Goal: Task Accomplishment & Management: Use online tool/utility

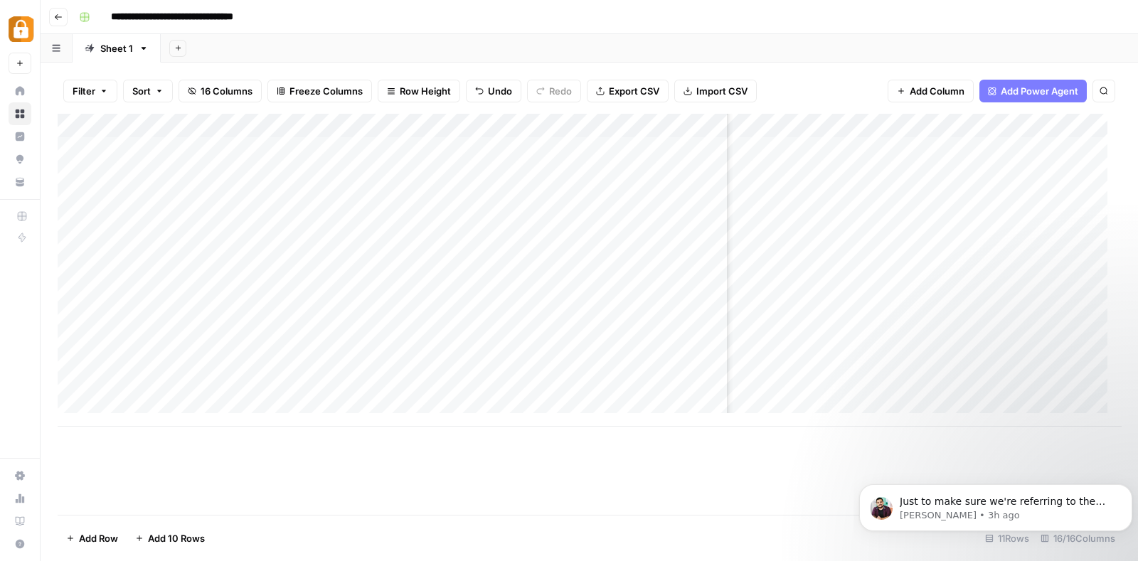
scroll to position [0, 1389]
click at [148, 215] on div "Add Column" at bounding box center [589, 270] width 1063 height 313
type textarea "**********"
click at [200, 248] on div "Add Column" at bounding box center [589, 270] width 1063 height 313
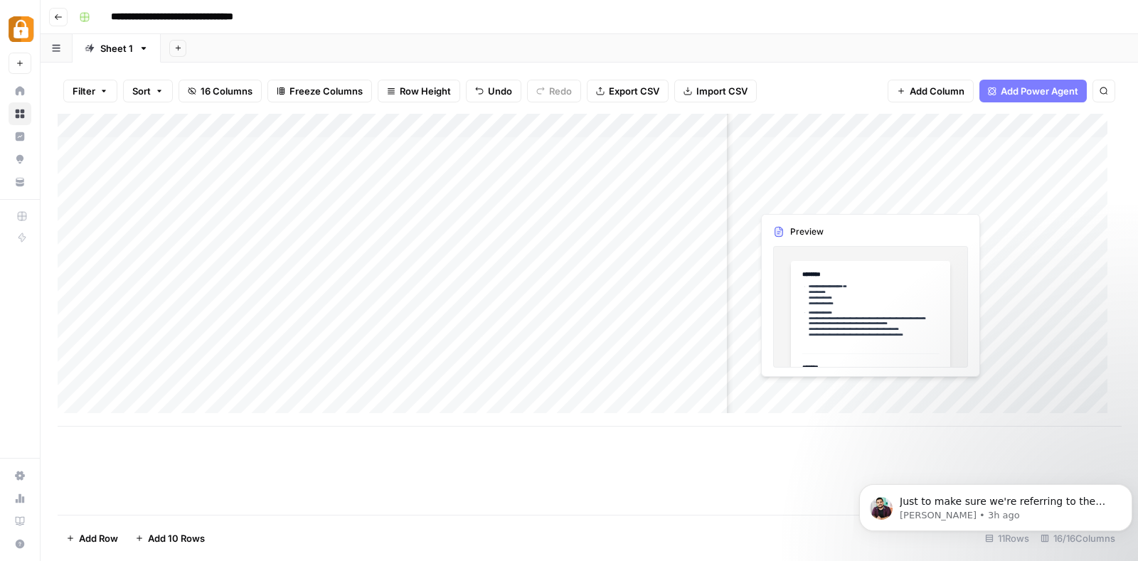
click at [787, 193] on div "Add Column" at bounding box center [589, 270] width 1063 height 313
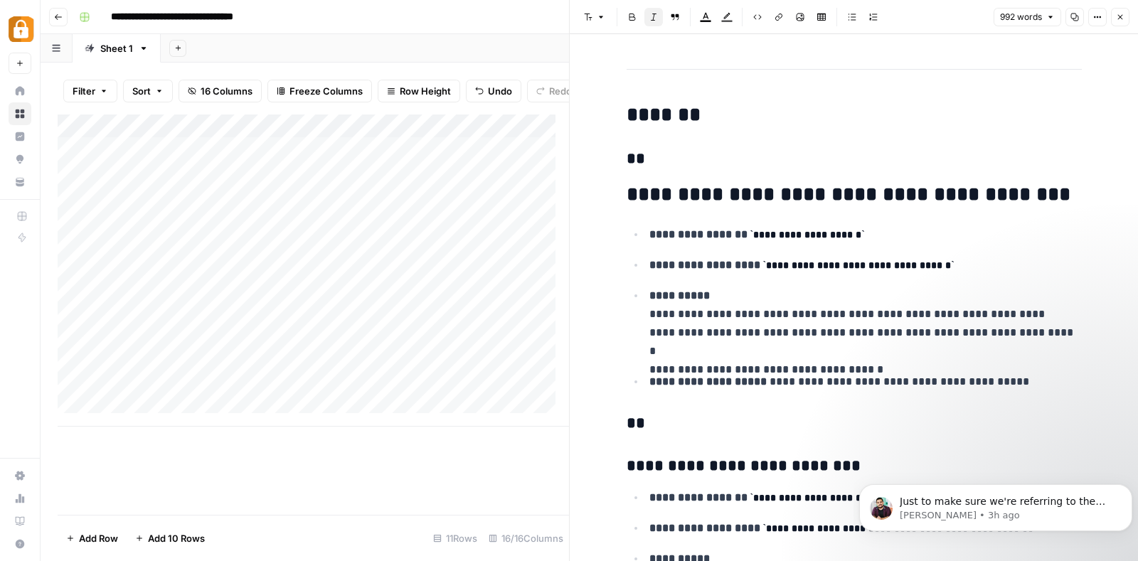
scroll to position [268, 0]
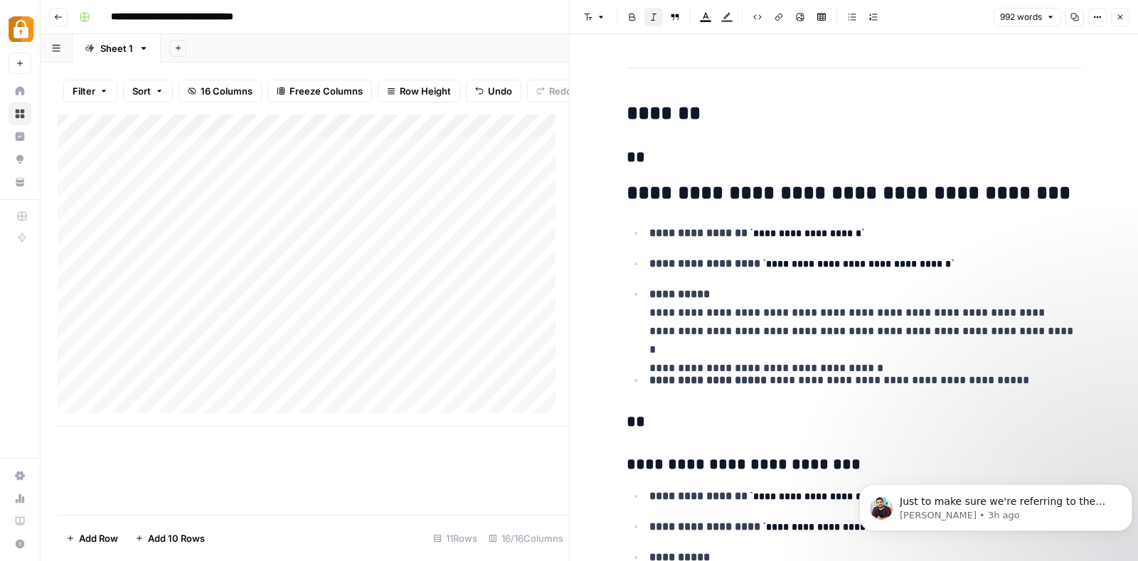
click at [626, 195] on h2 "**********" at bounding box center [853, 193] width 455 height 23
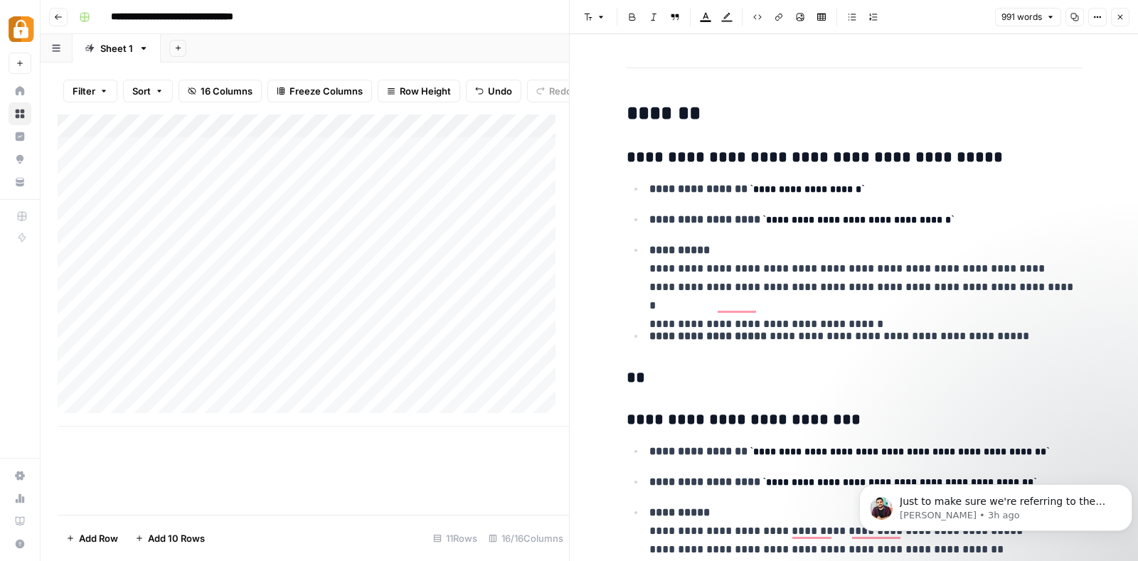
click at [626, 422] on h3 "**********" at bounding box center [853, 420] width 455 height 20
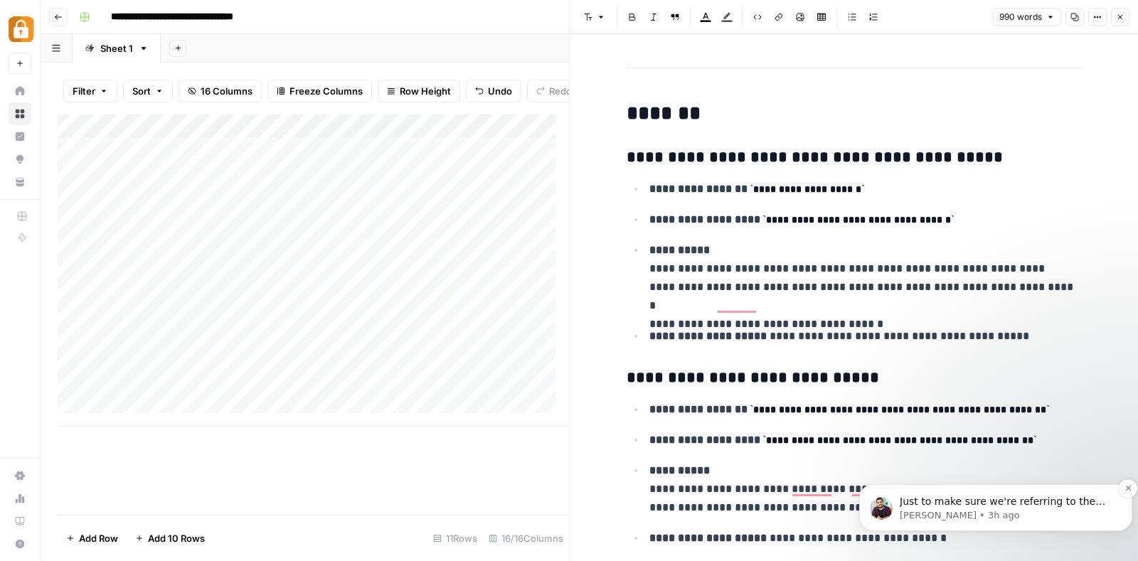
click at [968, 500] on span "Just to make sure we're referring to the same power agent, would you mind shari…" at bounding box center [1001, 523] width 205 height 54
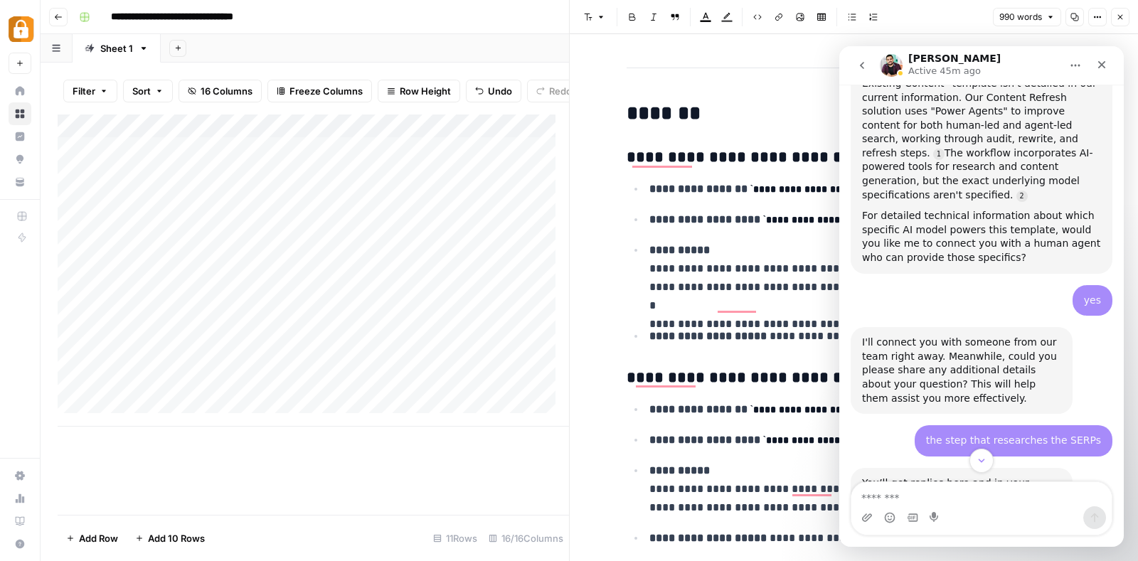
scroll to position [606, 0]
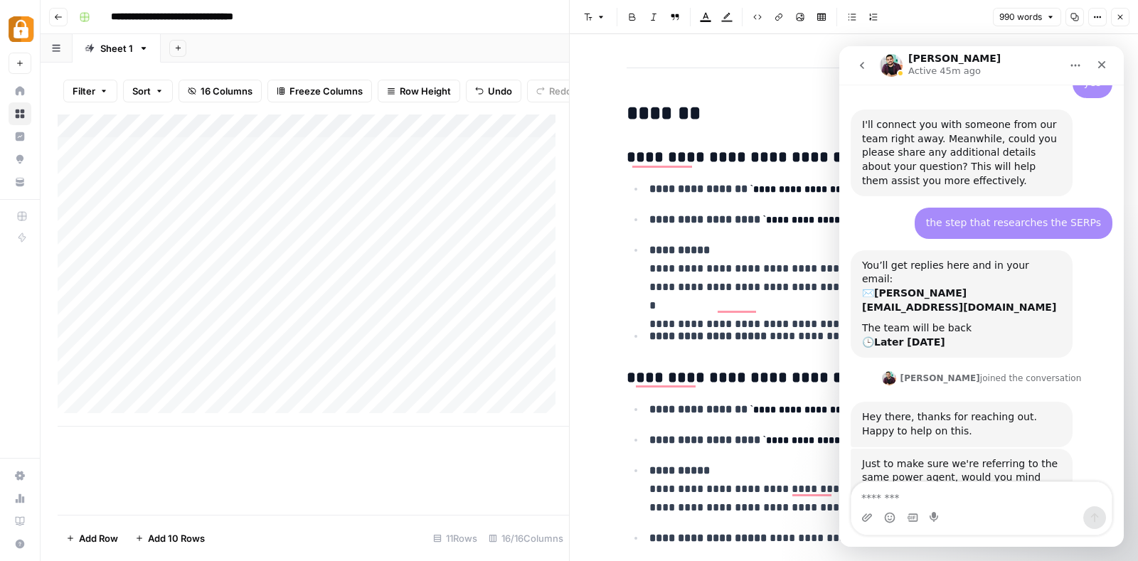
click at [912, 492] on textarea "Message…" at bounding box center [981, 494] width 260 height 24
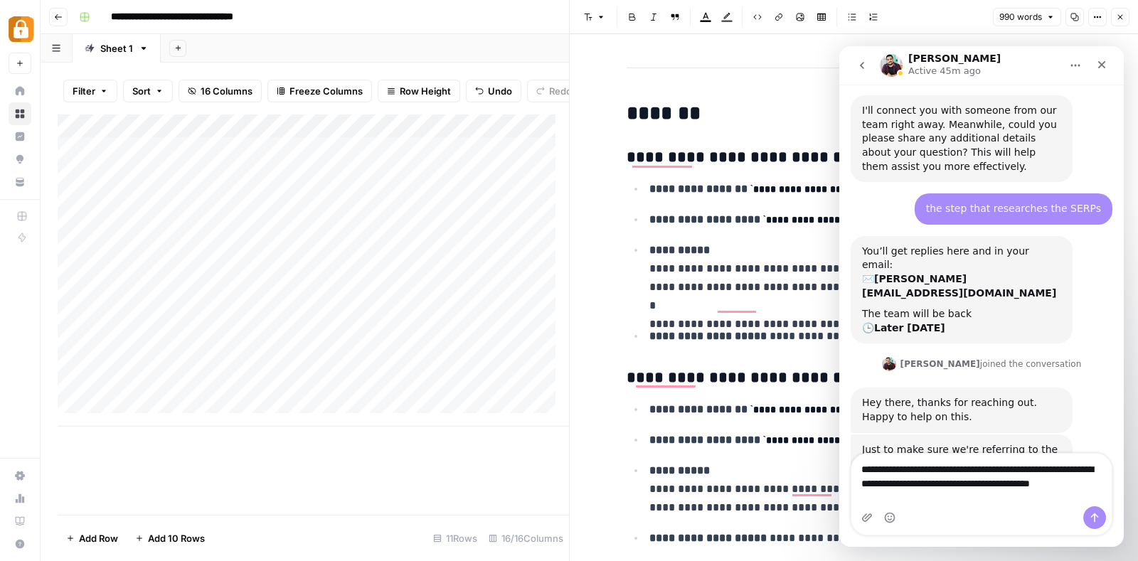
scroll to position [634, 0]
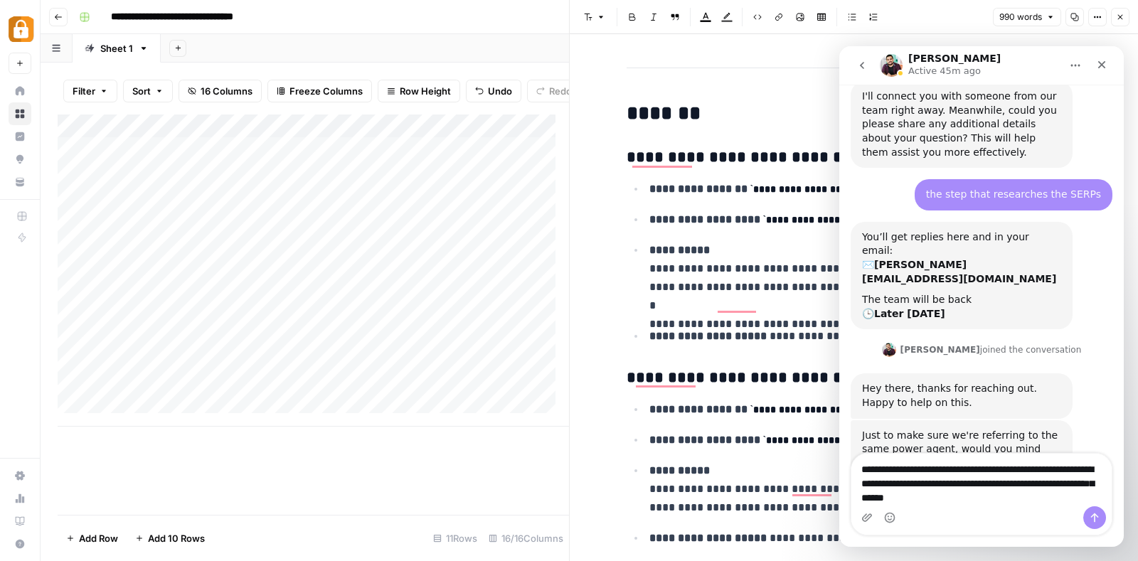
drag, startPoint x: 1009, startPoint y: 470, endPoint x: 1012, endPoint y: 494, distance: 24.3
click at [1012, 494] on textarea "**********" at bounding box center [981, 480] width 260 height 53
type textarea "**********"
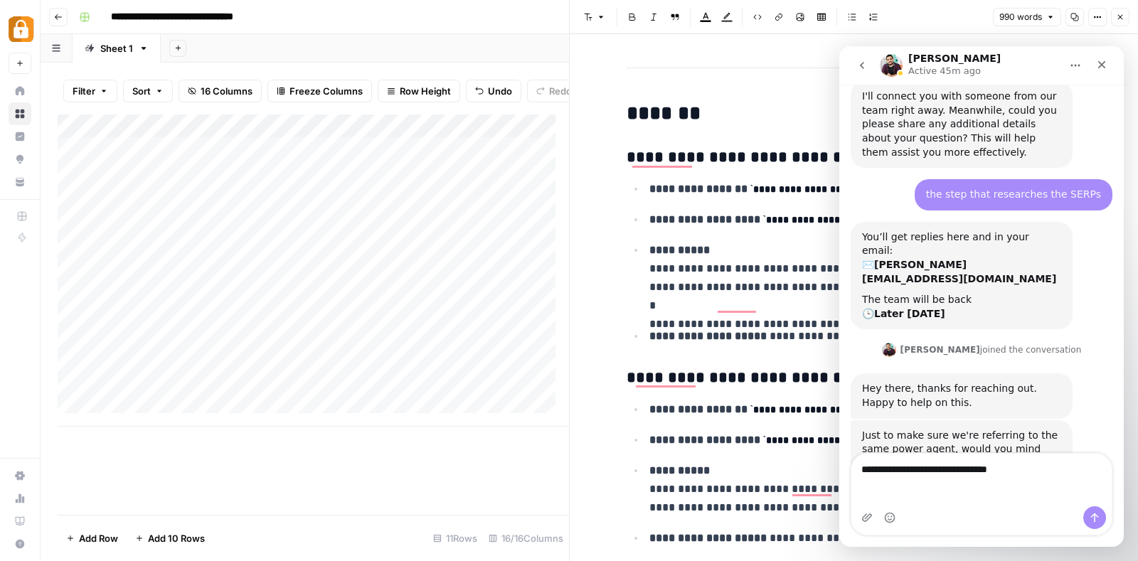
scroll to position [606, 0]
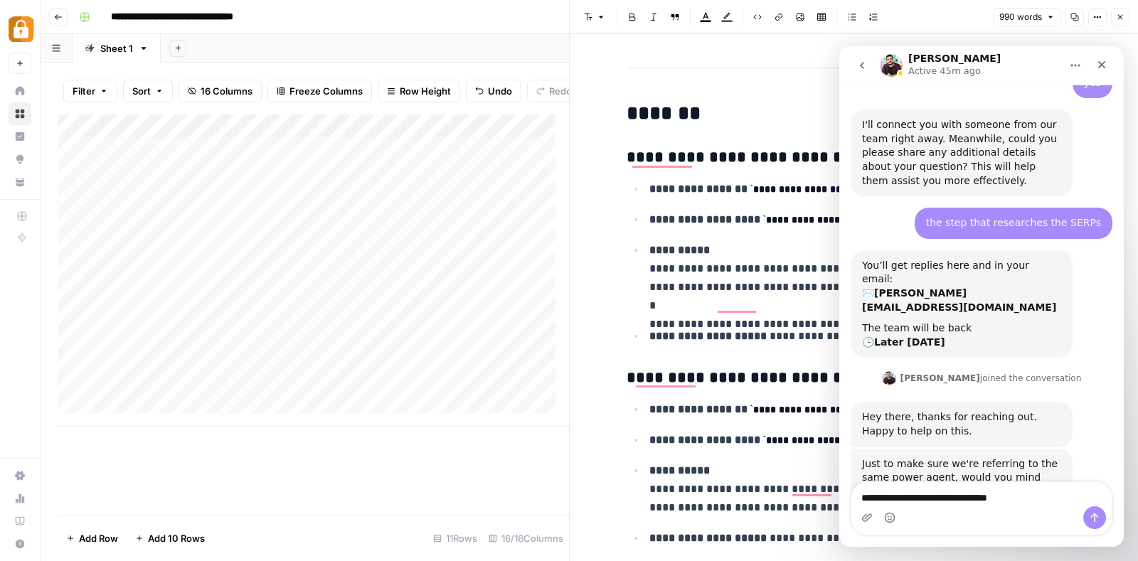
click at [973, 492] on textarea "**********" at bounding box center [981, 494] width 260 height 24
click at [440, 23] on div "**********" at bounding box center [598, 17] width 1050 height 23
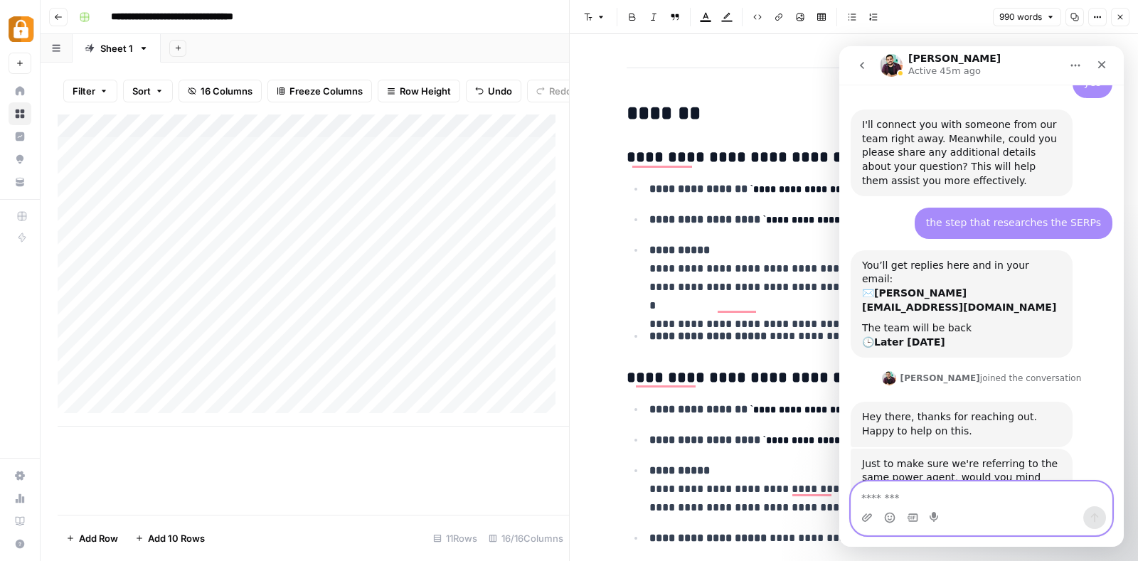
click at [939, 492] on textarea "Message…" at bounding box center [981, 494] width 260 height 24
paste textarea "**********"
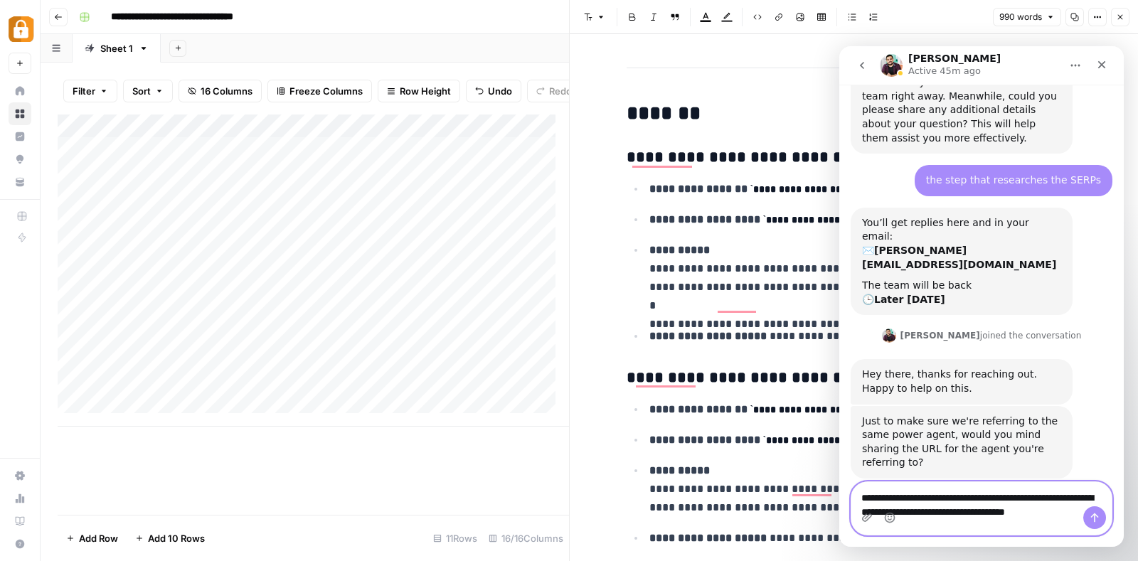
click at [864, 482] on textarea "**********" at bounding box center [981, 515] width 260 height 67
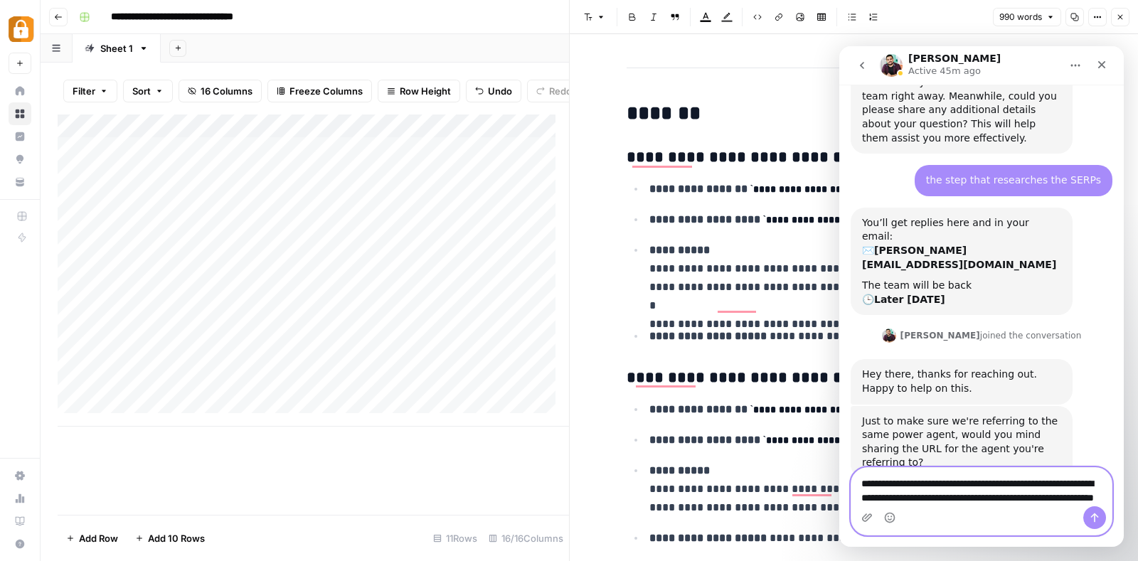
scroll to position [663, 0]
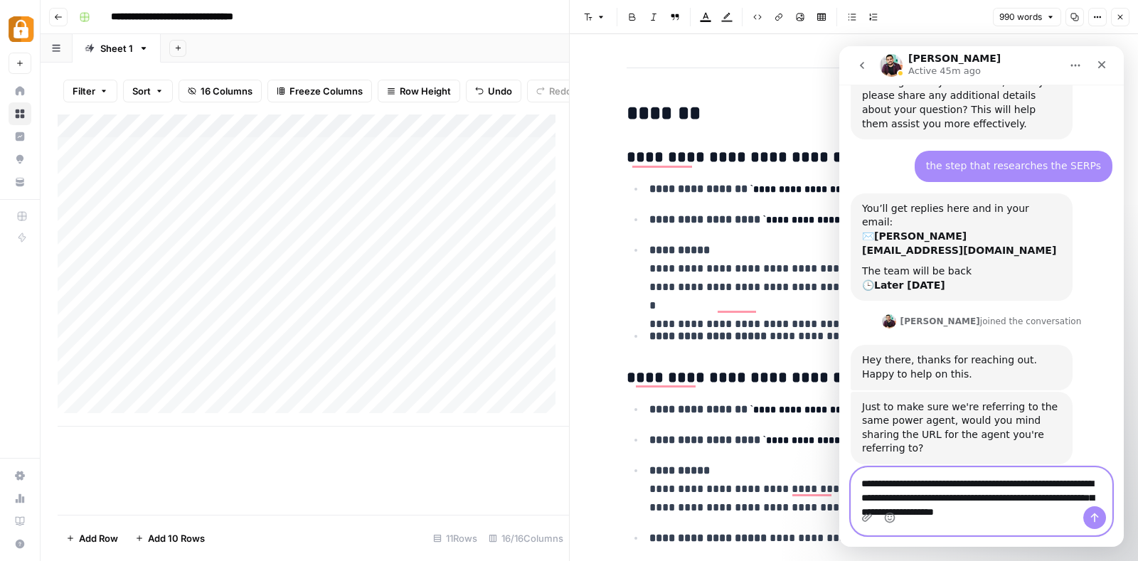
drag, startPoint x: 1056, startPoint y: 433, endPoint x: 1049, endPoint y: 500, distance: 67.2
click at [1049, 500] on textarea "**********" at bounding box center [981, 508] width 260 height 81
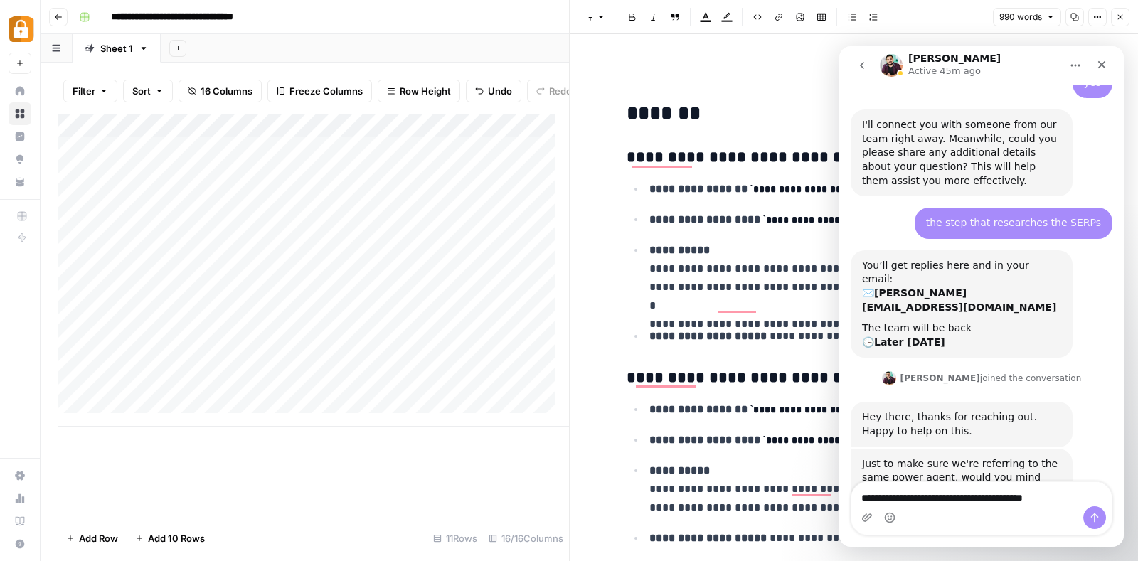
click at [432, 24] on div "**********" at bounding box center [598, 17] width 1050 height 23
click at [1120, 16] on icon "button" at bounding box center [1119, 17] width 9 height 9
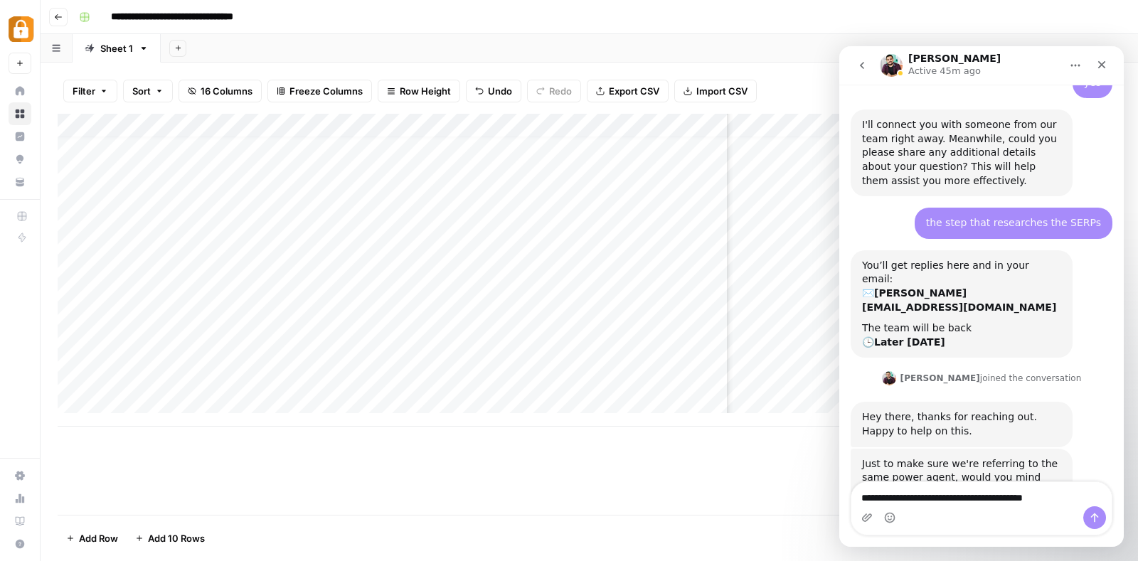
scroll to position [12, 1757]
drag, startPoint x: 725, startPoint y: 128, endPoint x: 407, endPoint y: 126, distance: 317.8
click at [407, 126] on div "Add Column" at bounding box center [589, 270] width 1063 height 313
drag, startPoint x: 309, startPoint y: 122, endPoint x: 203, endPoint y: 113, distance: 106.3
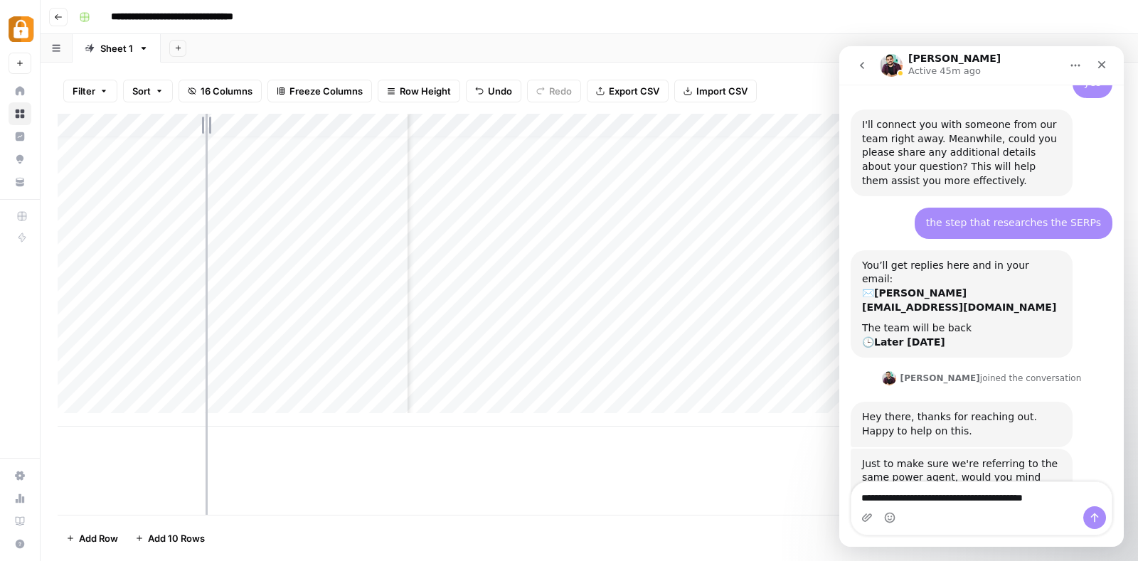
click at [203, 114] on div "Add Column" at bounding box center [589, 270] width 1063 height 313
click at [1059, 498] on textarea "**********" at bounding box center [981, 494] width 260 height 24
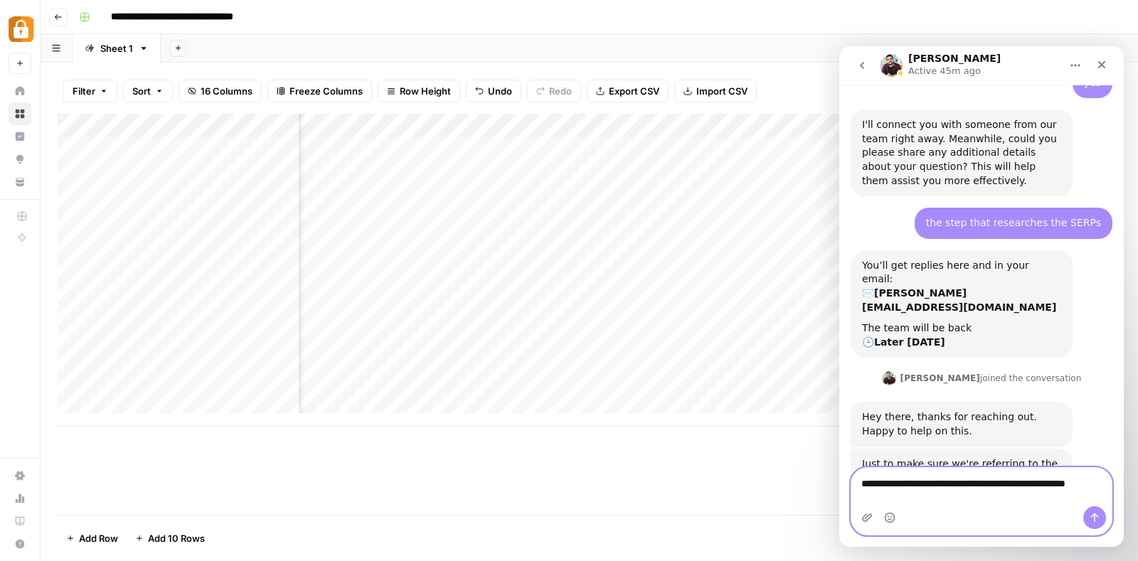
scroll to position [620, 0]
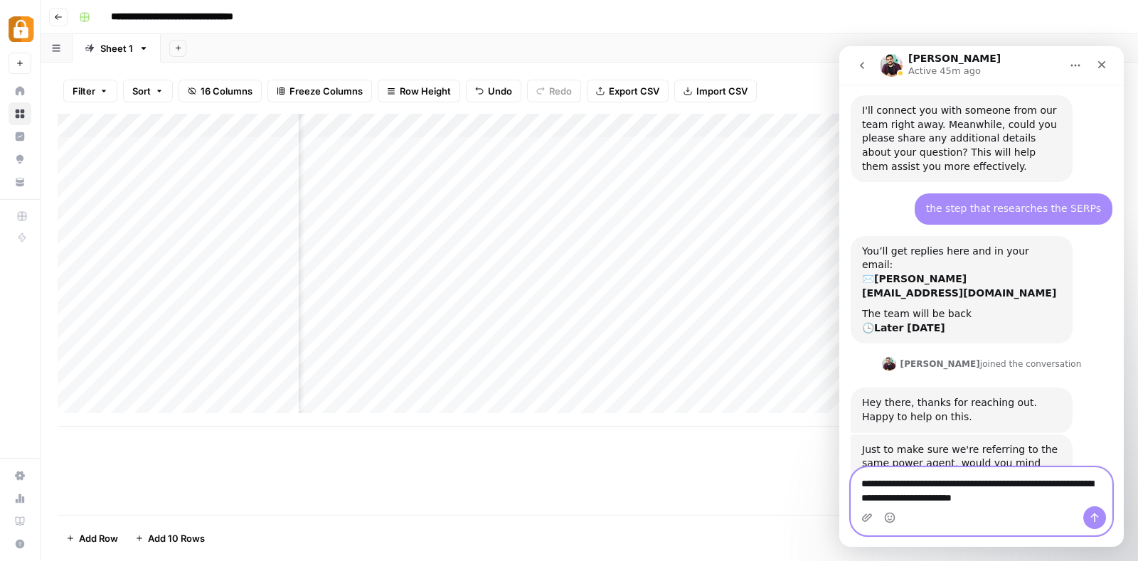
type textarea "**********"
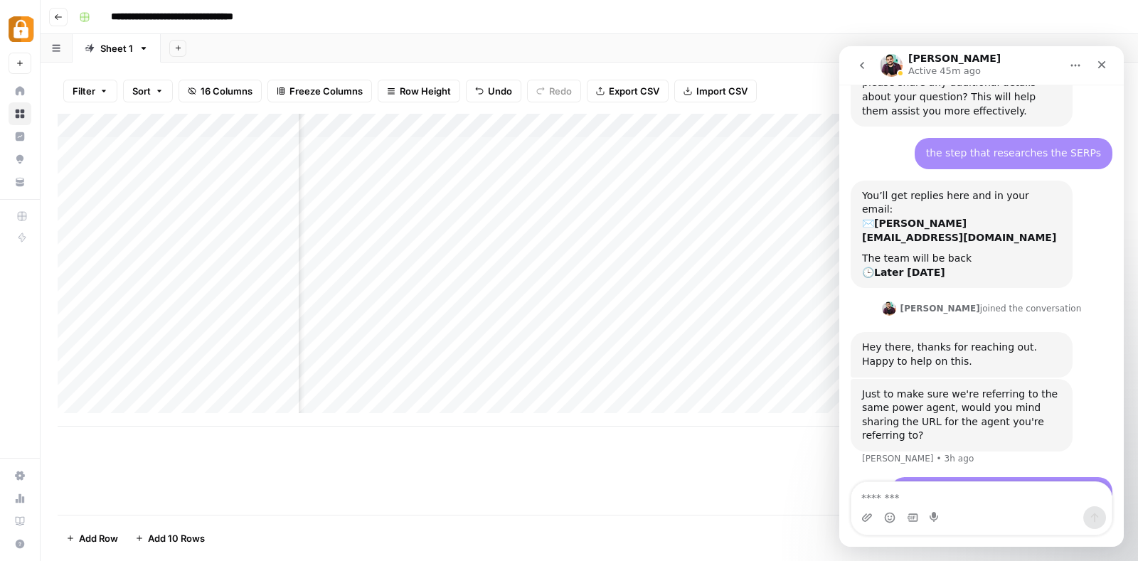
click at [505, 216] on div "Add Column" at bounding box center [589, 270] width 1063 height 313
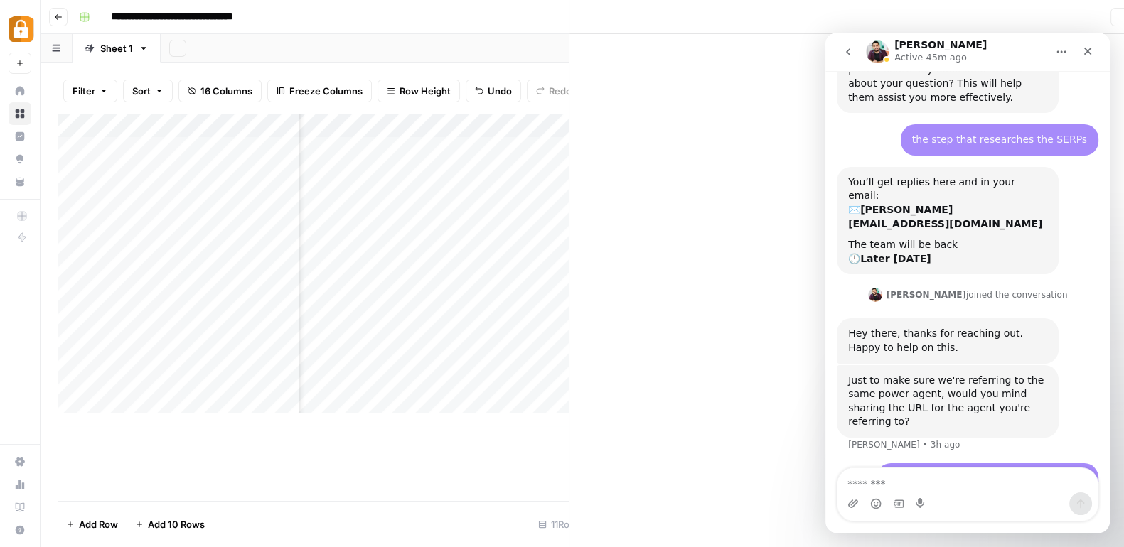
click at [505, 216] on div at bounding box center [491, 221] width 242 height 26
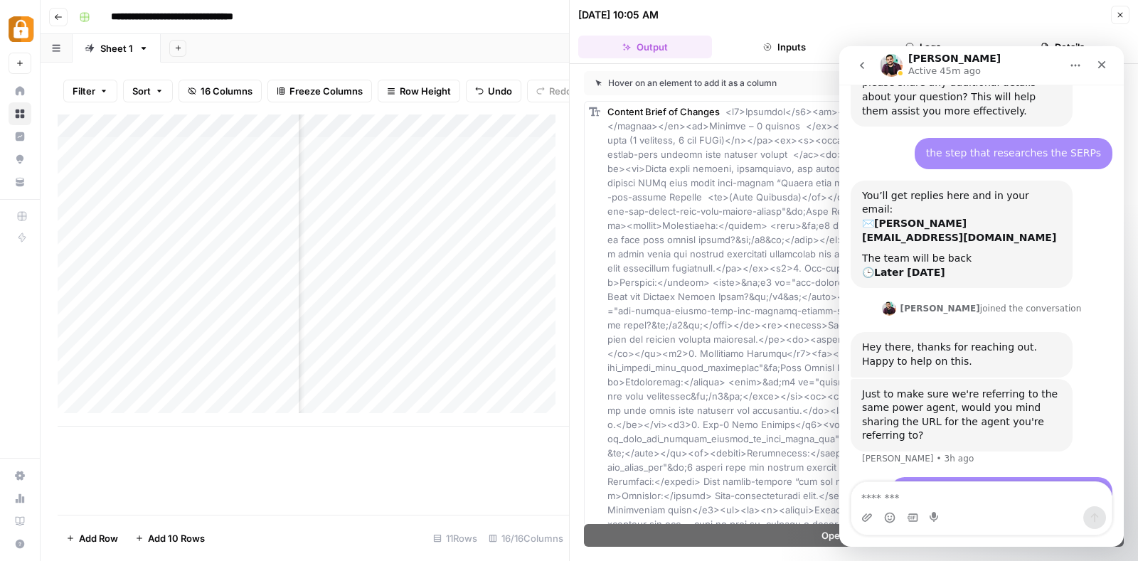
click at [1061, 37] on button "Details" at bounding box center [1062, 47] width 134 height 23
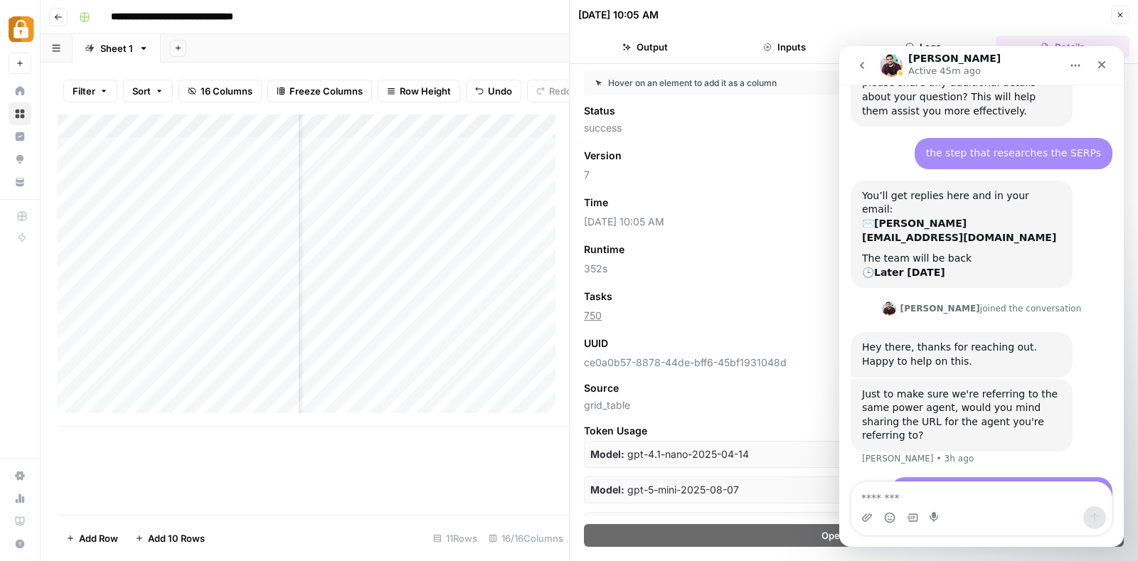
scroll to position [21, 0]
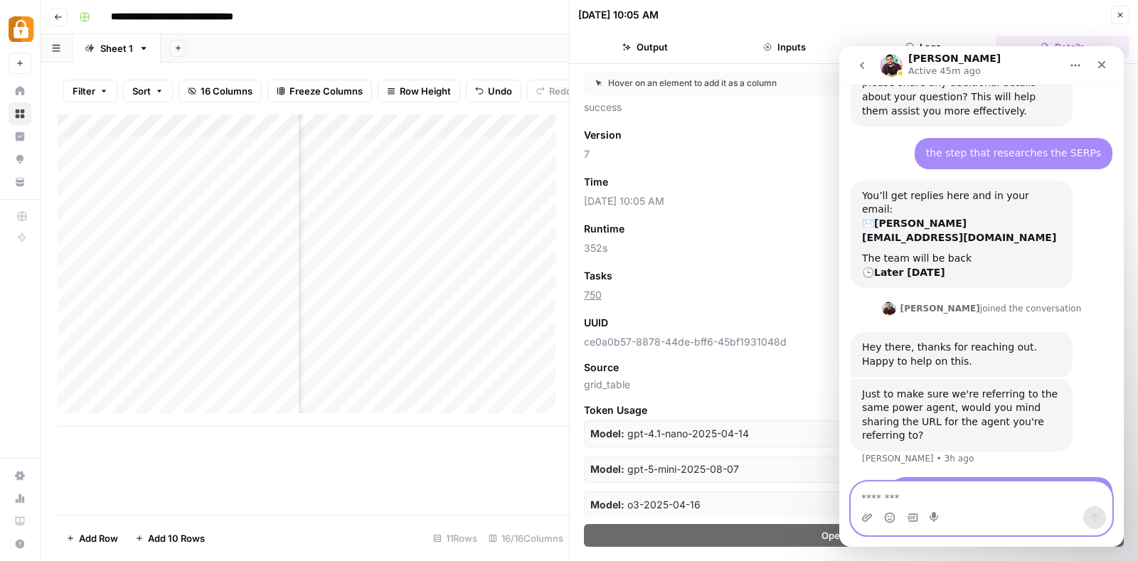
click at [953, 497] on textarea "Message…" at bounding box center [981, 494] width 260 height 24
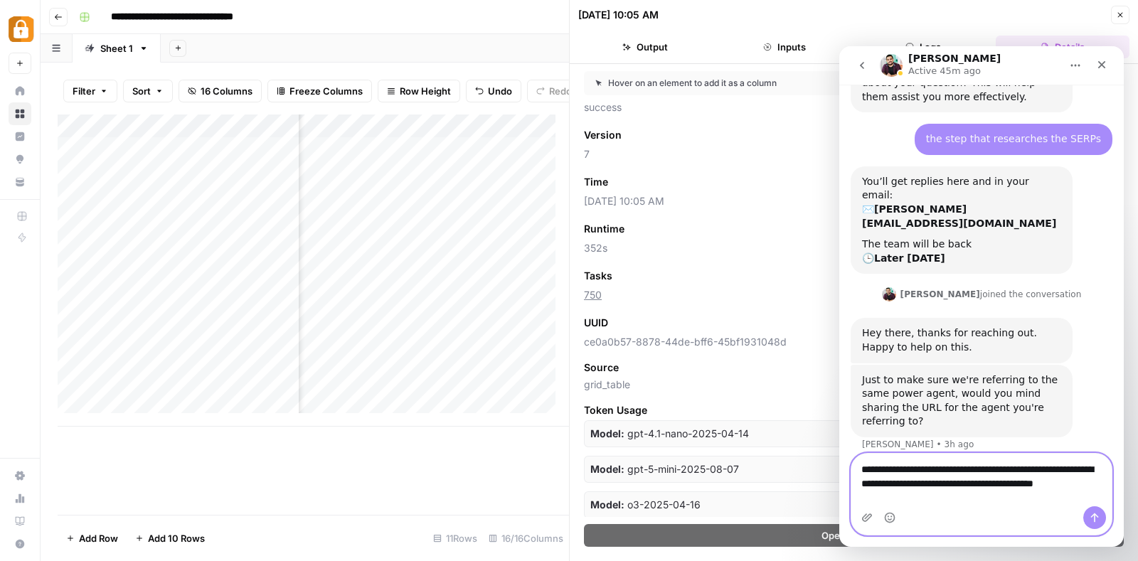
scroll to position [704, 0]
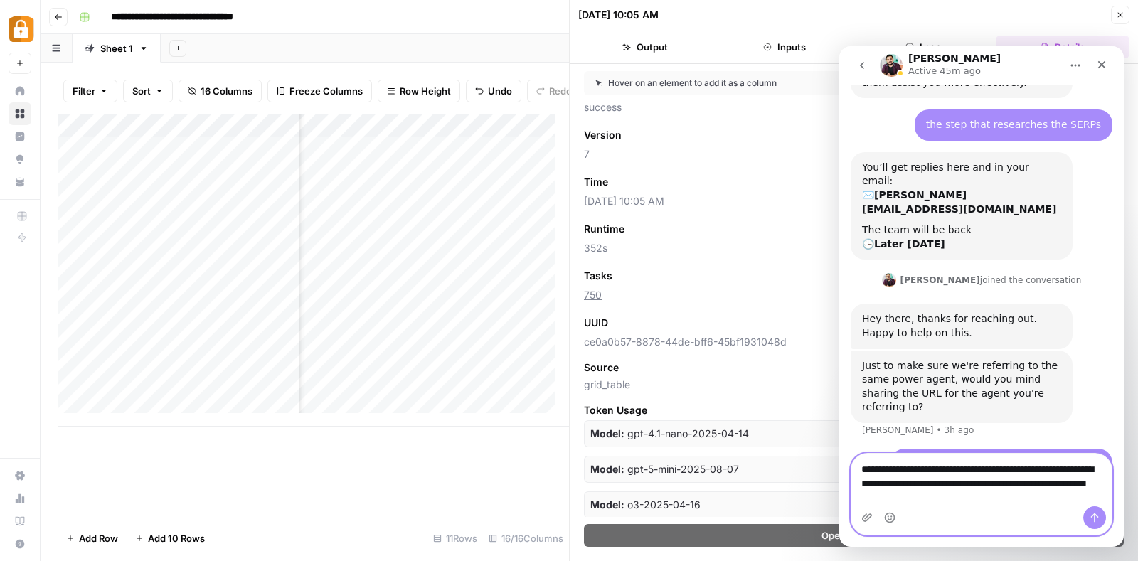
type textarea "**********"
click at [1086, 515] on button "Send a message…" at bounding box center [1094, 517] width 23 height 23
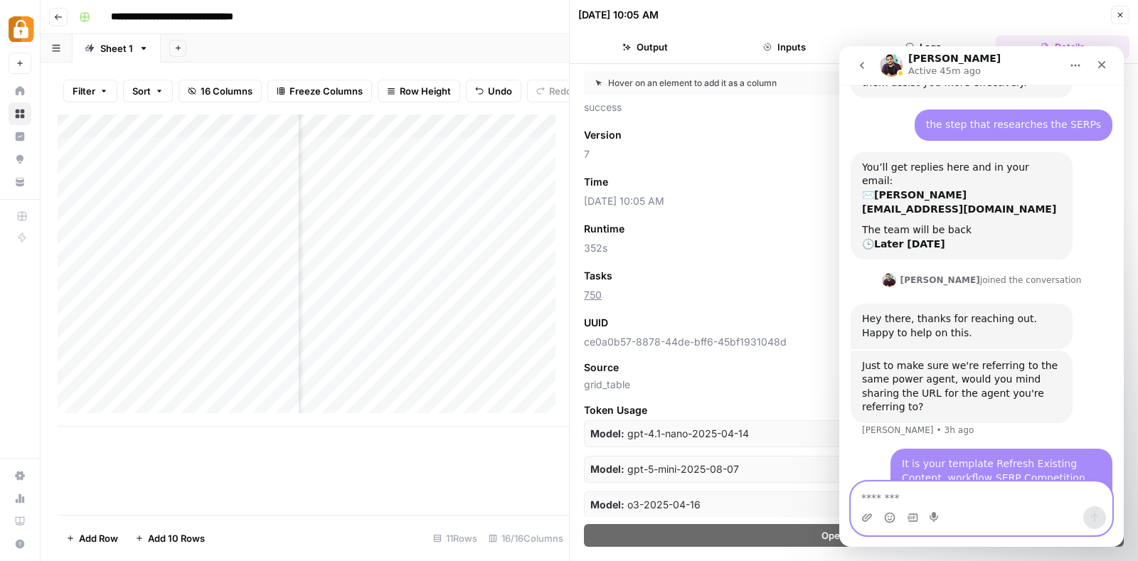
scroll to position [736, 0]
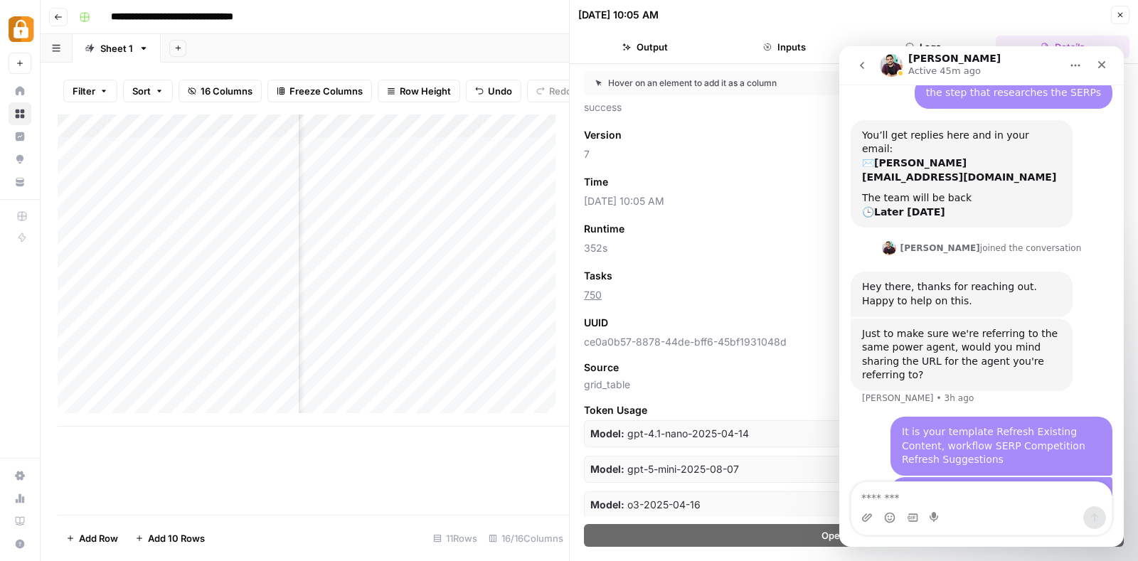
click at [451, 12] on div "**********" at bounding box center [598, 17] width 1050 height 23
click at [1115, 17] on button "Close" at bounding box center [1120, 15] width 18 height 18
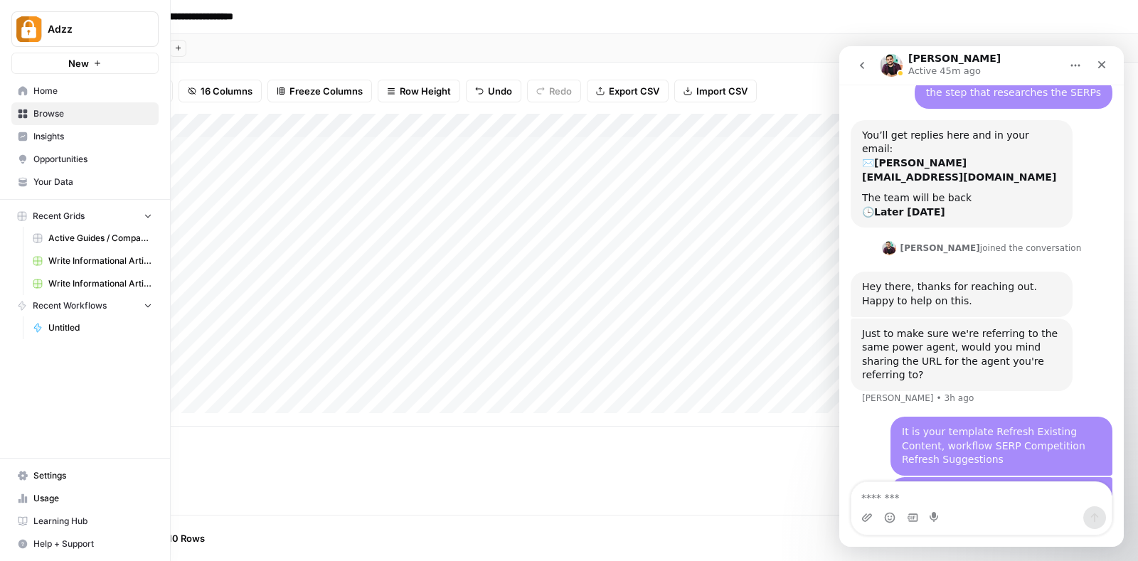
click at [61, 60] on button "New" at bounding box center [84, 63] width 147 height 21
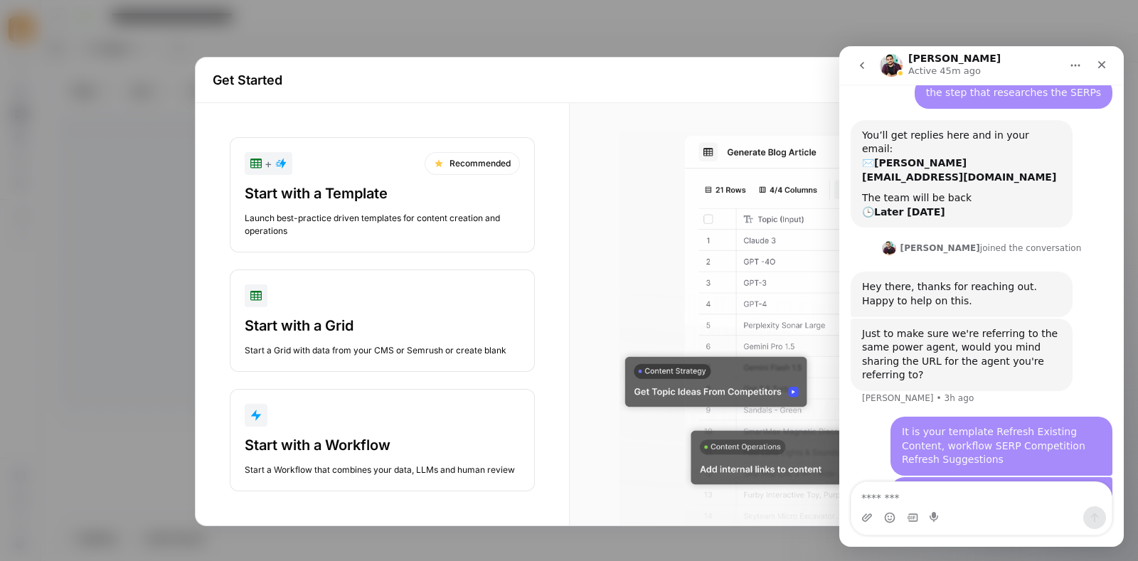
click at [331, 212] on div "Launch best-practice driven templates for content creation and operations" at bounding box center [382, 225] width 275 height 26
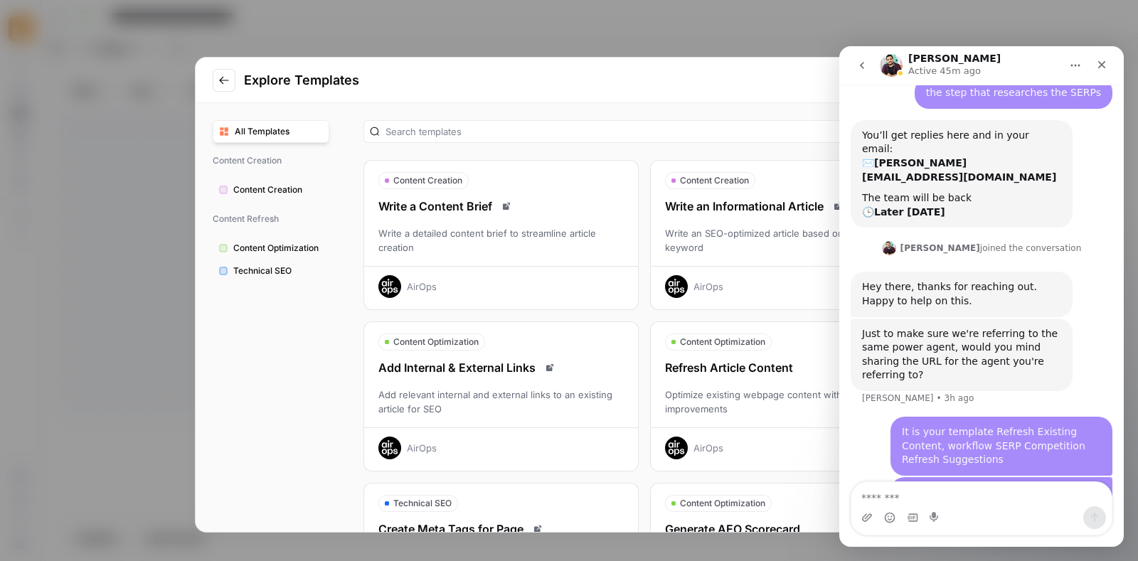
click at [274, 132] on span "All Templates" at bounding box center [279, 131] width 88 height 13
click at [1076, 60] on icon "Home" at bounding box center [1074, 65] width 11 height 11
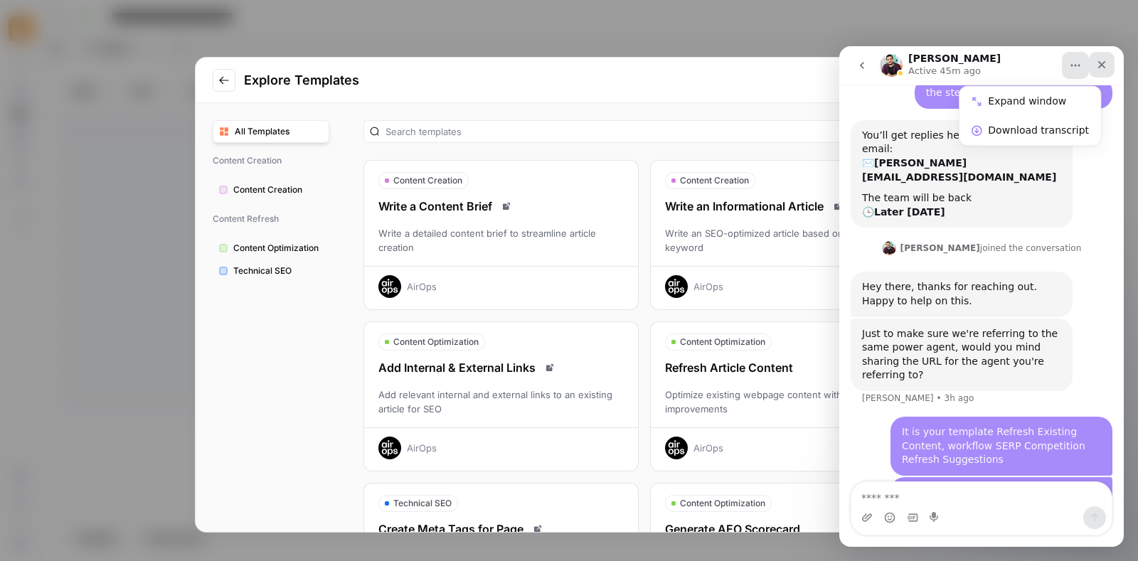
click at [1099, 60] on icon "Close" at bounding box center [1101, 64] width 11 height 11
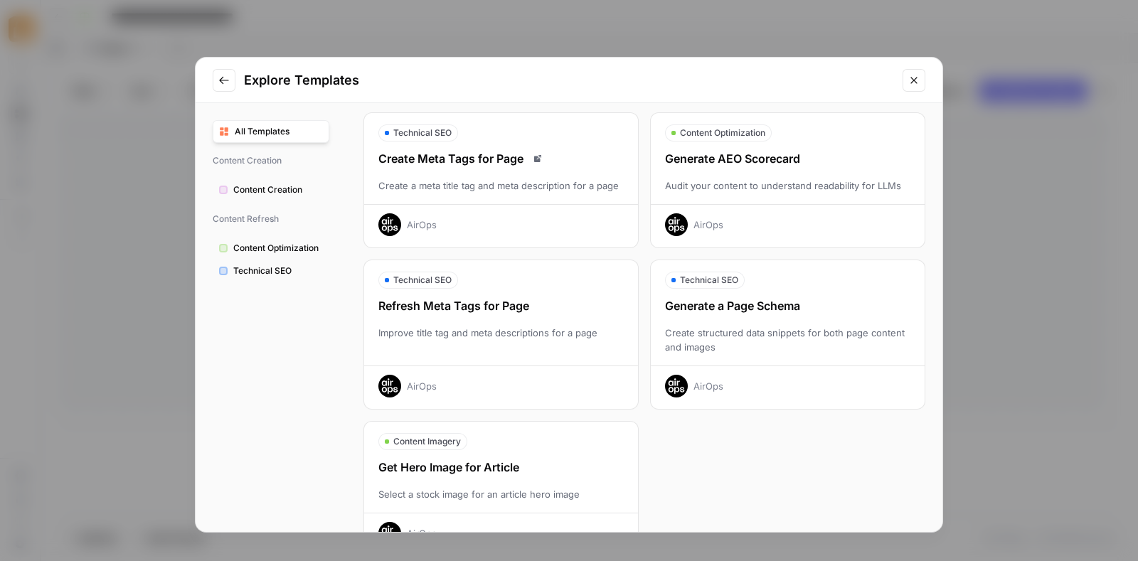
scroll to position [408, 0]
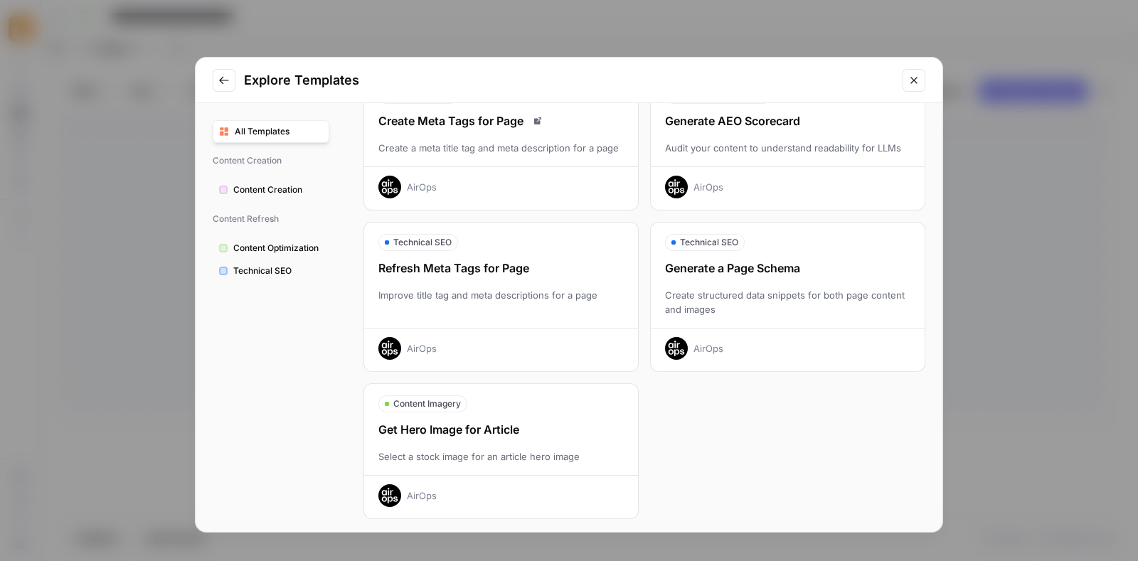
click at [502, 259] on div "Refresh Meta Tags for Page" at bounding box center [501, 267] width 274 height 17
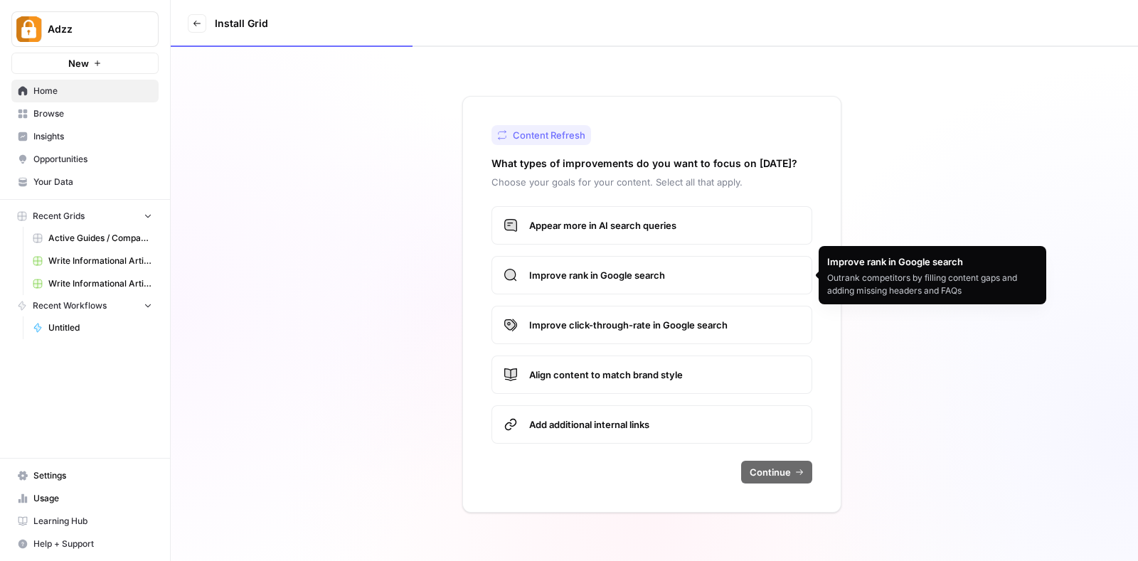
click at [628, 315] on label "Improve click-through-rate in Google search" at bounding box center [651, 325] width 321 height 38
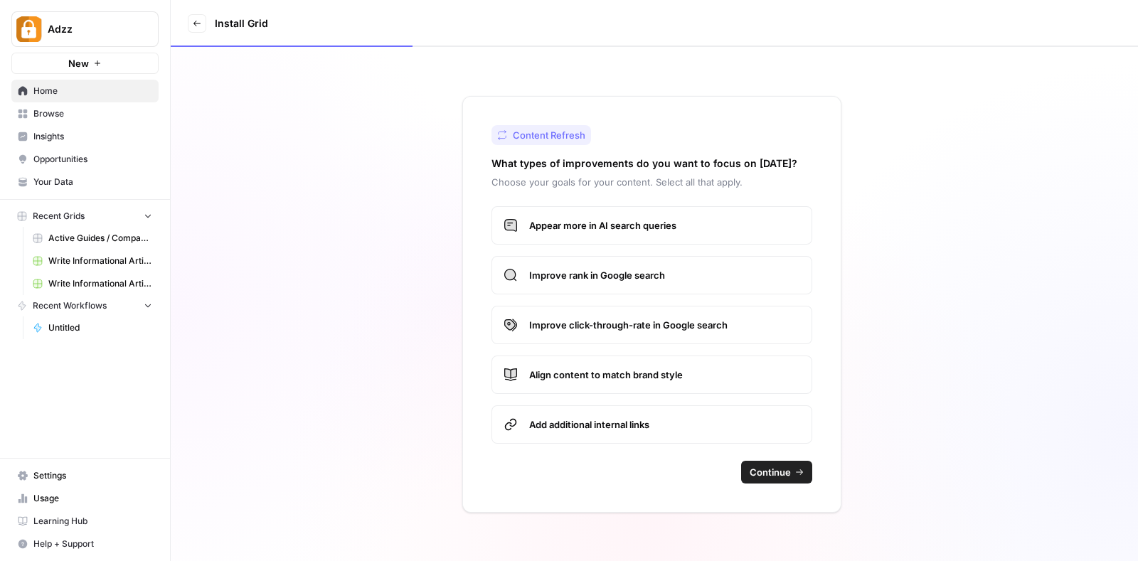
click at [630, 275] on span "Improve rank in Google search" at bounding box center [664, 275] width 271 height 14
click at [764, 473] on span "Continue" at bounding box center [769, 472] width 41 height 14
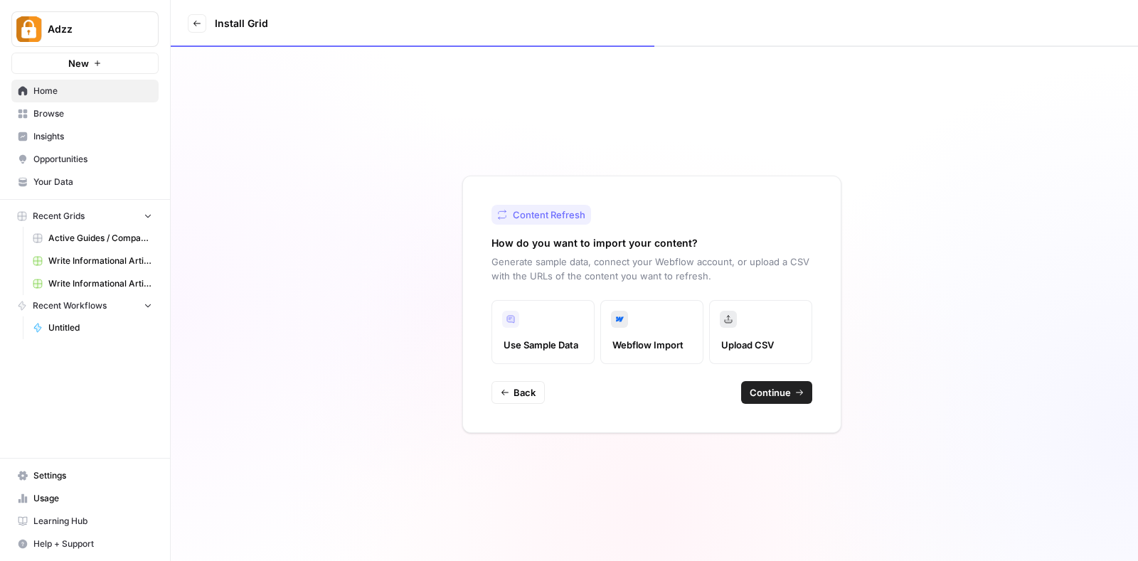
click at [633, 319] on label "Webflow Import" at bounding box center [651, 332] width 103 height 64
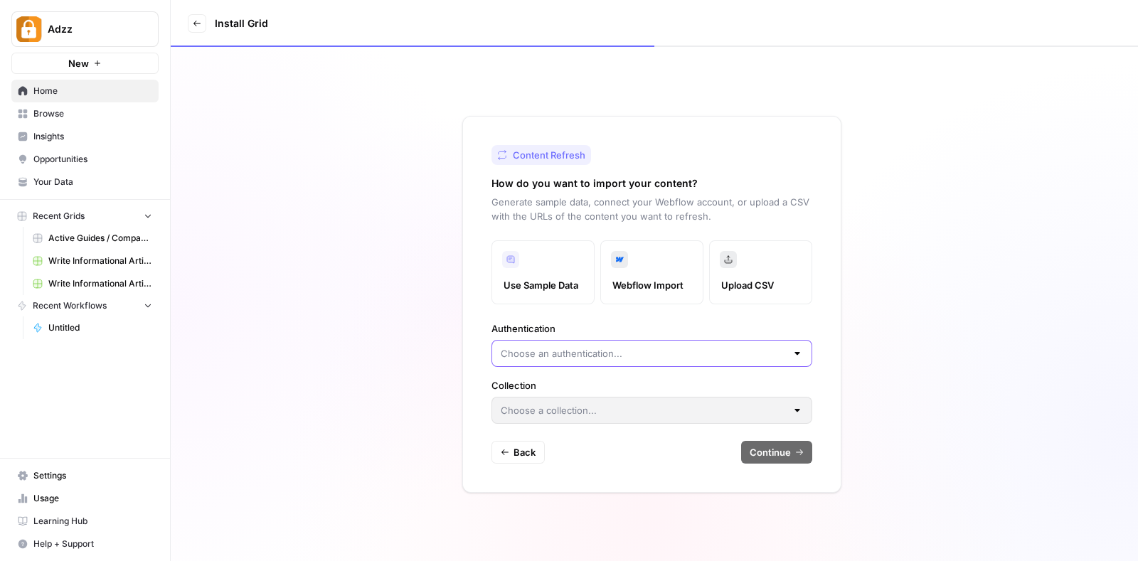
click at [692, 348] on input "Authentication" at bounding box center [643, 353] width 285 height 14
click at [857, 316] on div "Content Refresh How do you want to import your content? Generate sample data, c…" at bounding box center [654, 304] width 967 height 514
click at [522, 258] on label "Use Sample Data" at bounding box center [542, 272] width 103 height 64
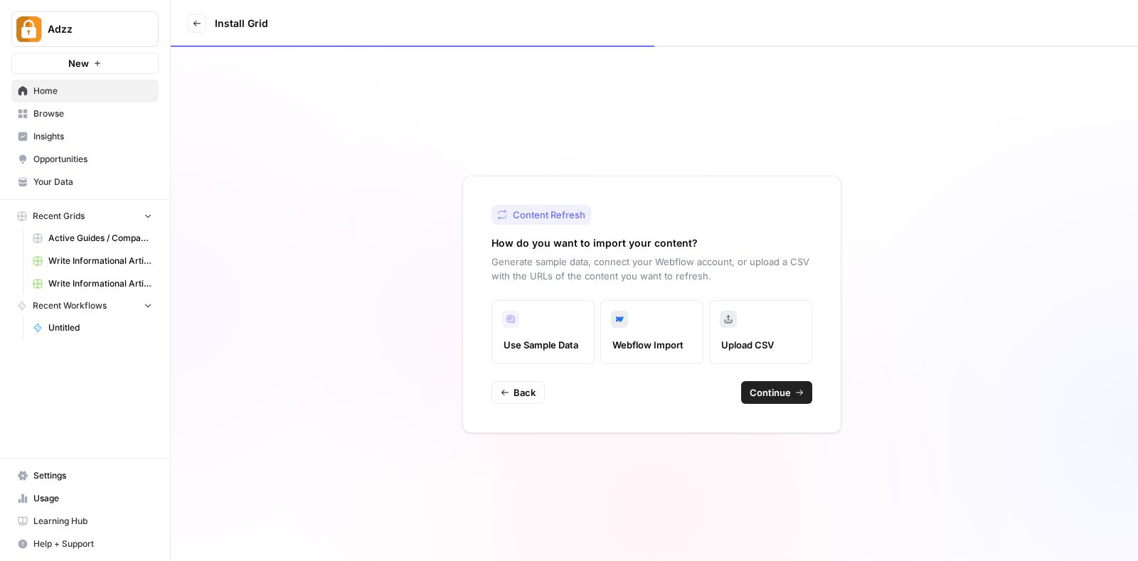
click at [774, 389] on span "Continue" at bounding box center [769, 392] width 41 height 14
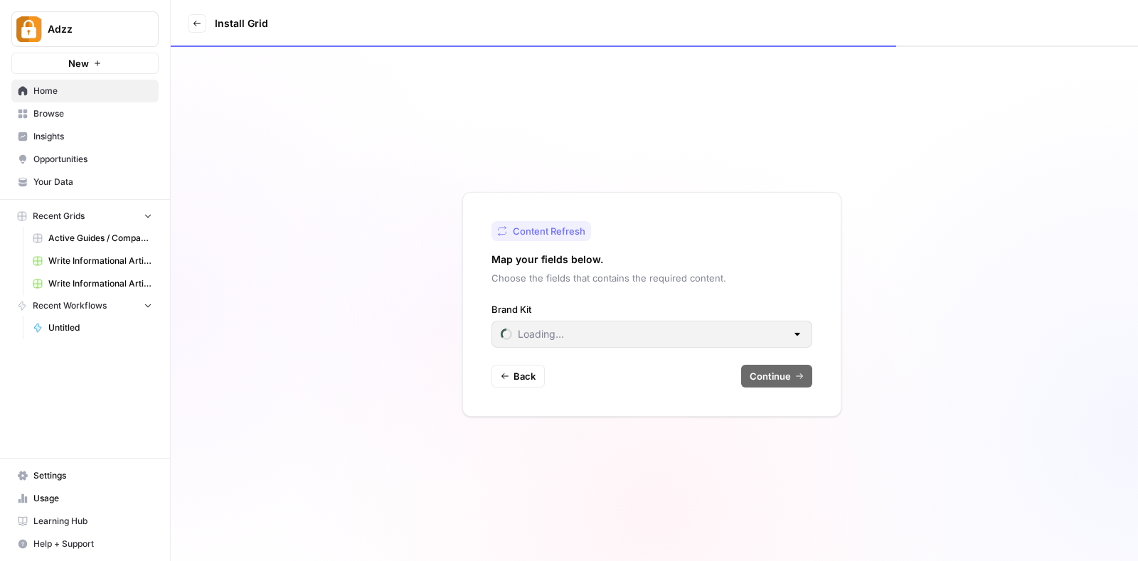
type input "Casino Bonuses Now"
click at [641, 323] on div "Casino Bonuses Now" at bounding box center [651, 334] width 321 height 27
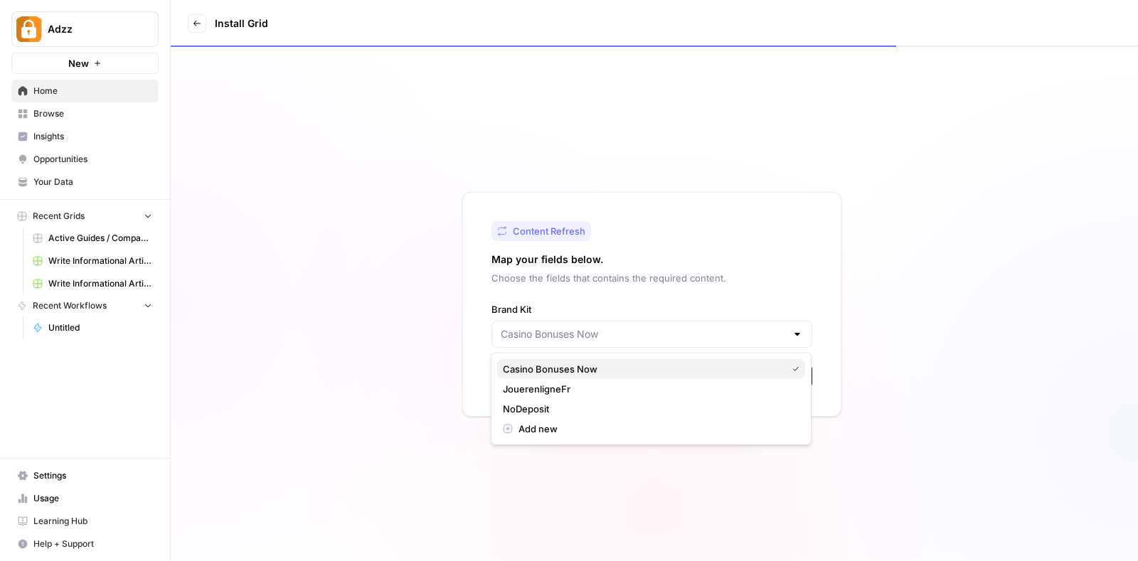
click at [577, 370] on span "Casino Bonuses Now" at bounding box center [642, 369] width 278 height 14
type input "Casino Bonuses Now"
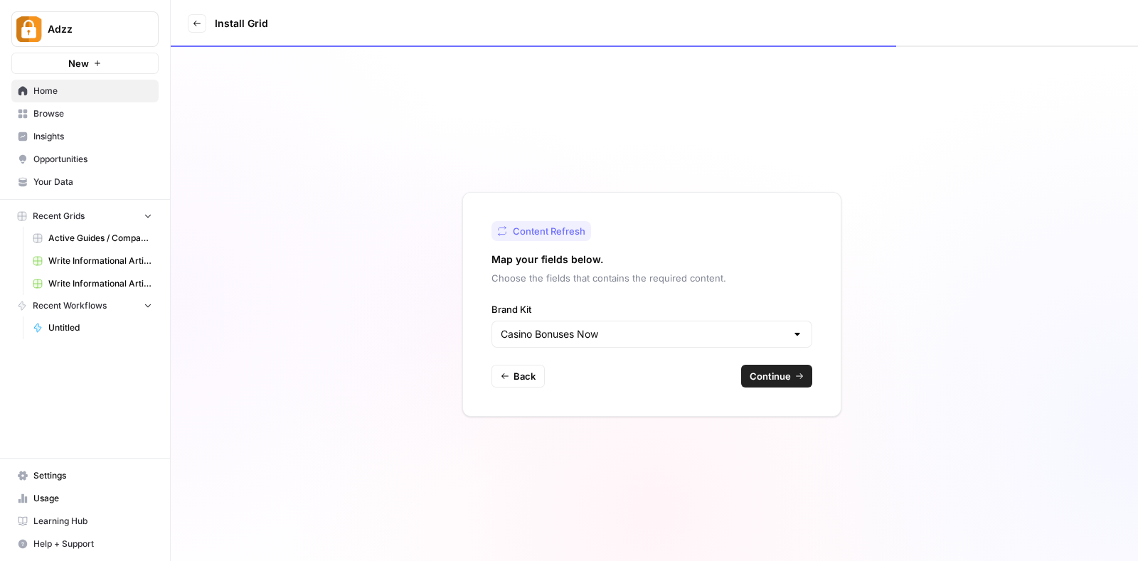
click at [761, 375] on span "Continue" at bounding box center [769, 376] width 41 height 14
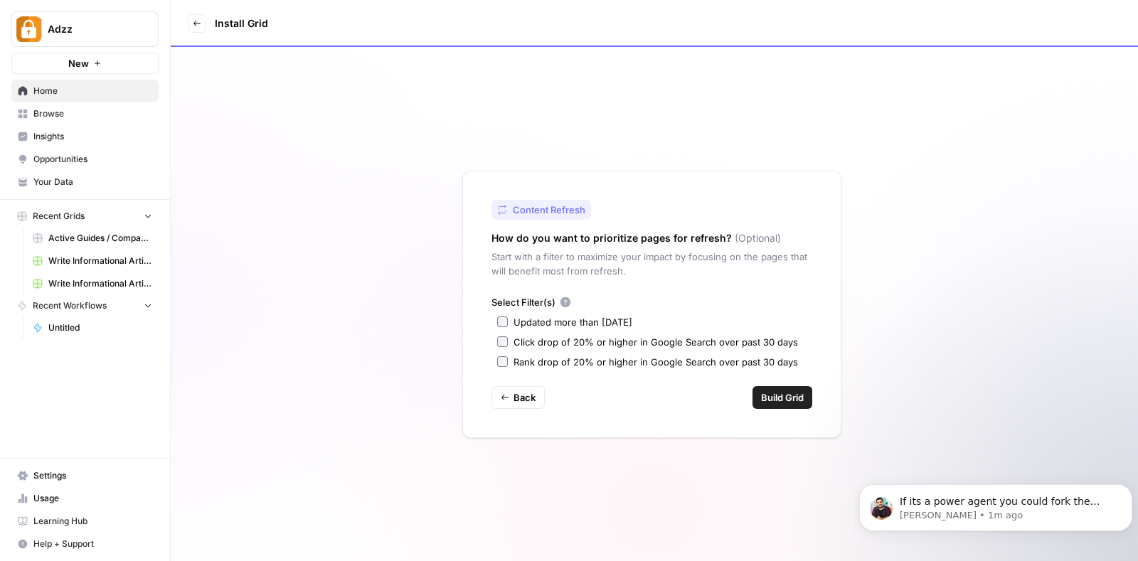
click at [194, 23] on icon at bounding box center [196, 24] width 7 height 6
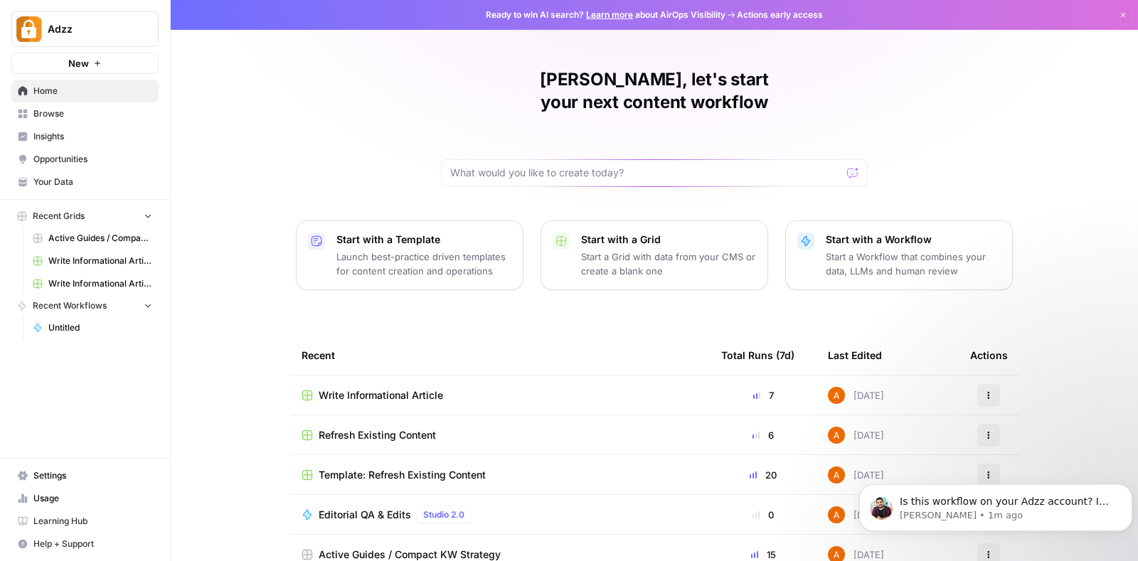
scroll to position [935, 0]
click at [471, 428] on div "Refresh Existing Content" at bounding box center [499, 435] width 397 height 14
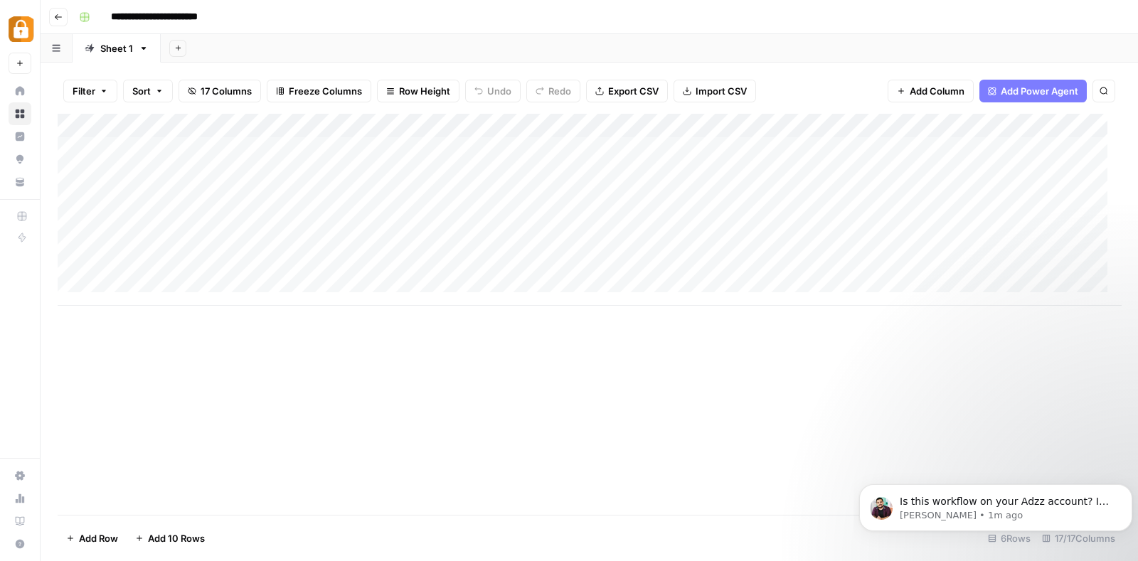
click at [375, 126] on div "Add Column" at bounding box center [589, 210] width 1063 height 192
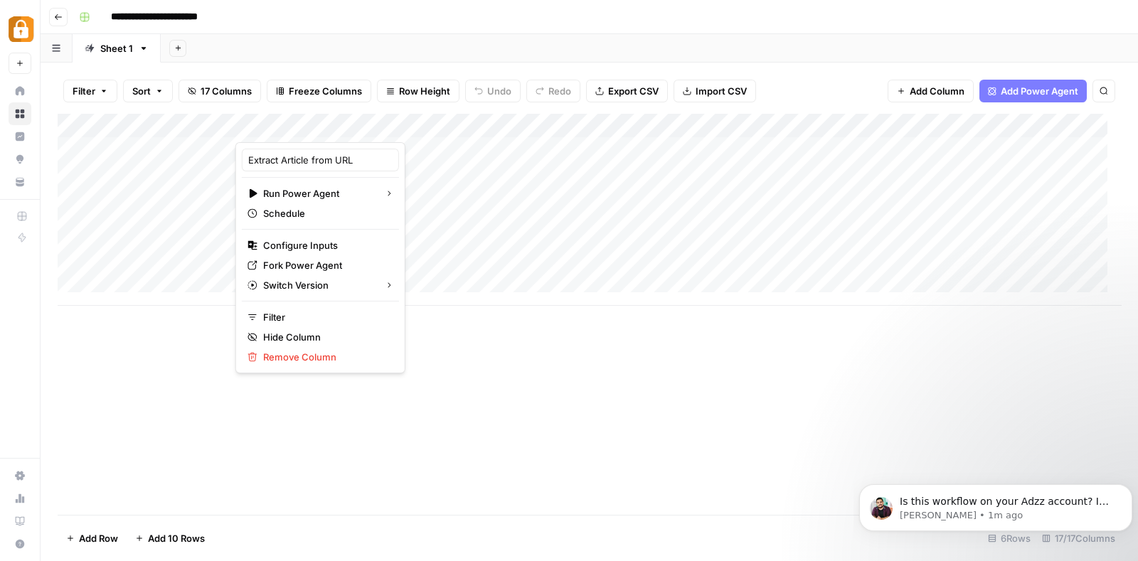
scroll to position [881, 0]
click at [325, 264] on span "Fork Power Agent" at bounding box center [325, 265] width 124 height 14
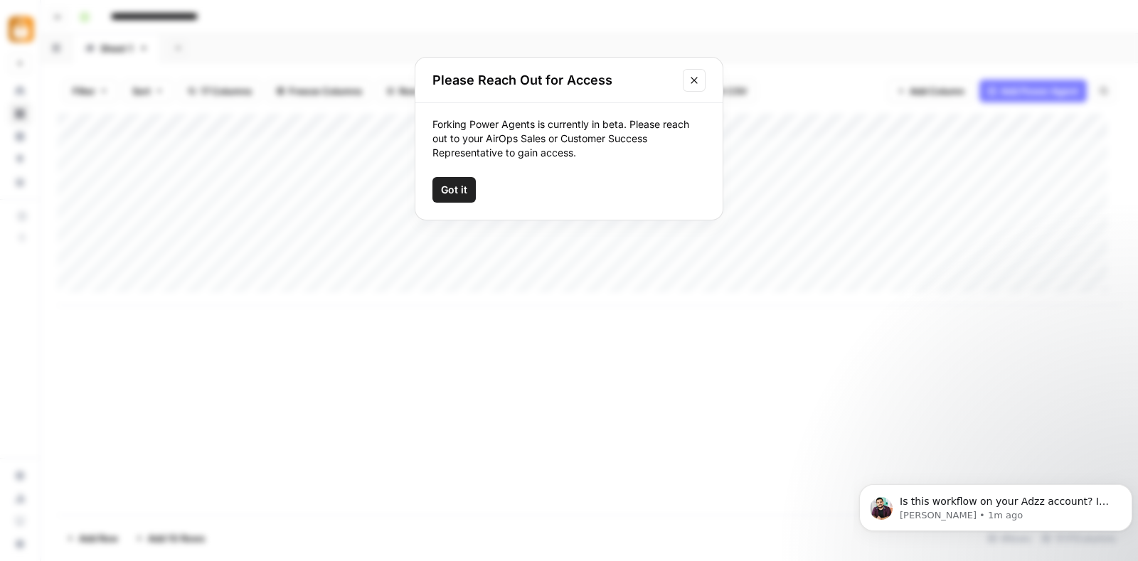
click at [694, 71] on button "Close modal" at bounding box center [694, 80] width 23 height 23
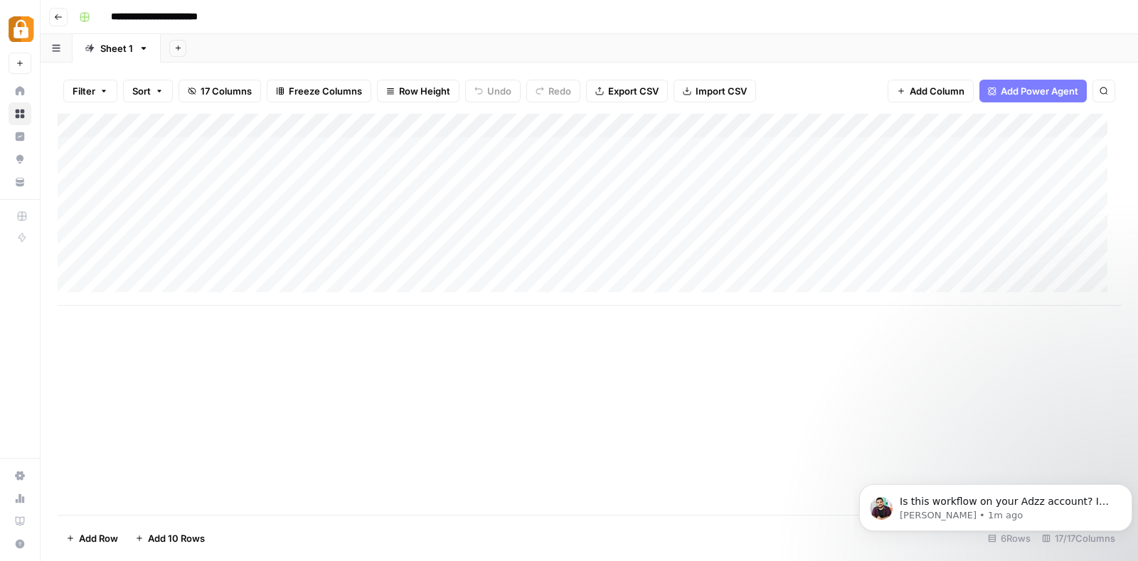
click at [346, 127] on div "Add Column" at bounding box center [589, 210] width 1063 height 192
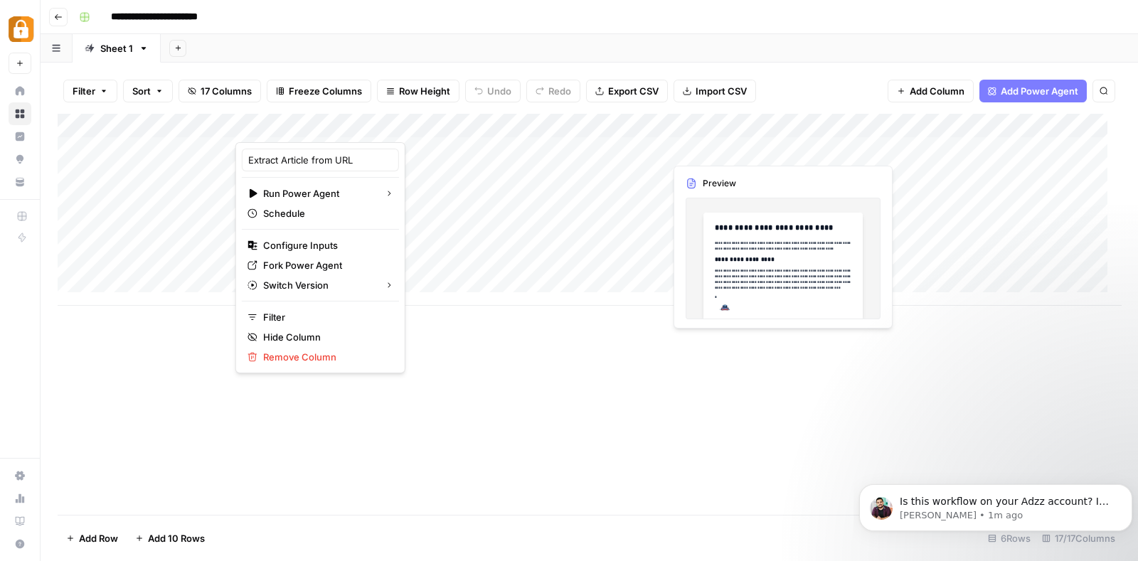
click at [702, 145] on div "Add Column" at bounding box center [589, 210] width 1063 height 192
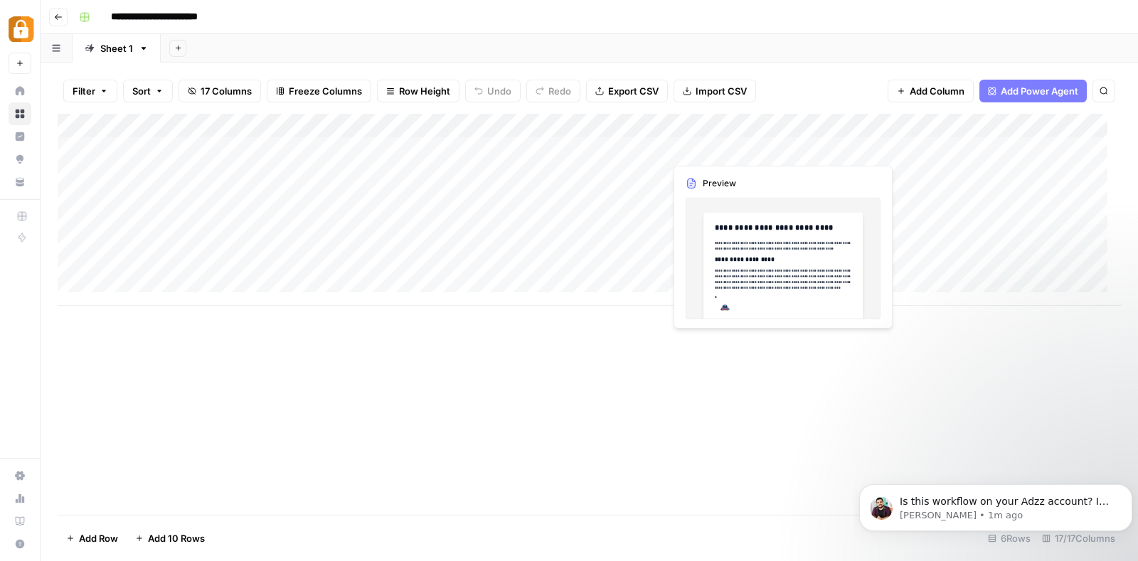
click at [702, 145] on div "Add Column" at bounding box center [589, 210] width 1063 height 192
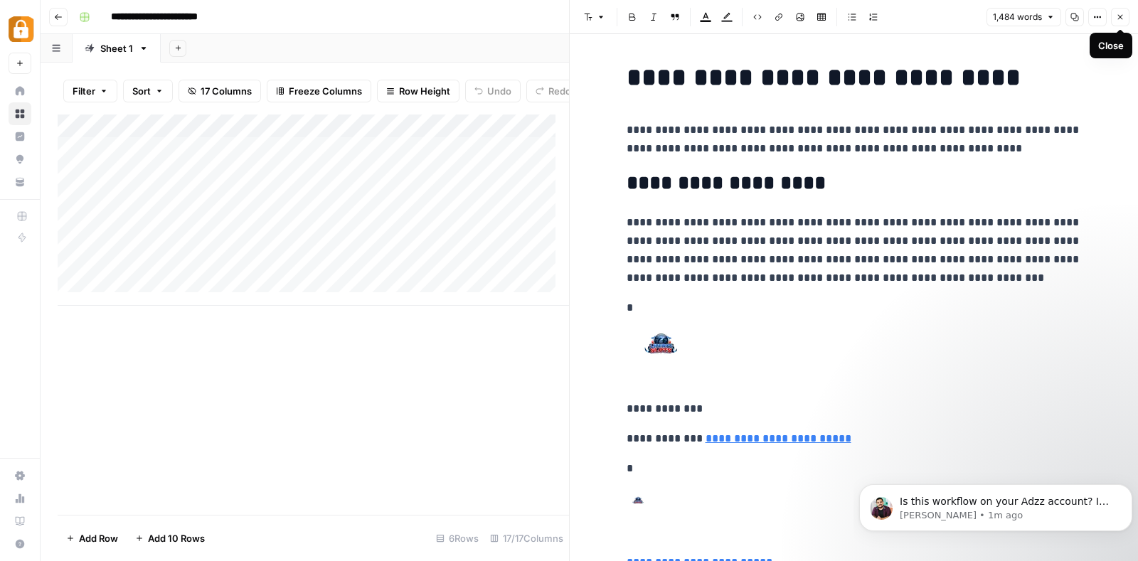
click at [1113, 22] on button "Close" at bounding box center [1120, 17] width 18 height 18
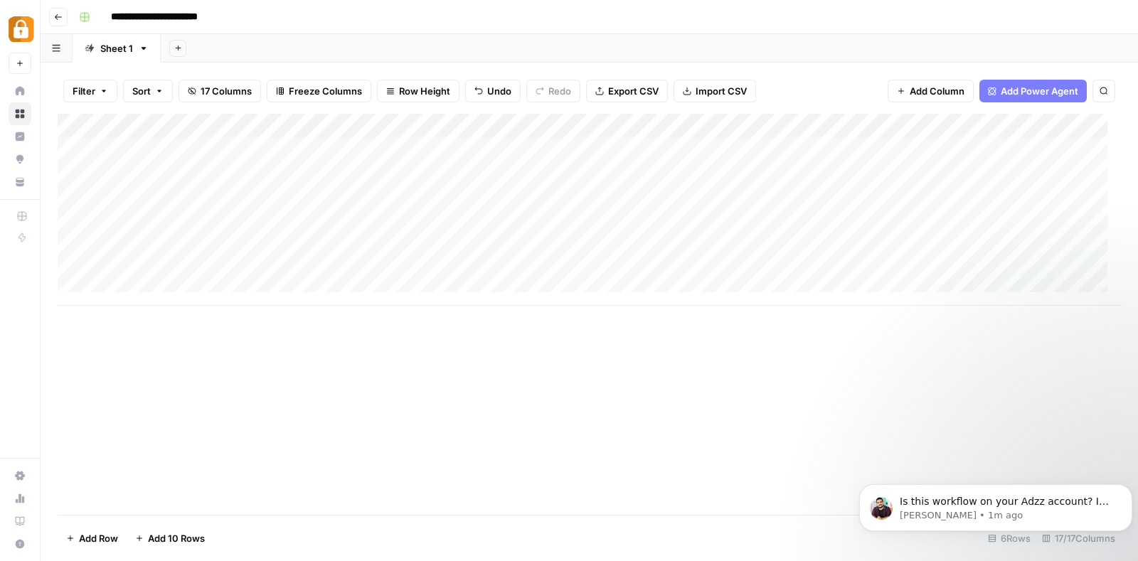
click at [333, 151] on div "Add Column" at bounding box center [589, 210] width 1063 height 192
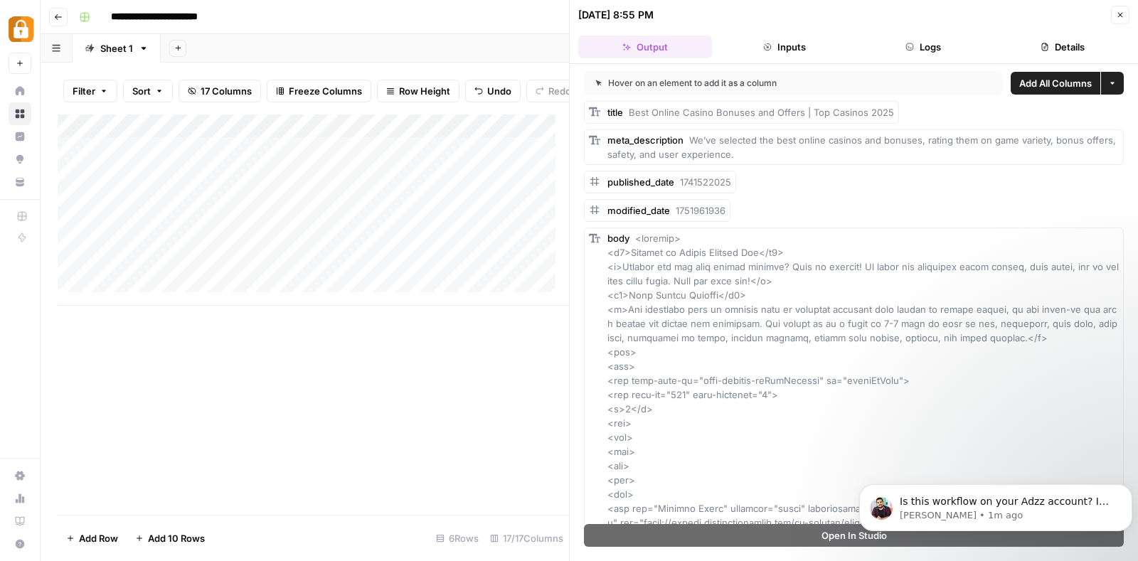
click at [1066, 40] on button "Details" at bounding box center [1062, 47] width 134 height 23
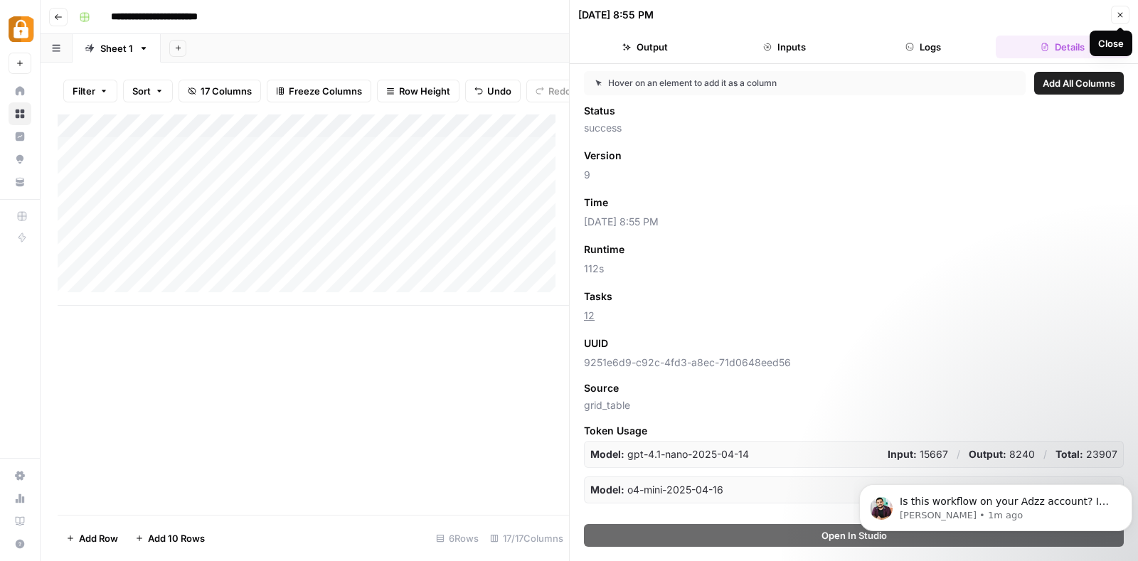
click at [1118, 9] on button "Close" at bounding box center [1120, 15] width 18 height 18
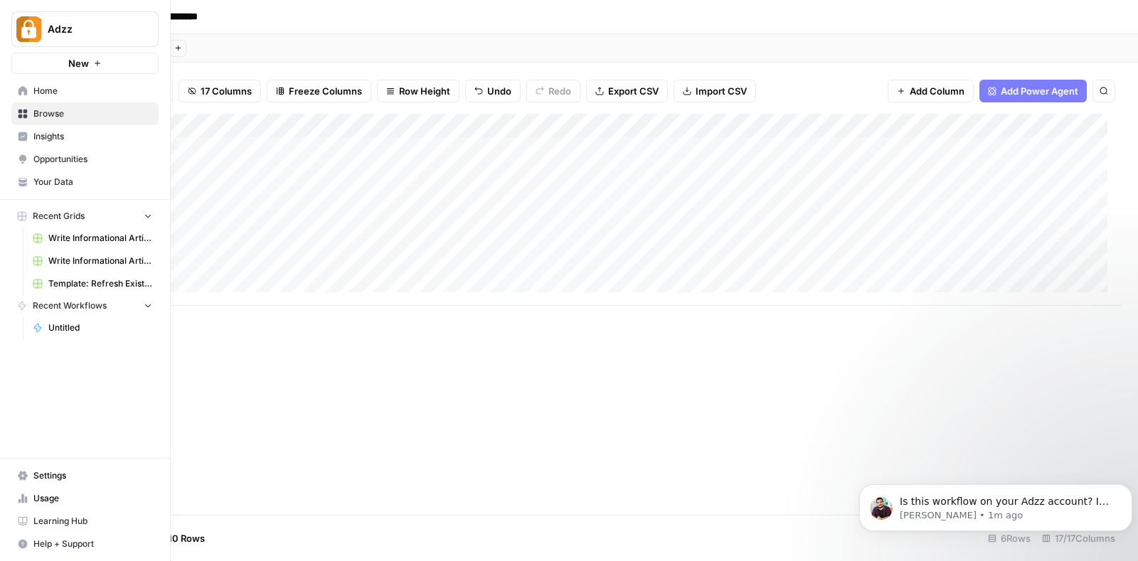
click at [73, 62] on span "New" at bounding box center [78, 63] width 21 height 14
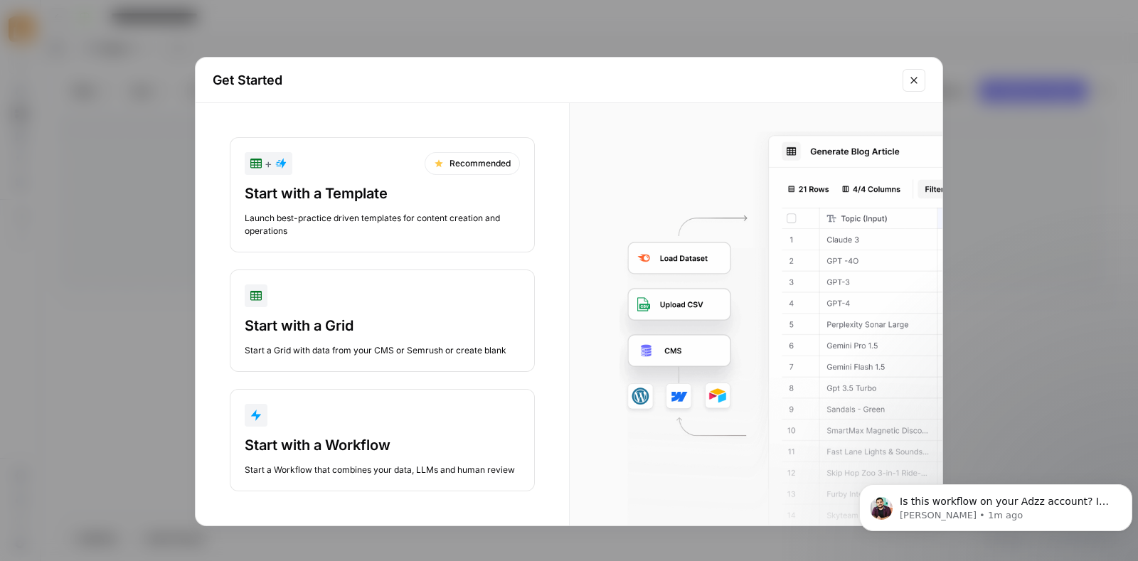
click at [378, 312] on button "Start with a Grid Start a Grid with data from your CMS or Semrush or create bla…" at bounding box center [382, 320] width 305 height 102
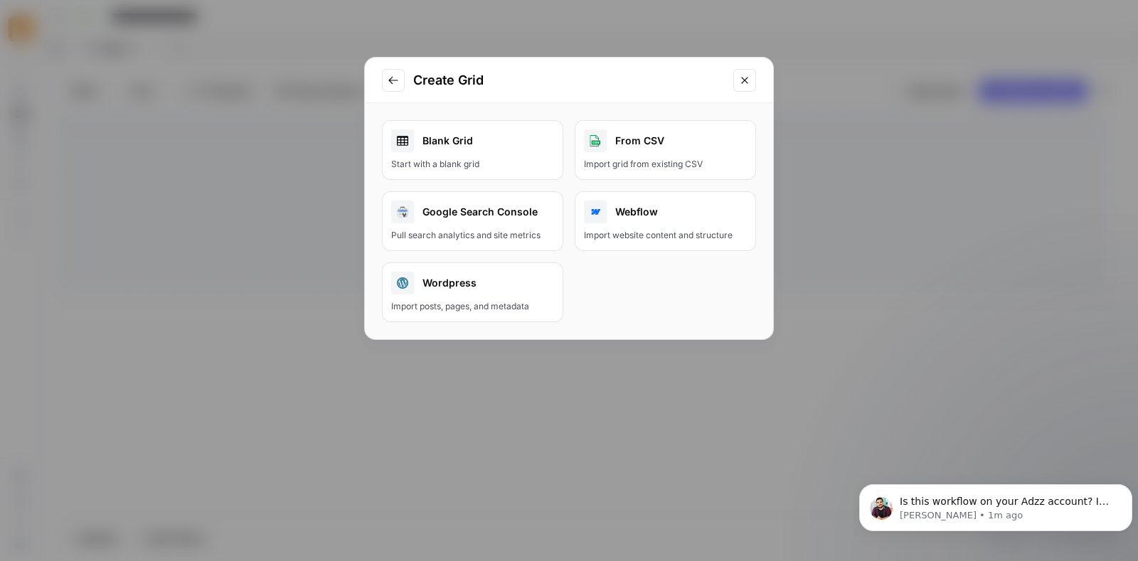
click at [441, 143] on div "Blank Grid" at bounding box center [472, 140] width 163 height 23
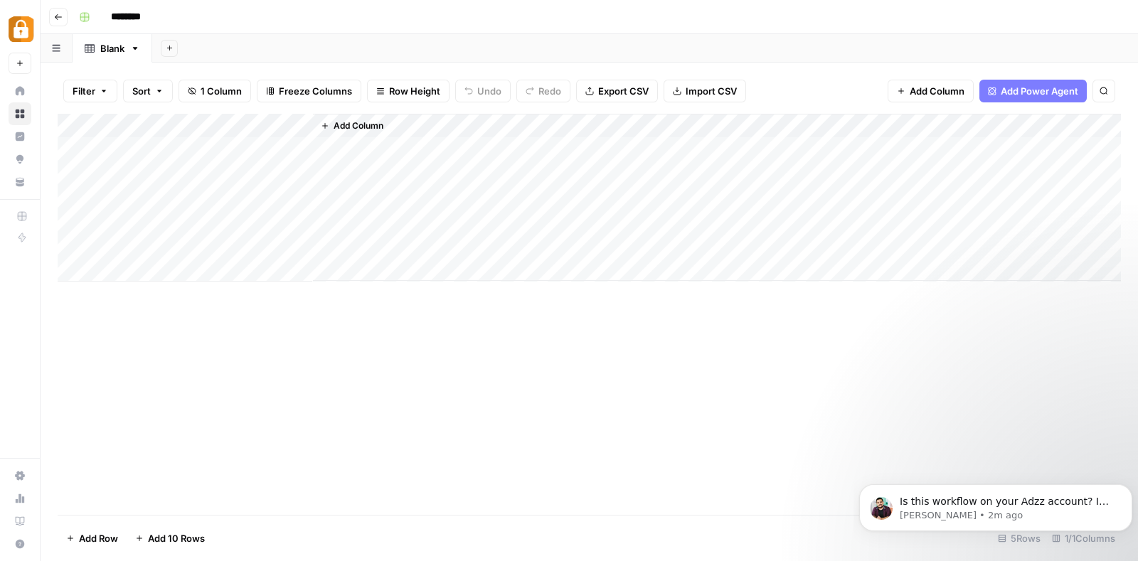
click at [353, 115] on div "Add Column" at bounding box center [717, 197] width 808 height 167
click at [353, 117] on button "Add Column" at bounding box center [352, 126] width 74 height 18
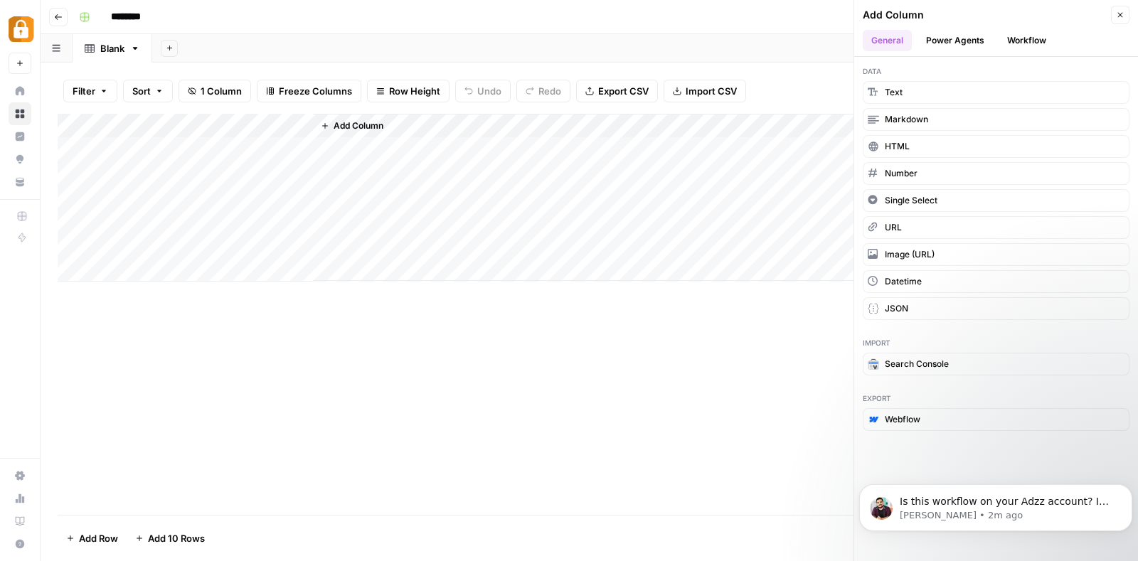
click at [1026, 42] on button "Workflow" at bounding box center [1026, 40] width 56 height 21
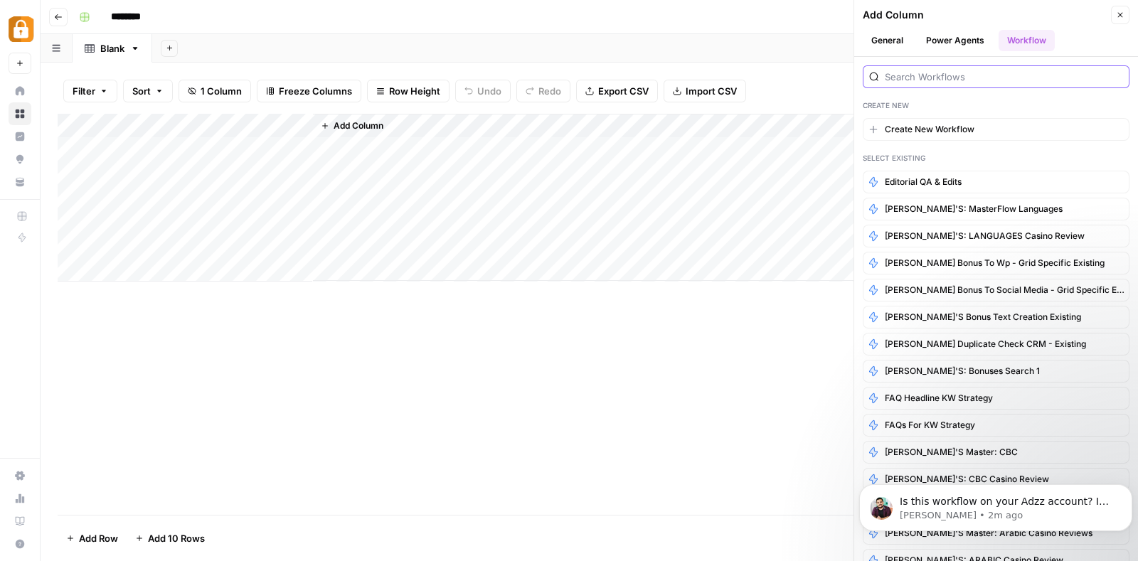
click at [965, 73] on input "search" at bounding box center [1003, 77] width 238 height 14
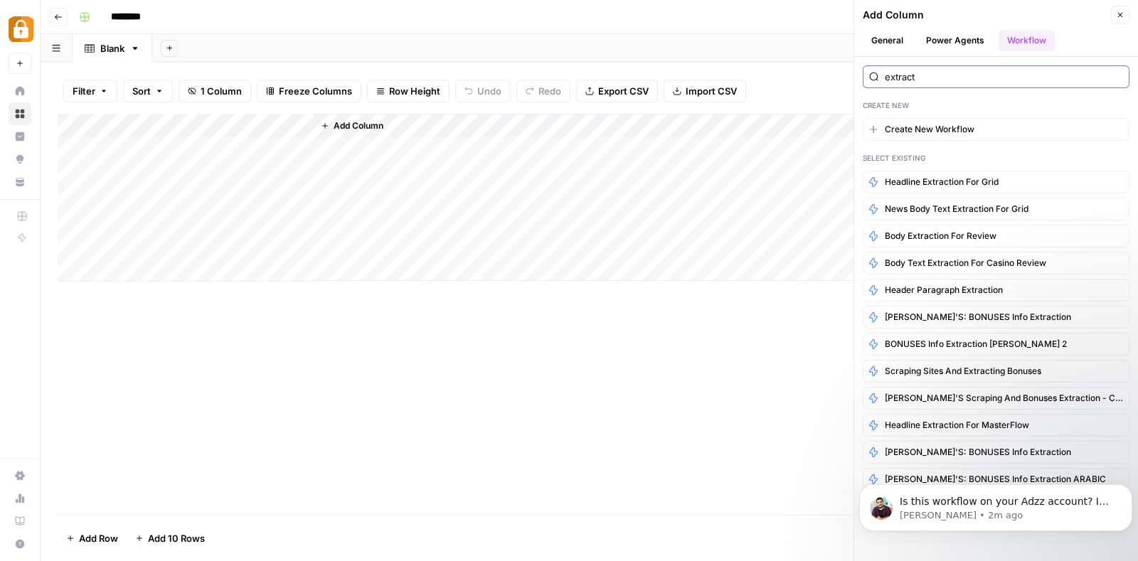
type input "extract"
click at [978, 75] on input "extract" at bounding box center [1003, 77] width 238 height 14
click at [743, 326] on div "Add Column" at bounding box center [589, 314] width 1063 height 401
click at [957, 30] on button "Power Agents" at bounding box center [954, 40] width 75 height 21
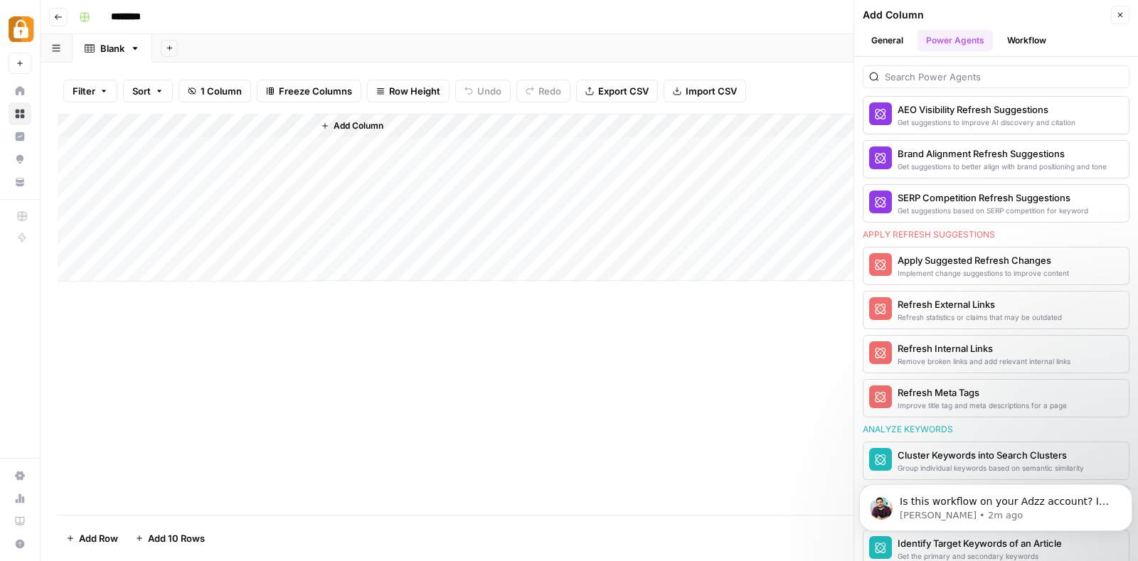
scroll to position [810, 0]
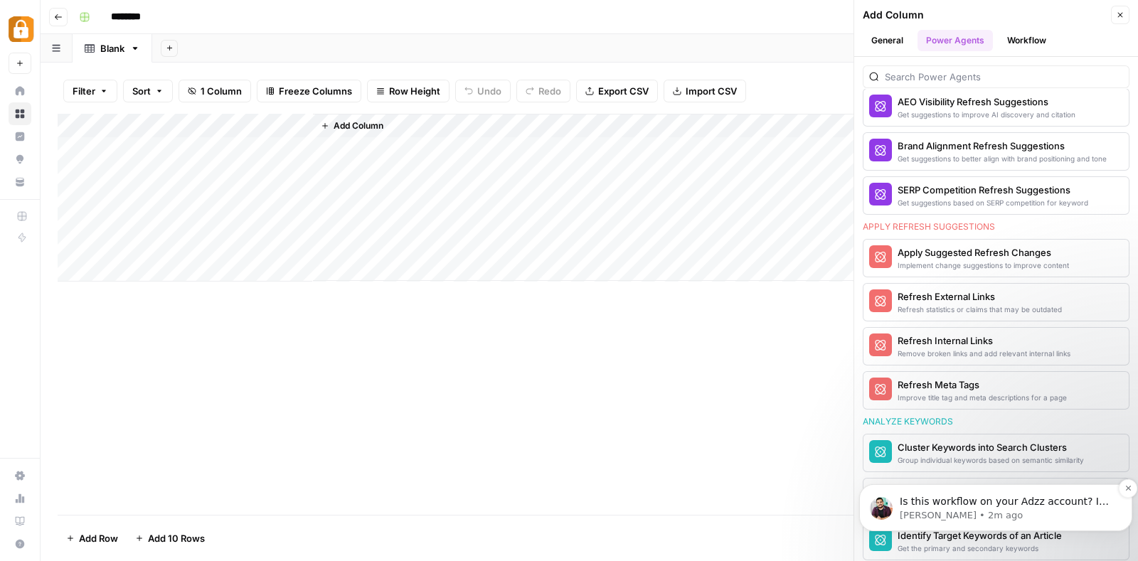
click at [935, 498] on span "Is this workflow on your Adzz account? I see that workspace has an enterprise s…" at bounding box center [1003, 523] width 209 height 54
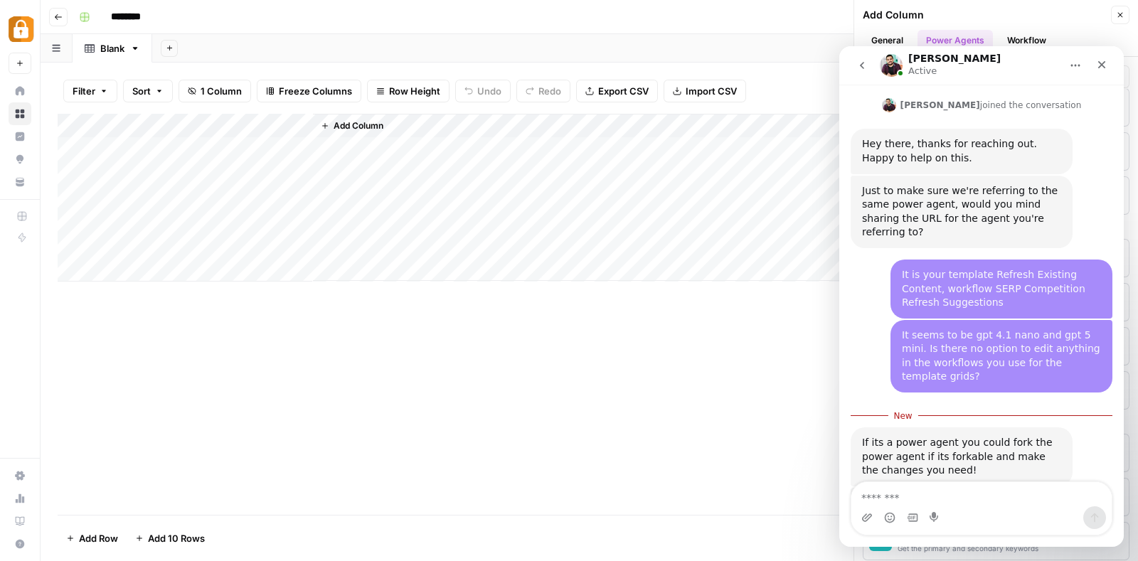
scroll to position [904, 0]
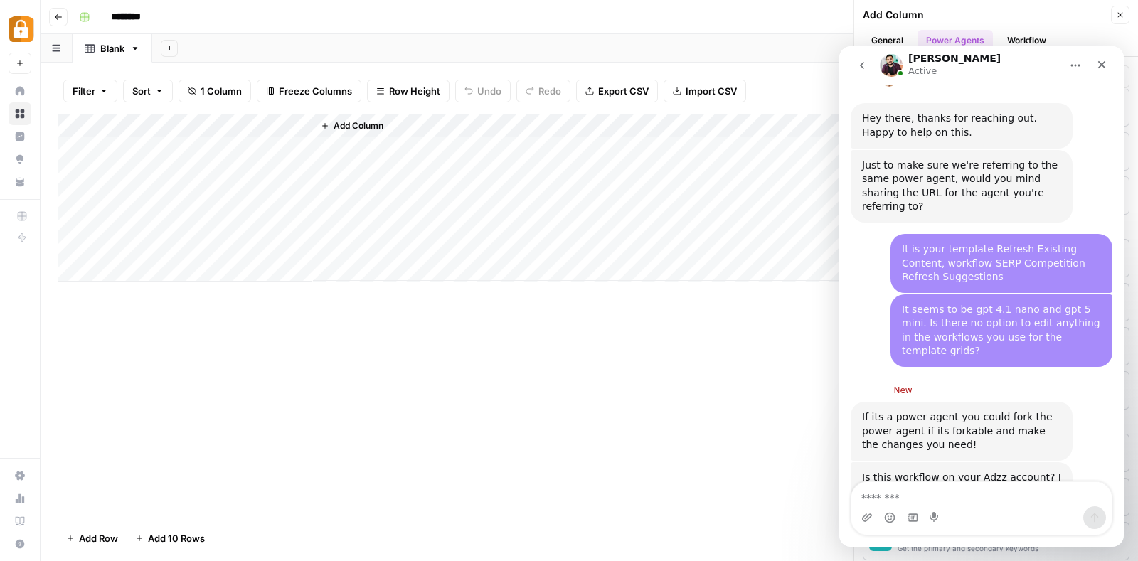
click at [958, 488] on textarea "Message…" at bounding box center [981, 494] width 260 height 24
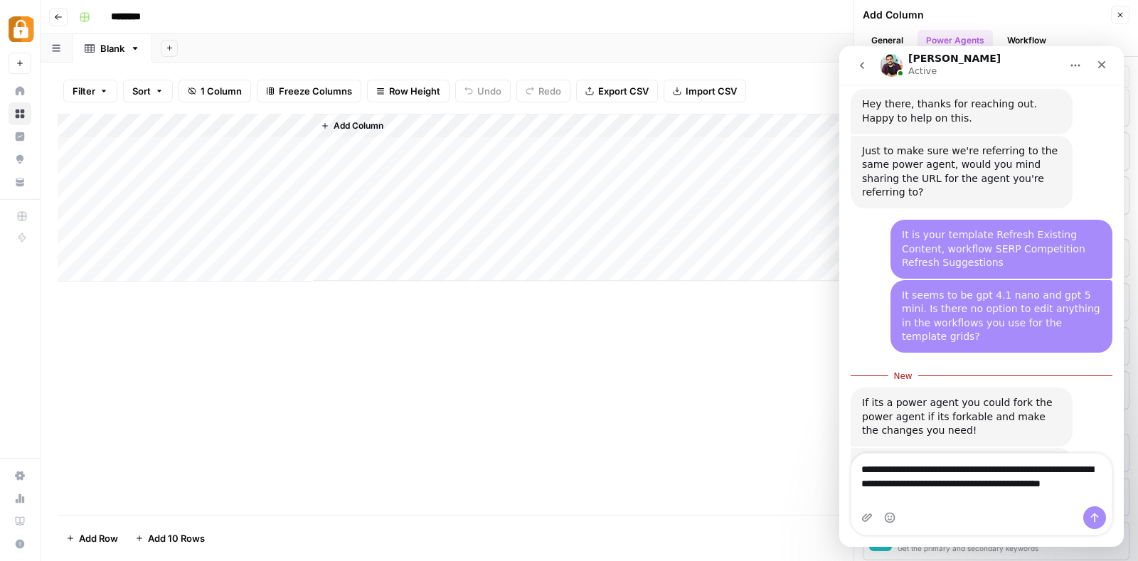
type textarea "**********"
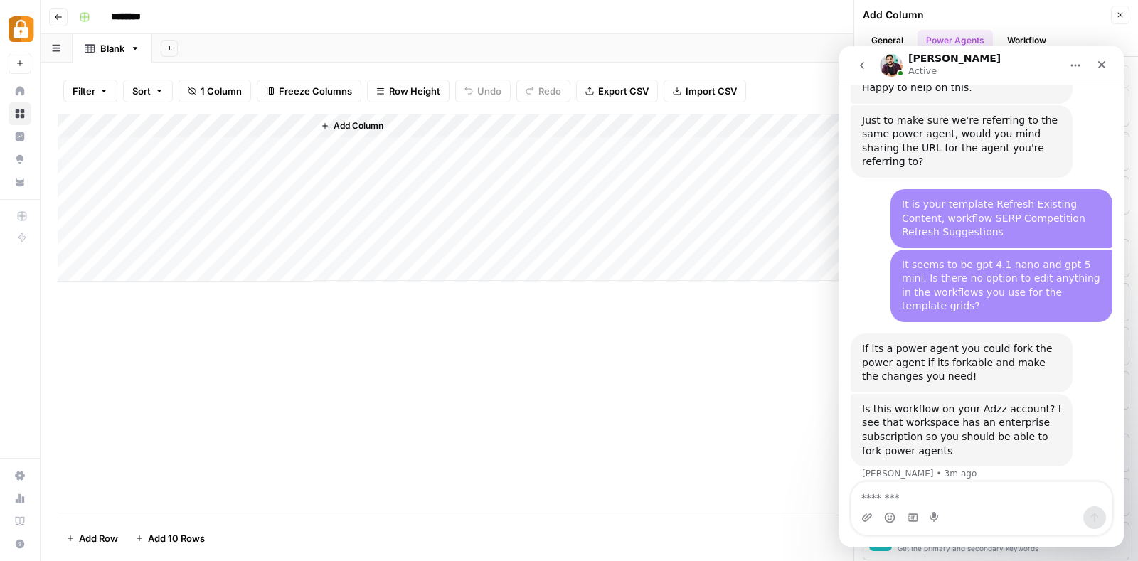
scroll to position [951, 0]
click at [694, 13] on div "********" at bounding box center [598, 17] width 1050 height 23
click at [1091, 65] on div "Close" at bounding box center [1101, 65] width 26 height 26
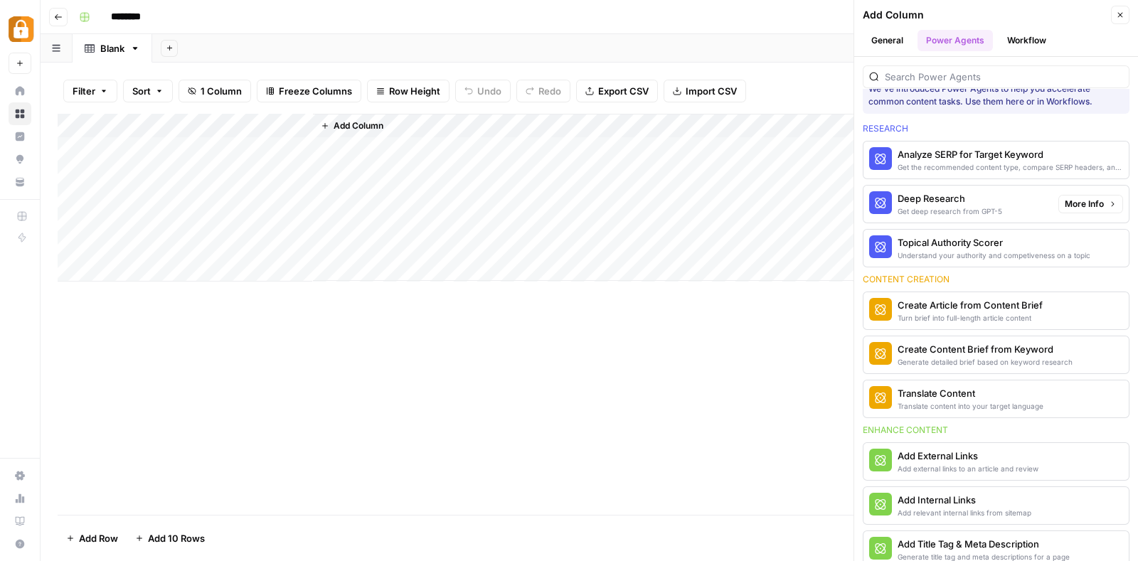
scroll to position [0, 0]
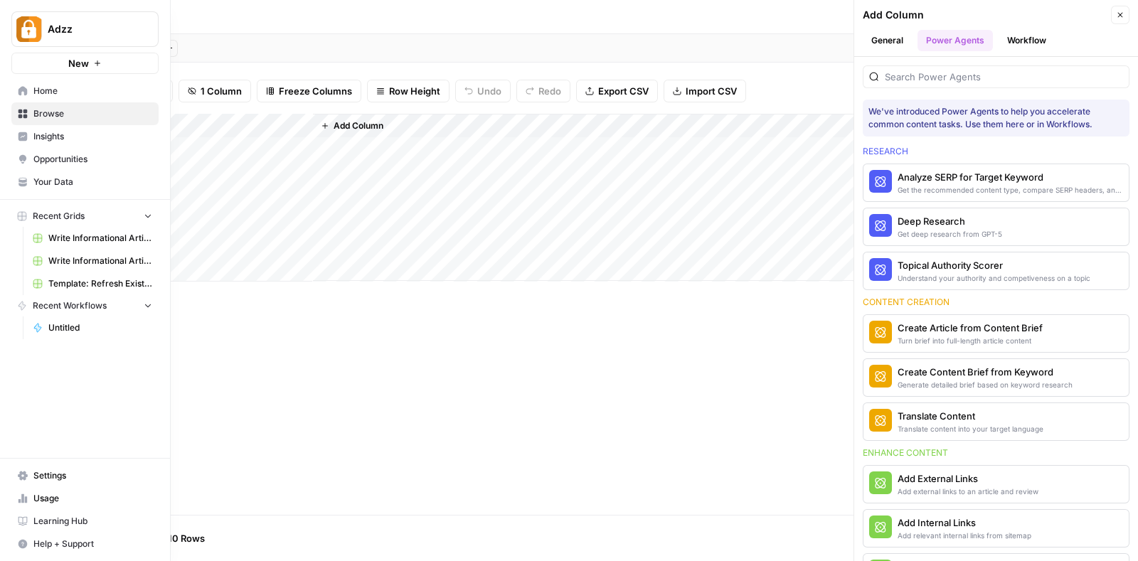
click at [101, 272] on link "Template: Refresh Existing Content" at bounding box center [92, 283] width 132 height 23
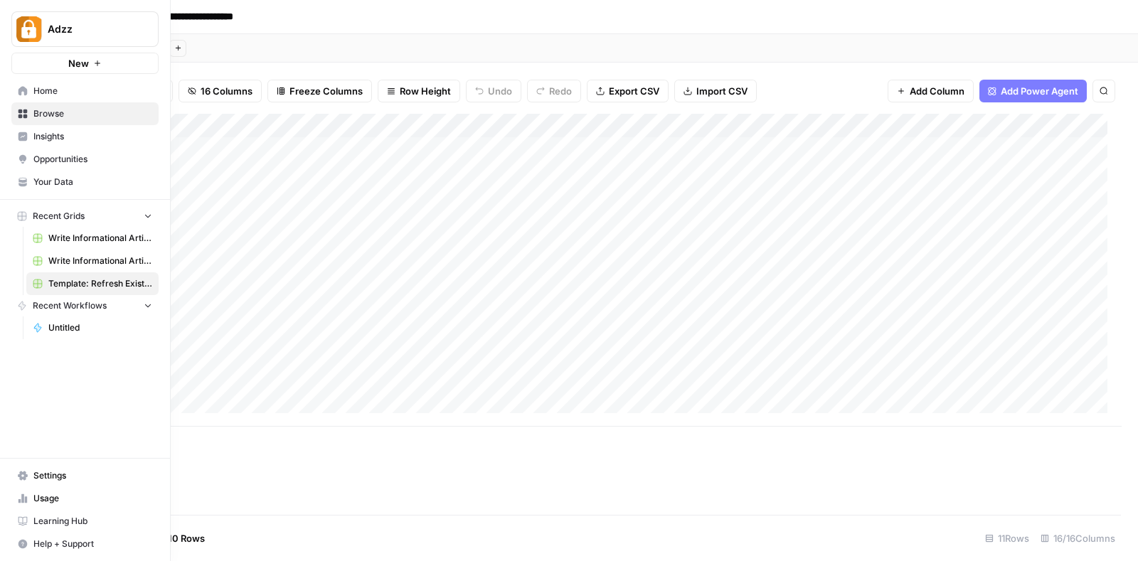
click at [80, 65] on span "New" at bounding box center [78, 63] width 21 height 14
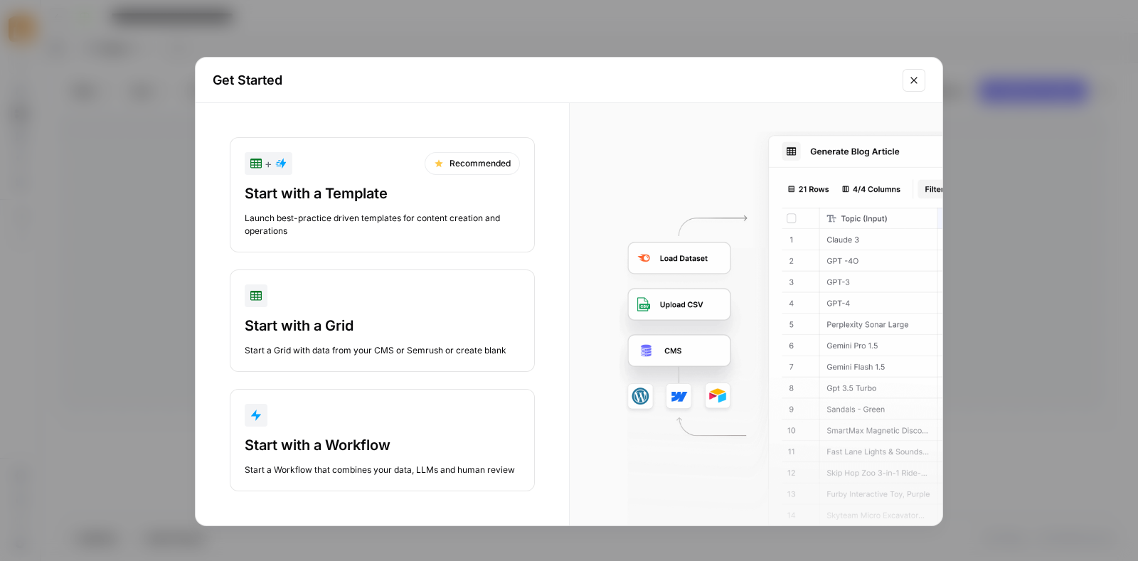
click at [343, 311] on button "Start with a Grid Start a Grid with data from your CMS or Semrush or create bla…" at bounding box center [382, 320] width 305 height 102
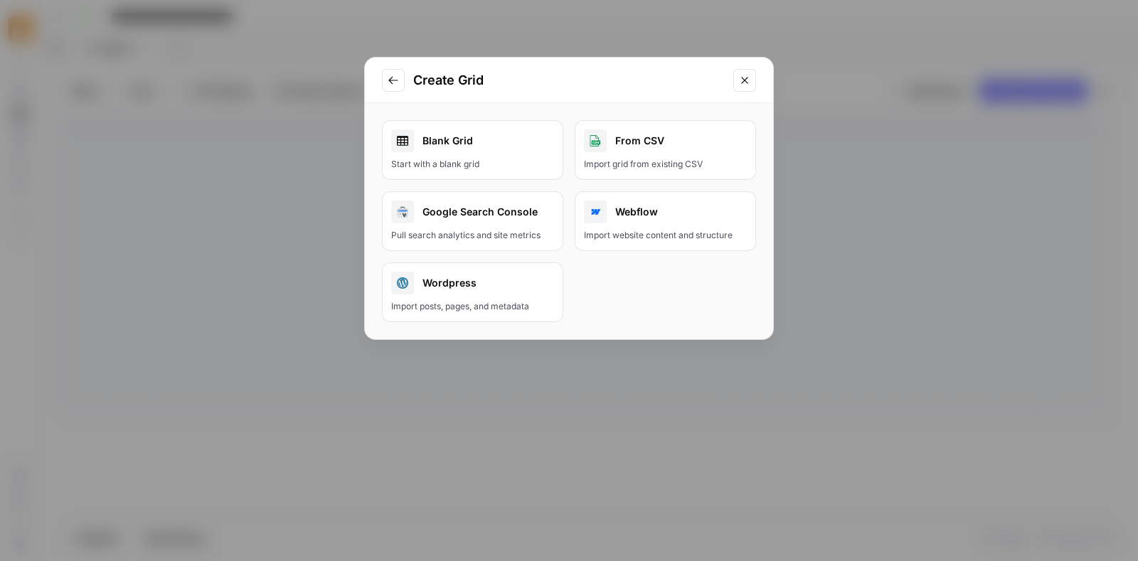
click at [481, 141] on div "Blank Grid" at bounding box center [472, 140] width 163 height 23
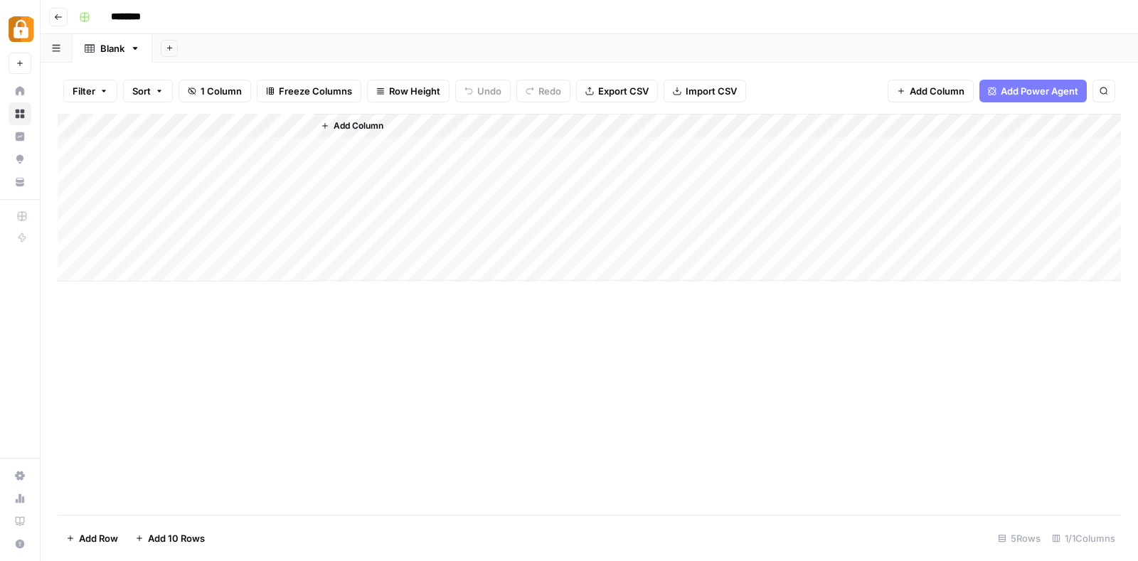
click at [365, 126] on span "Add Column" at bounding box center [358, 125] width 50 height 13
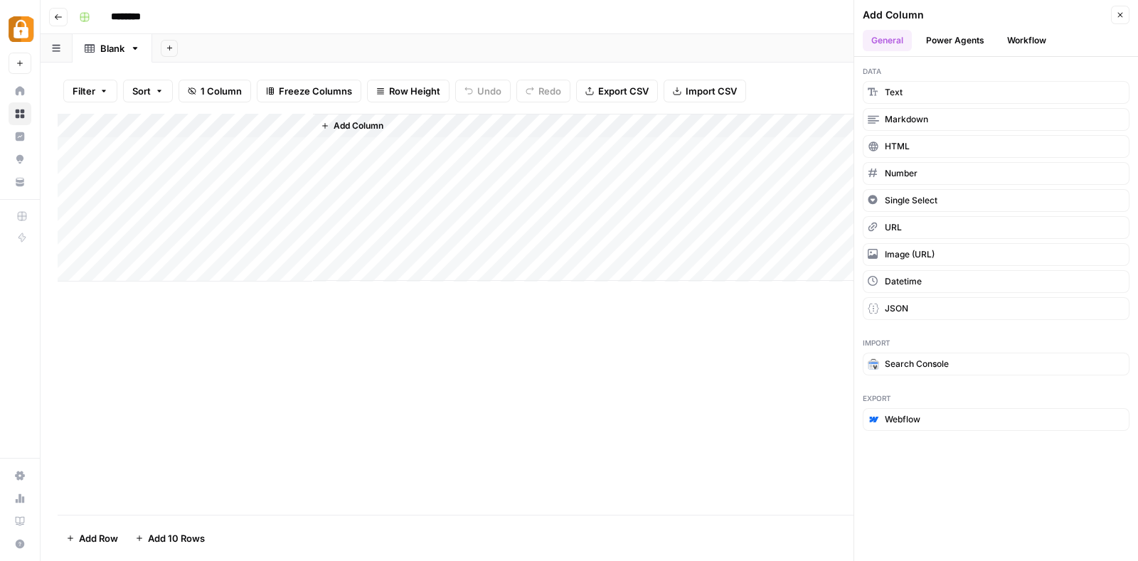
click at [980, 36] on button "Power Agents" at bounding box center [954, 40] width 75 height 21
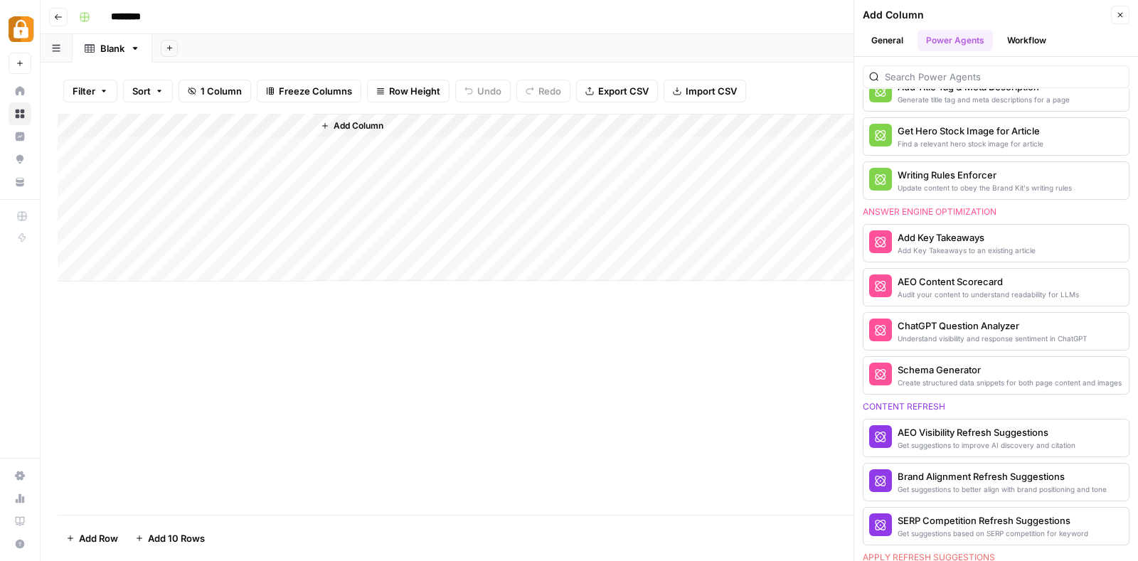
scroll to position [479, 0]
click at [979, 79] on input "search" at bounding box center [1003, 77] width 238 height 14
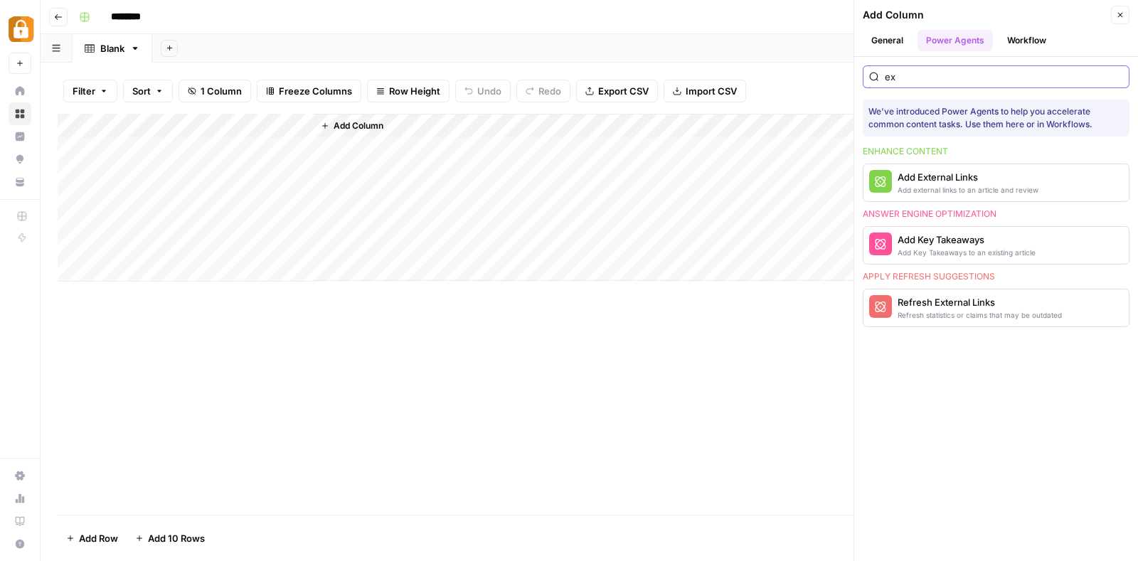
scroll to position [0, 0]
type input "e"
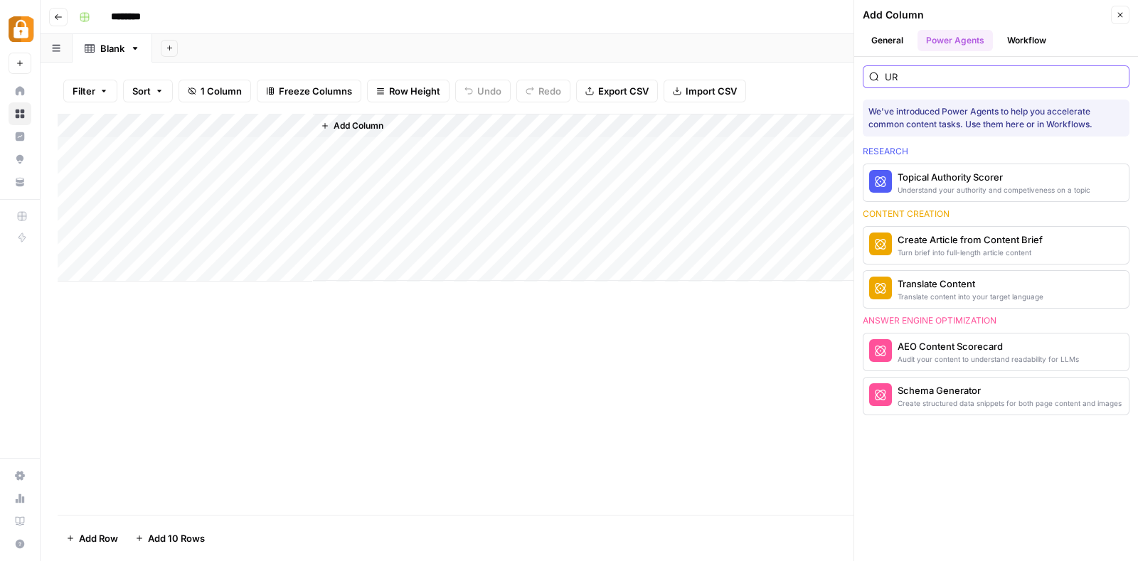
type input "U"
type input "u"
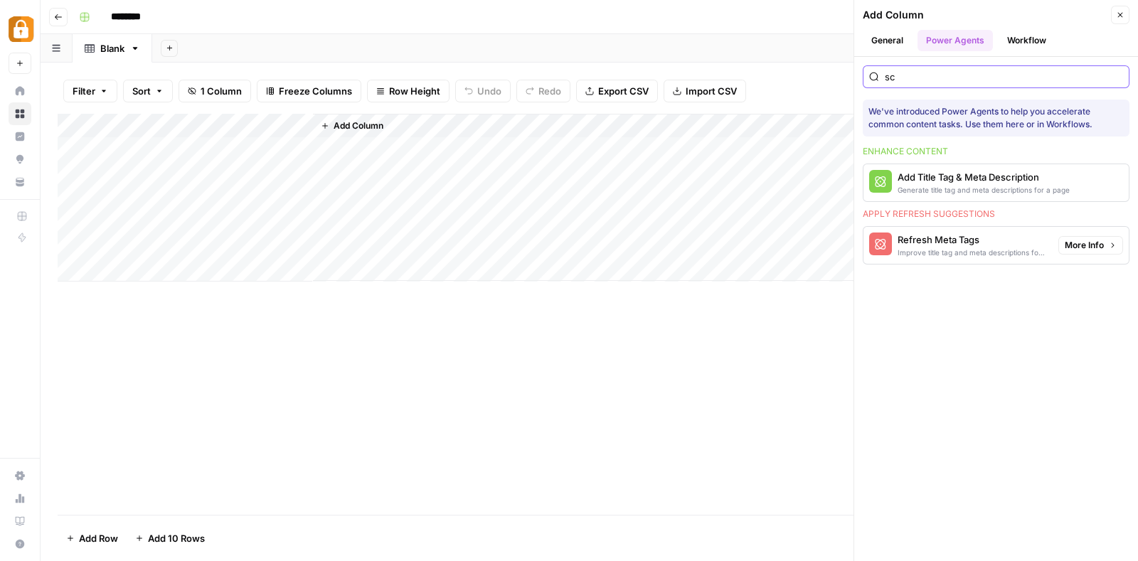
type input "s"
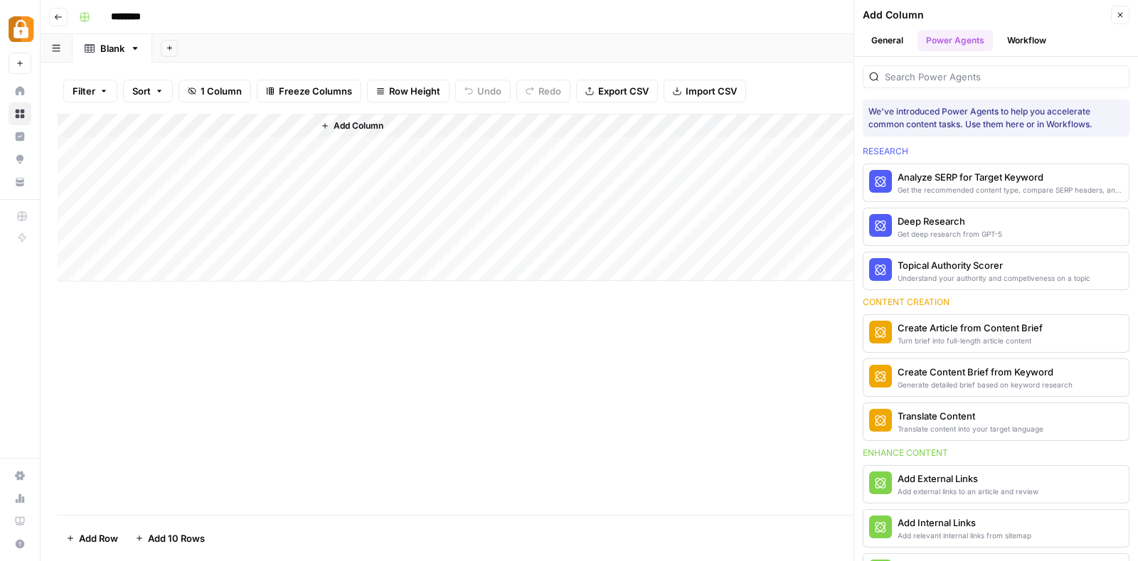
click at [1026, 38] on button "Workflow" at bounding box center [1026, 40] width 56 height 21
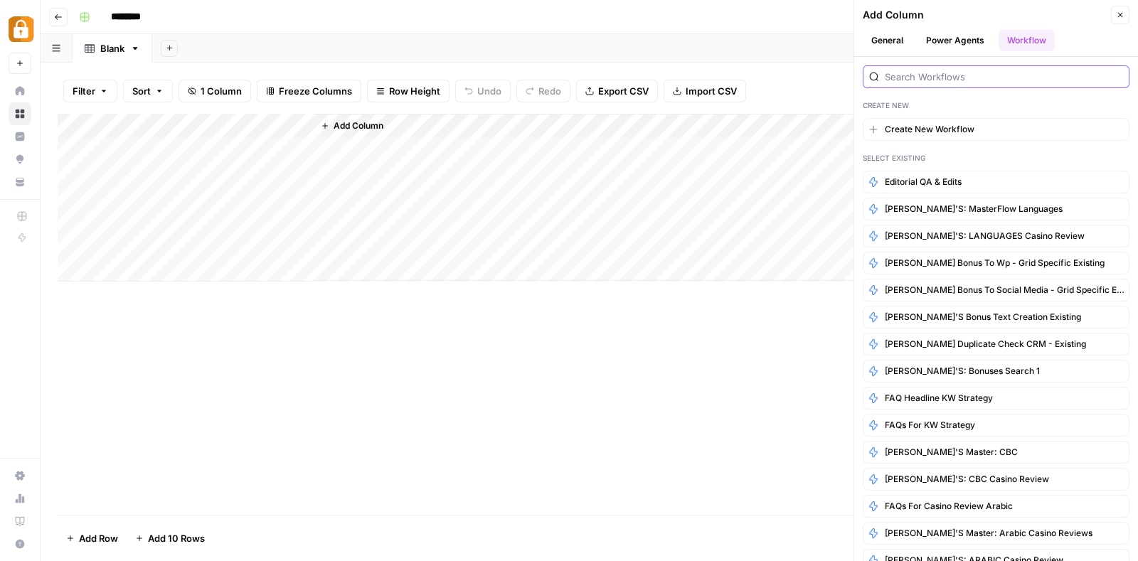
click at [960, 73] on input "search" at bounding box center [1003, 77] width 238 height 14
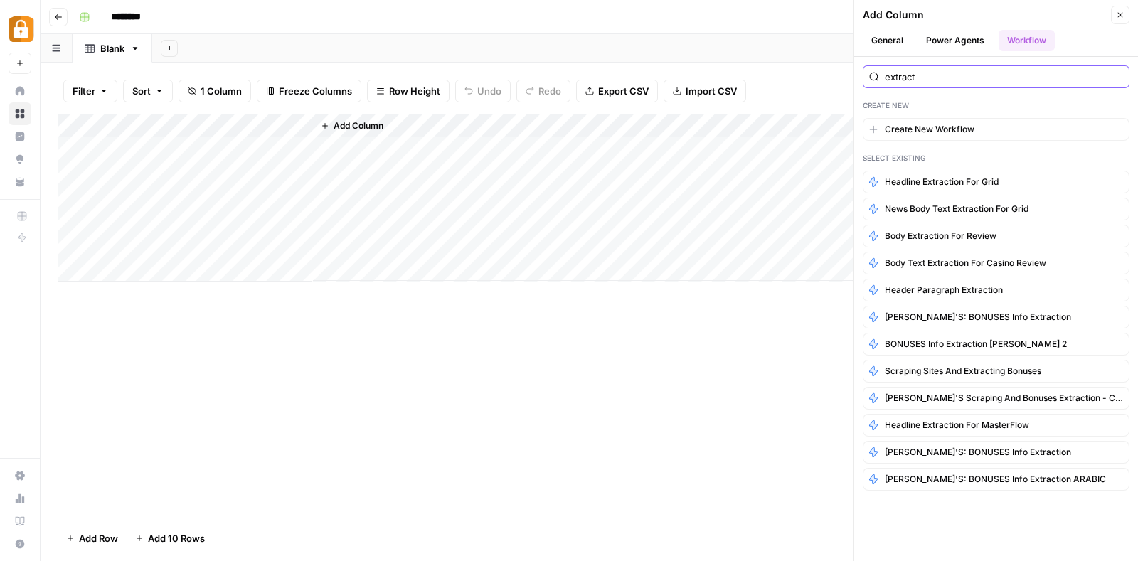
type input "extract"
click at [352, 120] on span "Add Column" at bounding box center [358, 125] width 50 height 13
click at [393, 119] on div "Add Column" at bounding box center [717, 197] width 808 height 167
click at [920, 123] on span "Create New Workflow" at bounding box center [929, 129] width 90 height 13
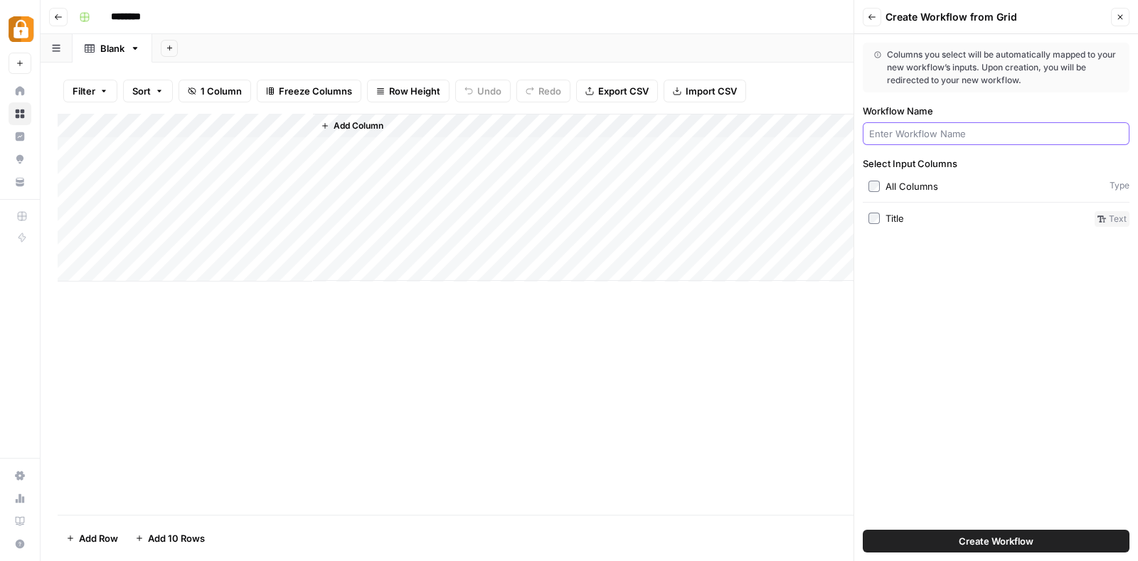
click at [951, 137] on input "Workflow Name" at bounding box center [996, 134] width 254 height 14
type input "Extract Content from URL"
click at [345, 123] on span "Add Column" at bounding box center [358, 125] width 50 height 13
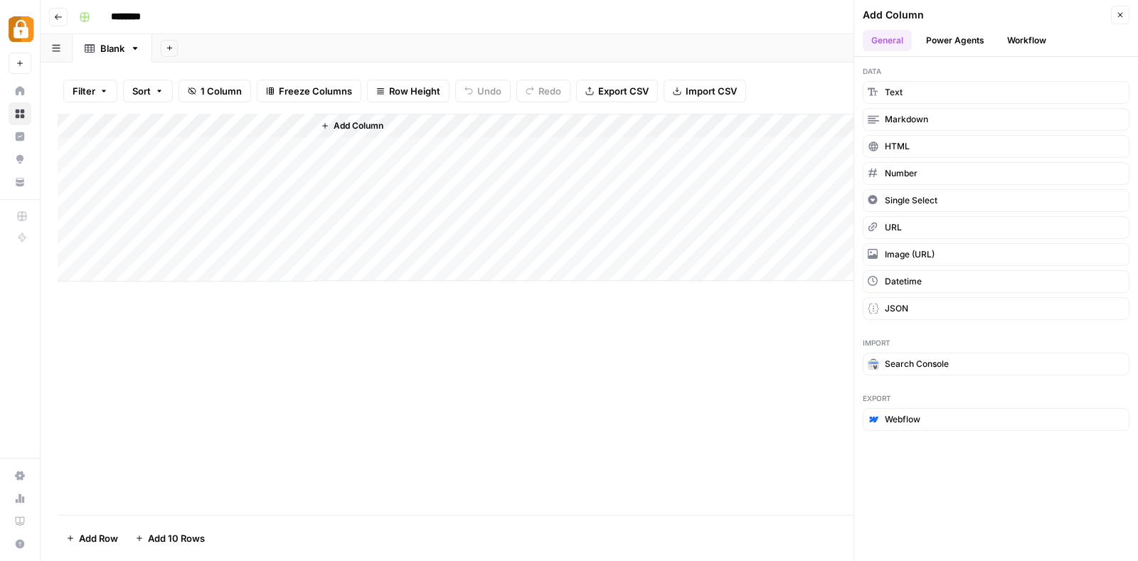
click at [375, 126] on span "Add Column" at bounding box center [358, 125] width 50 height 13
click at [929, 85] on button "Text" at bounding box center [995, 92] width 267 height 23
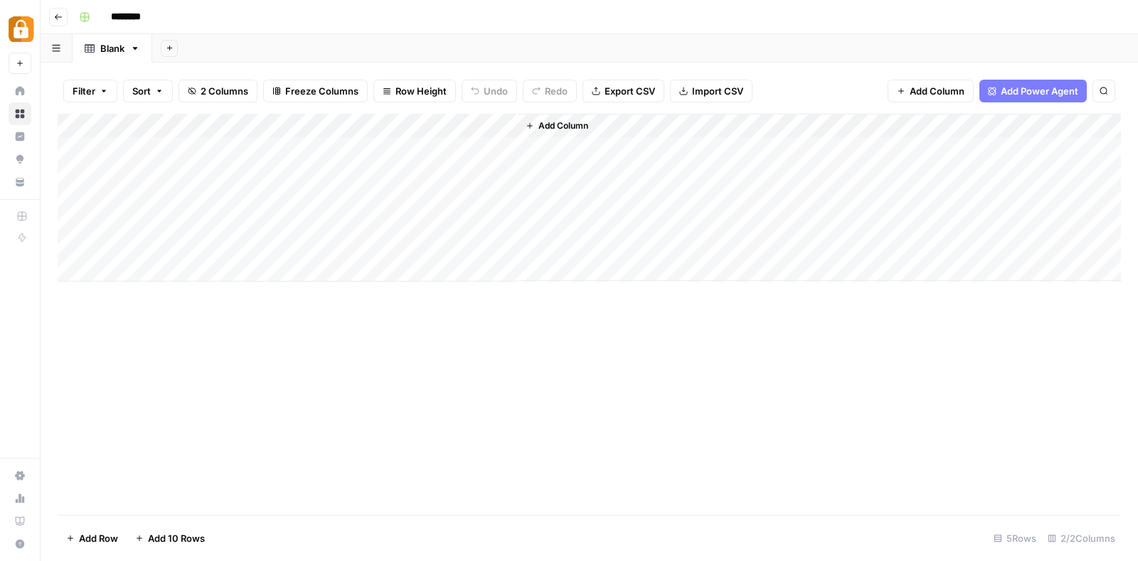
click at [400, 122] on div "Add Column" at bounding box center [589, 198] width 1063 height 168
click at [374, 161] on input "New Column" at bounding box center [397, 160] width 144 height 14
type input "URL"
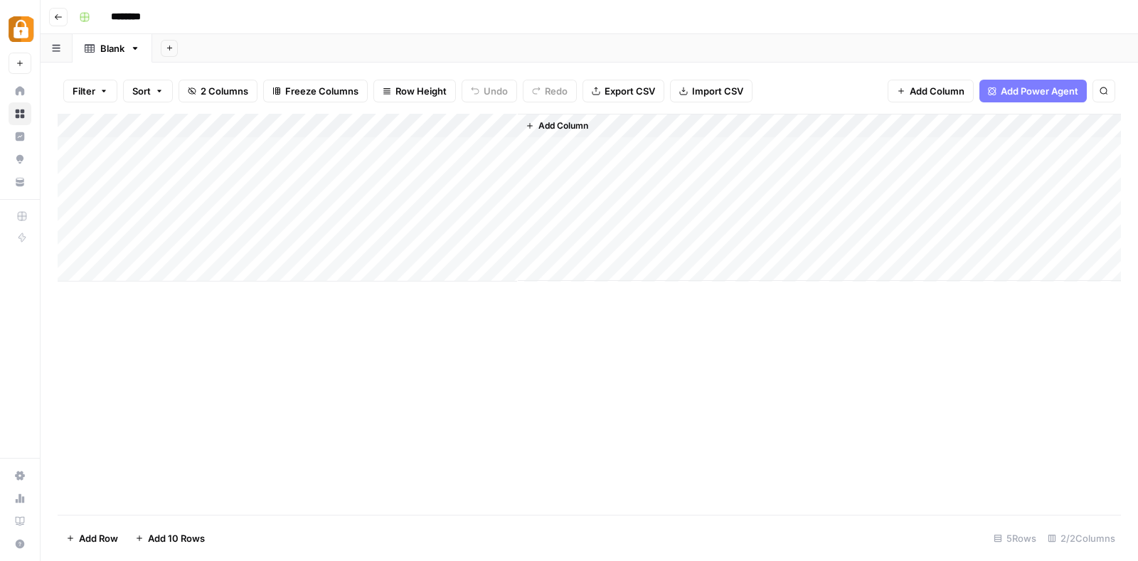
click at [405, 187] on div "Add Column" at bounding box center [589, 198] width 1063 height 168
click at [442, 122] on div "Add Column" at bounding box center [589, 198] width 1063 height 168
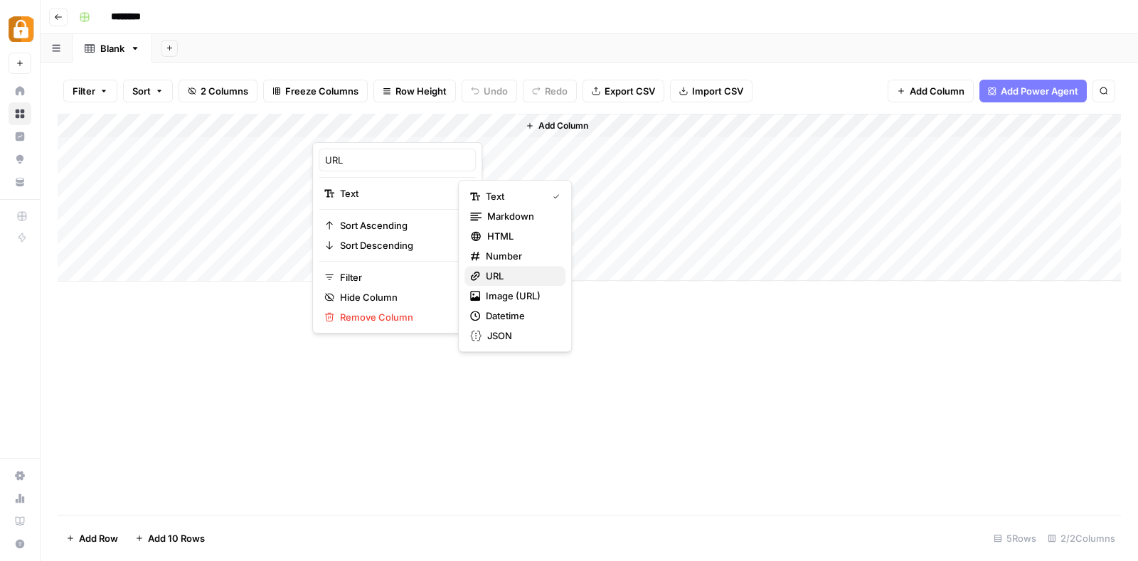
click at [491, 269] on span "URL" at bounding box center [520, 276] width 68 height 14
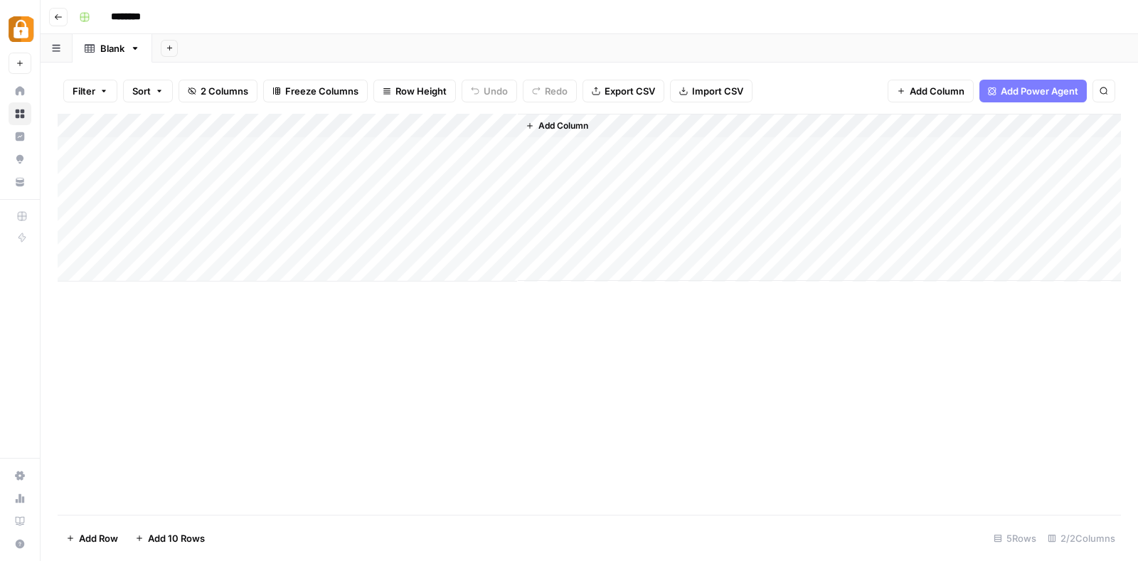
click at [434, 137] on div "Add Column" at bounding box center [589, 198] width 1063 height 168
drag, startPoint x: 366, startPoint y: 119, endPoint x: 200, endPoint y: 121, distance: 166.4
click at [200, 121] on div "Add Column" at bounding box center [589, 198] width 1063 height 168
click at [571, 124] on span "Add Column" at bounding box center [563, 125] width 50 height 13
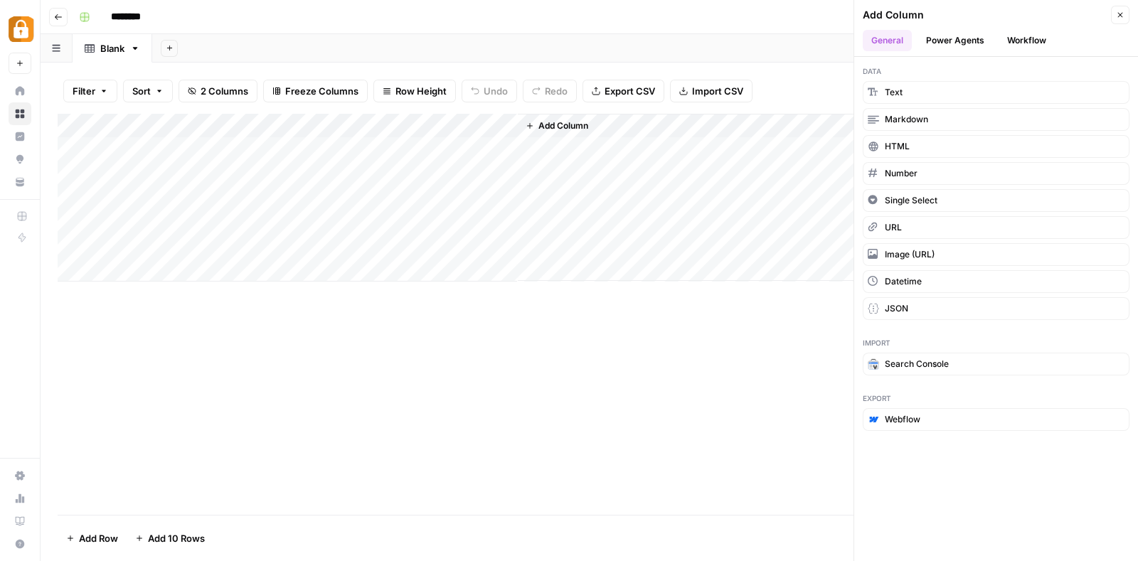
click at [1034, 36] on button "Workflow" at bounding box center [1026, 40] width 56 height 21
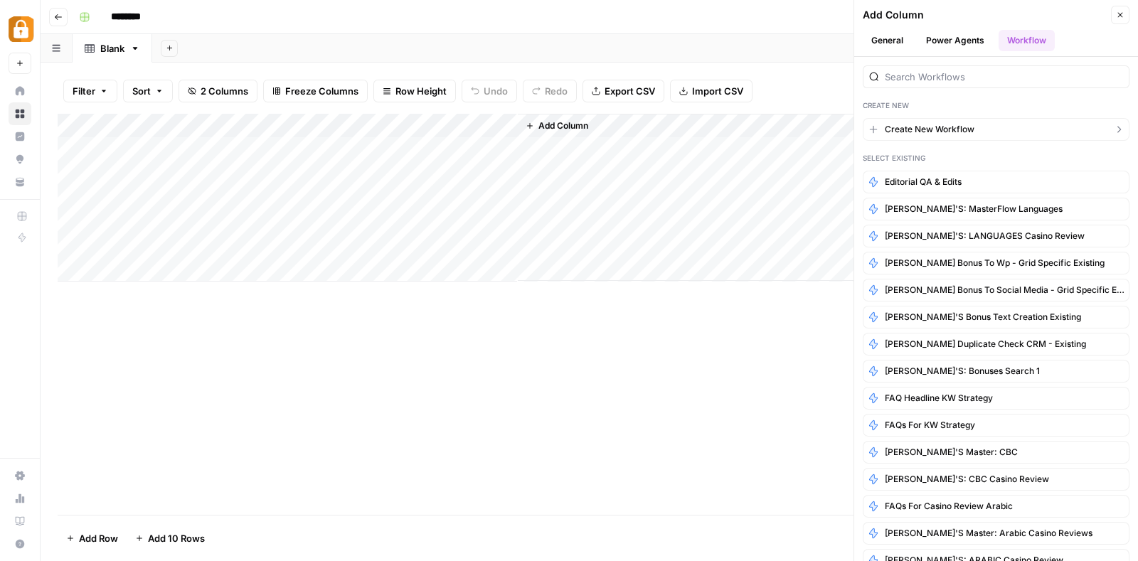
click at [956, 126] on span "Create New Workflow" at bounding box center [929, 129] width 90 height 13
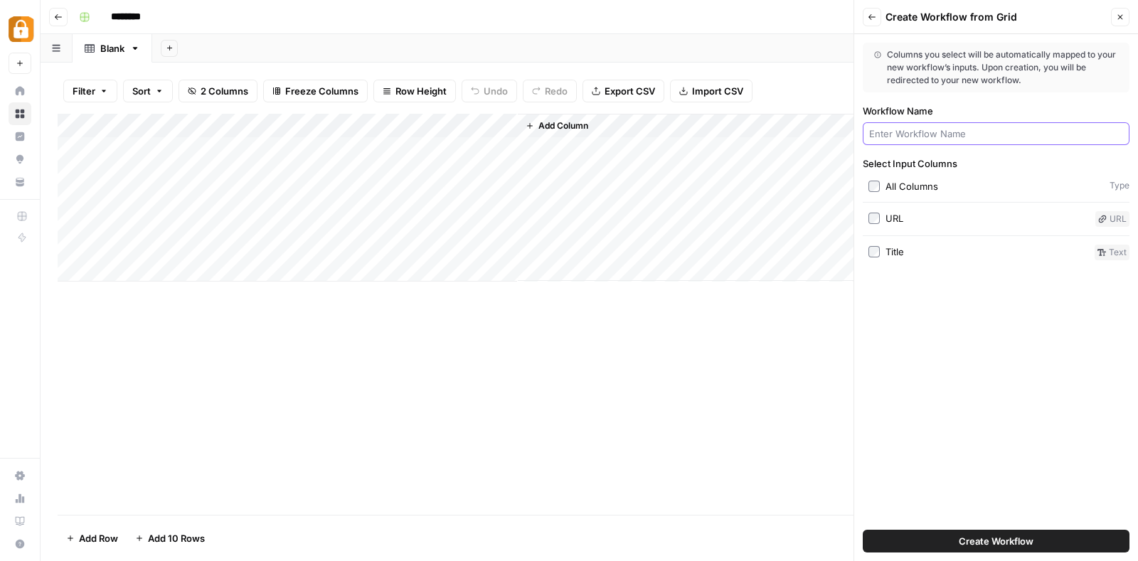
click at [973, 134] on input "Workflow Name" at bounding box center [996, 134] width 254 height 14
type input "Extract content from URL"
click at [893, 215] on div "URL" at bounding box center [894, 218] width 18 height 14
click at [984, 530] on button "Create Workflow" at bounding box center [995, 541] width 267 height 23
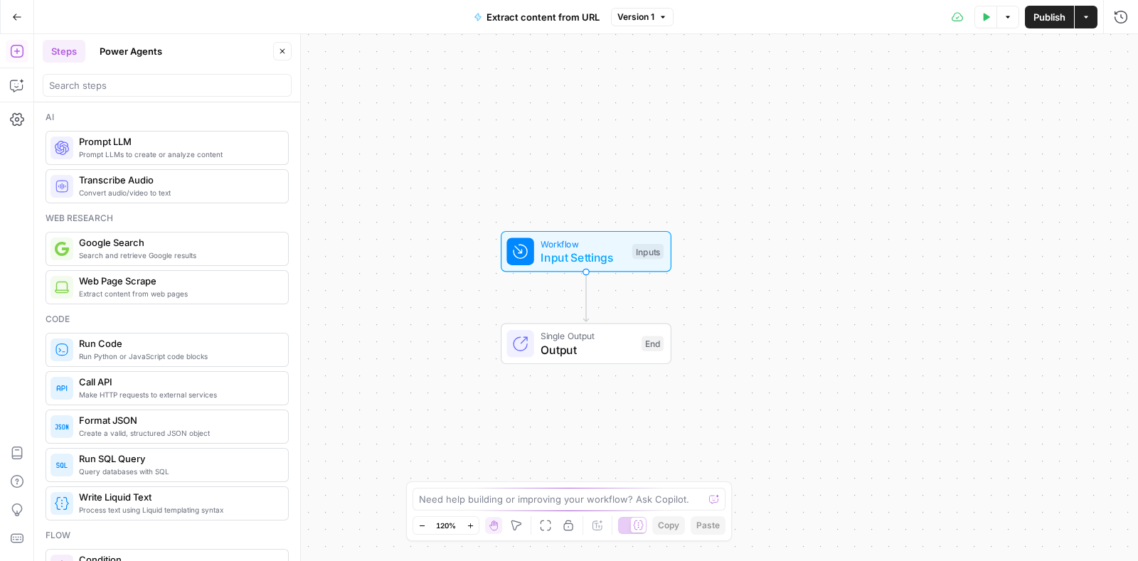
click at [178, 293] on span "Extract content from web pages" at bounding box center [178, 293] width 198 height 11
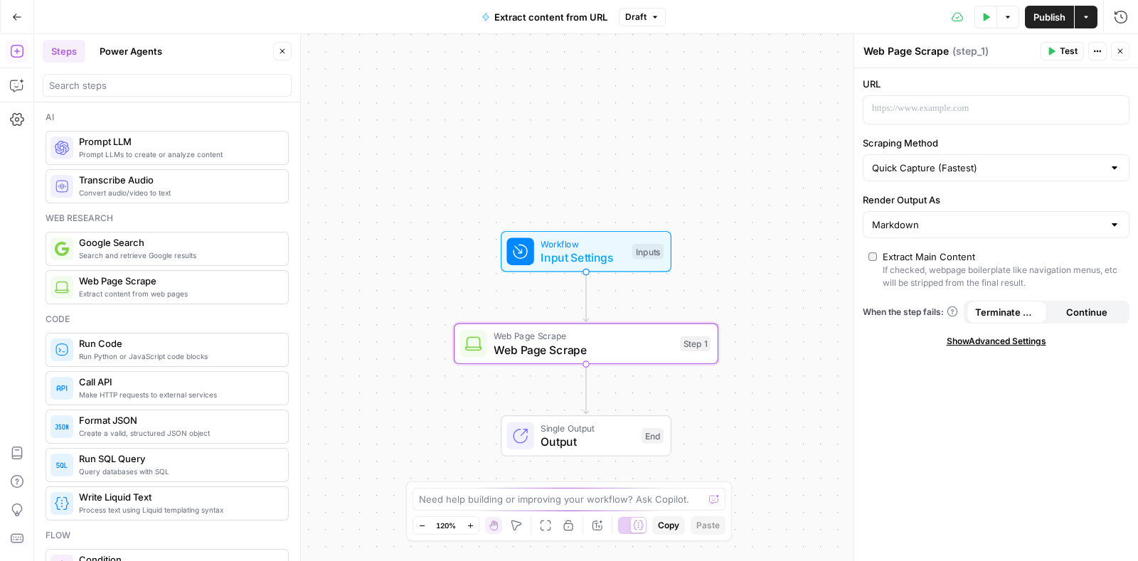
click at [1108, 163] on div "Quick Capture (Fastest)" at bounding box center [995, 167] width 267 height 27
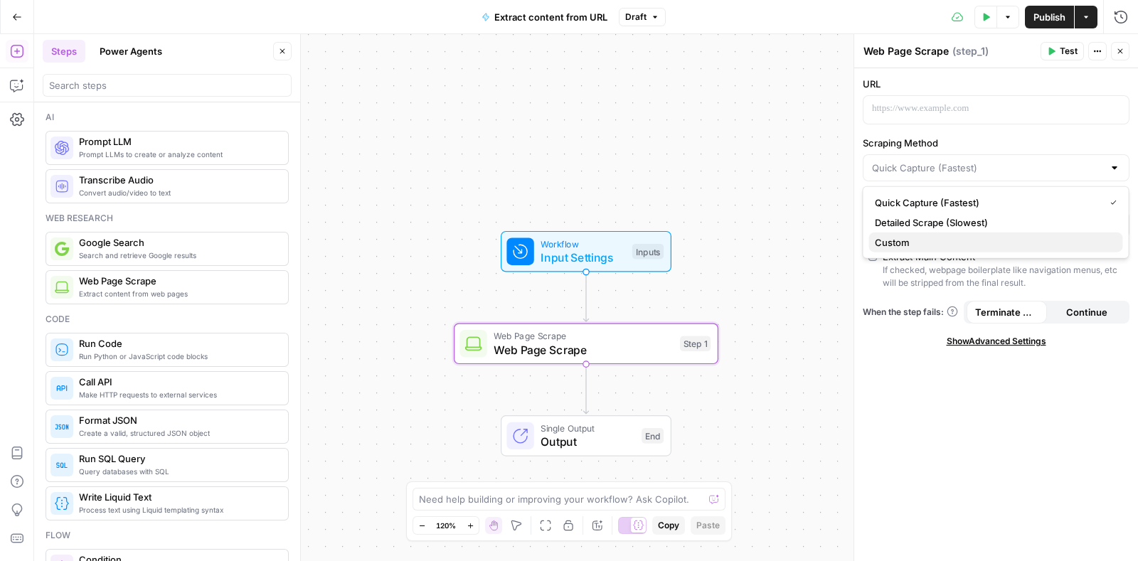
click at [916, 234] on button "Custom" at bounding box center [996, 242] width 254 height 20
type input "Custom"
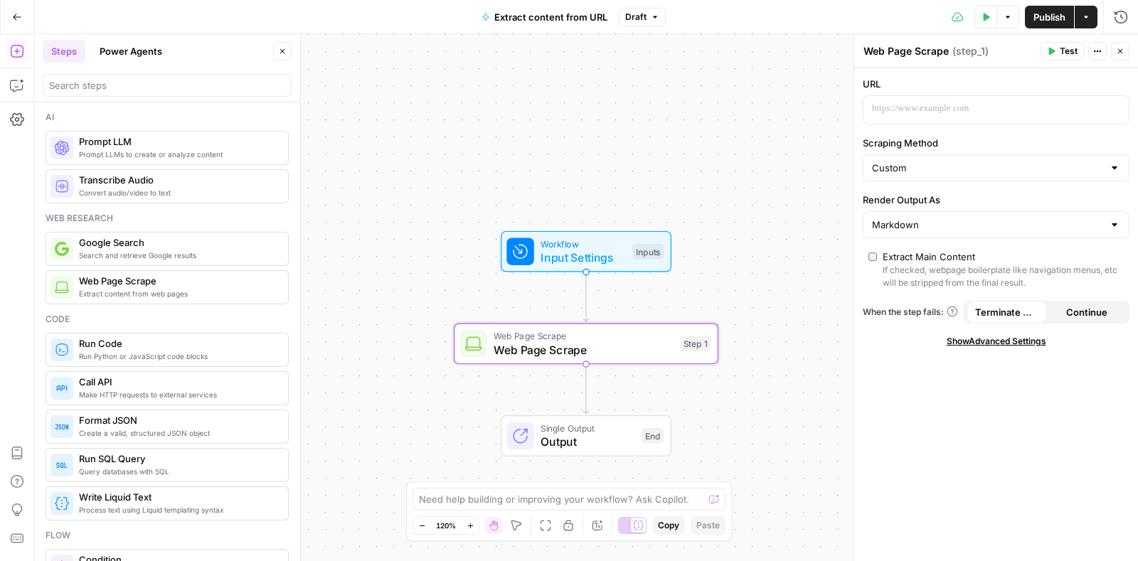
click at [970, 338] on span "Show Advanced Settings" at bounding box center [996, 341] width 100 height 13
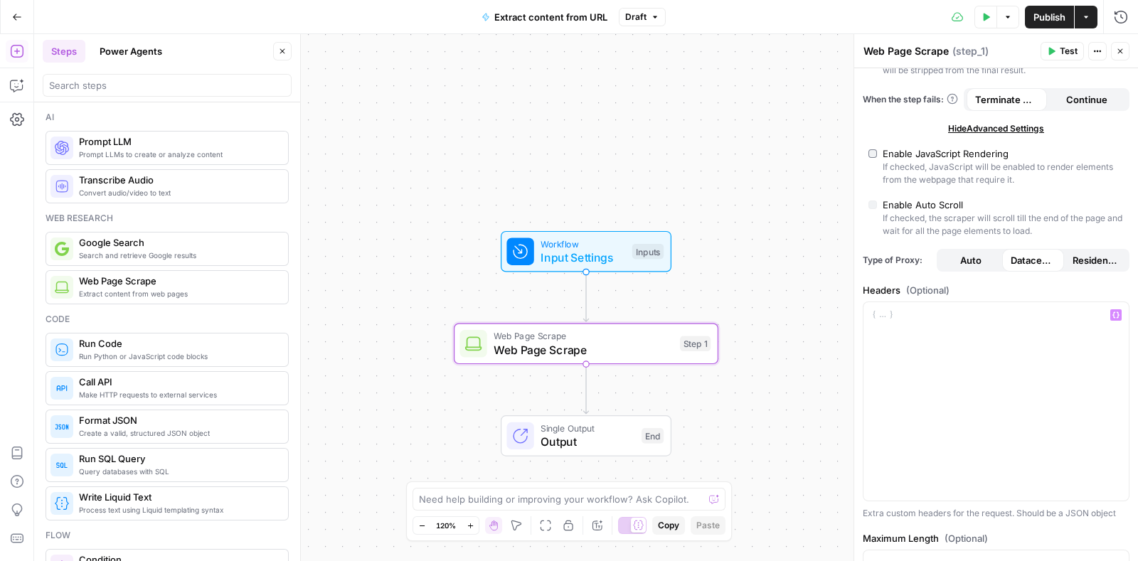
scroll to position [217, 0]
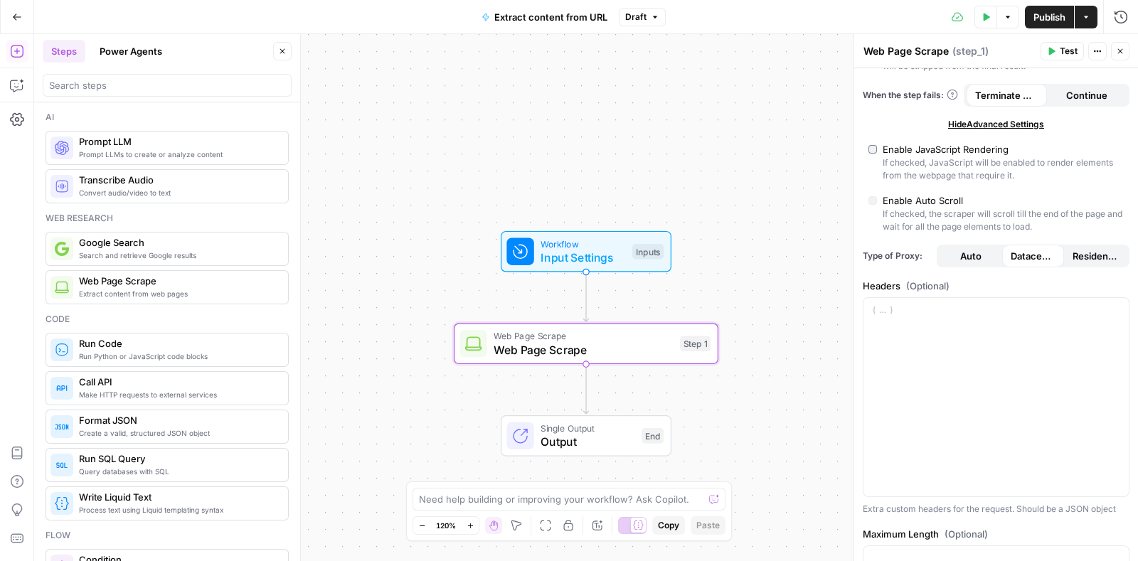
click at [1077, 251] on span "Residential" at bounding box center [1095, 256] width 46 height 14
click at [1029, 250] on span "Datacenter" at bounding box center [1033, 256] width 46 height 14
click at [973, 249] on span "Auto" at bounding box center [970, 256] width 21 height 14
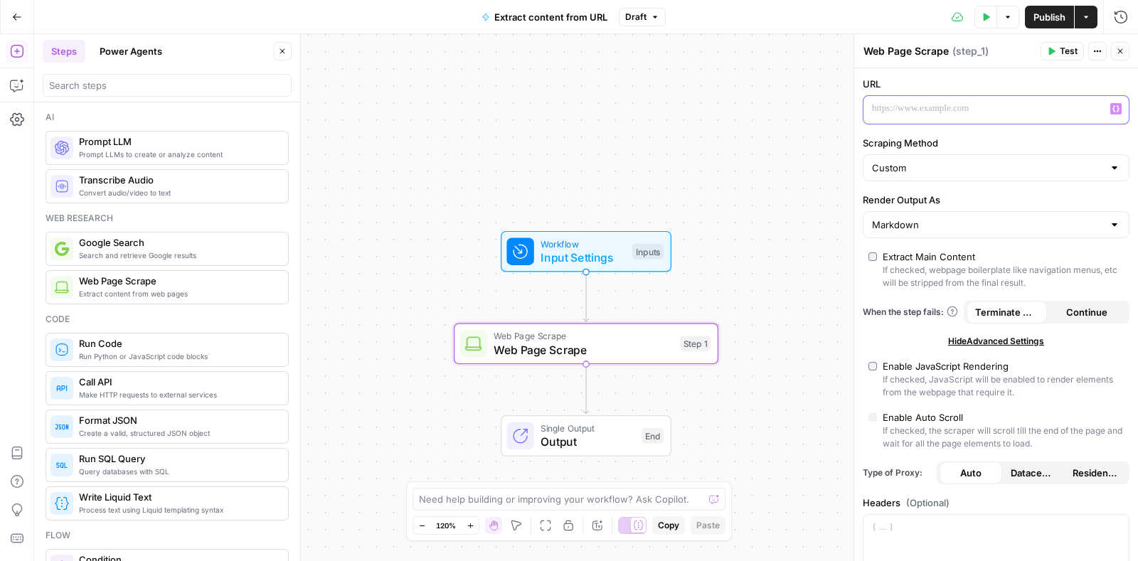
click at [909, 105] on p at bounding box center [984, 109] width 225 height 14
click at [1069, 55] on span "Test" at bounding box center [1068, 51] width 18 height 13
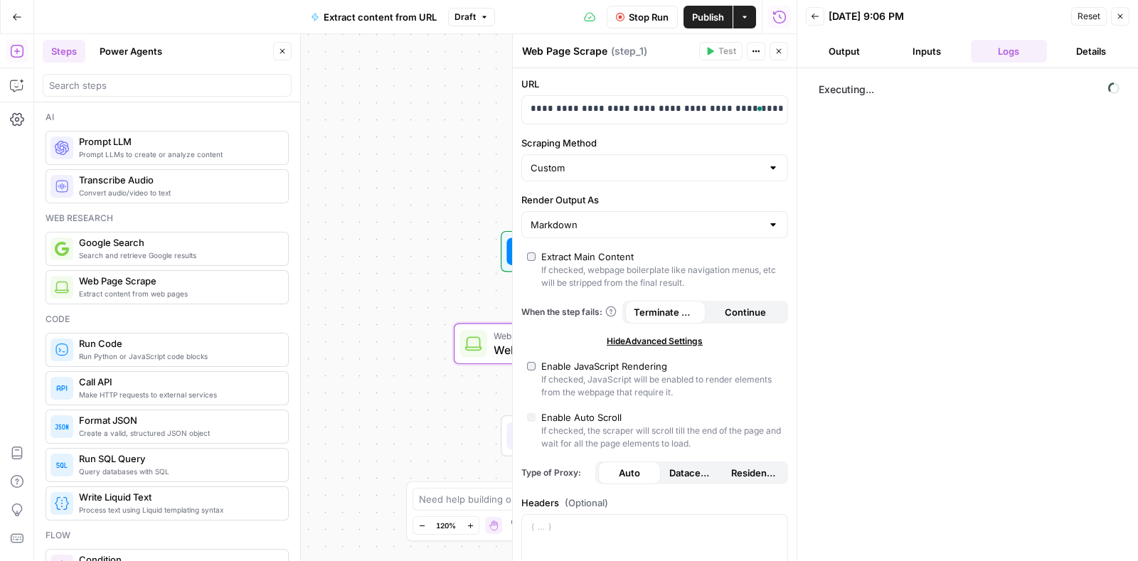
click at [1083, 51] on button "Details" at bounding box center [1090, 51] width 77 height 23
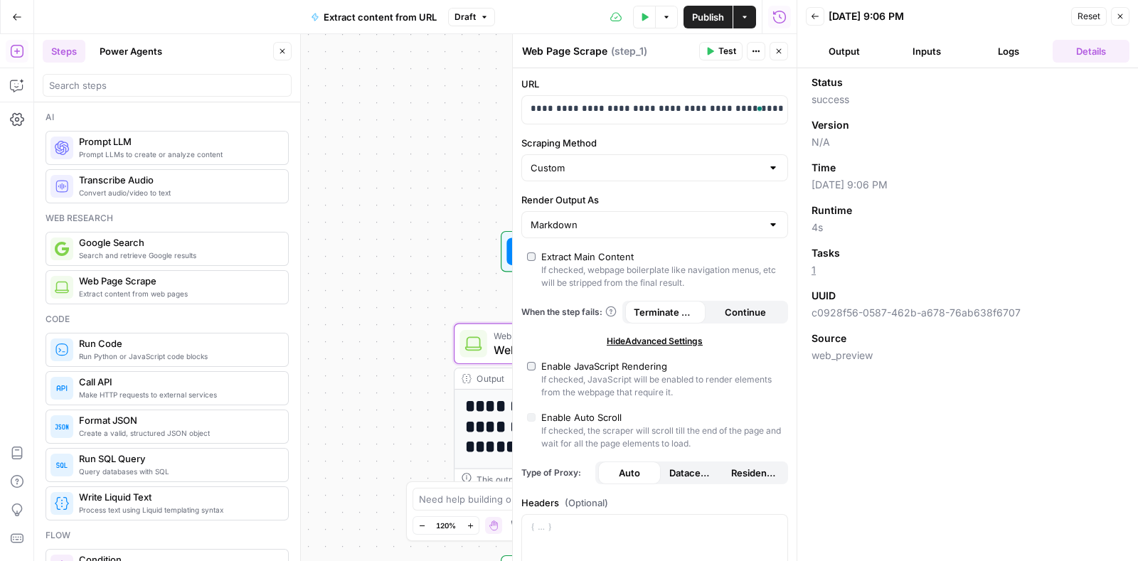
click at [838, 40] on button "Output" at bounding box center [844, 51] width 77 height 23
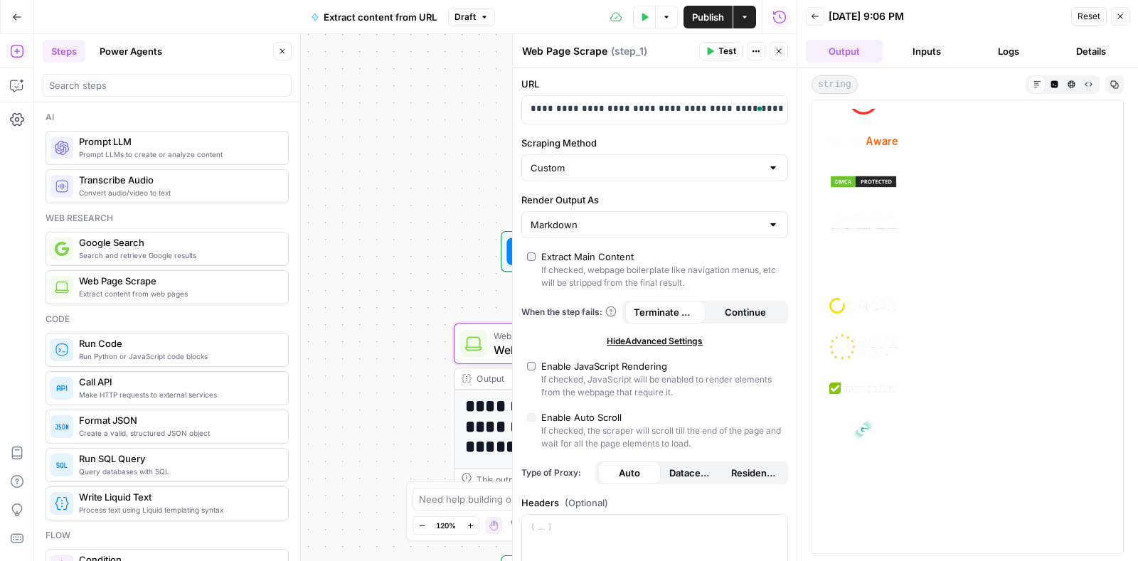
scroll to position [8480, 0]
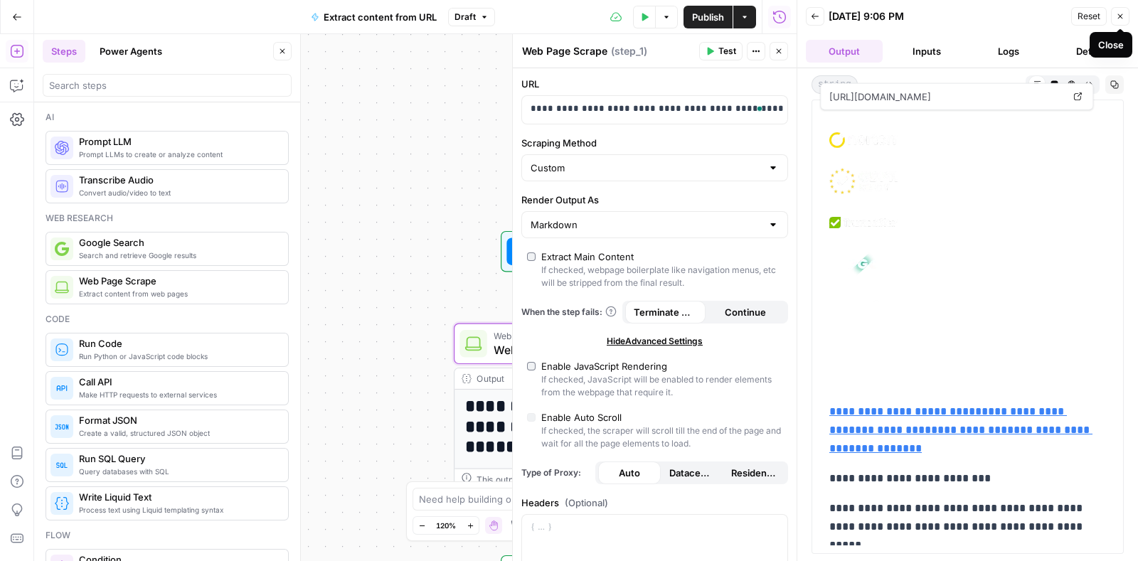
click at [1121, 15] on icon "button" at bounding box center [1119, 16] width 9 height 9
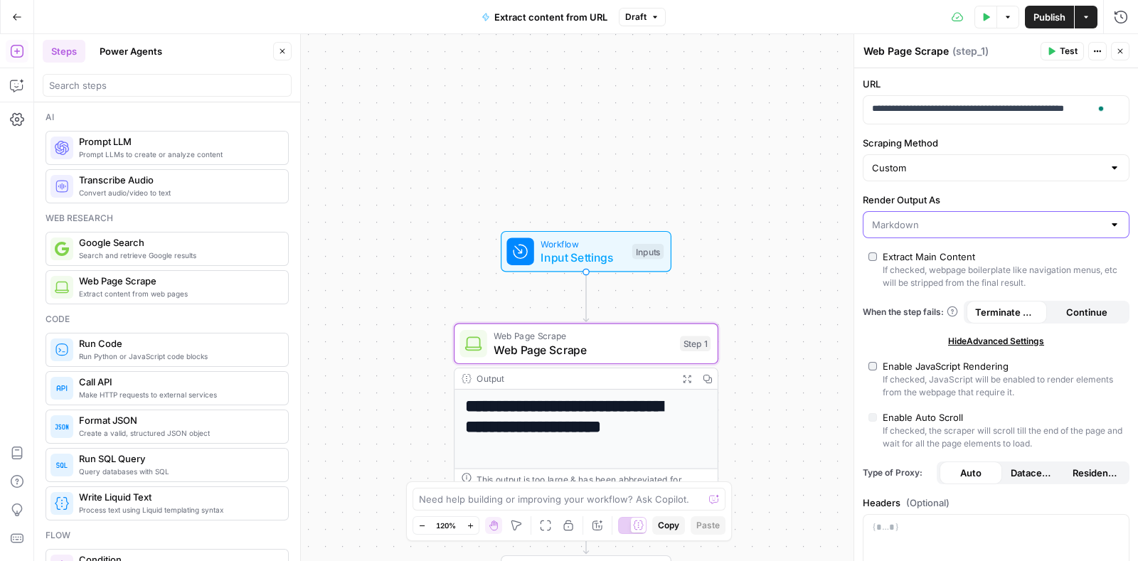
click at [973, 218] on input "Render Output As" at bounding box center [987, 225] width 231 height 14
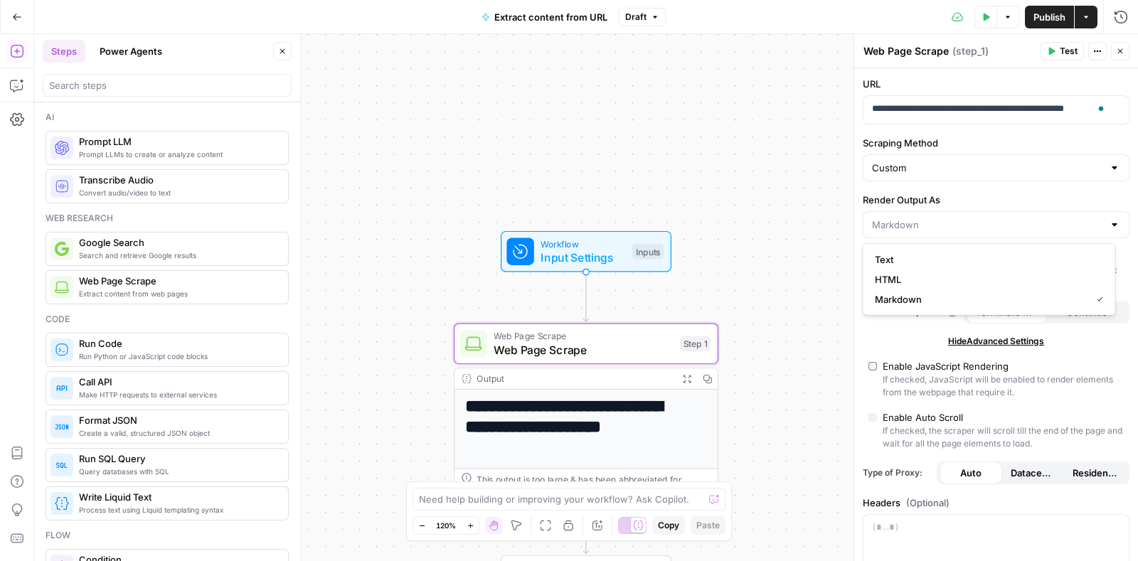
type input "Markdown"
click at [973, 175] on div "Custom" at bounding box center [995, 167] width 267 height 27
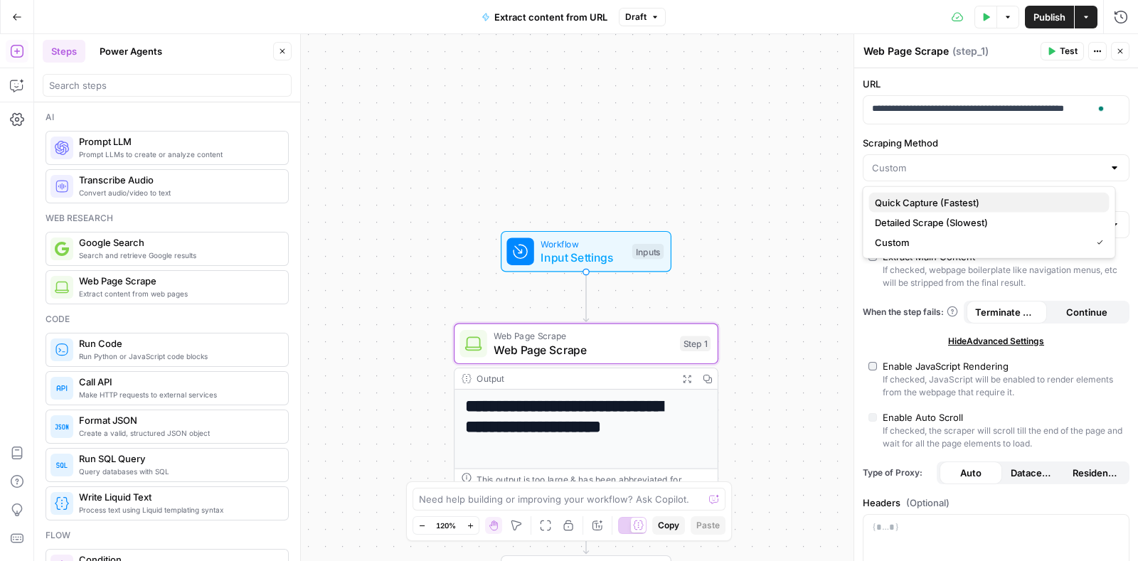
click at [933, 193] on button "Quick Capture (Fastest)" at bounding box center [989, 203] width 240 height 20
type input "Quick Capture (Fastest)"
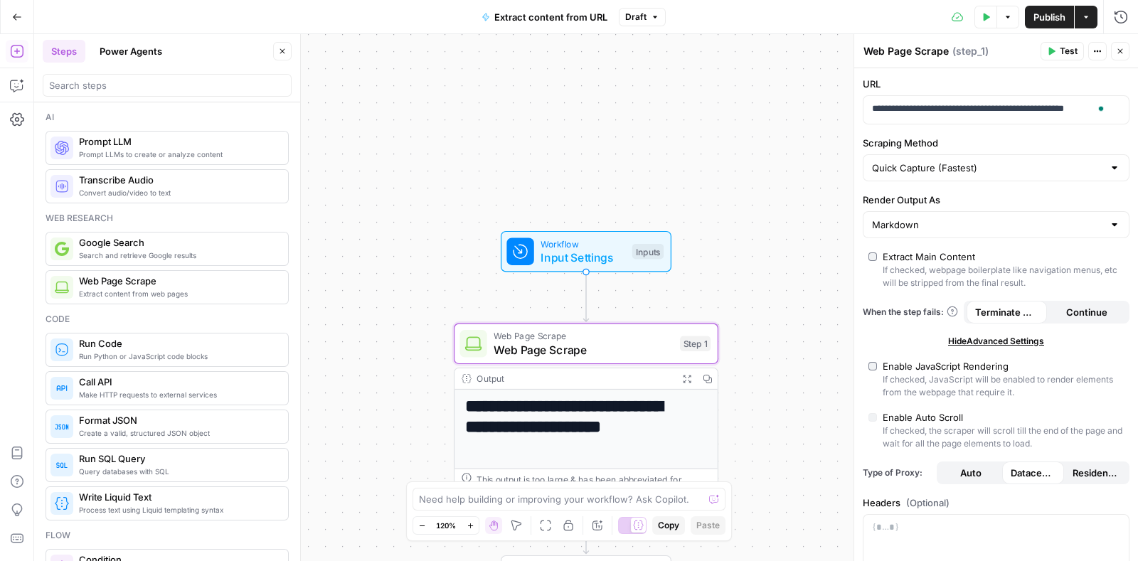
click at [1066, 48] on span "Test" at bounding box center [1068, 51] width 18 height 13
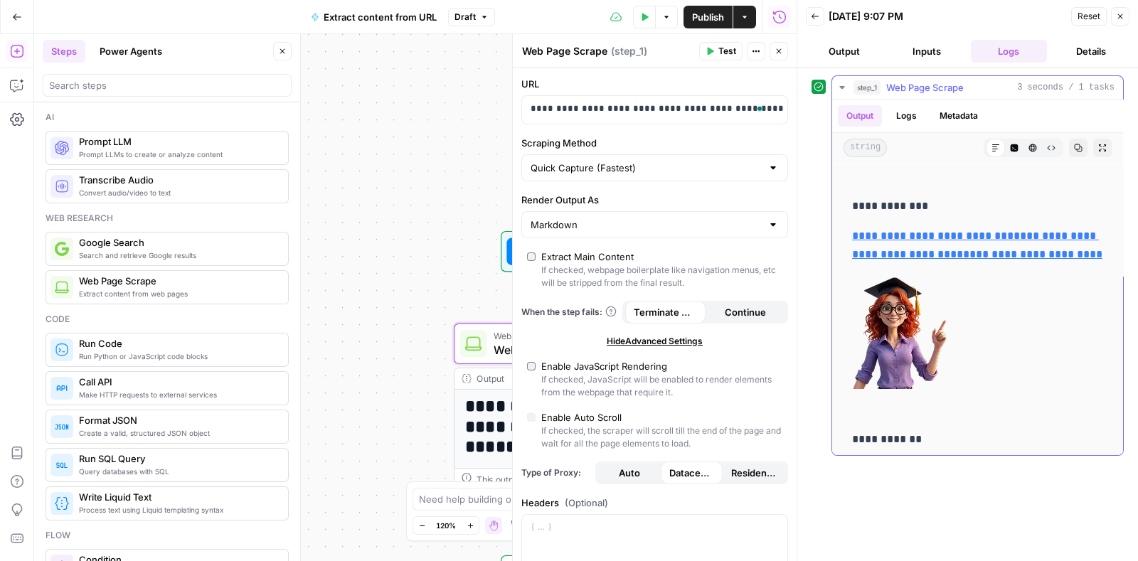
scroll to position [7407, 0]
click at [1088, 55] on button "Details" at bounding box center [1090, 51] width 77 height 23
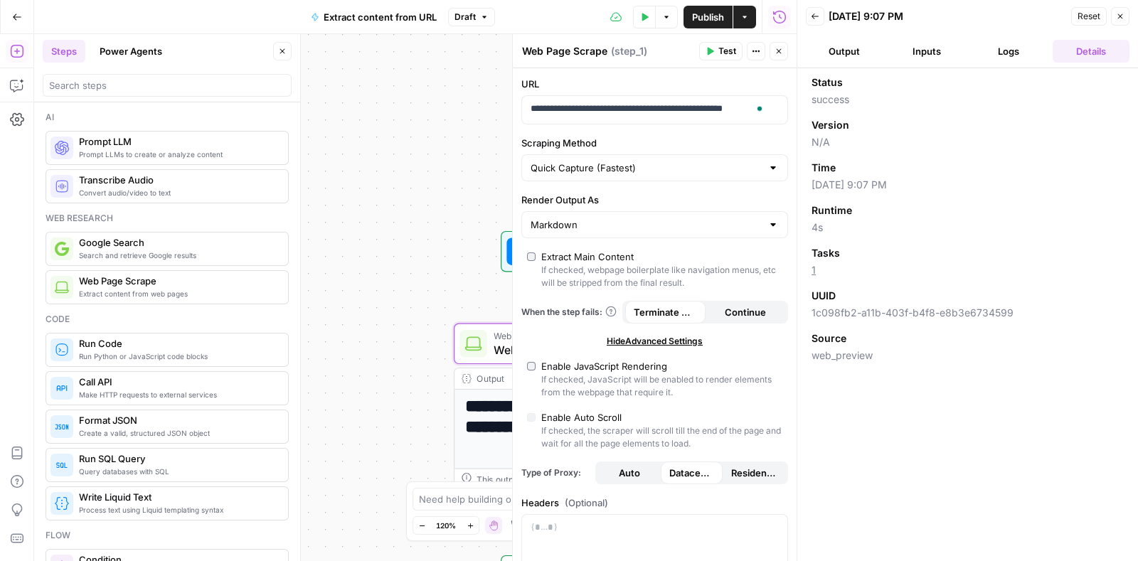
click at [841, 55] on button "Output" at bounding box center [844, 51] width 77 height 23
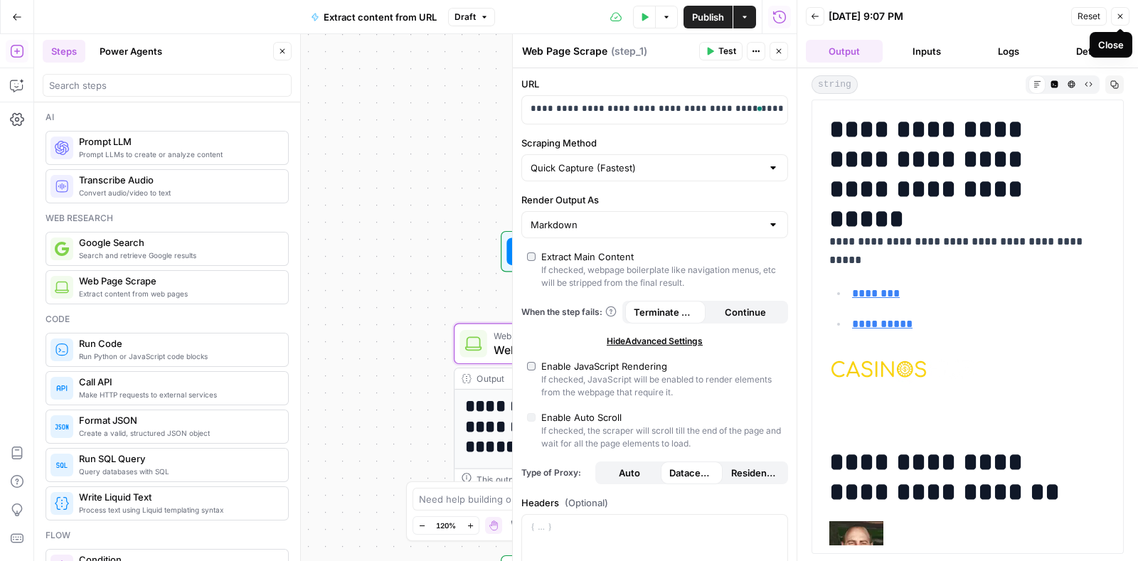
click at [1123, 14] on icon "button" at bounding box center [1119, 16] width 9 height 9
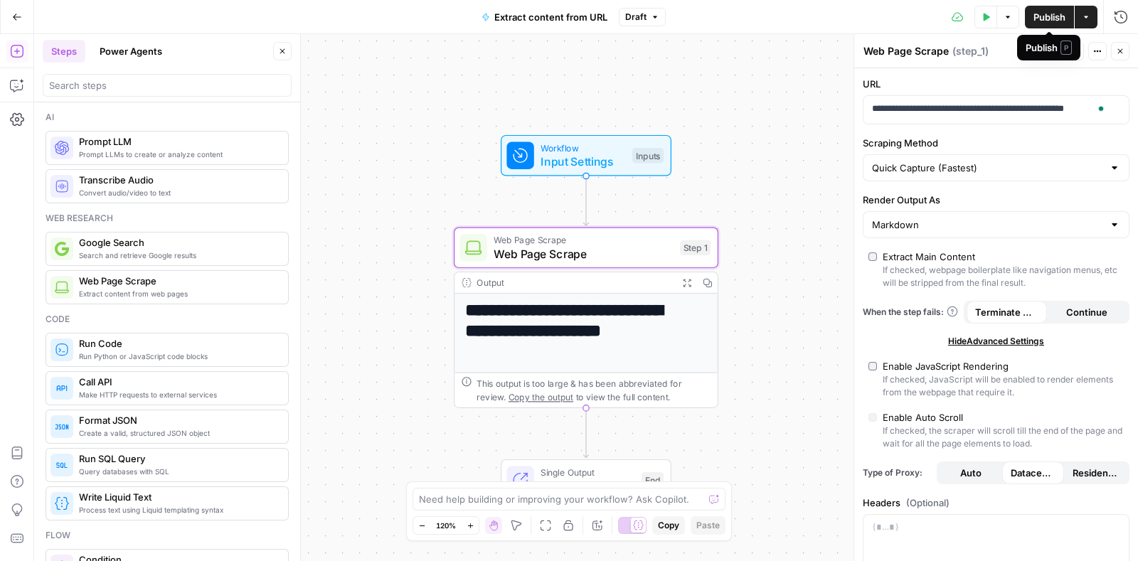
click at [1044, 18] on span "Publish" at bounding box center [1049, 17] width 32 height 14
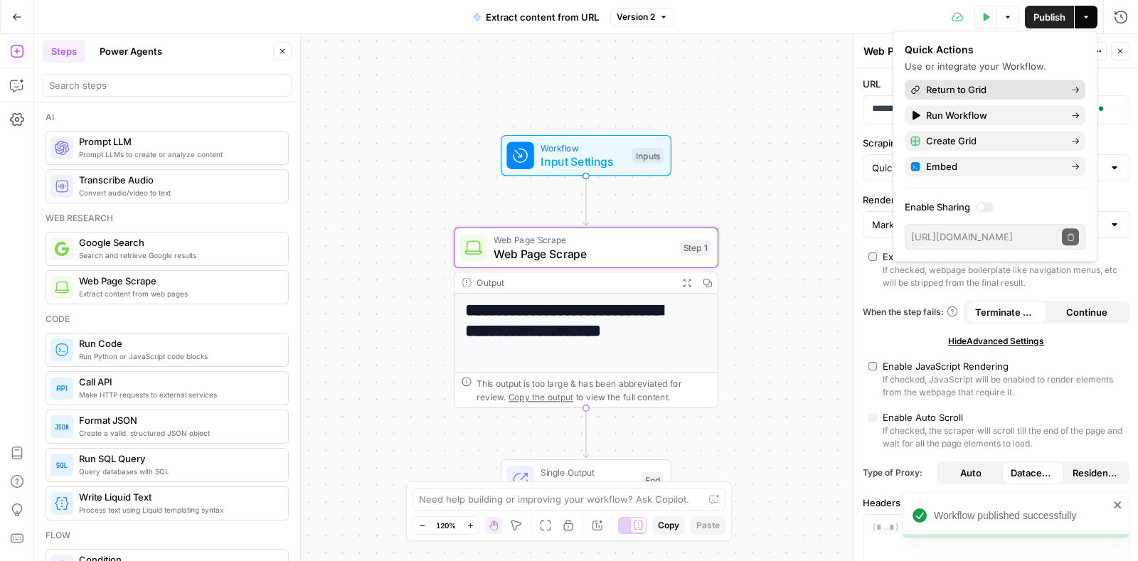
click at [985, 90] on span "Return to Grid" at bounding box center [993, 89] width 134 height 14
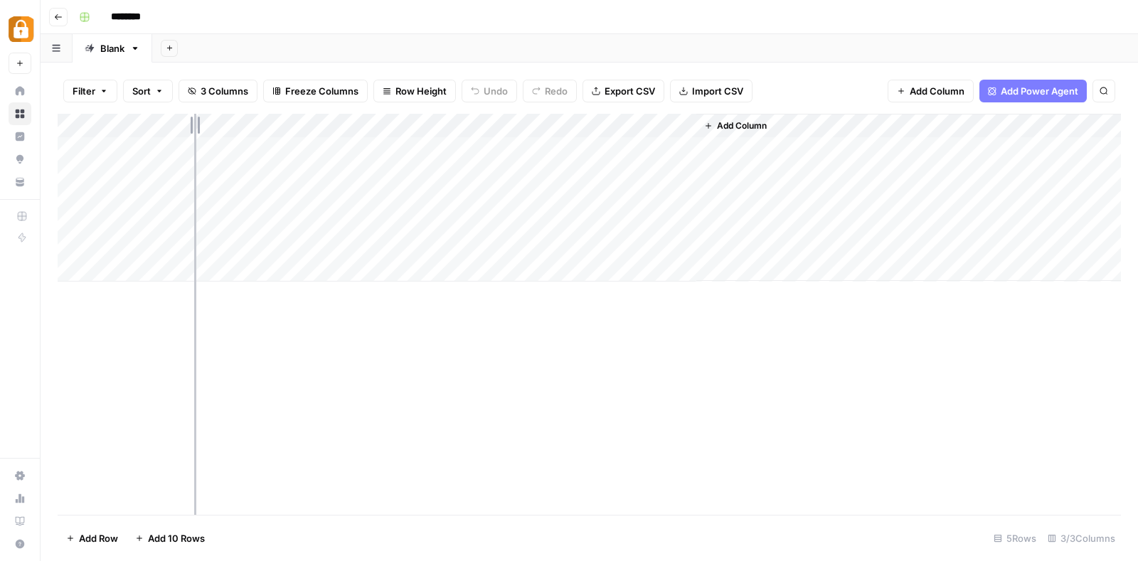
drag, startPoint x: 313, startPoint y: 121, endPoint x: 194, endPoint y: 124, distance: 118.8
click at [194, 124] on div "Add Column" at bounding box center [589, 198] width 1063 height 168
drag, startPoint x: 399, startPoint y: 123, endPoint x: 292, endPoint y: 118, distance: 106.8
click at [292, 118] on div "Add Column" at bounding box center [589, 198] width 1063 height 168
click at [541, 126] on span "Add Column" at bounding box center [517, 125] width 50 height 13
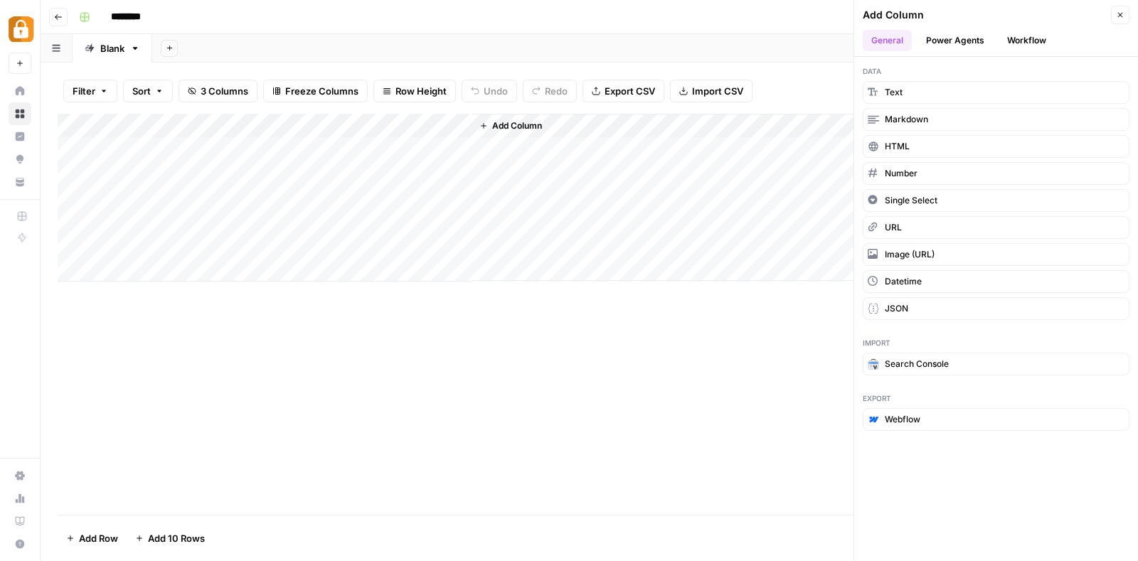
click at [955, 35] on button "Power Agents" at bounding box center [954, 40] width 75 height 21
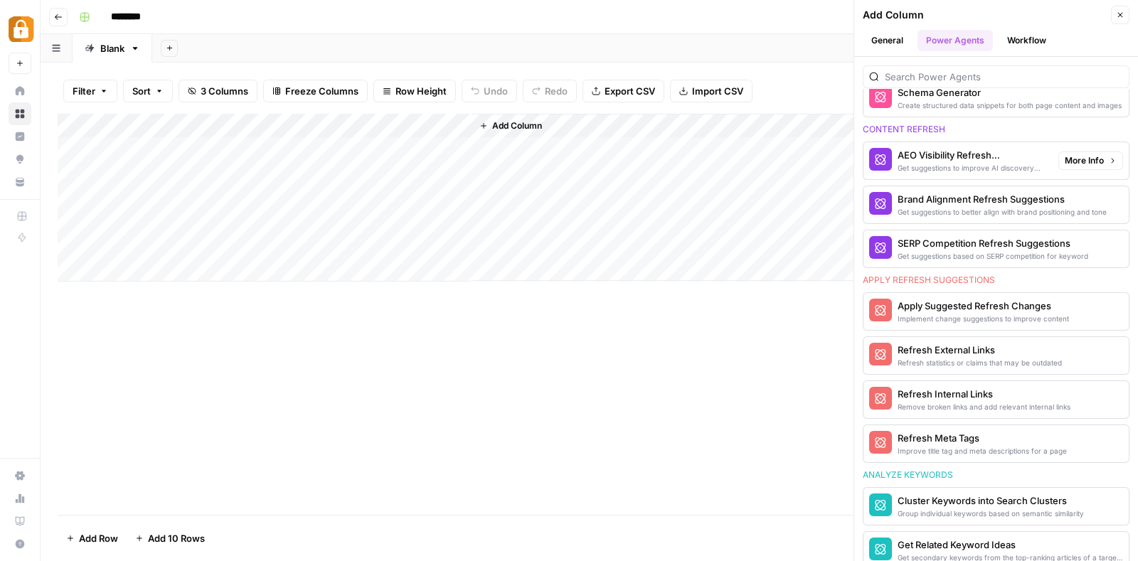
scroll to position [810, 0]
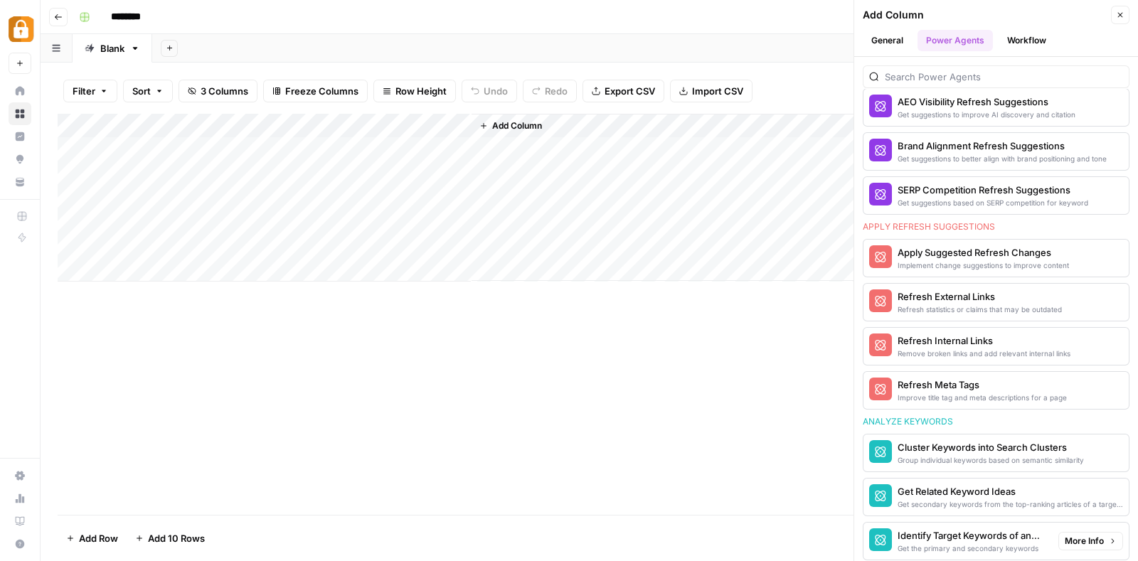
click at [943, 528] on div "Identify Target Keywords of an Article" at bounding box center [971, 535] width 149 height 14
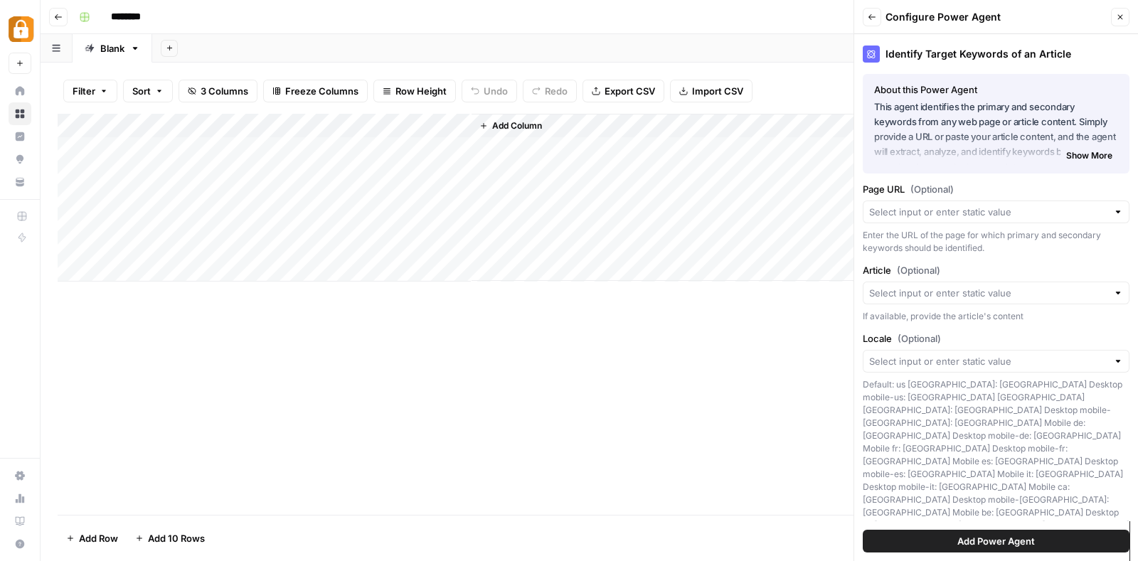
click at [983, 203] on div at bounding box center [995, 211] width 267 height 23
click at [879, 287] on span "URL" at bounding box center [984, 291] width 220 height 14
type input "URL"
click at [1006, 287] on input "Article (Optional)" at bounding box center [988, 293] width 238 height 14
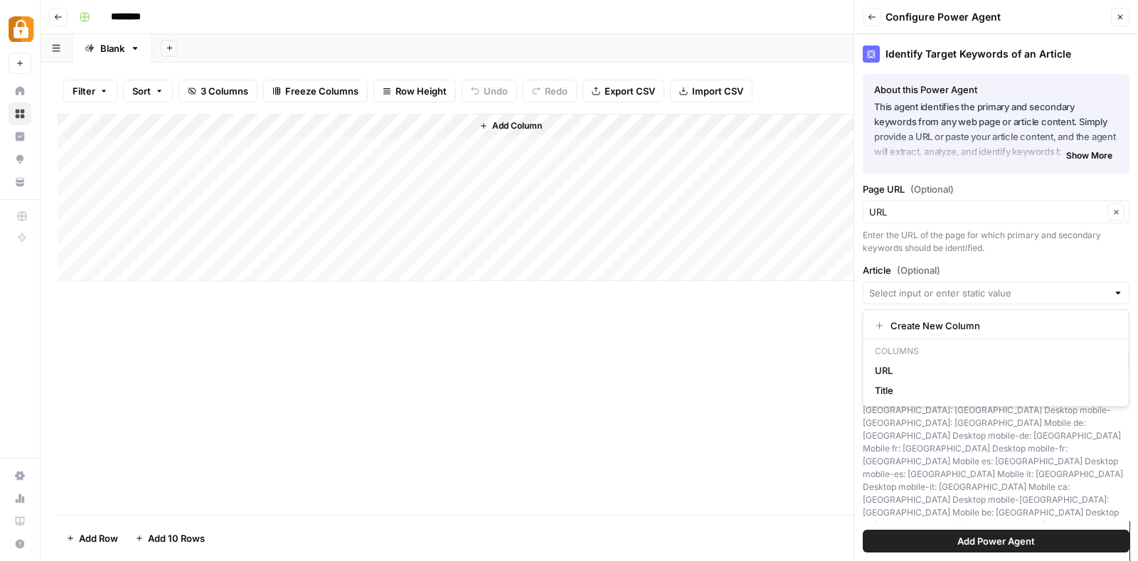
click at [778, 319] on div "Add Column" at bounding box center [589, 314] width 1063 height 401
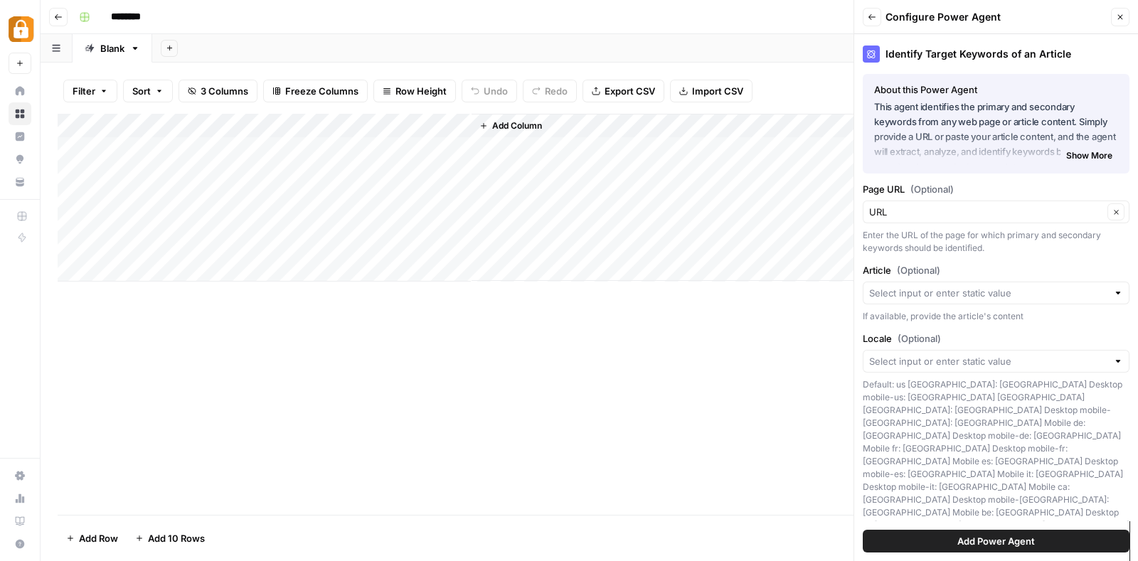
click at [957, 535] on span "Add Power Agent" at bounding box center [995, 541] width 77 height 14
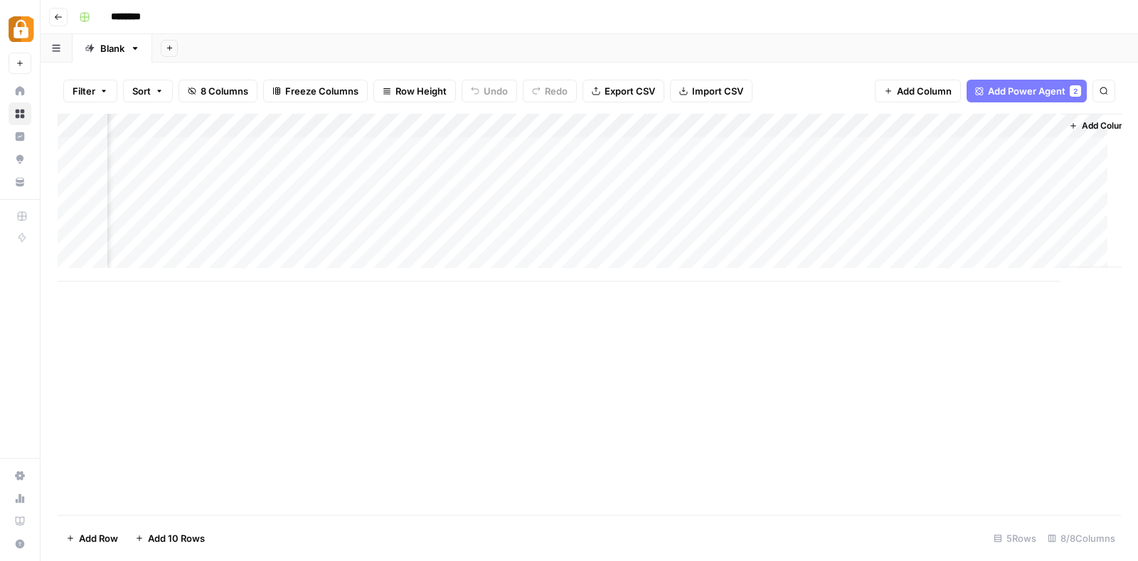
scroll to position [0, 188]
click at [1015, 122] on div "Add Column" at bounding box center [589, 198] width 1063 height 168
click at [839, 127] on div "Add Column" at bounding box center [589, 198] width 1063 height 168
click at [841, 264] on span "Remove Column" at bounding box center [860, 265] width 124 height 14
click at [503, 143] on span "Delete" at bounding box center [518, 147] width 31 height 14
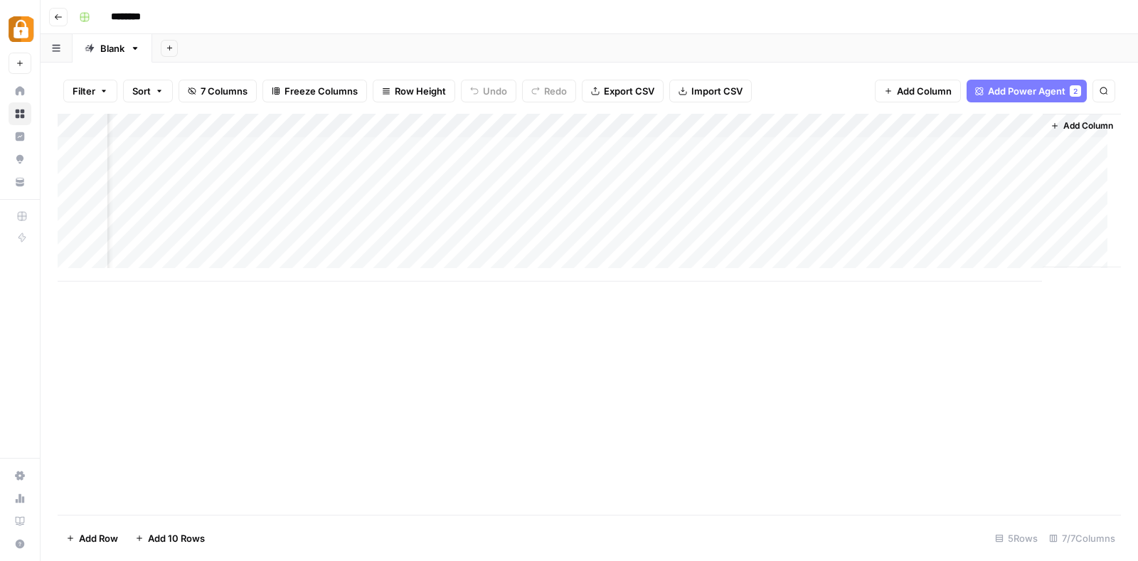
scroll to position [0, 60]
click at [1014, 124] on div "Add Column" at bounding box center [589, 198] width 1063 height 168
click at [948, 264] on span "Remove Column" at bounding box center [988, 265] width 124 height 14
click at [518, 144] on span "Delete" at bounding box center [518, 147] width 31 height 14
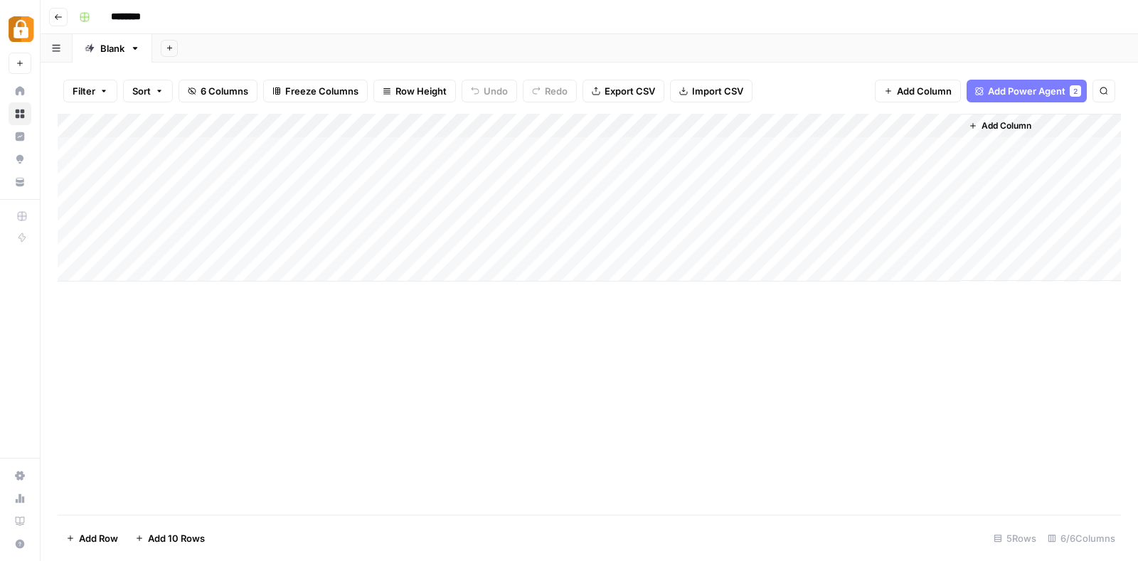
click at [950, 119] on div "Add Column" at bounding box center [589, 198] width 1063 height 168
click at [892, 260] on span "Remove Column" at bounding box center [922, 265] width 124 height 14
click at [526, 158] on button "Delete" at bounding box center [518, 147] width 48 height 26
click at [814, 125] on div "Add Column" at bounding box center [589, 198] width 1063 height 168
click at [753, 267] on span "Remove Column" at bounding box center [794, 265] width 124 height 14
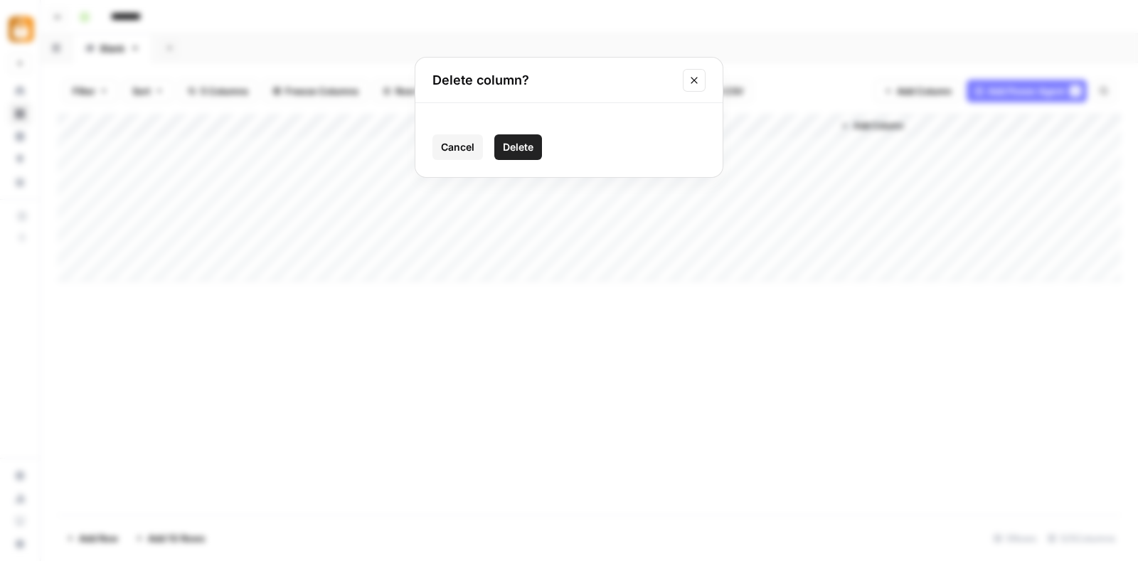
click at [523, 151] on span "Delete" at bounding box center [518, 147] width 31 height 14
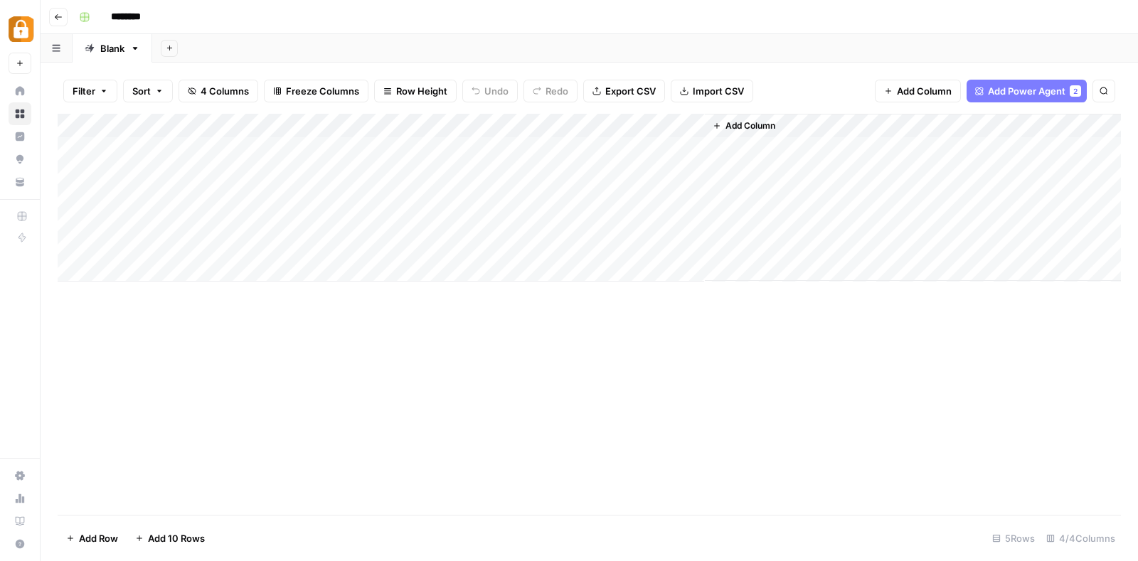
click at [668, 121] on div "Add Column" at bounding box center [589, 198] width 1063 height 168
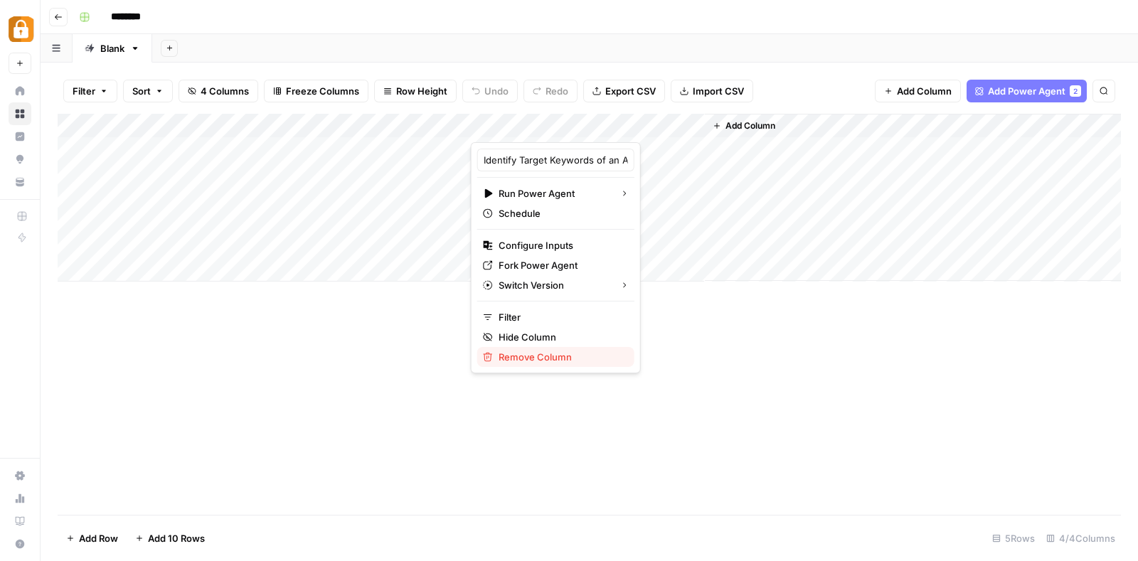
click at [560, 350] on span "Remove Column" at bounding box center [560, 357] width 124 height 14
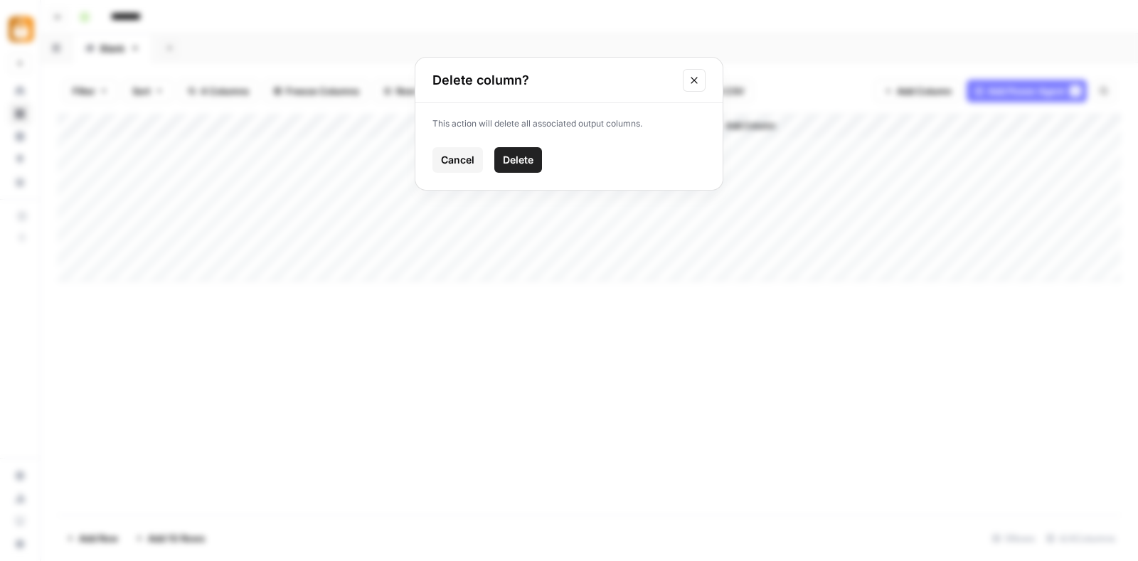
click at [529, 165] on span "Delete" at bounding box center [518, 160] width 31 height 14
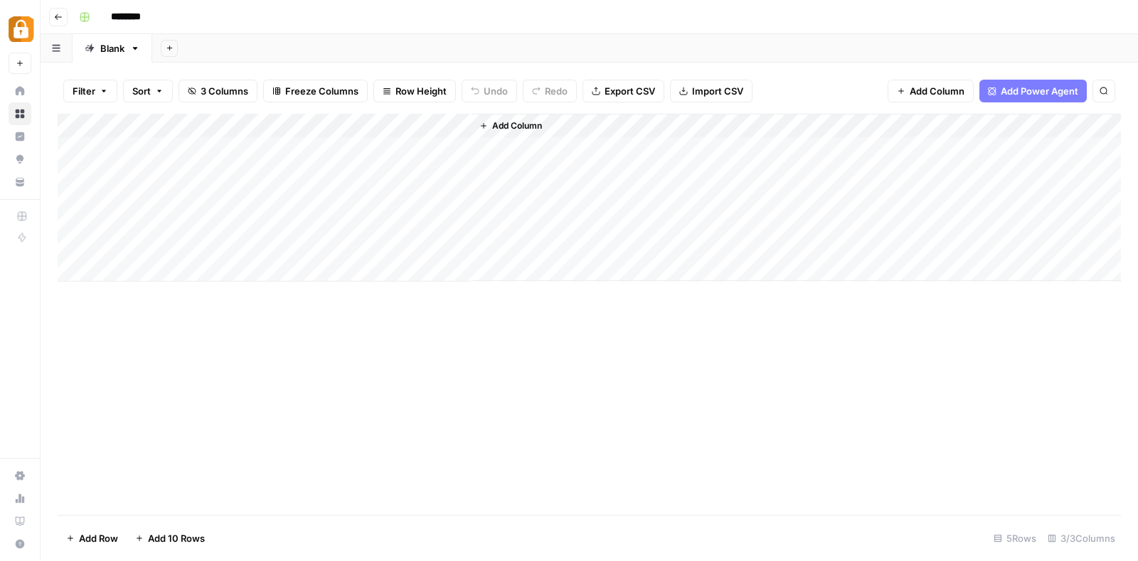
click at [528, 117] on button "Add Column" at bounding box center [510, 126] width 74 height 18
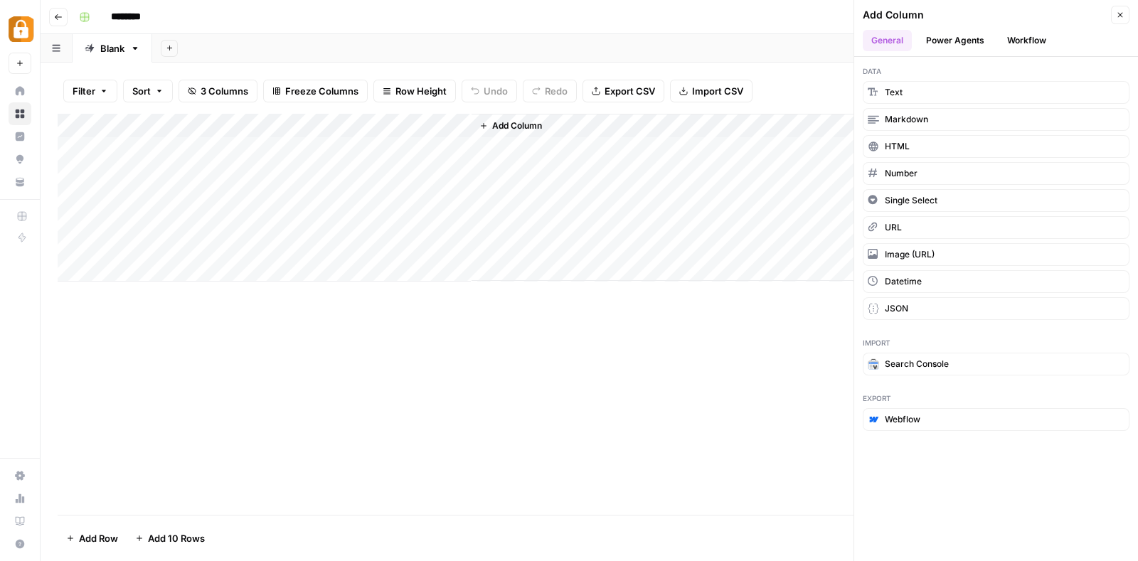
click at [972, 35] on button "Power Agents" at bounding box center [954, 40] width 75 height 21
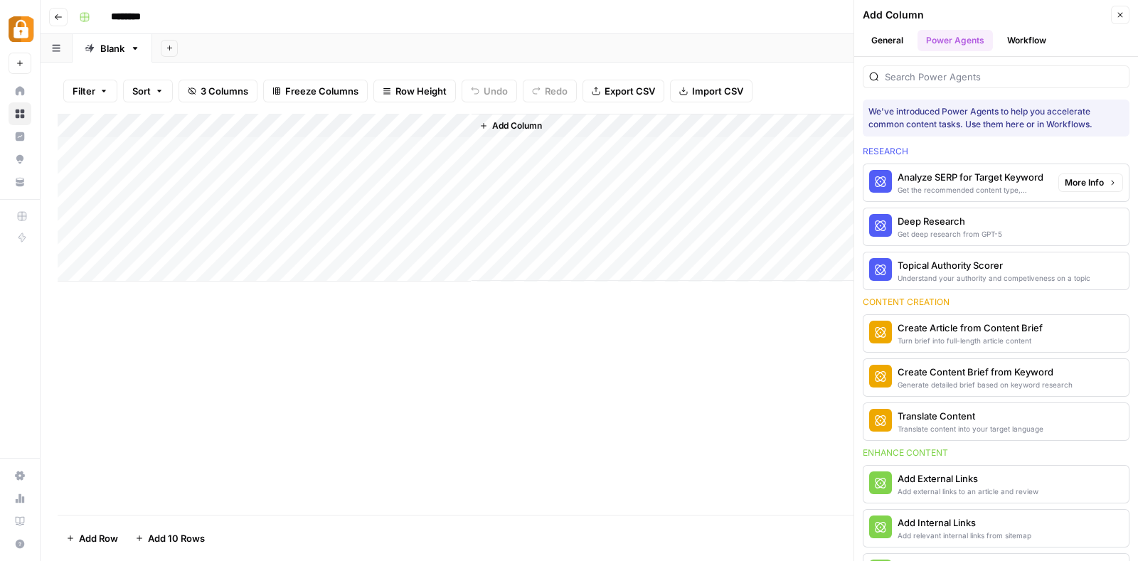
click at [956, 170] on div "Analyze SERP for Target Keyword" at bounding box center [971, 177] width 149 height 14
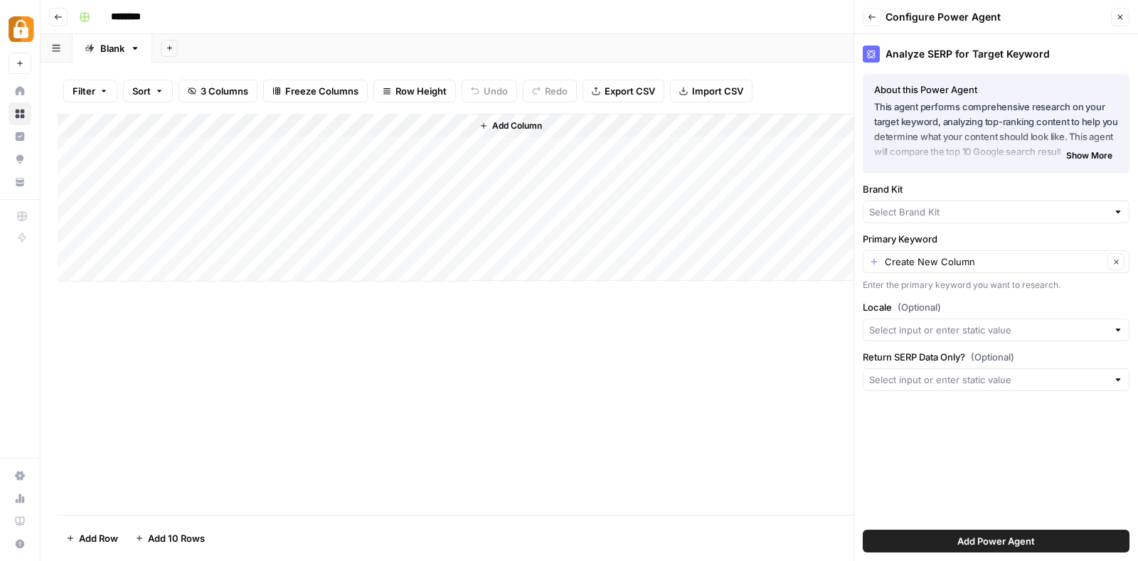
click at [1077, 159] on span "Show More" at bounding box center [1089, 155] width 46 height 13
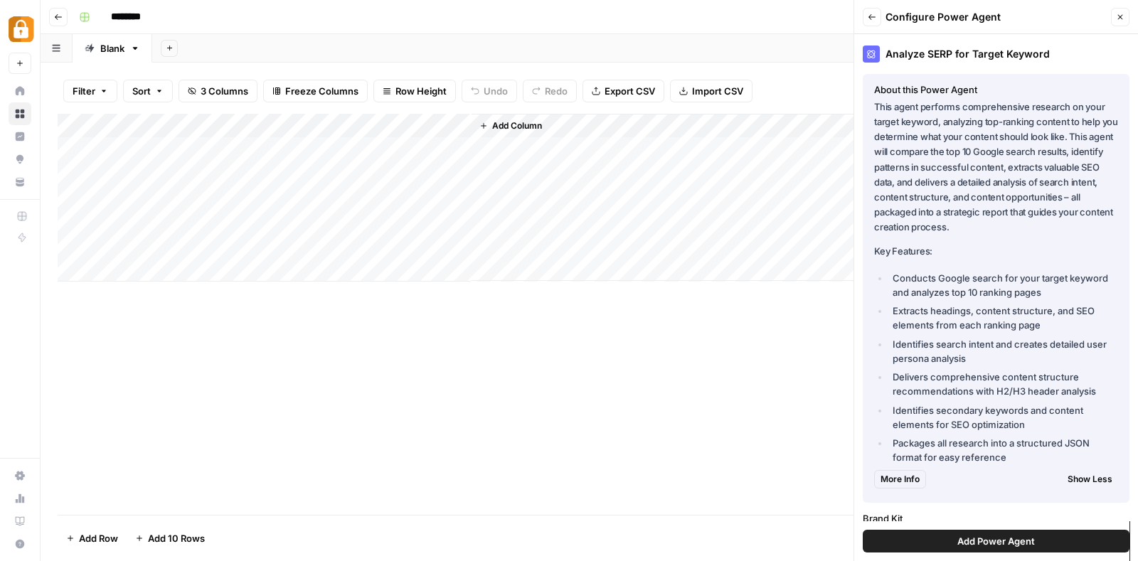
scroll to position [206, 0]
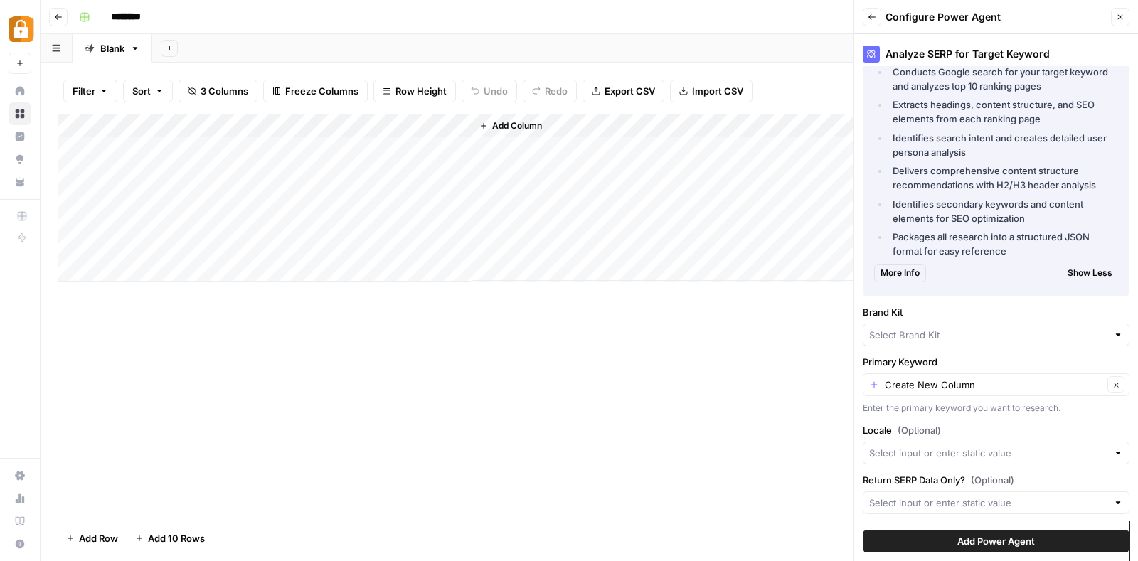
click at [1120, 6] on header "Back Configure Power Agent Close" at bounding box center [996, 17] width 284 height 34
click at [1116, 12] on button "Close" at bounding box center [1120, 17] width 18 height 18
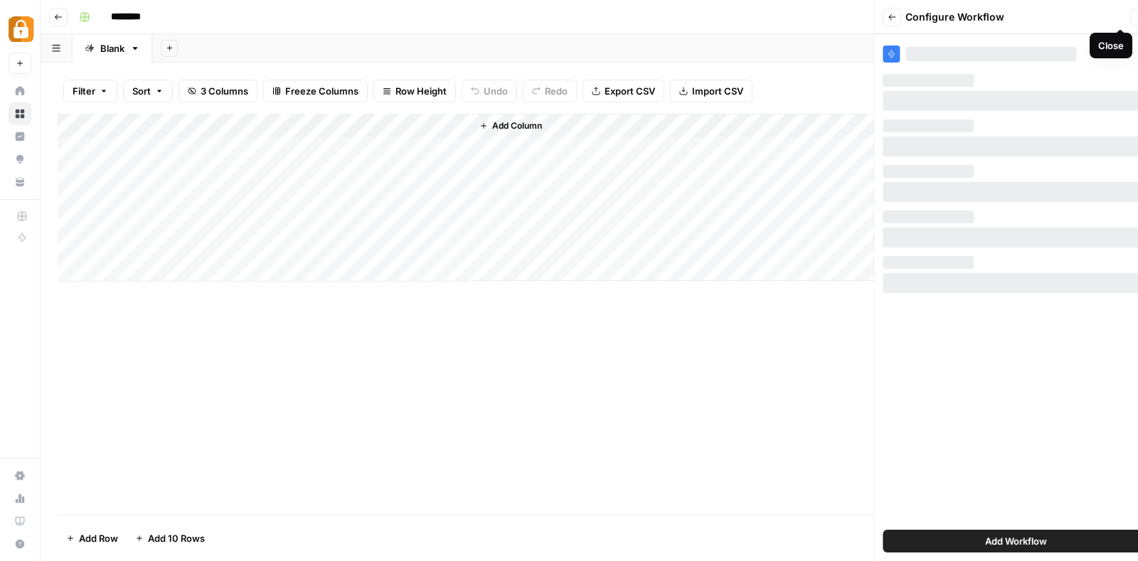
scroll to position [0, 0]
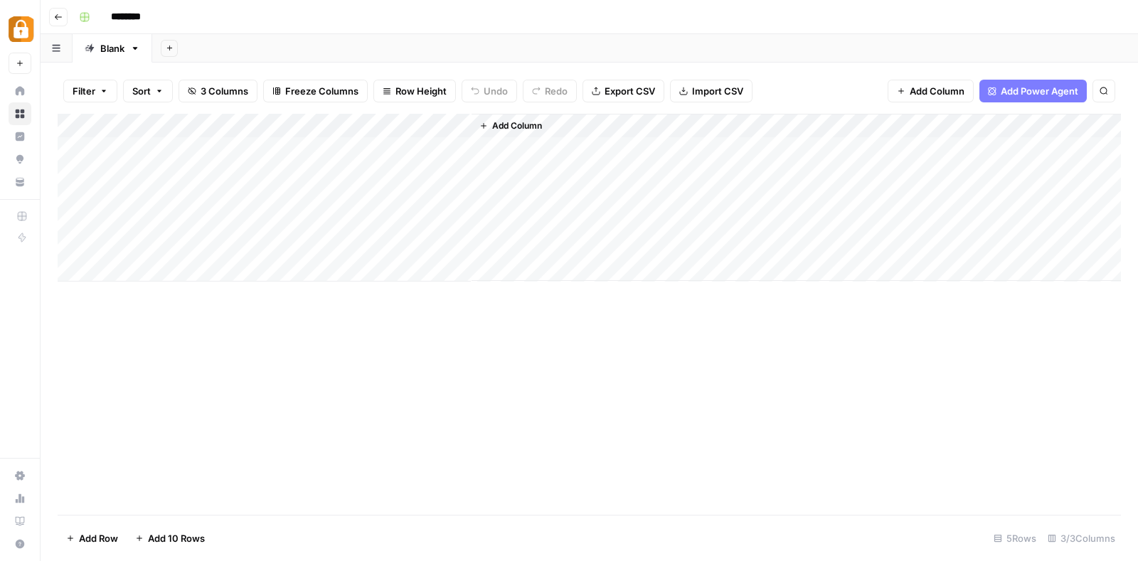
click at [530, 129] on span "Add Column" at bounding box center [517, 125] width 50 height 13
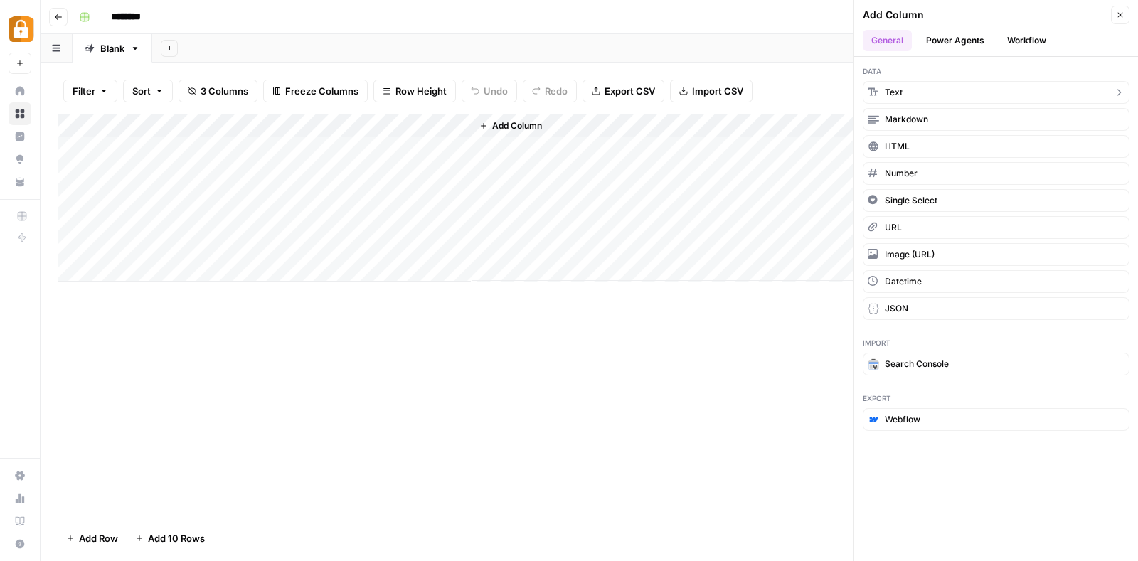
click at [896, 87] on span "Text" at bounding box center [893, 92] width 18 height 13
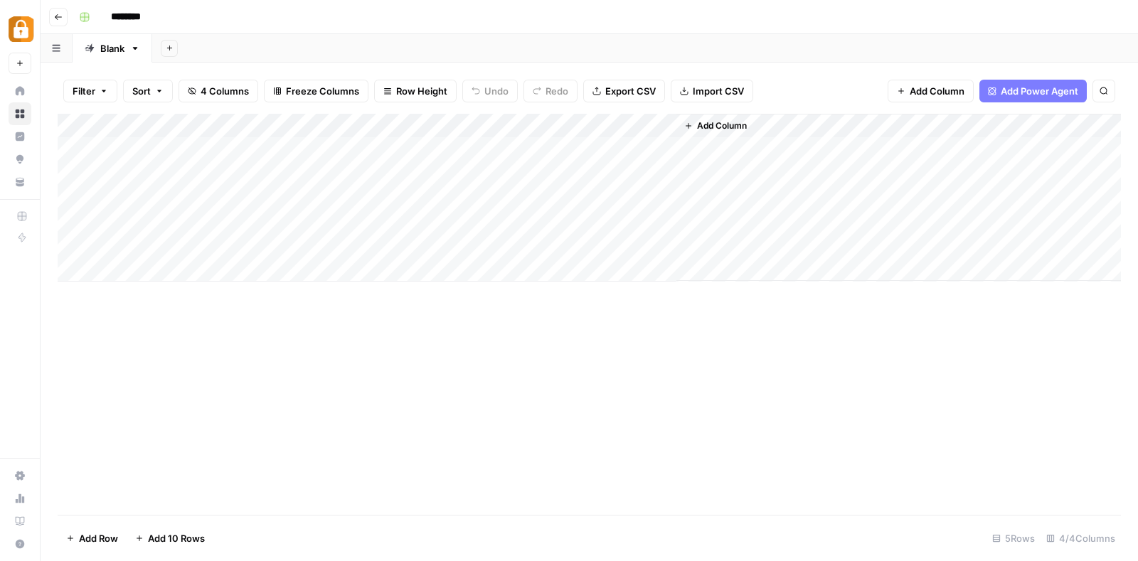
click at [530, 128] on div "Add Column" at bounding box center [589, 198] width 1063 height 168
click at [530, 128] on div at bounding box center [573, 128] width 205 height 28
click at [540, 168] on div "New Column" at bounding box center [555, 160] width 157 height 23
click at [540, 168] on div "Add Column" at bounding box center [589, 198] width 1063 height 168
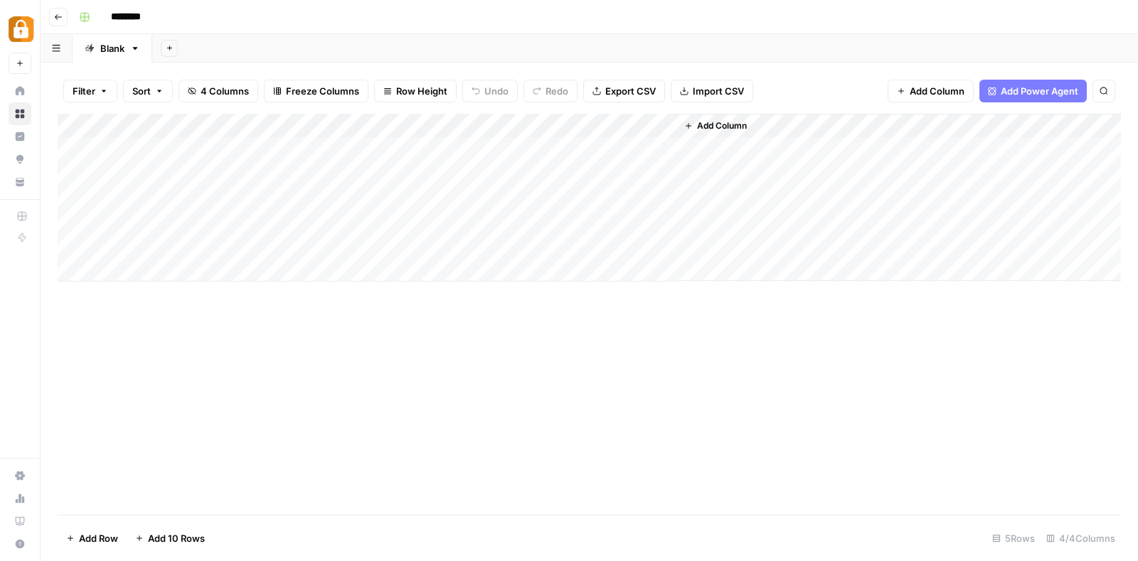
click at [565, 115] on div "Add Column" at bounding box center [589, 198] width 1063 height 168
click at [565, 115] on div at bounding box center [573, 128] width 205 height 28
click at [551, 154] on input "New Column" at bounding box center [555, 160] width 144 height 14
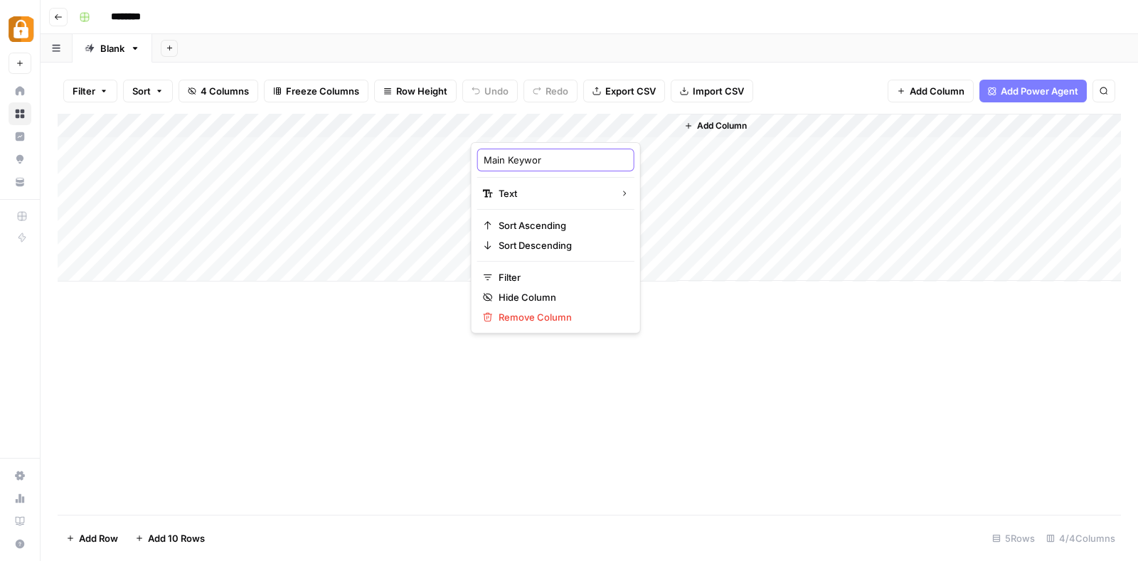
type input "Main Keyword"
click at [724, 122] on span "Add Column" at bounding box center [722, 125] width 50 height 13
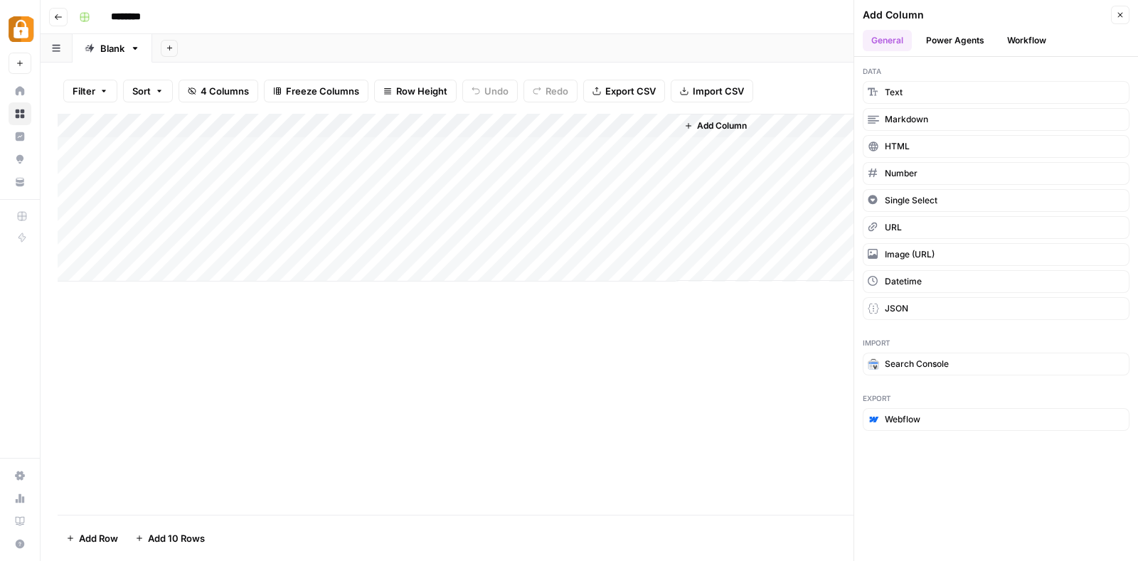
click at [967, 45] on button "Power Agents" at bounding box center [954, 40] width 75 height 21
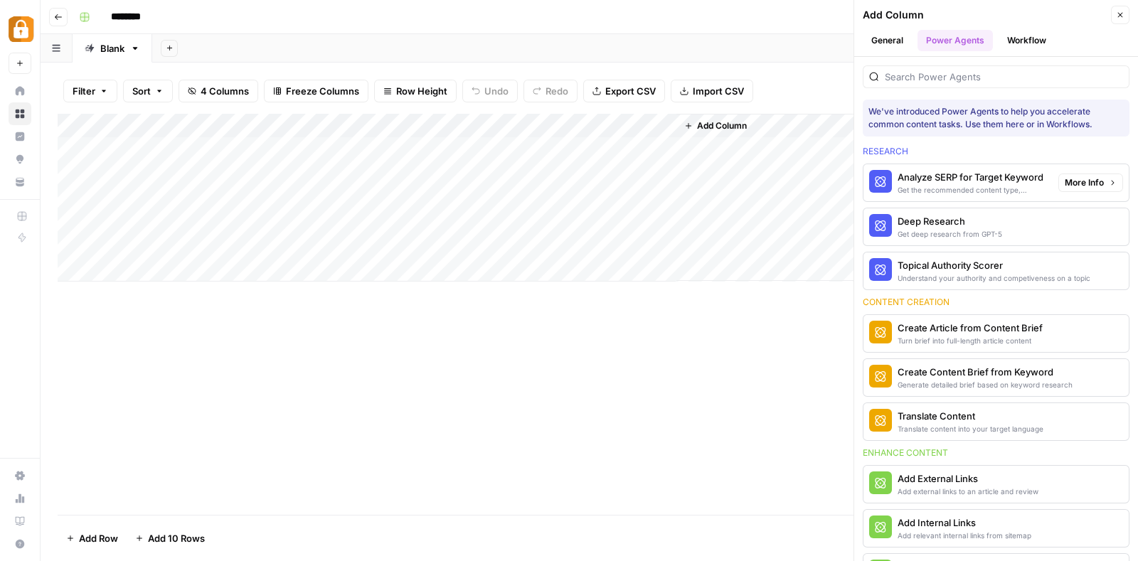
click at [945, 178] on div "Analyze SERP for Target Keyword" at bounding box center [971, 177] width 149 height 14
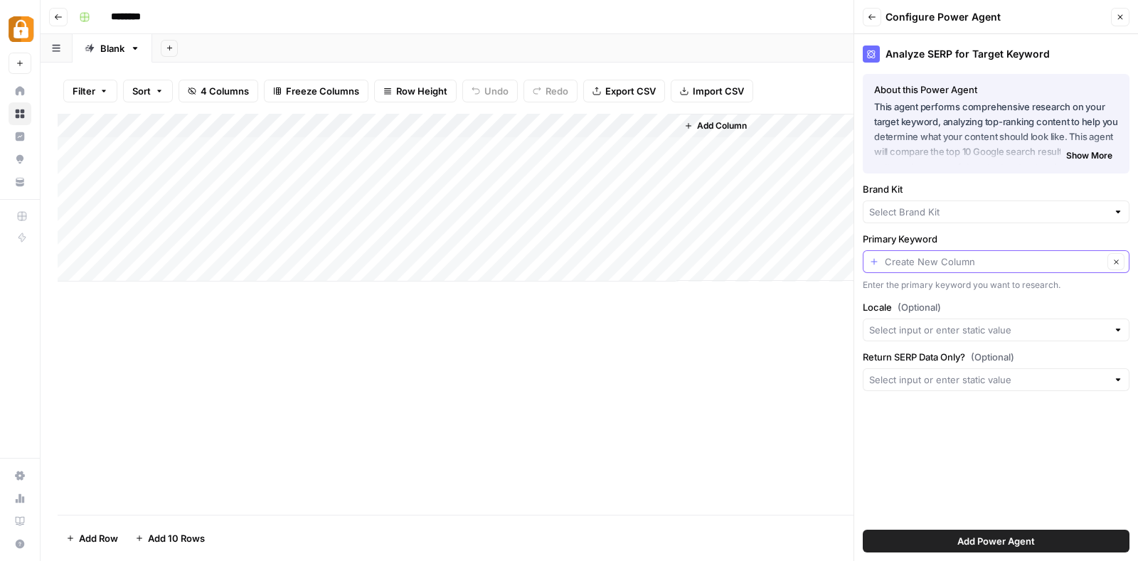
click at [964, 255] on input "Primary Keyword" at bounding box center [993, 262] width 218 height 14
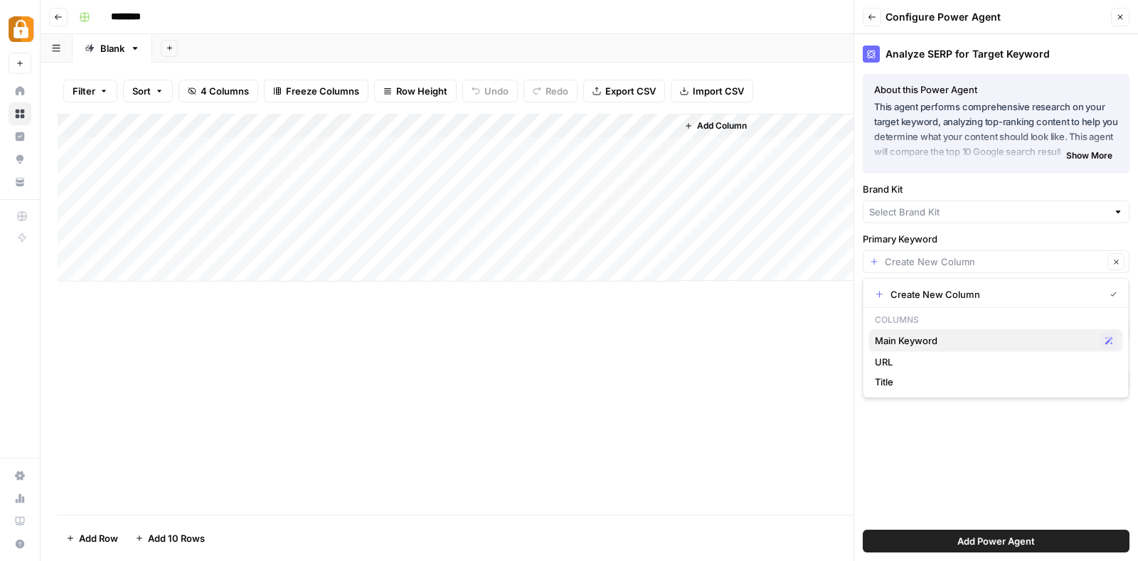
click at [922, 334] on span "Main Keyword" at bounding box center [984, 340] width 220 height 14
type input "Main Keyword"
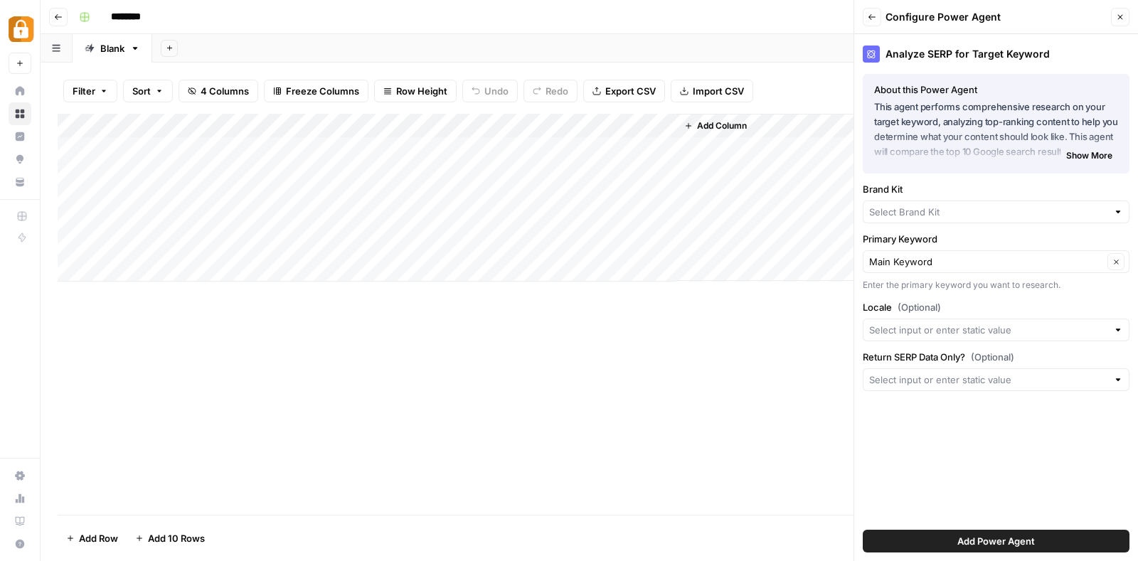
click at [921, 544] on button "Add Power Agent" at bounding box center [995, 541] width 267 height 23
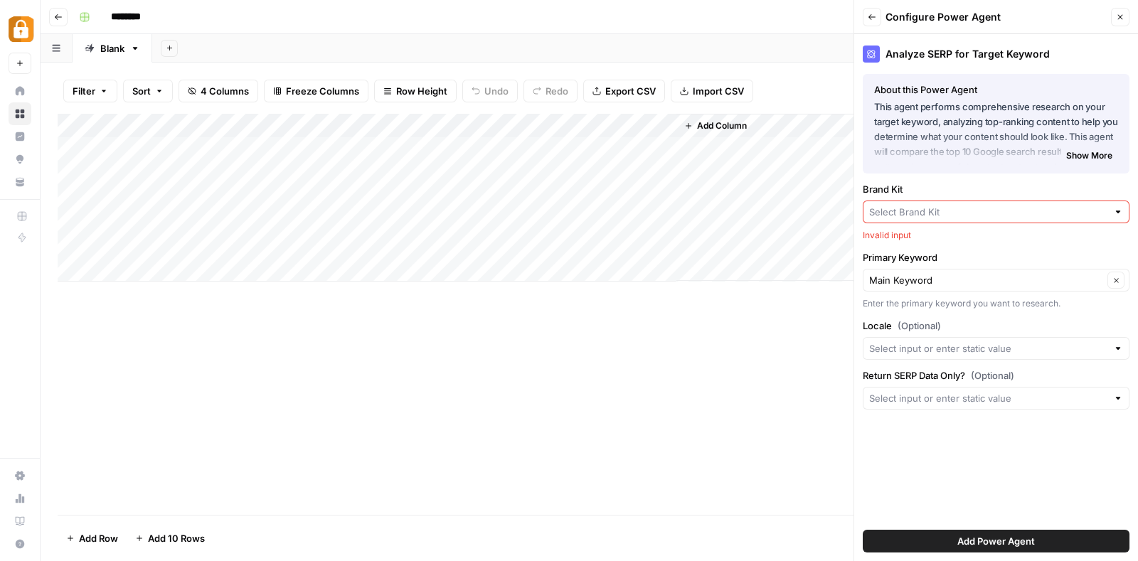
click at [957, 208] on input "Brand Kit" at bounding box center [988, 212] width 238 height 14
click at [960, 236] on button "Casino Bonuses Now" at bounding box center [996, 245] width 254 height 20
type input "Casino Bonuses Now"
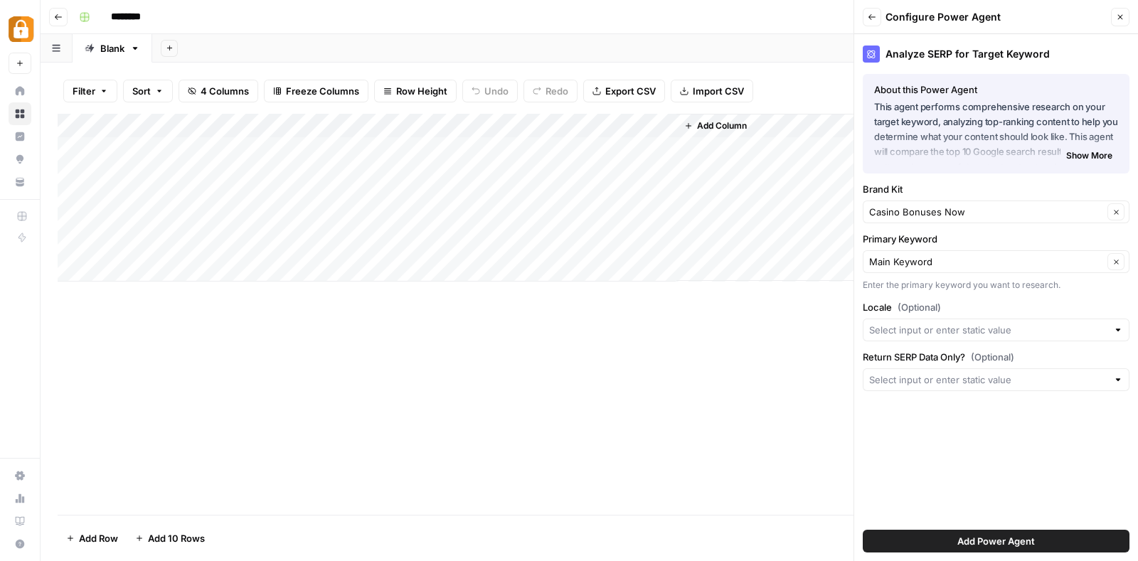
click at [949, 535] on button "Add Power Agent" at bounding box center [995, 541] width 267 height 23
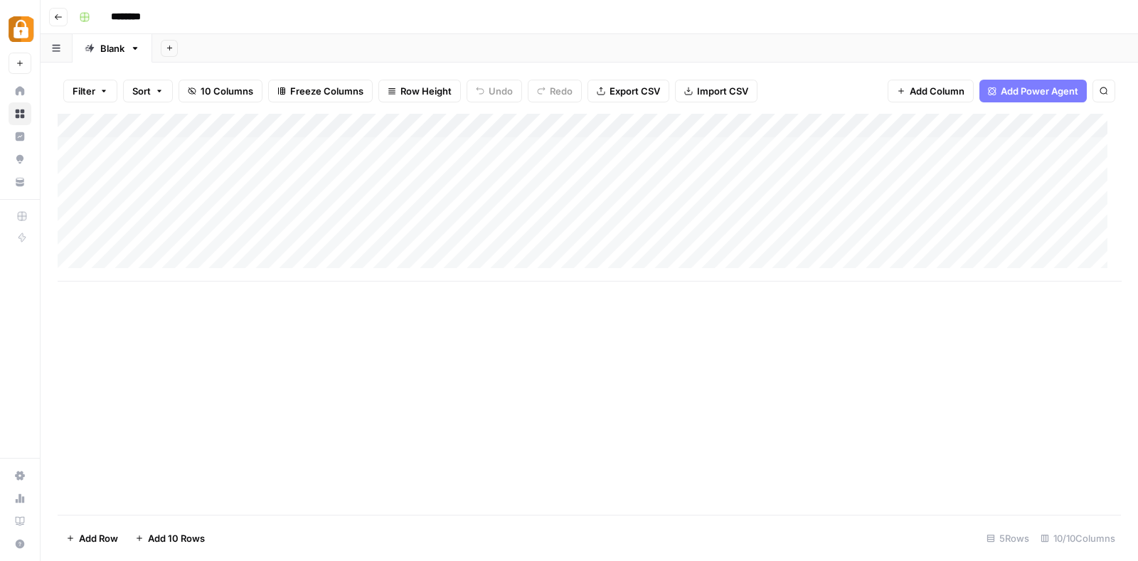
click at [819, 147] on div "Add Column" at bounding box center [589, 198] width 1063 height 168
click at [146, 147] on div "Add Column" at bounding box center [589, 198] width 1063 height 168
type input "**********"
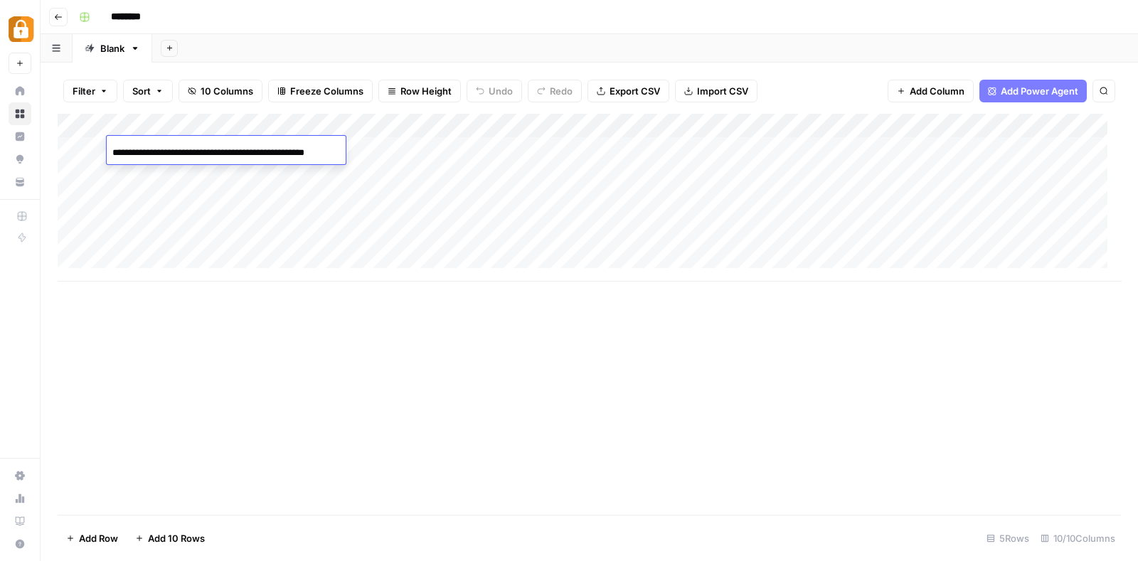
scroll to position [0, 35]
click at [232, 183] on div "Add Column" at bounding box center [589, 198] width 1063 height 168
click at [264, 151] on div "Add Column" at bounding box center [589, 198] width 1063 height 168
type textarea "**********"
click at [380, 144] on div "Add Column" at bounding box center [589, 198] width 1063 height 168
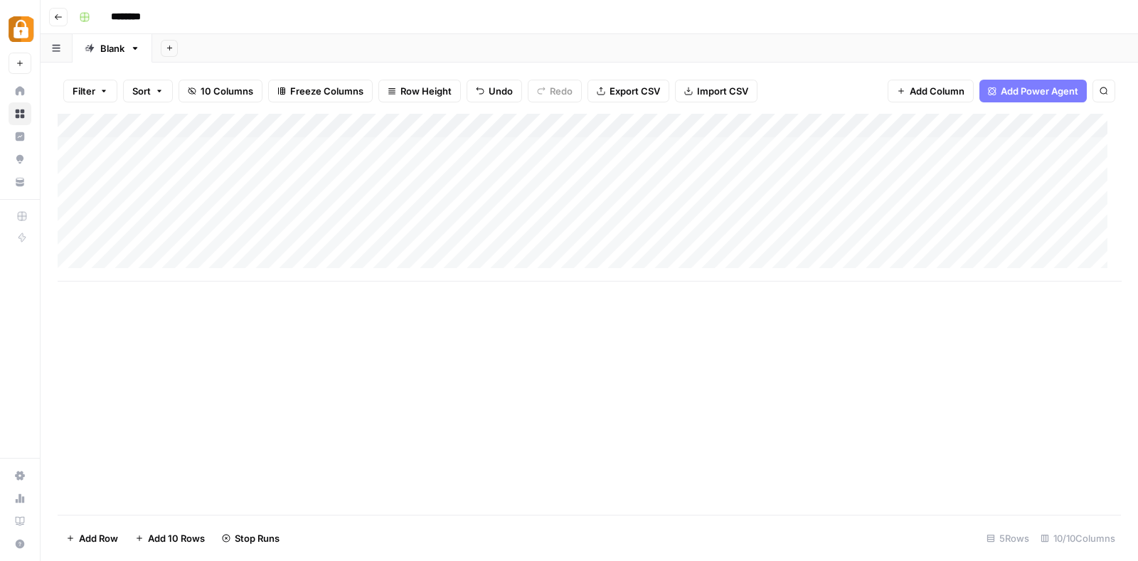
click at [514, 151] on div "Add Column" at bounding box center [589, 198] width 1063 height 168
type textarea "**********"
click at [751, 141] on div "Add Column" at bounding box center [589, 198] width 1063 height 168
click at [522, 154] on div "Add Column" at bounding box center [589, 198] width 1063 height 168
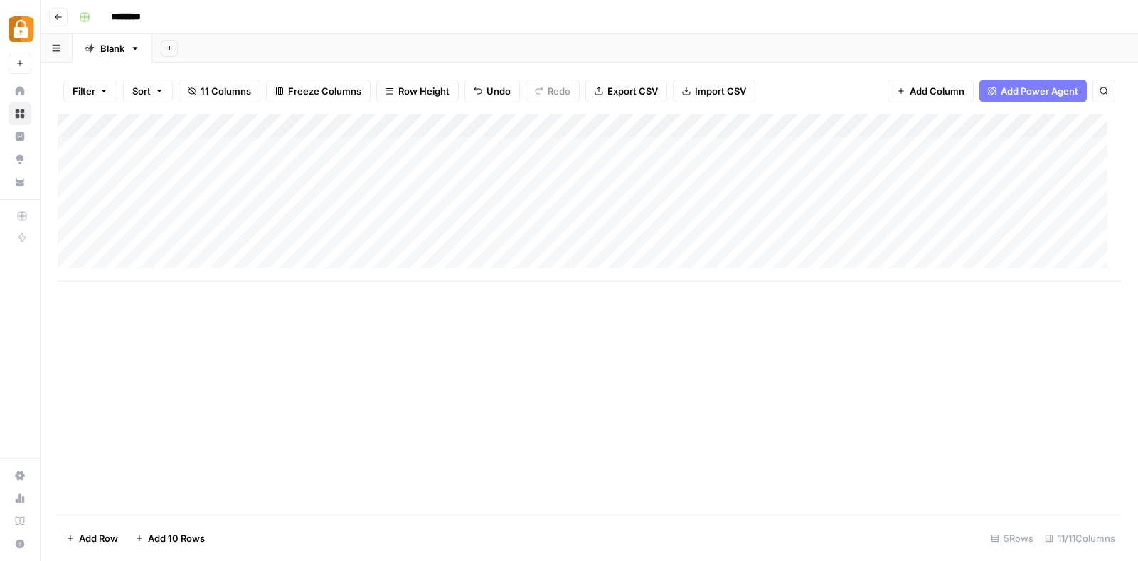
click at [522, 154] on div "Add Column" at bounding box center [589, 198] width 1063 height 168
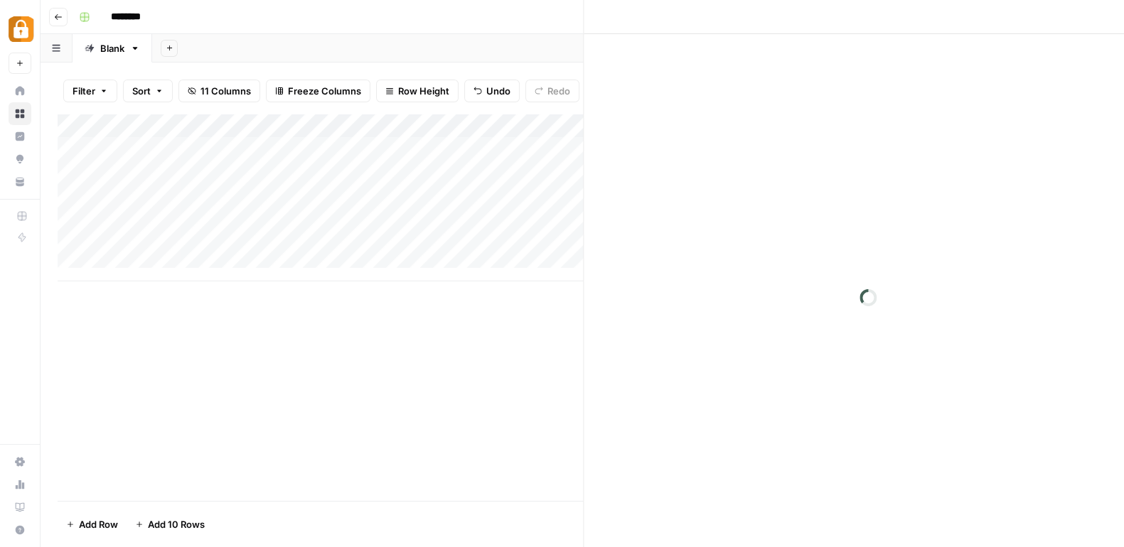
click at [522, 154] on div at bounding box center [535, 149] width 130 height 26
click at [736, 78] on p "**********" at bounding box center [853, 72] width 455 height 18
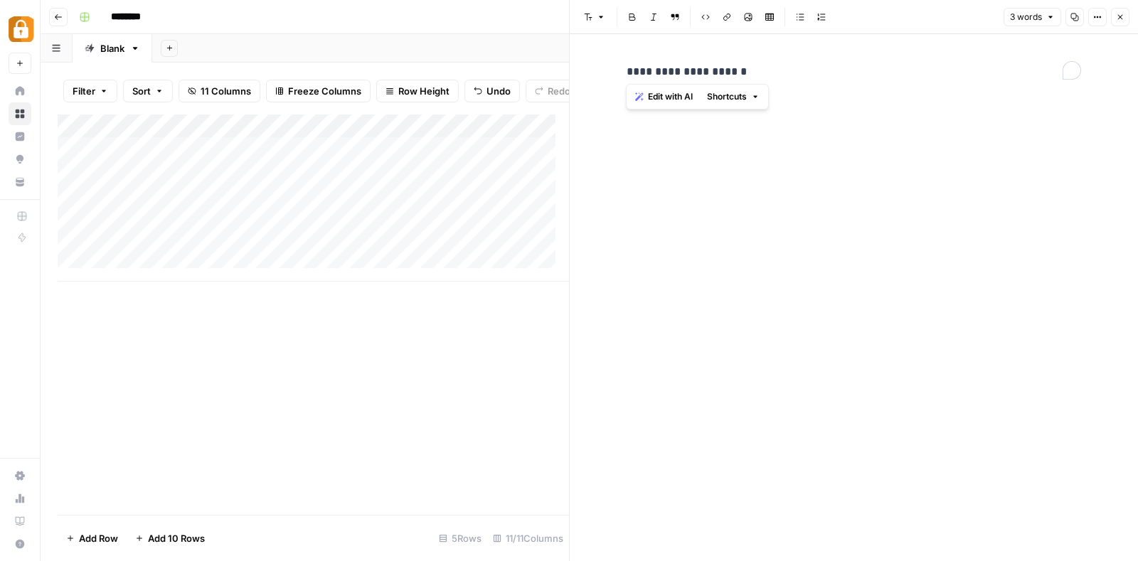
click at [736, 78] on p "**********" at bounding box center [853, 72] width 455 height 18
click at [1118, 14] on icon "button" at bounding box center [1119, 17] width 9 height 9
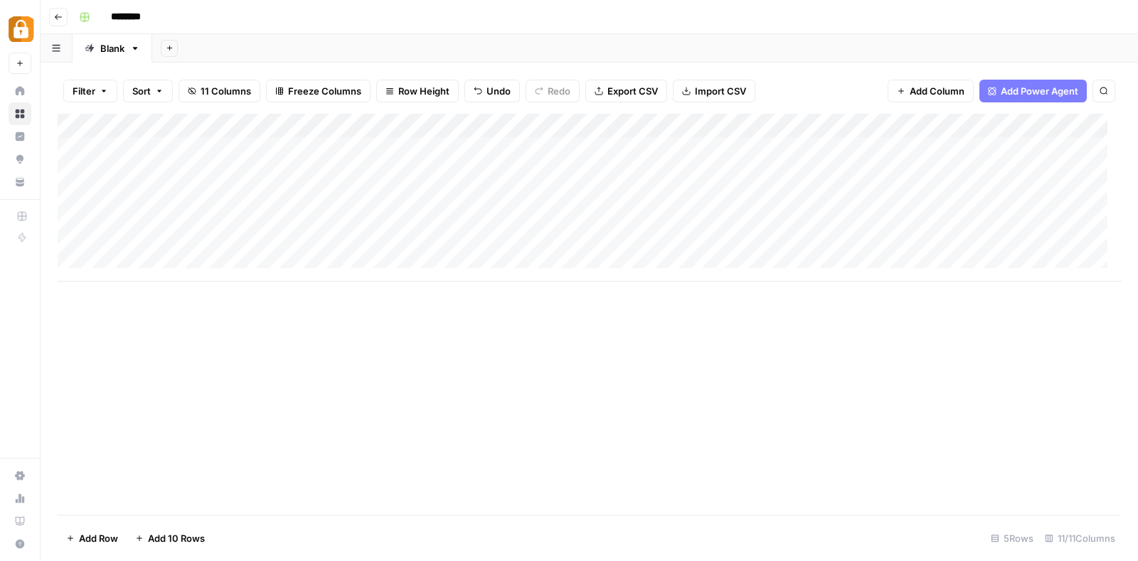
click at [647, 147] on div "Add Column" at bounding box center [589, 198] width 1063 height 168
type textarea "**********"
click at [396, 145] on div "Add Column" at bounding box center [589, 198] width 1063 height 168
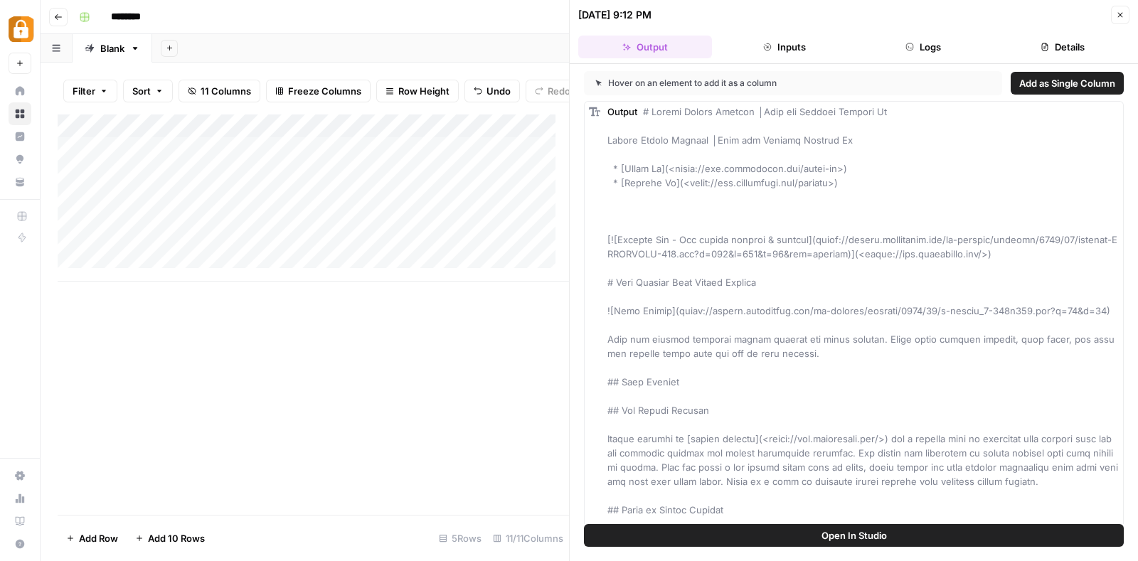
click at [1120, 4] on header "10/14/25 at 9:12 PM Close Output Inputs Logs Details" at bounding box center [853, 32] width 568 height 64
click at [530, 140] on div "Add Column" at bounding box center [313, 198] width 511 height 168
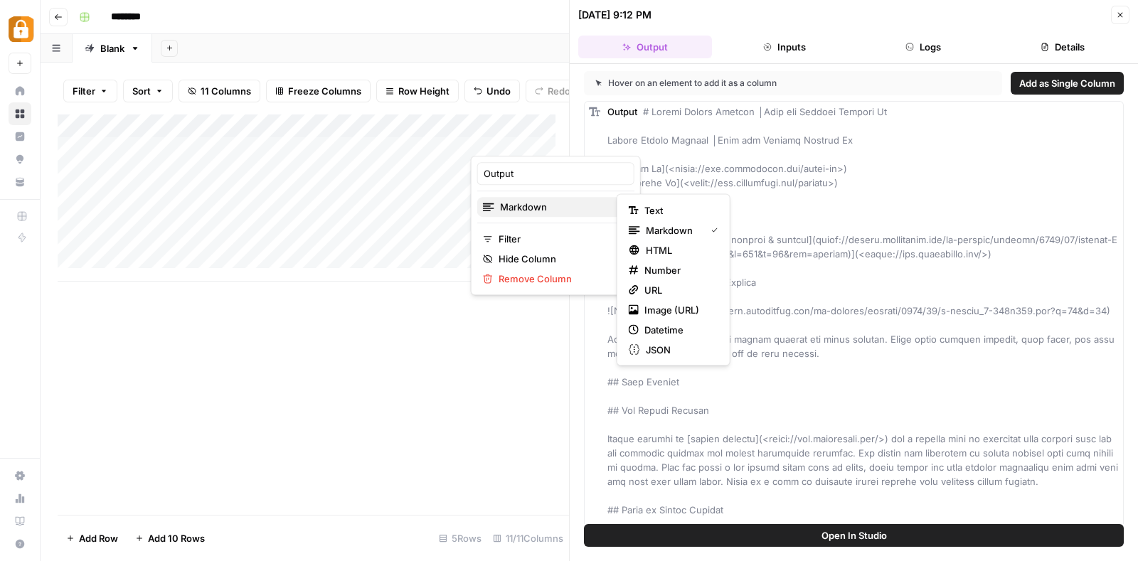
click at [529, 207] on span "Markdown" at bounding box center [554, 207] width 109 height 14
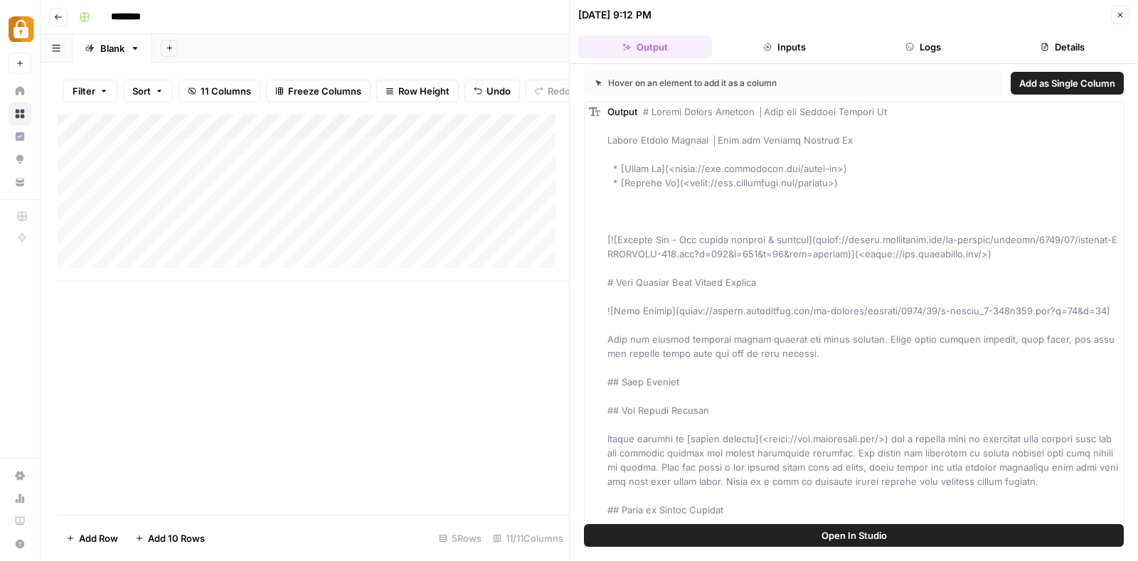
click at [508, 19] on div "********" at bounding box center [598, 17] width 1050 height 23
click at [1118, 9] on button "Close" at bounding box center [1120, 15] width 18 height 18
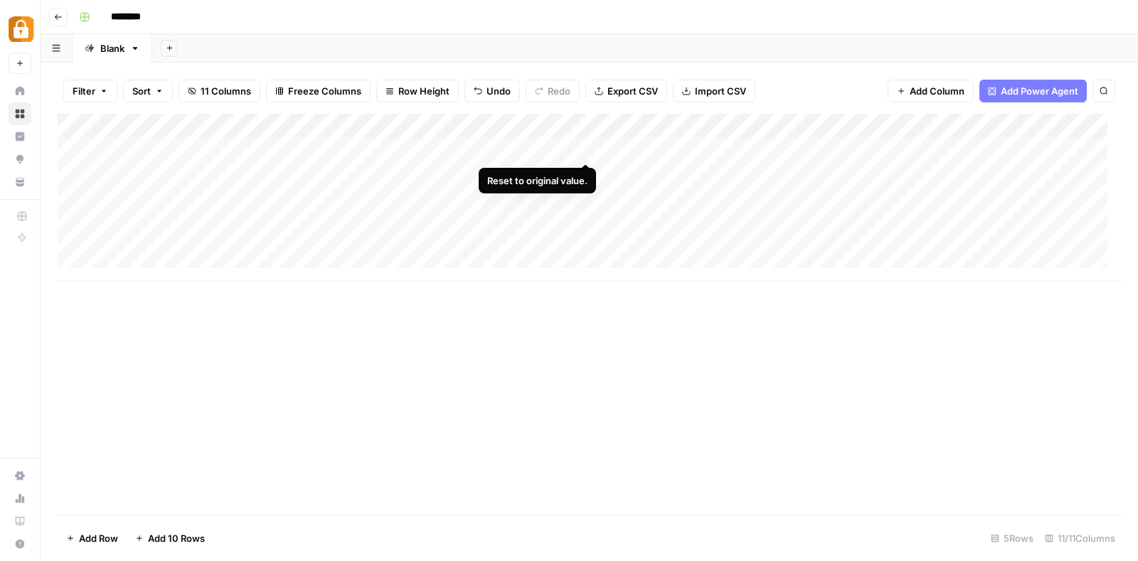
click at [587, 146] on div "Add Column" at bounding box center [589, 198] width 1063 height 168
click at [541, 146] on div "Add Column" at bounding box center [589, 198] width 1063 height 168
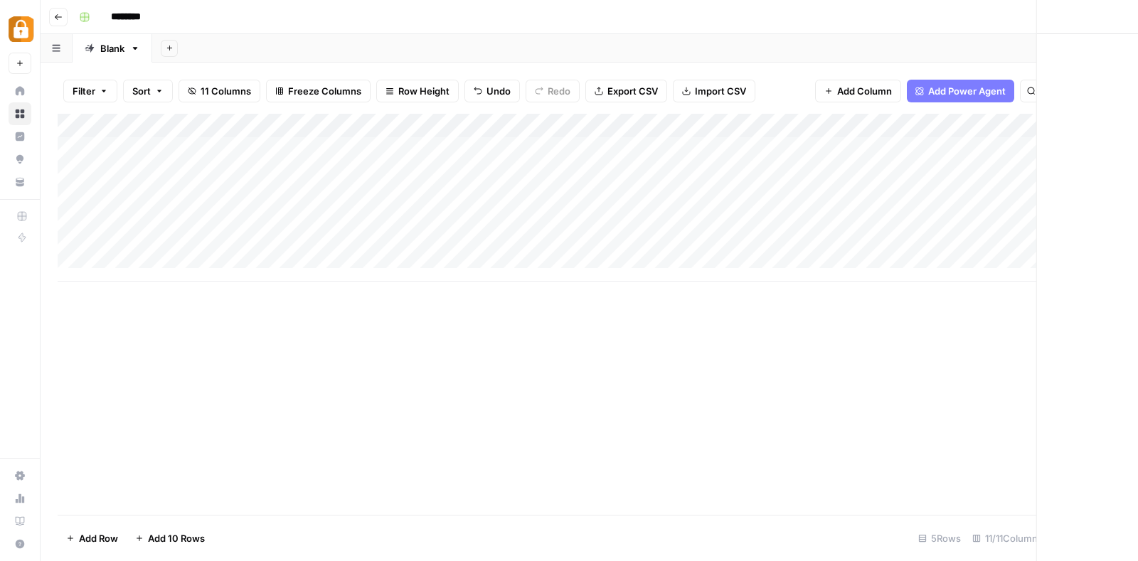
click at [541, 146] on div at bounding box center [535, 149] width 130 height 26
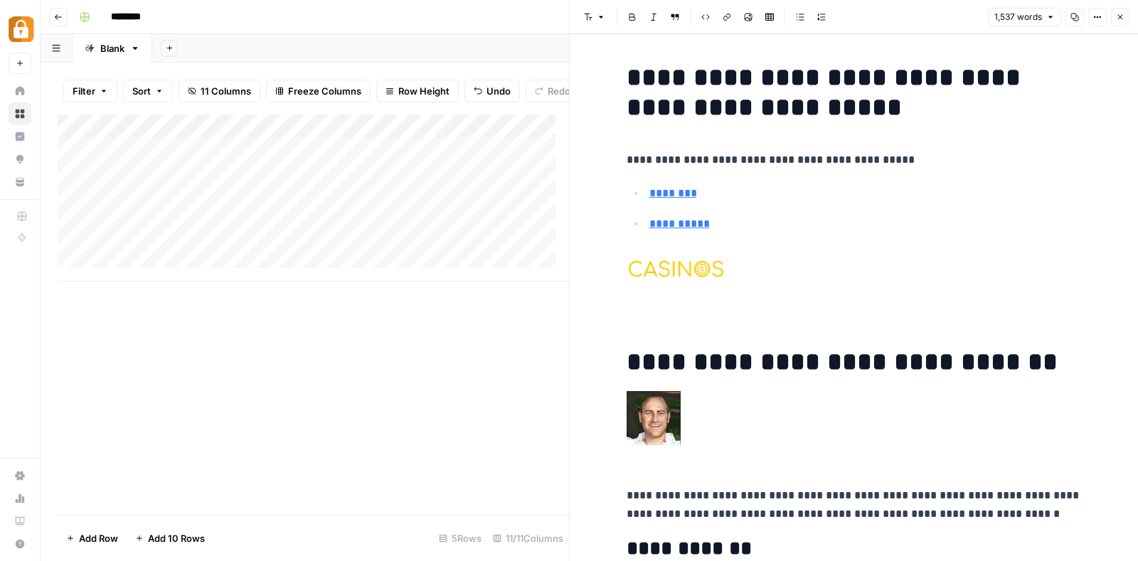
click at [1120, 18] on icon "button" at bounding box center [1119, 17] width 9 height 9
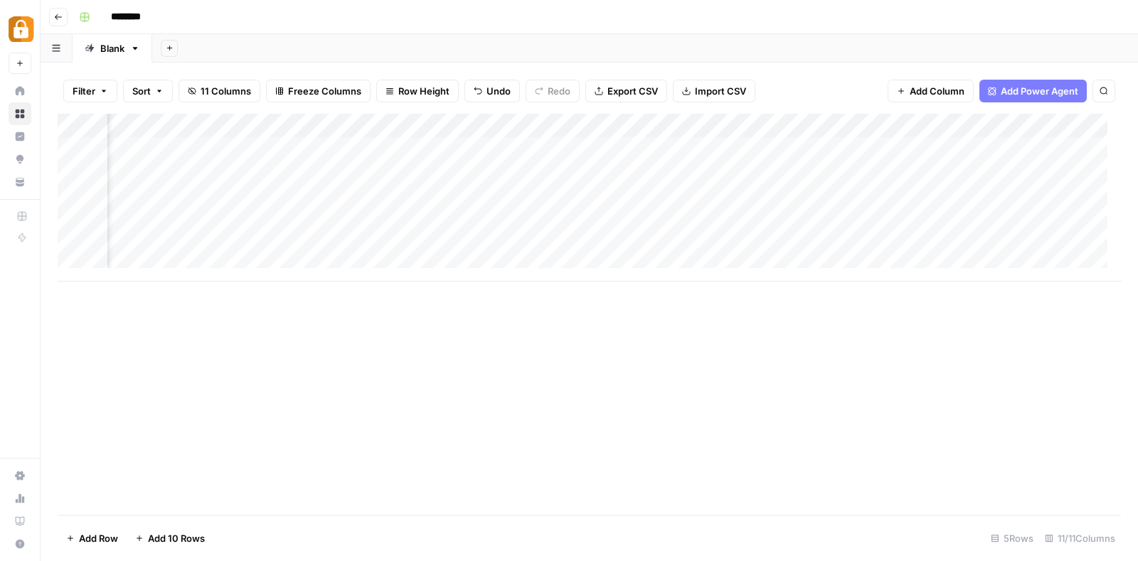
scroll to position [0, 287]
click at [626, 144] on div "Add Column" at bounding box center [589, 198] width 1063 height 168
click at [1063, 122] on span "Add Column" at bounding box center [1088, 125] width 50 height 13
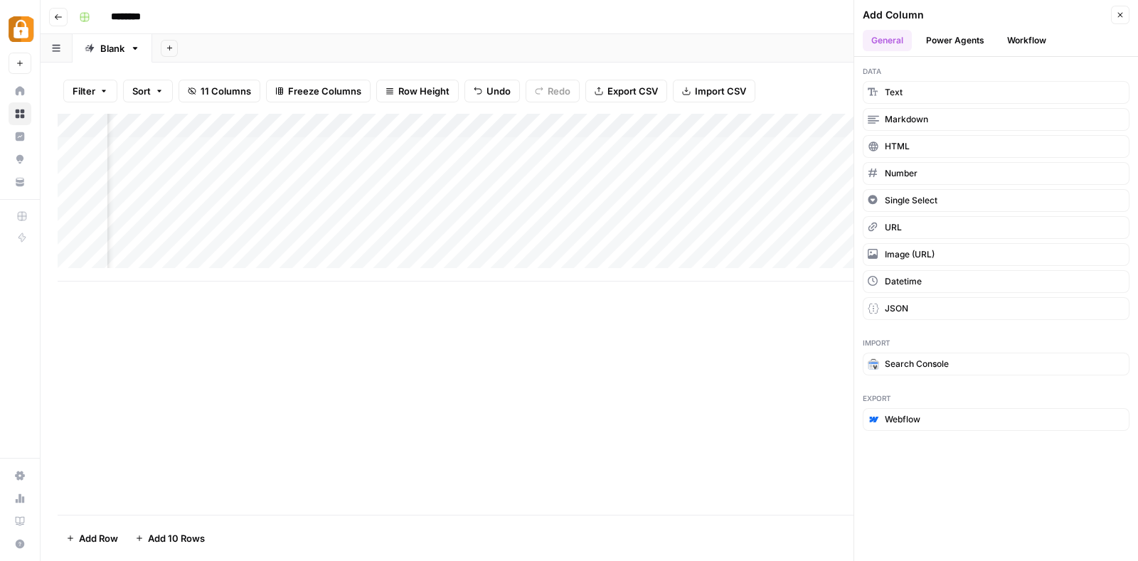
click at [971, 41] on button "Power Agents" at bounding box center [954, 40] width 75 height 21
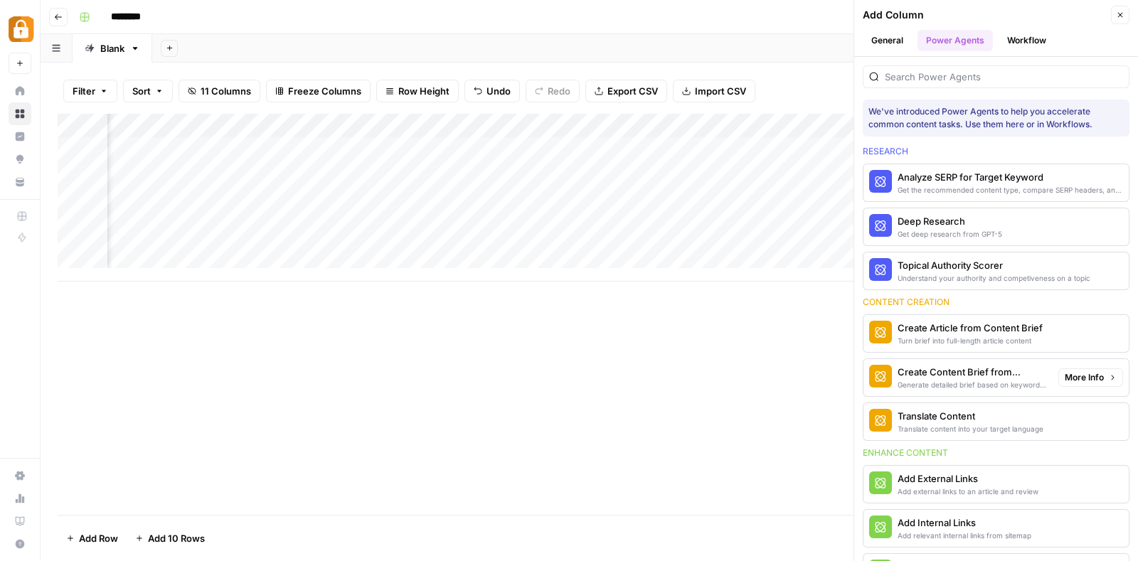
click at [981, 369] on div "Create Content Brief from Keyword" at bounding box center [971, 372] width 149 height 14
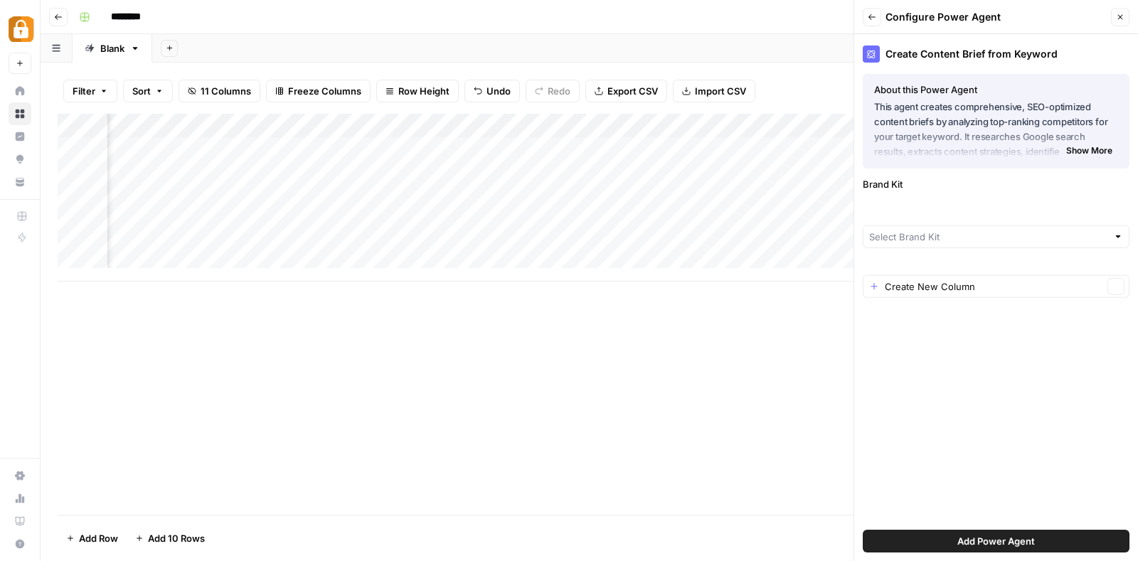
type input "Casino Bonuses Now"
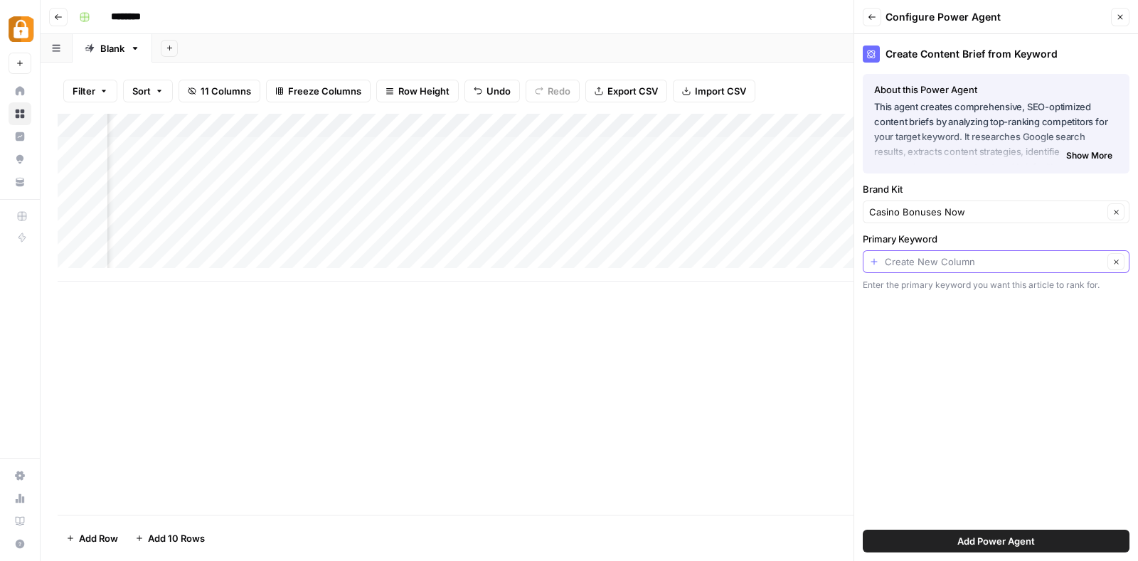
click at [987, 257] on input "Primary Keyword" at bounding box center [993, 262] width 218 height 14
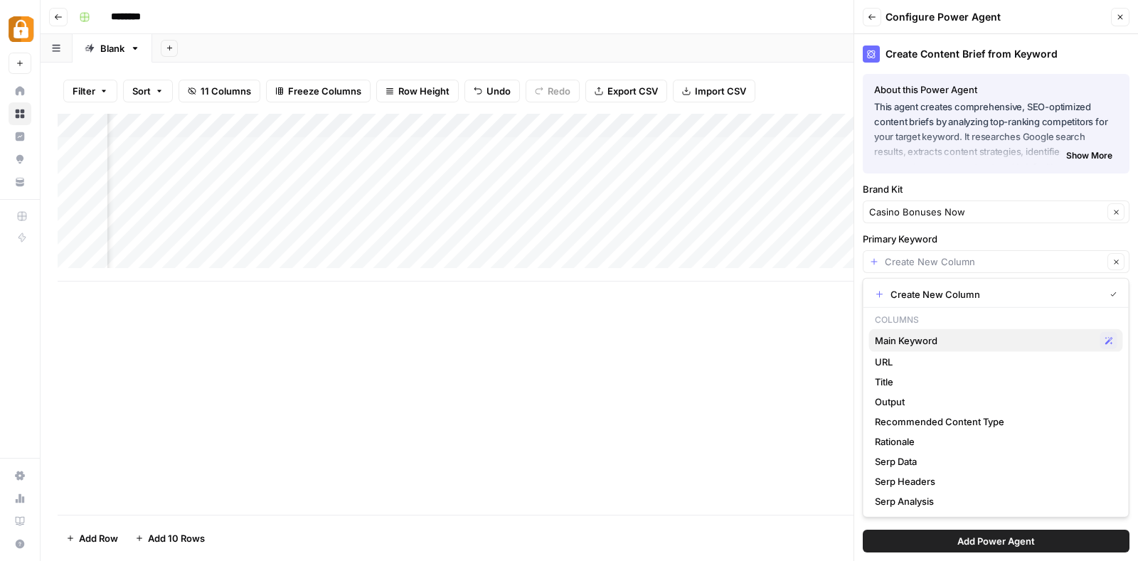
click at [924, 334] on span "Main Keyword" at bounding box center [984, 340] width 220 height 14
type input "Main Keyword"
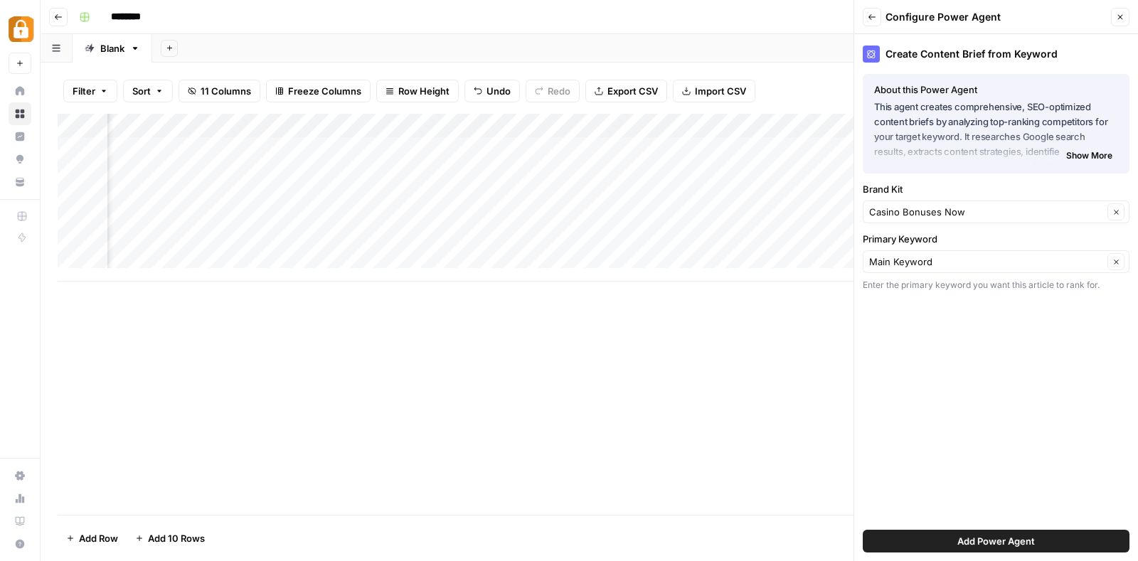
click at [941, 531] on button "Add Power Agent" at bounding box center [995, 541] width 267 height 23
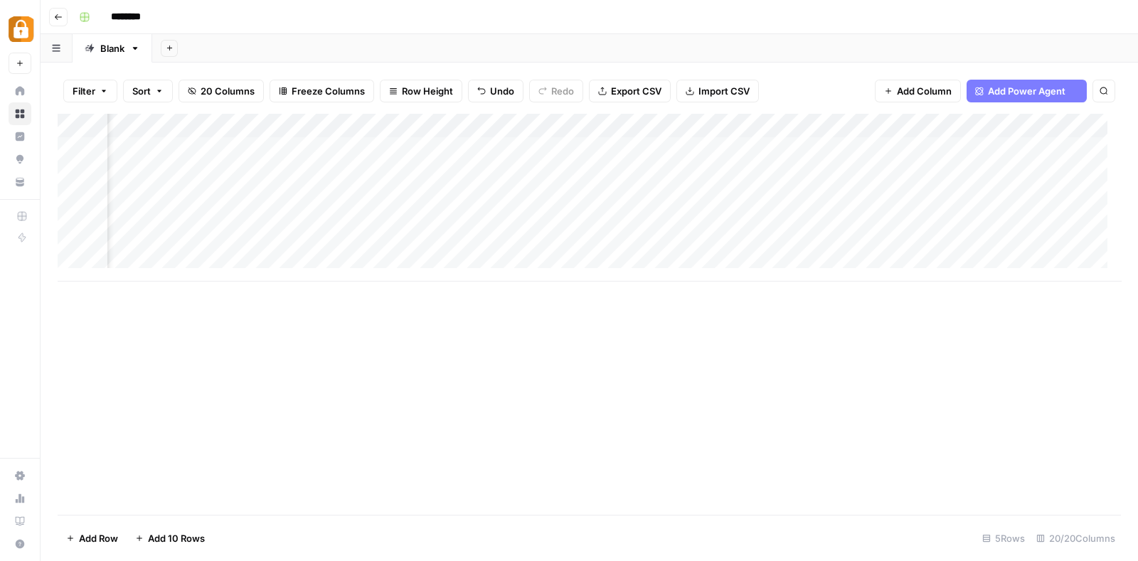
scroll to position [0, 881]
click at [974, 128] on div "Add Column" at bounding box center [589, 198] width 1063 height 168
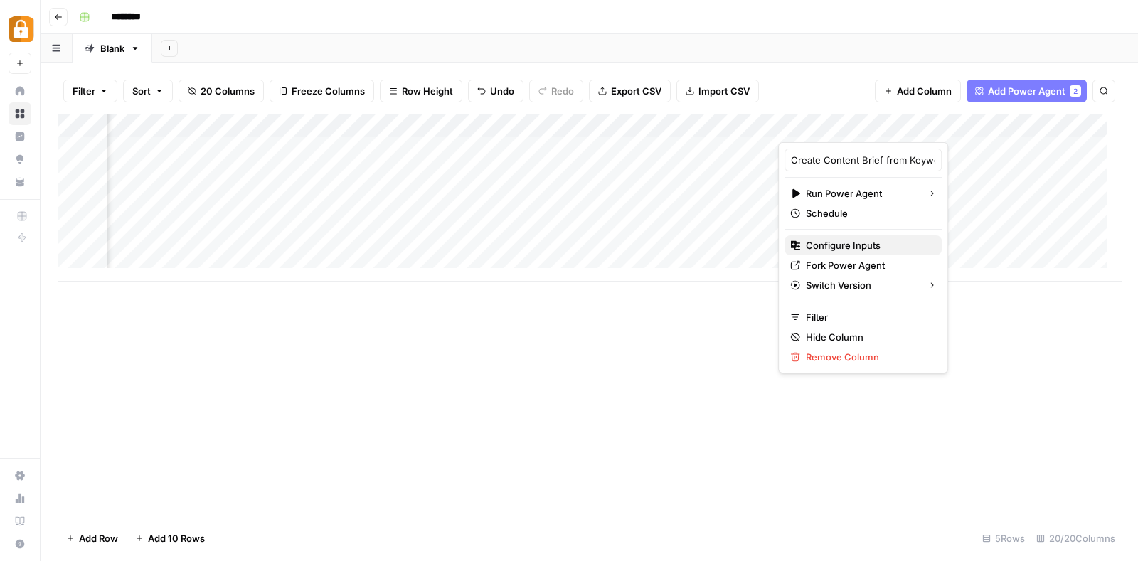
click at [863, 236] on button "Configure Inputs" at bounding box center [862, 245] width 157 height 20
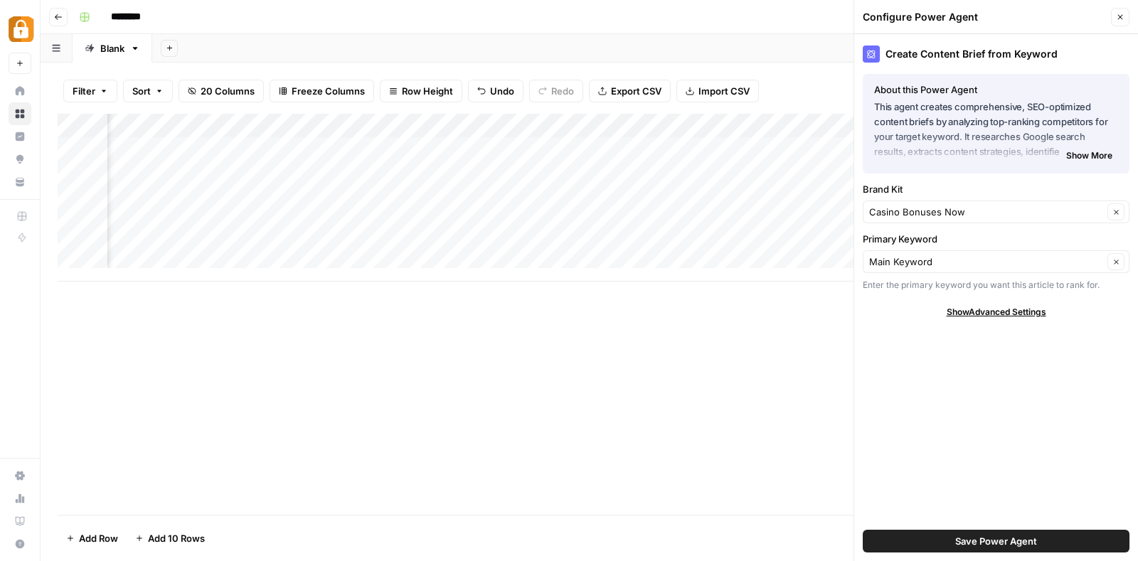
scroll to position [0, 589]
click at [464, 121] on div "Add Column" at bounding box center [589, 198] width 1063 height 168
click at [464, 121] on div at bounding box center [494, 128] width 129 height 28
click at [502, 161] on input "Recommended Content Type" at bounding box center [515, 160] width 144 height 14
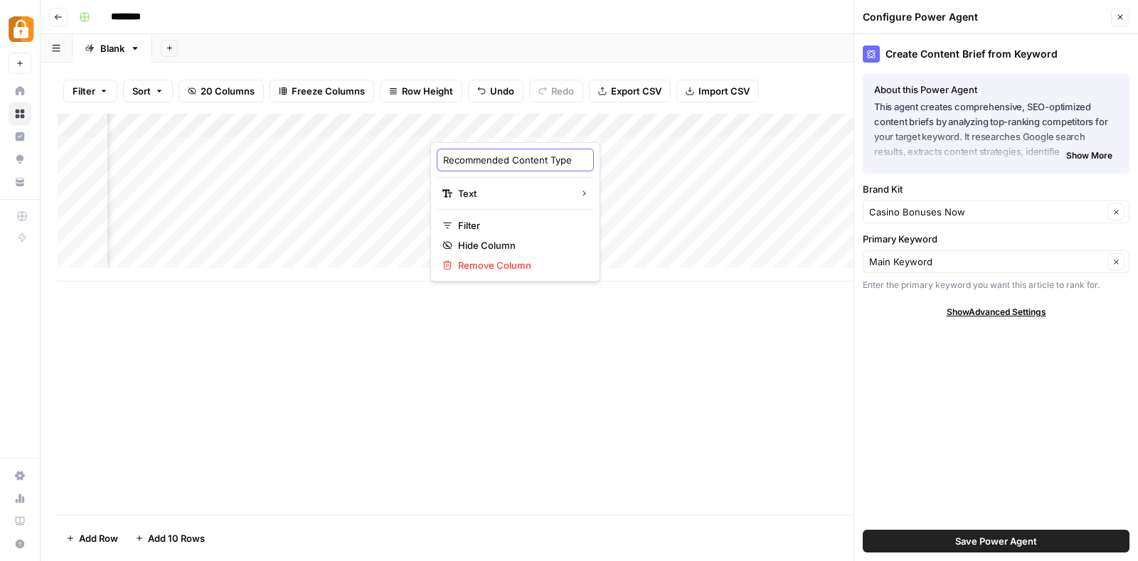
click at [502, 161] on input "Recommended Content Type" at bounding box center [515, 160] width 144 height 14
click at [620, 126] on div "Add Column" at bounding box center [589, 198] width 1063 height 168
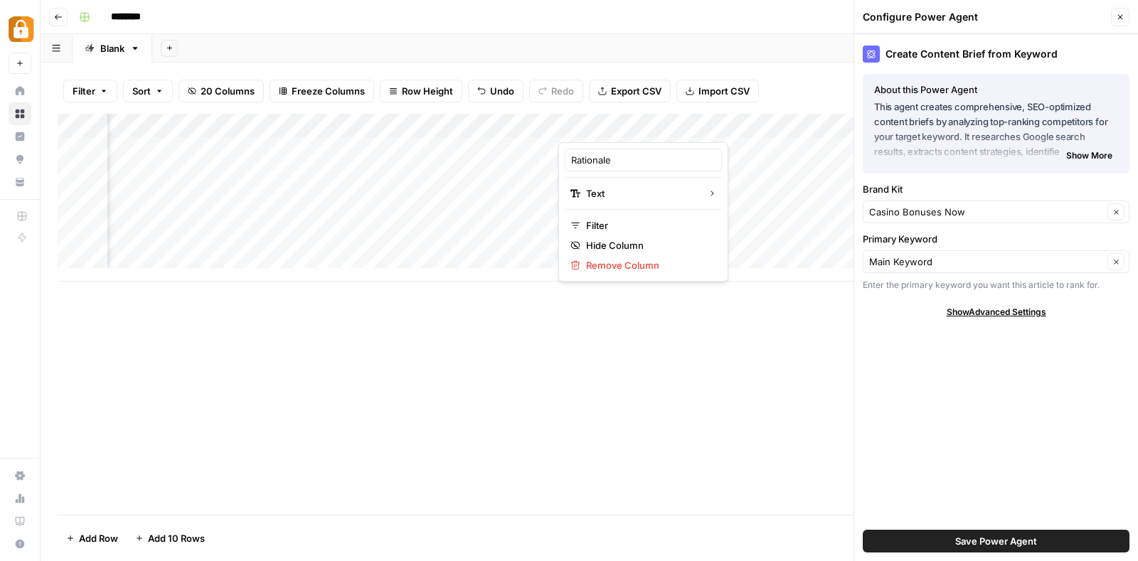
click at [620, 126] on div at bounding box center [622, 128] width 129 height 28
click at [734, 14] on div "********" at bounding box center [598, 17] width 1050 height 23
click at [996, 314] on span "Show Advanced Settings" at bounding box center [996, 312] width 100 height 13
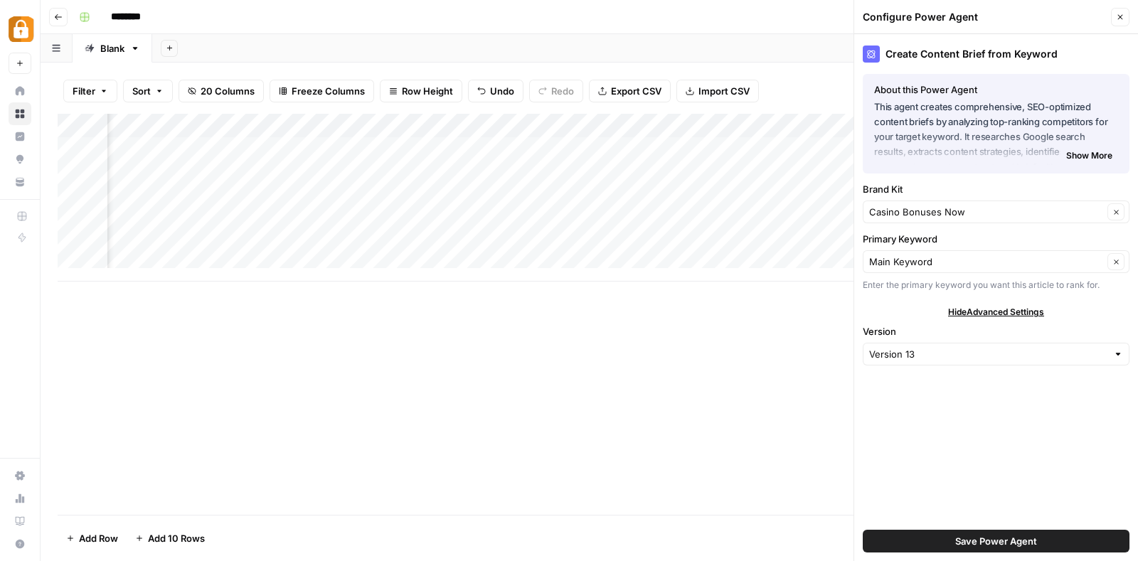
click at [1085, 156] on span "Show More" at bounding box center [1089, 155] width 46 height 13
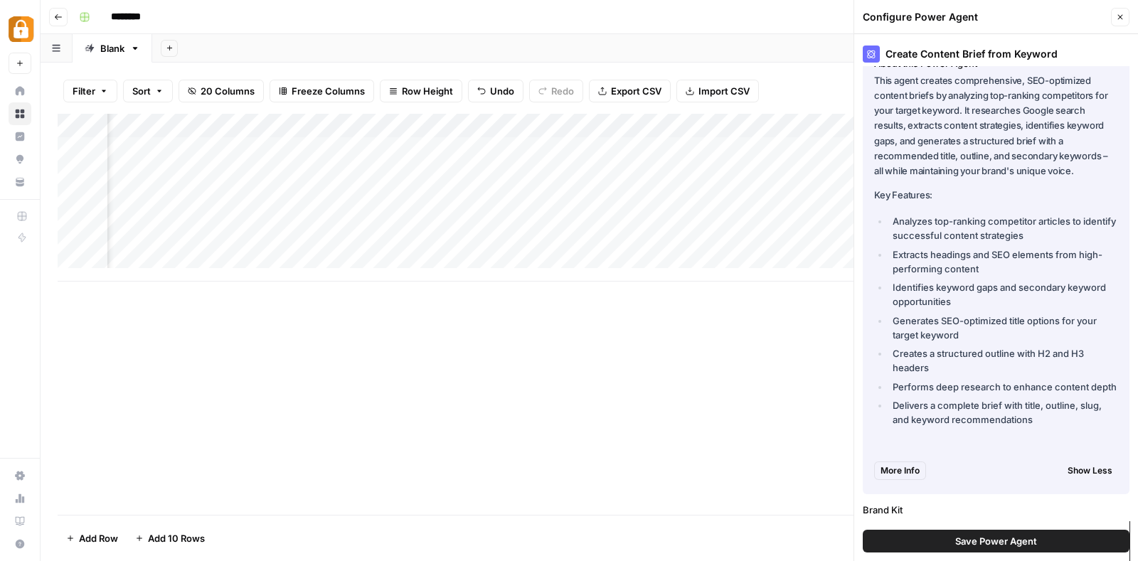
scroll to position [0, 615]
click at [373, 123] on div "Add Column" at bounding box center [589, 198] width 1063 height 168
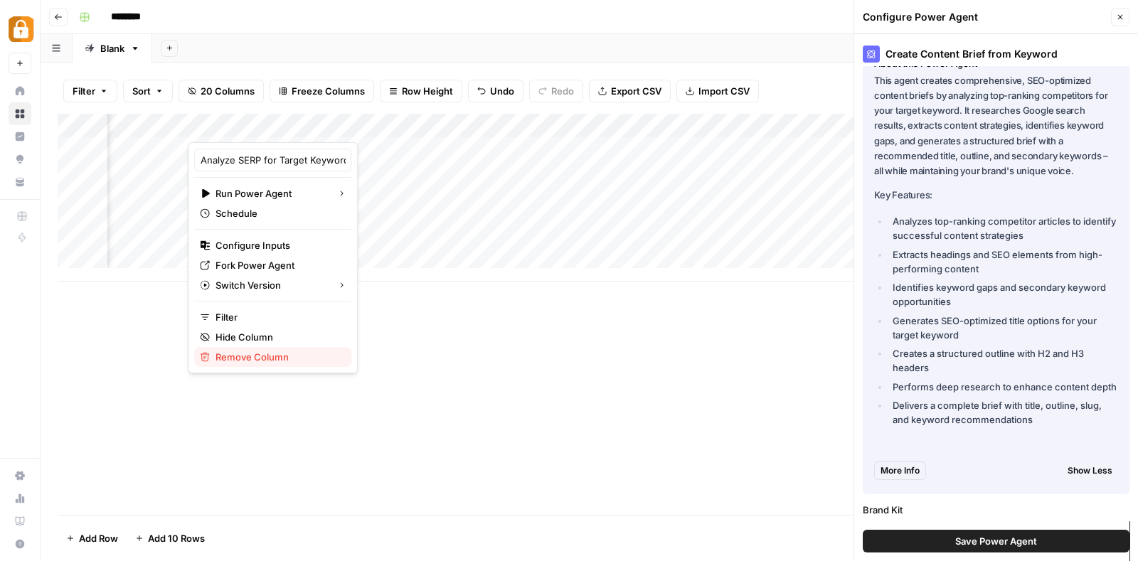
click at [231, 360] on span "Remove Column" at bounding box center [277, 357] width 124 height 14
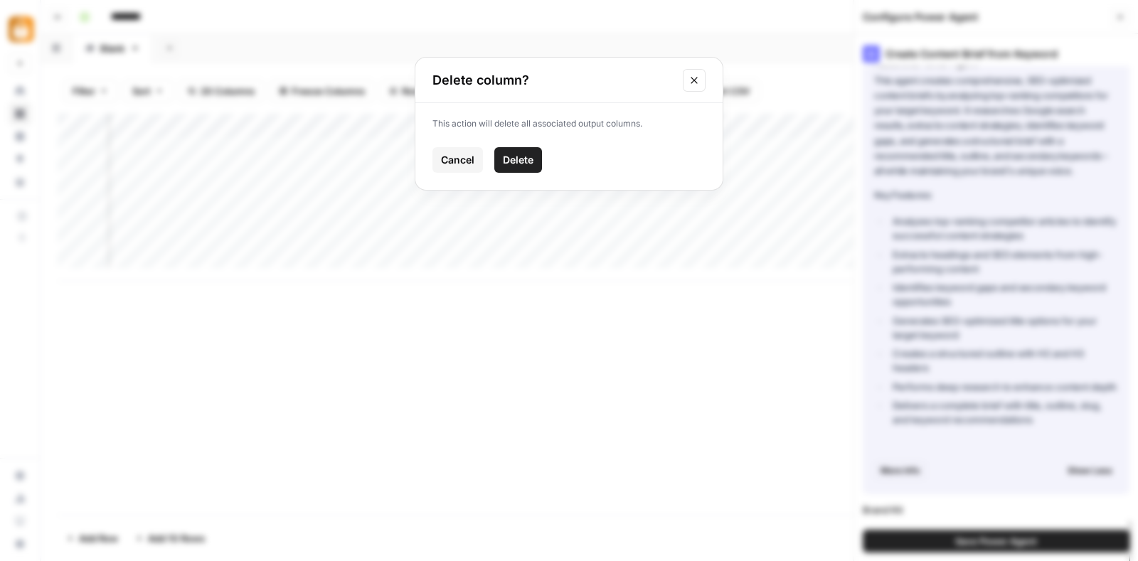
click at [532, 154] on span "Delete" at bounding box center [518, 160] width 31 height 14
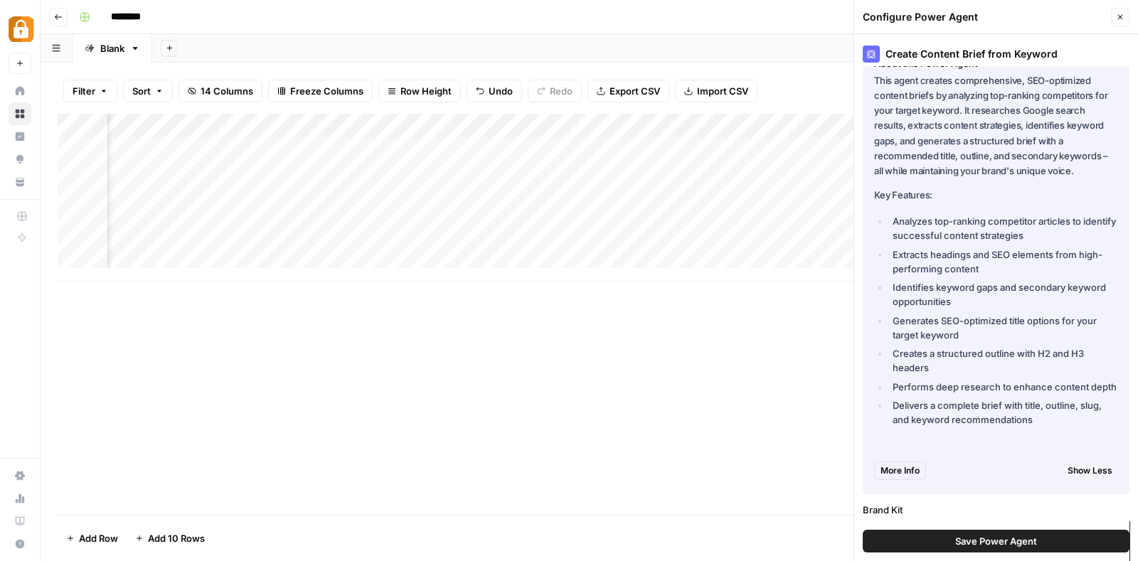
scroll to position [0, 447]
click at [467, 141] on div "Add Column" at bounding box center [589, 198] width 1063 height 168
click at [1116, 13] on icon "button" at bounding box center [1119, 17] width 9 height 9
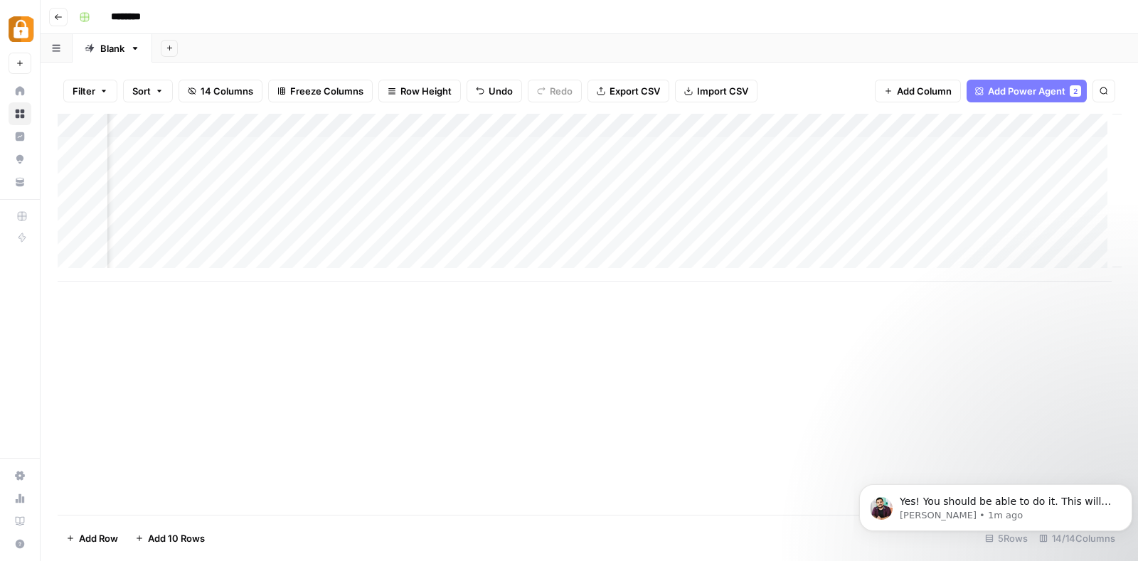
scroll to position [0, 1022]
click at [954, 499] on span "Yes! You should be able to do it. This will create a forked version of this pow…" at bounding box center [1004, 516] width 211 height 40
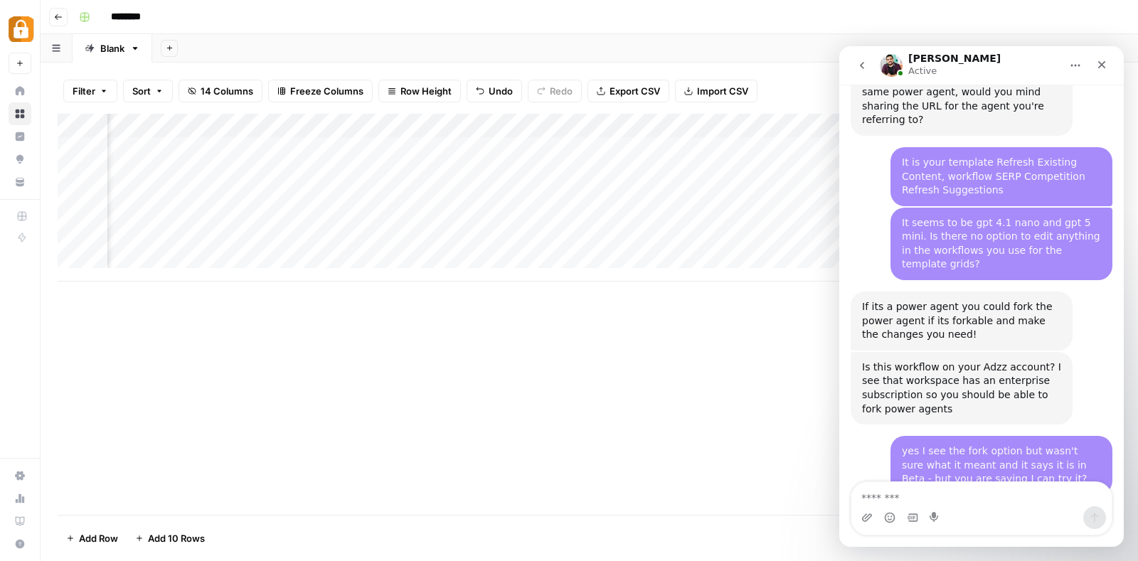
scroll to position [1044, 0]
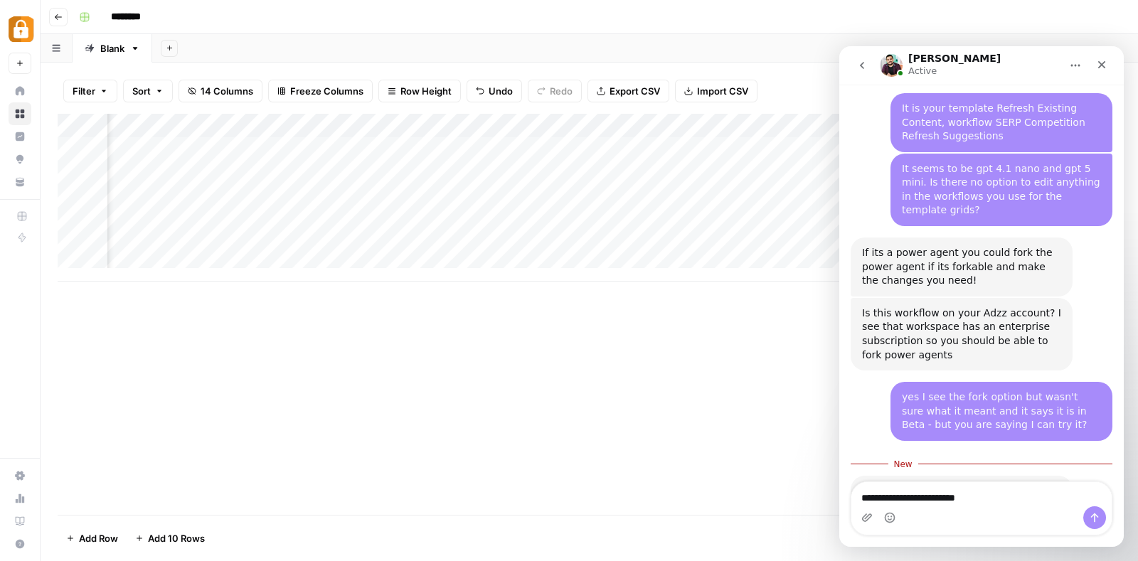
type textarea "**********"
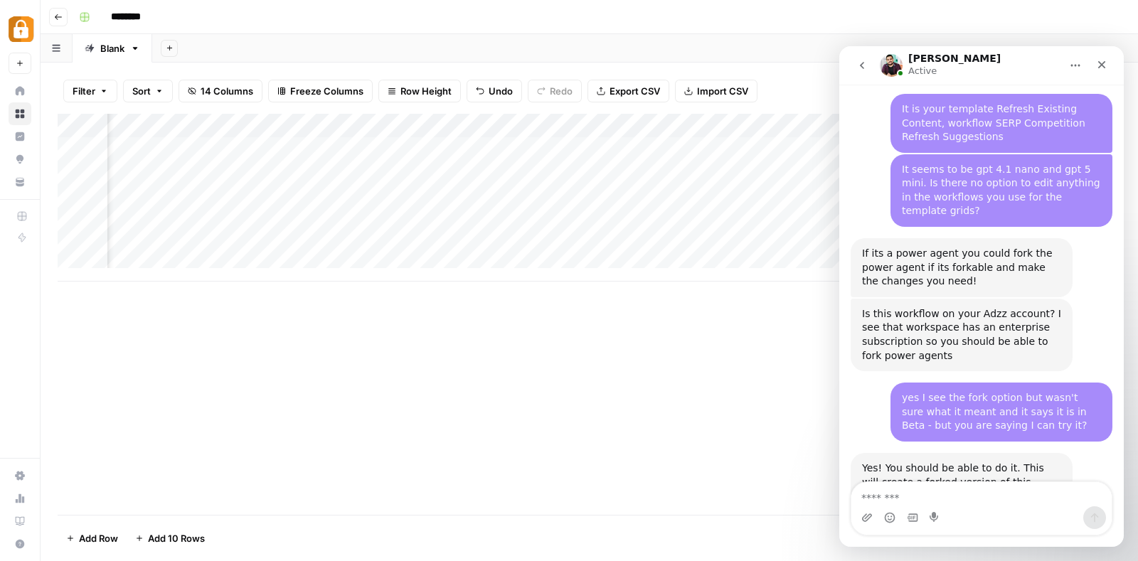
scroll to position [1063, 0]
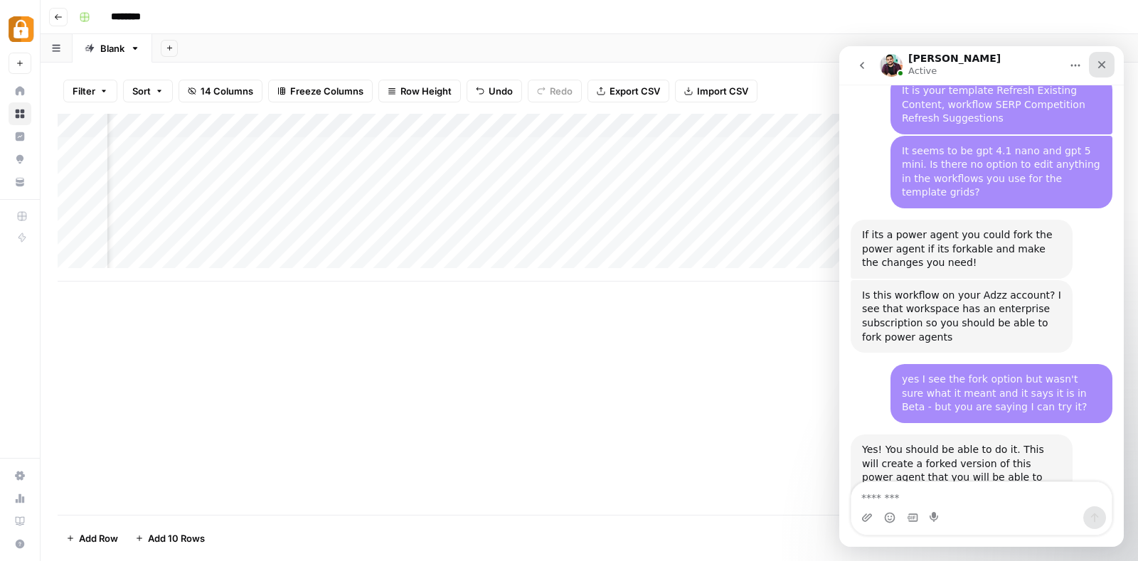
click at [1109, 64] on div "Close" at bounding box center [1101, 65] width 26 height 26
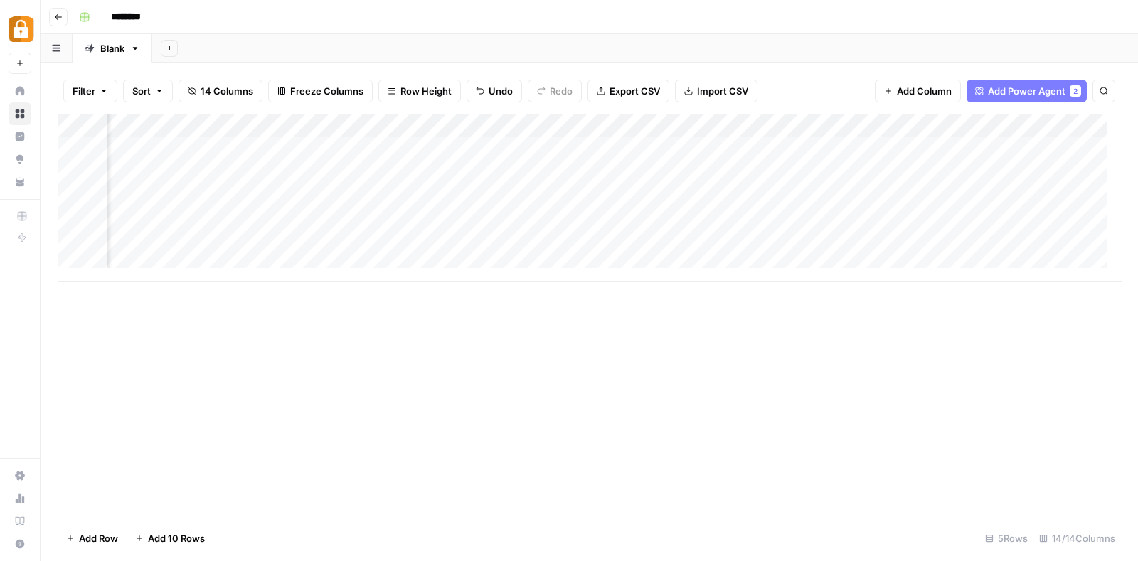
scroll to position [0, 0]
click at [408, 143] on div "Add Column" at bounding box center [589, 198] width 1063 height 168
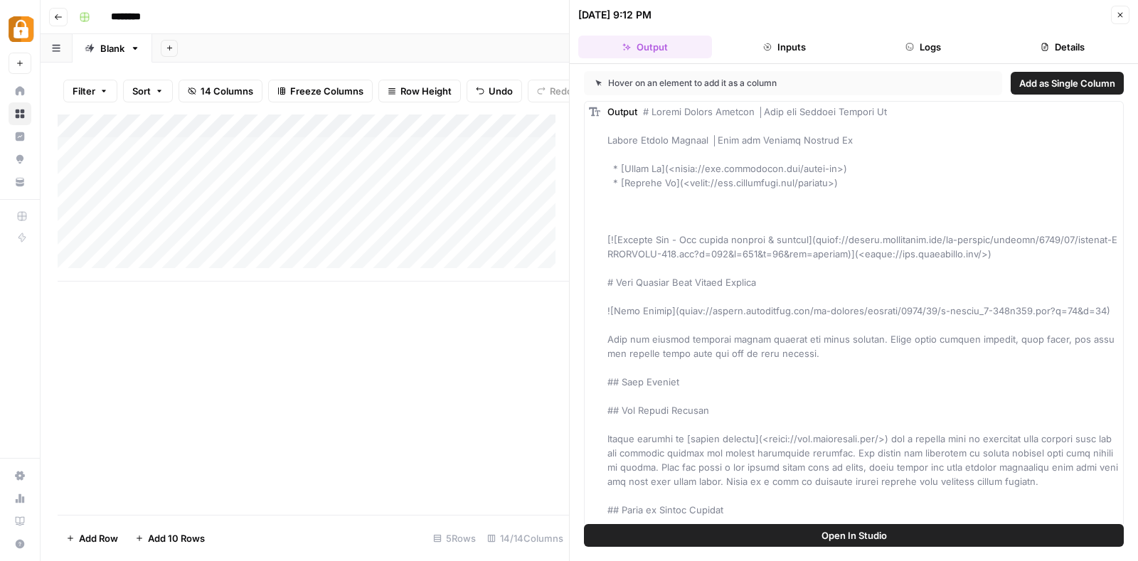
click at [1061, 43] on button "Details" at bounding box center [1062, 47] width 134 height 23
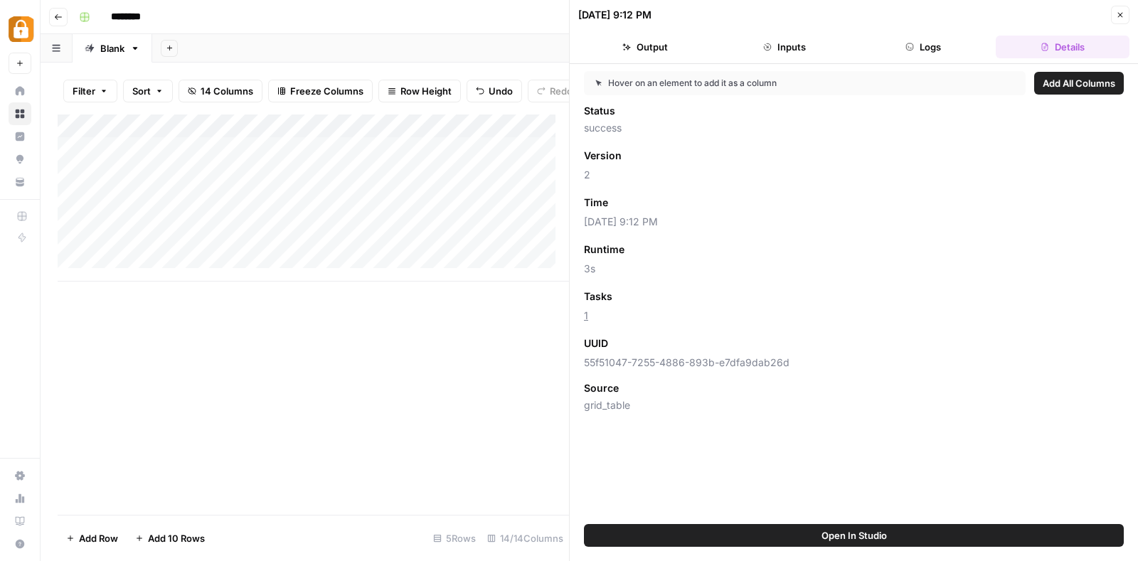
click at [449, 26] on div "********" at bounding box center [598, 17] width 1050 height 23
click at [1120, 14] on icon "button" at bounding box center [1120, 15] width 5 height 5
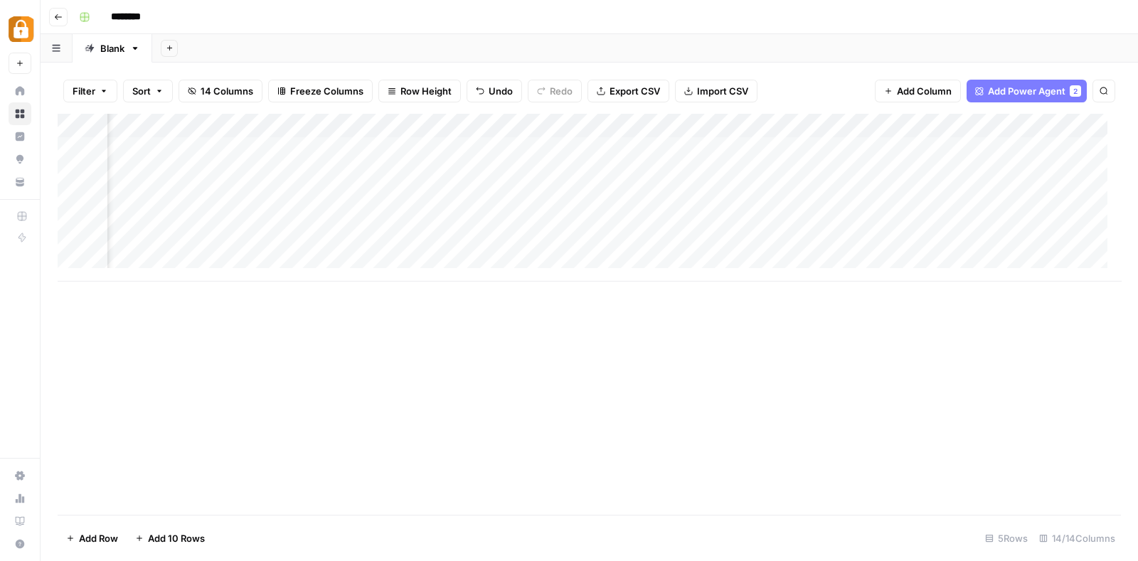
scroll to position [0, 579]
click at [377, 146] on div "Add Column" at bounding box center [589, 198] width 1063 height 168
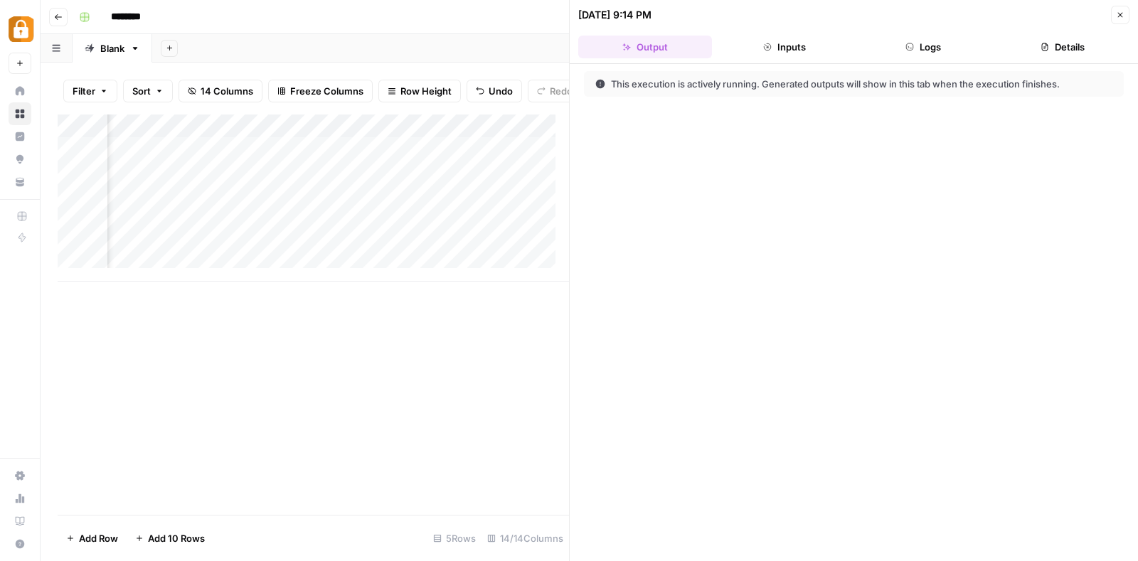
click at [1063, 44] on button "Details" at bounding box center [1062, 47] width 134 height 23
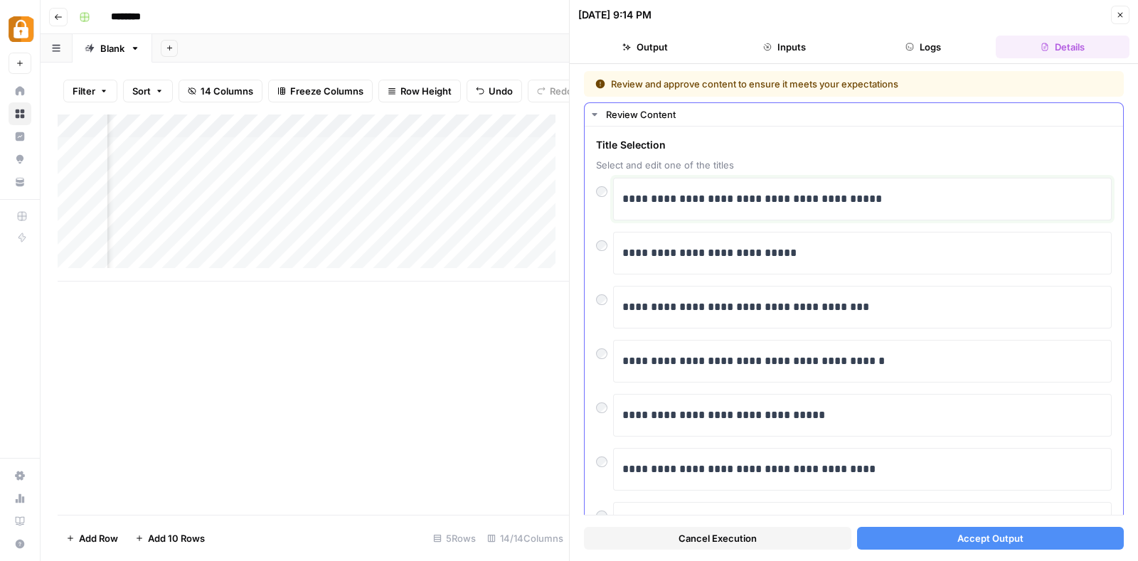
click at [906, 199] on p "**********" at bounding box center [855, 199] width 467 height 18
click at [973, 531] on span "Accept Output" at bounding box center [990, 538] width 66 height 14
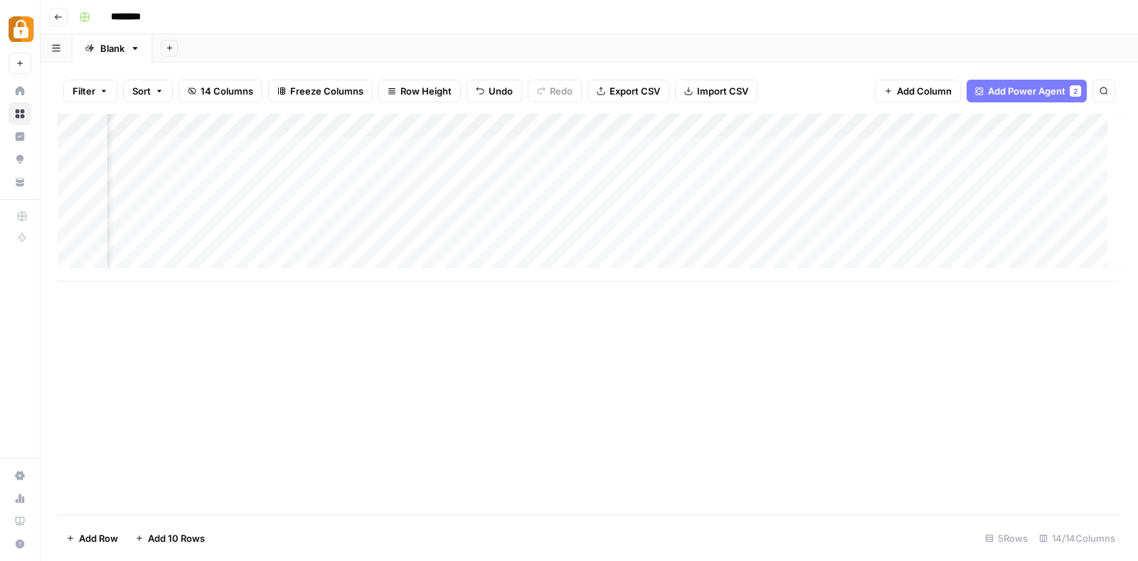
scroll to position [0, 1022]
click at [1070, 119] on span "Add Column" at bounding box center [1088, 125] width 50 height 13
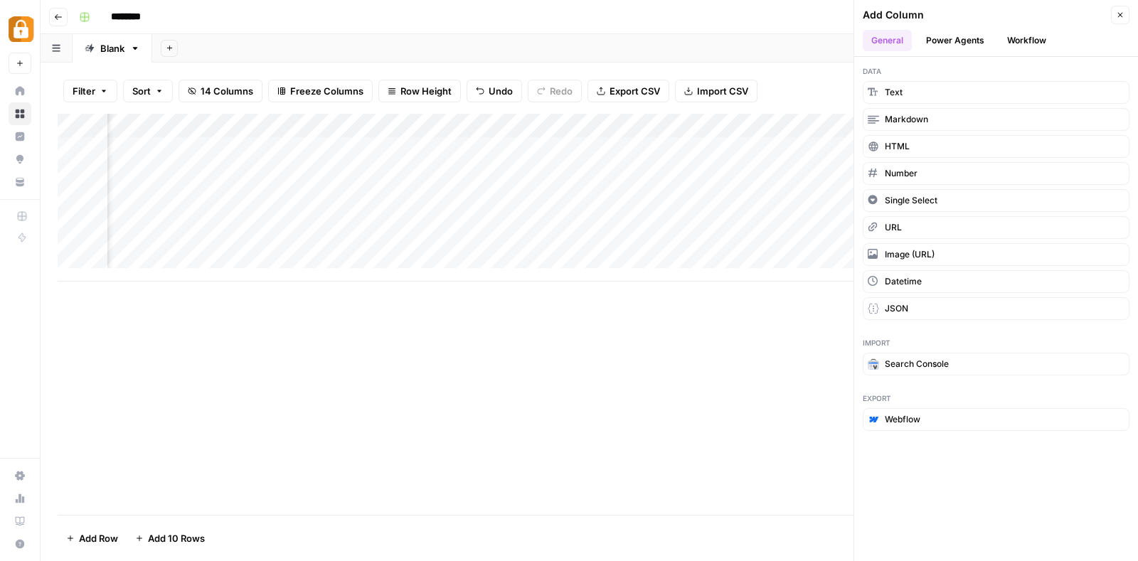
click at [963, 41] on button "Power Agents" at bounding box center [954, 40] width 75 height 21
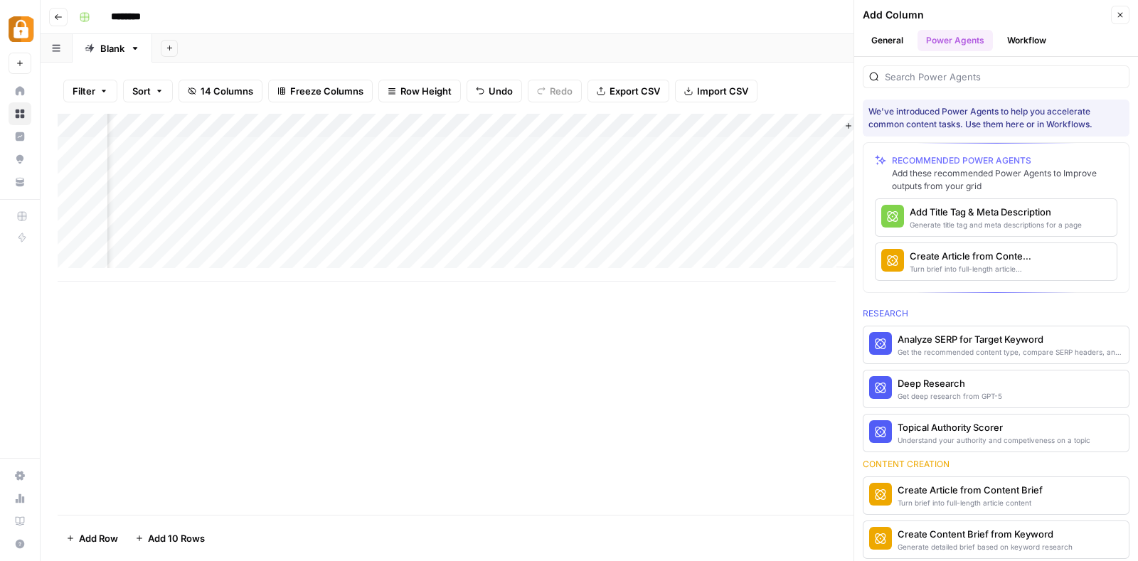
scroll to position [0, 1439]
click at [1054, 260] on span "More Info" at bounding box center [1071, 261] width 39 height 13
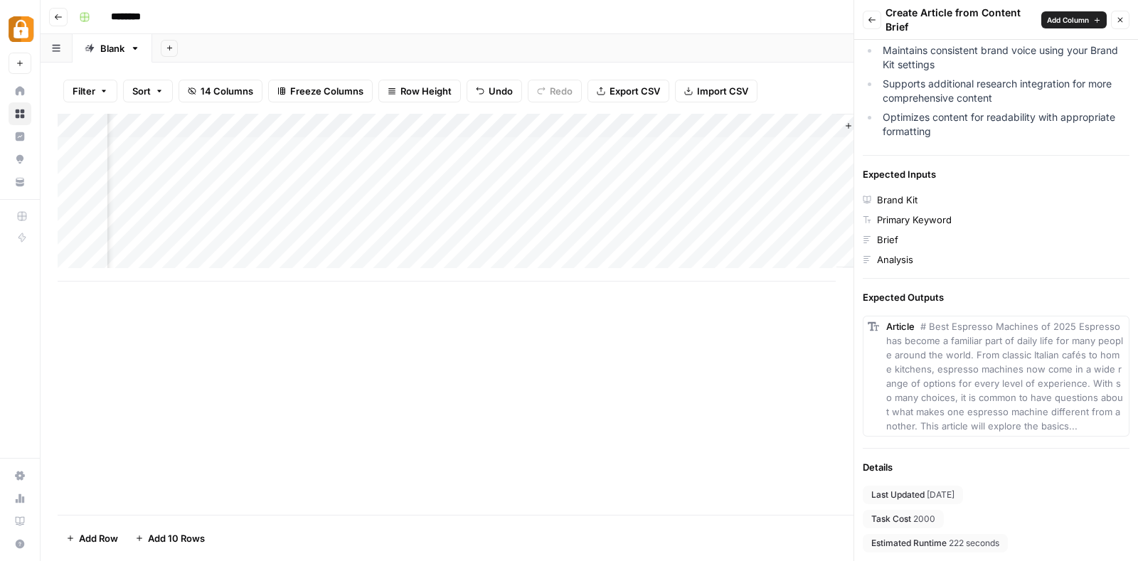
scroll to position [0, 0]
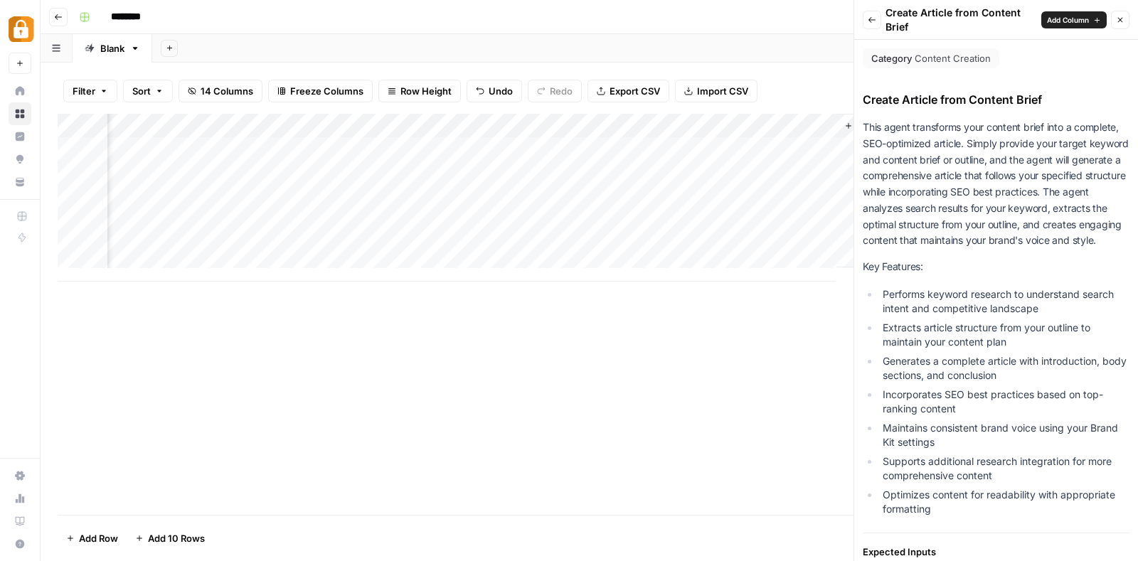
click at [1123, 14] on button "Close" at bounding box center [1120, 20] width 18 height 18
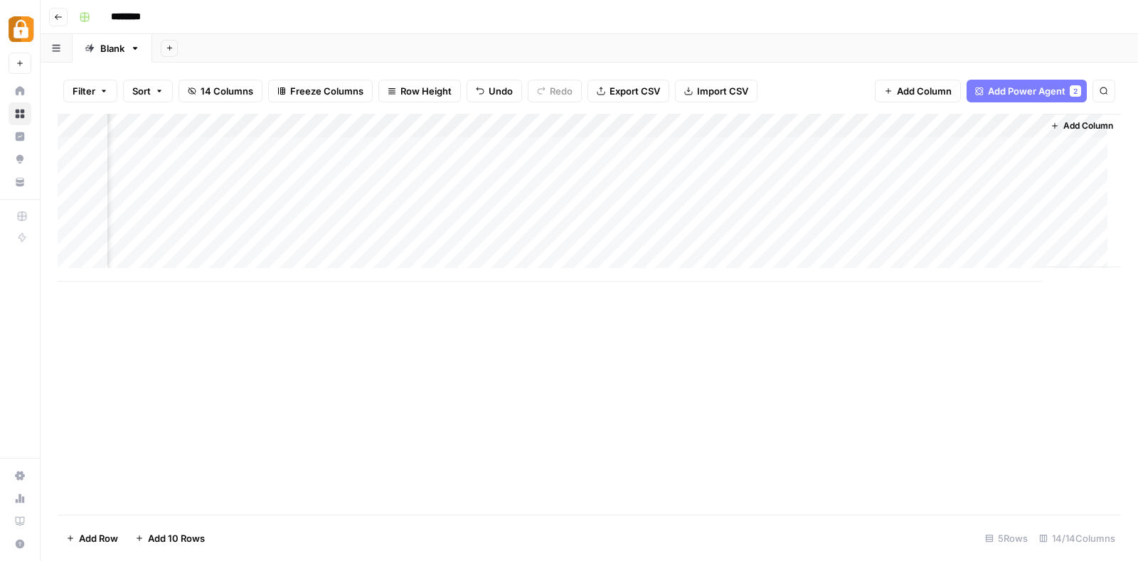
click at [958, 126] on div "Add Column" at bounding box center [589, 198] width 1063 height 168
click at [1044, 144] on div "Add Column" at bounding box center [1081, 191] width 78 height 154
click at [994, 128] on div "Add Column" at bounding box center [589, 198] width 1063 height 168
click at [1044, 142] on div "Add Column" at bounding box center [1081, 191] width 78 height 154
click at [942, 119] on div "Add Column" at bounding box center [589, 198] width 1063 height 168
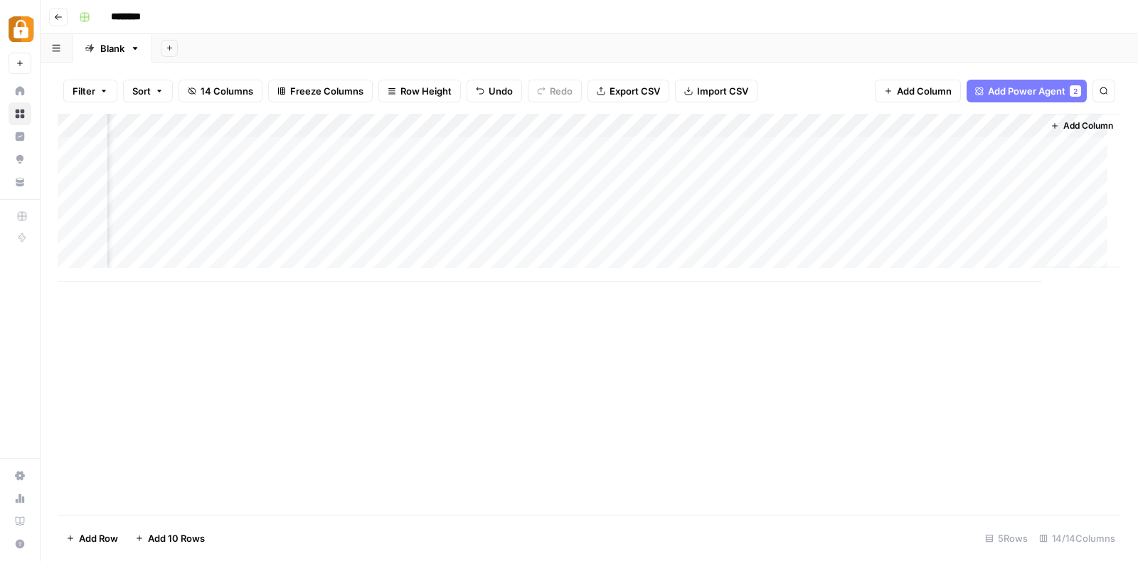
click at [991, 125] on div "Add Column" at bounding box center [589, 198] width 1063 height 168
click at [1063, 154] on div "Add Column" at bounding box center [1081, 191] width 78 height 154
click at [1000, 127] on div "Add Column" at bounding box center [589, 198] width 1063 height 168
click at [970, 126] on div "Add Column" at bounding box center [589, 198] width 1063 height 168
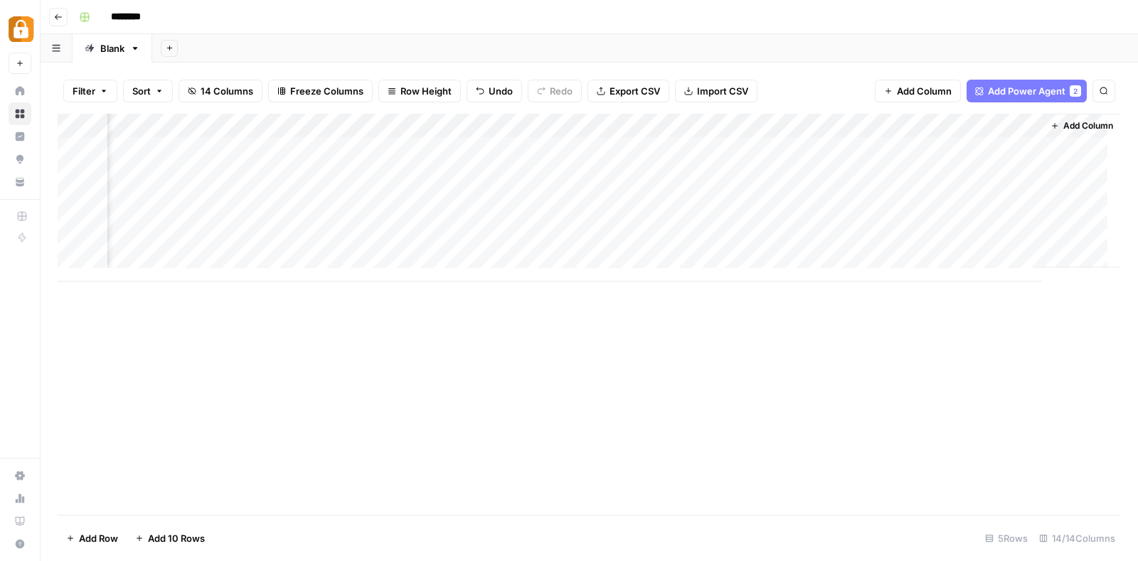
click at [991, 127] on div "Add Column" at bounding box center [589, 198] width 1063 height 168
click at [1040, 94] on span "Add Power Agent" at bounding box center [1026, 91] width 77 height 14
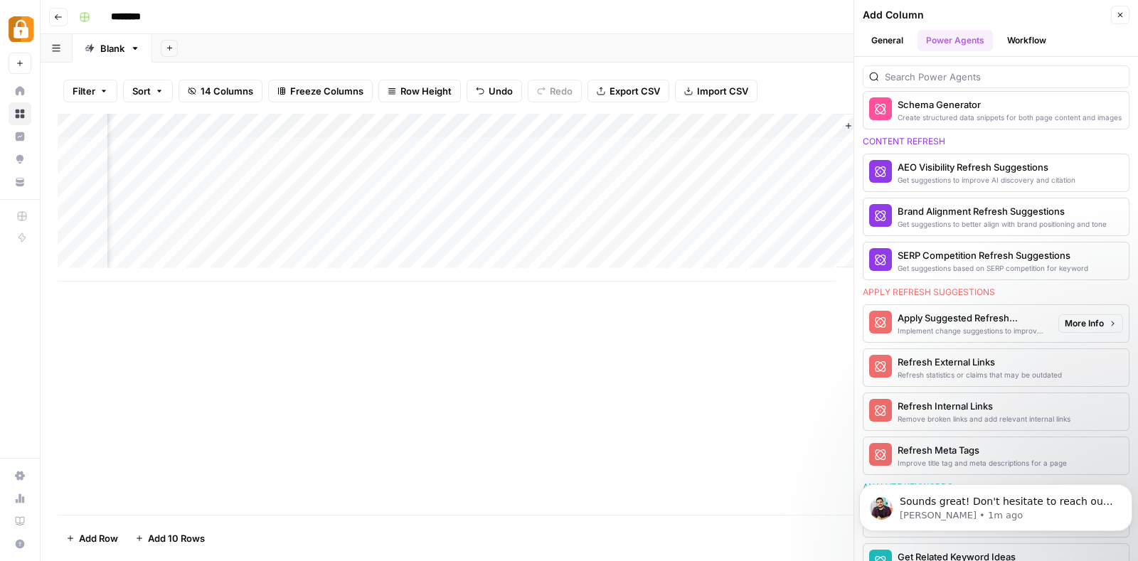
scroll to position [908, 0]
click at [968, 314] on div "Apply Suggested Refresh Changes" at bounding box center [971, 317] width 149 height 14
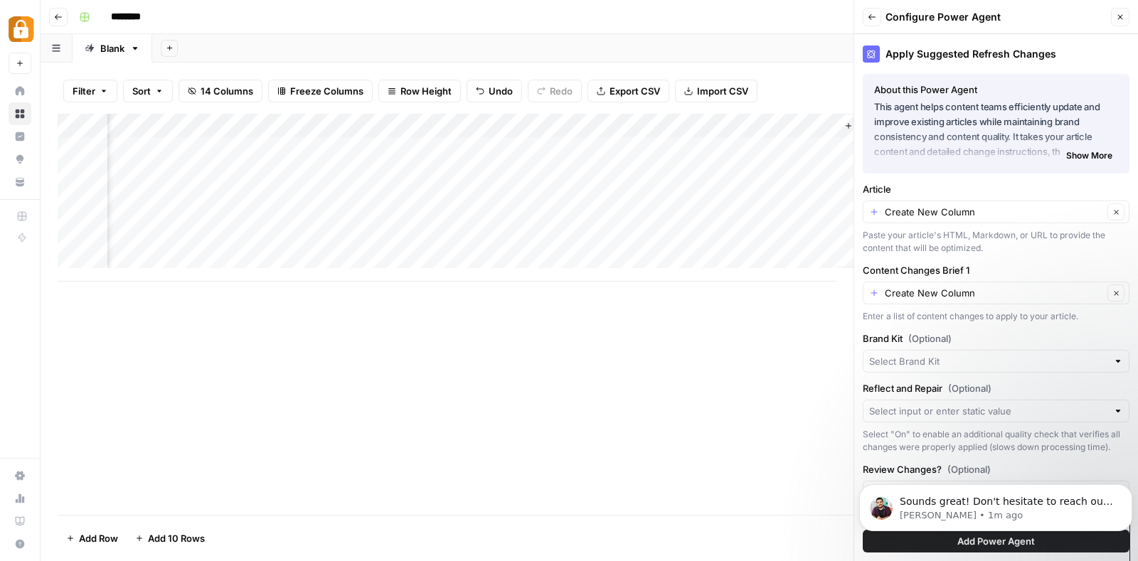
scroll to position [1119, 0]
click at [1049, 208] on input "Article" at bounding box center [993, 212] width 218 height 14
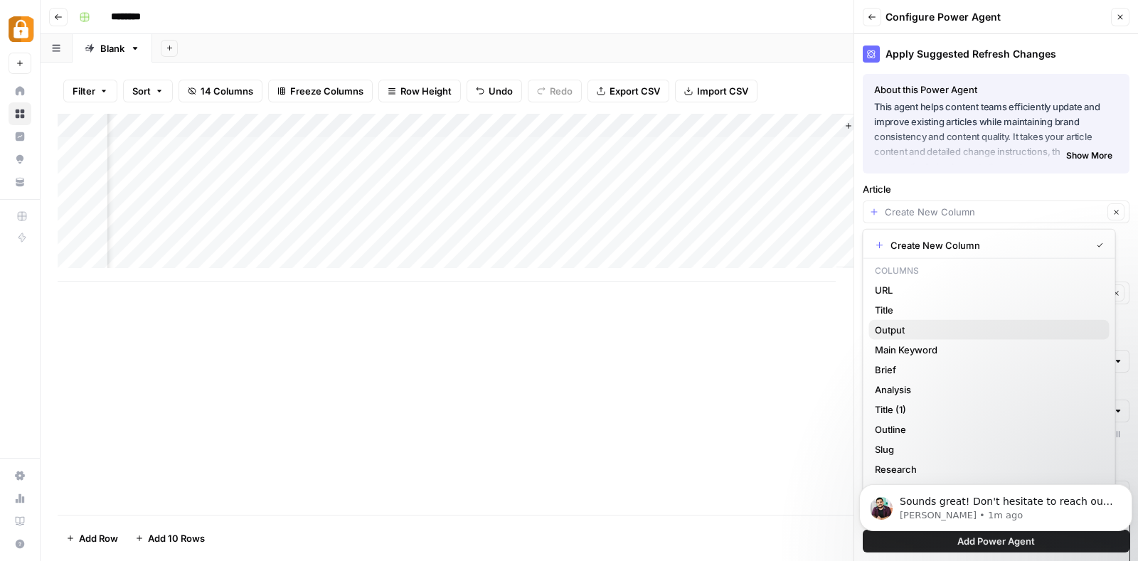
click at [920, 323] on span "Output" at bounding box center [985, 330] width 223 height 14
type input "Output"
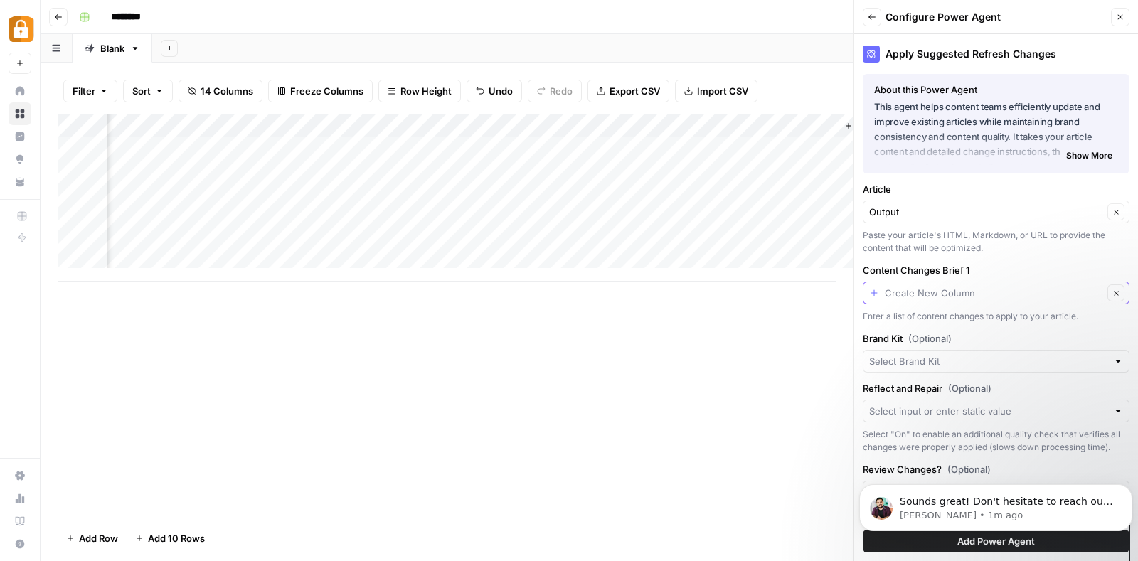
click at [983, 288] on input "Content Changes Brief 1" at bounding box center [993, 293] width 218 height 14
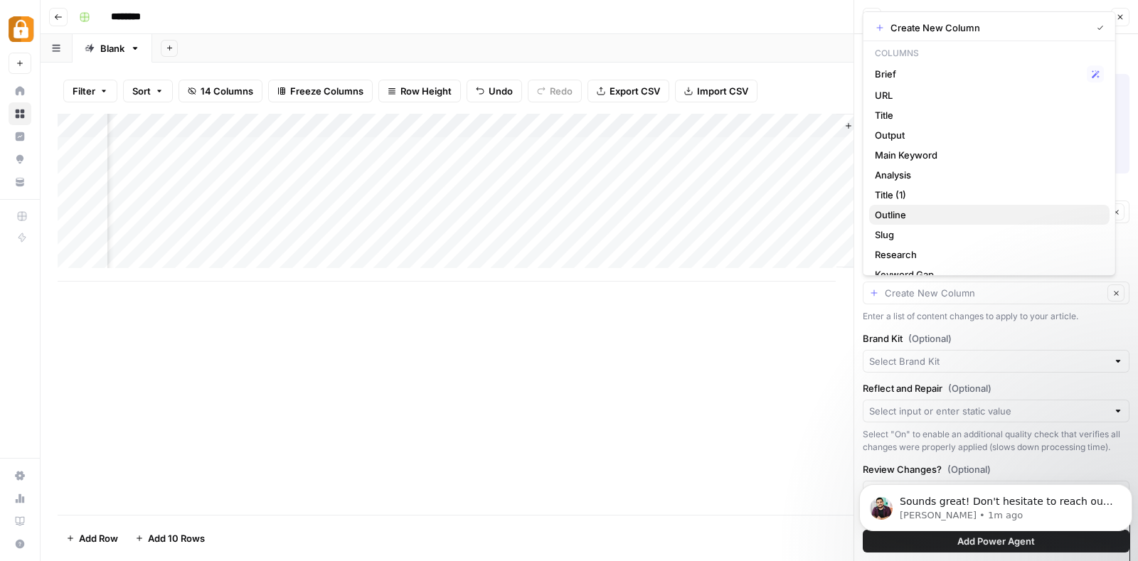
scroll to position [34, 0]
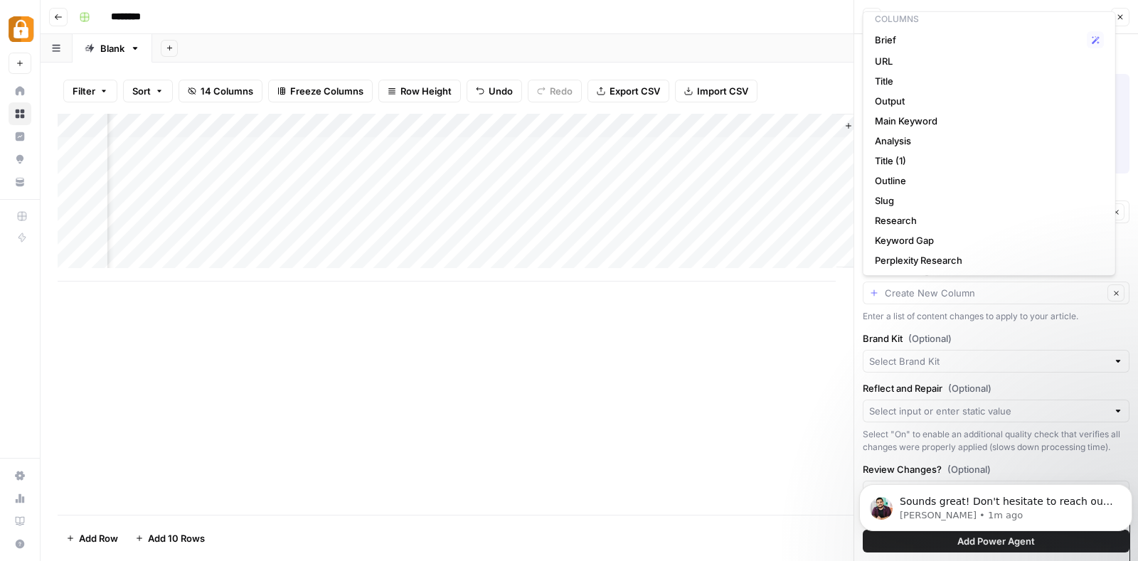
click at [766, 316] on div "Add Column" at bounding box center [589, 314] width 1063 height 401
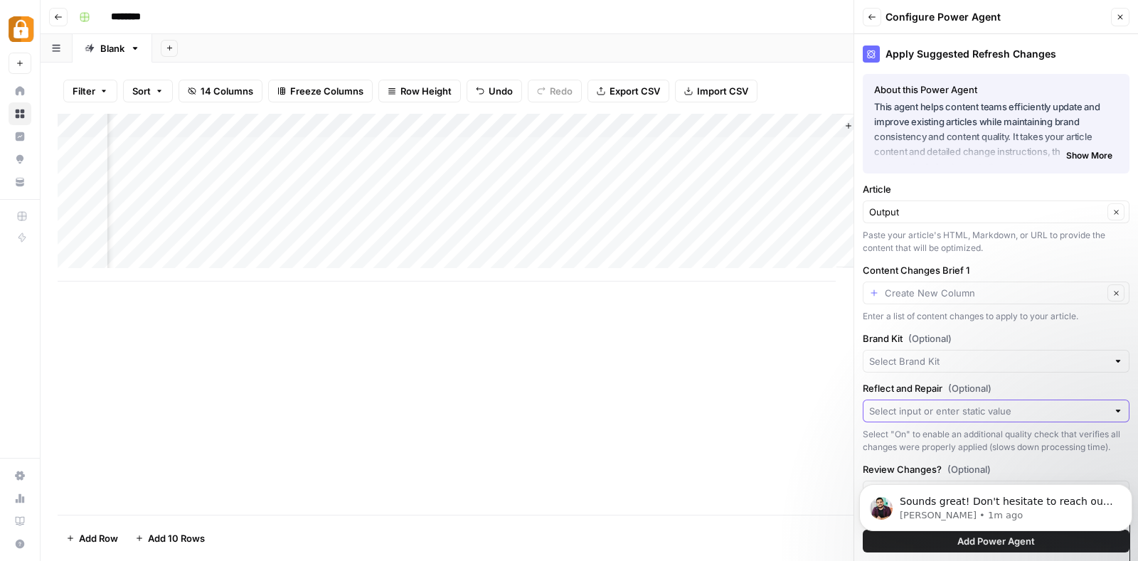
click at [958, 411] on input "Reflect and Repair (Optional)" at bounding box center [988, 411] width 238 height 14
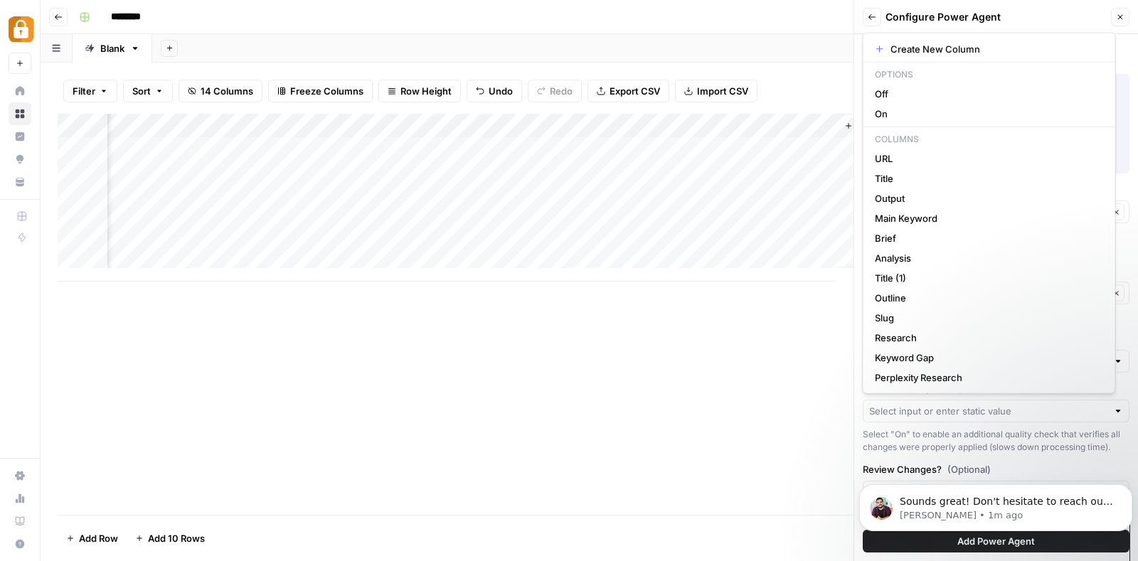
click at [756, 357] on div "Add Column" at bounding box center [589, 314] width 1063 height 401
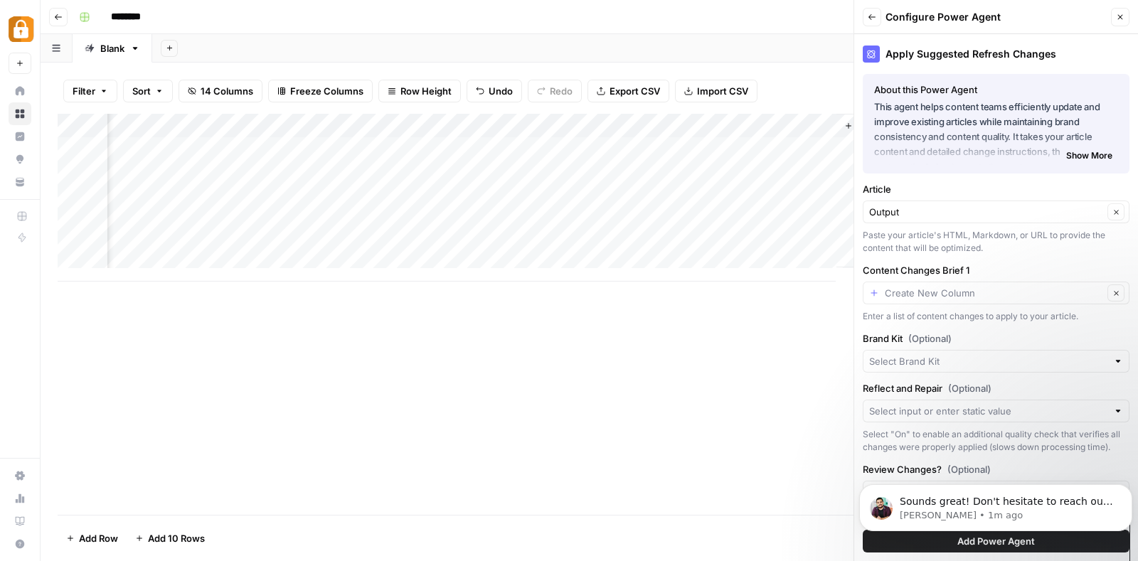
click at [1118, 17] on icon "button" at bounding box center [1119, 17] width 9 height 9
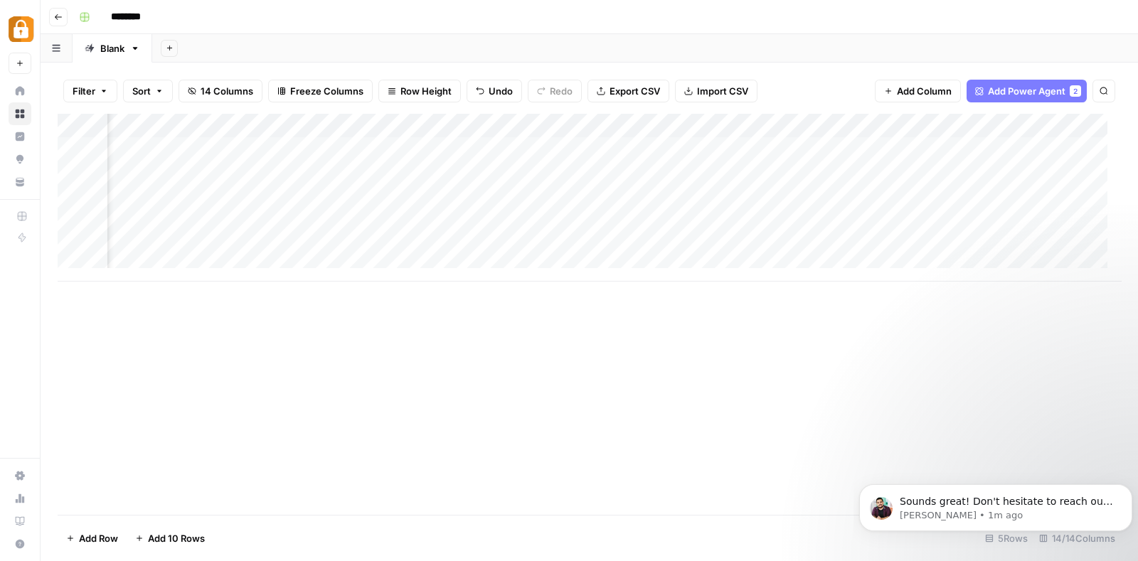
scroll to position [0, 1022]
click at [949, 142] on div "Add Column" at bounding box center [589, 198] width 1063 height 168
click at [968, 126] on div "Add Column" at bounding box center [589, 198] width 1063 height 168
click at [840, 177] on div "Add Column" at bounding box center [589, 198] width 1063 height 168
click at [809, 151] on div "Add Column" at bounding box center [589, 198] width 1063 height 168
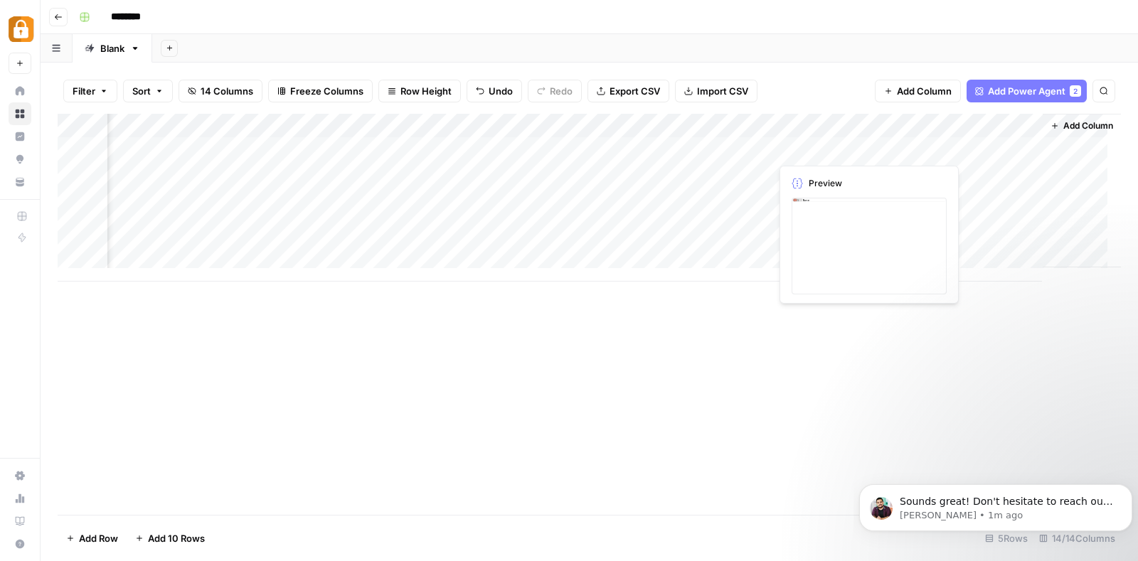
click at [693, 139] on div "Add Column" at bounding box center [589, 198] width 1063 height 168
click at [590, 143] on div "Add Column" at bounding box center [589, 198] width 1063 height 168
click at [477, 149] on div "Add Column" at bounding box center [589, 198] width 1063 height 168
click at [459, 147] on div "Add Column" at bounding box center [589, 198] width 1063 height 168
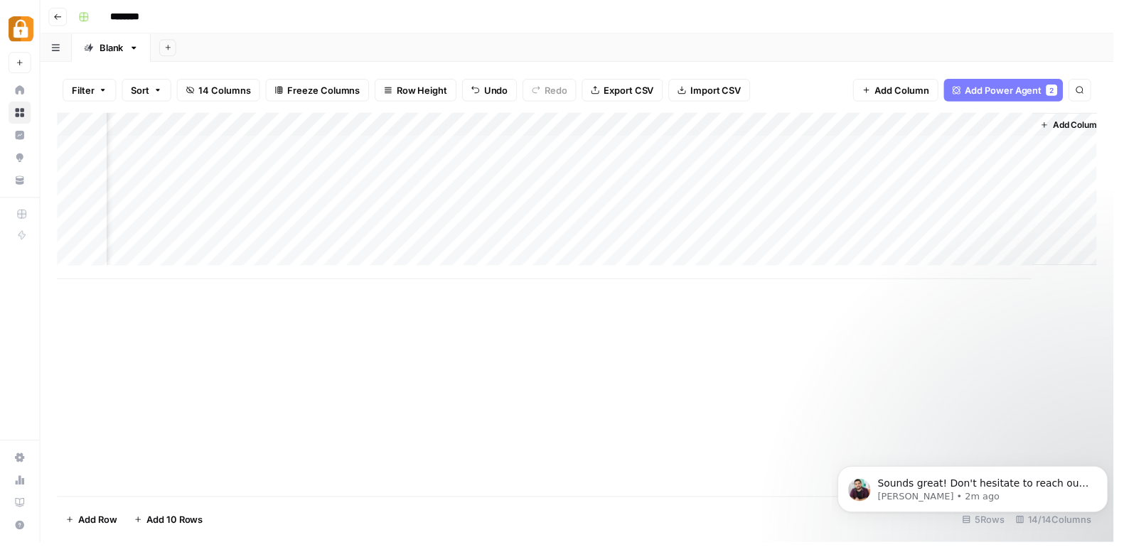
click at [459, 147] on div at bounding box center [451, 149] width 130 height 26
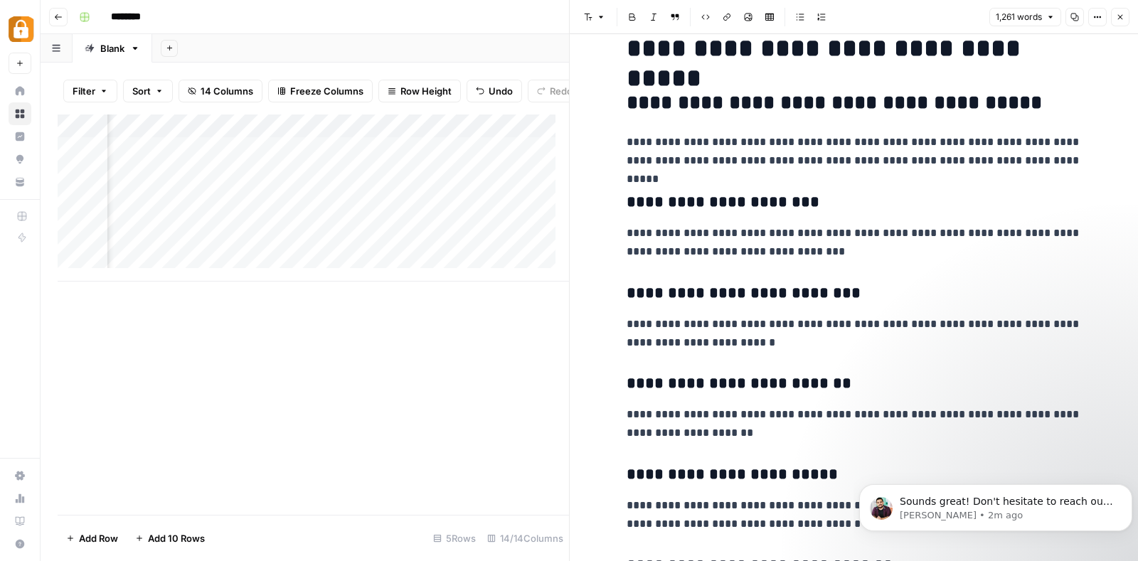
scroll to position [7, 0]
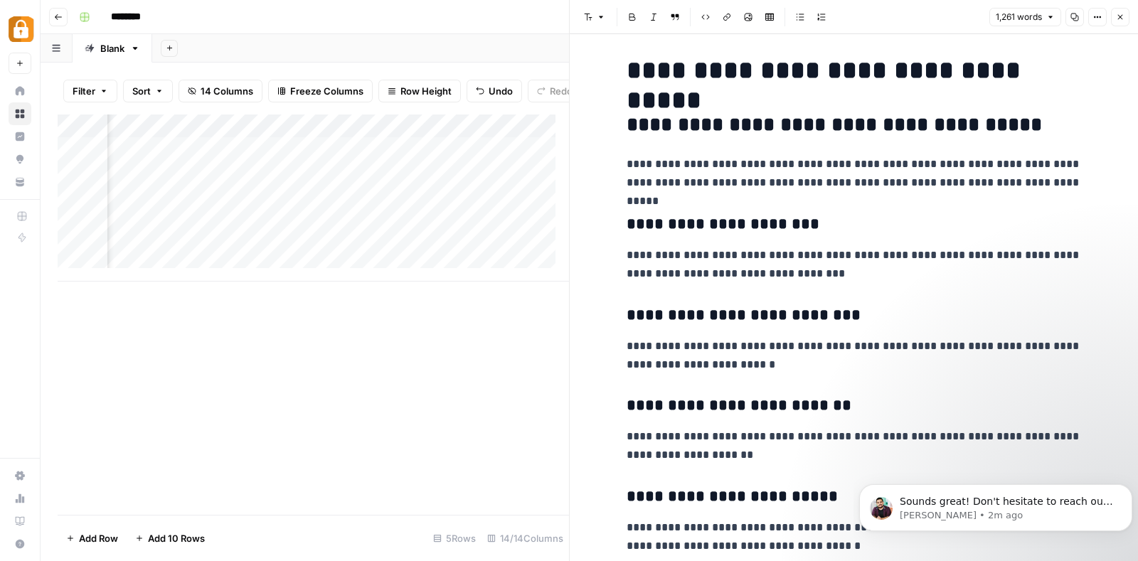
click at [1117, 16] on icon "button" at bounding box center [1119, 17] width 9 height 9
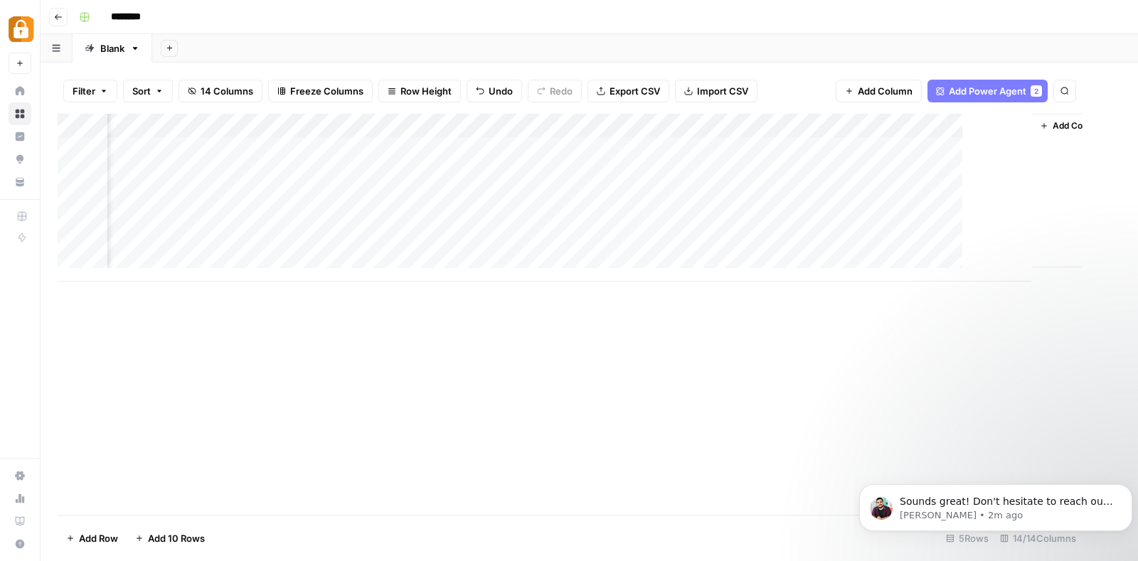
scroll to position [0, 1005]
click at [643, 126] on div "Add Column" at bounding box center [589, 198] width 1063 height 168
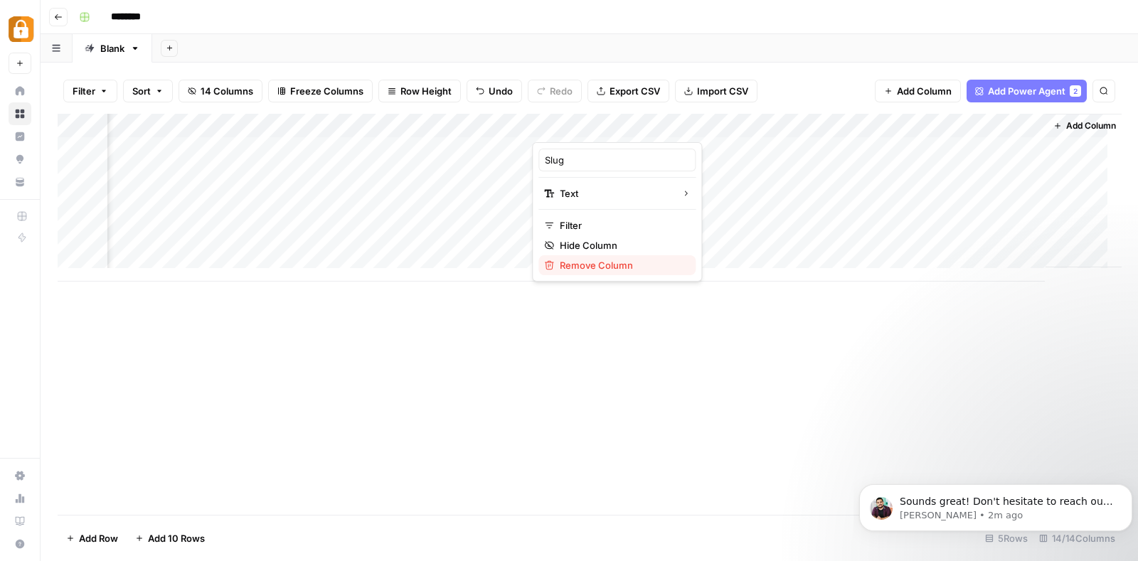
click at [587, 259] on span "Remove Column" at bounding box center [622, 265] width 124 height 14
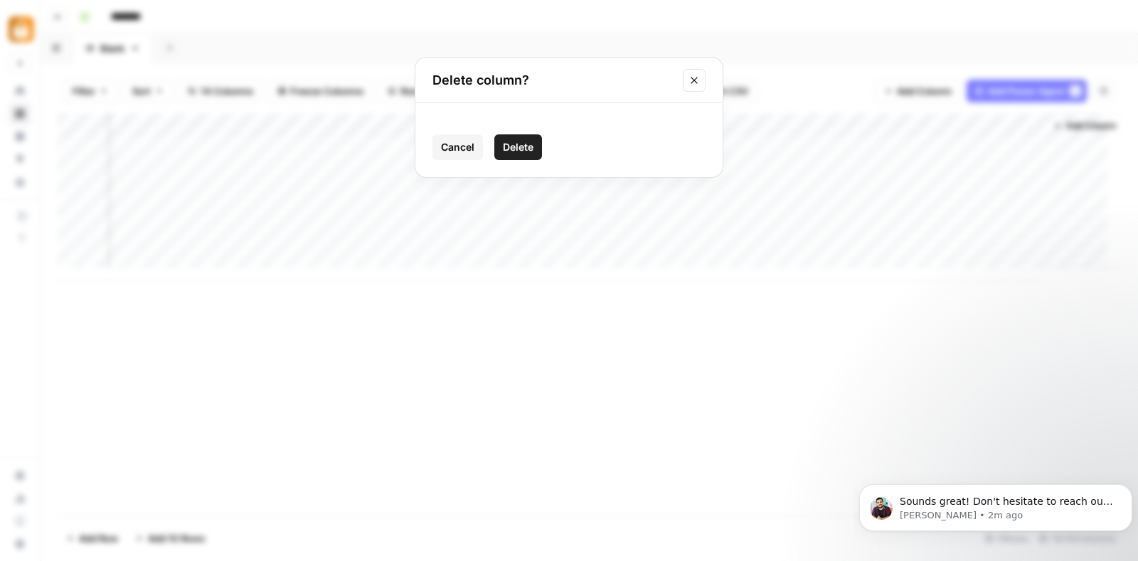
click at [527, 156] on button "Delete" at bounding box center [518, 147] width 48 height 26
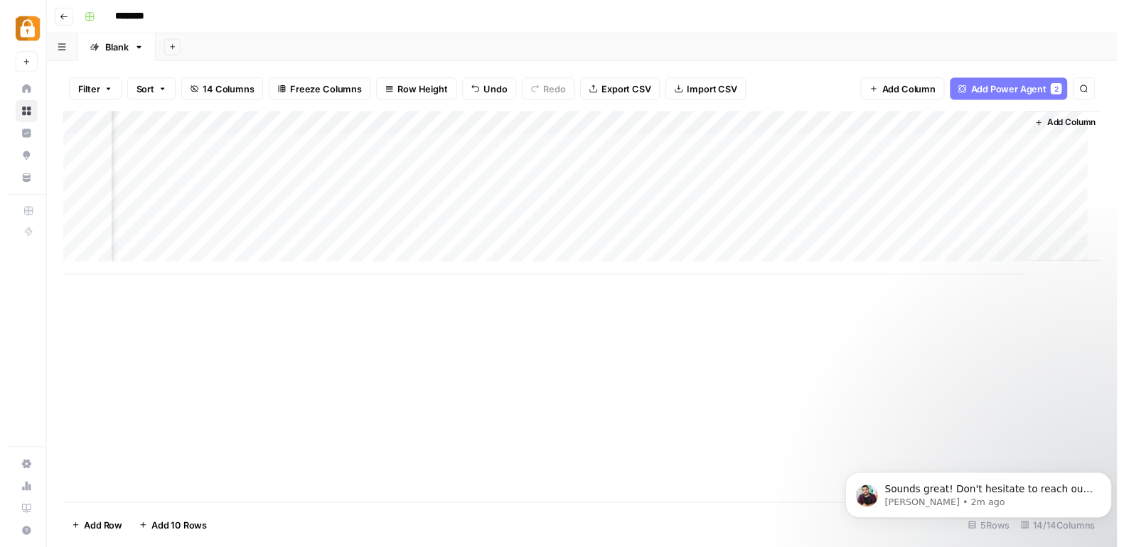
scroll to position [0, 894]
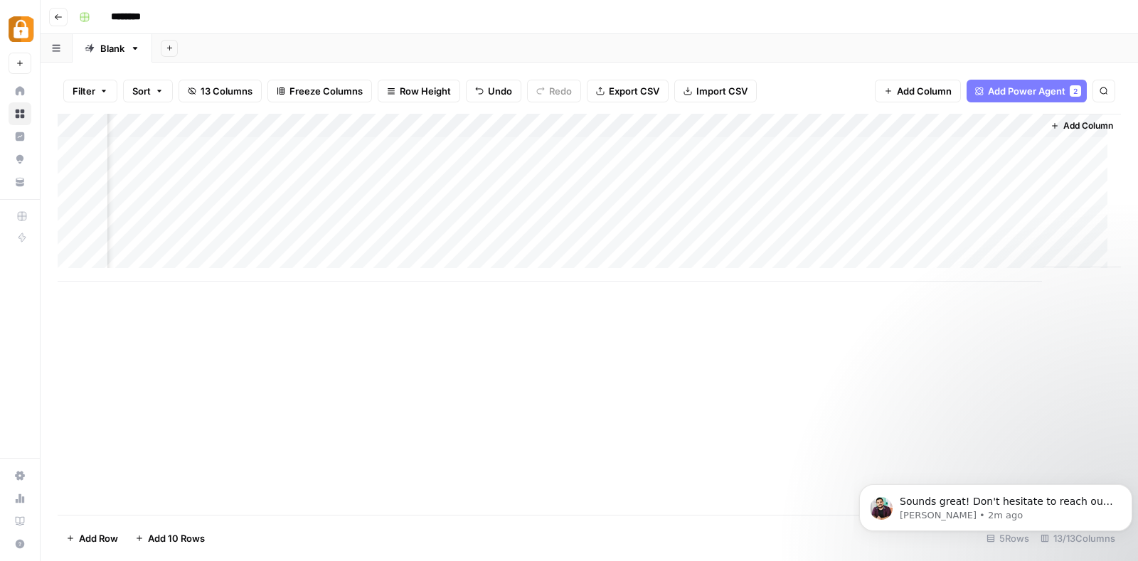
click at [678, 147] on div "Add Column" at bounding box center [589, 198] width 1063 height 168
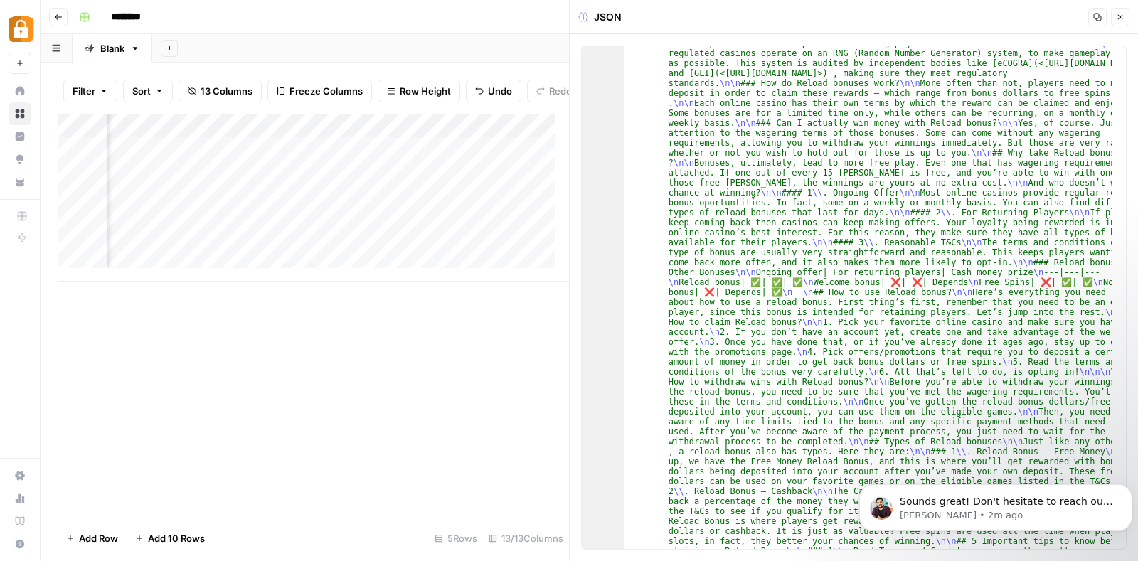
scroll to position [463, 0]
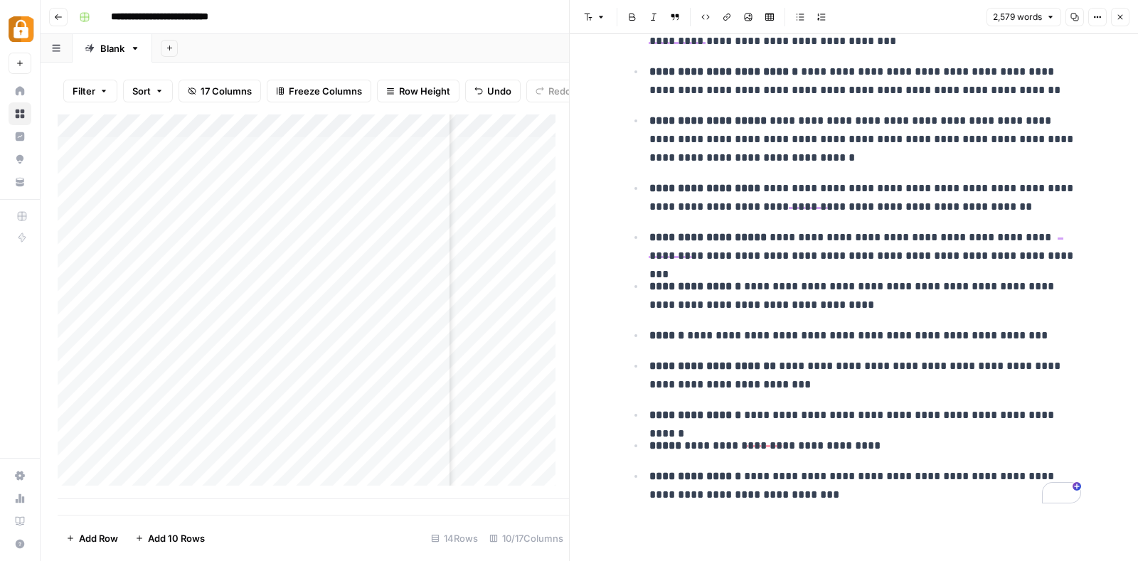
scroll to position [620, 0]
click at [1123, 9] on button "Close" at bounding box center [1120, 17] width 18 height 18
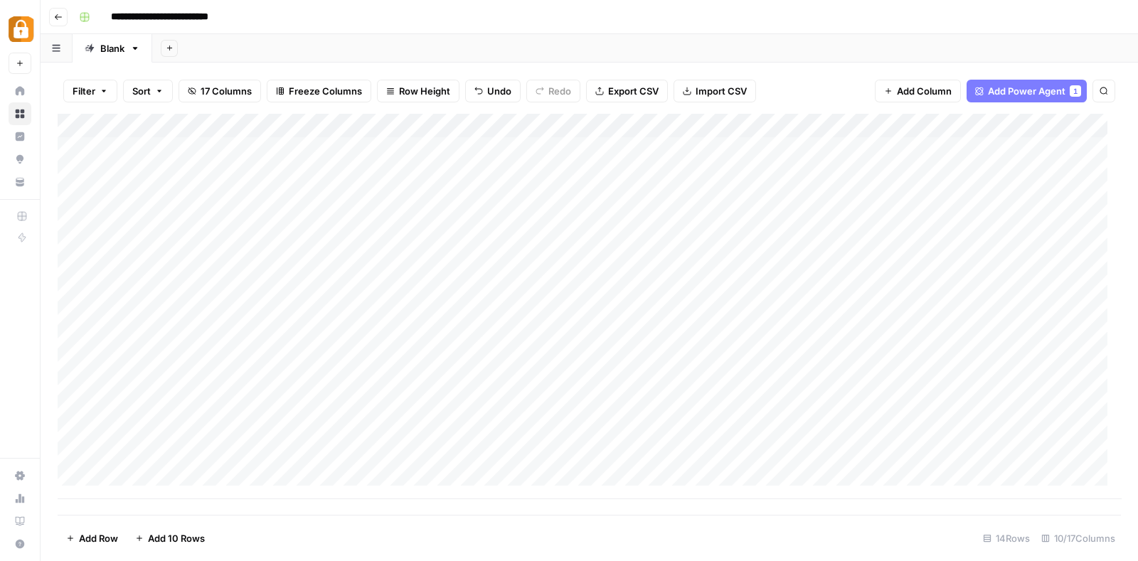
click at [383, 148] on div "Add Column" at bounding box center [589, 306] width 1063 height 385
click at [383, 148] on textarea "**********" at bounding box center [376, 150] width 228 height 20
click at [64, 144] on div "Add Column" at bounding box center [589, 306] width 1063 height 385
click at [73, 147] on div "Add Column" at bounding box center [589, 306] width 1063 height 385
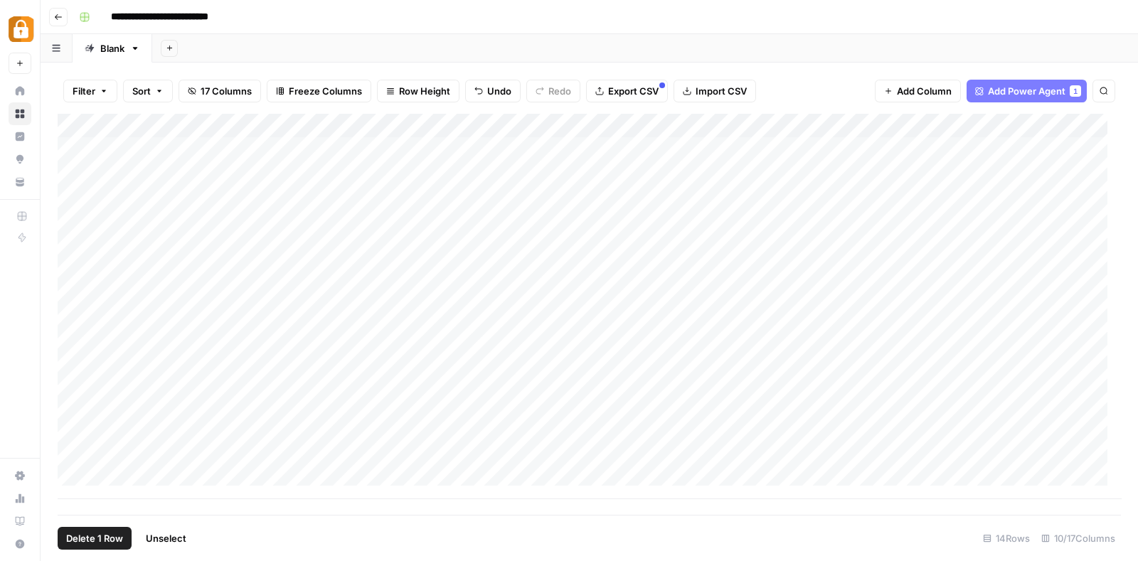
click at [95, 540] on span "Delete 1 Row" at bounding box center [94, 538] width 57 height 14
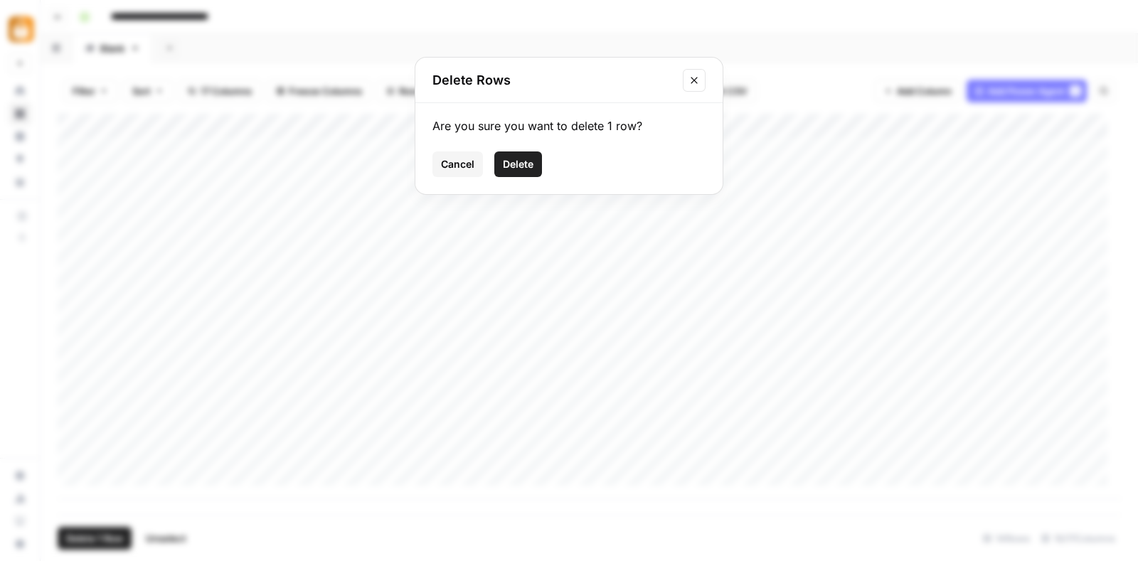
click at [516, 161] on span "Delete" at bounding box center [518, 164] width 31 height 14
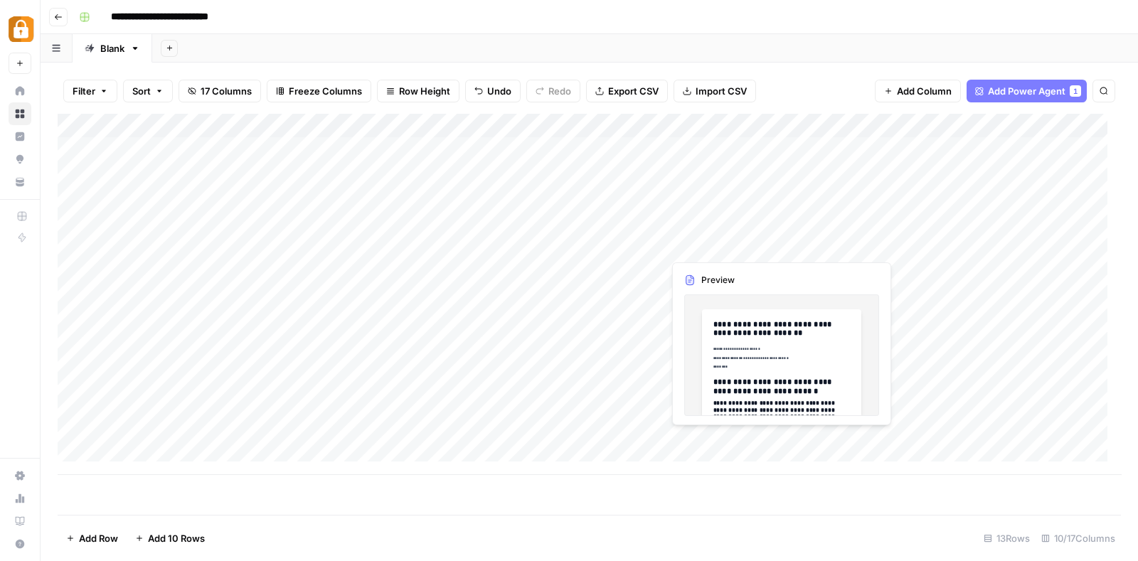
click at [712, 245] on div "Add Column" at bounding box center [589, 294] width 1063 height 361
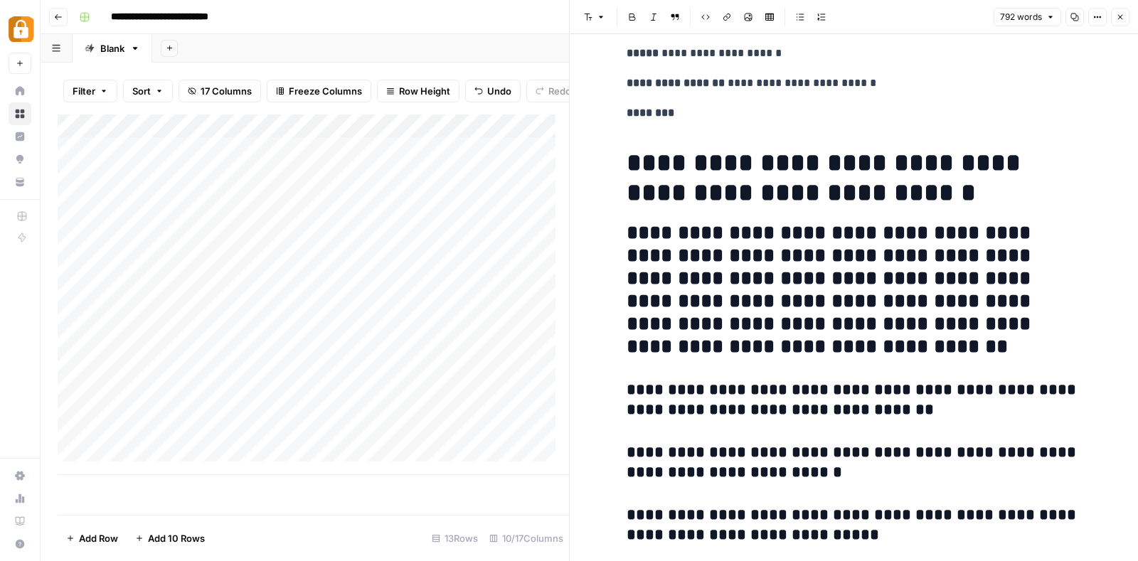
scroll to position [109, 0]
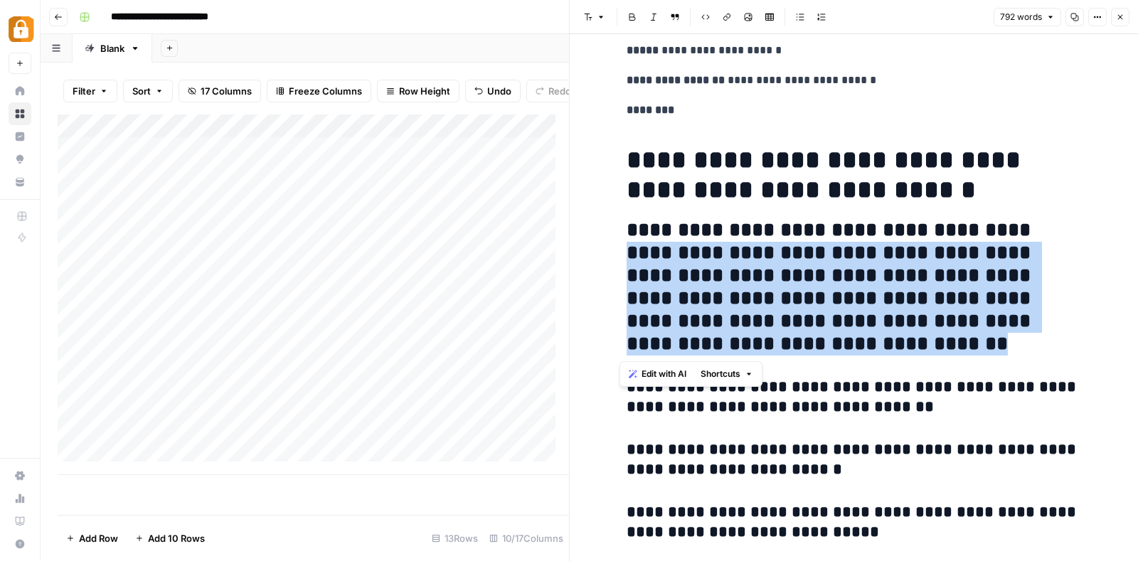
drag, startPoint x: 612, startPoint y: 245, endPoint x: 880, endPoint y: 347, distance: 286.7
click at [588, 11] on button "Font style" at bounding box center [594, 17] width 33 height 18
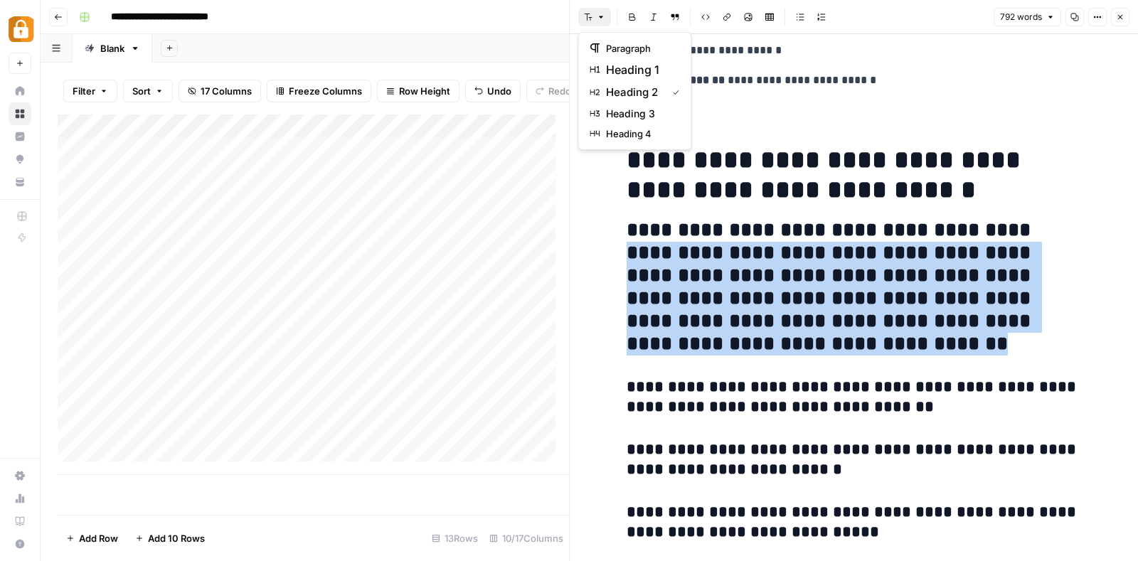
click at [608, 37] on div "paragraph heading 1 heading 2 heading 3 heading 4" at bounding box center [635, 91] width 114 height 118
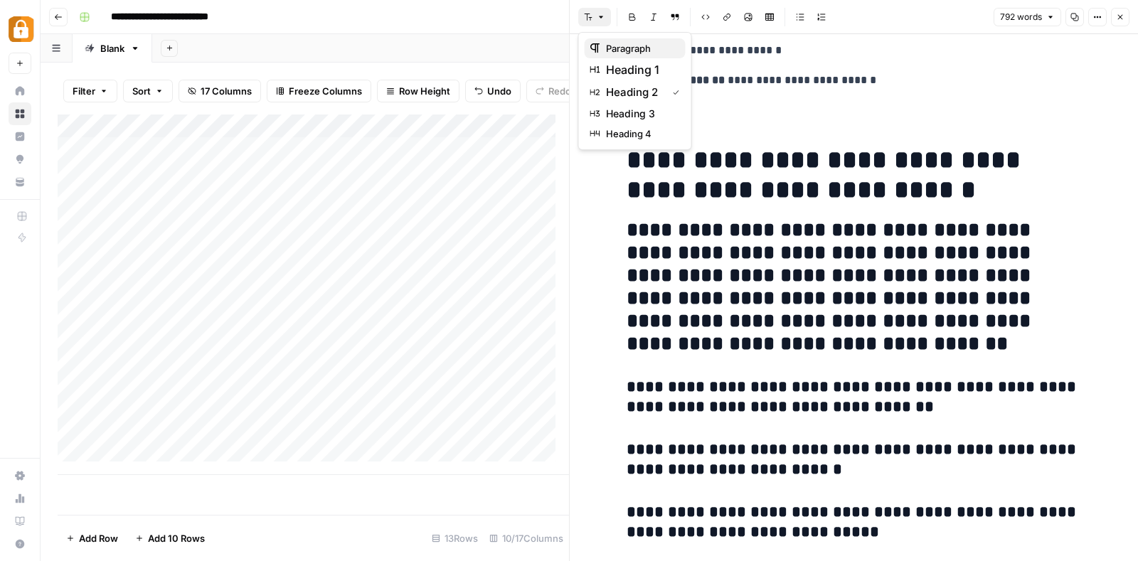
click at [619, 46] on span "paragraph" at bounding box center [640, 48] width 68 height 14
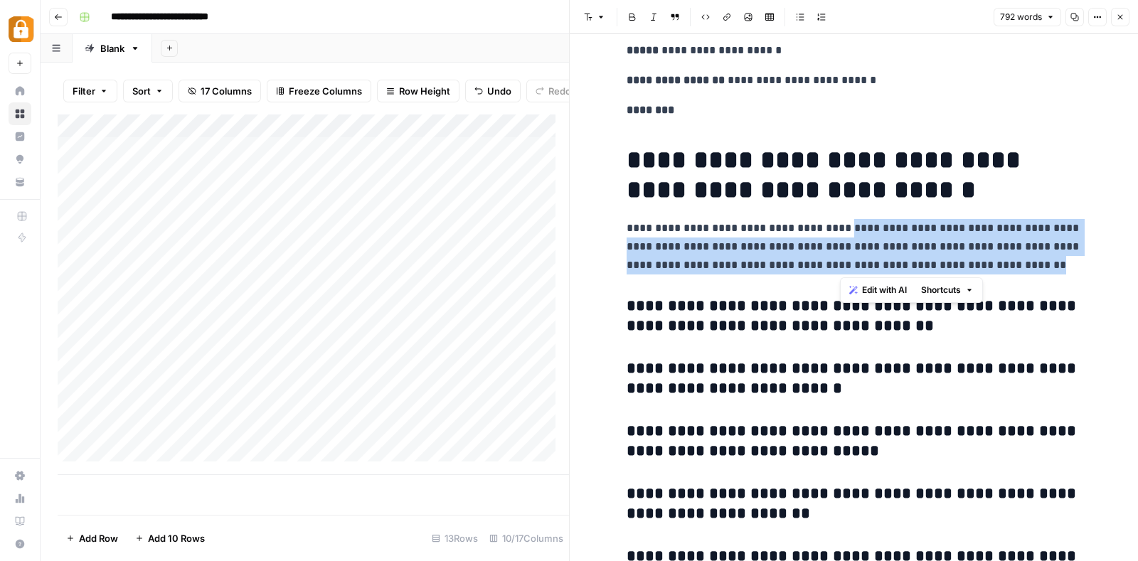
click at [840, 226] on p "**********" at bounding box center [853, 246] width 455 height 55
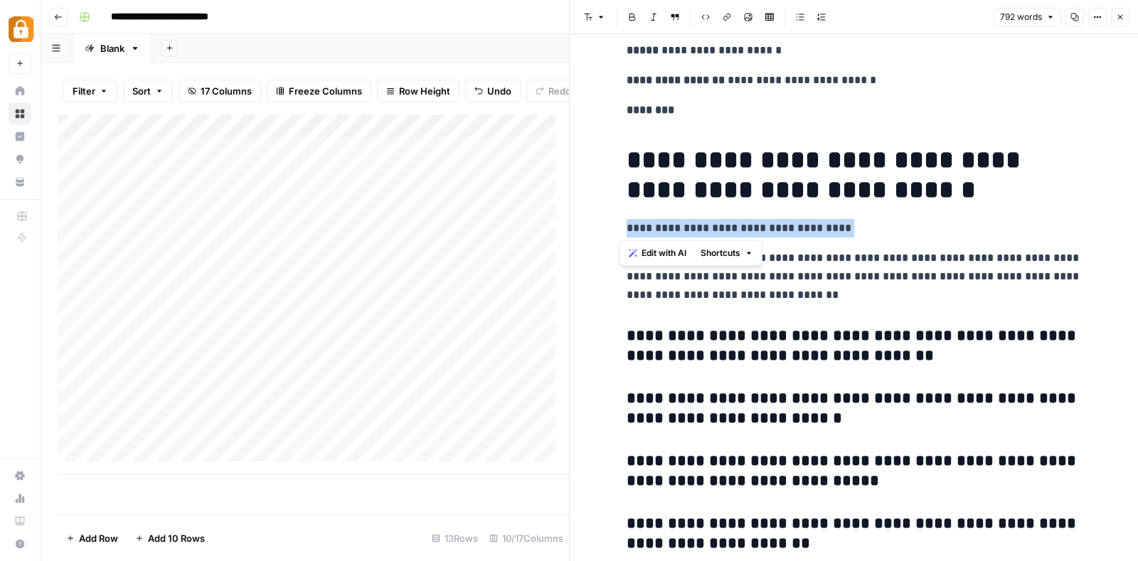
drag, startPoint x: 862, startPoint y: 226, endPoint x: 620, endPoint y: 230, distance: 241.8
click at [626, 230] on p "**********" at bounding box center [853, 228] width 455 height 18
click at [590, 9] on button "Font style" at bounding box center [594, 17] width 33 height 18
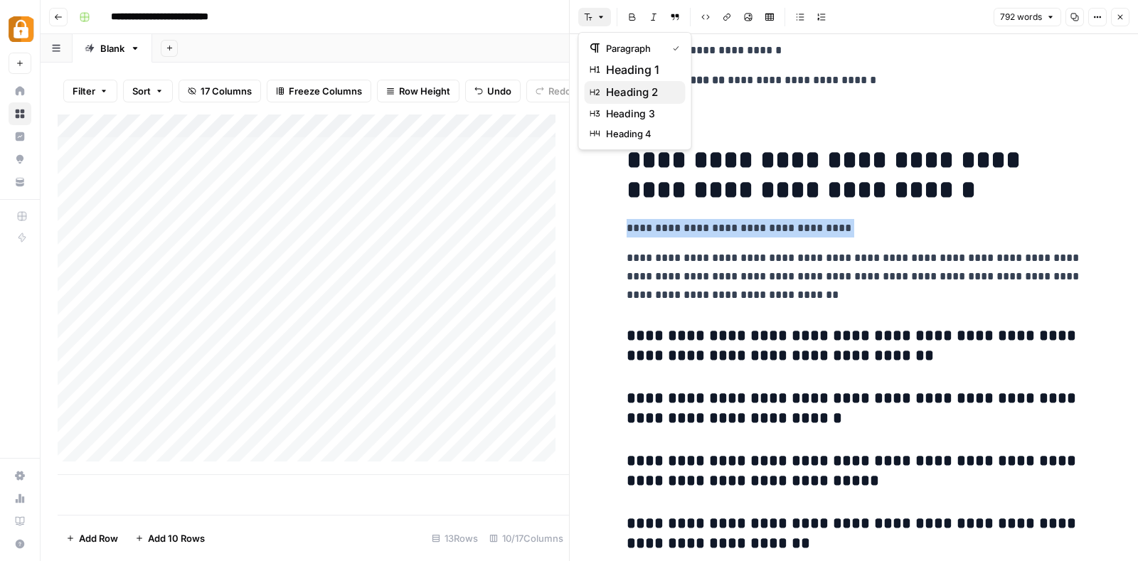
click at [611, 86] on span "heading 2" at bounding box center [640, 92] width 68 height 17
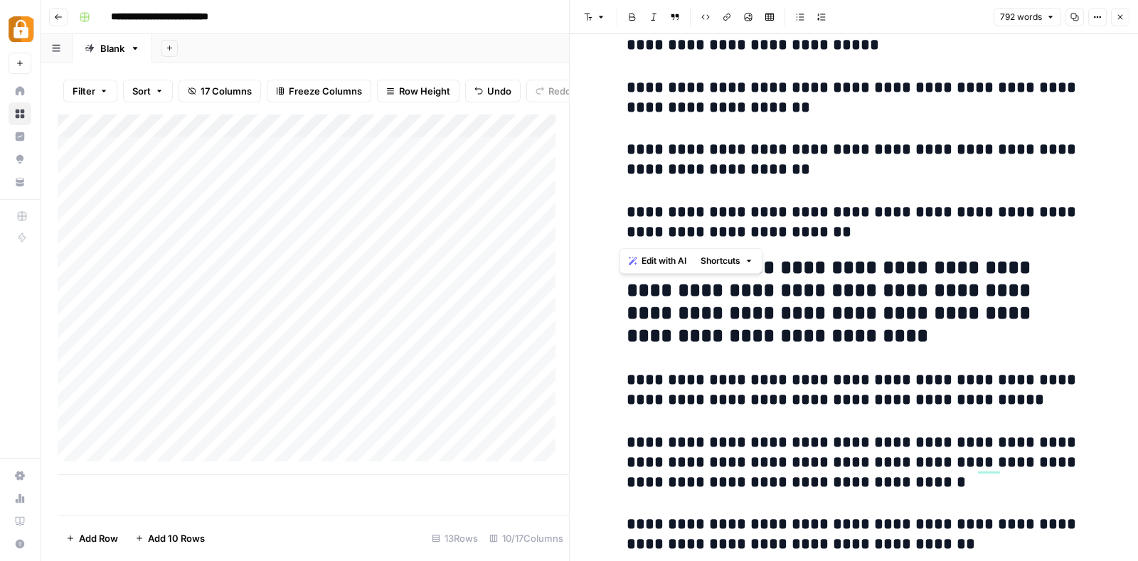
scroll to position [559, 0]
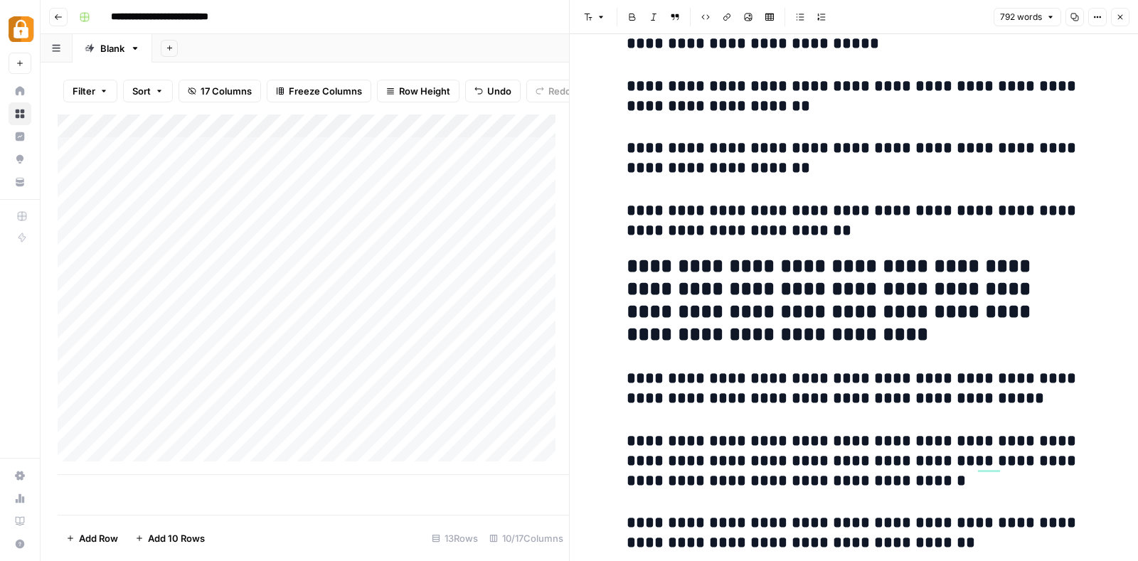
click at [909, 266] on h2 "**********" at bounding box center [853, 300] width 455 height 91
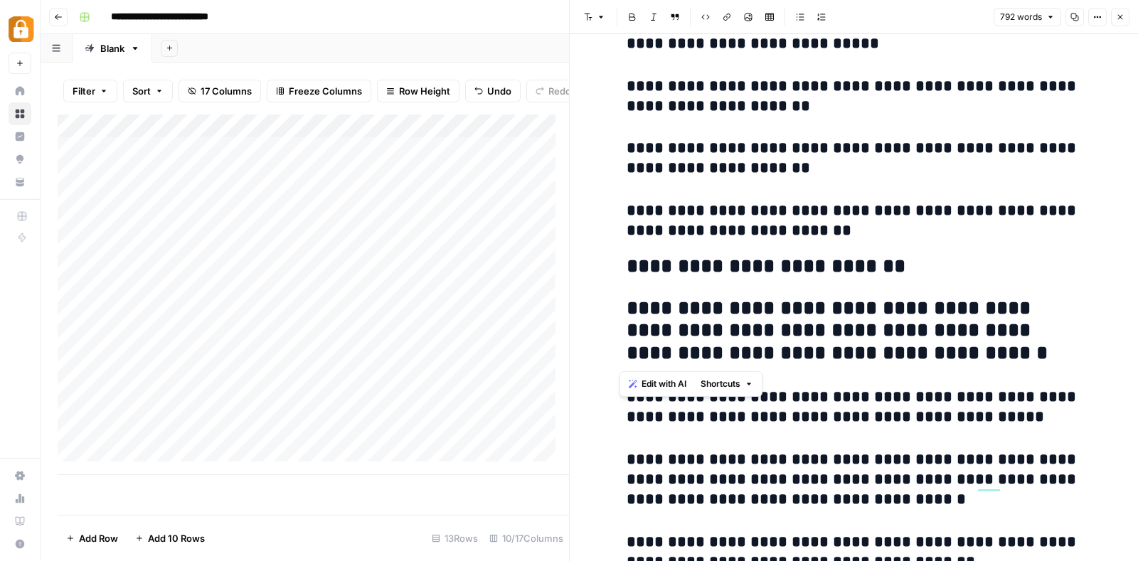
drag, startPoint x: 833, startPoint y: 359, endPoint x: 619, endPoint y: 301, distance: 221.6
click at [626, 301] on h2 "**********" at bounding box center [853, 331] width 455 height 68
click at [587, 16] on icon "button" at bounding box center [588, 17] width 9 height 9
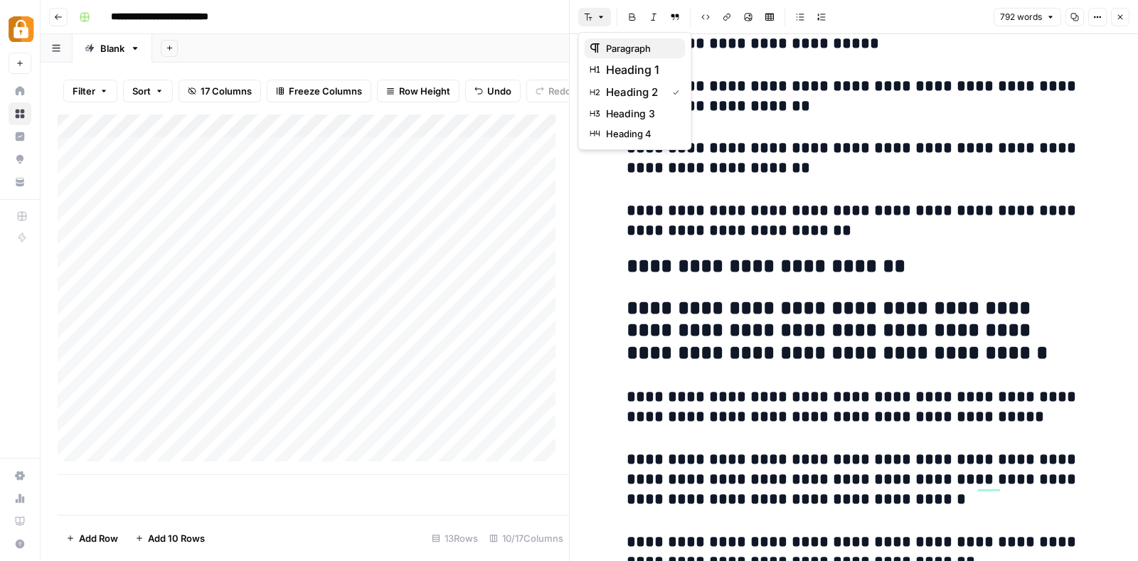
click at [616, 44] on span "paragraph" at bounding box center [640, 48] width 68 height 14
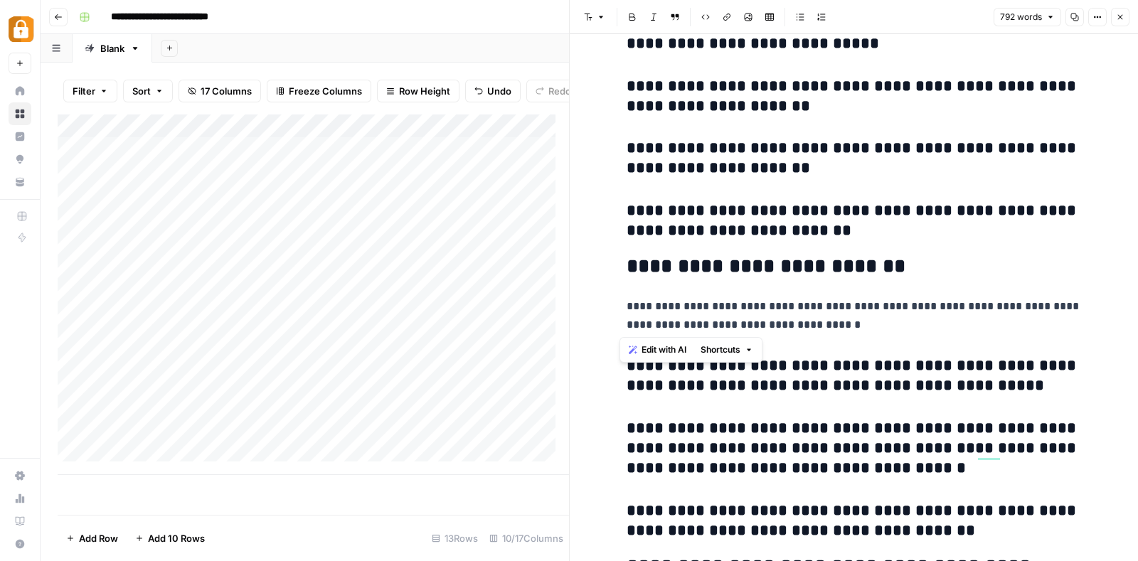
scroll to position [723, 0]
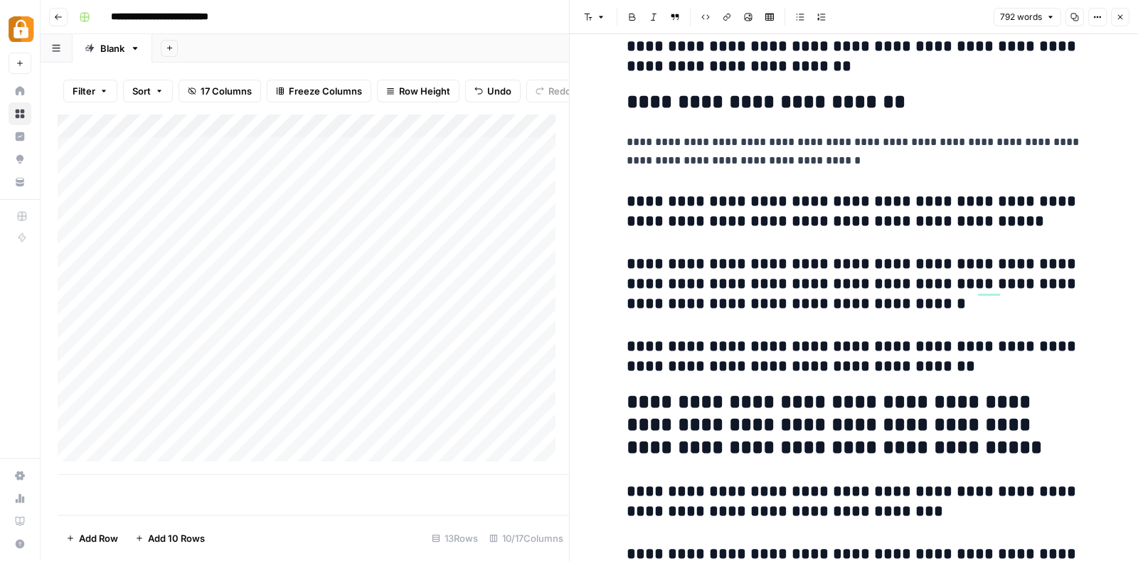
drag, startPoint x: 624, startPoint y: 196, endPoint x: 989, endPoint y: 377, distance: 407.3
click at [587, 19] on icon "button" at bounding box center [588, 17] width 8 height 7
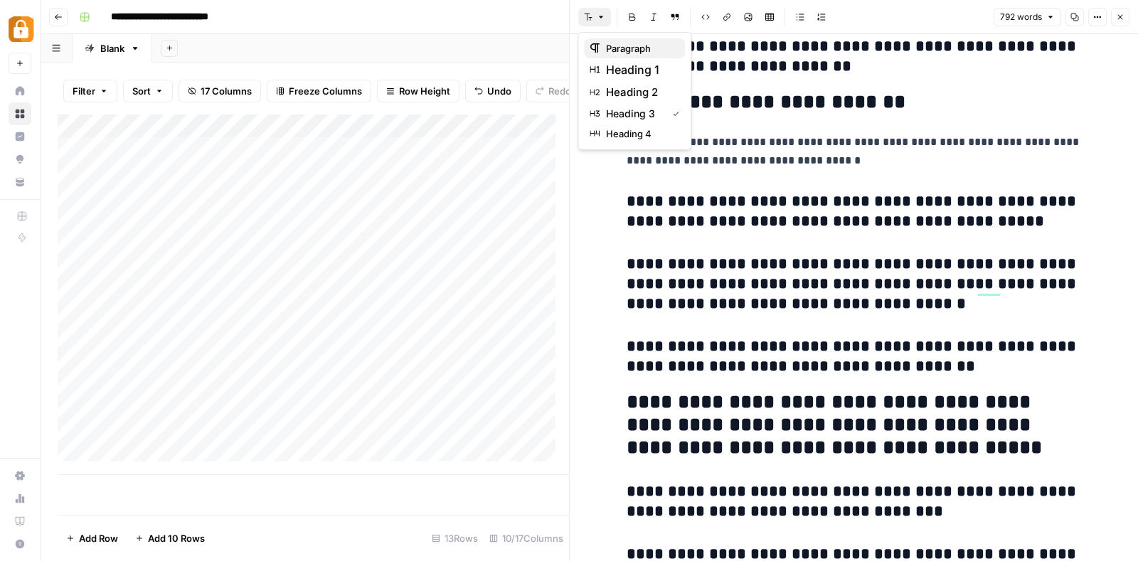
click at [608, 41] on span "paragraph" at bounding box center [640, 48] width 68 height 14
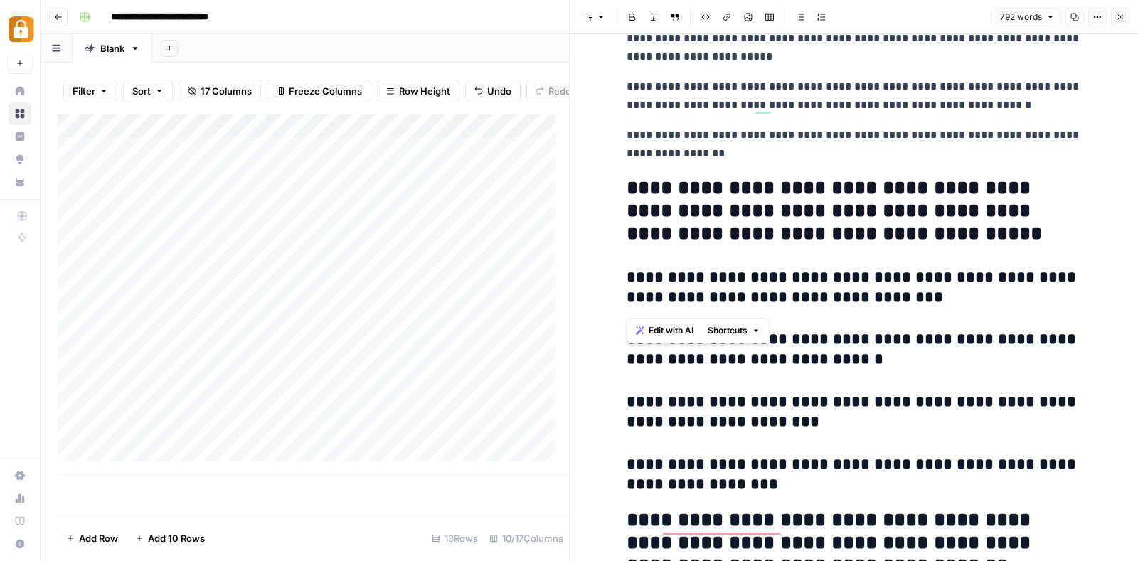
scroll to position [884, 0]
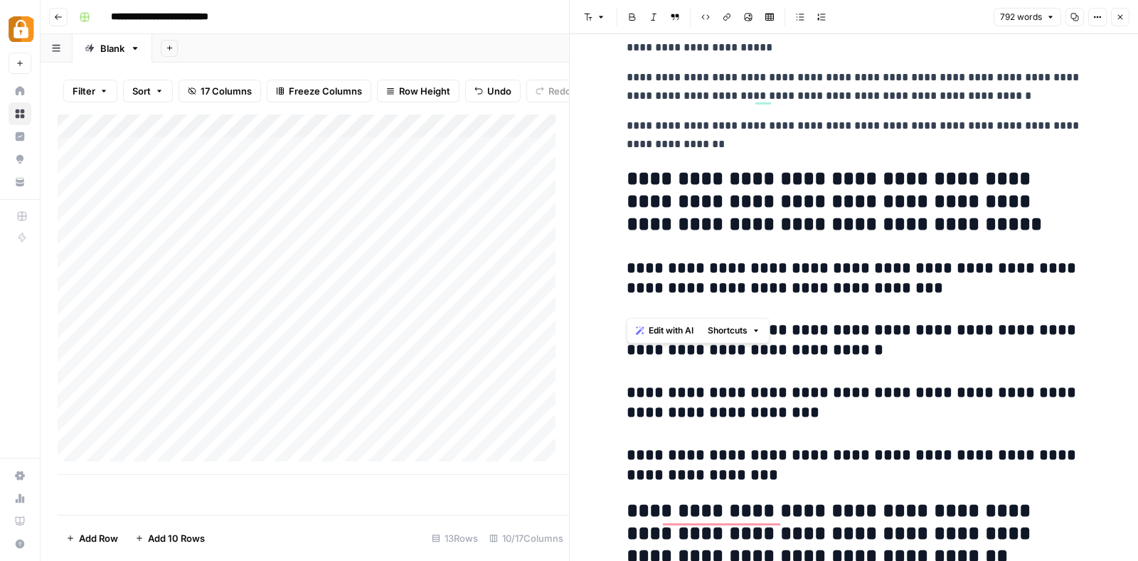
click at [1038, 183] on h2 "**********" at bounding box center [853, 202] width 455 height 68
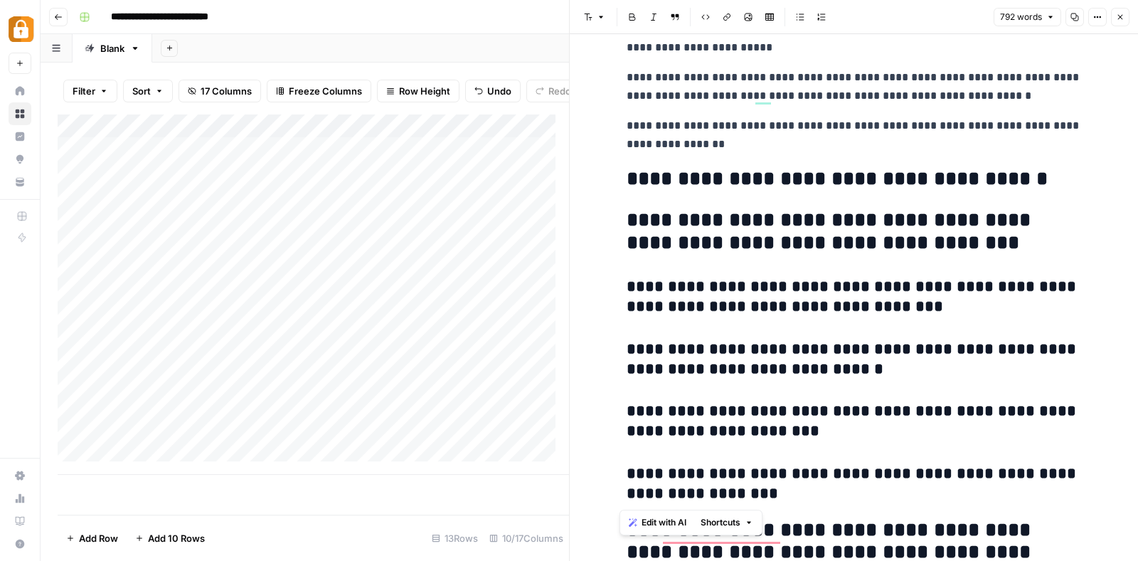
drag, startPoint x: 614, startPoint y: 213, endPoint x: 818, endPoint y: 493, distance: 346.0
click at [590, 16] on icon "button" at bounding box center [588, 17] width 9 height 9
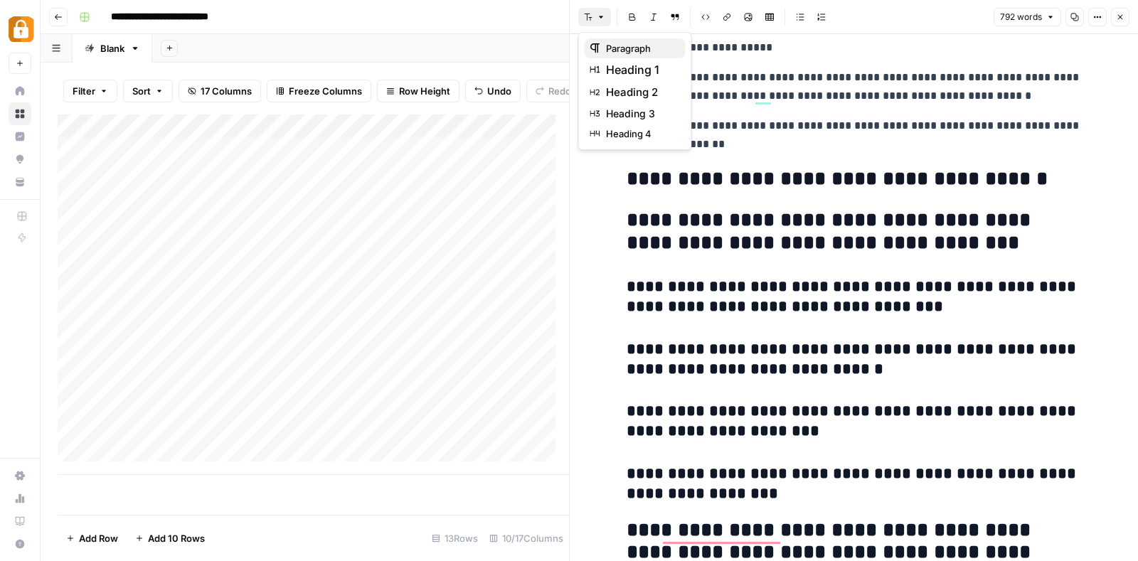
click at [622, 41] on span "paragraph" at bounding box center [640, 48] width 68 height 14
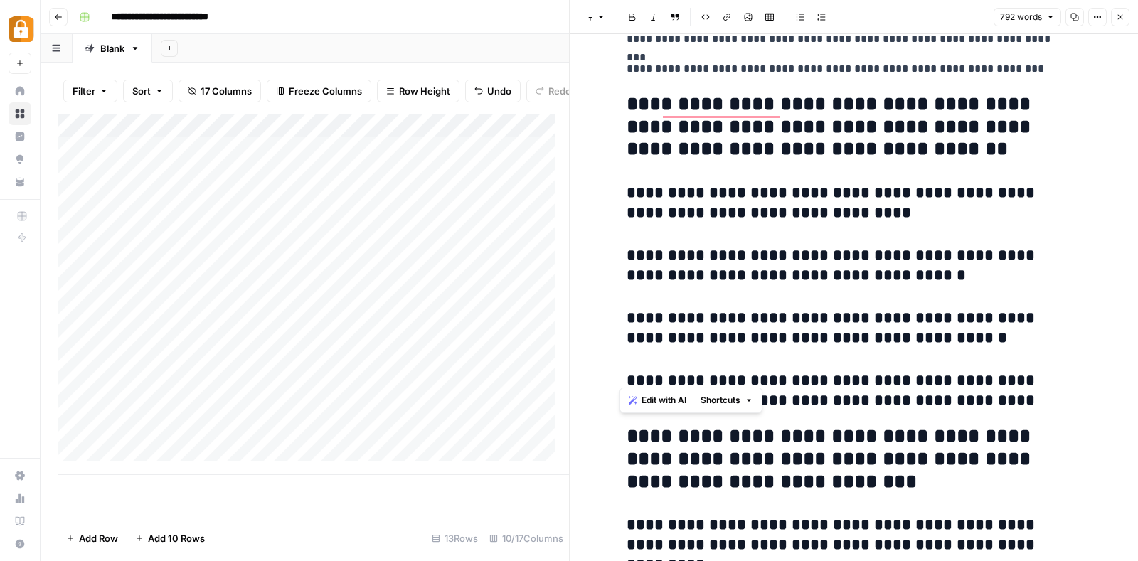
scroll to position [1190, 0]
click at [1029, 109] on h2 "**********" at bounding box center [847, 127] width 442 height 68
click at [686, 132] on h2 "**********" at bounding box center [847, 127] width 442 height 68
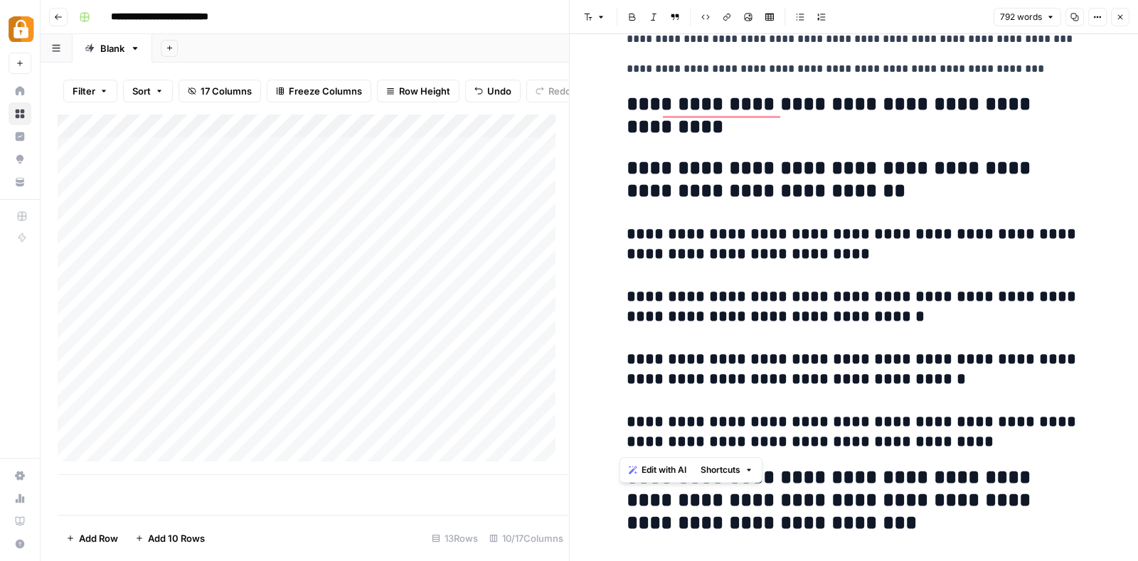
drag, startPoint x: 616, startPoint y: 165, endPoint x: 1011, endPoint y: 441, distance: 482.0
click at [587, 21] on button "Font style" at bounding box center [594, 17] width 33 height 18
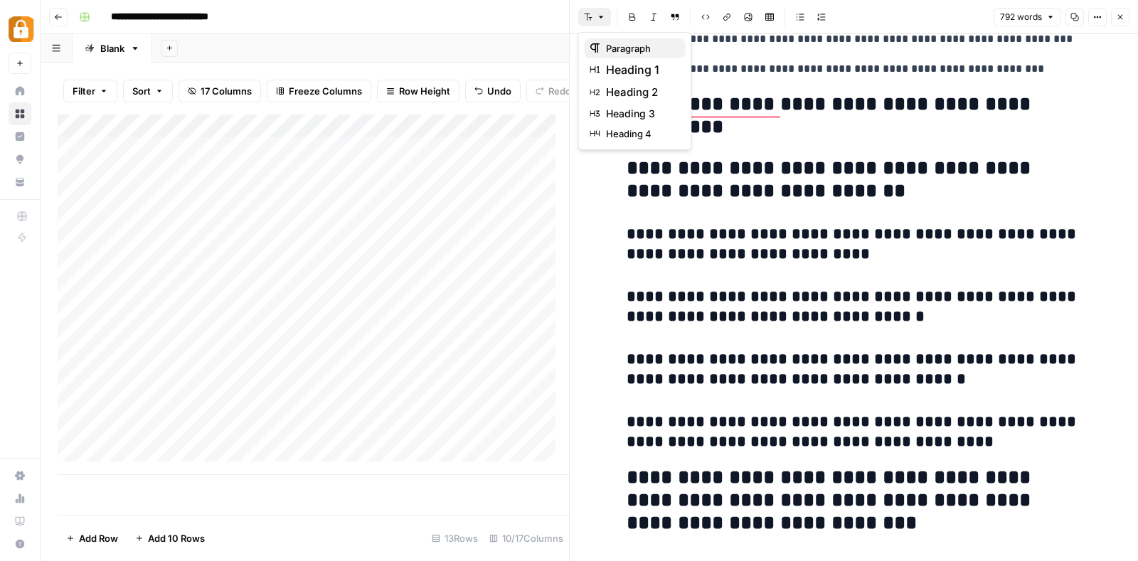
click at [622, 38] on button "paragraph" at bounding box center [634, 48] width 101 height 20
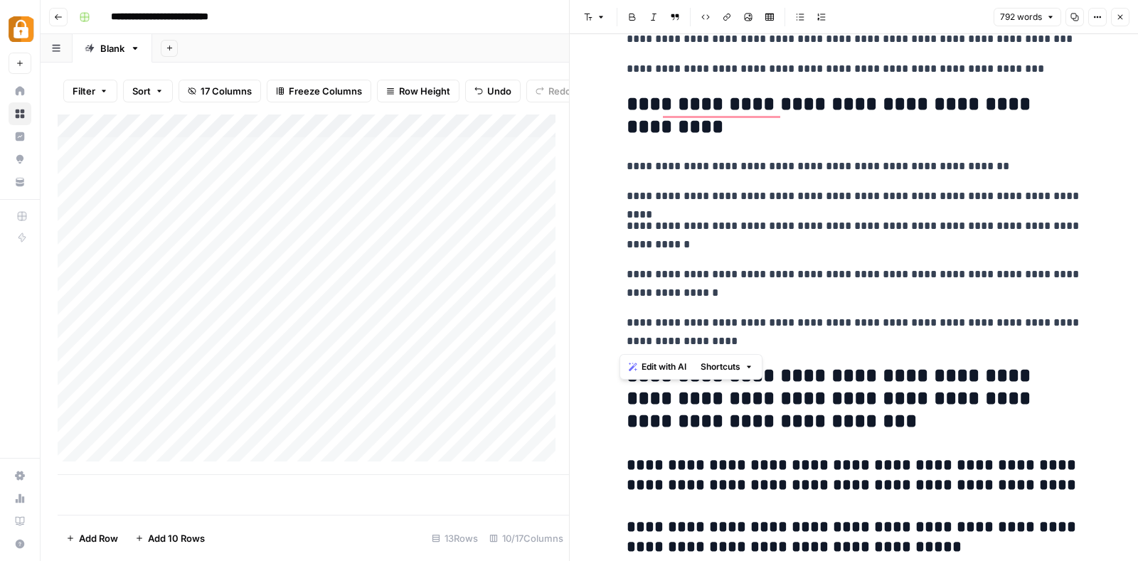
scroll to position [1439, 0]
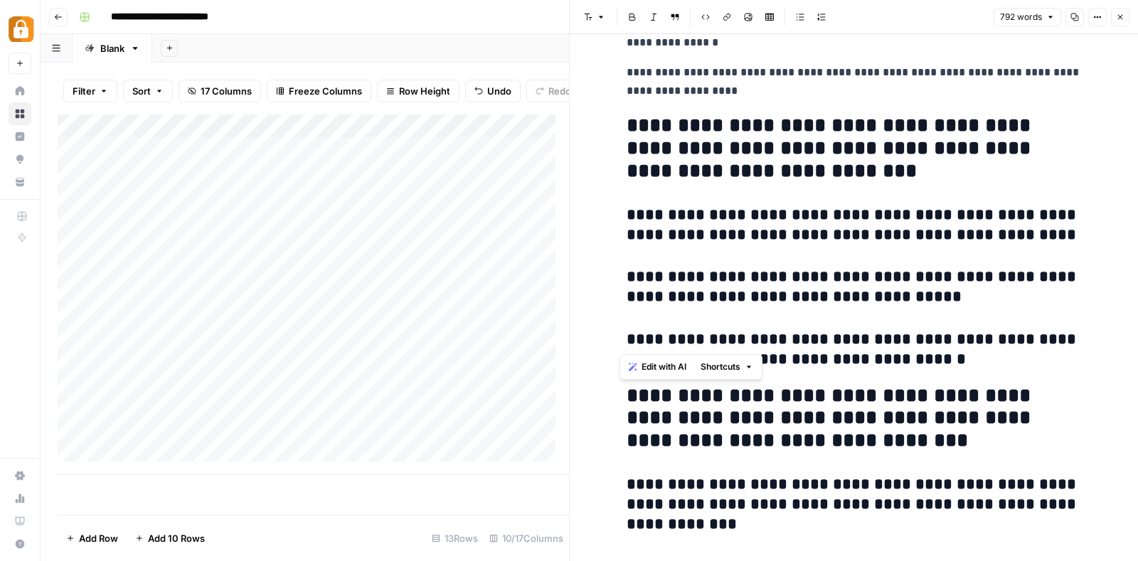
click at [973, 207] on h3 "**********" at bounding box center [853, 225] width 455 height 40
click at [688, 149] on h2 "**********" at bounding box center [853, 148] width 455 height 68
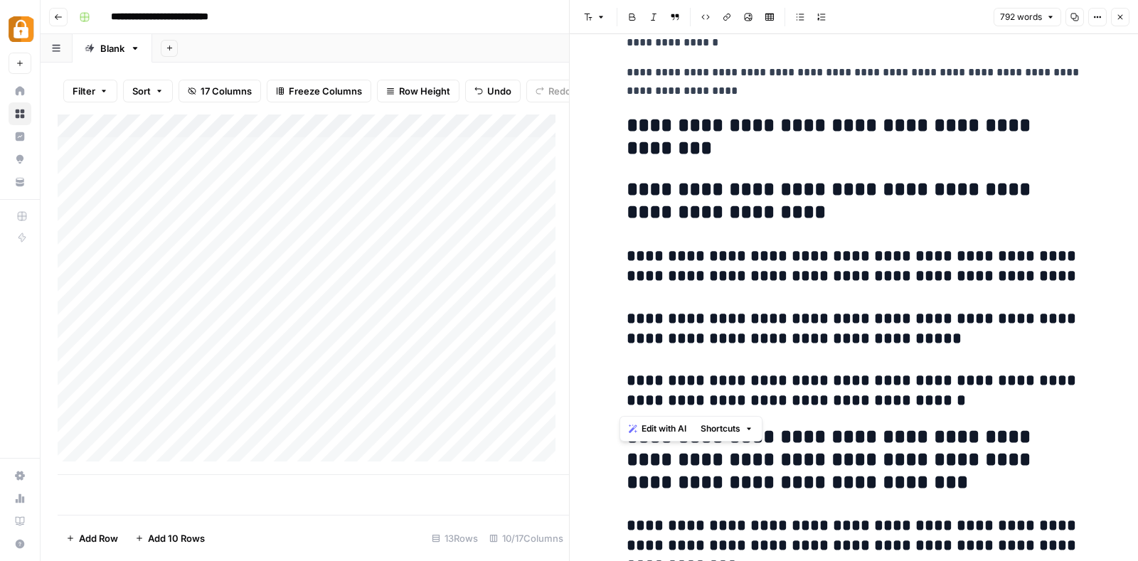
drag, startPoint x: 966, startPoint y: 397, endPoint x: 619, endPoint y: 171, distance: 414.3
click at [619, 171] on div "**********" at bounding box center [854, 569] width 472 height 3907
click at [588, 10] on button "Font style" at bounding box center [594, 17] width 33 height 18
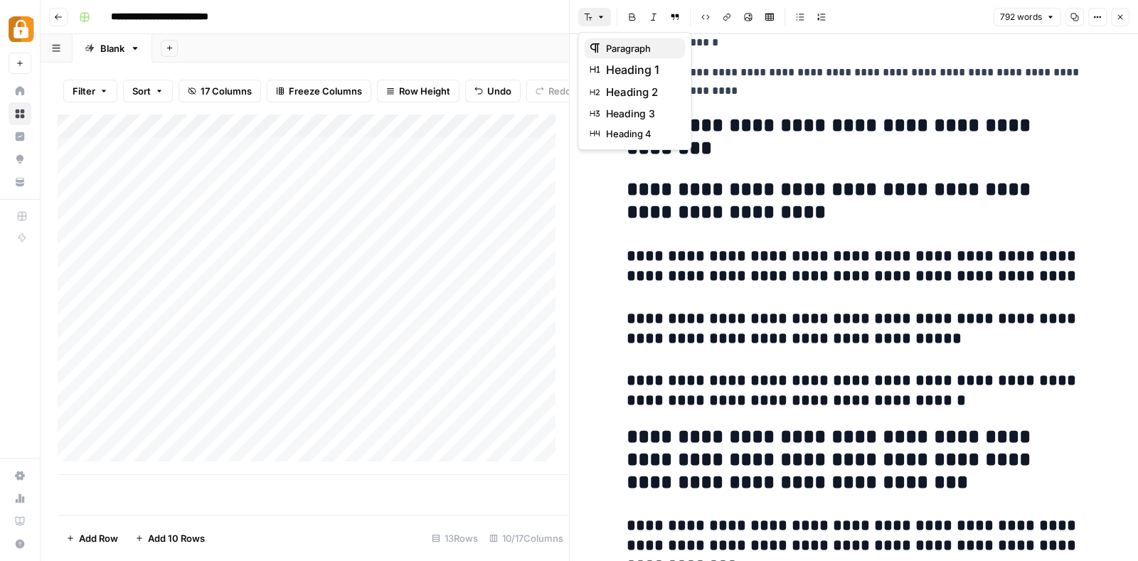
click at [609, 40] on button "paragraph" at bounding box center [634, 48] width 101 height 20
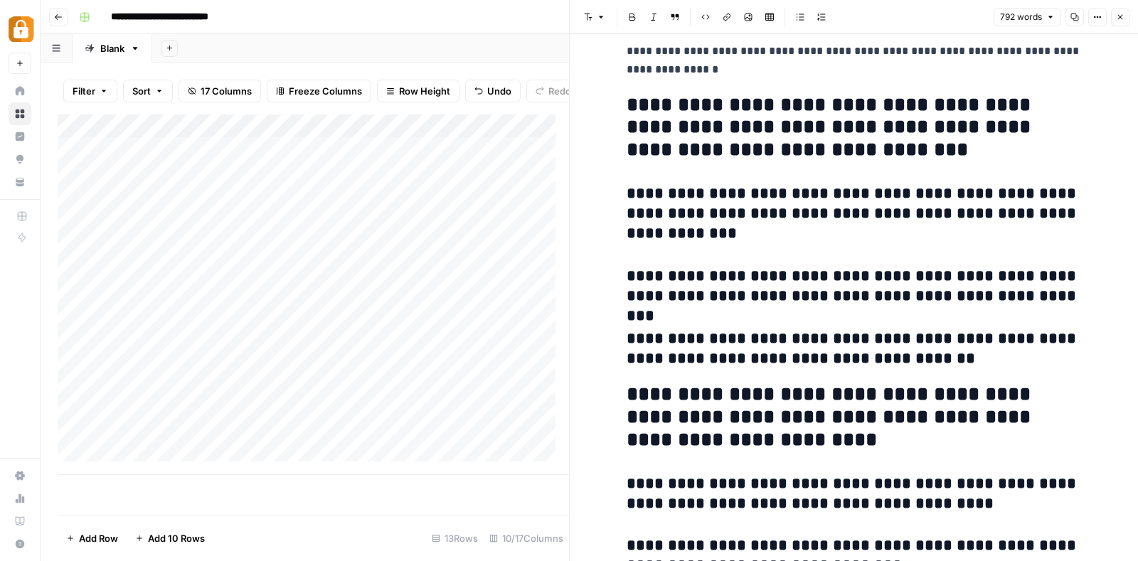
click at [721, 129] on h2 "**********" at bounding box center [853, 128] width 455 height 68
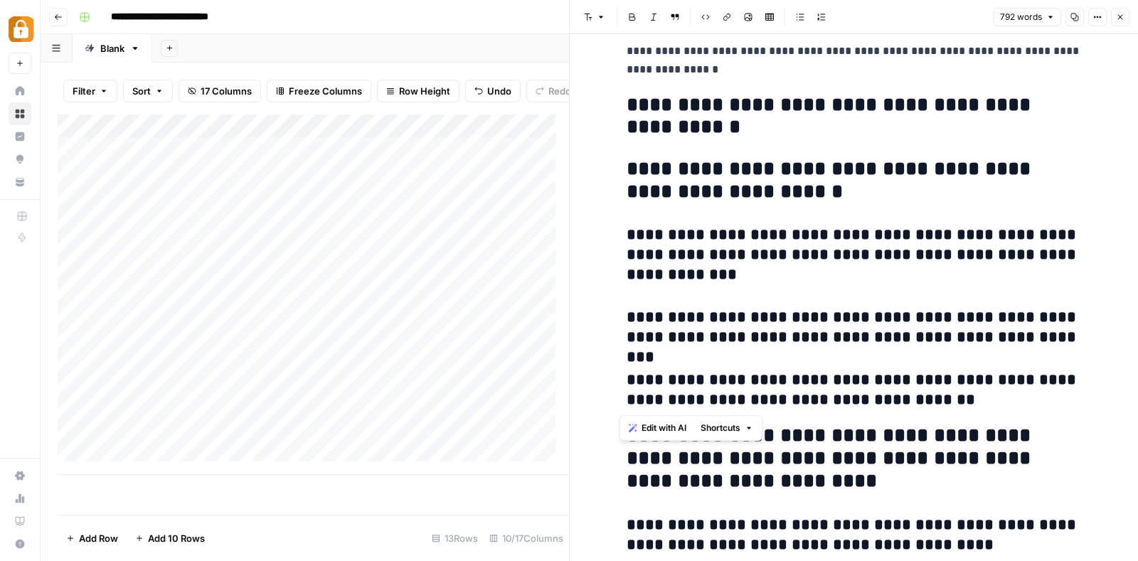
drag, startPoint x: 948, startPoint y: 402, endPoint x: 616, endPoint y: 176, distance: 401.5
click at [618, 176] on div "**********" at bounding box center [854, 293] width 472 height 3880
click at [578, 13] on button "Font style" at bounding box center [594, 17] width 33 height 18
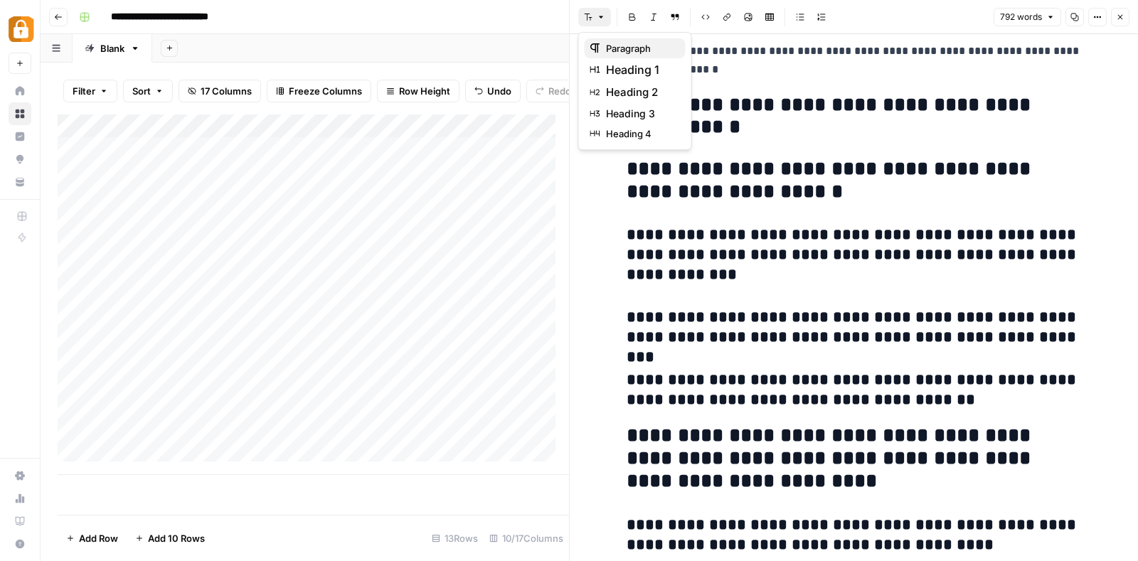
click at [606, 39] on button "paragraph" at bounding box center [634, 48] width 101 height 20
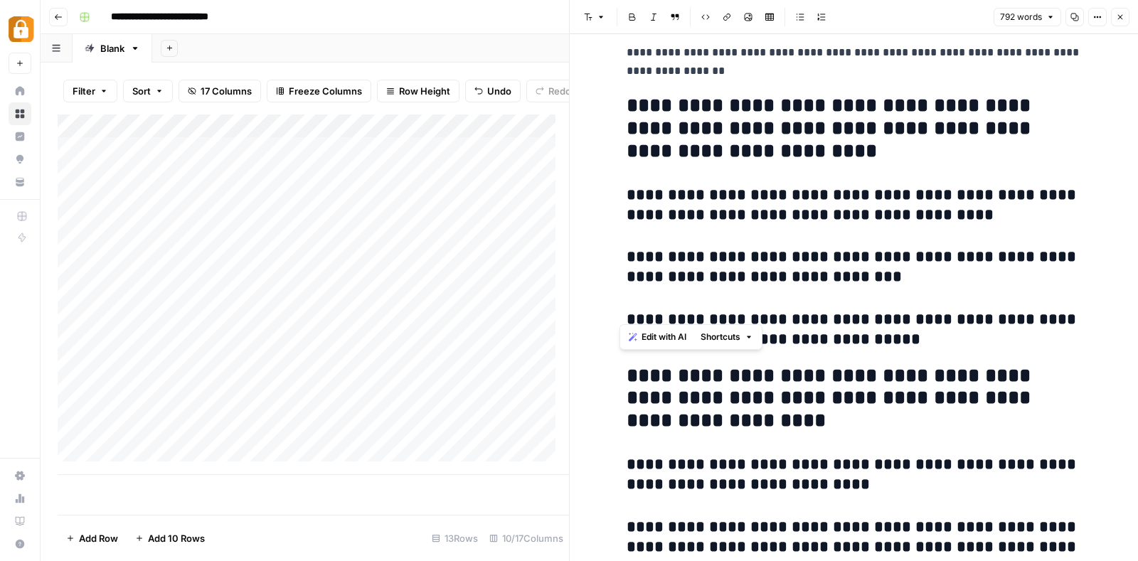
scroll to position [1952, 0]
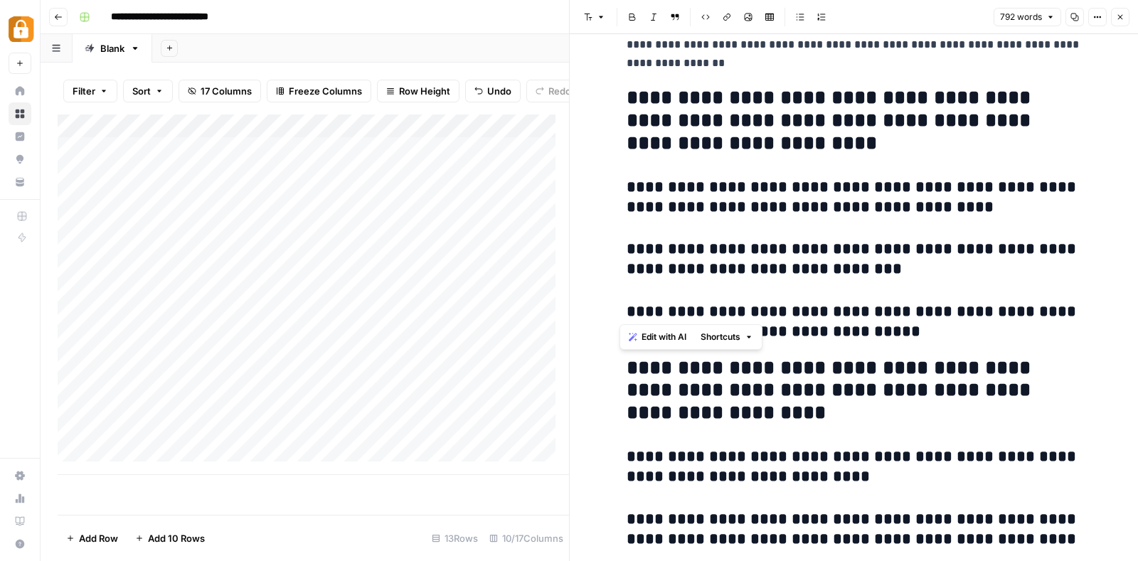
click at [982, 107] on h2 "**********" at bounding box center [853, 121] width 455 height 68
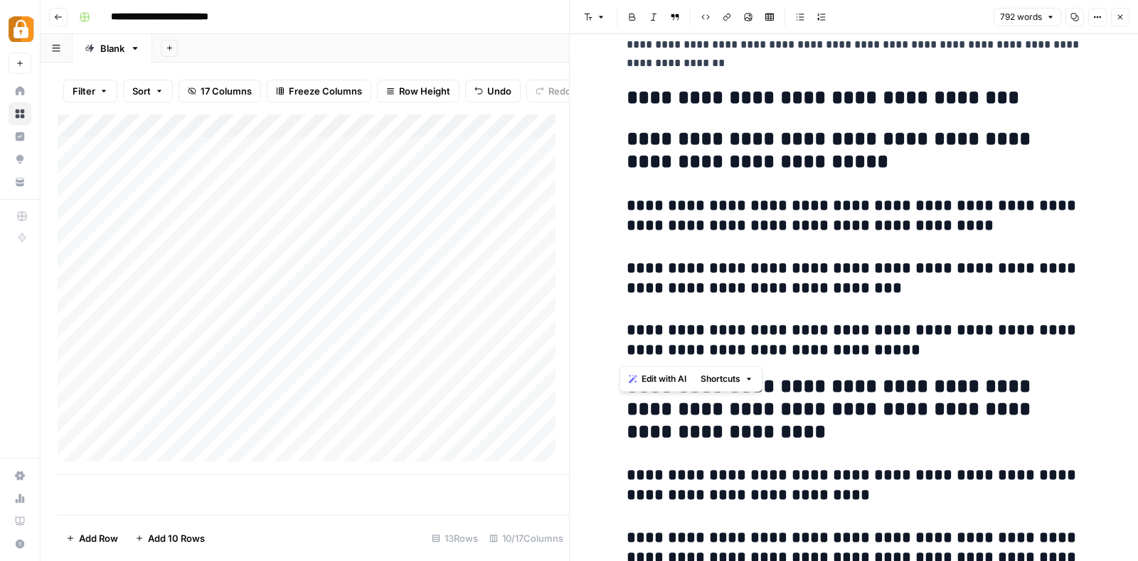
drag, startPoint x: 855, startPoint y: 351, endPoint x: 601, endPoint y: 144, distance: 327.0
click at [601, 144] on div "**********" at bounding box center [853, 21] width 568 height 3878
click at [593, 12] on button "Font style" at bounding box center [594, 17] width 33 height 18
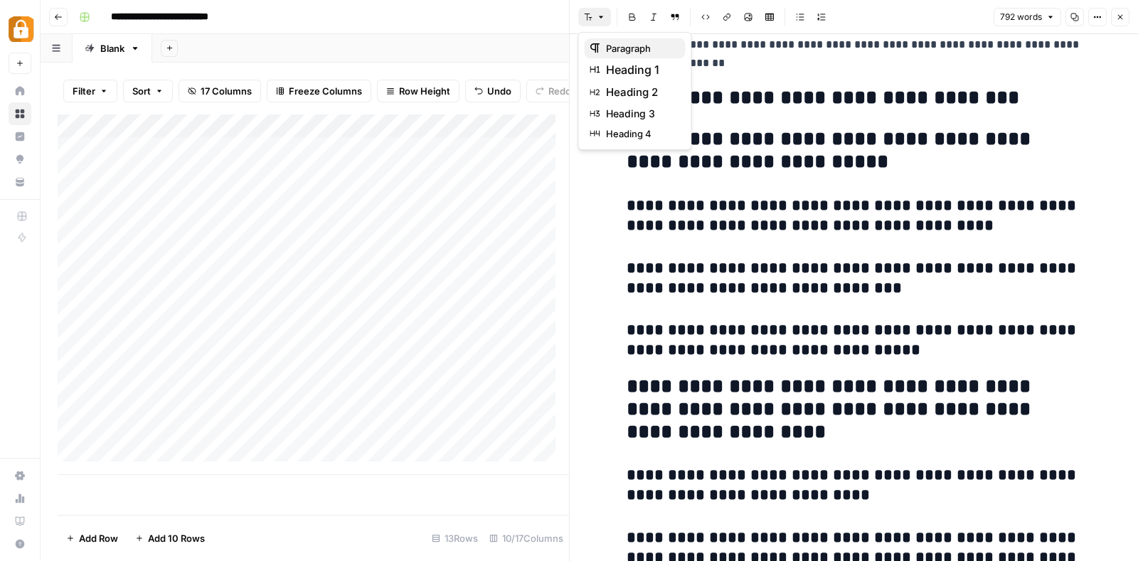
click at [614, 46] on span "paragraph" at bounding box center [640, 48] width 68 height 14
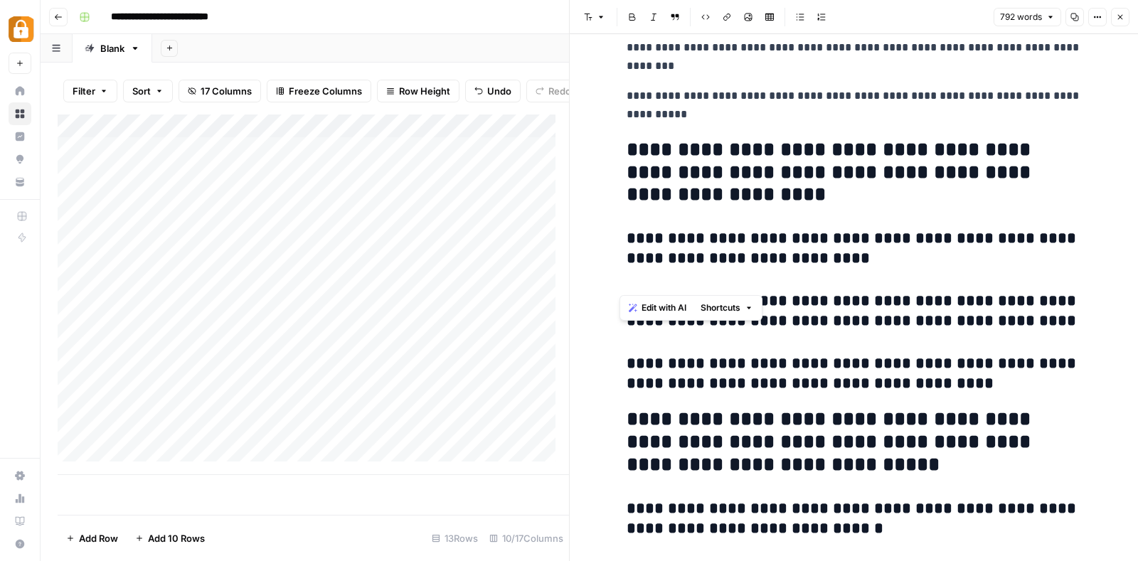
scroll to position [2122, 0]
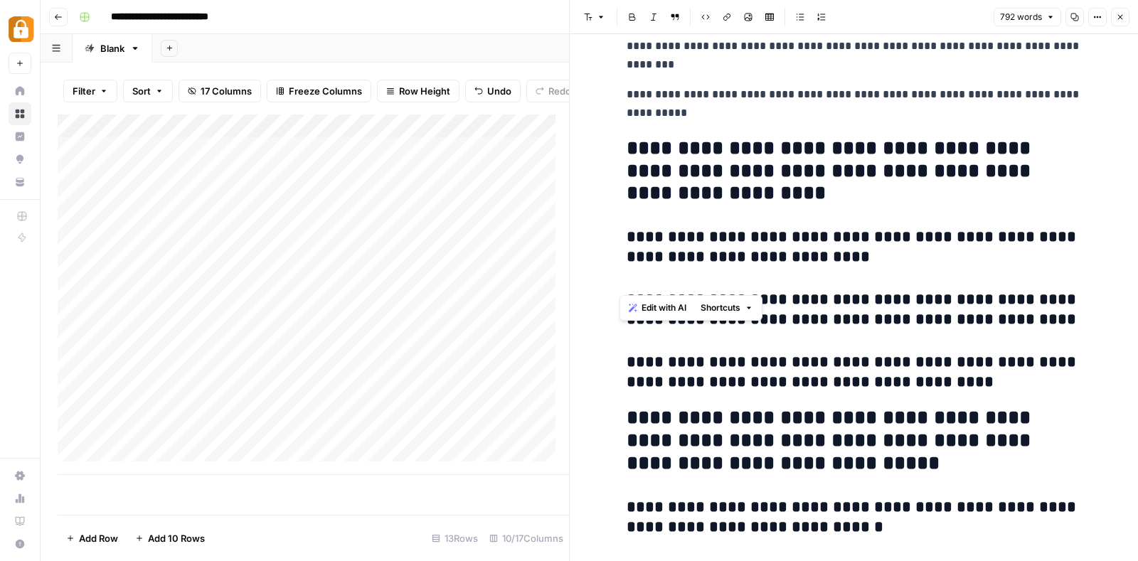
click at [988, 153] on h2 "**********" at bounding box center [853, 171] width 455 height 68
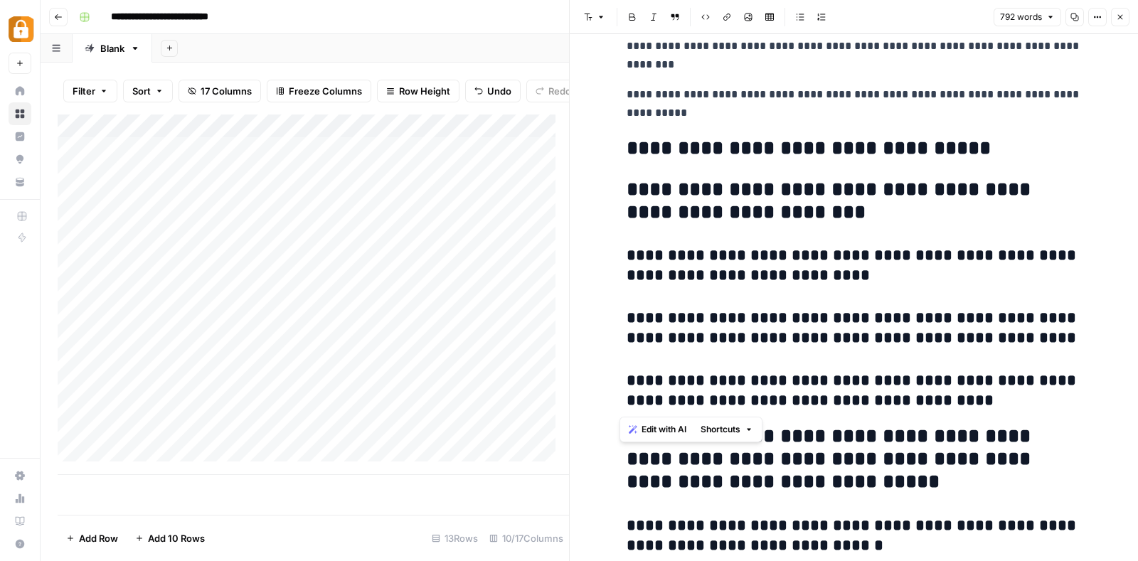
drag, startPoint x: 938, startPoint y: 402, endPoint x: 616, endPoint y: 190, distance: 385.5
click at [587, 19] on icon "button" at bounding box center [588, 17] width 9 height 9
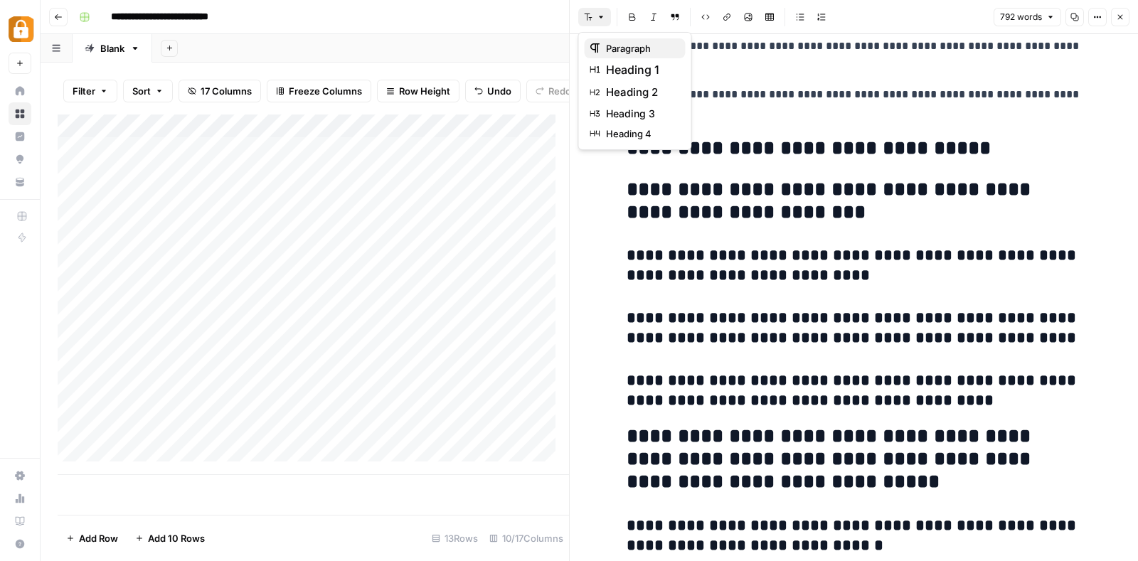
click at [606, 44] on span "paragraph" at bounding box center [640, 48] width 68 height 14
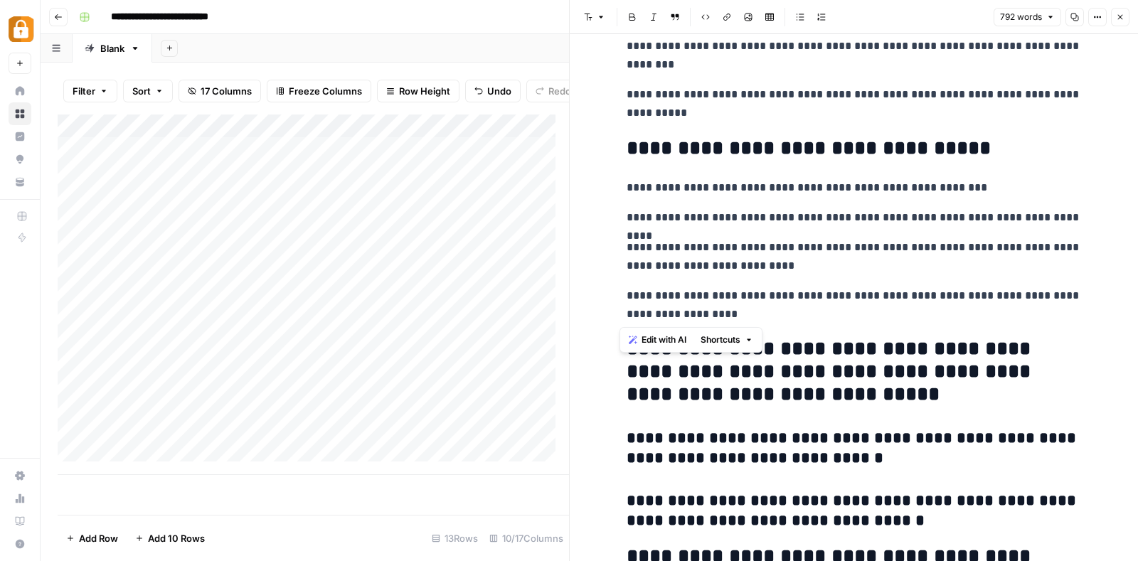
scroll to position [2276, 0]
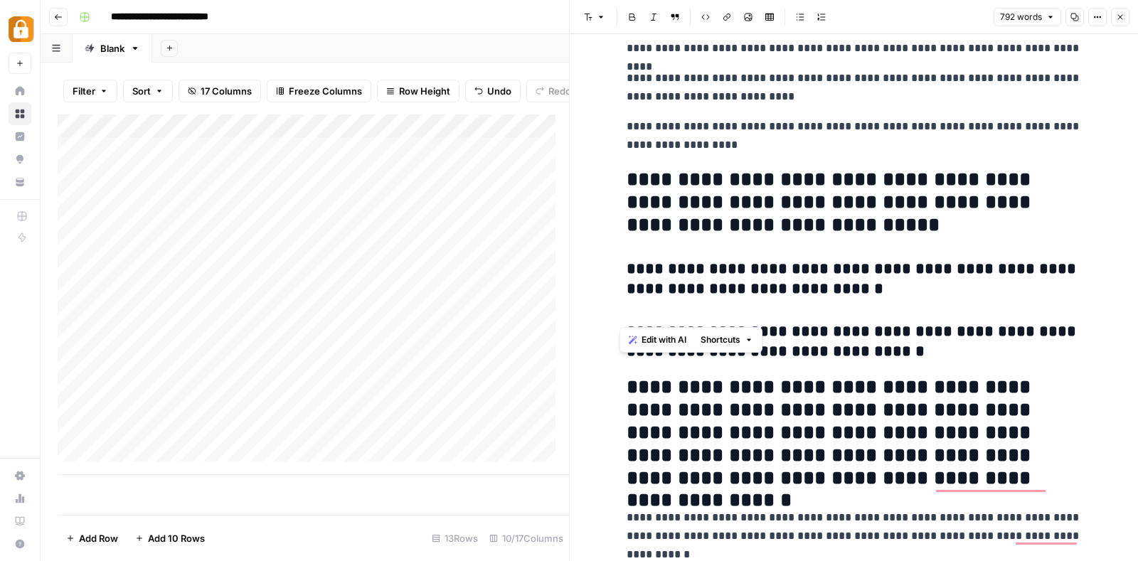
click at [686, 209] on h2 "**********" at bounding box center [853, 202] width 455 height 68
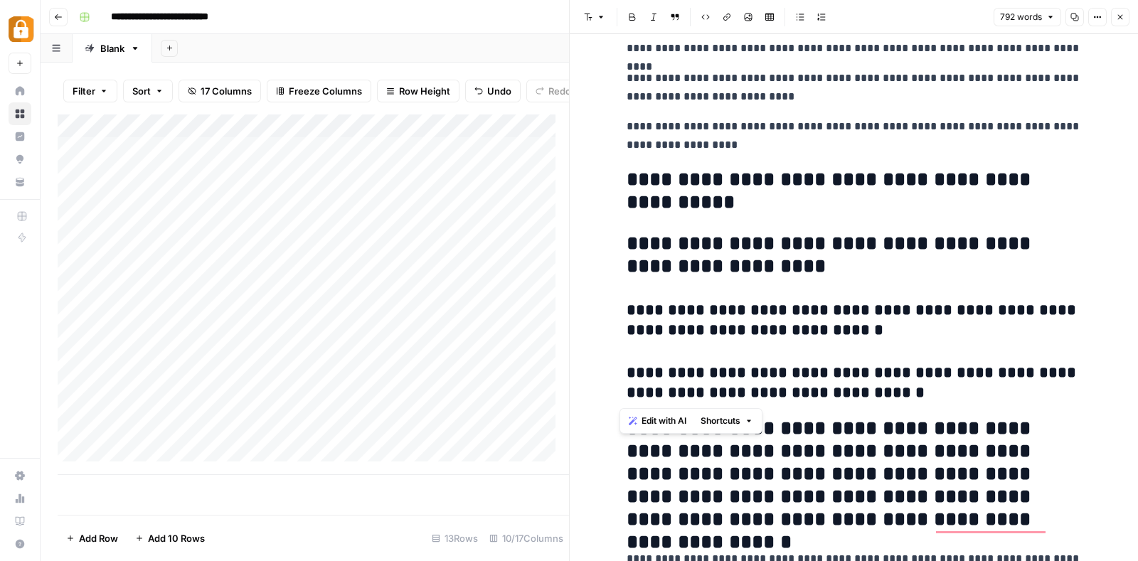
drag, startPoint x: 926, startPoint y: 395, endPoint x: 620, endPoint y: 240, distance: 342.8
click at [593, 9] on button "Font style" at bounding box center [594, 17] width 33 height 18
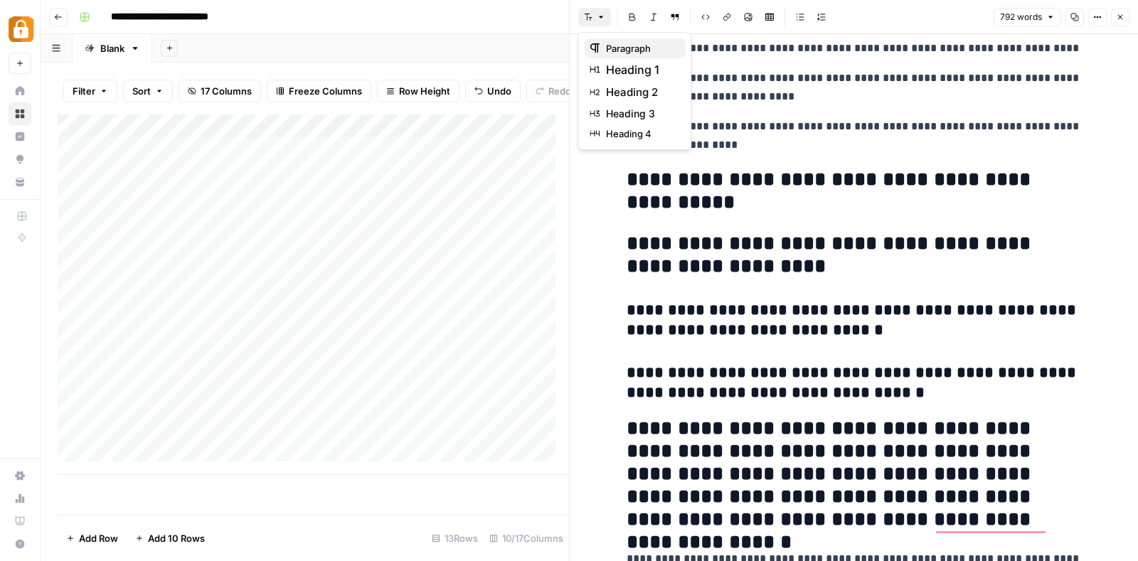
click at [612, 44] on span "paragraph" at bounding box center [640, 48] width 68 height 14
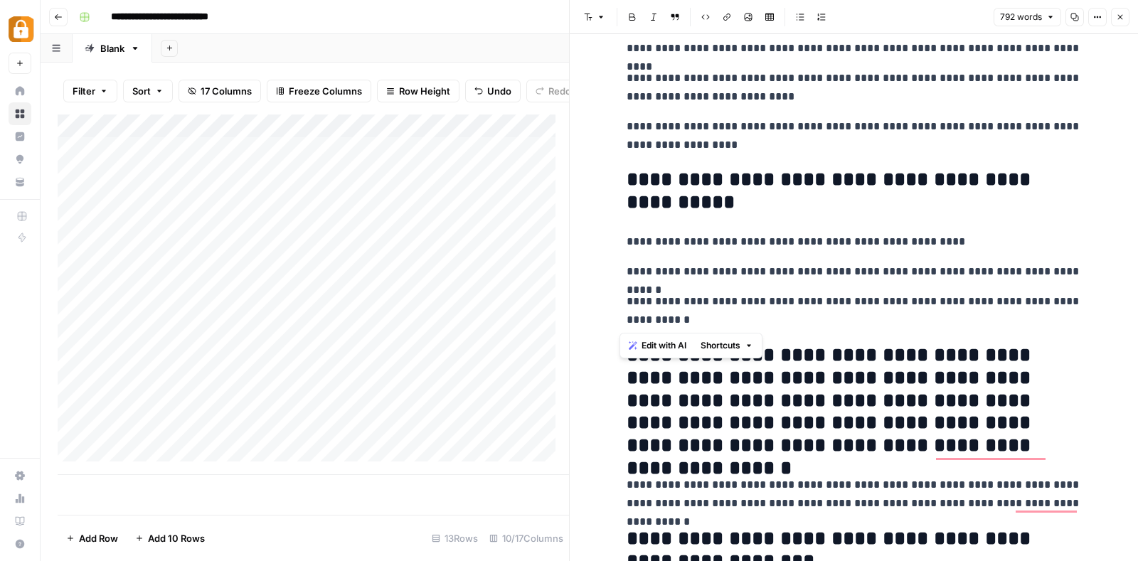
scroll to position [2521, 0]
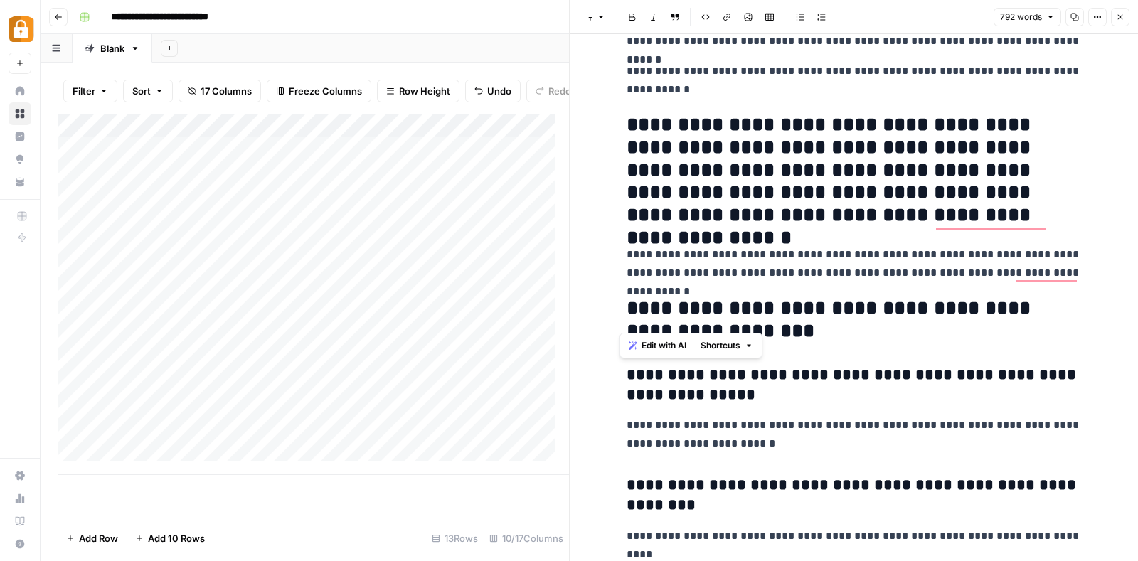
click at [754, 144] on h2 "**********" at bounding box center [853, 171] width 455 height 114
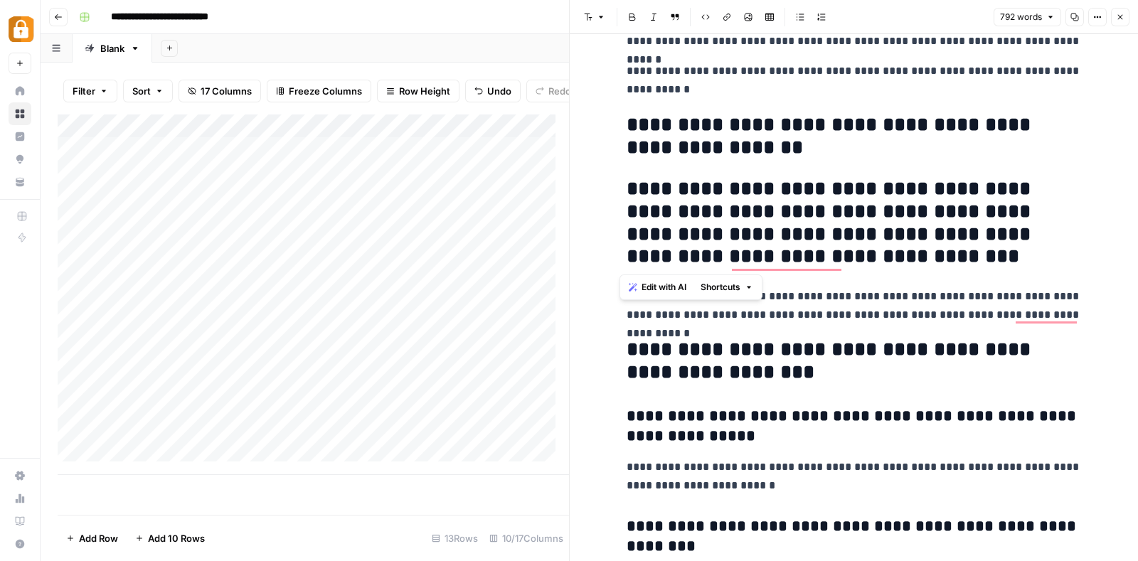
drag, startPoint x: 858, startPoint y: 257, endPoint x: 610, endPoint y: 190, distance: 257.2
click at [610, 190] on div "**********" at bounding box center [853, 297] width 568 height 527
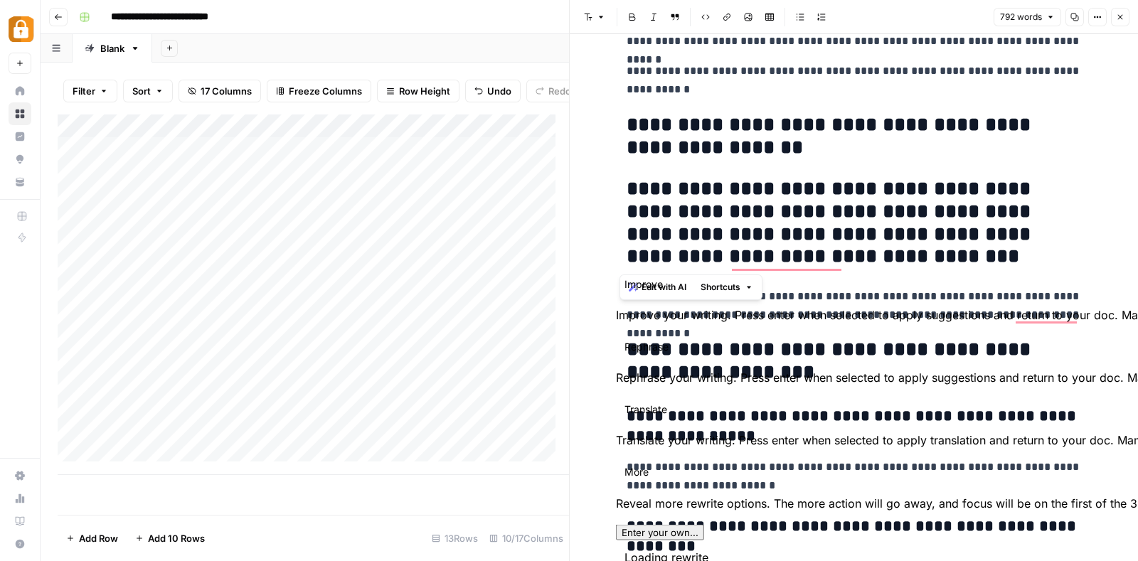
click at [590, 11] on div "Improve Improve your writing. Press enter when selected to apply suggestions an…" at bounding box center [569, 8] width 1138 height 17
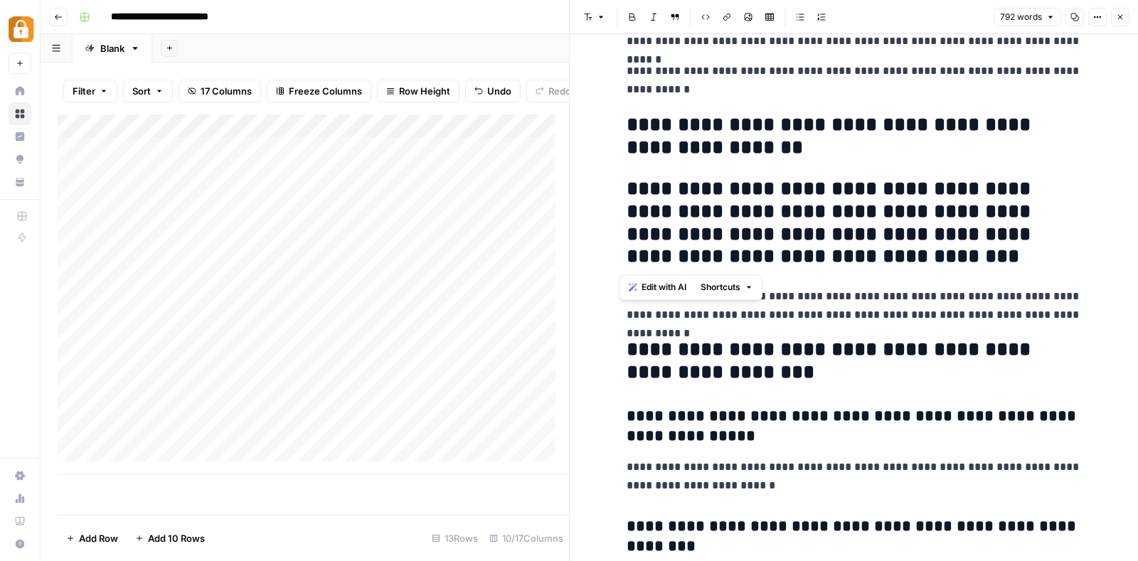
drag, startPoint x: 845, startPoint y: 260, endPoint x: 616, endPoint y: 190, distance: 240.2
click at [596, 23] on button "Font style" at bounding box center [594, 17] width 33 height 18
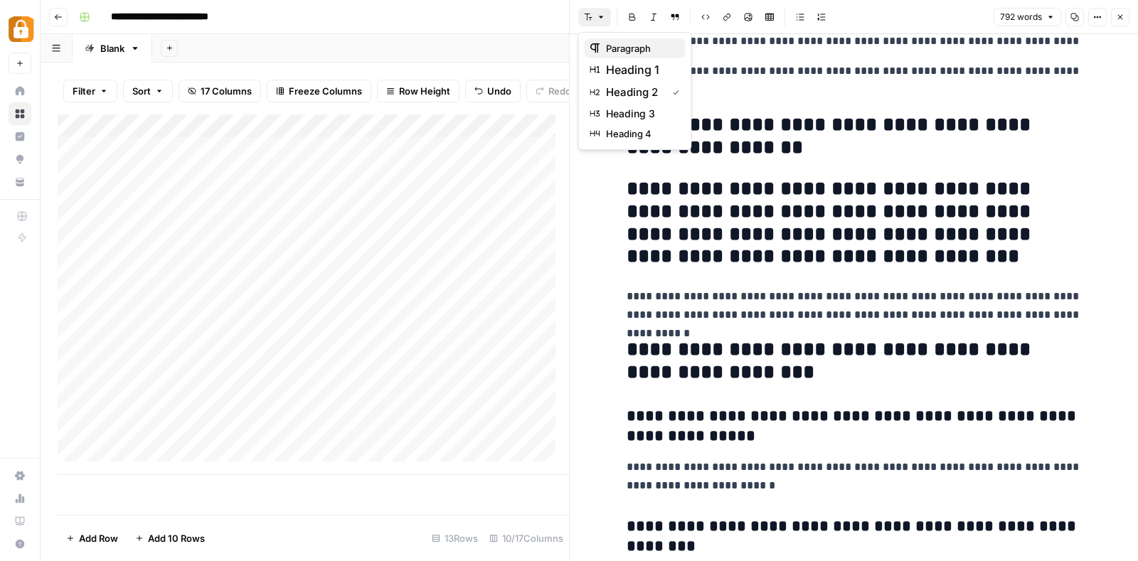
click at [626, 44] on span "paragraph" at bounding box center [640, 48] width 68 height 14
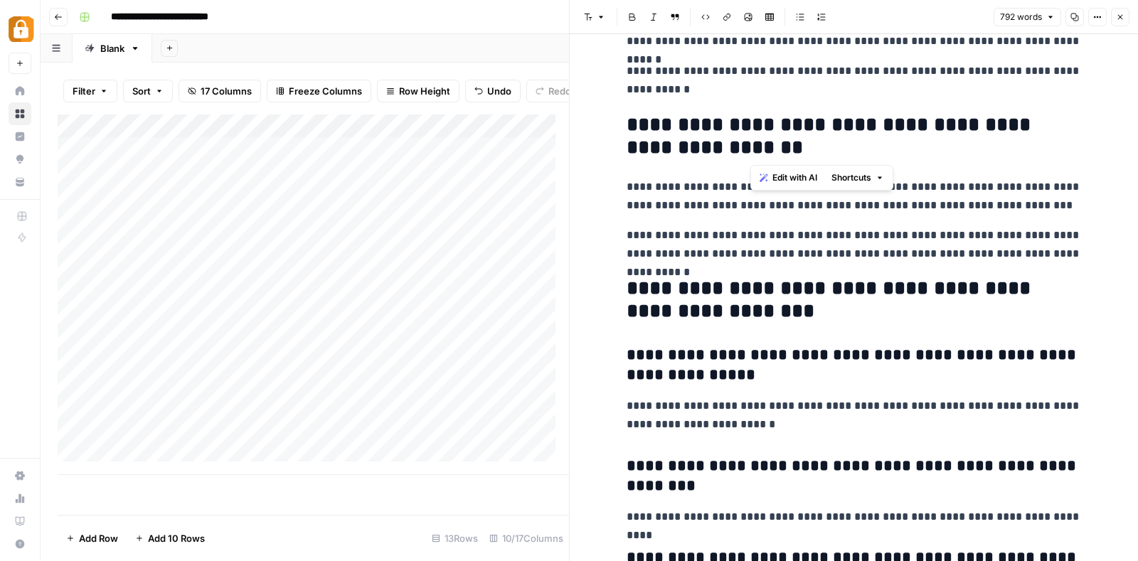
drag, startPoint x: 991, startPoint y: 130, endPoint x: 999, endPoint y: 144, distance: 15.6
click at [999, 144] on h2 "**********" at bounding box center [853, 137] width 455 height 46
click at [815, 184] on p "**********" at bounding box center [853, 196] width 455 height 37
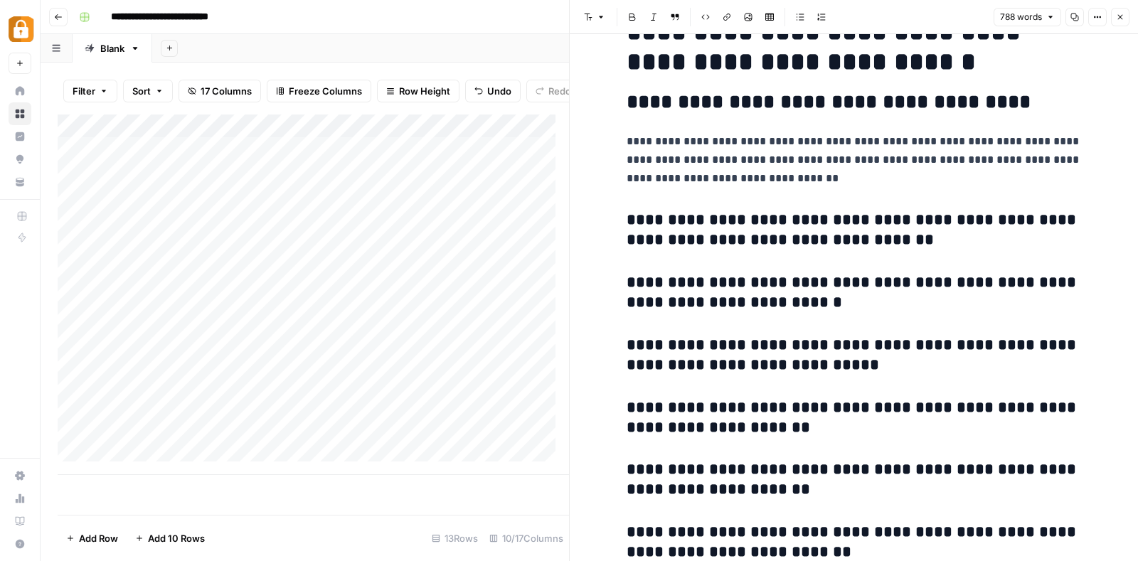
scroll to position [0, 0]
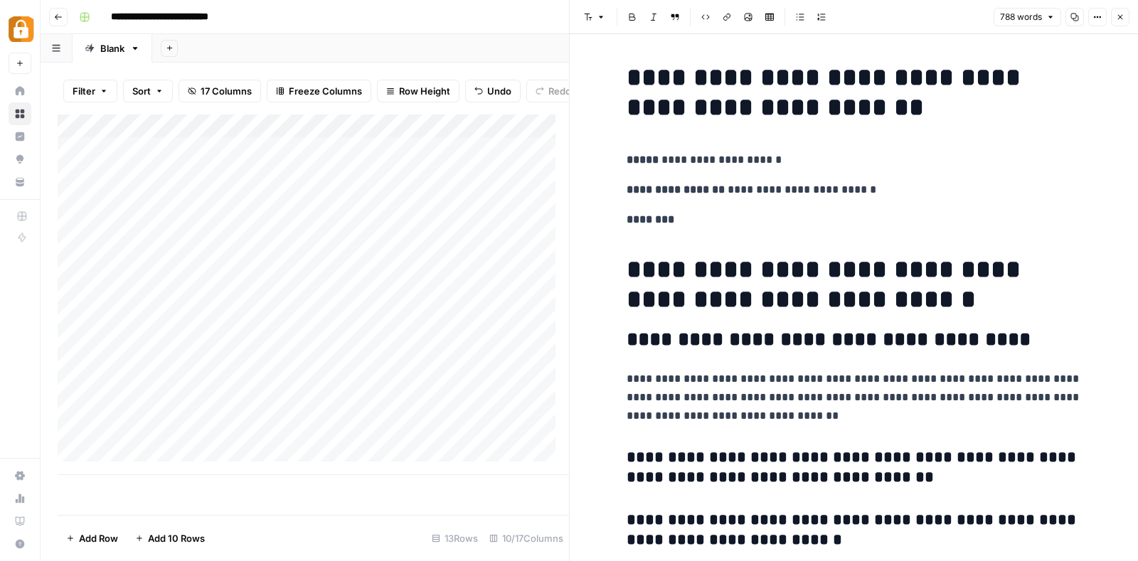
click at [498, 11] on div "**********" at bounding box center [598, 17] width 1050 height 23
click at [1120, 15] on icon "button" at bounding box center [1119, 17] width 9 height 9
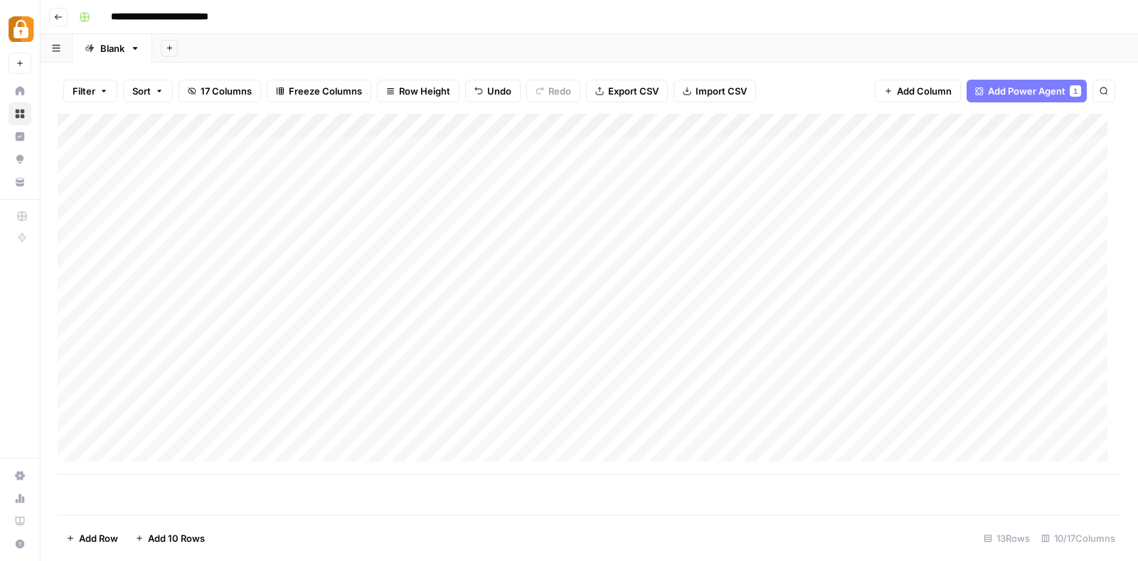
click at [592, 245] on div "Add Column" at bounding box center [589, 294] width 1063 height 361
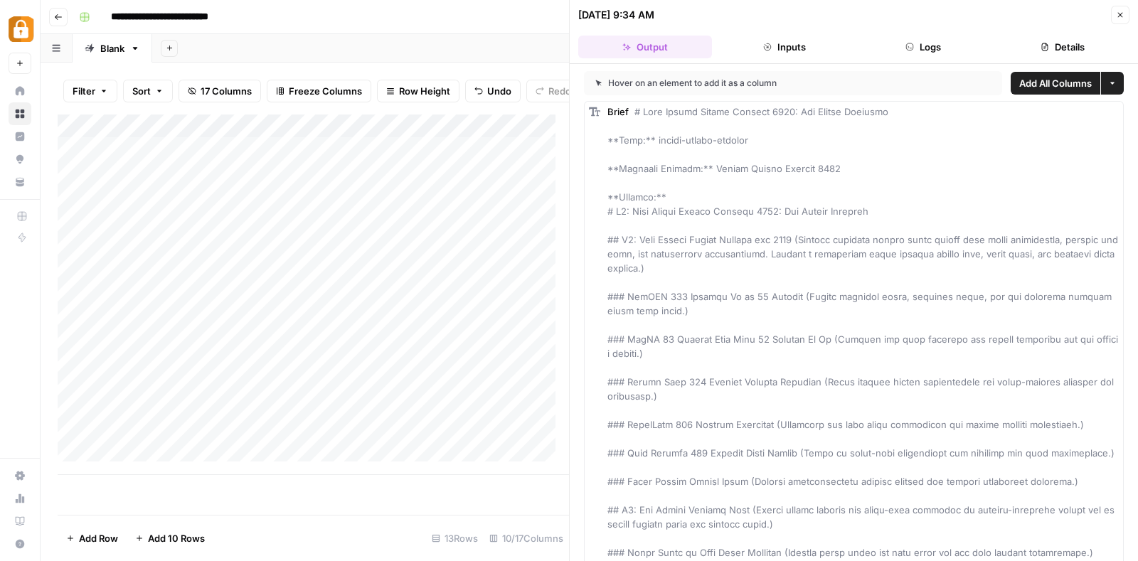
click at [1072, 41] on button "Details" at bounding box center [1062, 47] width 134 height 23
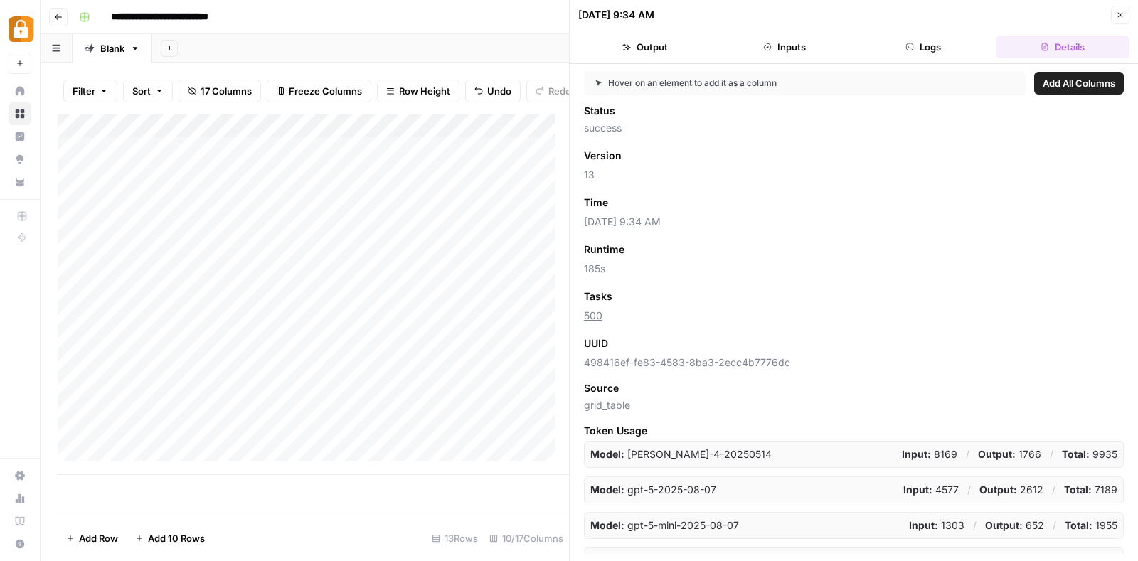
scroll to position [1612, 0]
click at [1120, 11] on icon "button" at bounding box center [1119, 15] width 9 height 9
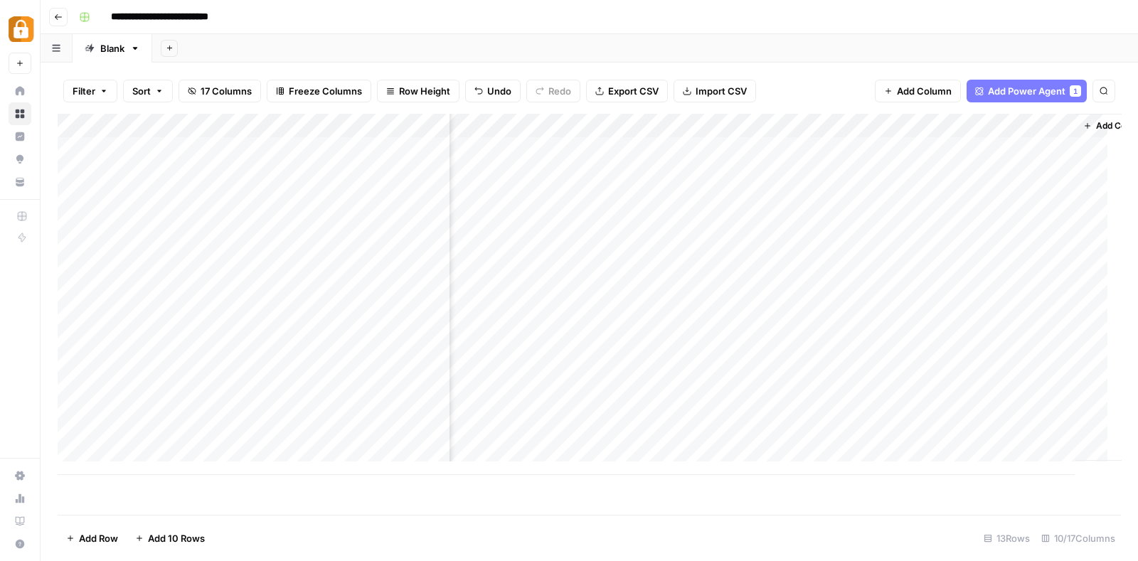
scroll to position [0, 702]
click at [1068, 126] on span "Add Column" at bounding box center [1088, 125] width 50 height 13
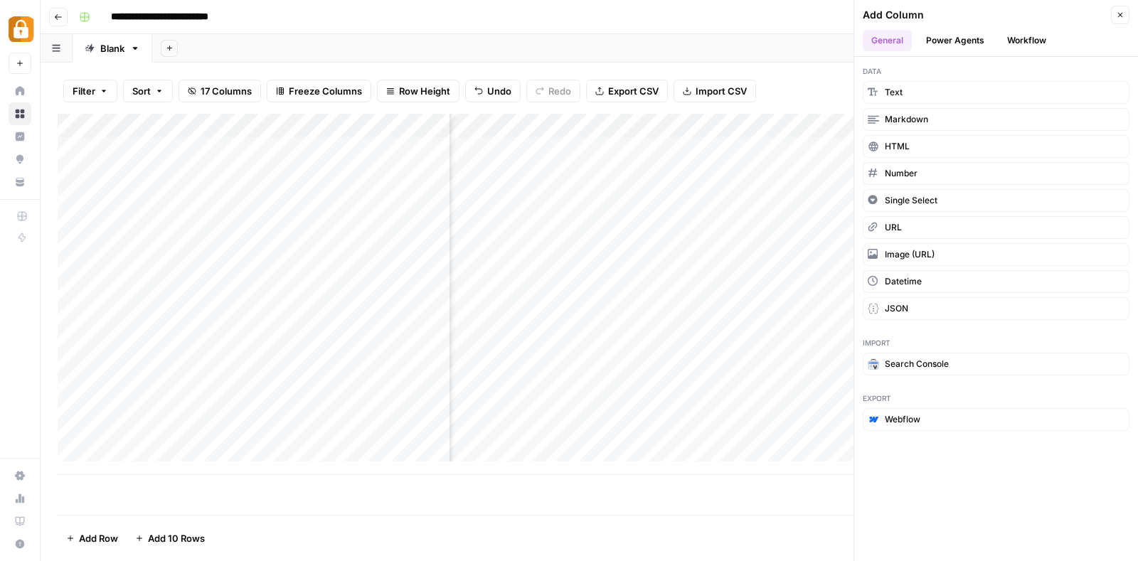
click at [1015, 39] on button "Workflow" at bounding box center [1026, 40] width 56 height 21
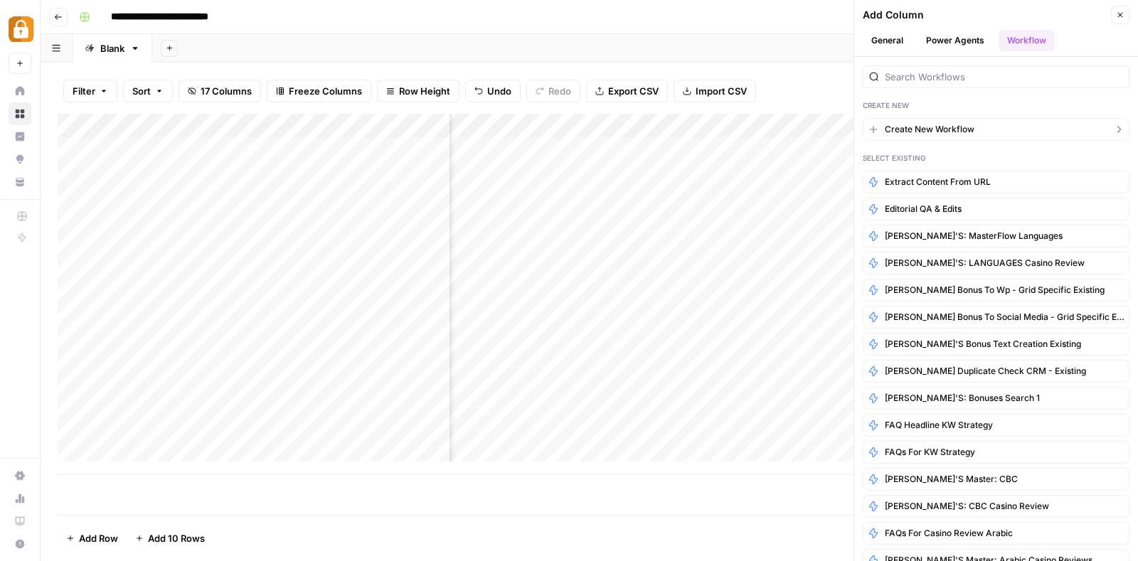
click at [931, 126] on span "Create New Workflow" at bounding box center [929, 129] width 90 height 13
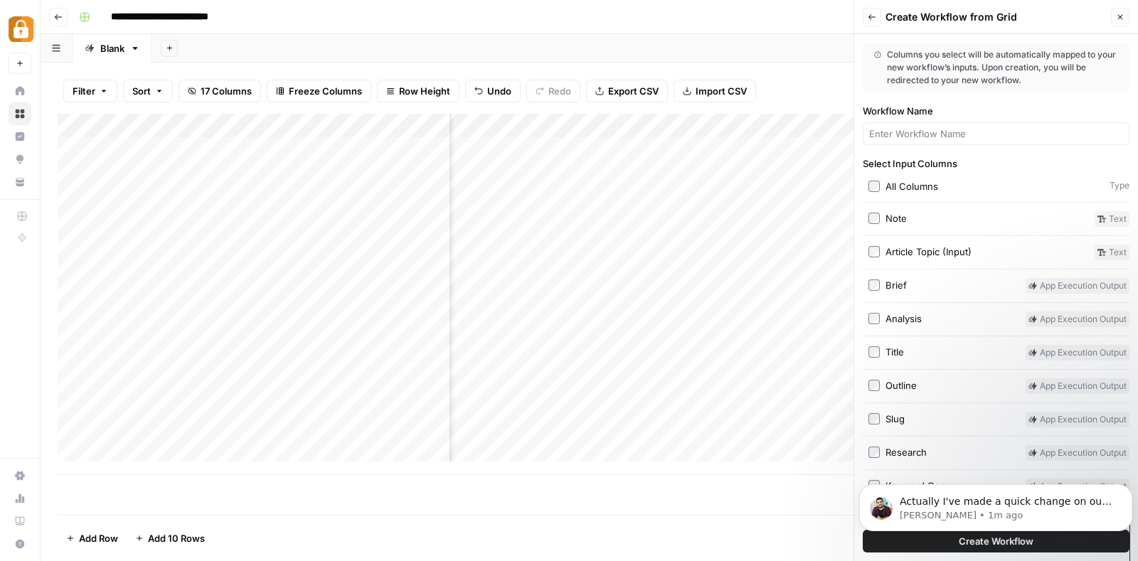
scroll to position [1682, 0]
click at [874, 257] on label "Article Topic (Input)" at bounding box center [978, 253] width 220 height 16
click at [1027, 505] on span "Actually I've made a quick change on our end, could you refresh the page and tr…" at bounding box center [1005, 516] width 212 height 40
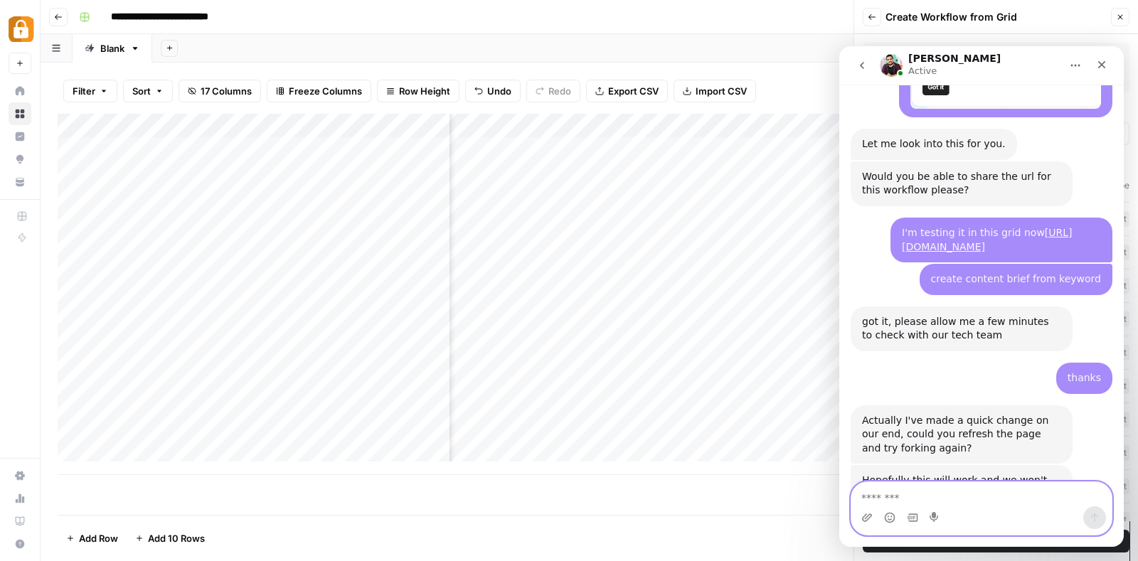
scroll to position [1702, 0]
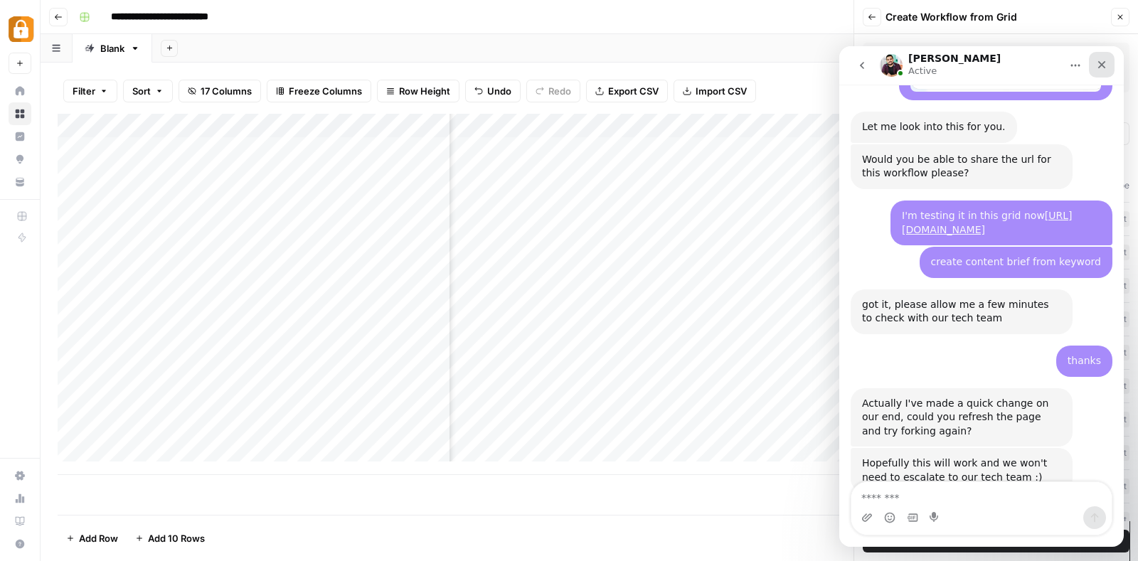
click at [1103, 66] on icon "Close" at bounding box center [1102, 65] width 8 height 8
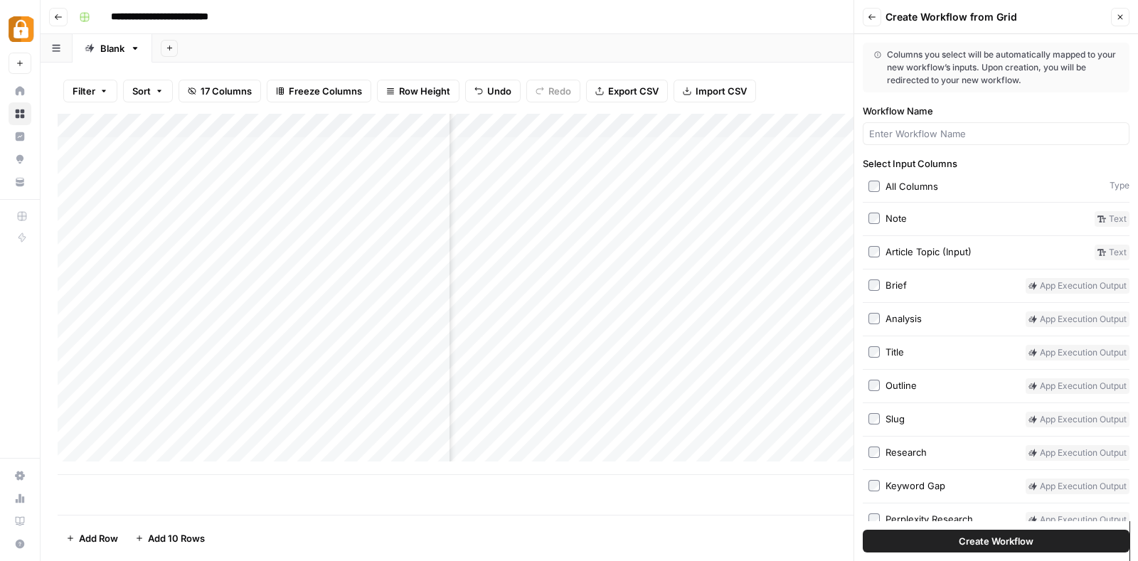
click at [983, 535] on span "Create Workflow" at bounding box center [995, 541] width 75 height 14
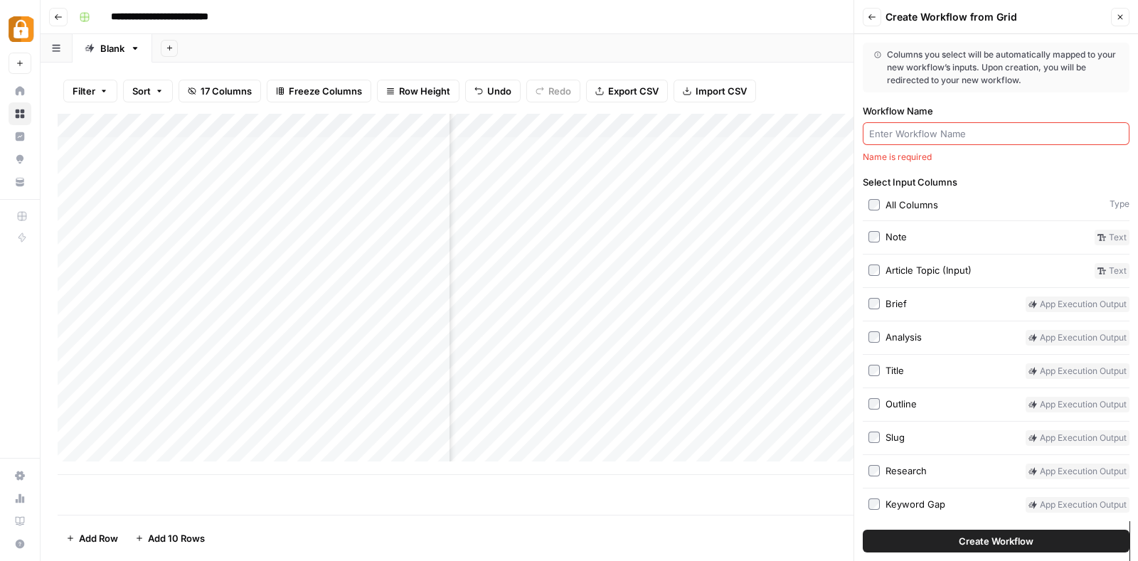
click at [936, 137] on input "Workflow Name" at bounding box center [996, 134] width 254 height 14
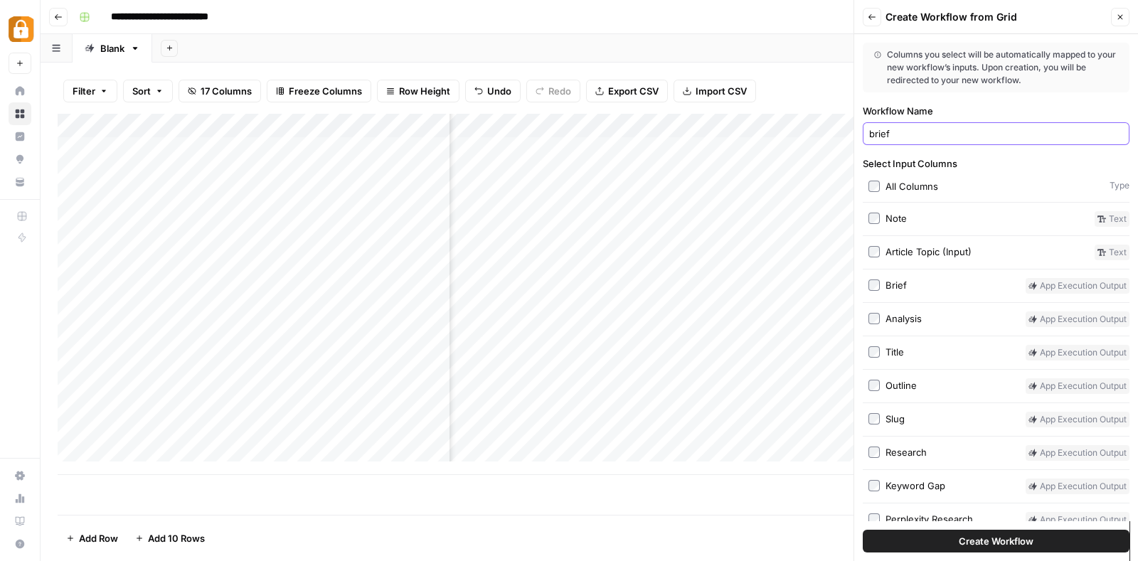
type input "brief"
click at [1112, 16] on button "Close" at bounding box center [1120, 17] width 18 height 18
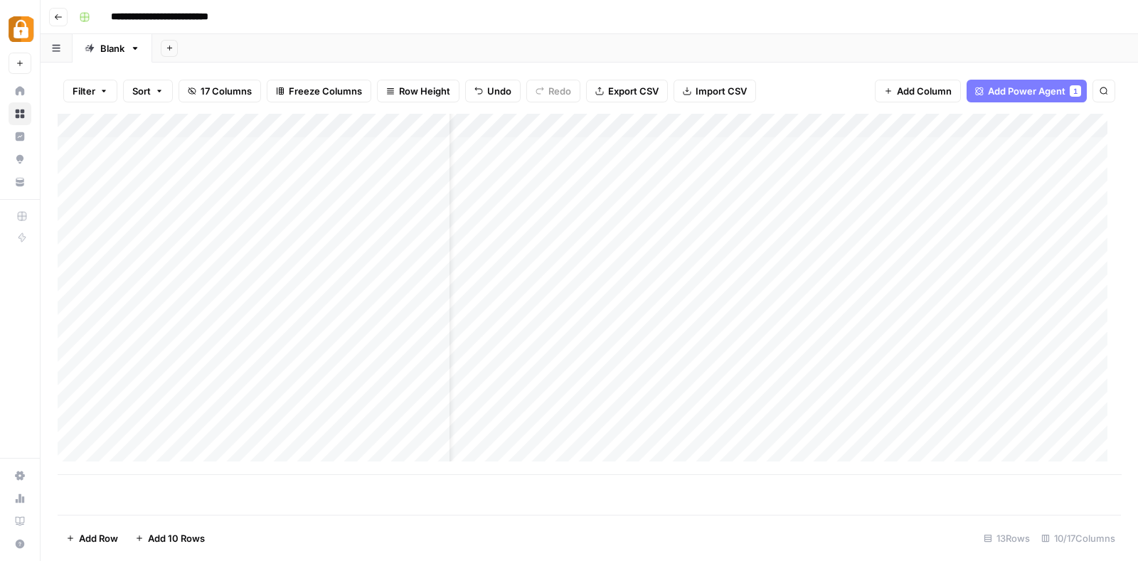
scroll to position [0, 0]
click at [627, 128] on div "Add Column" at bounding box center [589, 294] width 1063 height 361
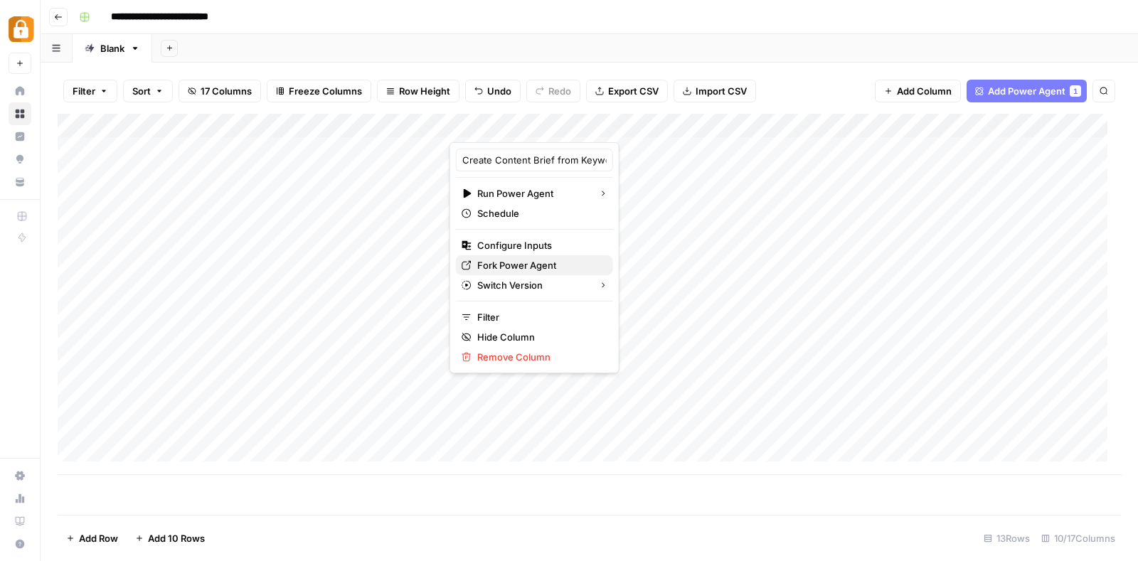
click at [533, 260] on span "Fork Power Agent" at bounding box center [539, 265] width 124 height 14
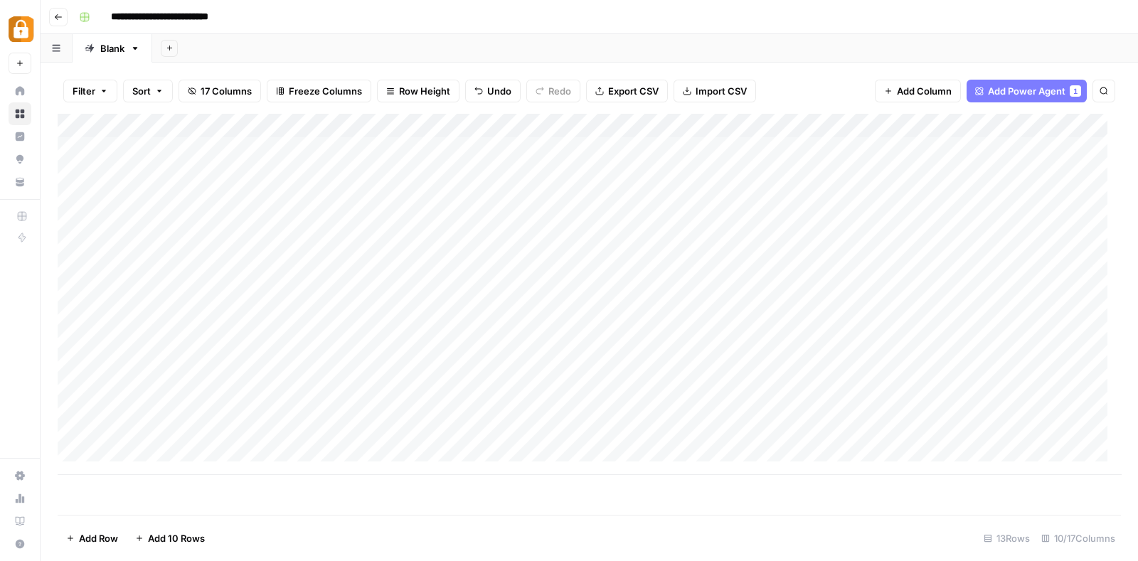
scroll to position [1745, 0]
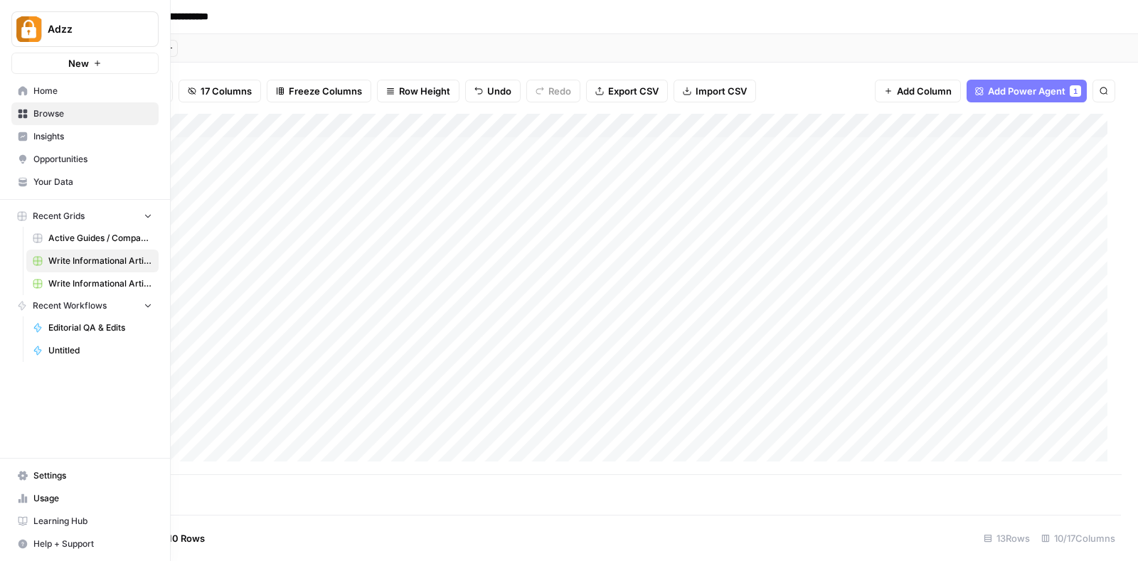
click at [36, 81] on link "Home" at bounding box center [84, 91] width 147 height 23
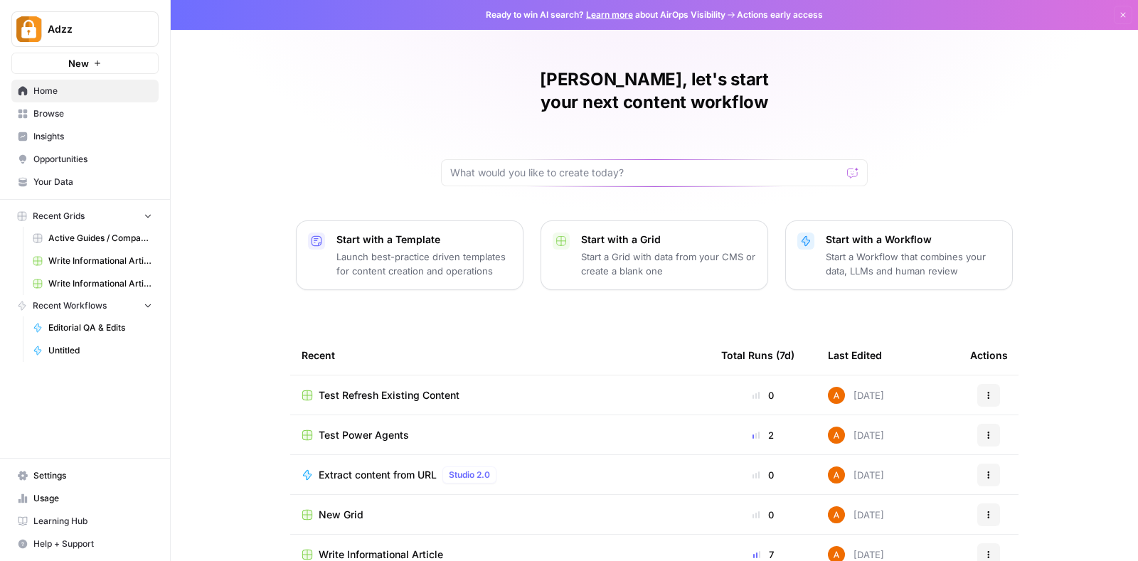
scroll to position [92, 0]
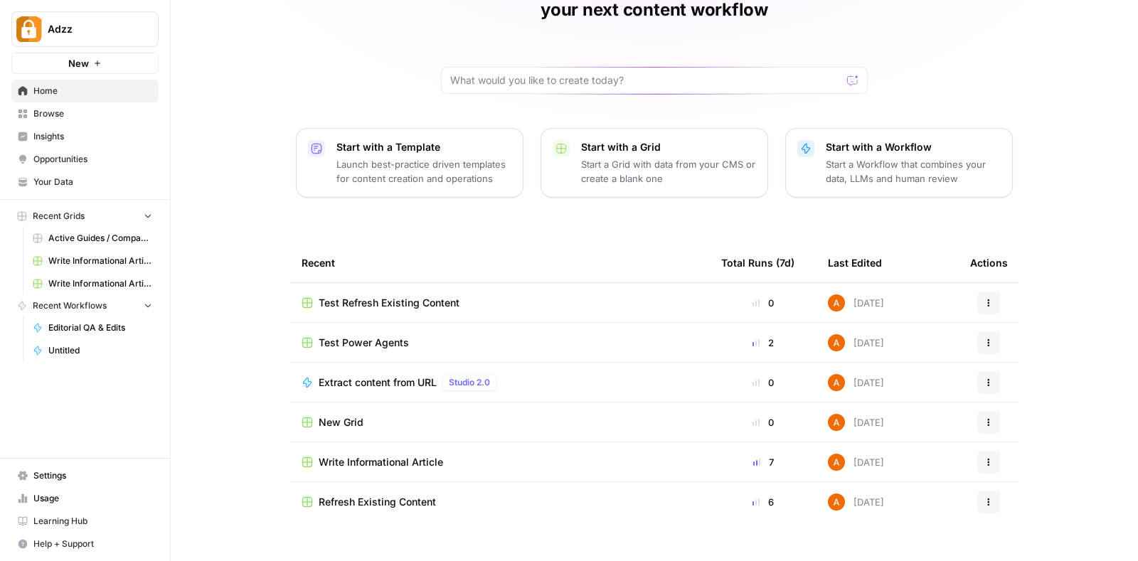
click at [46, 110] on span "Browse" at bounding box center [92, 113] width 119 height 13
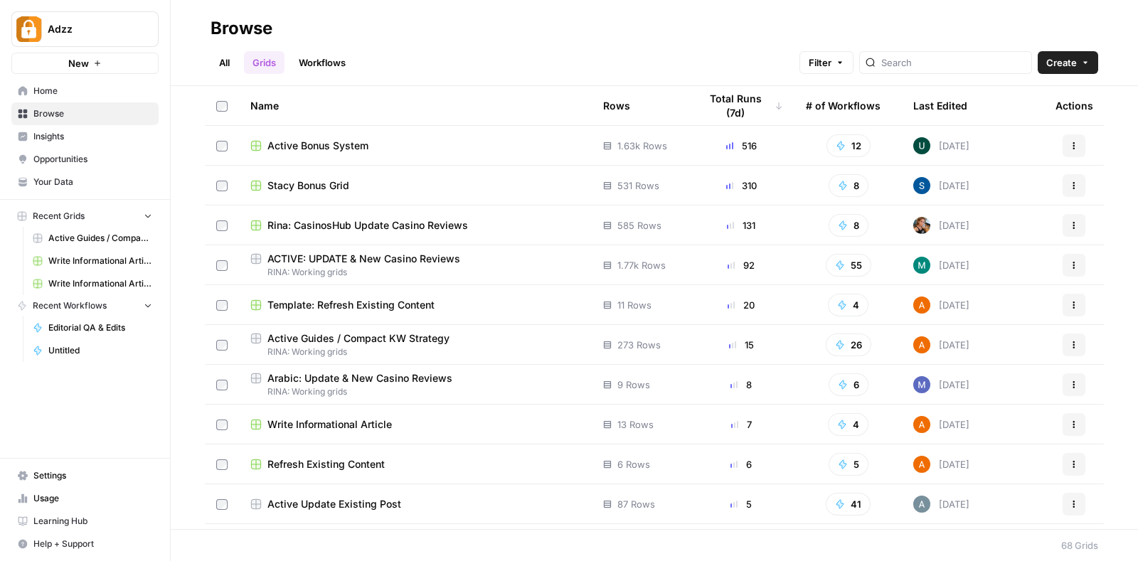
click at [313, 63] on link "Workflows" at bounding box center [322, 62] width 64 height 23
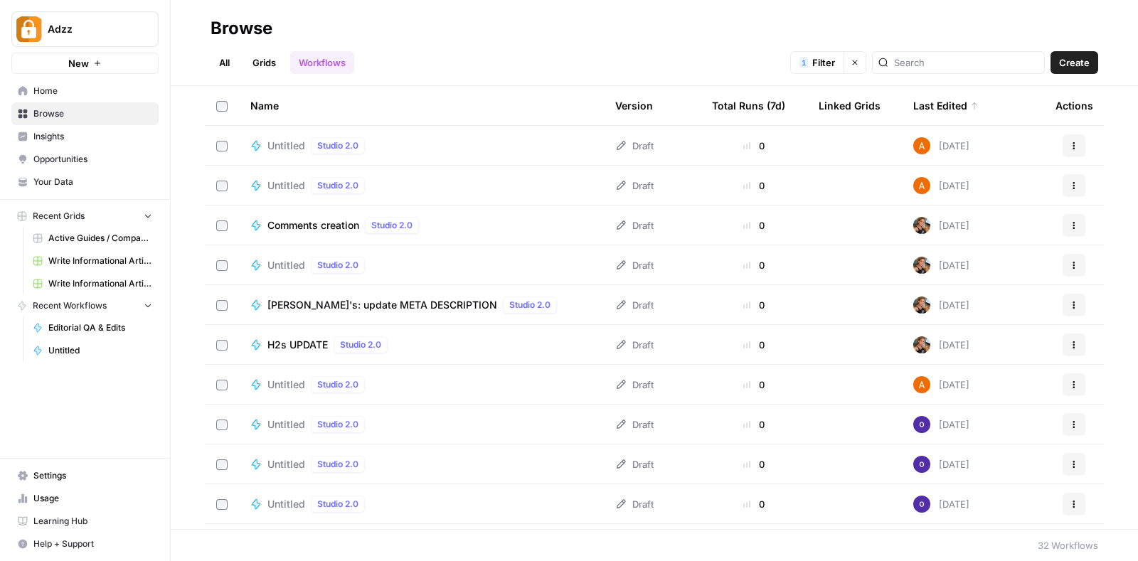
click at [265, 58] on link "Grids" at bounding box center [264, 62] width 41 height 23
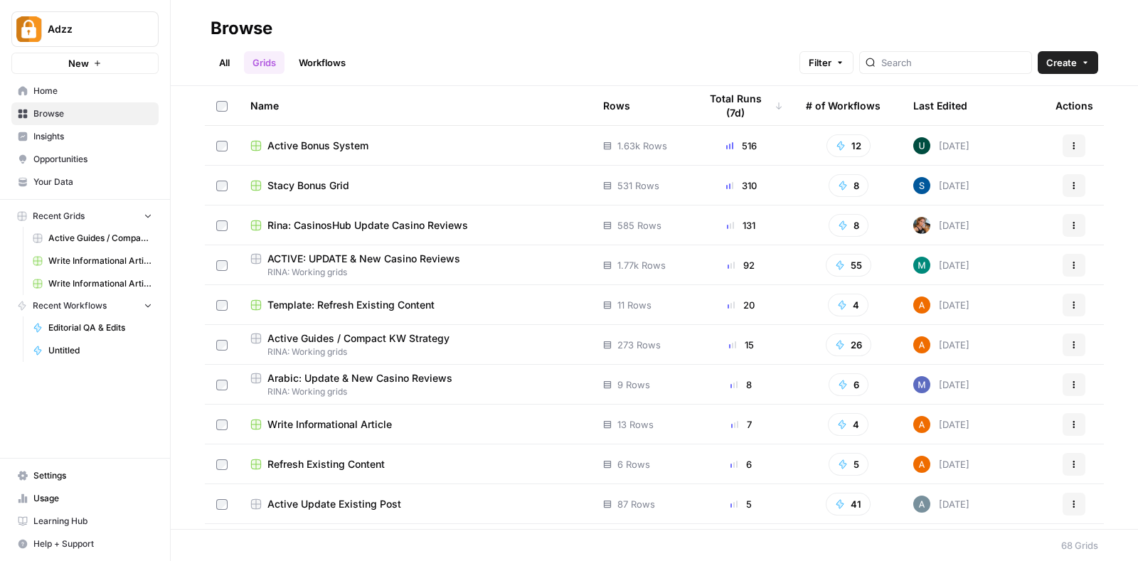
click at [326, 60] on link "Workflows" at bounding box center [322, 62] width 64 height 23
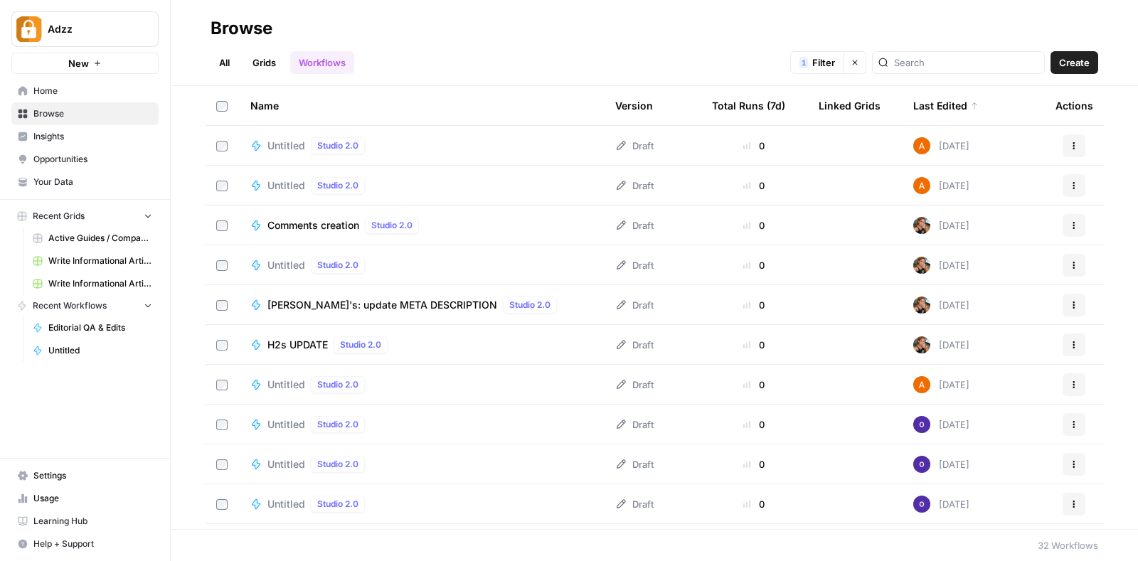
click at [835, 58] on span "Filter" at bounding box center [823, 62] width 23 height 14
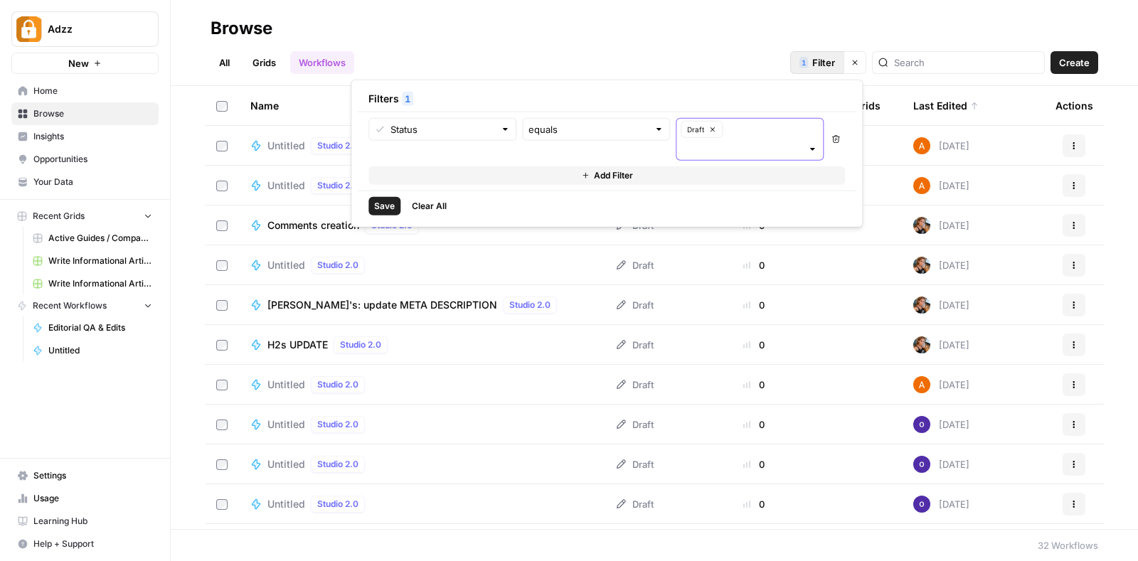
click at [715, 124] on button "Draft" at bounding box center [701, 129] width 42 height 17
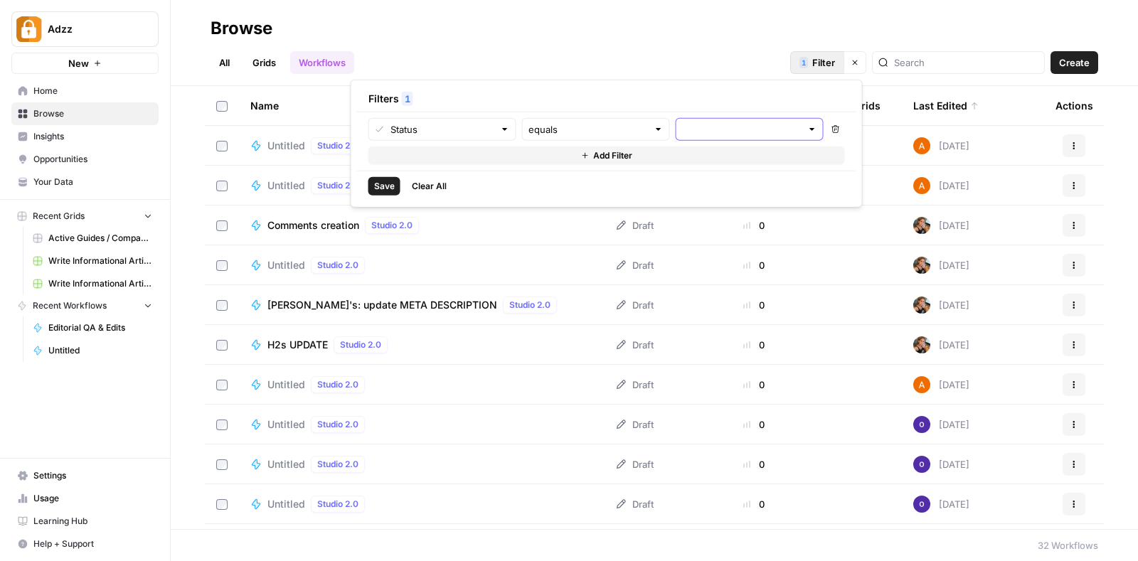
click at [732, 122] on input "text" at bounding box center [741, 129] width 119 height 14
click at [712, 165] on span "Published" at bounding box center [746, 162] width 118 height 14
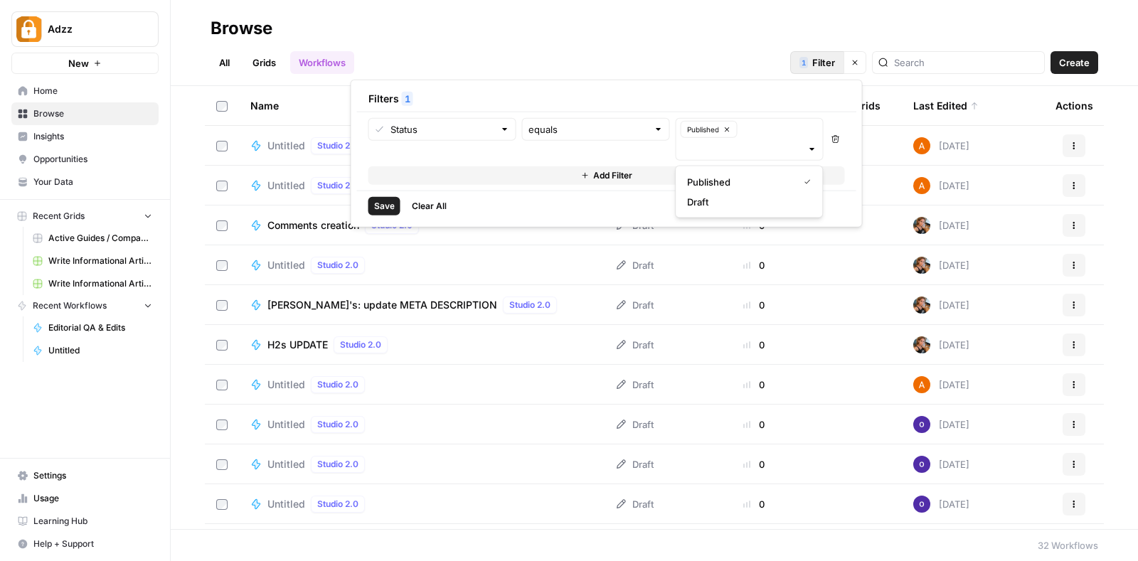
click at [391, 200] on span "Save" at bounding box center [384, 206] width 21 height 13
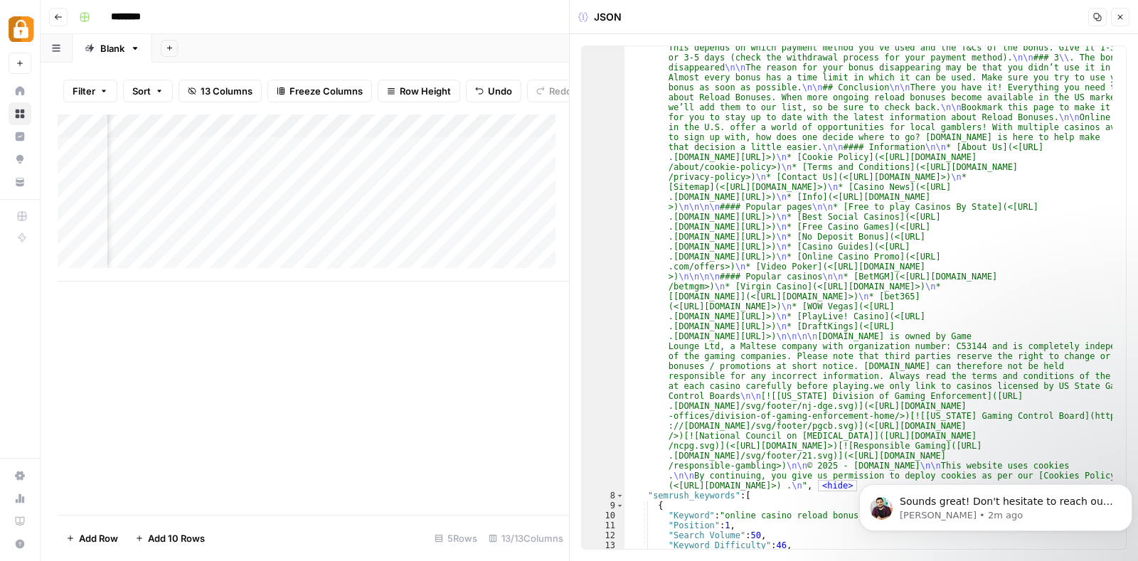
scroll to position [1079, 0]
click at [1120, 16] on icon "button" at bounding box center [1119, 17] width 9 height 9
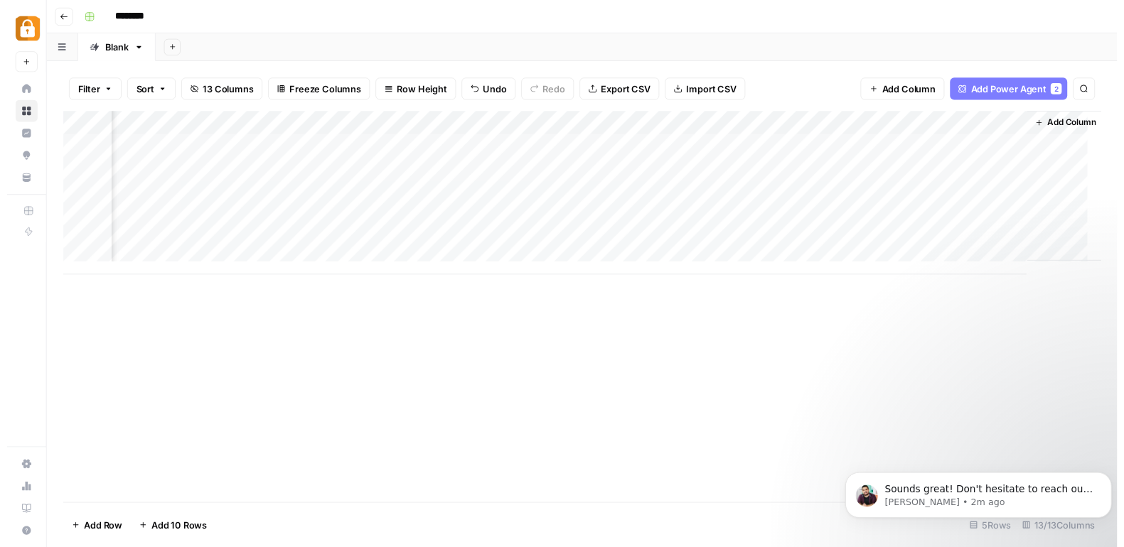
scroll to position [0, 894]
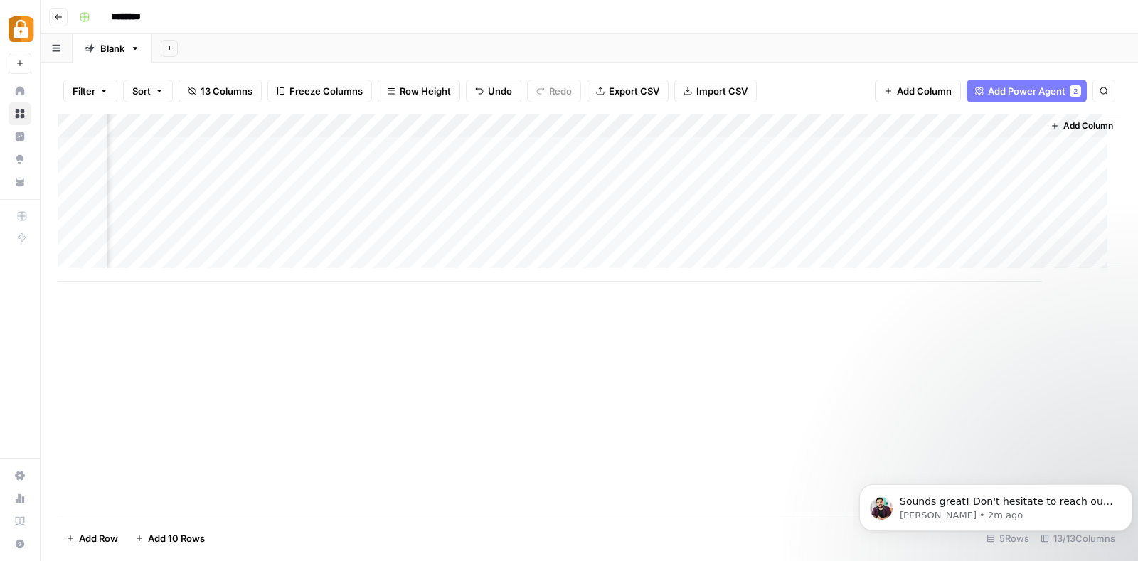
click at [946, 147] on div "Add Column" at bounding box center [589, 198] width 1063 height 168
click at [314, 150] on div "Add Column" at bounding box center [589, 198] width 1063 height 168
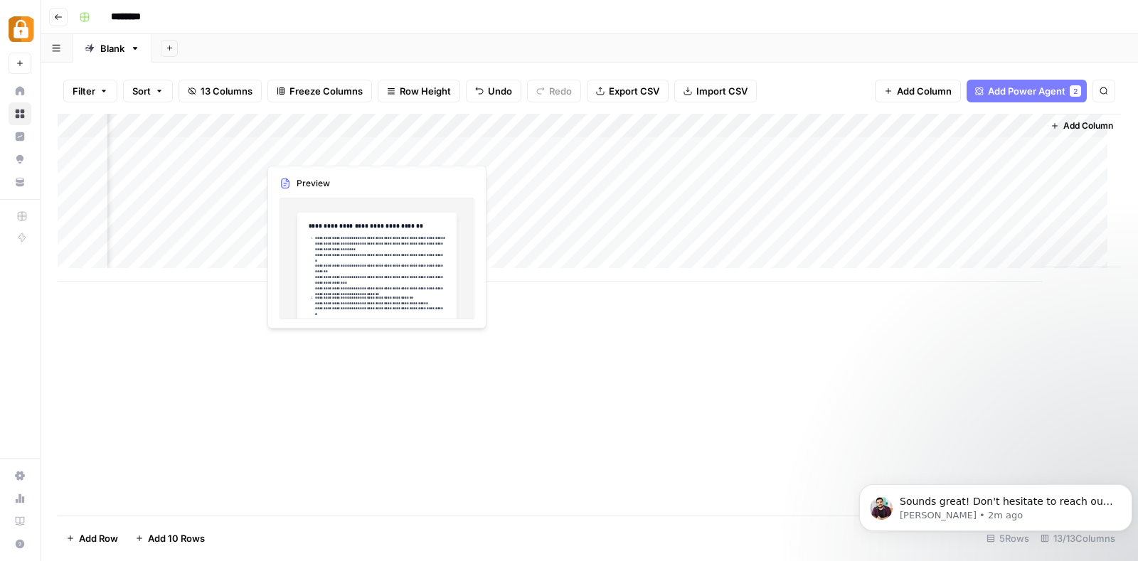
click at [314, 150] on div "Add Column" at bounding box center [589, 198] width 1063 height 168
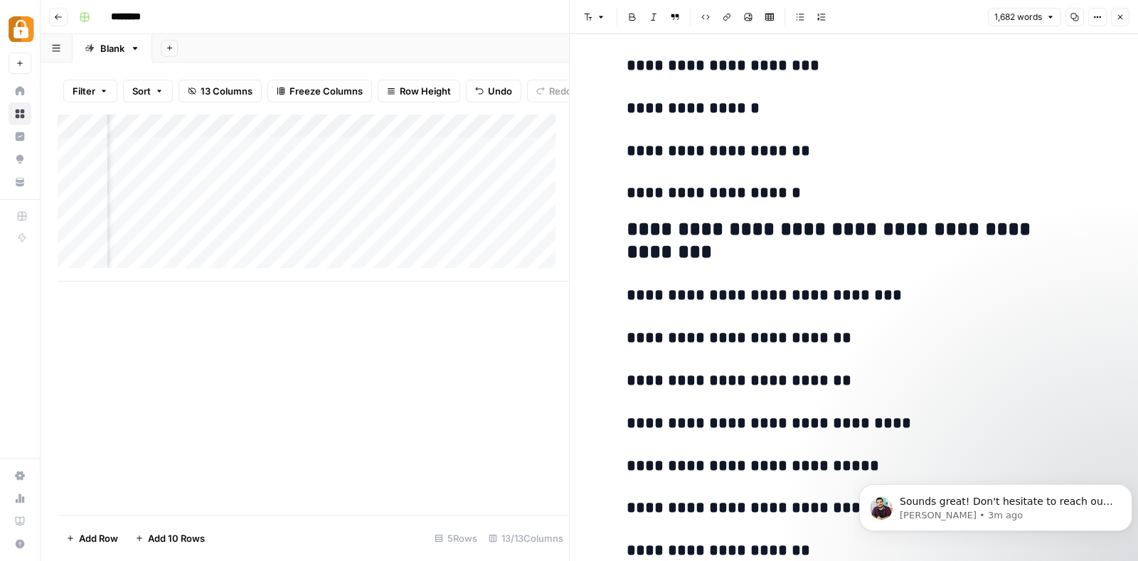
scroll to position [7598, 0]
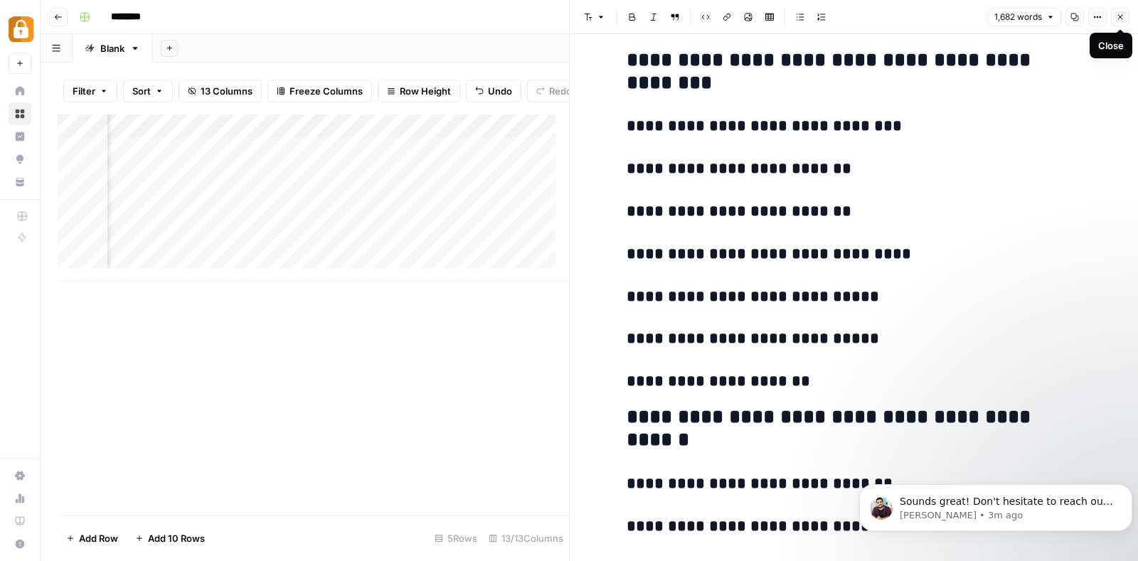
click at [1122, 21] on icon "button" at bounding box center [1119, 17] width 9 height 9
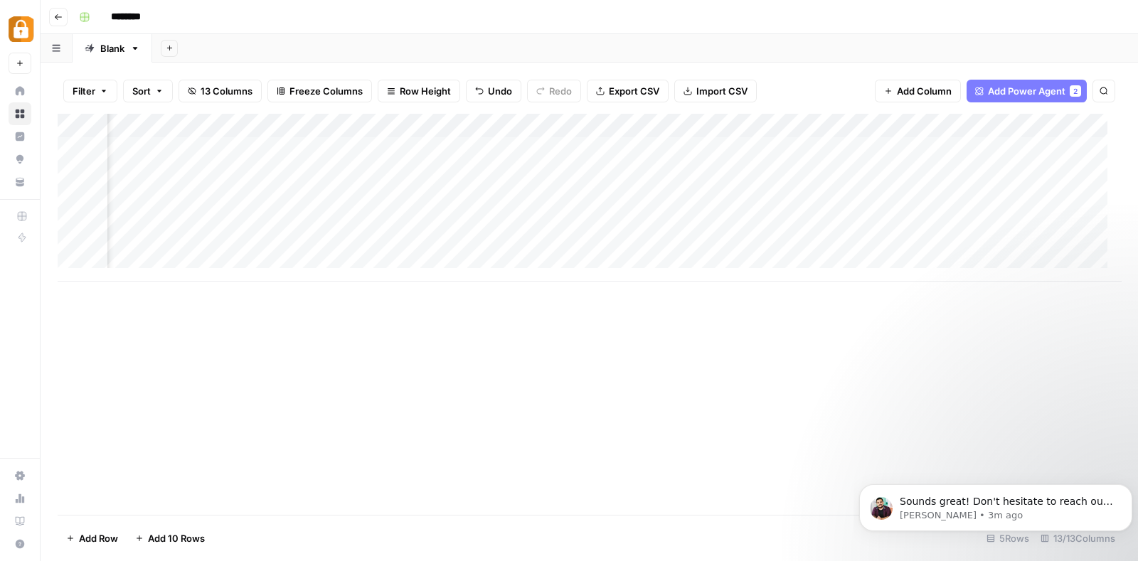
scroll to position [0, 587]
click at [335, 142] on div "Add Column" at bounding box center [589, 198] width 1063 height 168
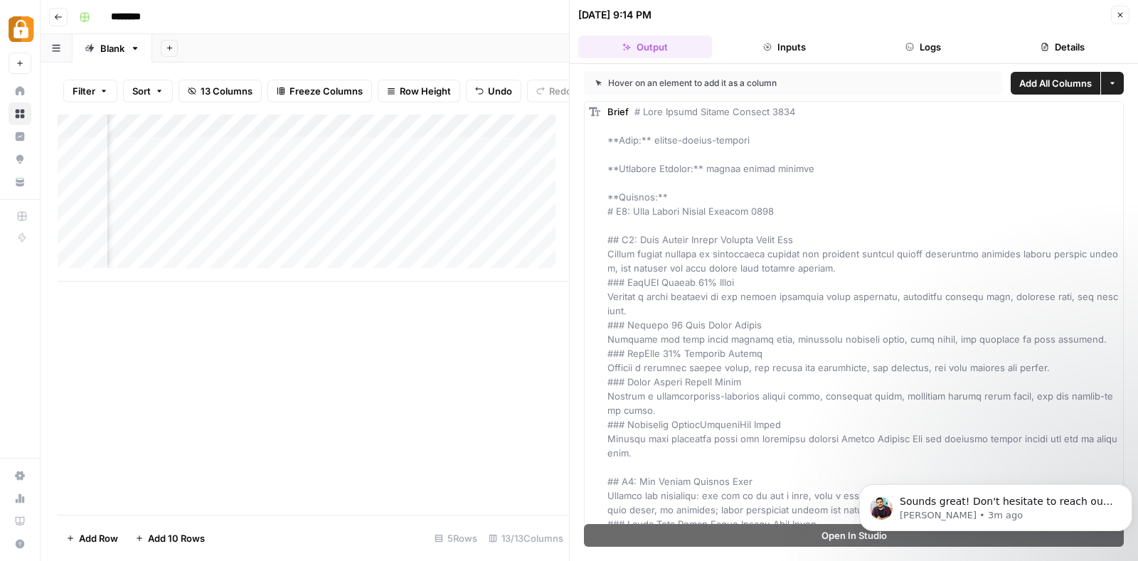
click at [1074, 46] on button "Details" at bounding box center [1062, 47] width 134 height 23
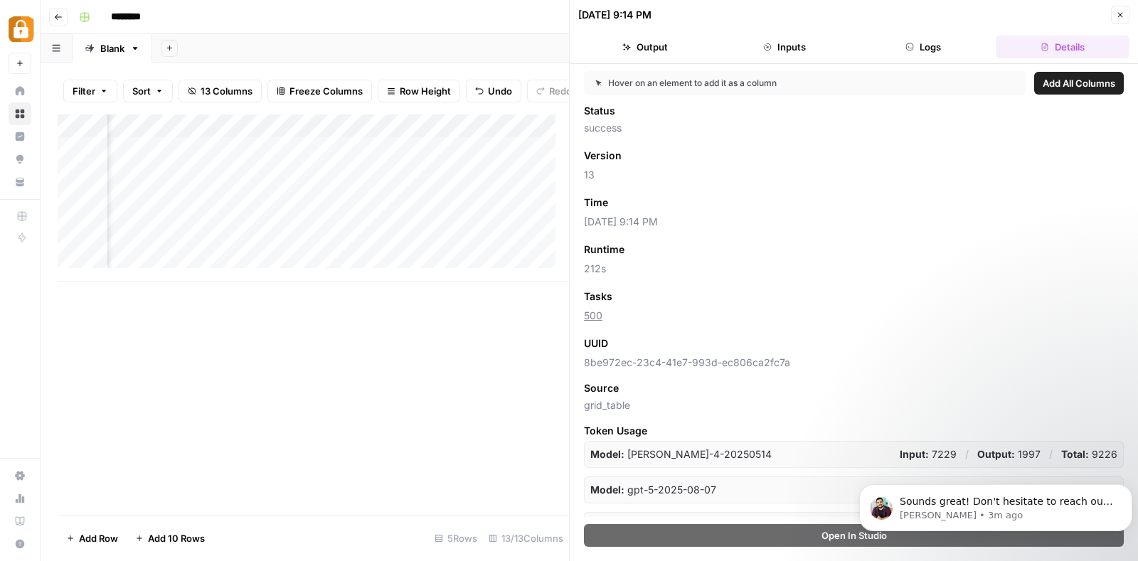
click at [1116, 14] on icon "button" at bounding box center [1119, 15] width 9 height 9
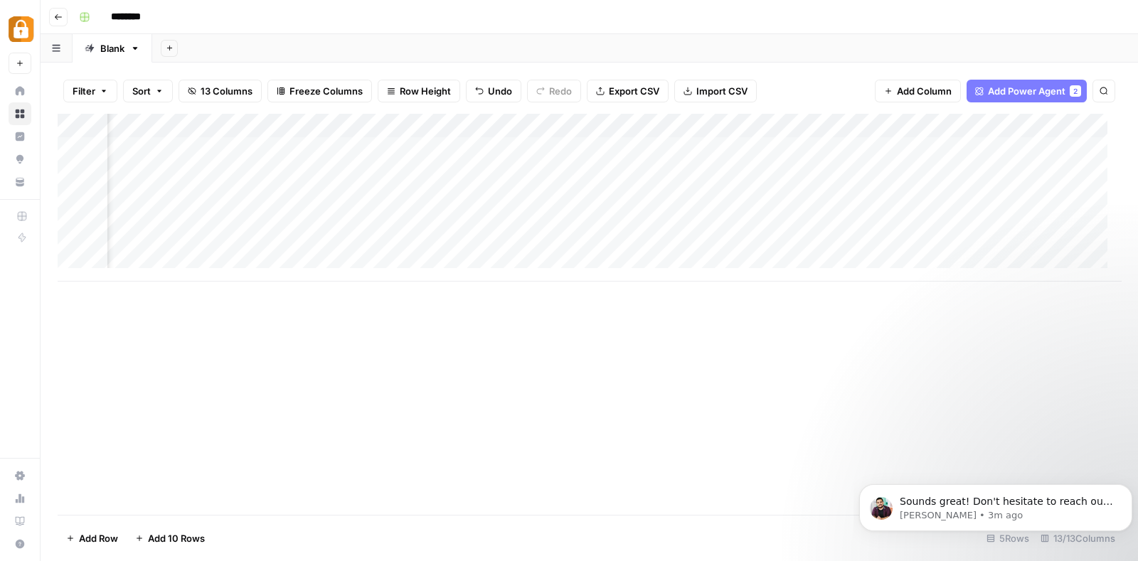
click at [404, 129] on div "Add Column" at bounding box center [589, 198] width 1063 height 168
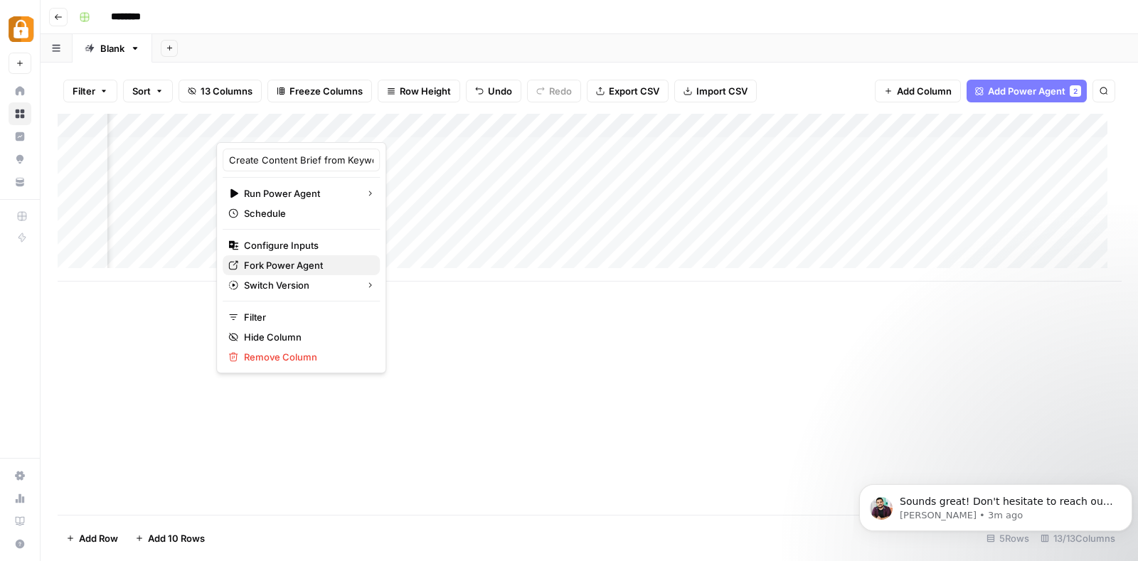
click at [306, 257] on button "Fork Power Agent" at bounding box center [301, 265] width 157 height 20
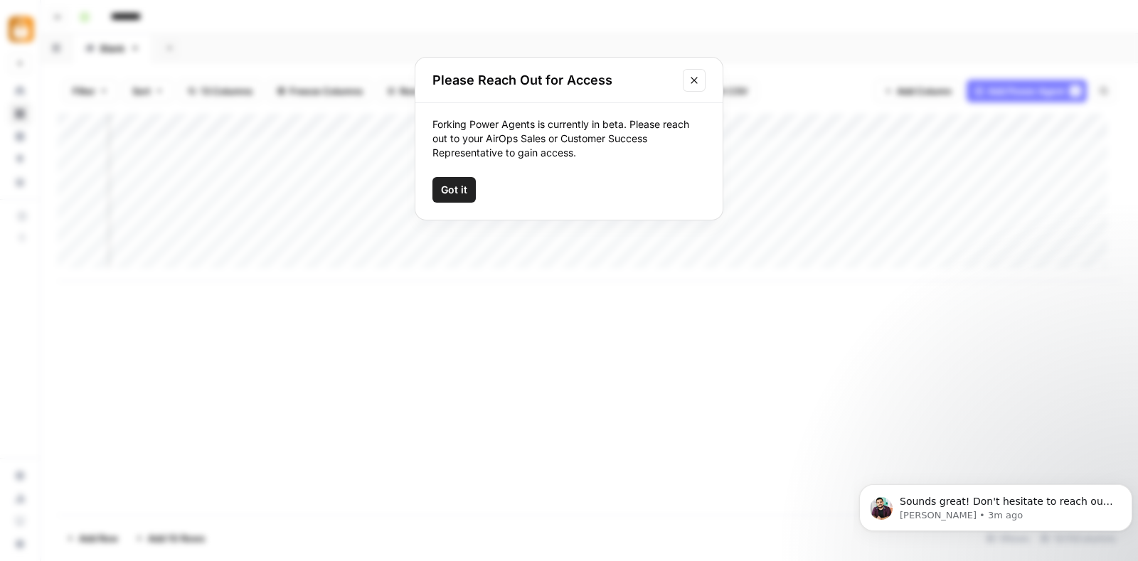
click at [472, 179] on button "Got it" at bounding box center [453, 190] width 43 height 26
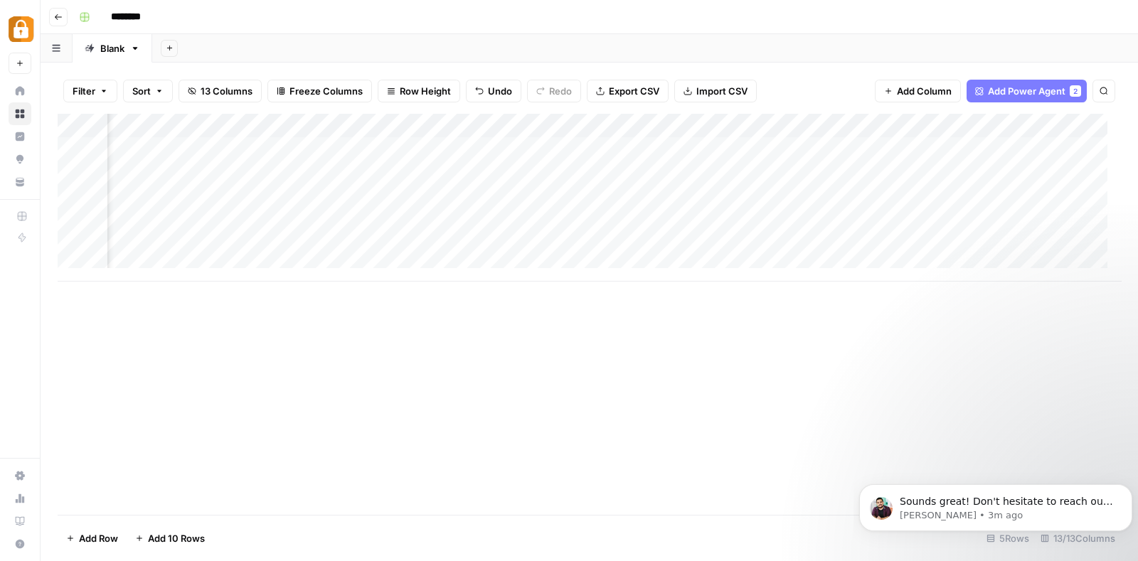
click at [395, 124] on div "Add Column" at bounding box center [589, 198] width 1063 height 168
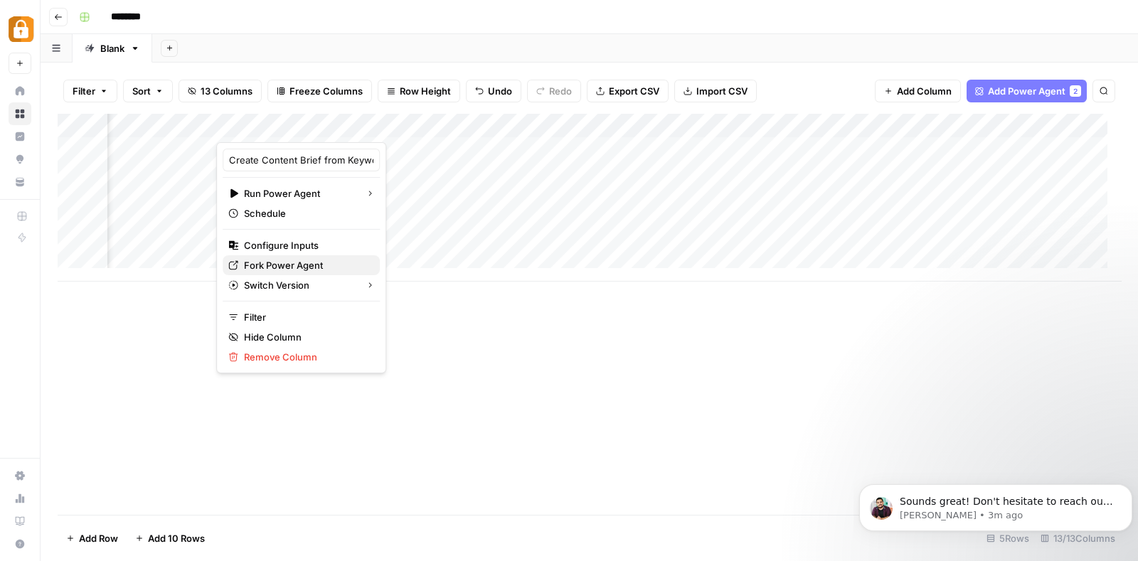
click at [309, 258] on span "Fork Power Agent" at bounding box center [306, 265] width 124 height 14
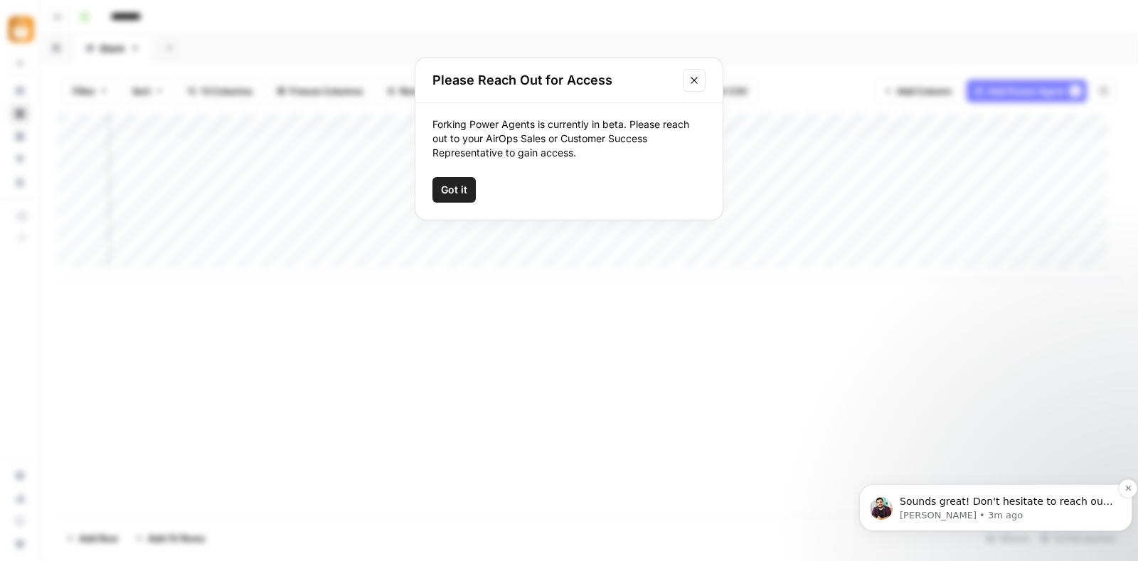
click at [961, 496] on span "Sounds great! Don't hesitate to reach out if you have more questions." at bounding box center [1005, 509] width 213 height 26
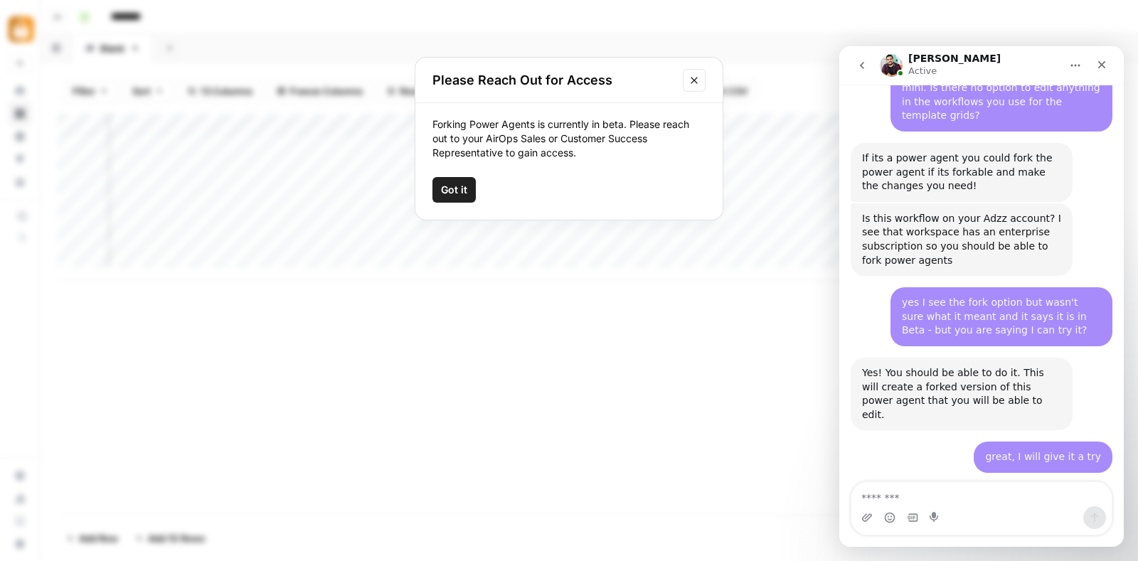
scroll to position [1143, 0]
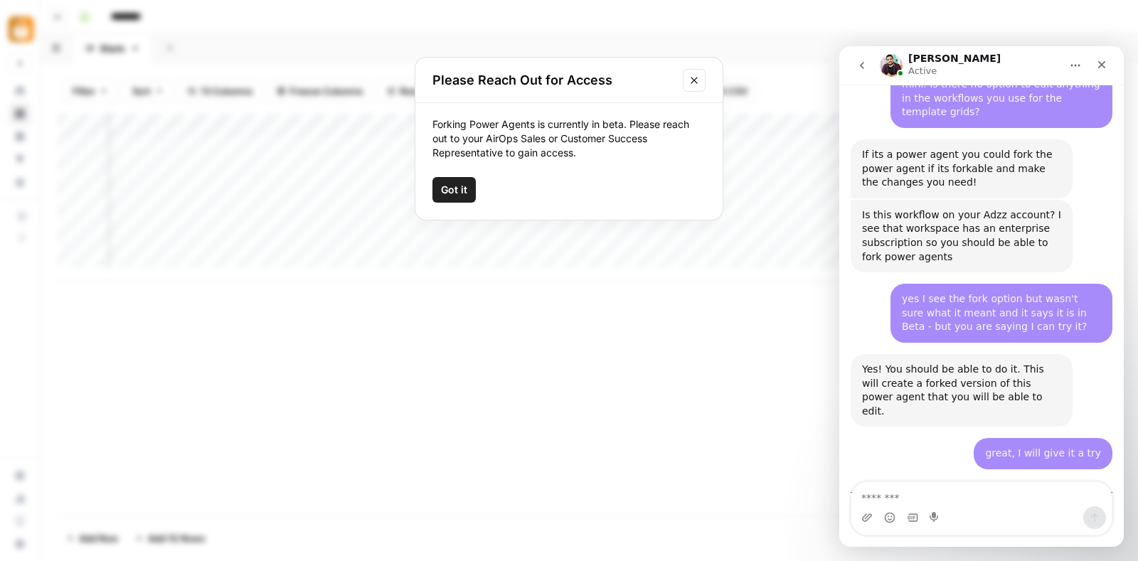
click at [937, 495] on textarea "Message…" at bounding box center [981, 494] width 260 height 24
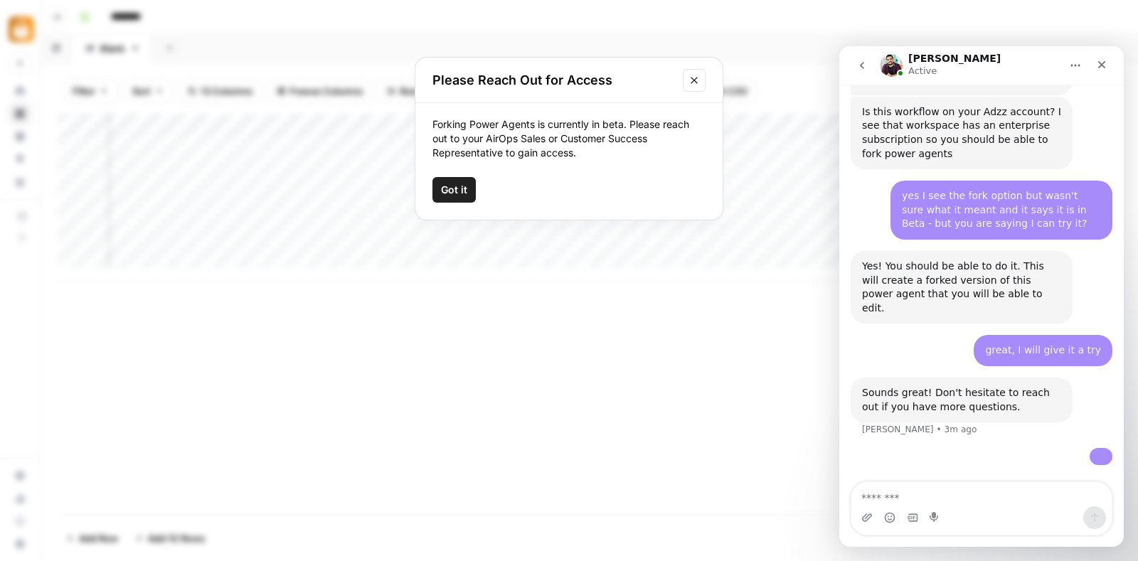
scroll to position [1253, 0]
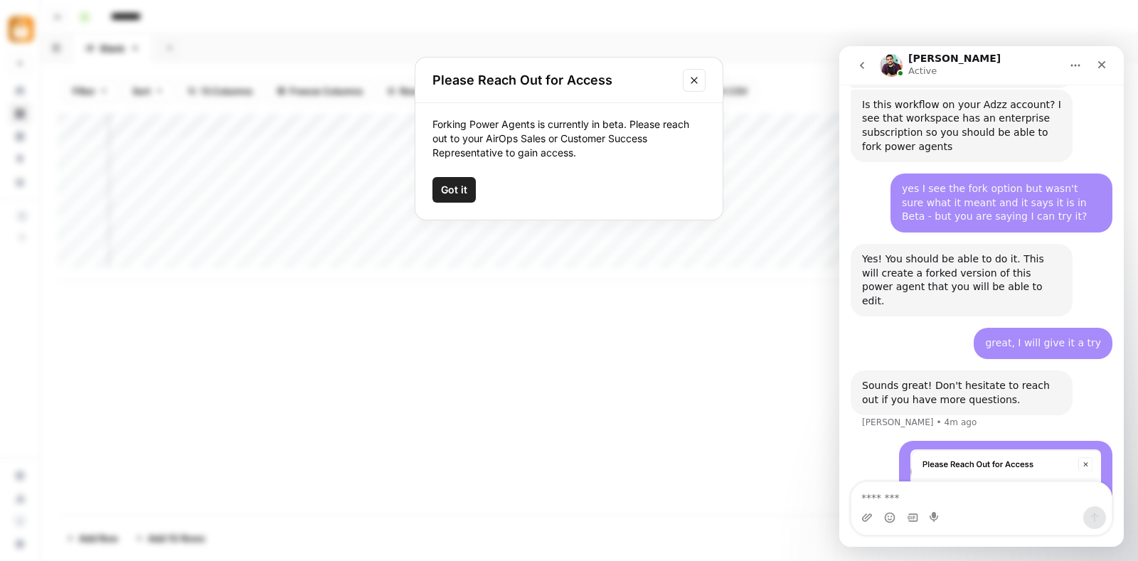
click at [441, 203] on div "Forking Power Agents is currently in beta. Please reach out to your AirOps Sale…" at bounding box center [568, 161] width 307 height 117
click at [456, 186] on span "Got it" at bounding box center [454, 190] width 26 height 14
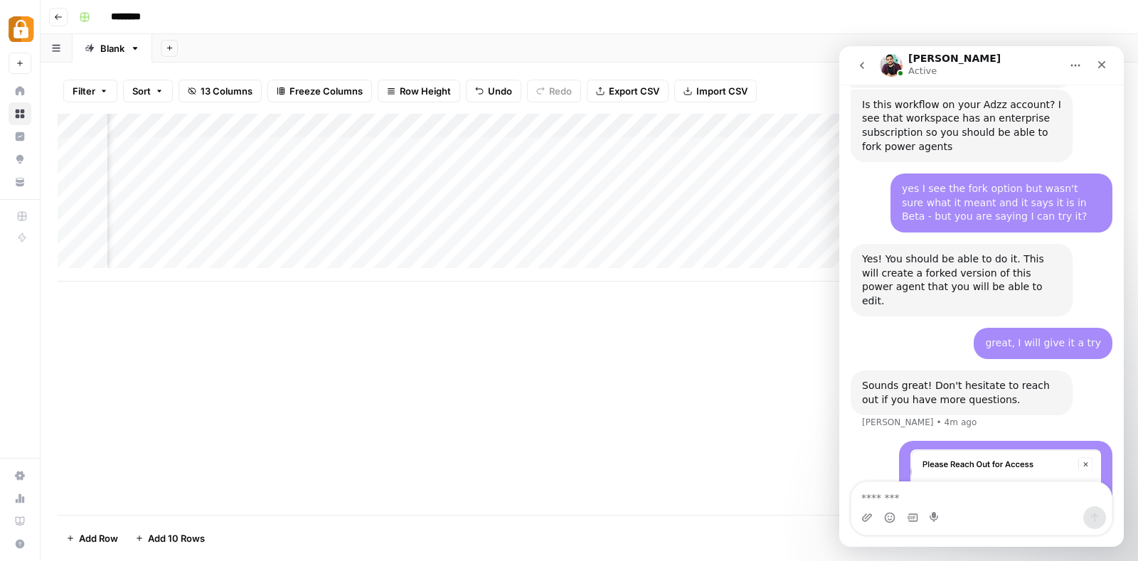
click at [920, 14] on div "********" at bounding box center [598, 17] width 1050 height 23
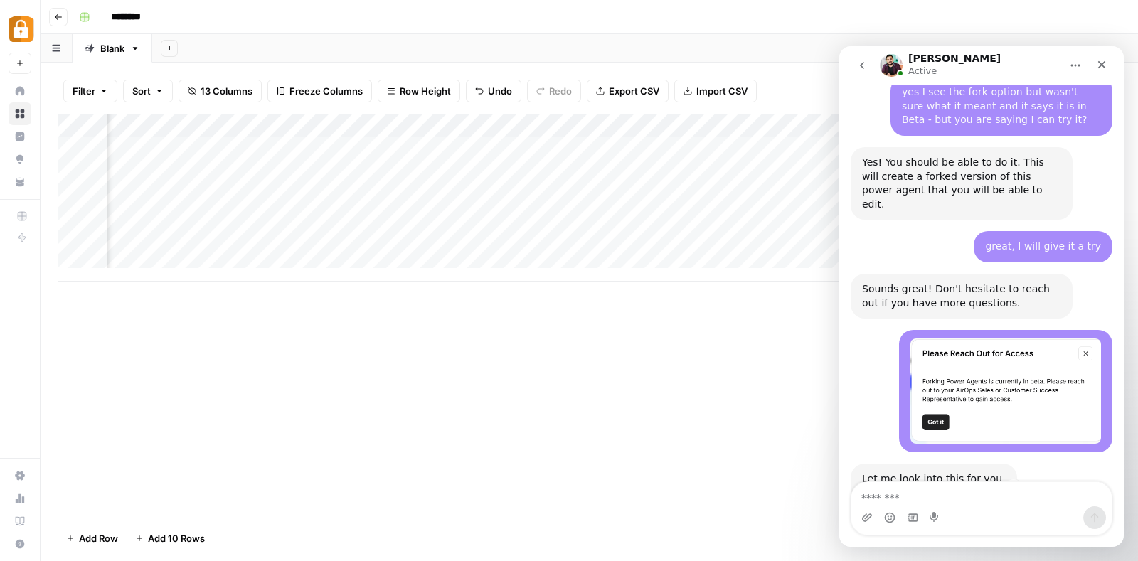
scroll to position [1396, 0]
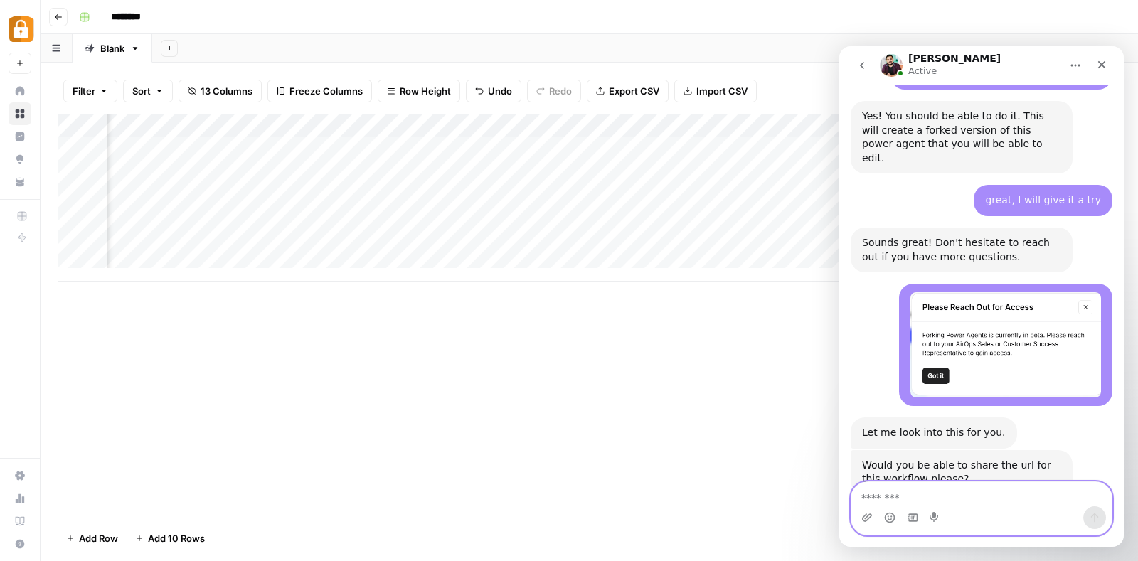
click at [965, 499] on textarea "Message…" at bounding box center [981, 494] width 260 height 24
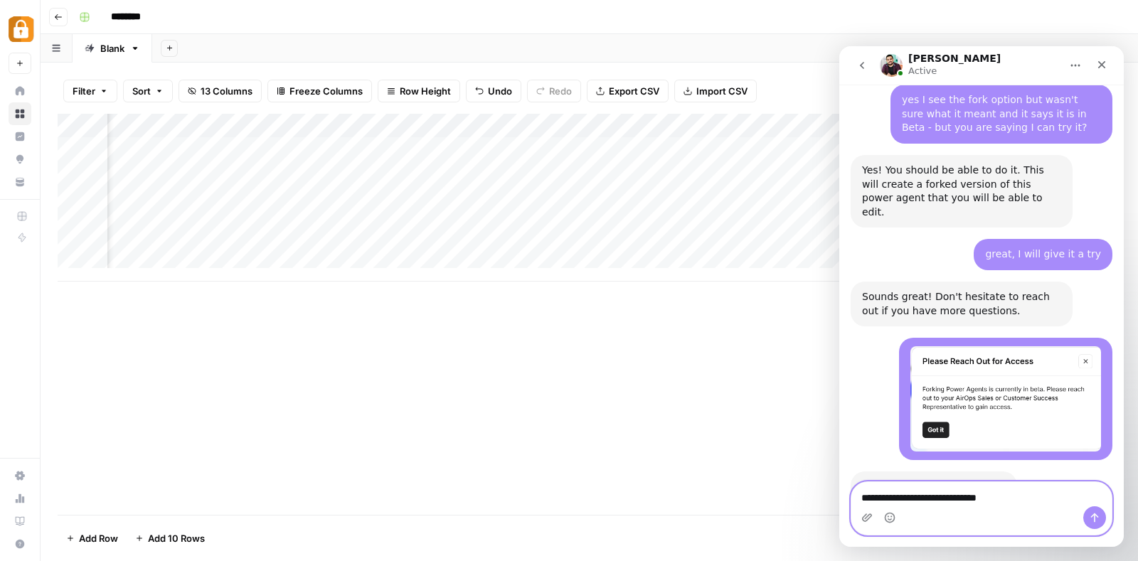
paste textarea "**********"
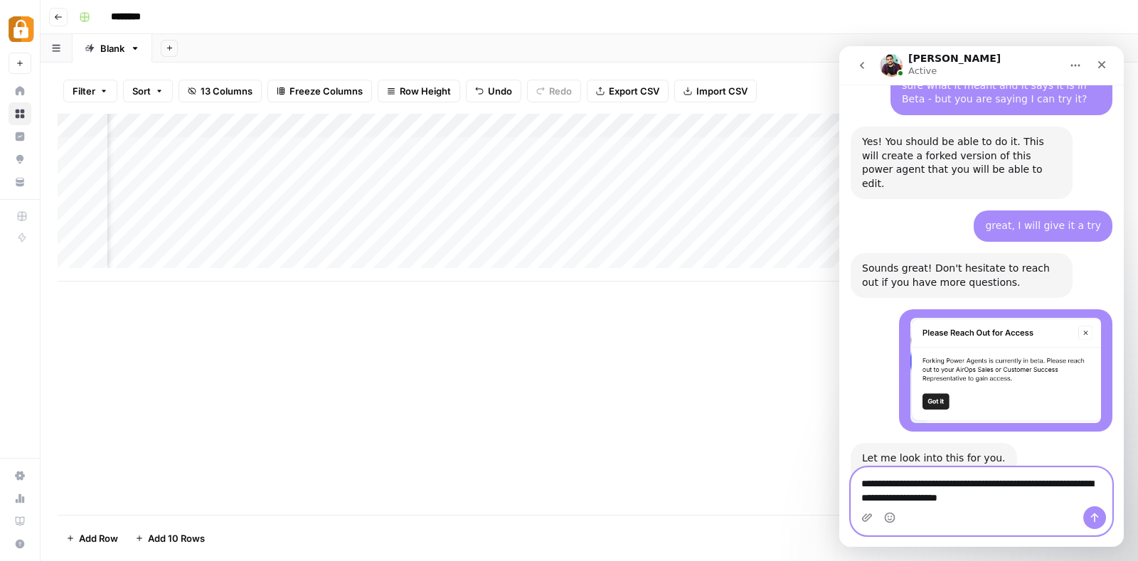
type textarea "**********"
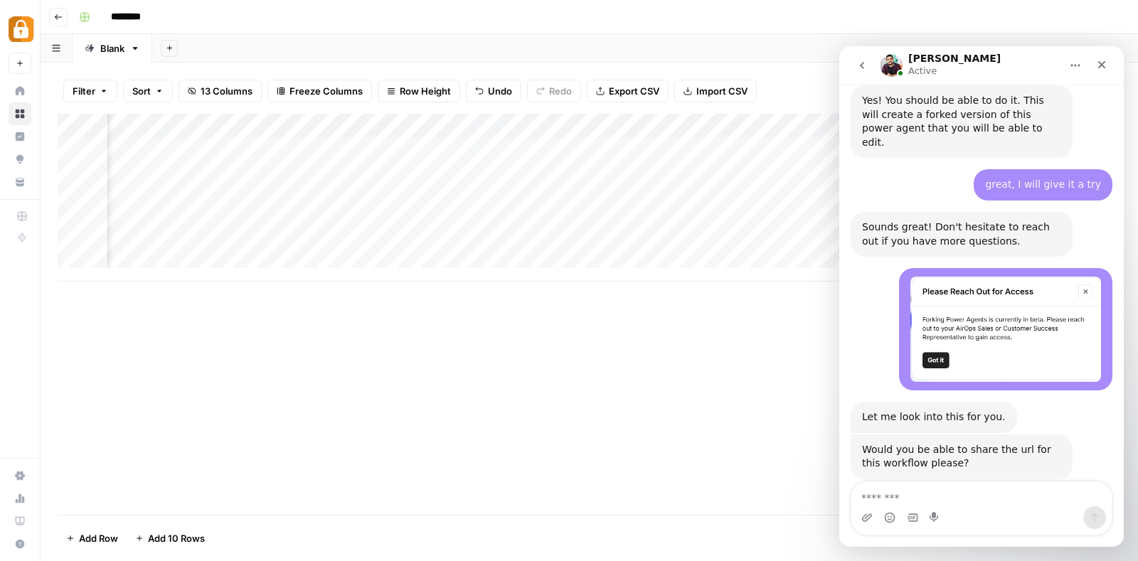
click at [372, 122] on div "Add Column" at bounding box center [589, 198] width 1063 height 168
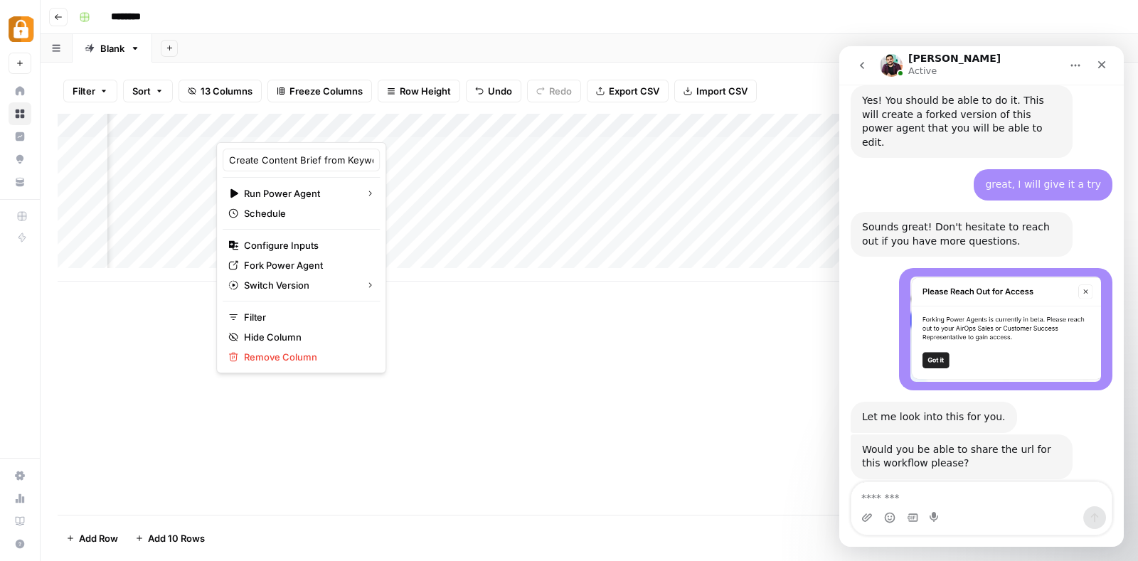
click at [390, 129] on div at bounding box center [327, 128] width 223 height 28
click at [1011, 492] on textarea "Message…" at bounding box center [981, 494] width 260 height 24
click at [1011, 492] on textarea "****" at bounding box center [981, 494] width 260 height 24
type textarea "**********"
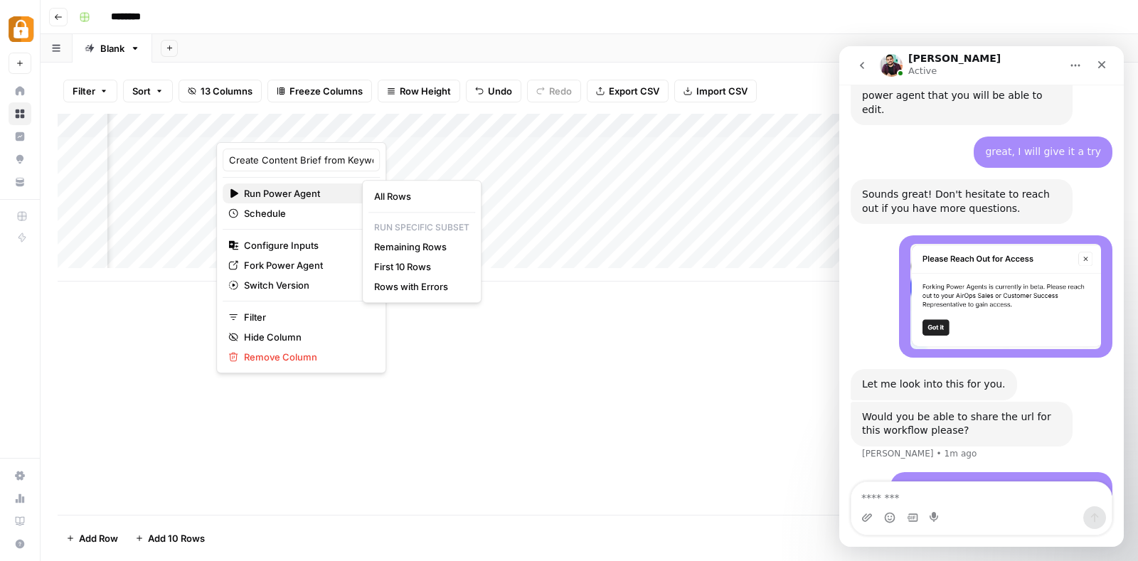
scroll to position [1499, 0]
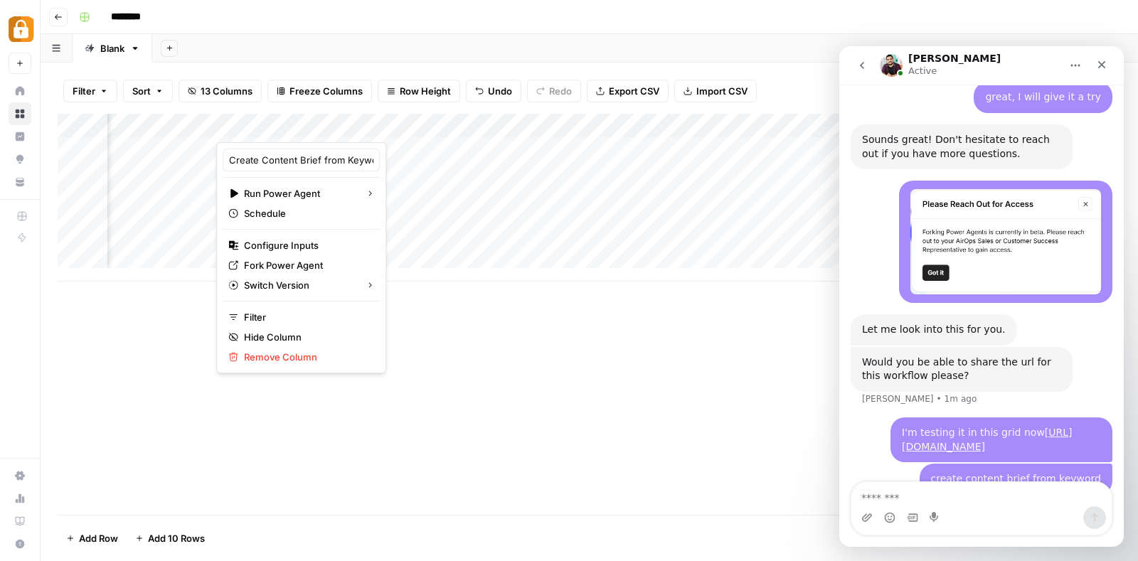
click at [138, 11] on input "********" at bounding box center [145, 17] width 80 height 23
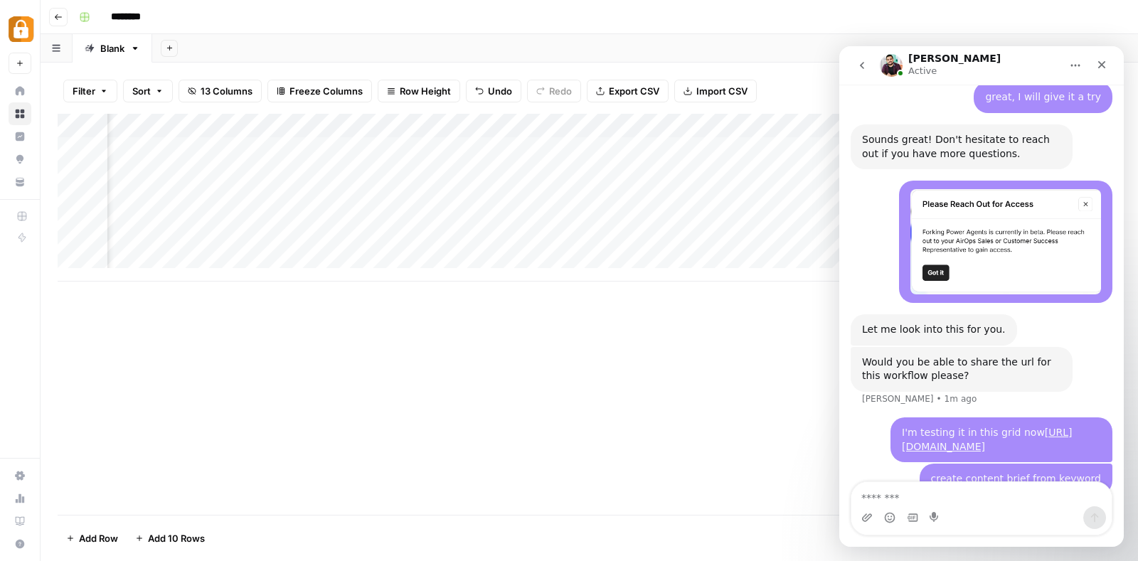
click at [138, 11] on input "********" at bounding box center [145, 17] width 80 height 23
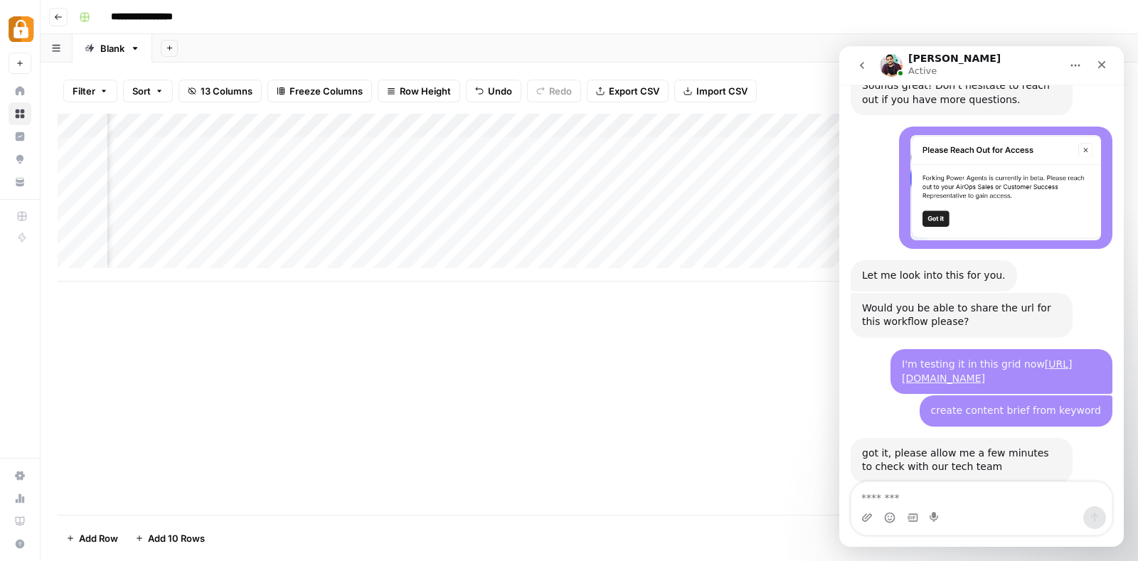
scroll to position [1556, 0]
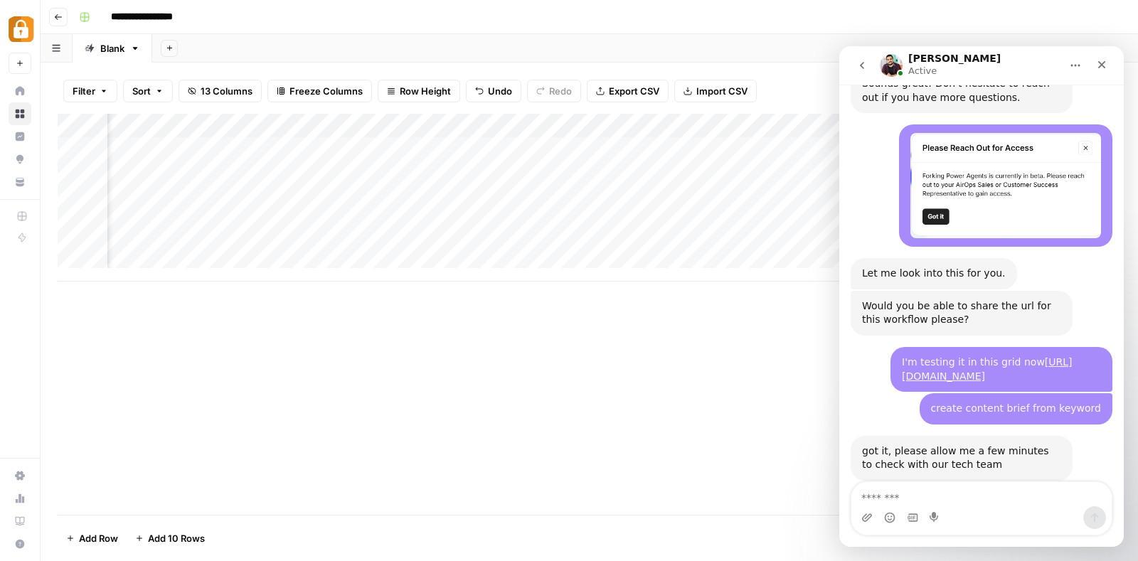
type input "**********"
click at [247, 21] on div "**********" at bounding box center [598, 17] width 1050 height 23
click at [995, 491] on textarea "Message…" at bounding box center [981, 494] width 260 height 24
type textarea "******"
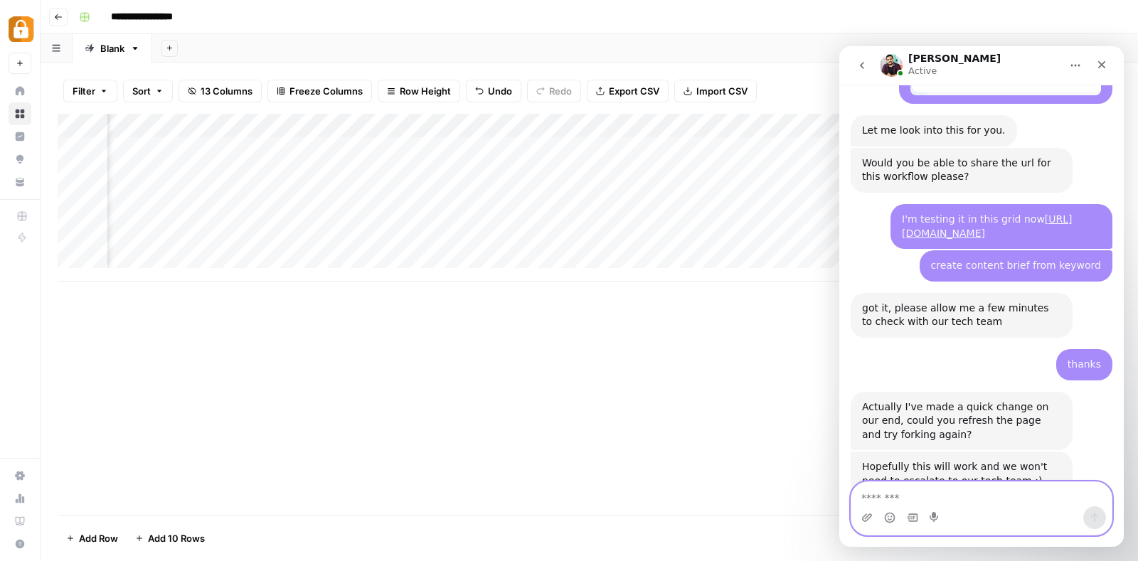
scroll to position [1714, 0]
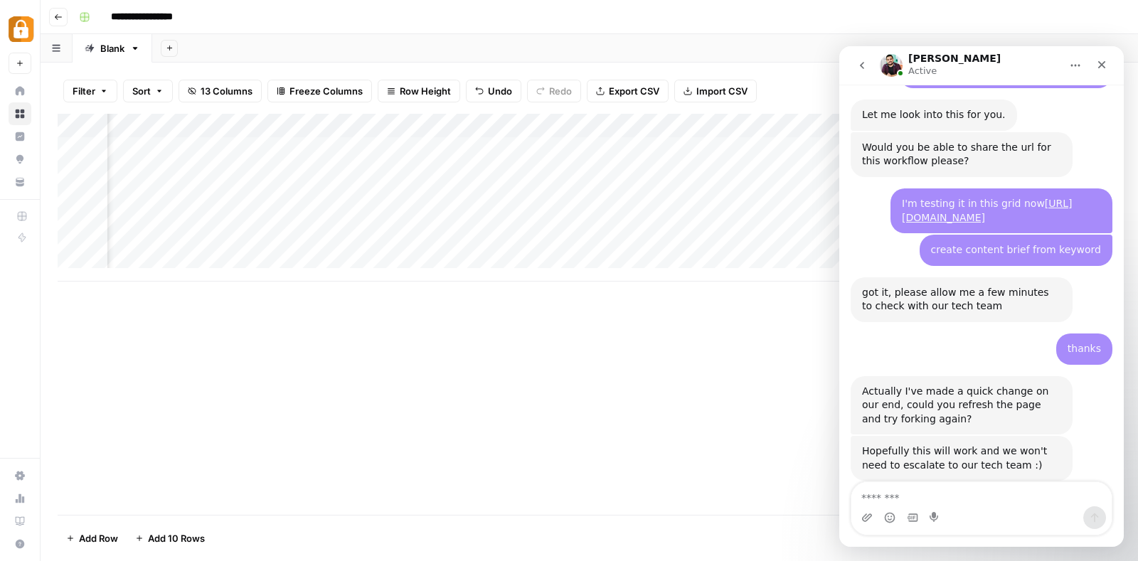
click at [399, 126] on div "Add Column" at bounding box center [589, 198] width 1063 height 168
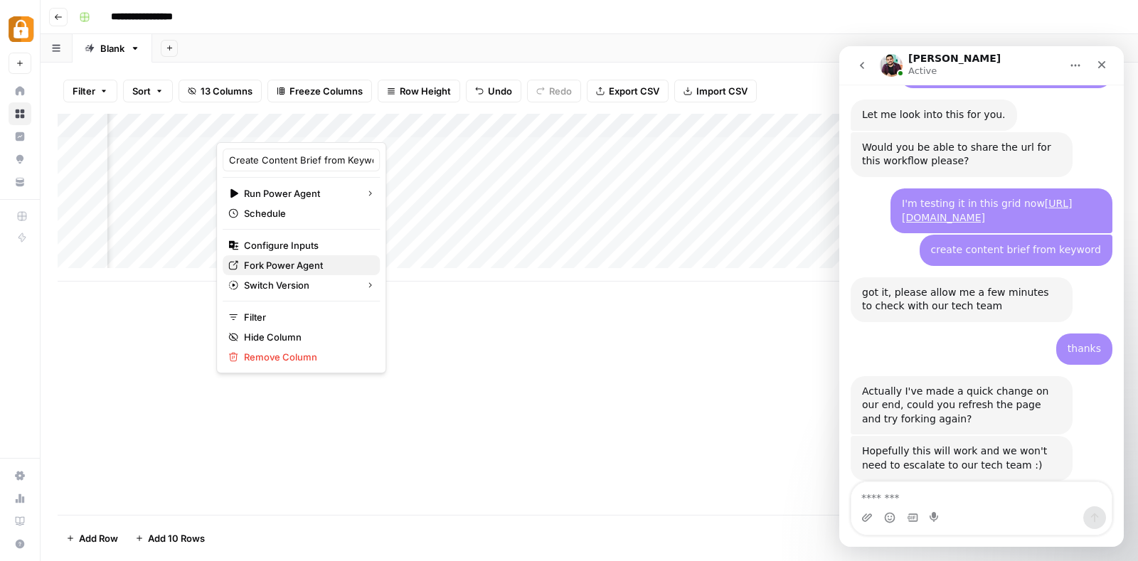
scroll to position [1660, 0]
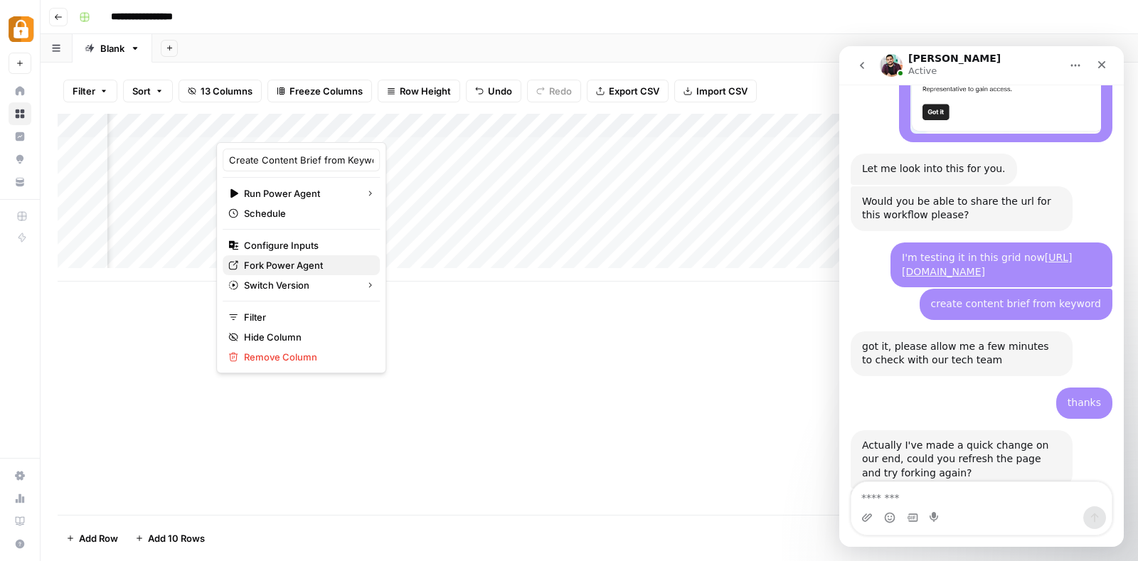
click at [300, 260] on span "Fork Power Agent" at bounding box center [306, 265] width 124 height 14
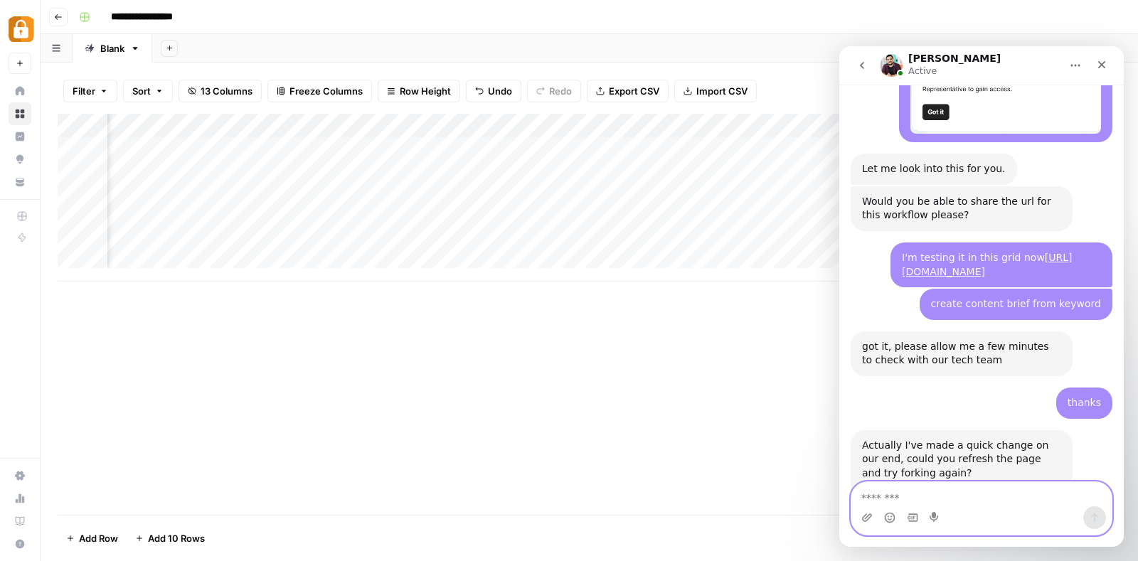
click at [958, 499] on textarea "Message…" at bounding box center [981, 494] width 260 height 24
type textarea "**********"
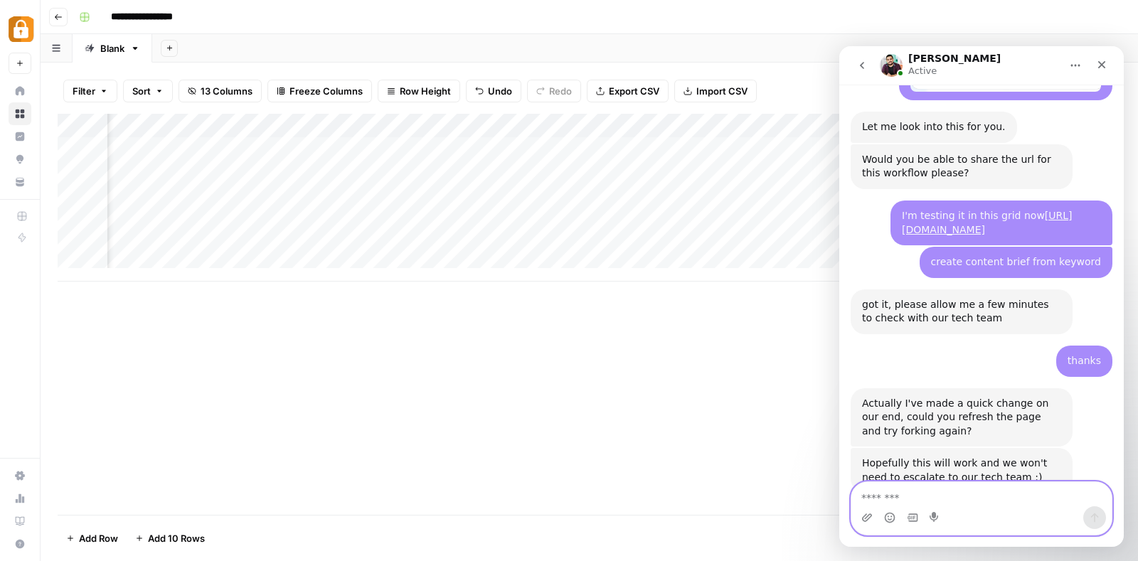
scroll to position [1745, 0]
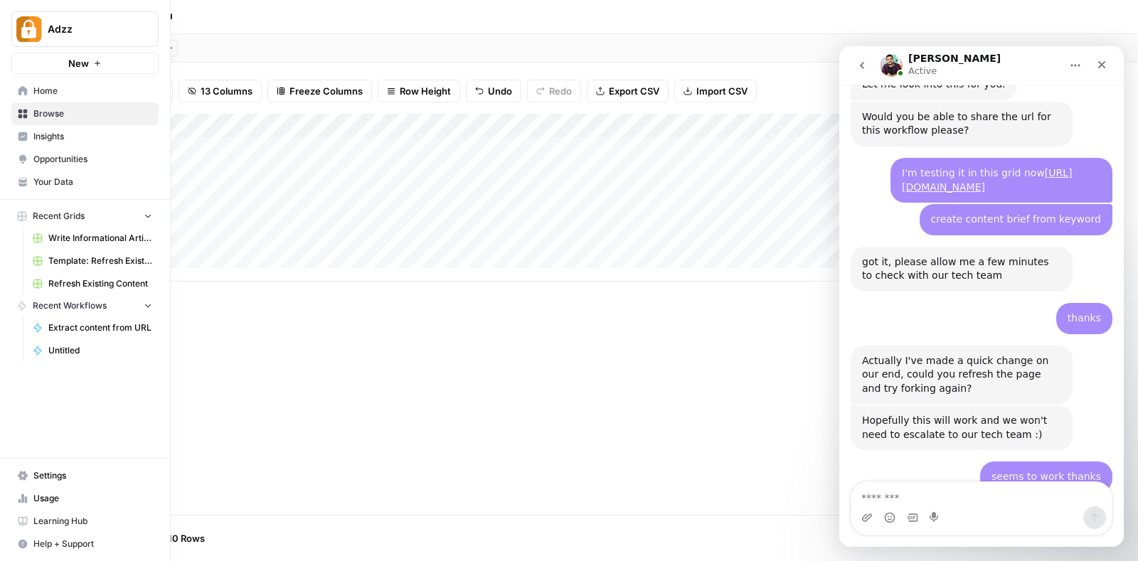
click at [64, 176] on span "Your Data" at bounding box center [92, 182] width 119 height 13
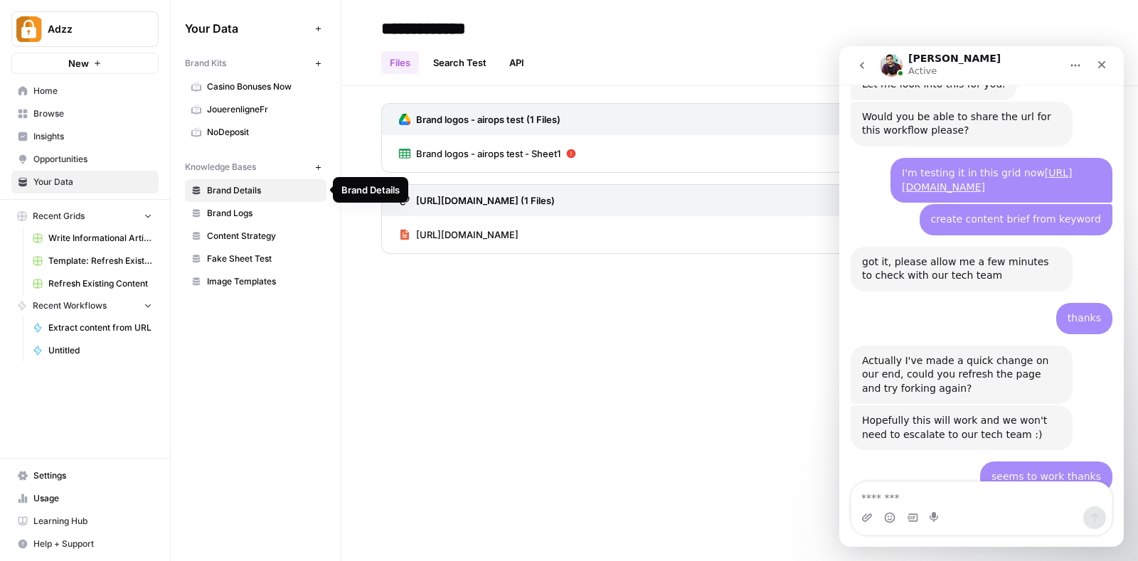
click at [257, 186] on span "Brand Details" at bounding box center [263, 190] width 113 height 13
click at [242, 184] on span "Brand Details" at bounding box center [263, 190] width 113 height 13
click at [1101, 57] on div "Close" at bounding box center [1101, 65] width 26 height 26
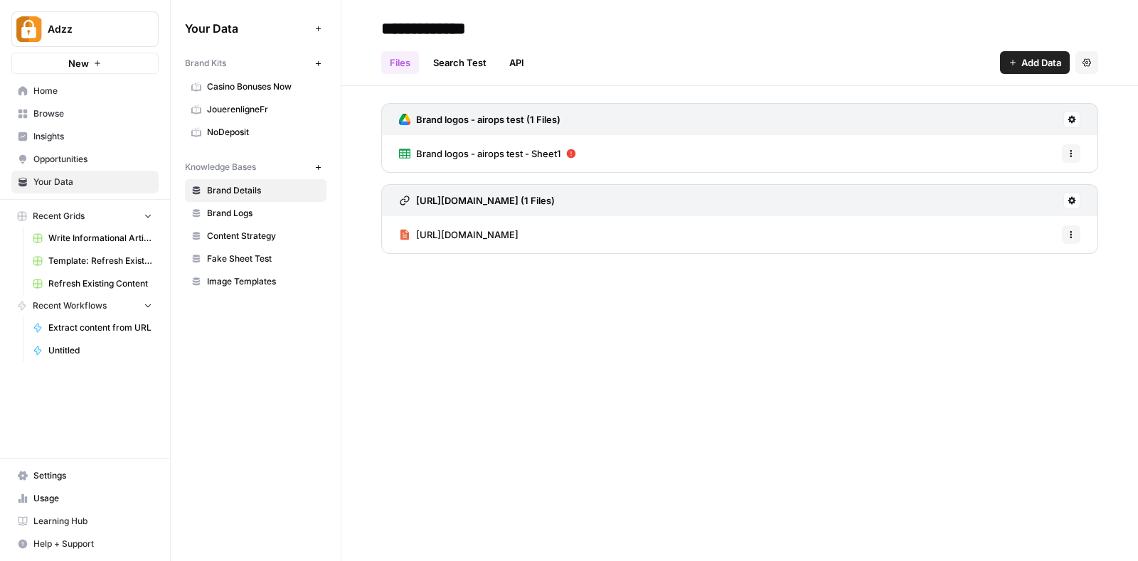
click at [321, 63] on span "New" at bounding box center [321, 63] width 1 height 1
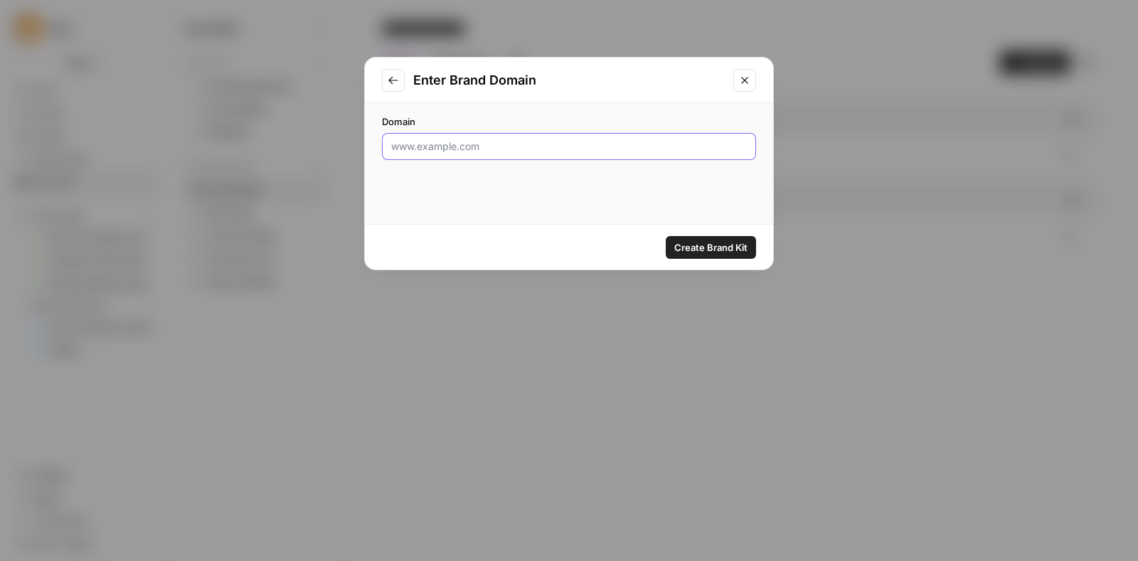
click at [483, 139] on input "Domain" at bounding box center [568, 146] width 355 height 14
type input "w"
type input "https://www.casinoshub.com"
click at [722, 249] on span "Create Brand Kit" at bounding box center [710, 247] width 73 height 14
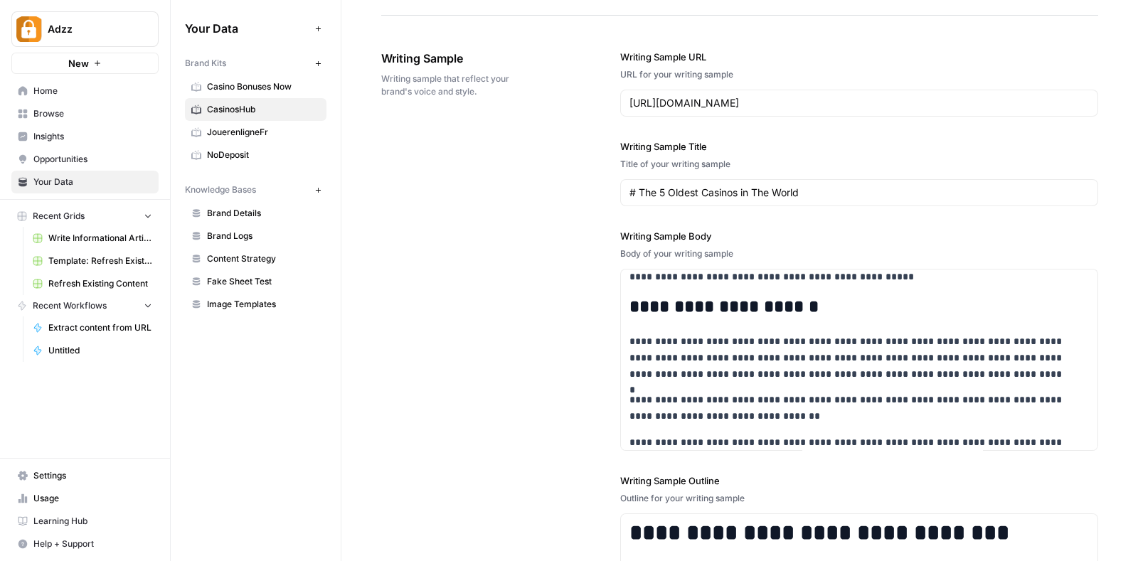
scroll to position [1285, 0]
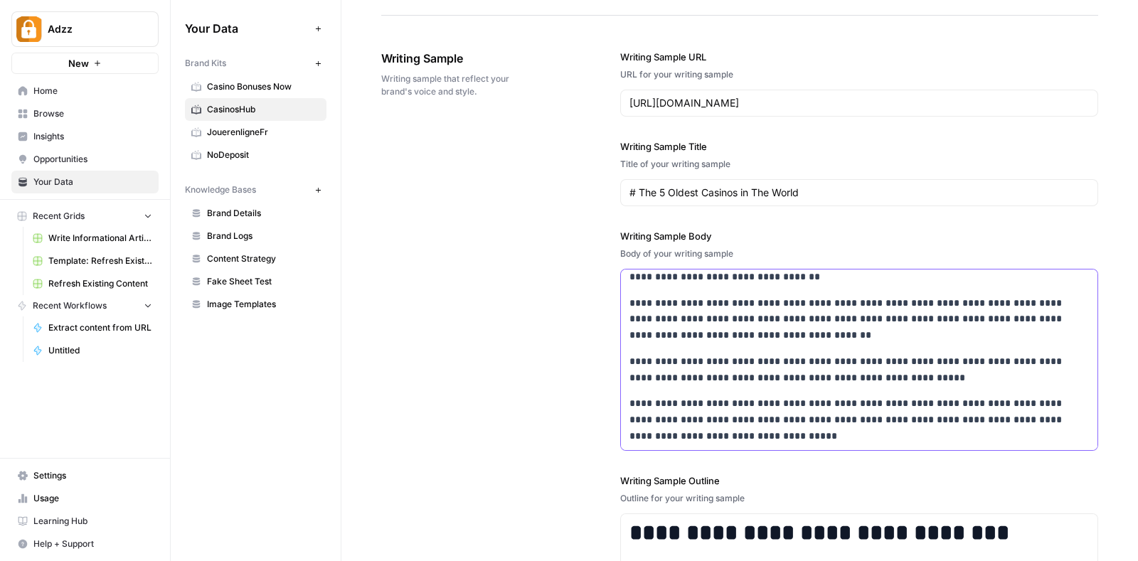
click at [802, 311] on p "**********" at bounding box center [847, 319] width 436 height 48
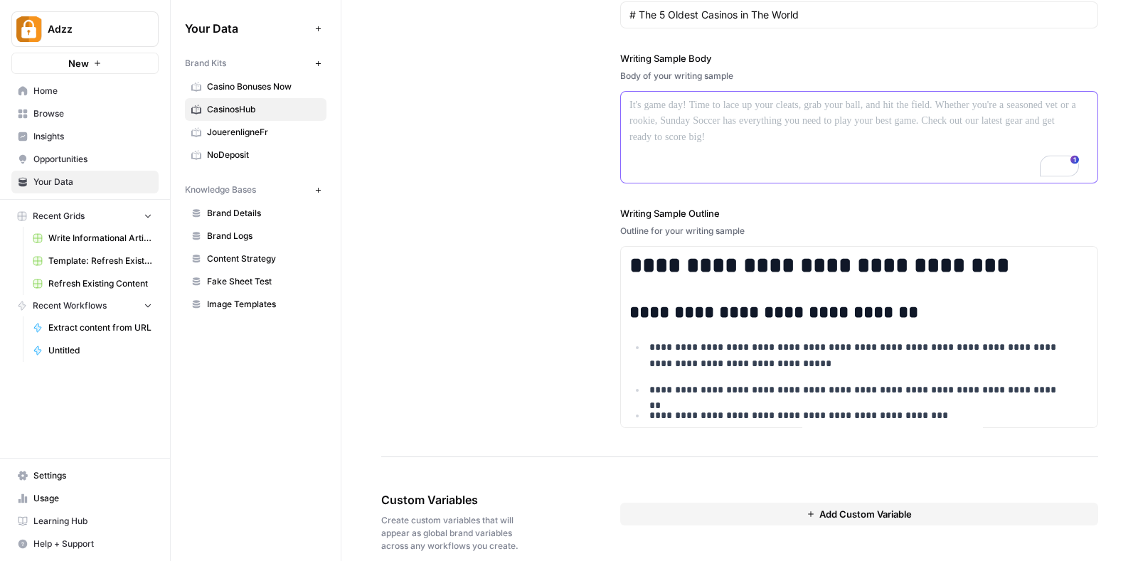
scroll to position [1797, 0]
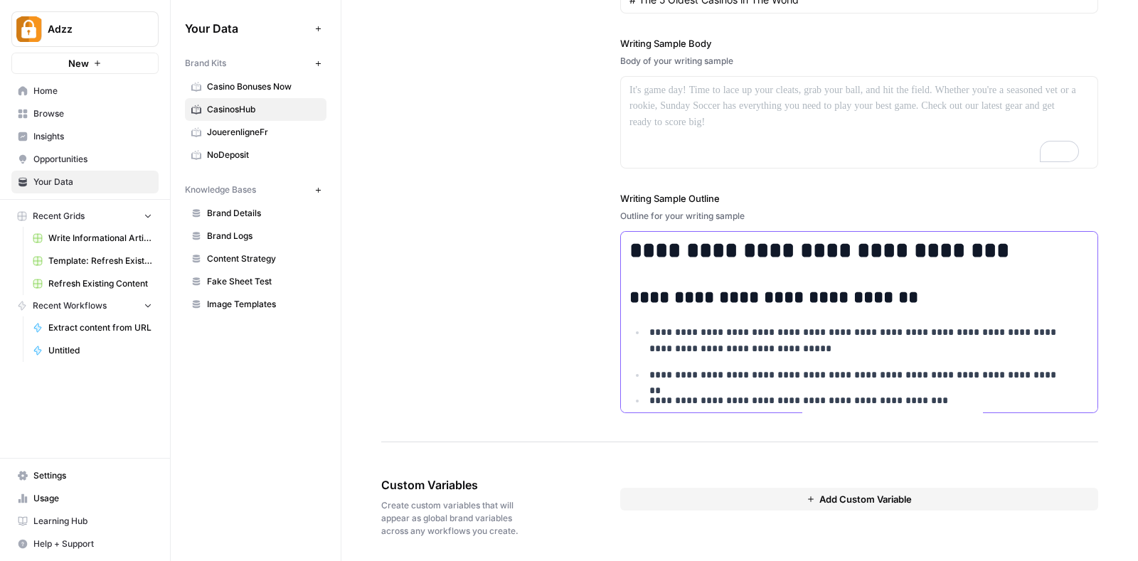
click at [848, 293] on h2 "**********" at bounding box center [847, 298] width 436 height 20
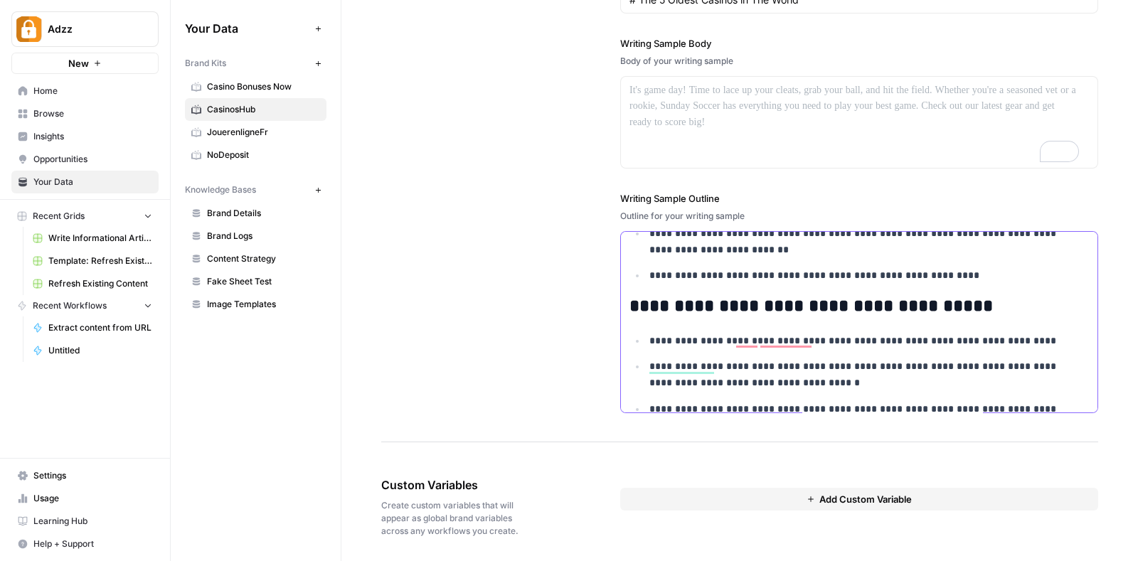
scroll to position [0, 0]
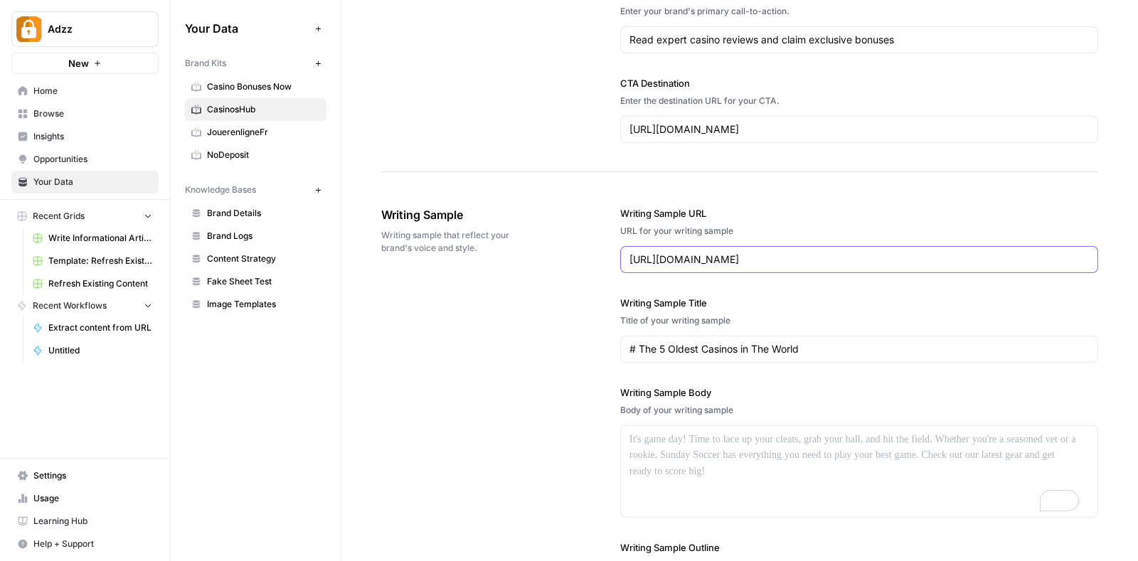
click at [871, 257] on input "https://www.casinoshub.com/blog/the-5-oldest-casinos-in-the-world" at bounding box center [858, 259] width 459 height 14
click at [857, 355] on div "# The 5 Oldest Casinos in The World" at bounding box center [859, 349] width 478 height 27
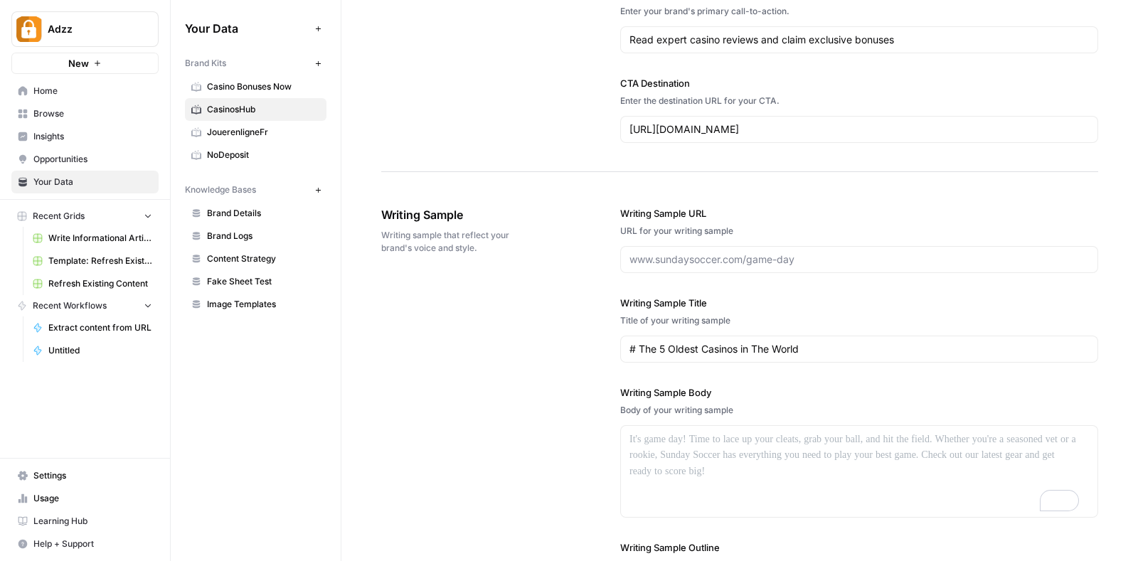
click at [857, 355] on div "# The 5 Oldest Casinos in The World" at bounding box center [859, 349] width 478 height 27
click at [850, 342] on input "# The 5 Oldest Casinos in The World" at bounding box center [858, 349] width 459 height 14
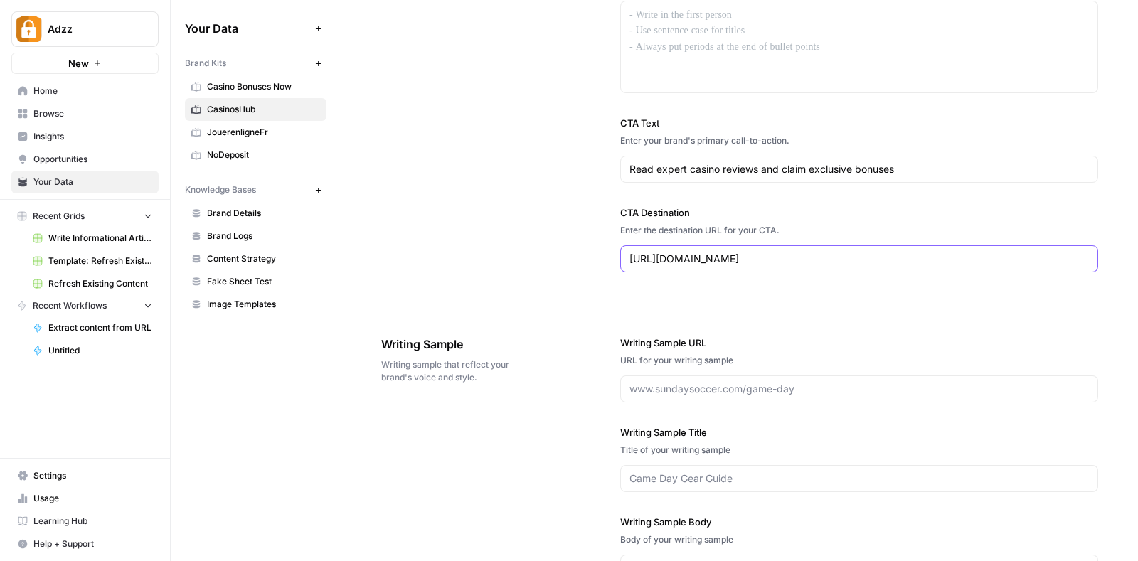
click at [796, 257] on input "https://www.casinoshub.com/" at bounding box center [858, 259] width 459 height 14
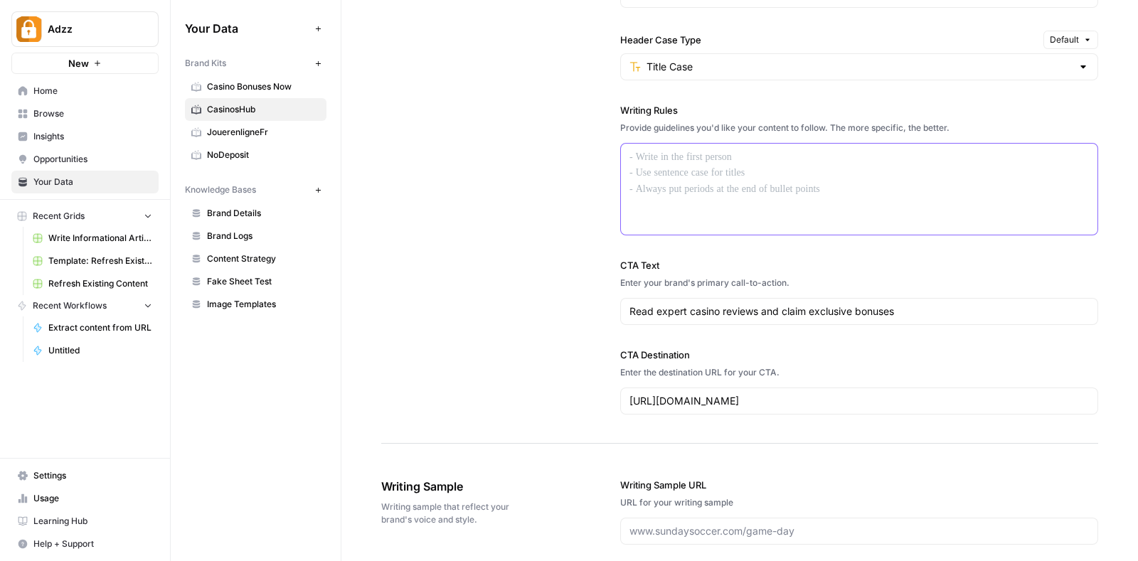
click at [889, 192] on div at bounding box center [859, 189] width 476 height 91
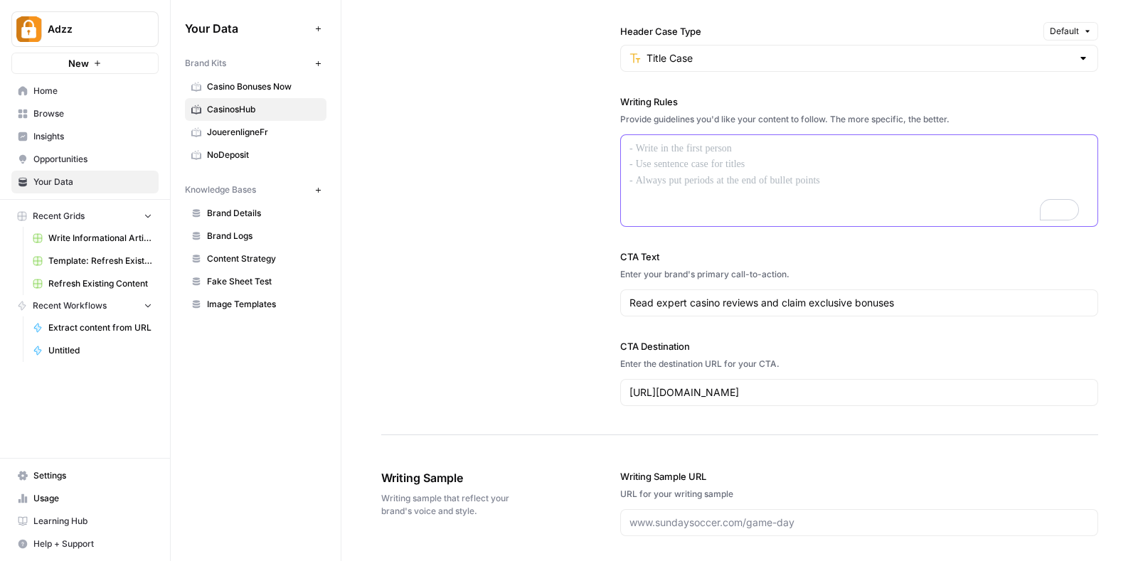
click at [838, 181] on div "To enrich screen reader interactions, please activate Accessibility in Grammarl…" at bounding box center [859, 180] width 476 height 91
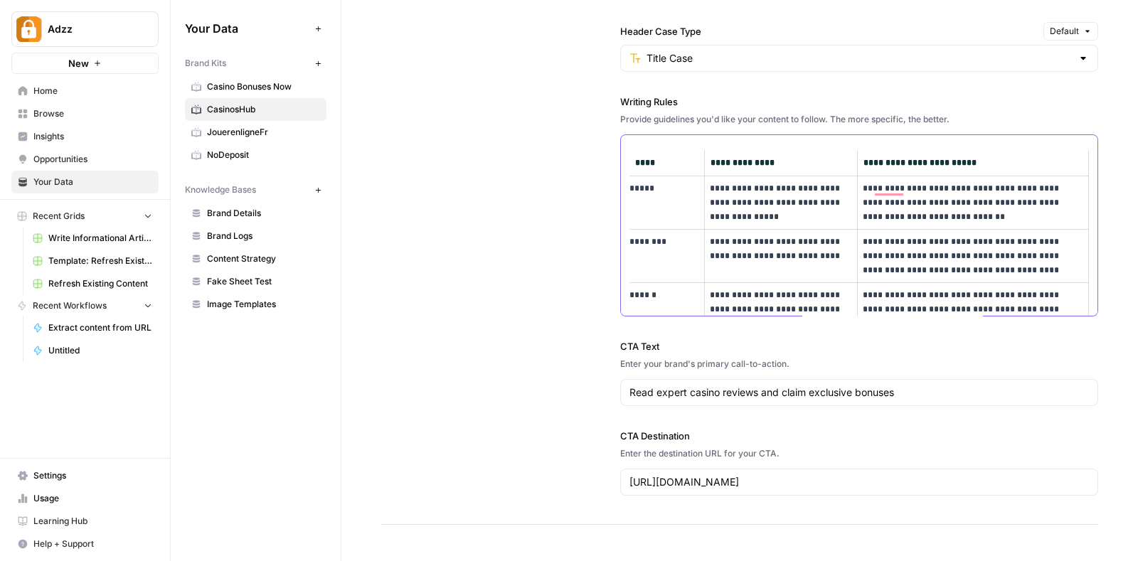
scroll to position [1792, 0]
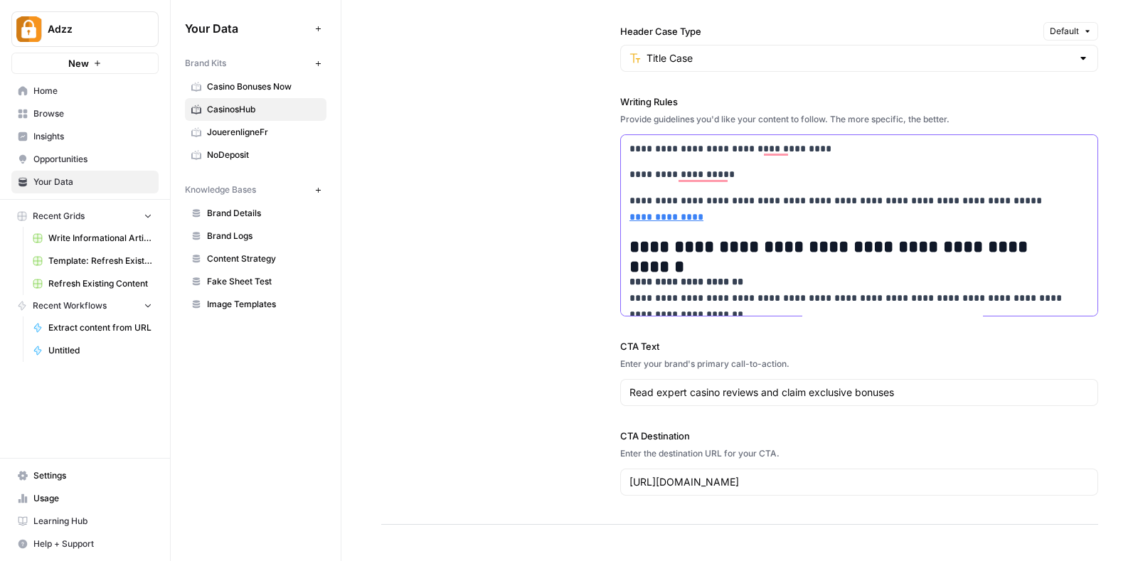
click at [718, 144] on p "**********" at bounding box center [847, 149] width 436 height 16
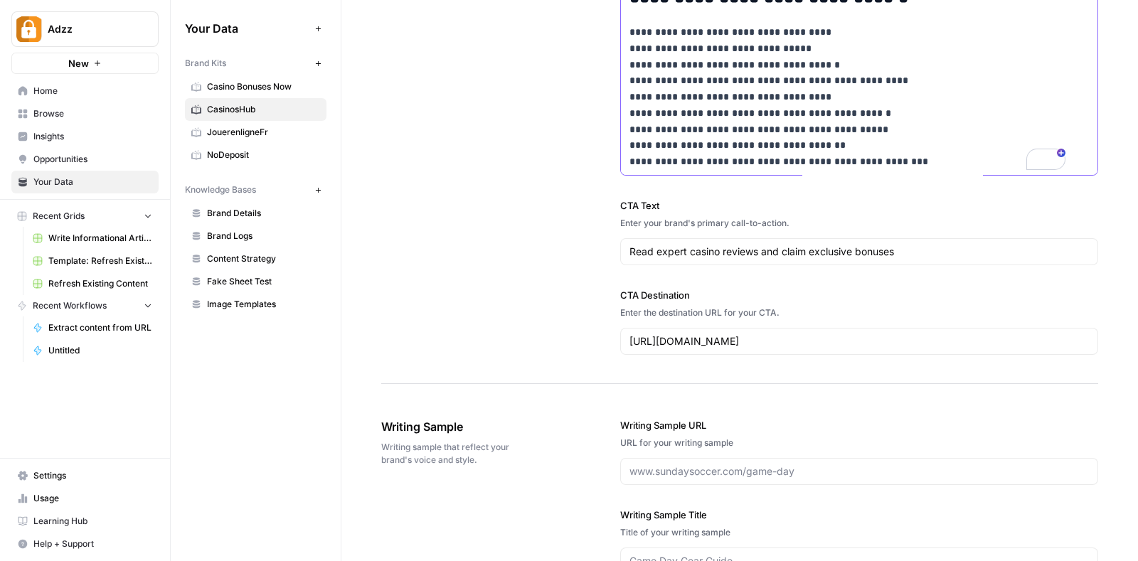
scroll to position [1327, 0]
click at [777, 250] on input "Read expert casino reviews and claim exclusive bonuses" at bounding box center [858, 250] width 459 height 14
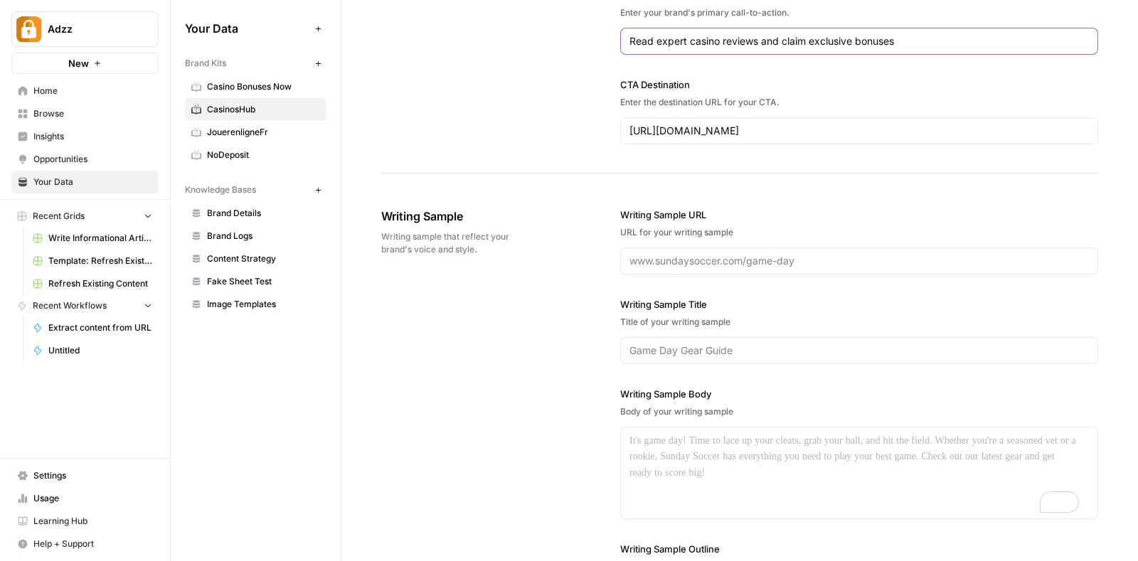
scroll to position [1539, 0]
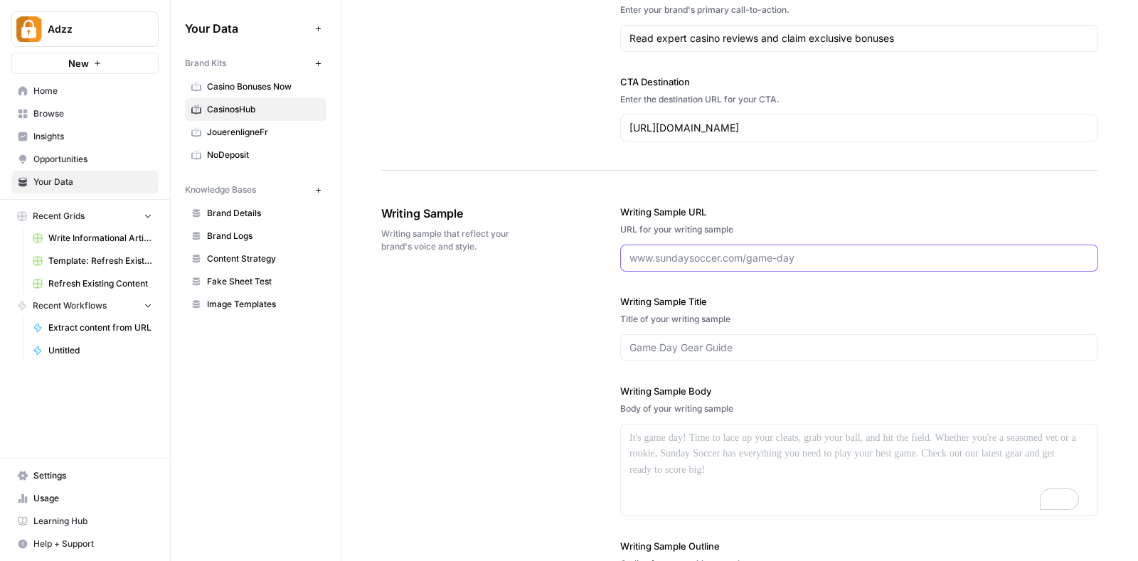
click at [805, 251] on input "Writing Sample URL" at bounding box center [858, 258] width 459 height 14
paste input "https://www.casinoshub.com/live-casinos"
type input "https://www.casinoshub.com/live-casinos"
click at [724, 341] on input "Writing Sample Title" at bounding box center [858, 348] width 459 height 14
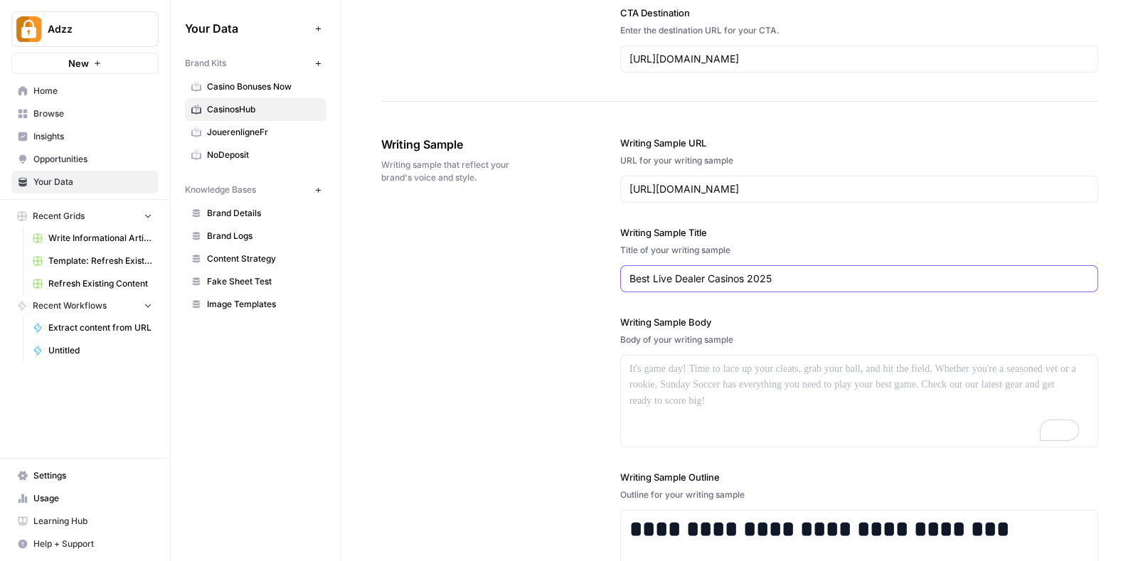
scroll to position [1610, 0]
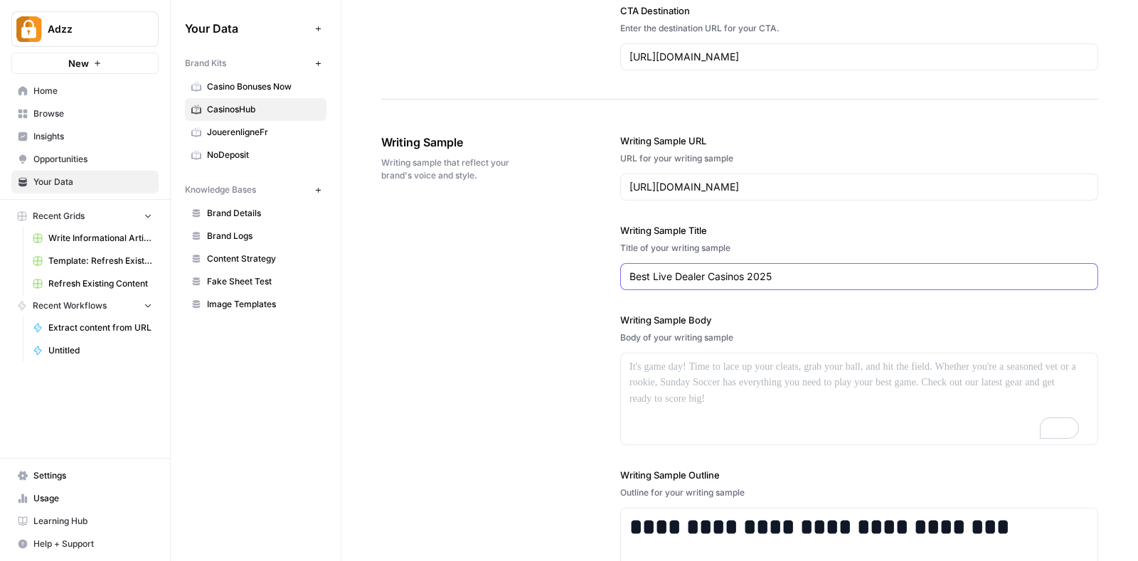
type input "Best Live Dealer Casinos 2025"
click at [783, 373] on div "To enrich screen reader interactions, please activate Accessibility in Grammarl…" at bounding box center [859, 398] width 476 height 91
click at [840, 185] on input "https://www.casinoshub.com/live-casinos" at bounding box center [858, 187] width 459 height 14
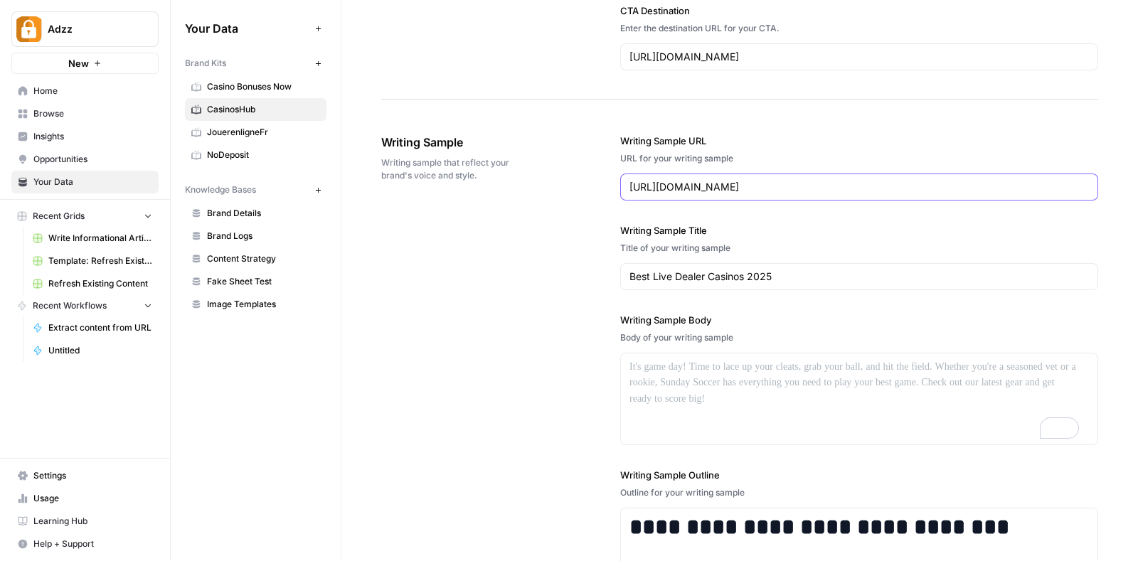
paste input "blog/top-5-pokies-for-real-money-with-the-highest-payout"
type input "https://www.casinoshub.com/blog/top-5-pokies-for-real-money-with-the-highest-pa…"
click at [808, 269] on input "Best Live Dealer Casinos 2025" at bounding box center [858, 276] width 459 height 14
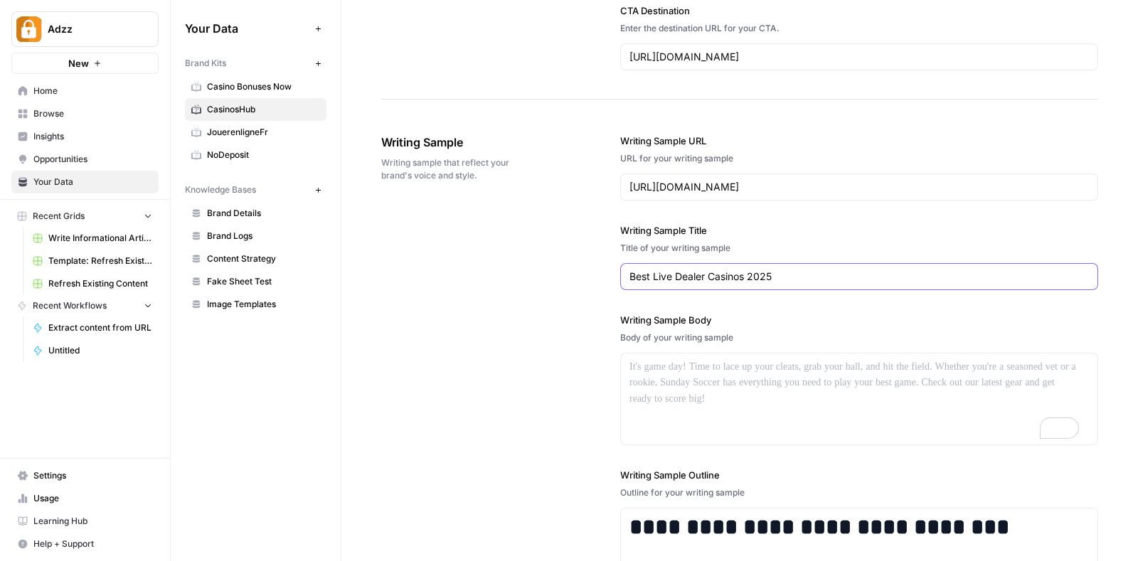
paste input "Top 5 Pokies for Real Money with the Highest Payouts"
type input "Top 5 Pokies for Real Money with the Highest Payouts"
click at [759, 364] on p "To enrich screen reader interactions, please activate Accessibility in Grammarl…" at bounding box center [853, 367] width 449 height 16
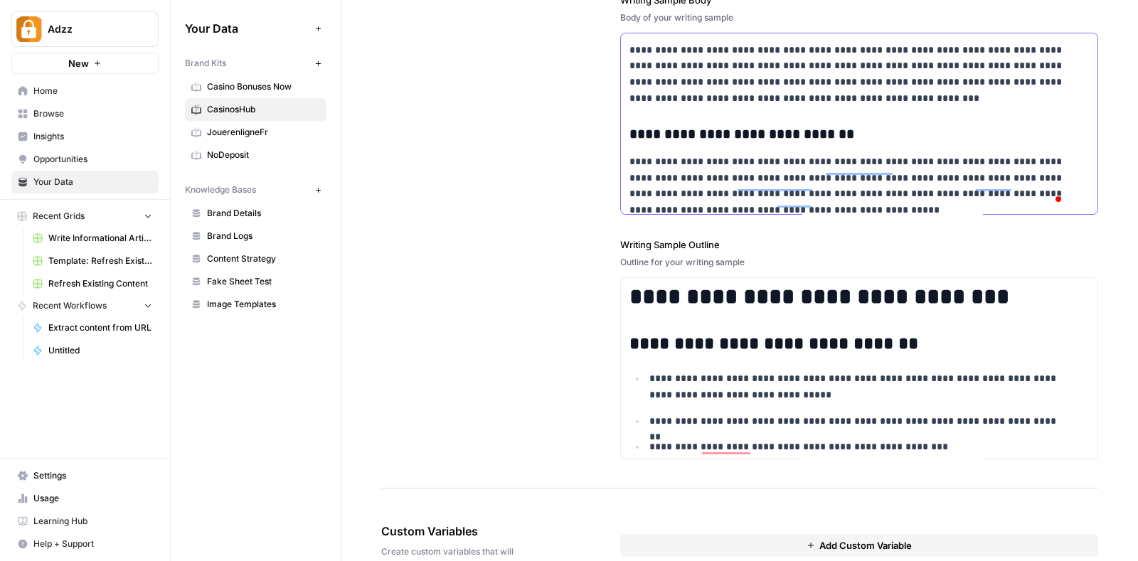
scroll to position [1976, 0]
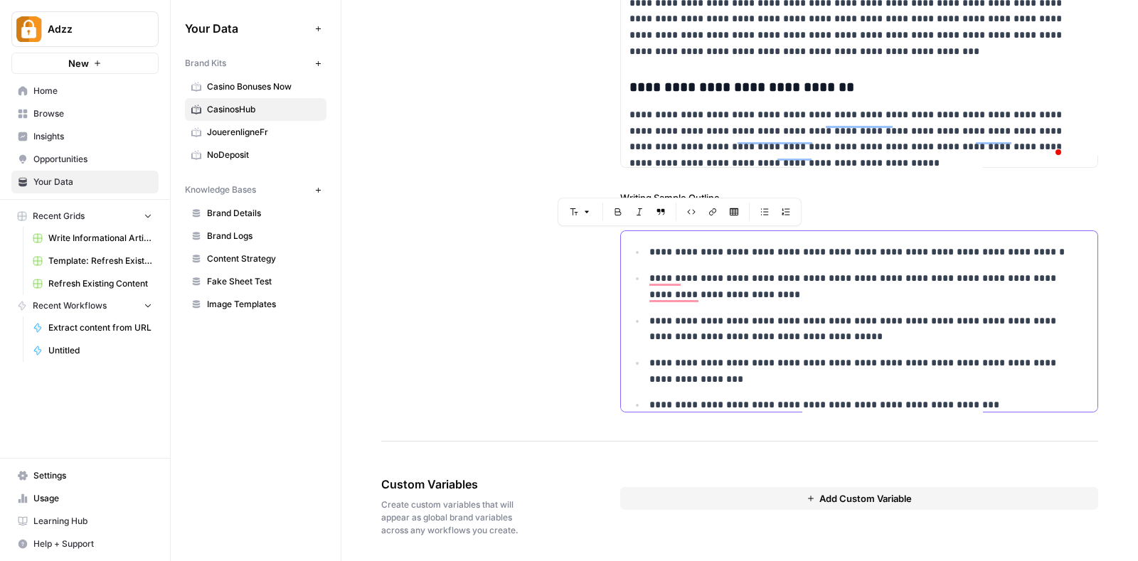
scroll to position [690, 0]
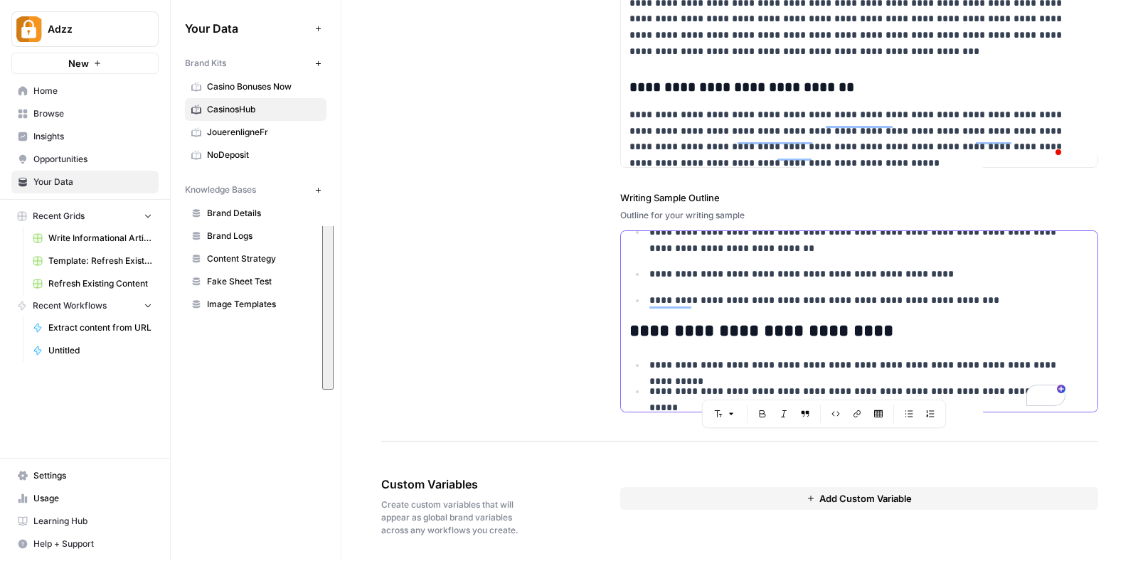
drag, startPoint x: 622, startPoint y: 237, endPoint x: 1020, endPoint y: 417, distance: 436.9
click at [1020, 417] on div "**********" at bounding box center [859, 89] width 478 height 702
click at [955, 369] on p "**********" at bounding box center [857, 365] width 416 height 16
click at [646, 359] on li "**********" at bounding box center [867, 365] width 443 height 16
drag, startPoint x: 642, startPoint y: 359, endPoint x: 1041, endPoint y: 389, distance: 400.0
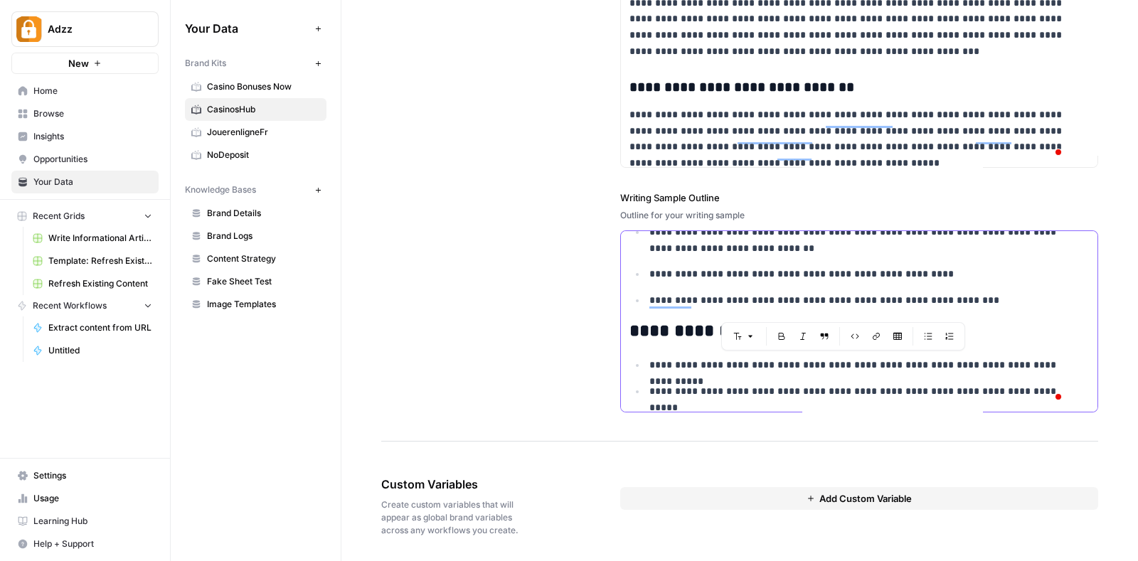
click at [1041, 389] on ul "**********" at bounding box center [858, 378] width 459 height 42
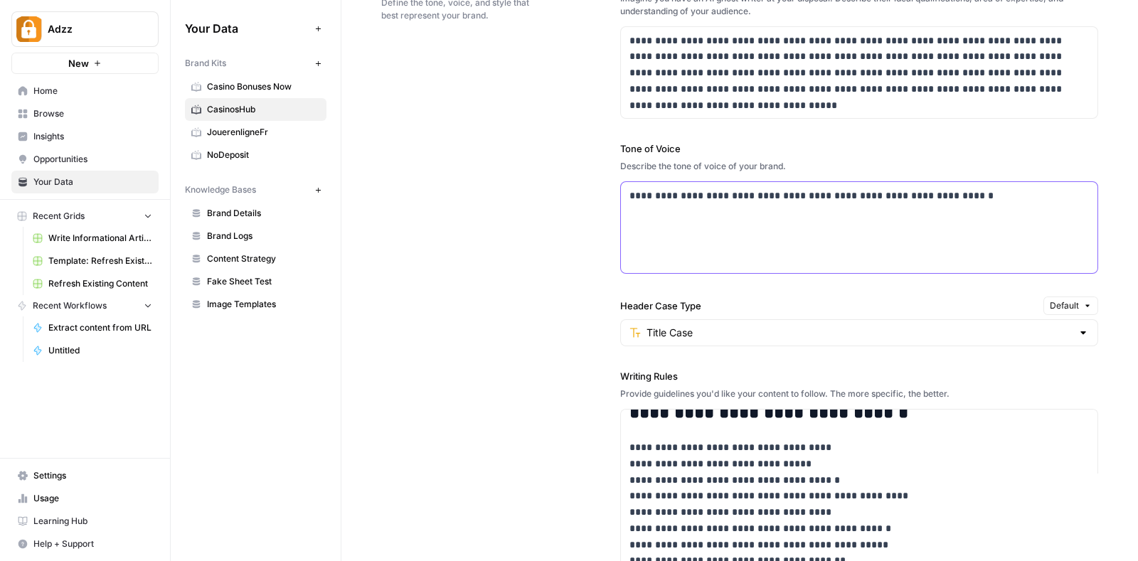
click at [970, 194] on p "**********" at bounding box center [853, 196] width 449 height 16
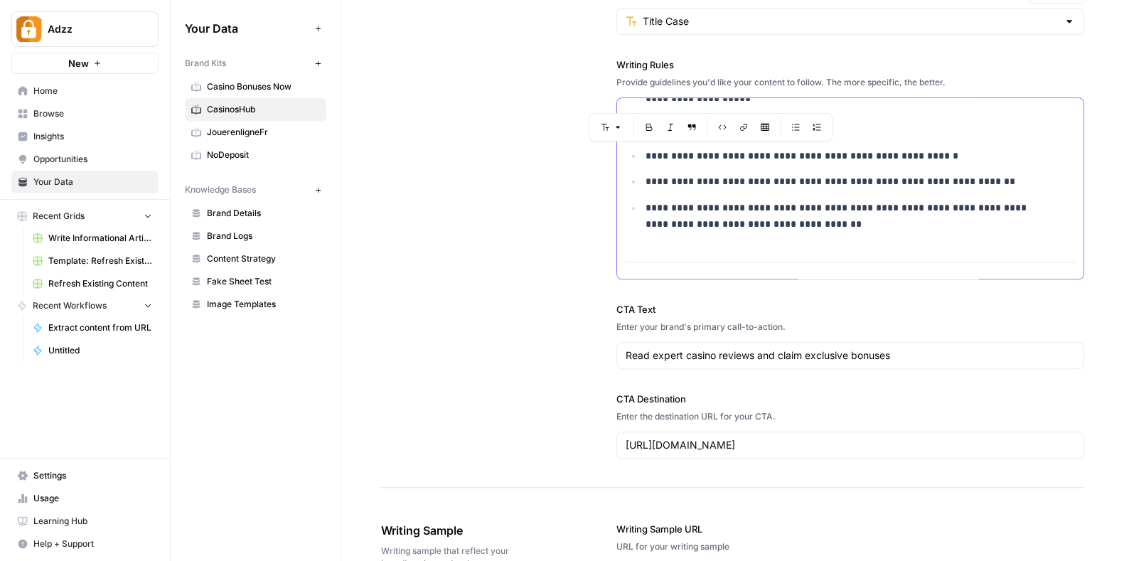
drag, startPoint x: 788, startPoint y: 224, endPoint x: 641, endPoint y: 155, distance: 162.5
click at [641, 155] on ul "**********" at bounding box center [850, 190] width 449 height 85
copy ul "**********"
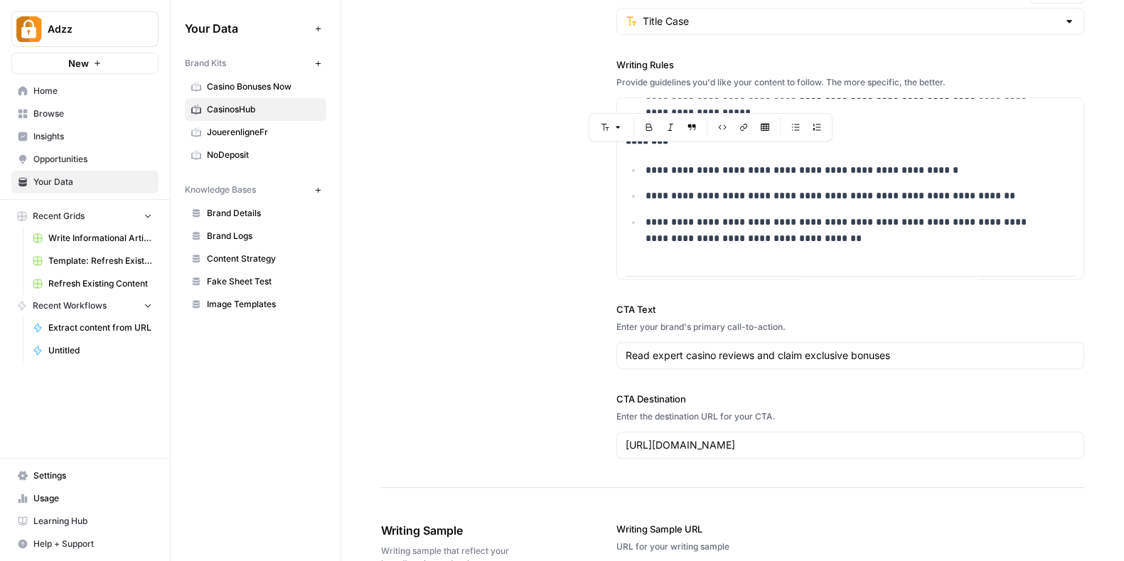
click at [561, 82] on div "**********" at bounding box center [732, 60] width 703 height 855
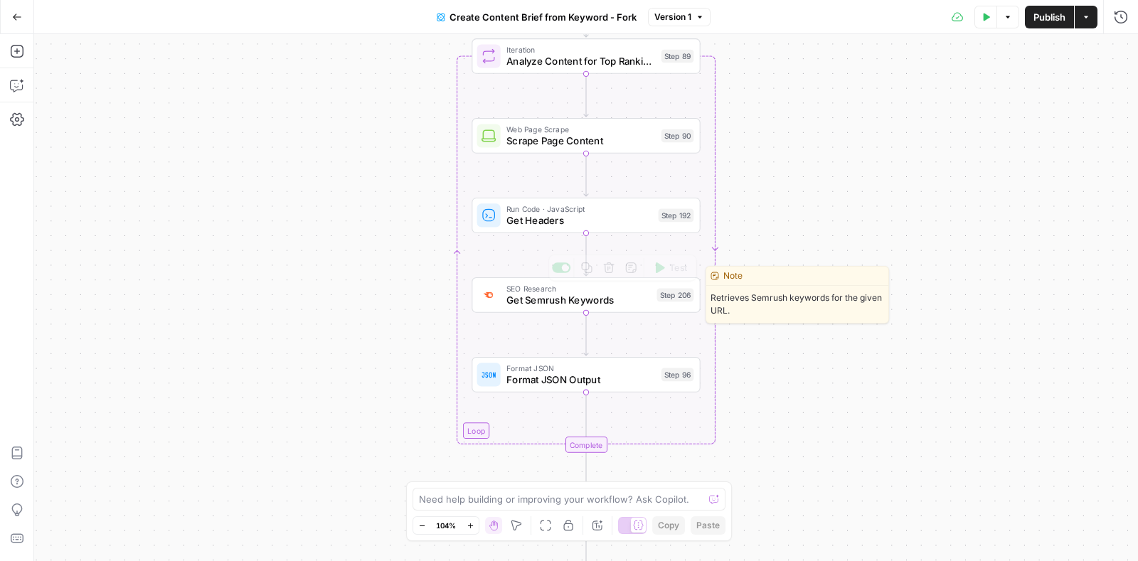
click at [539, 309] on div "SEO Research Get Semrush Keywords Step 206 Copy step Delete step Edit Note Test" at bounding box center [585, 295] width 228 height 36
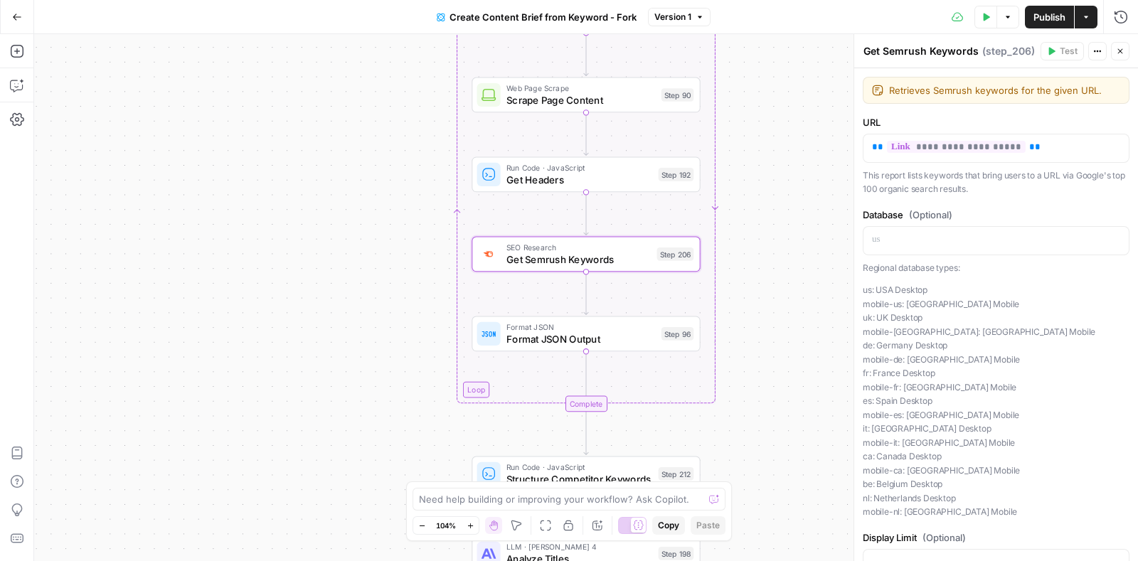
click at [16, 12] on icon "button" at bounding box center [17, 17] width 10 height 10
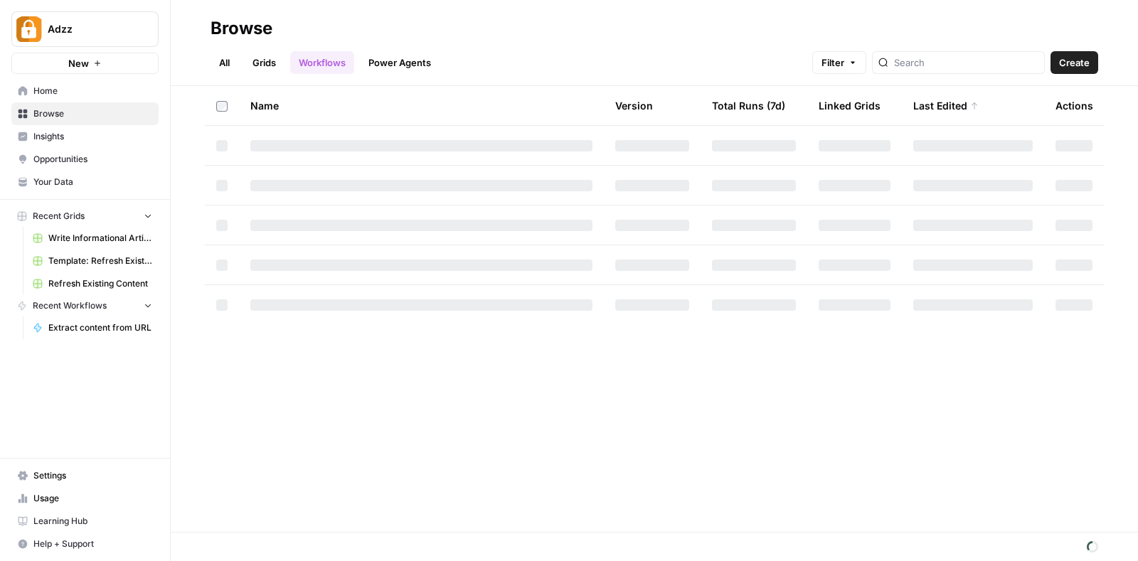
click at [262, 62] on link "Grids" at bounding box center [264, 62] width 41 height 23
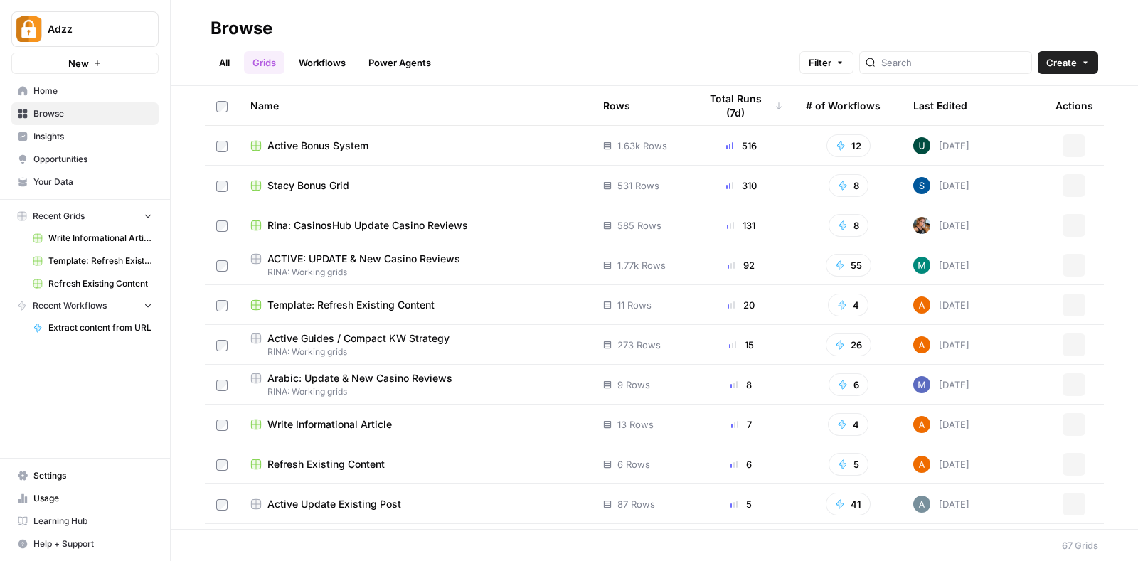
click at [262, 62] on link "Grids" at bounding box center [264, 62] width 41 height 23
click at [1069, 304] on icon "button" at bounding box center [1073, 305] width 9 height 9
click at [980, 333] on span "Duplicate" at bounding box center [997, 338] width 114 height 14
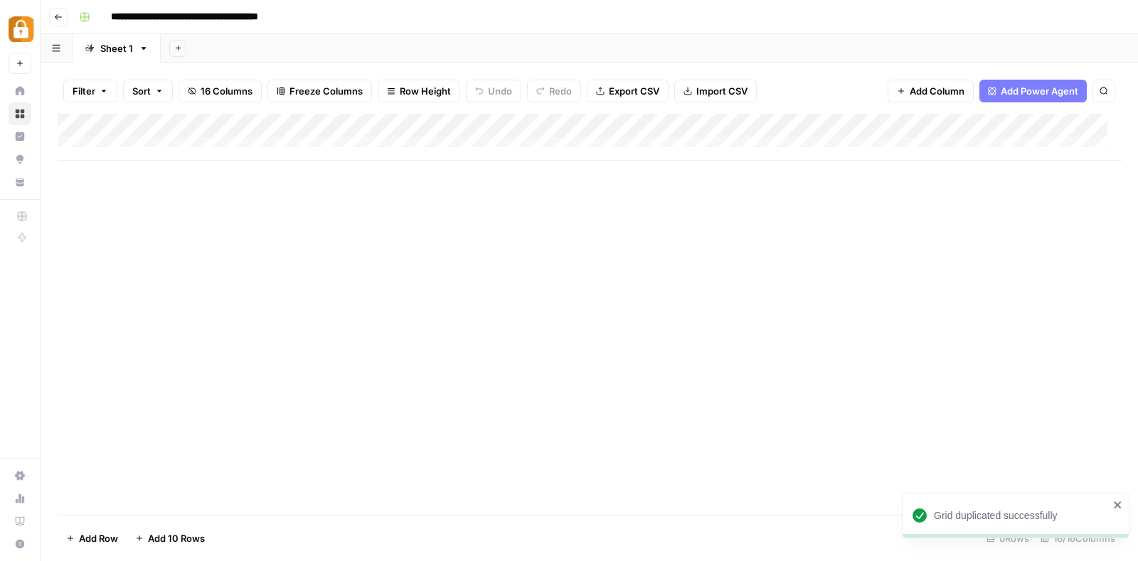
click at [163, 14] on input "**********" at bounding box center [214, 17] width 218 height 23
click at [289, 18] on input "**********" at bounding box center [200, 17] width 191 height 23
click at [173, 546] on button "Add 10 Rows" at bounding box center [170, 538] width 87 height 23
type input "**********"
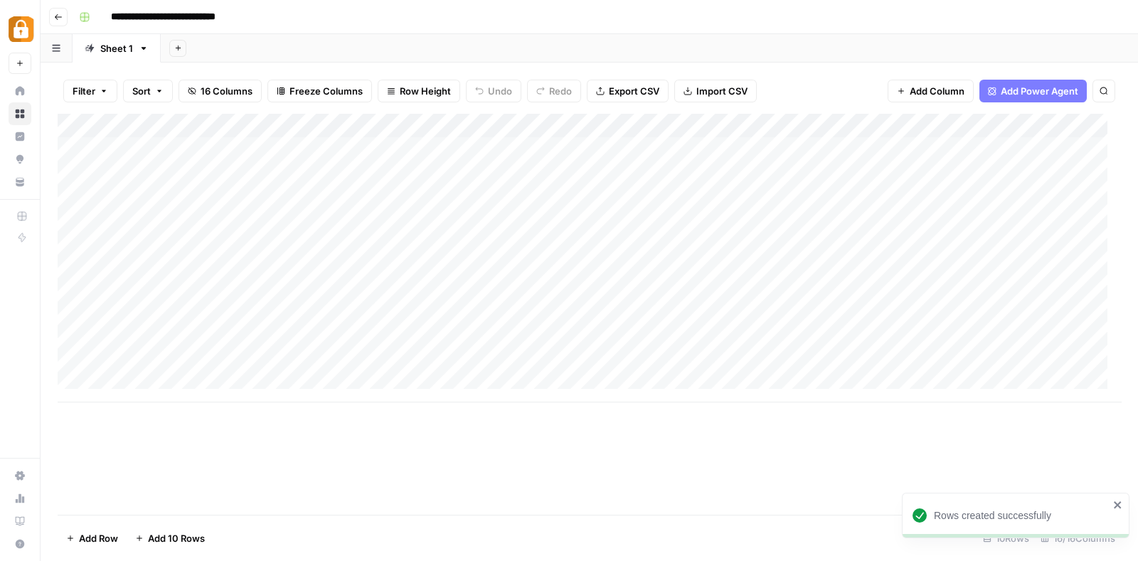
click at [715, 124] on div "Add Column" at bounding box center [589, 258] width 1063 height 289
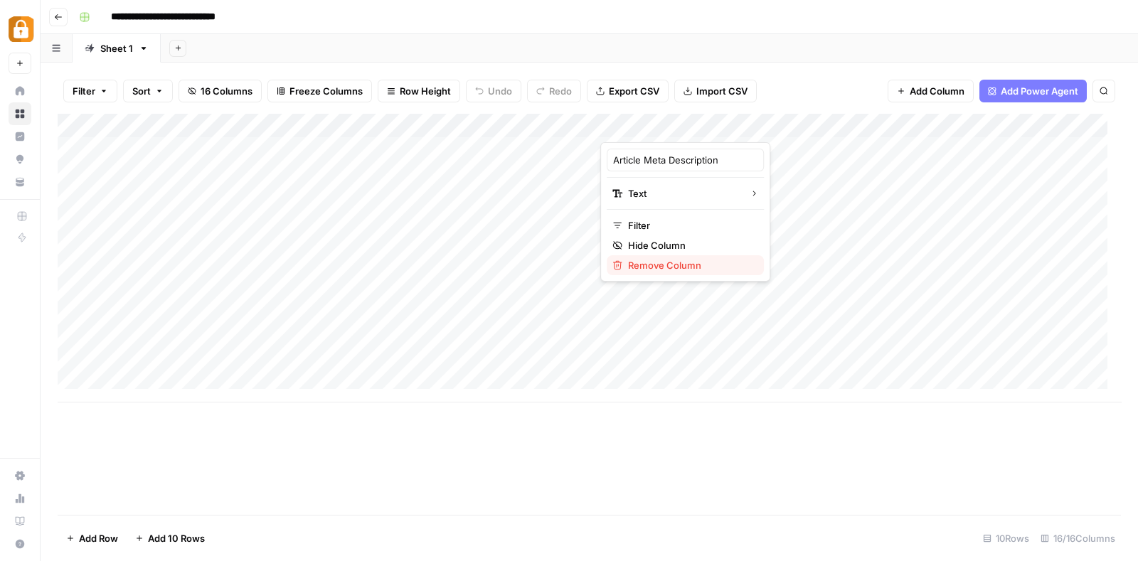
click at [641, 264] on span "Remove Column" at bounding box center [690, 265] width 124 height 14
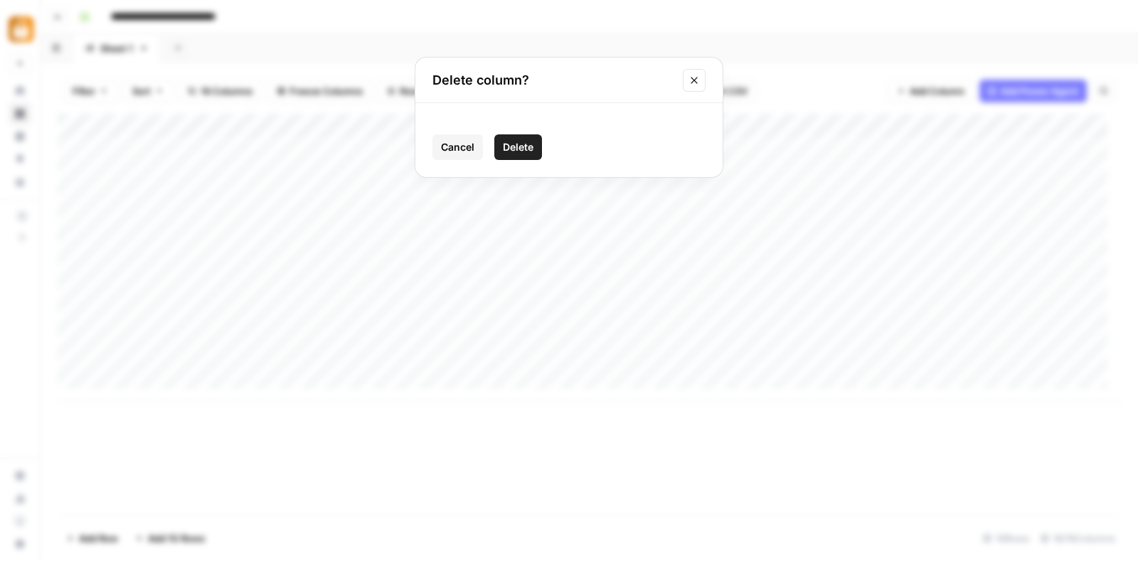
click at [525, 147] on span "Delete" at bounding box center [518, 147] width 31 height 14
click at [742, 125] on div "Add Column" at bounding box center [589, 258] width 1063 height 289
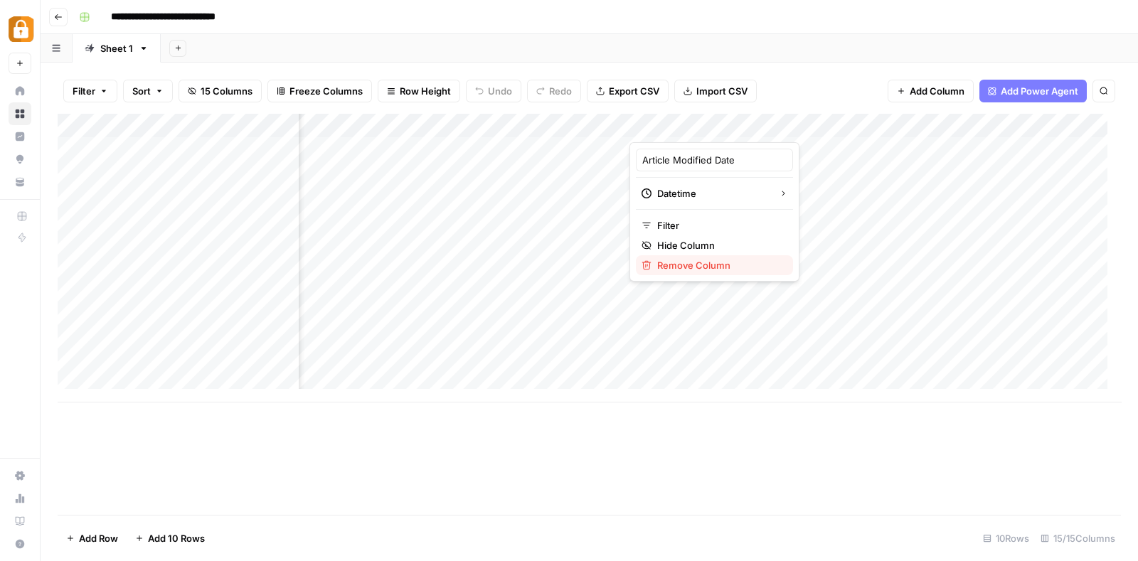
click at [695, 261] on span "Remove Column" at bounding box center [719, 265] width 124 height 14
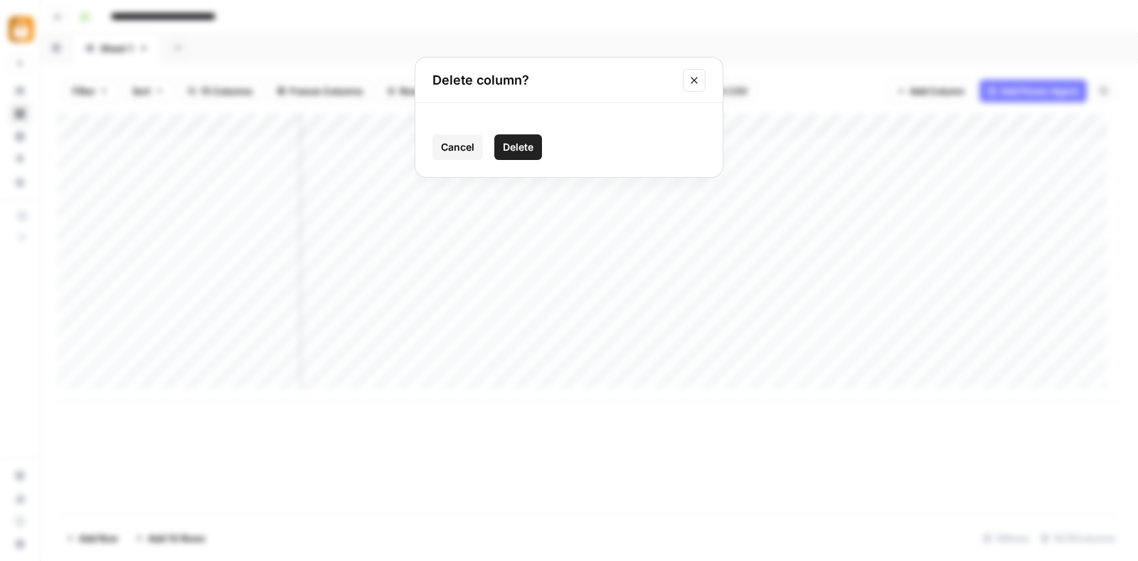
click at [521, 141] on span "Delete" at bounding box center [518, 147] width 31 height 14
click at [435, 126] on div "Add Column" at bounding box center [589, 258] width 1063 height 289
click at [514, 149] on div "Add Column" at bounding box center [589, 258] width 1063 height 289
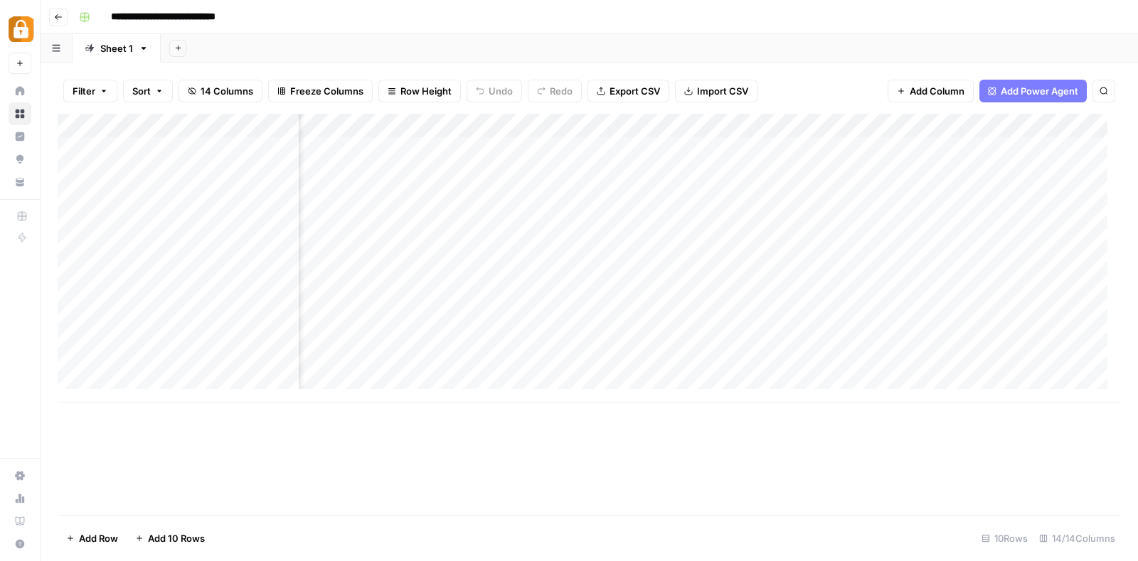
click at [594, 125] on div "Add Column" at bounding box center [589, 258] width 1063 height 289
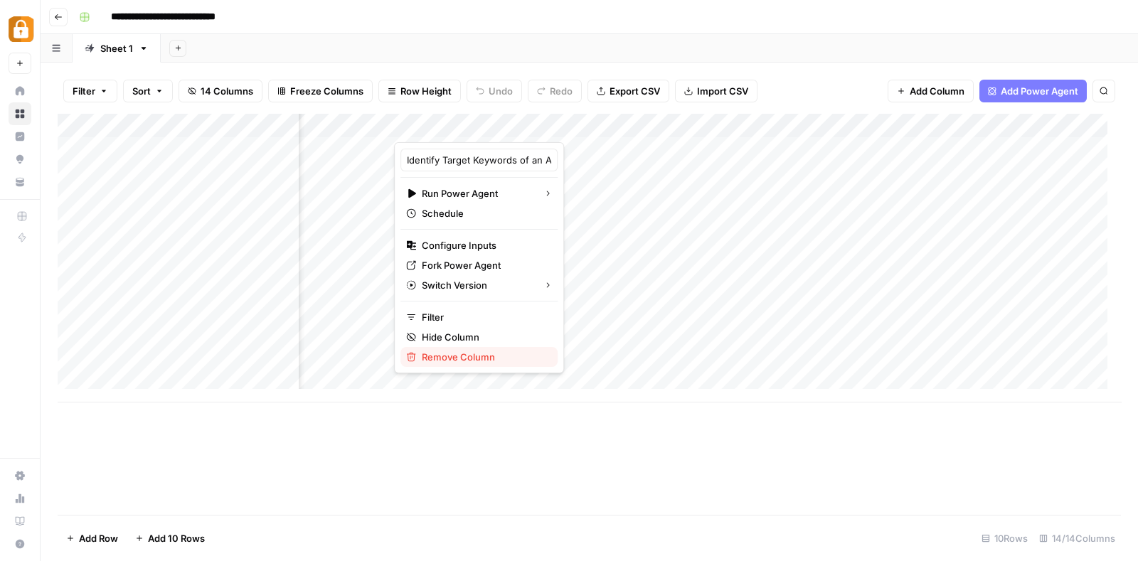
click at [468, 352] on span "Remove Column" at bounding box center [484, 357] width 124 height 14
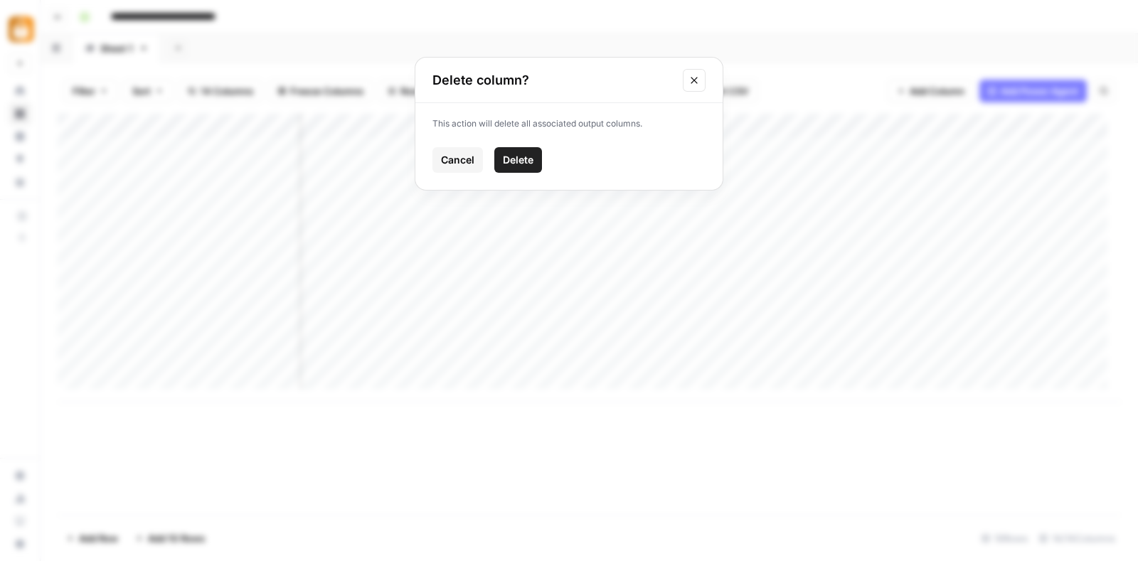
click at [520, 147] on button "Delete" at bounding box center [518, 160] width 48 height 26
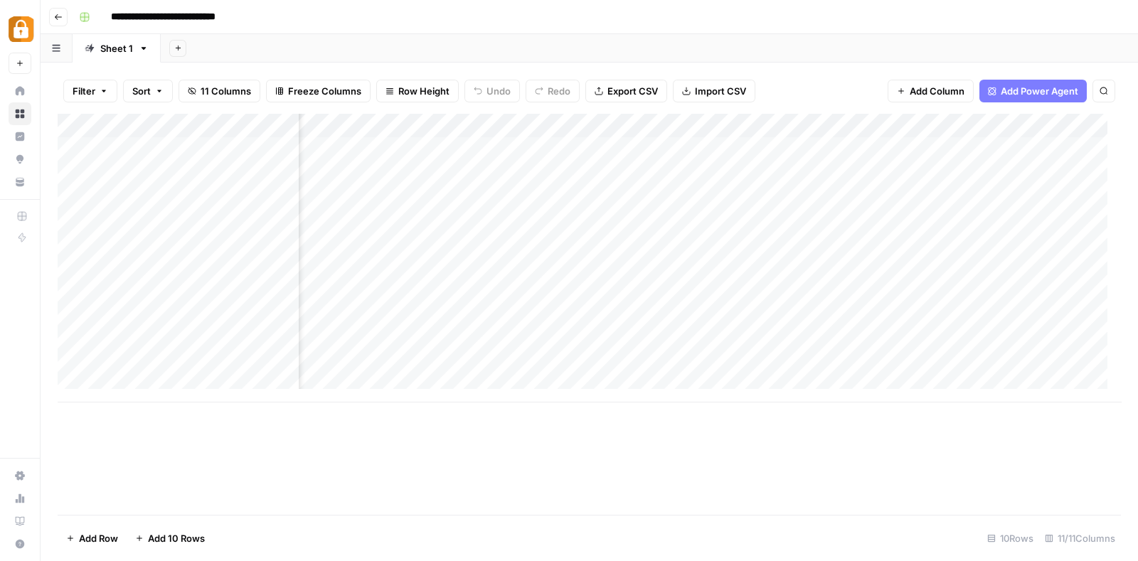
scroll to position [0, 723]
click at [912, 121] on div "Add Column" at bounding box center [589, 258] width 1063 height 289
type input "Total Tasks Used"
click at [769, 318] on span "Remove Column" at bounding box center [812, 317] width 124 height 14
click at [523, 151] on span "Delete" at bounding box center [518, 147] width 31 height 14
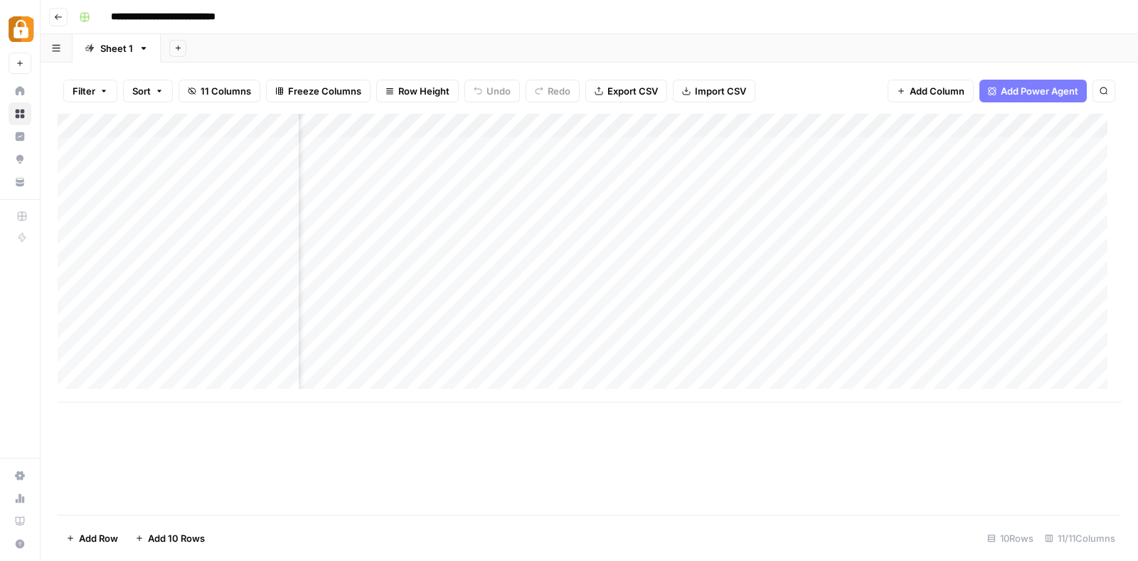
scroll to position [0, 623]
click at [936, 133] on div "Add Column" at bounding box center [589, 258] width 1063 height 289
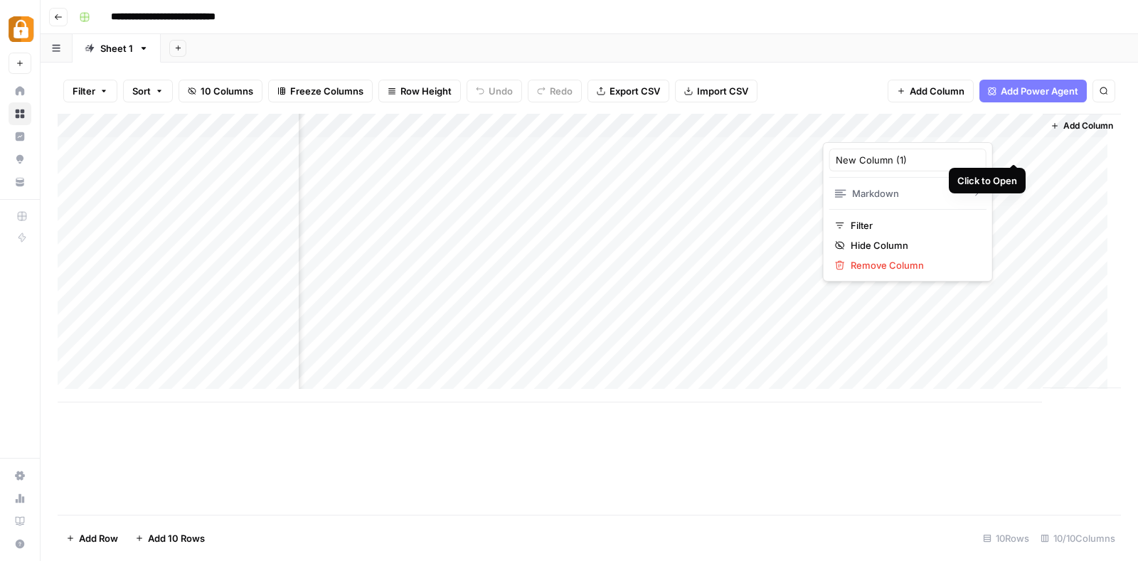
click at [1013, 127] on div at bounding box center [924, 128] width 205 height 28
click at [1015, 122] on div at bounding box center [924, 128] width 205 height 28
click at [1053, 166] on div "Add Column" at bounding box center [1081, 251] width 78 height 274
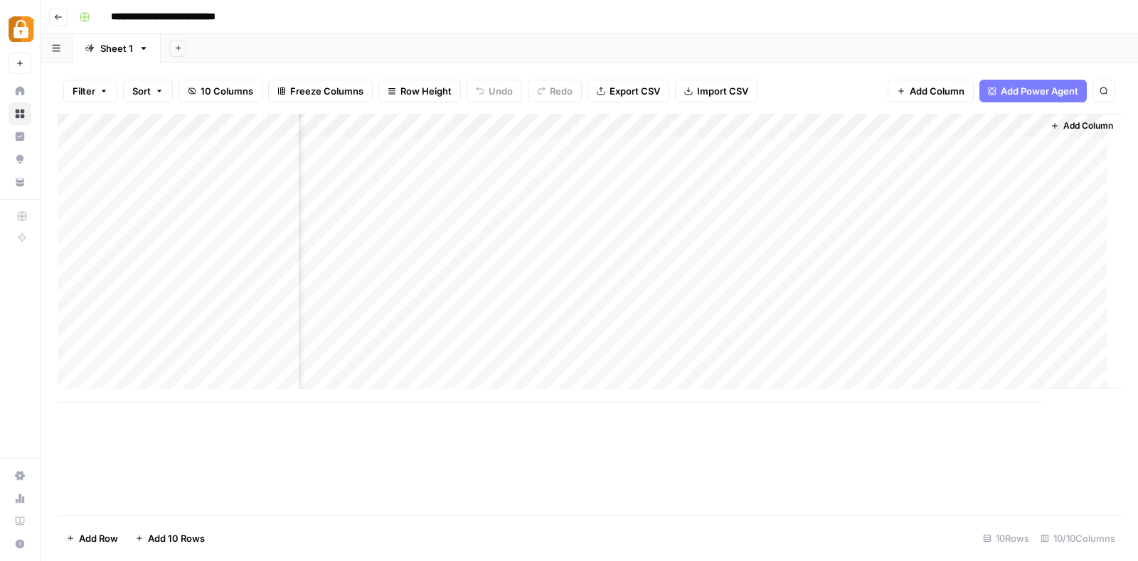
click at [1017, 126] on div "Add Column" at bounding box center [589, 258] width 1063 height 289
click at [897, 265] on span "Remove Column" at bounding box center [912, 265] width 124 height 14
click at [510, 140] on span "Delete" at bounding box center [518, 147] width 31 height 14
click at [1066, 125] on span "Add Column" at bounding box center [1088, 125] width 50 height 13
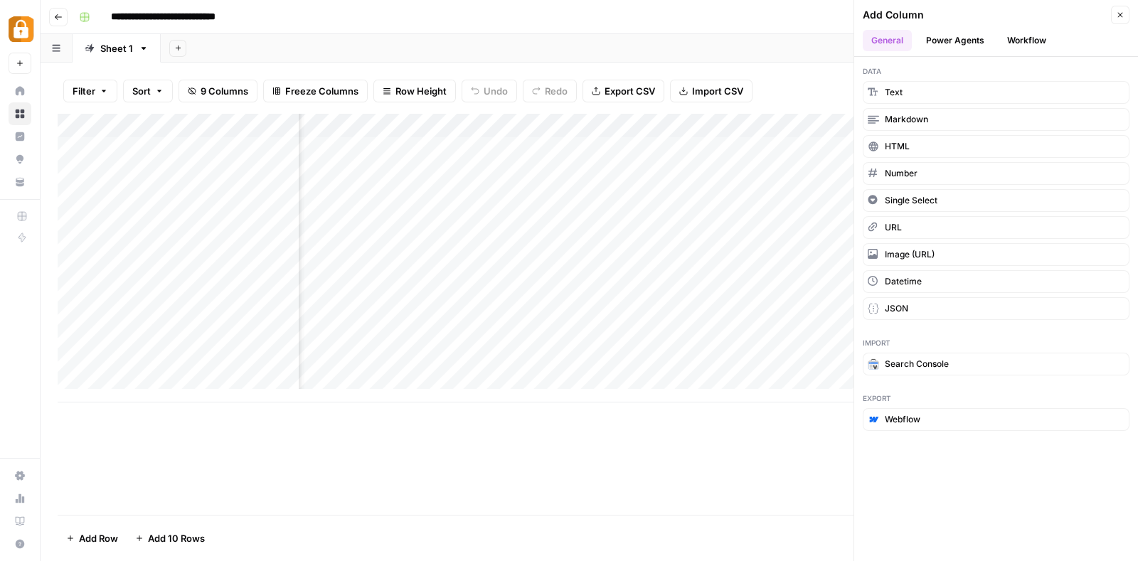
click at [1035, 41] on button "Workflow" at bounding box center [1026, 40] width 56 height 21
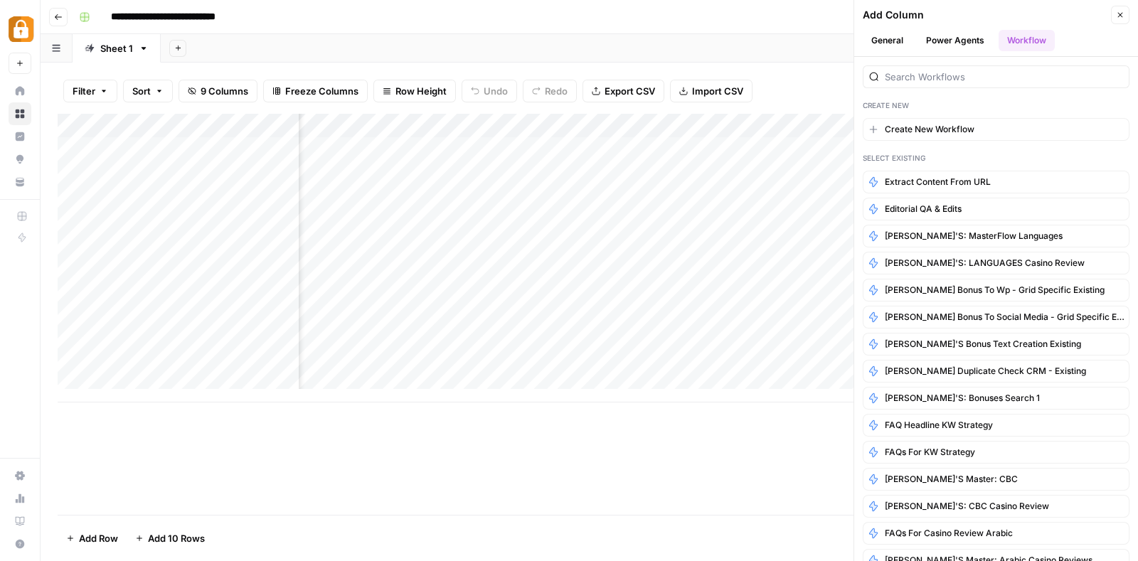
scroll to position [0, 235]
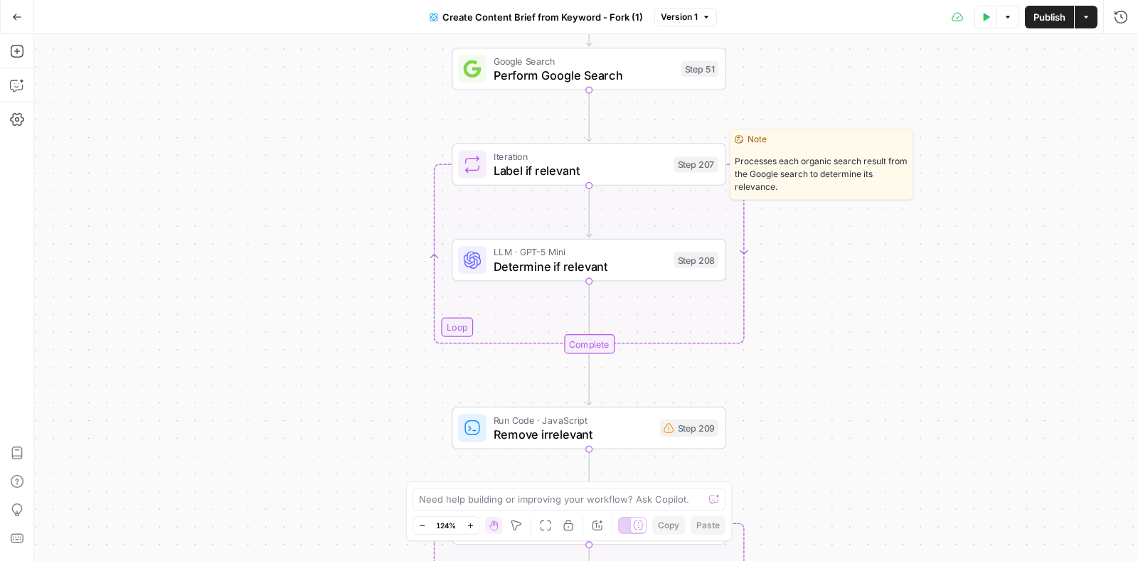
click at [552, 176] on span "Label if relevant" at bounding box center [579, 170] width 173 height 18
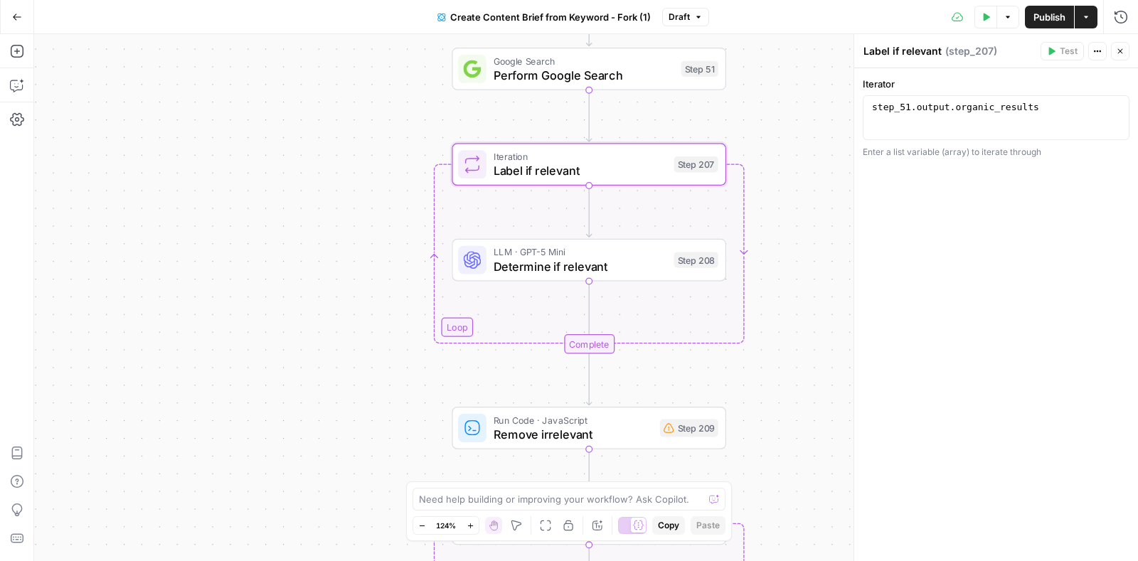
click at [788, 137] on div "Workflow Input Settings Inputs Google Search Perform Google Search Step 51 Loop…" at bounding box center [585, 297] width 1103 height 527
click at [579, 172] on span "Label if relevant" at bounding box center [579, 170] width 173 height 18
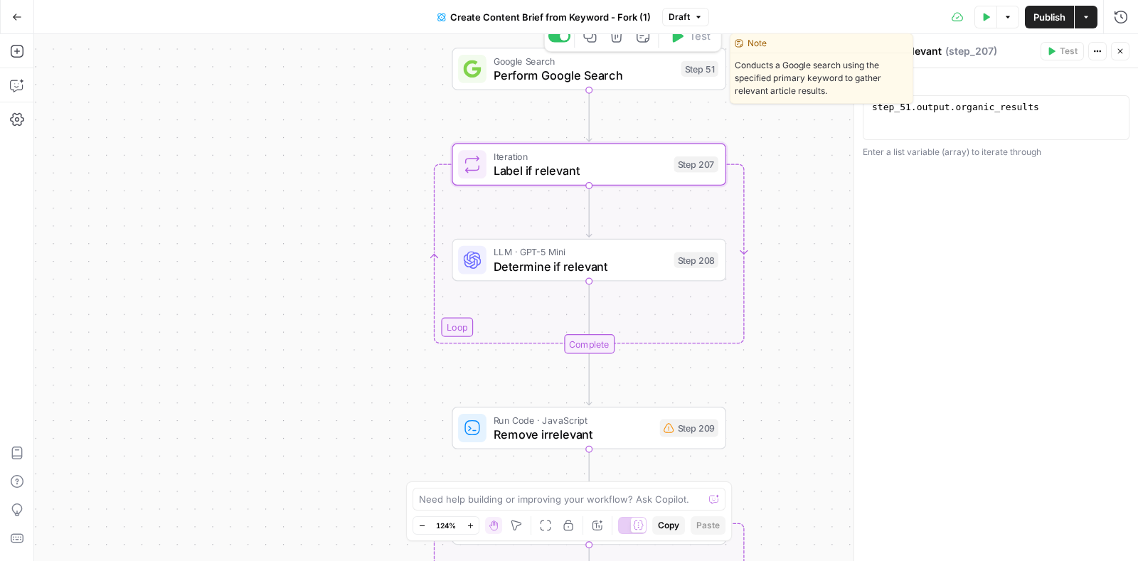
click at [571, 81] on span "Perform Google Search" at bounding box center [583, 75] width 181 height 18
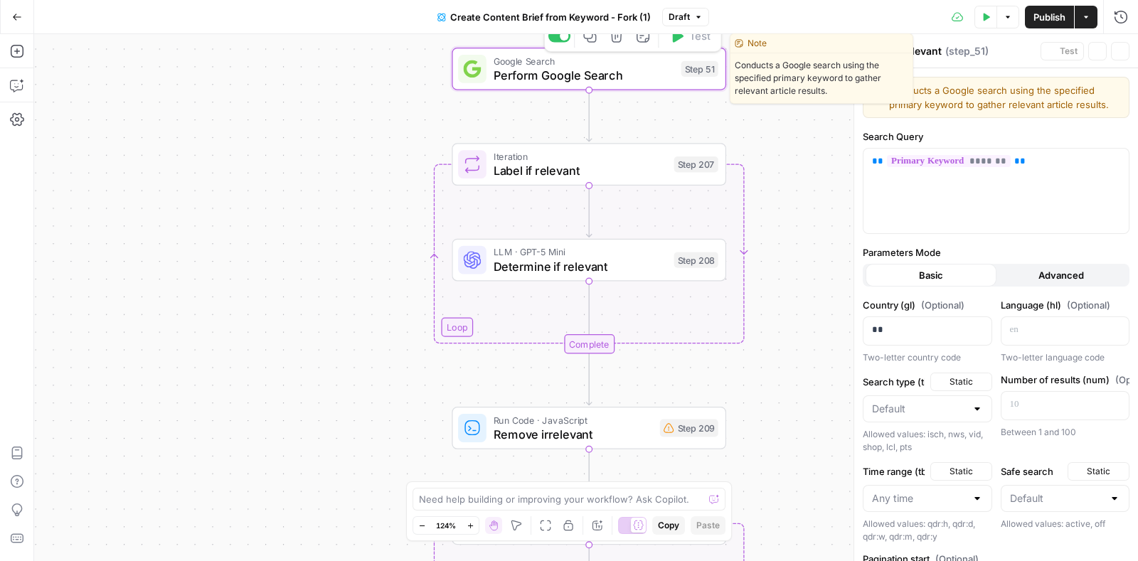
type textarea "Perform Google Search"
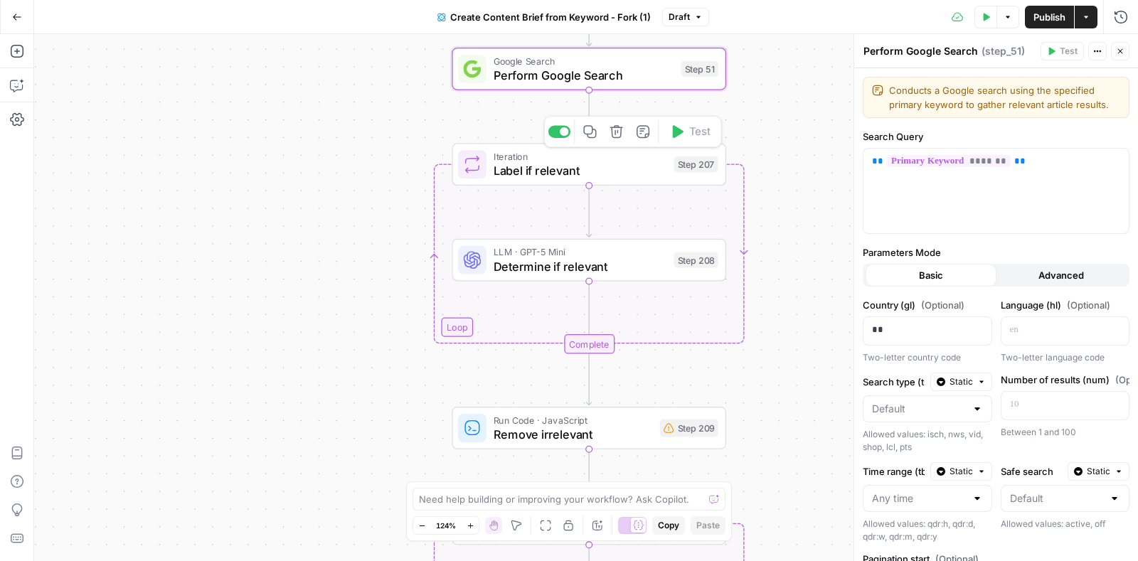
click at [490, 167] on div "Iteration Label if relevant Step 207 Copy step Delete step Add Note Test" at bounding box center [588, 164] width 260 height 30
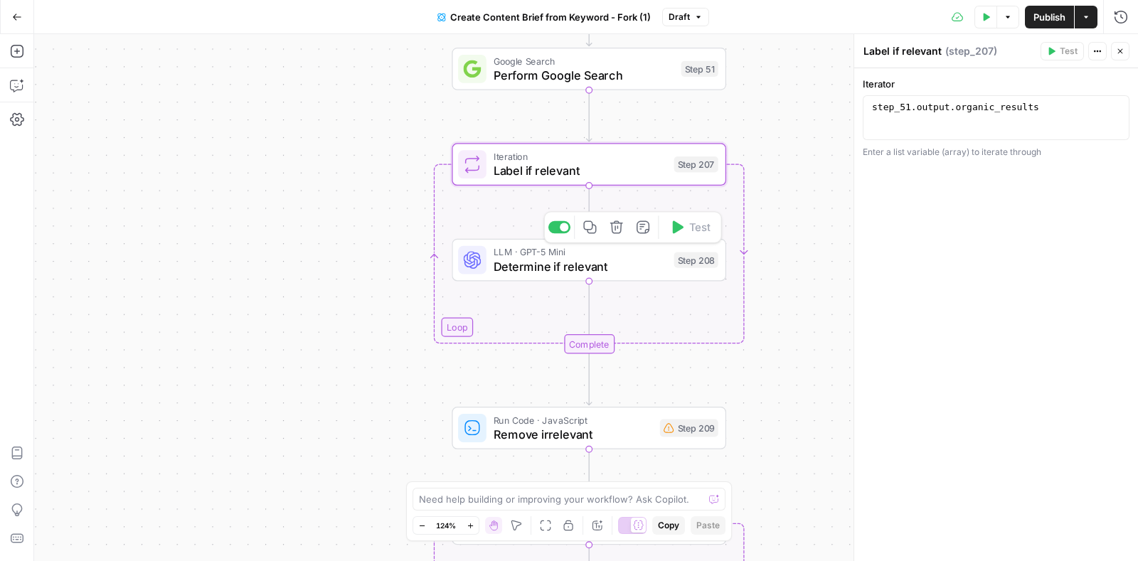
click at [491, 257] on div "LLM · GPT-5 Mini Determine if relevant Step 208 Copy step Delete step Add Note …" at bounding box center [588, 260] width 260 height 30
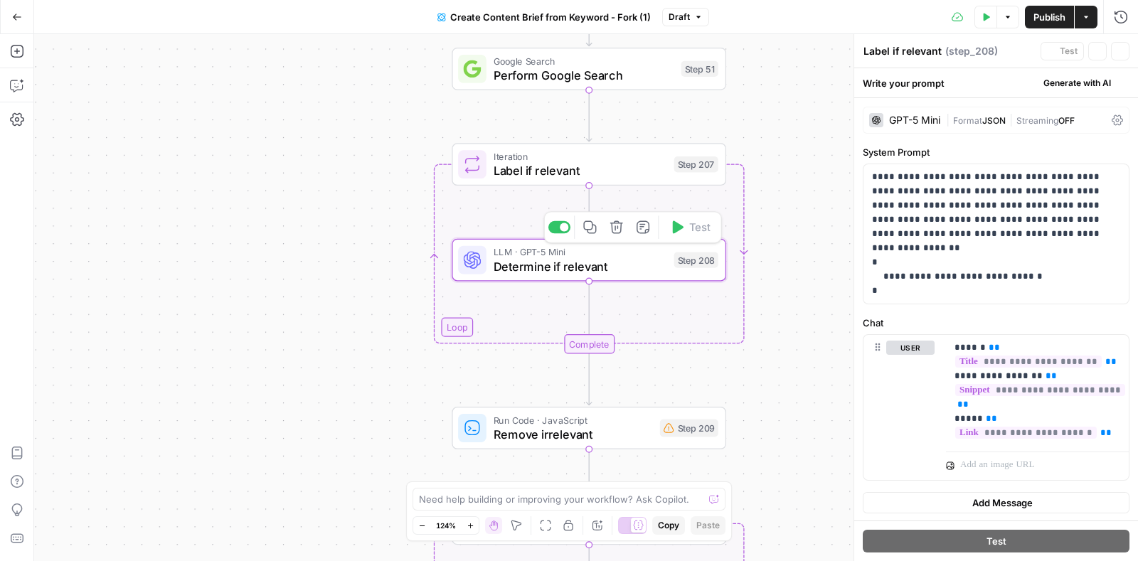
type textarea "Determine if relevant"
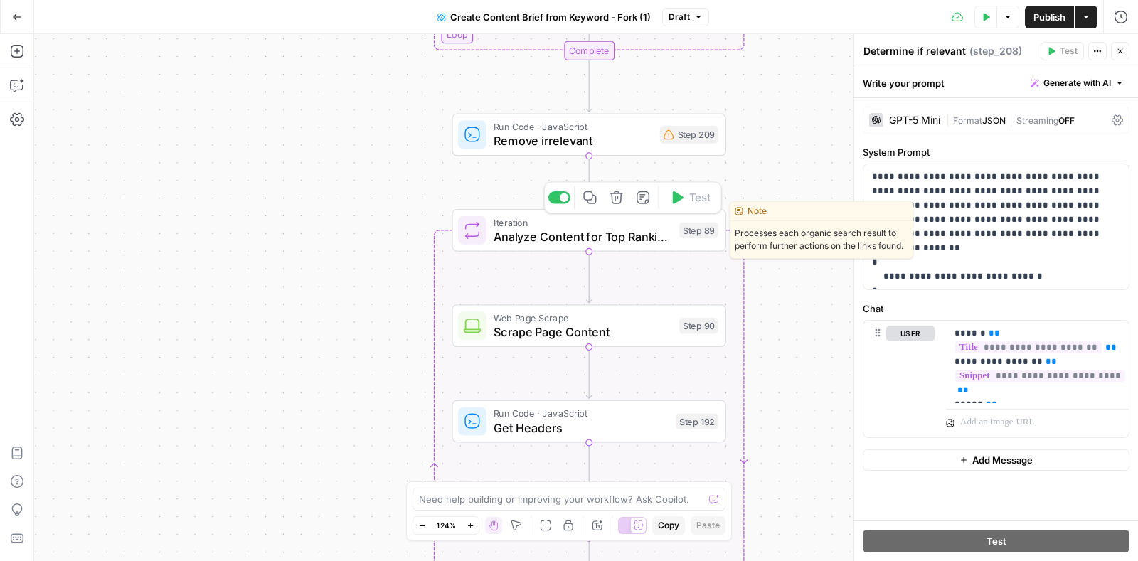
click at [530, 225] on span "Iteration" at bounding box center [582, 222] width 178 height 14
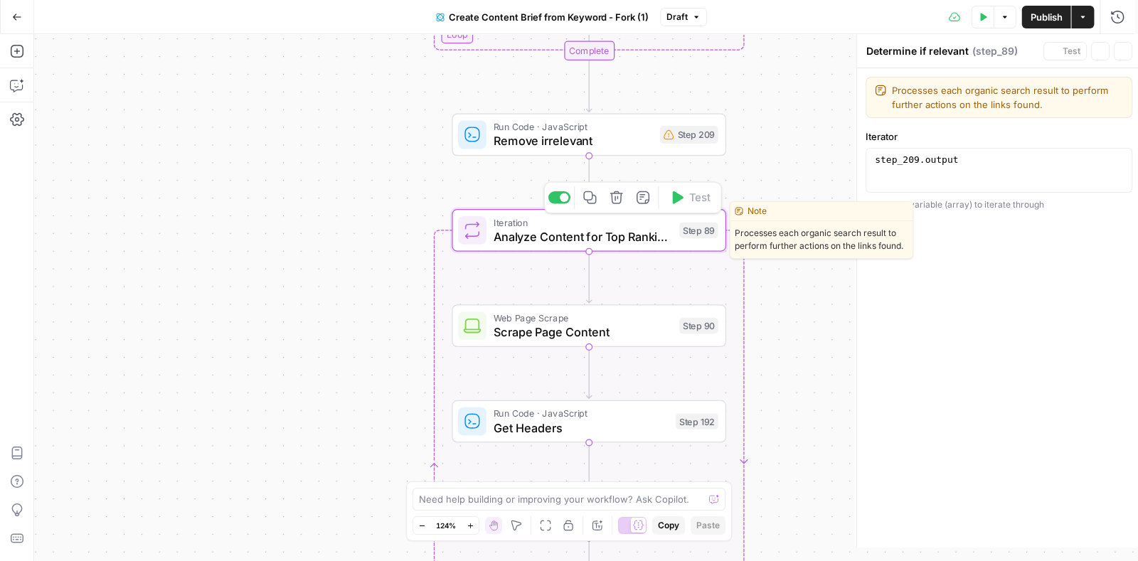
type textarea "Analyze Content for Top Ranking Pages"
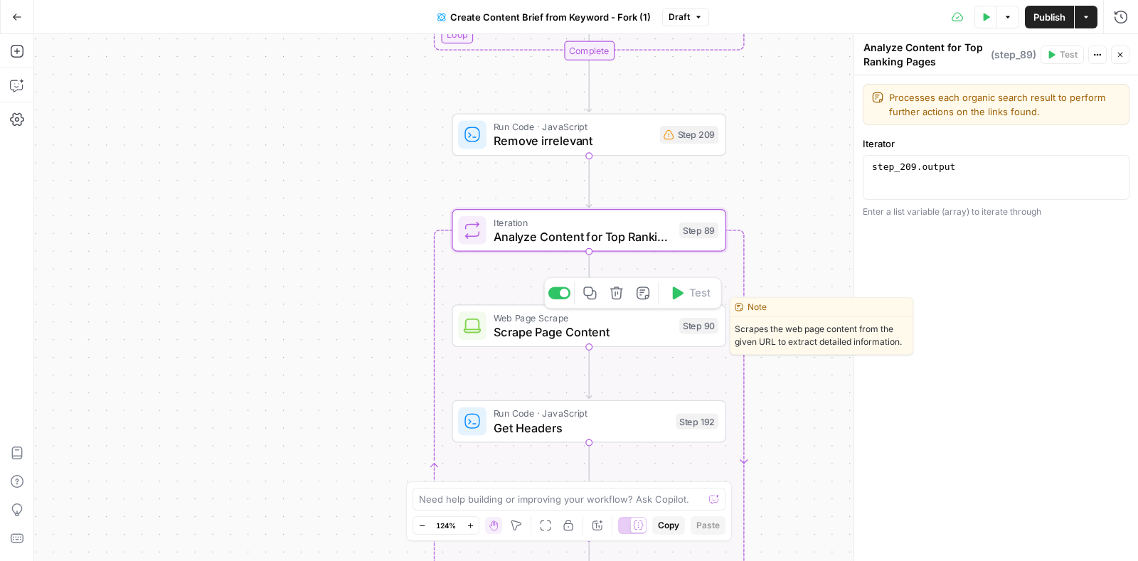
click at [521, 321] on span "Web Page Scrape" at bounding box center [582, 318] width 178 height 14
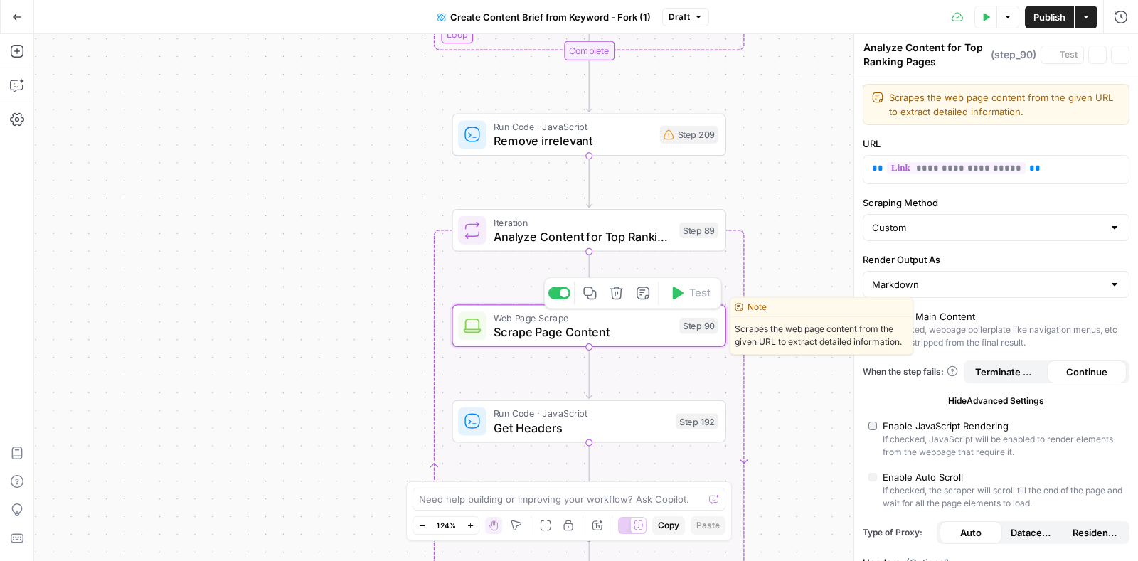
type textarea "Scrape Page Content"
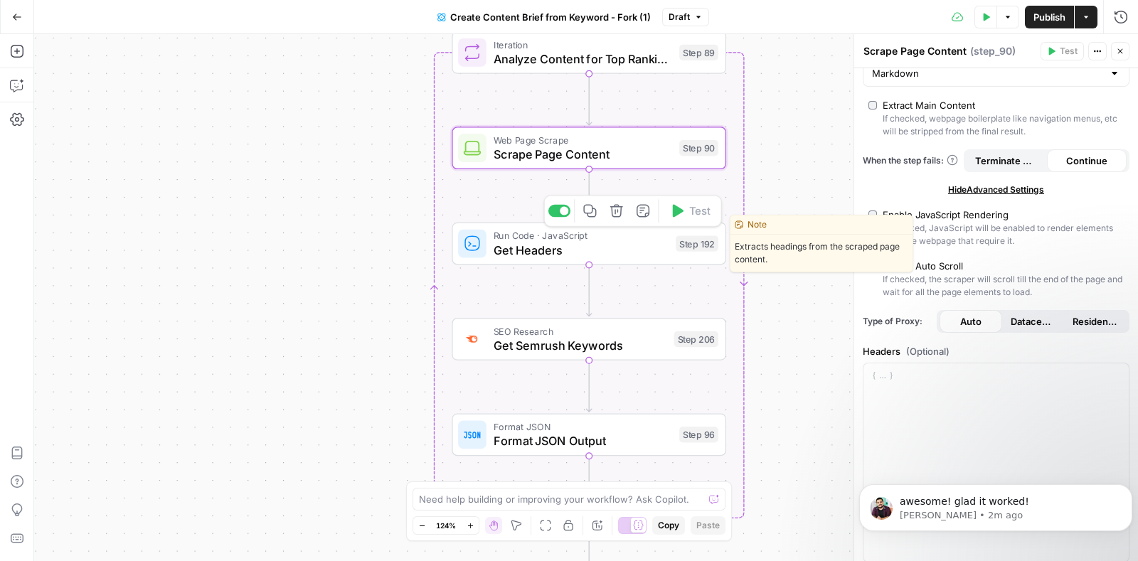
click at [543, 245] on span "Get Headers" at bounding box center [580, 250] width 175 height 18
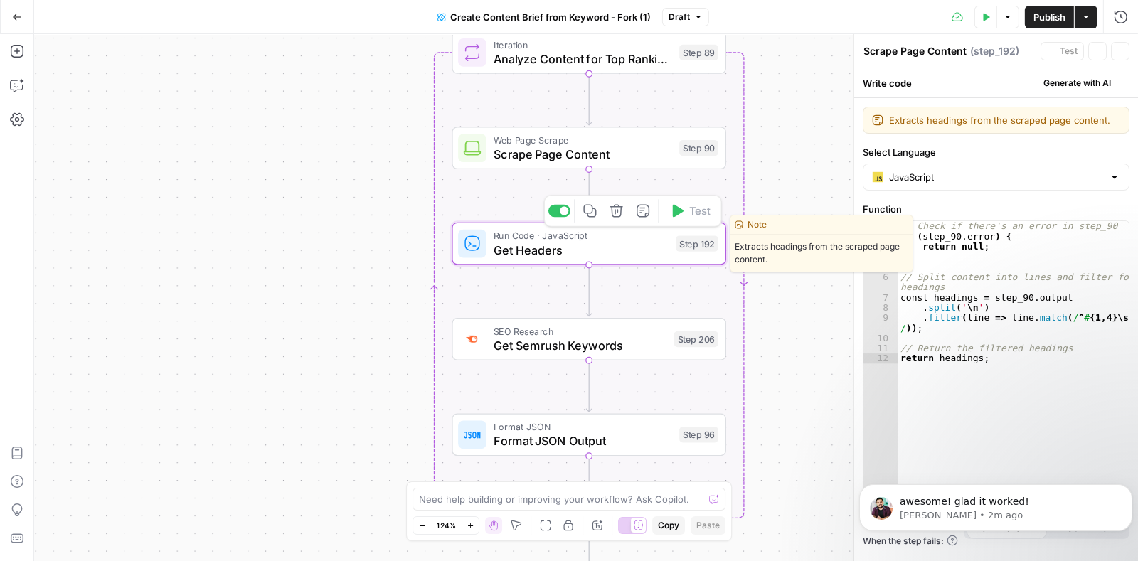
type textarea "Get Headers"
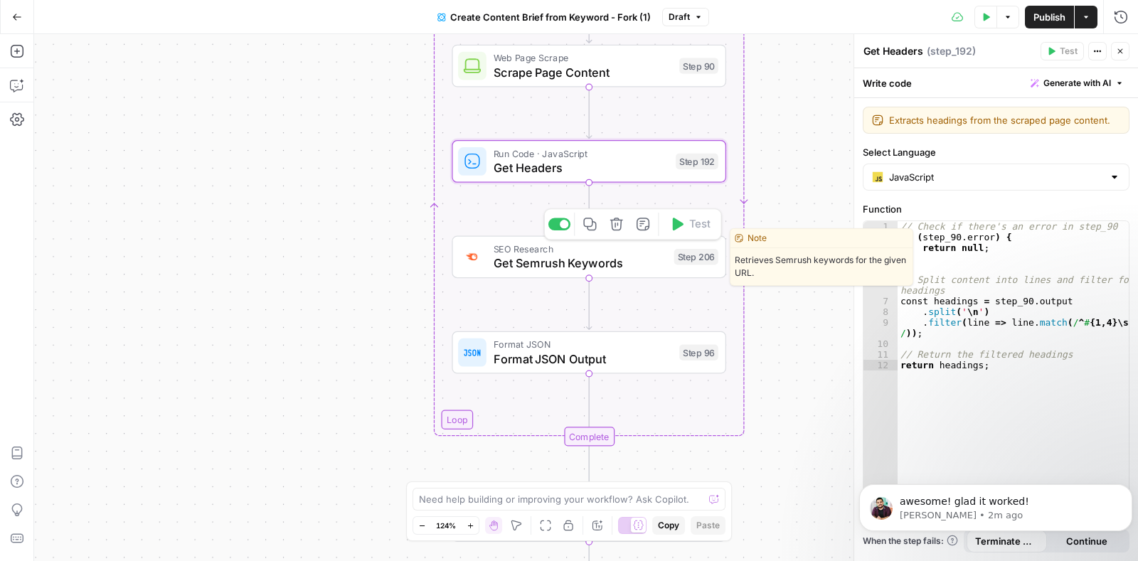
click at [547, 253] on span "SEO Research" at bounding box center [579, 249] width 173 height 14
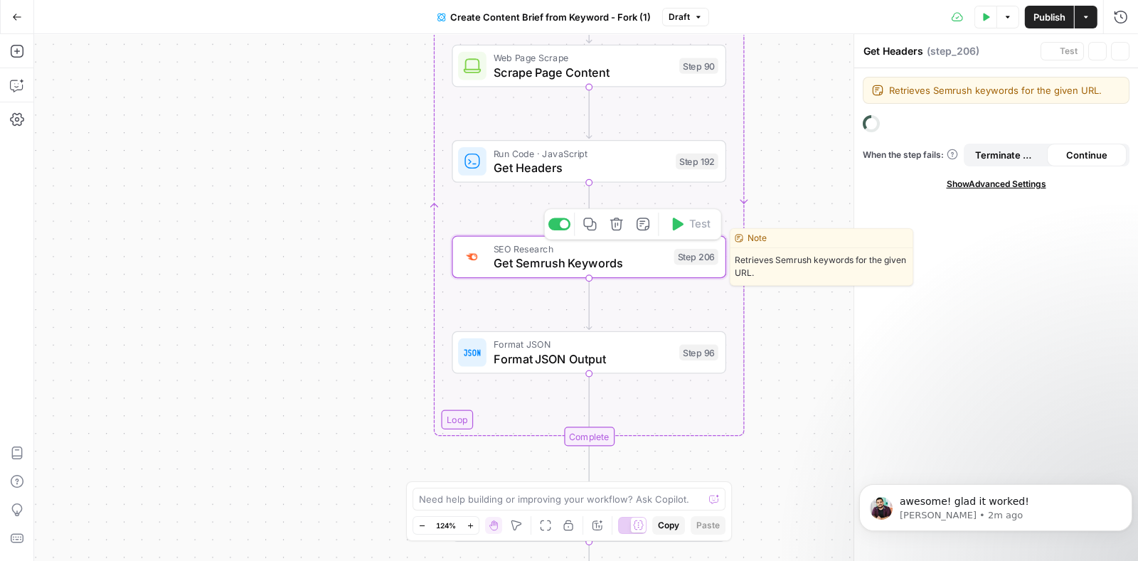
type textarea "Get Semrush Keywords"
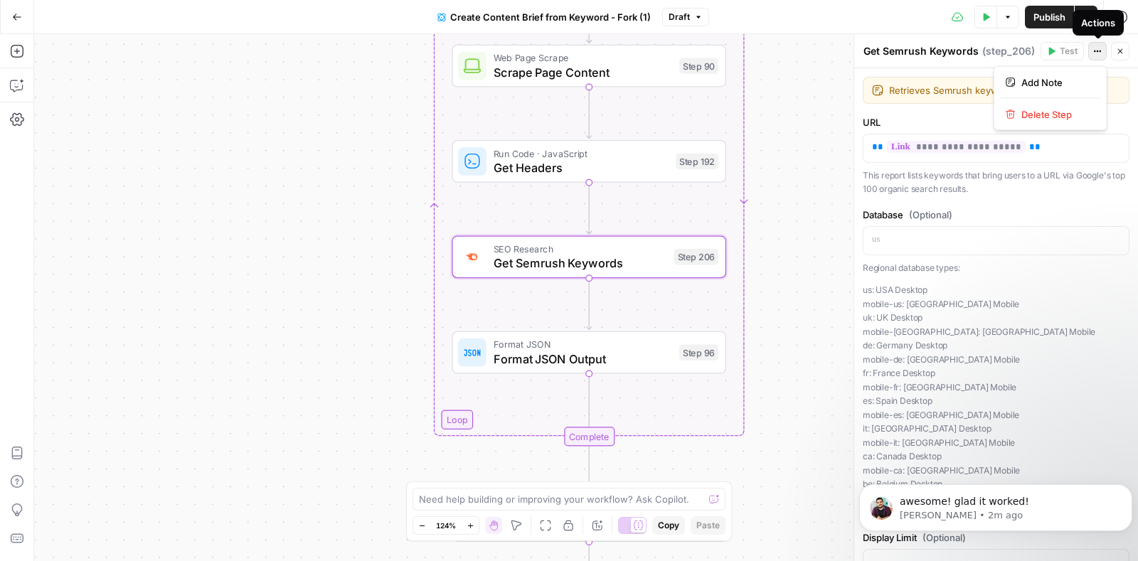
click at [1094, 45] on button "Actions" at bounding box center [1097, 51] width 18 height 18
click at [1036, 112] on span "Delete Step" at bounding box center [1055, 114] width 68 height 14
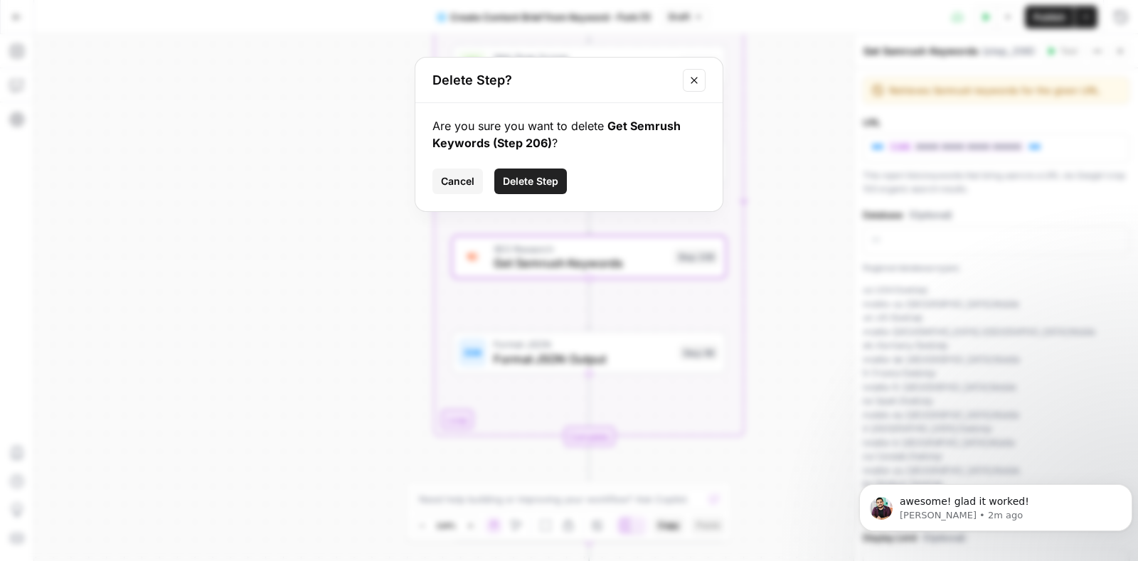
click at [539, 171] on button "Delete Step" at bounding box center [530, 181] width 73 height 26
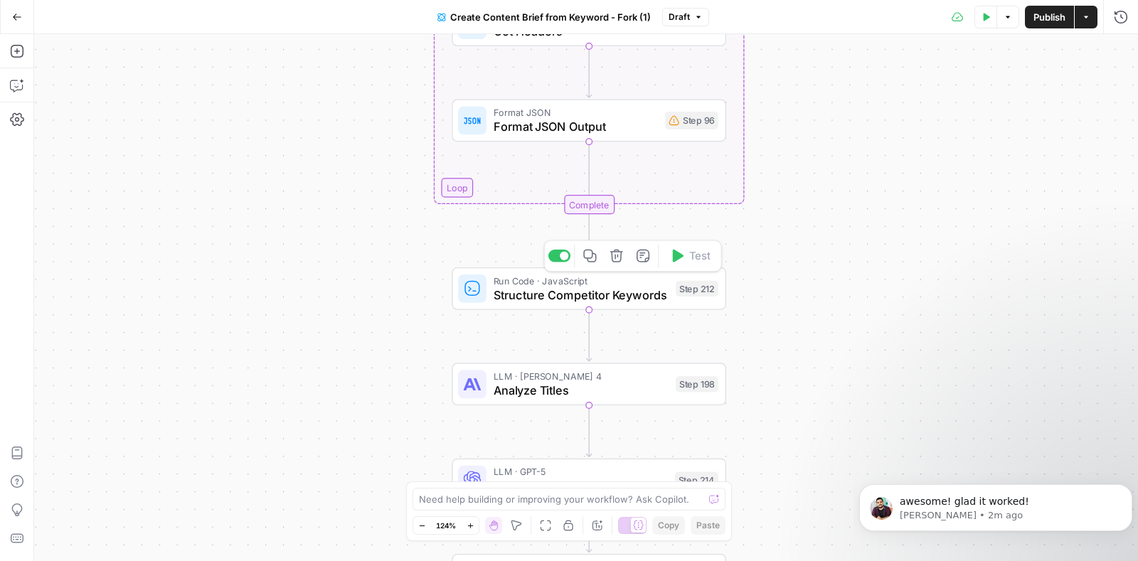
click at [565, 277] on span "Run Code · JavaScript" at bounding box center [580, 281] width 175 height 14
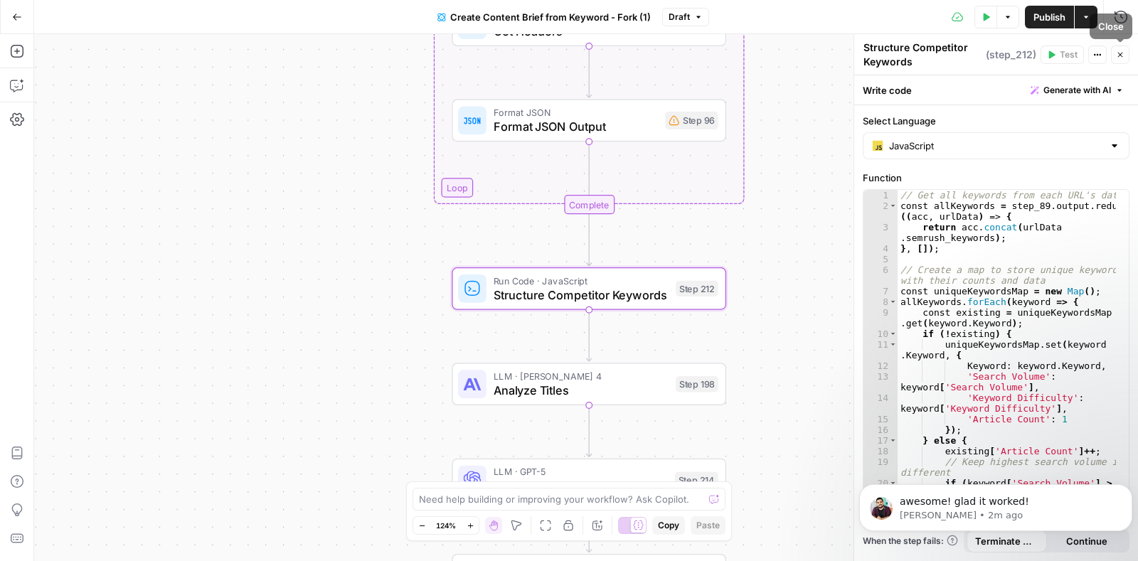
click at [1100, 53] on icon "button" at bounding box center [1097, 54] width 9 height 9
click at [1039, 113] on span "Delete Step" at bounding box center [1055, 118] width 68 height 14
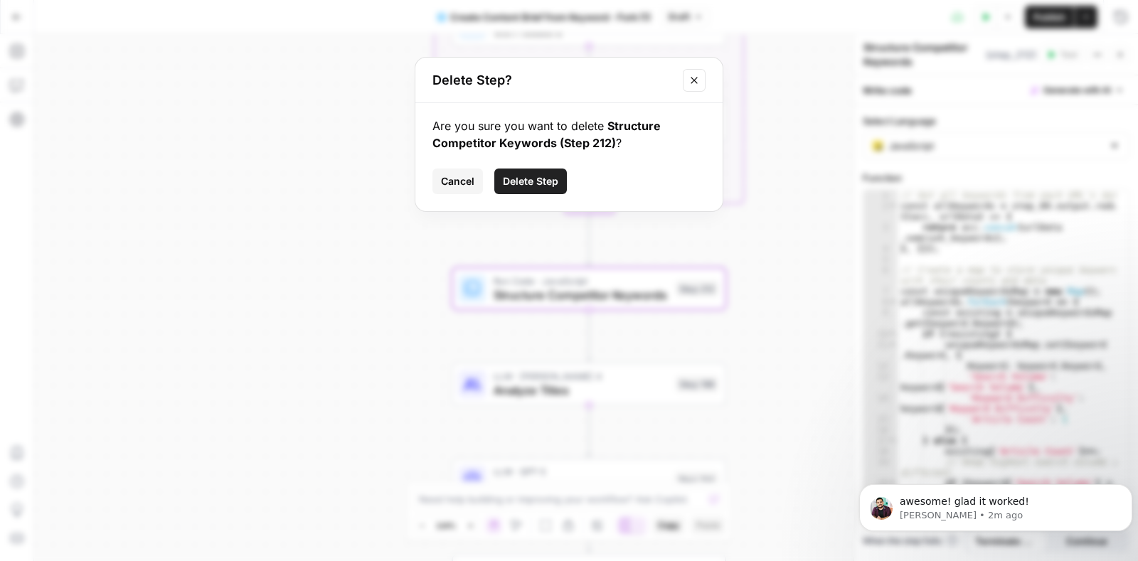
click at [523, 183] on span "Delete Step" at bounding box center [530, 181] width 55 height 14
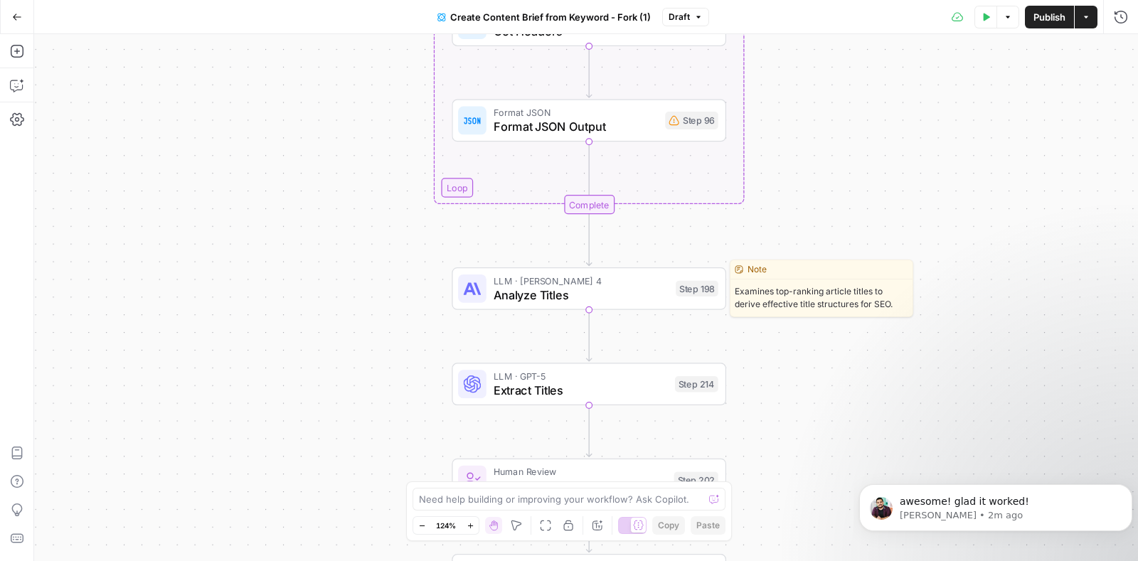
click at [525, 291] on span "Analyze Titles" at bounding box center [580, 295] width 175 height 18
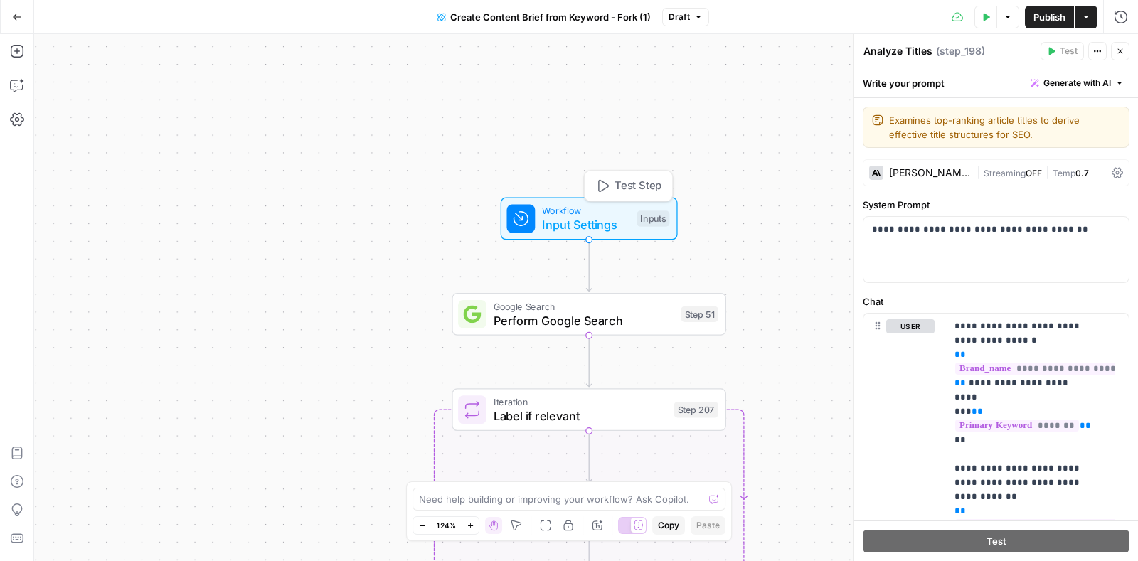
click at [580, 218] on span "Input Settings" at bounding box center [585, 225] width 87 height 18
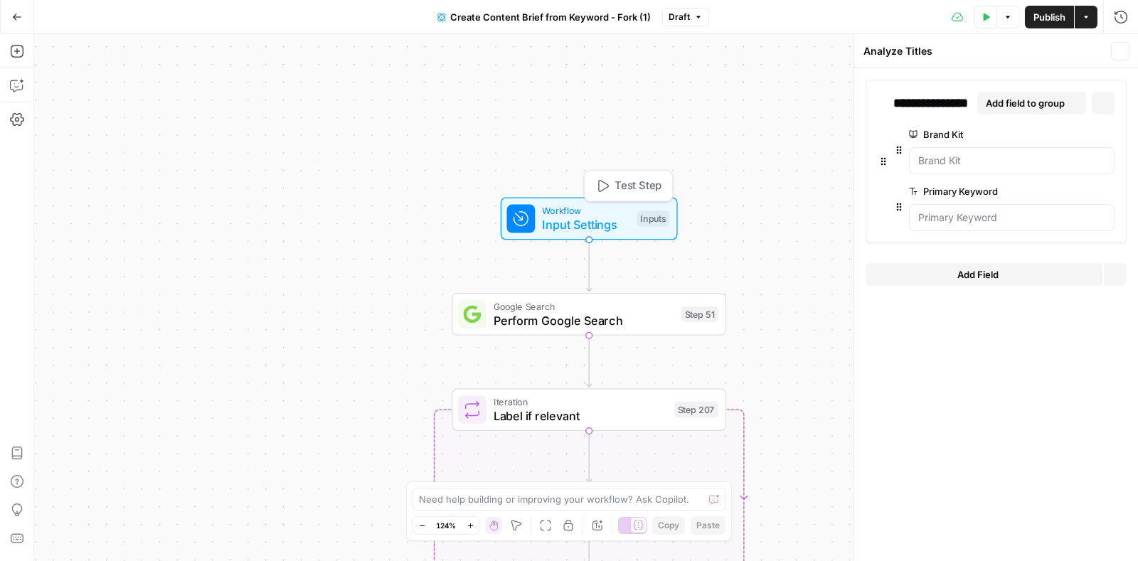
type textarea "Inputs"
click at [1000, 171] on div at bounding box center [1011, 160] width 205 height 27
click at [1002, 161] on Kit "Brand Kit" at bounding box center [1011, 161] width 187 height 14
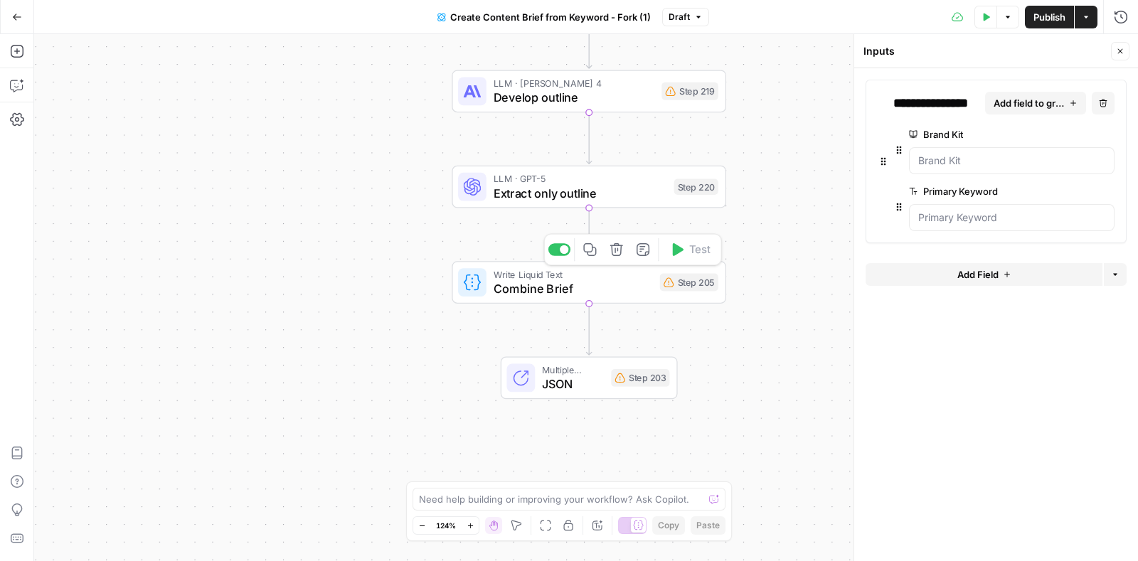
click at [560, 289] on span "Combine Brief" at bounding box center [572, 288] width 159 height 18
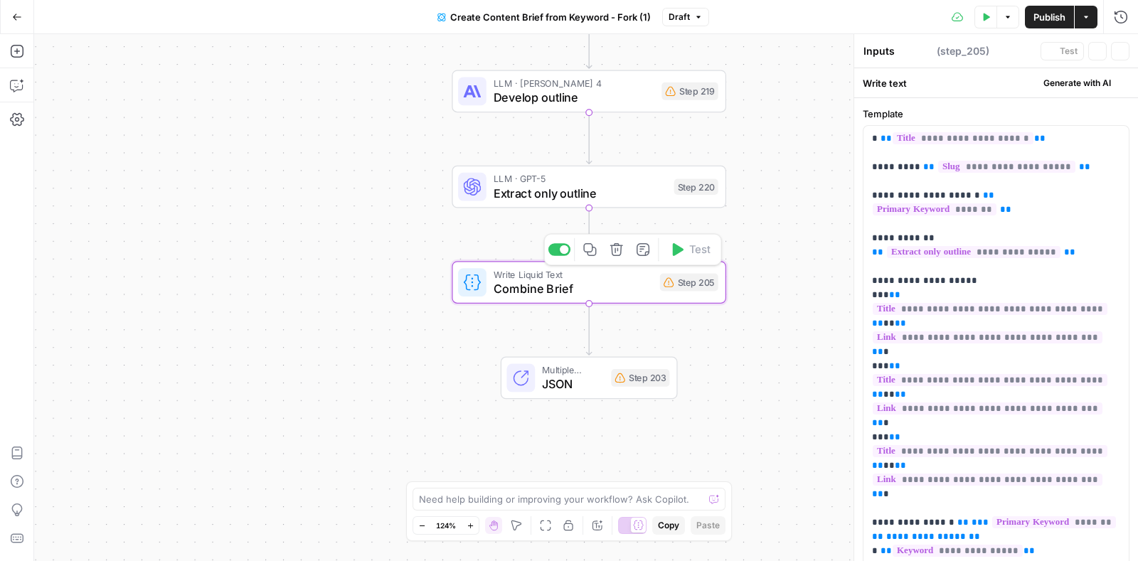
type textarea "Combine Brief"
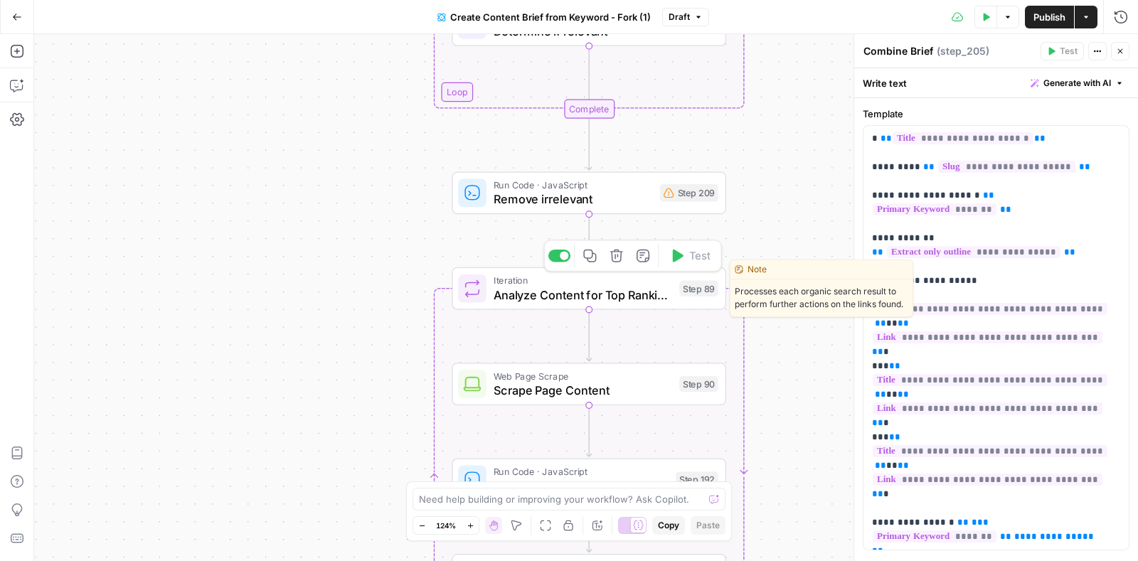
click at [557, 299] on span "Analyze Content for Top Ranking Pages" at bounding box center [582, 295] width 178 height 18
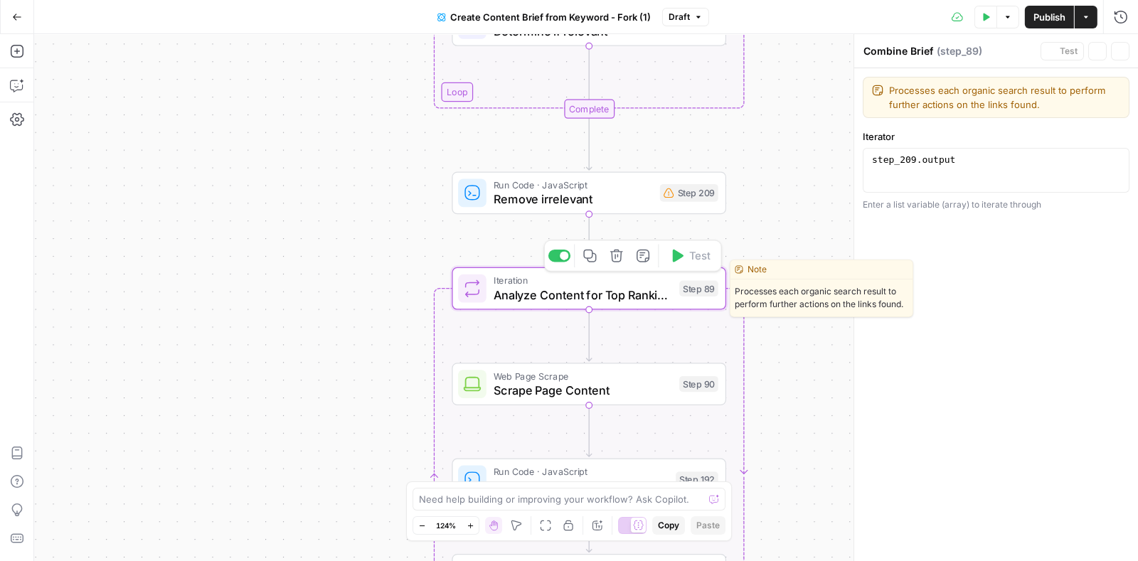
type textarea "Analyze Content for Top Ranking Pages"
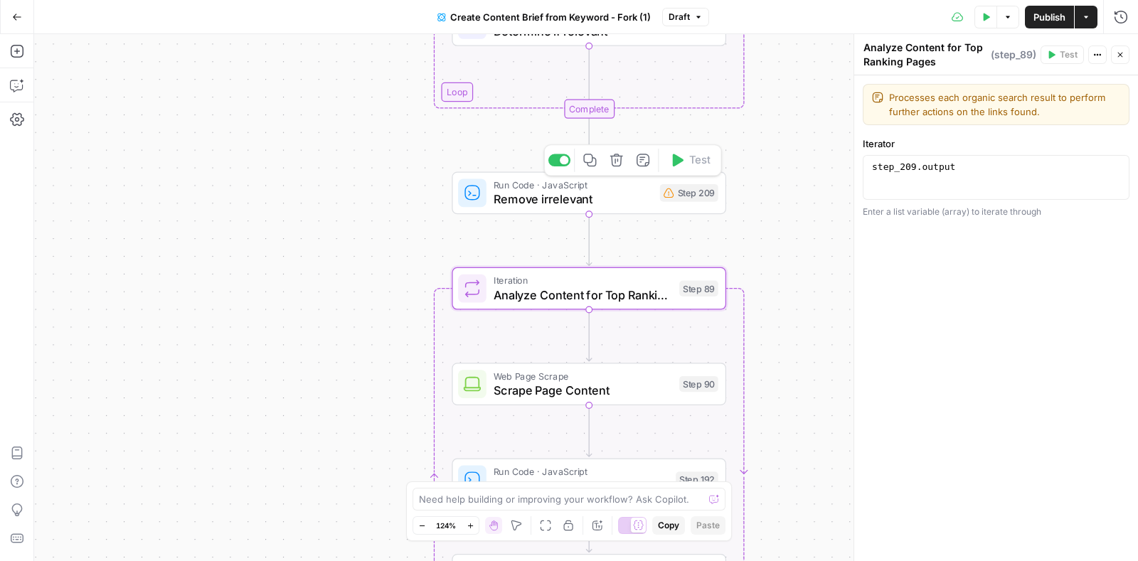
click at [558, 188] on span "Run Code · JavaScript" at bounding box center [572, 185] width 159 height 14
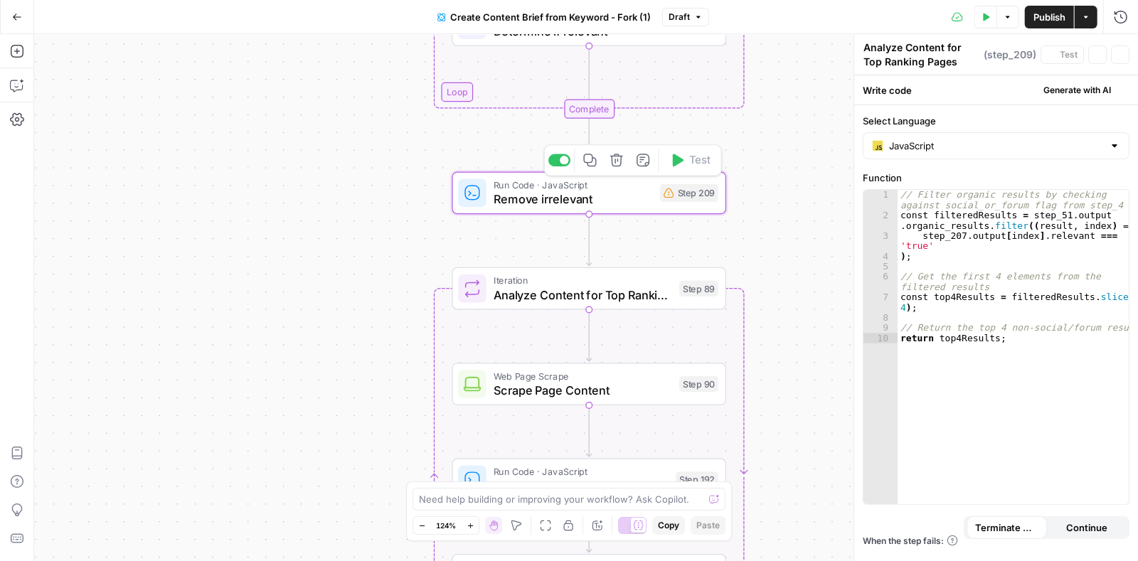
type textarea "Remove irrelevant"
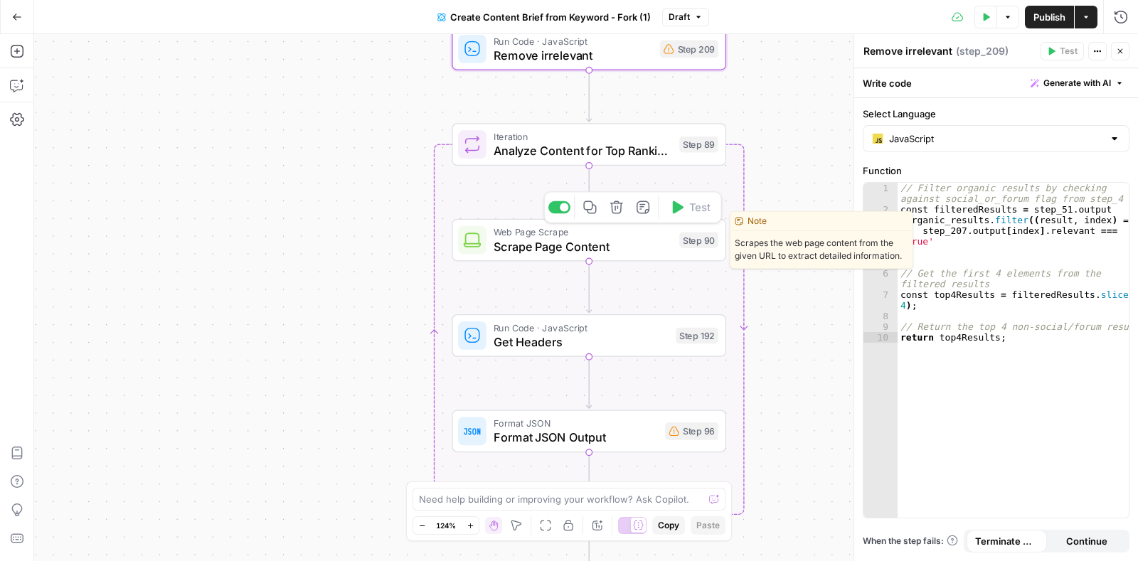
click at [530, 242] on span "Scrape Page Content" at bounding box center [582, 246] width 178 height 18
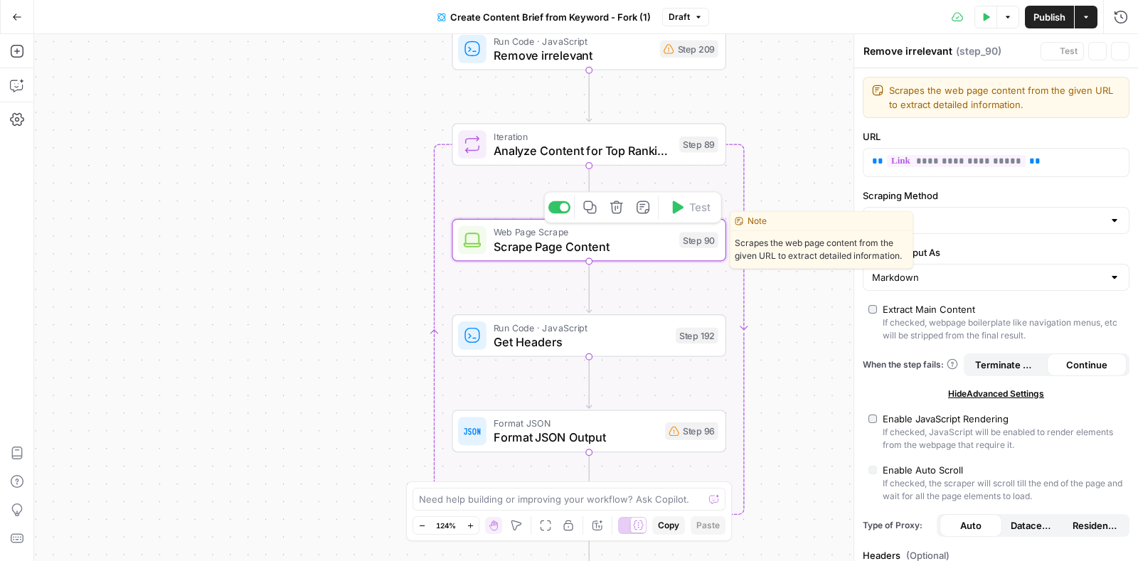
type textarea "Scrape Page Content"
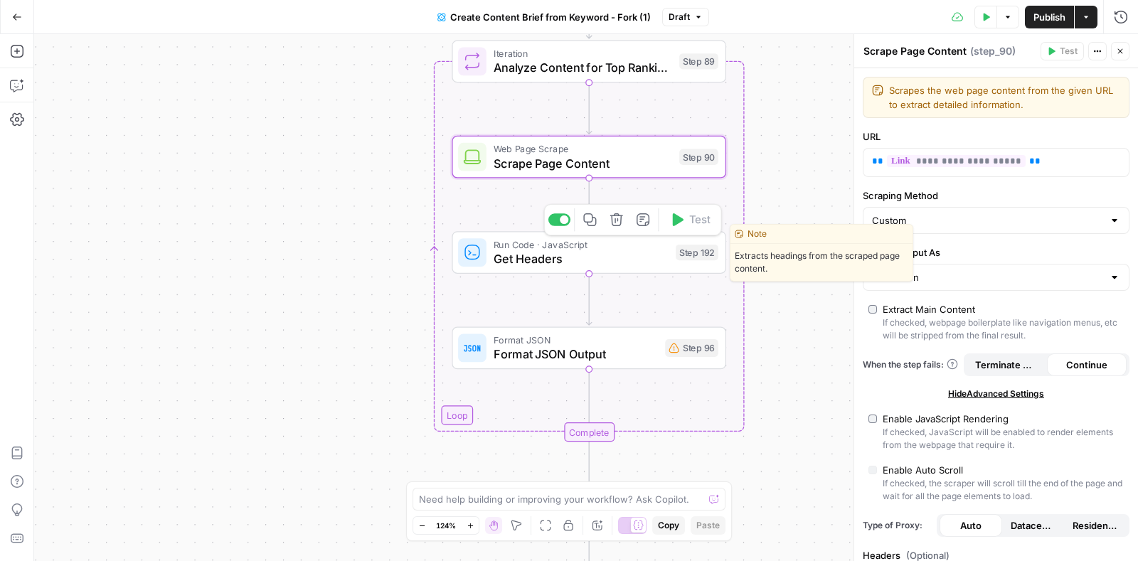
click at [542, 258] on span "Get Headers" at bounding box center [580, 259] width 175 height 18
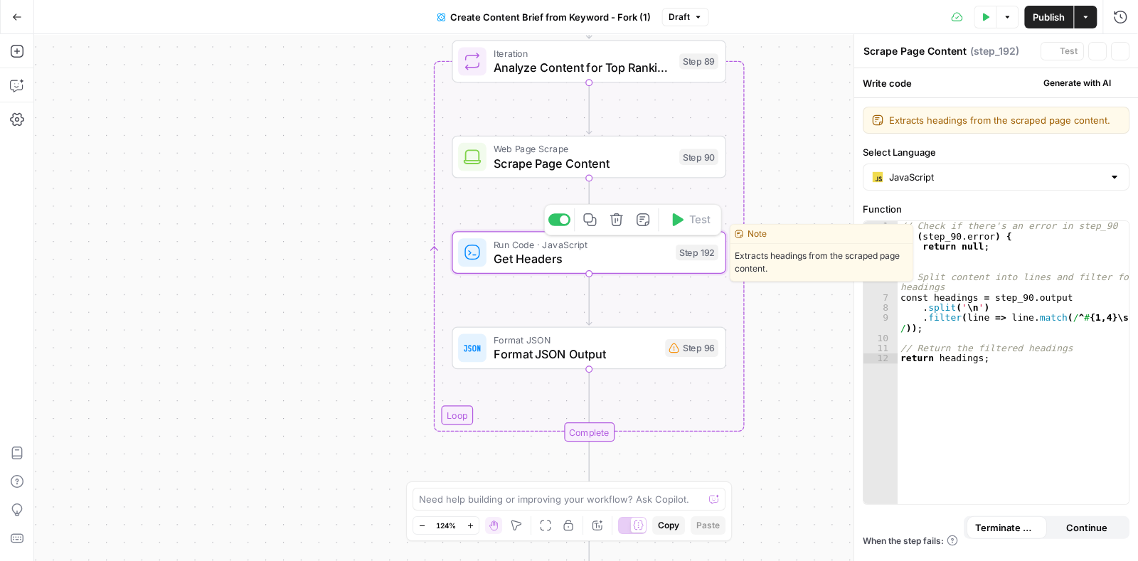
type textarea "Get Headers"
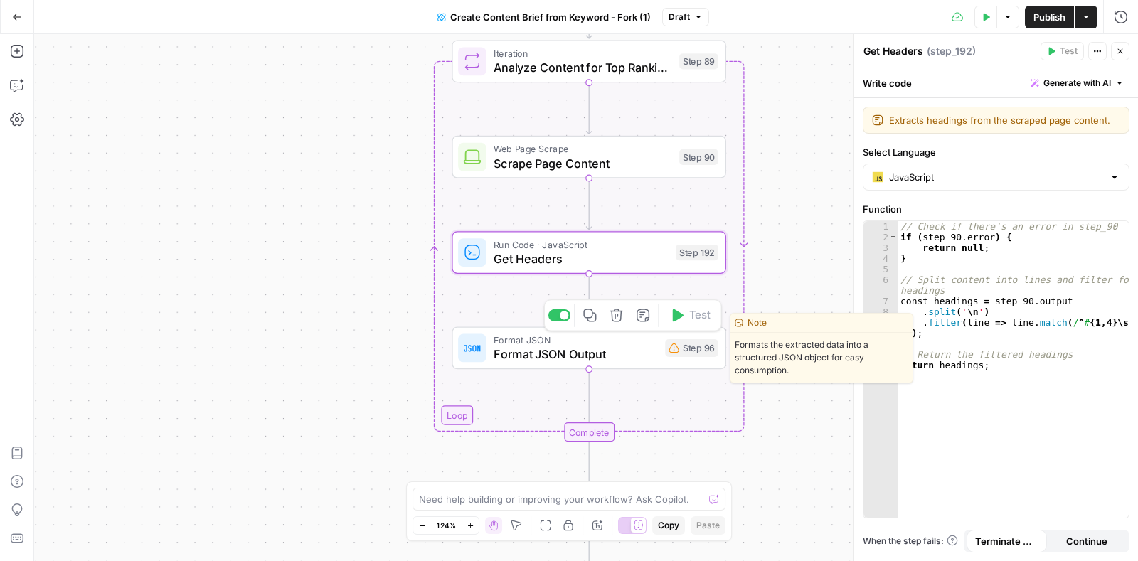
click at [572, 356] on span "Format JSON Output" at bounding box center [575, 355] width 164 height 18
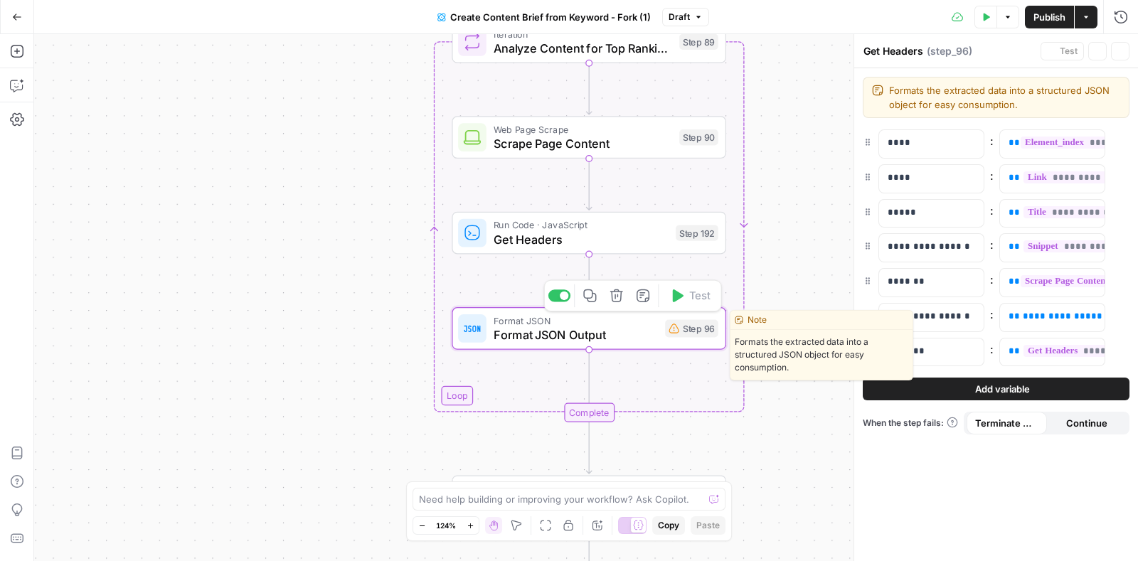
type textarea "Format JSON Output"
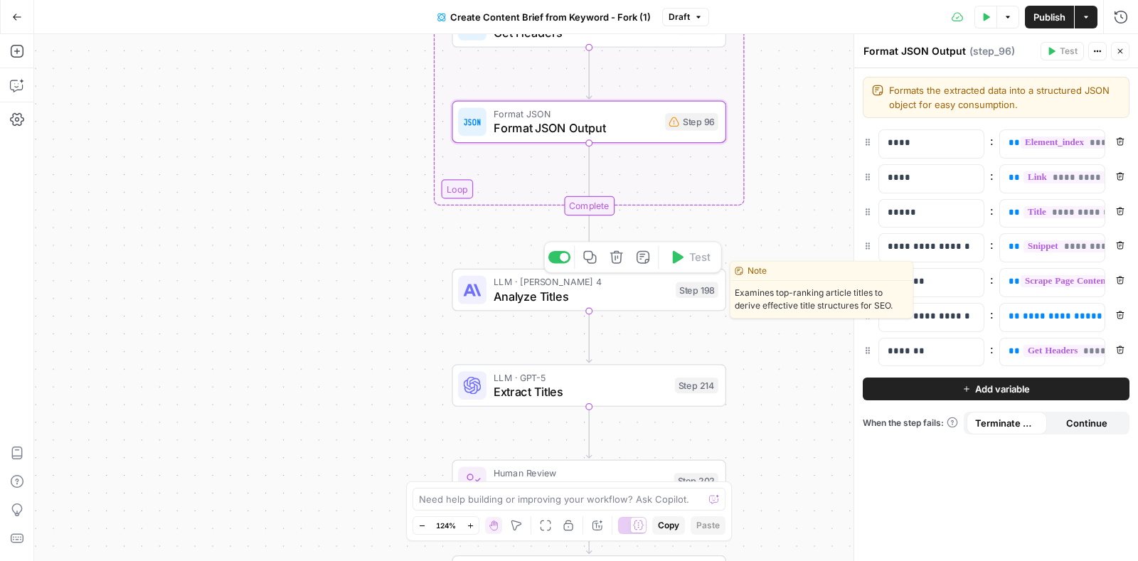
click at [544, 296] on span "Analyze Titles" at bounding box center [580, 296] width 175 height 18
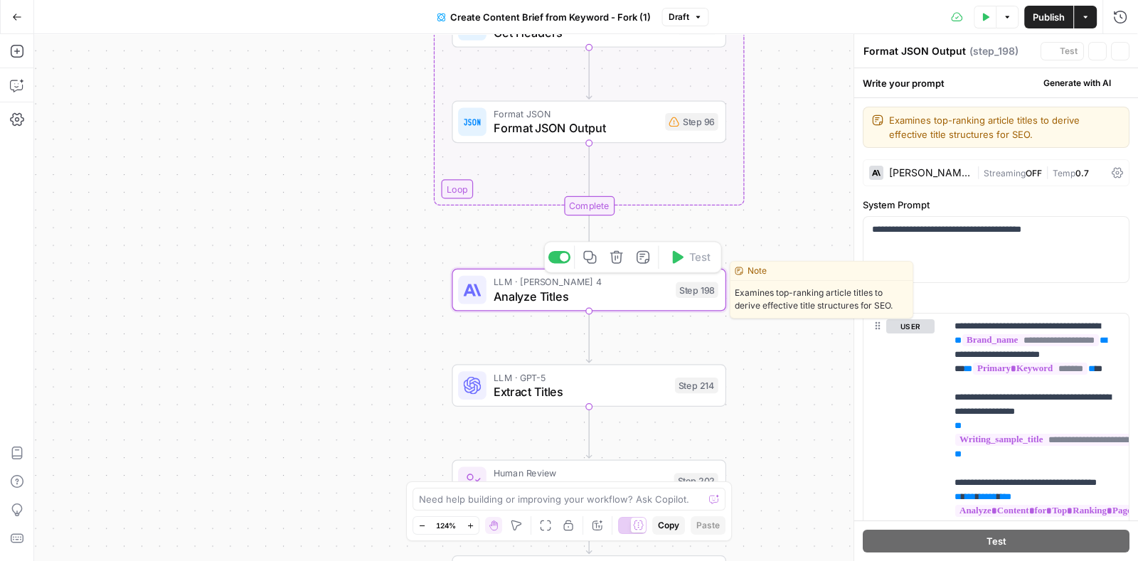
type textarea "Analyze Titles"
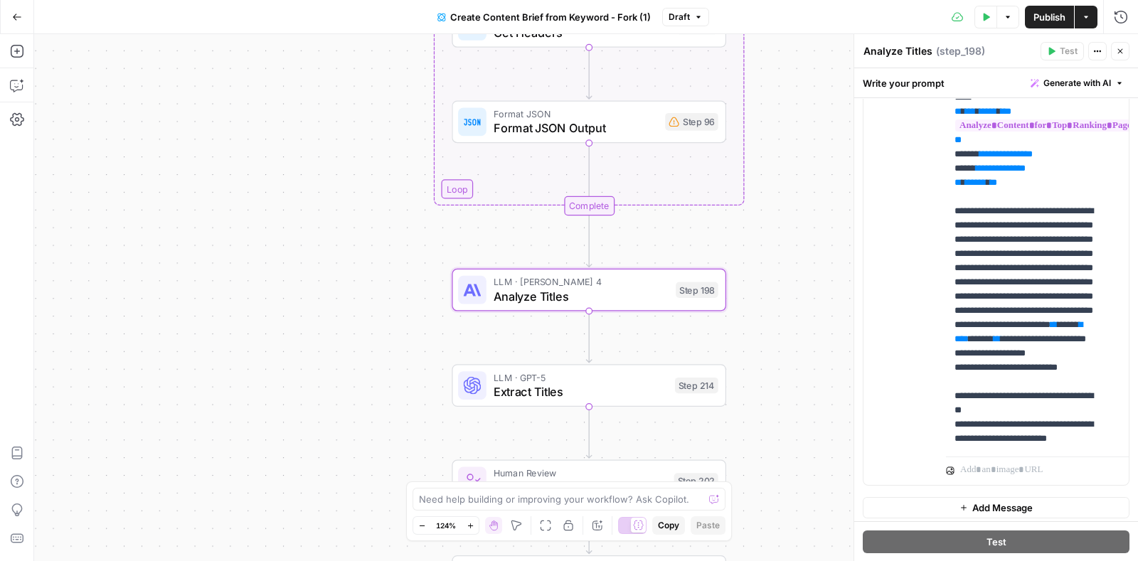
scroll to position [446, 0]
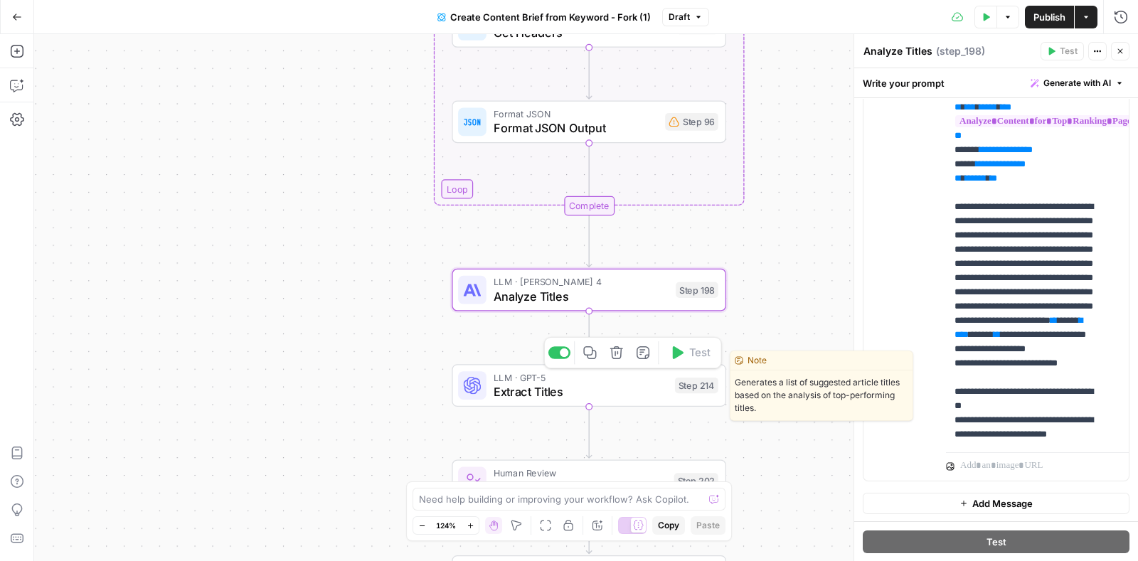
click at [572, 385] on span "Extract Titles" at bounding box center [580, 391] width 174 height 18
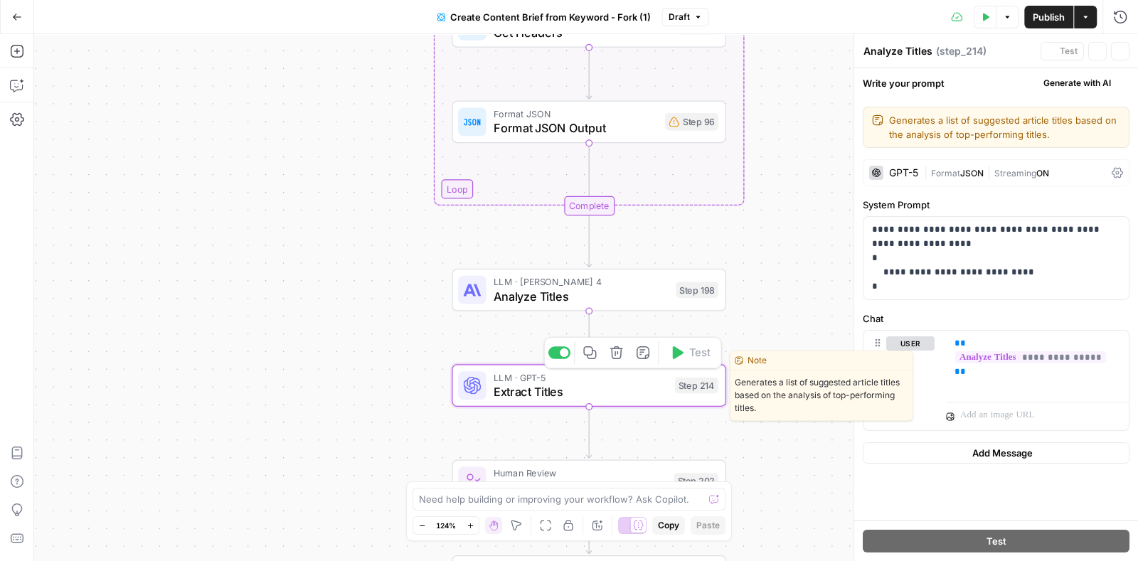
type textarea "Extract Titles"
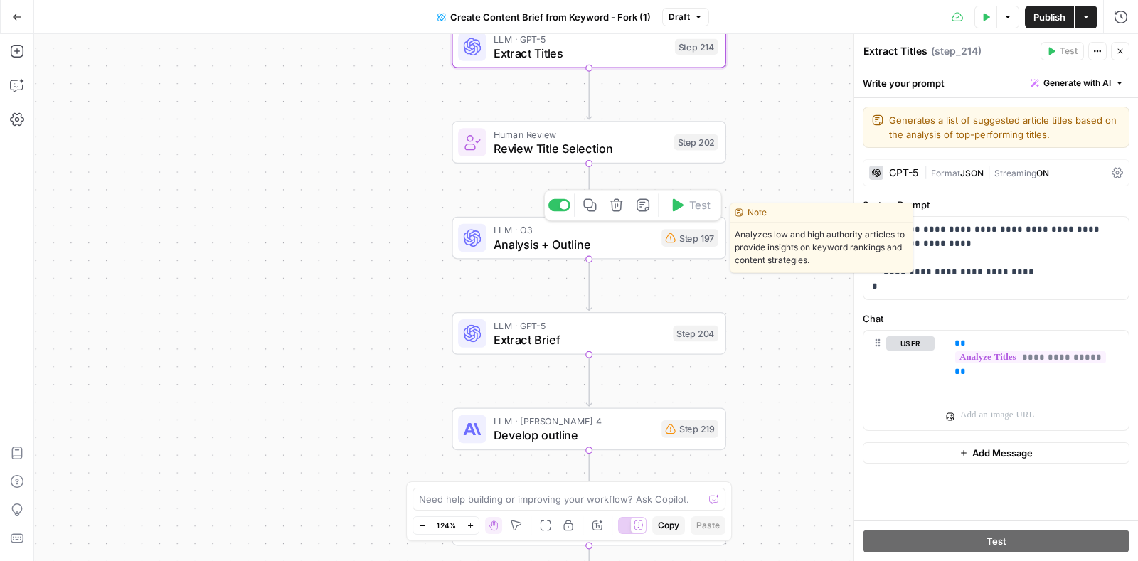
click at [518, 239] on span "Analysis + Outline" at bounding box center [573, 244] width 161 height 18
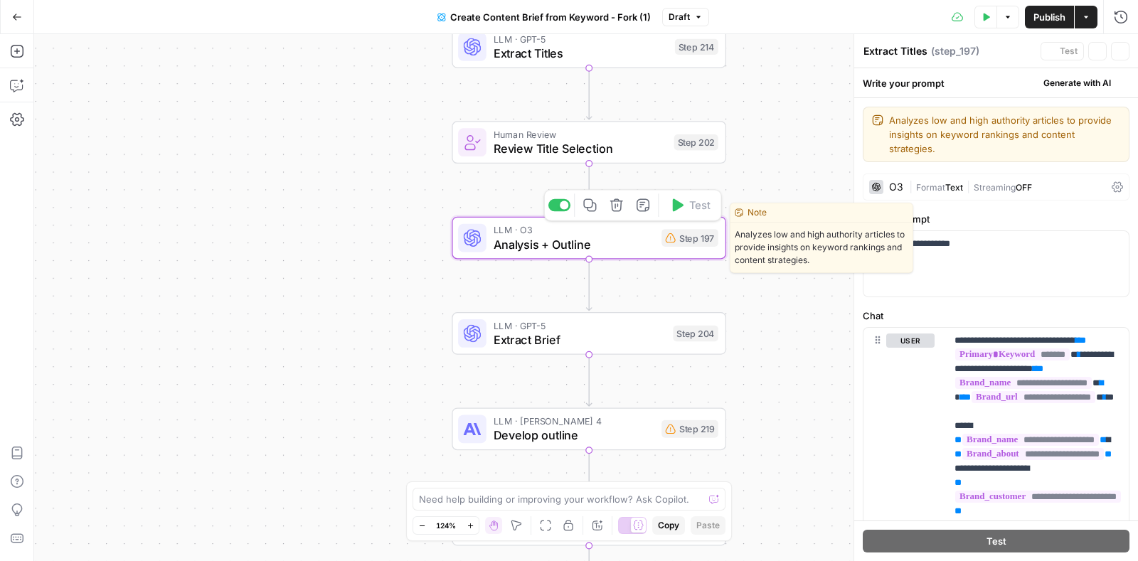
type textarea "Analysis + Outline"
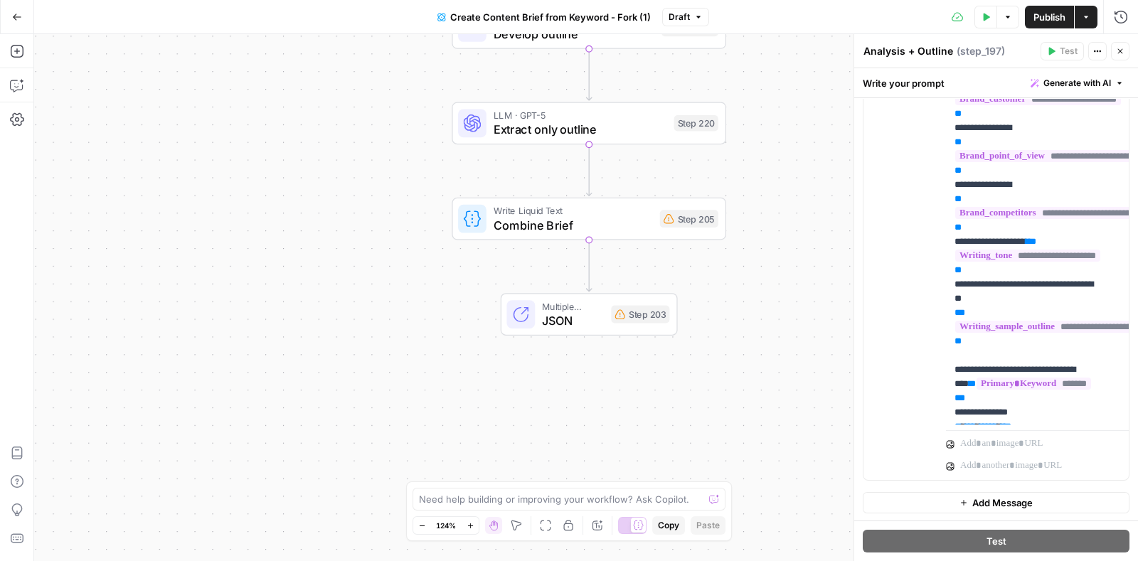
scroll to position [0, 0]
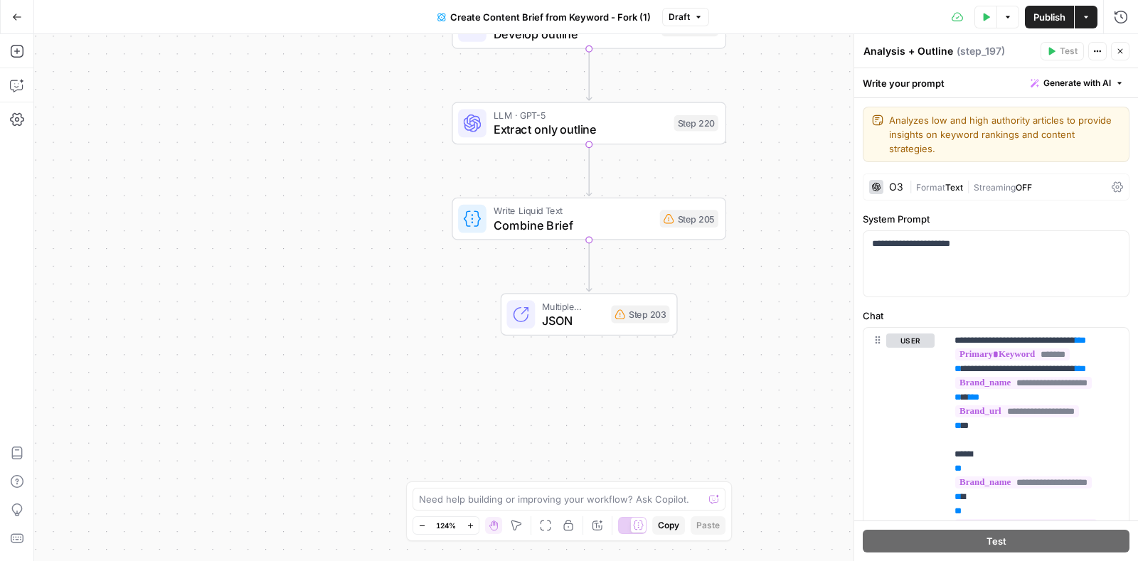
click at [555, 18] on span "Create Content Brief from Keyword - Fork (1)" at bounding box center [550, 17] width 200 height 14
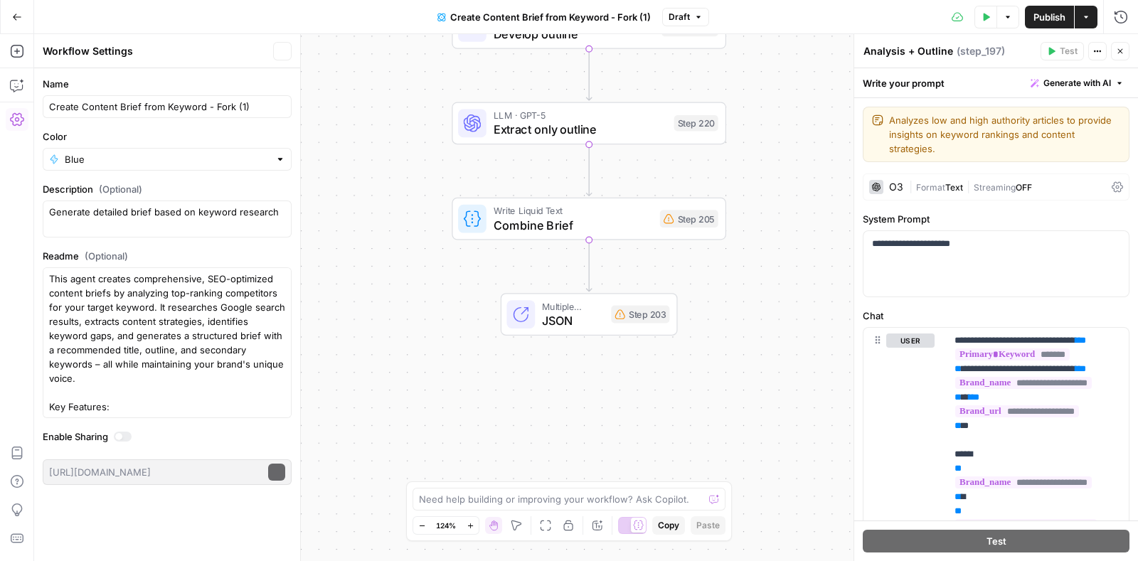
click at [555, 18] on span "Create Content Brief from Keyword - Fork (1)" at bounding box center [550, 17] width 200 height 14
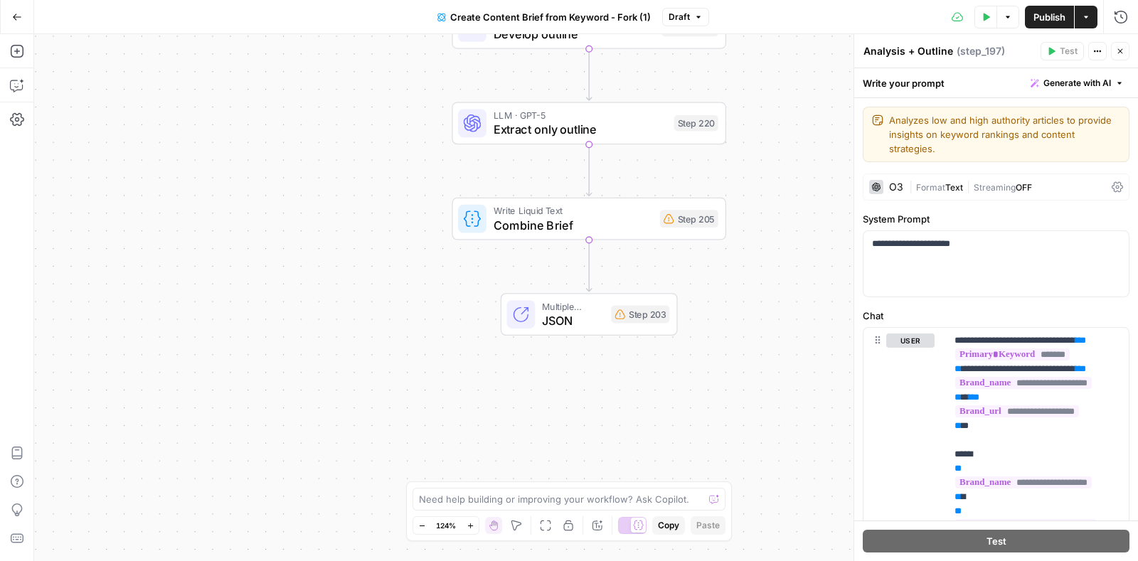
click at [576, 7] on button "Create Content Brief from Keyword - Fork (1)" at bounding box center [544, 17] width 230 height 23
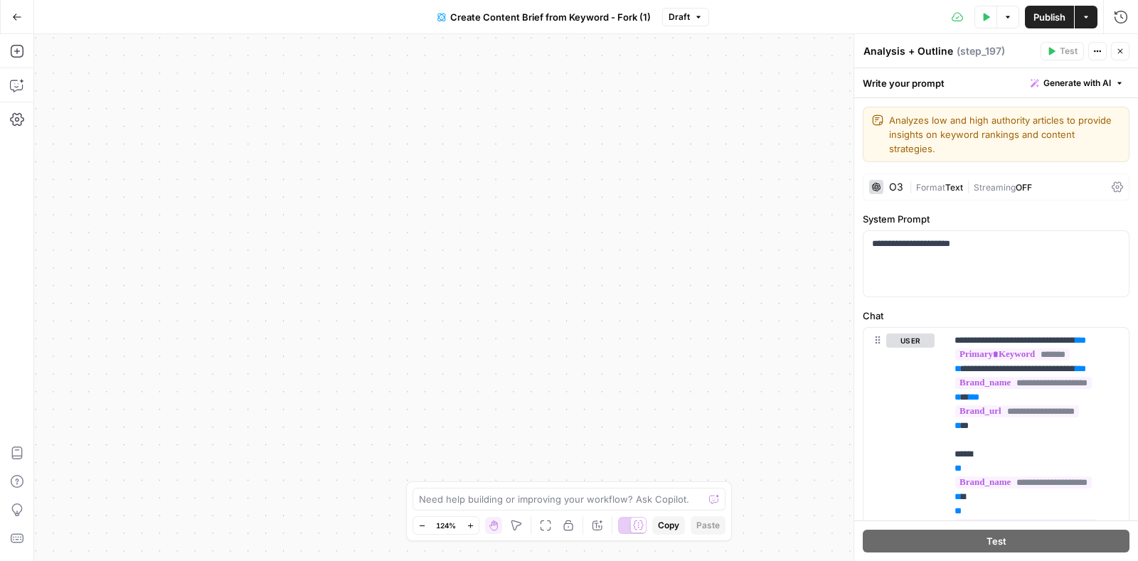
click at [587, 18] on span "Create Content Brief from Keyword - Fork (1)" at bounding box center [550, 17] width 200 height 14
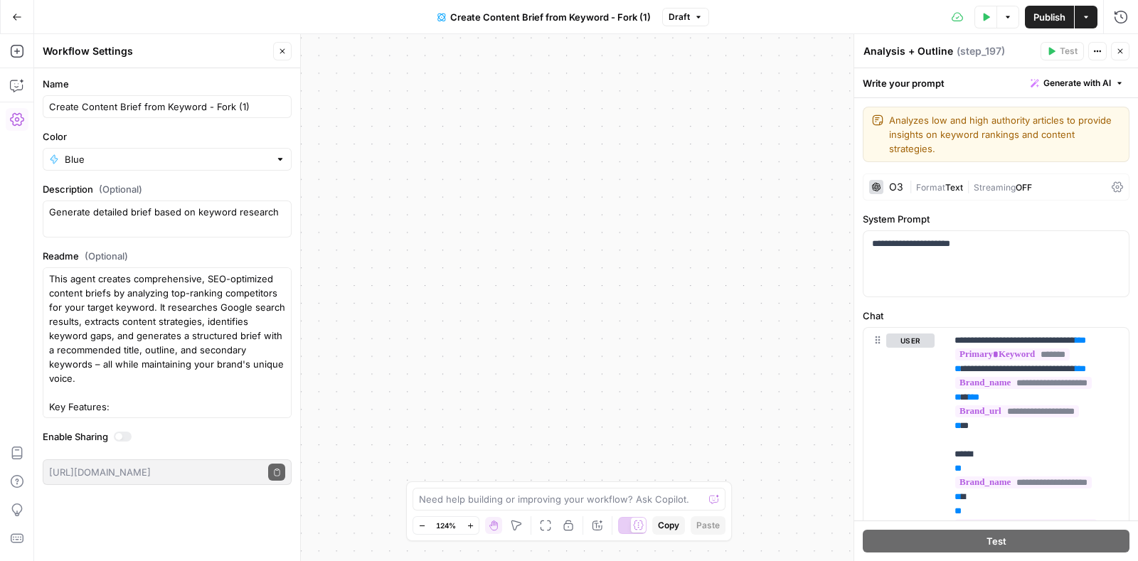
click at [215, 98] on div "Create Content Brief from Keyword - Fork (1)" at bounding box center [167, 106] width 249 height 23
click at [250, 106] on input "Create Content Brief from Keyword - Fork (1)" at bounding box center [167, 107] width 236 height 14
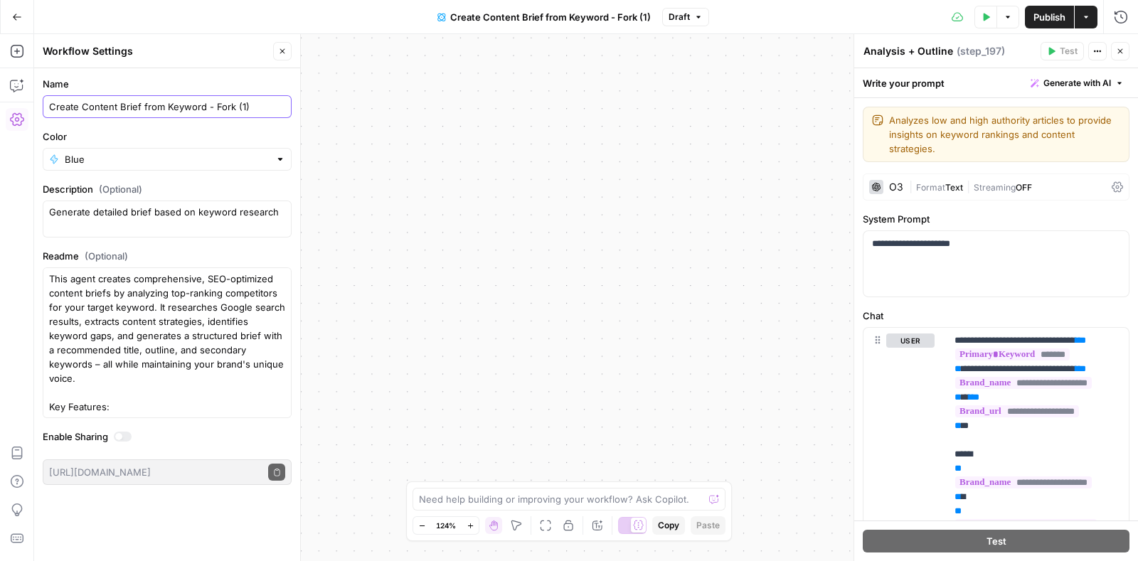
click at [250, 106] on input "Create Content Brief from Keyword - Fork (1)" at bounding box center [167, 107] width 236 height 14
type input "Content Brief (forked)"
click at [1038, 10] on span "Publish" at bounding box center [1049, 17] width 32 height 14
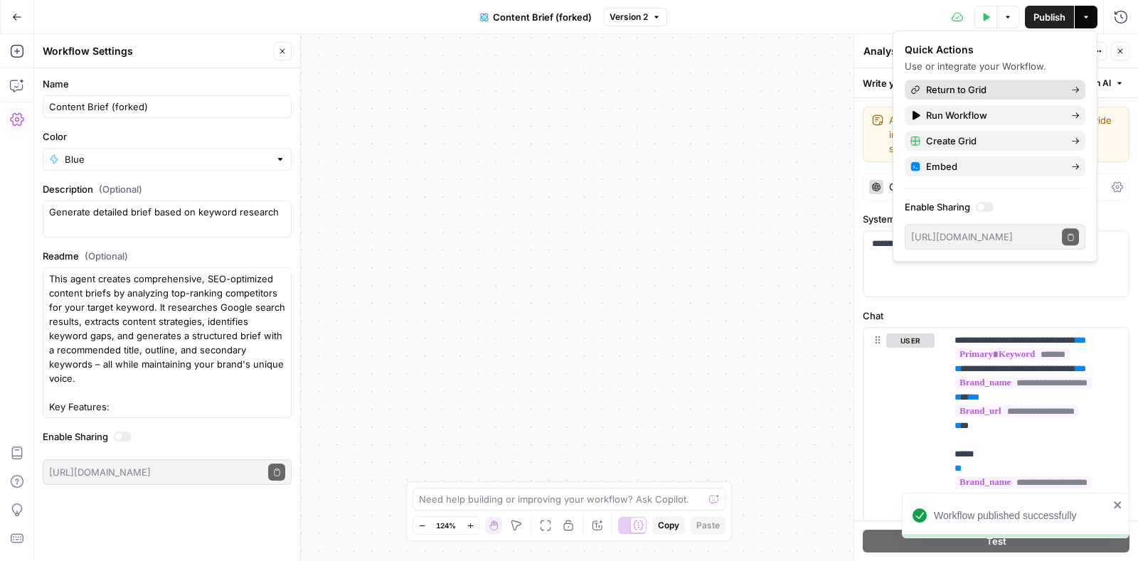
click at [963, 85] on span "Return to Grid" at bounding box center [993, 89] width 134 height 14
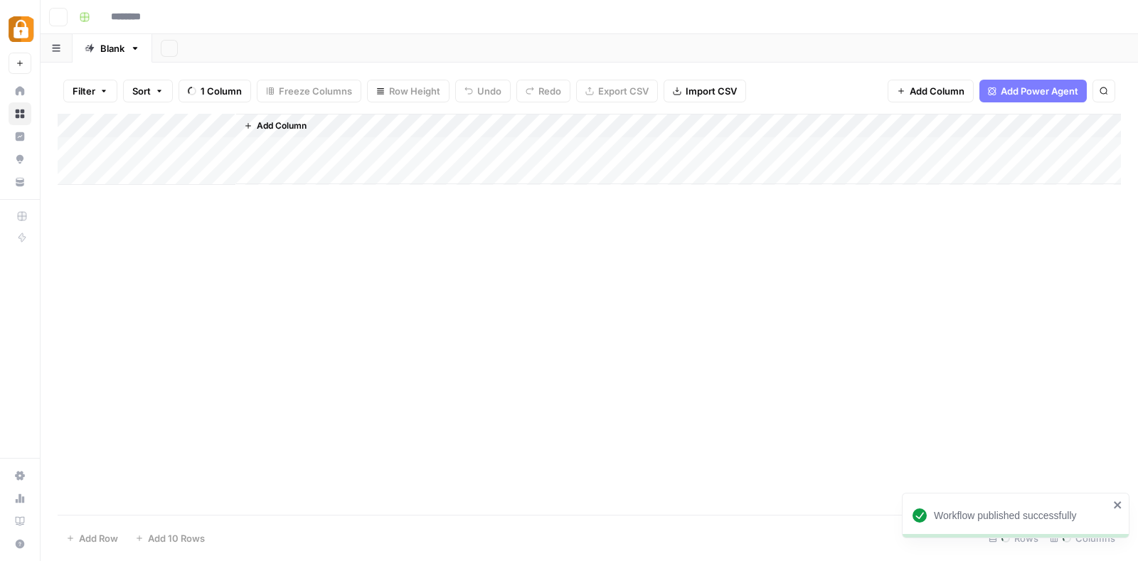
type input "**********"
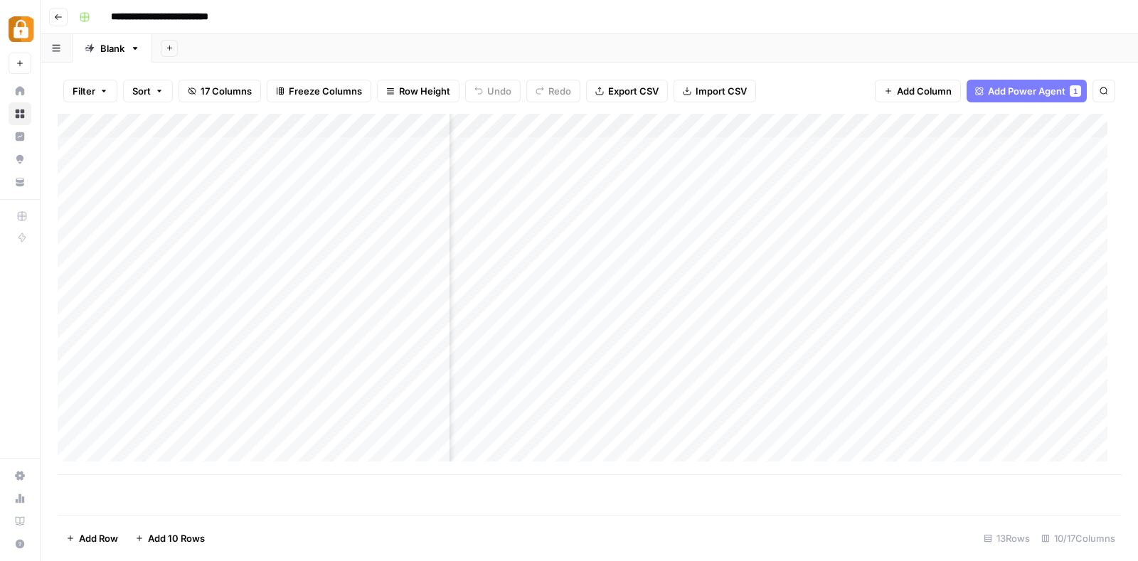
scroll to position [0, 188]
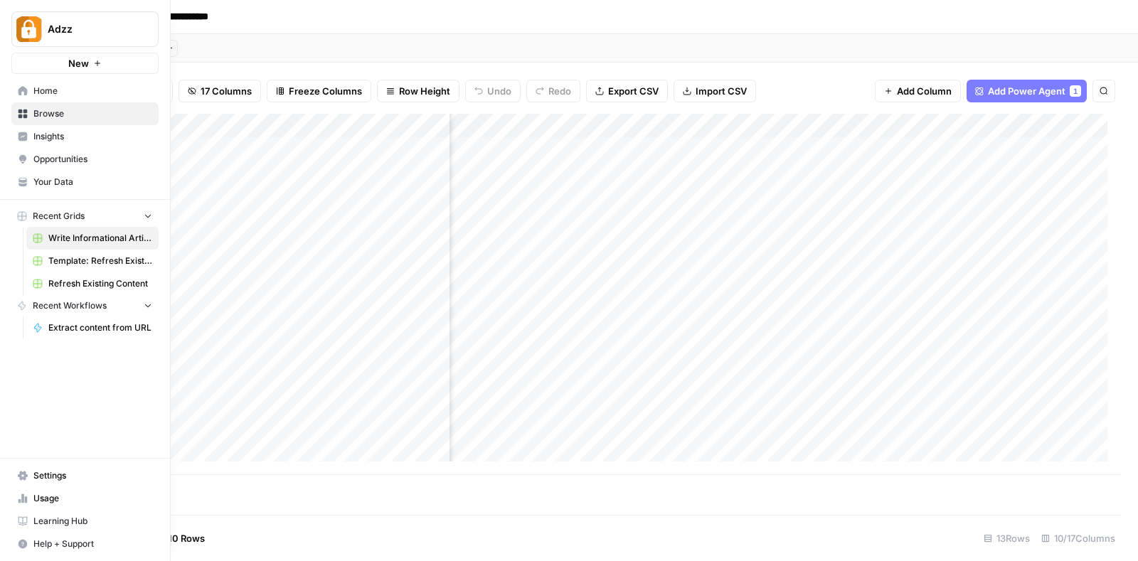
click at [54, 107] on span "Browse" at bounding box center [92, 113] width 119 height 13
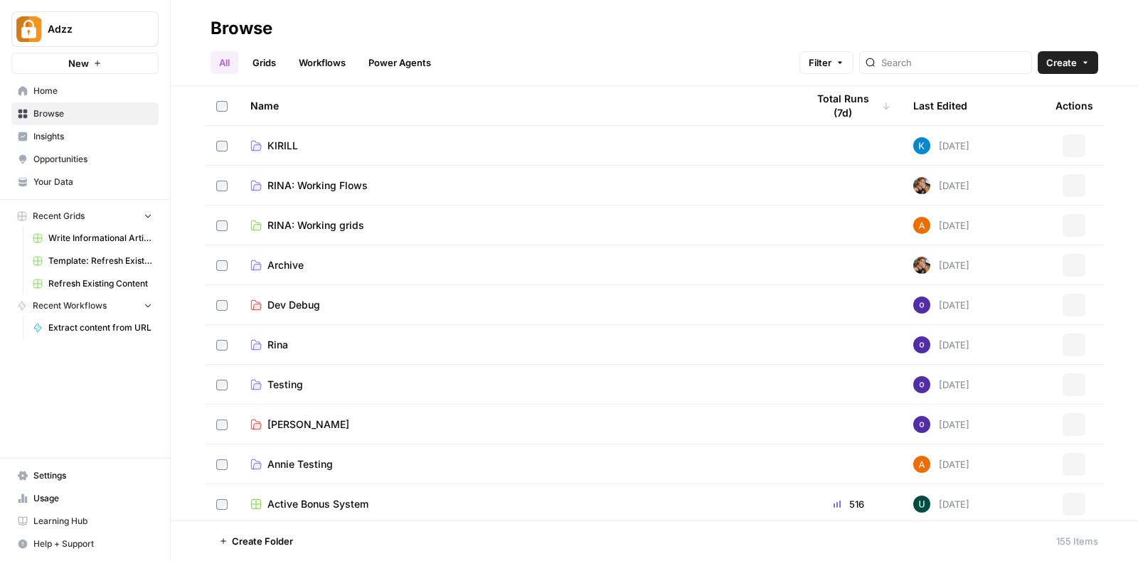
click at [320, 65] on link "Workflows" at bounding box center [322, 62] width 64 height 23
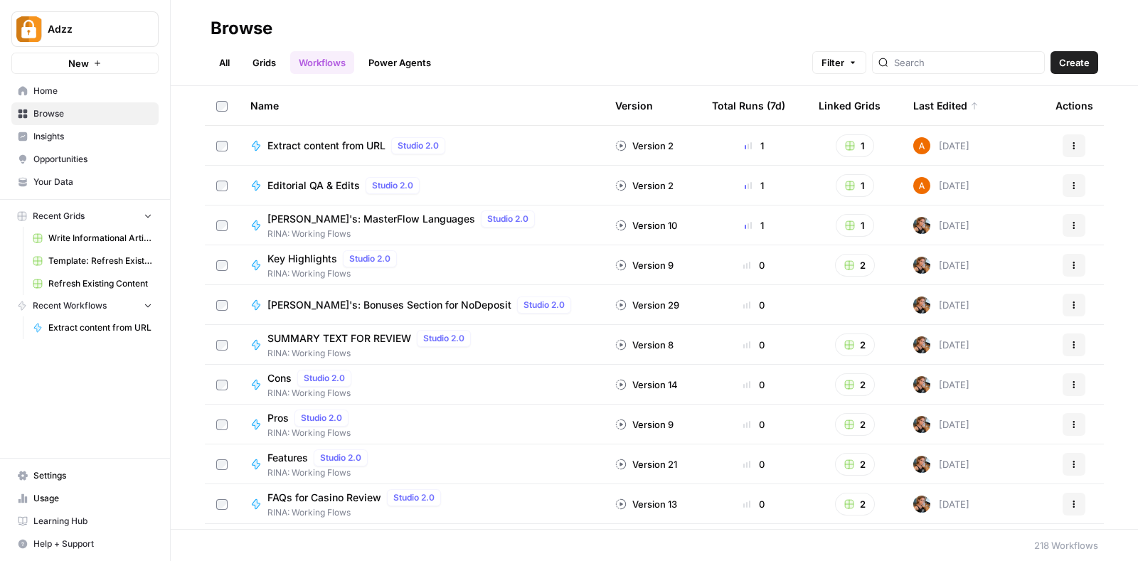
click at [844, 58] on span "Filter" at bounding box center [832, 62] width 23 height 14
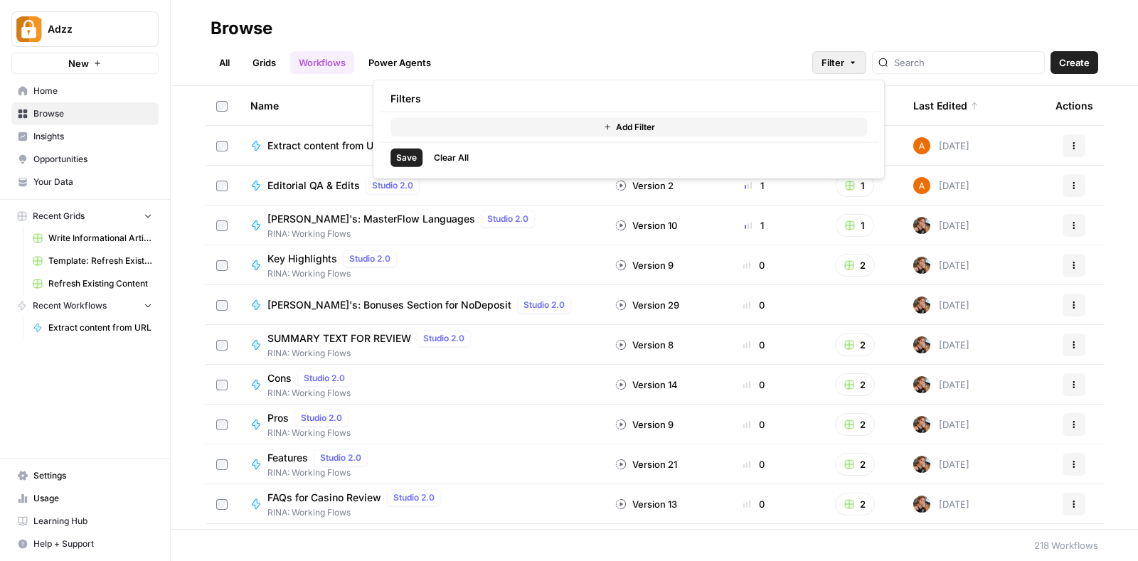
click at [593, 124] on button "Add Filter" at bounding box center [628, 127] width 476 height 18
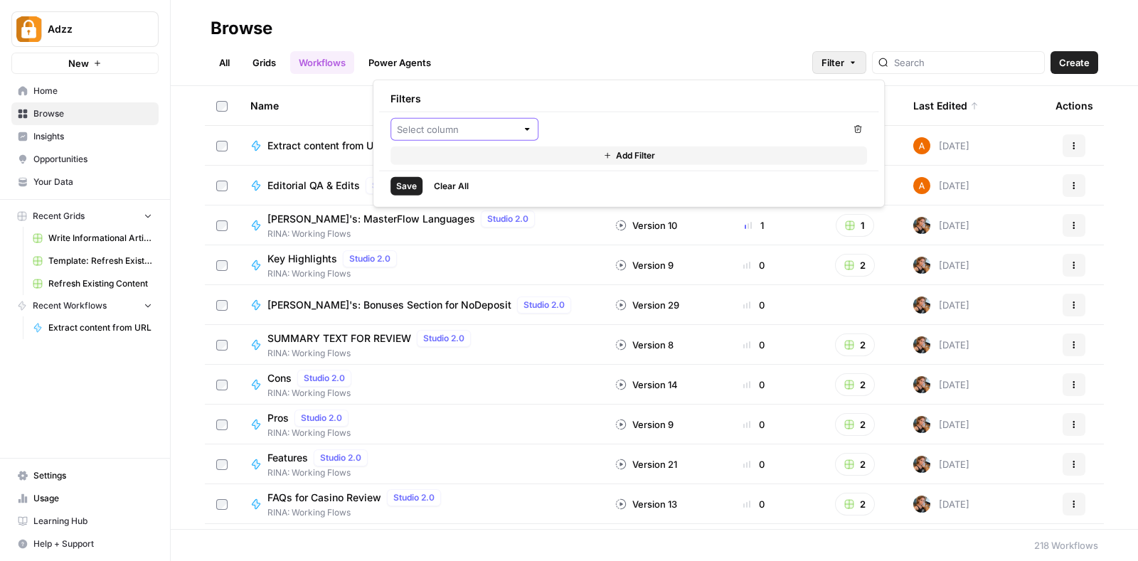
click at [459, 124] on input "text" at bounding box center [456, 129] width 119 height 14
click at [432, 153] on button "Status" at bounding box center [464, 162] width 135 height 20
type input "Status"
click at [633, 127] on input "text" at bounding box center [609, 129] width 119 height 14
click at [594, 156] on span "equals" at bounding box center [615, 162] width 118 height 14
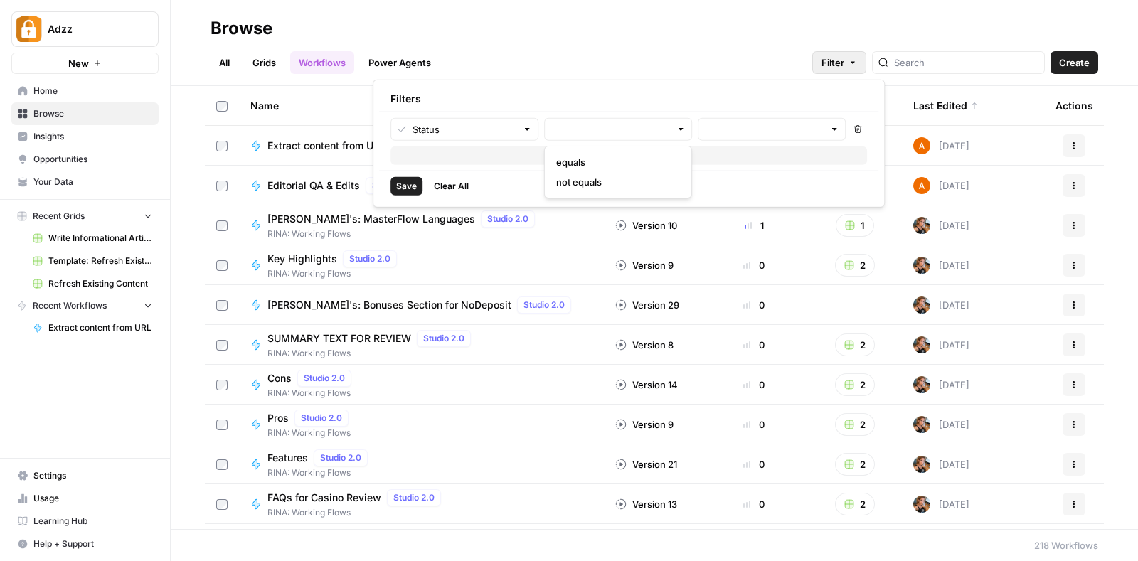
type input "equals"
click at [727, 134] on input "text" at bounding box center [763, 129] width 119 height 14
click at [732, 172] on button "Draft" at bounding box center [771, 182] width 135 height 20
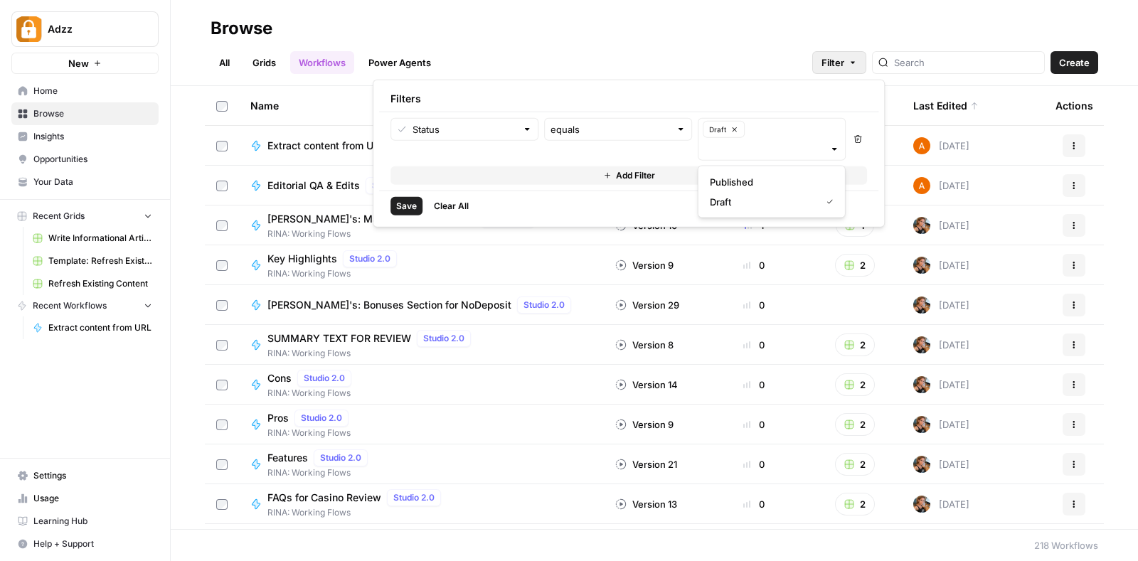
click at [406, 208] on span "Save" at bounding box center [406, 206] width 21 height 13
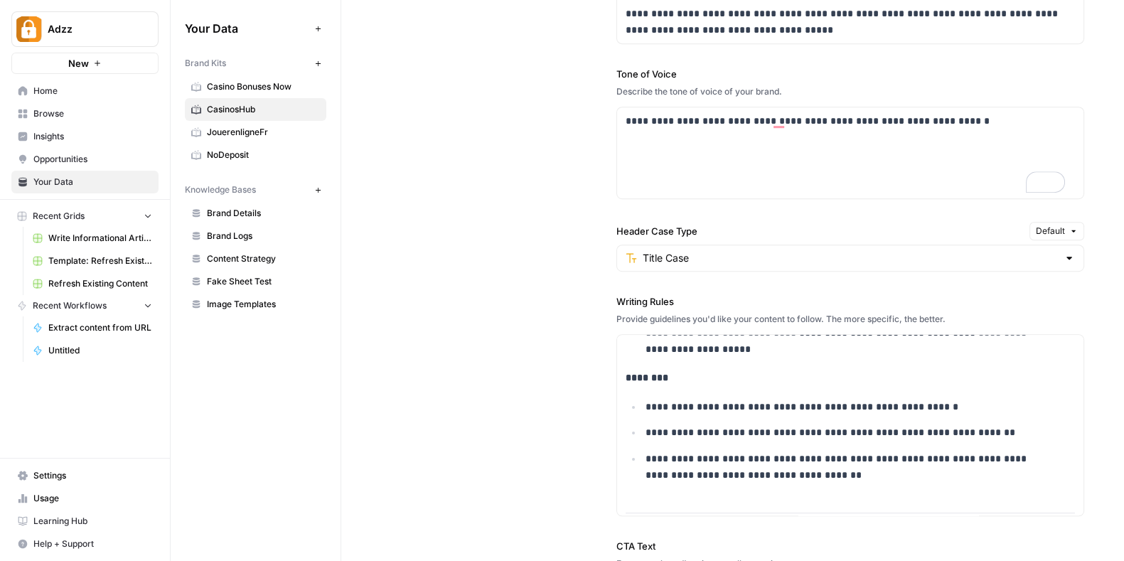
scroll to position [1, 0]
click at [973, 125] on p "**********" at bounding box center [845, 121] width 439 height 16
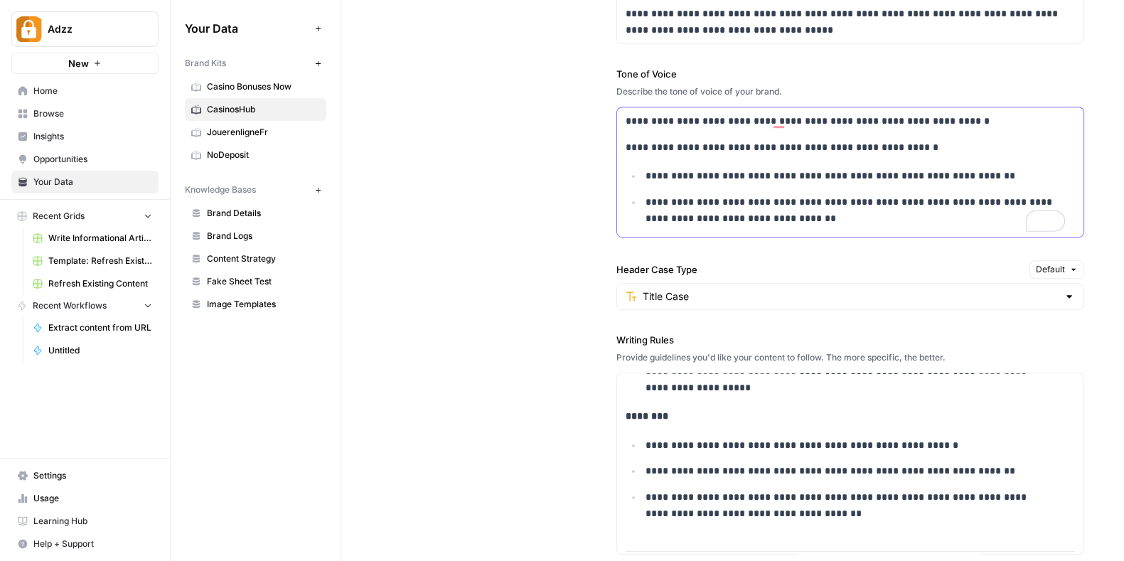
click at [912, 117] on p "**********" at bounding box center [845, 121] width 439 height 16
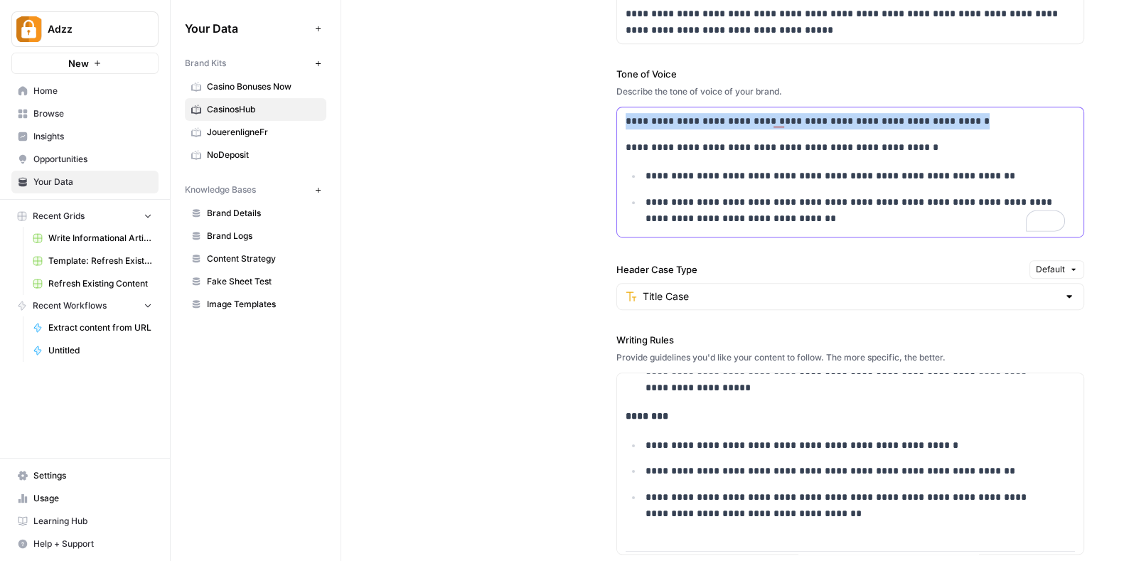
click at [912, 117] on p "**********" at bounding box center [845, 121] width 439 height 16
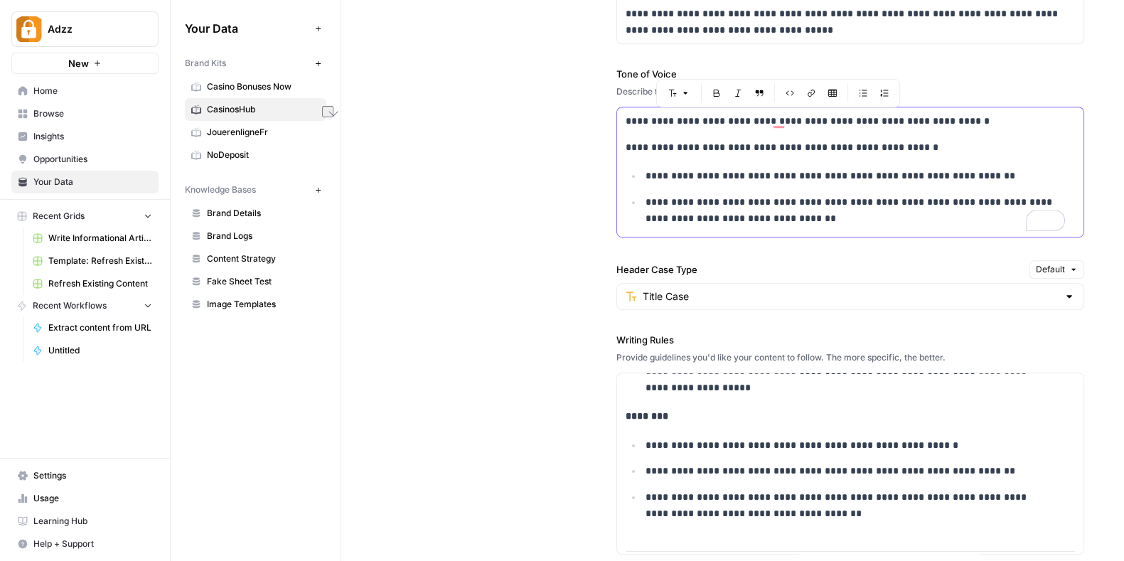
click at [912, 136] on div "**********" at bounding box center [850, 171] width 466 height 129
click at [807, 124] on p "**********" at bounding box center [845, 121] width 439 height 16
click at [626, 147] on p "**********" at bounding box center [845, 147] width 439 height 16
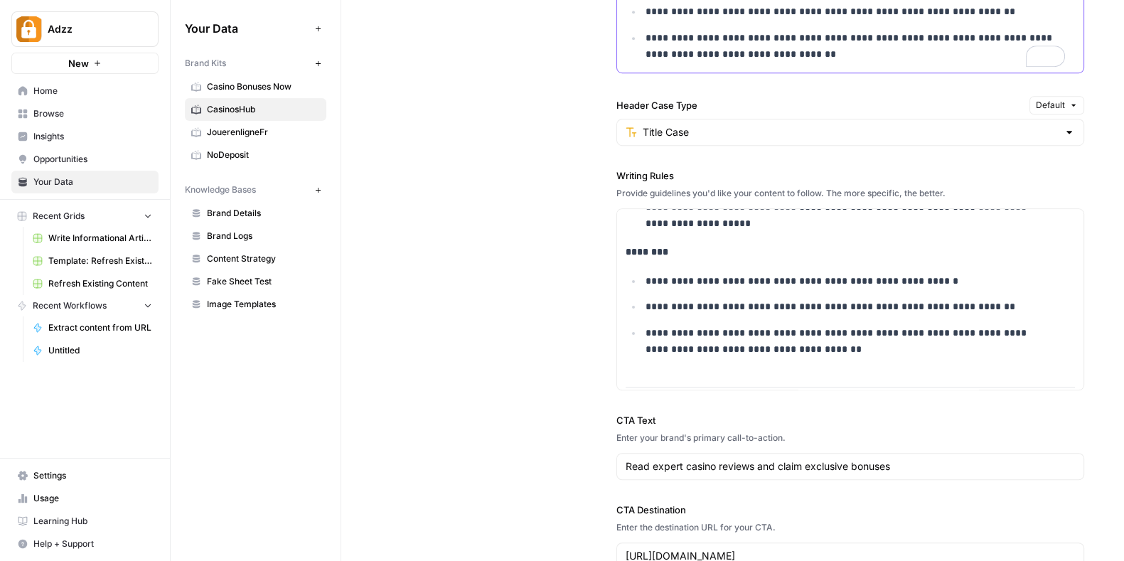
scroll to position [1162, 0]
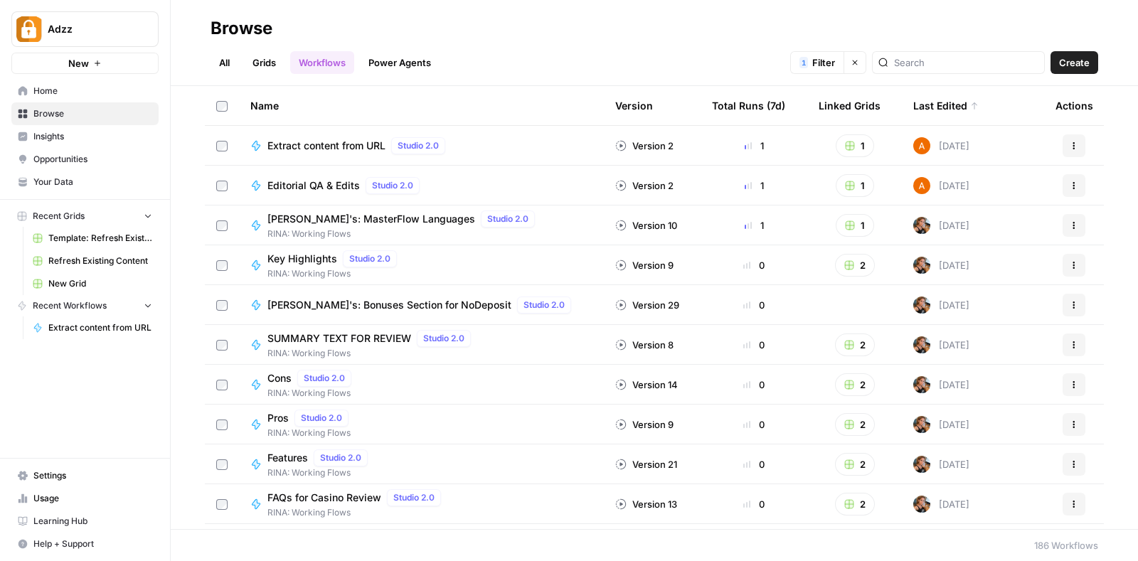
click at [489, 134] on td "Extract content from URL Studio 2.0" at bounding box center [421, 145] width 365 height 39
click at [343, 140] on span "Extract content from URL" at bounding box center [326, 146] width 118 height 14
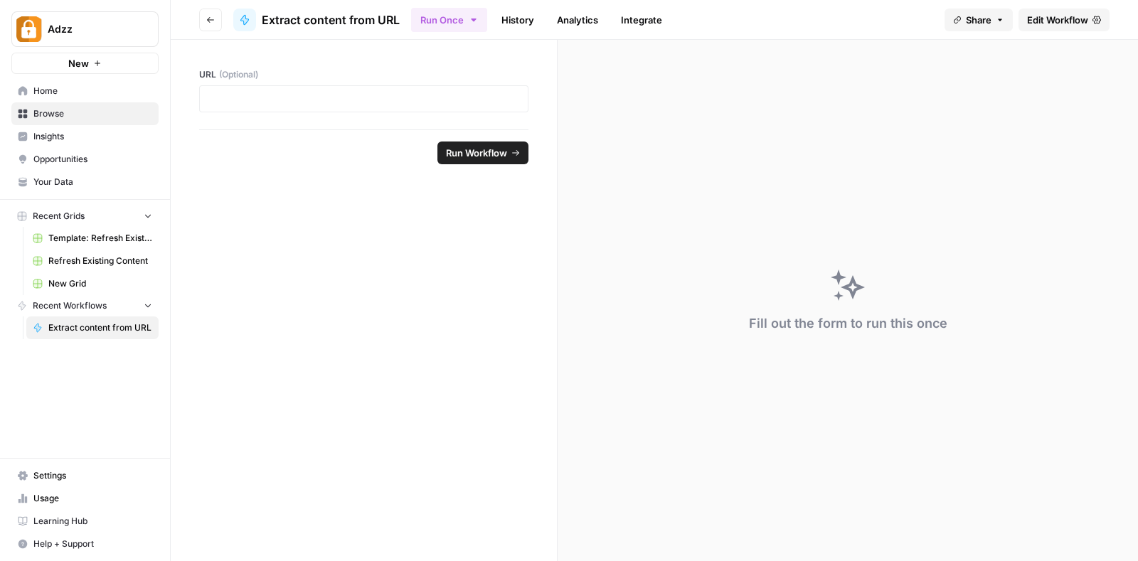
click at [1050, 11] on link "Edit Workflow" at bounding box center [1063, 20] width 91 height 23
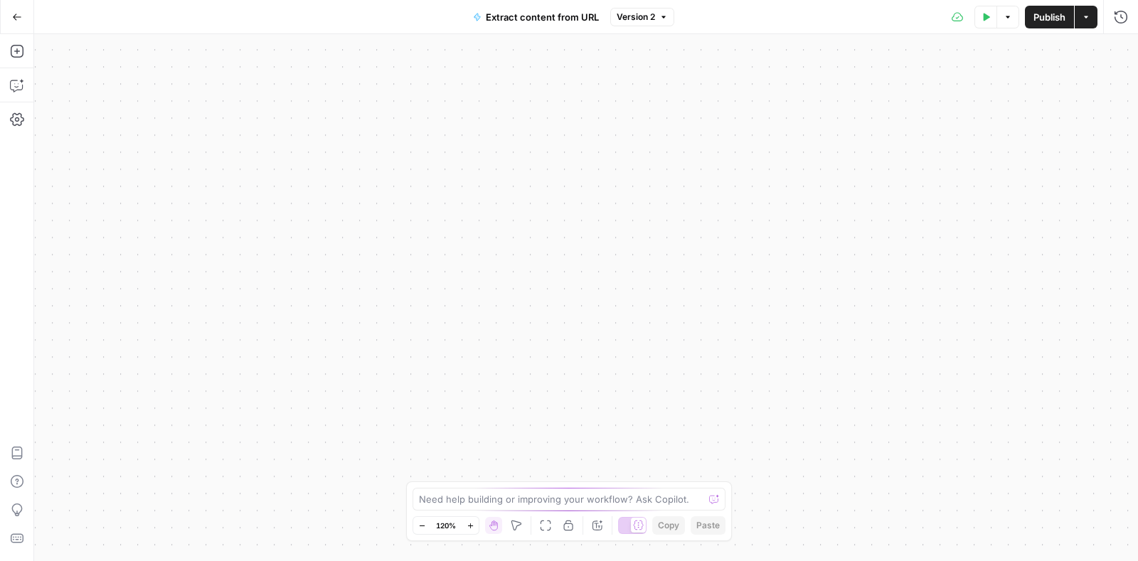
click at [1051, 16] on span "Publish" at bounding box center [1049, 17] width 32 height 14
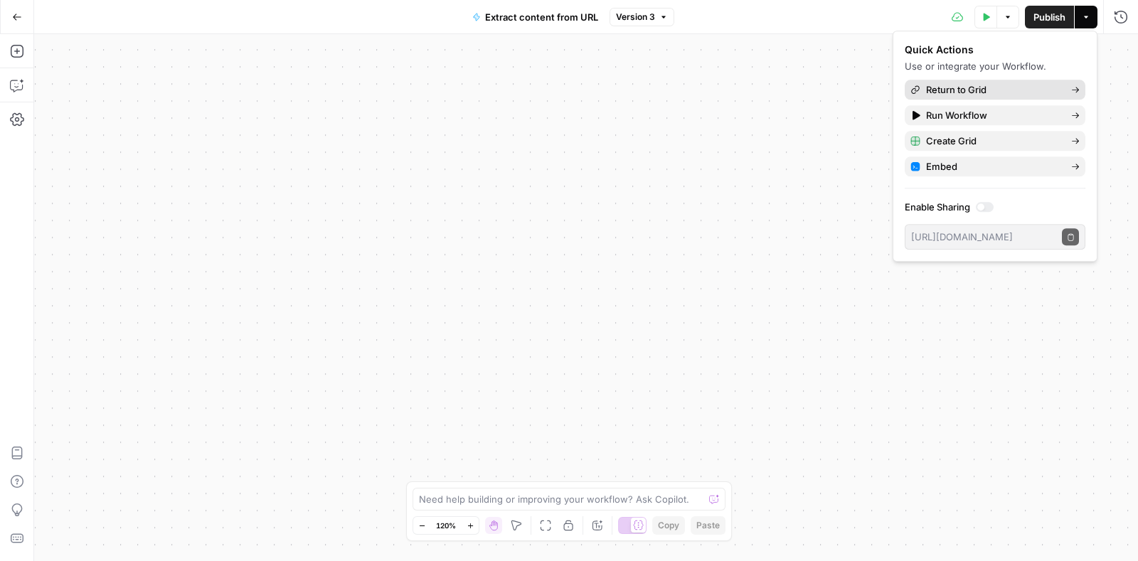
click at [949, 87] on span "Return to Grid" at bounding box center [993, 89] width 134 height 14
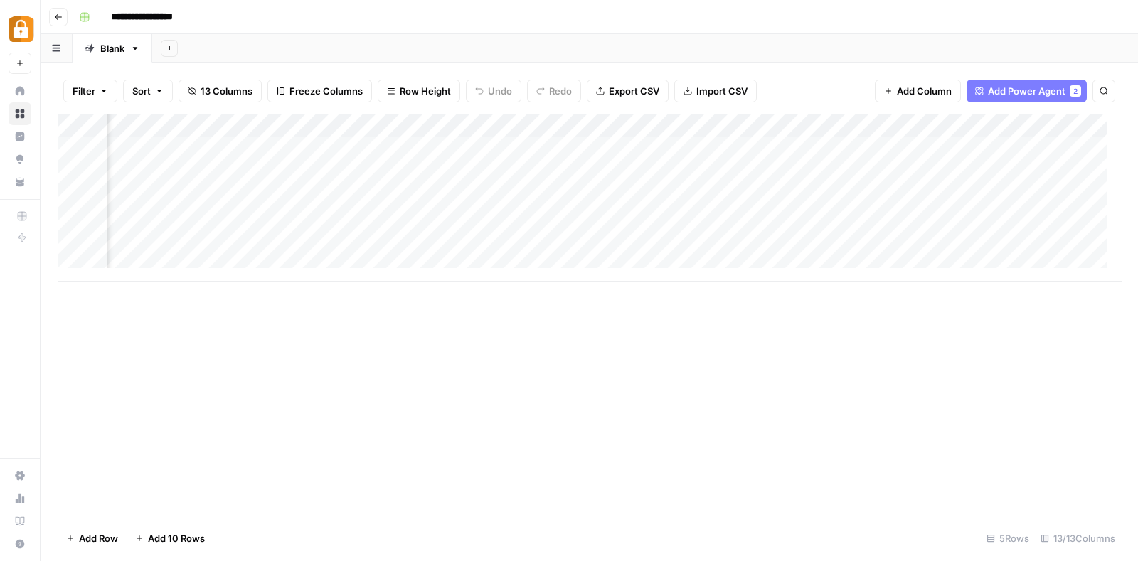
scroll to position [0, 314]
click at [637, 144] on div "Add Column" at bounding box center [589, 198] width 1063 height 168
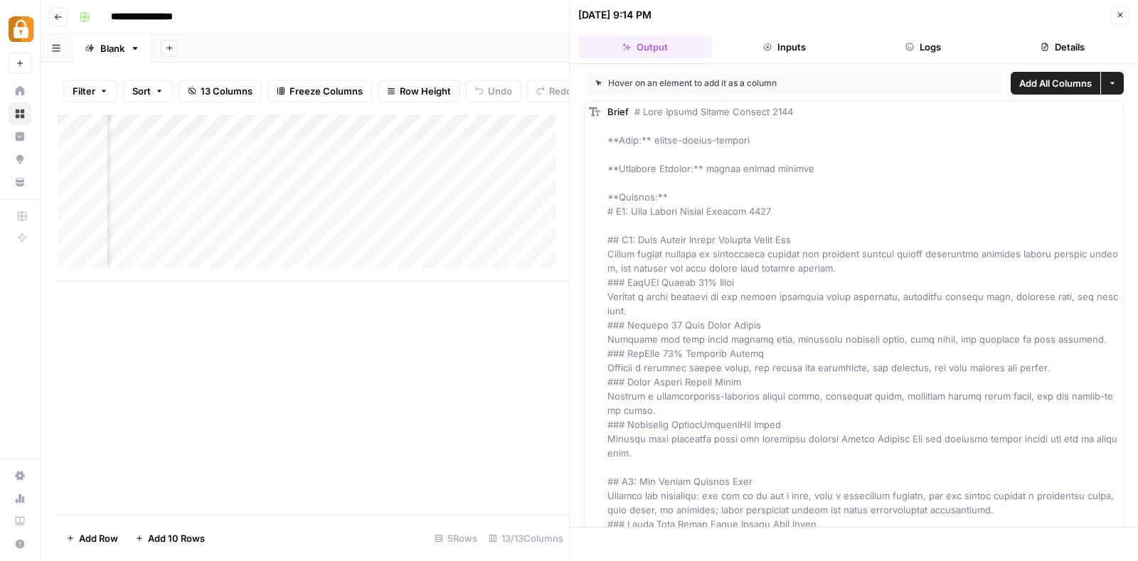
click at [1125, 18] on button "Close" at bounding box center [1120, 15] width 18 height 18
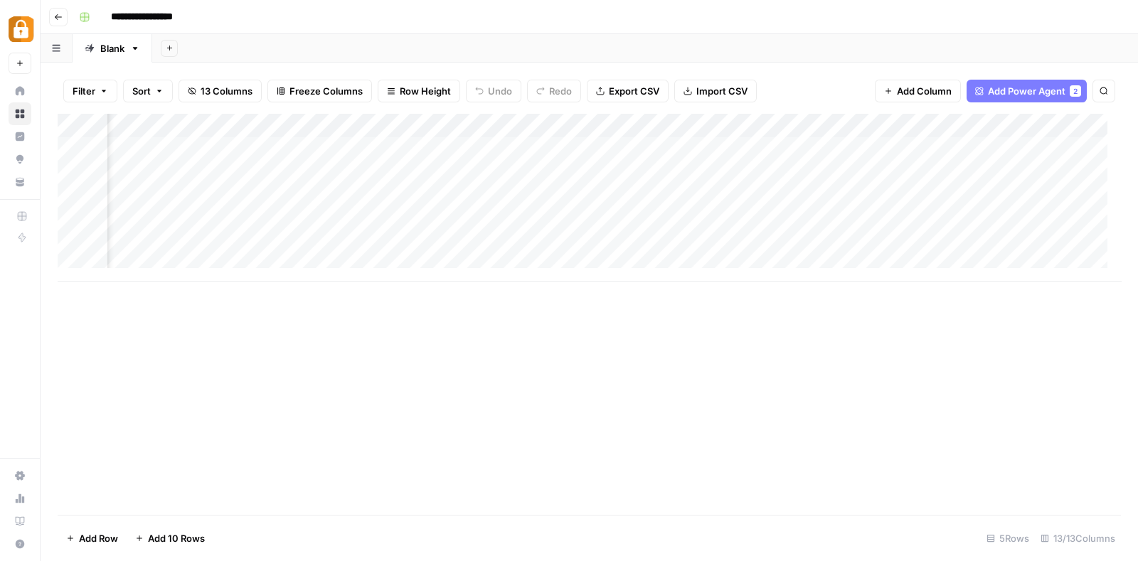
click at [705, 122] on div "Add Column" at bounding box center [589, 198] width 1063 height 168
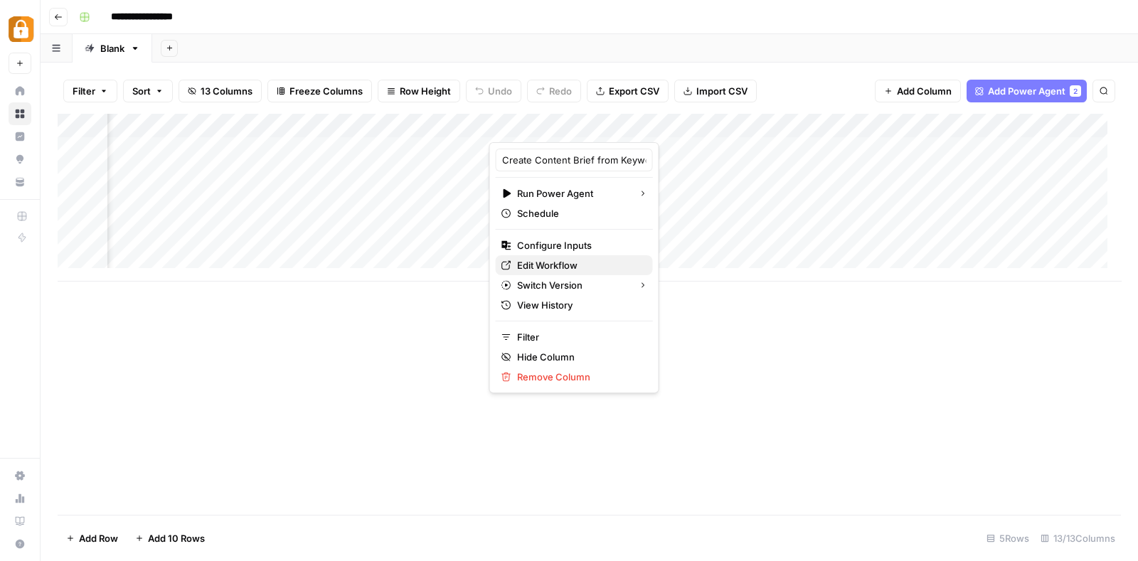
click at [562, 258] on span "Edit Workflow" at bounding box center [579, 265] width 124 height 14
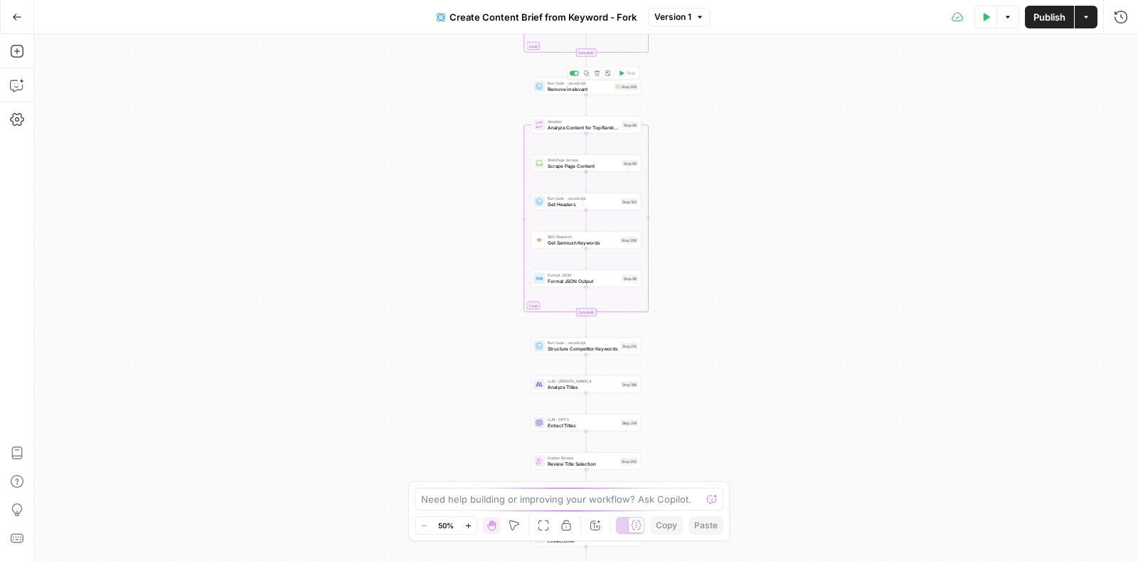
click at [589, 88] on span "Remove irrelevant" at bounding box center [579, 88] width 64 height 7
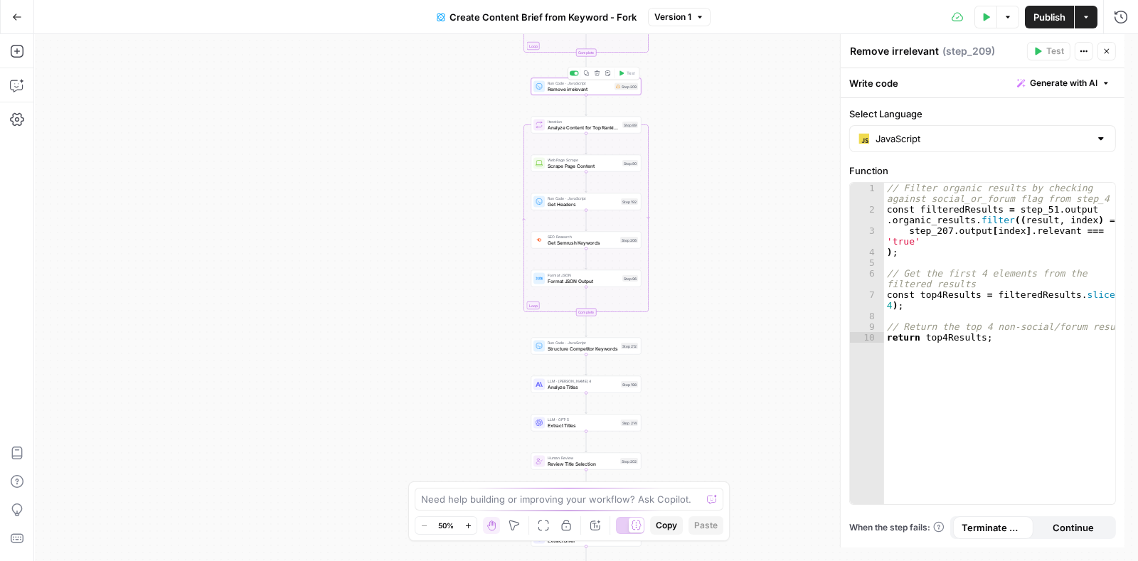
click at [825, 176] on div "Workflow Input Settings Inputs Google Search Perform Google Search Step 51 Loop…" at bounding box center [585, 297] width 1103 height 527
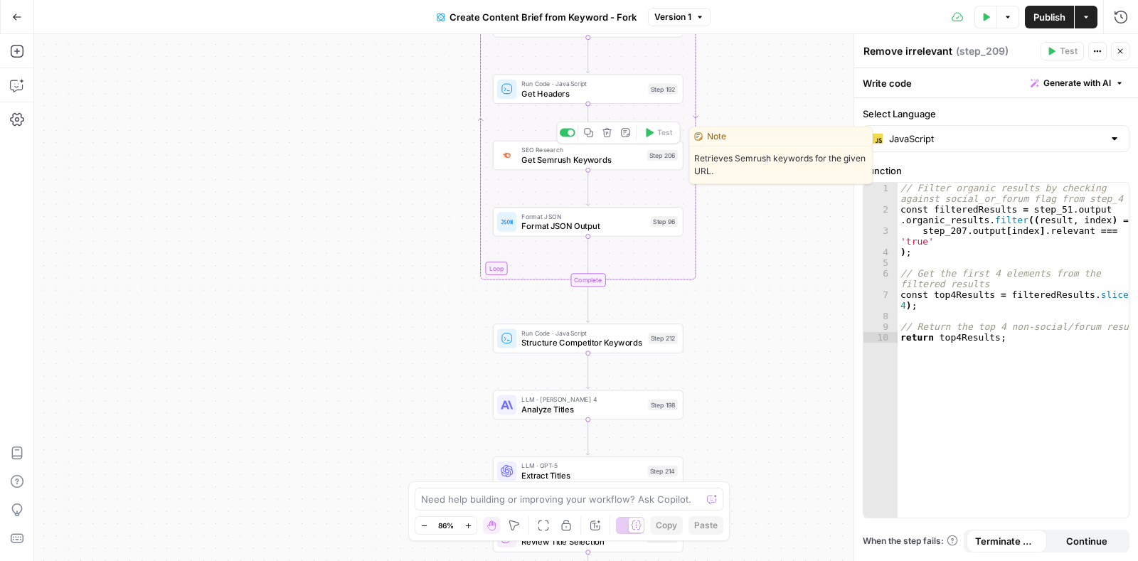
click at [616, 156] on span "Get Semrush Keywords" at bounding box center [581, 160] width 120 height 12
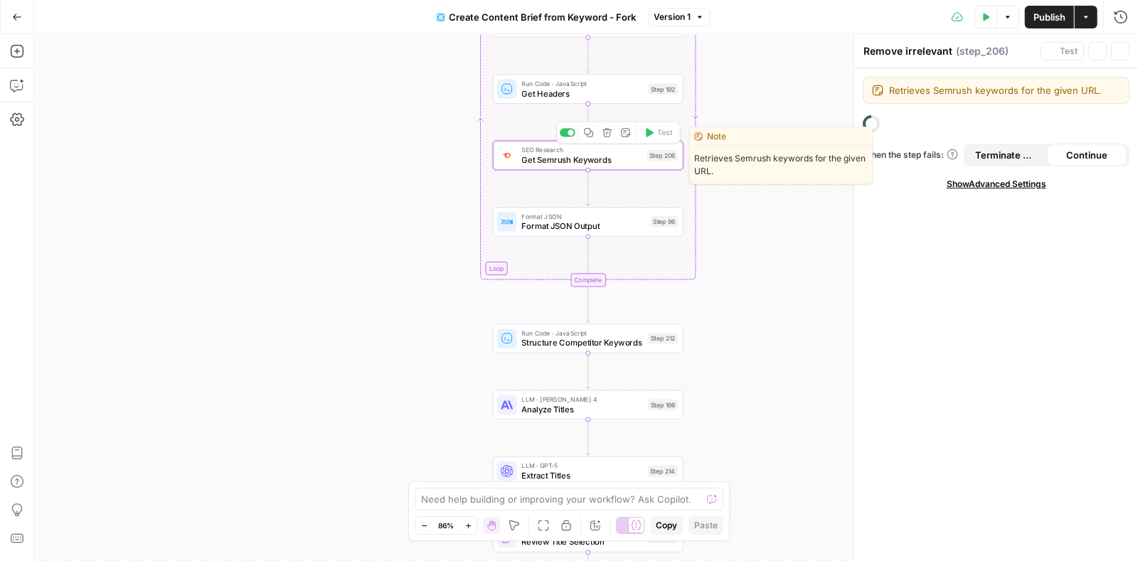
type textarea "Get Semrush Keywords"
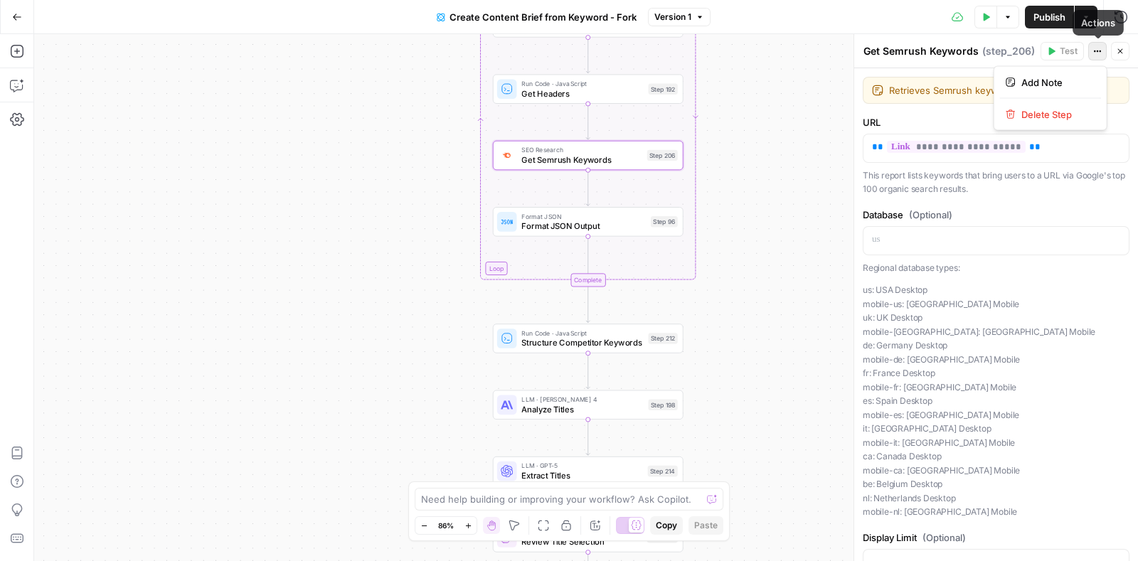
click at [1095, 48] on icon "button" at bounding box center [1097, 51] width 9 height 9
click at [1034, 111] on span "Delete Step" at bounding box center [1055, 114] width 68 height 14
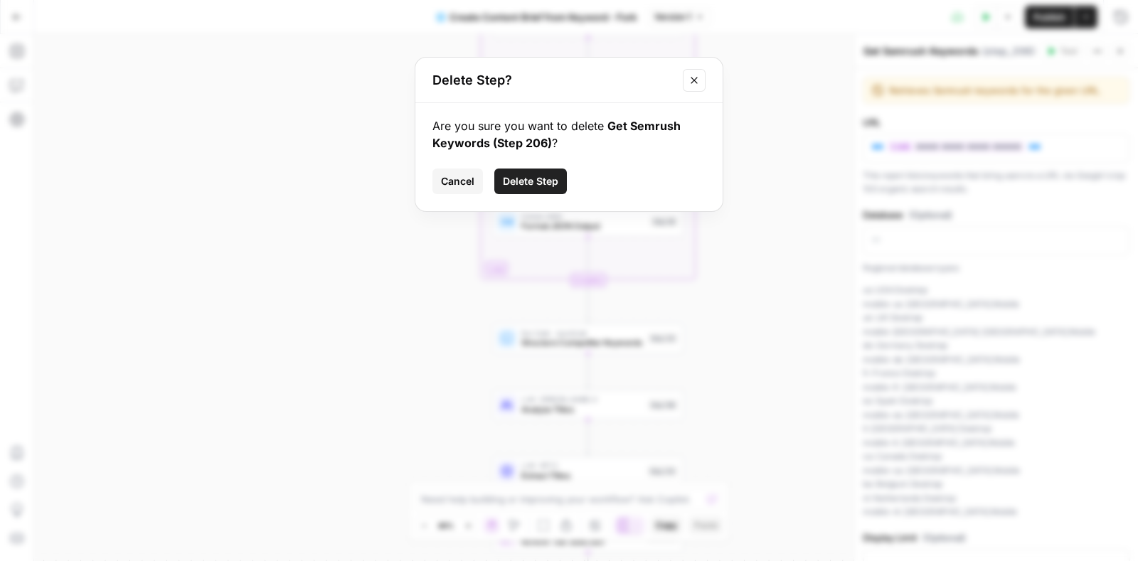
click at [533, 185] on span "Delete Step" at bounding box center [530, 181] width 55 height 14
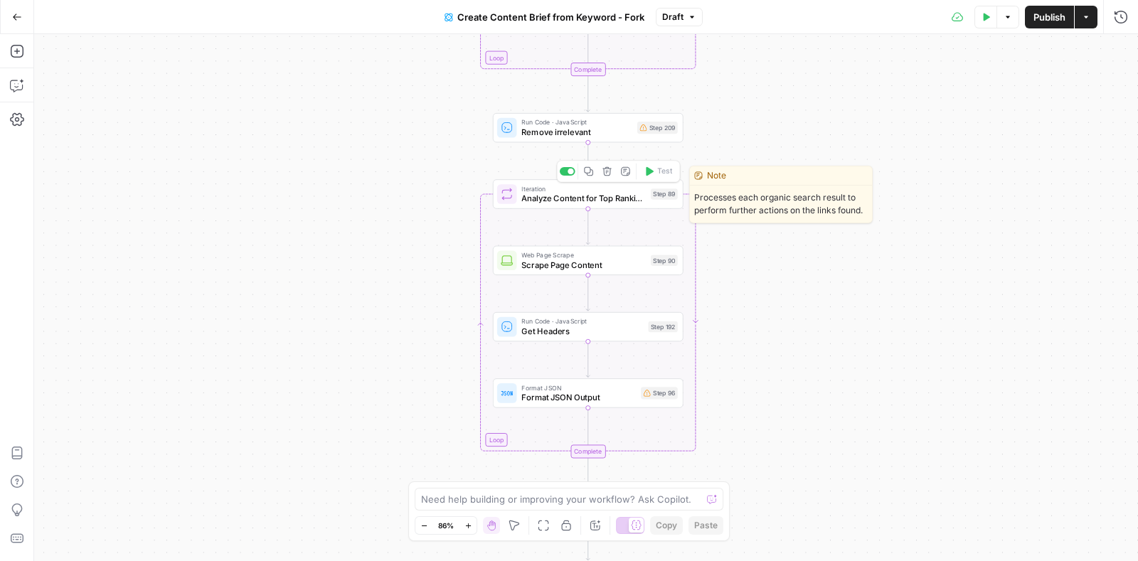
click at [590, 205] on div "Iteration Analyze Content for Top Ranking Pages Step 89 Copy step Delete step E…" at bounding box center [588, 193] width 191 height 29
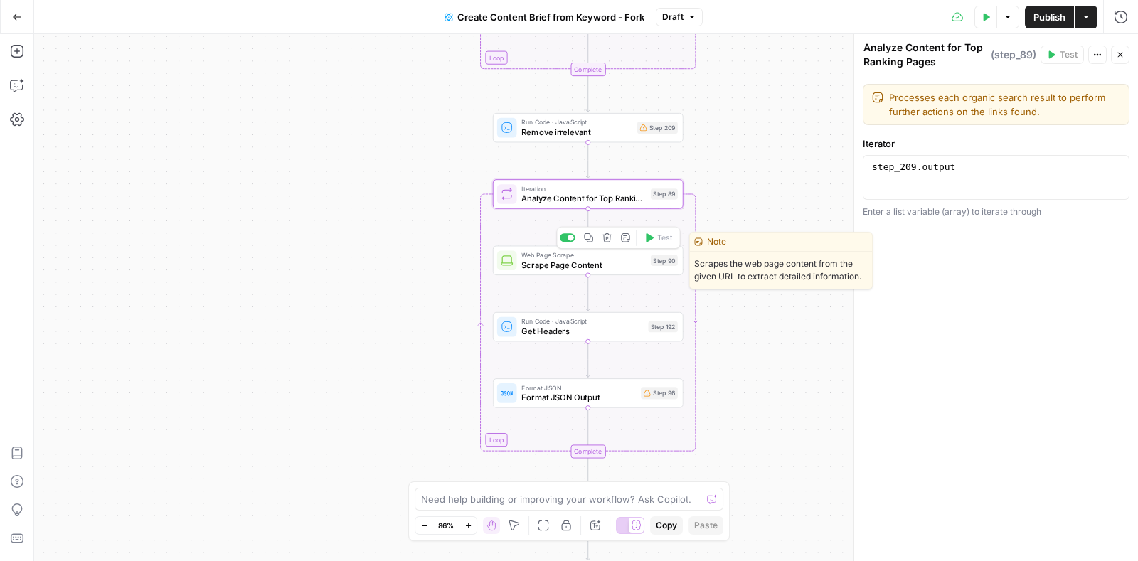
click at [579, 256] on span "Web Page Scrape" at bounding box center [583, 255] width 124 height 10
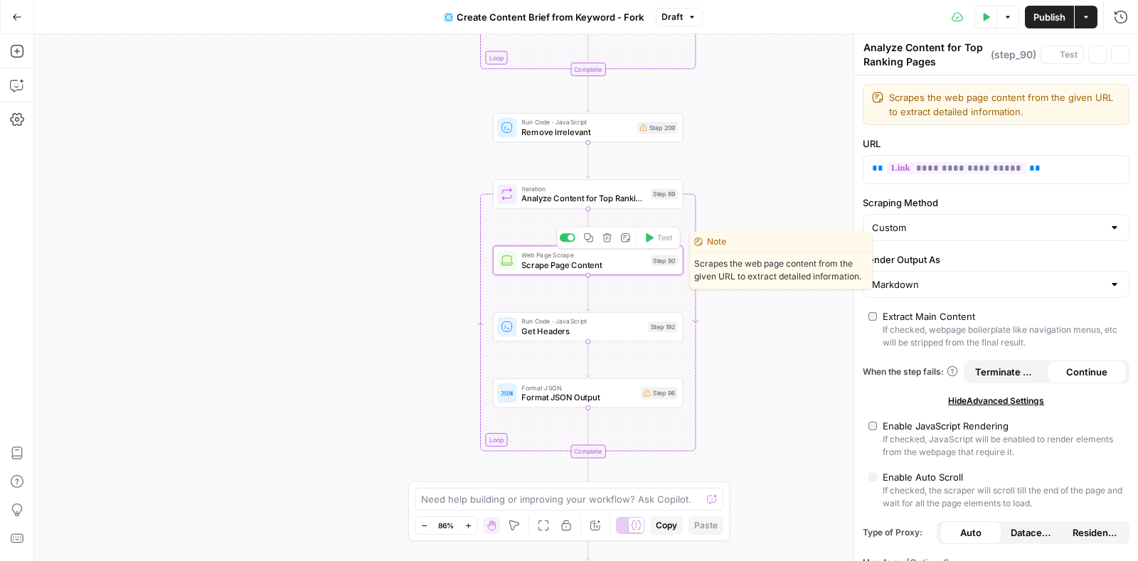
type textarea "Scrape Page Content"
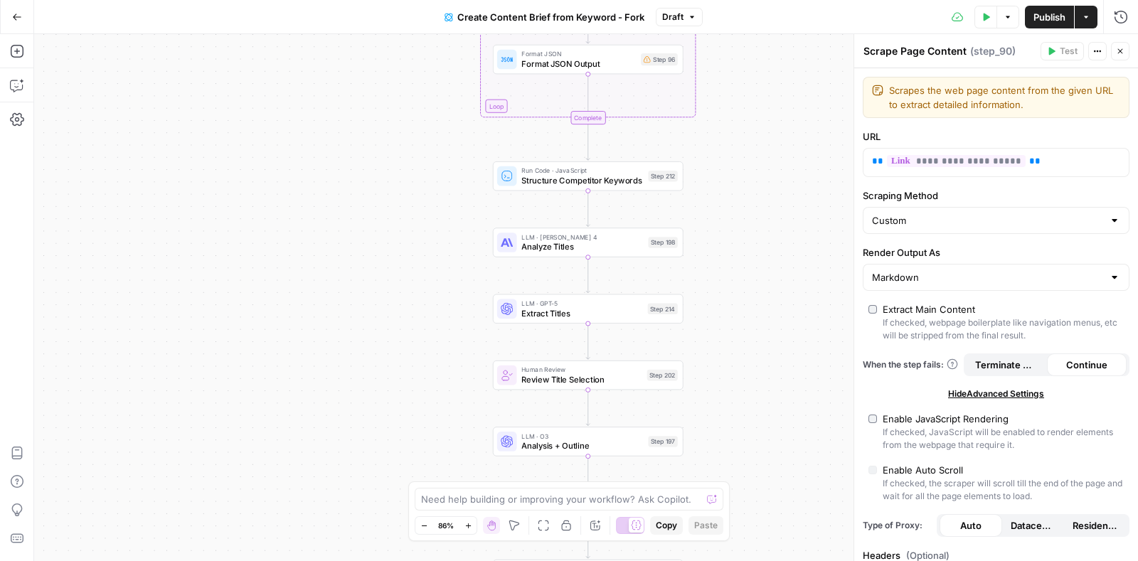
click at [588, 183] on span "Structure Competitor Keywords" at bounding box center [582, 180] width 122 height 12
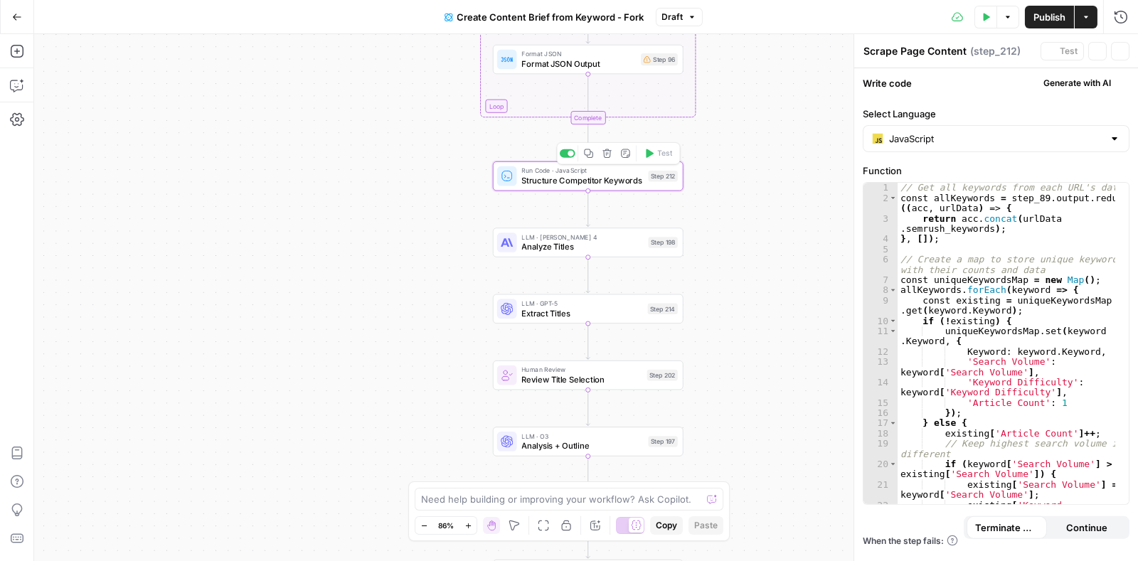
type textarea "Structure Competitor Keywords"
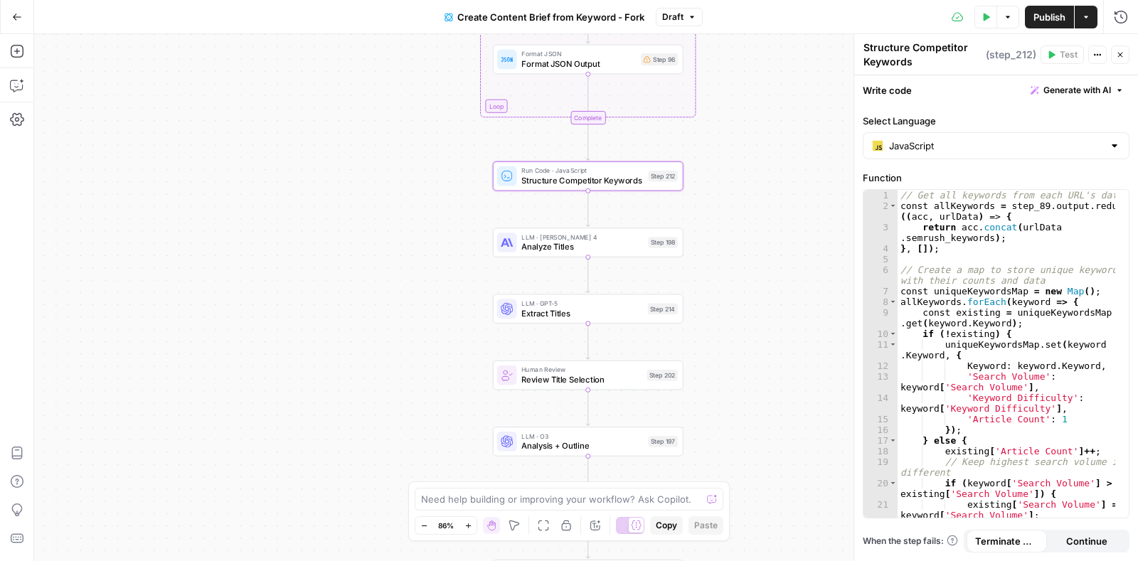
click at [1098, 52] on icon "button" at bounding box center [1097, 54] width 9 height 9
click at [1050, 108] on button "Delete Step" at bounding box center [1050, 118] width 101 height 20
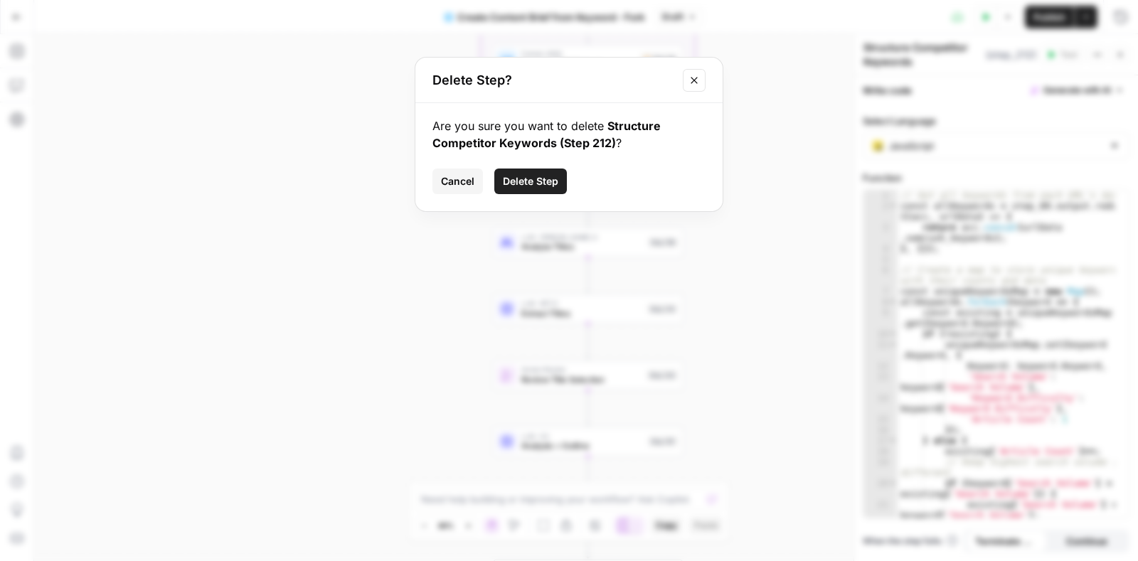
click at [533, 169] on button "Delete Step" at bounding box center [530, 181] width 73 height 26
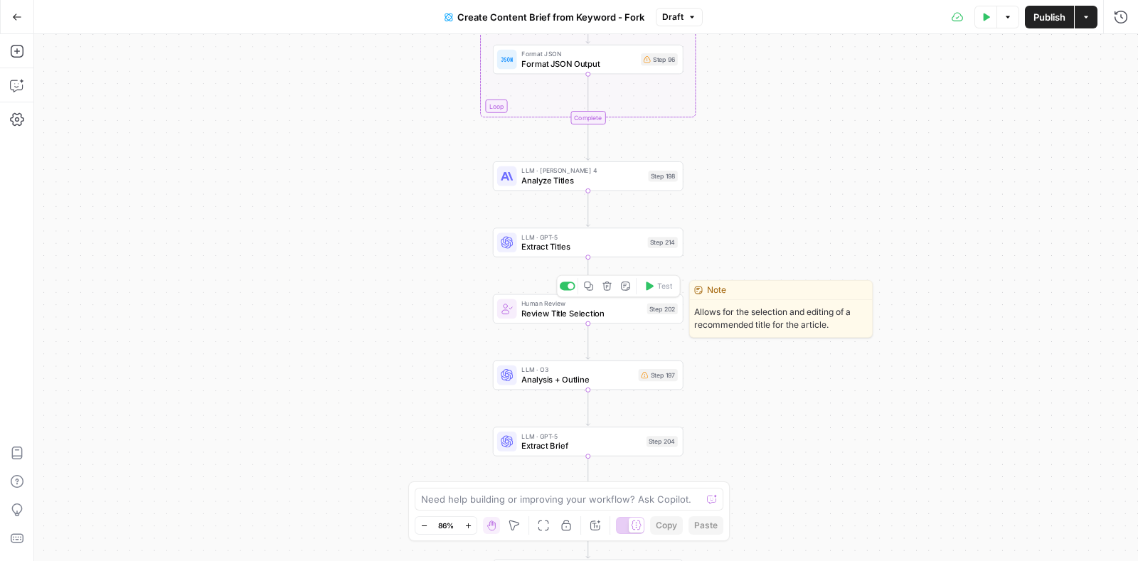
click at [606, 312] on span "Review Title Selection" at bounding box center [581, 313] width 120 height 12
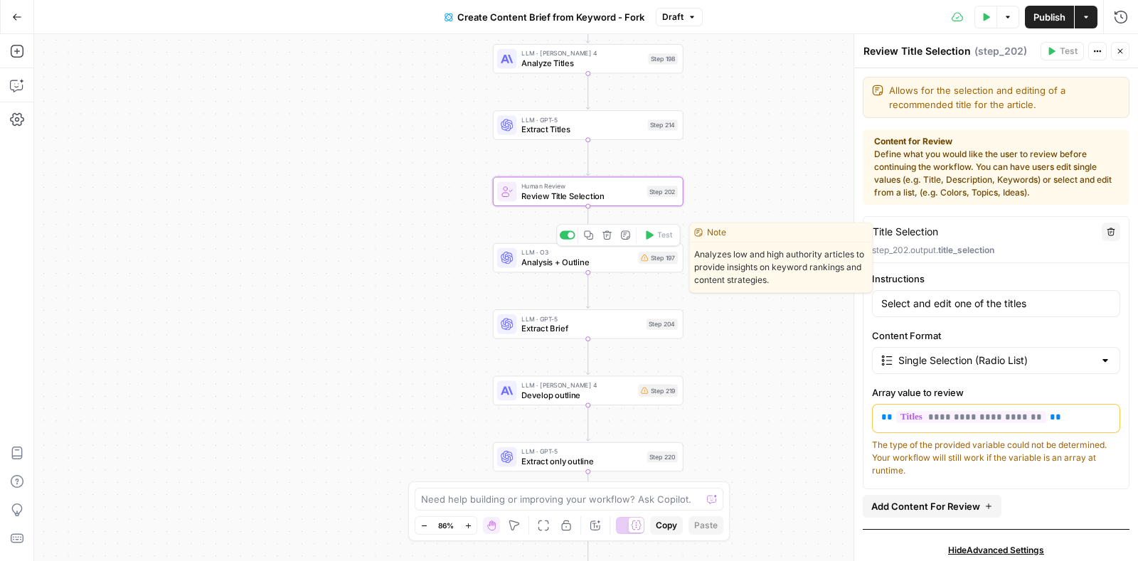
click at [550, 260] on span "Analysis + Outline" at bounding box center [577, 262] width 112 height 12
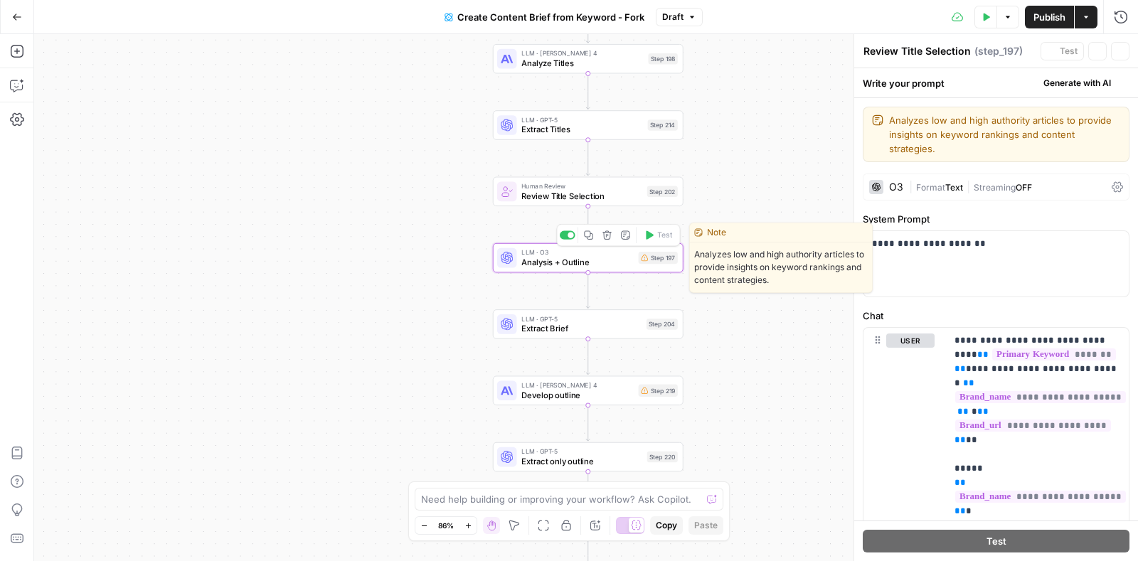
type textarea "Analysis + Outline"
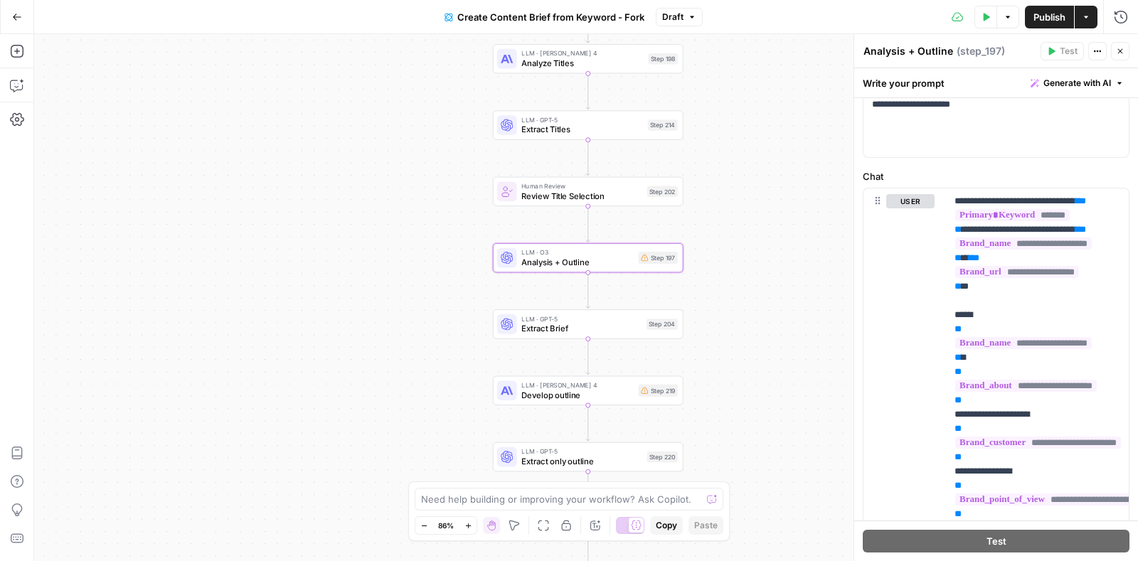
scroll to position [140, 0]
click at [576, 336] on div "LLM · GPT-5 Extract Brief Step 204 Copy step Delete step Add Note Test" at bounding box center [588, 323] width 191 height 29
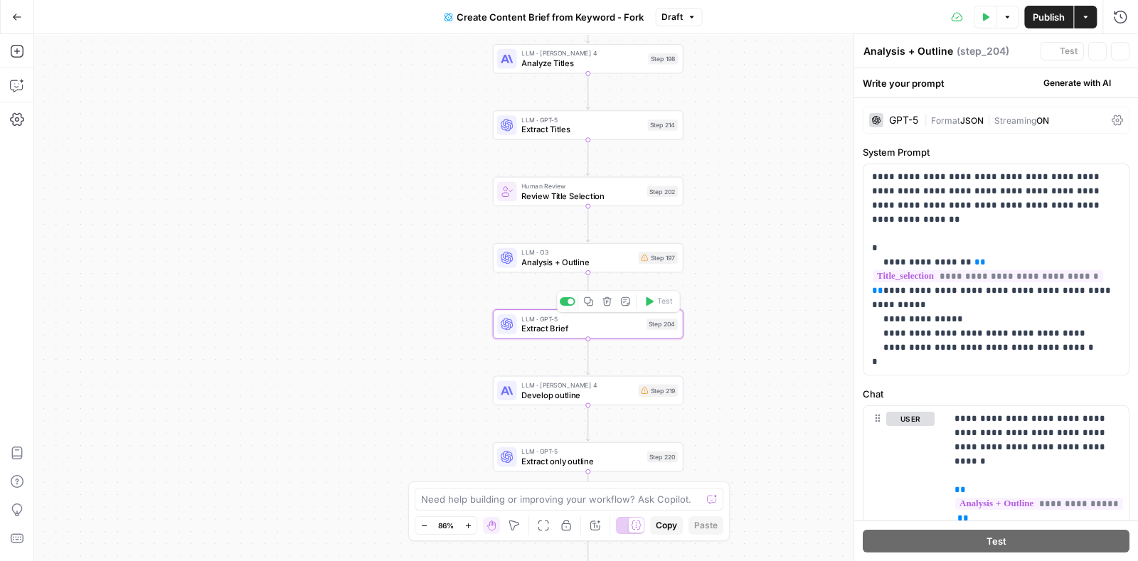
type textarea "Extract Brief"
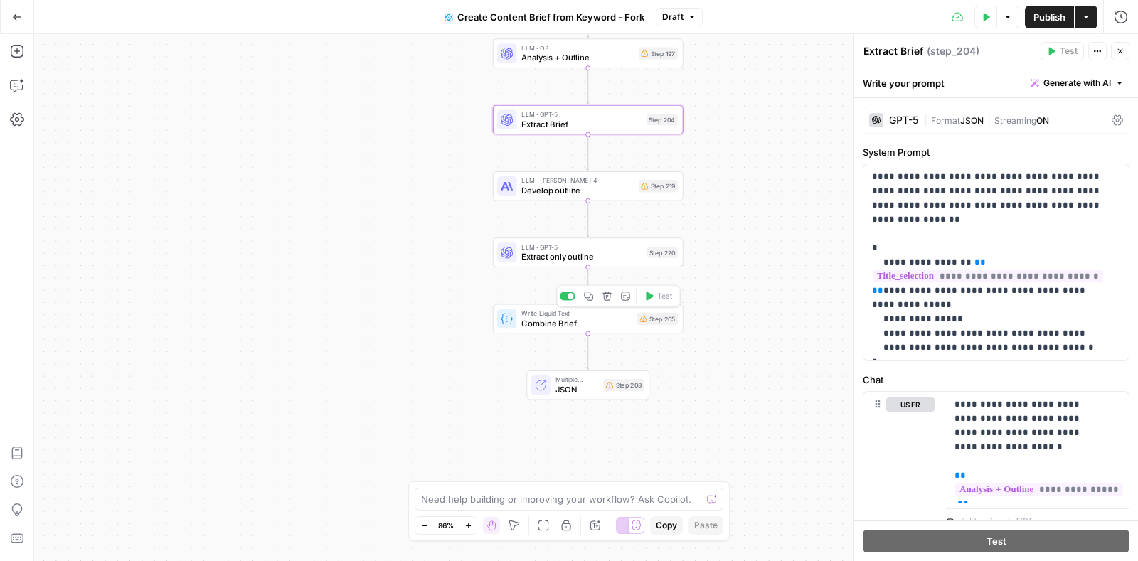
click at [548, 319] on span "Combine Brief" at bounding box center [576, 323] width 111 height 12
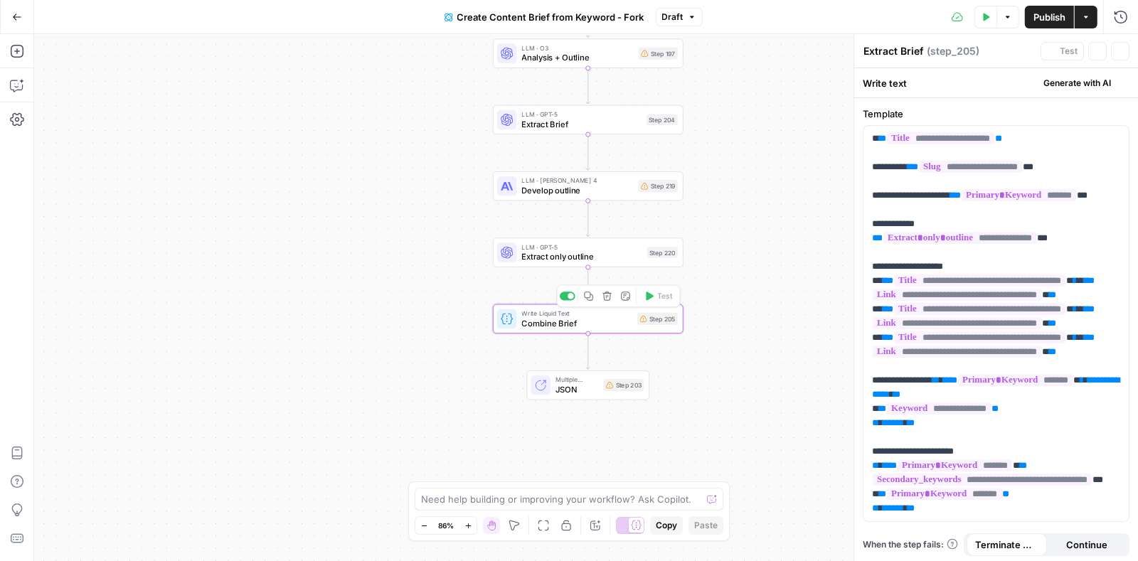
type textarea "Combine Brief"
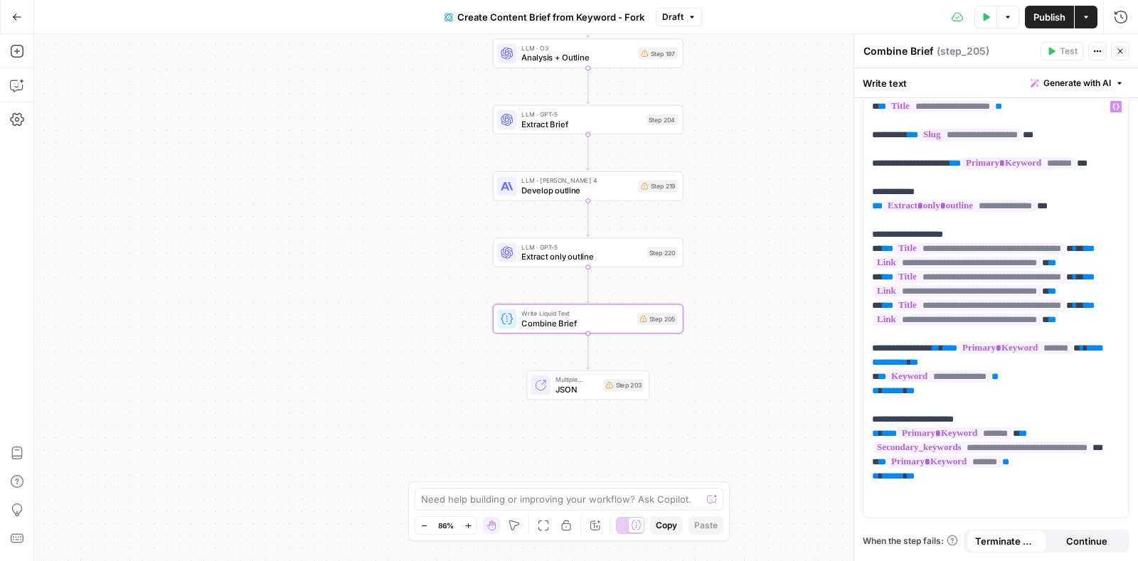
scroll to position [0, 0]
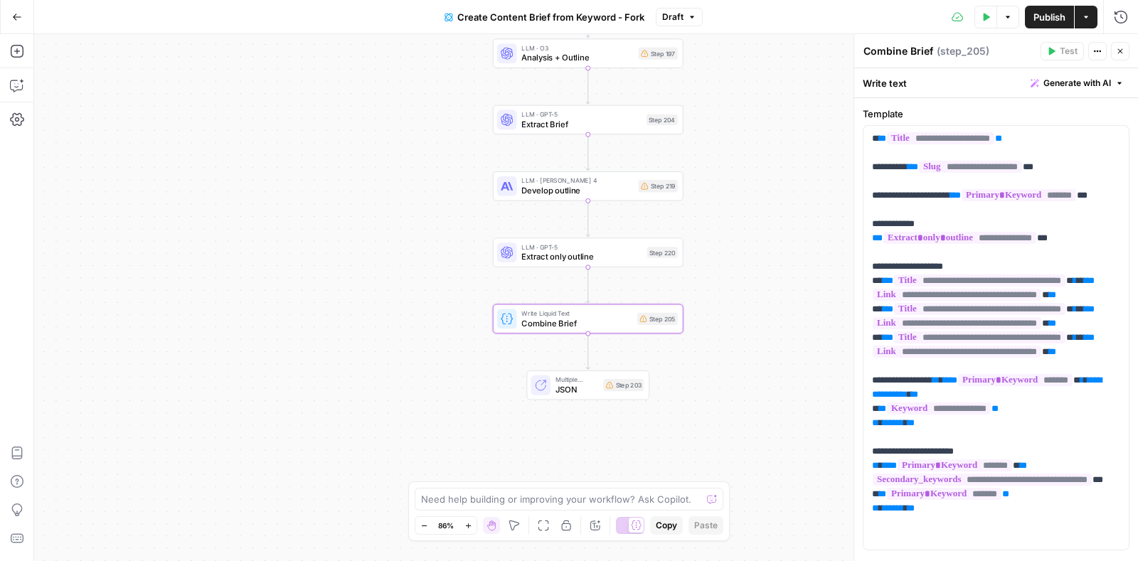
click at [512, 13] on span "Create Content Brief from Keyword - Fork" at bounding box center [550, 17] width 187 height 14
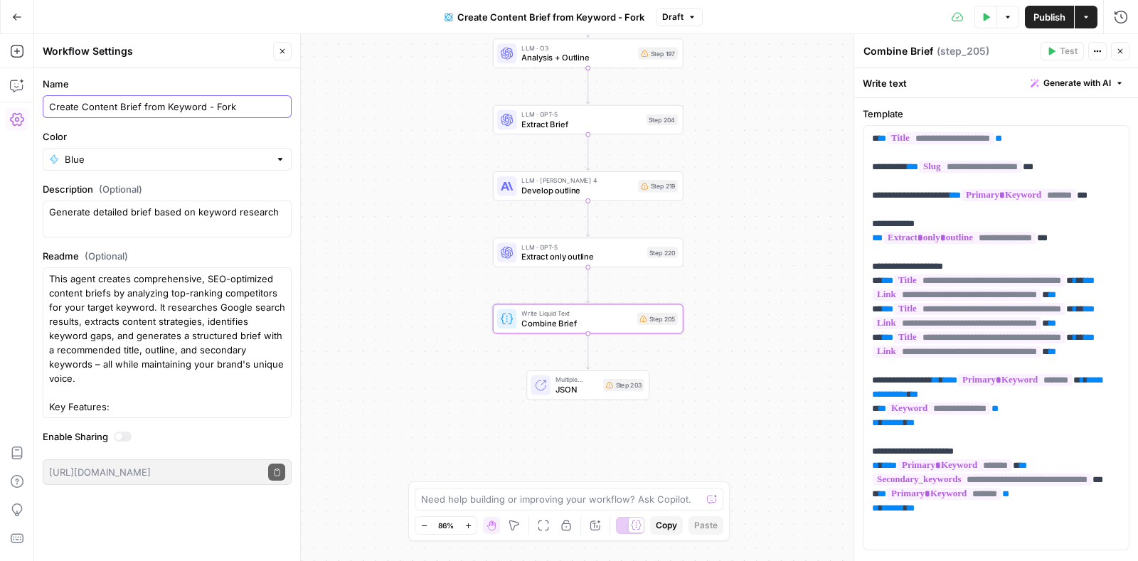
click at [231, 102] on input "Create Content Brief from Keyword - Fork" at bounding box center [167, 107] width 236 height 14
type input "Brief (forked)"
click at [1050, 13] on span "Publish" at bounding box center [1049, 17] width 32 height 14
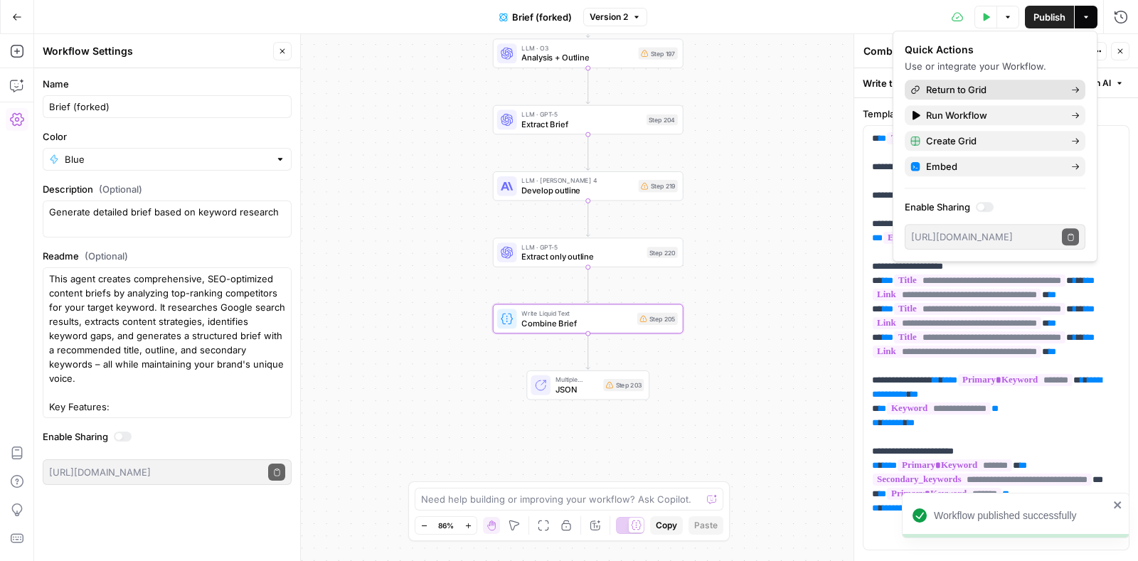
click at [952, 89] on span "Return to Grid" at bounding box center [993, 89] width 134 height 14
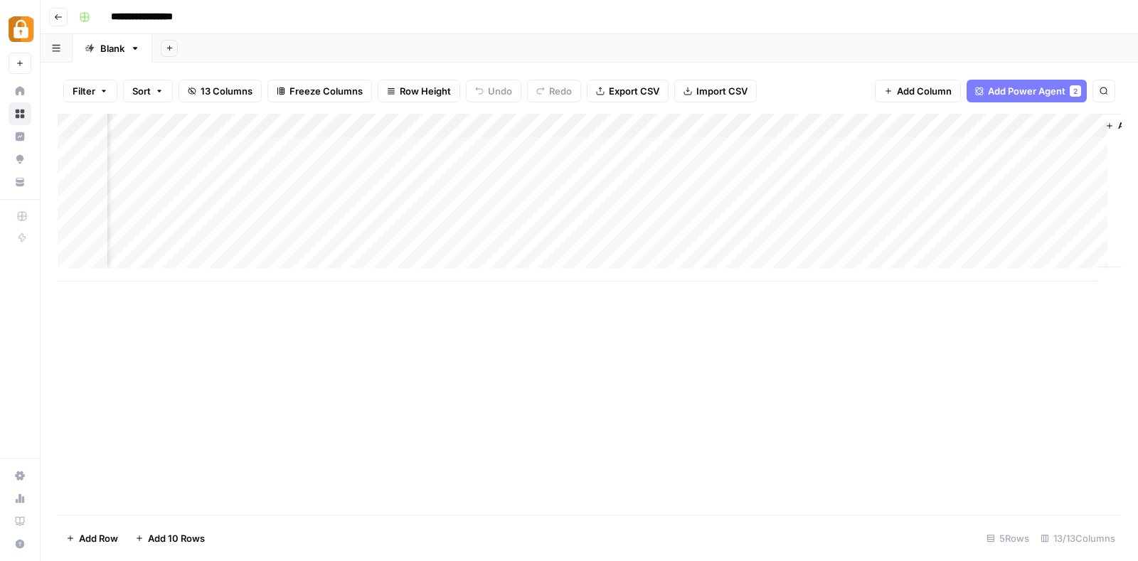
scroll to position [0, 923]
click at [1069, 123] on span "Add Column" at bounding box center [1088, 125] width 50 height 13
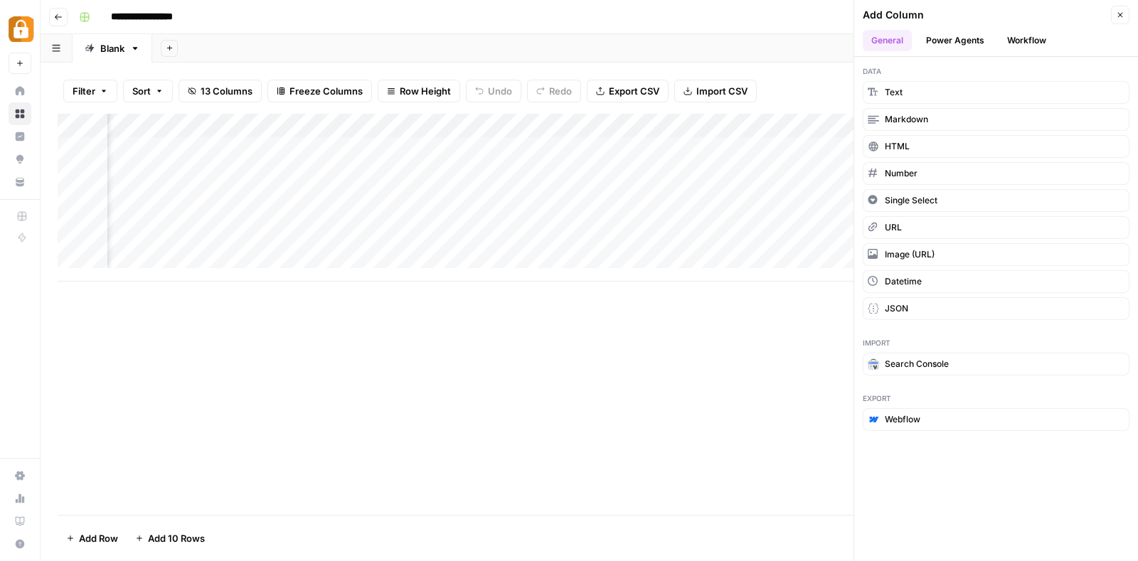
click at [970, 36] on button "Power Agents" at bounding box center [954, 40] width 75 height 21
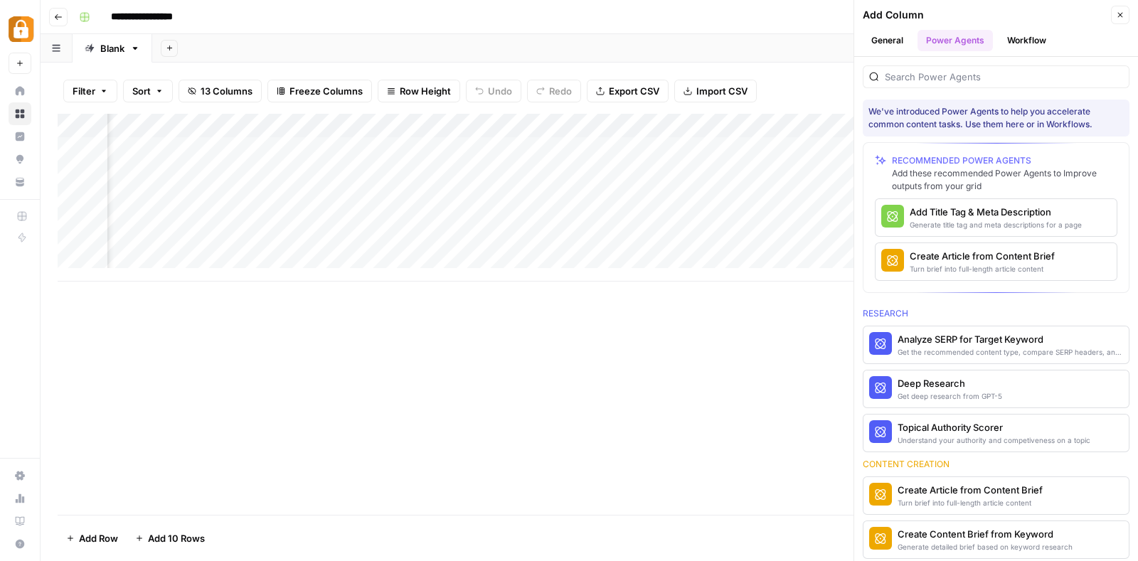
click at [946, 67] on div at bounding box center [995, 76] width 267 height 23
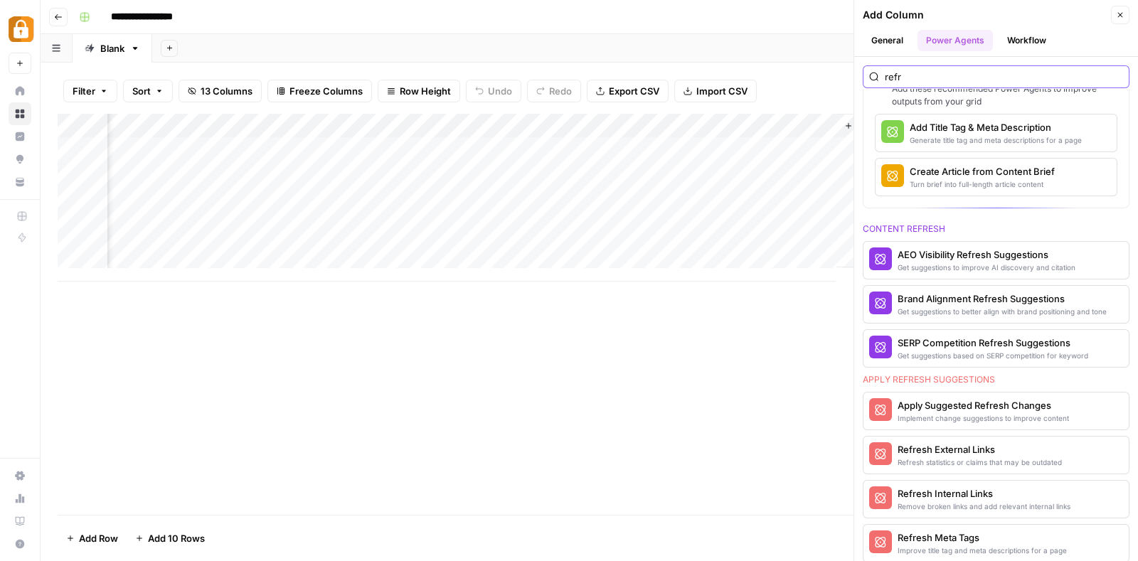
scroll to position [86, 0]
type input "refr"
click at [1002, 397] on div "Apply Suggested Refresh Changes" at bounding box center [971, 404] width 149 height 14
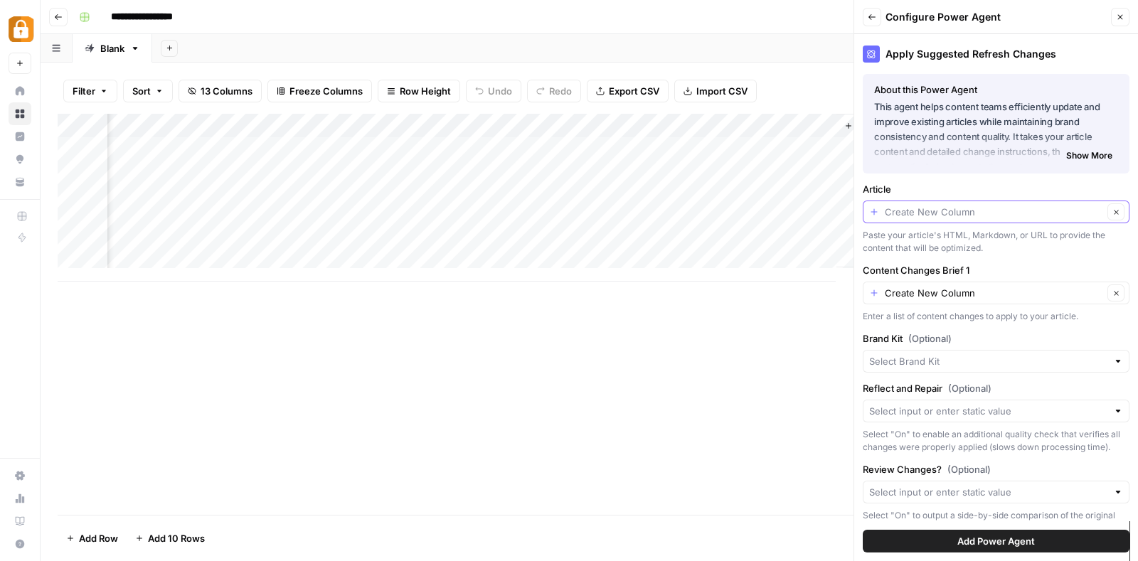
click at [1051, 207] on input "Article" at bounding box center [993, 212] width 218 height 14
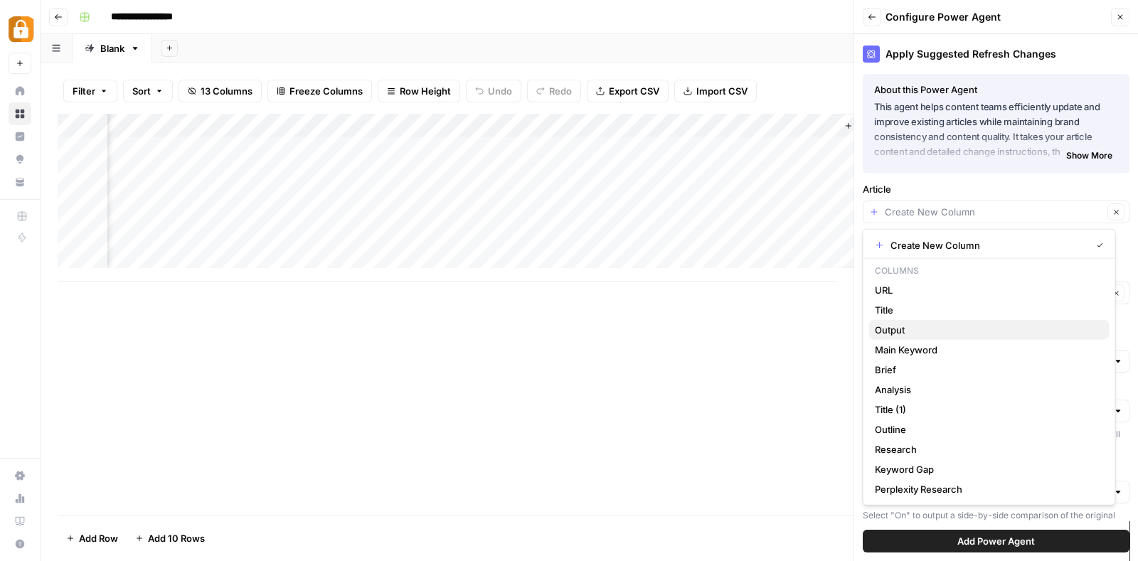
click at [921, 321] on button "Output" at bounding box center [989, 330] width 240 height 20
type input "Output"
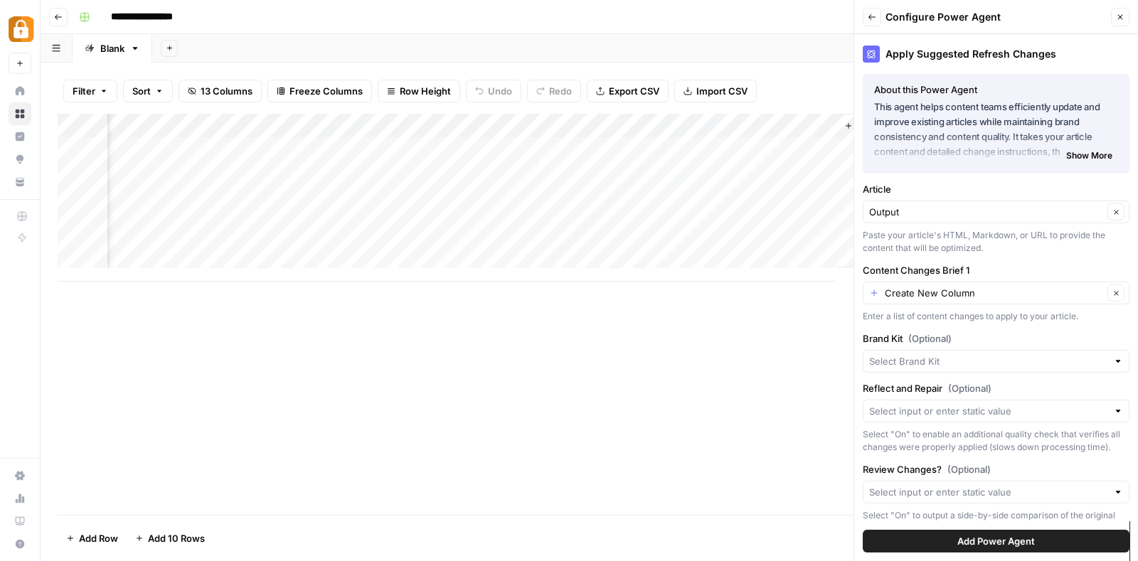
click at [973, 282] on div "Create New Column Clear" at bounding box center [995, 293] width 267 height 23
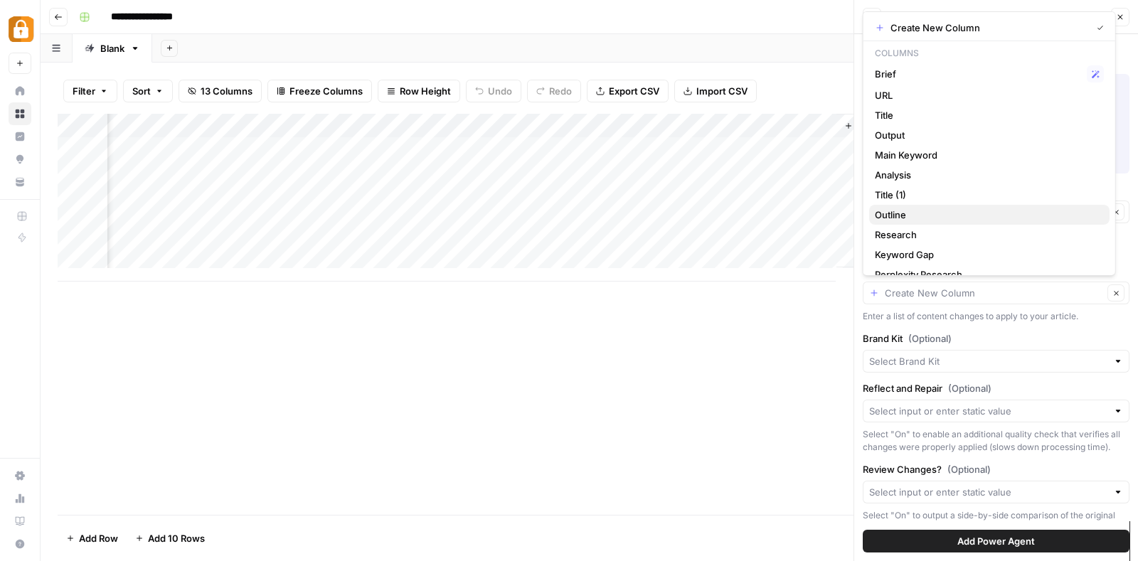
click at [943, 206] on button "Outline" at bounding box center [989, 215] width 240 height 20
type input "Outline"
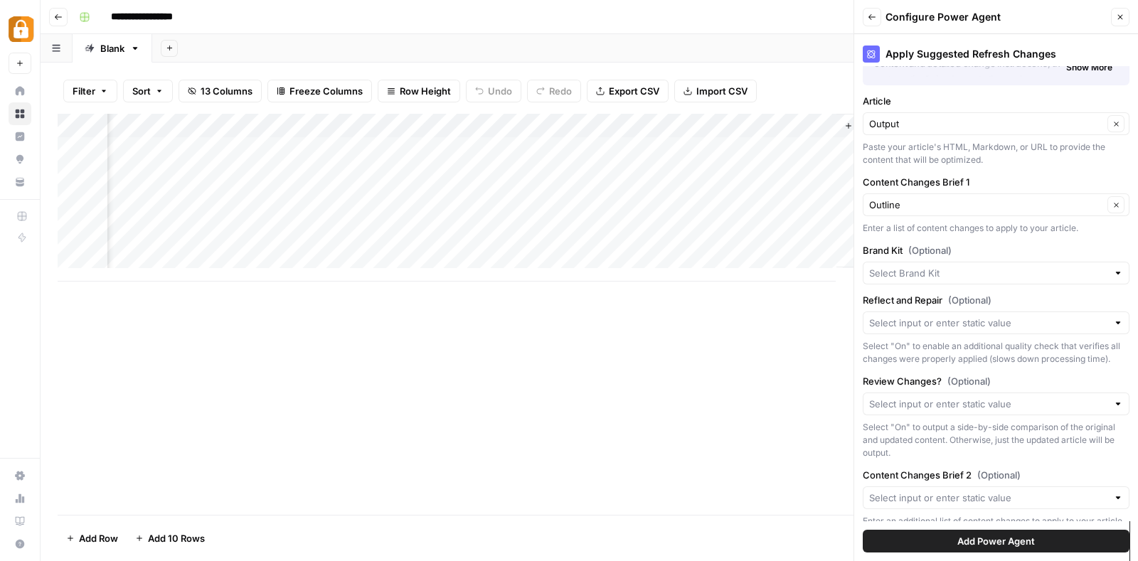
scroll to position [88, 0]
click at [951, 272] on input "Brand Kit (Optional)" at bounding box center [988, 273] width 238 height 14
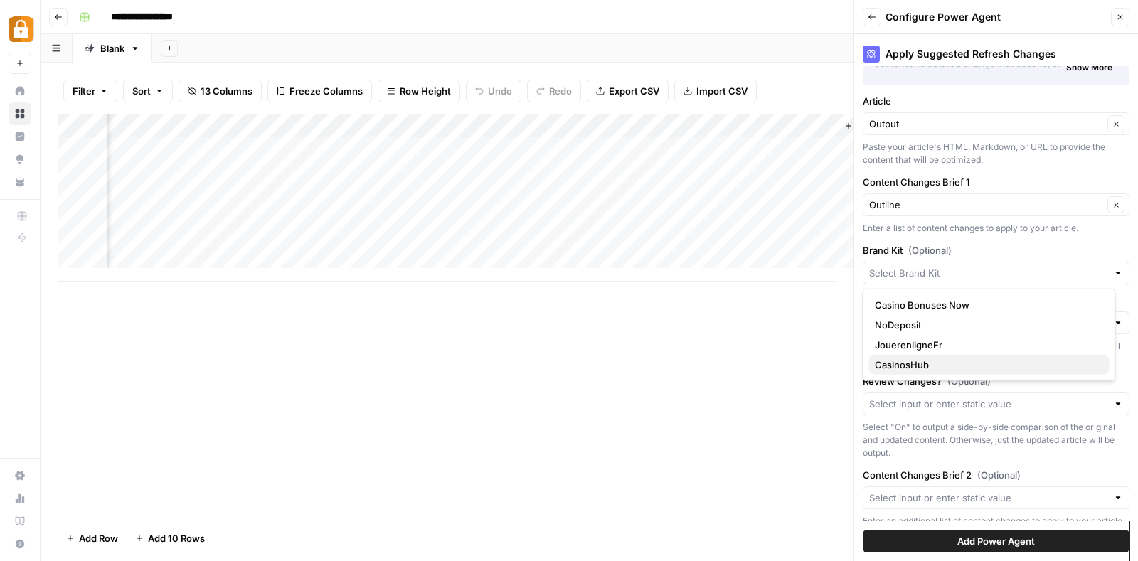
click at [923, 360] on span "CasinosHub" at bounding box center [985, 365] width 223 height 14
type input "CasinosHub"
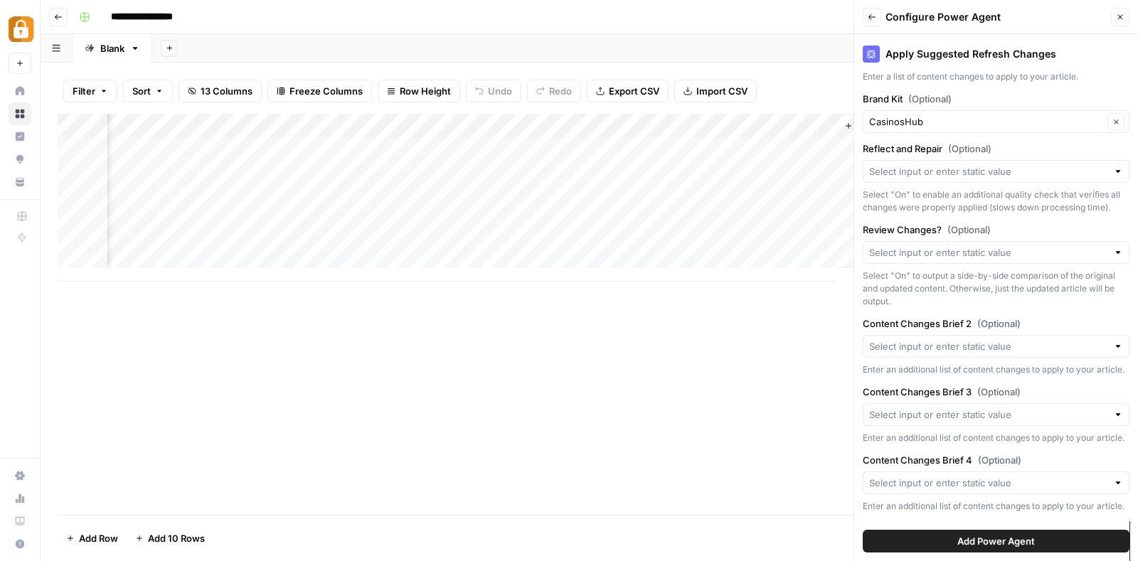
scroll to position [286, 0]
click at [970, 245] on input "Review Changes? (Optional)" at bounding box center [988, 252] width 238 height 14
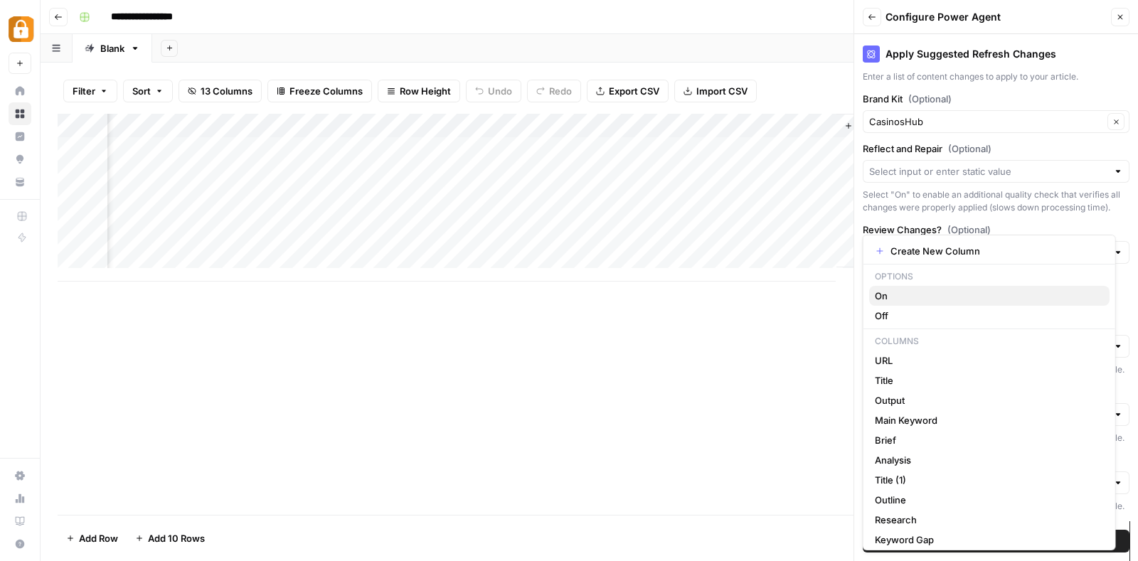
click at [895, 293] on span "On" at bounding box center [985, 296] width 223 height 14
type input "On"
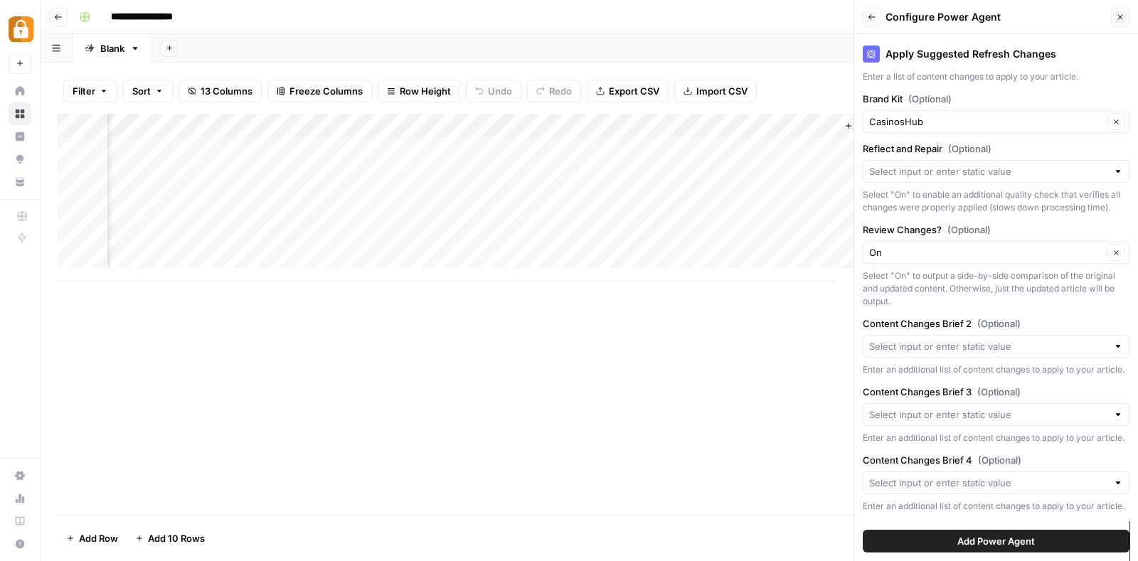
scroll to position [288, 0]
click at [924, 538] on button "Add Power Agent" at bounding box center [995, 541] width 267 height 23
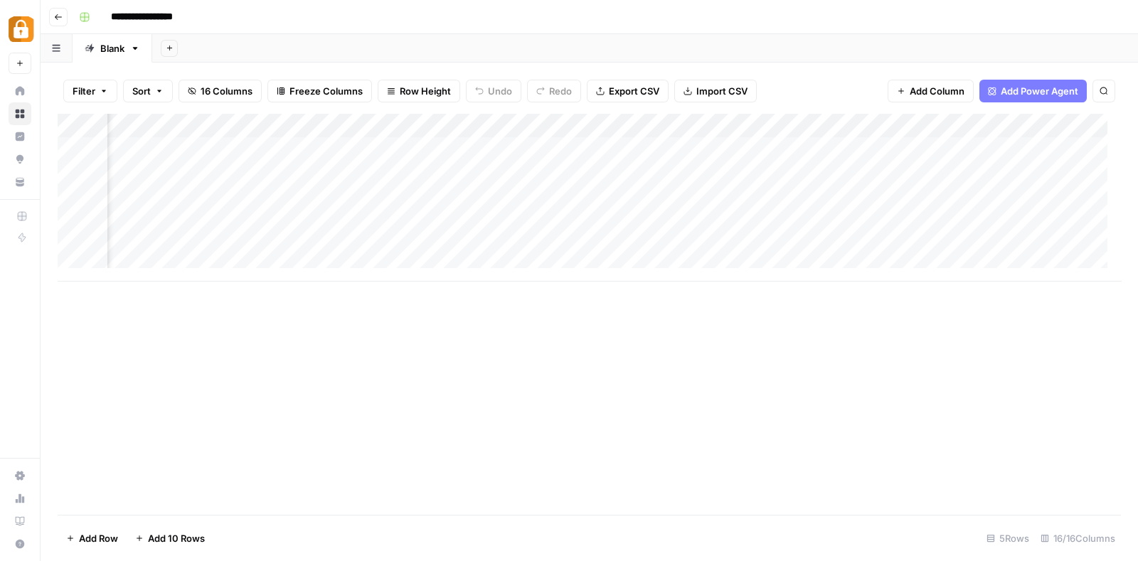
scroll to position [0, 895]
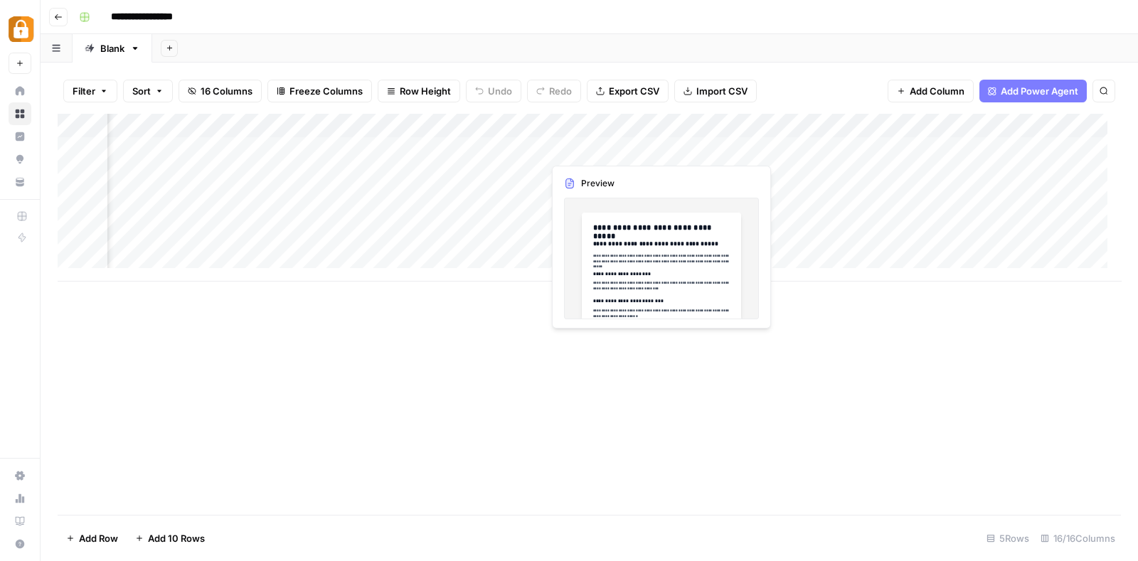
click at [624, 150] on div "Add Column" at bounding box center [589, 198] width 1063 height 168
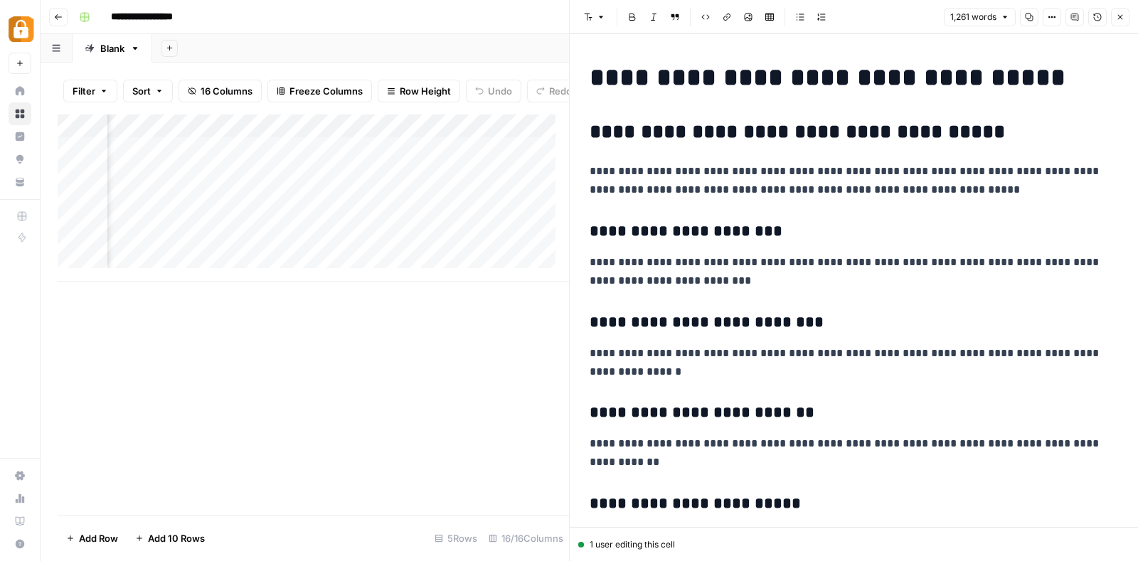
click at [775, 225] on h3 "**********" at bounding box center [846, 232] width 515 height 20
click at [753, 325] on h3 "**********" at bounding box center [846, 323] width 515 height 20
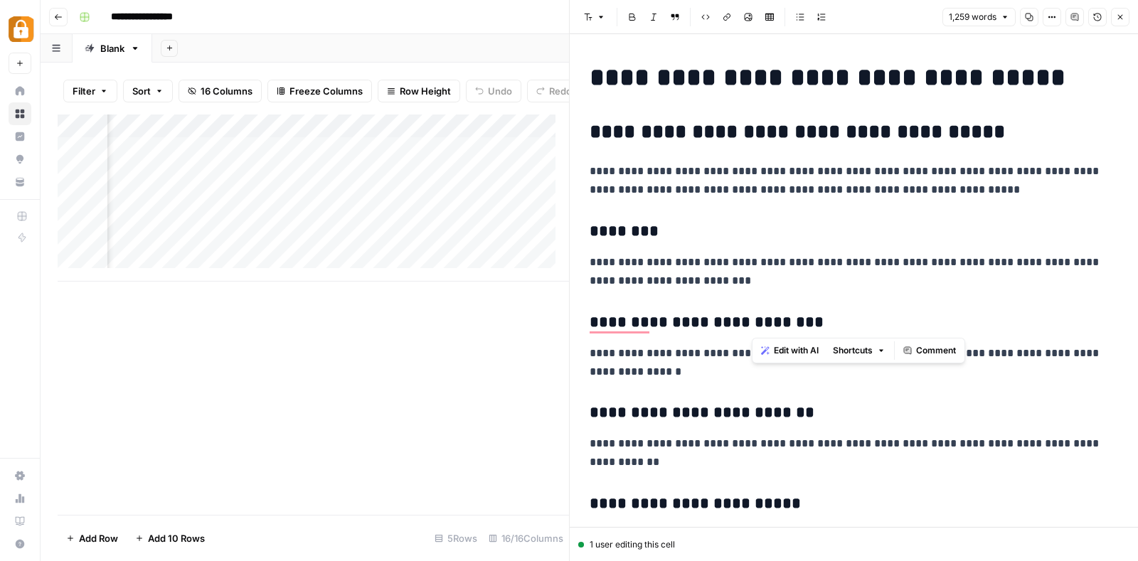
click at [753, 325] on h3 "**********" at bounding box center [846, 323] width 515 height 20
click at [703, 409] on h3 "**********" at bounding box center [846, 413] width 515 height 20
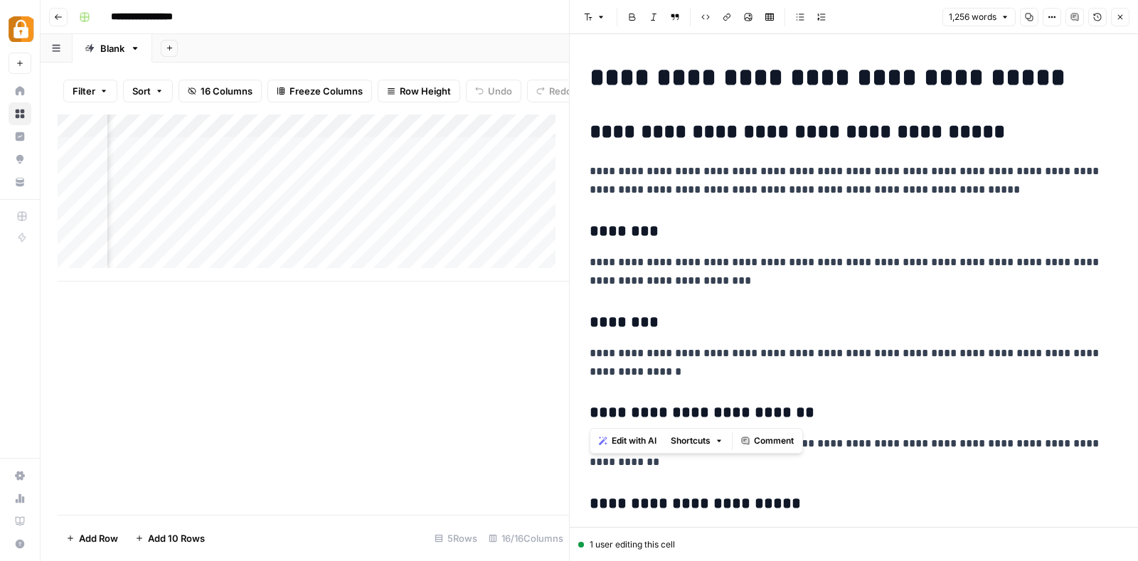
click at [703, 409] on h3 "**********" at bounding box center [846, 413] width 515 height 20
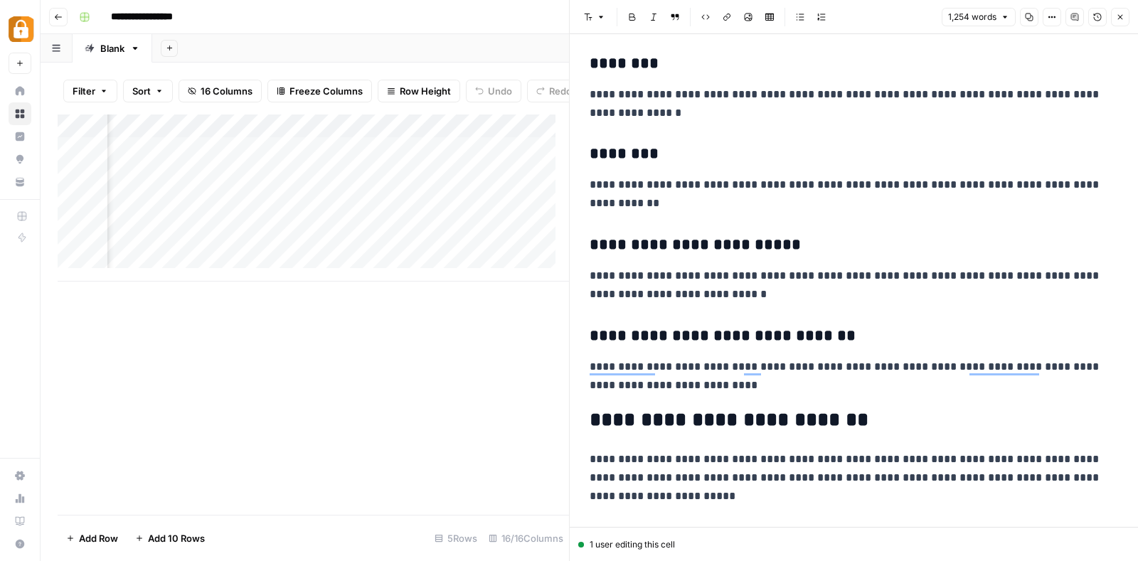
scroll to position [264, 0]
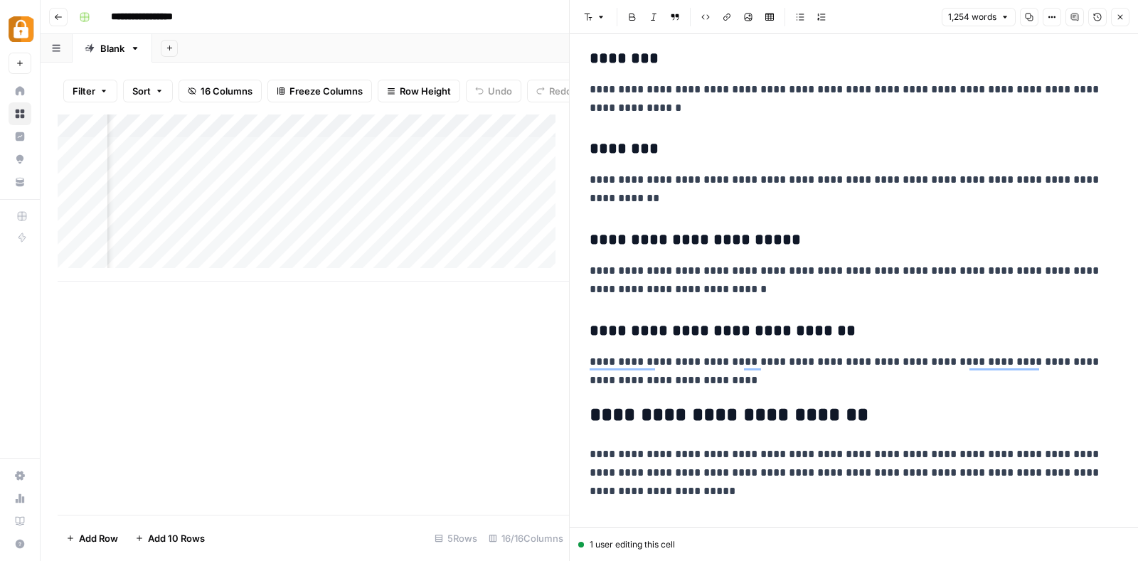
click at [723, 238] on h3 "**********" at bounding box center [846, 240] width 515 height 20
drag, startPoint x: 810, startPoint y: 331, endPoint x: 665, endPoint y: 328, distance: 144.4
click at [665, 328] on h3 "**********" at bounding box center [846, 331] width 515 height 20
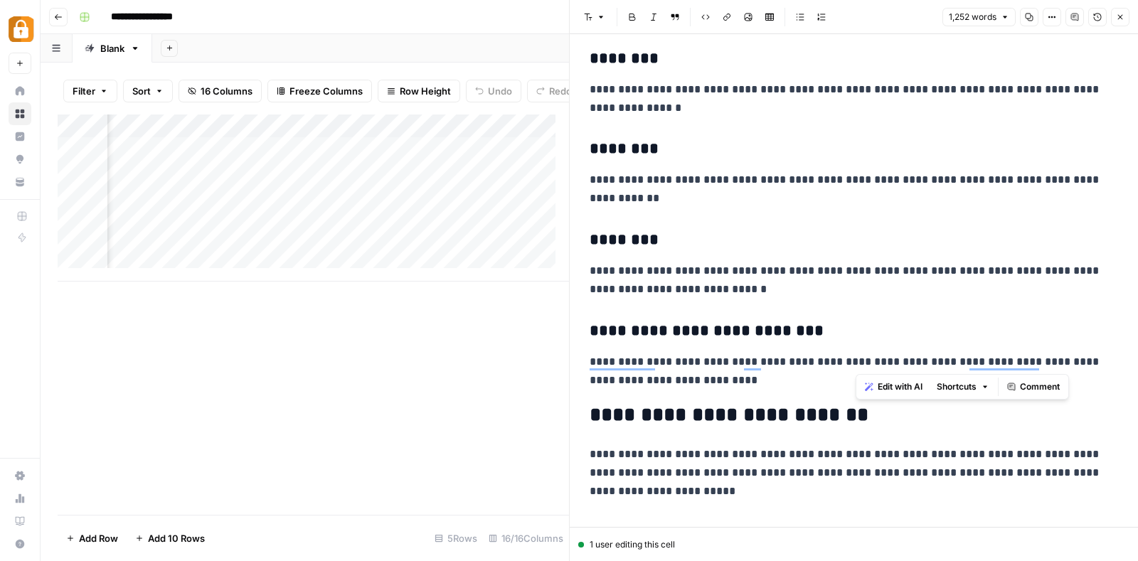
drag, startPoint x: 965, startPoint y: 360, endPoint x: 856, endPoint y: 365, distance: 108.9
click at [856, 365] on p "**********" at bounding box center [846, 371] width 515 height 37
copy p "**********"
type input "Casino Bonuses Now"
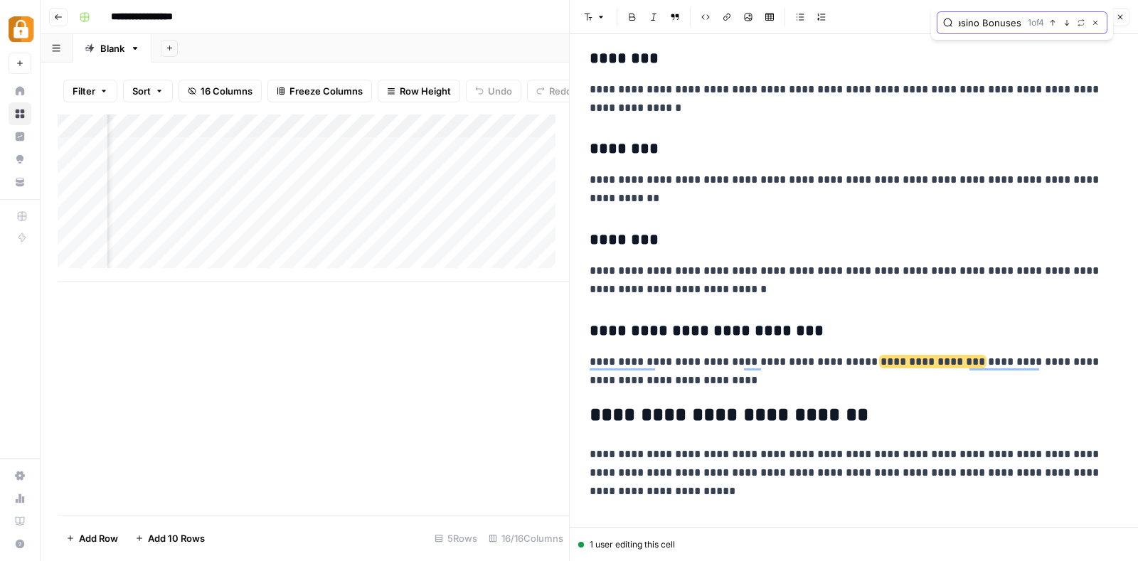
click at [1075, 26] on button "Replace" at bounding box center [1080, 22] width 11 height 11
type input "Casinoshub"
click at [1004, 77] on button "Replace all" at bounding box center [977, 77] width 82 height 18
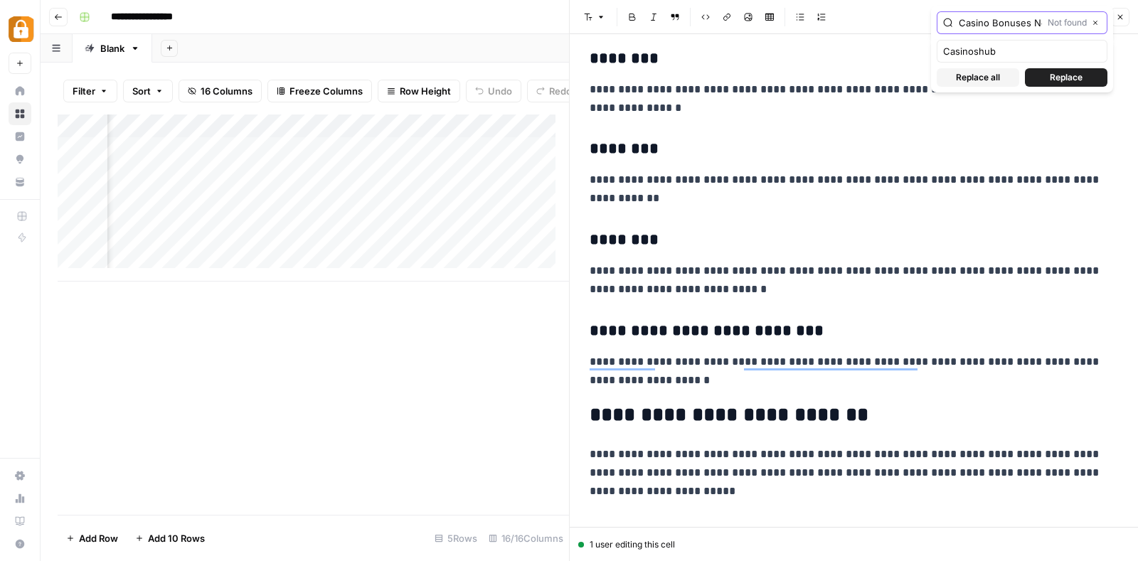
click at [1094, 27] on button "Close" at bounding box center [1094, 22] width 11 height 11
click at [908, 80] on p "**********" at bounding box center [846, 98] width 515 height 37
click at [770, 100] on p "**********" at bounding box center [846, 98] width 515 height 37
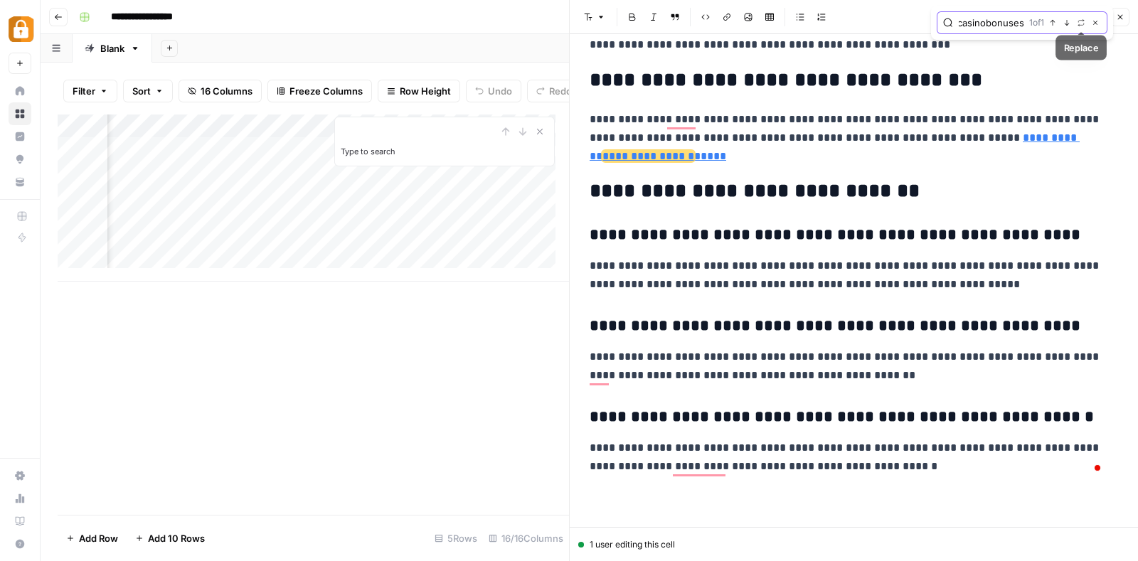
click at [1081, 19] on icon "button" at bounding box center [1080, 22] width 7 height 7
click at [1076, 77] on span "Replace" at bounding box center [1065, 77] width 33 height 13
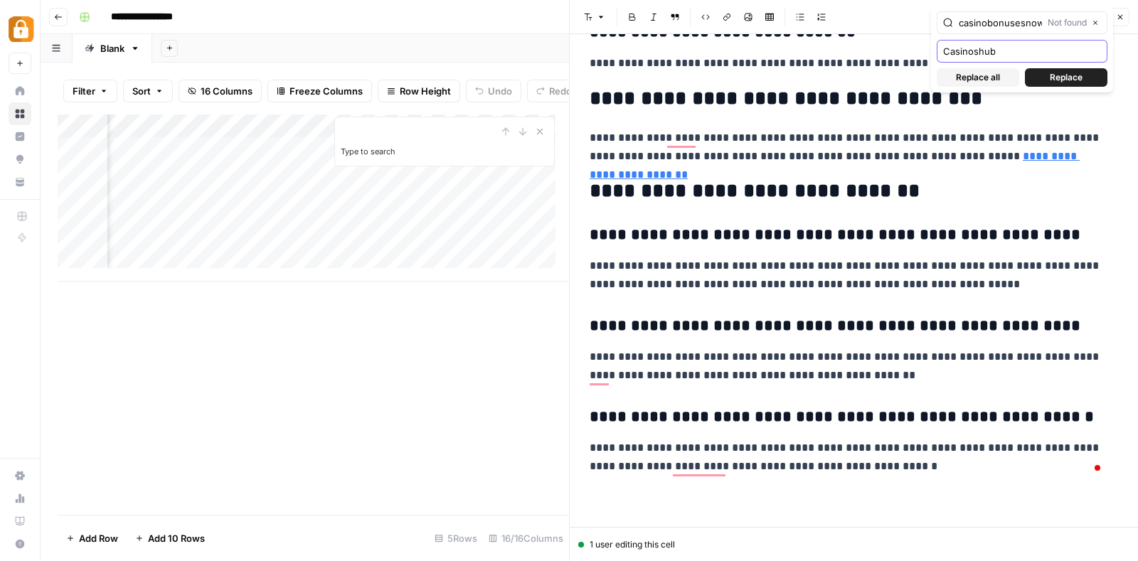
click at [945, 47] on input "Casinoshub" at bounding box center [1022, 51] width 158 height 14
click at [1027, 12] on div "casinobonusesnow Not found Close" at bounding box center [1021, 22] width 171 height 23
type input "c"
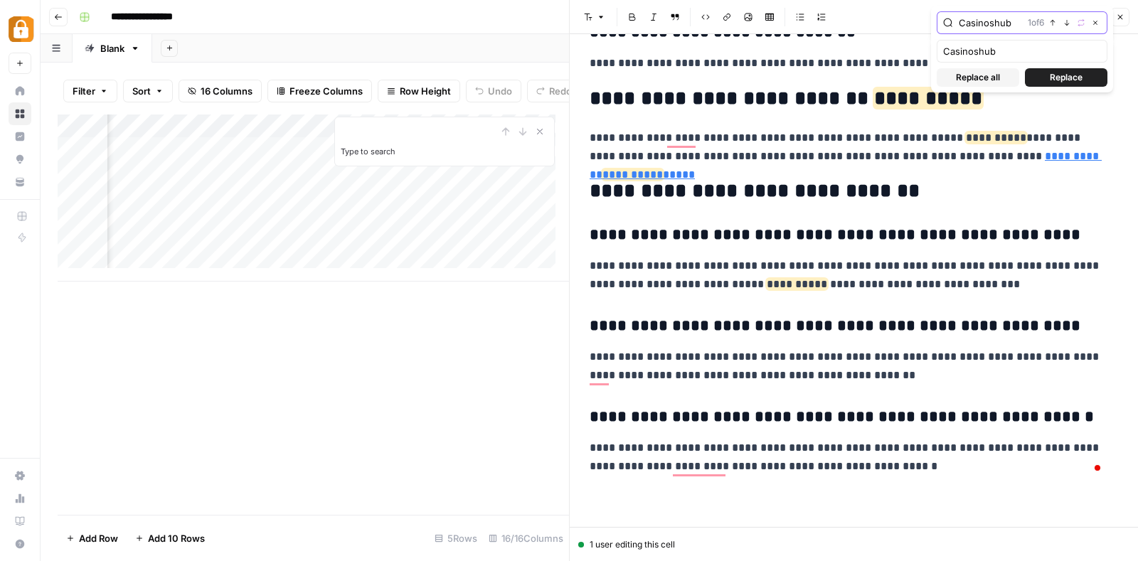
type input "Casinoshub"
click at [946, 50] on input "Casinoshub" at bounding box center [1022, 51] width 158 height 14
click at [1047, 18] on button "Previous match" at bounding box center [1052, 22] width 11 height 11
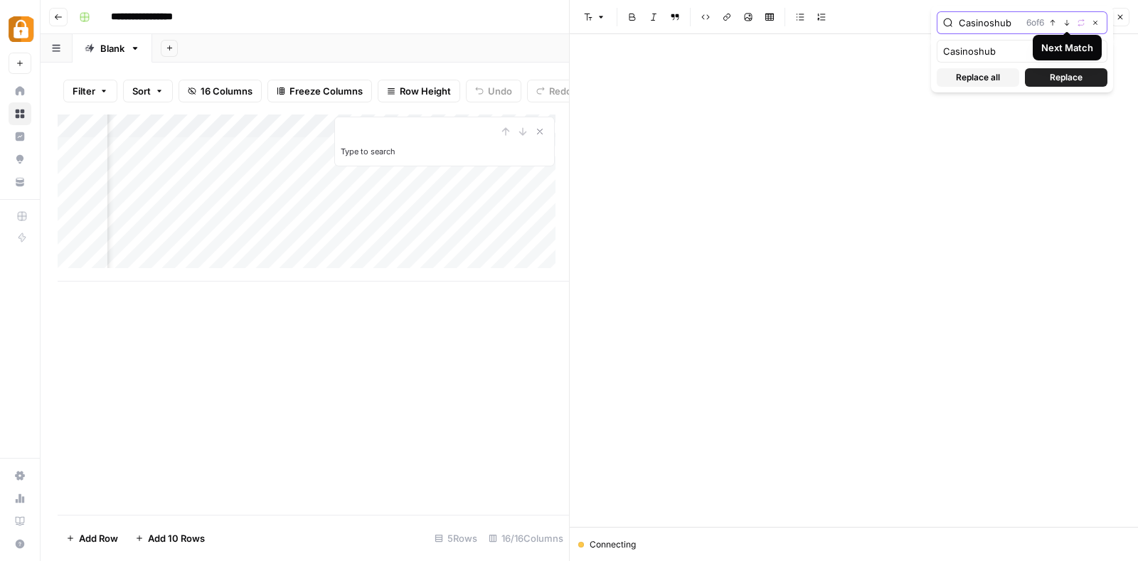
click at [1064, 21] on icon "button" at bounding box center [1066, 22] width 7 height 7
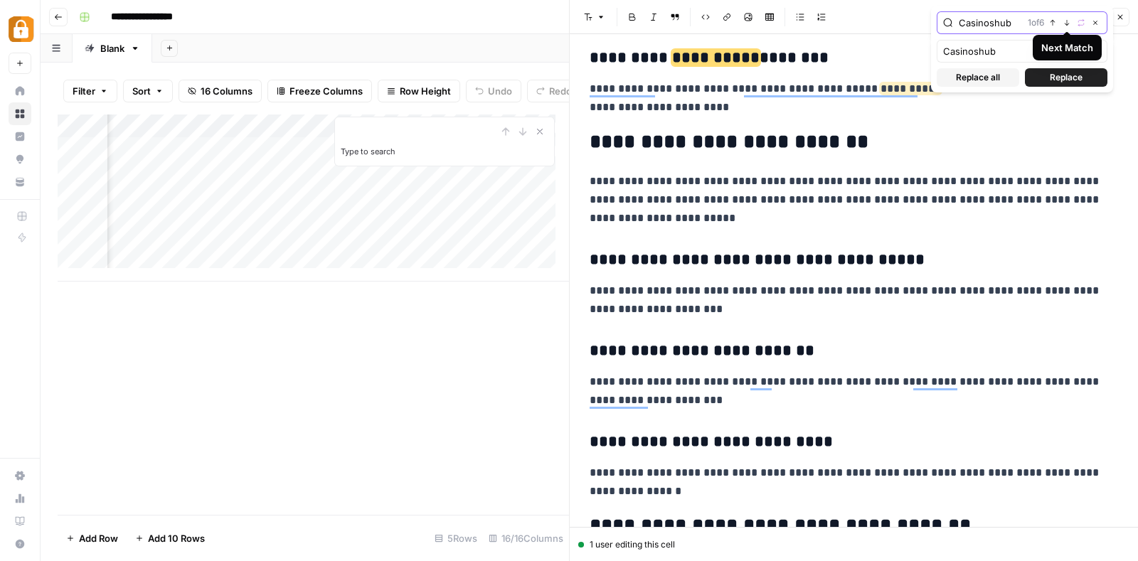
click at [1066, 22] on icon "button" at bounding box center [1066, 23] width 5 height 6
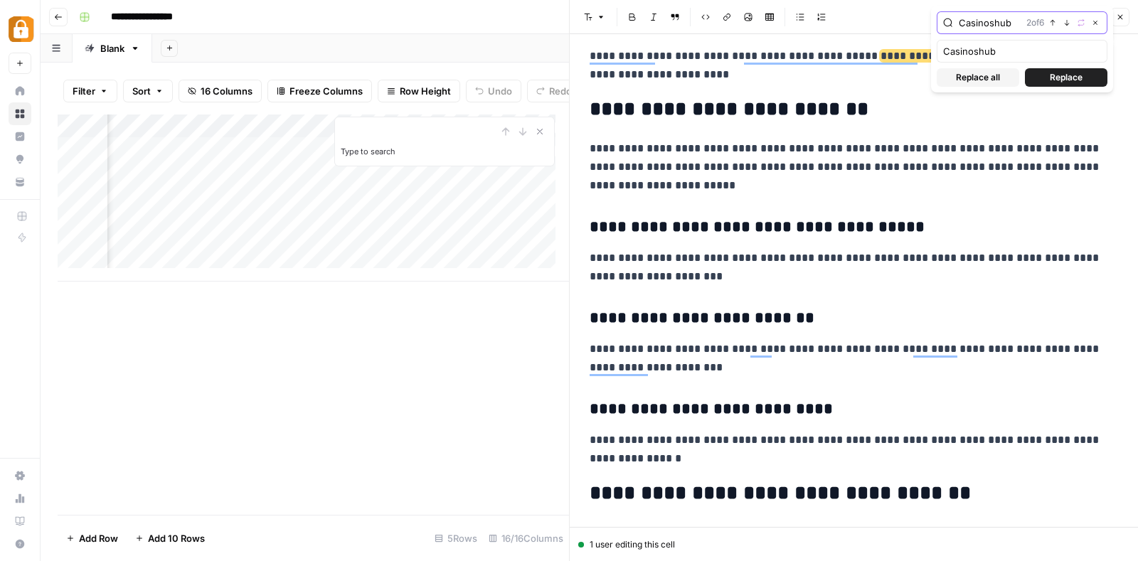
click at [1066, 22] on icon "button" at bounding box center [1066, 23] width 5 height 6
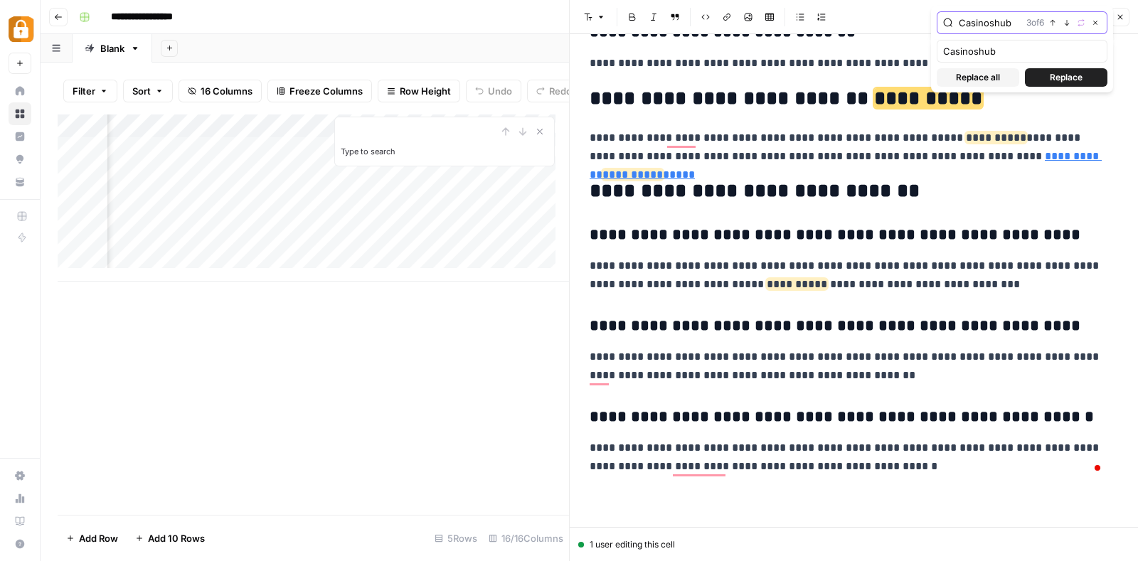
click at [1066, 22] on icon "button" at bounding box center [1066, 23] width 5 height 6
click at [1062, 76] on span "Replace" at bounding box center [1065, 77] width 33 height 13
click at [948, 57] on input "Casinoshub" at bounding box center [1022, 51] width 158 height 14
type input "Casinoshub"
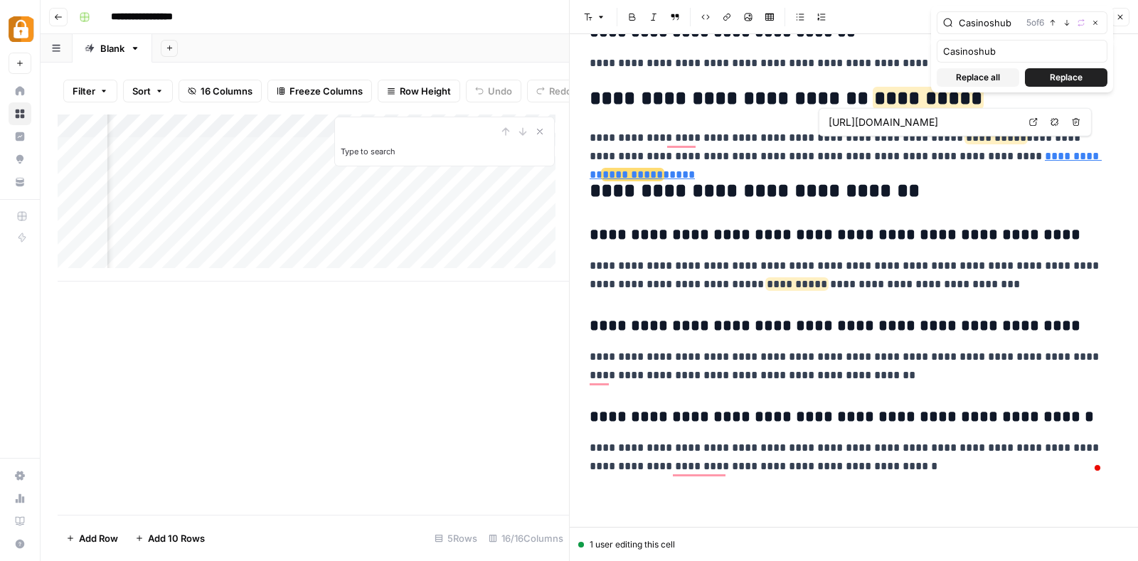
click at [663, 169] on span "**********" at bounding box center [632, 174] width 60 height 11
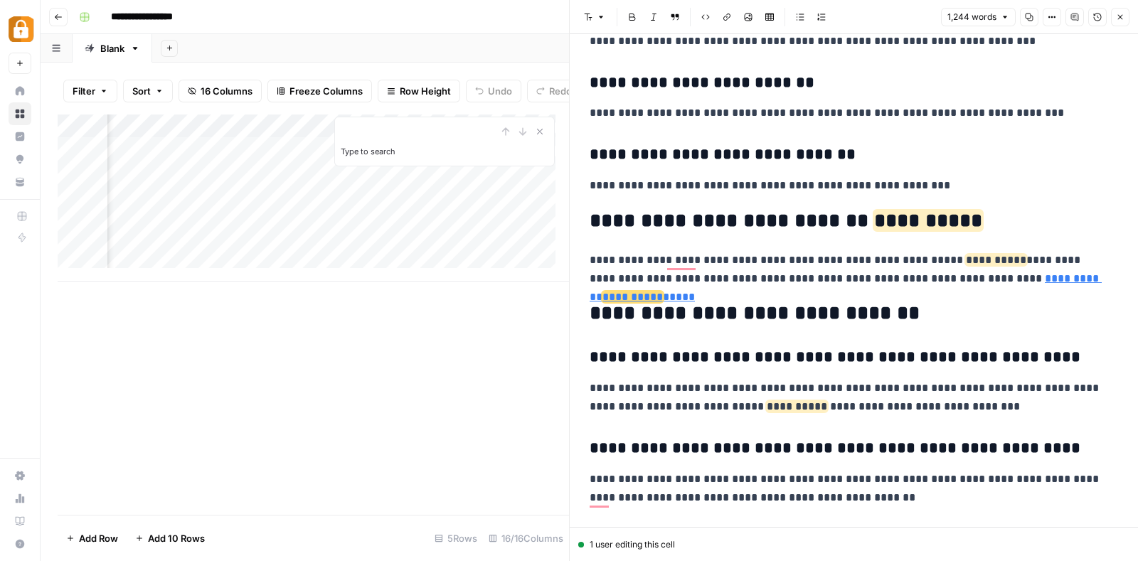
click at [1125, 26] on button "Close" at bounding box center [1120, 17] width 18 height 18
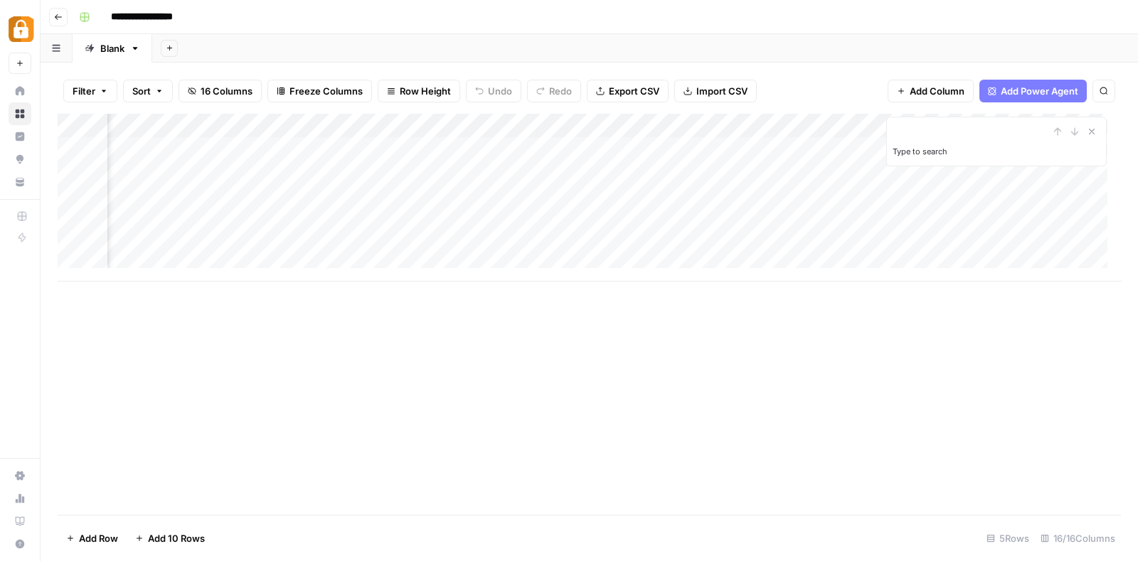
click at [732, 144] on div "Add Column" at bounding box center [589, 198] width 1063 height 168
click at [661, 154] on div "Add Column" at bounding box center [589, 198] width 1063 height 168
click at [348, 144] on div "Add Column" at bounding box center [589, 198] width 1063 height 168
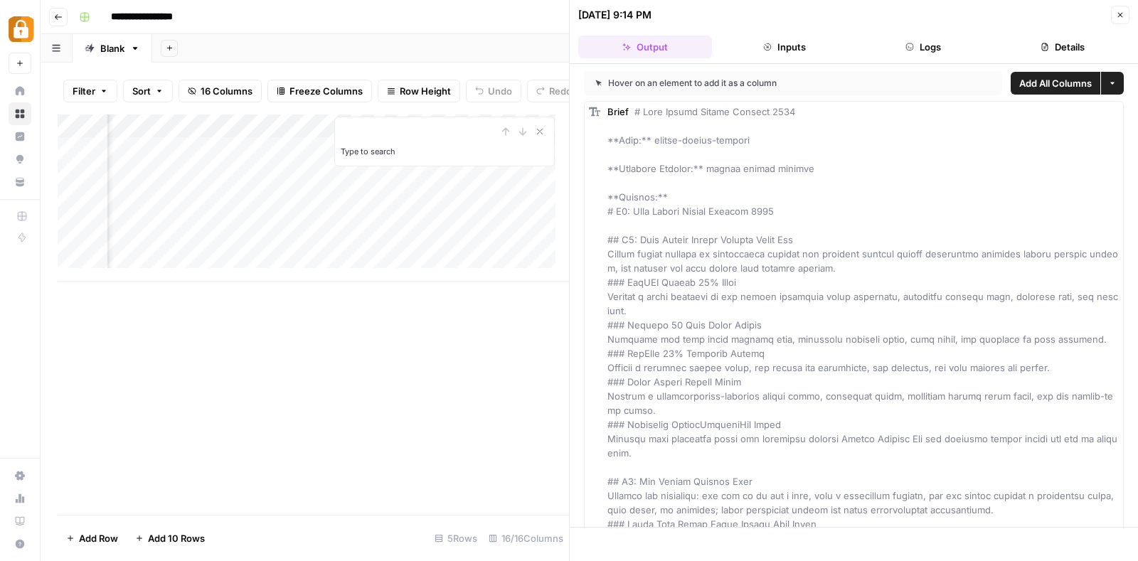
click at [1066, 48] on button "Details" at bounding box center [1062, 47] width 134 height 23
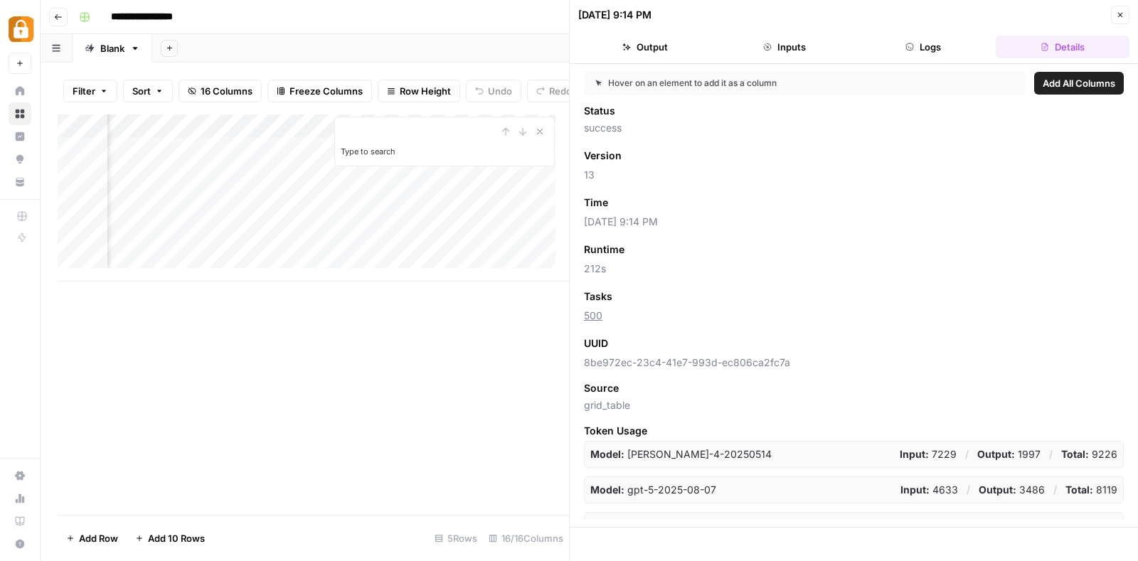
click at [1122, 13] on icon "button" at bounding box center [1120, 15] width 5 height 5
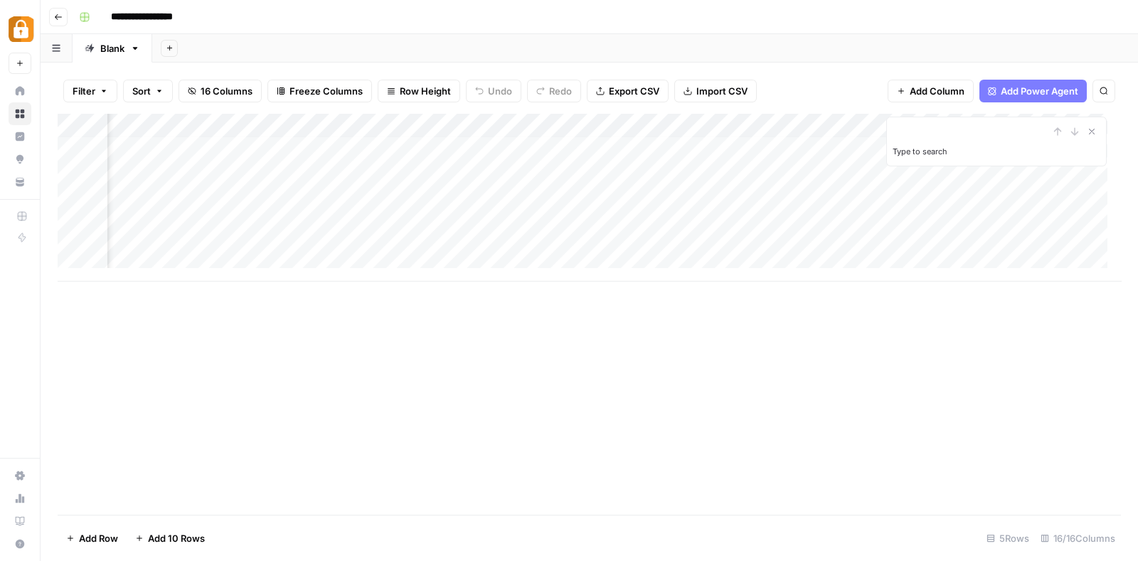
scroll to position [3, 460]
click at [548, 124] on div "Add Column" at bounding box center [589, 198] width 1063 height 168
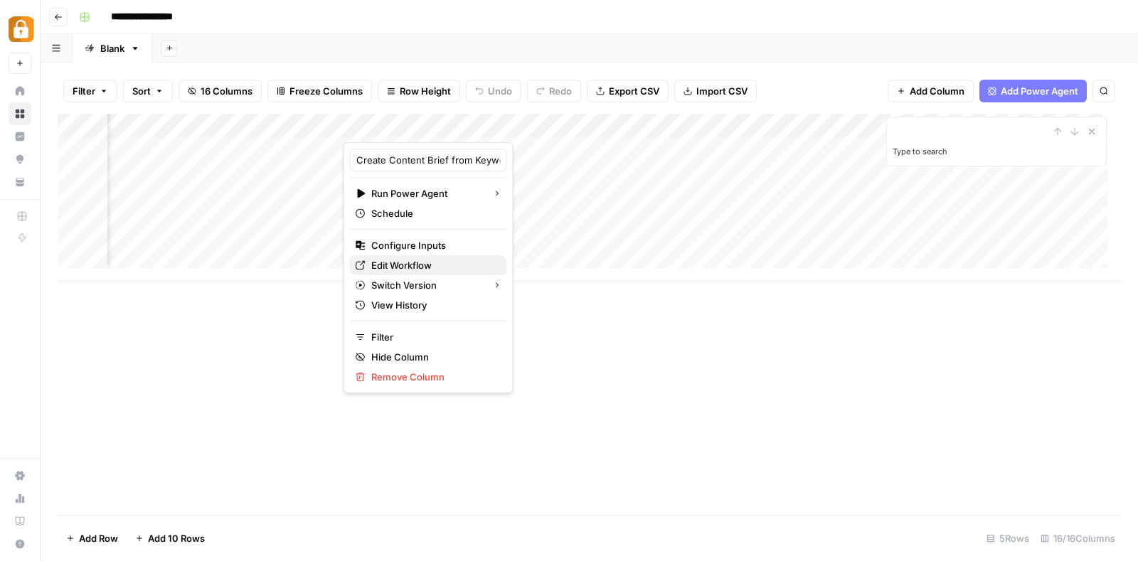
click at [430, 259] on span "Edit Workflow" at bounding box center [433, 265] width 124 height 14
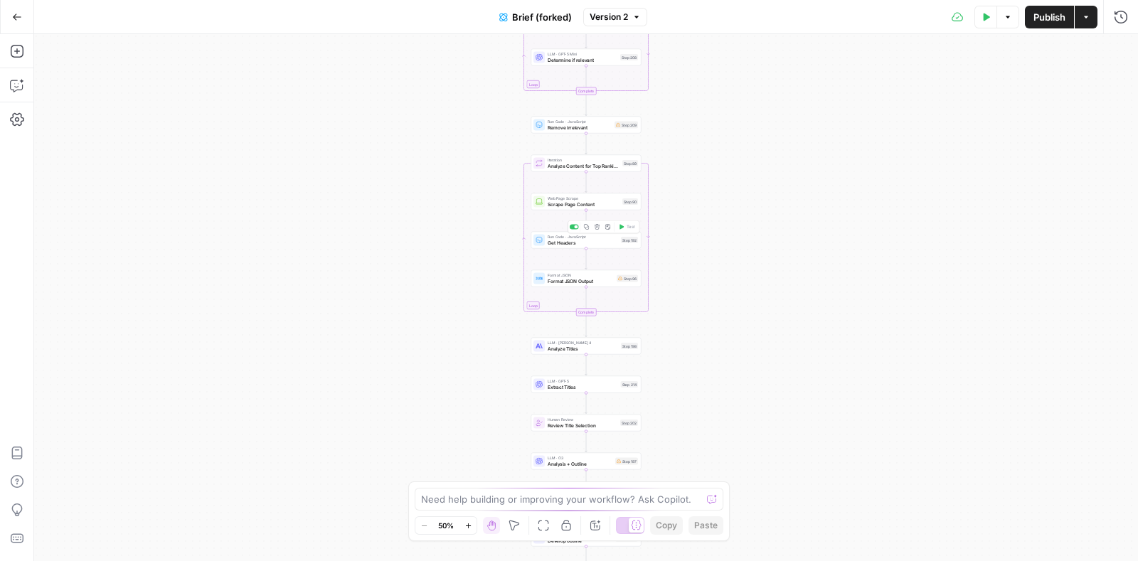
click at [874, 161] on div "Workflow Input Settings Inputs Google Search Perform Google Search Step 51 Loop…" at bounding box center [585, 297] width 1103 height 527
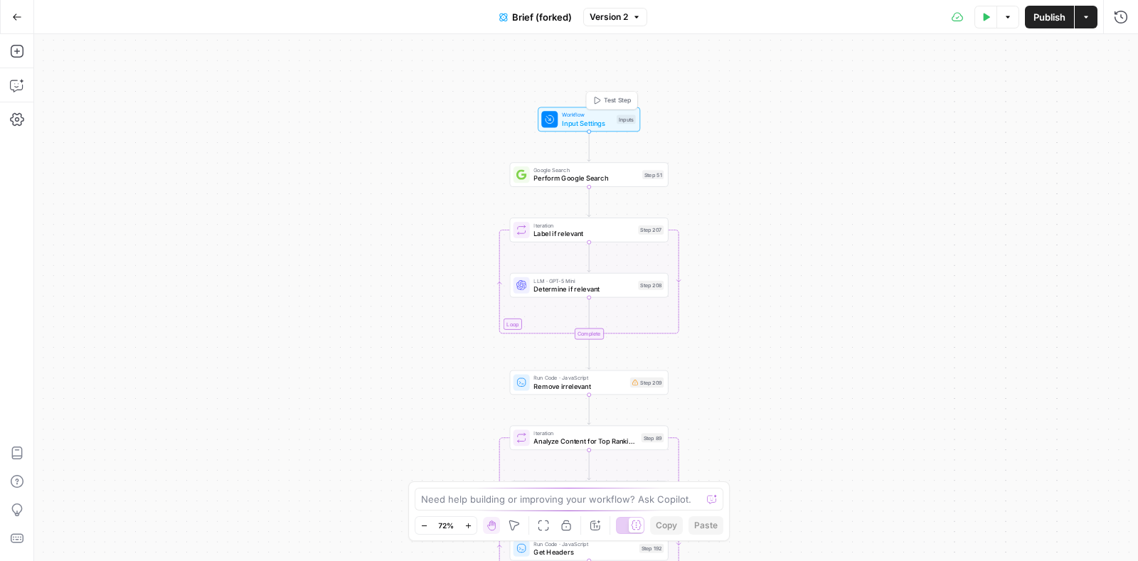
click at [562, 118] on span "Input Settings" at bounding box center [587, 123] width 50 height 10
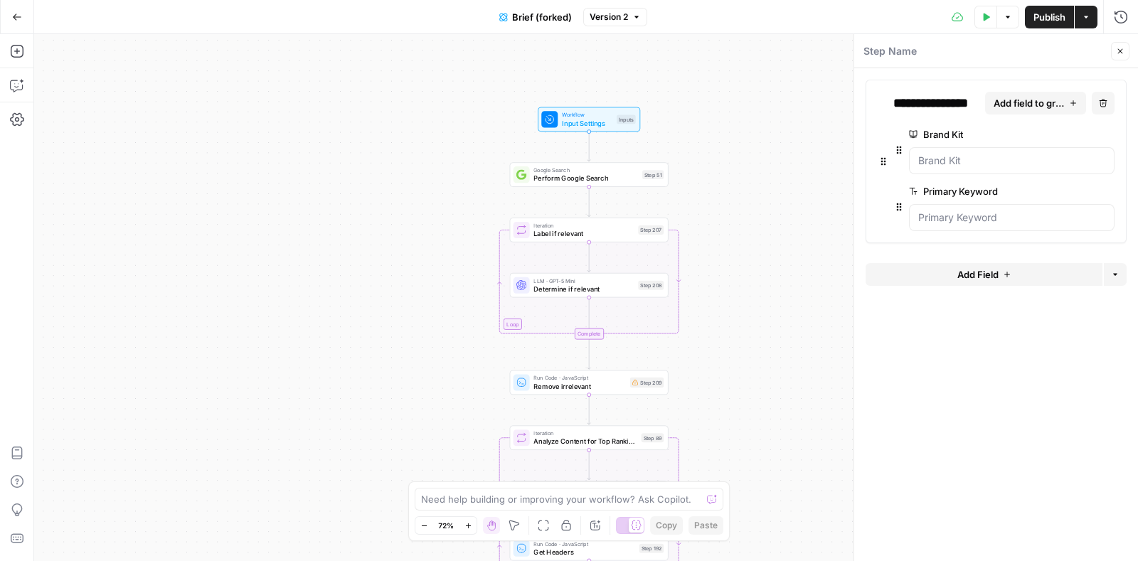
click at [976, 272] on span "Add Field" at bounding box center [977, 274] width 41 height 14
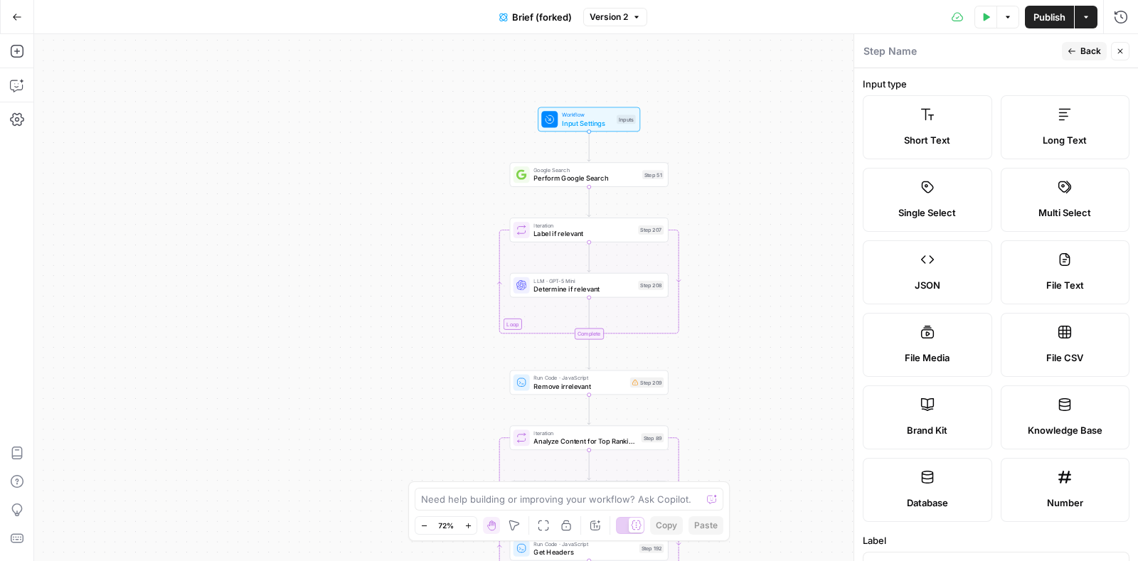
click at [1120, 50] on icon "button" at bounding box center [1119, 51] width 9 height 9
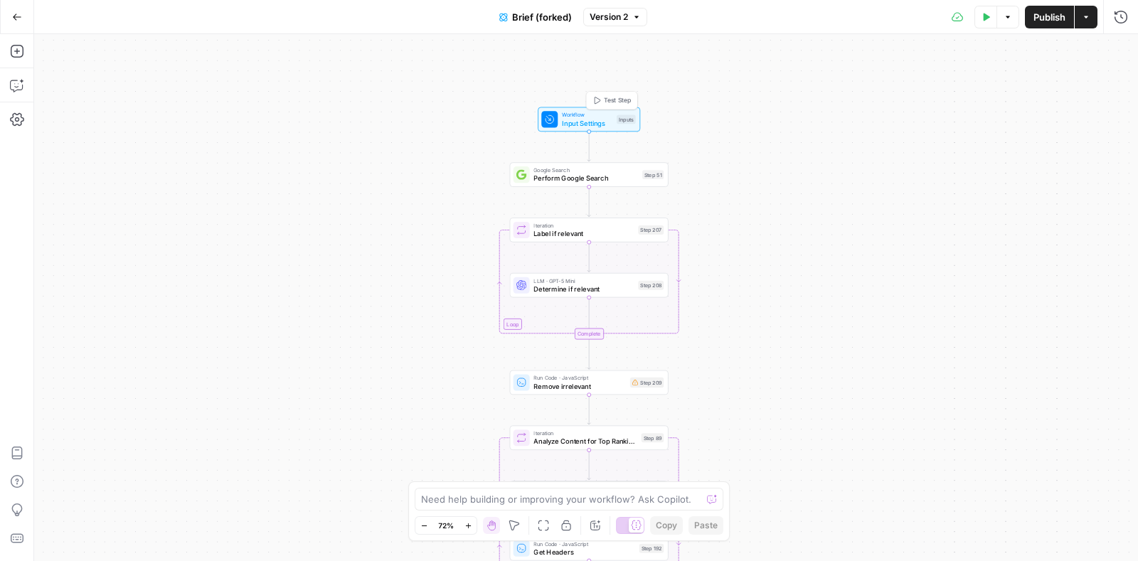
click at [592, 112] on span "Workflow" at bounding box center [587, 115] width 50 height 9
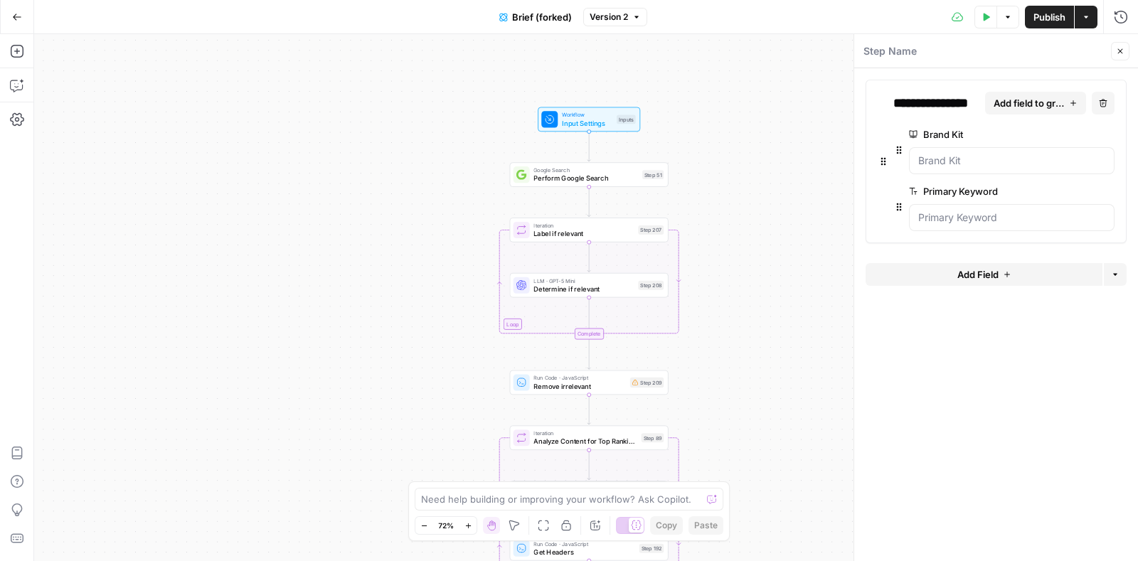
click at [1032, 97] on span "Add field to group" at bounding box center [1029, 103] width 72 height 14
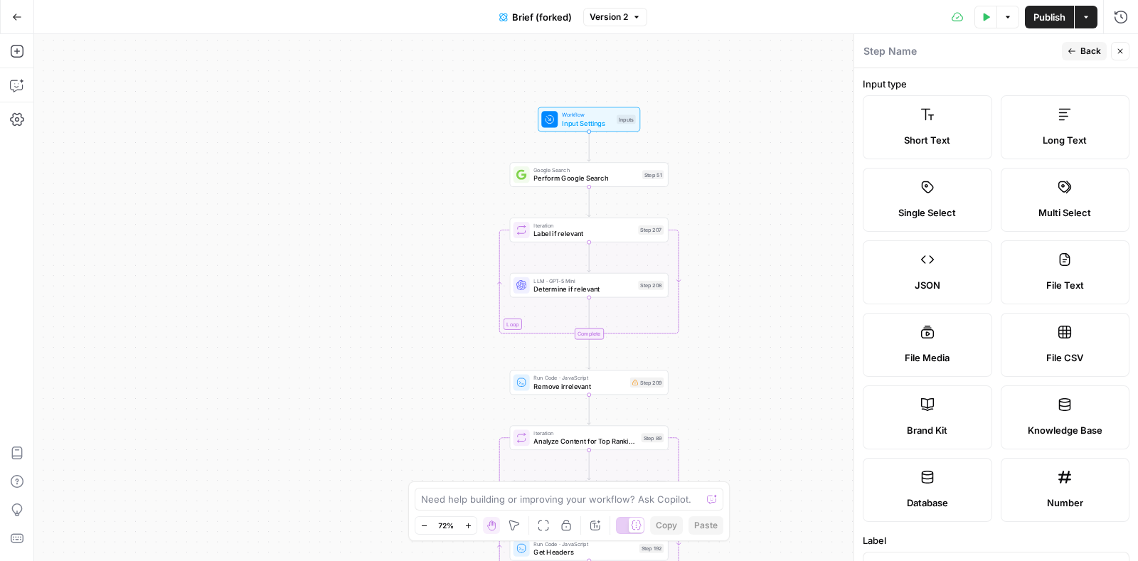
click at [924, 126] on label "Short Text" at bounding box center [926, 127] width 129 height 64
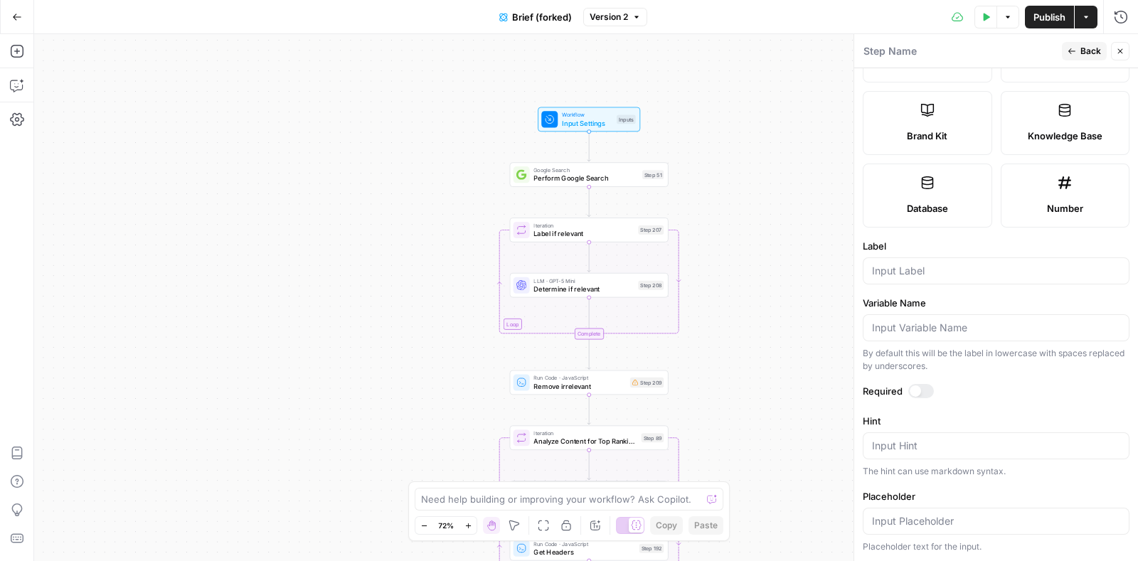
scroll to position [298, 0]
click at [1120, 48] on icon "button" at bounding box center [1119, 51] width 9 height 9
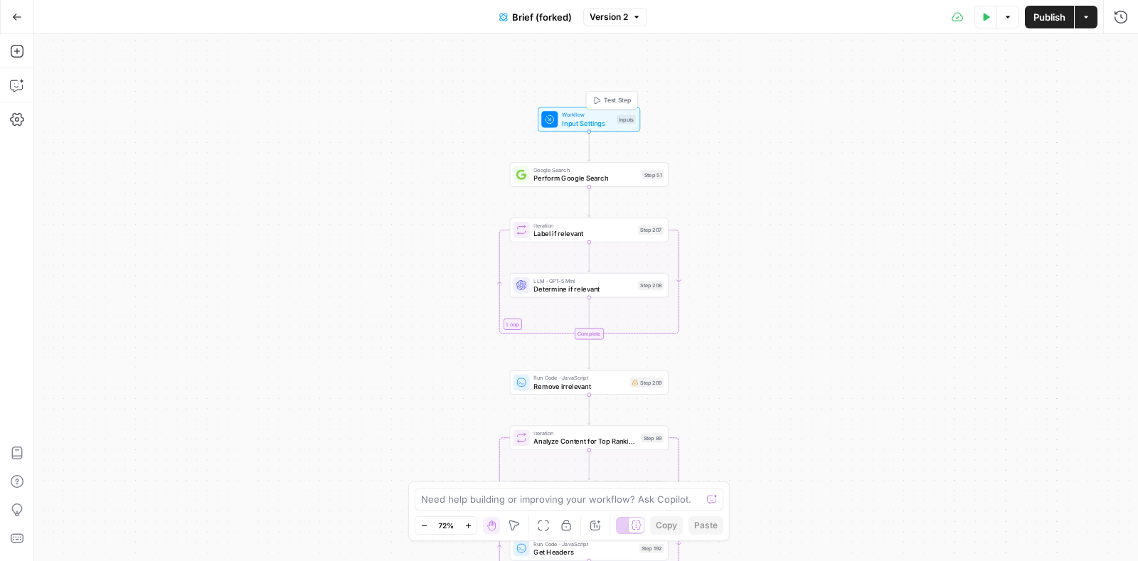
click at [588, 119] on span "Input Settings" at bounding box center [587, 123] width 50 height 10
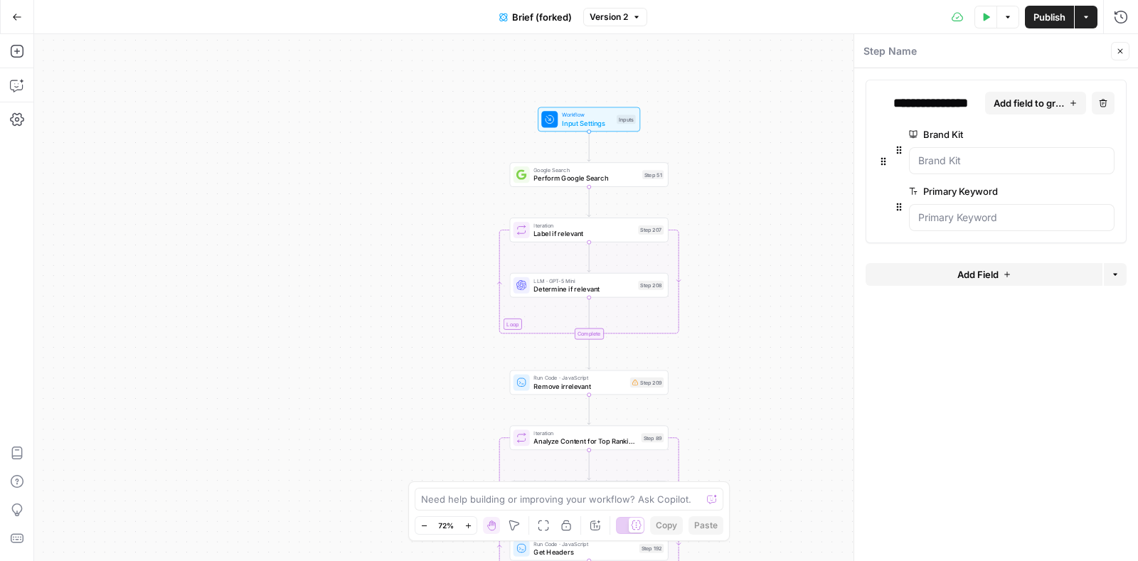
click at [988, 268] on span "Add Field" at bounding box center [977, 274] width 41 height 14
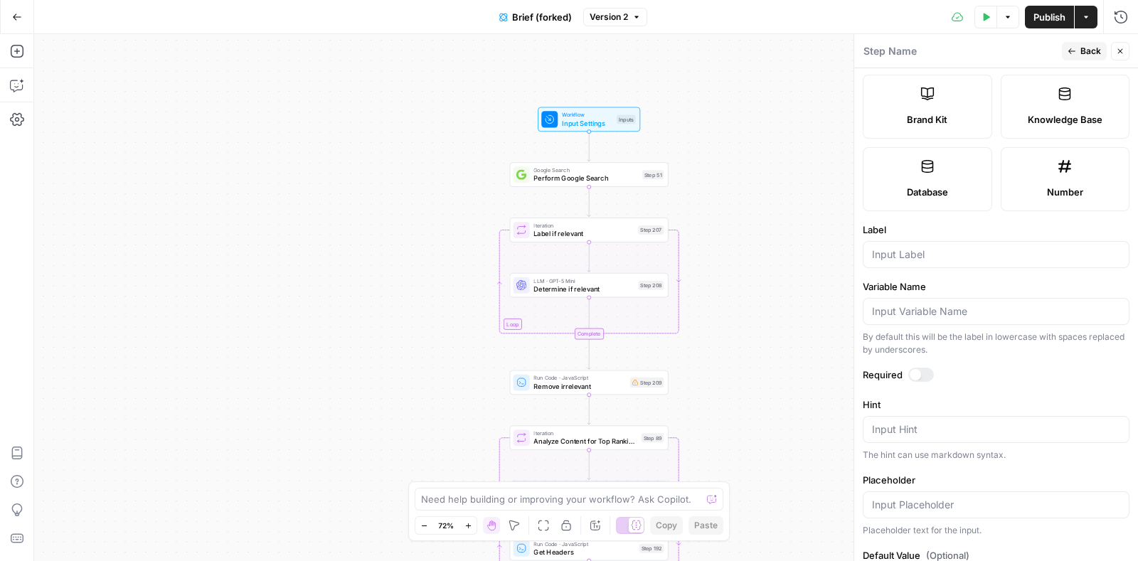
scroll to position [368, 0]
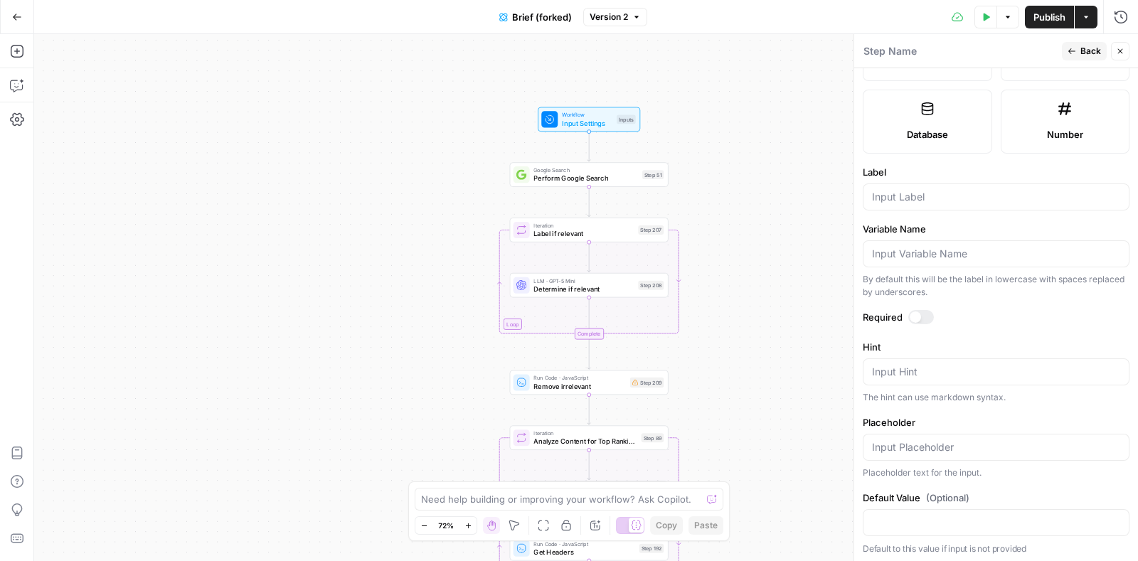
click at [953, 434] on div at bounding box center [995, 447] width 267 height 27
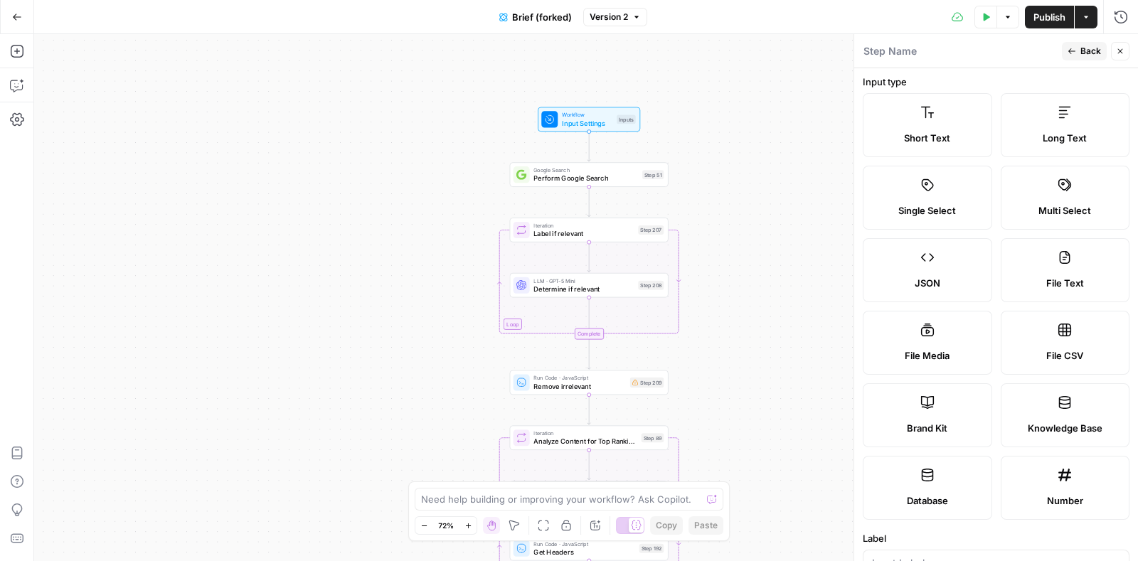
scroll to position [0, 0]
click at [1122, 48] on icon "button" at bounding box center [1119, 51] width 9 height 9
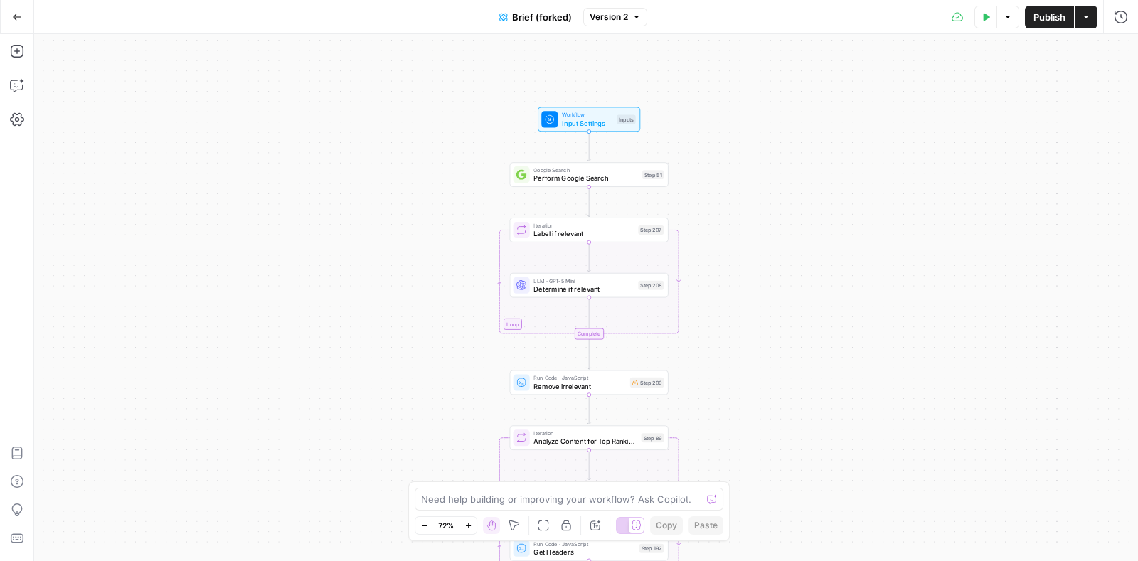
click at [16, 16] on icon "button" at bounding box center [17, 17] width 10 height 10
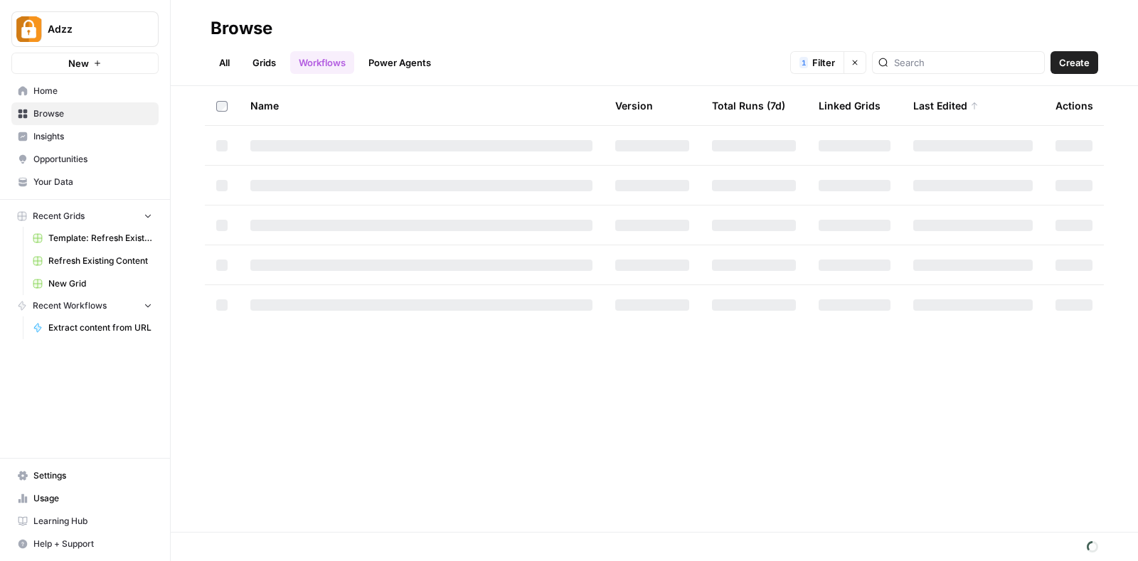
click at [259, 55] on link "Grids" at bounding box center [264, 62] width 41 height 23
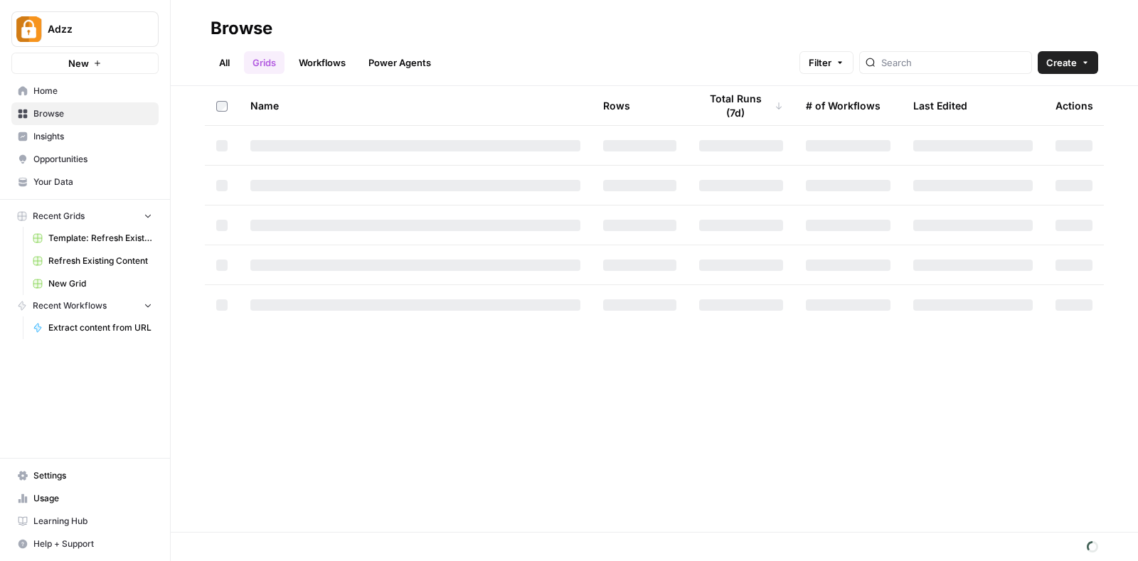
click at [262, 56] on link "Grids" at bounding box center [264, 62] width 41 height 23
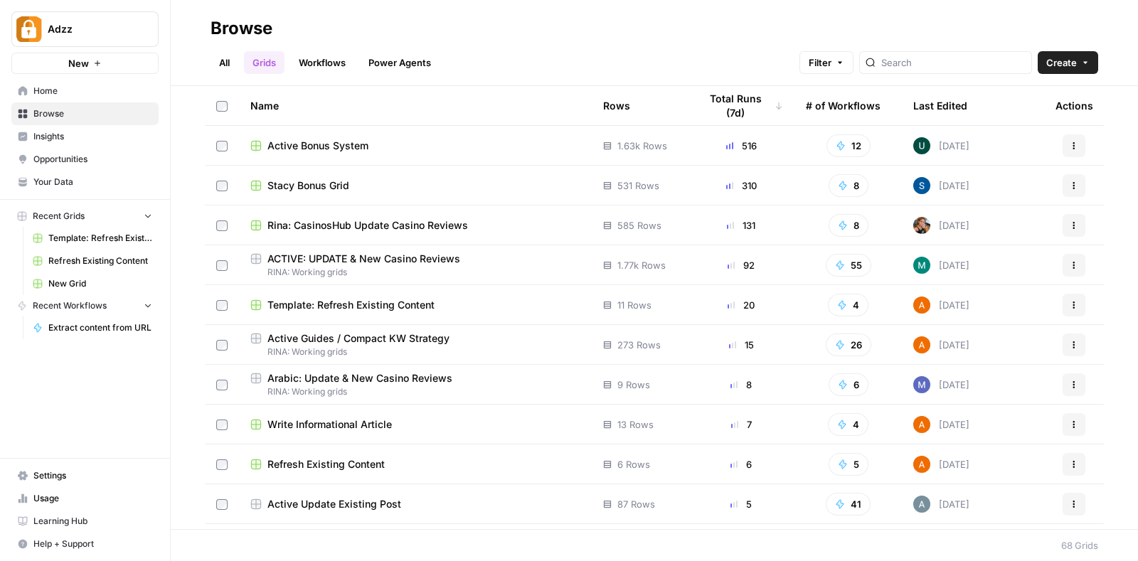
click at [115, 259] on span "Refresh Existing Content" at bounding box center [100, 261] width 104 height 13
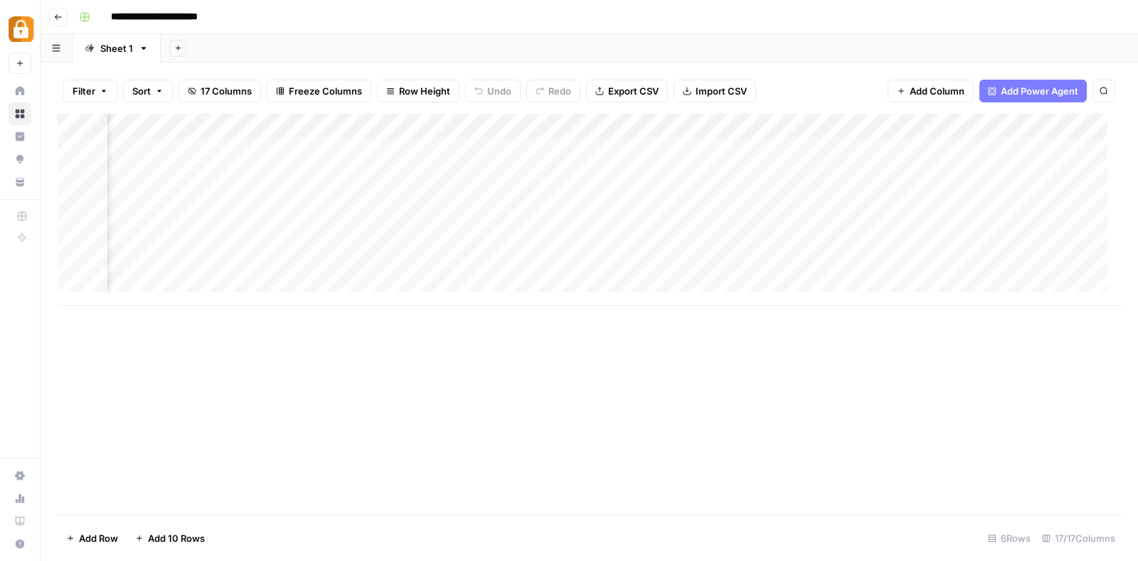
scroll to position [0, 210]
click at [1030, 9] on div "**********" at bounding box center [598, 17] width 1050 height 23
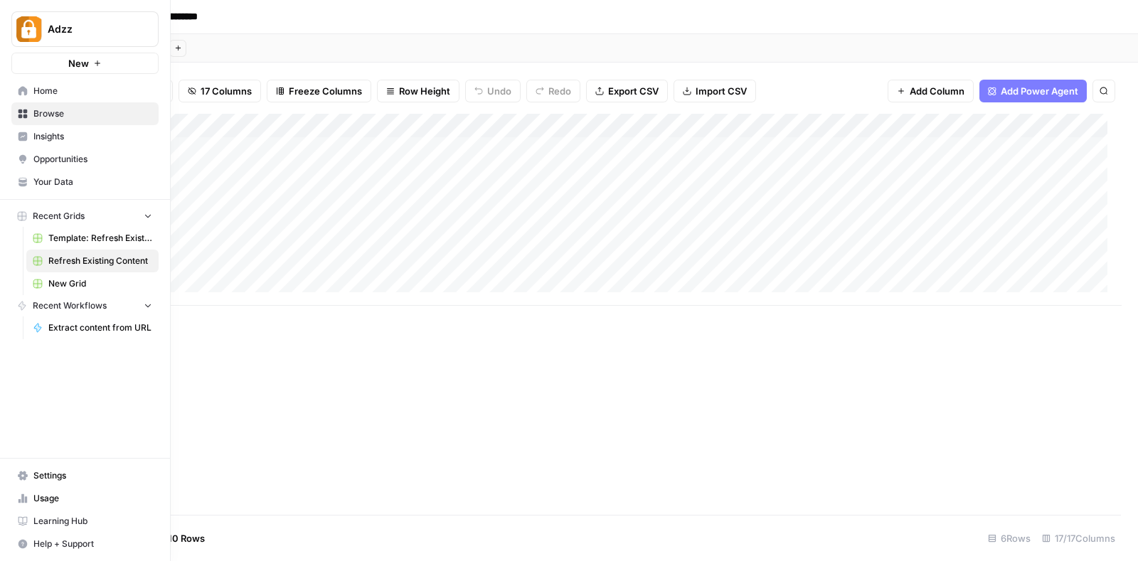
click at [71, 107] on span "Browse" at bounding box center [92, 113] width 119 height 13
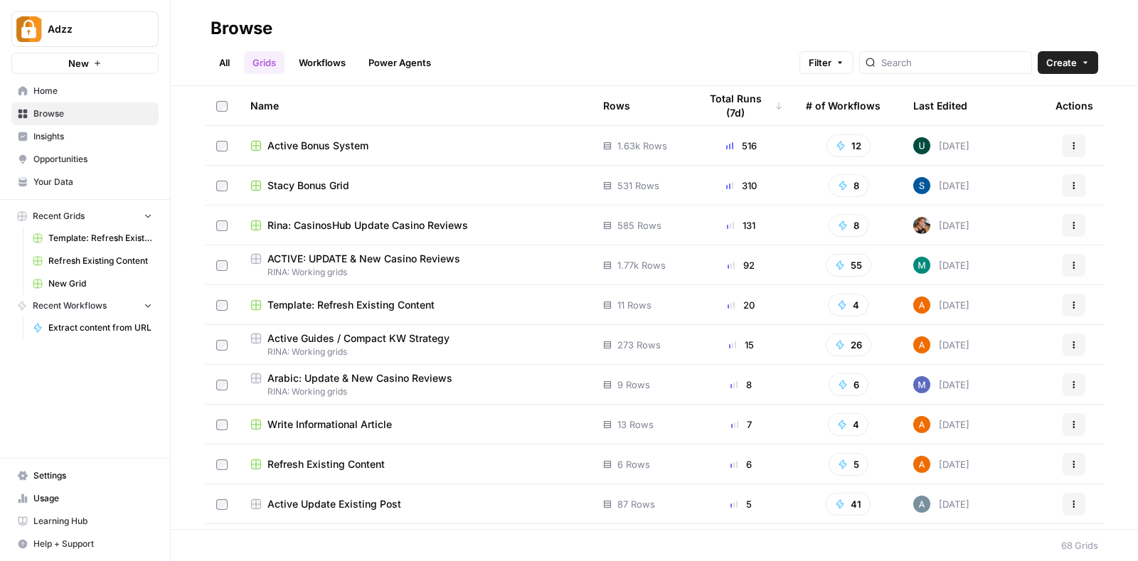
click at [412, 337] on span "Active Guides / Compact KW Strategy" at bounding box center [358, 338] width 182 height 14
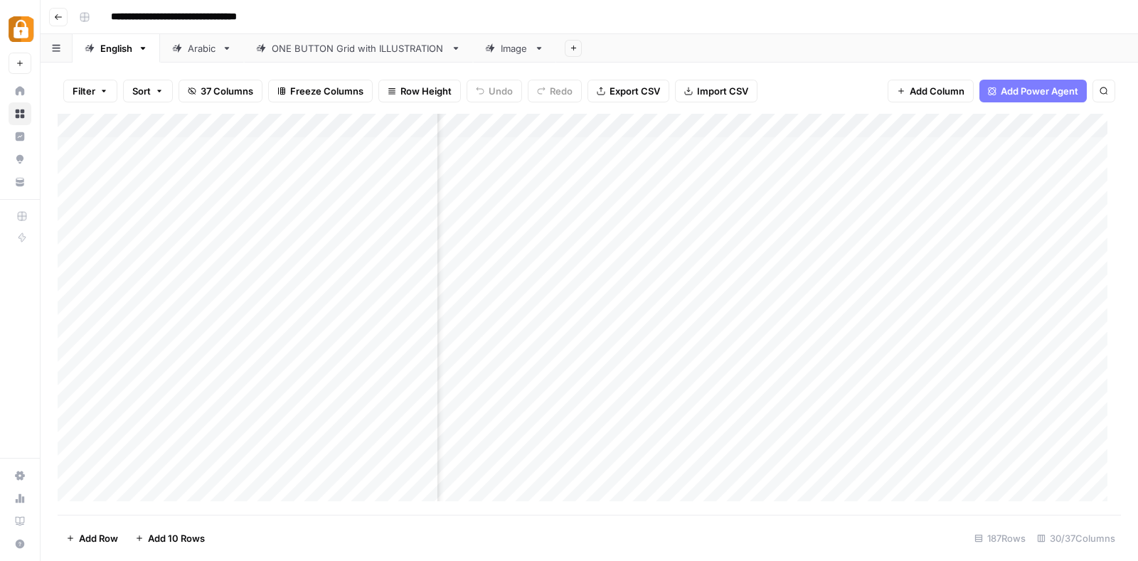
scroll to position [0, 3337]
click at [1075, 129] on span "Add Column" at bounding box center [1088, 125] width 50 height 13
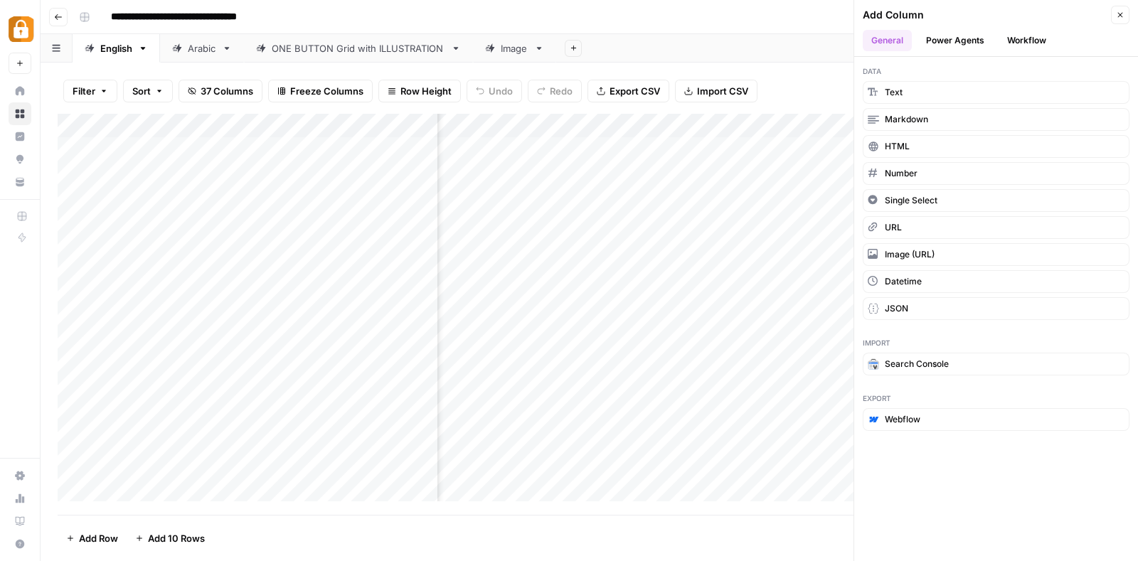
click at [1027, 41] on button "Workflow" at bounding box center [1026, 40] width 56 height 21
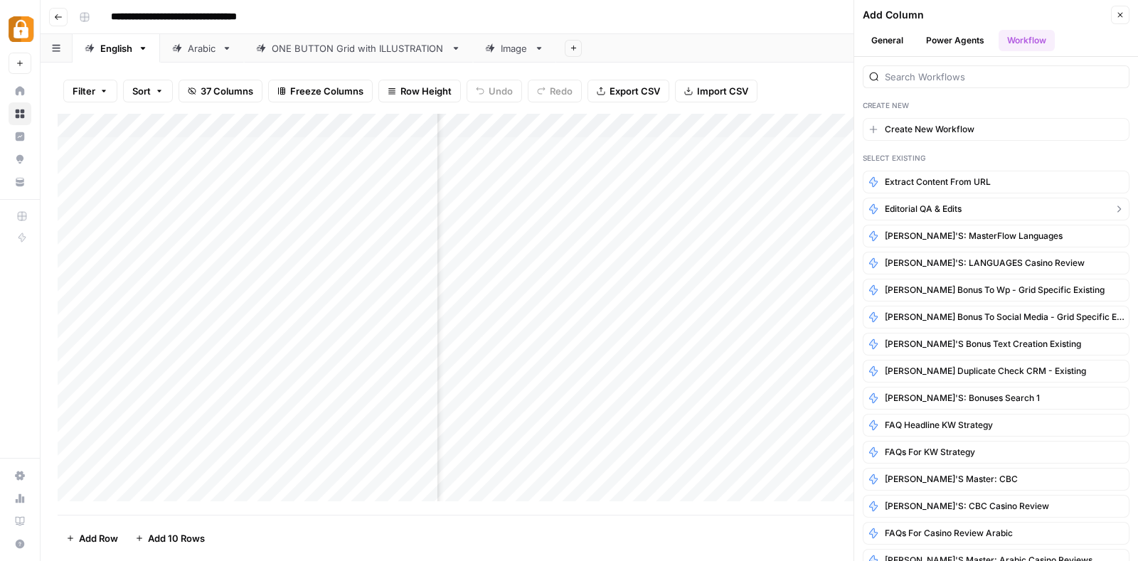
click at [952, 200] on button "Editorial QA & Edits" at bounding box center [995, 209] width 267 height 23
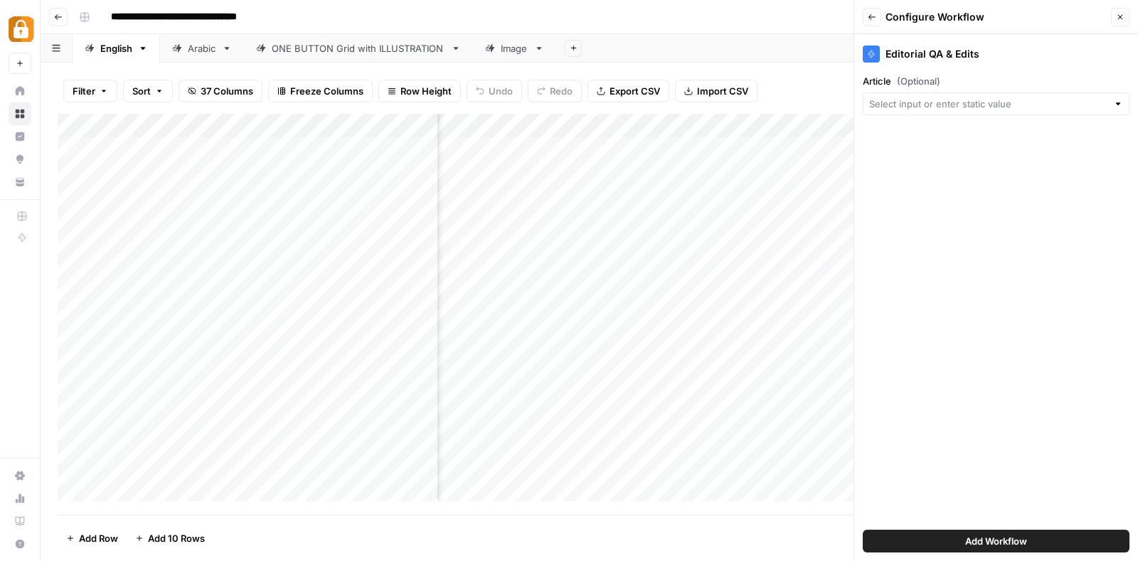
scroll to position [0, 1348]
click at [926, 100] on input "Article (Optional)" at bounding box center [988, 104] width 238 height 14
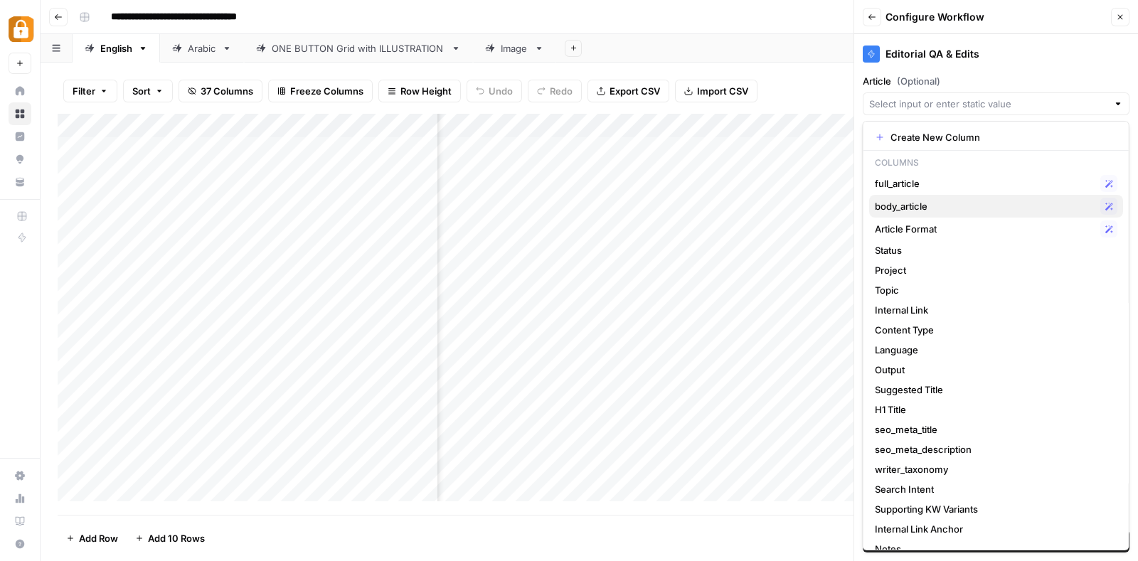
click at [928, 196] on button "body_article Possible Match" at bounding box center [996, 206] width 254 height 23
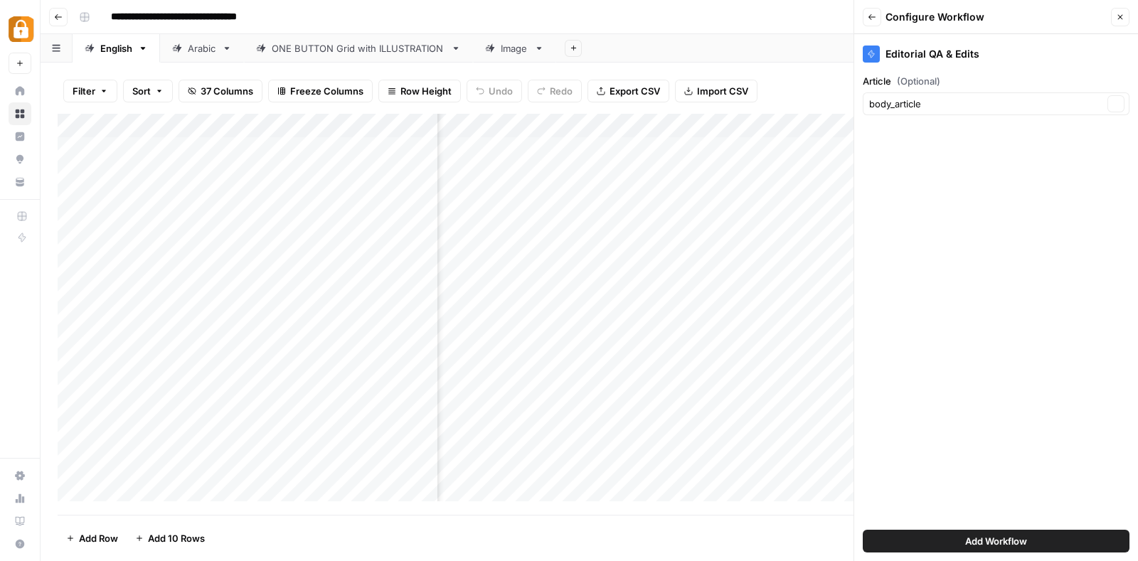
type input "body_article"
click at [985, 94] on div "body_article Clear" at bounding box center [995, 103] width 267 height 23
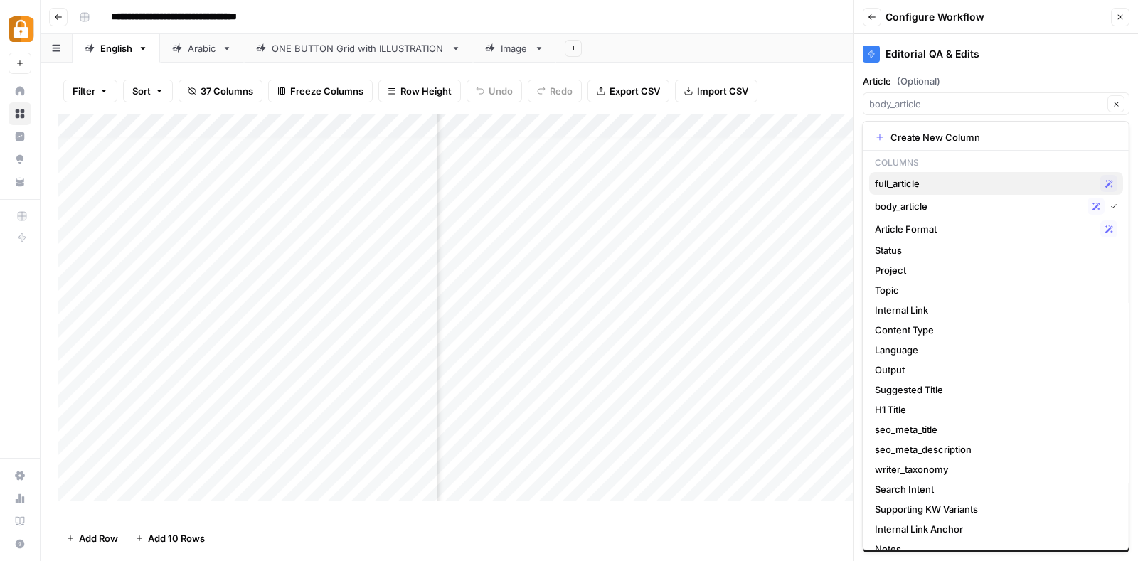
click at [916, 176] on span "full_article" at bounding box center [984, 183] width 220 height 14
type input "full_article"
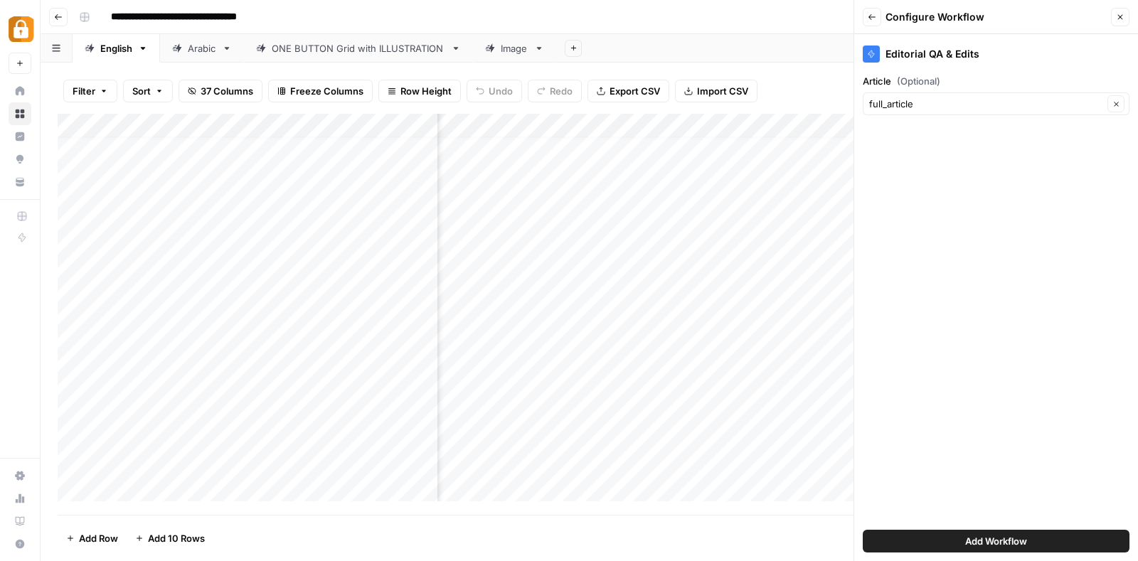
click at [909, 539] on button "Add Workflow" at bounding box center [995, 541] width 267 height 23
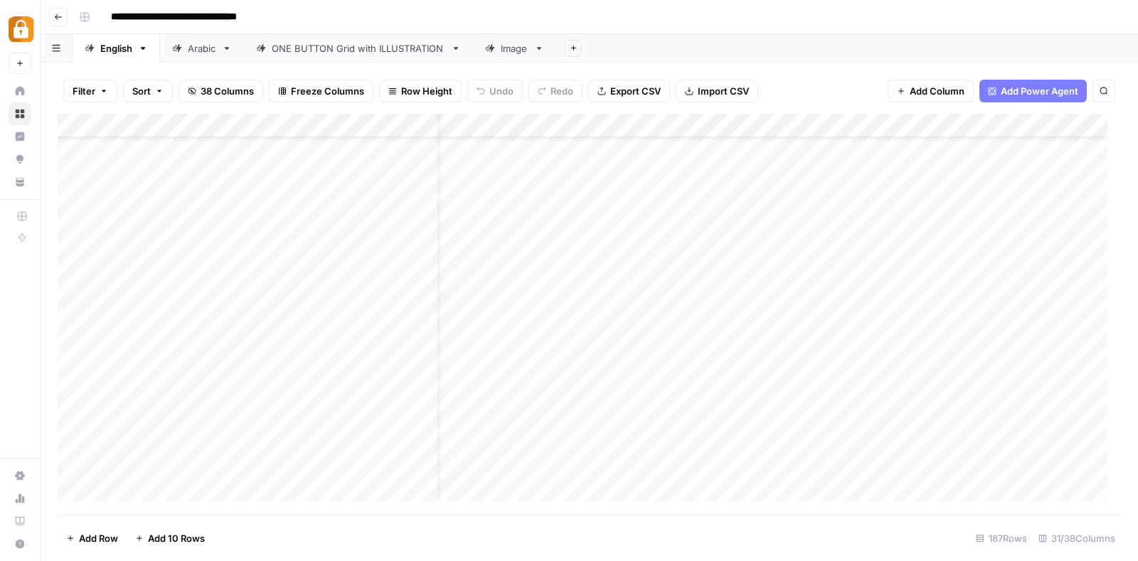
scroll to position [53, 0]
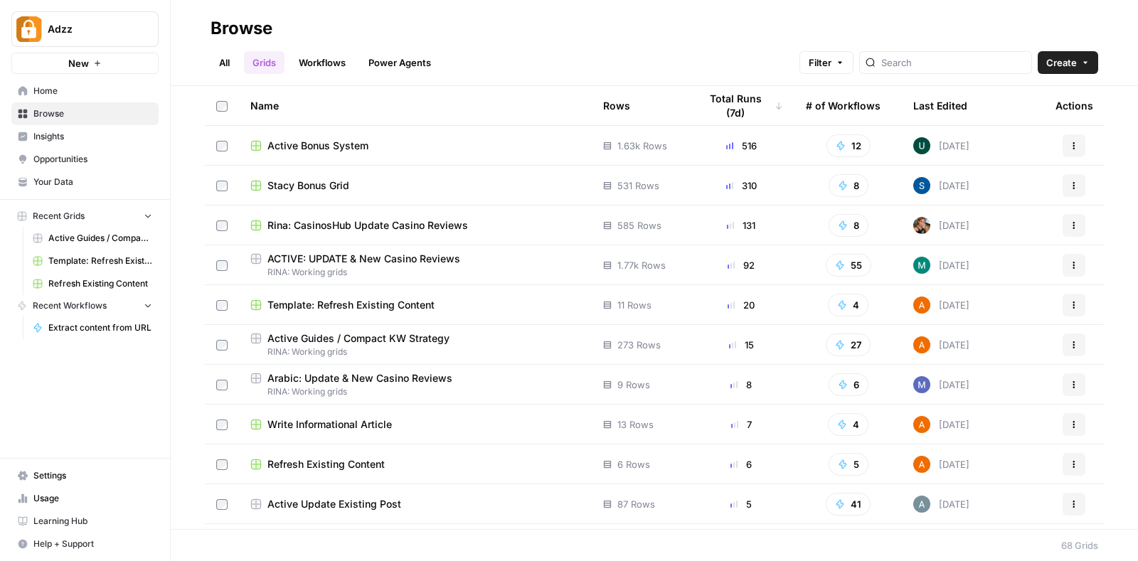
click at [331, 255] on span "ACTIVE: UPDATE & New Casino Reviews" at bounding box center [363, 259] width 193 height 14
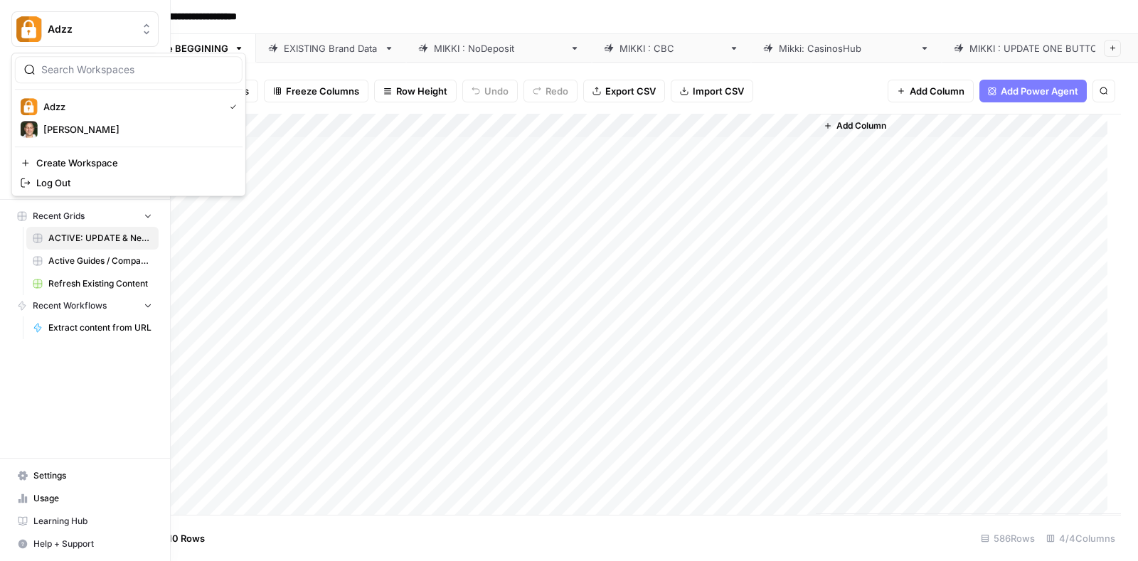
click at [25, 19] on img "Workspace: Adzz" at bounding box center [29, 29] width 26 height 26
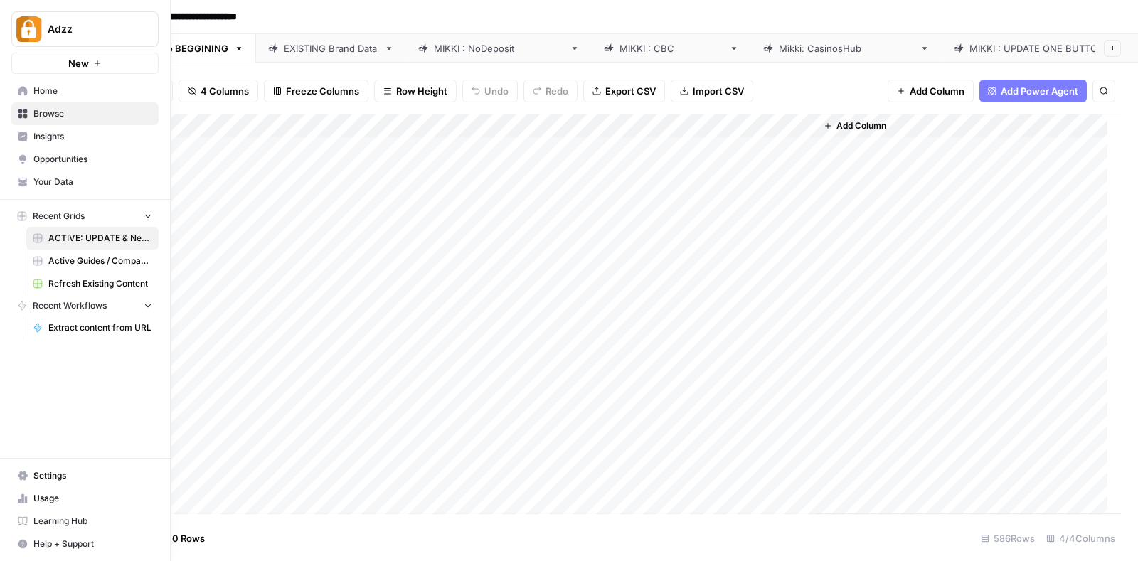
click at [46, 365] on div "Adzz New Home Browse Insights Opportunities Your Data Recent Grids ACTIVE: UPDA…" at bounding box center [85, 280] width 170 height 561
click at [114, 255] on span "Active Guides / Compact KW Strategy" at bounding box center [100, 261] width 104 height 13
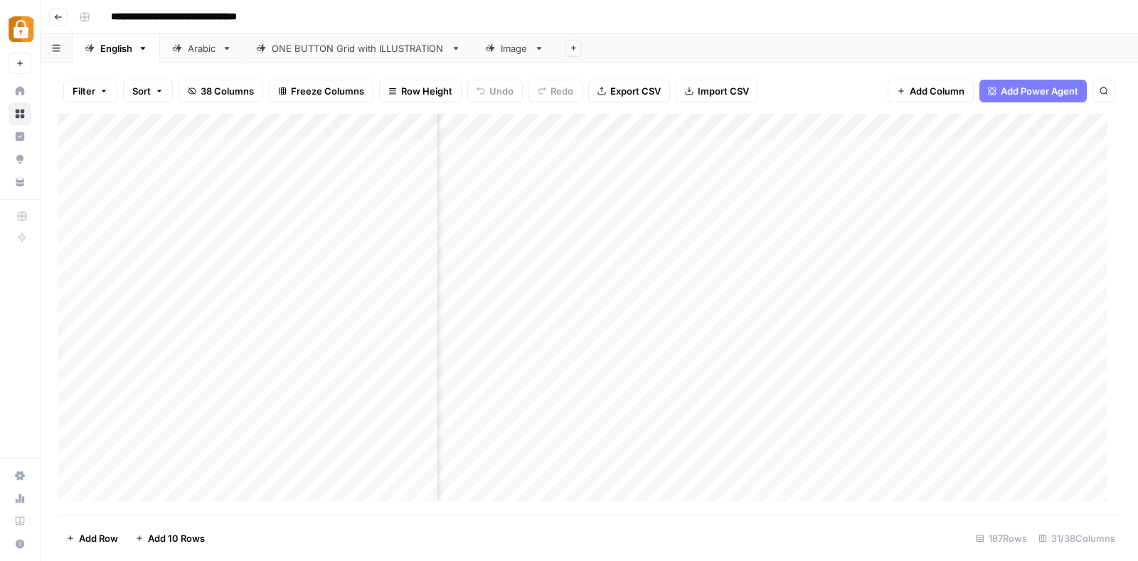
scroll to position [0, 803]
click at [697, 140] on div "Add Column" at bounding box center [589, 314] width 1063 height 401
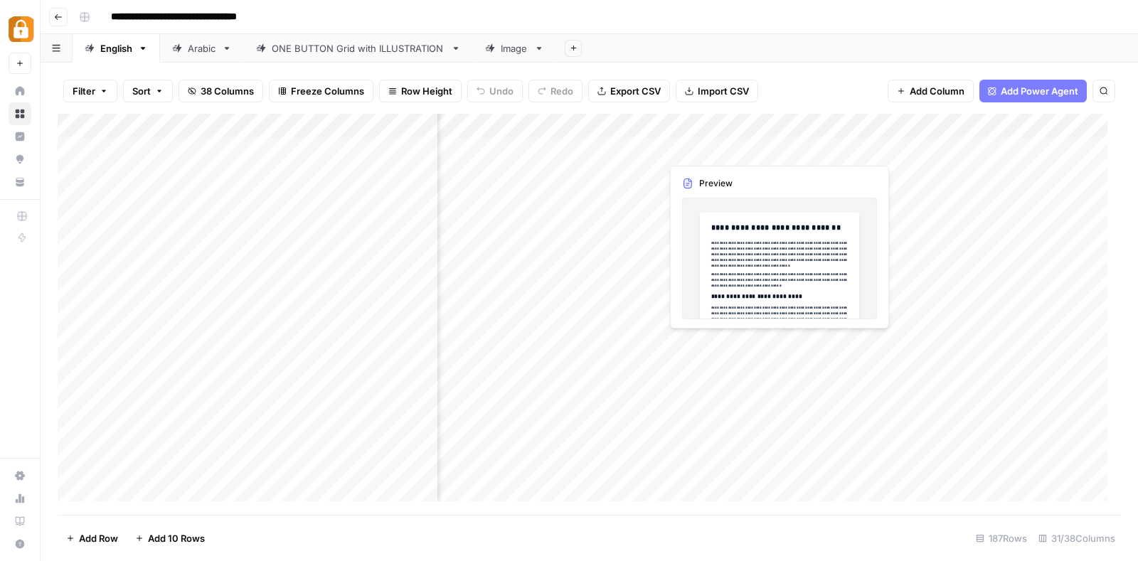
click at [697, 140] on div "Add Column" at bounding box center [589, 314] width 1063 height 401
click at [697, 140] on body "**********" at bounding box center [569, 280] width 1138 height 561
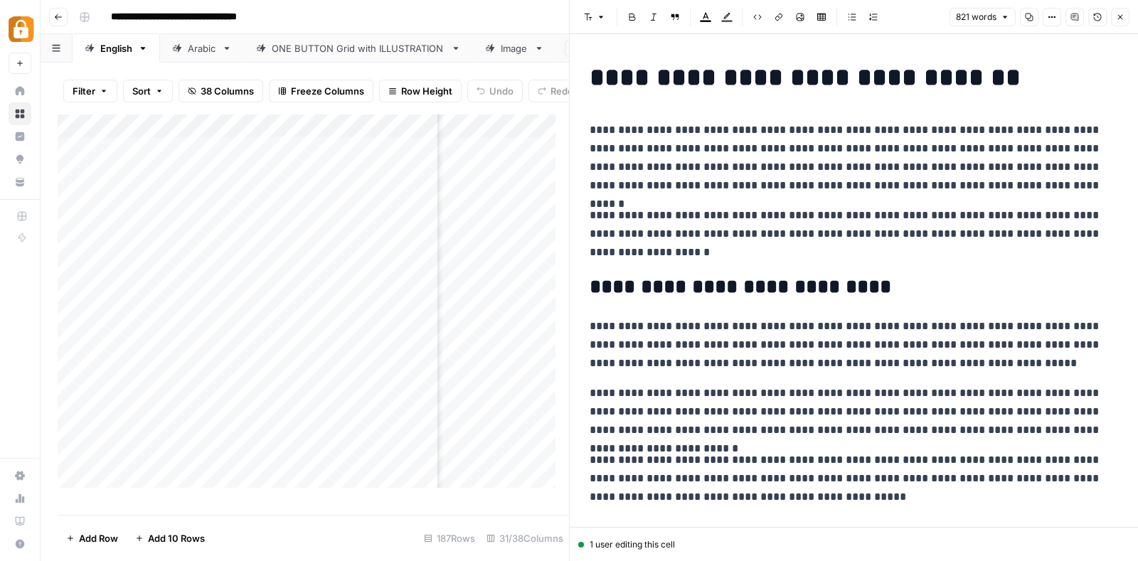
click at [1116, 9] on button "Close" at bounding box center [1120, 17] width 18 height 18
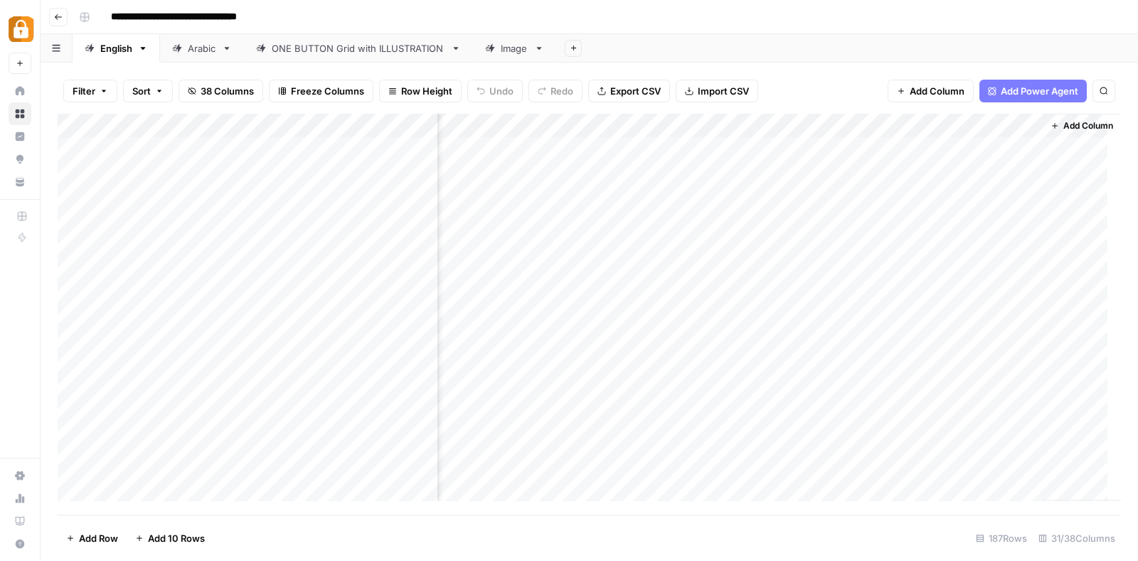
scroll to position [0, 3489]
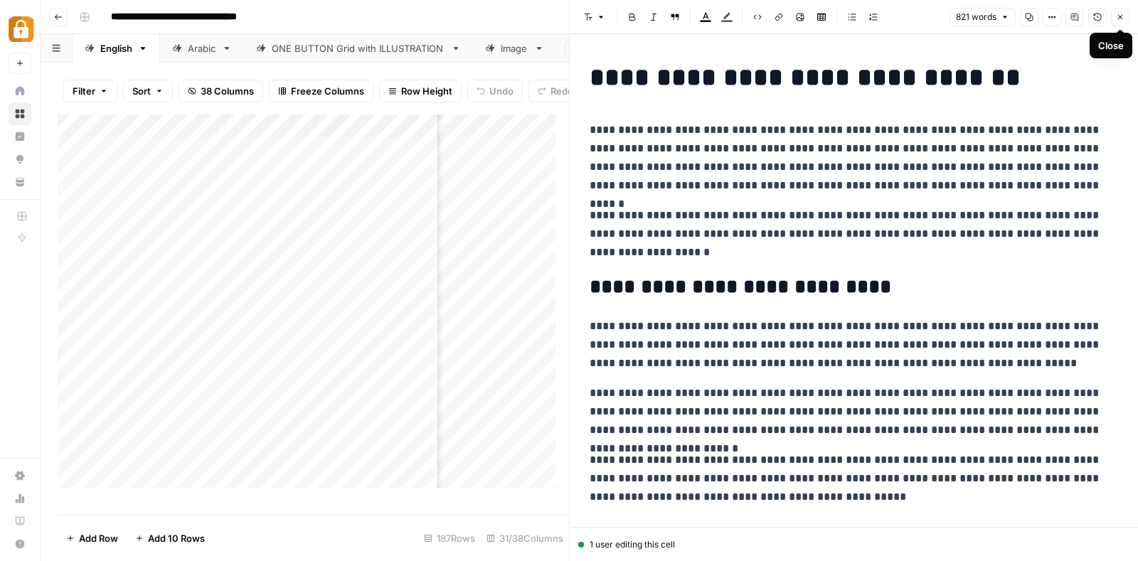
click at [1119, 13] on icon "button" at bounding box center [1119, 17] width 9 height 9
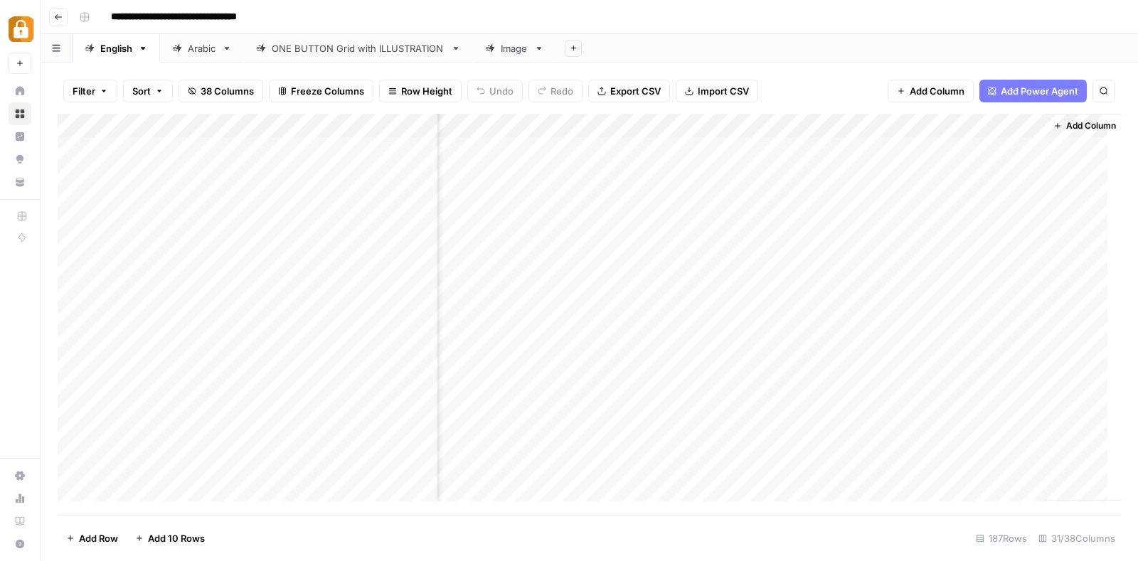
scroll to position [0, 3489]
click at [954, 140] on div "Add Column" at bounding box center [589, 314] width 1063 height 401
click at [950, 213] on div "Add Column" at bounding box center [589, 314] width 1063 height 401
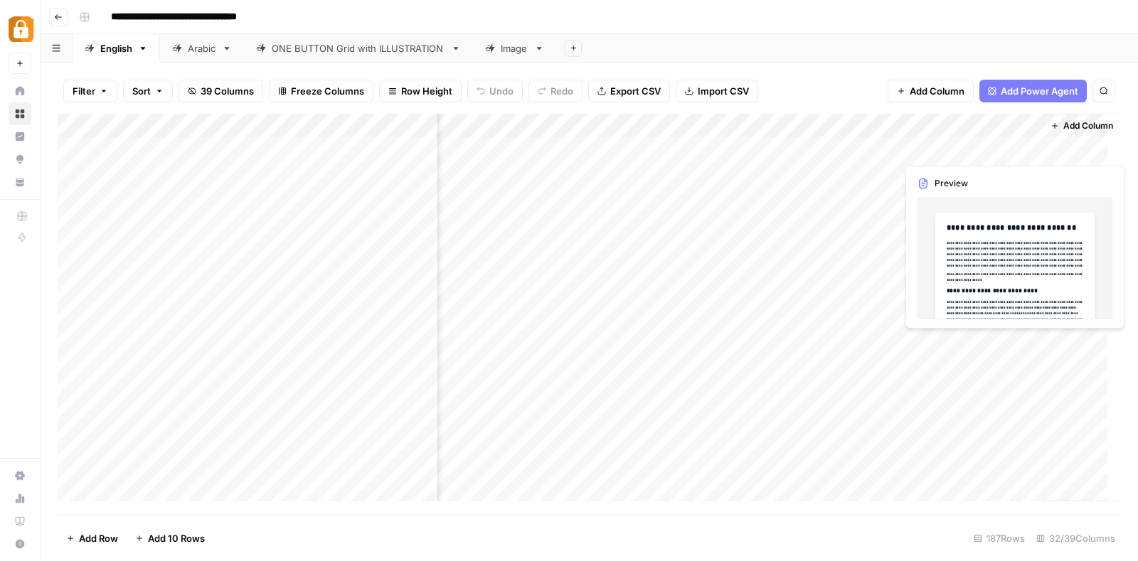
click at [933, 148] on div "Add Column" at bounding box center [589, 314] width 1063 height 401
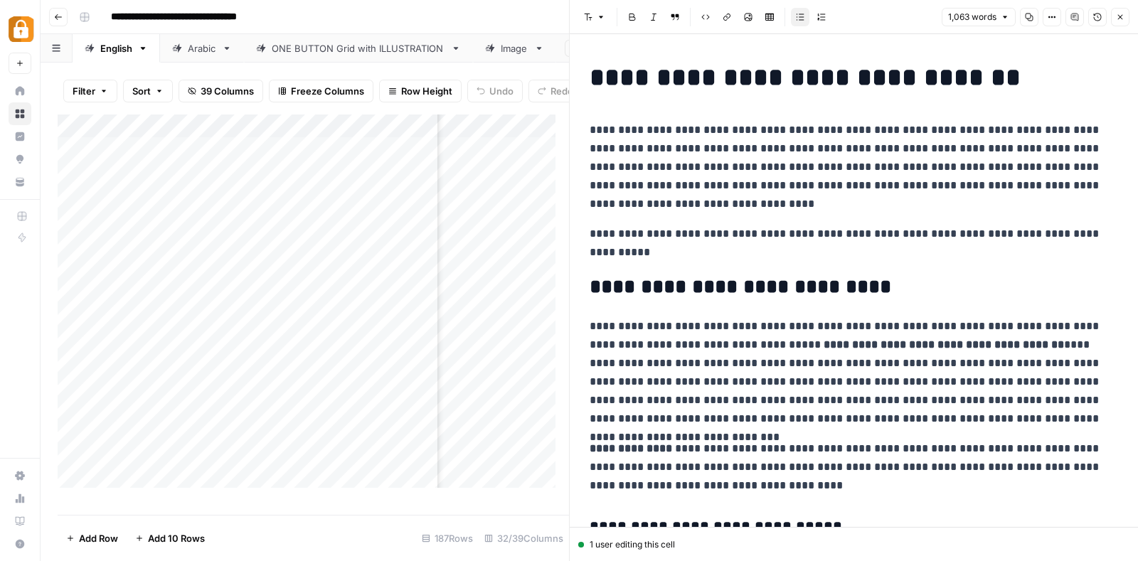
scroll to position [0, 1041]
click at [500, 166] on div "Add Column" at bounding box center [313, 307] width 511 height 387
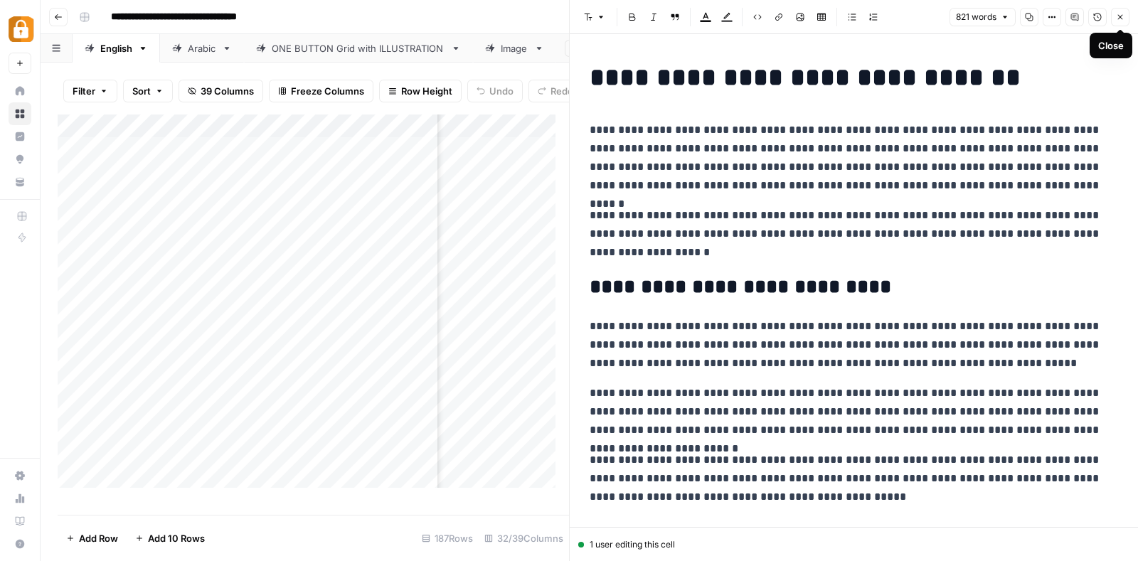
click at [1125, 18] on button "Close" at bounding box center [1120, 17] width 18 height 18
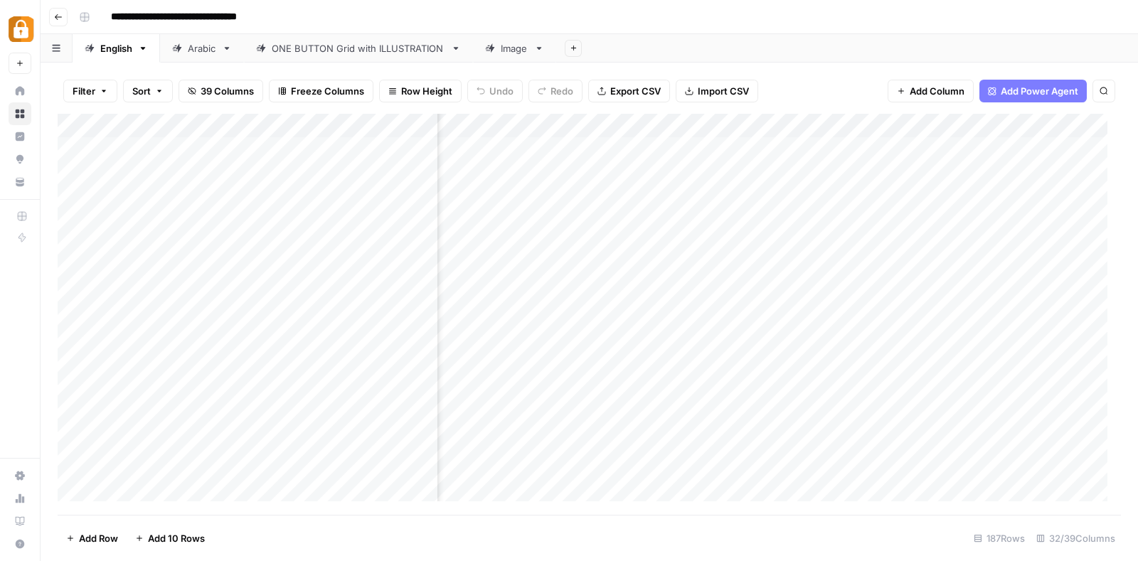
scroll to position [0, 3617]
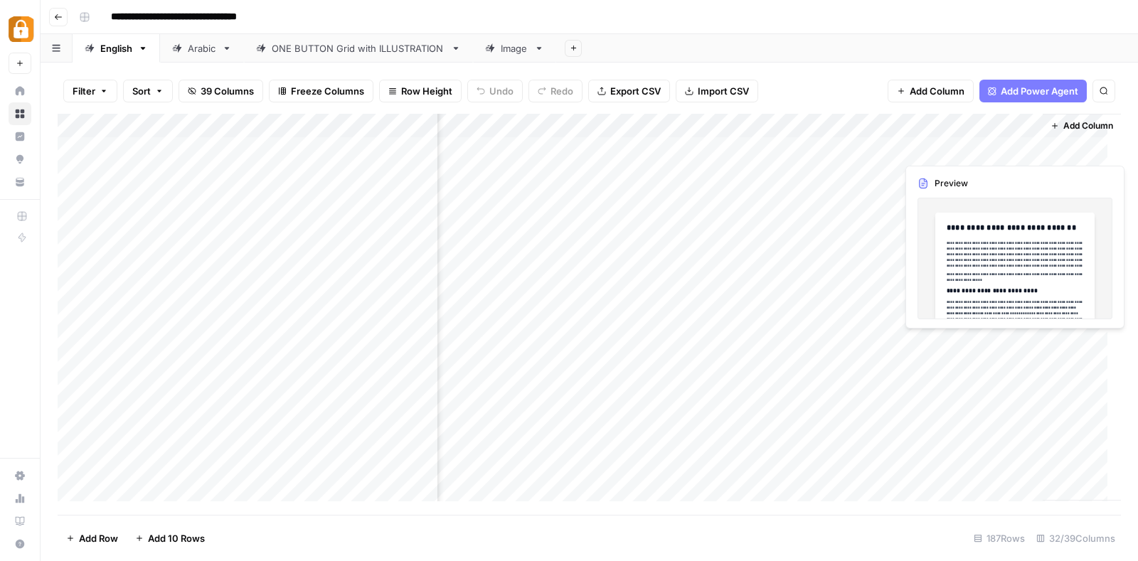
click at [971, 147] on div "Add Column" at bounding box center [589, 314] width 1063 height 401
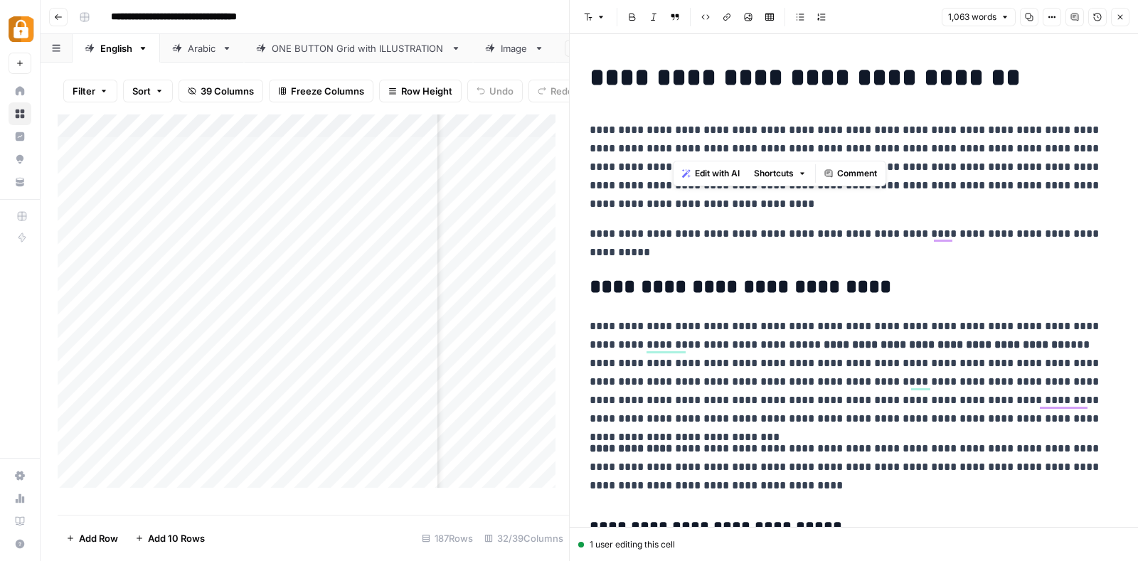
drag, startPoint x: 684, startPoint y: 149, endPoint x: 670, endPoint y: 148, distance: 14.2
click at [670, 148] on p "**********" at bounding box center [846, 167] width 515 height 92
copy p "*"
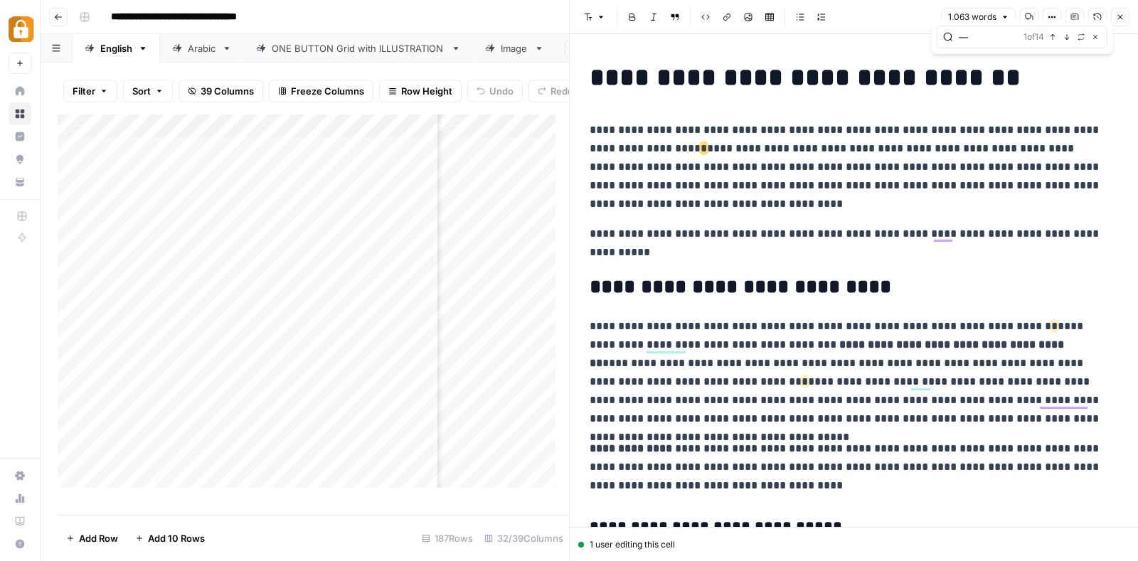
type input "—"
click at [1079, 39] on icon "button" at bounding box center [1081, 37] width 6 height 6
type input ","
click at [990, 83] on button "Replace all" at bounding box center [977, 91] width 82 height 18
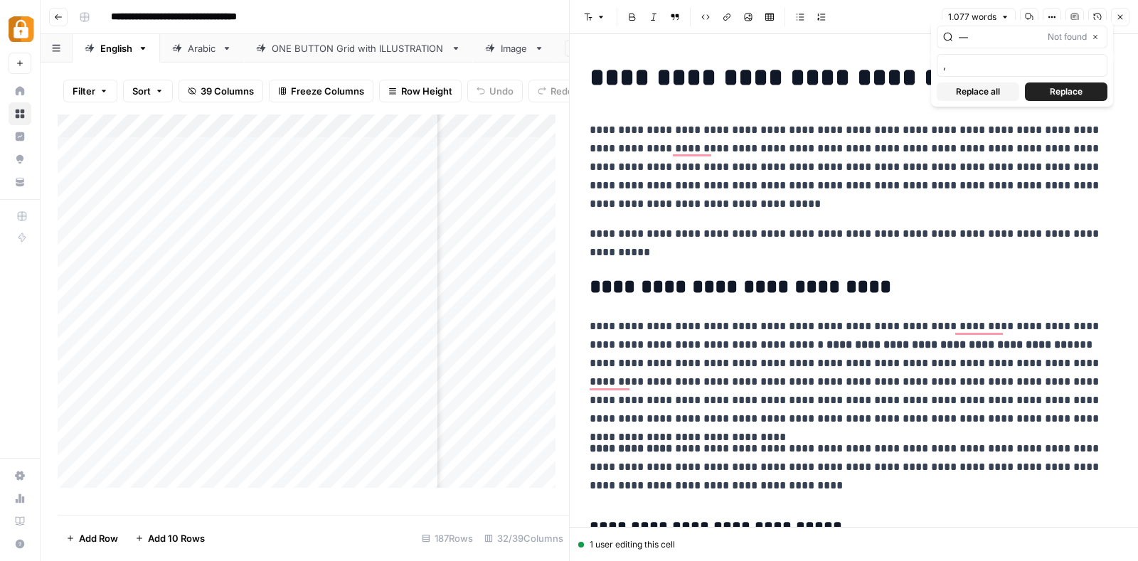
click at [934, 164] on p "**********" at bounding box center [846, 167] width 515 height 92
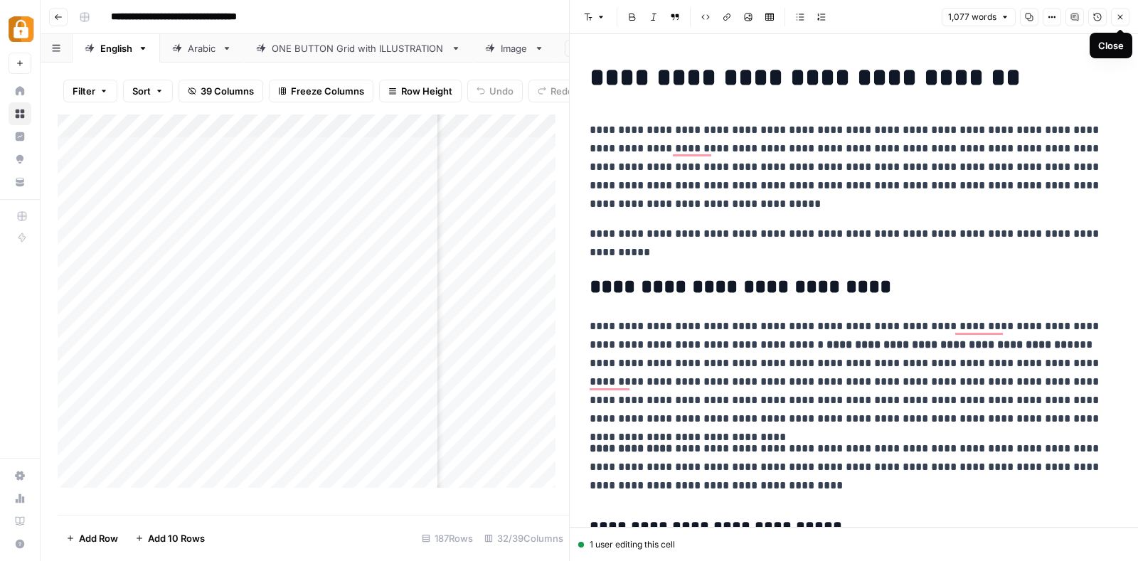
click at [1124, 16] on button "Close" at bounding box center [1120, 17] width 18 height 18
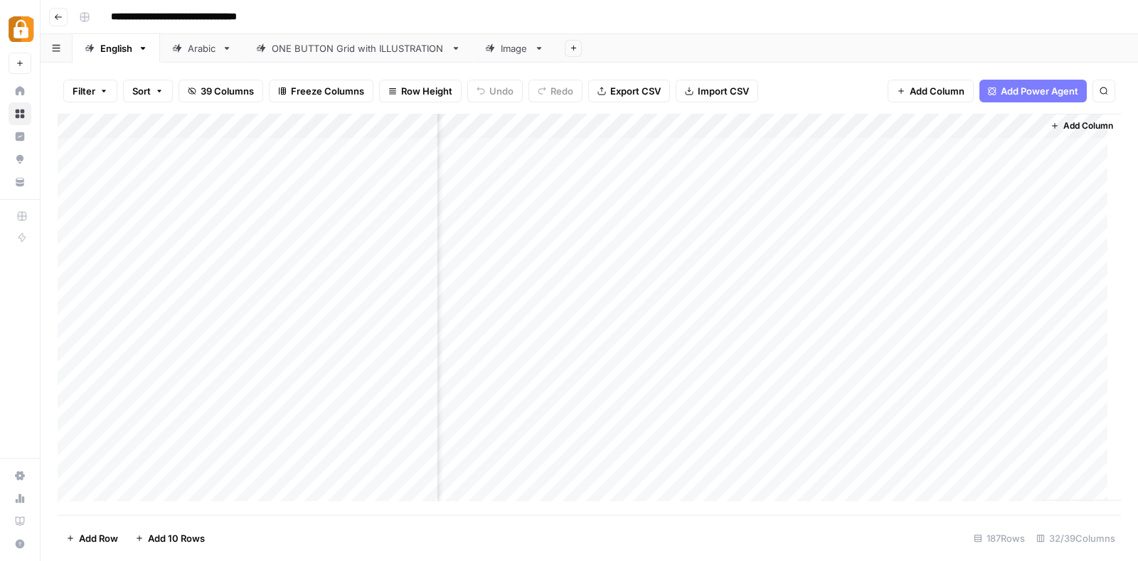
drag, startPoint x: 834, startPoint y: 127, endPoint x: 516, endPoint y: 138, distance: 318.0
click at [516, 138] on div "Add Column" at bounding box center [589, 314] width 1063 height 401
drag, startPoint x: 931, startPoint y: 119, endPoint x: 668, endPoint y: 128, distance: 263.9
click at [668, 128] on div "Add Column" at bounding box center [589, 314] width 1063 height 401
drag, startPoint x: 735, startPoint y: 117, endPoint x: 511, endPoint y: 139, distance: 225.0
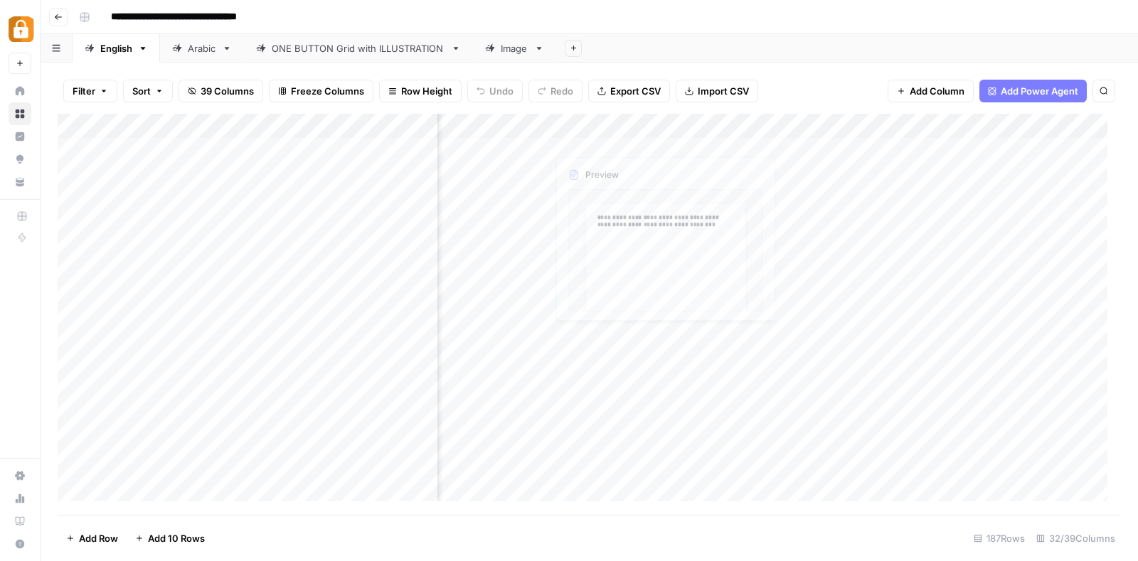
click at [511, 139] on div "Add Column" at bounding box center [589, 314] width 1063 height 401
drag, startPoint x: 858, startPoint y: 119, endPoint x: 606, endPoint y: 127, distance: 252.5
click at [606, 127] on div "Add Column" at bounding box center [589, 314] width 1063 height 401
drag, startPoint x: 782, startPoint y: 119, endPoint x: 510, endPoint y: 145, distance: 273.6
click at [510, 145] on div "Add Column" at bounding box center [589, 314] width 1063 height 401
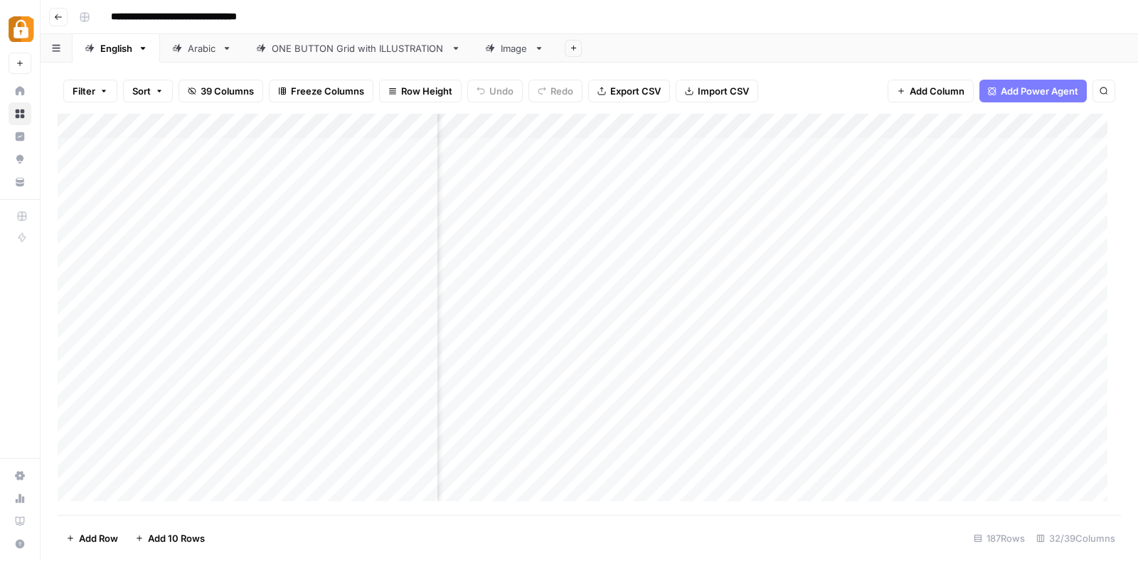
drag, startPoint x: 921, startPoint y: 112, endPoint x: 799, endPoint y: 99, distance: 122.3
click at [799, 99] on div "Filter Sort 39 Columns Freeze Columns Row Height Undo Redo Export CSV Import CS…" at bounding box center [589, 91] width 1063 height 46
drag, startPoint x: 935, startPoint y: 122, endPoint x: 697, endPoint y: 141, distance: 238.2
click at [697, 141] on div "Add Column" at bounding box center [589, 314] width 1063 height 401
drag, startPoint x: 833, startPoint y: 124, endPoint x: 477, endPoint y: 139, distance: 355.8
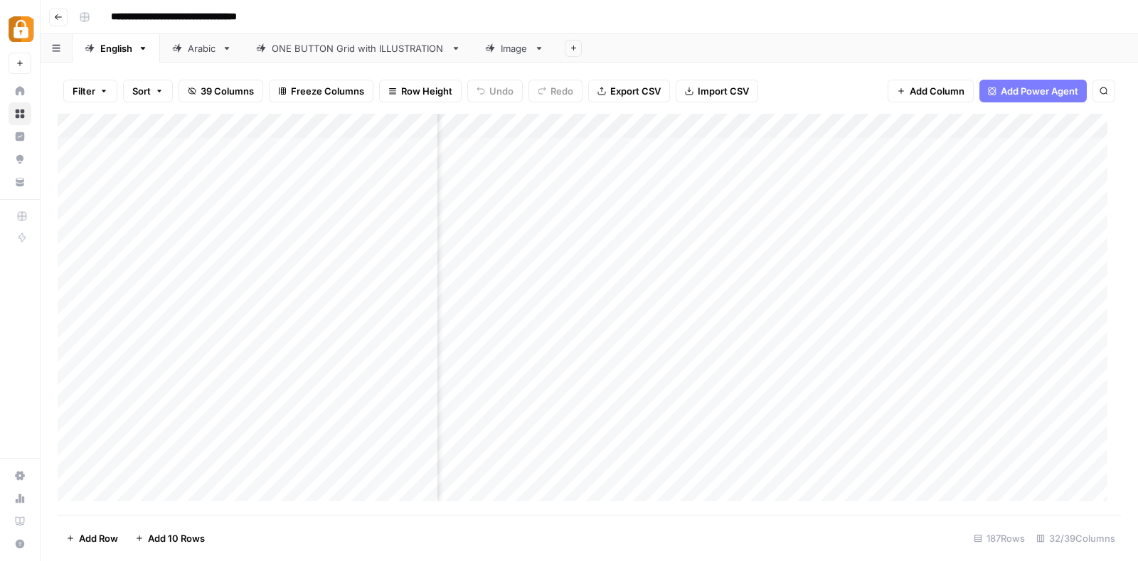
click at [477, 139] on div "Add Column" at bounding box center [589, 314] width 1063 height 401
drag, startPoint x: 970, startPoint y: 119, endPoint x: 582, endPoint y: 136, distance: 388.6
click at [582, 136] on div "Add Column" at bounding box center [589, 314] width 1063 height 401
drag, startPoint x: 835, startPoint y: 124, endPoint x: 486, endPoint y: 150, distance: 350.0
click at [486, 150] on div "Add Column" at bounding box center [589, 314] width 1063 height 401
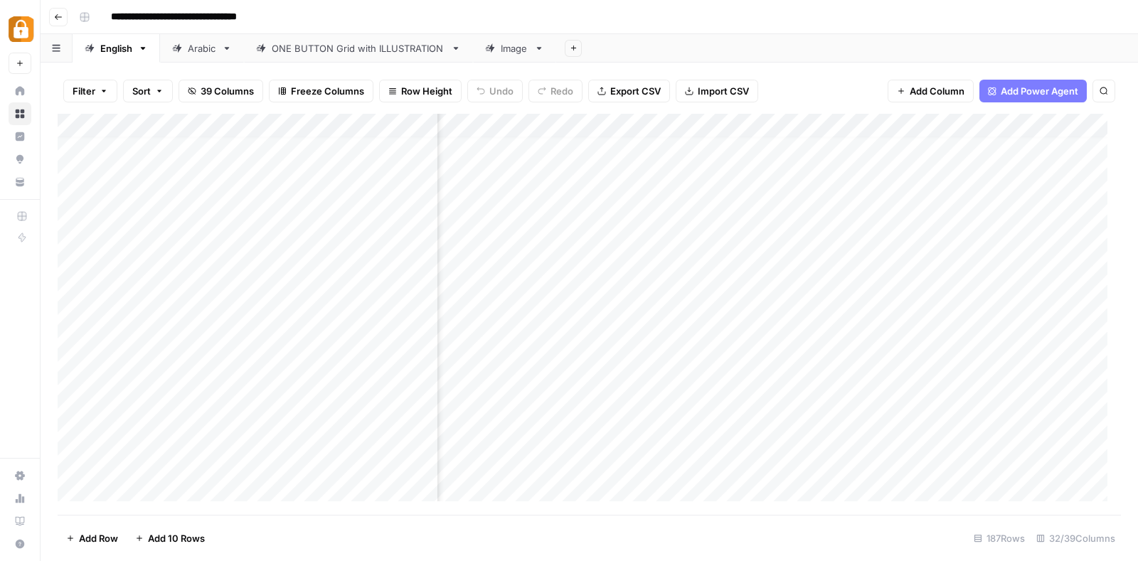
drag, startPoint x: 954, startPoint y: 123, endPoint x: 594, endPoint y: 143, distance: 361.0
click at [594, 143] on div "Add Column" at bounding box center [589, 314] width 1063 height 401
drag, startPoint x: 707, startPoint y: 127, endPoint x: 467, endPoint y: 129, distance: 240.3
click at [467, 129] on div "Add Column" at bounding box center [589, 314] width 1063 height 401
drag, startPoint x: 840, startPoint y: 116, endPoint x: 594, endPoint y: 130, distance: 245.7
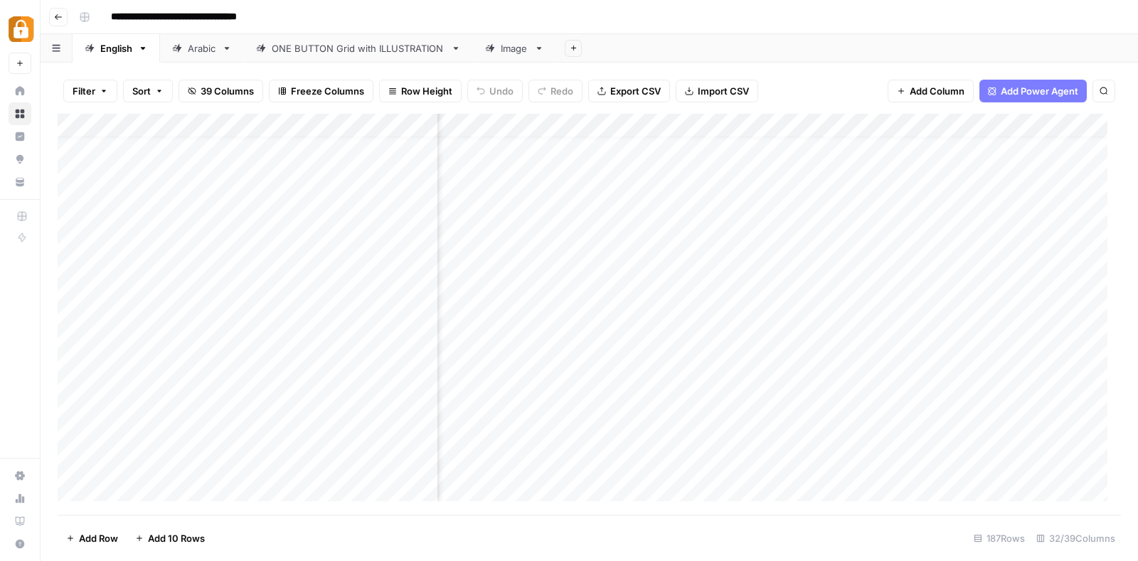
click at [594, 130] on div "Add Column" at bounding box center [589, 314] width 1063 height 401
drag, startPoint x: 1045, startPoint y: 123, endPoint x: 545, endPoint y: 141, distance: 500.8
click at [545, 141] on div "Add Column" at bounding box center [589, 314] width 1063 height 401
drag, startPoint x: 1010, startPoint y: 124, endPoint x: 648, endPoint y: 133, distance: 362.0
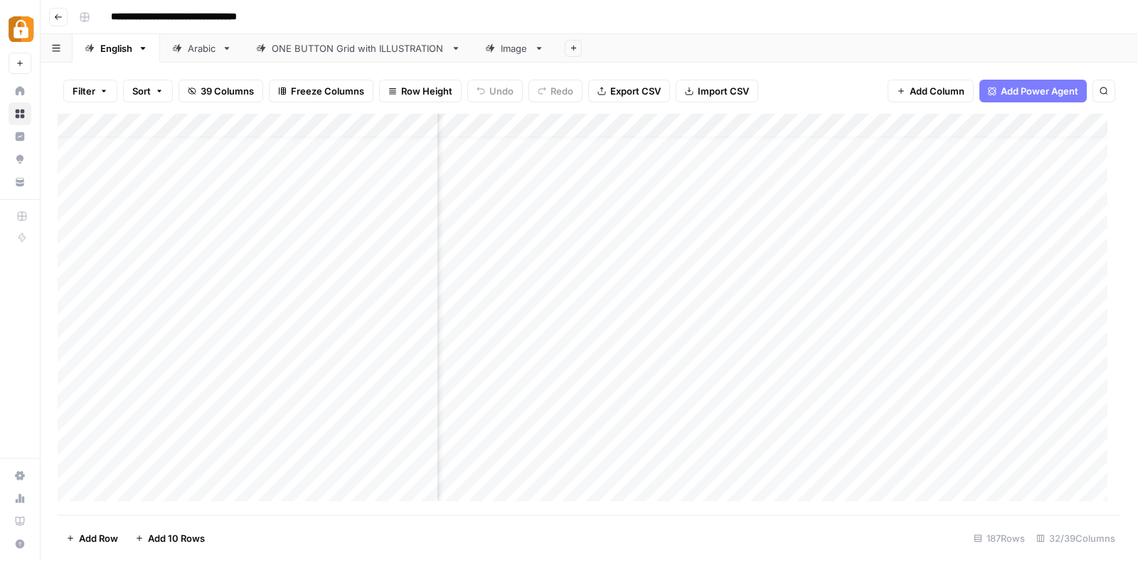
click at [648, 133] on div "Add Column" at bounding box center [589, 314] width 1063 height 401
drag, startPoint x: 942, startPoint y: 119, endPoint x: 471, endPoint y: 126, distance: 470.7
click at [471, 126] on div "Add Column" at bounding box center [589, 314] width 1063 height 401
drag, startPoint x: 946, startPoint y: 126, endPoint x: 608, endPoint y: 125, distance: 337.7
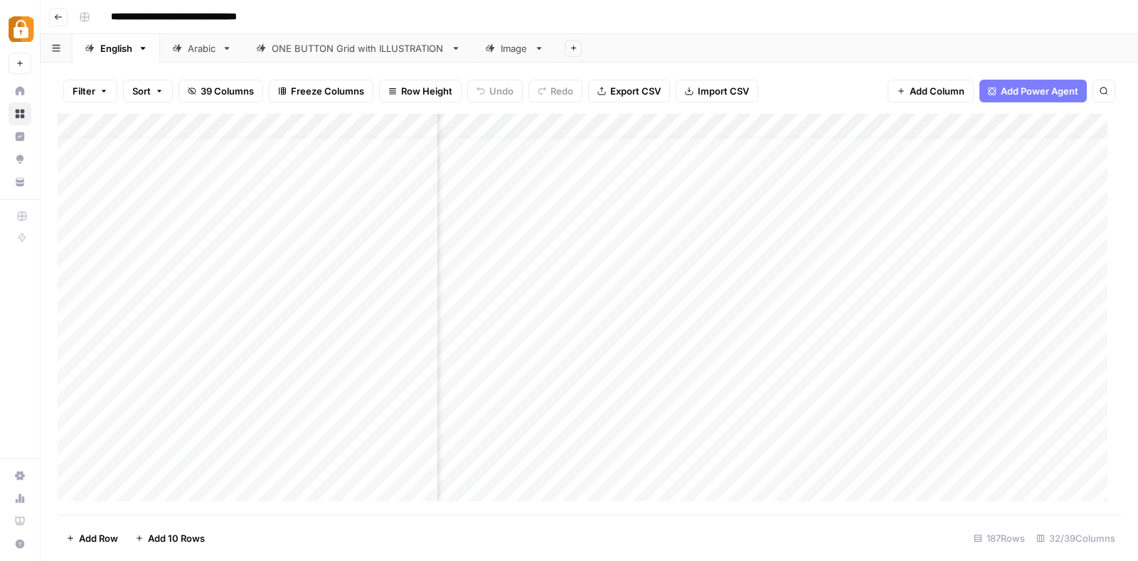
click at [608, 125] on div "Add Column" at bounding box center [589, 314] width 1063 height 401
drag, startPoint x: 832, startPoint y: 127, endPoint x: 498, endPoint y: 133, distance: 334.2
click at [498, 133] on div "Add Column" at bounding box center [589, 314] width 1063 height 401
drag, startPoint x: 966, startPoint y: 129, endPoint x: 668, endPoint y: 132, distance: 298.6
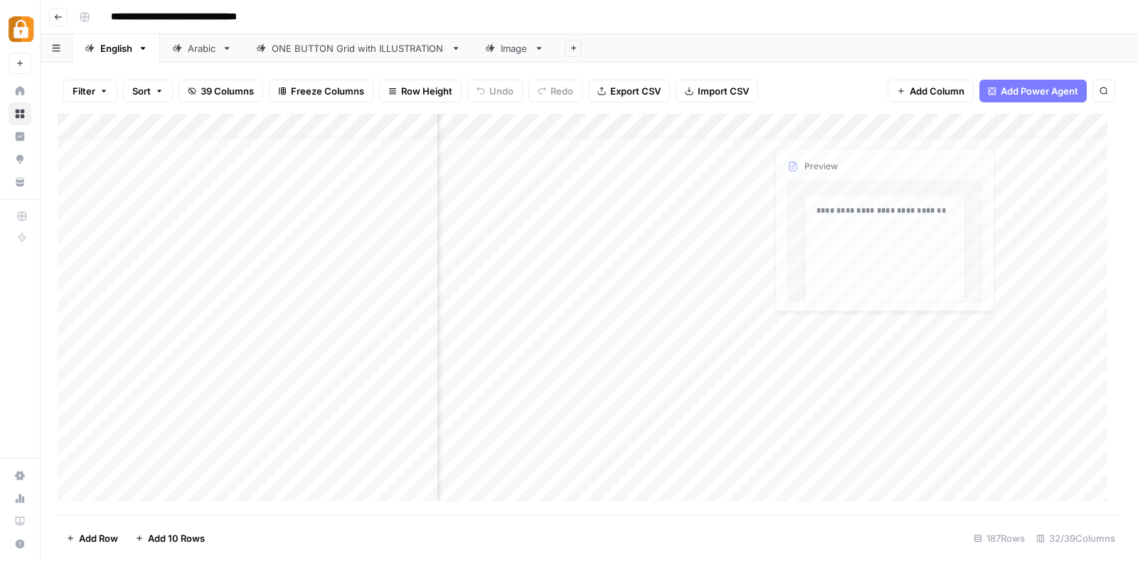
click at [668, 132] on div "Add Column" at bounding box center [589, 314] width 1063 height 401
click at [958, 121] on div "Add Column" at bounding box center [589, 314] width 1063 height 401
click at [960, 156] on input "Output (1)" at bounding box center [973, 160] width 144 height 14
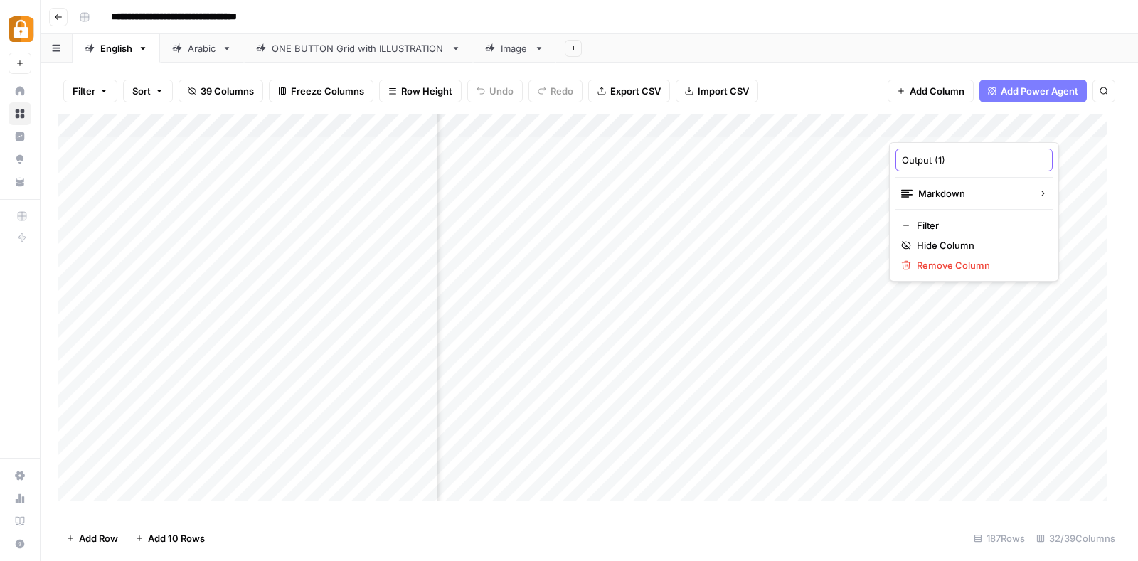
click at [960, 156] on input "Output (1)" at bounding box center [973, 160] width 144 height 14
type input "E"
type input "Edited Suggestions"
click at [882, 9] on div "**********" at bounding box center [598, 17] width 1050 height 23
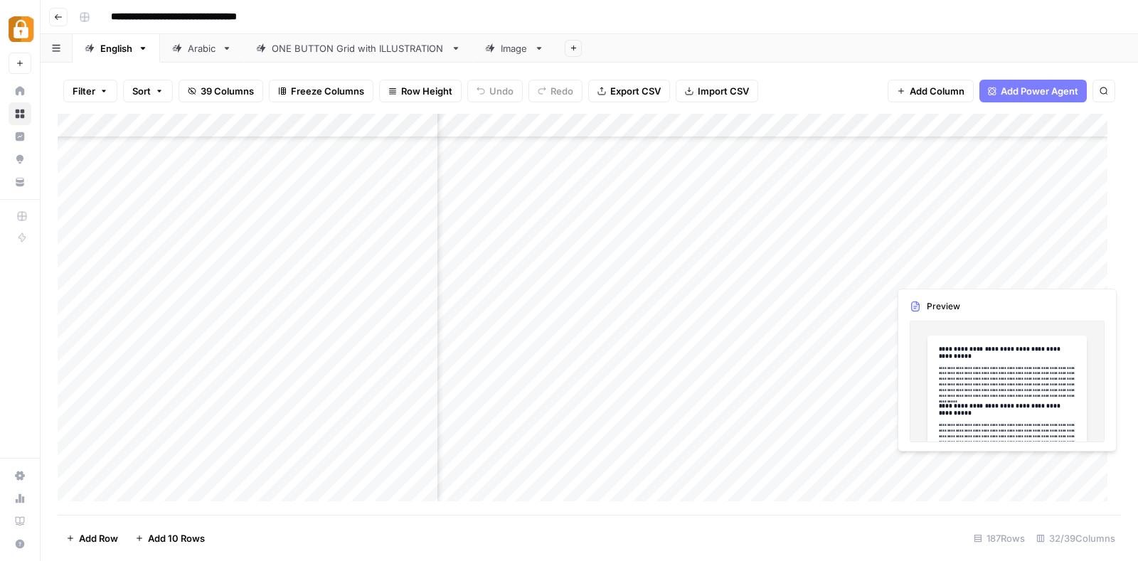
click at [953, 268] on div "Add Column" at bounding box center [589, 314] width 1063 height 401
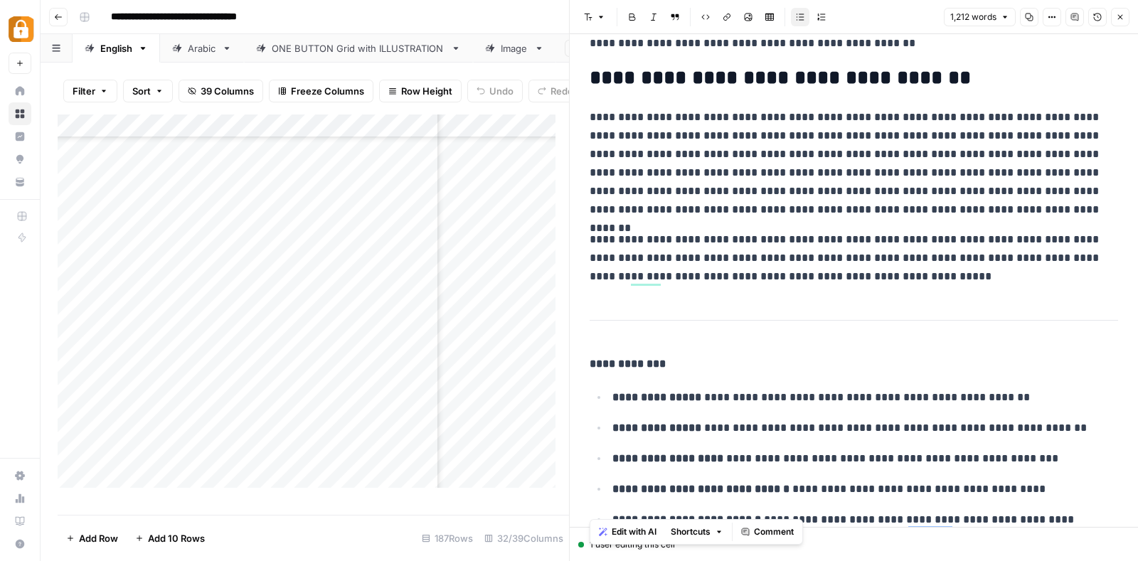
scroll to position [2453, 0]
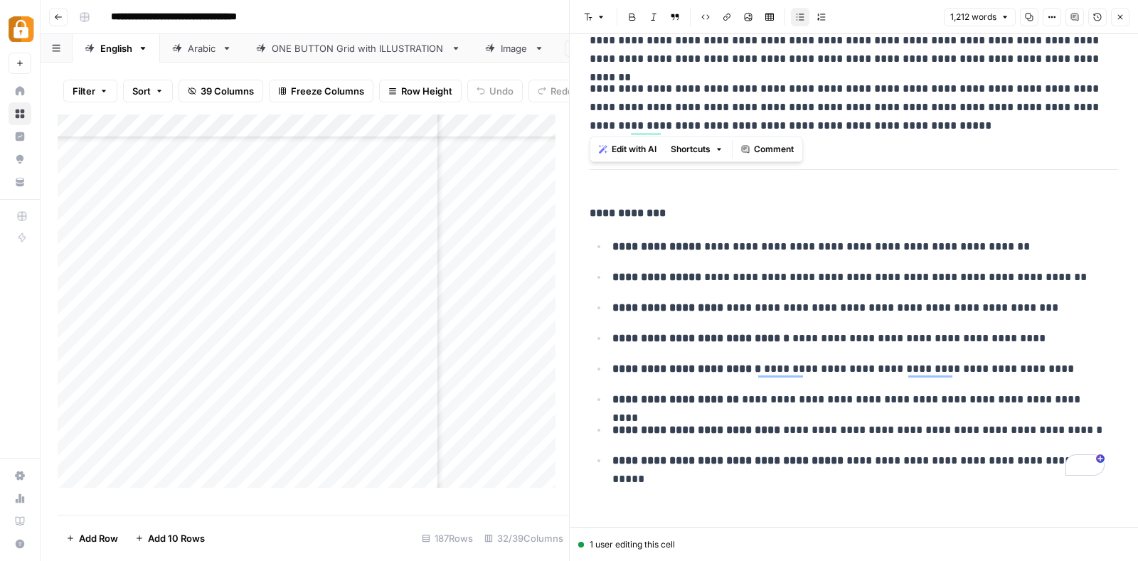
drag, startPoint x: 591, startPoint y: 69, endPoint x: 946, endPoint y: 136, distance: 361.0
click at [1121, 15] on icon "button" at bounding box center [1120, 17] width 5 height 5
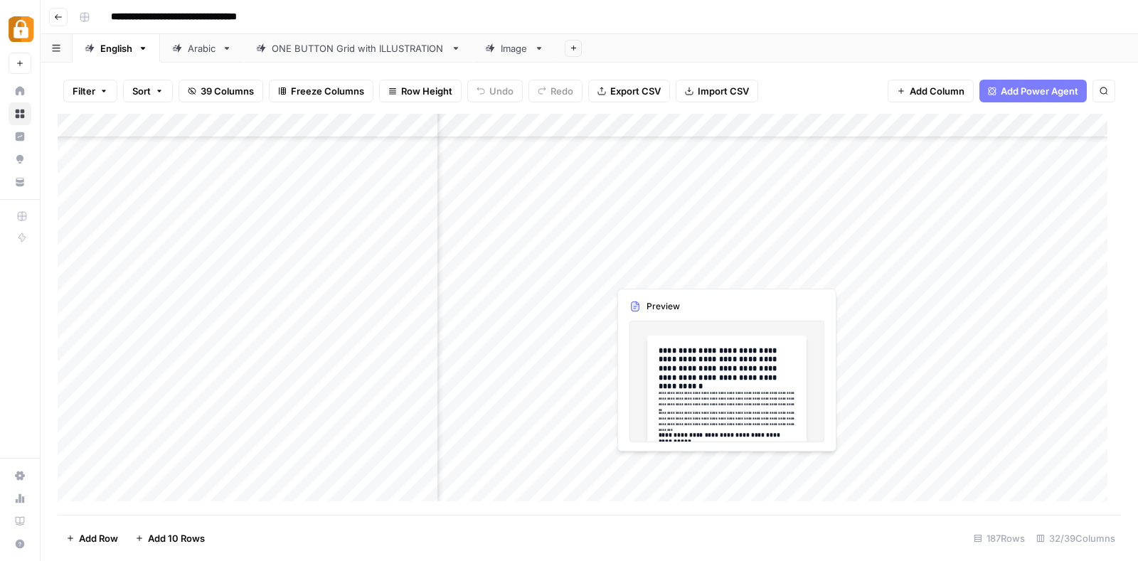
click at [658, 268] on div "Add Column" at bounding box center [589, 314] width 1063 height 401
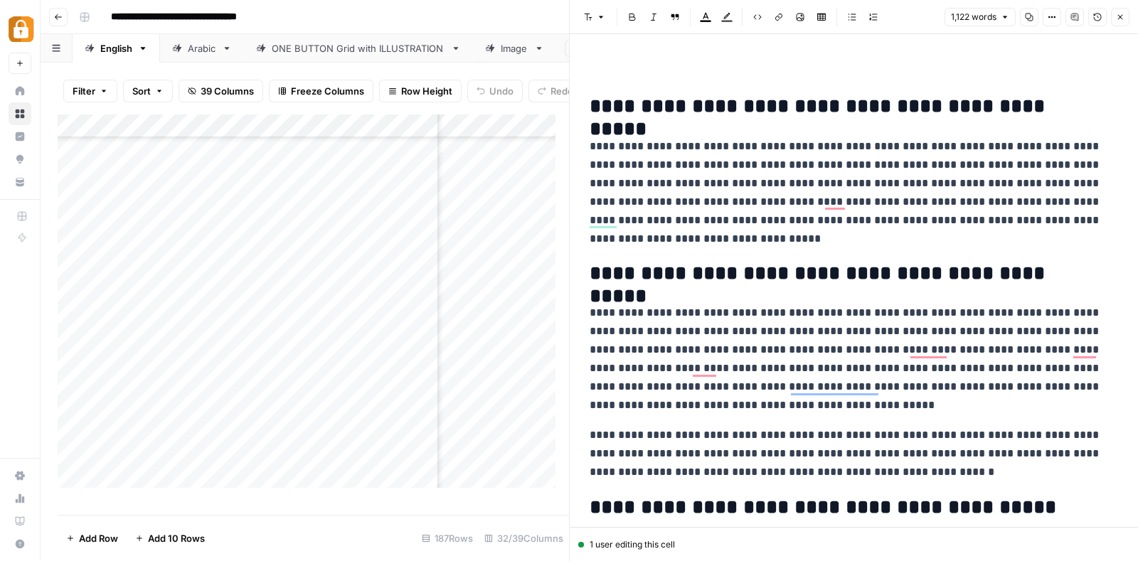
click at [594, 118] on h2 "**********" at bounding box center [846, 106] width 515 height 23
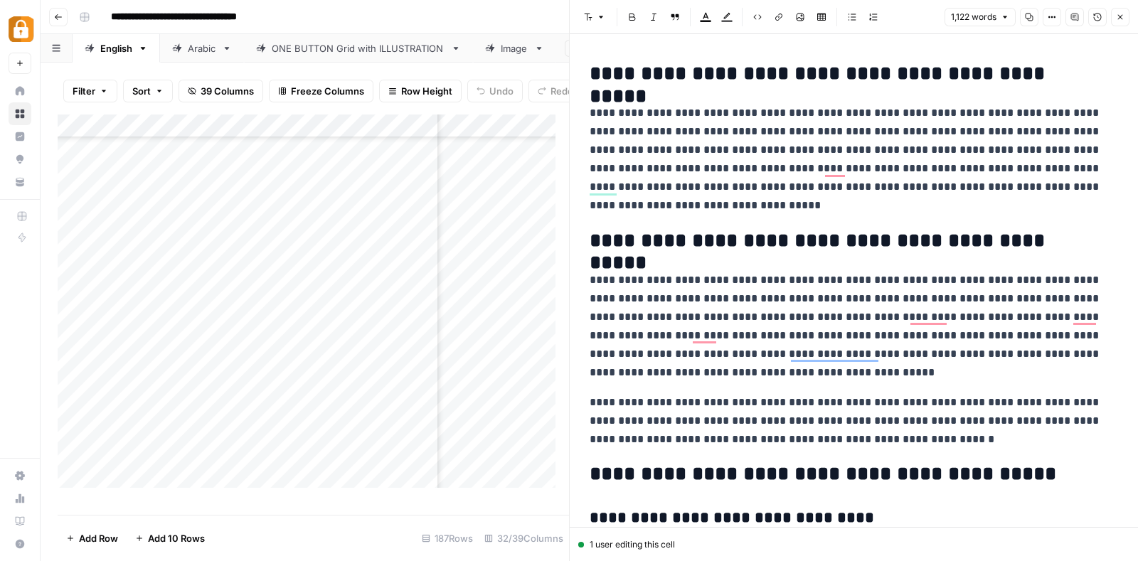
click at [843, 77] on h2 "**********" at bounding box center [846, 74] width 515 height 23
click at [590, 10] on button "Font style" at bounding box center [594, 17] width 33 height 18
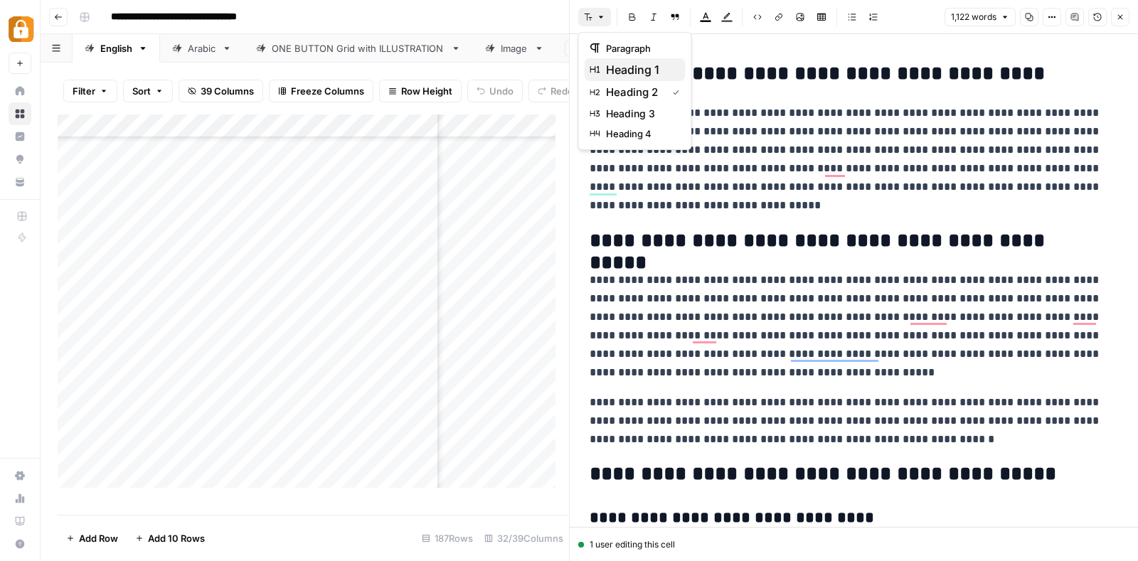
click at [626, 65] on span "heading 1" at bounding box center [640, 69] width 68 height 17
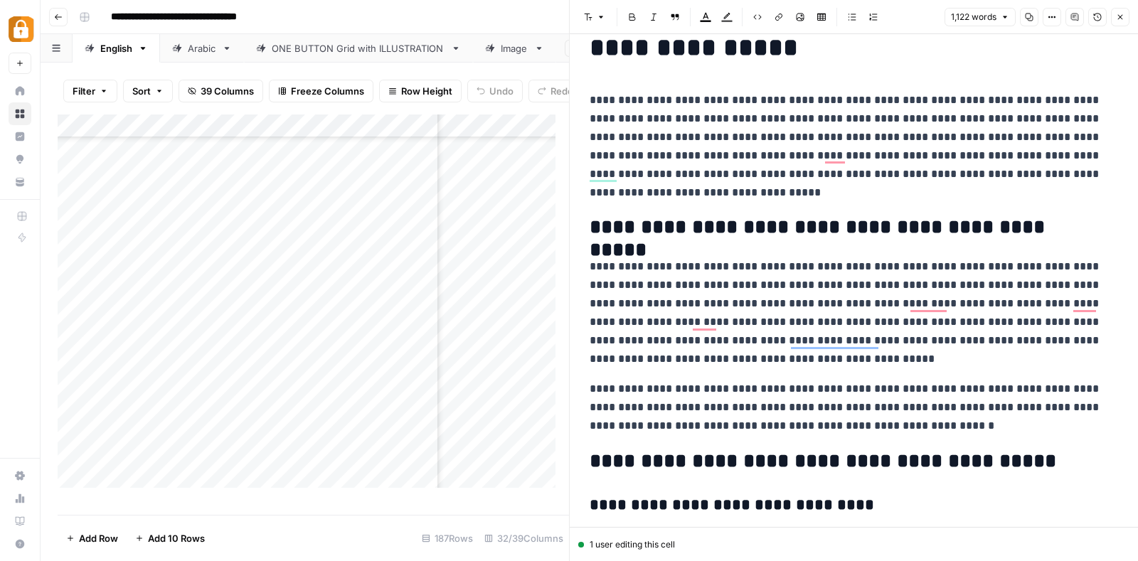
scroll to position [83, 0]
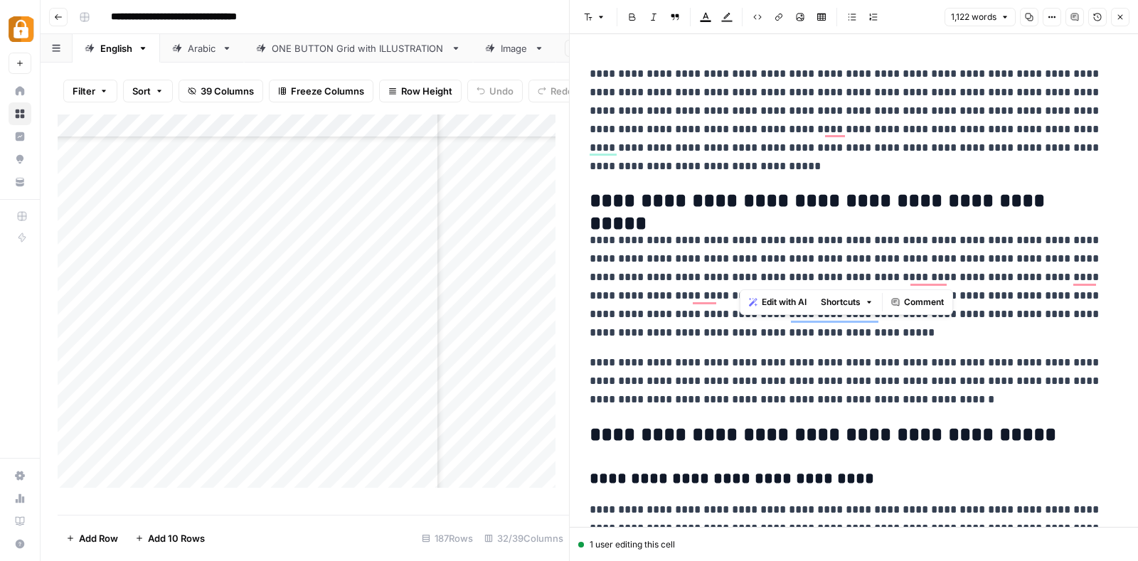
drag, startPoint x: 954, startPoint y: 275, endPoint x: 946, endPoint y: 275, distance: 7.8
click at [946, 275] on p "**********" at bounding box center [846, 286] width 515 height 111
copy p "**"
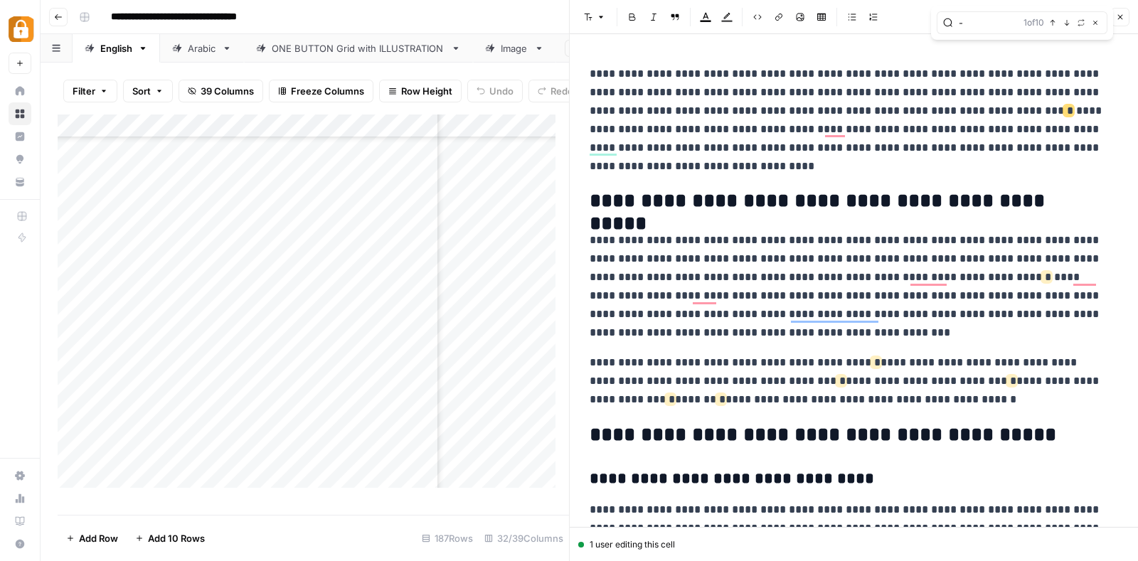
type input "-"
click at [1084, 23] on icon "button" at bounding box center [1080, 22] width 7 height 7
type input ","
click at [991, 76] on span "Replace all" at bounding box center [978, 77] width 44 height 13
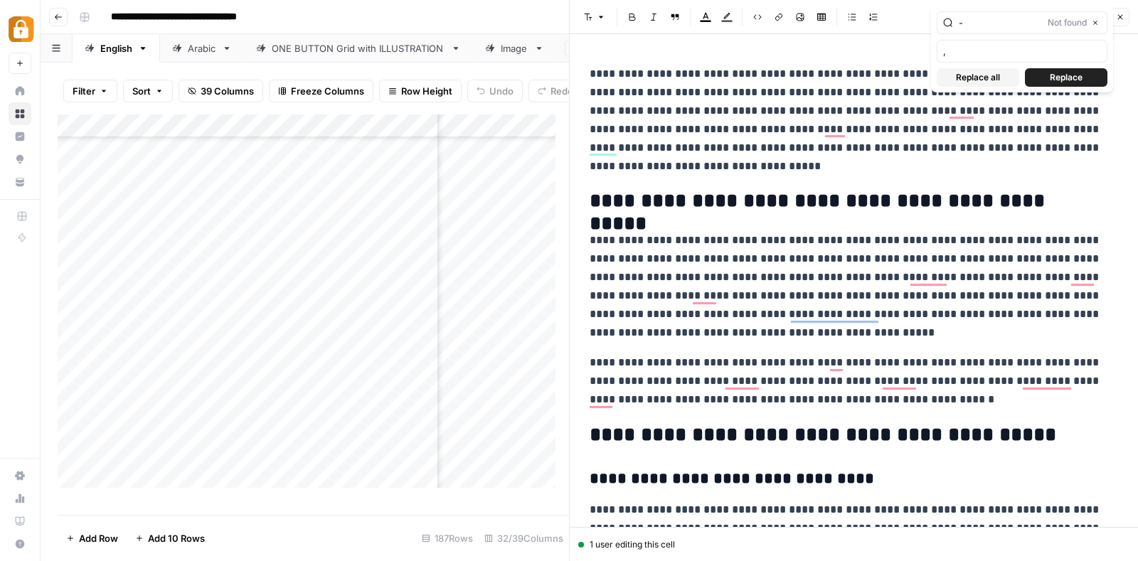
click at [1123, 17] on icon "button" at bounding box center [1119, 17] width 9 height 9
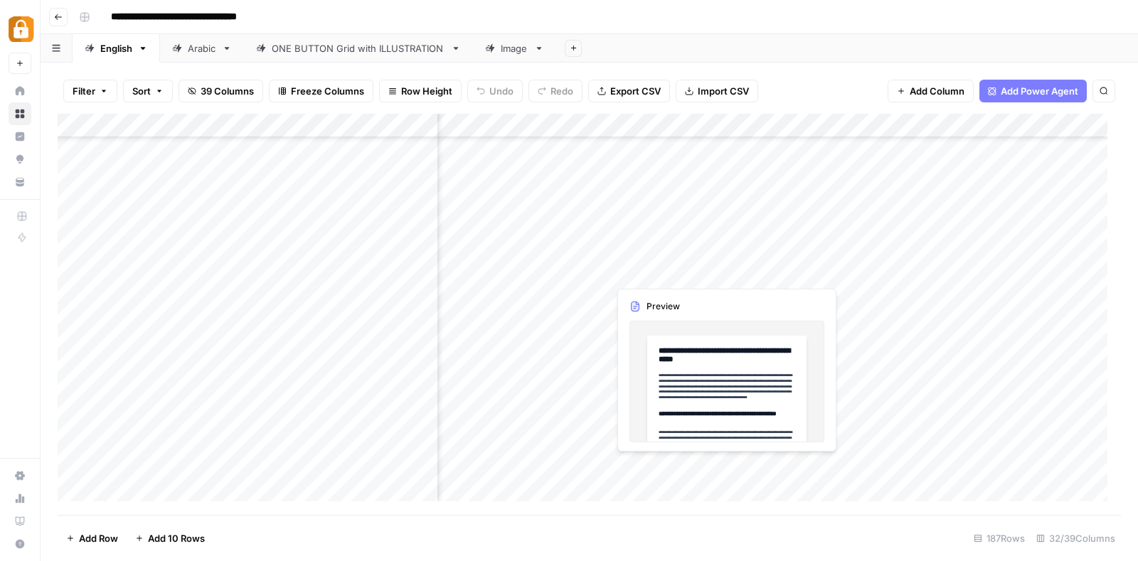
click at [660, 260] on div "Add Column" at bounding box center [589, 314] width 1063 height 401
click at [660, 260] on div at bounding box center [673, 272] width 130 height 26
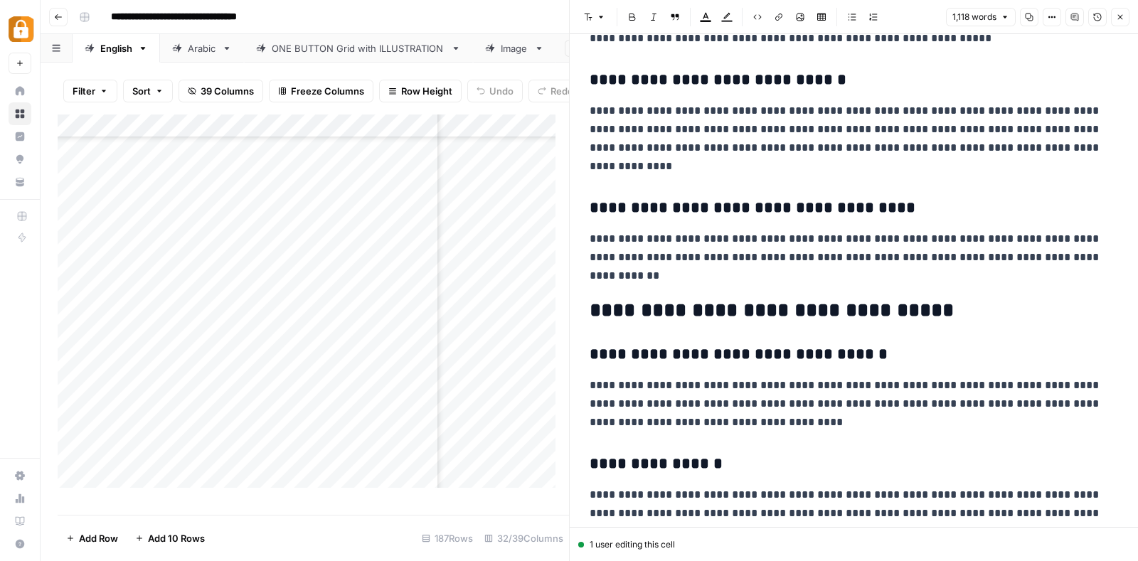
scroll to position [1749, 0]
click at [1126, 19] on button "Close" at bounding box center [1120, 17] width 18 height 18
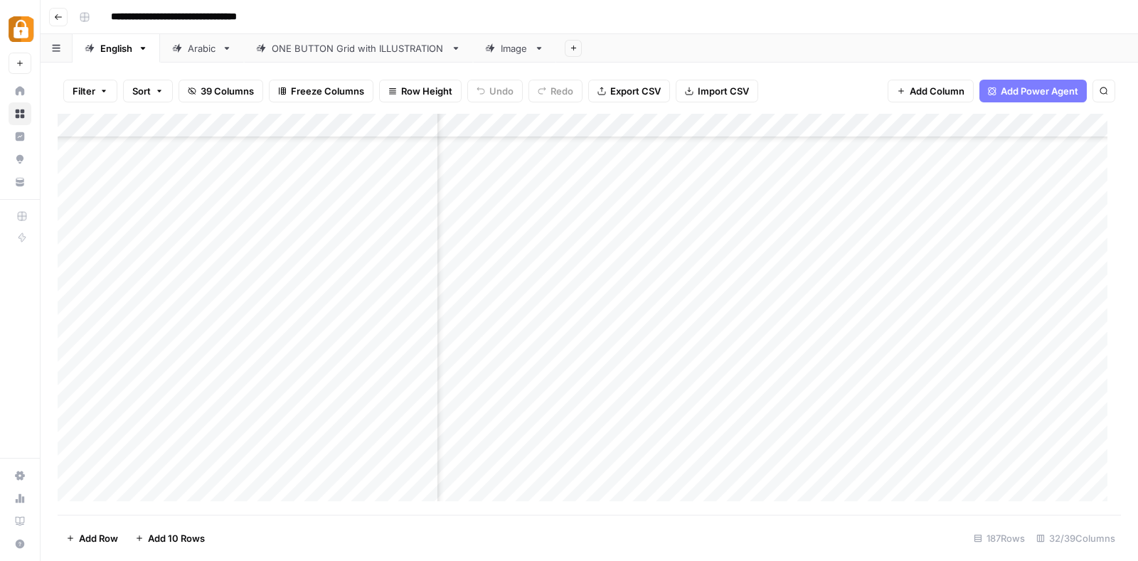
click at [946, 127] on div "Add Column" at bounding box center [589, 314] width 1063 height 401
click at [899, 159] on div "Edited Suggestions" at bounding box center [973, 160] width 157 height 23
type input "E"
type input "(Edits)"
click at [880, 24] on div "**********" at bounding box center [598, 17] width 1050 height 23
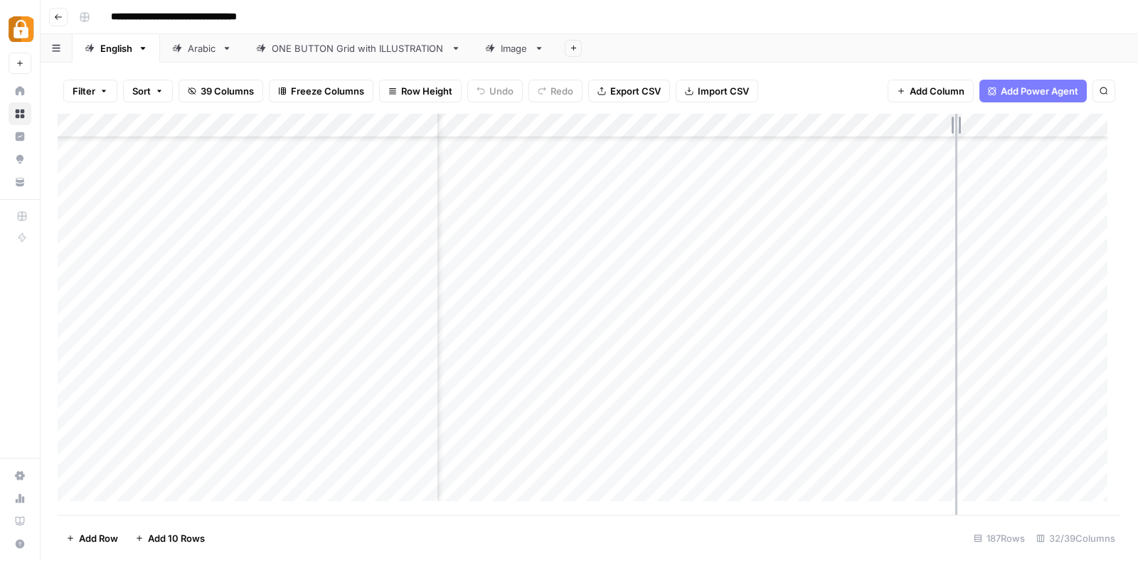
drag, startPoint x: 1017, startPoint y: 120, endPoint x: 955, endPoint y: 120, distance: 62.6
click at [955, 120] on div "Add Column" at bounding box center [589, 314] width 1063 height 401
drag, startPoint x: 886, startPoint y: 126, endPoint x: 853, endPoint y: 123, distance: 32.8
click at [853, 123] on div "Add Column" at bounding box center [589, 314] width 1063 height 401
click at [792, 115] on div "Add Column" at bounding box center [589, 314] width 1063 height 401
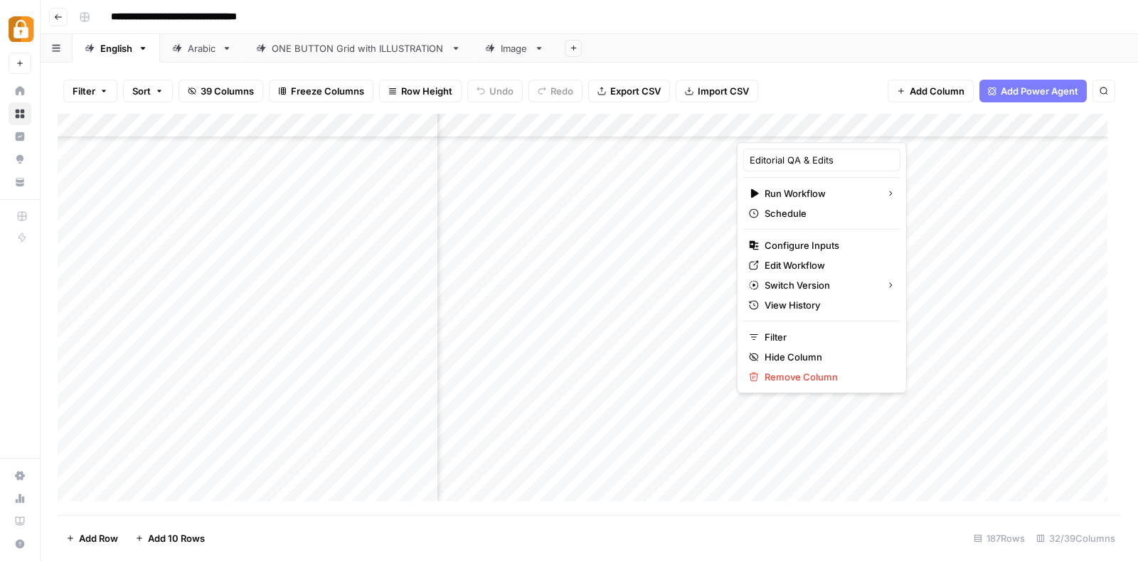
click at [838, 151] on div "Editorial QA & Edits" at bounding box center [821, 160] width 157 height 23
type input "Editorial QA"
click at [879, 6] on div "**********" at bounding box center [598, 17] width 1050 height 23
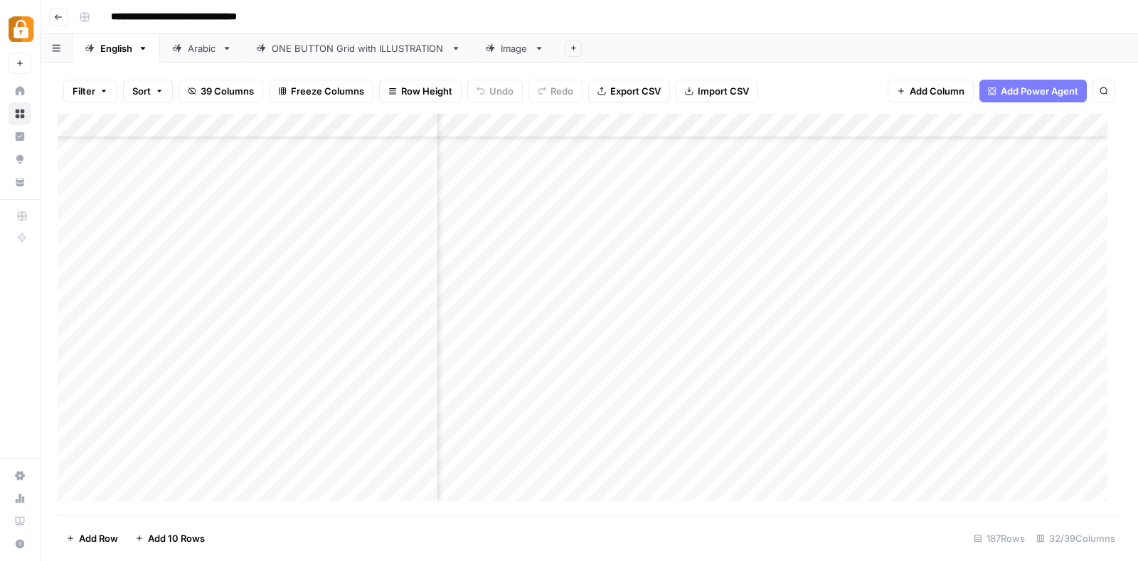
click at [202, 272] on div "Add Column" at bounding box center [589, 314] width 1063 height 401
type textarea "*"
type textarea "**********"
click at [132, 271] on div "Add Column" at bounding box center [589, 314] width 1063 height 401
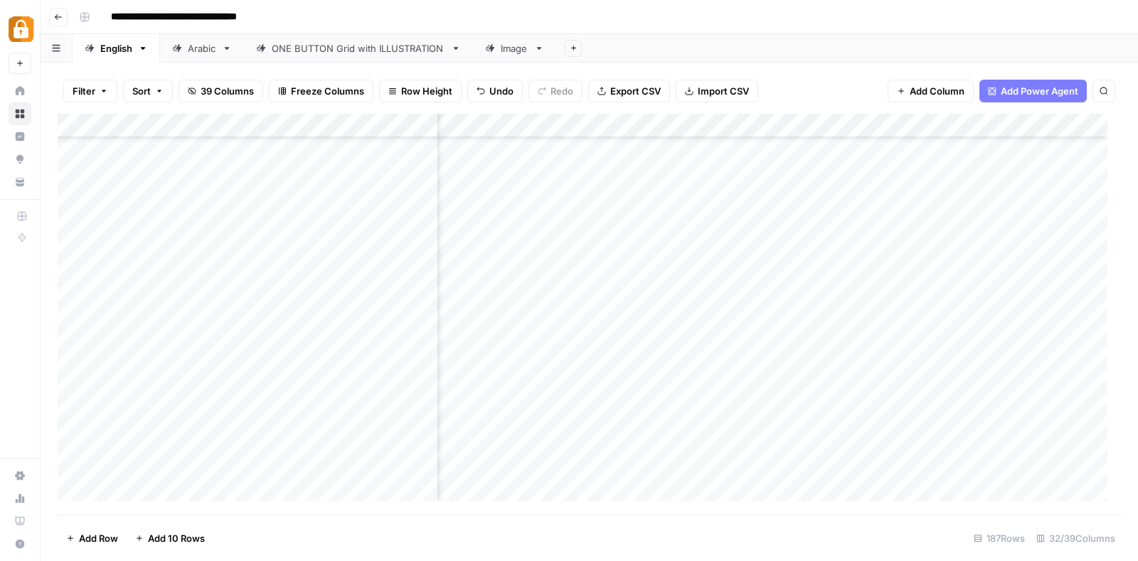
click at [132, 271] on div "Add Column" at bounding box center [589, 314] width 1063 height 401
click at [132, 271] on textarea "*****" at bounding box center [221, 273] width 228 height 20
type textarea "**********"
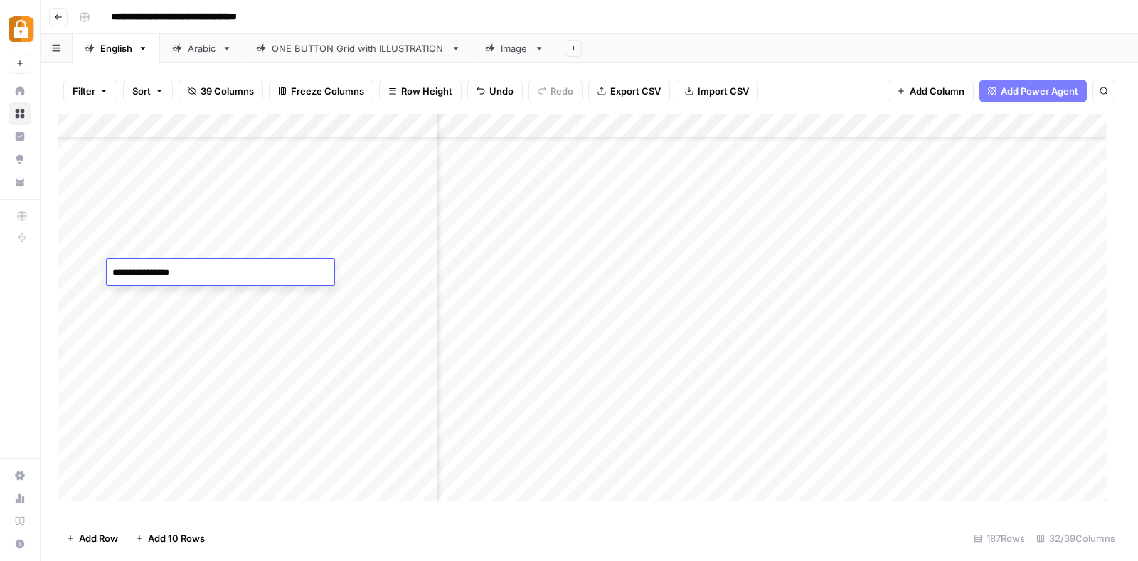
scroll to position [4059, 0]
click at [478, 273] on div "Add Column" at bounding box center [589, 314] width 1063 height 401
type textarea "*****"
type textarea "*******"
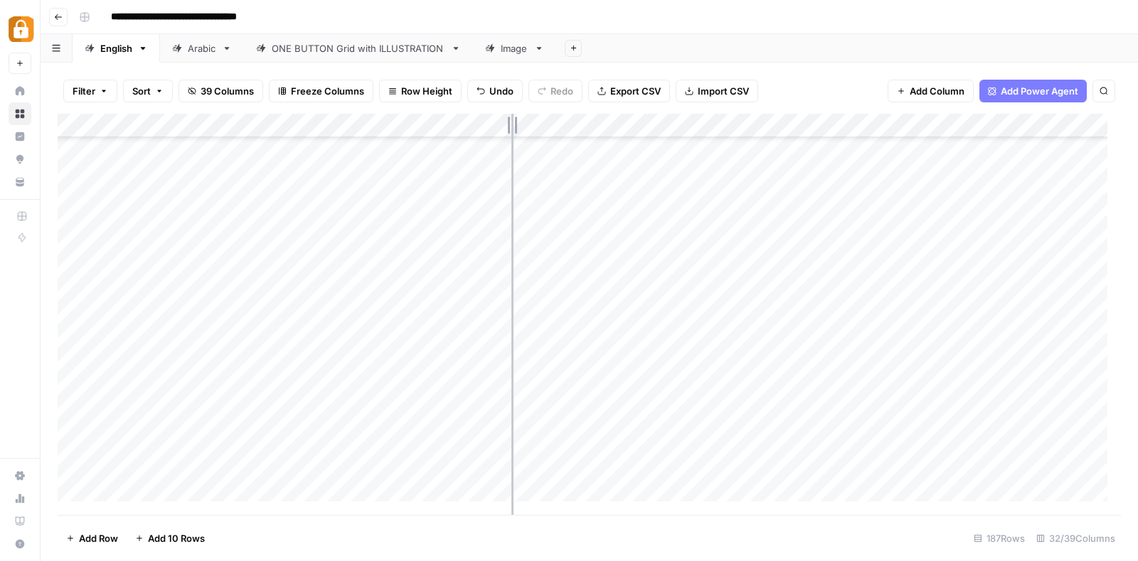
drag, startPoint x: 584, startPoint y: 117, endPoint x: 511, endPoint y: 119, distance: 73.3
click at [511, 119] on div "Add Column" at bounding box center [589, 314] width 1063 height 401
click at [606, 126] on div "Add Column" at bounding box center [589, 314] width 1063 height 401
click at [702, 11] on div "**********" at bounding box center [598, 17] width 1050 height 23
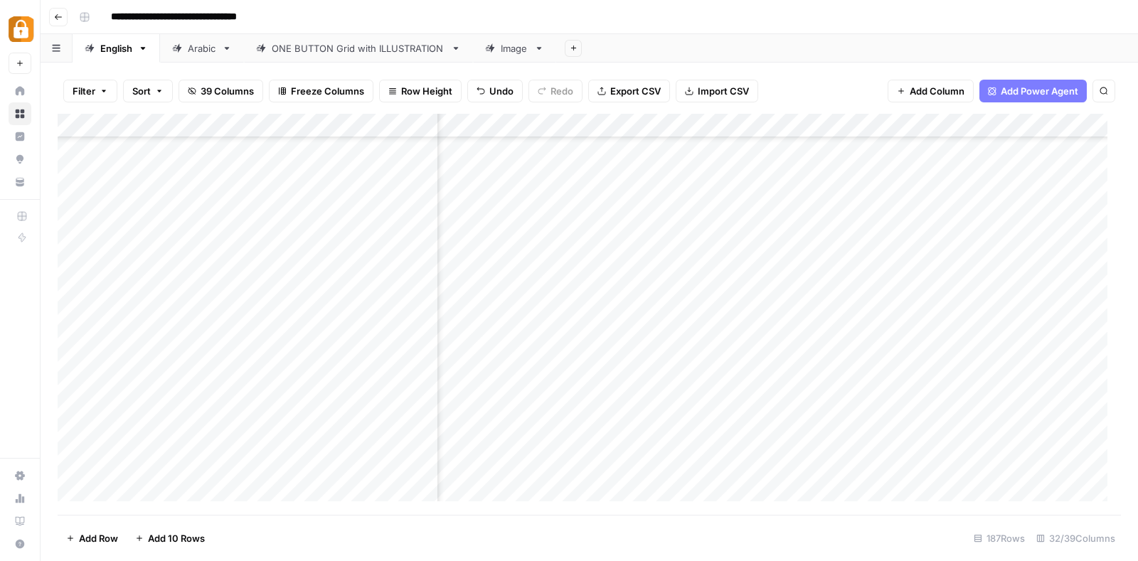
click at [153, 269] on div "Add Column" at bounding box center [589, 314] width 1063 height 401
type textarea "*"
type textarea "**********"
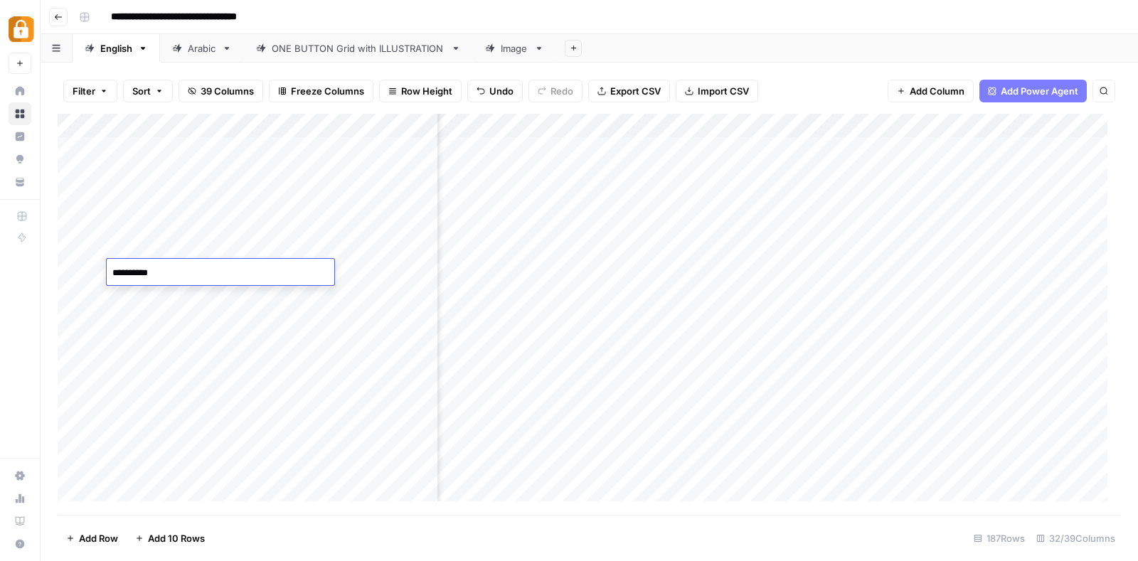
click at [624, 10] on div "**********" at bounding box center [598, 17] width 1050 height 23
click at [743, 20] on div "**********" at bounding box center [598, 17] width 1050 height 23
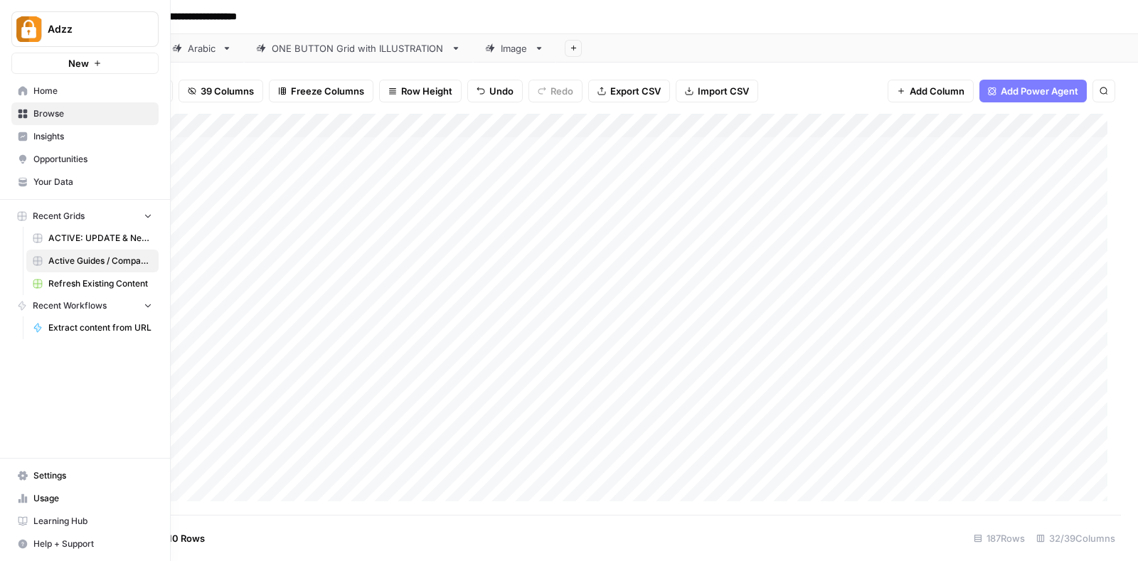
click at [70, 108] on span "Browse" at bounding box center [92, 113] width 119 height 13
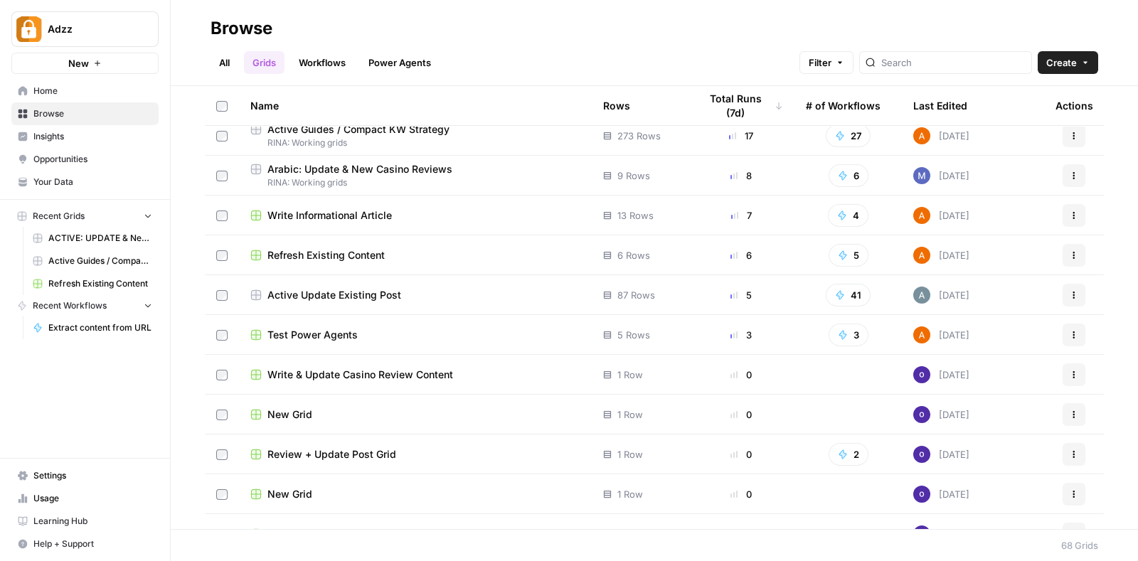
scroll to position [210, 0]
click at [948, 56] on input "search" at bounding box center [953, 62] width 144 height 14
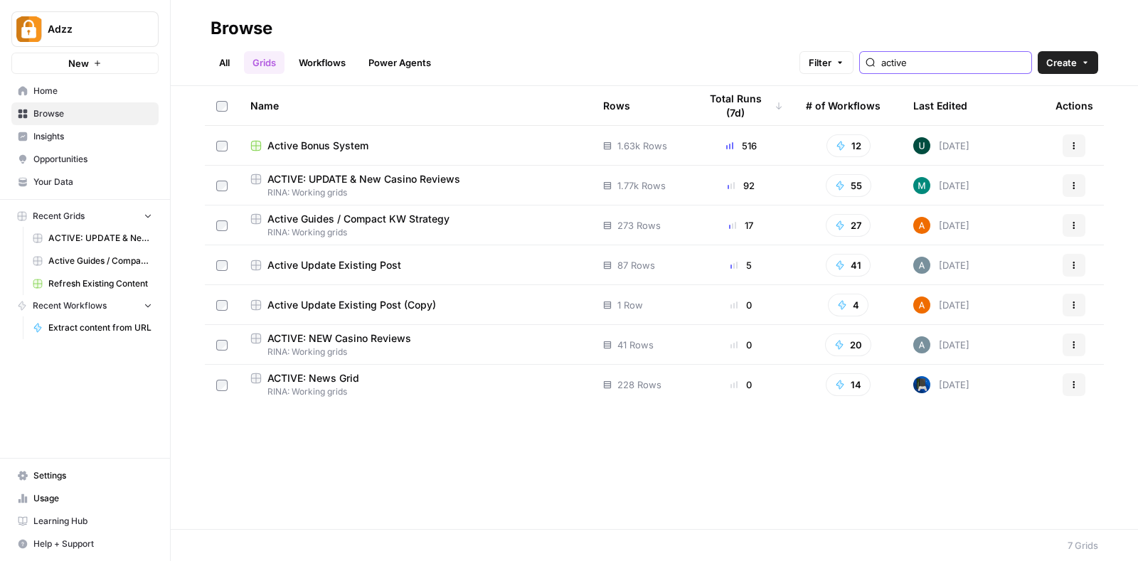
type input "active"
click at [427, 373] on div "ACTIVE: News Grid" at bounding box center [415, 378] width 330 height 14
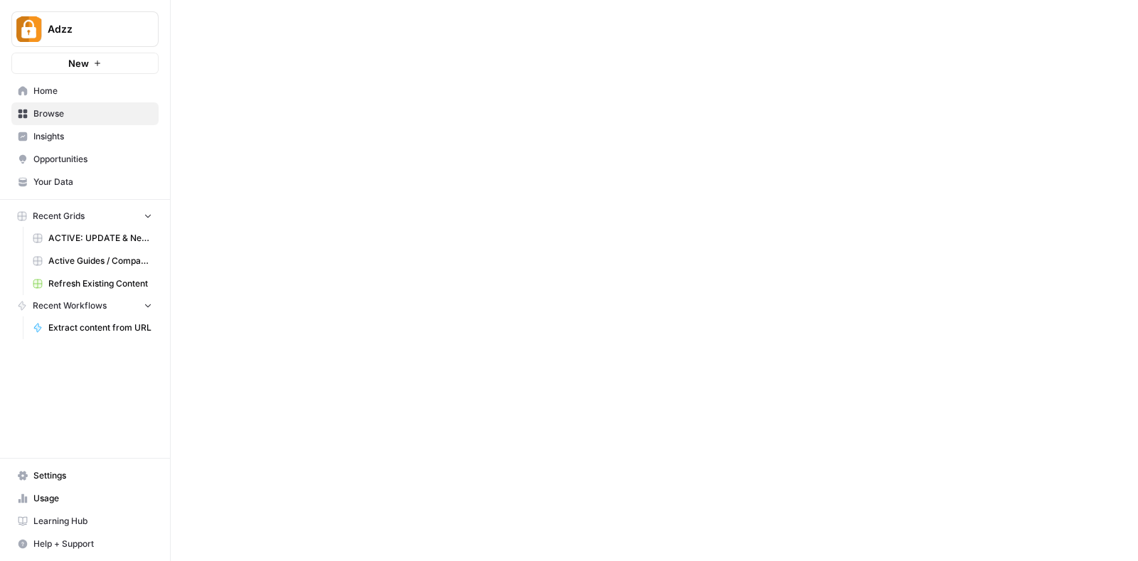
click at [427, 373] on div at bounding box center [654, 280] width 967 height 561
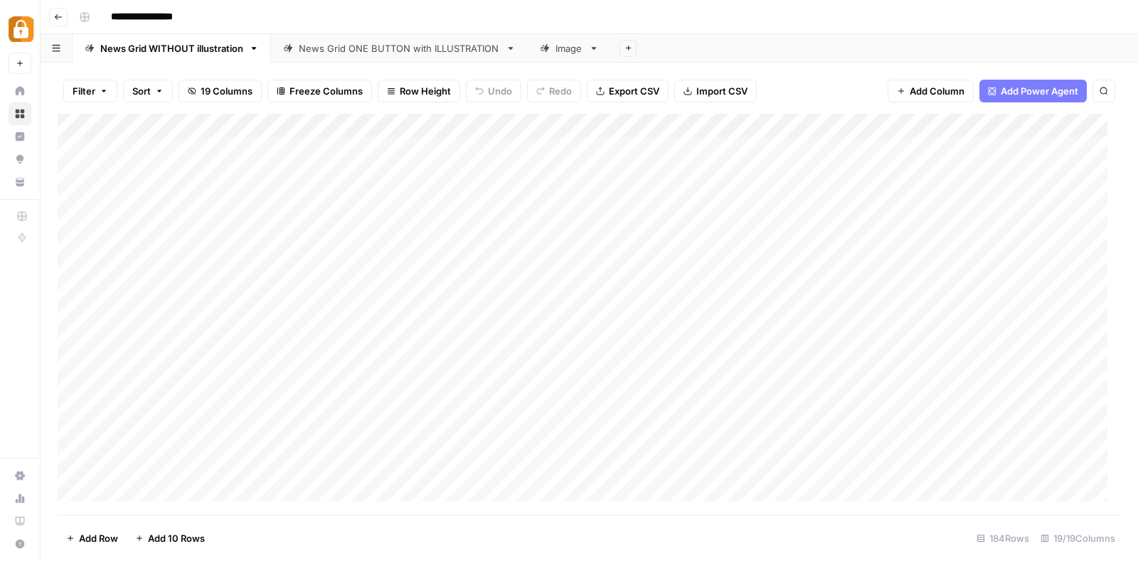
click at [363, 6] on div "**********" at bounding box center [598, 17] width 1050 height 23
click at [621, 231] on div "Add Column" at bounding box center [589, 314] width 1063 height 401
type textarea "**********"
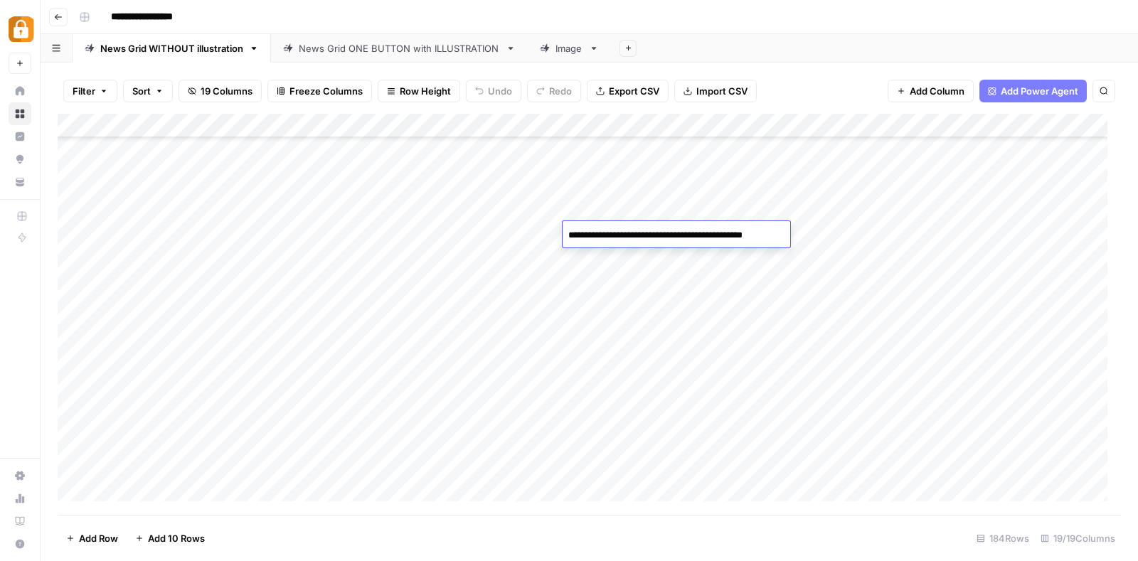
click at [151, 233] on div "Add Column" at bounding box center [589, 314] width 1063 height 401
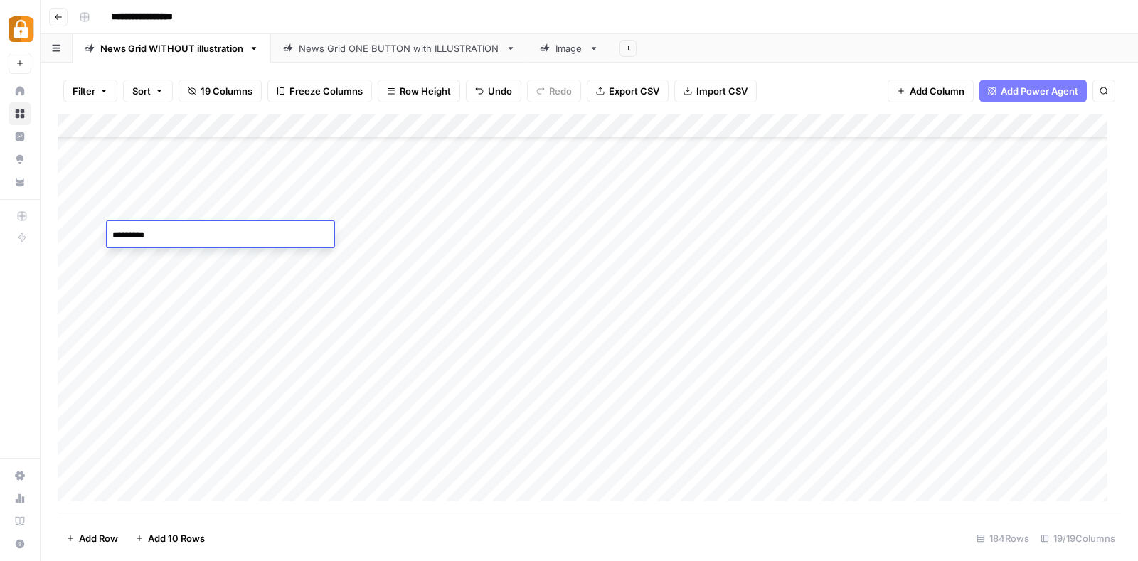
type textarea "**********"
click at [811, 240] on div "Add Column" at bounding box center [589, 314] width 1063 height 401
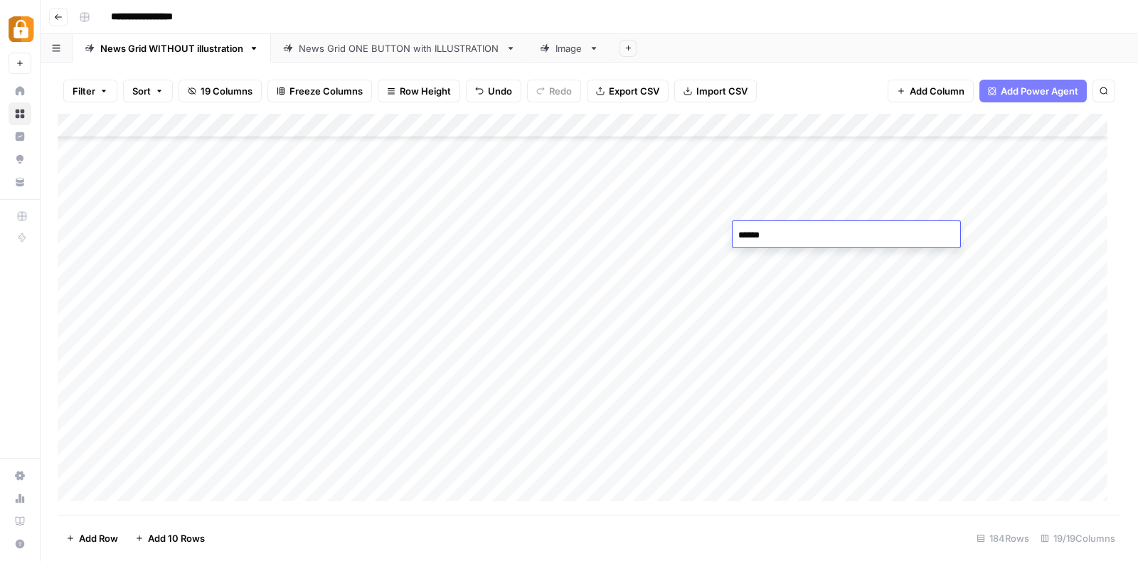
type textarea "*******"
type textarea "**********"
click at [839, 264] on div "Add Column" at bounding box center [589, 314] width 1063 height 401
click at [766, 228] on div "Add Column" at bounding box center [589, 314] width 1063 height 401
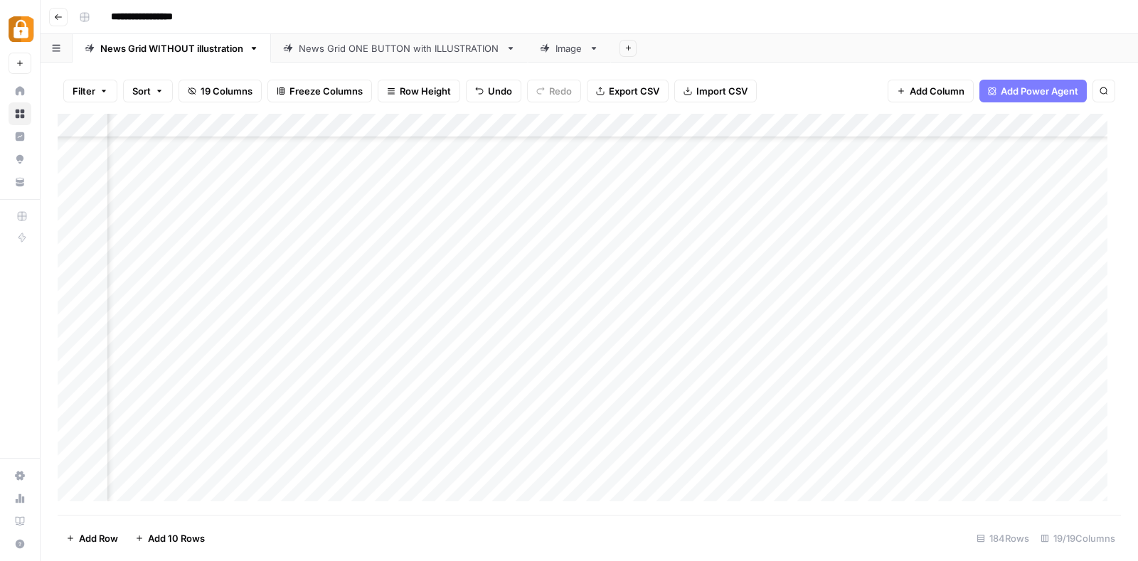
scroll to position [3952, 1674]
click at [1079, 122] on span "Add Column" at bounding box center [1088, 125] width 50 height 13
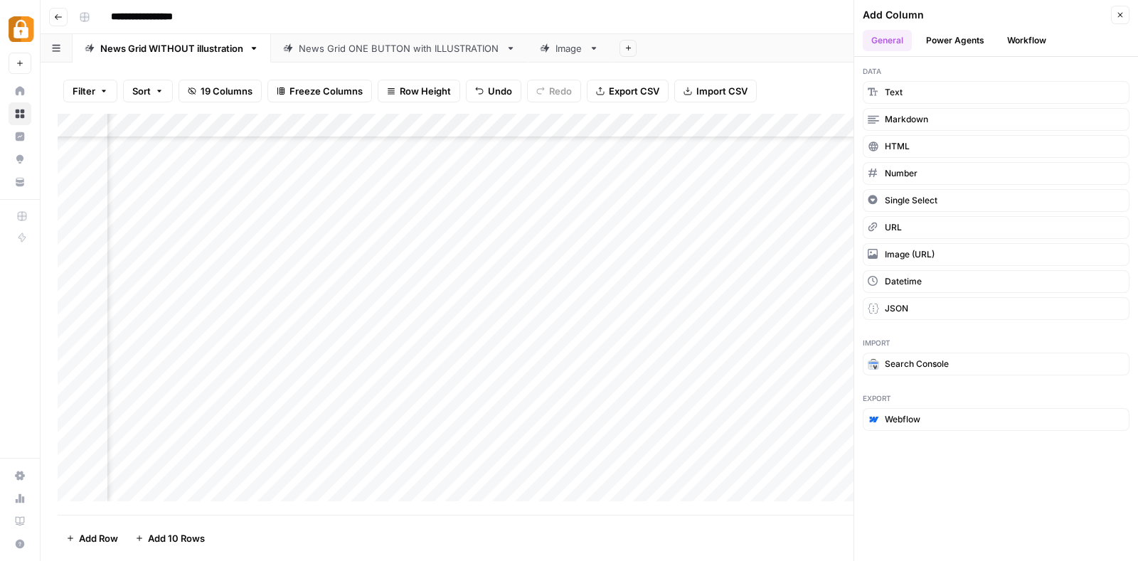
click at [1034, 37] on button "Workflow" at bounding box center [1026, 40] width 56 height 21
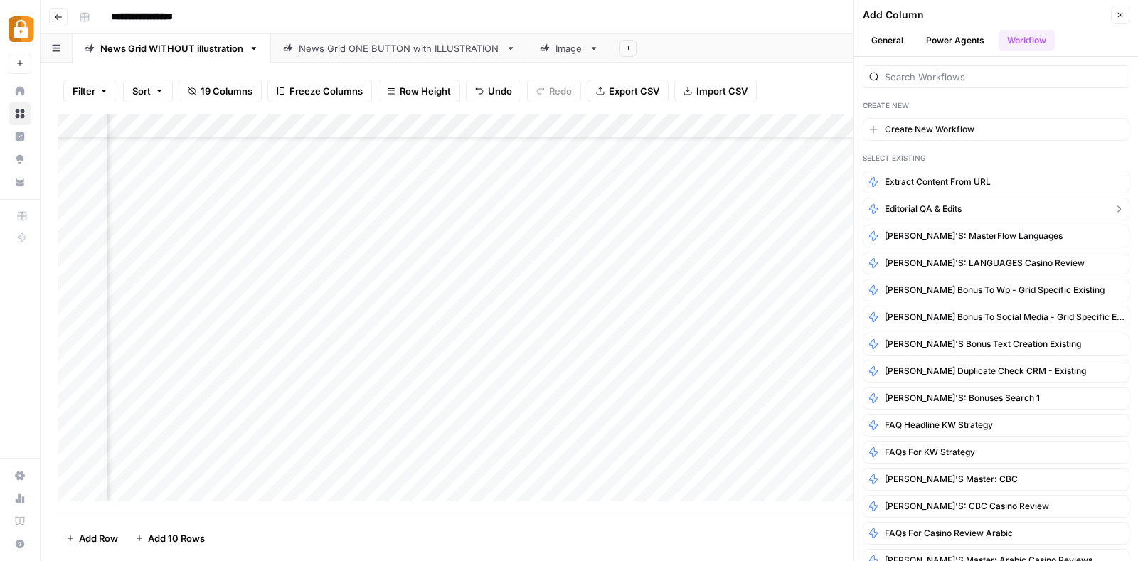
click at [950, 199] on button "Editorial QA & Edits" at bounding box center [995, 209] width 267 height 23
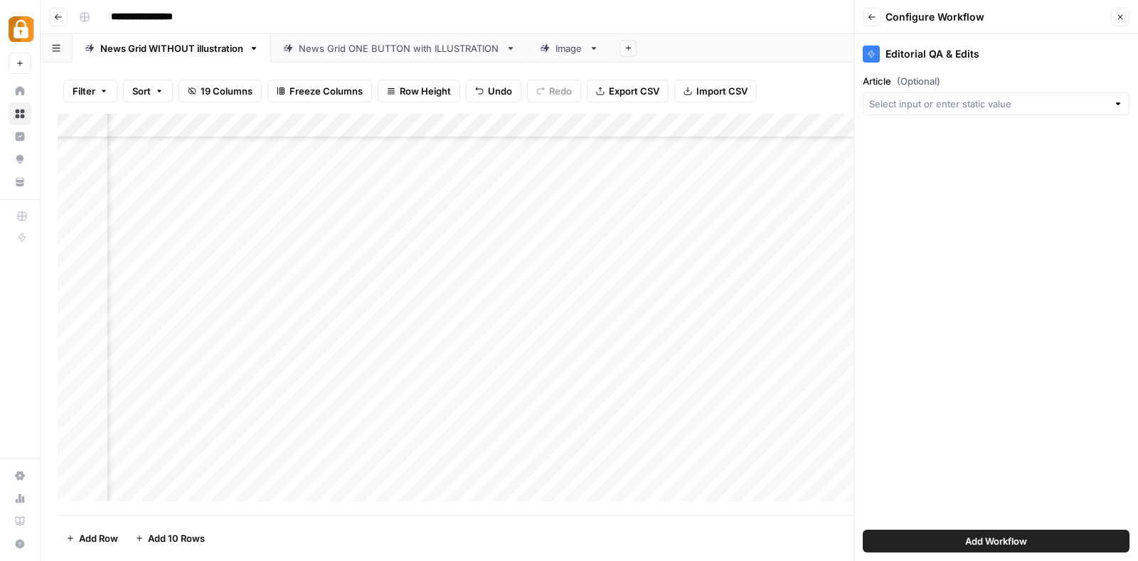
click at [990, 90] on div "Article (Optional)" at bounding box center [995, 94] width 267 height 41
click at [960, 100] on input "Article (Optional)" at bounding box center [988, 104] width 238 height 14
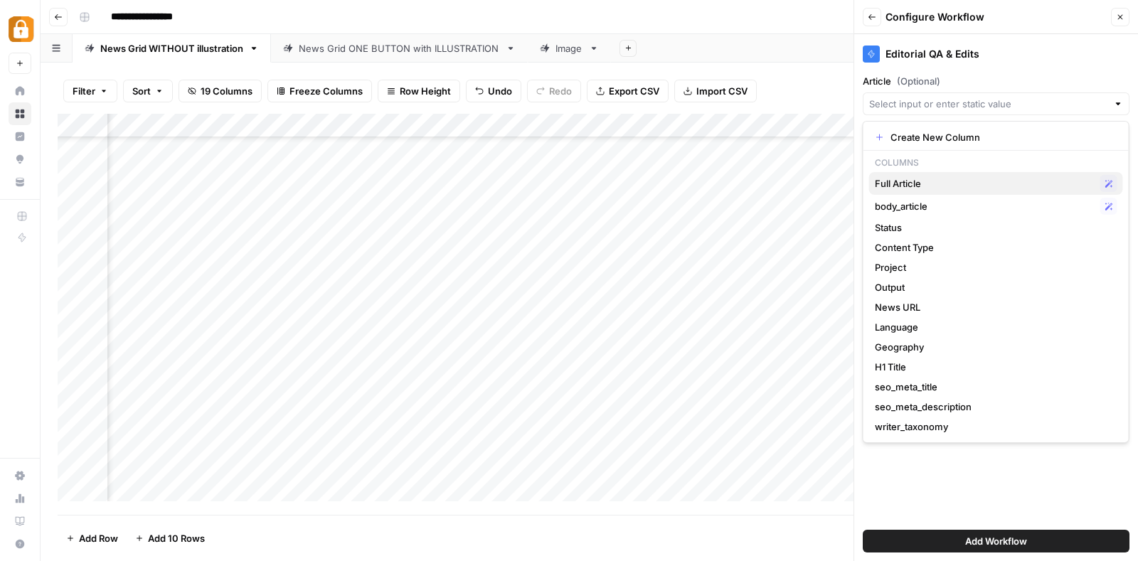
click at [933, 178] on span "Full Article" at bounding box center [984, 183] width 220 height 14
type input "Full Article"
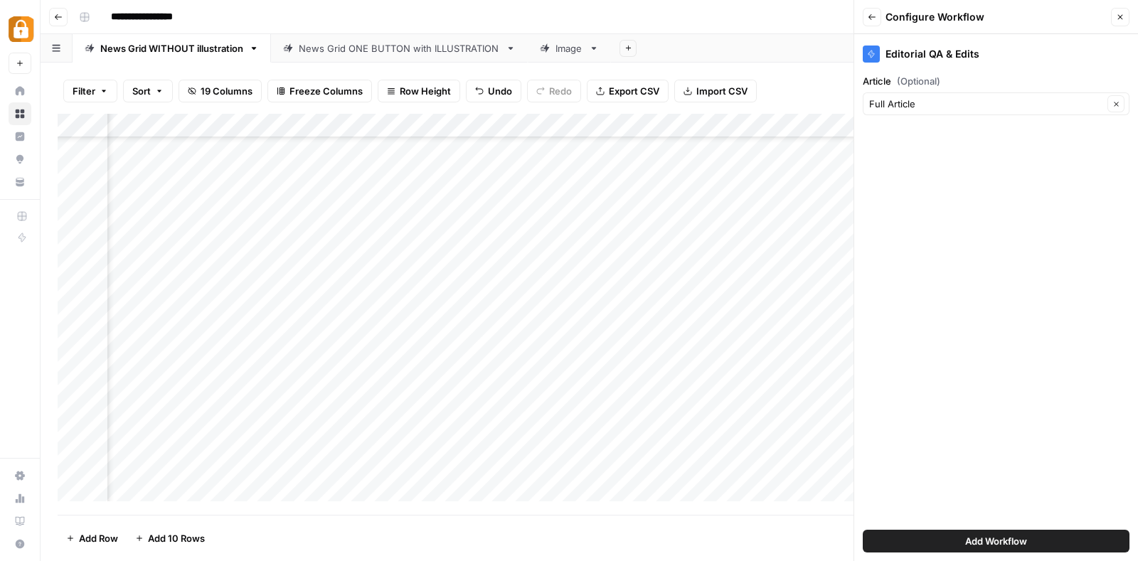
click at [968, 537] on span "Add Workflow" at bounding box center [996, 541] width 62 height 14
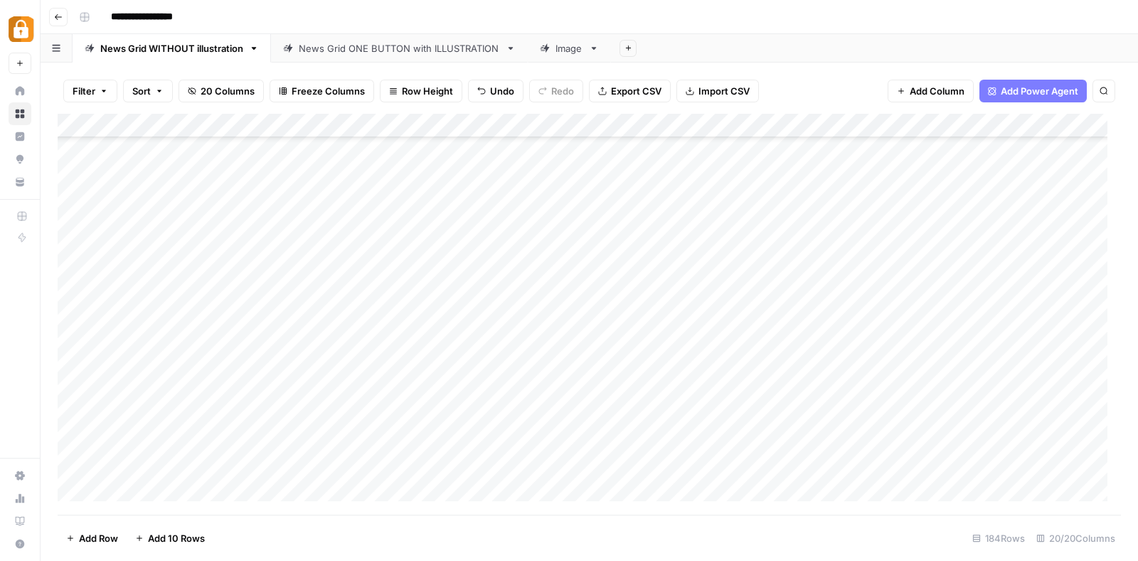
scroll to position [3856, 0]
drag, startPoint x: 643, startPoint y: 122, endPoint x: 492, endPoint y: 122, distance: 151.4
click at [492, 122] on div "Add Column" at bounding box center [589, 314] width 1063 height 401
drag, startPoint x: 307, startPoint y: 125, endPoint x: 268, endPoint y: 126, distance: 39.1
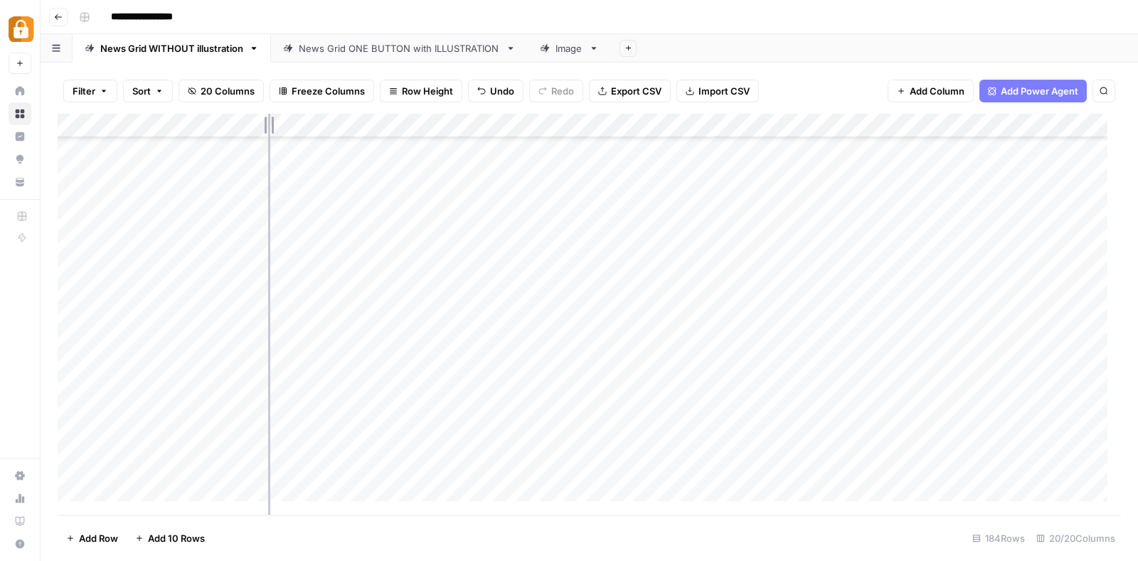
click at [268, 126] on div "Add Column" at bounding box center [589, 314] width 1063 height 401
click at [263, 124] on div "Add Column" at bounding box center [589, 314] width 1063 height 401
click at [451, 166] on div "Add Column" at bounding box center [589, 314] width 1063 height 401
drag, startPoint x: 265, startPoint y: 119, endPoint x: 302, endPoint y: 126, distance: 37.6
click at [302, 126] on div "Add Column" at bounding box center [589, 314] width 1063 height 401
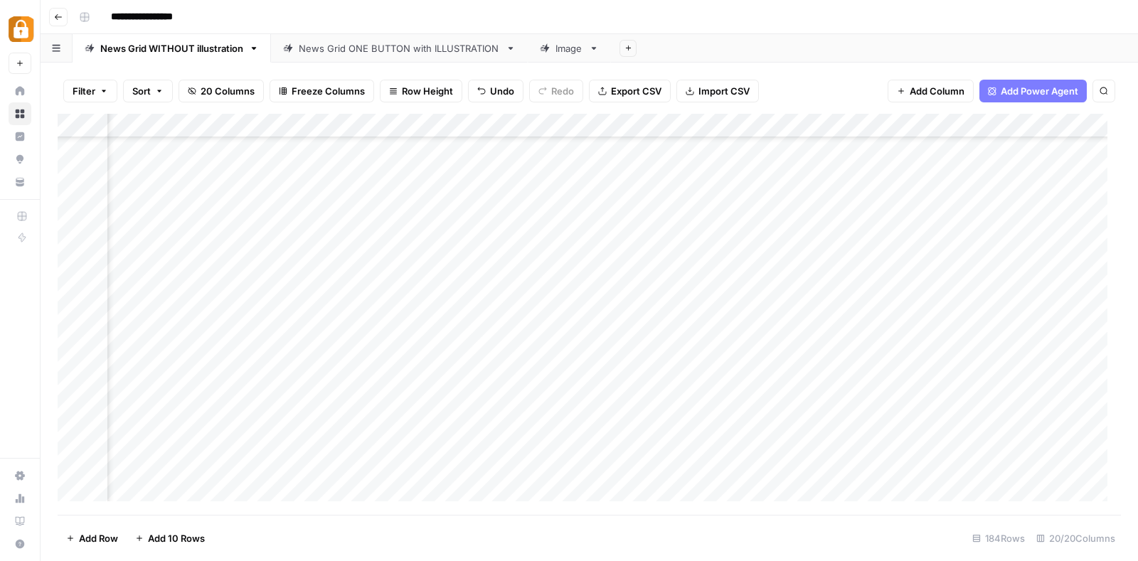
scroll to position [3861, 353]
click at [683, 295] on div "Add Column" at bounding box center [589, 314] width 1063 height 401
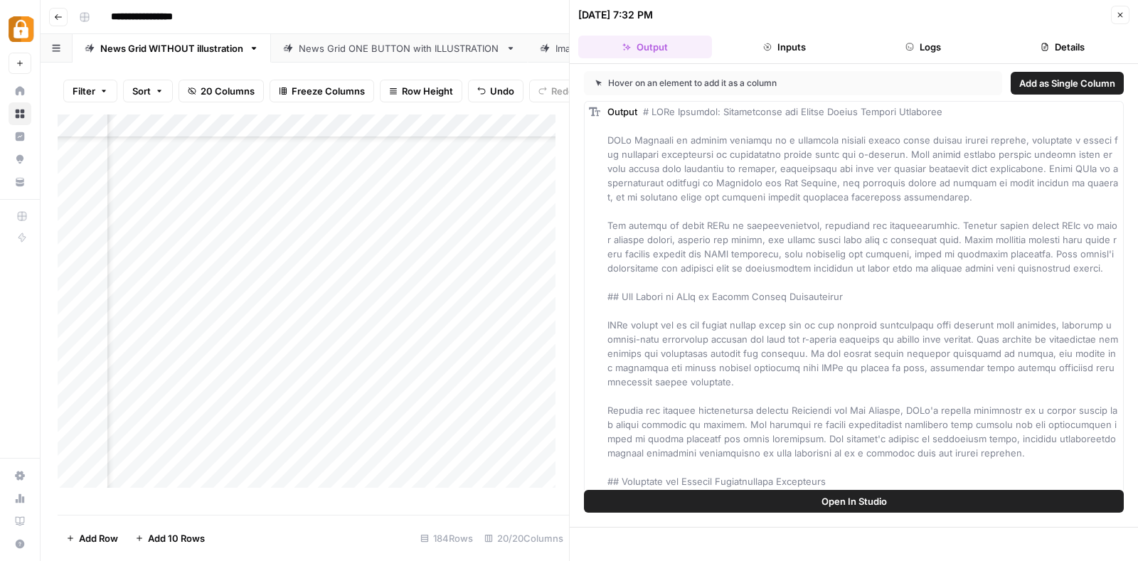
click at [1093, 45] on button "Details" at bounding box center [1062, 47] width 134 height 23
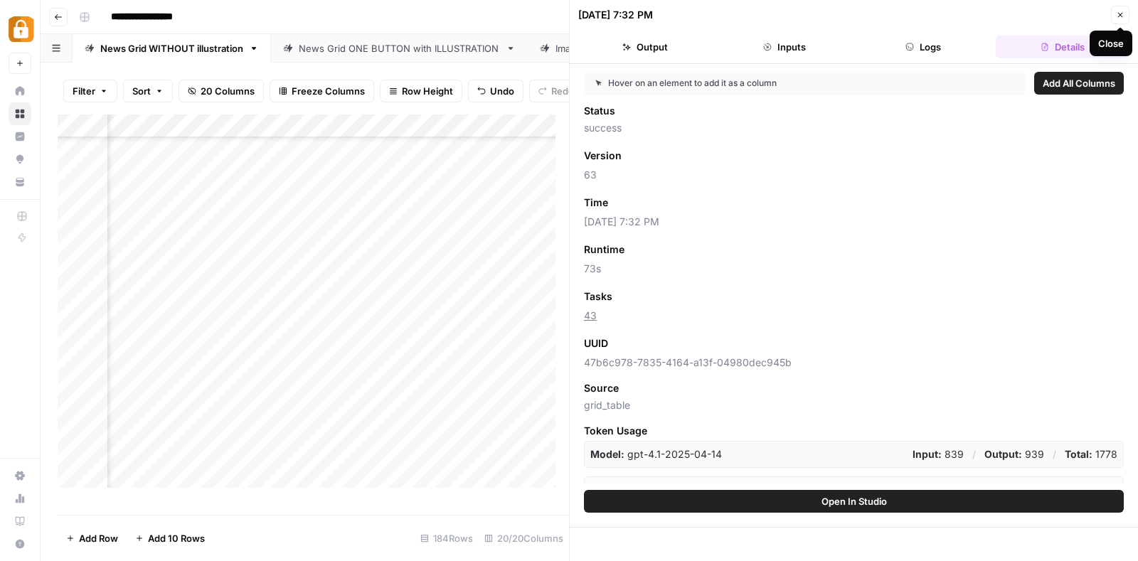
click at [1119, 14] on icon "button" at bounding box center [1120, 15] width 5 height 5
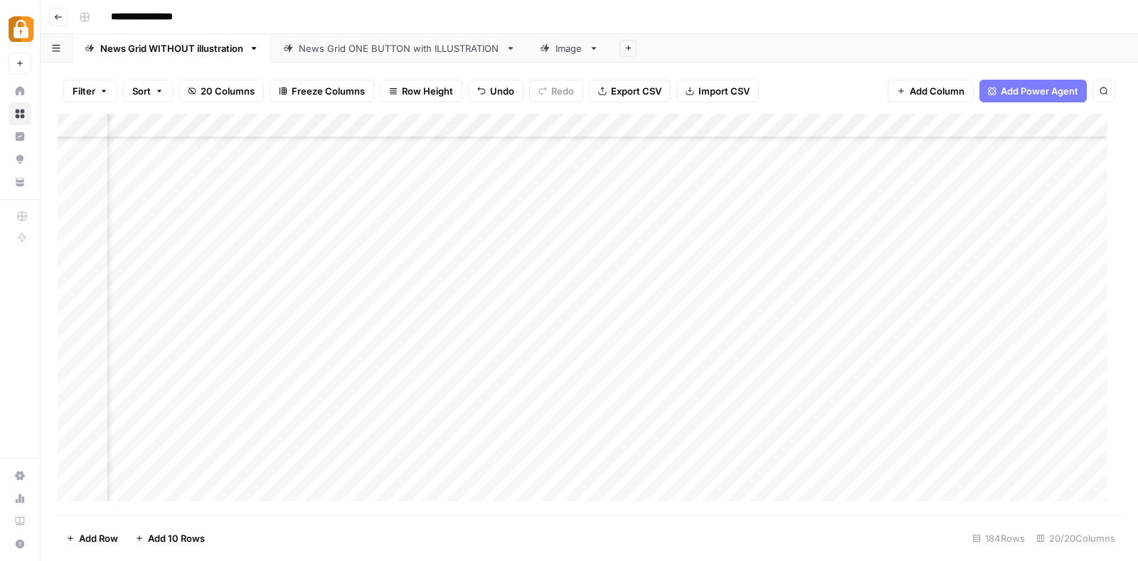
click at [694, 323] on div "Add Column" at bounding box center [589, 314] width 1063 height 401
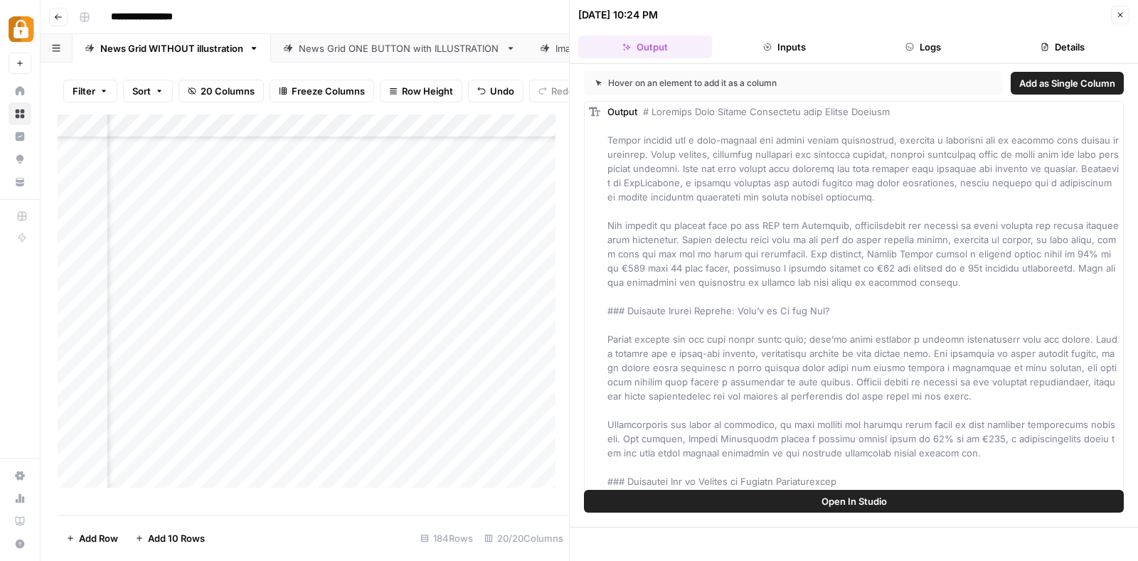
click at [1076, 36] on button "Details" at bounding box center [1062, 47] width 134 height 23
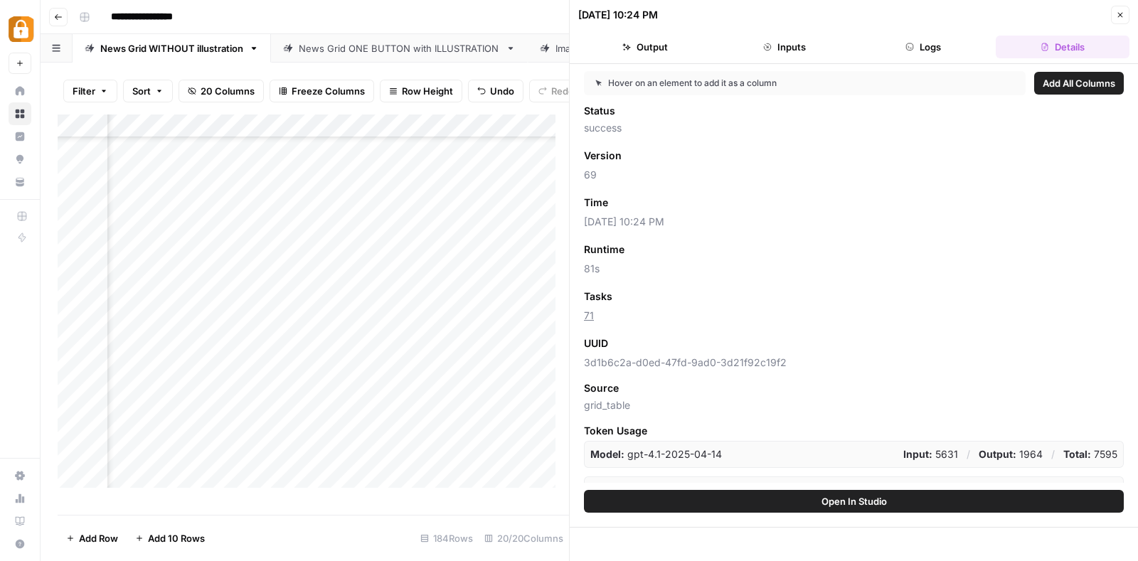
click at [1117, 19] on button "Close" at bounding box center [1120, 15] width 18 height 18
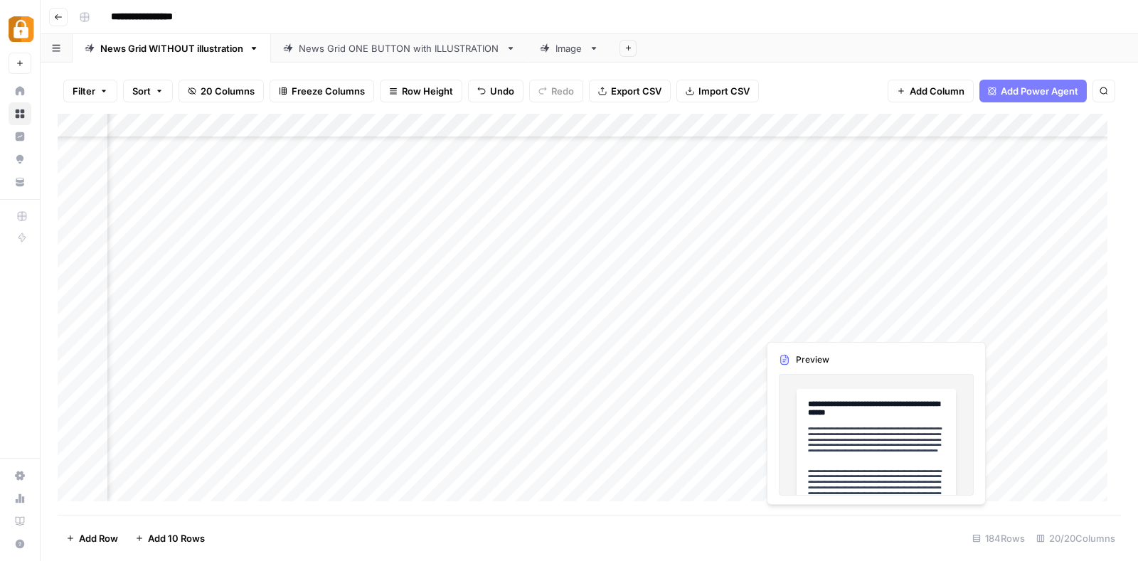
click at [783, 321] on div "Add Column" at bounding box center [589, 314] width 1063 height 401
click at [783, 321] on div at bounding box center [822, 325] width 130 height 26
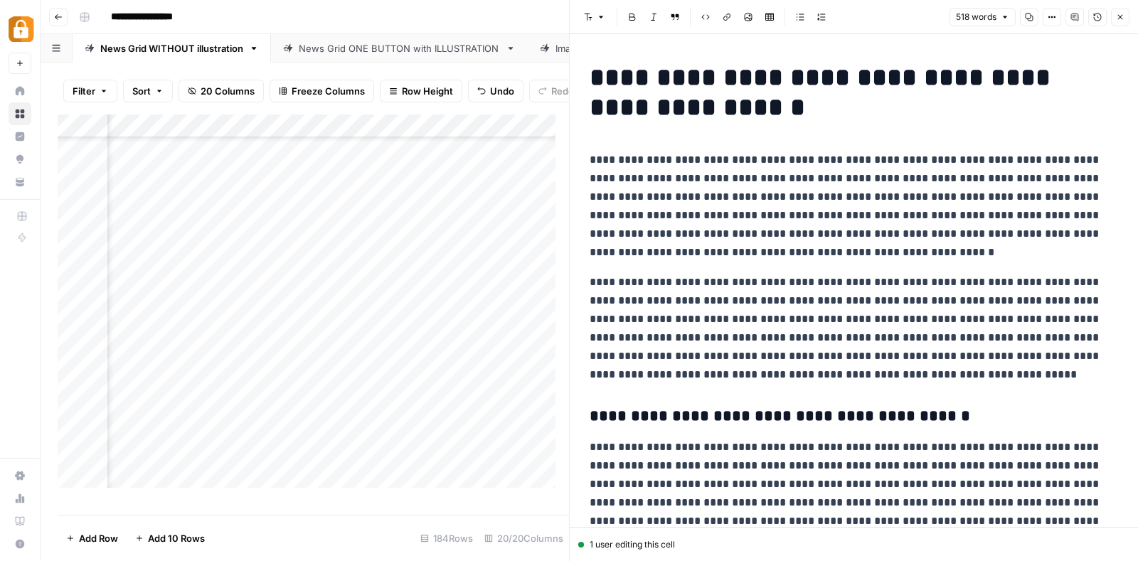
click at [707, 272] on div "**********" at bounding box center [853, 546] width 545 height 979
click at [1122, 11] on button "Close" at bounding box center [1120, 17] width 18 height 18
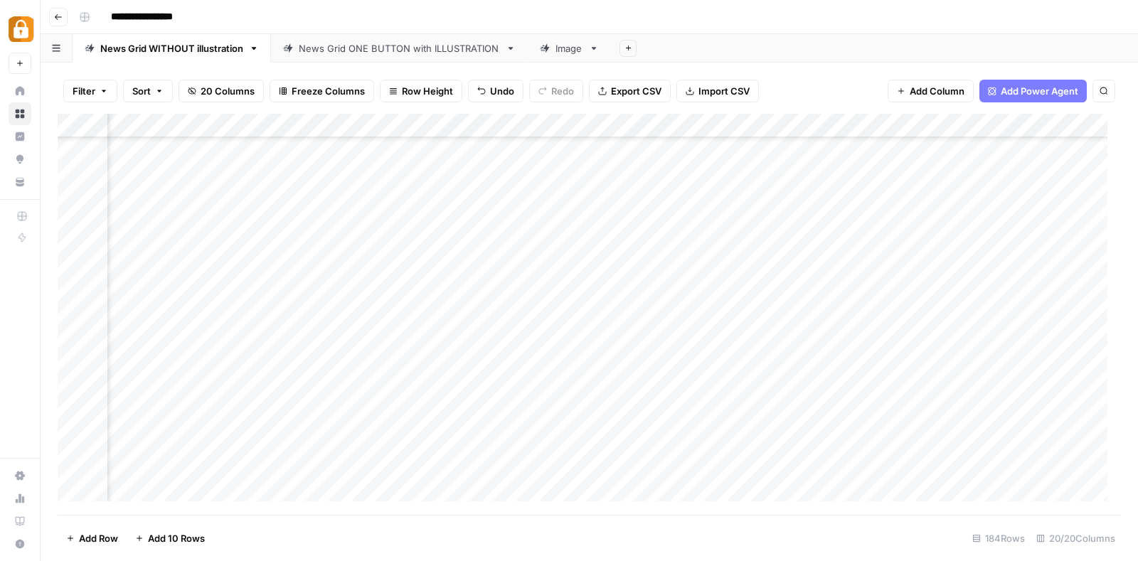
scroll to position [3880, 1821]
click at [952, 300] on div "Add Column" at bounding box center [589, 314] width 1063 height 401
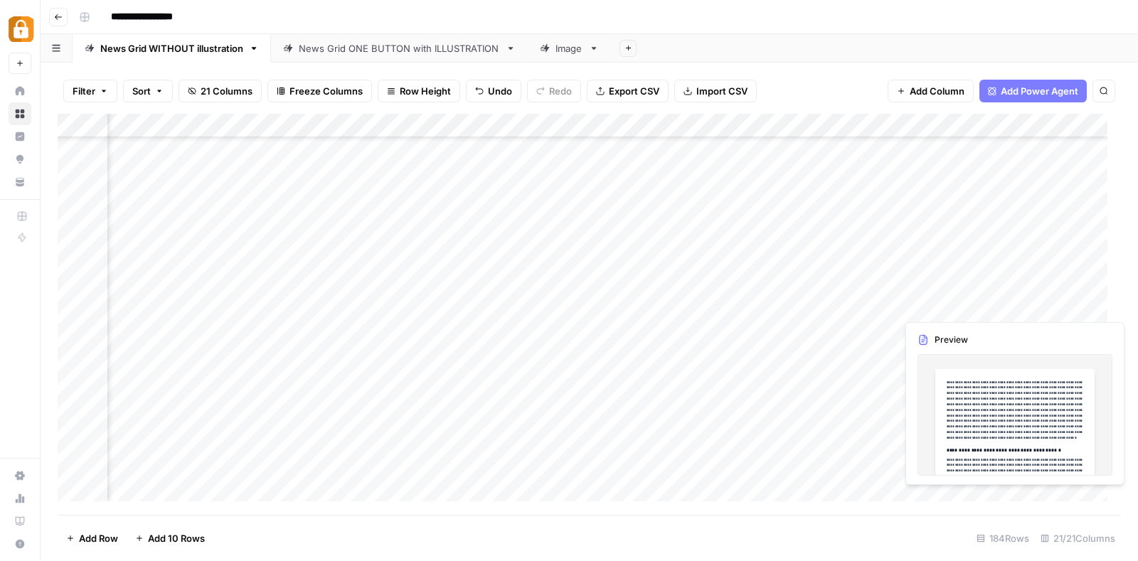
click at [1063, 304] on div "Add Column" at bounding box center [589, 314] width 1063 height 401
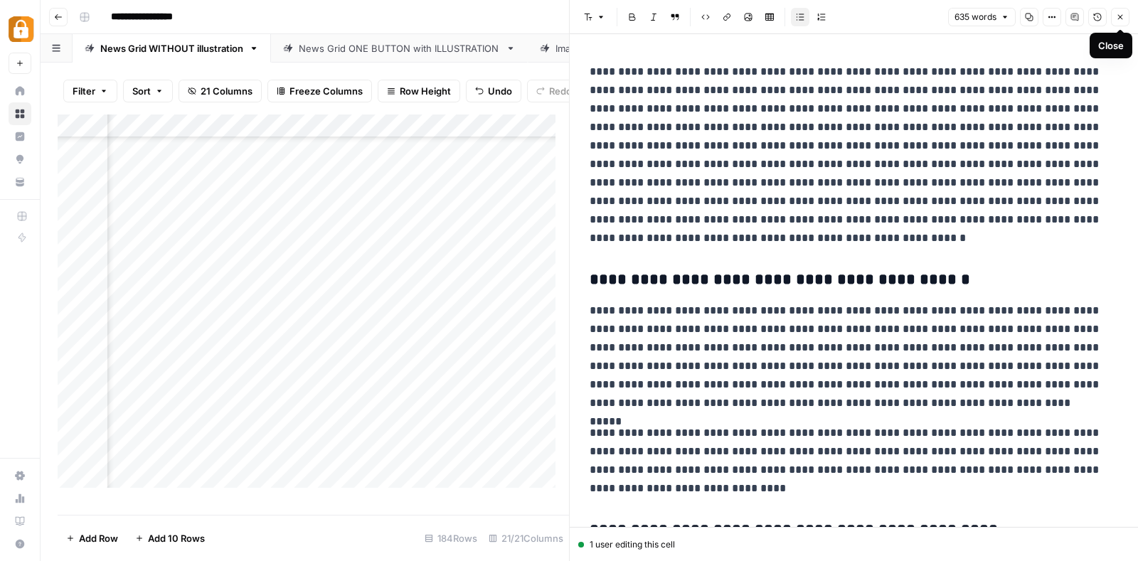
click at [1120, 13] on icon "button" at bounding box center [1119, 17] width 9 height 9
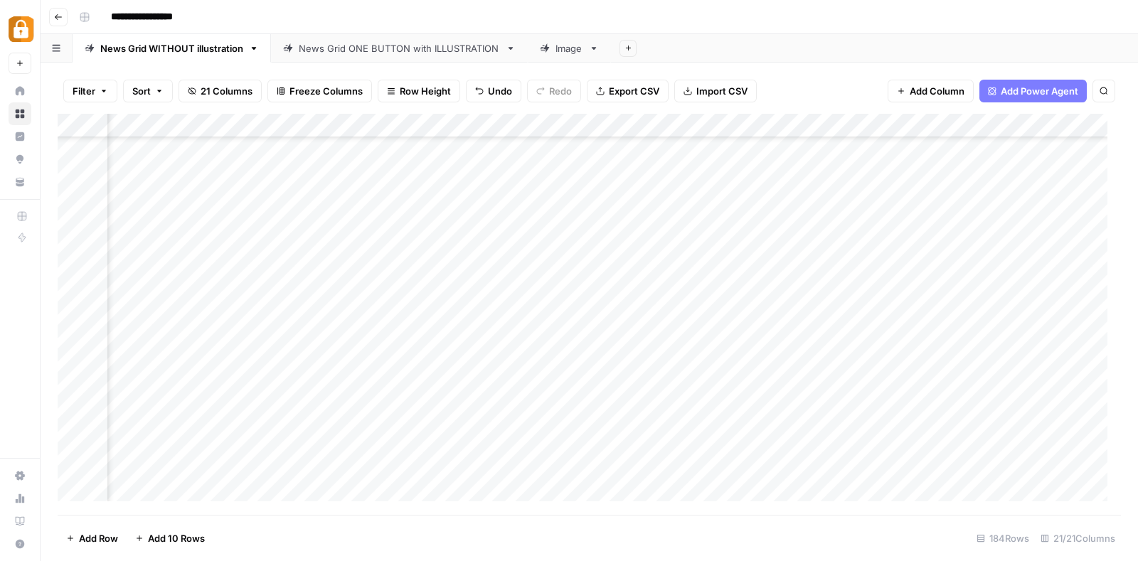
scroll to position [3962, 143]
click at [931, 122] on div "Add Column" at bounding box center [589, 314] width 1063 height 401
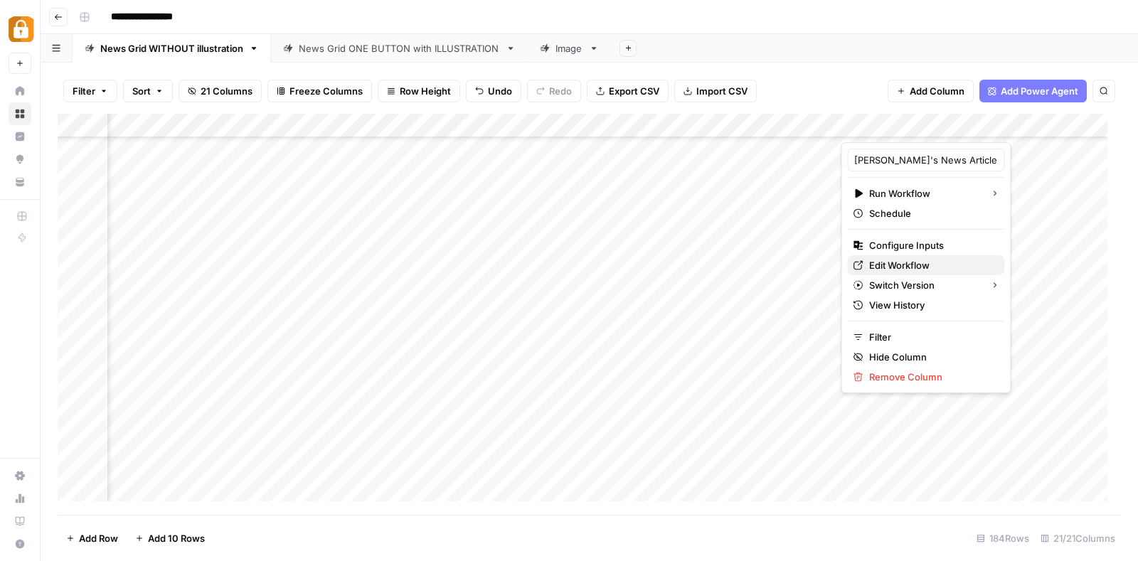
click at [928, 263] on span "Edit Workflow" at bounding box center [931, 265] width 124 height 14
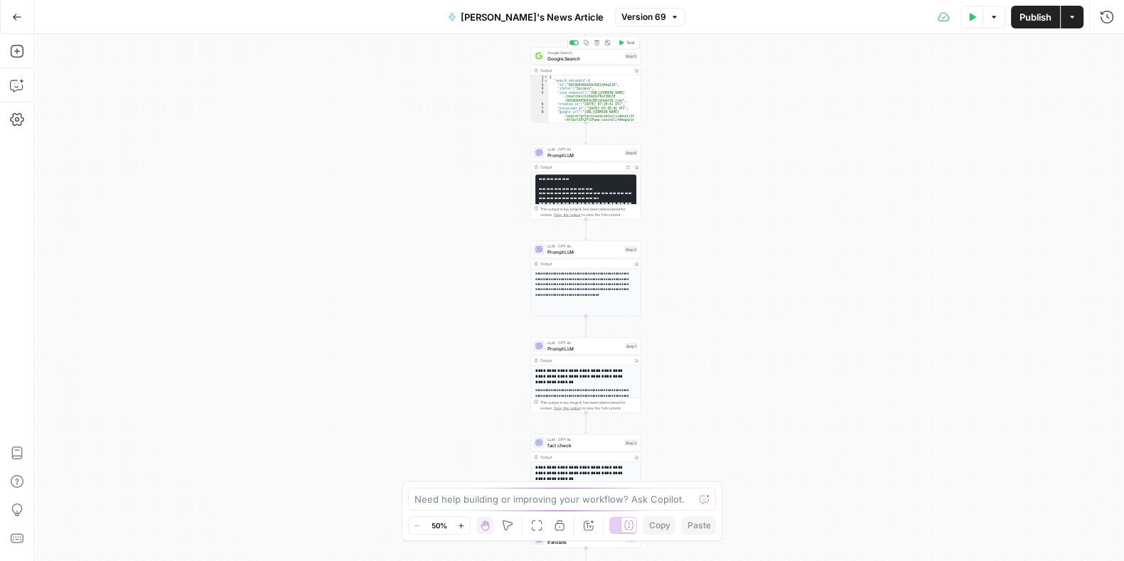
click at [579, 51] on span "Google Search" at bounding box center [584, 53] width 74 height 6
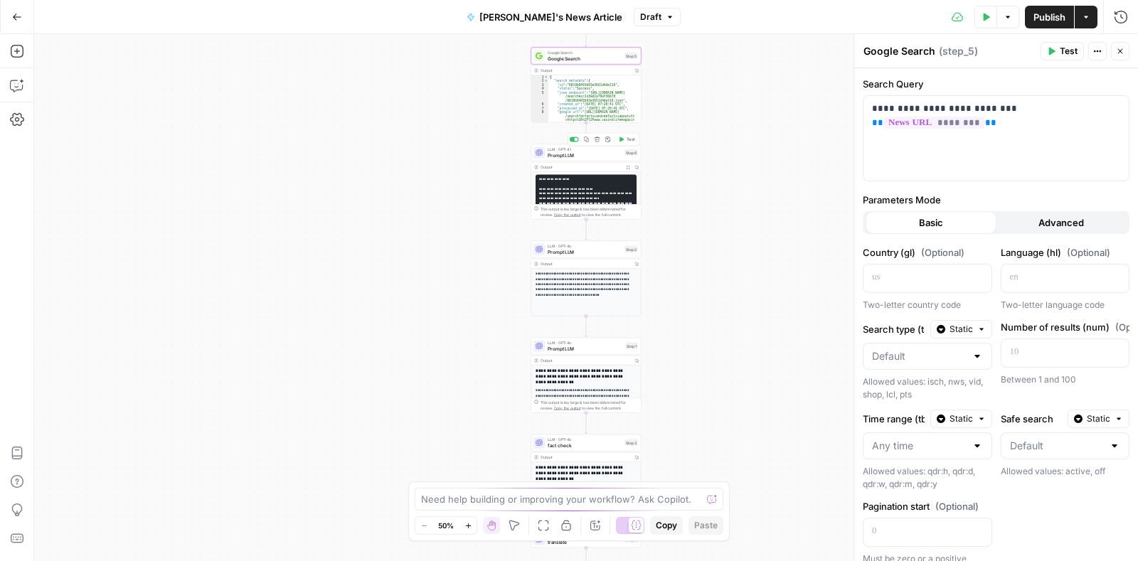
click at [568, 151] on span "Prompt LLM" at bounding box center [584, 154] width 74 height 7
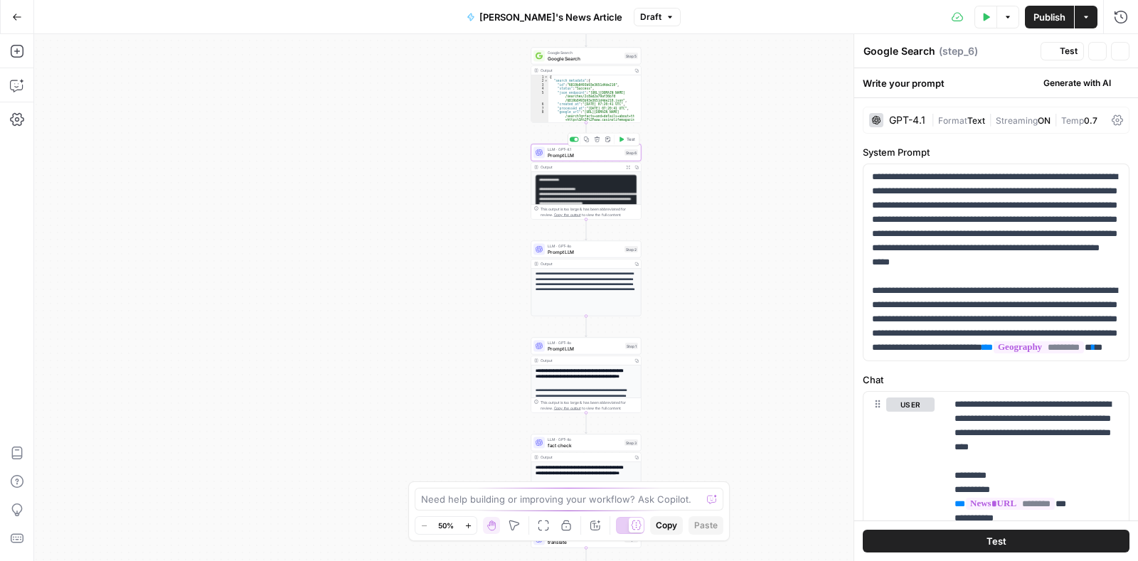
type textarea "Prompt LLM"
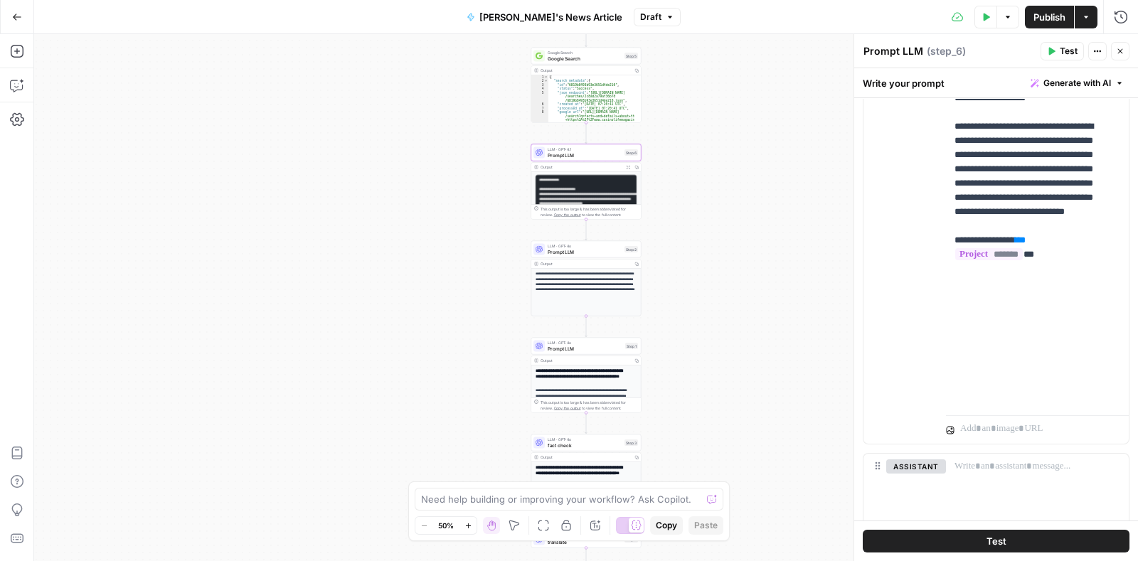
scroll to position [625, 0]
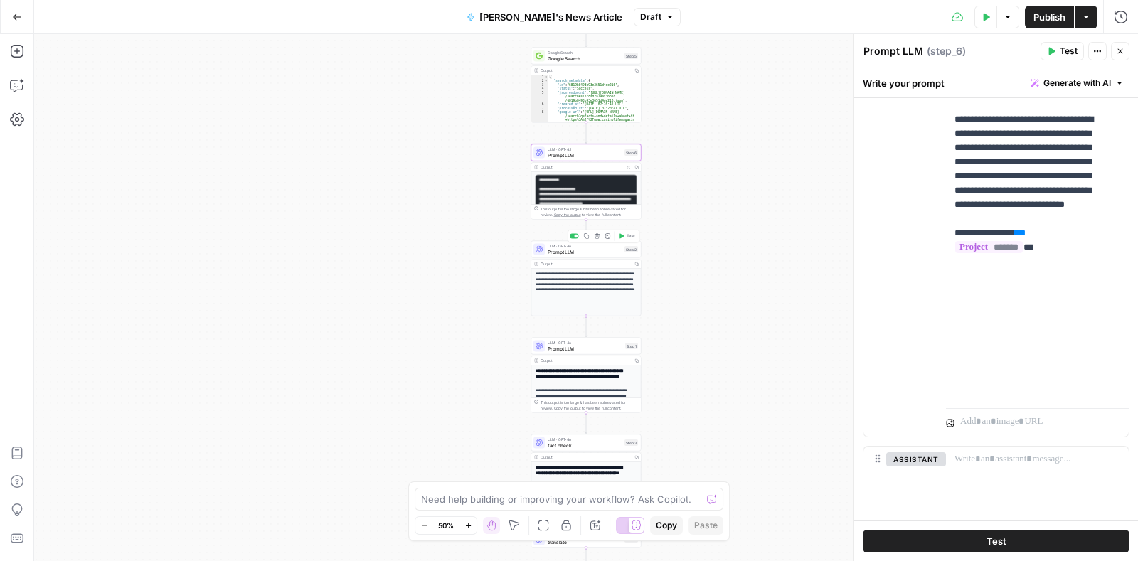
click at [564, 250] on span "Prompt LLM" at bounding box center [584, 251] width 74 height 7
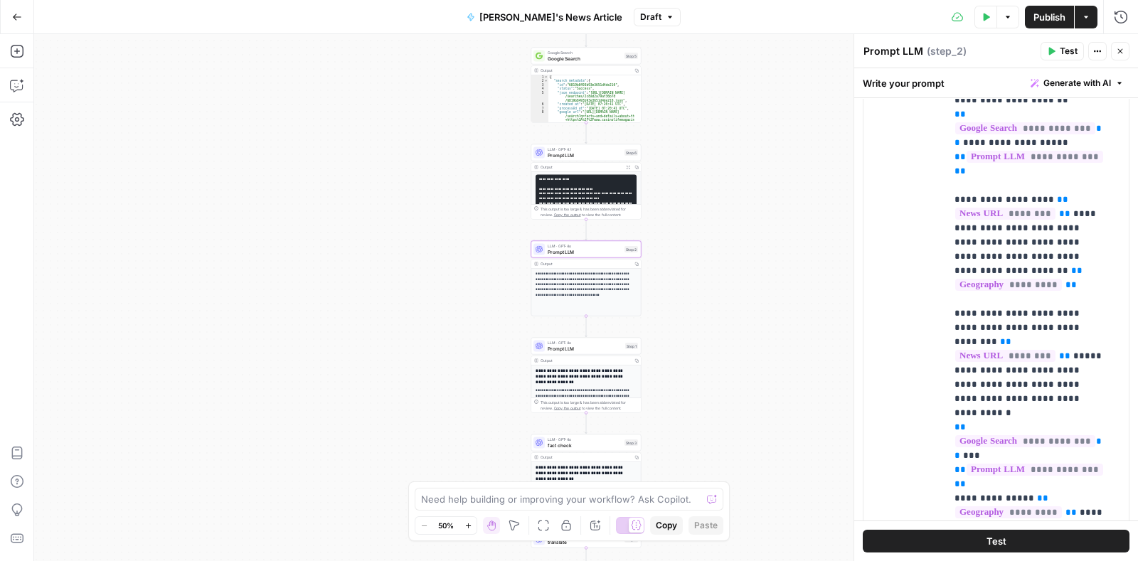
scroll to position [491, 0]
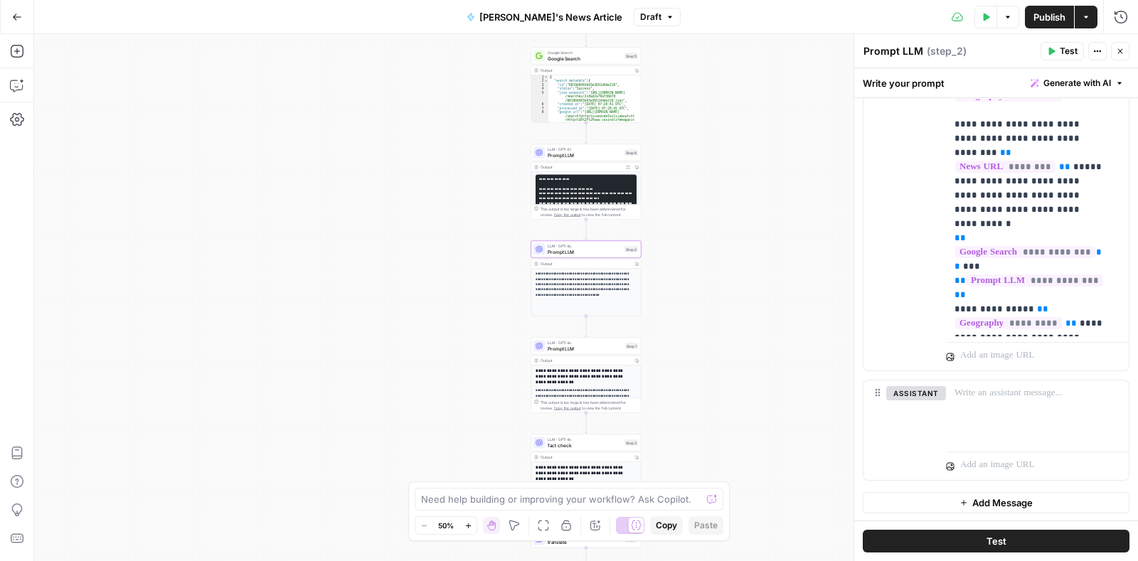
click at [572, 360] on div "Output" at bounding box center [585, 361] width 90 height 6
click at [579, 351] on span "Prompt LLM" at bounding box center [584, 348] width 75 height 7
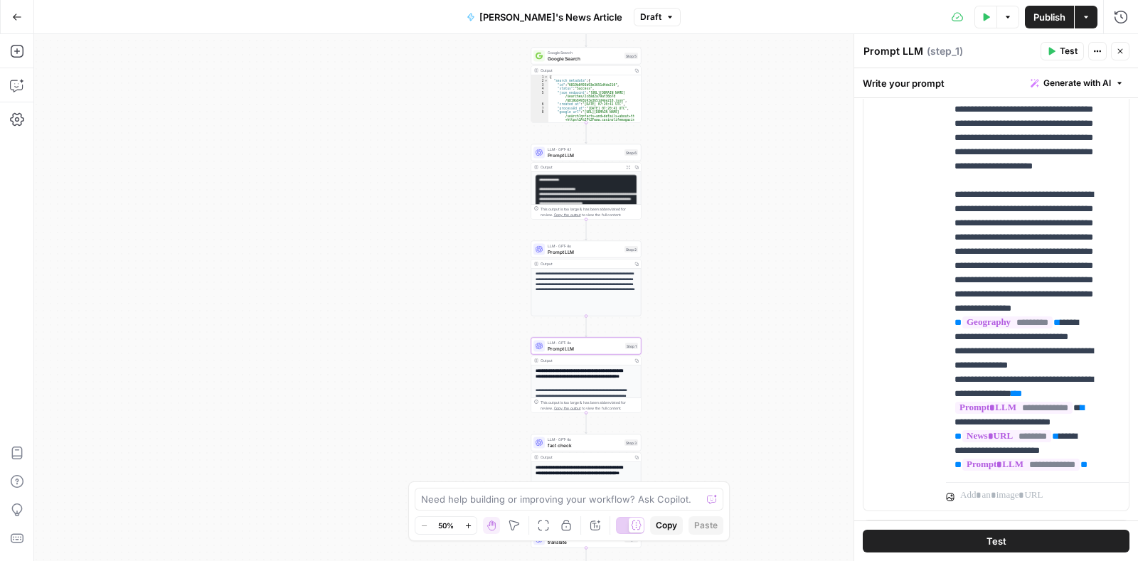
scroll to position [0, 0]
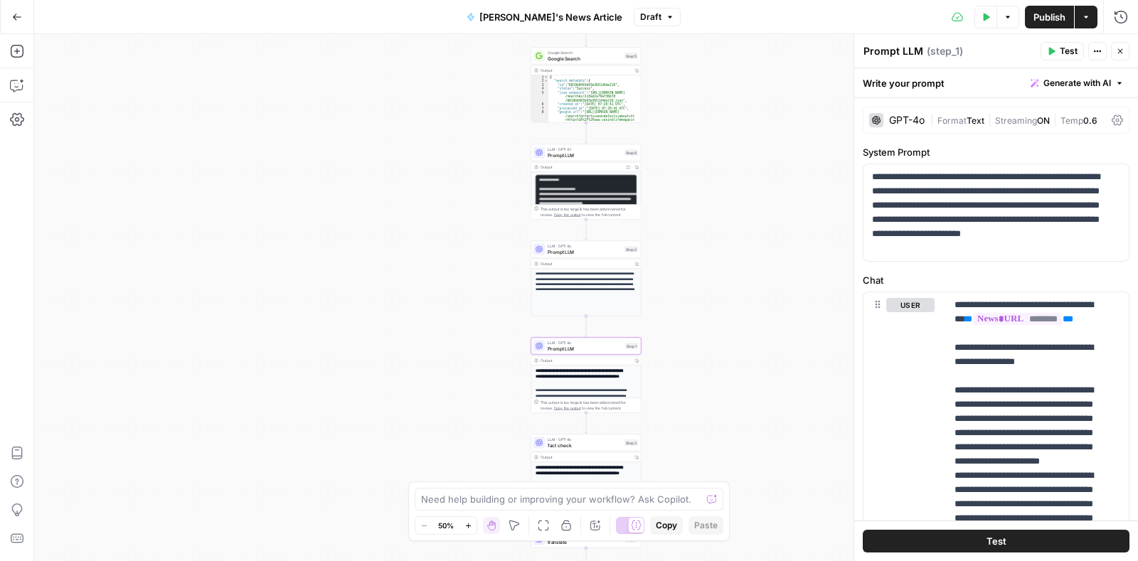
click at [555, 16] on span "[PERSON_NAME]'s News Article" at bounding box center [550, 17] width 143 height 14
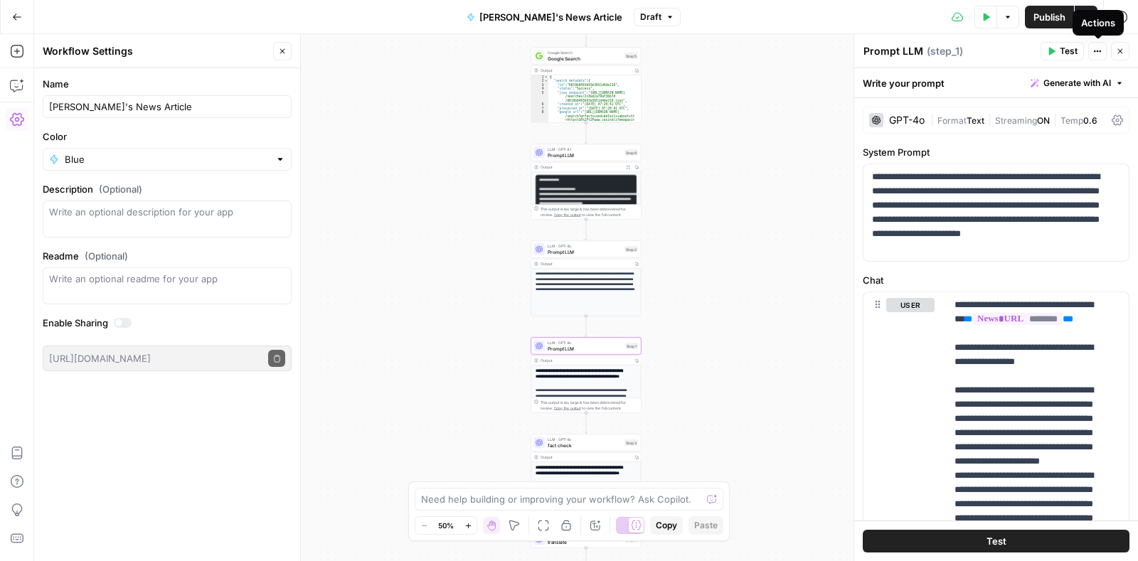
click at [1081, 14] on div "Actions" at bounding box center [1097, 23] width 51 height 26
click at [1089, 17] on icon "button" at bounding box center [1085, 17] width 9 height 9
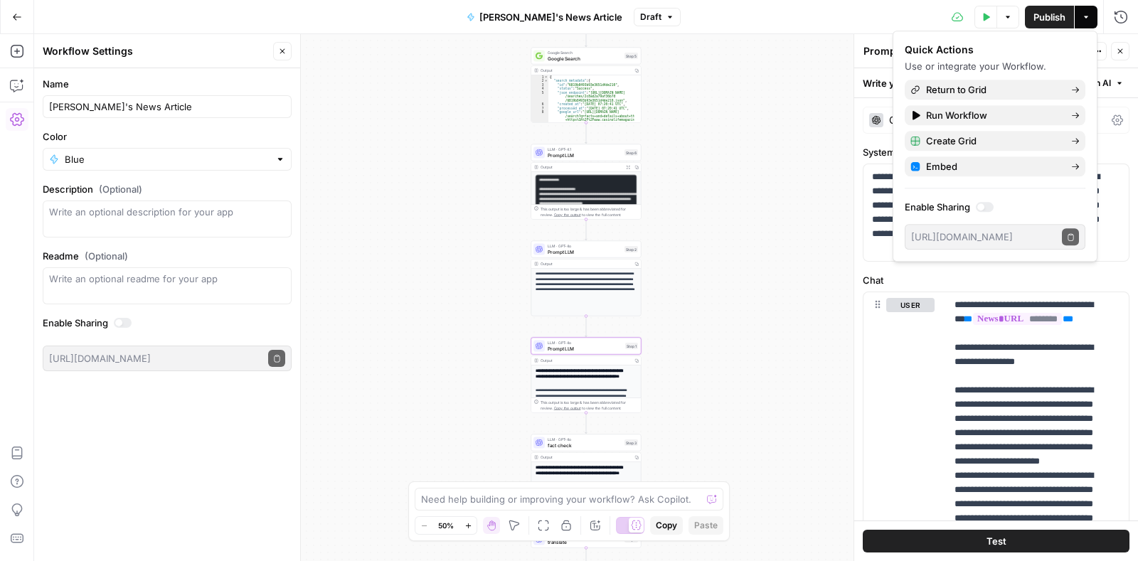
click at [815, 9] on div "Test Data Options Publish Actions Run History" at bounding box center [909, 16] width 458 height 33
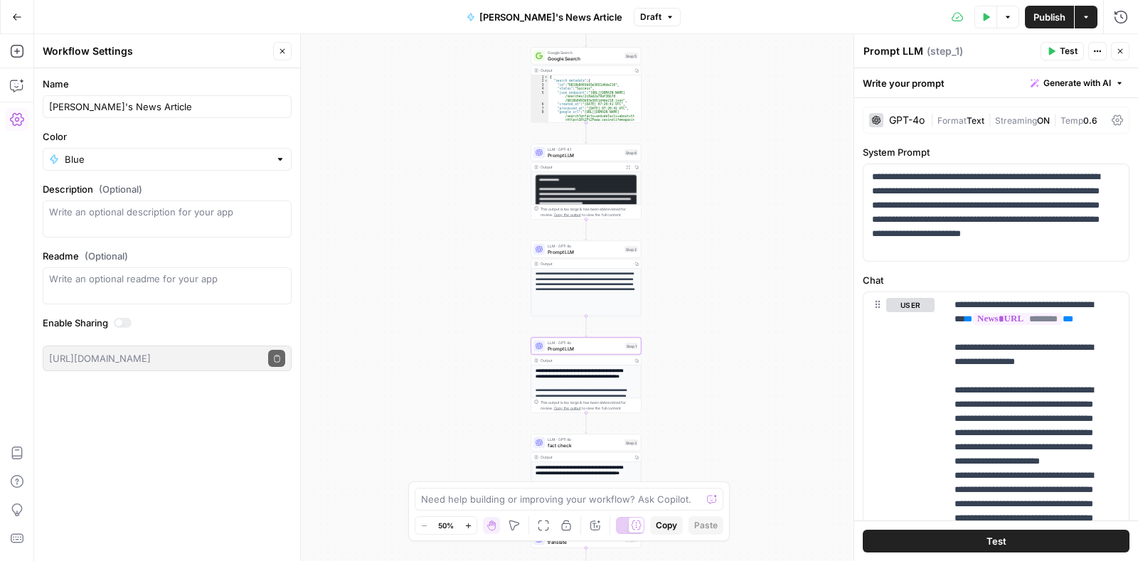
click at [1097, 49] on icon "button" at bounding box center [1097, 51] width 9 height 9
click at [749, 16] on div "Test Data Options Publish Actions Run History" at bounding box center [909, 16] width 458 height 33
click at [1120, 51] on icon "button" at bounding box center [1119, 51] width 9 height 9
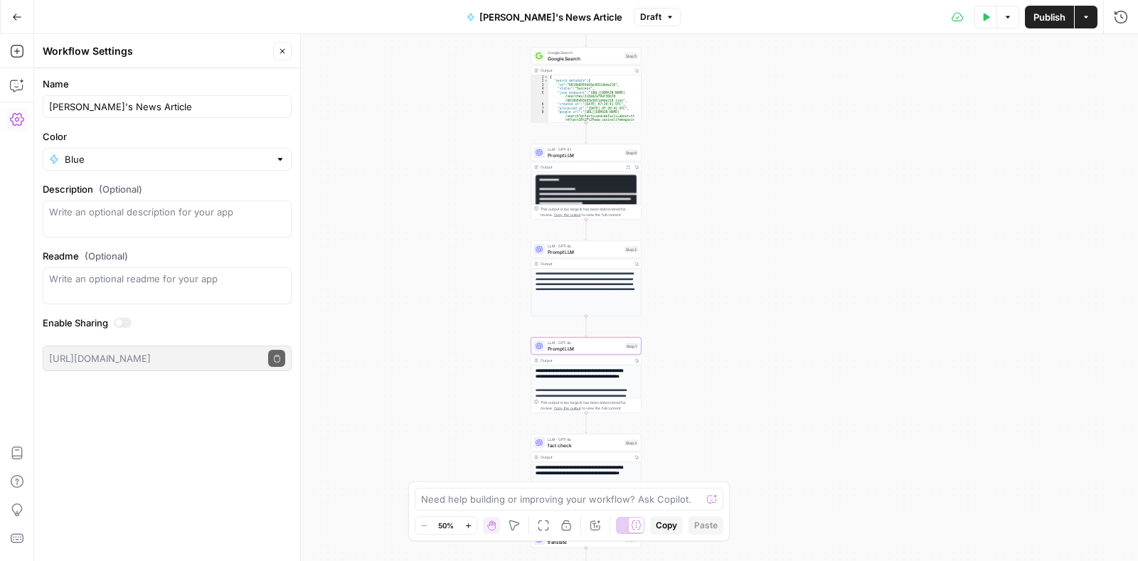
click at [26, 18] on button "Go Back" at bounding box center [17, 17] width 26 height 26
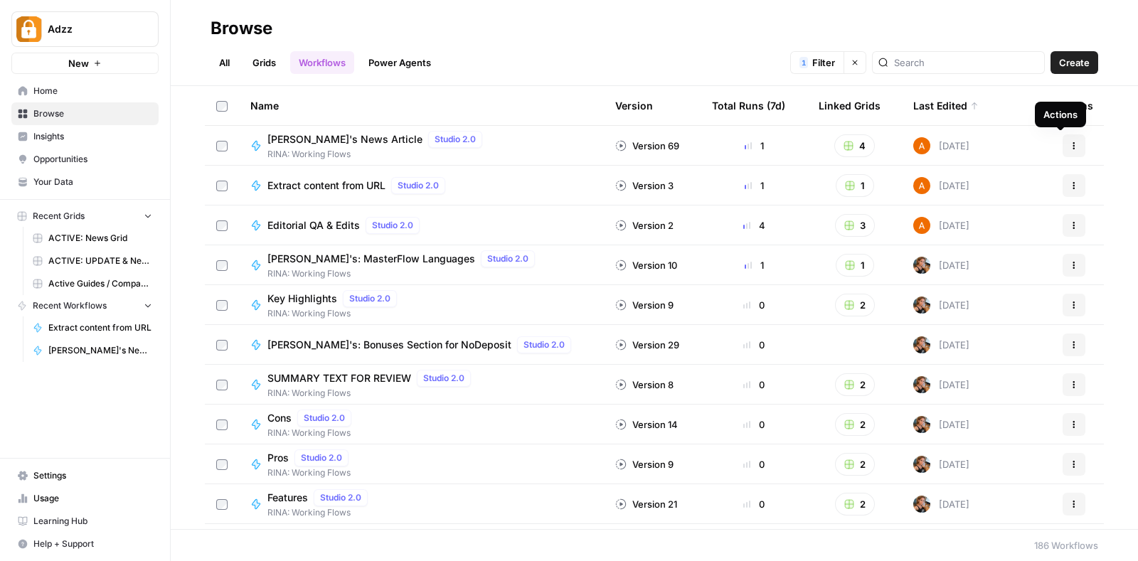
click at [1069, 141] on icon "button" at bounding box center [1073, 145] width 9 height 9
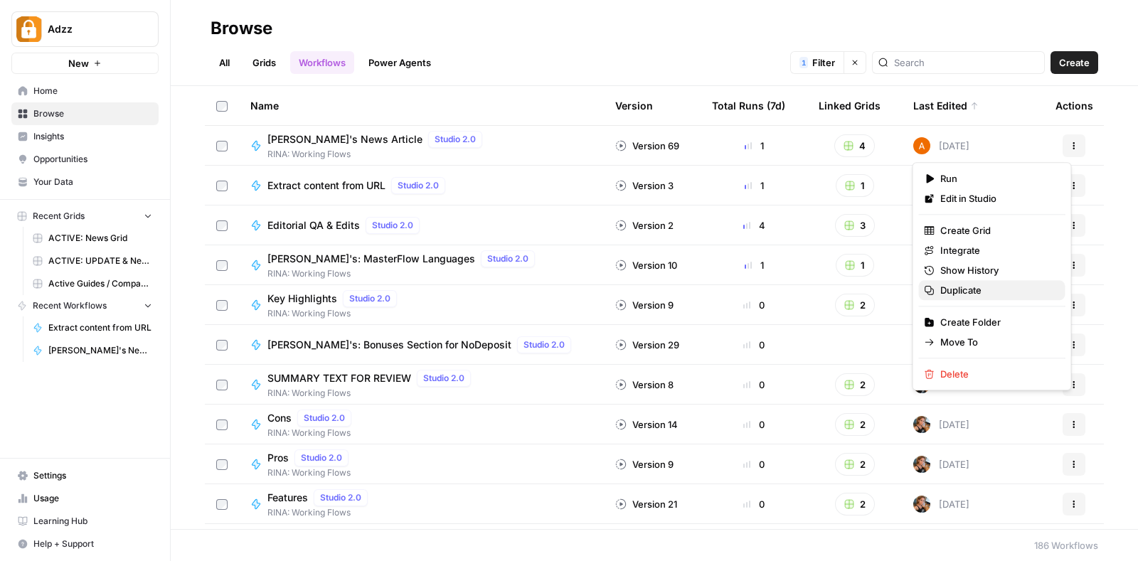
click at [995, 284] on span "Duplicate" at bounding box center [997, 290] width 114 height 14
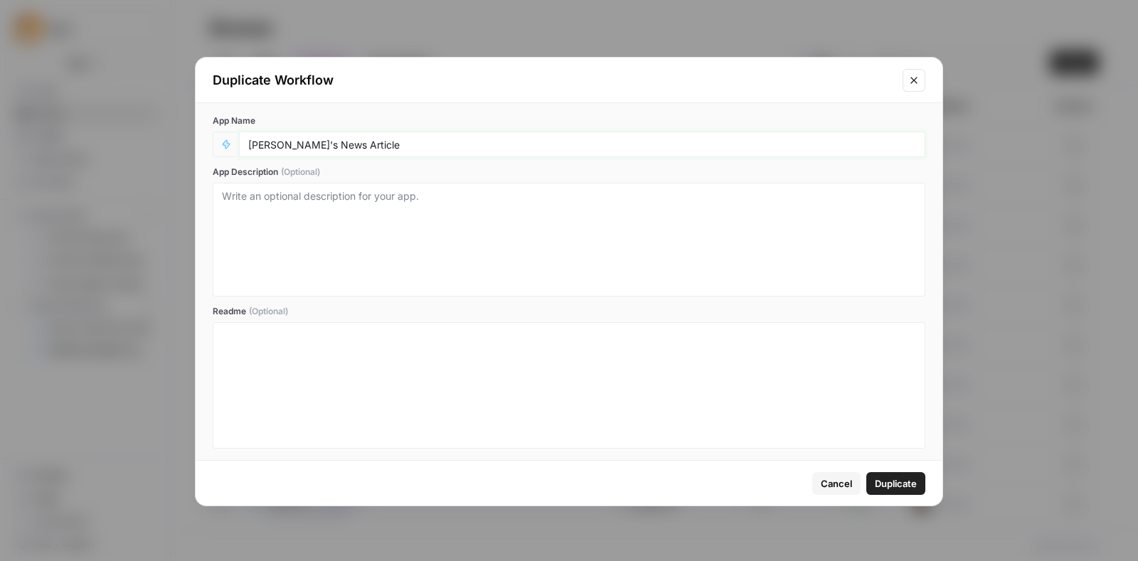
click at [291, 138] on input "[PERSON_NAME]'s News Article" at bounding box center [582, 144] width 668 height 13
type input "T"
type input "[PERSON_NAME] news"
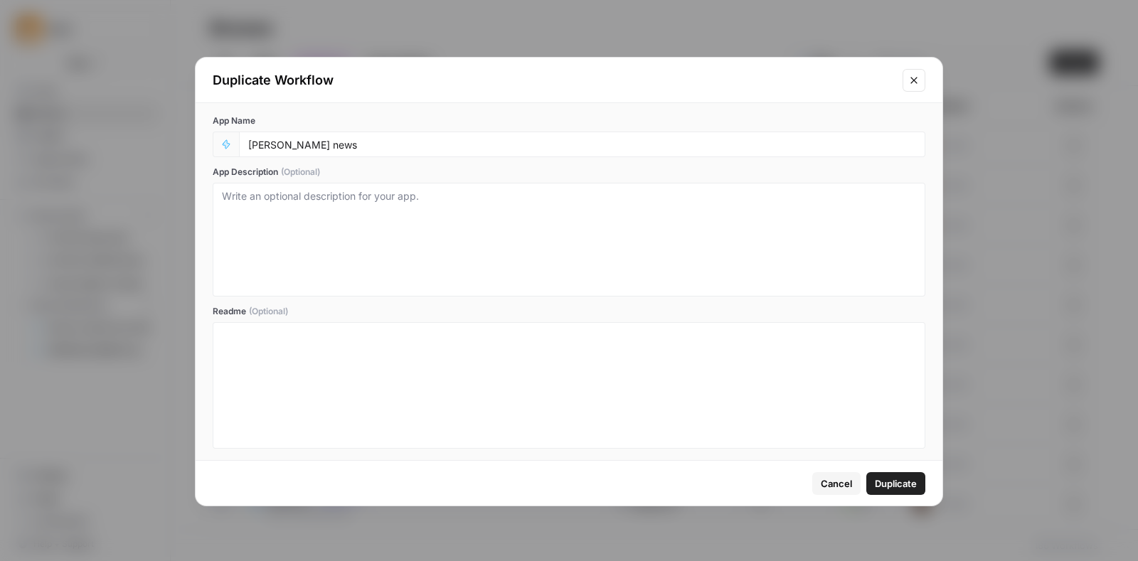
click at [894, 485] on span "Duplicate" at bounding box center [895, 483] width 42 height 14
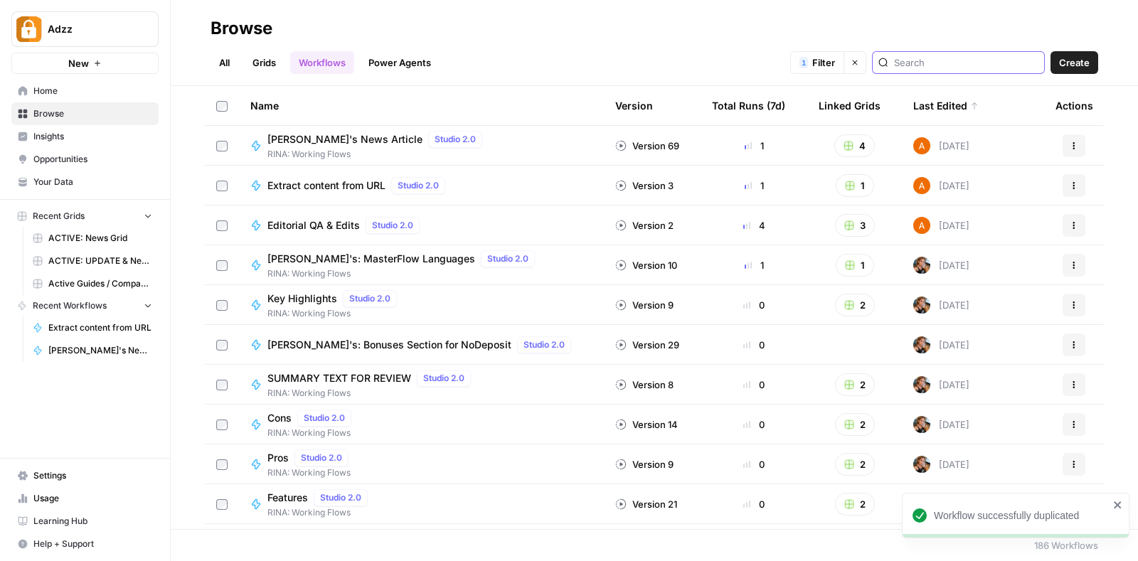
click at [948, 60] on input "search" at bounding box center [966, 62] width 144 height 14
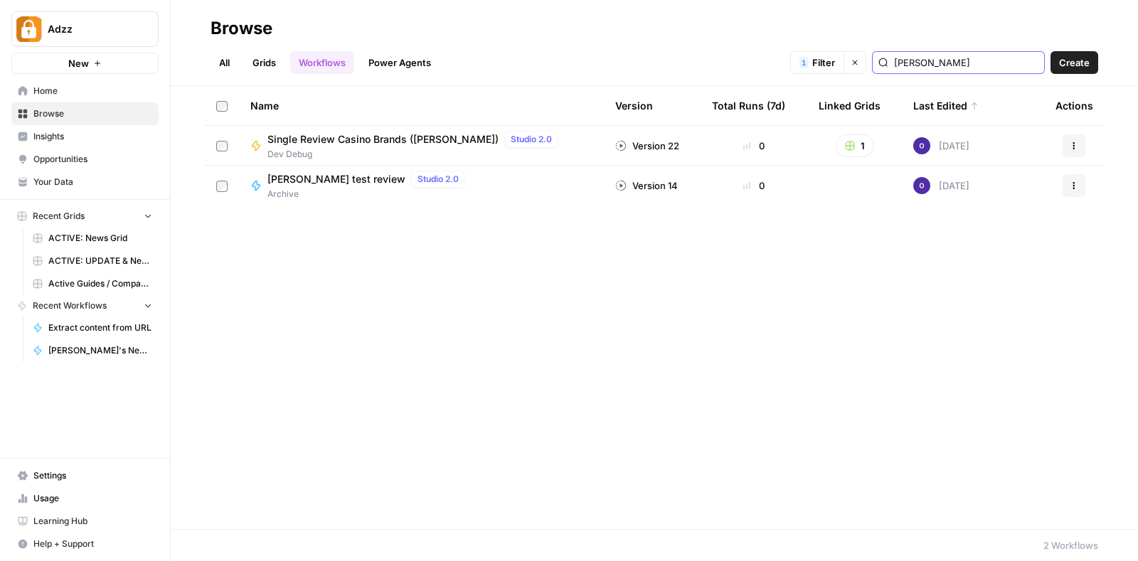
type input "[PERSON_NAME]"
click at [302, 176] on span "[PERSON_NAME] test review" at bounding box center [336, 179] width 138 height 14
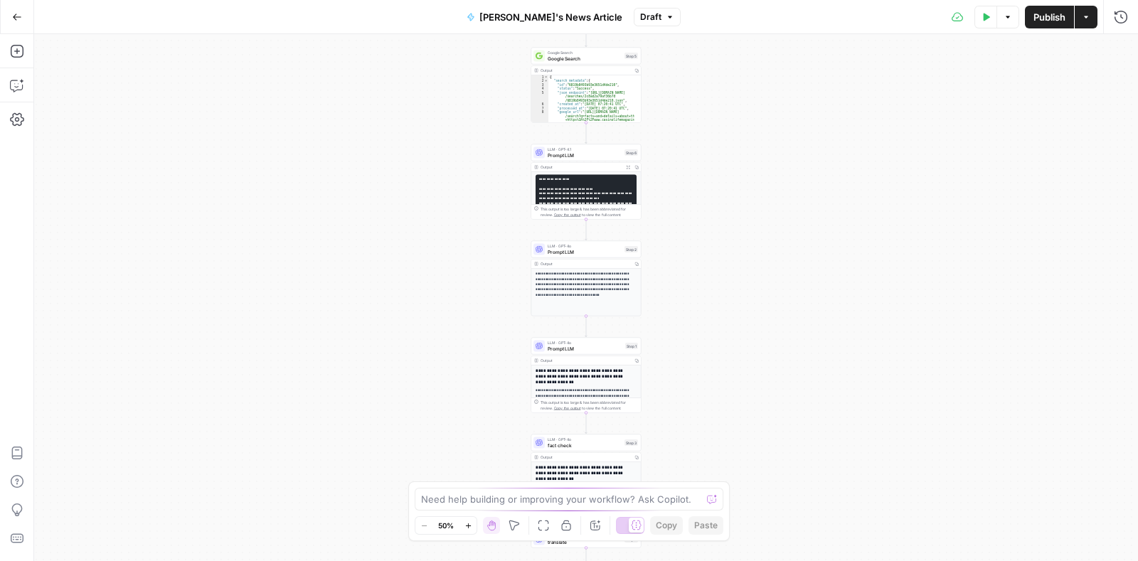
click at [11, 9] on button "Go Back" at bounding box center [17, 17] width 26 height 26
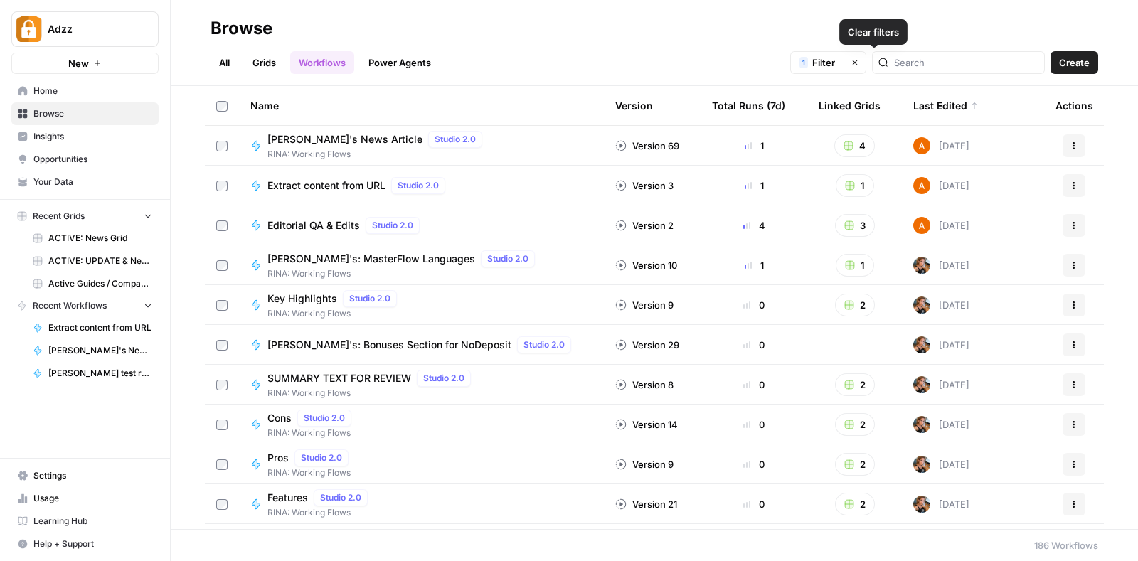
click at [866, 55] on button "Clear filters" at bounding box center [854, 62] width 23 height 23
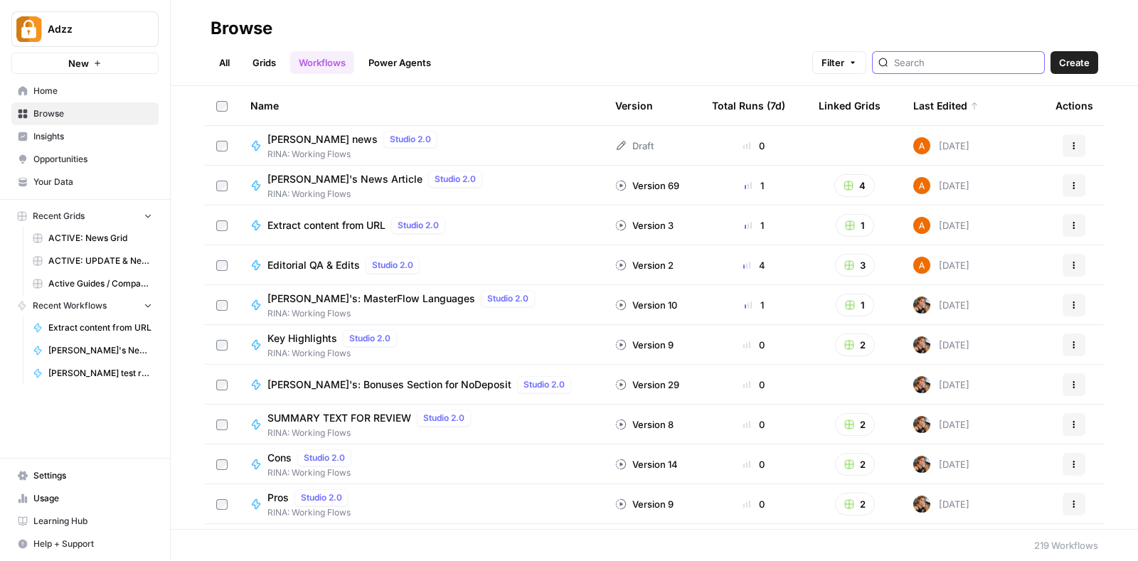
click at [948, 63] on input "search" at bounding box center [966, 62] width 144 height 14
click at [422, 136] on div "[PERSON_NAME] news Studio 2.0 RINA: Working Flows" at bounding box center [421, 146] width 342 height 30
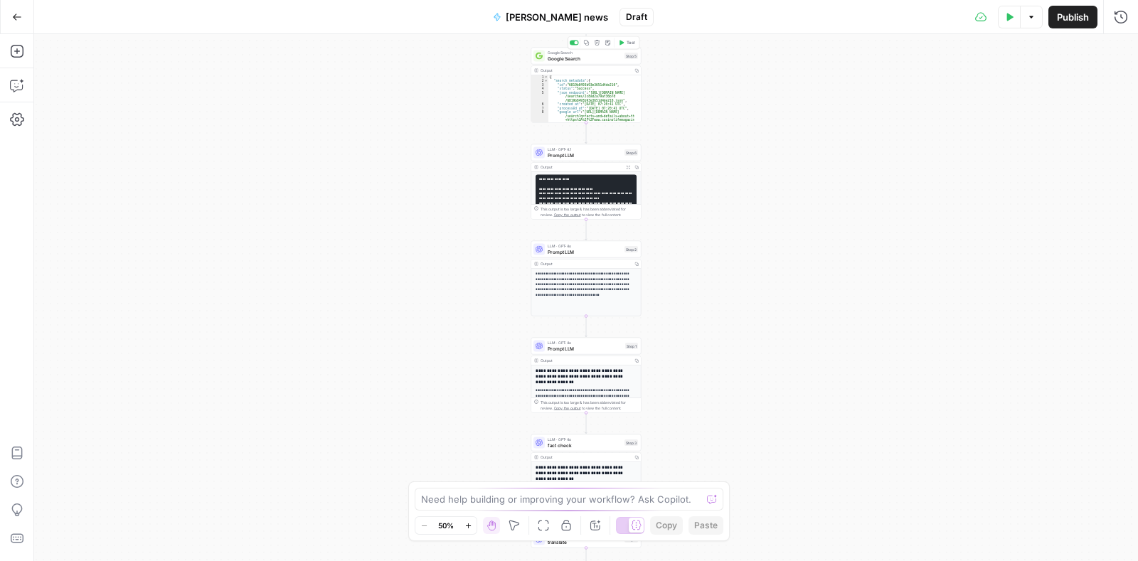
click at [582, 55] on span "Google Search" at bounding box center [584, 58] width 74 height 7
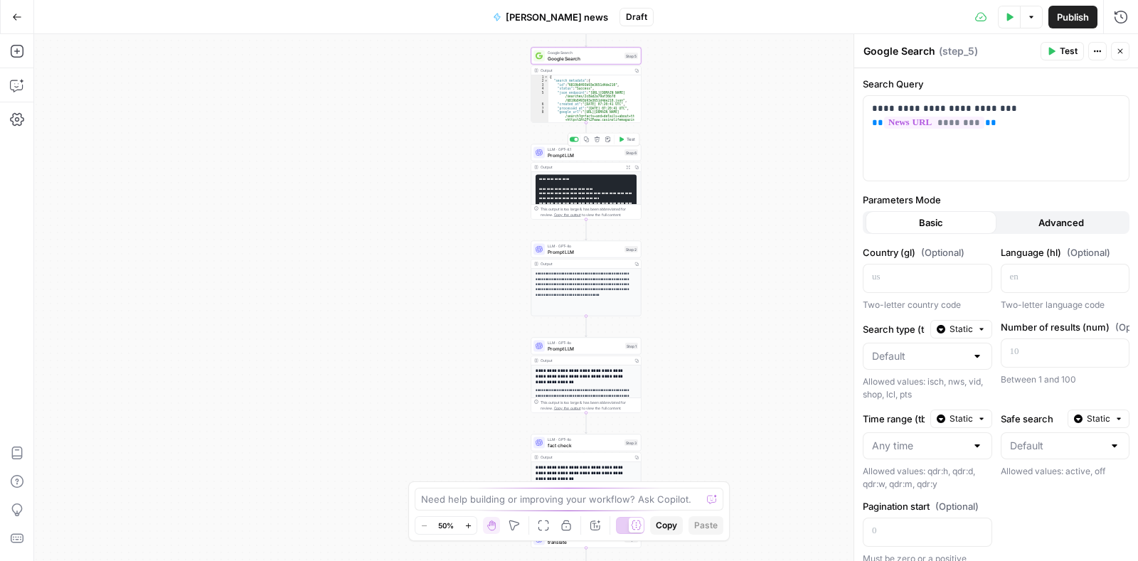
click at [582, 151] on span "Prompt LLM" at bounding box center [584, 154] width 74 height 7
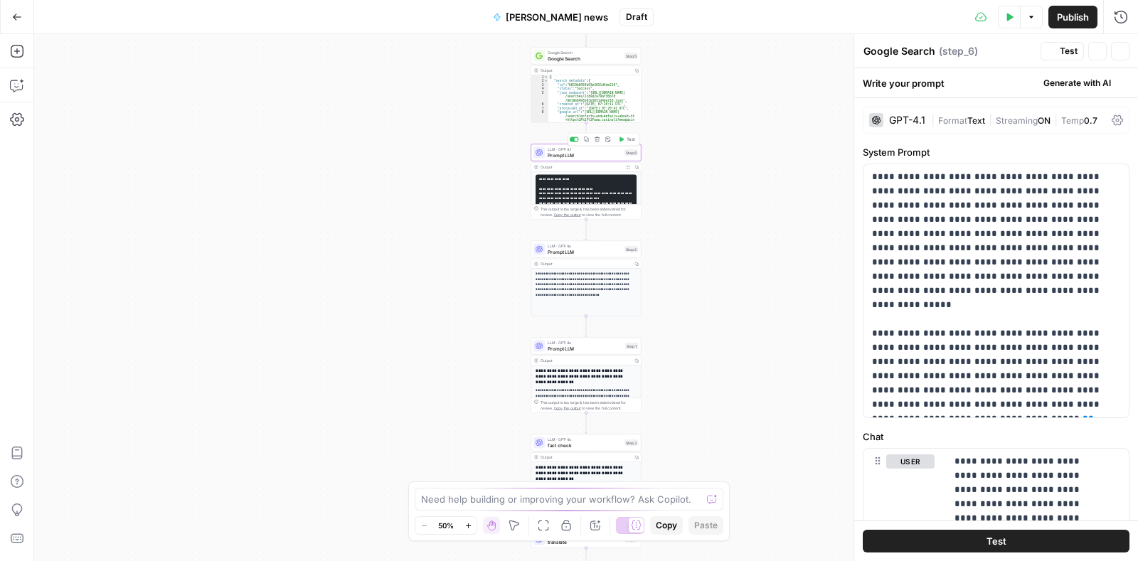
type textarea "Prompt LLM"
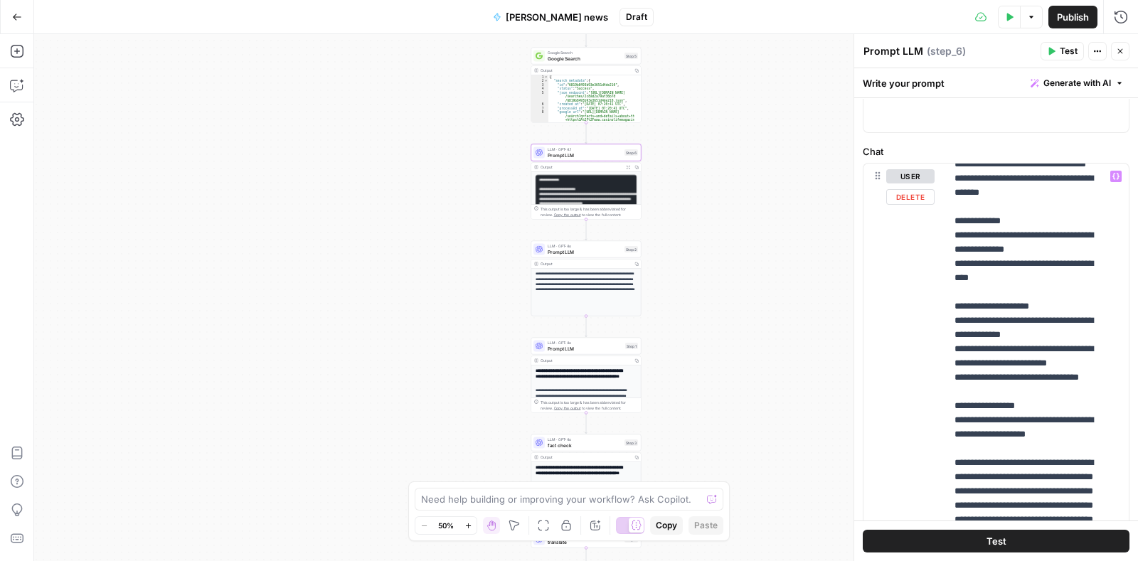
scroll to position [640, 0]
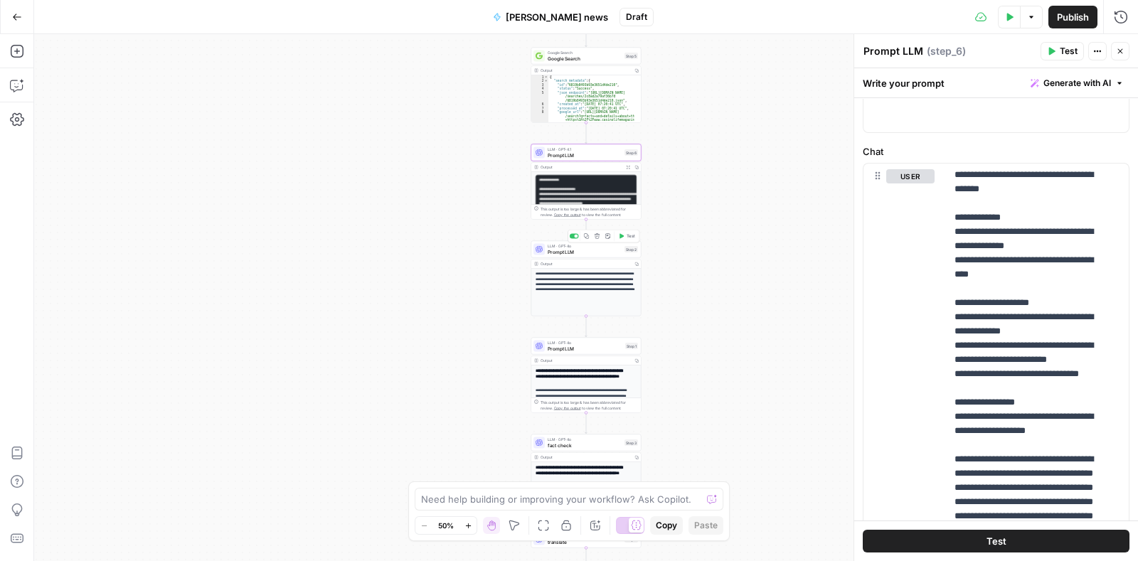
click at [577, 247] on span "LLM · GPT-4o" at bounding box center [584, 246] width 74 height 6
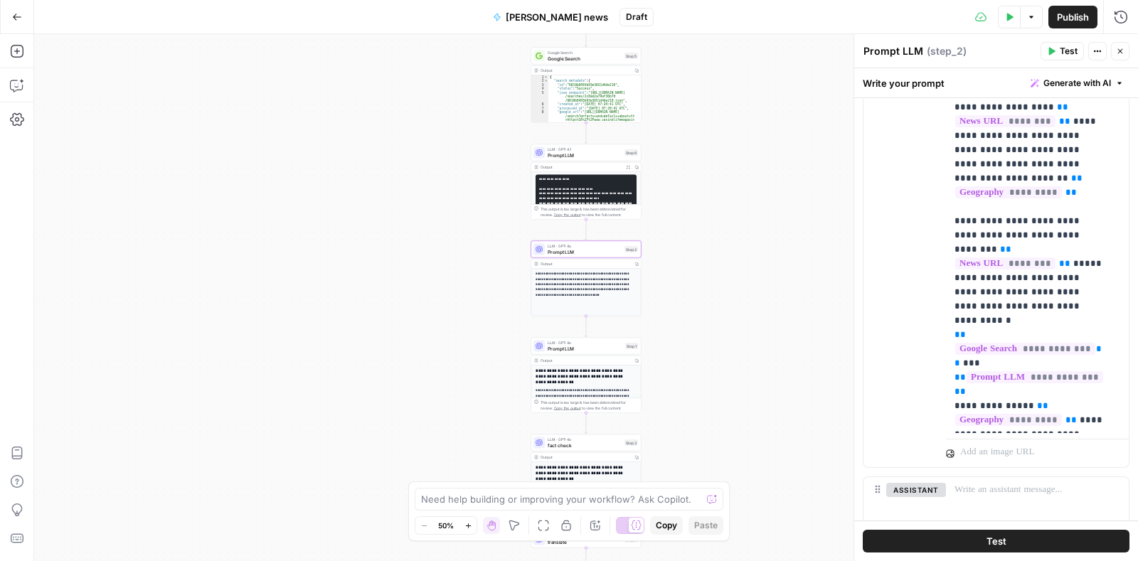
scroll to position [395, 0]
click at [1096, 45] on button "Actions" at bounding box center [1097, 51] width 18 height 18
click at [1039, 108] on span "Delete Step" at bounding box center [1055, 114] width 68 height 14
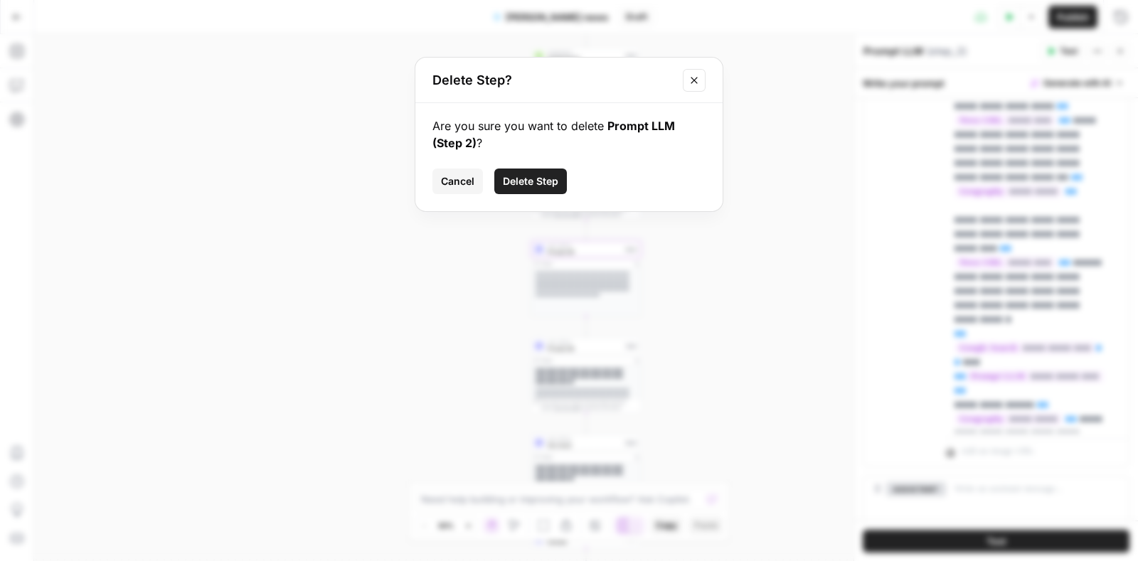
click at [537, 177] on span "Delete Step" at bounding box center [530, 181] width 55 height 14
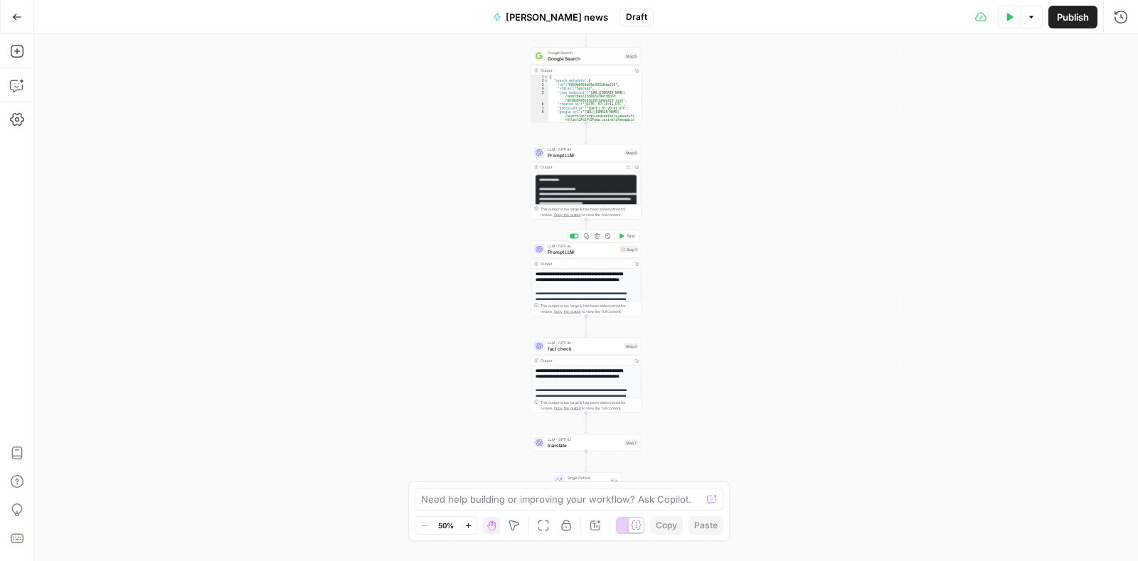
click at [574, 250] on span "Prompt LLM" at bounding box center [581, 251] width 69 height 7
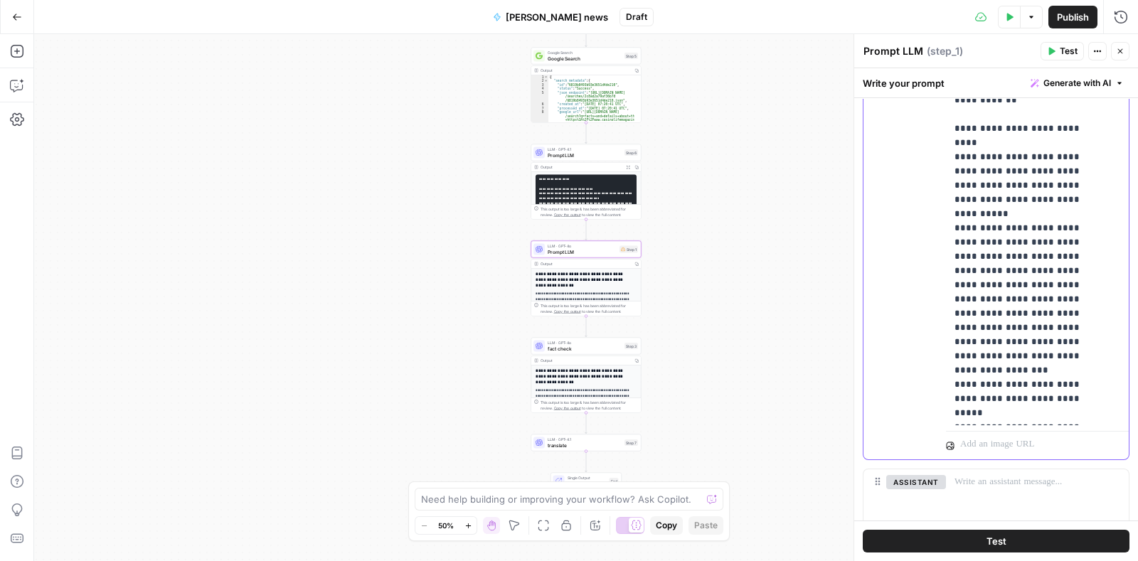
scroll to position [534, 0]
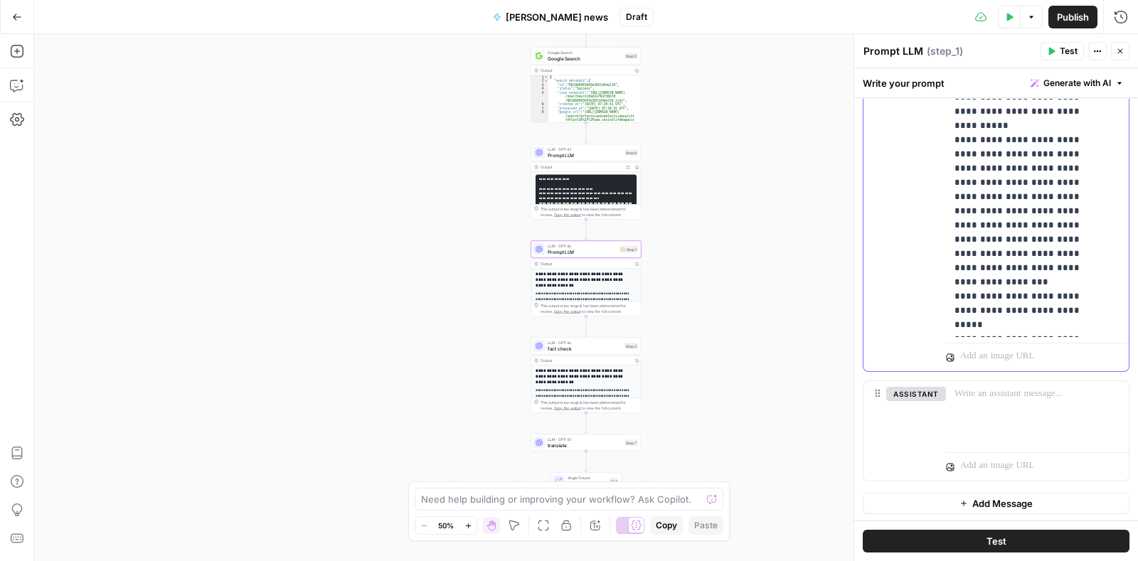
drag, startPoint x: 952, startPoint y: 360, endPoint x: 1123, endPoint y: 580, distance: 278.2
click at [1123, 560] on html "Adzz New Home Browse Insights Opportunities Your Data Recent Grids ACTIVE: News…" at bounding box center [569, 280] width 1138 height 561
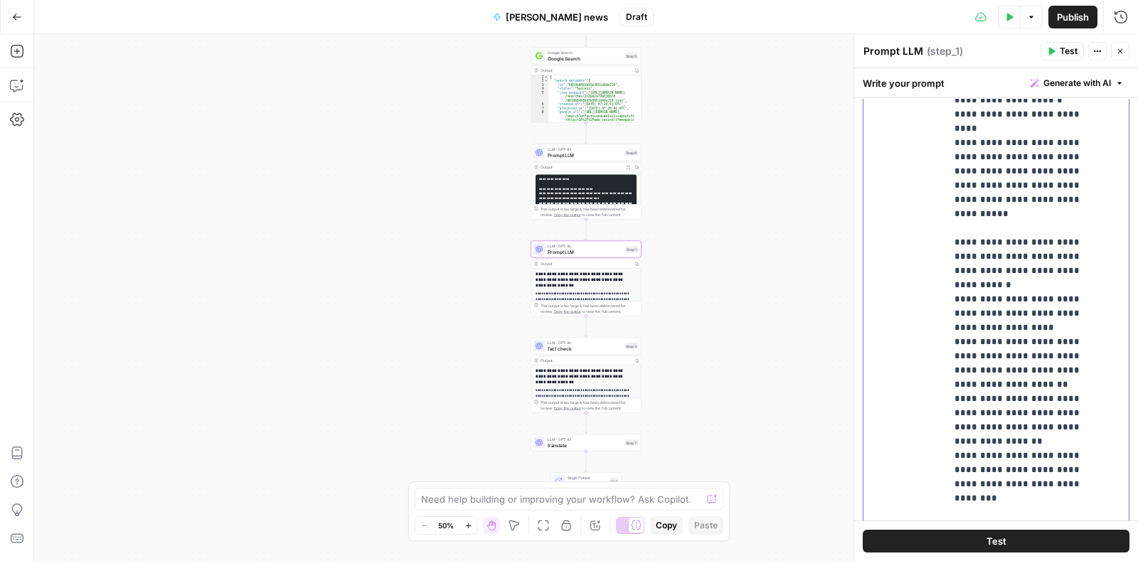
scroll to position [5447, 0]
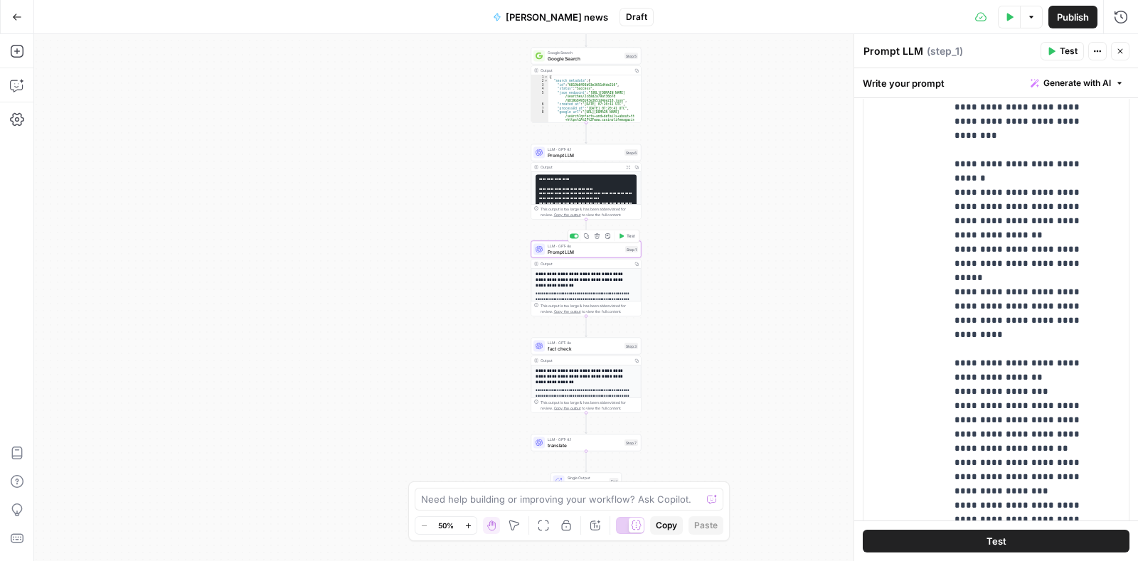
click at [569, 257] on div "LLM · GPT-4o Prompt LLM Step 1 Copy step Delete step Add Note Test" at bounding box center [586, 249] width 110 height 17
click at [554, 250] on span "Prompt LLM" at bounding box center [584, 251] width 75 height 7
click at [580, 147] on span "LLM · GPT-4.1" at bounding box center [584, 149] width 74 height 6
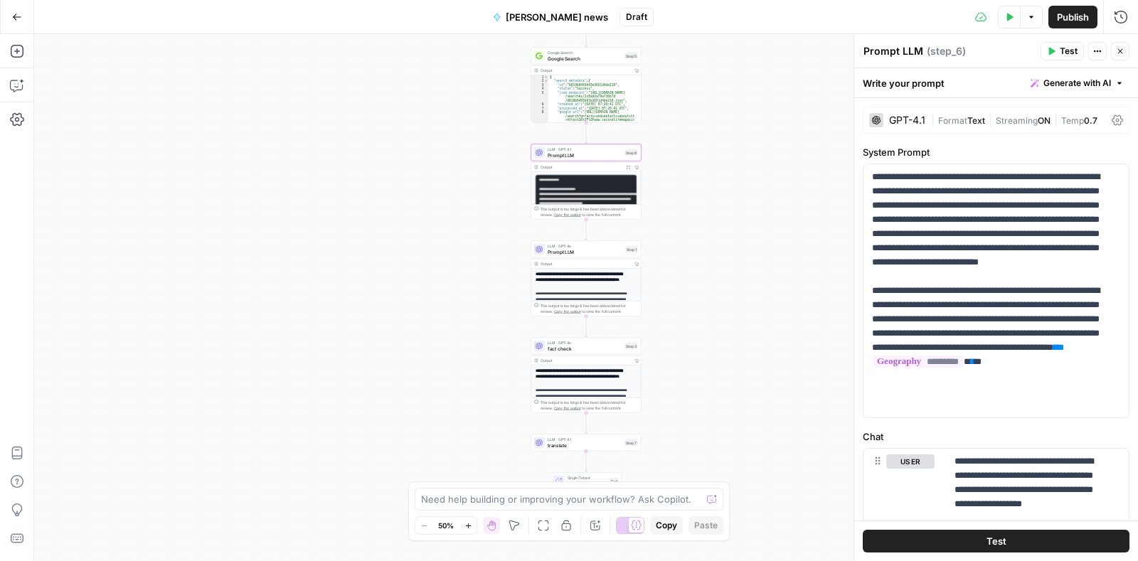
click at [559, 251] on span "Prompt LLM" at bounding box center [584, 251] width 75 height 7
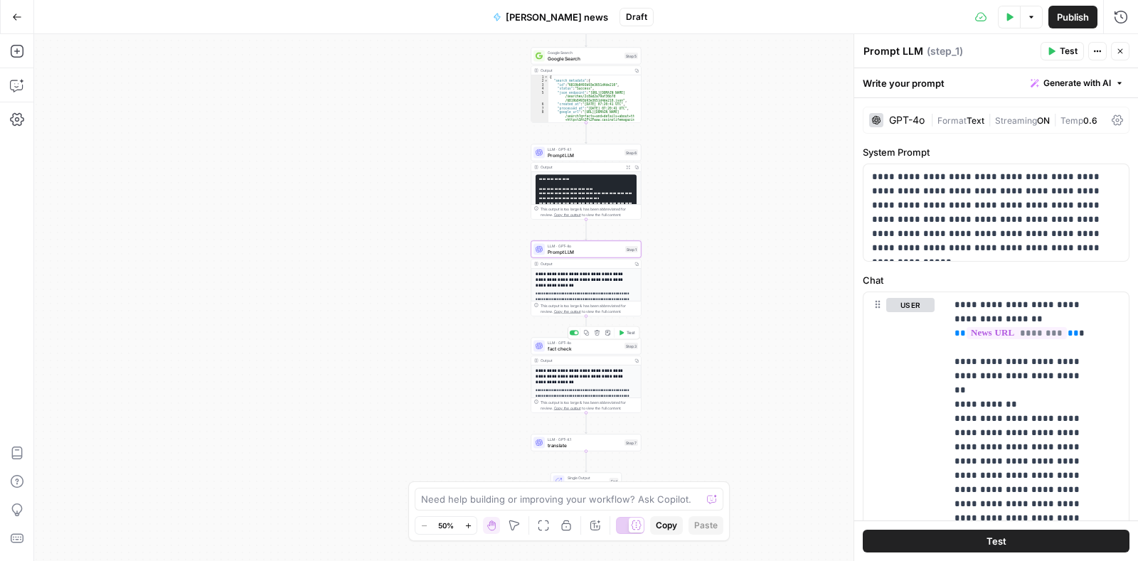
click at [566, 348] on span "fact check" at bounding box center [584, 348] width 74 height 7
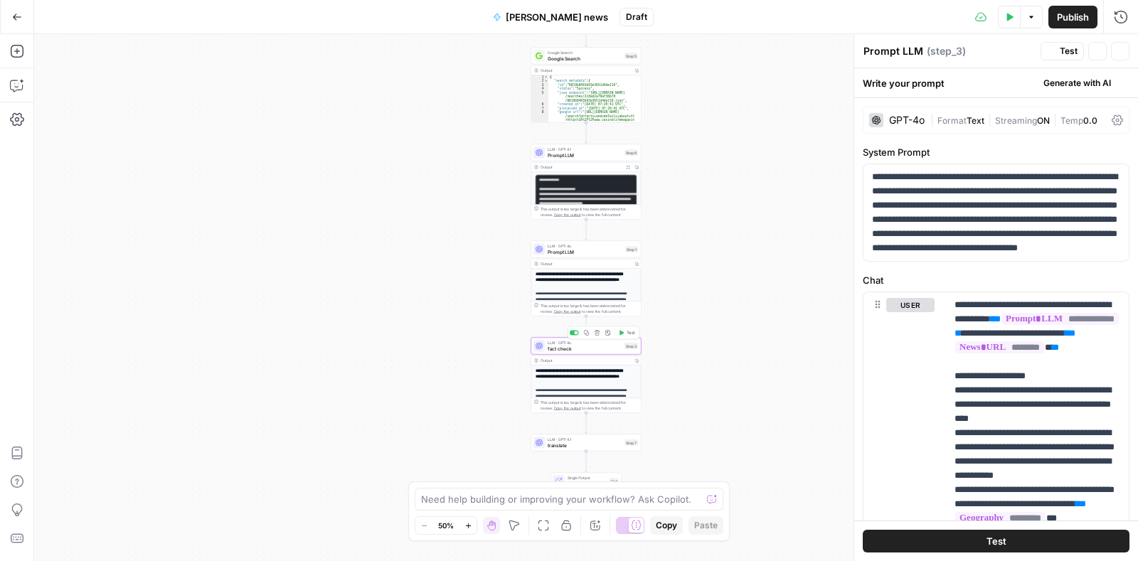
type textarea "fact check"
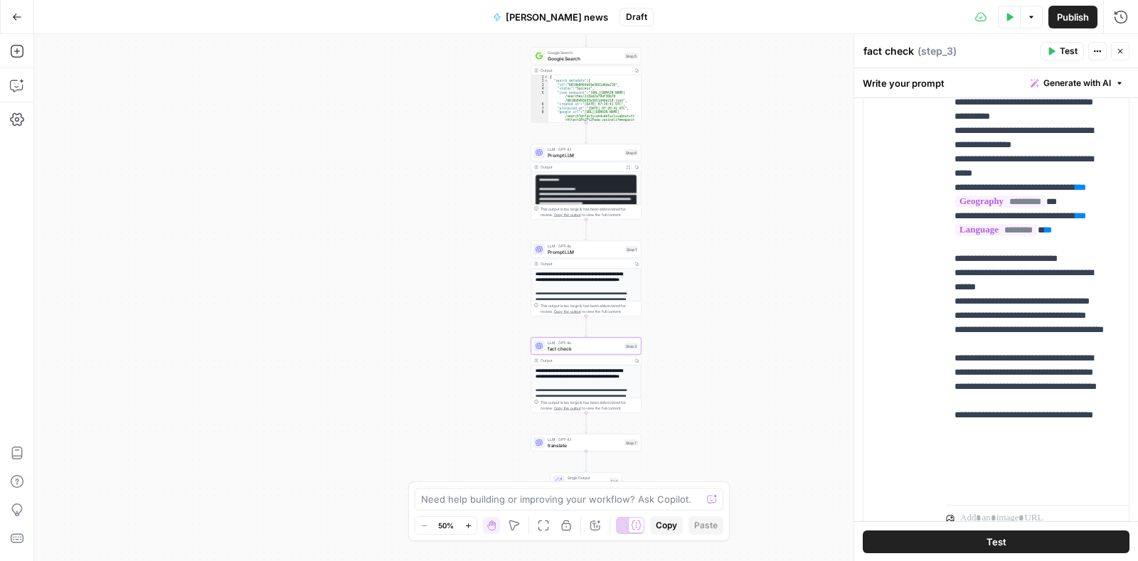
scroll to position [441, 0]
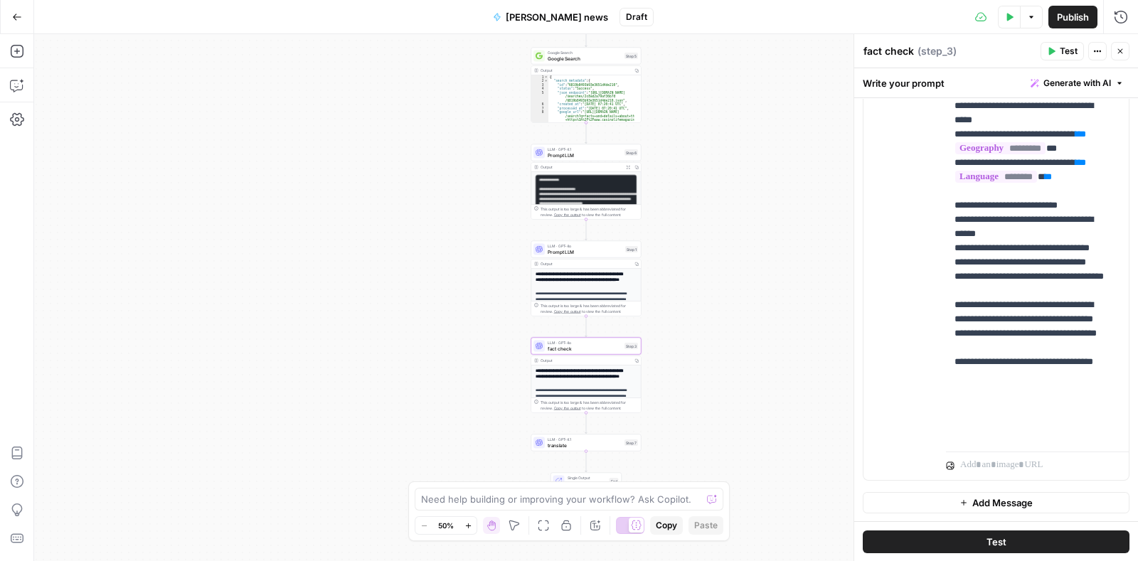
click at [1069, 16] on span "Publish" at bounding box center [1072, 17] width 32 height 14
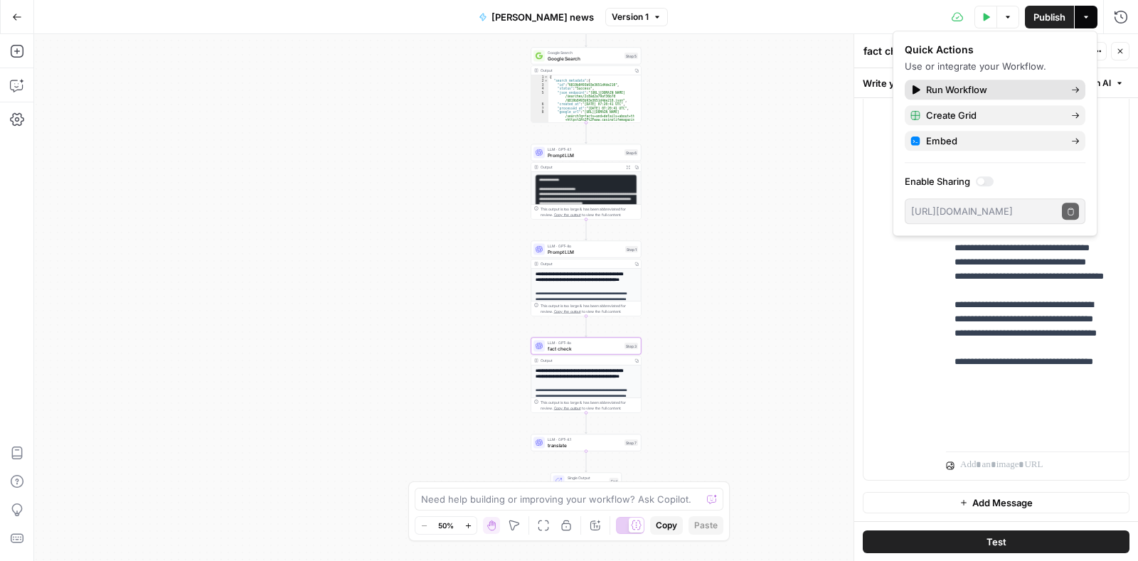
click at [968, 90] on span "Run Workflow" at bounding box center [993, 89] width 134 height 14
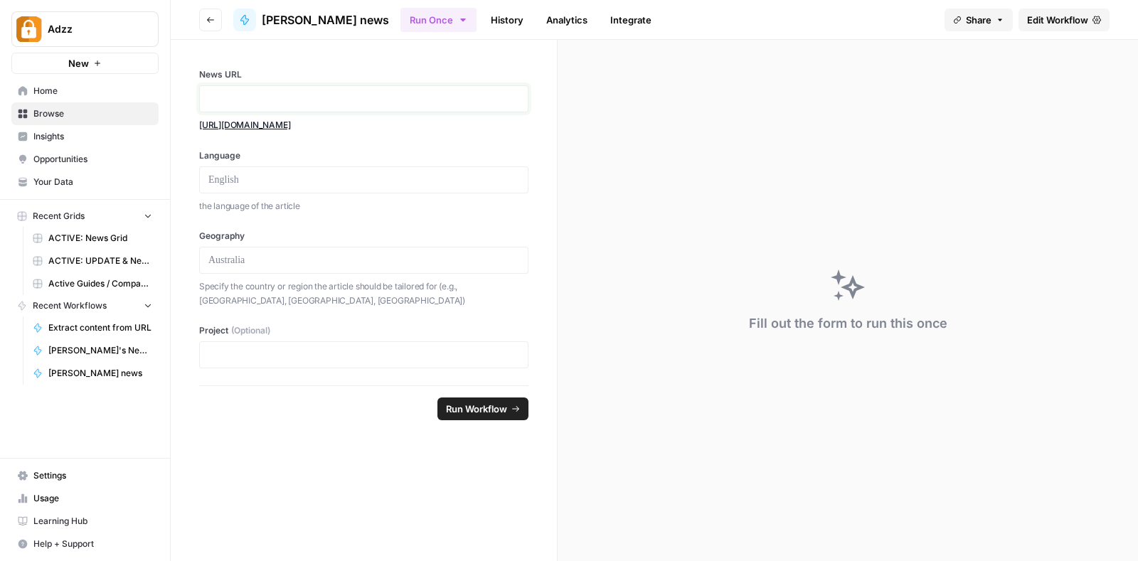
click at [314, 95] on p at bounding box center [363, 99] width 311 height 14
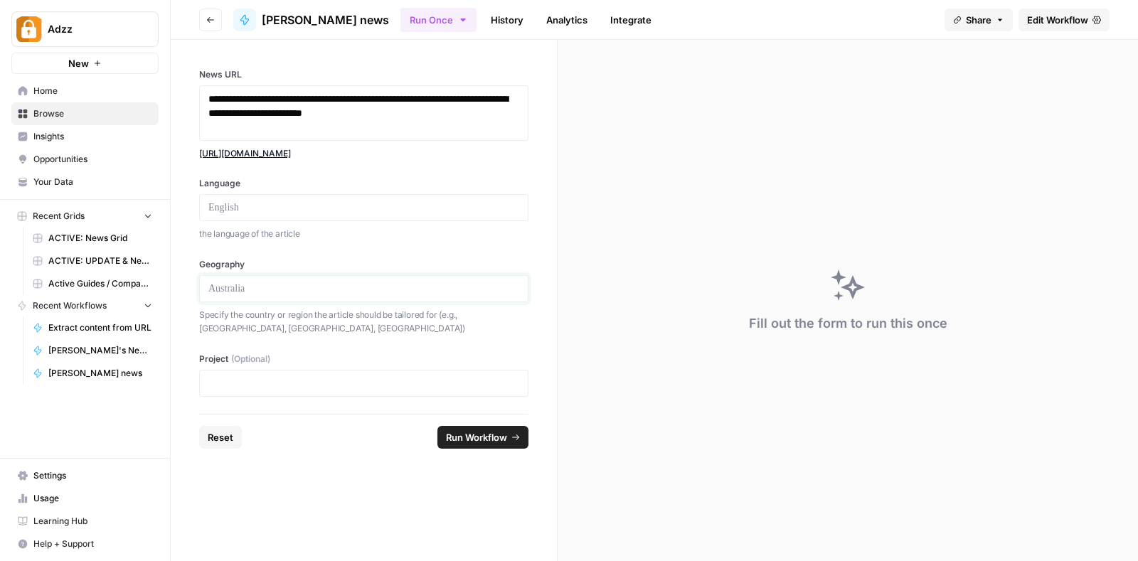
click at [331, 286] on p at bounding box center [363, 289] width 311 height 14
click at [338, 374] on div at bounding box center [363, 383] width 329 height 27
click at [338, 376] on p at bounding box center [363, 383] width 311 height 14
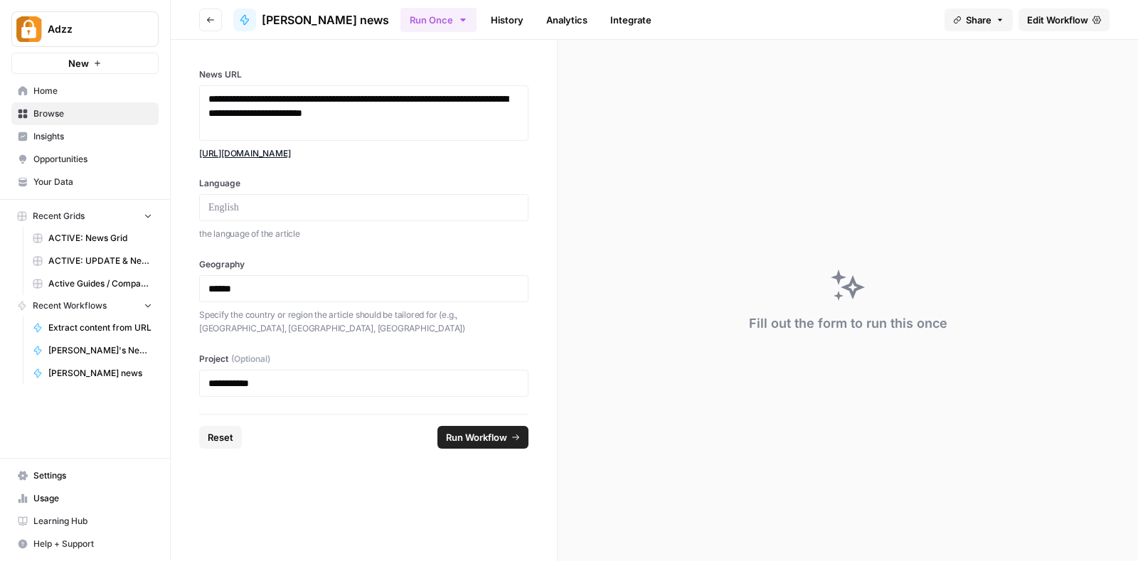
click at [479, 430] on span "Run Workflow" at bounding box center [476, 437] width 61 height 14
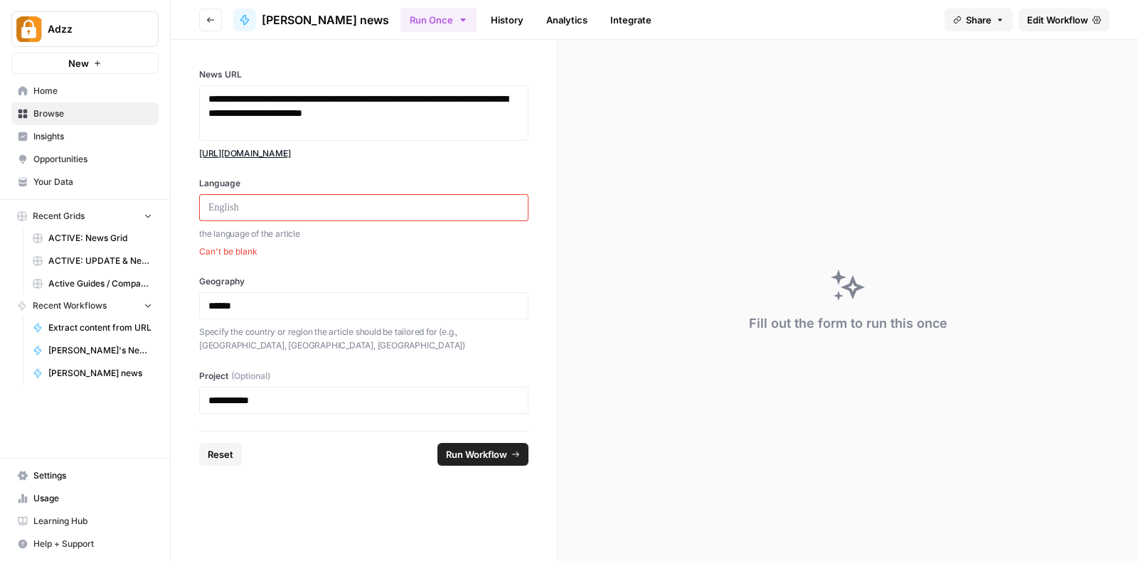
click at [460, 447] on span "Run Workflow" at bounding box center [476, 454] width 61 height 14
click at [291, 201] on p at bounding box center [363, 207] width 311 height 14
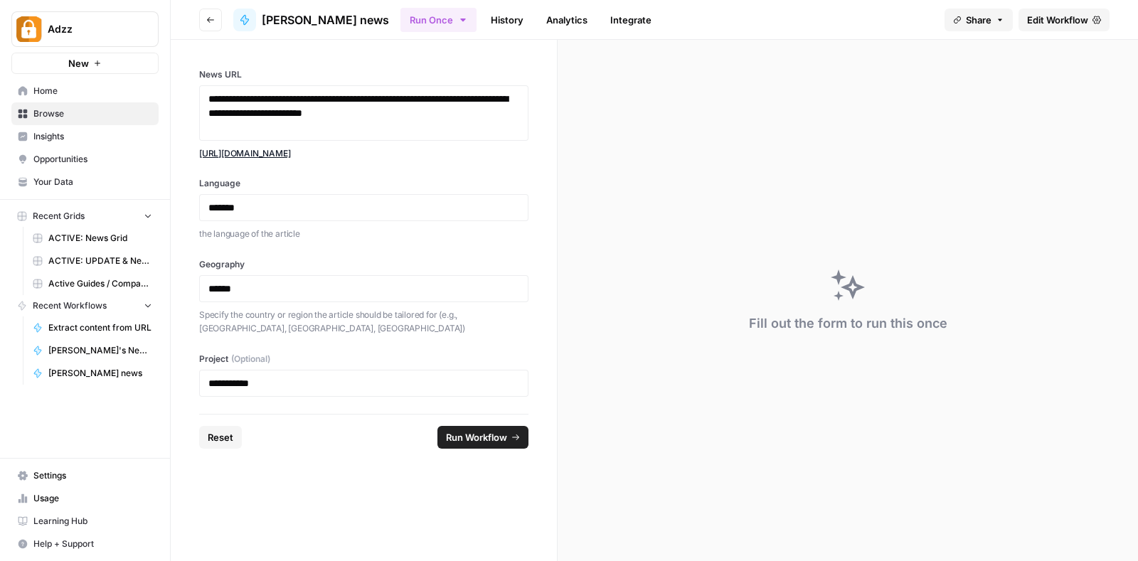
click at [481, 433] on span "Run Workflow" at bounding box center [476, 437] width 61 height 14
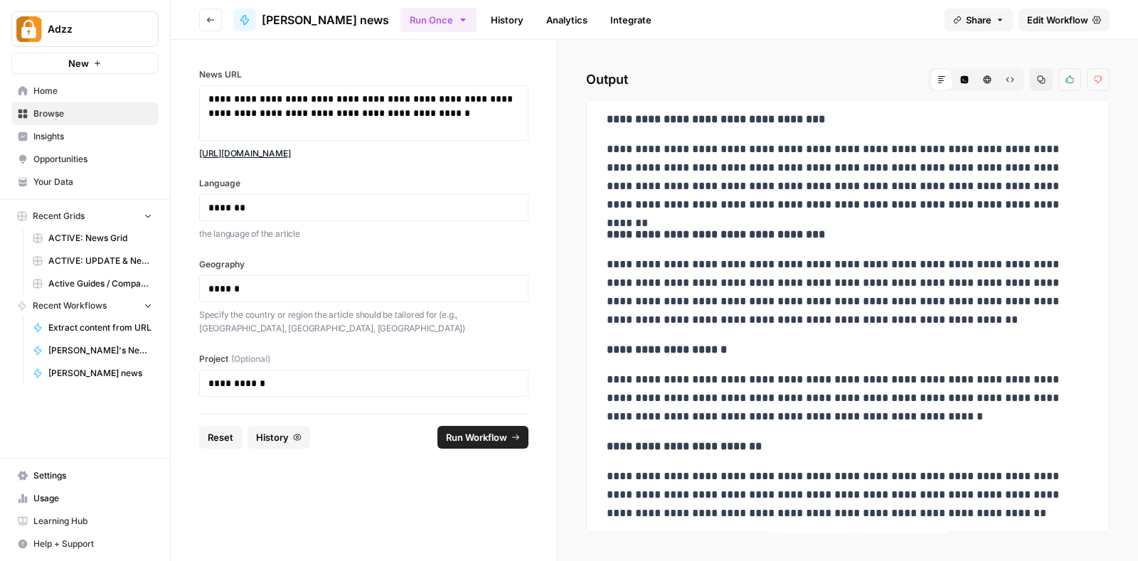
scroll to position [255, 0]
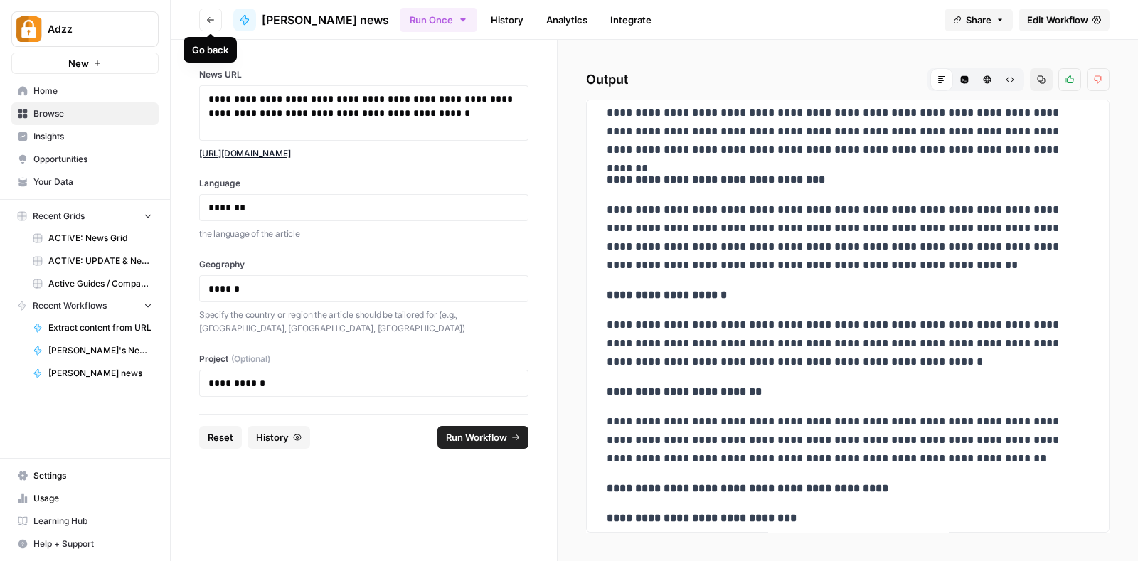
click at [211, 19] on icon "button" at bounding box center [210, 20] width 9 height 9
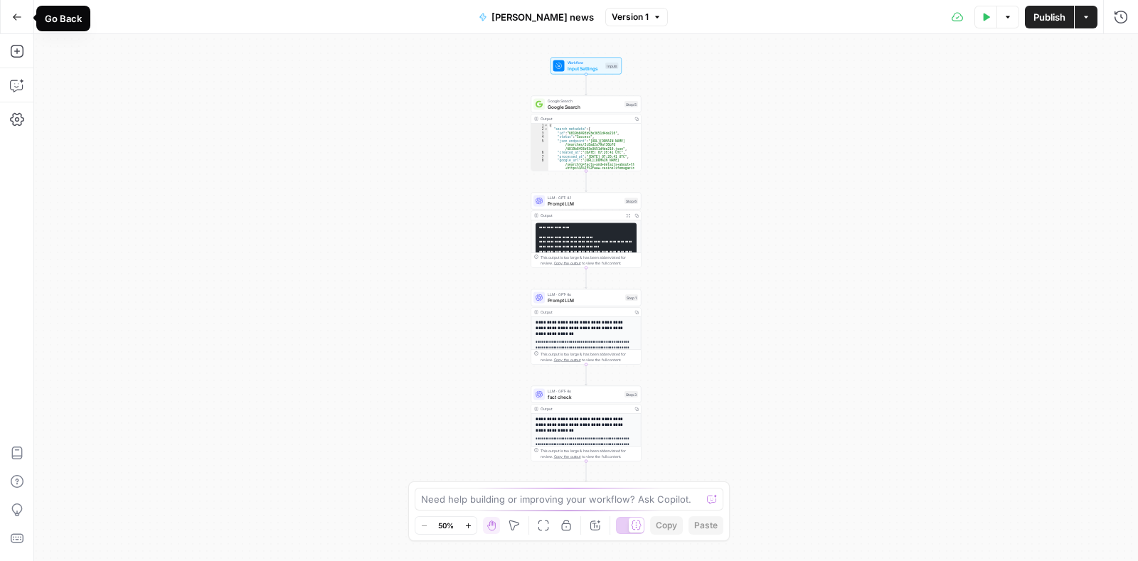
click at [13, 12] on icon "button" at bounding box center [17, 17] width 10 height 10
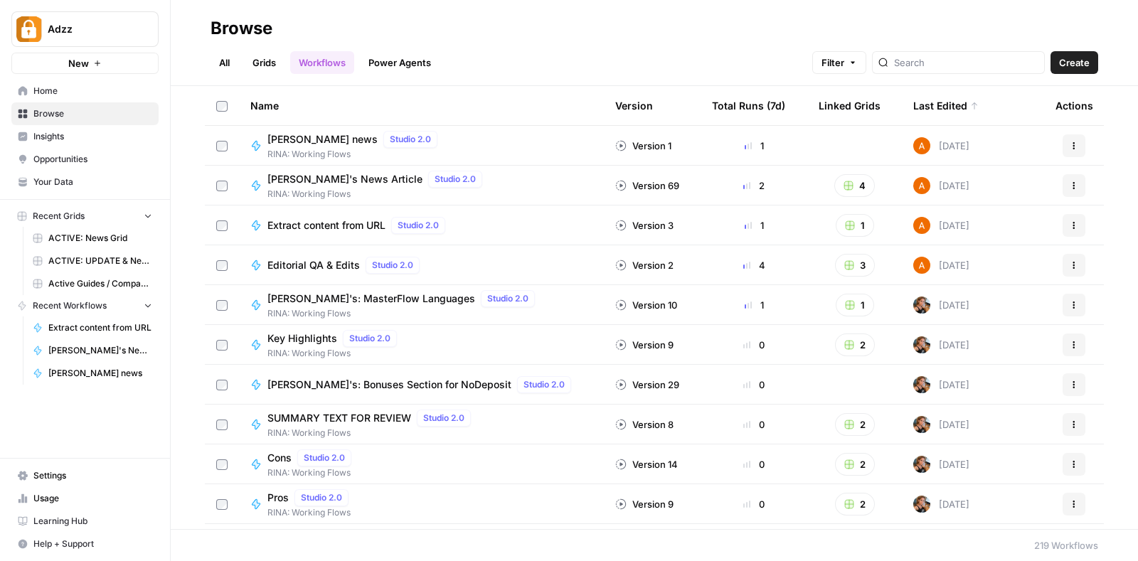
click at [420, 137] on div "[PERSON_NAME] news Studio 2.0 RINA: Working Flows" at bounding box center [421, 146] width 342 height 30
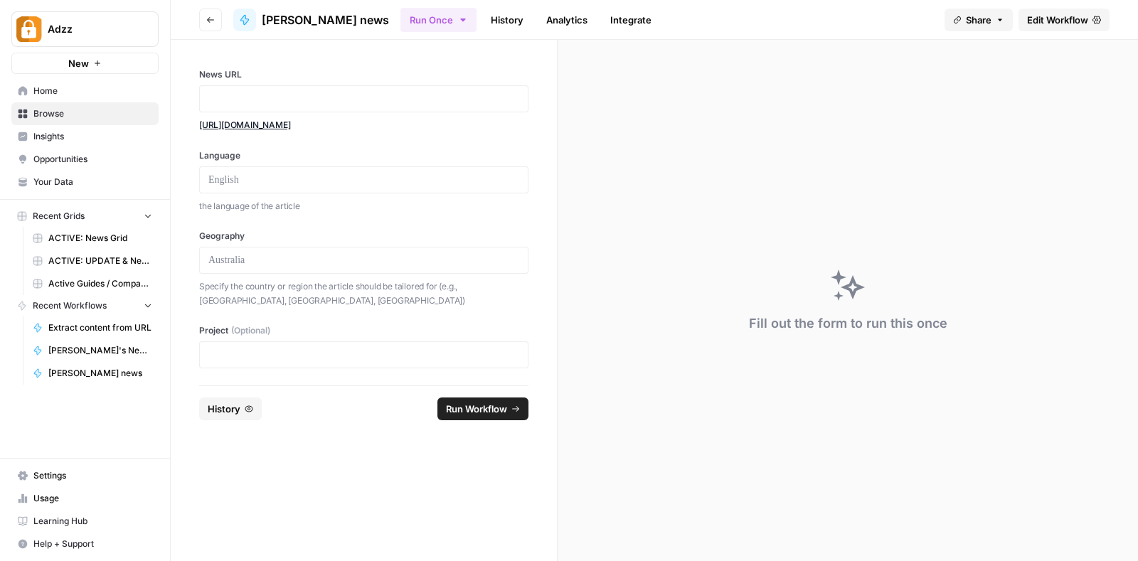
click at [1042, 23] on span "Edit Workflow" at bounding box center [1057, 20] width 61 height 14
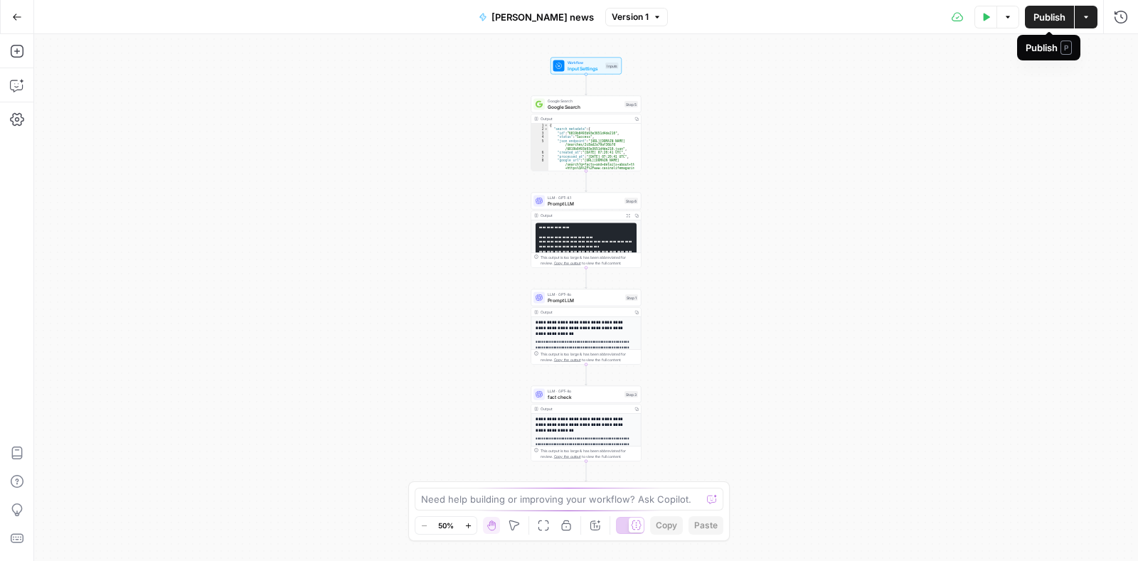
click at [1045, 19] on span "Publish" at bounding box center [1049, 17] width 32 height 14
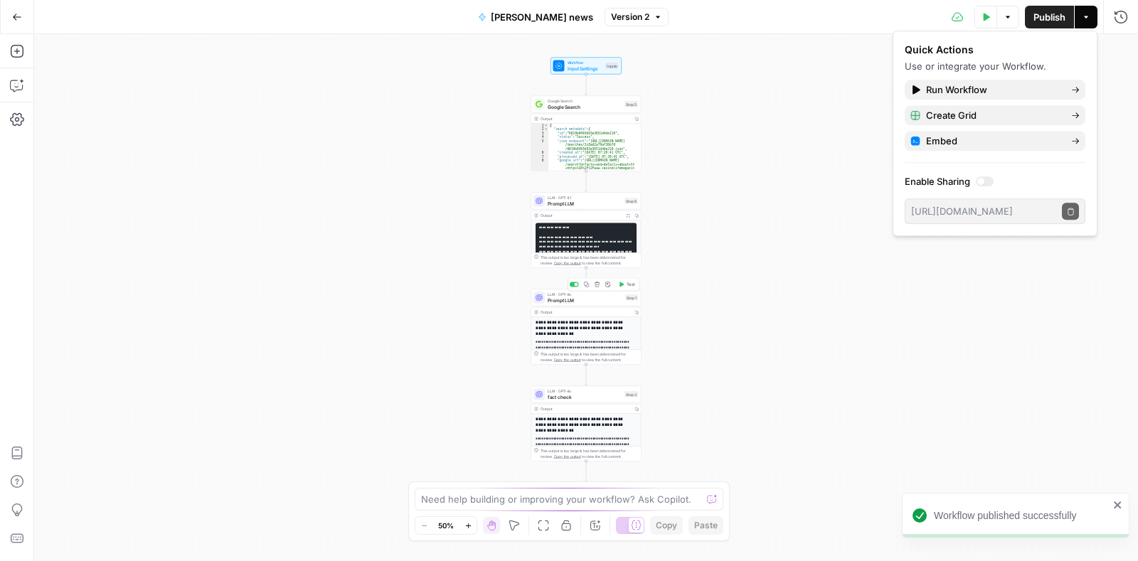
click at [576, 299] on span "Prompt LLM" at bounding box center [584, 299] width 75 height 7
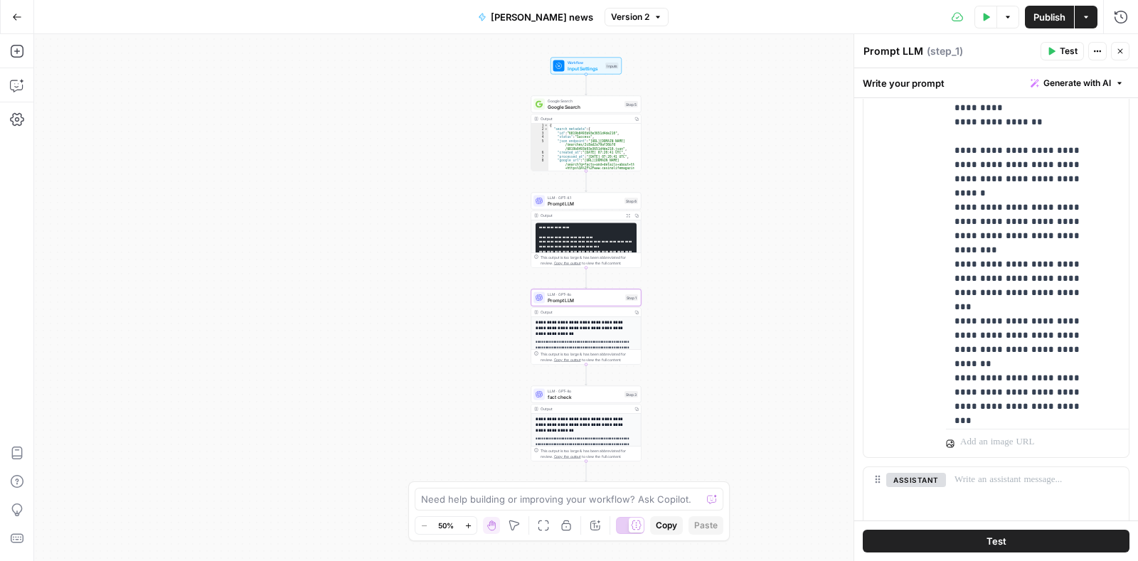
scroll to position [199, 0]
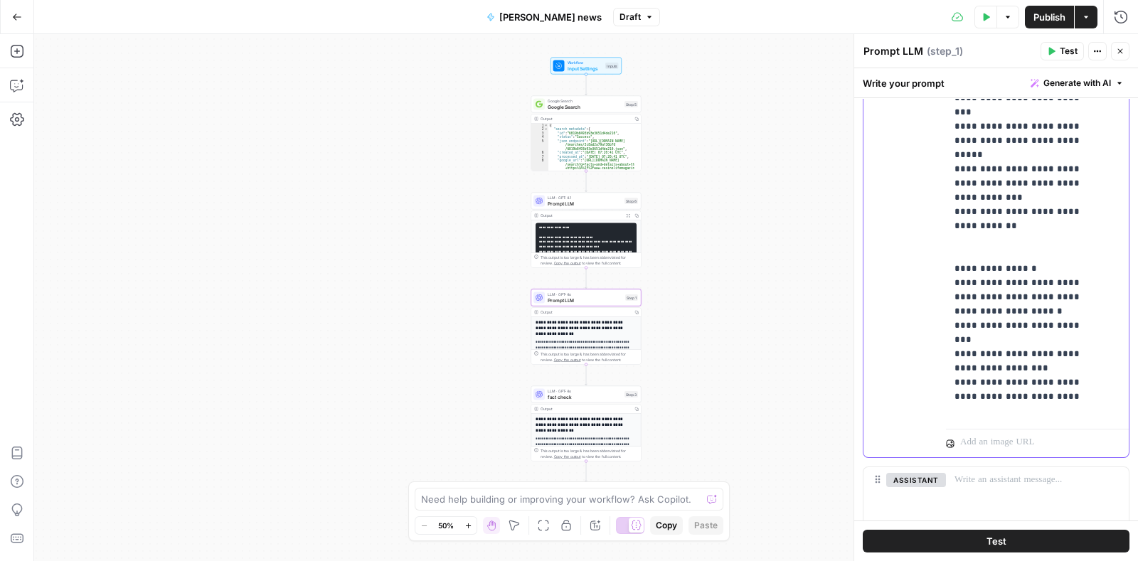
scroll to position [692, 0]
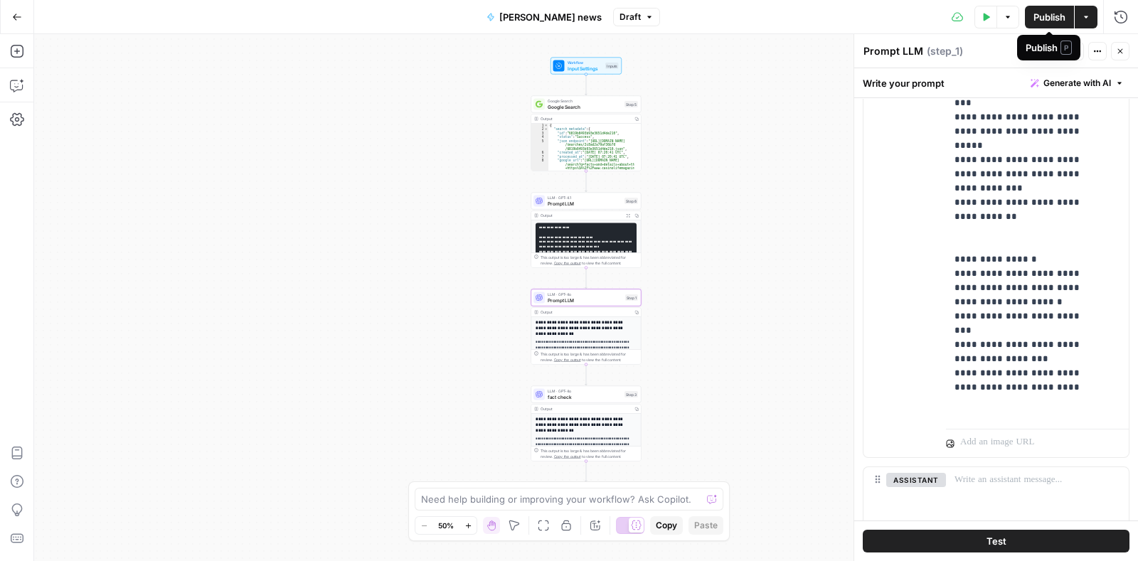
click at [1037, 16] on span "Publish" at bounding box center [1049, 17] width 32 height 14
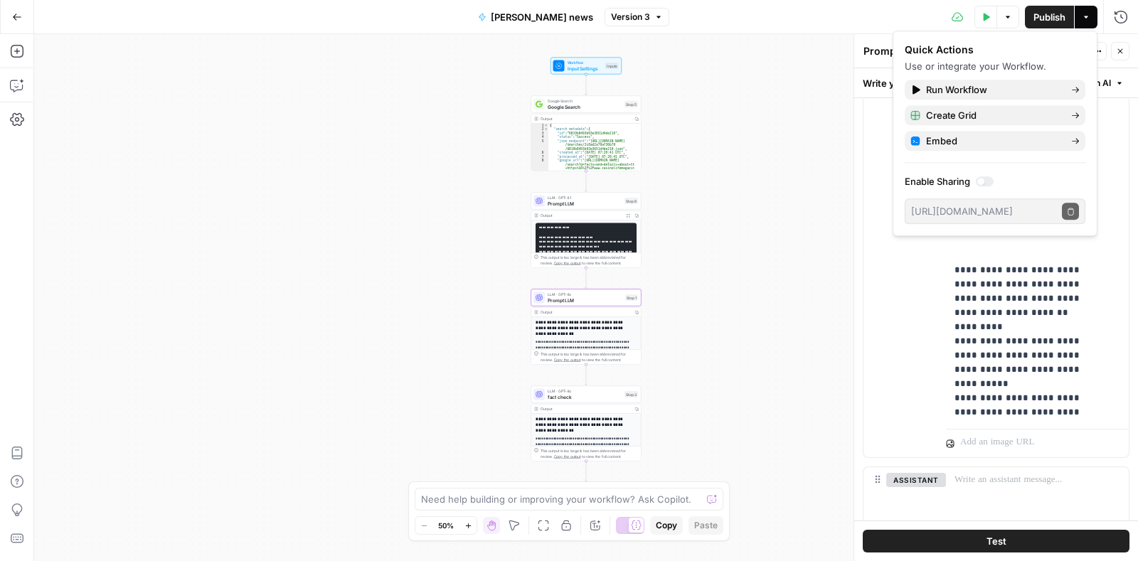
scroll to position [1984, 0]
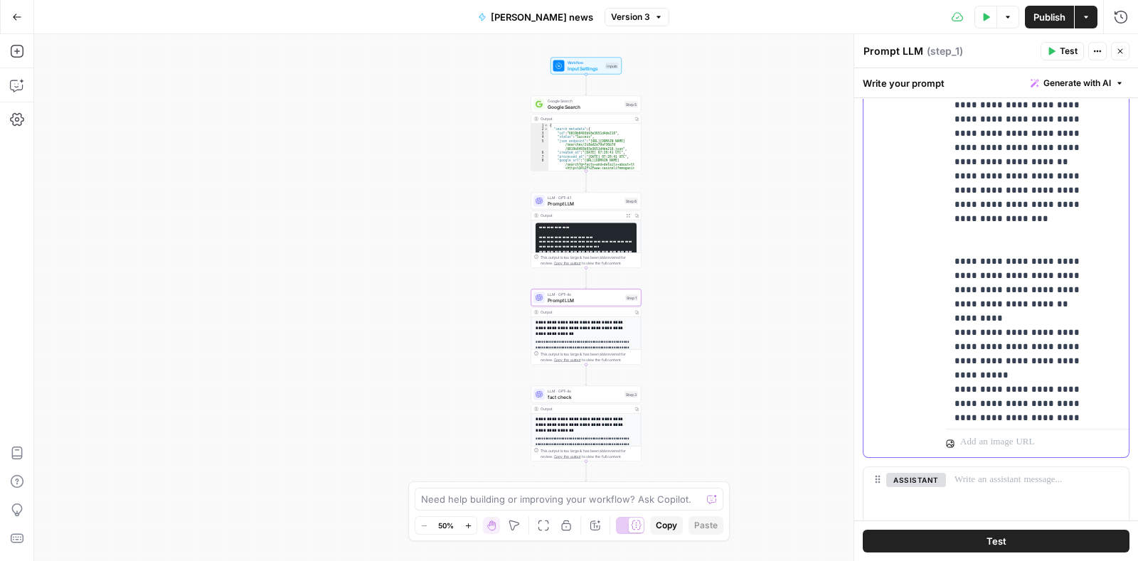
drag, startPoint x: 1076, startPoint y: 296, endPoint x: 954, endPoint y: 304, distance: 121.8
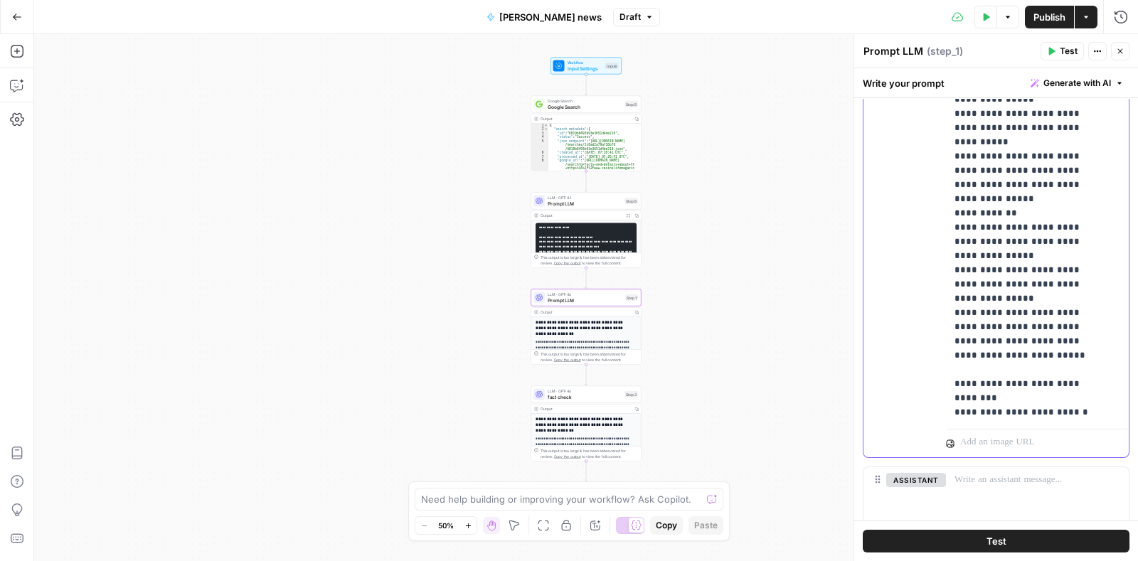
scroll to position [4027, 0]
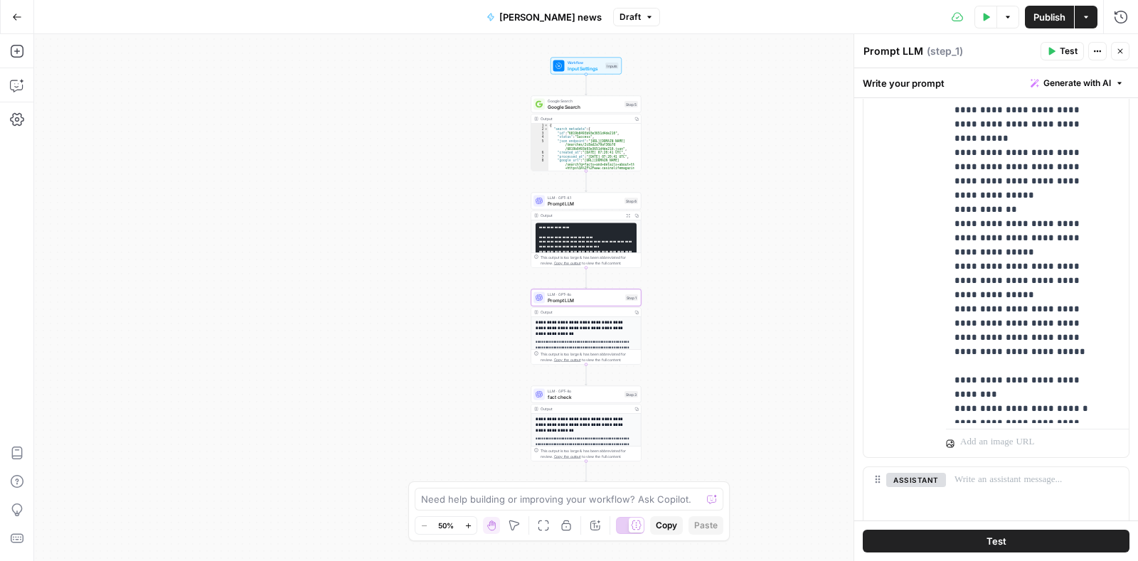
click at [1045, 16] on span "Publish" at bounding box center [1049, 17] width 32 height 14
click at [1053, 13] on span "Publish" at bounding box center [1049, 17] width 32 height 14
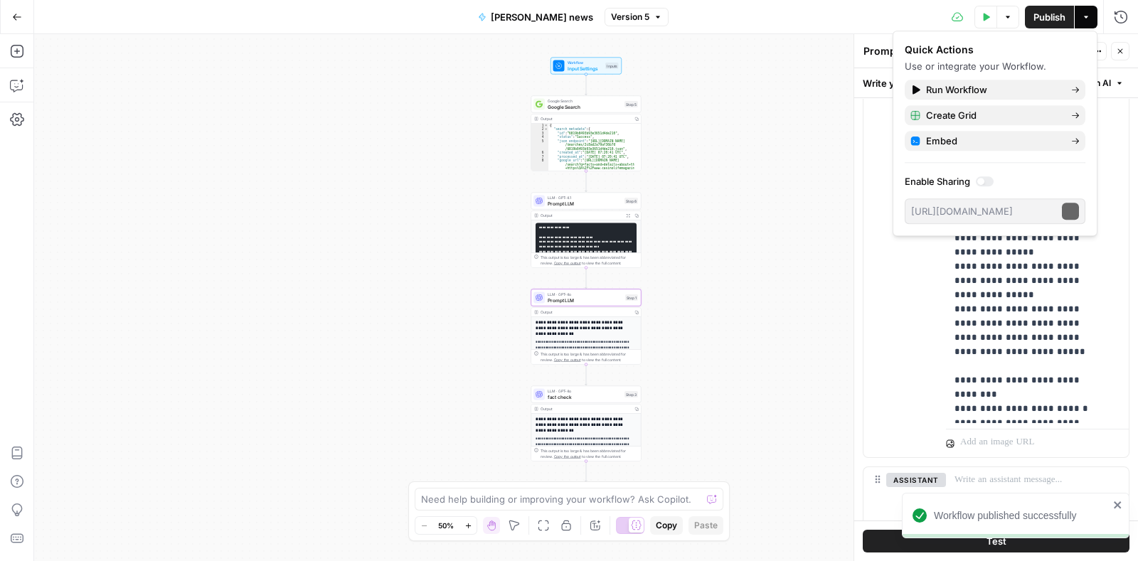
click at [1081, 15] on icon "button" at bounding box center [1085, 17] width 9 height 9
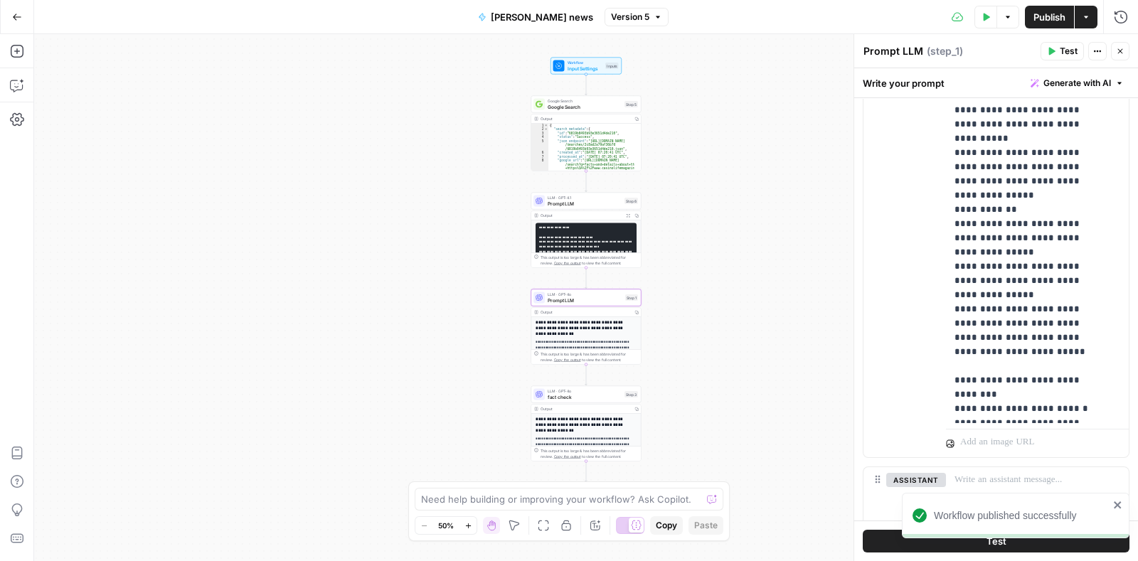
click at [1086, 16] on icon "button" at bounding box center [1086, 17] width 4 height 2
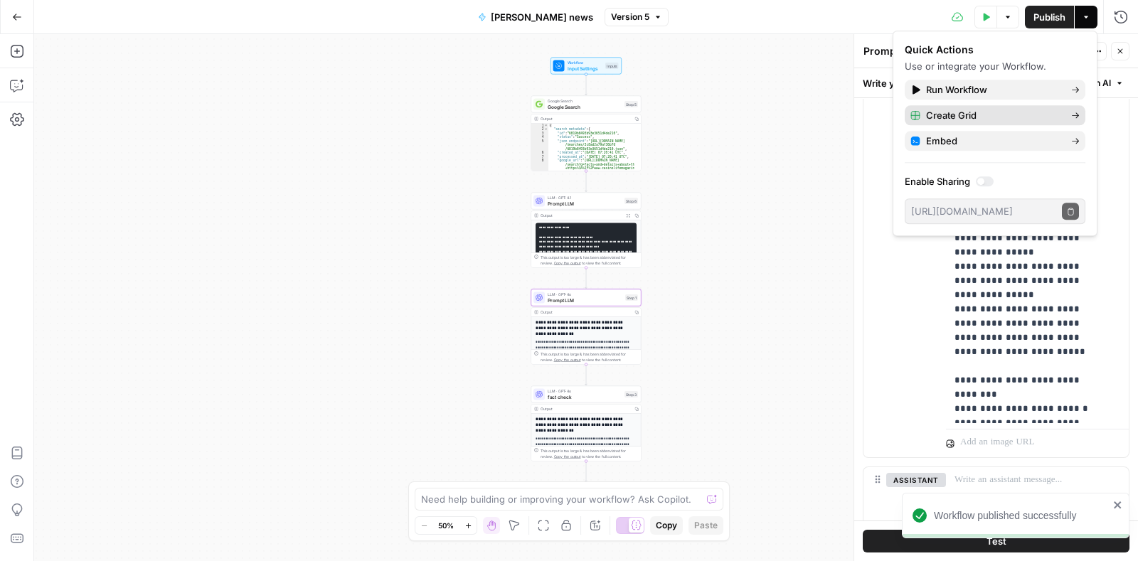
click at [973, 114] on span "Create Grid" at bounding box center [993, 115] width 134 height 14
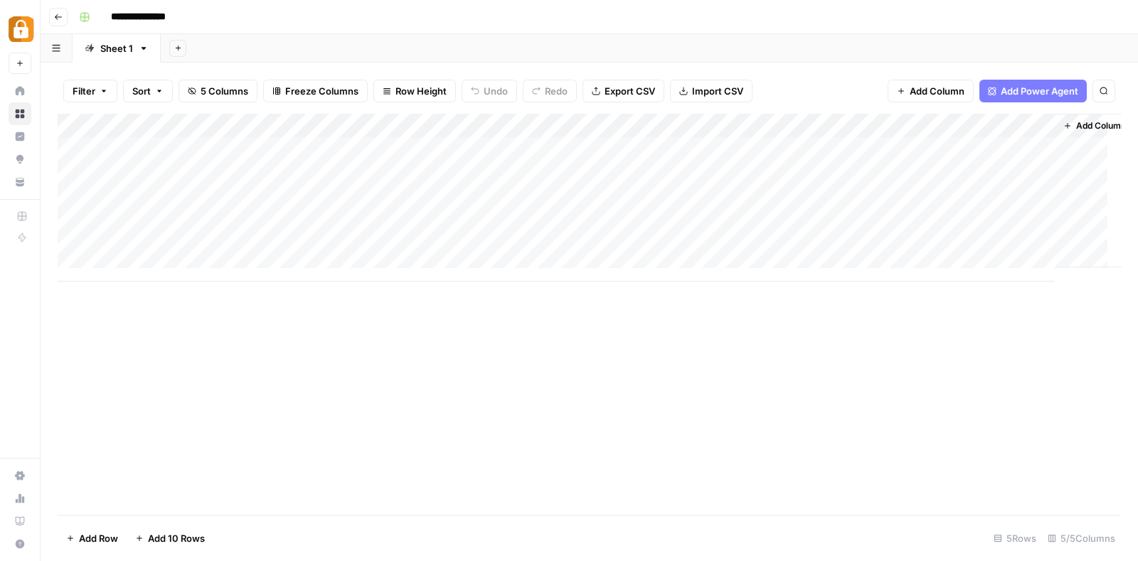
scroll to position [0, 27]
click at [1063, 123] on span "Add Column" at bounding box center [1088, 125] width 50 height 13
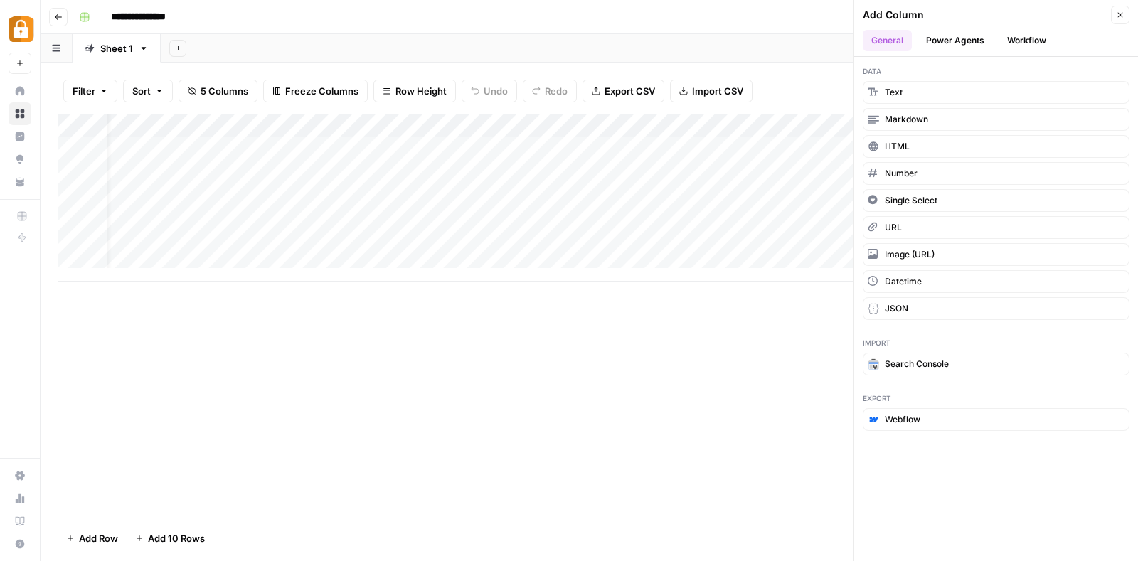
click at [1034, 41] on button "Workflow" at bounding box center [1026, 40] width 56 height 21
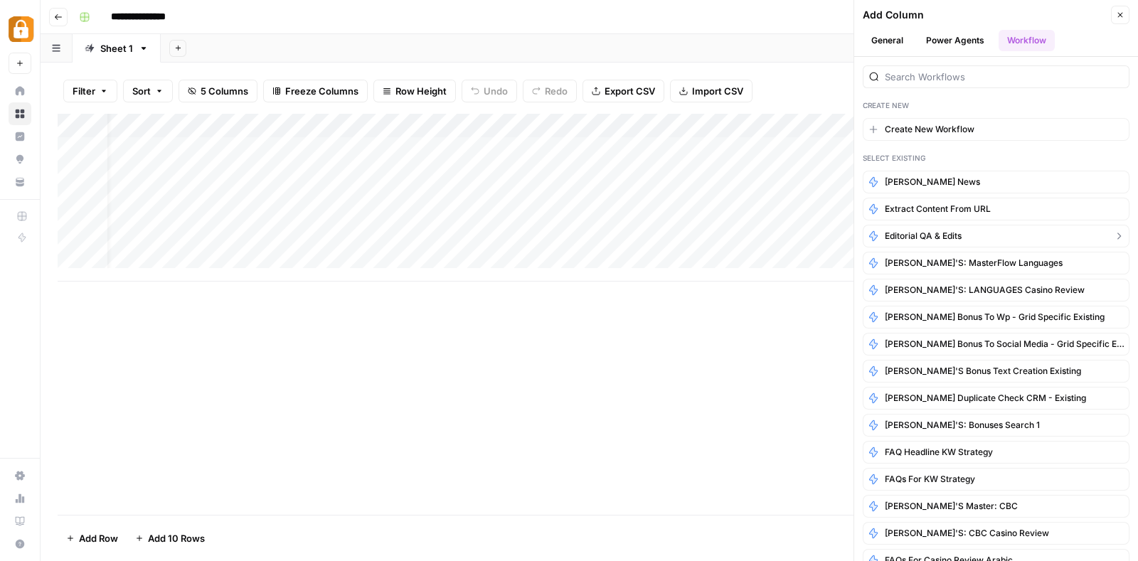
click at [965, 225] on button "Editorial QA & Edits" at bounding box center [995, 236] width 267 height 23
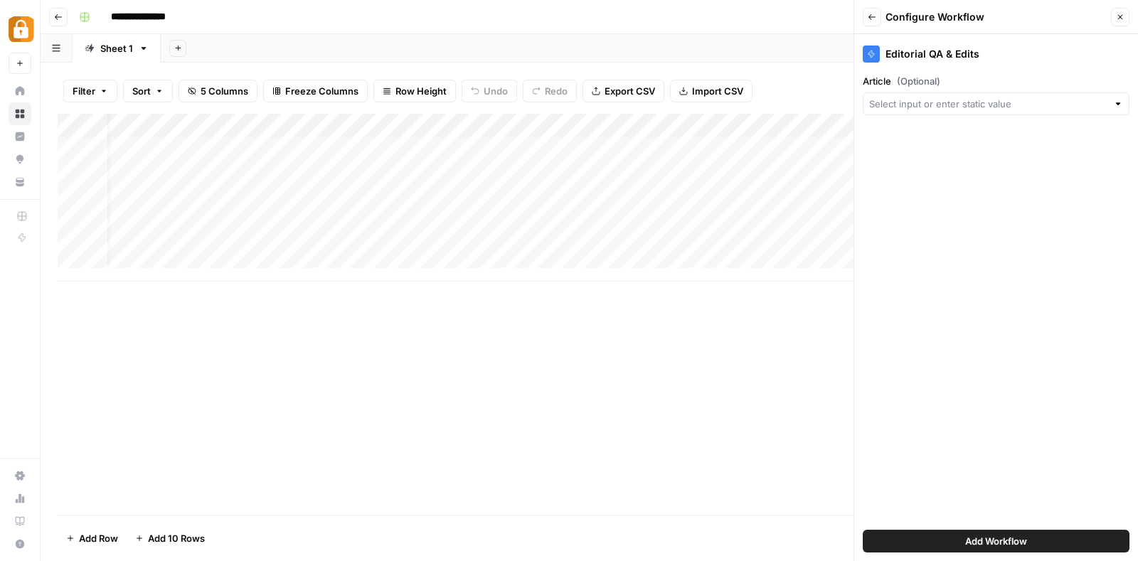
click at [992, 544] on span "Add Workflow" at bounding box center [996, 541] width 62 height 14
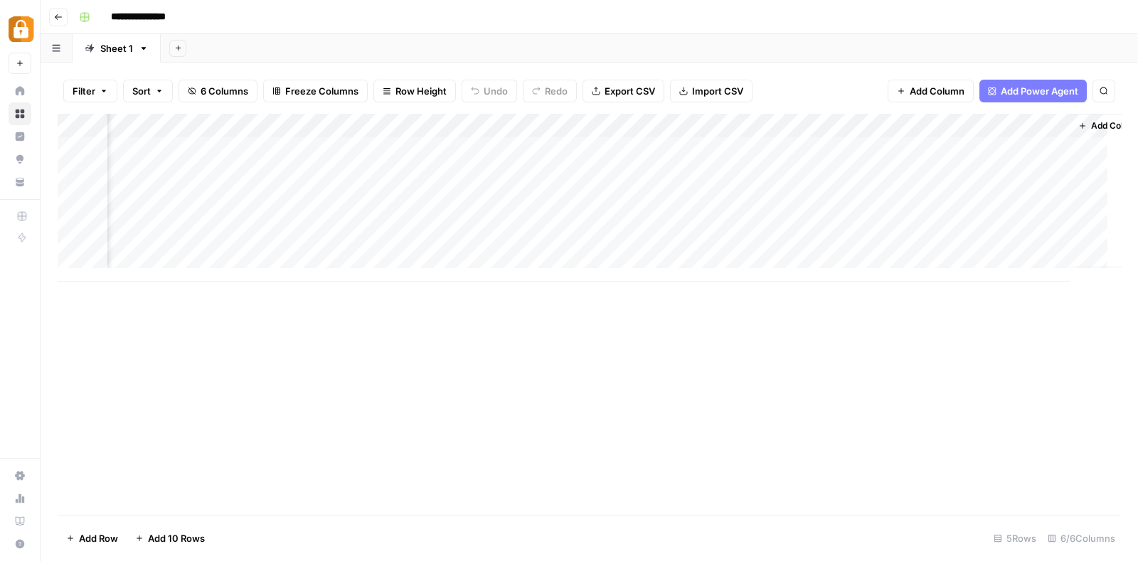
scroll to position [0, 179]
click at [981, 127] on div "Add Column" at bounding box center [589, 198] width 1063 height 168
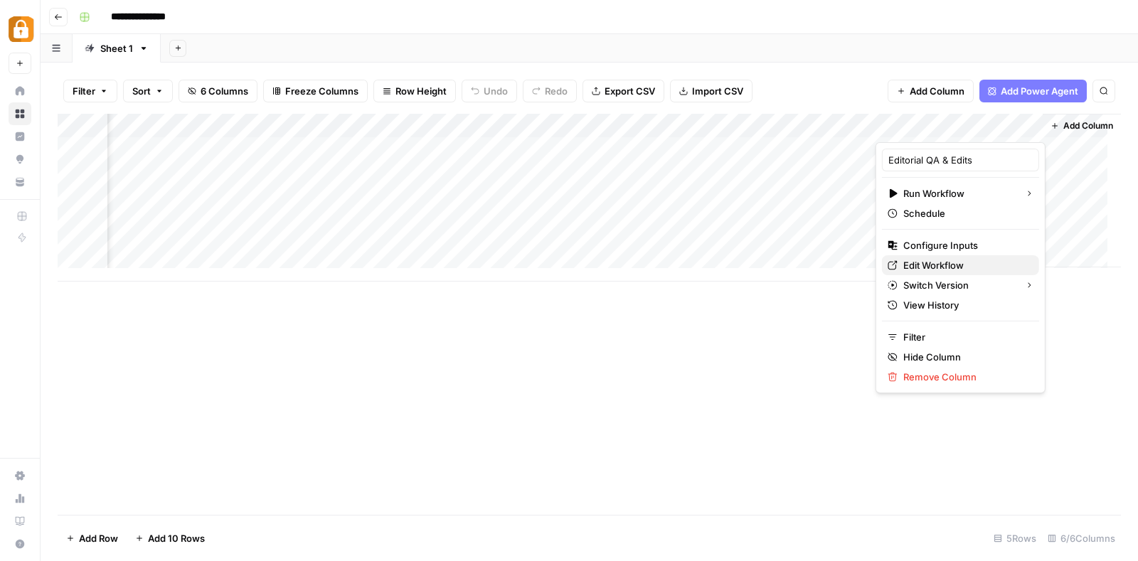
click at [967, 267] on span "Edit Workflow" at bounding box center [965, 265] width 124 height 14
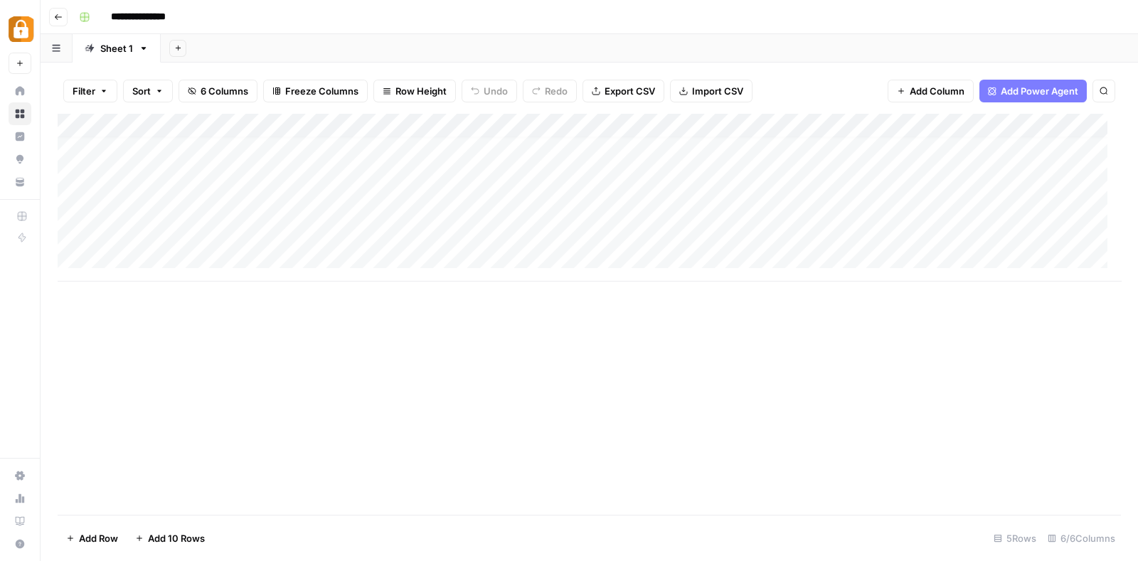
scroll to position [7, 0]
click at [231, 150] on div "Add Column" at bounding box center [589, 198] width 1063 height 168
click at [268, 149] on div "Add Column" at bounding box center [589, 198] width 1063 height 168
type textarea "**********"
click at [445, 136] on div "Add Column" at bounding box center [589, 198] width 1063 height 168
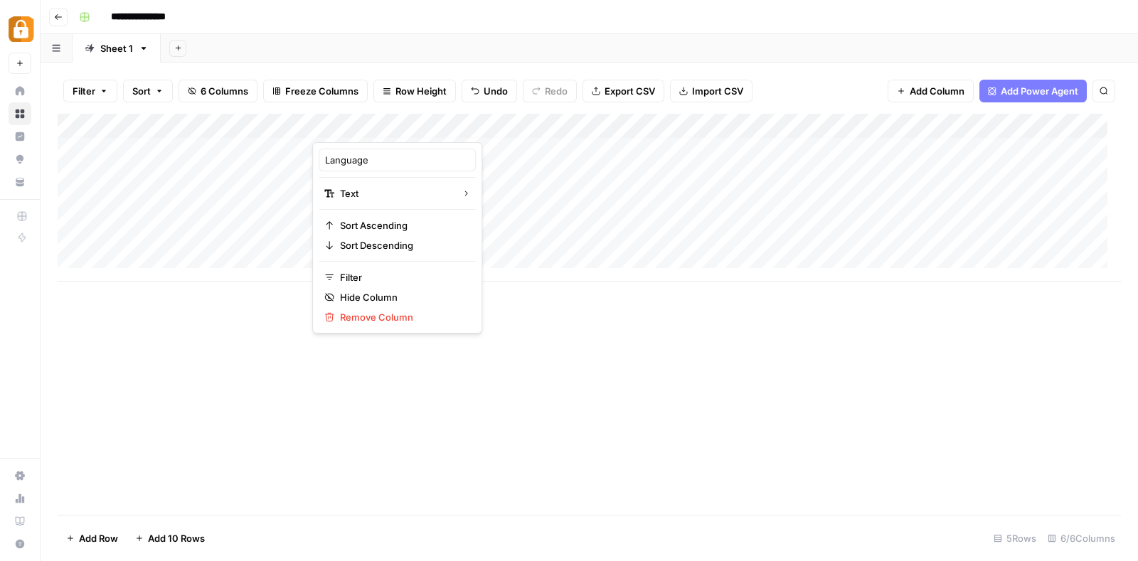
click at [459, 143] on div "Language Text Sort Ascending Sort Descending Filter Hide Column Remove Column" at bounding box center [397, 237] width 170 height 191
click at [483, 143] on div "Add Column" at bounding box center [589, 198] width 1063 height 168
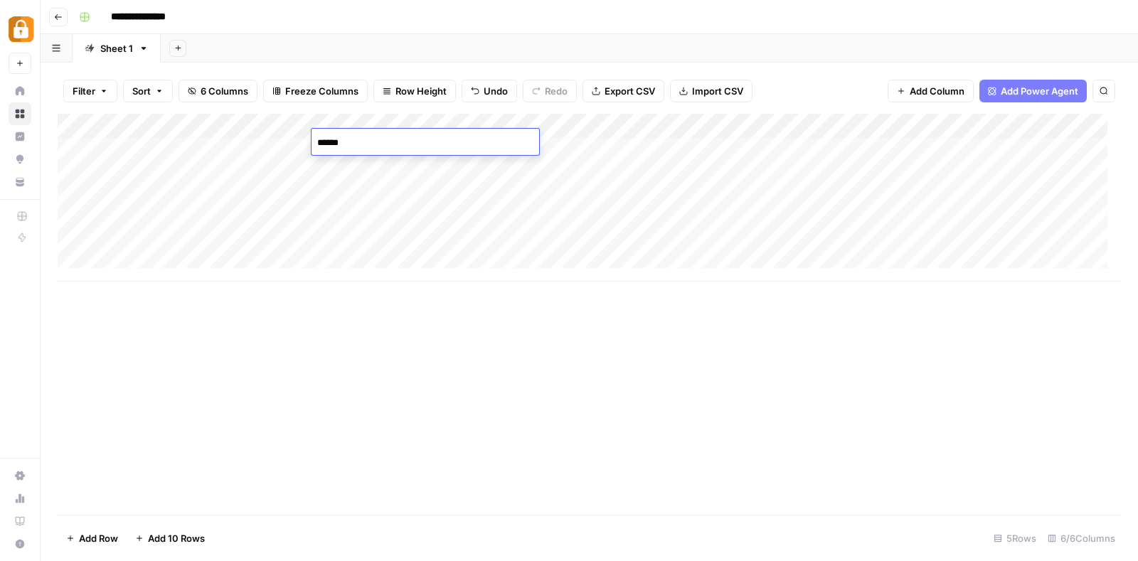
type textarea "*******"
type textarea "******"
type textarea "*"
type textarea "**********"
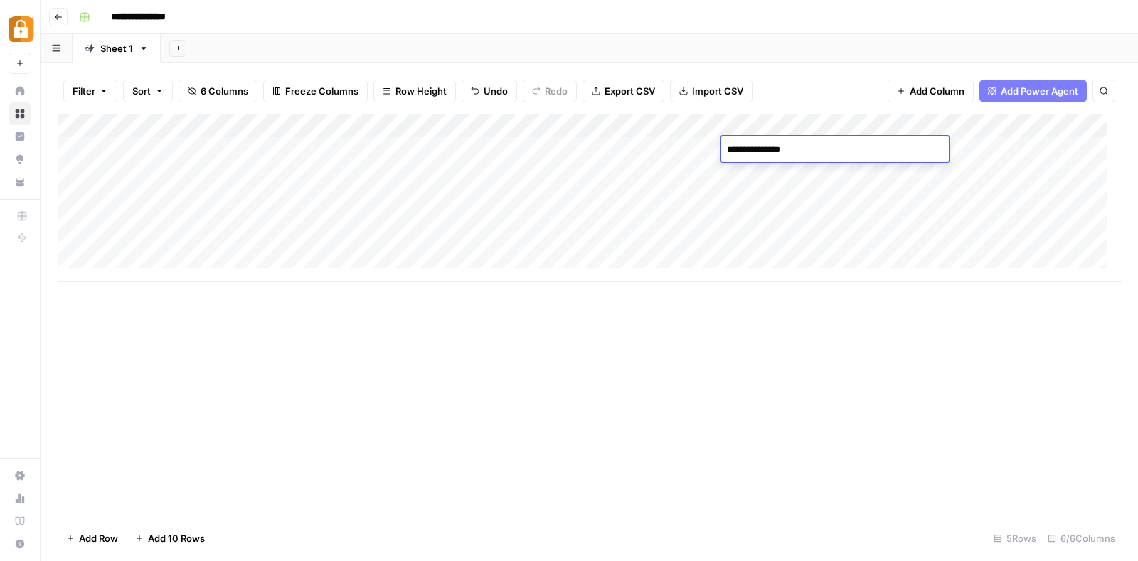
click at [1004, 141] on div "Add Column" at bounding box center [589, 198] width 1063 height 168
click at [1063, 119] on span "Add Column" at bounding box center [1088, 125] width 50 height 13
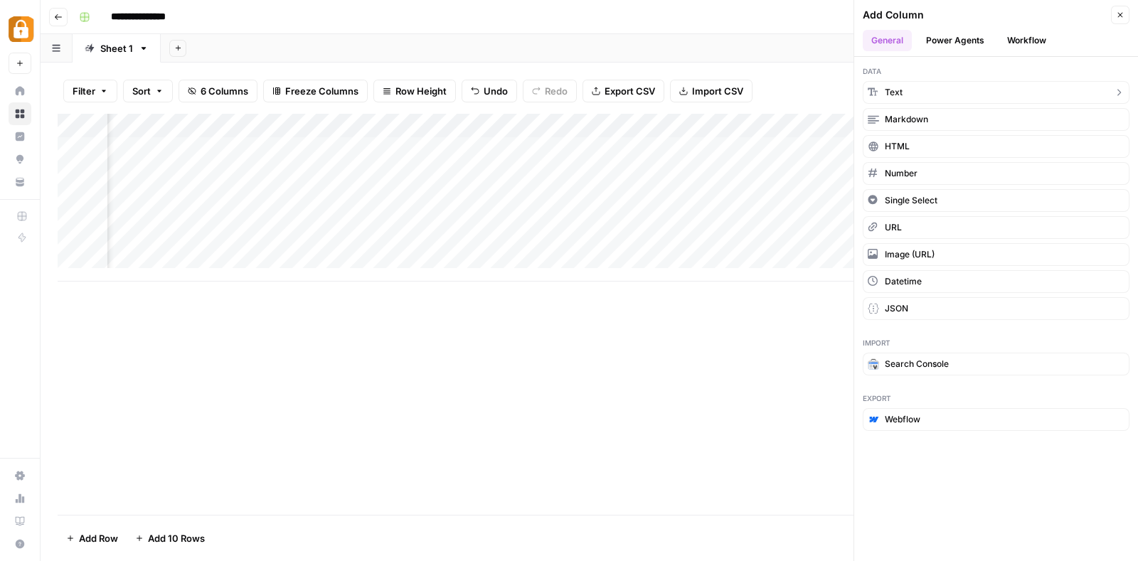
click at [973, 84] on button "Text" at bounding box center [995, 92] width 267 height 23
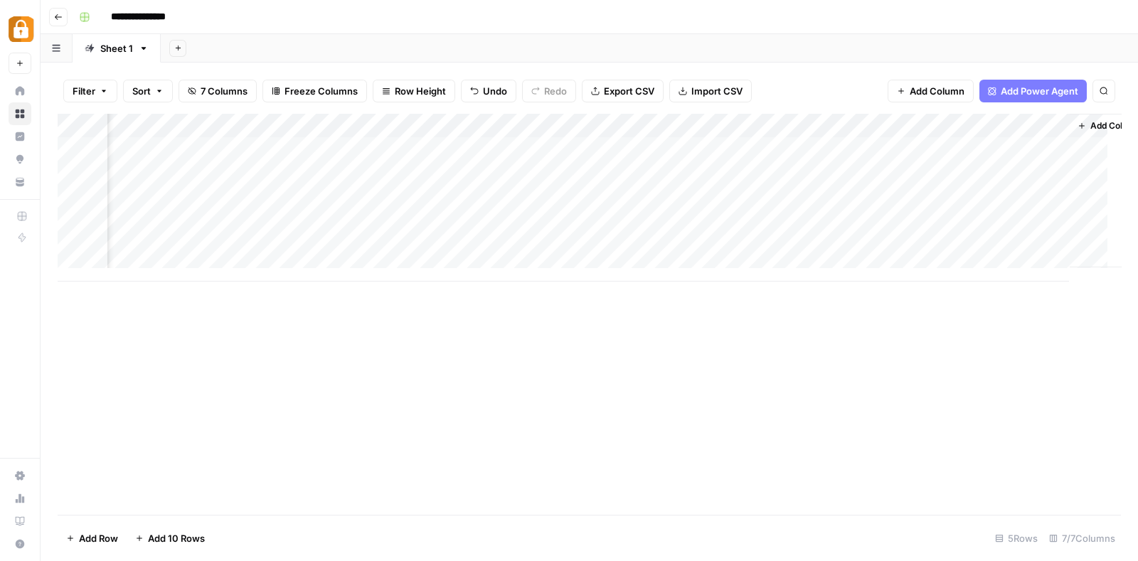
scroll to position [0, 384]
click at [913, 131] on div "Add Column" at bounding box center [589, 198] width 1063 height 168
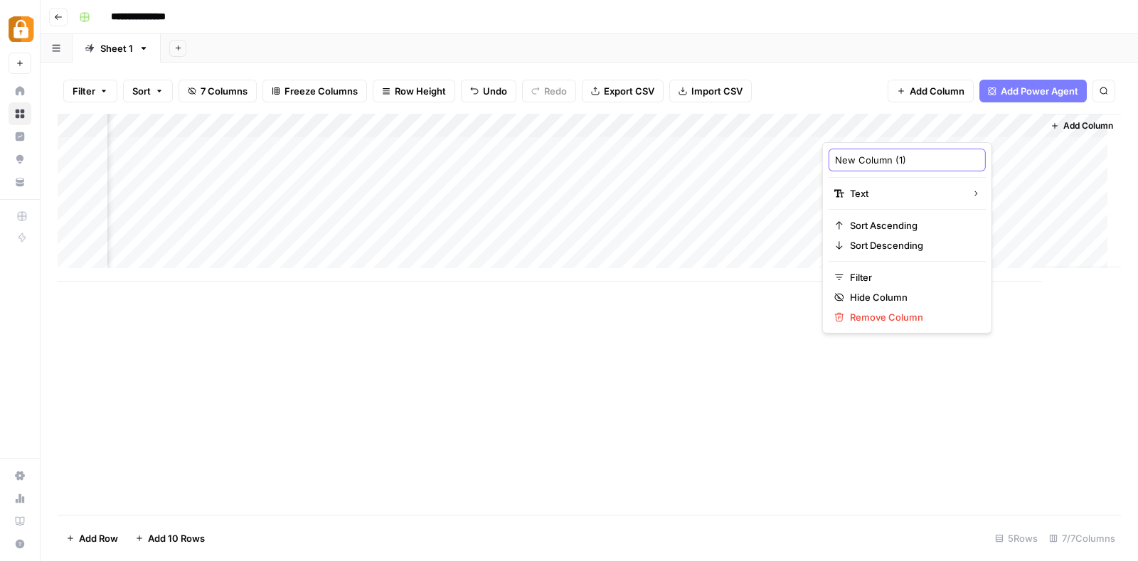
click at [914, 156] on input "New Column (1)" at bounding box center [907, 160] width 144 height 14
type input "Article"
click at [872, 23] on div "**********" at bounding box center [598, 17] width 1050 height 23
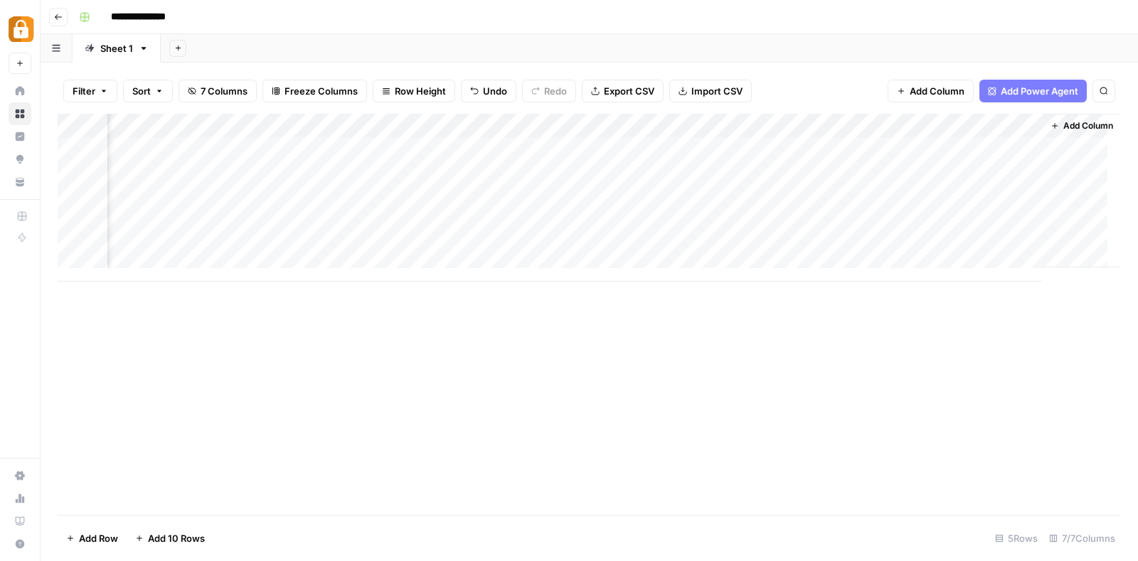
drag, startPoint x: 887, startPoint y: 119, endPoint x: 735, endPoint y: 129, distance: 151.8
click at [735, 129] on div "Add Column" at bounding box center [589, 198] width 1063 height 168
click at [942, 122] on div "Add Column" at bounding box center [589, 198] width 1063 height 168
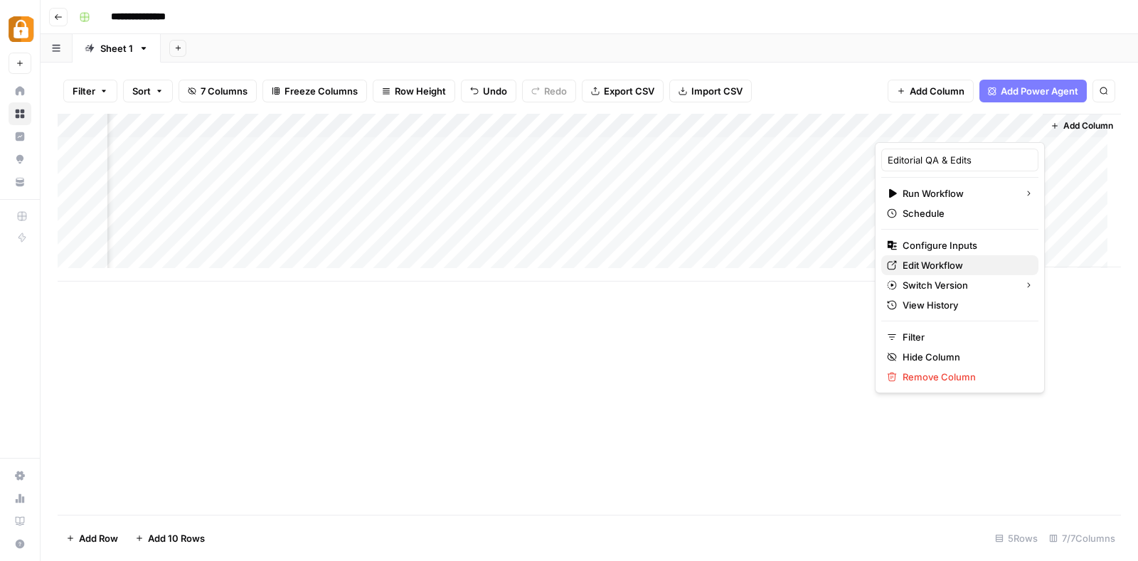
click at [946, 258] on span "Edit Workflow" at bounding box center [964, 265] width 124 height 14
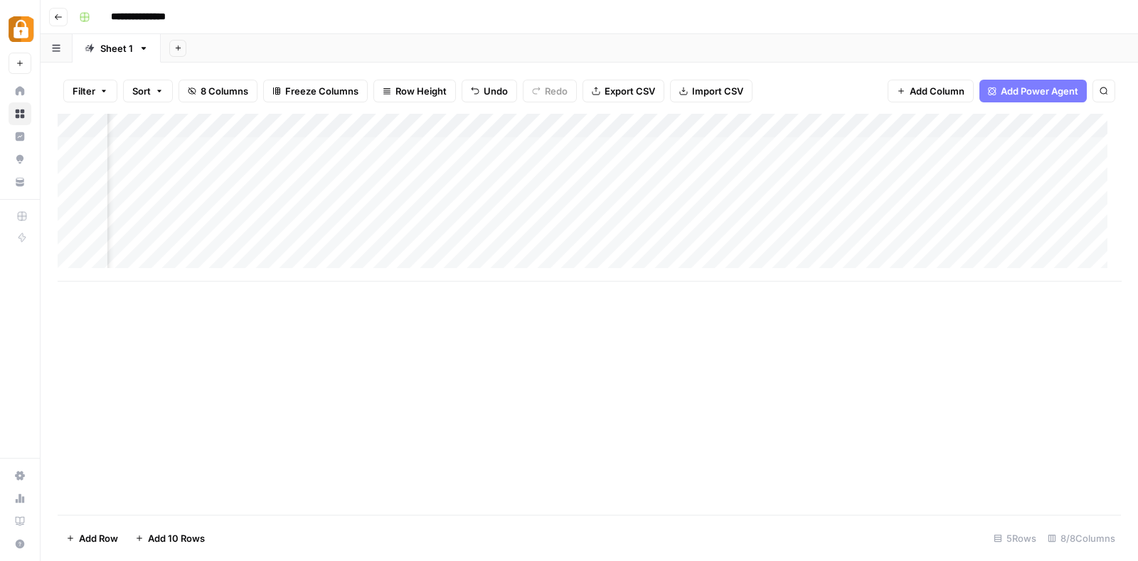
scroll to position [0, 459]
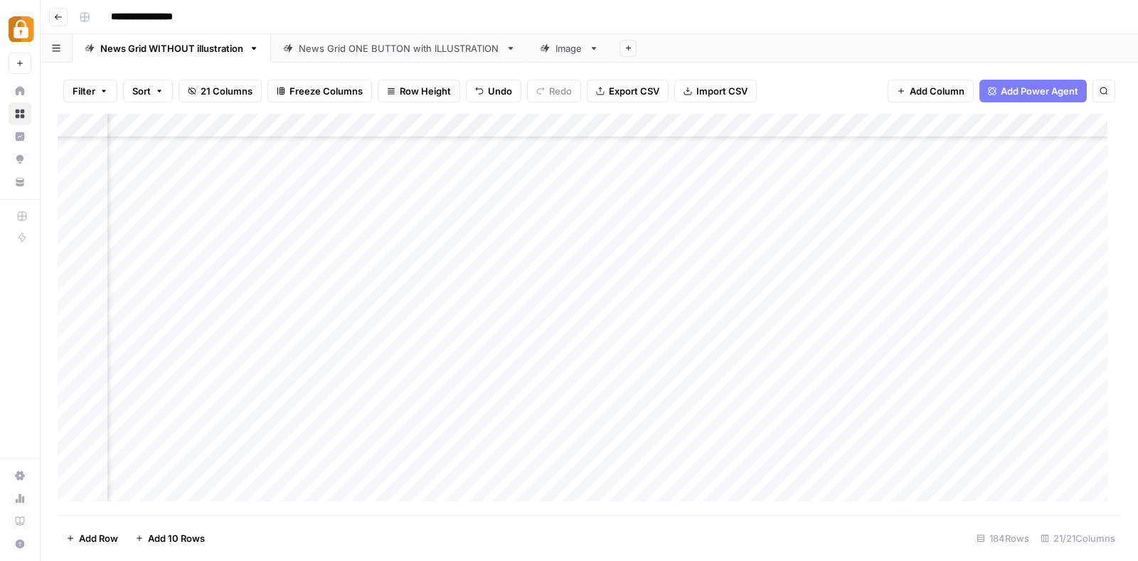
scroll to position [3962, 143]
click at [331, 240] on div "Add Column" at bounding box center [589, 314] width 1063 height 401
type textarea "**********"
click at [203, 247] on div "Add Column" at bounding box center [589, 314] width 1063 height 401
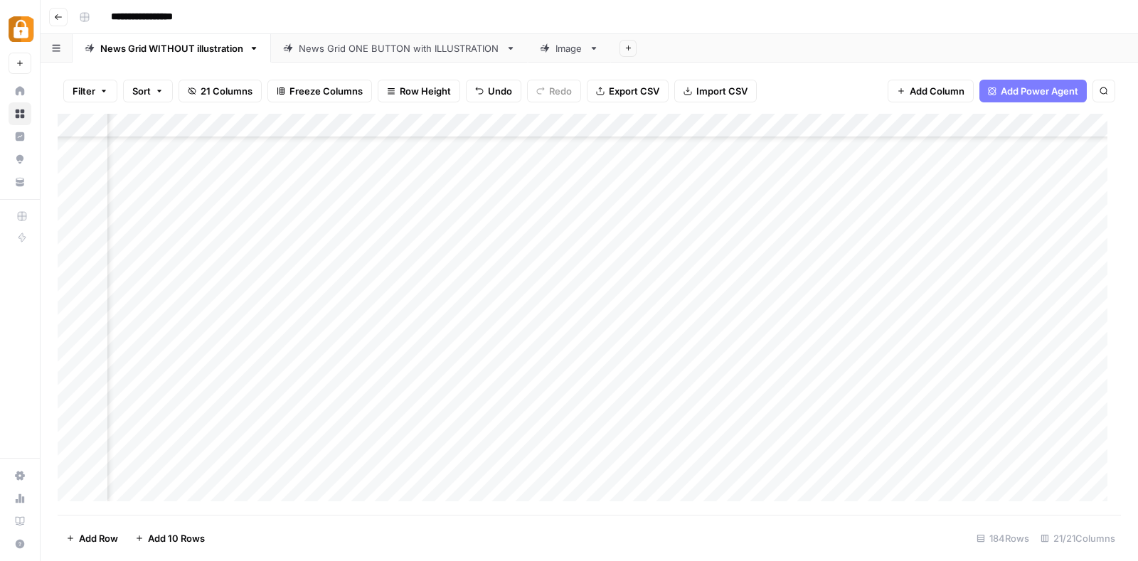
click at [203, 247] on div "Add Column" at bounding box center [589, 314] width 1063 height 401
type textarea "*"
type textarea "**********"
click at [128, 242] on div "Add Column" at bounding box center [589, 314] width 1063 height 401
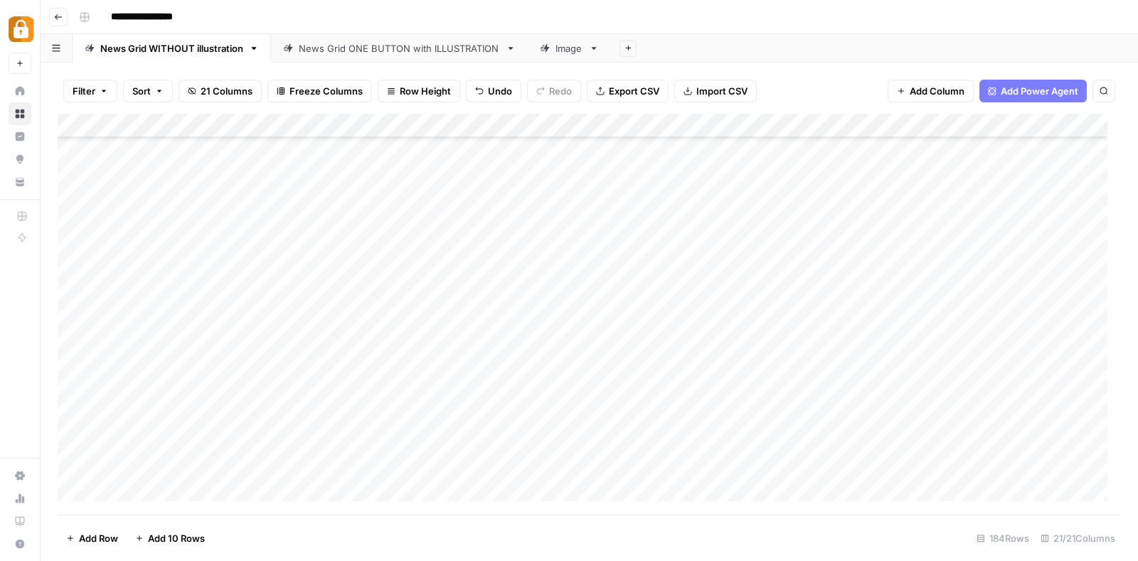
click at [128, 242] on div "Add Column" at bounding box center [589, 314] width 1063 height 401
type textarea "**********"
click at [208, 264] on div "Add Column" at bounding box center [589, 314] width 1063 height 401
click at [223, 247] on div "Add Column" at bounding box center [589, 314] width 1063 height 401
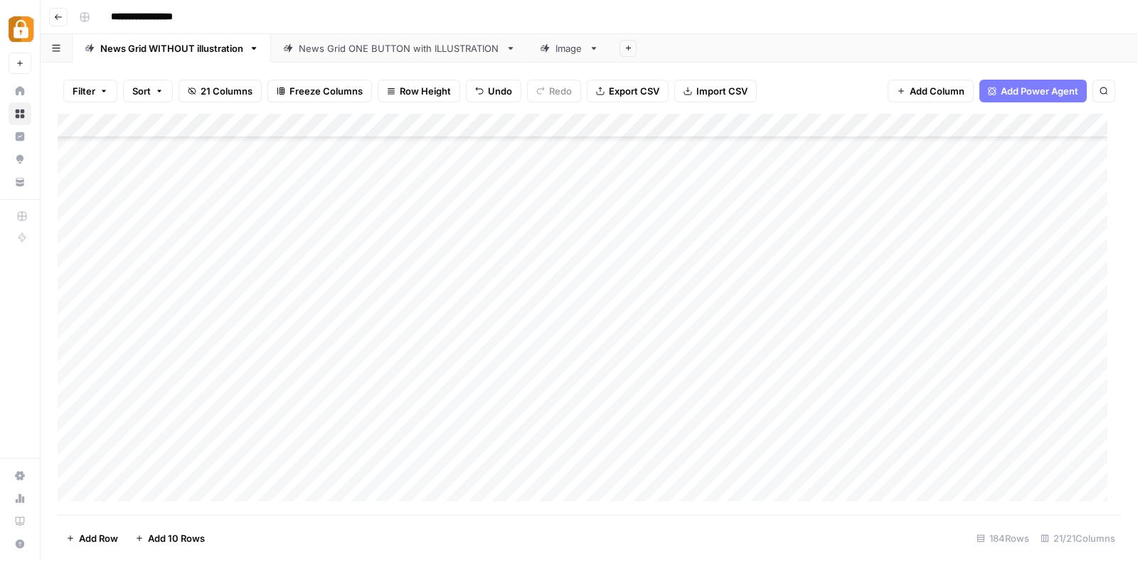
click at [223, 247] on div "Add Column" at bounding box center [589, 314] width 1063 height 401
click at [223, 247] on textarea at bounding box center [292, 249] width 228 height 20
type textarea "*"
type textarea "****"
click at [643, 246] on div "Add Column" at bounding box center [589, 314] width 1063 height 401
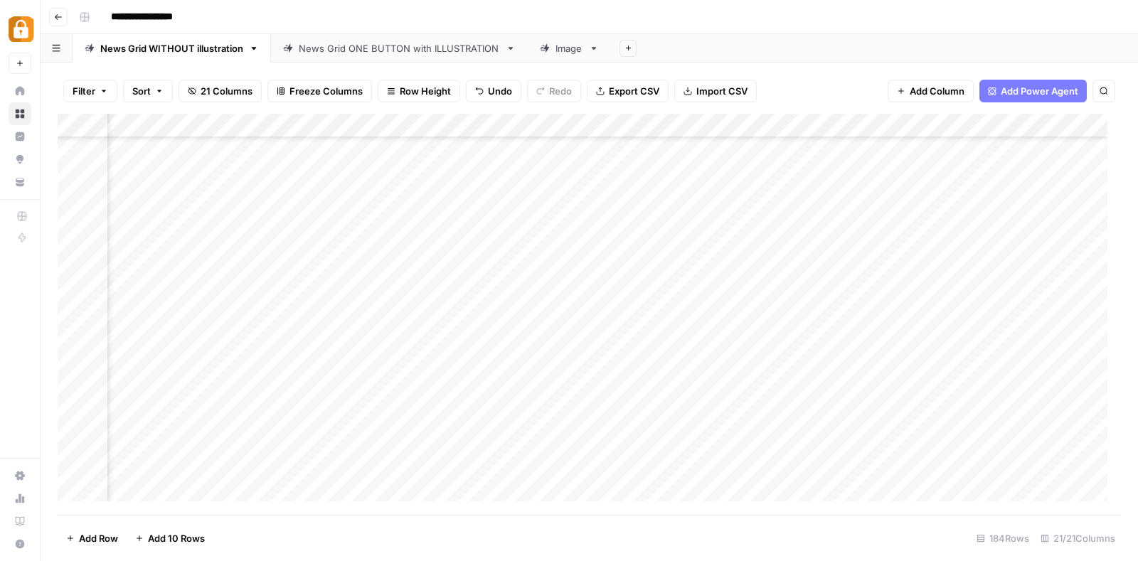
scroll to position [3962, 208]
click at [577, 259] on div "Add Column" at bounding box center [589, 314] width 1063 height 401
click at [577, 244] on div "Add Column" at bounding box center [589, 314] width 1063 height 401
type textarea "*******"
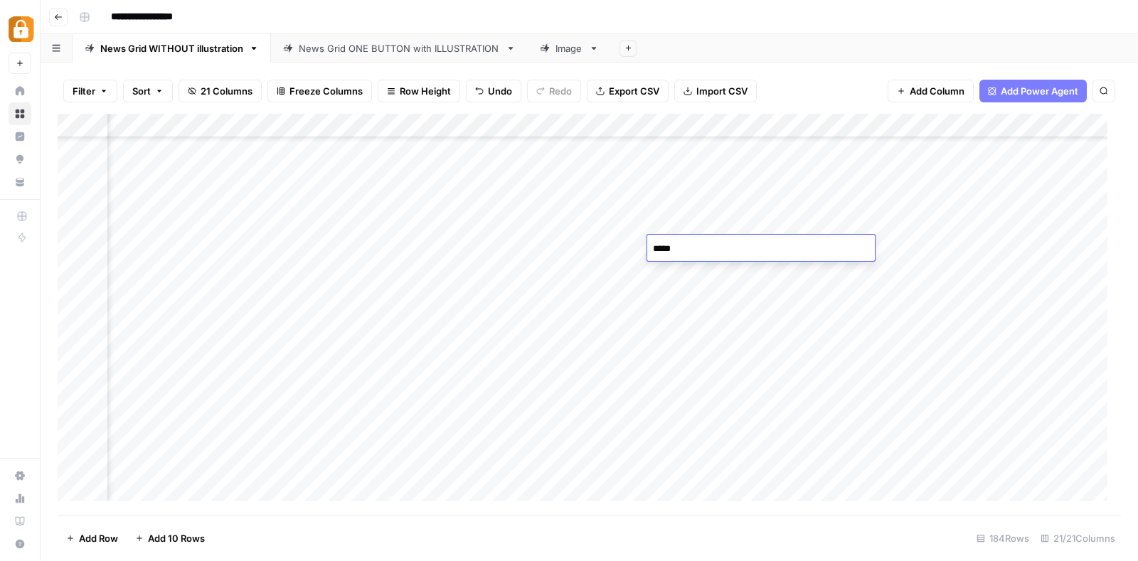
type textarea "******"
click at [680, 279] on div "Add Column" at bounding box center [589, 314] width 1063 height 401
click at [846, 236] on div "Add Column" at bounding box center [589, 314] width 1063 height 401
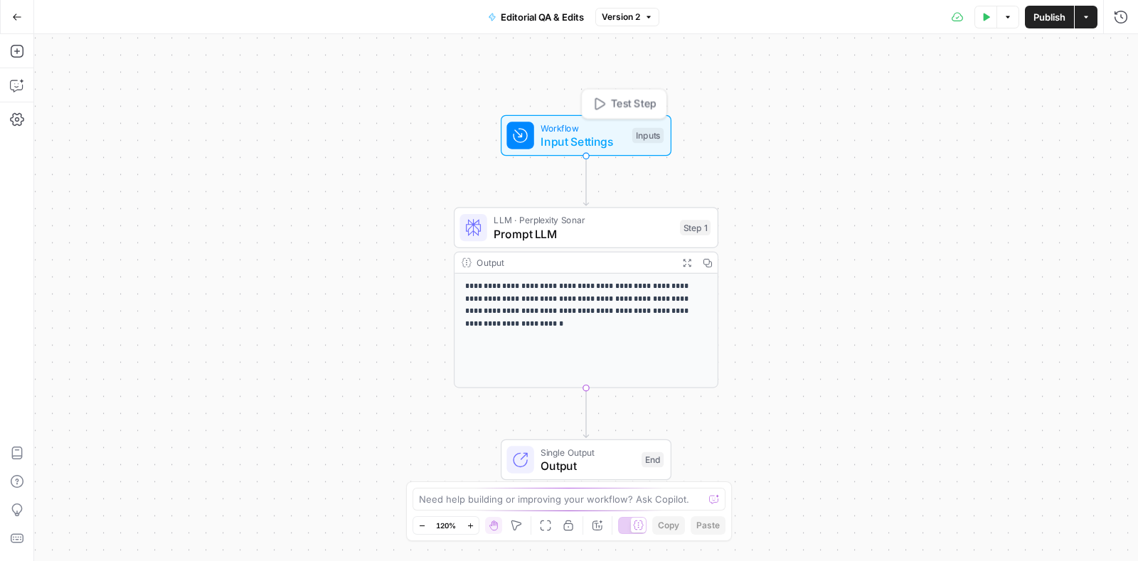
click at [584, 148] on span "Input Settings" at bounding box center [582, 141] width 85 height 17
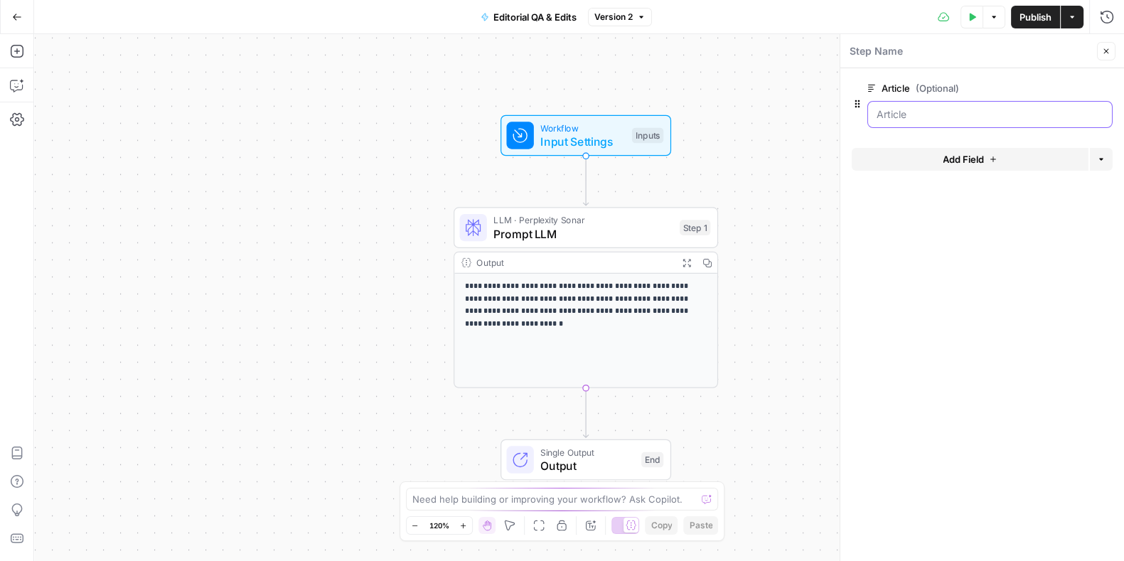
click at [941, 108] on input "Article (Optional)" at bounding box center [990, 114] width 227 height 14
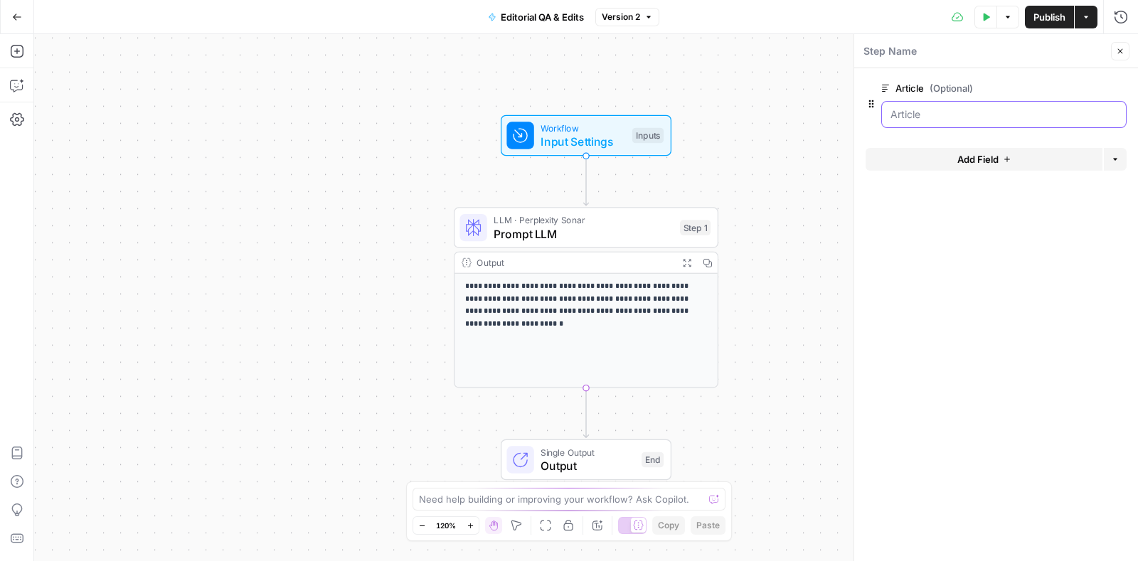
click at [1028, 111] on input "Article (Optional)" at bounding box center [1003, 114] width 227 height 14
click at [18, 11] on button "Go Back" at bounding box center [17, 17] width 26 height 26
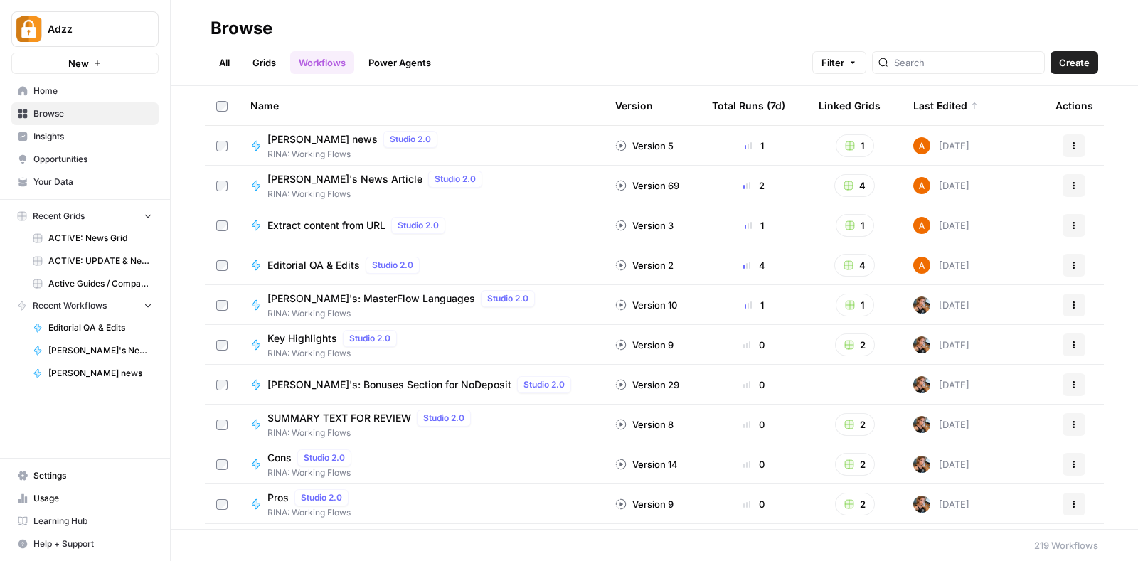
click at [449, 140] on div "[PERSON_NAME] news Studio 2.0 RINA: Working Flows" at bounding box center [421, 146] width 342 height 30
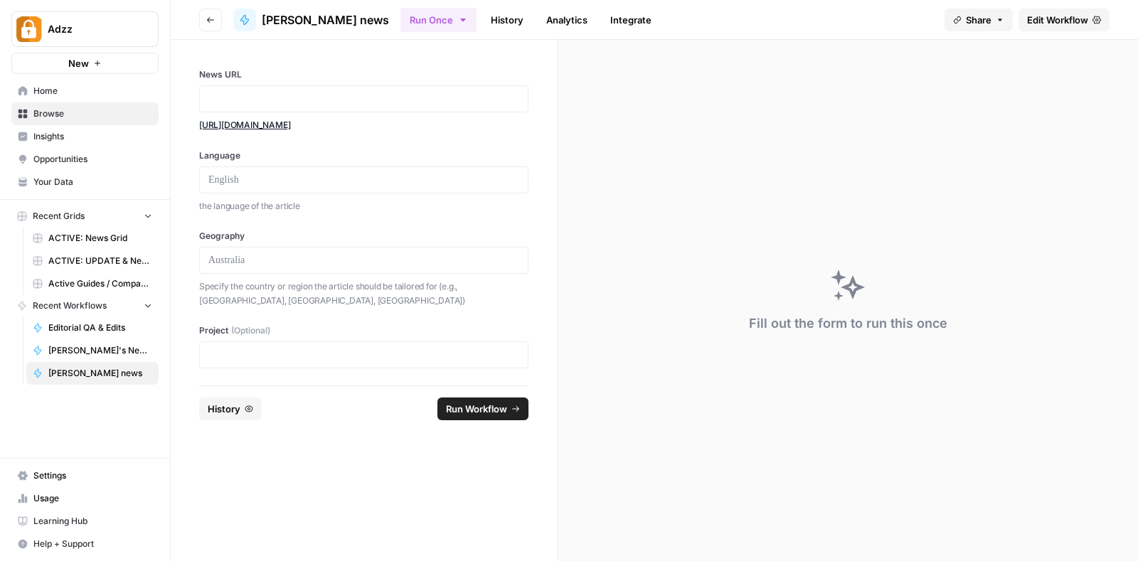
click at [1057, 13] on span "Edit Workflow" at bounding box center [1057, 20] width 61 height 14
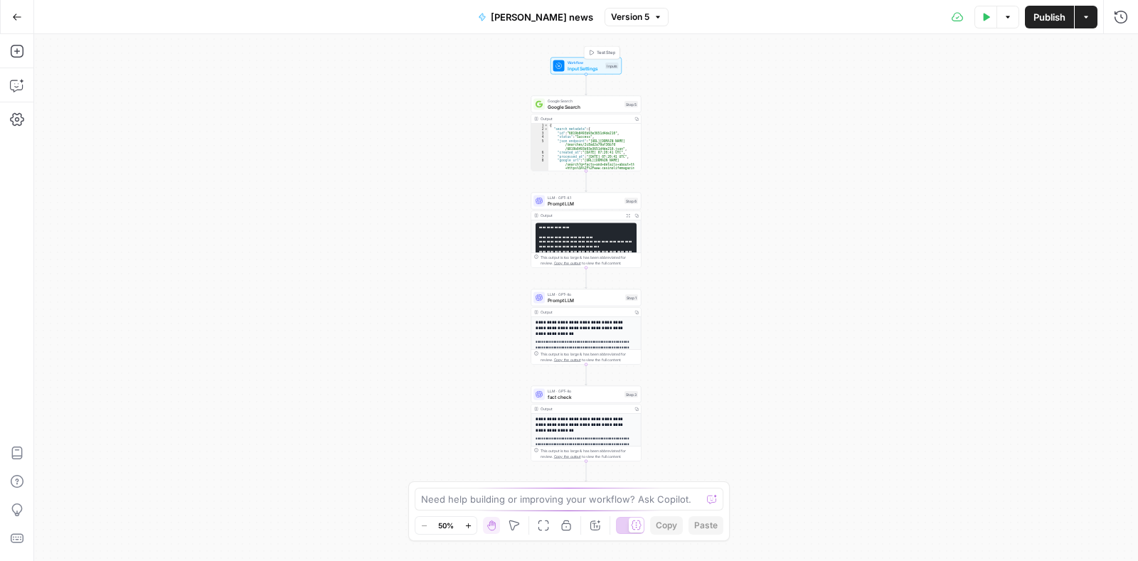
click at [584, 70] on span "Input Settings" at bounding box center [585, 68] width 36 height 7
click at [18, 13] on icon "button" at bounding box center [17, 17] width 10 height 10
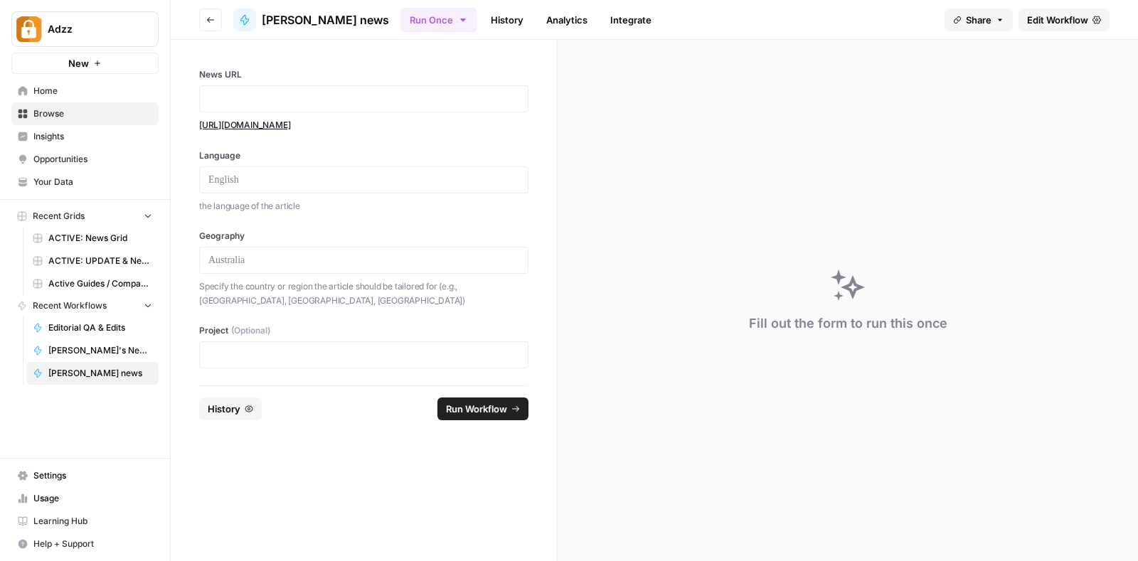
click at [209, 16] on icon "button" at bounding box center [210, 20] width 9 height 9
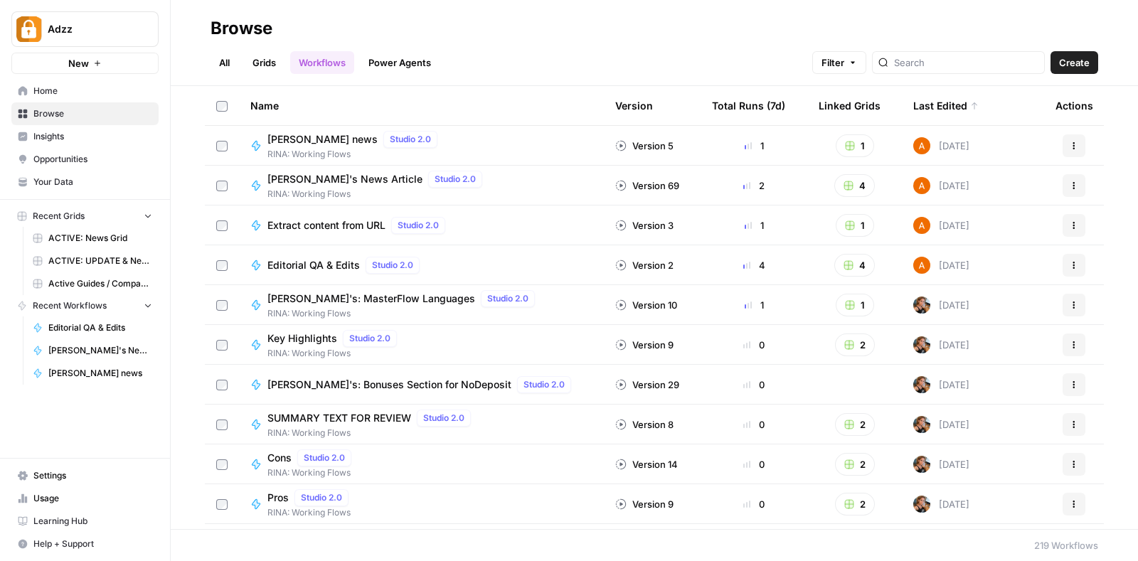
click at [260, 65] on link "Grids" at bounding box center [264, 62] width 41 height 23
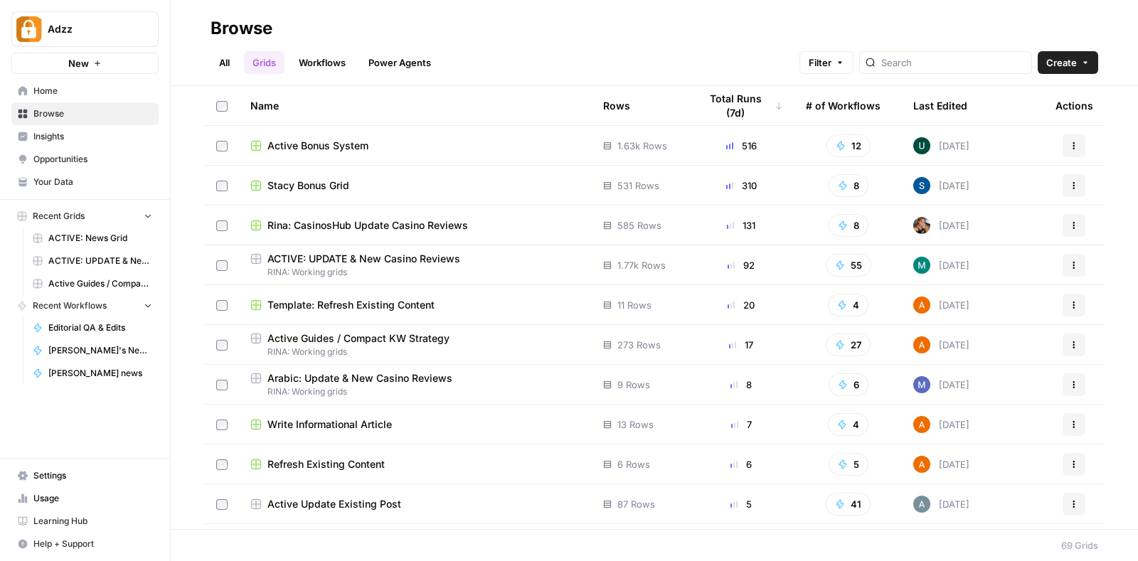
click at [936, 104] on div "Last Edited" at bounding box center [940, 105] width 54 height 39
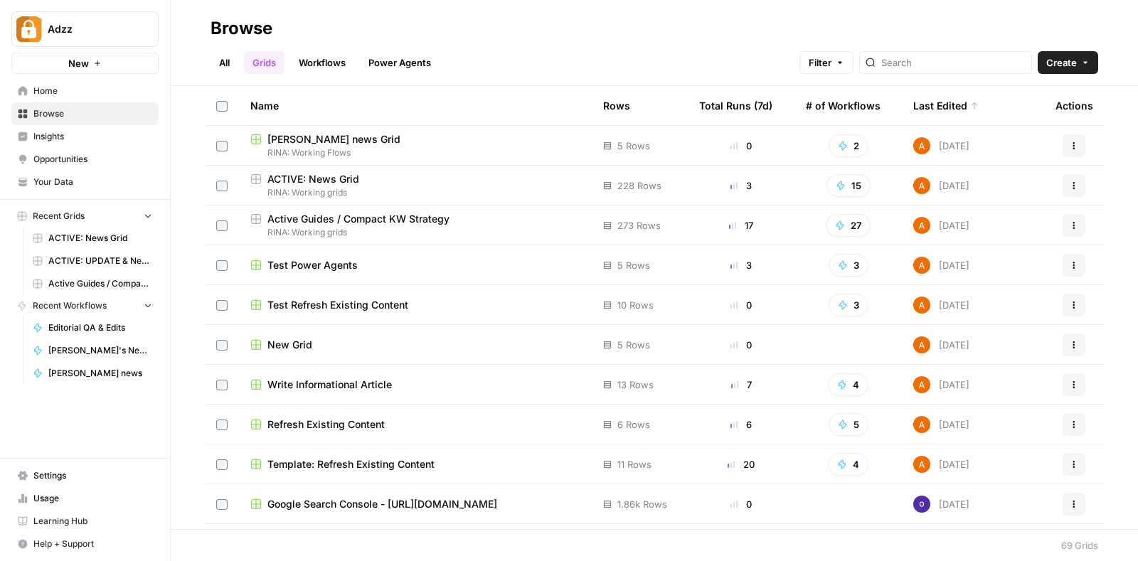
click at [434, 132] on div "[PERSON_NAME] news Grid" at bounding box center [415, 139] width 330 height 14
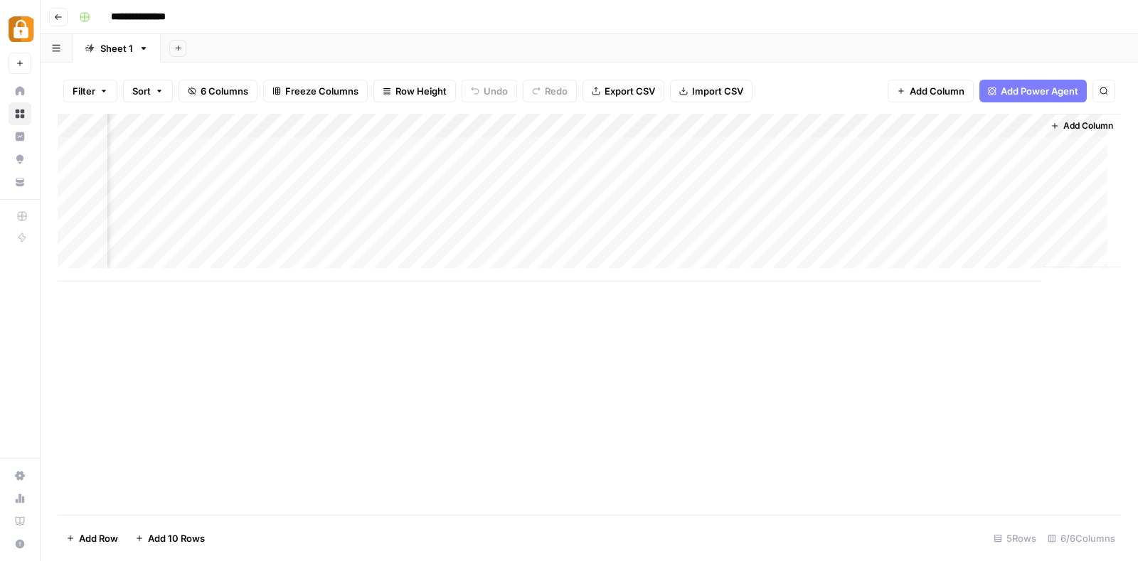
scroll to position [0, 179]
drag, startPoint x: 1055, startPoint y: 122, endPoint x: 917, endPoint y: 123, distance: 137.9
click at [917, 123] on div "Add Column" at bounding box center [589, 198] width 1063 height 168
drag, startPoint x: 1066, startPoint y: 119, endPoint x: 911, endPoint y: 114, distance: 155.1
click at [911, 114] on div "Add Column" at bounding box center [589, 198] width 1063 height 168
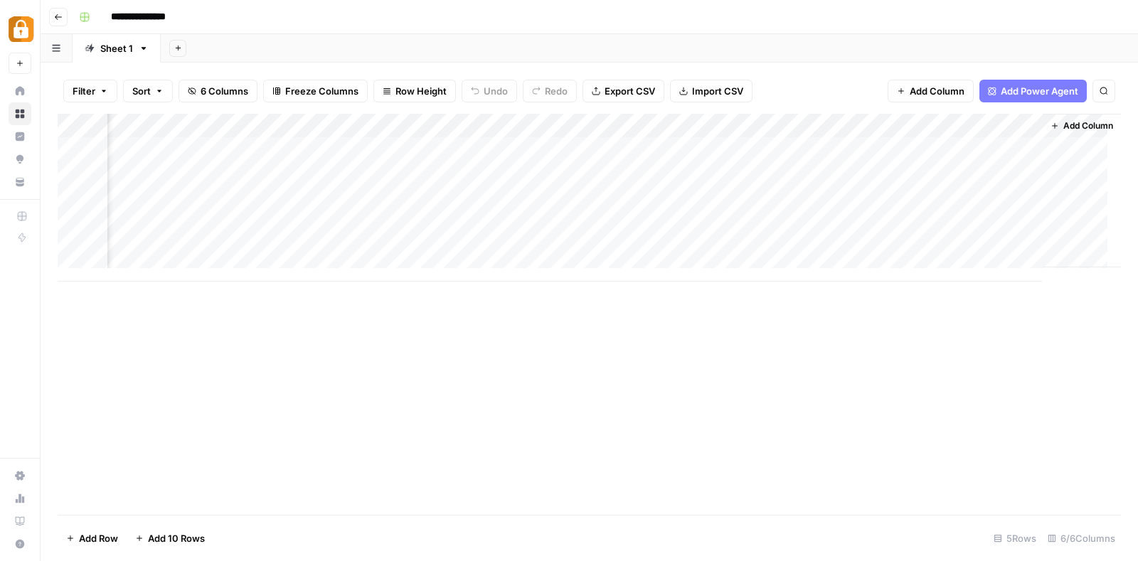
drag, startPoint x: 1085, startPoint y: 128, endPoint x: 970, endPoint y: 127, distance: 114.5
click at [970, 127] on div "Add Column" at bounding box center [589, 198] width 1063 height 168
click at [1063, 125] on span "Add Column" at bounding box center [1088, 125] width 50 height 13
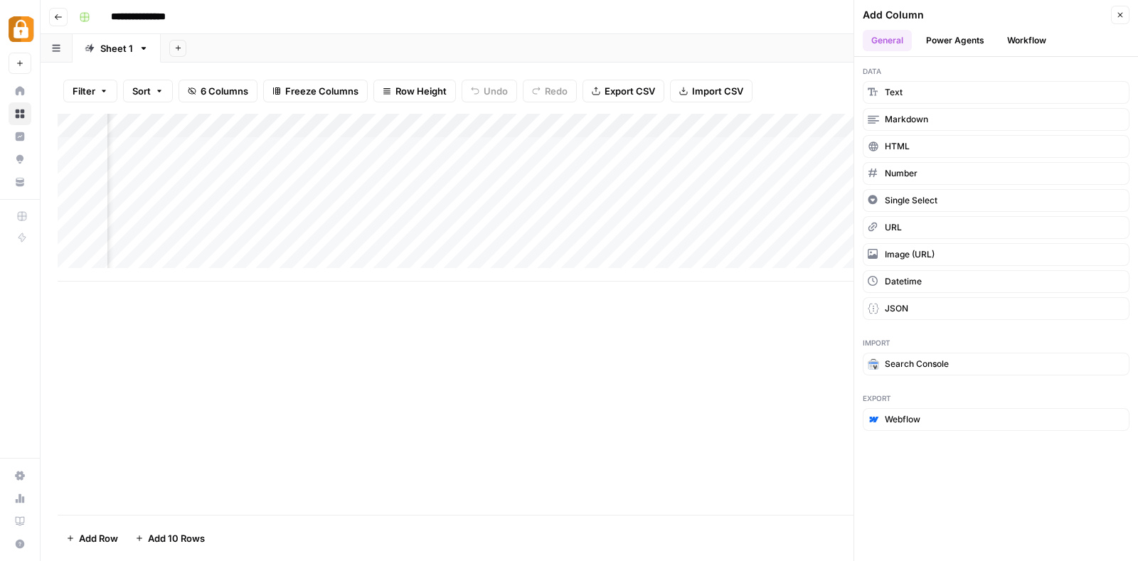
click at [1116, 9] on button "Close" at bounding box center [1120, 15] width 18 height 18
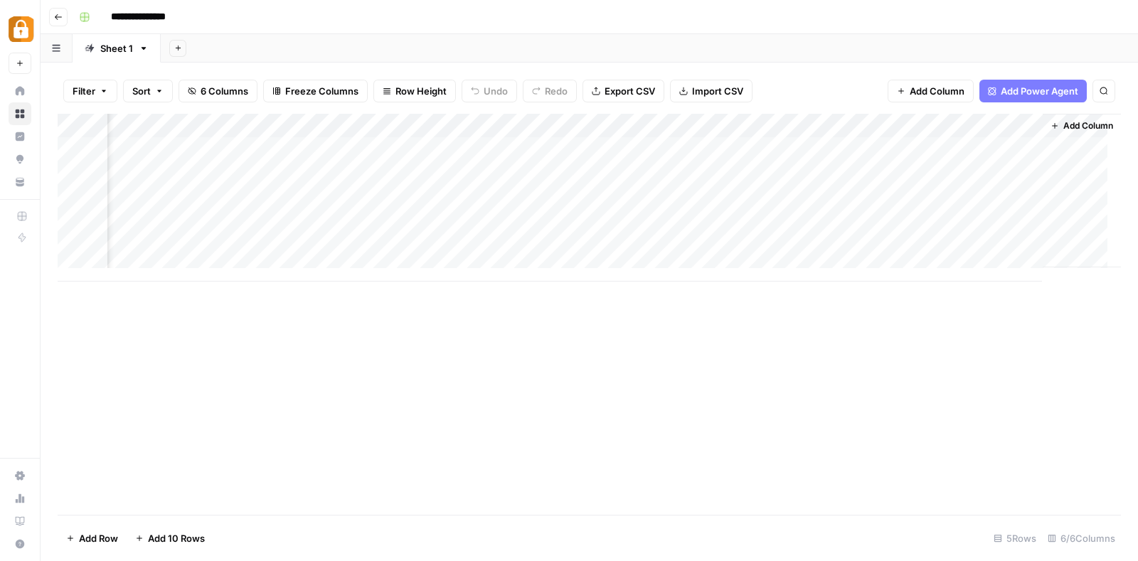
click at [1063, 128] on span "Add Column" at bounding box center [1088, 125] width 50 height 13
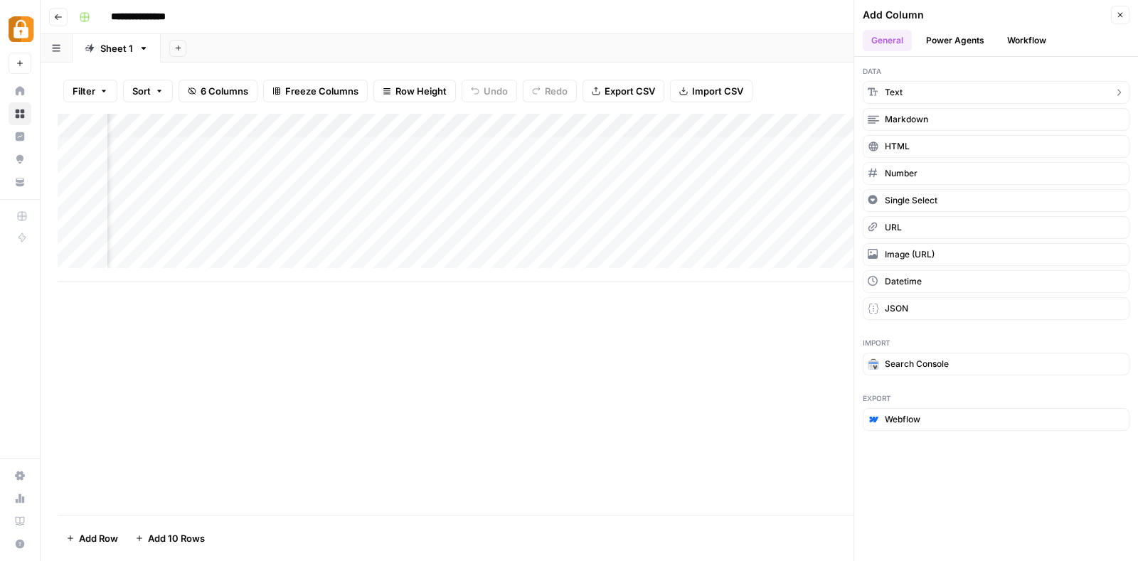
click at [926, 82] on button "Text" at bounding box center [995, 92] width 267 height 23
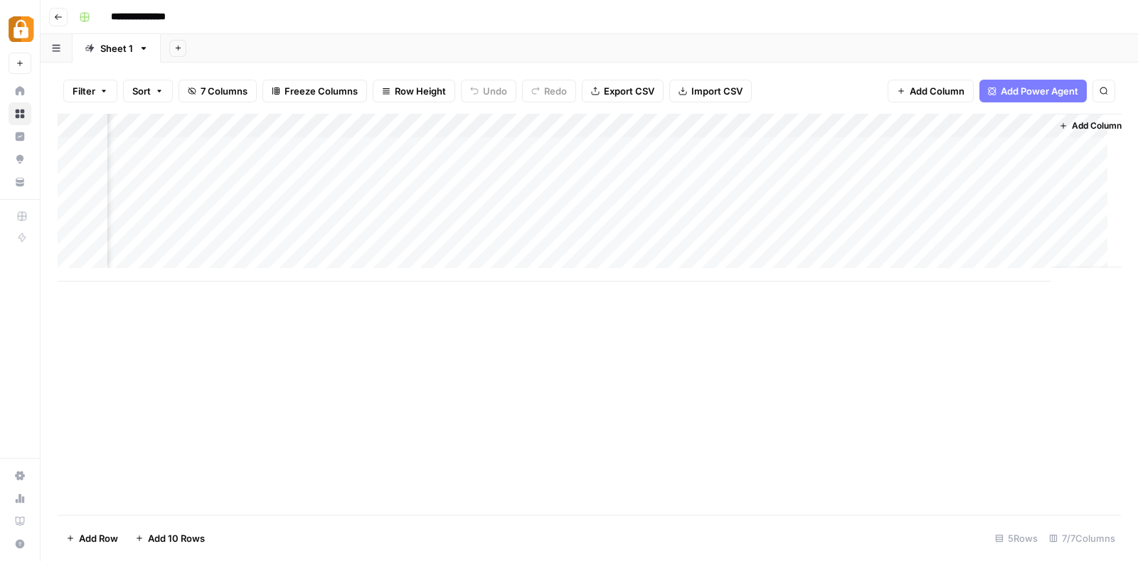
scroll to position [0, 384]
click at [918, 123] on div "Add Column" at bounding box center [589, 198] width 1063 height 168
click at [918, 123] on div at bounding box center [924, 128] width 205 height 28
click at [906, 151] on div "New Column" at bounding box center [906, 160] width 157 height 23
drag, startPoint x: 938, startPoint y: 120, endPoint x: 747, endPoint y: 119, distance: 192.0
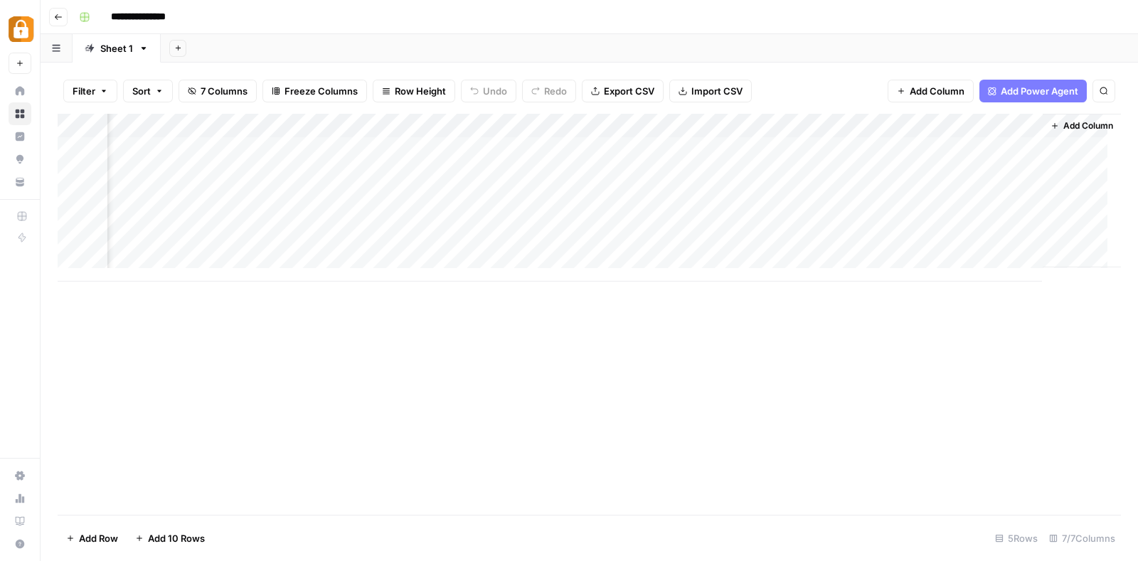
click at [747, 119] on div "Add Column" at bounding box center [589, 198] width 1063 height 168
click at [633, 125] on div "Add Column" at bounding box center [589, 198] width 1063 height 168
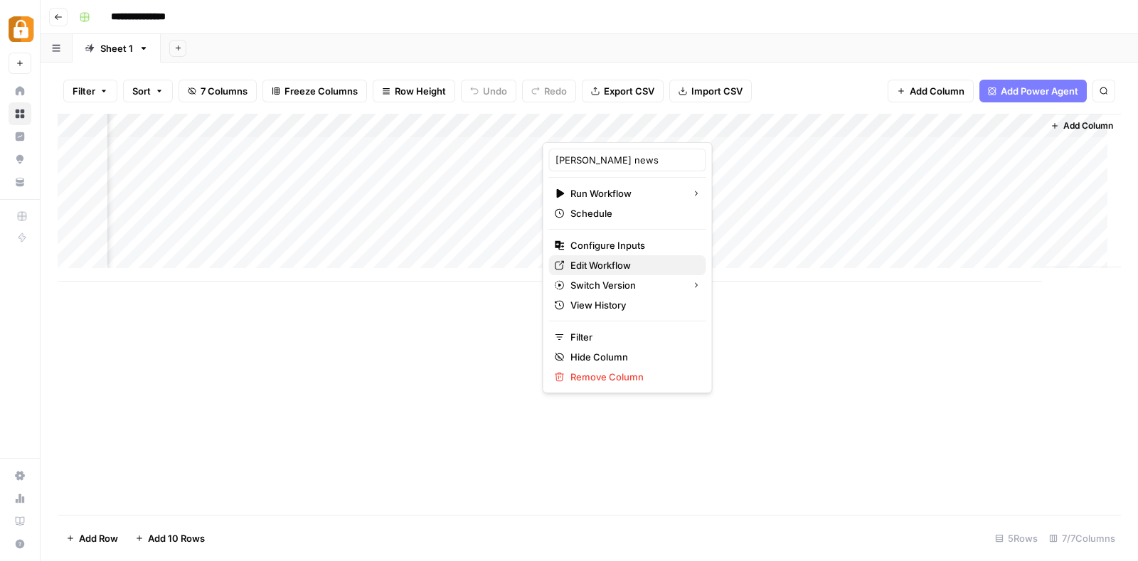
click at [616, 261] on span "Edit Workflow" at bounding box center [632, 265] width 124 height 14
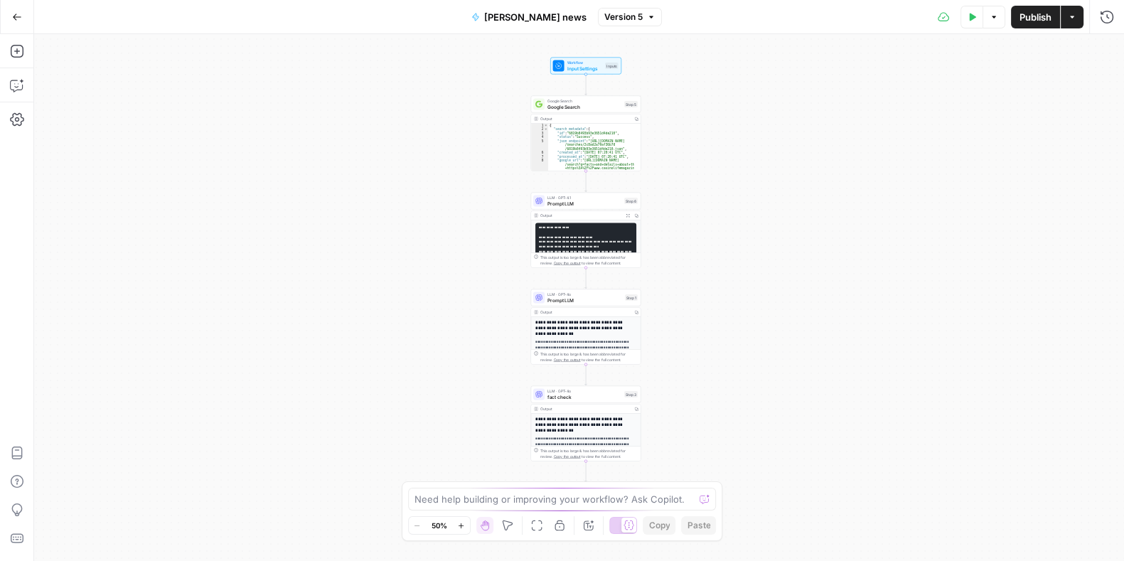
click at [14, 2] on div "Go Back" at bounding box center [17, 16] width 34 height 33
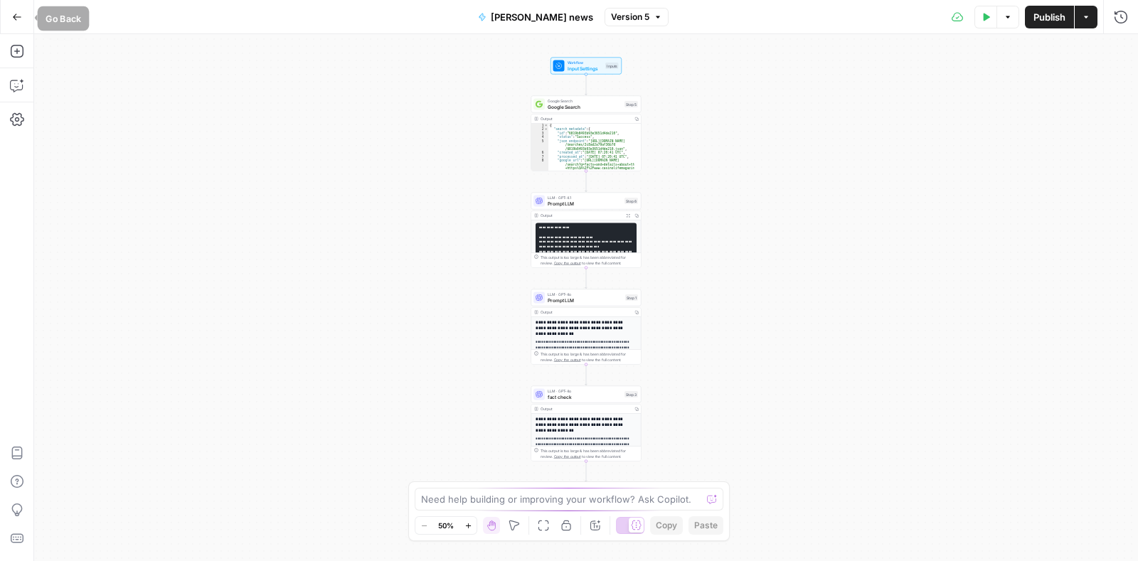
click at [19, 20] on icon "button" at bounding box center [17, 17] width 10 height 10
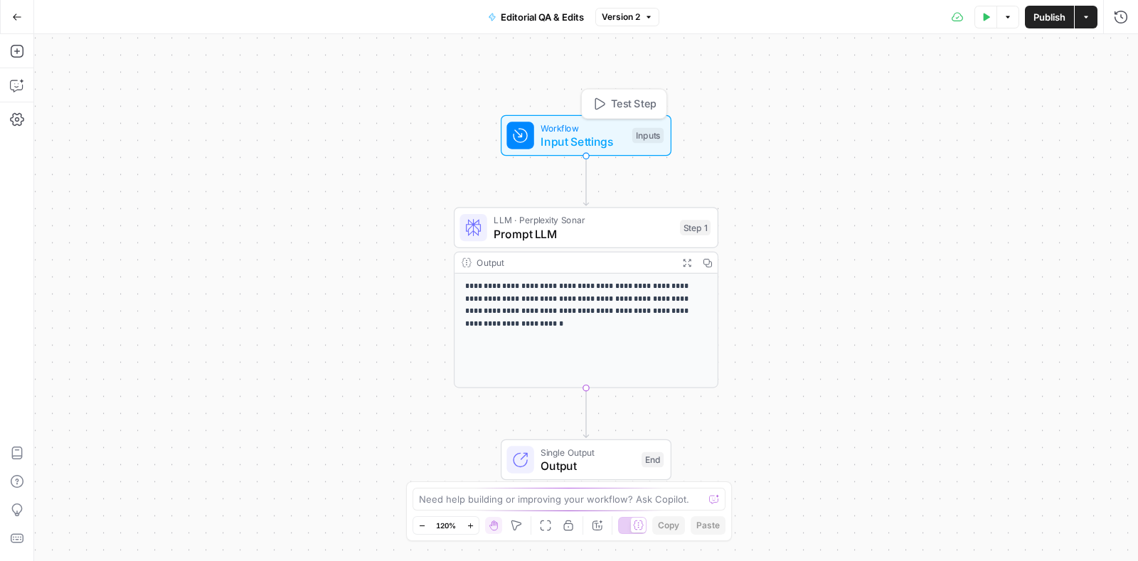
click at [545, 122] on span "Workflow" at bounding box center [582, 128] width 85 height 14
click at [14, 5] on button "Go Back" at bounding box center [17, 17] width 26 height 26
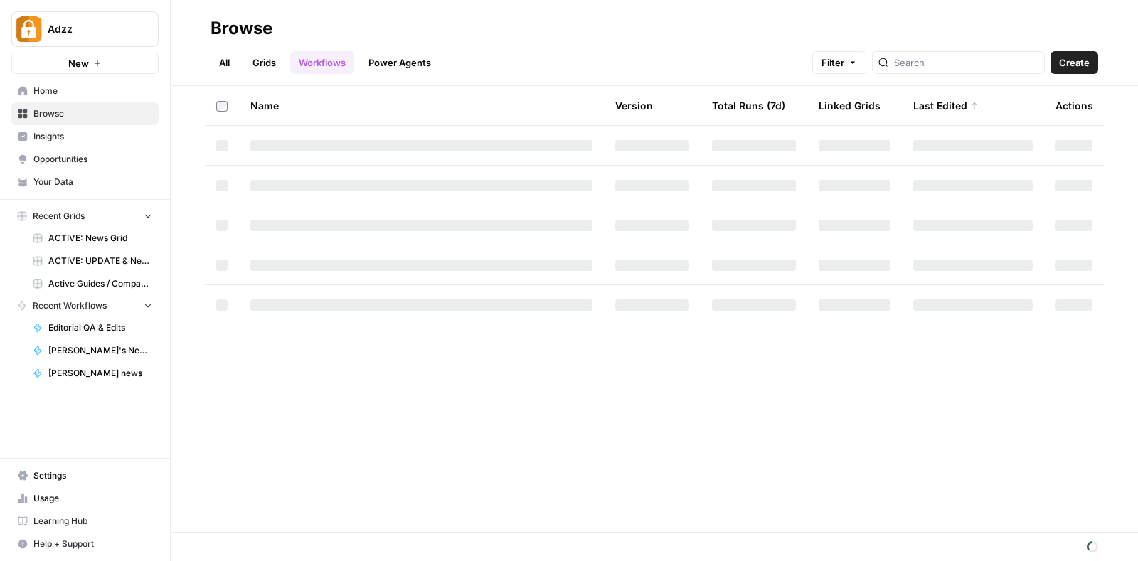
click at [270, 63] on link "Grids" at bounding box center [264, 62] width 41 height 23
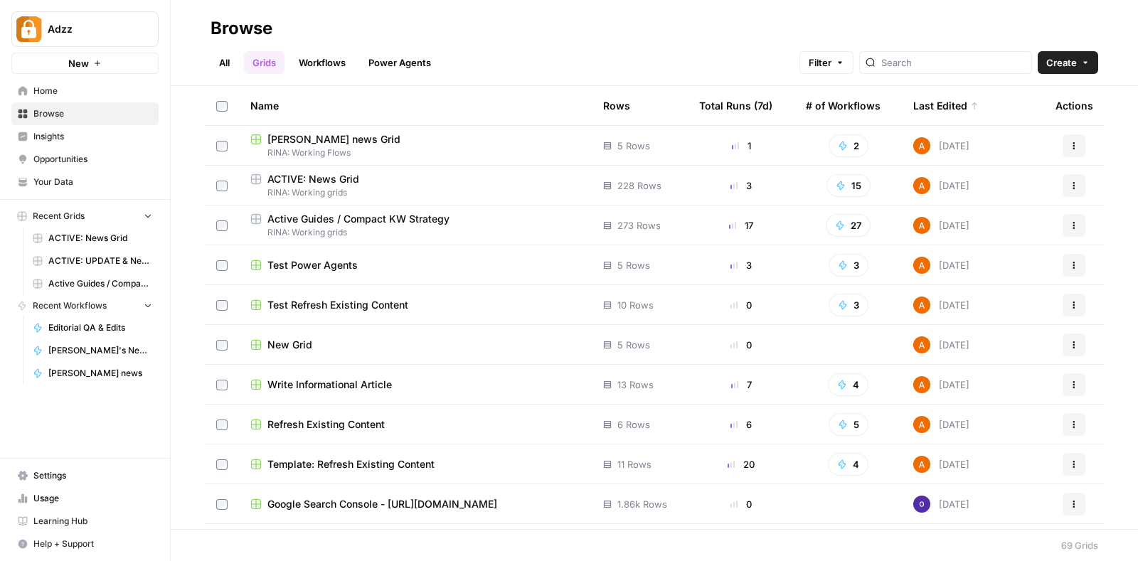
click at [385, 140] on div "[PERSON_NAME] news Grid" at bounding box center [415, 139] width 330 height 14
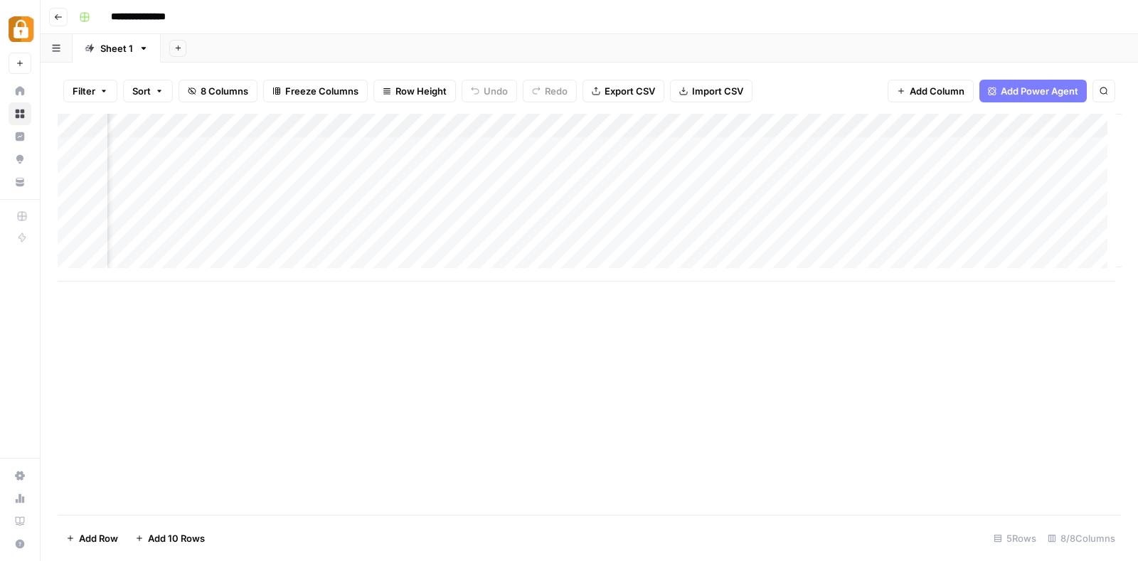
scroll to position [0, 503]
click at [946, 122] on div "Add Column" at bounding box center [589, 198] width 1063 height 168
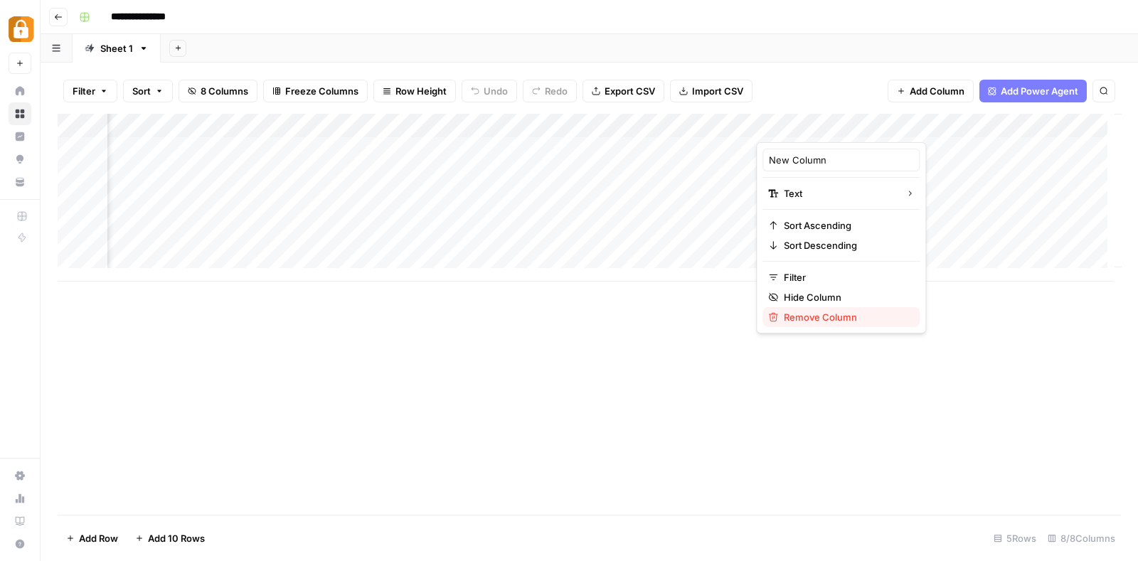
click at [809, 312] on span "Remove Column" at bounding box center [845, 317] width 124 height 14
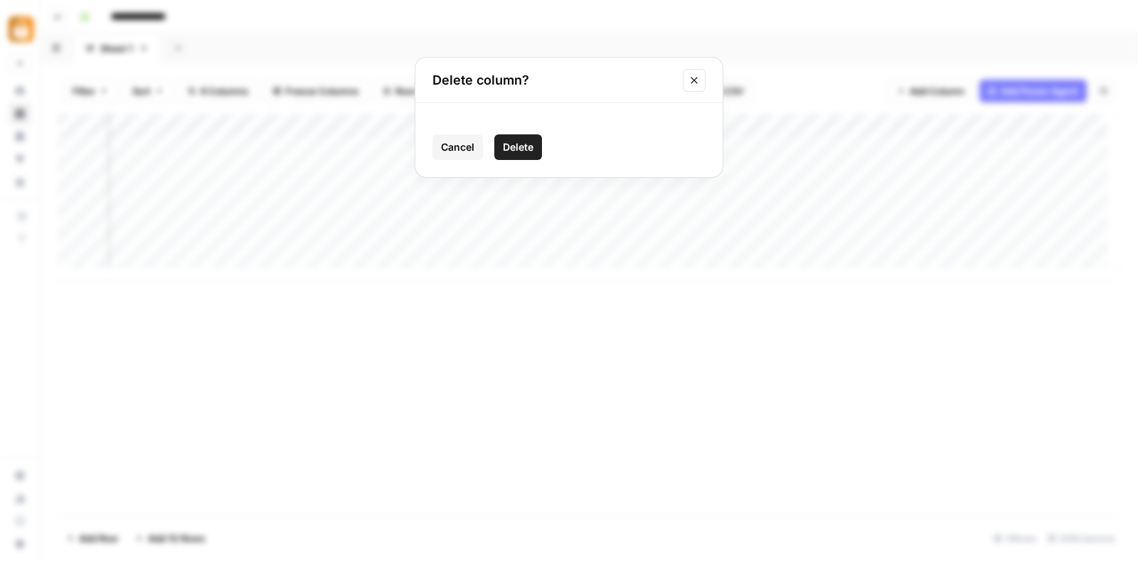
click at [535, 140] on button "Delete" at bounding box center [518, 147] width 48 height 26
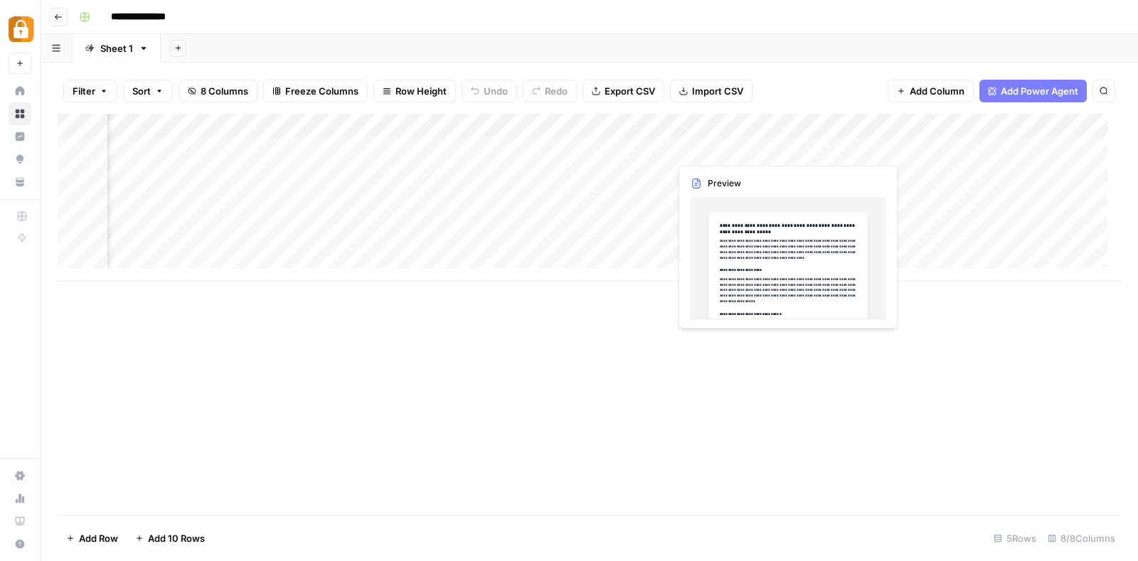
click at [744, 139] on div "Add Column" at bounding box center [589, 198] width 1063 height 168
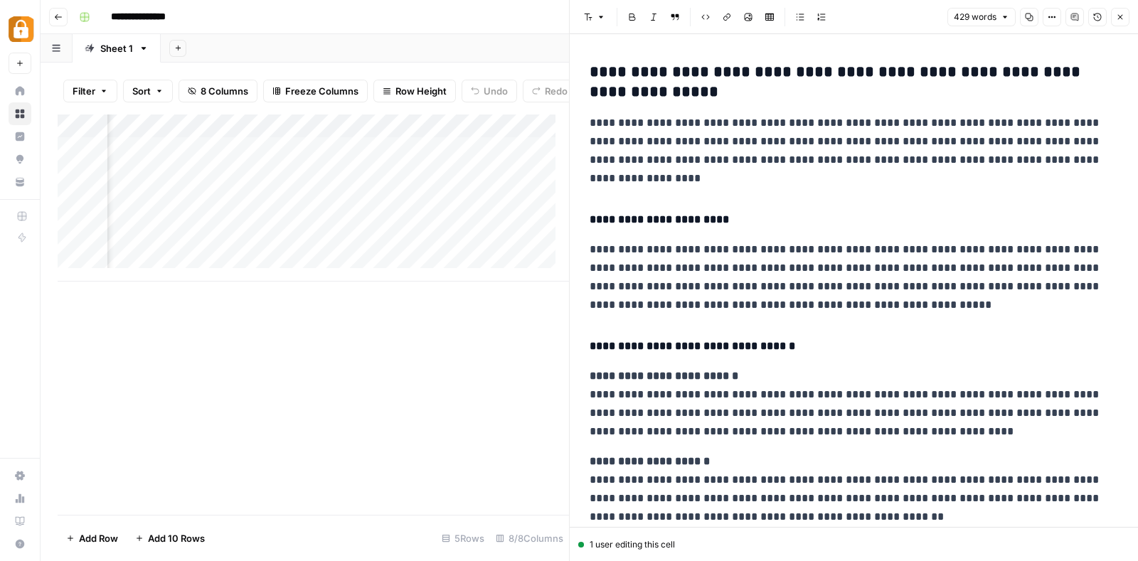
click at [1119, 9] on button "Close" at bounding box center [1120, 17] width 18 height 18
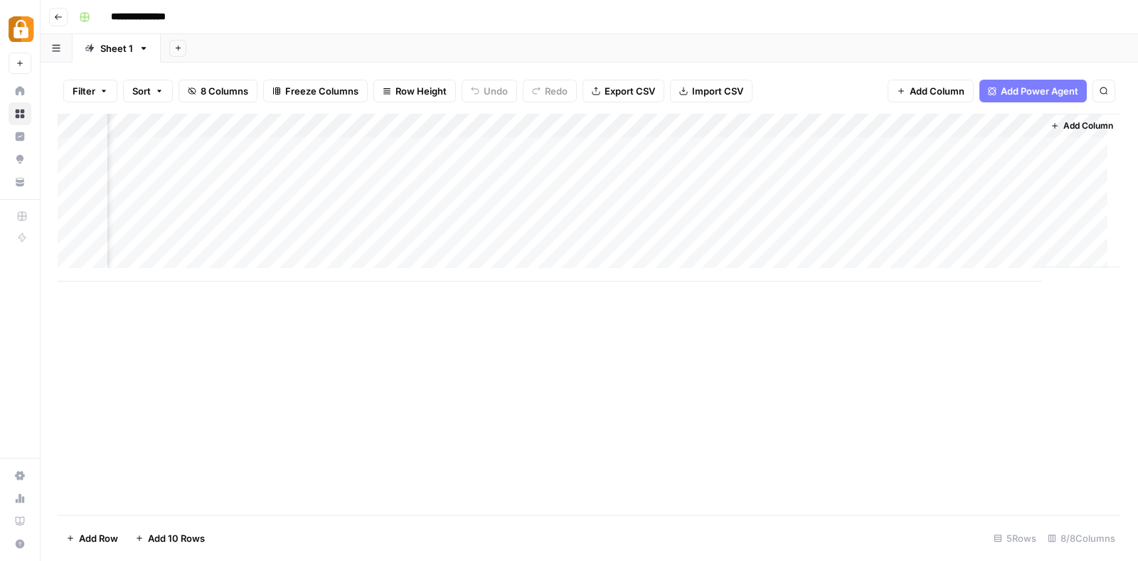
scroll to position [0, 512]
click at [953, 143] on div "Add Column" at bounding box center [589, 198] width 1063 height 168
click at [474, 143] on div "Add Column" at bounding box center [589, 198] width 1063 height 168
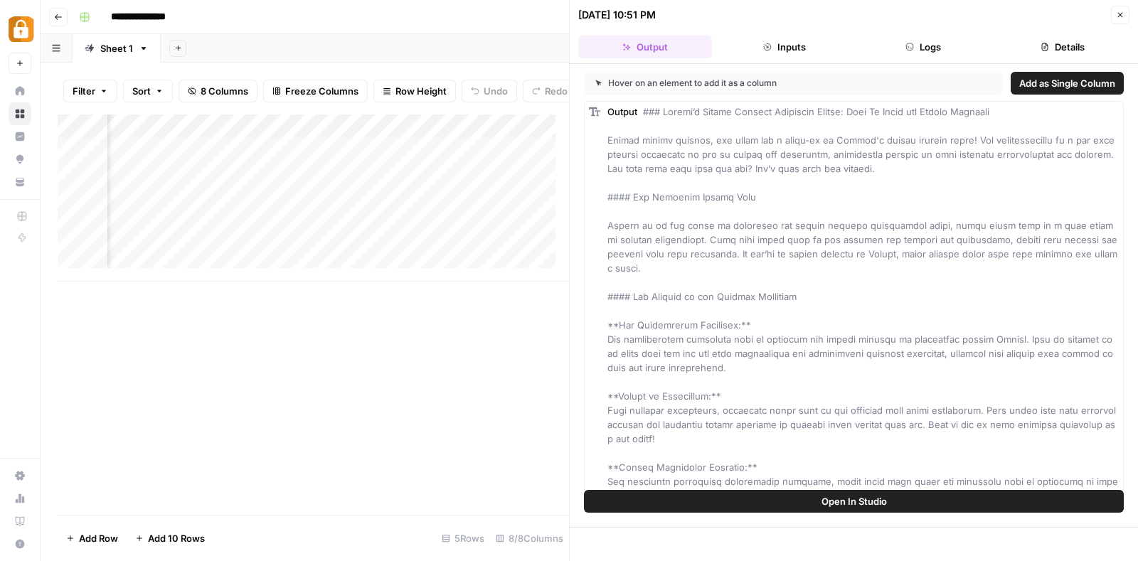
click at [1071, 43] on button "Details" at bounding box center [1062, 47] width 134 height 23
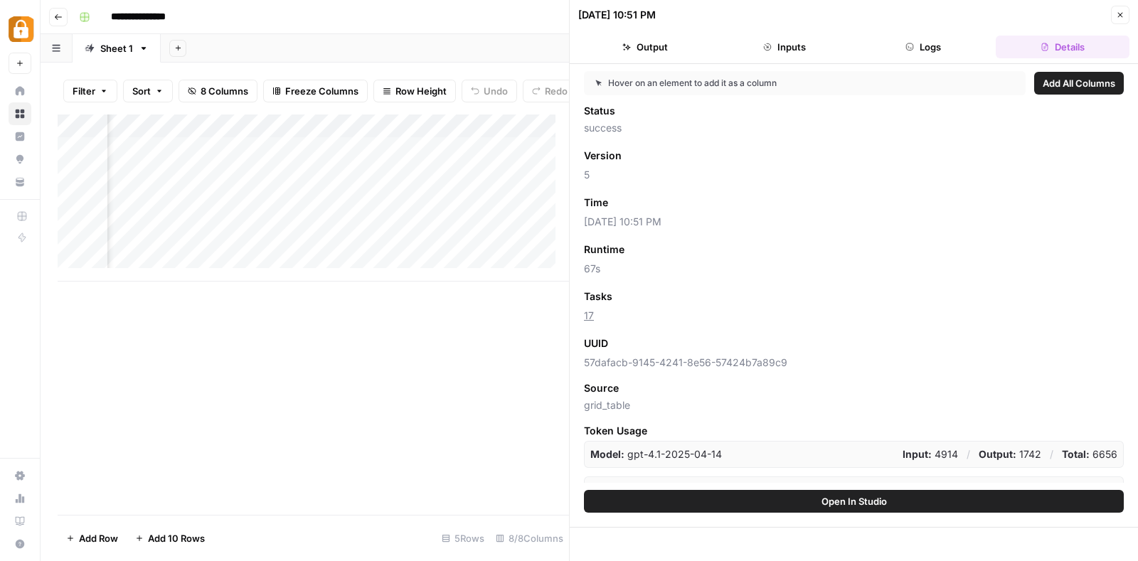
click at [1113, 9] on button "Close" at bounding box center [1120, 15] width 18 height 18
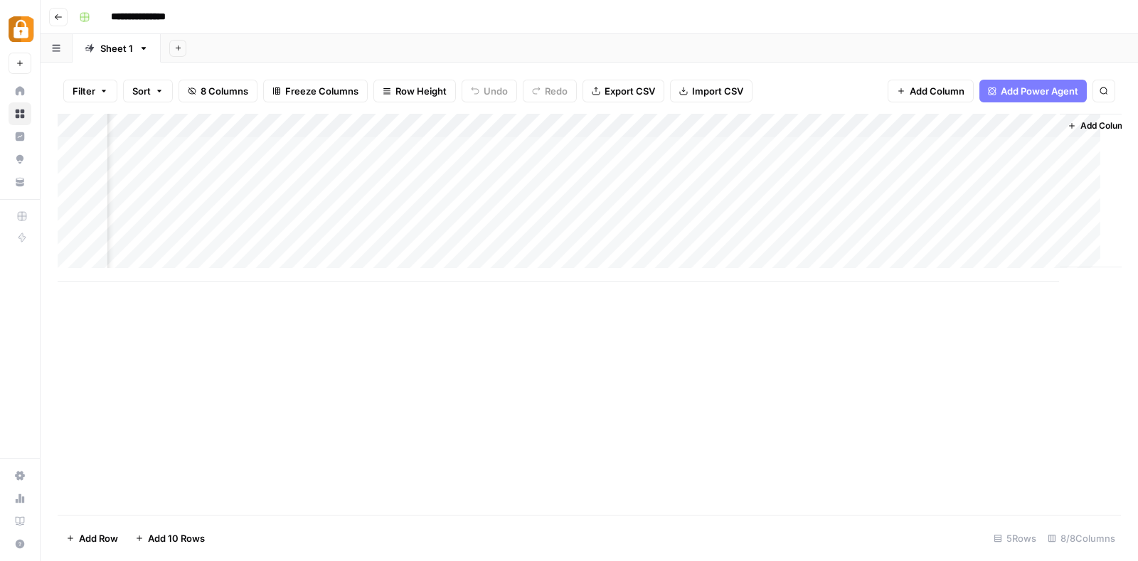
scroll to position [0, 495]
click at [879, 124] on div "Add Column" at bounding box center [589, 198] width 1063 height 168
click at [873, 125] on div "Add Column" at bounding box center [589, 198] width 1063 height 168
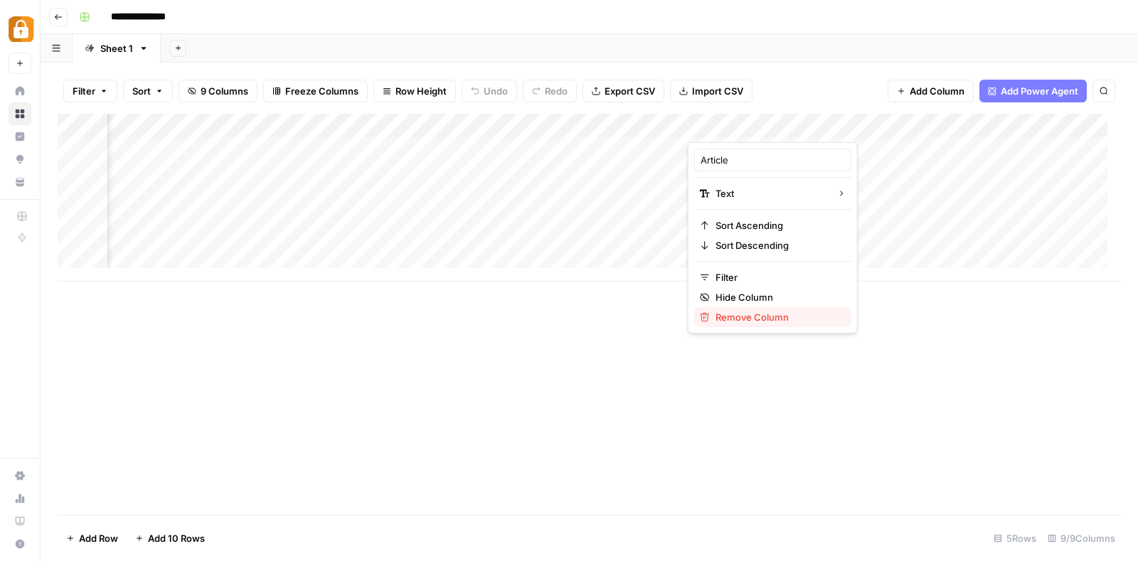
click at [768, 313] on span "Remove Column" at bounding box center [777, 317] width 124 height 14
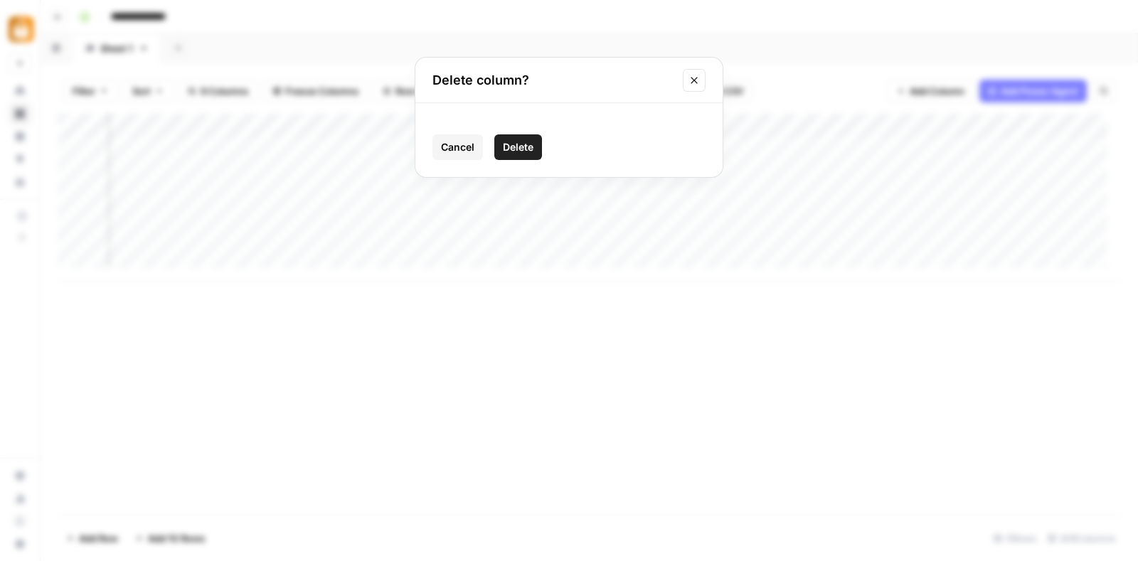
click at [515, 144] on span "Delete" at bounding box center [518, 147] width 31 height 14
click at [704, 129] on div "Add Column" at bounding box center [589, 198] width 1063 height 168
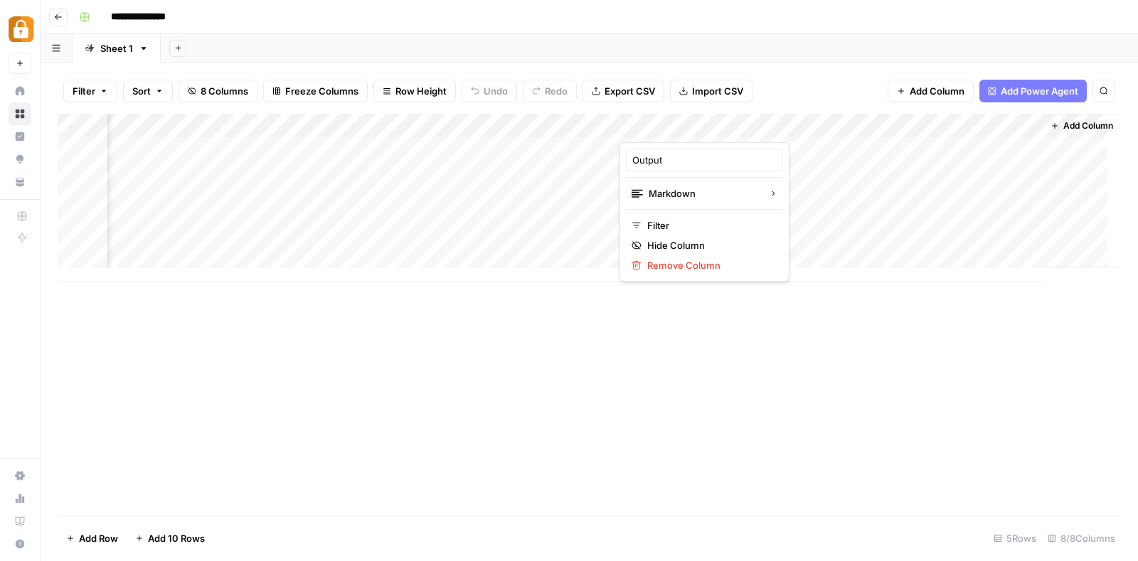
click at [860, 119] on div "Add Column" at bounding box center [589, 198] width 1063 height 168
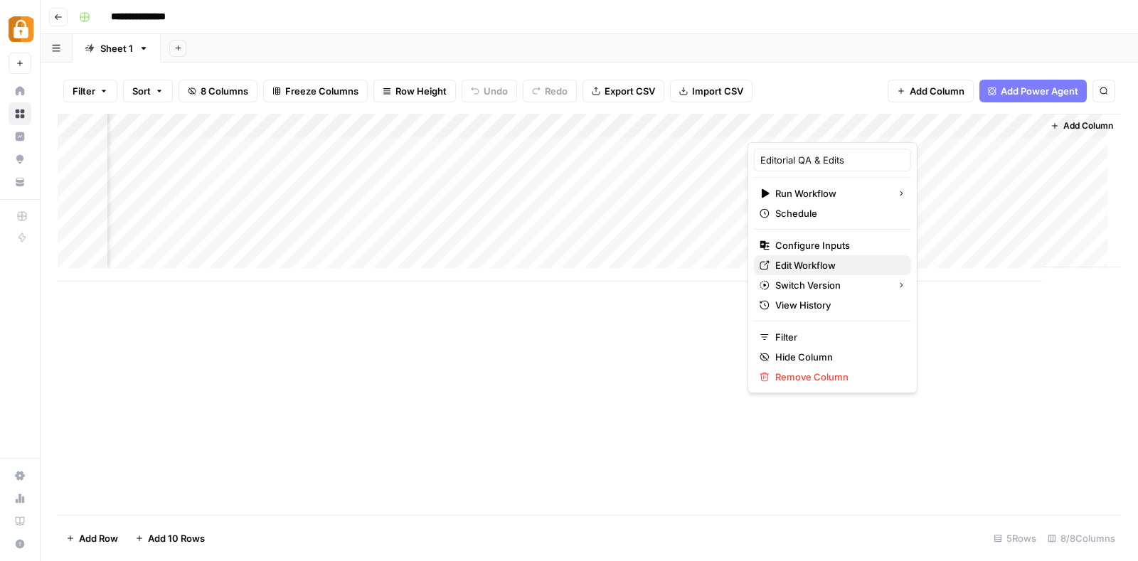
click at [819, 257] on link "Edit Workflow" at bounding box center [832, 265] width 157 height 20
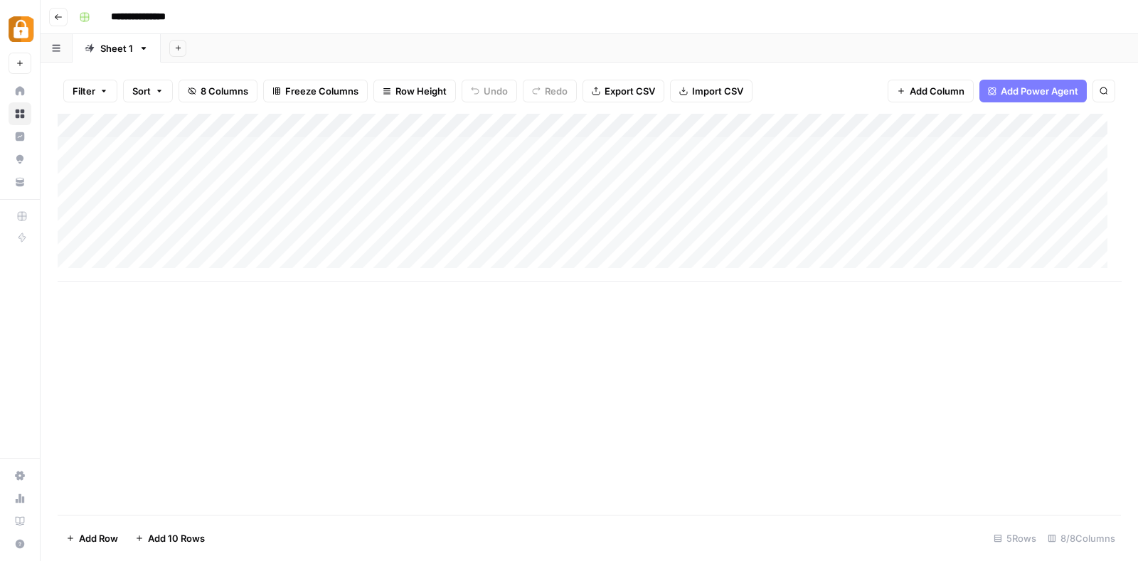
scroll to position [0, 0]
click at [225, 172] on div "Add Column" at bounding box center [589, 198] width 1063 height 168
click at [225, 172] on textarea "**********" at bounding box center [249, 181] width 284 height 34
type textarea "**********"
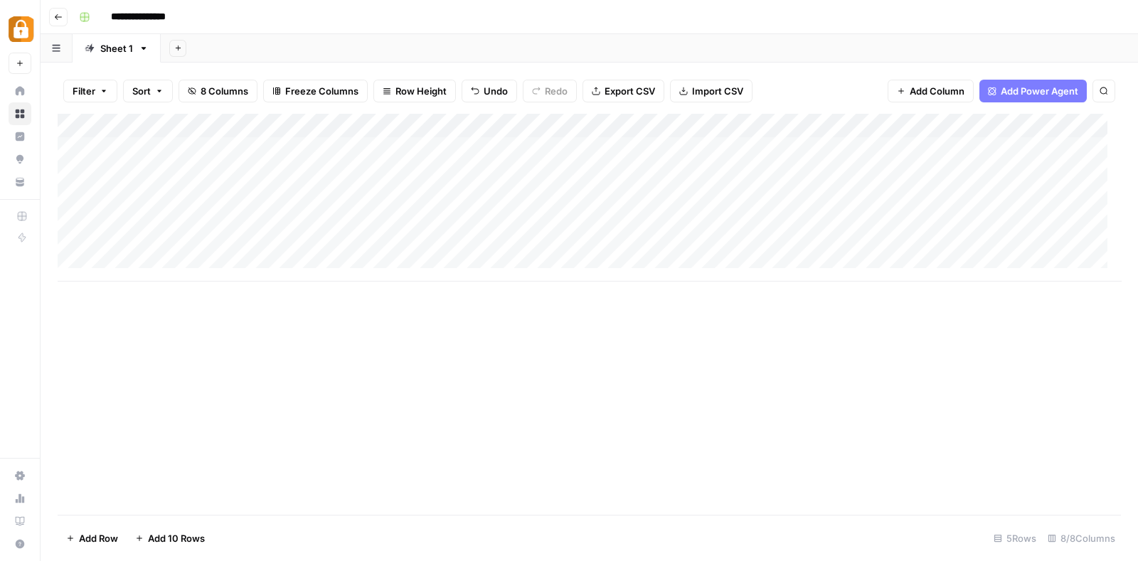
click at [343, 165] on div "Add Column" at bounding box center [589, 198] width 1063 height 168
type textarea "*******"
type textarea "******"
type textarea "**********"
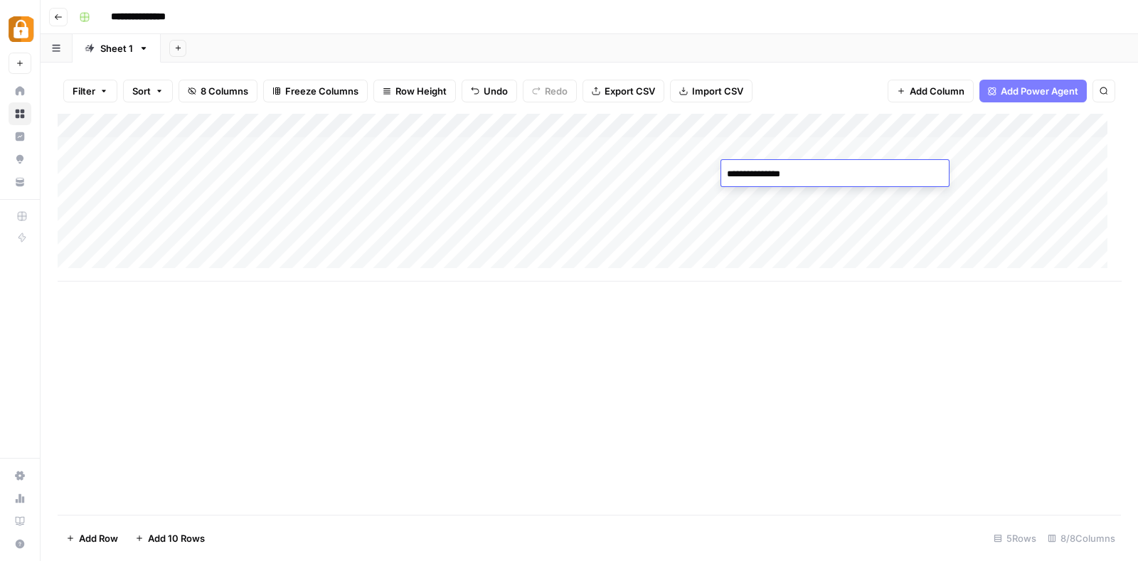
click at [987, 166] on div "Add Column" at bounding box center [589, 198] width 1063 height 168
click at [869, 127] on div "Add Column" at bounding box center [589, 198] width 1063 height 168
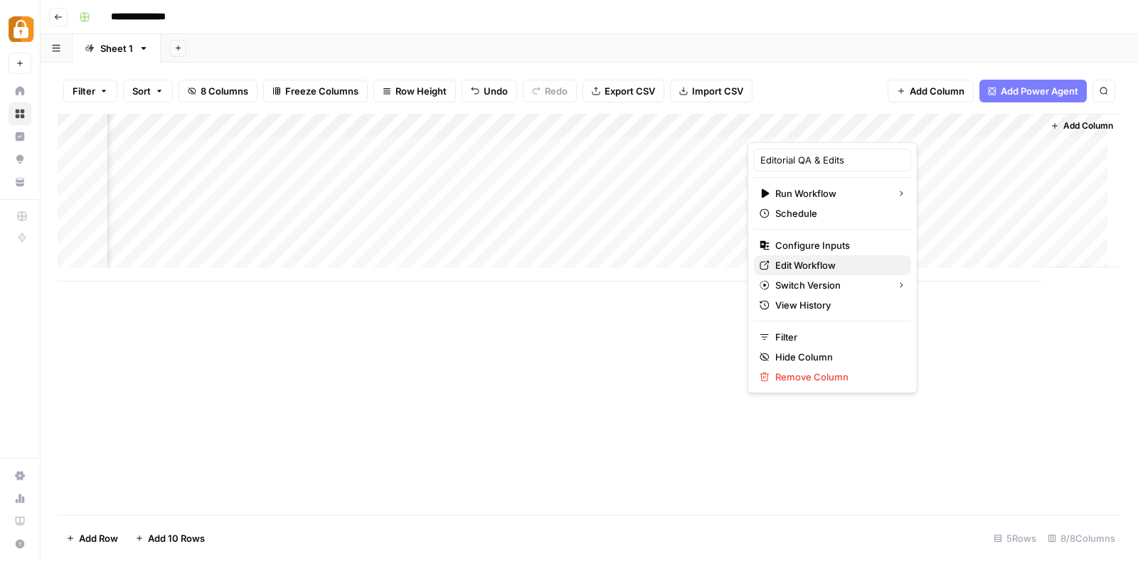
click at [824, 260] on span "Edit Workflow" at bounding box center [837, 265] width 124 height 14
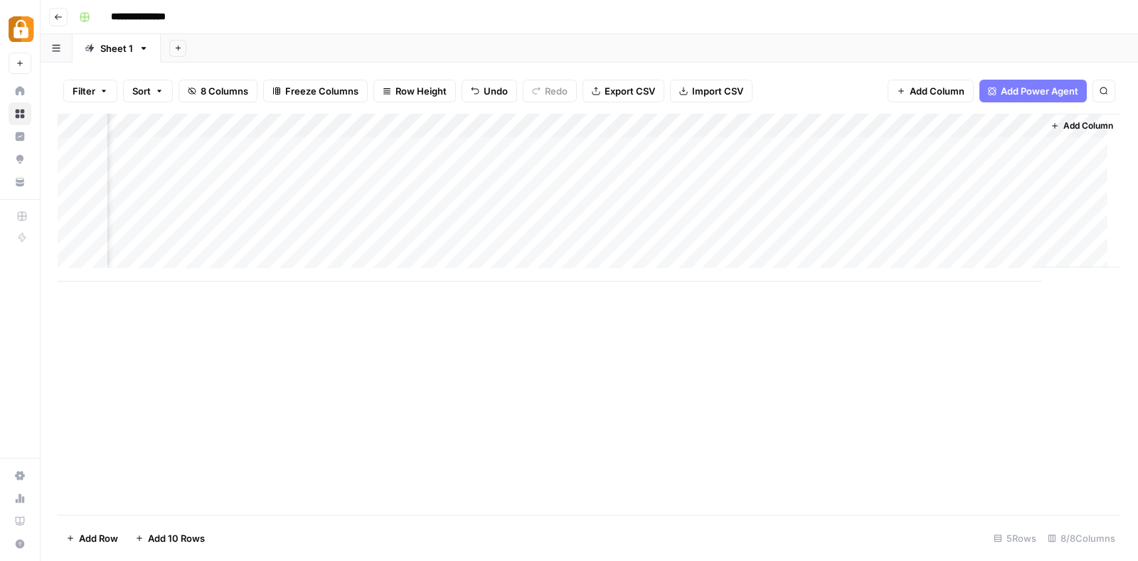
click at [866, 129] on div "Add Column" at bounding box center [589, 198] width 1063 height 168
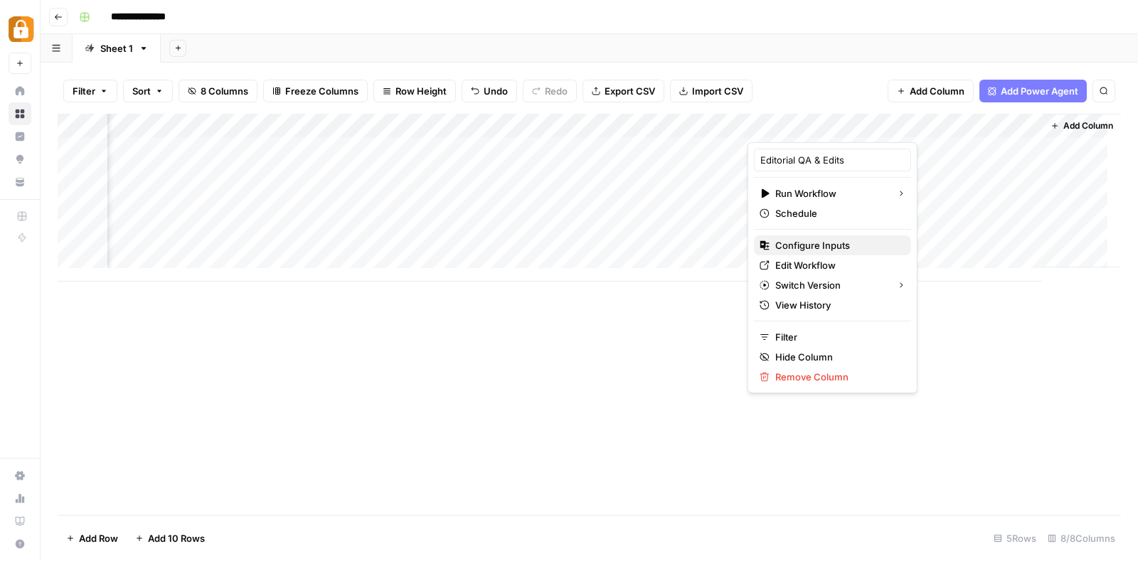
click at [834, 236] on button "Configure Inputs" at bounding box center [832, 245] width 157 height 20
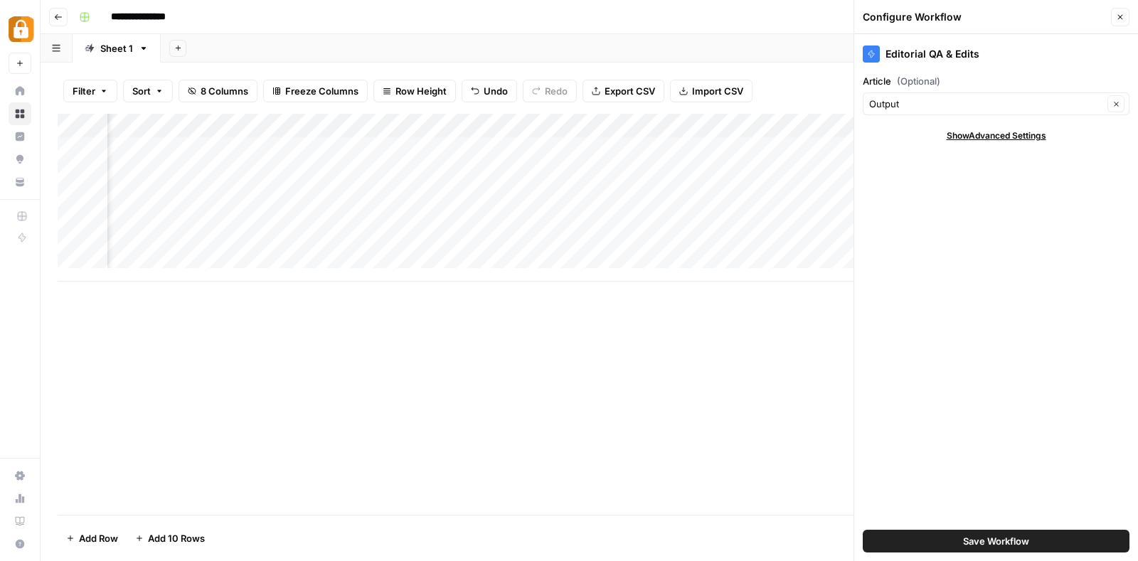
click at [975, 540] on span "Save Workflow" at bounding box center [996, 541] width 66 height 14
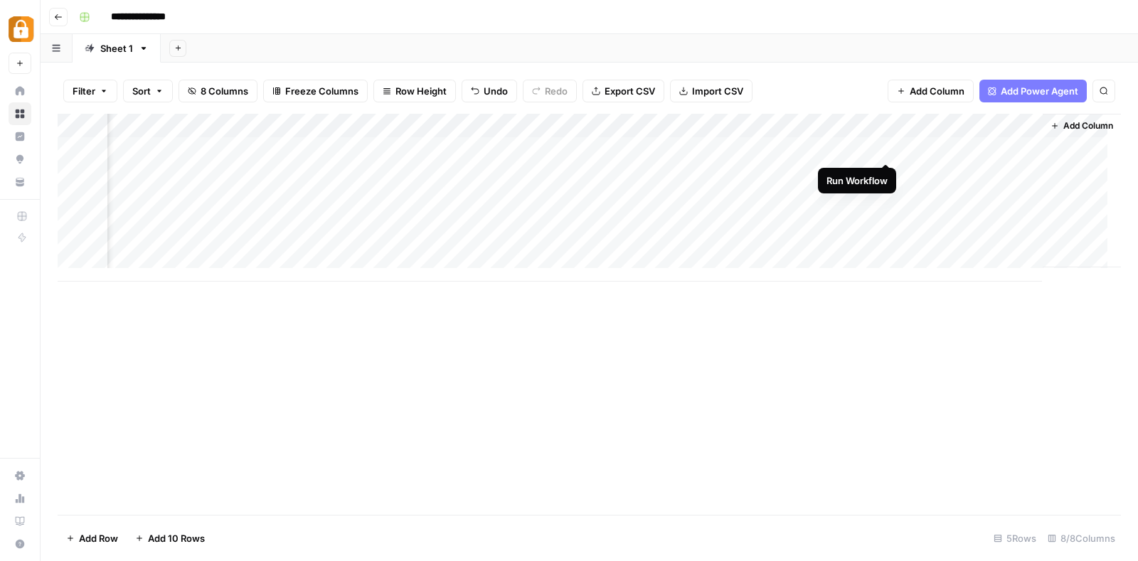
click at [883, 141] on div "Add Column" at bounding box center [589, 198] width 1063 height 168
click at [823, 168] on div "Add Column" at bounding box center [589, 198] width 1063 height 168
click at [932, 149] on div "Add Column" at bounding box center [589, 198] width 1063 height 168
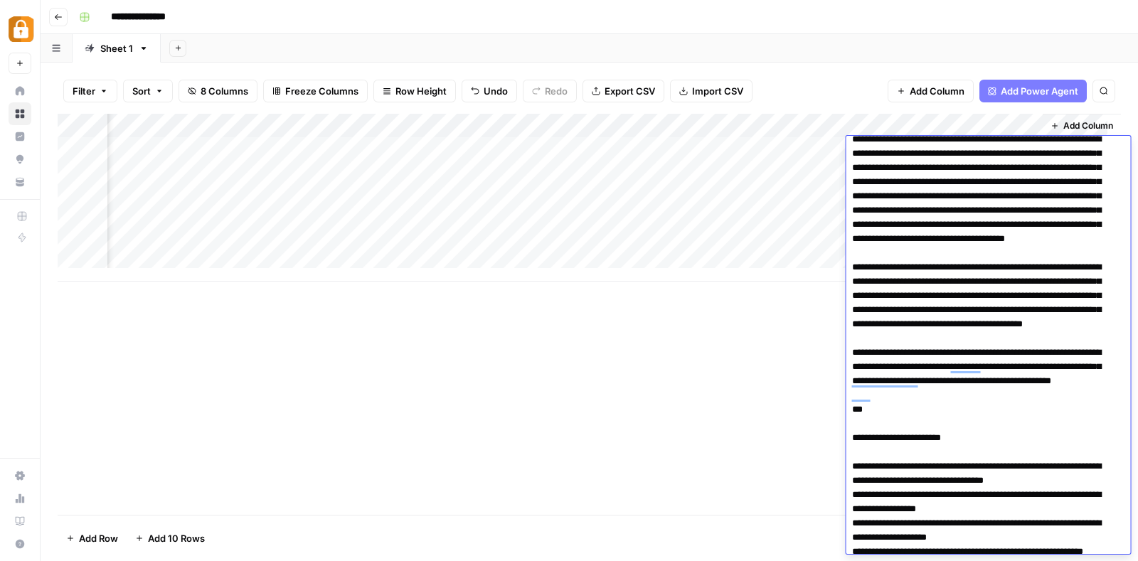
scroll to position [0, 0]
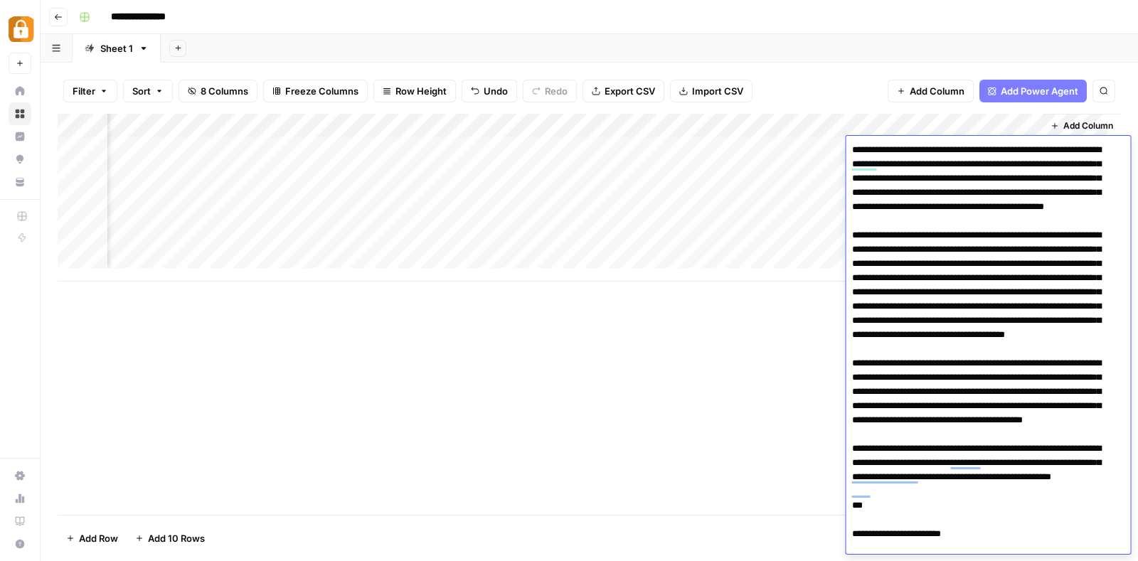
click at [842, 15] on div "**********" at bounding box center [598, 17] width 1050 height 23
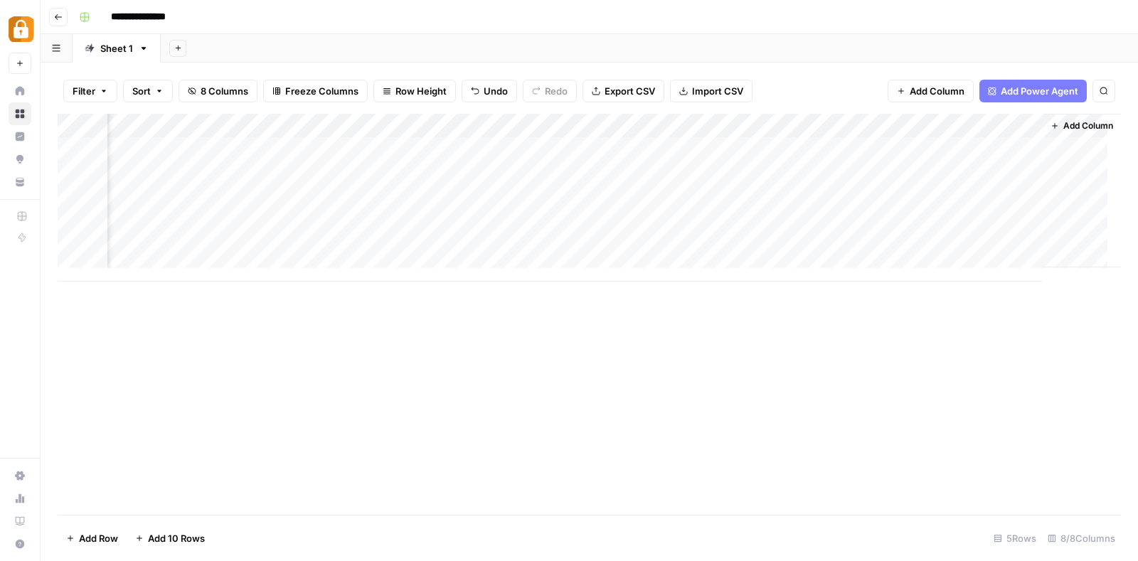
click at [1017, 118] on div "Add Column" at bounding box center [589, 198] width 1063 height 168
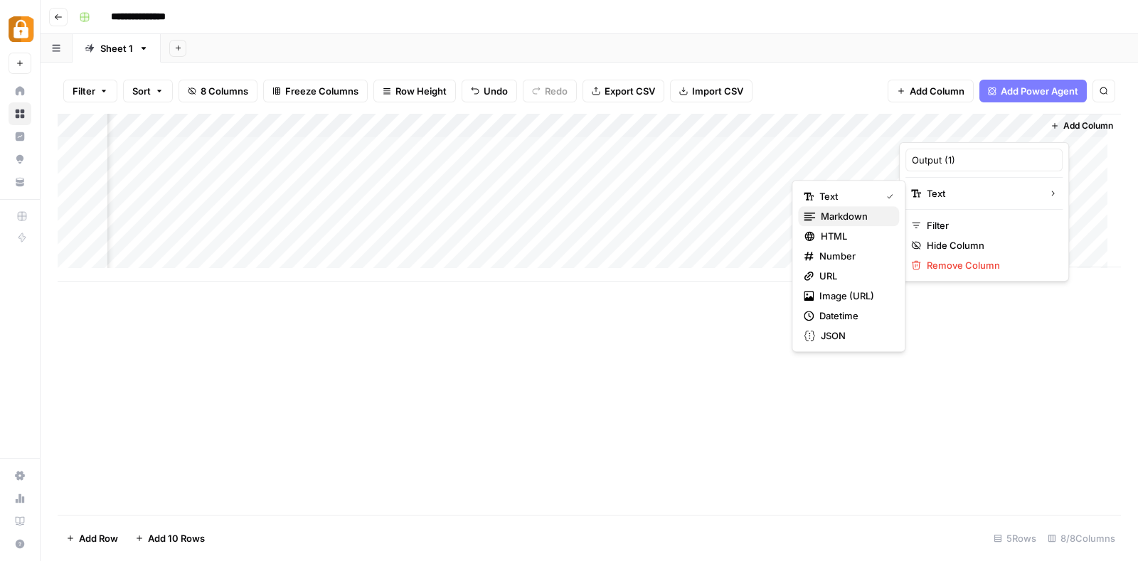
click at [885, 209] on span "Markdown" at bounding box center [853, 216] width 67 height 14
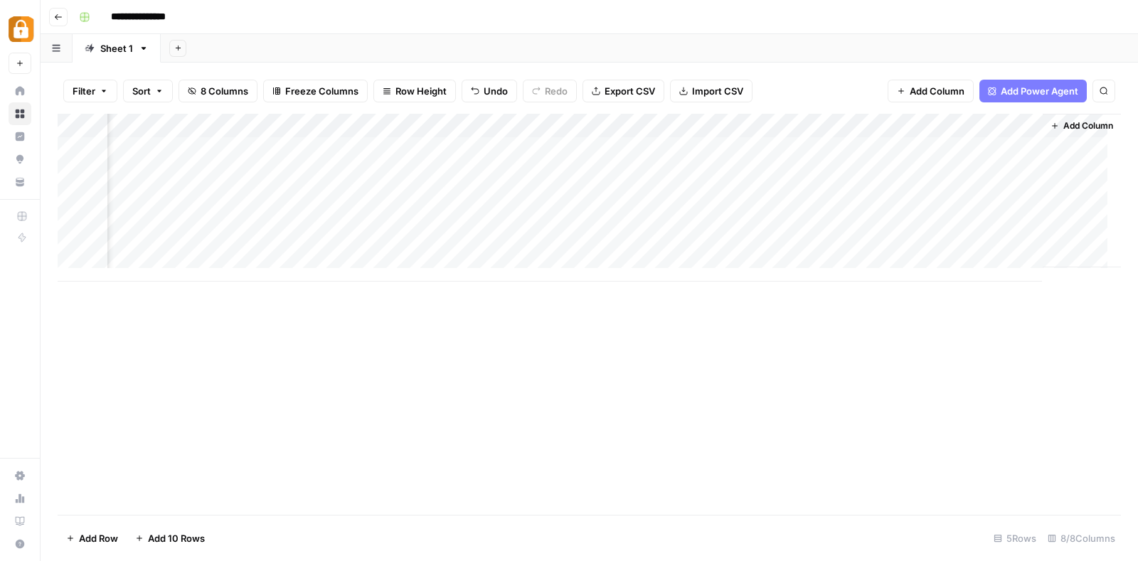
click at [732, 124] on div "Add Column" at bounding box center [589, 198] width 1063 height 168
click at [807, 21] on div "**********" at bounding box center [598, 17] width 1050 height 23
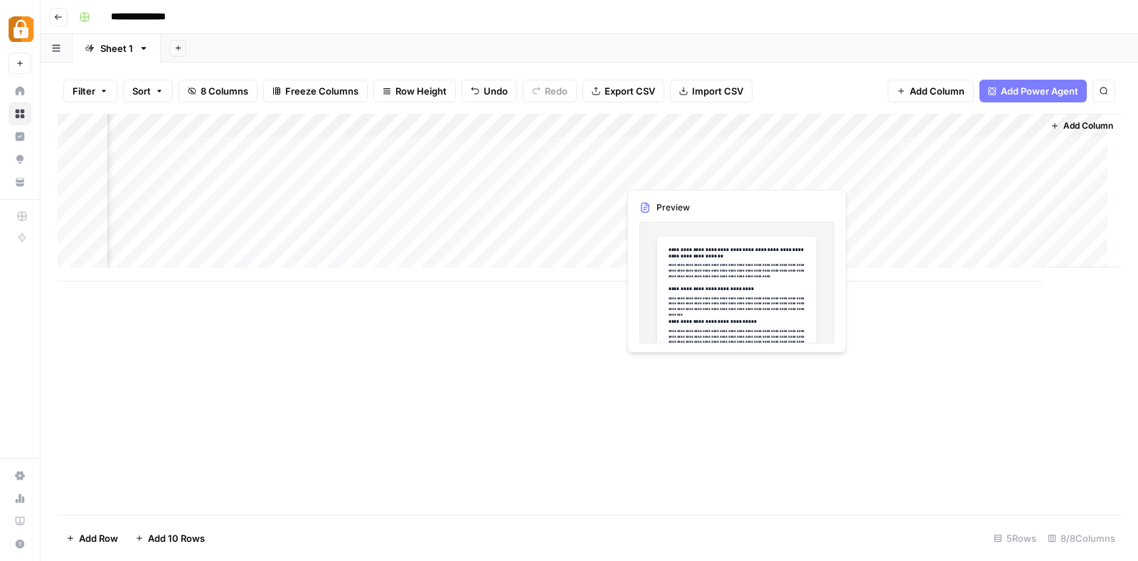
click at [643, 168] on div "Add Column" at bounding box center [589, 198] width 1063 height 168
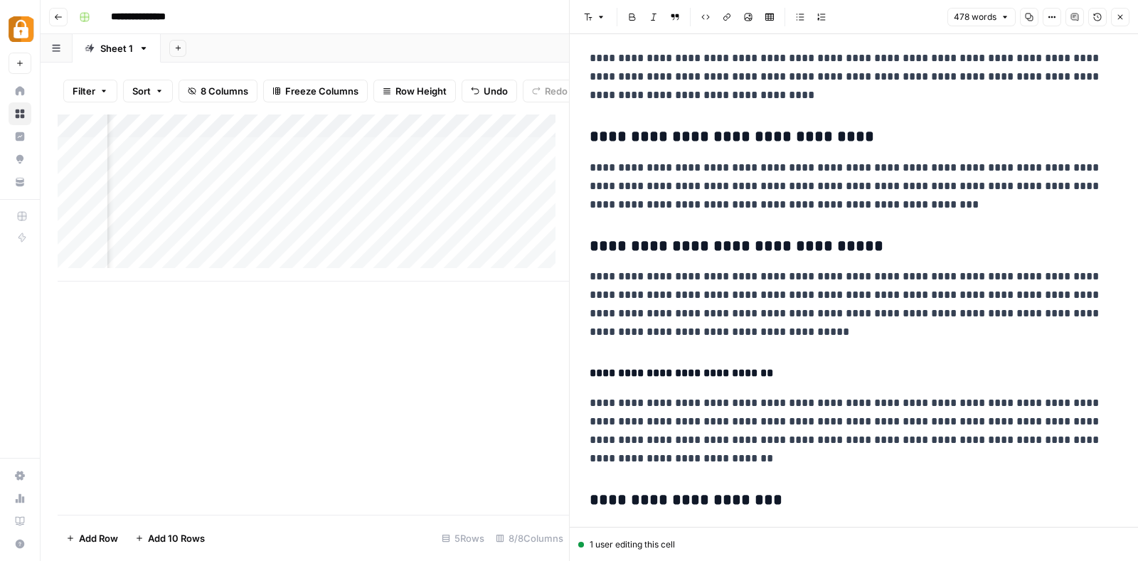
scroll to position [63, 0]
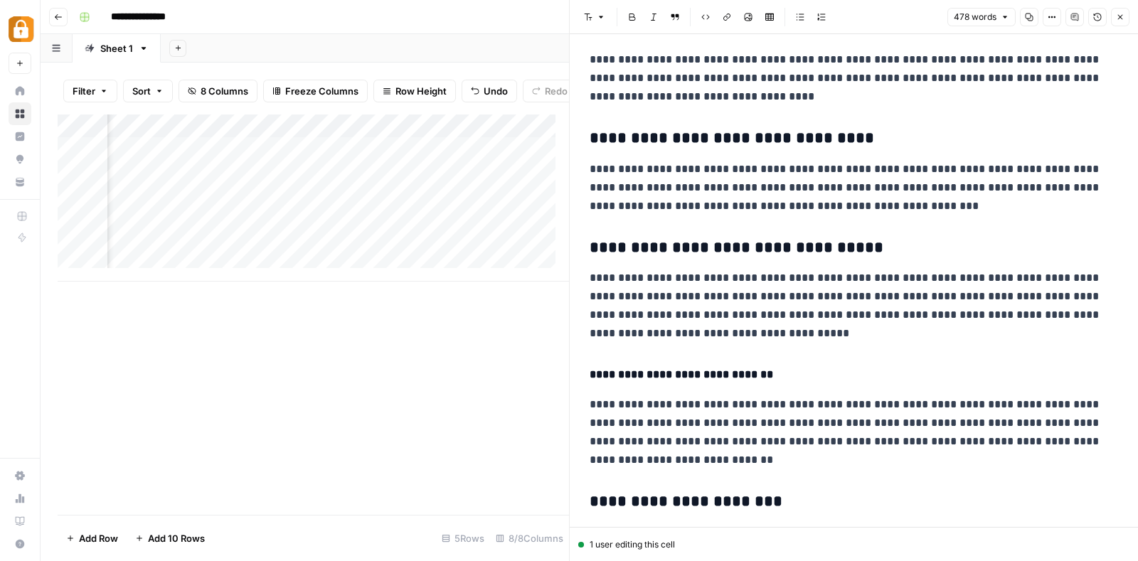
click at [1119, 16] on icon "button" at bounding box center [1119, 17] width 9 height 9
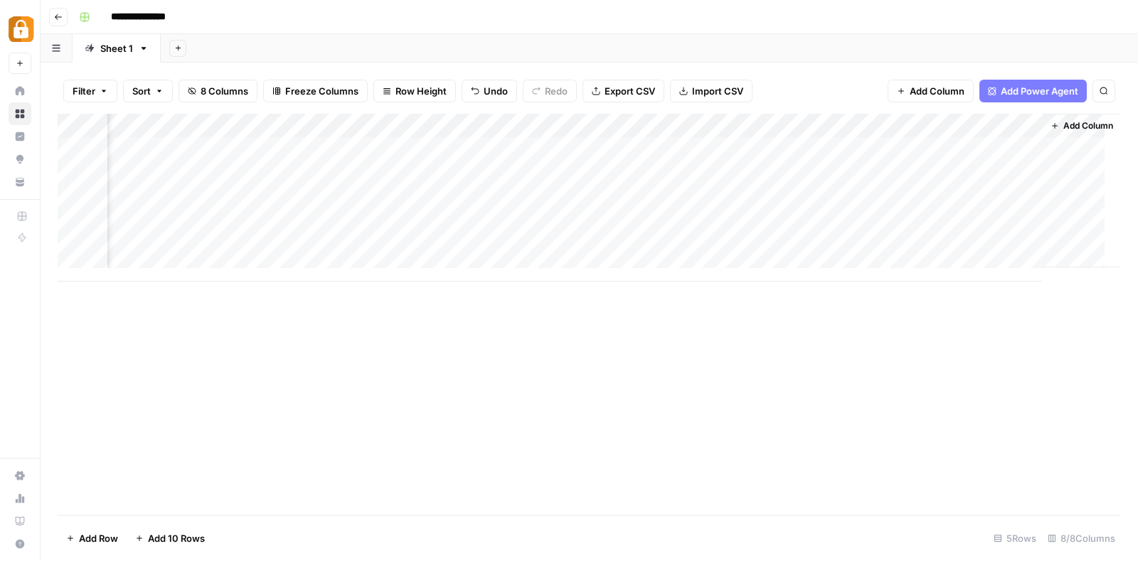
scroll to position [0, 418]
click at [599, 124] on div "Add Column" at bounding box center [589, 198] width 1063 height 168
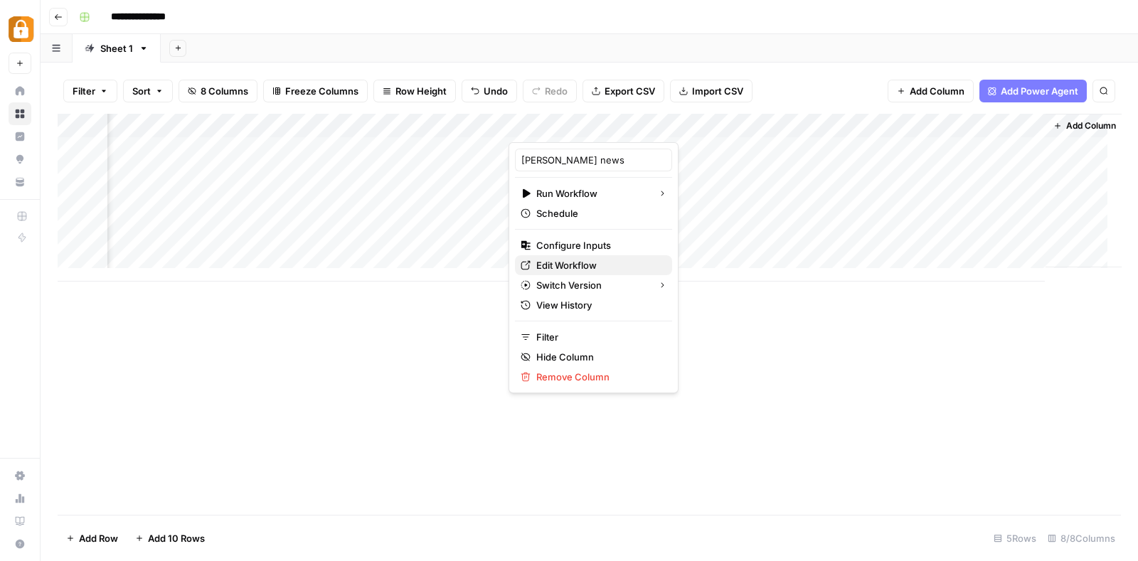
click at [576, 262] on span "Edit Workflow" at bounding box center [598, 265] width 124 height 14
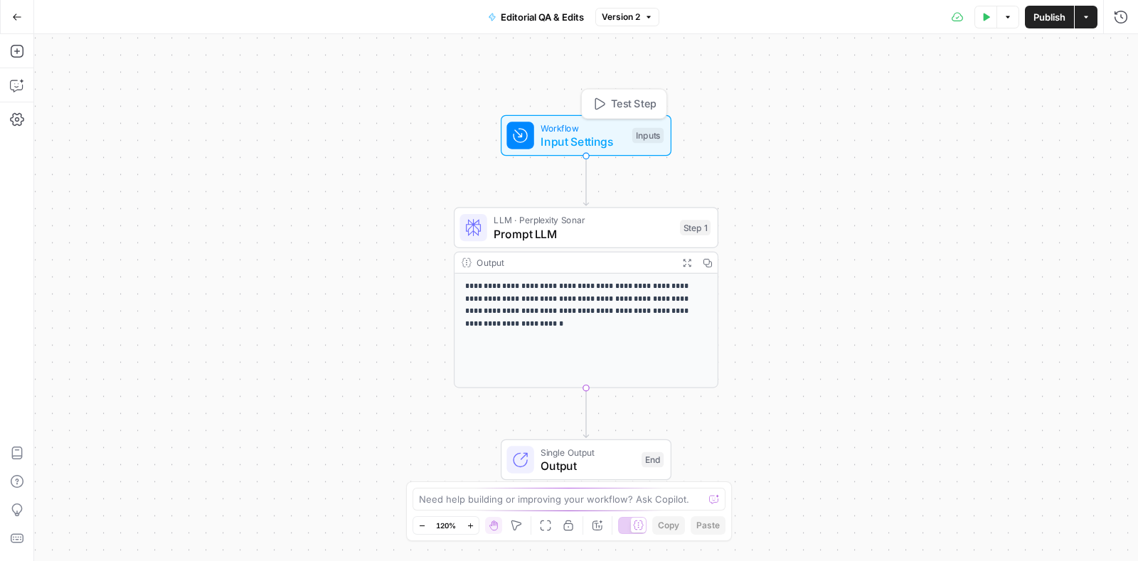
click at [573, 147] on span "Input Settings" at bounding box center [582, 141] width 85 height 17
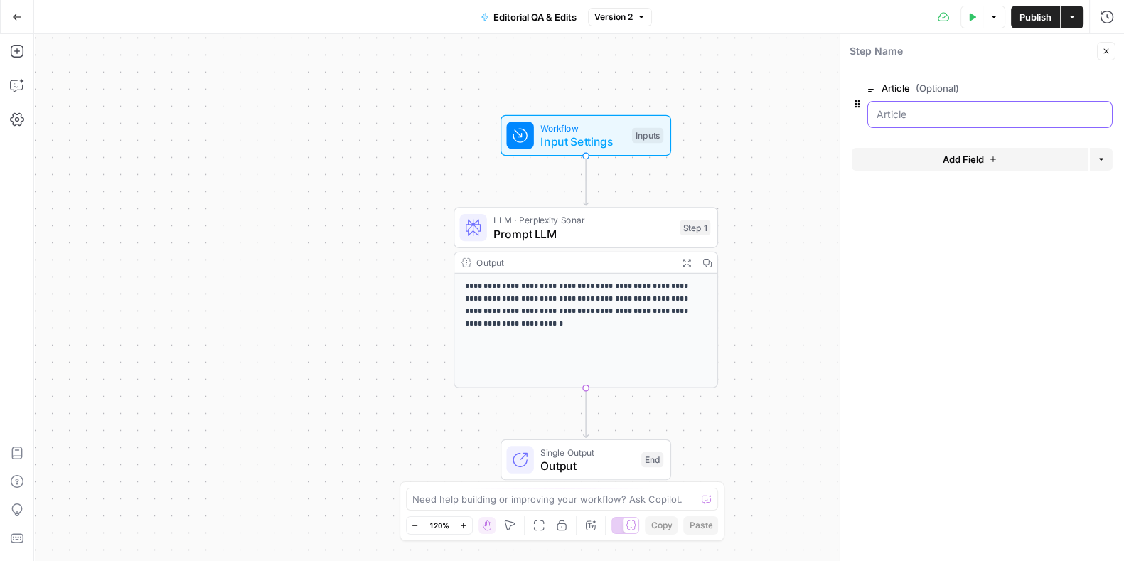
click at [924, 120] on input "Article (Optional)" at bounding box center [990, 114] width 227 height 14
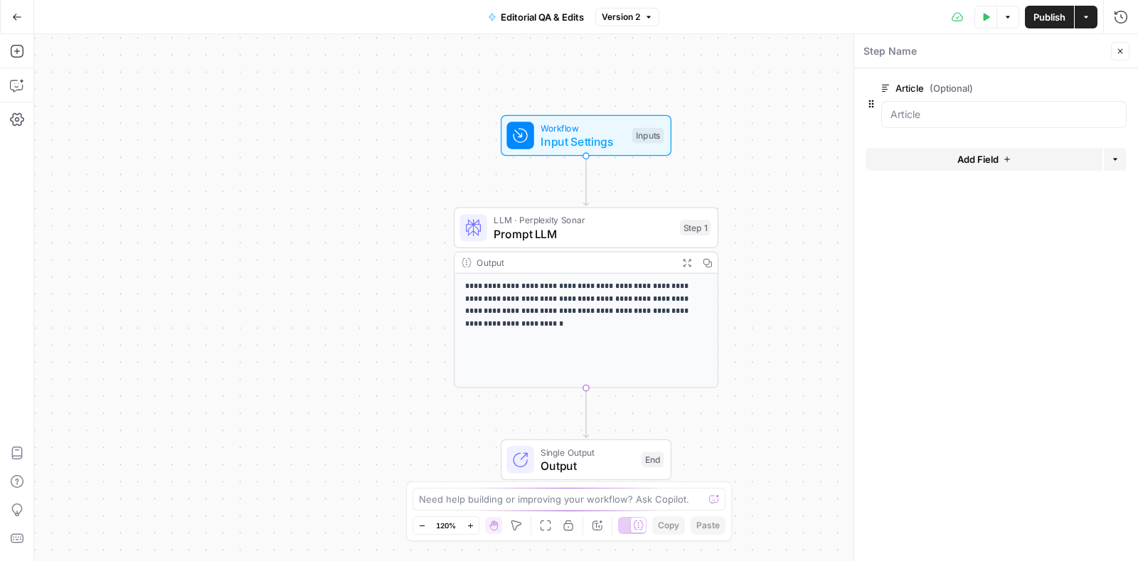
click at [1075, 85] on span "edit field" at bounding box center [1072, 87] width 31 height 11
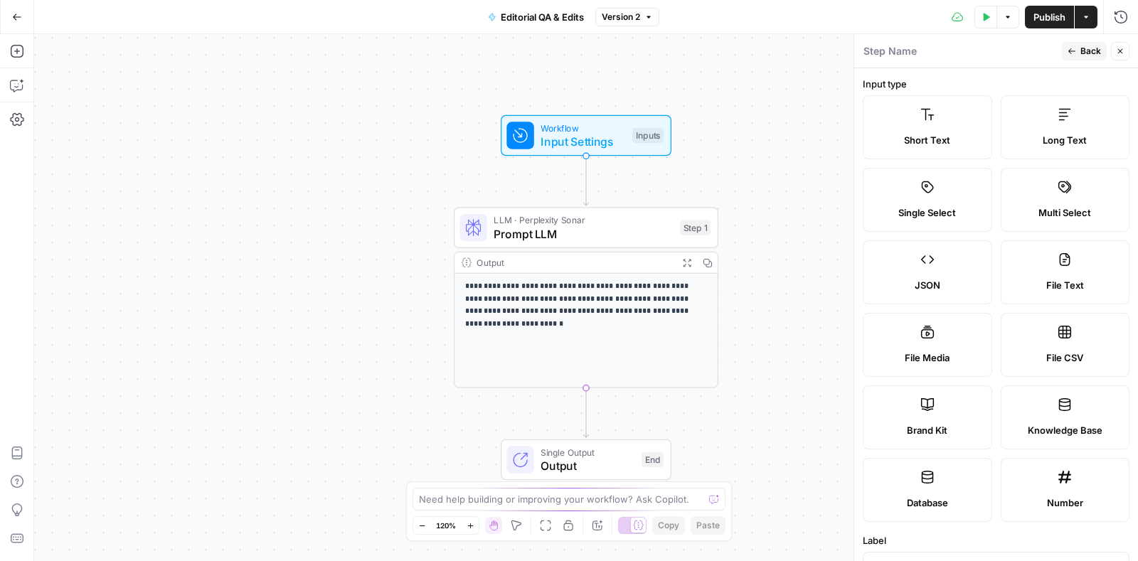
click at [1131, 46] on header "Step Name Back Close" at bounding box center [996, 51] width 284 height 34
click at [1119, 47] on icon "button" at bounding box center [1119, 51] width 9 height 9
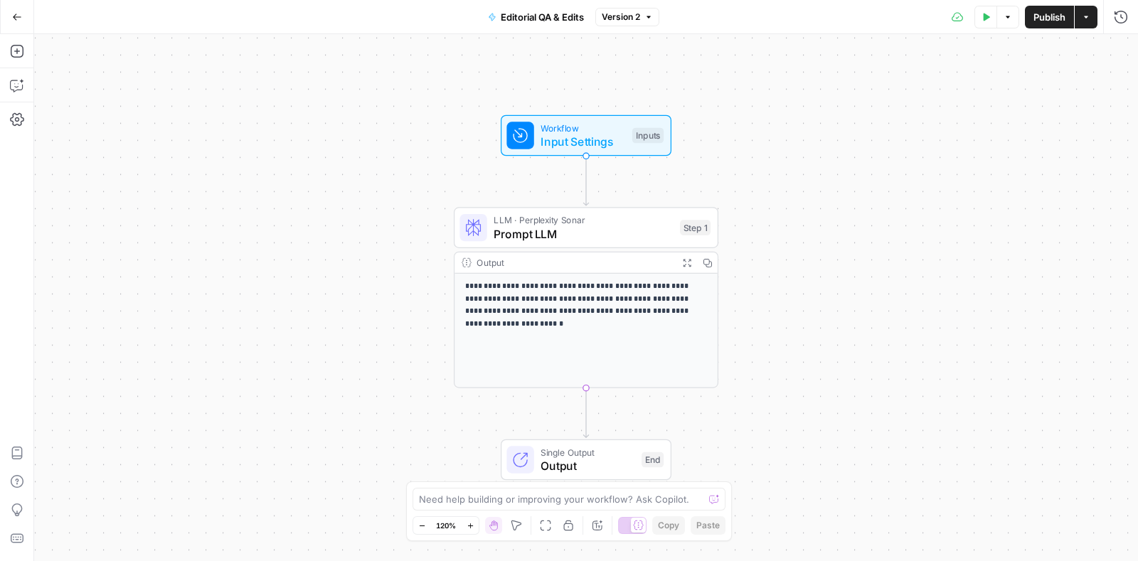
click at [16, 15] on icon "button" at bounding box center [17, 17] width 10 height 10
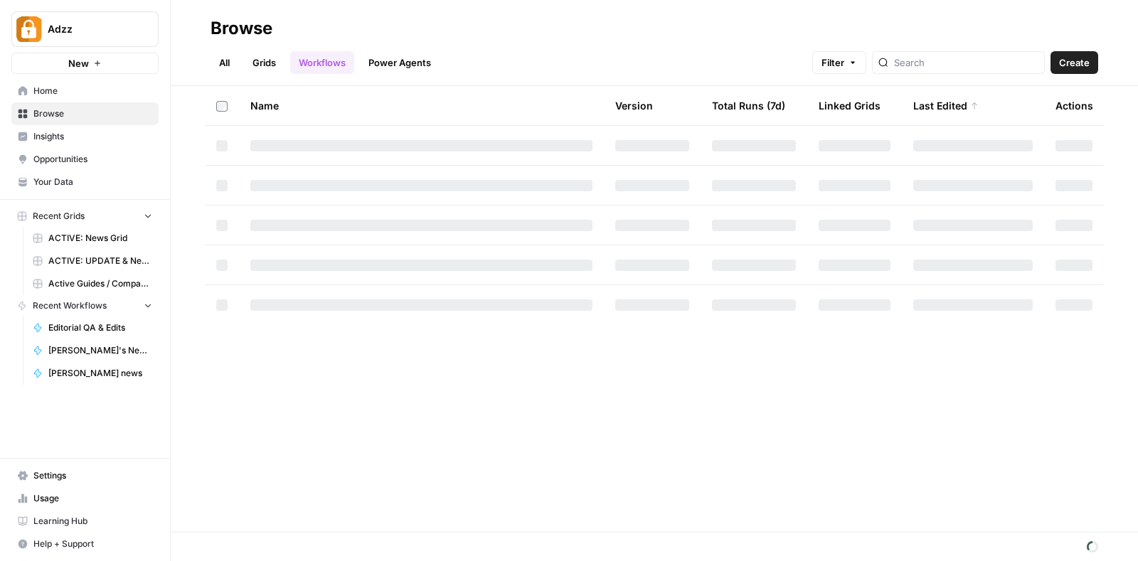
click at [257, 60] on link "Grids" at bounding box center [264, 62] width 41 height 23
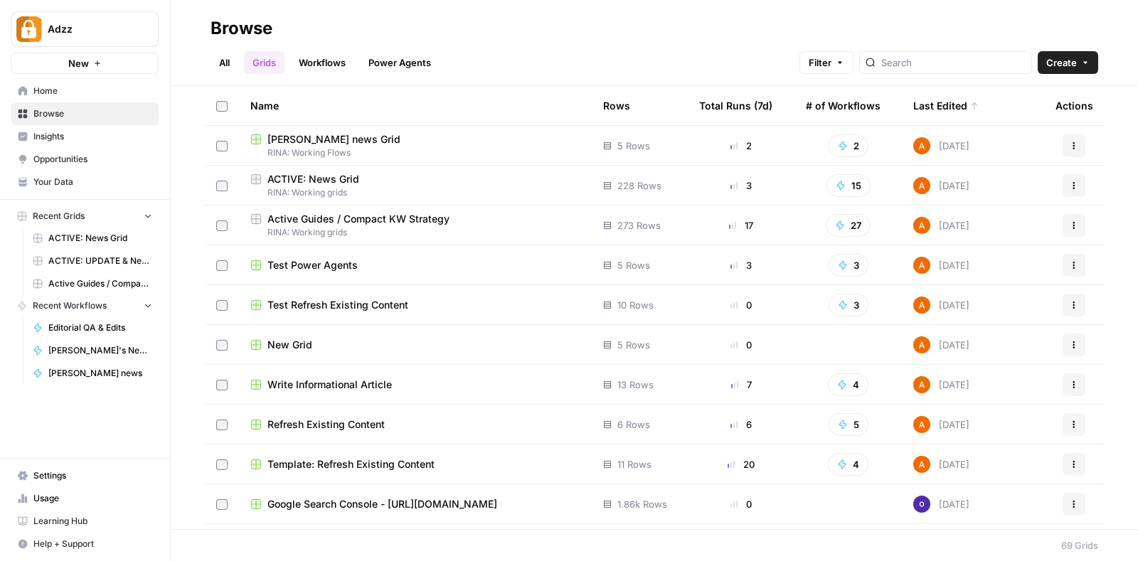
click at [309, 141] on span "[PERSON_NAME] news Grid" at bounding box center [333, 139] width 133 height 14
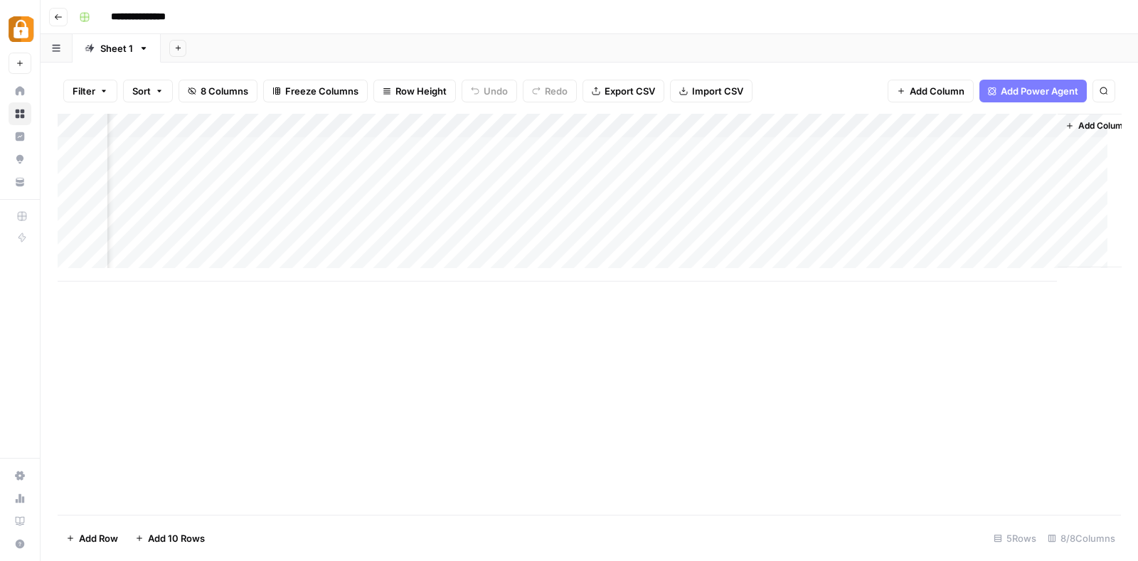
scroll to position [0, 407]
click at [758, 119] on div "Add Column" at bounding box center [589, 198] width 1063 height 168
click at [705, 159] on input "Output" at bounding box center [732, 160] width 144 height 14
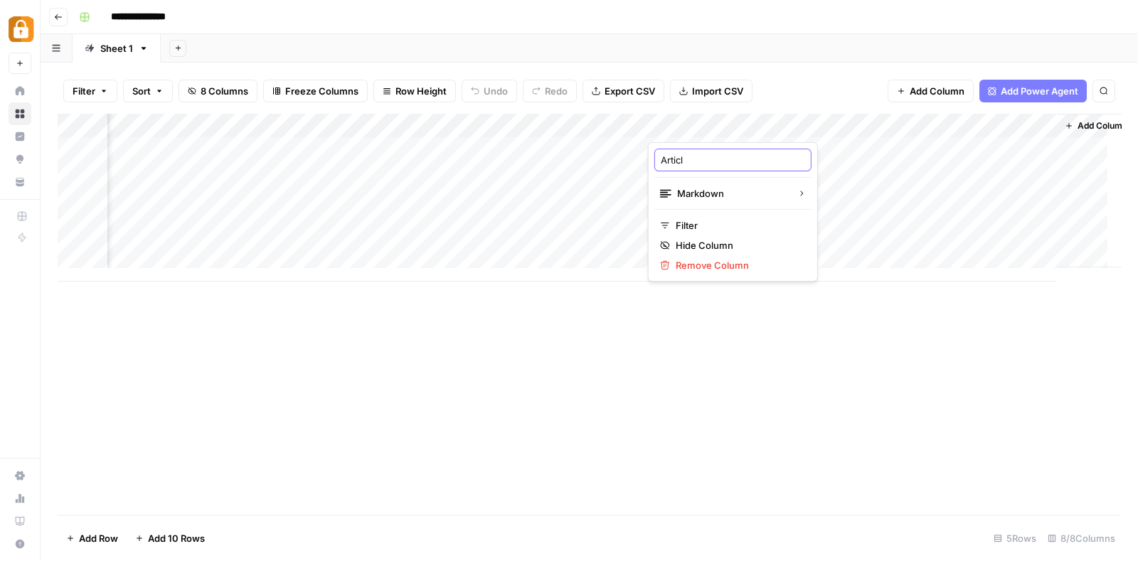
type input "Article"
click at [921, 144] on div "Add Column" at bounding box center [589, 198] width 1063 height 168
click at [620, 128] on div "Add Column" at bounding box center [589, 198] width 1063 height 168
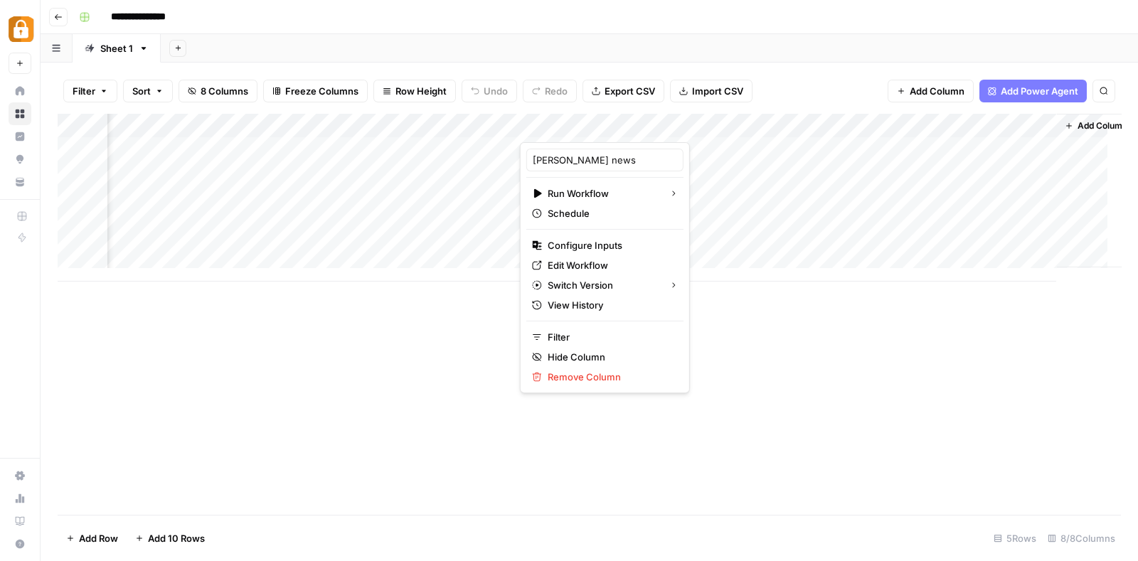
click at [968, 144] on div "Add Column" at bounding box center [589, 198] width 1063 height 168
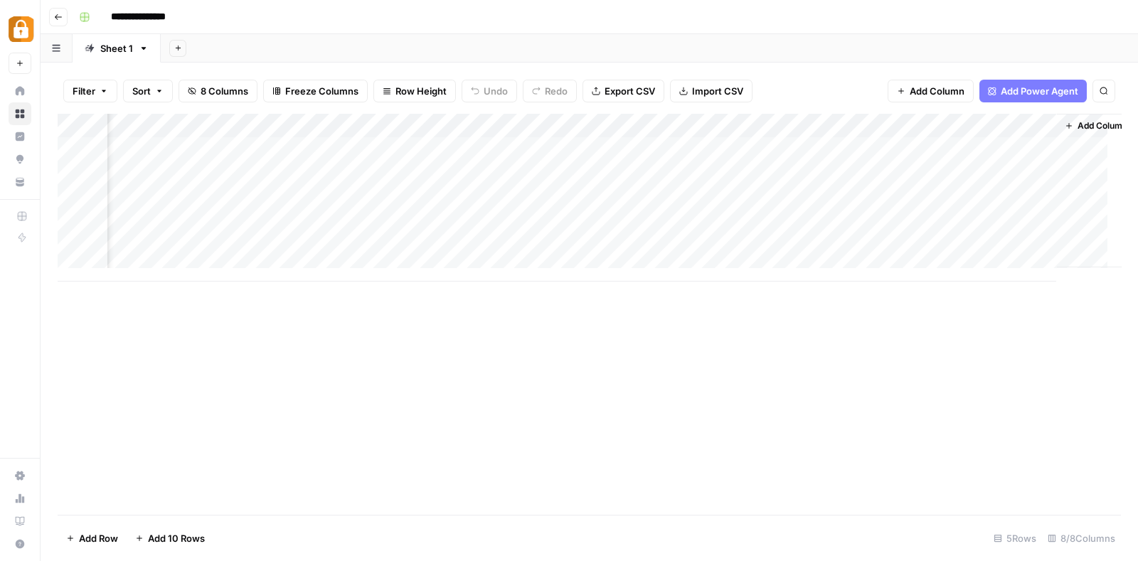
click at [968, 144] on div "Add Column" at bounding box center [589, 198] width 1063 height 168
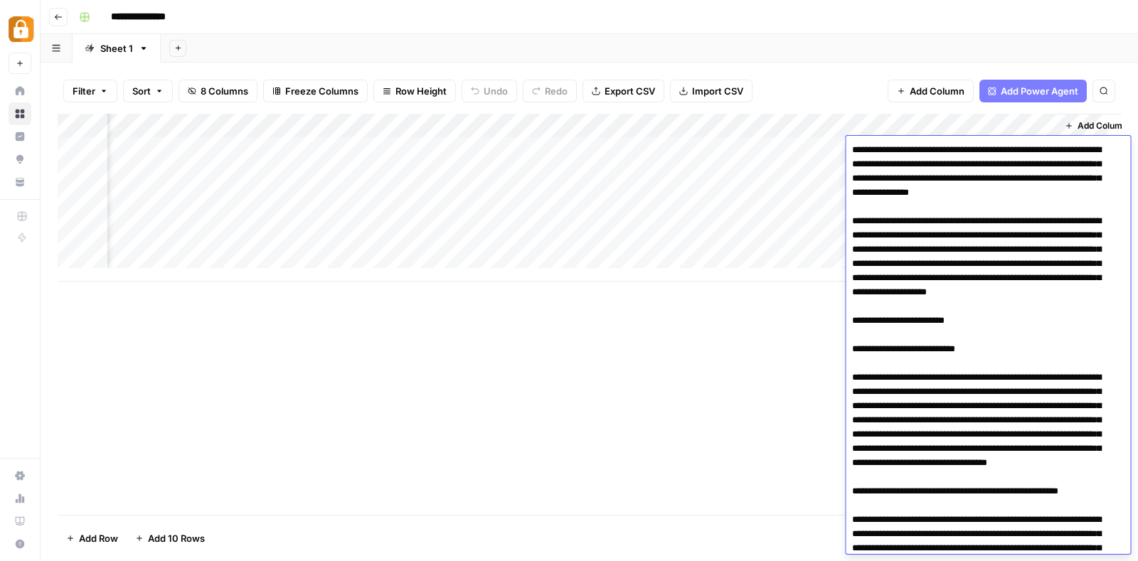
scroll to position [3786, 0]
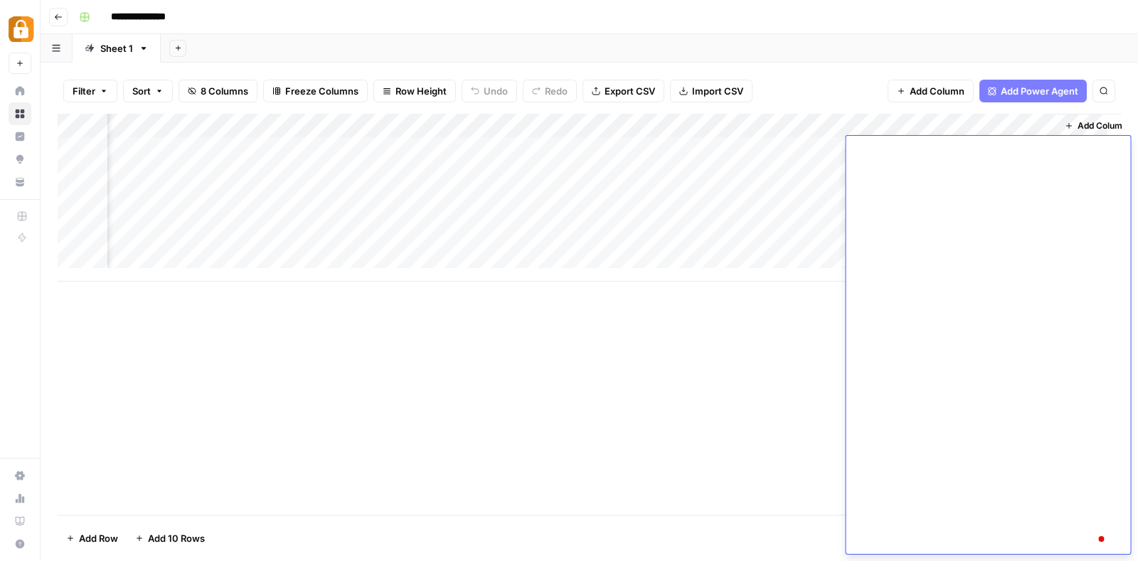
click at [906, 41] on div "Add Sheet" at bounding box center [649, 48] width 977 height 28
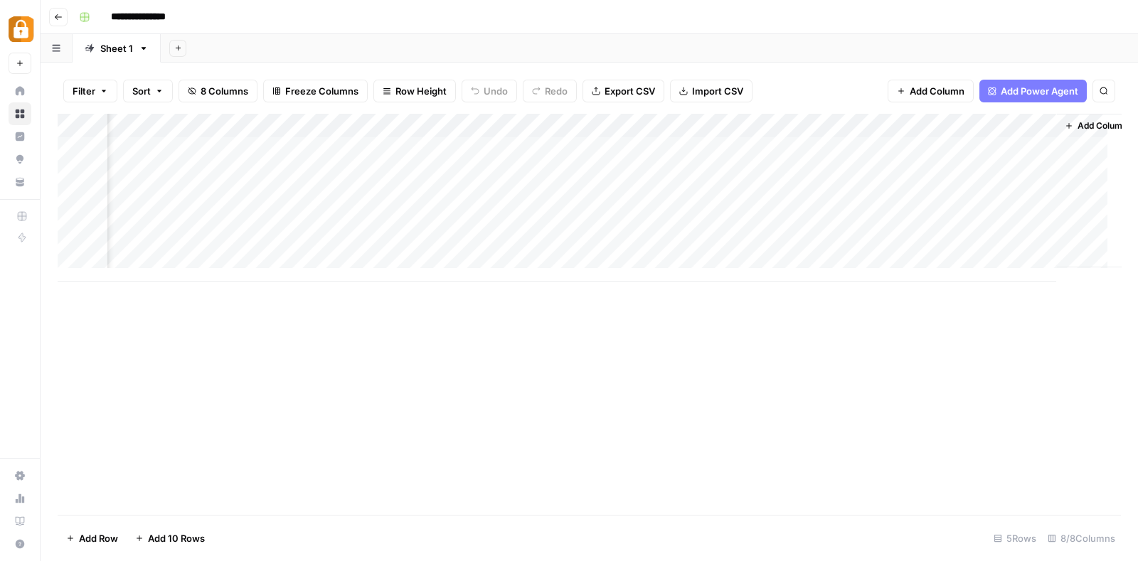
click at [897, 127] on div "Add Column" at bounding box center [589, 198] width 1063 height 168
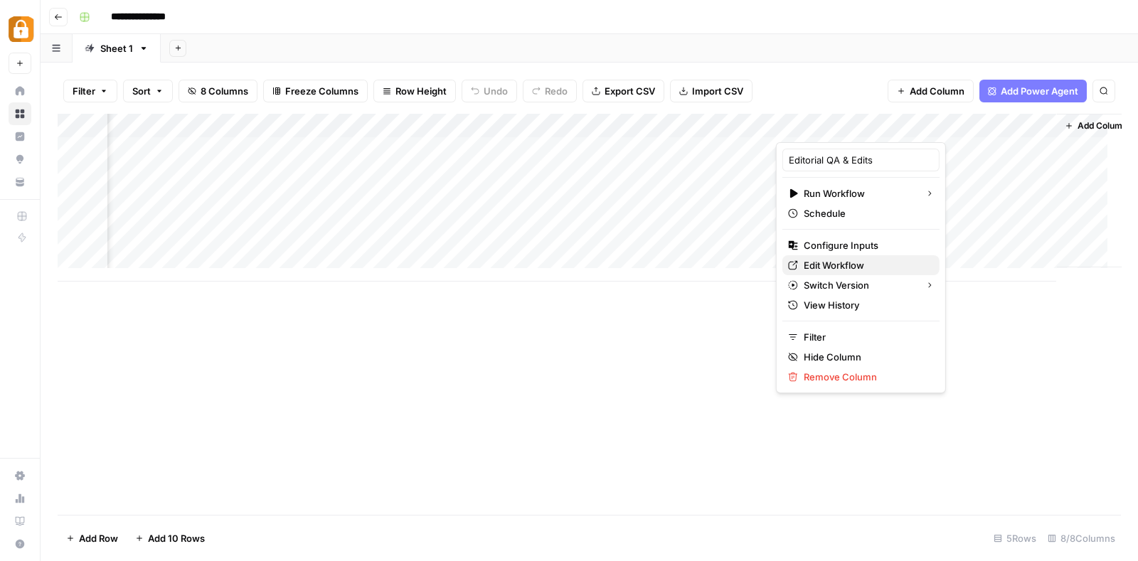
click at [843, 261] on span "Edit Workflow" at bounding box center [865, 265] width 124 height 14
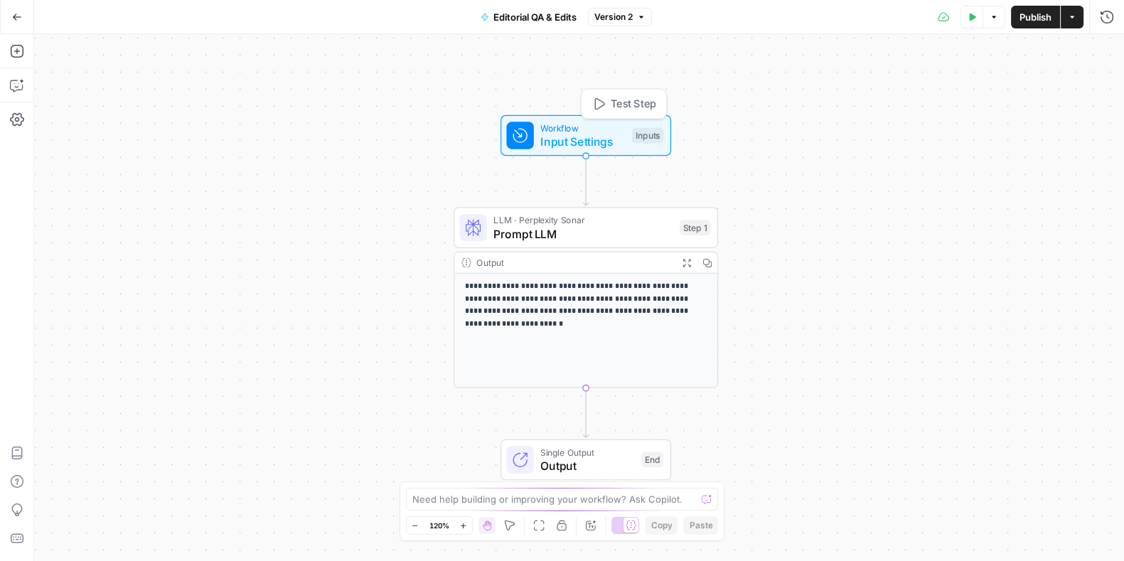
click at [582, 129] on span "Workflow" at bounding box center [582, 128] width 85 height 14
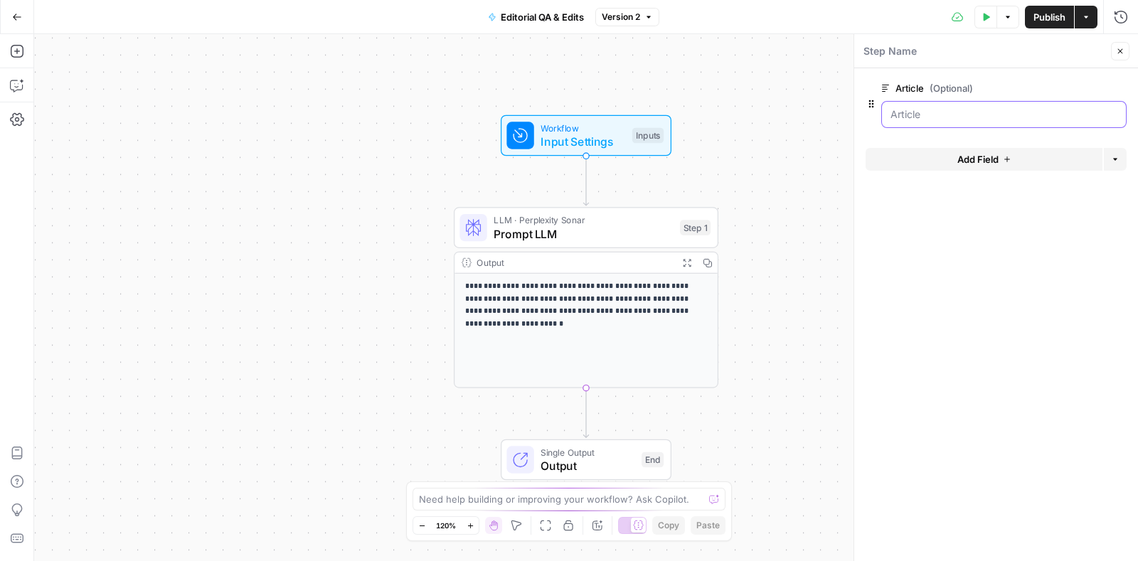
click at [942, 112] on input "Article (Optional)" at bounding box center [1003, 114] width 227 height 14
click at [572, 242] on span "Prompt LLM" at bounding box center [582, 233] width 179 height 17
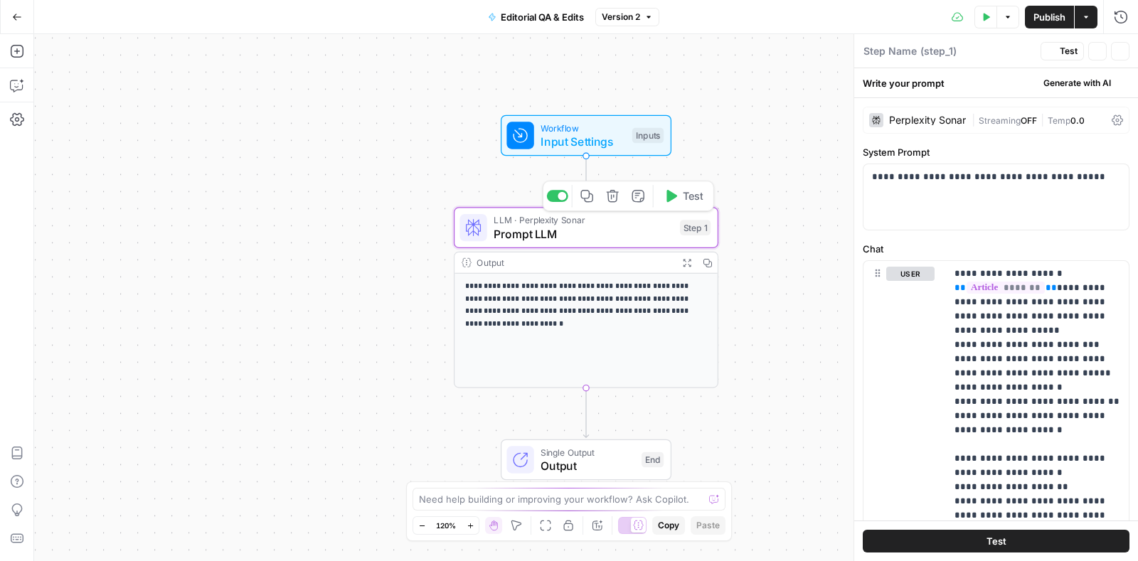
type textarea "Prompt LLM"
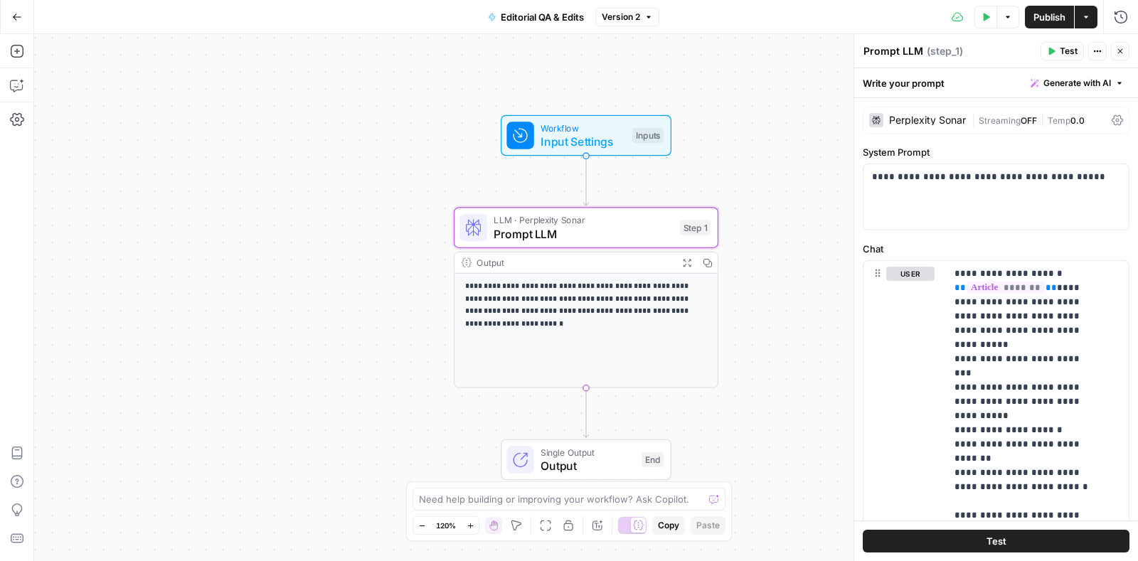
click at [1046, 11] on span "Publish" at bounding box center [1049, 17] width 32 height 14
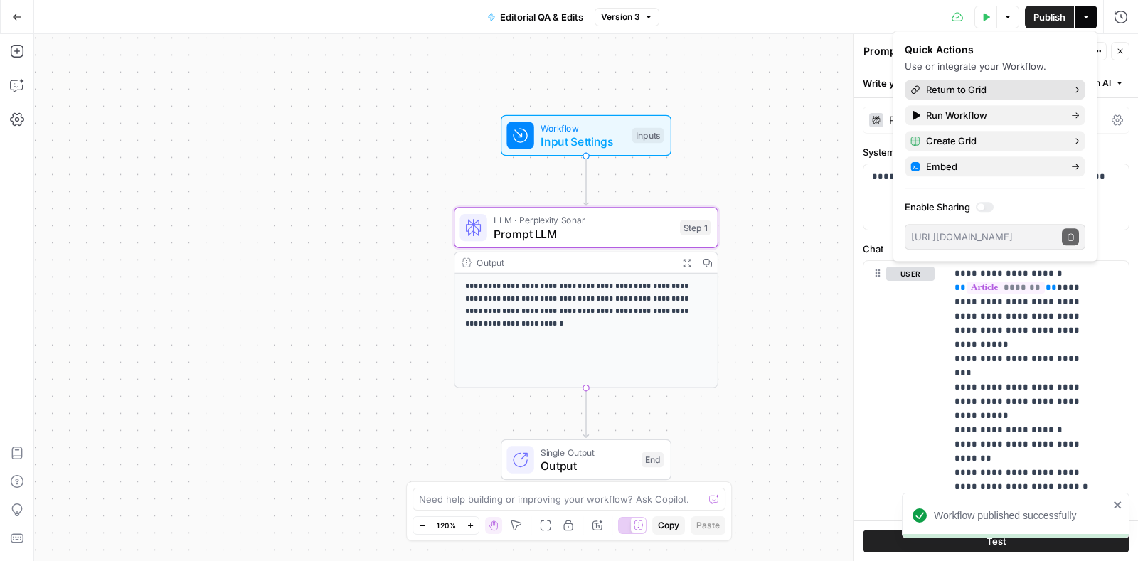
click at [969, 87] on span "Return to Grid" at bounding box center [993, 89] width 134 height 14
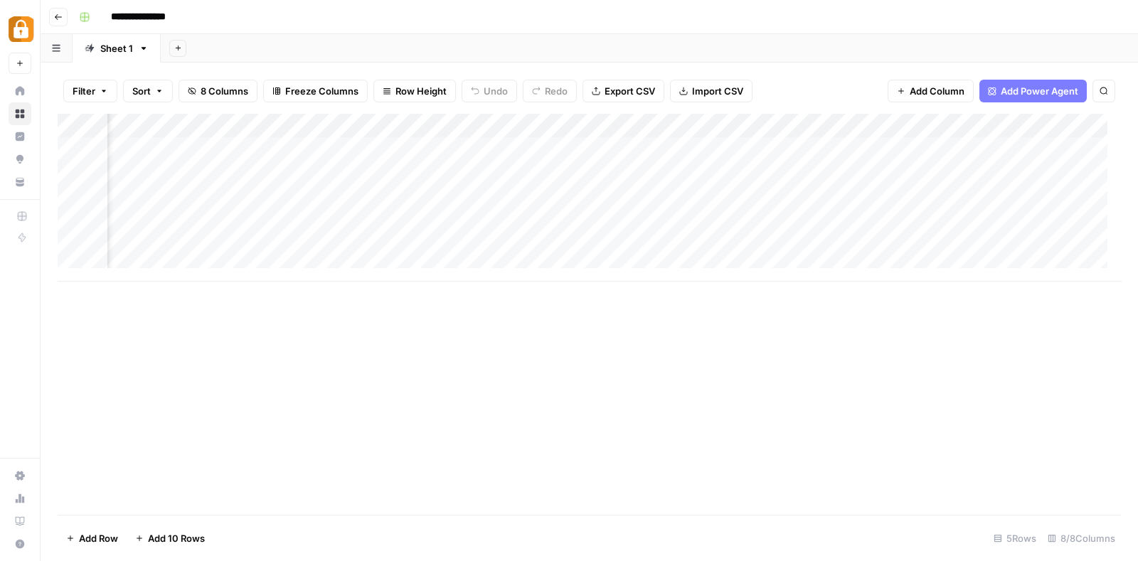
scroll to position [0, 435]
click at [882, 147] on div "Add Column" at bounding box center [589, 198] width 1063 height 168
click at [559, 146] on div "Add Column" at bounding box center [589, 198] width 1063 height 168
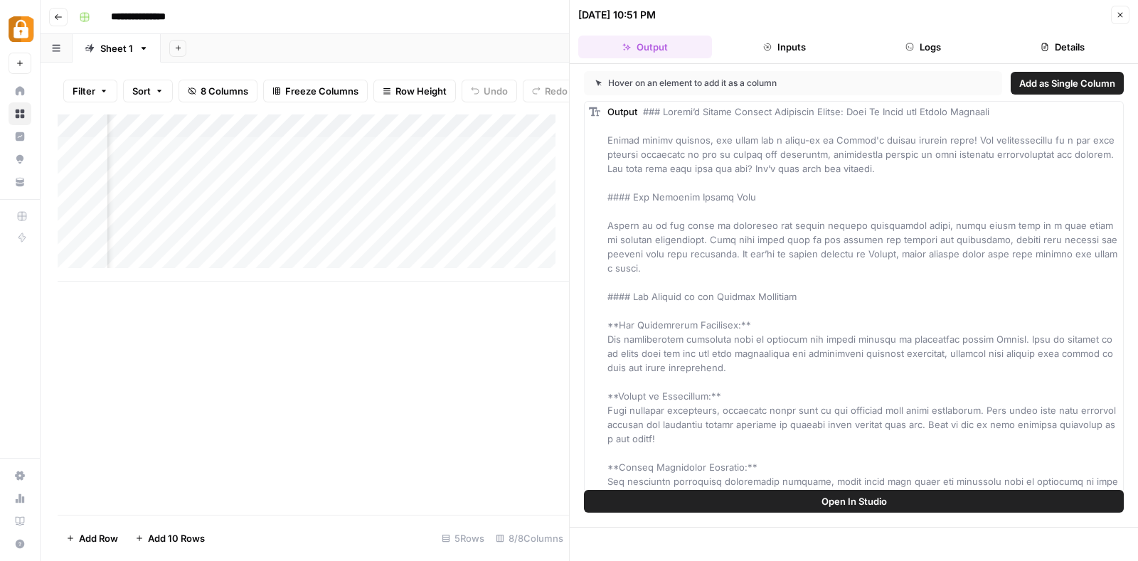
click at [1117, 11] on icon "button" at bounding box center [1119, 15] width 9 height 9
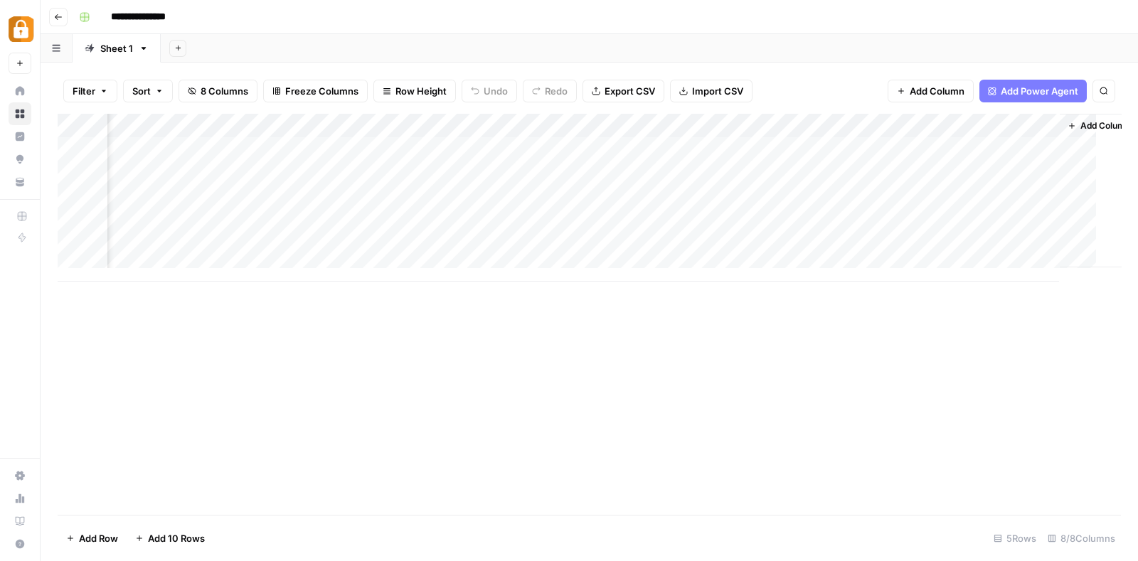
scroll to position [0, 418]
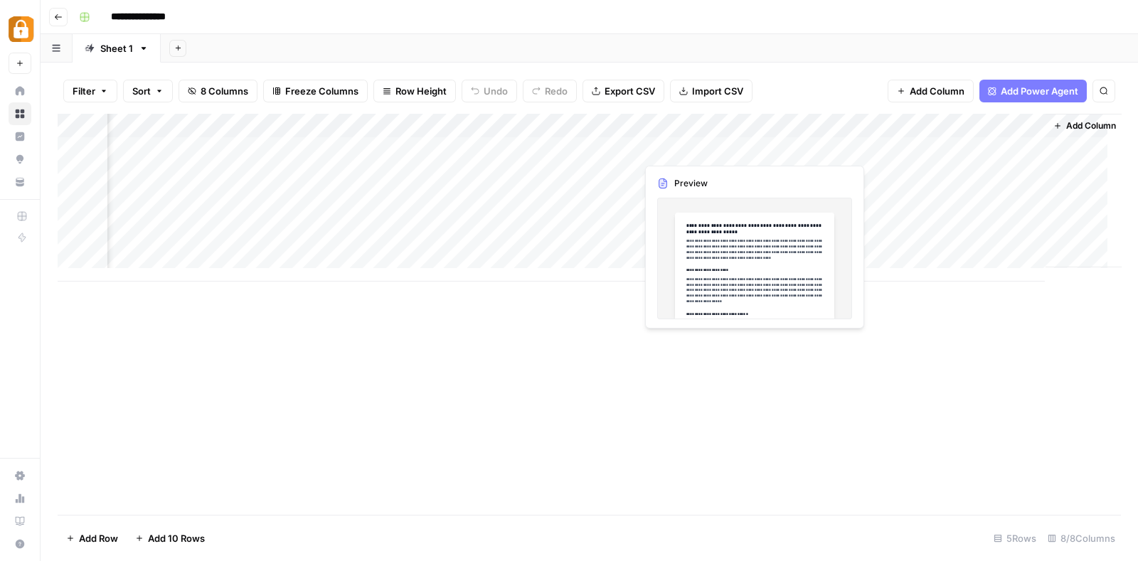
click at [701, 143] on div "Add Column" at bounding box center [589, 198] width 1063 height 168
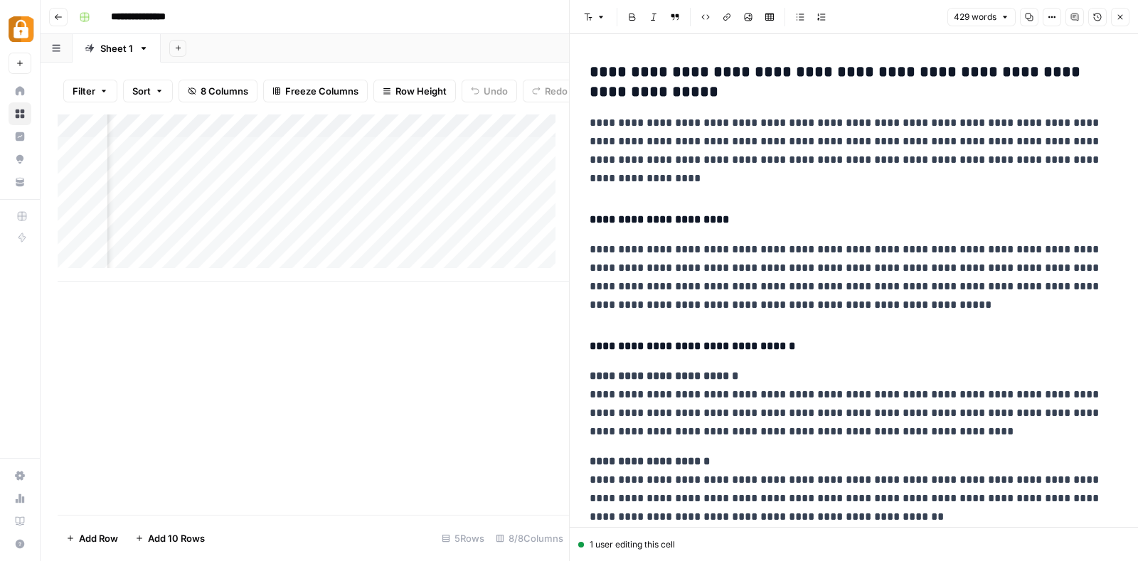
click at [1113, 12] on button "Close" at bounding box center [1120, 17] width 18 height 18
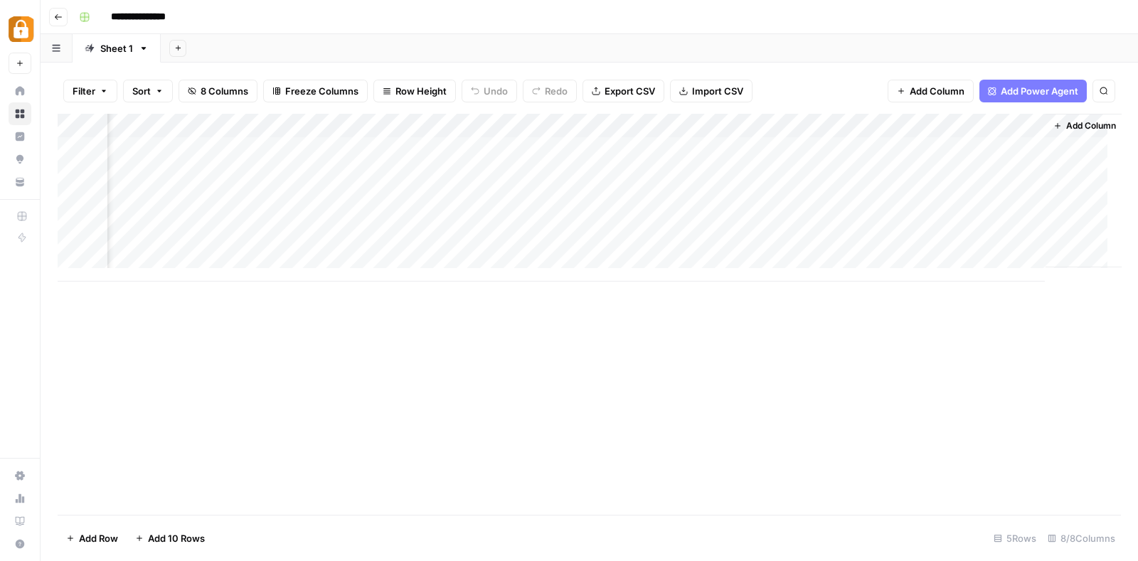
click at [831, 126] on div "Add Column" at bounding box center [589, 198] width 1063 height 168
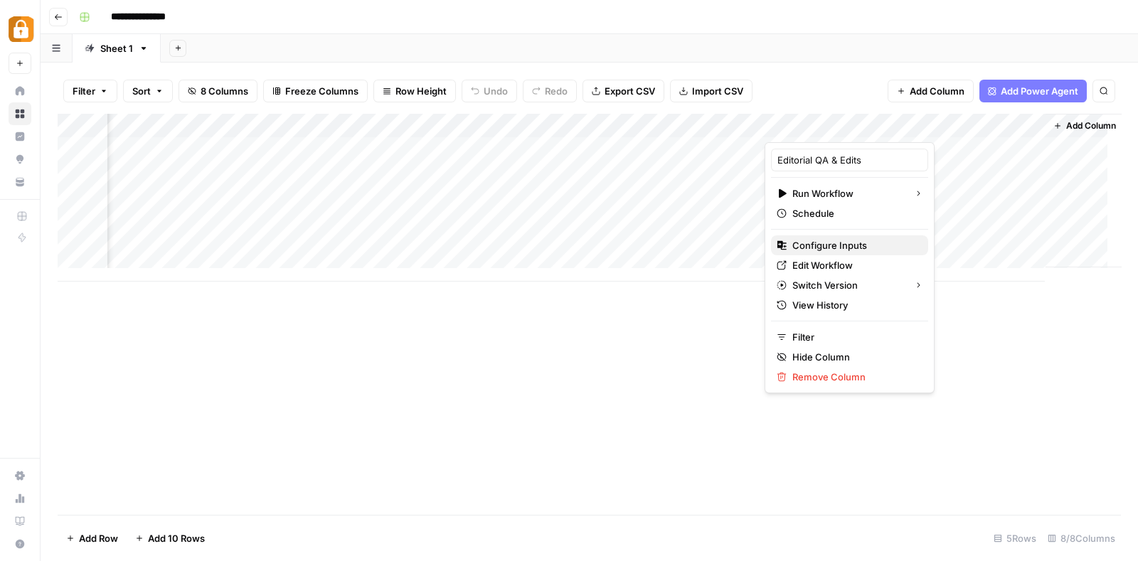
click at [837, 243] on span "Configure Inputs" at bounding box center [854, 245] width 124 height 14
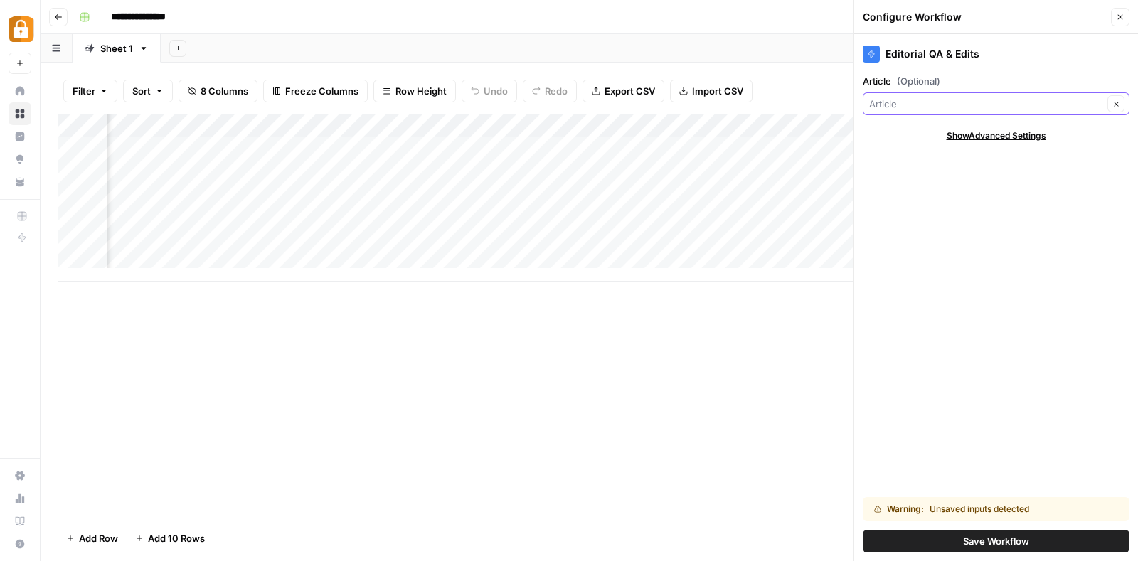
click at [928, 97] on input "Article (Optional)" at bounding box center [986, 104] width 234 height 14
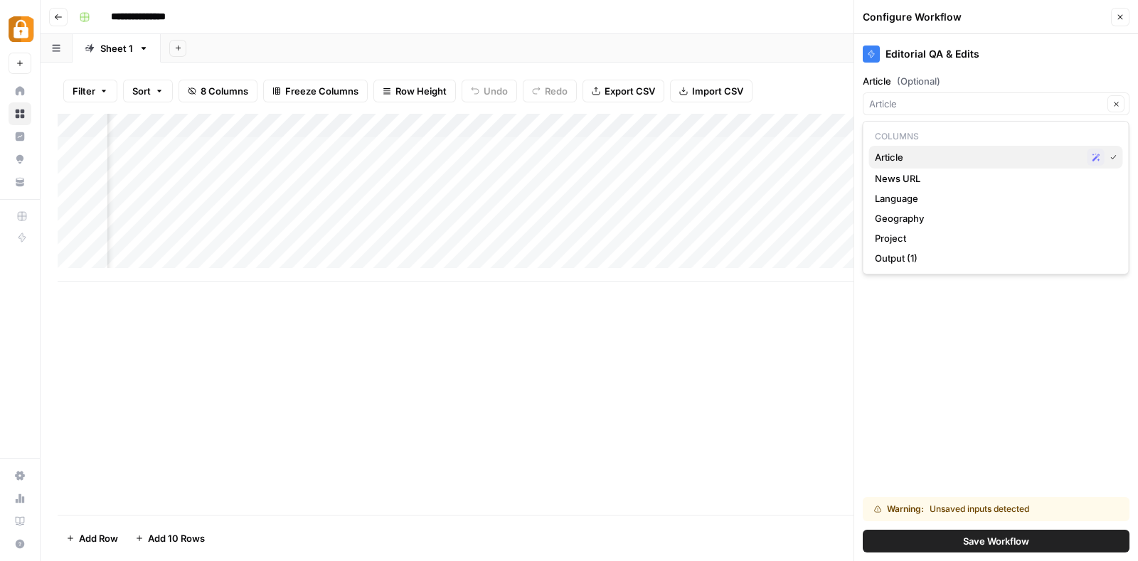
click at [896, 151] on span "Article" at bounding box center [977, 157] width 207 height 14
type input "Article"
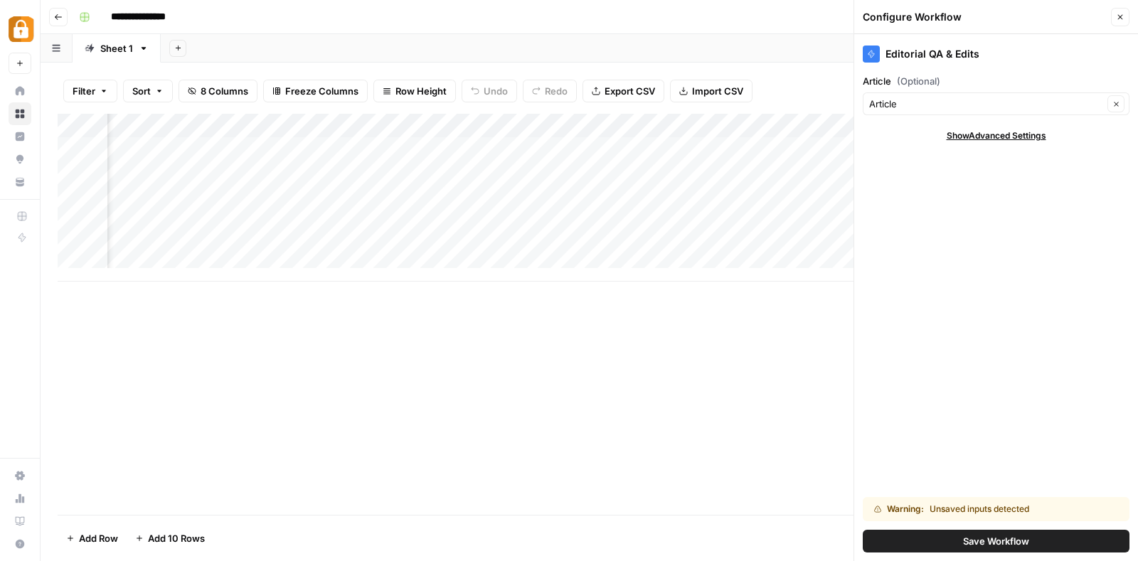
click at [965, 542] on span "Save Workflow" at bounding box center [996, 541] width 66 height 14
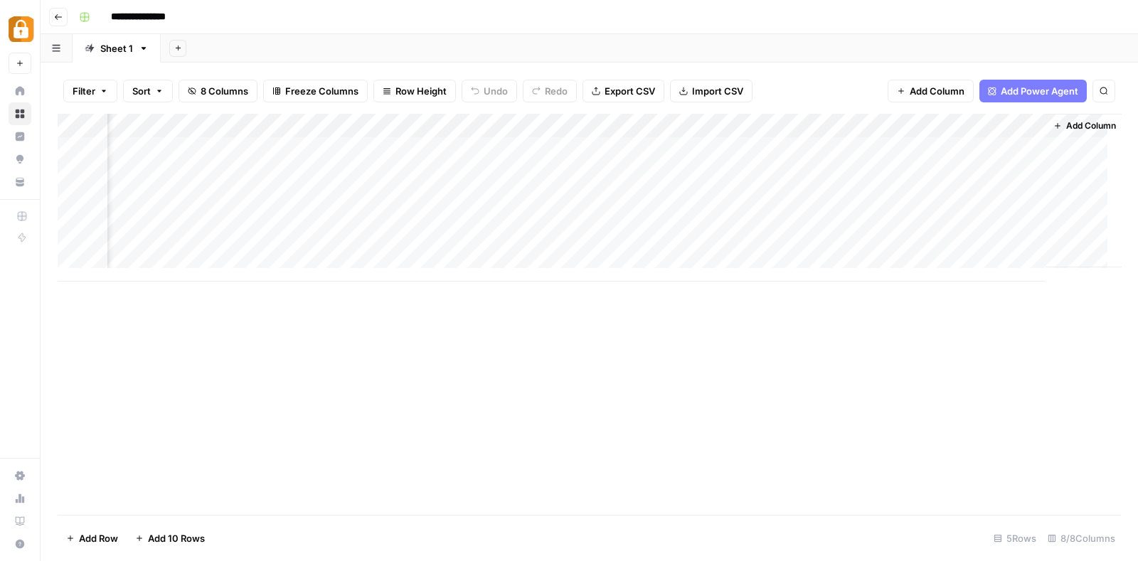
click at [903, 142] on div "Add Column" at bounding box center [589, 198] width 1063 height 168
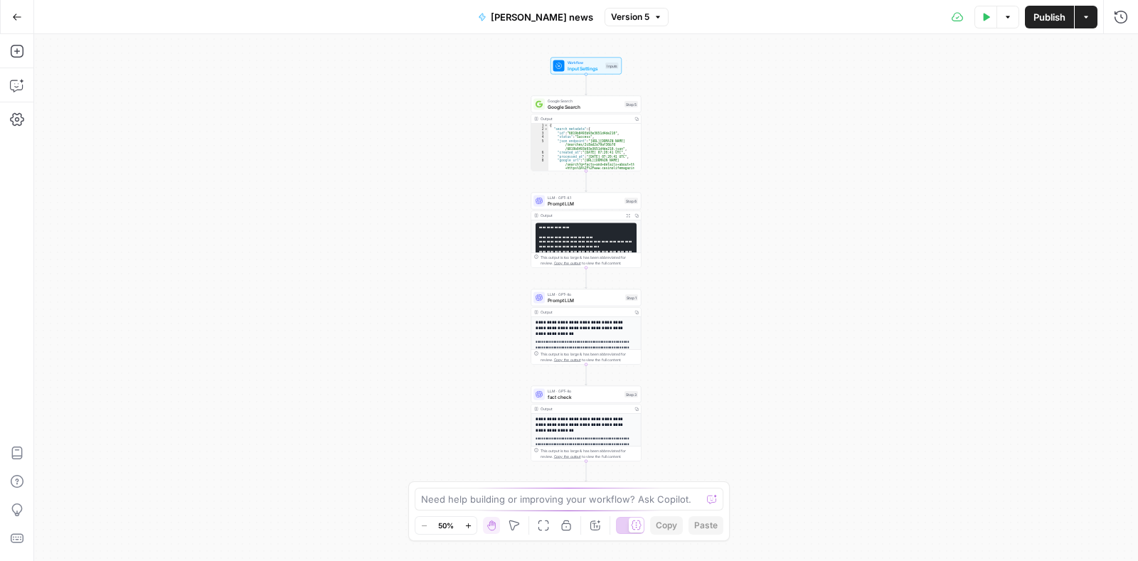
click at [556, 115] on div "Output Copy" at bounding box center [585, 118] width 109 height 9
click at [581, 110] on div "Google Search Google Search Step 5 Copy step Delete step Add Note Test" at bounding box center [586, 104] width 110 height 17
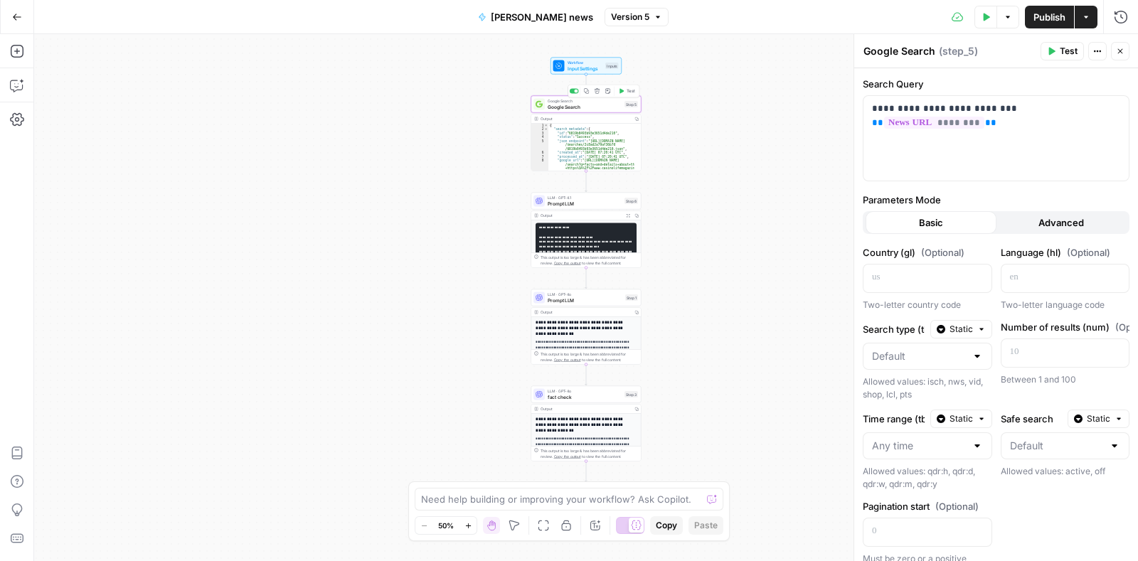
click at [581, 100] on span "Google Search" at bounding box center [584, 101] width 74 height 6
click at [1121, 50] on icon "button" at bounding box center [1119, 51] width 9 height 9
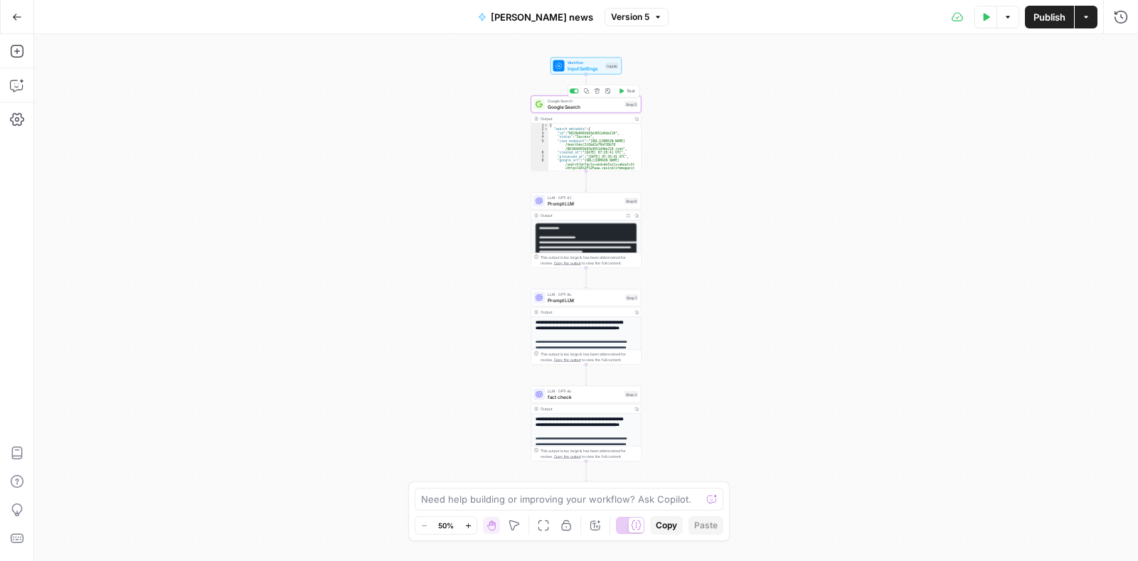
click at [568, 98] on span "Google Search" at bounding box center [584, 101] width 74 height 6
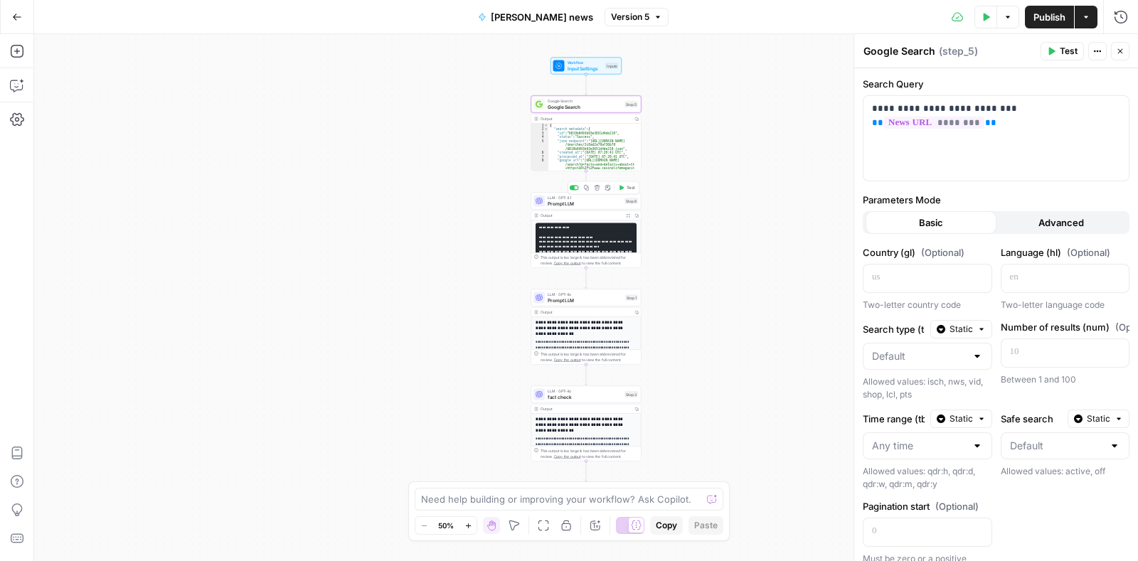
click at [593, 195] on span "LLM · GPT-4.1" at bounding box center [584, 198] width 74 height 6
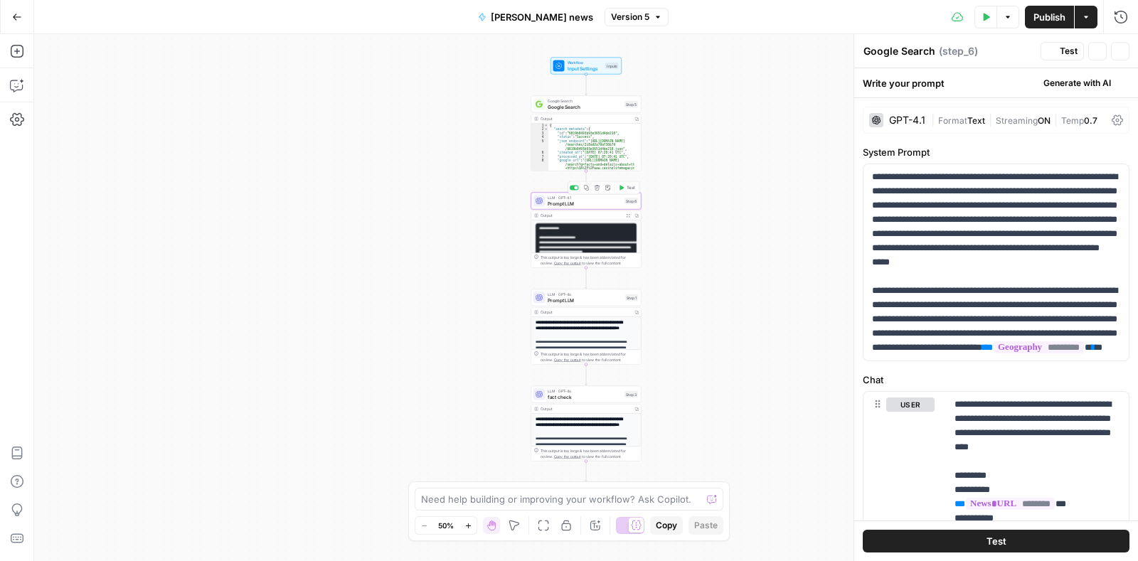
type textarea "Prompt LLM"
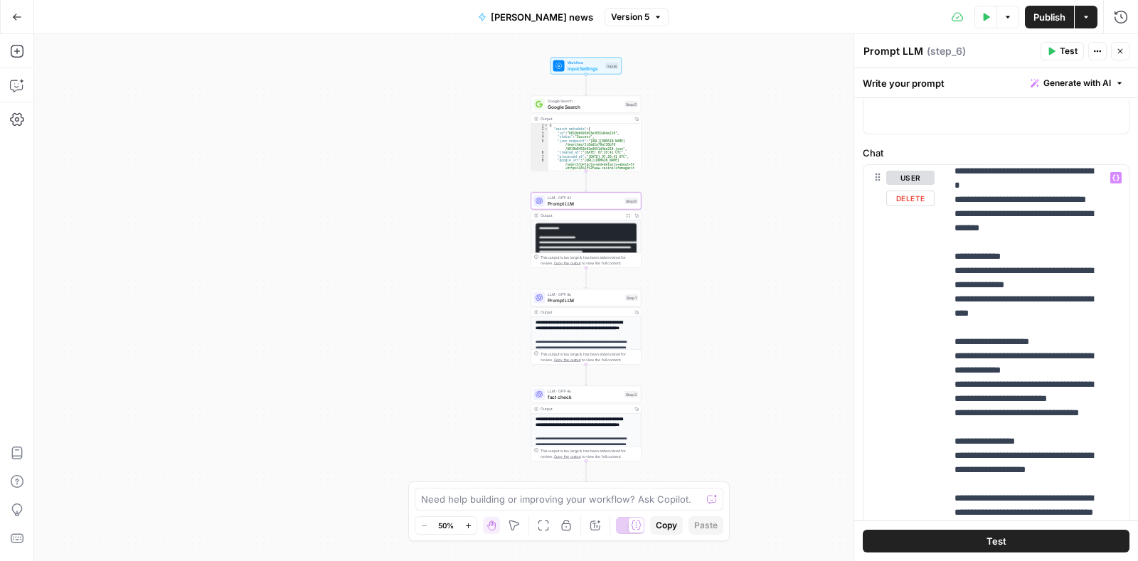
scroll to position [591, 0]
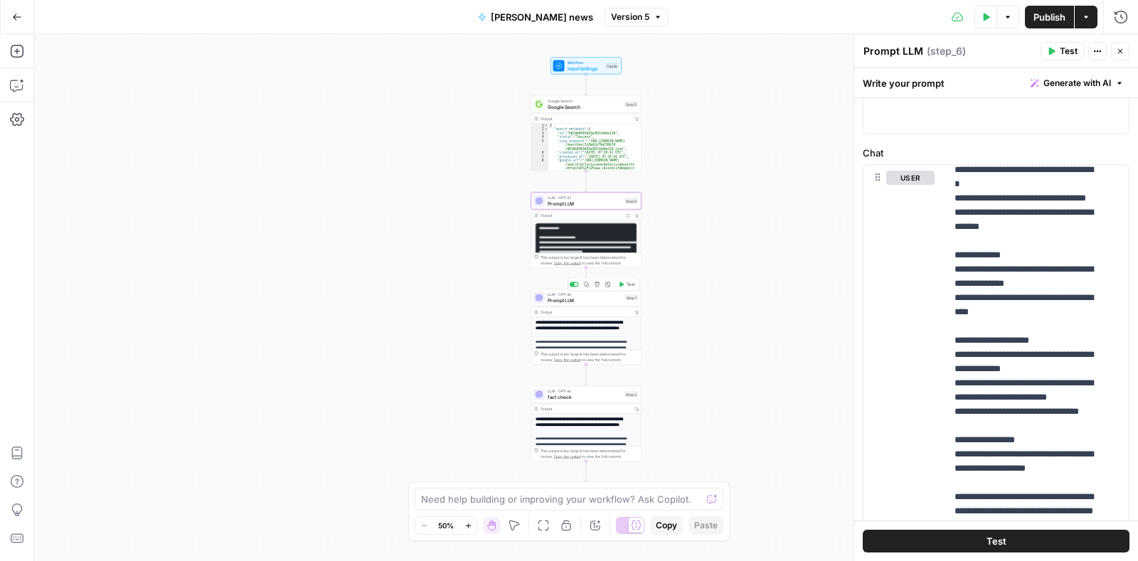
click at [550, 299] on span "Prompt LLM" at bounding box center [584, 299] width 75 height 7
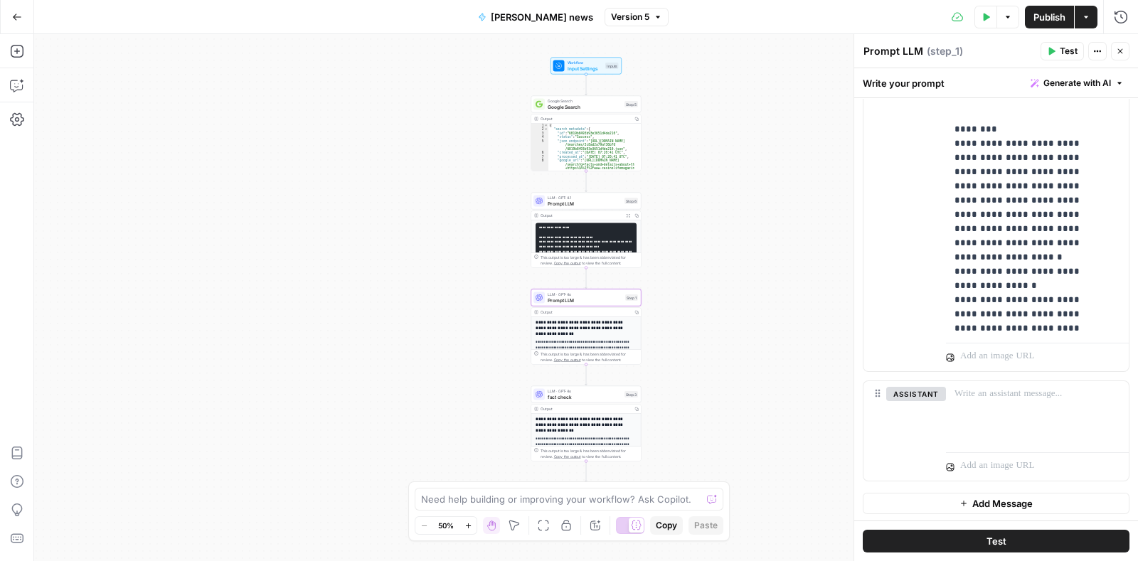
scroll to position [1487, 0]
drag, startPoint x: 951, startPoint y: 186, endPoint x: 1064, endPoint y: 286, distance: 151.1
click at [1064, 286] on div "**********" at bounding box center [1030, 47] width 169 height 579
click at [947, 185] on div "**********" at bounding box center [1030, 47] width 169 height 579
drag, startPoint x: 1034, startPoint y: 213, endPoint x: 1020, endPoint y: 199, distance: 19.6
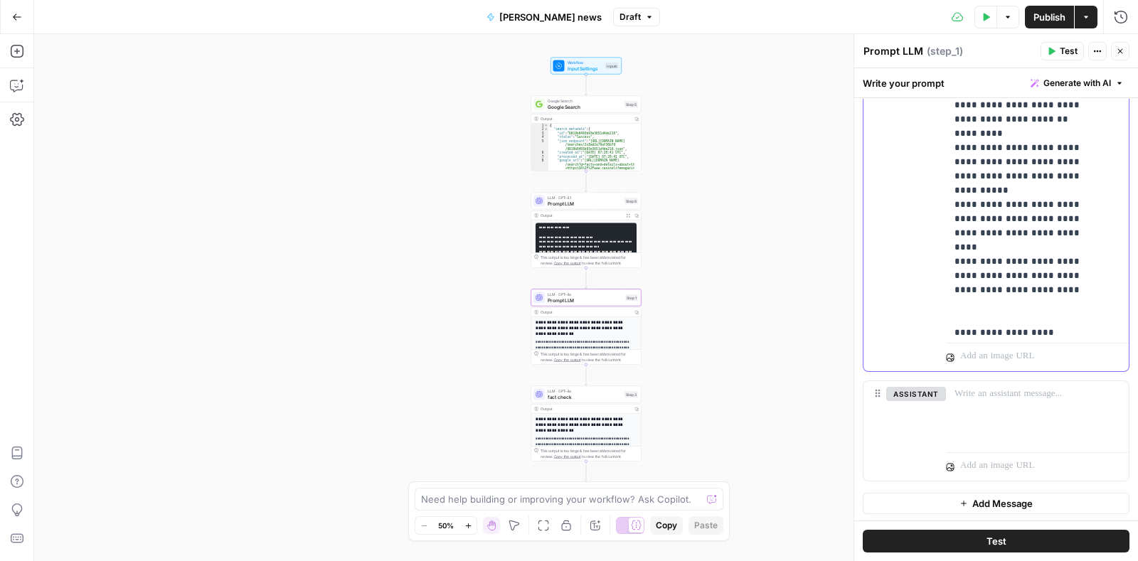
scroll to position [2003, 0]
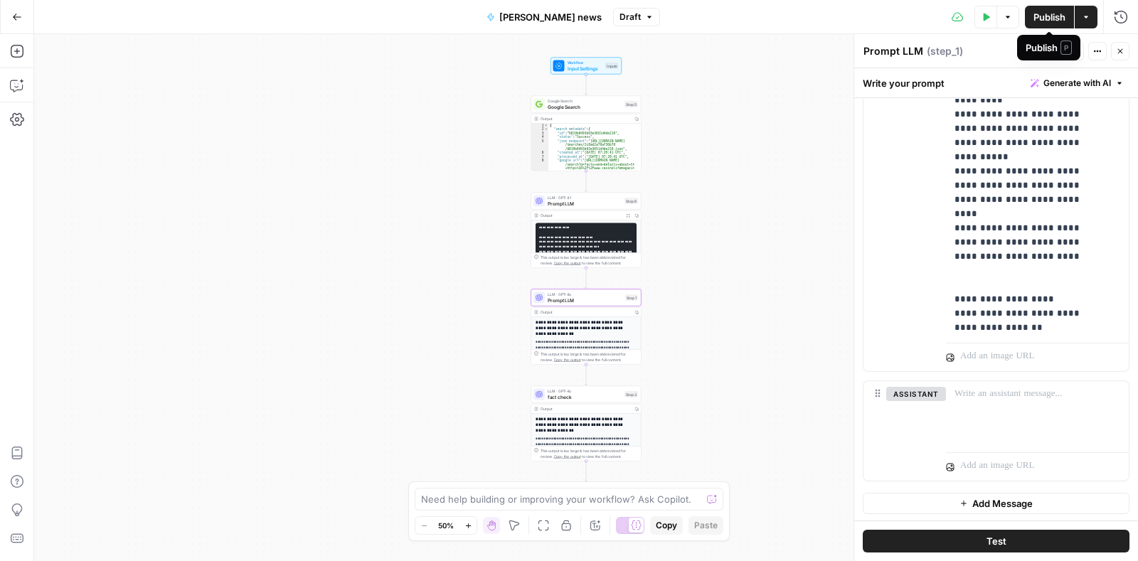
click at [1034, 21] on span "Publish" at bounding box center [1049, 17] width 32 height 14
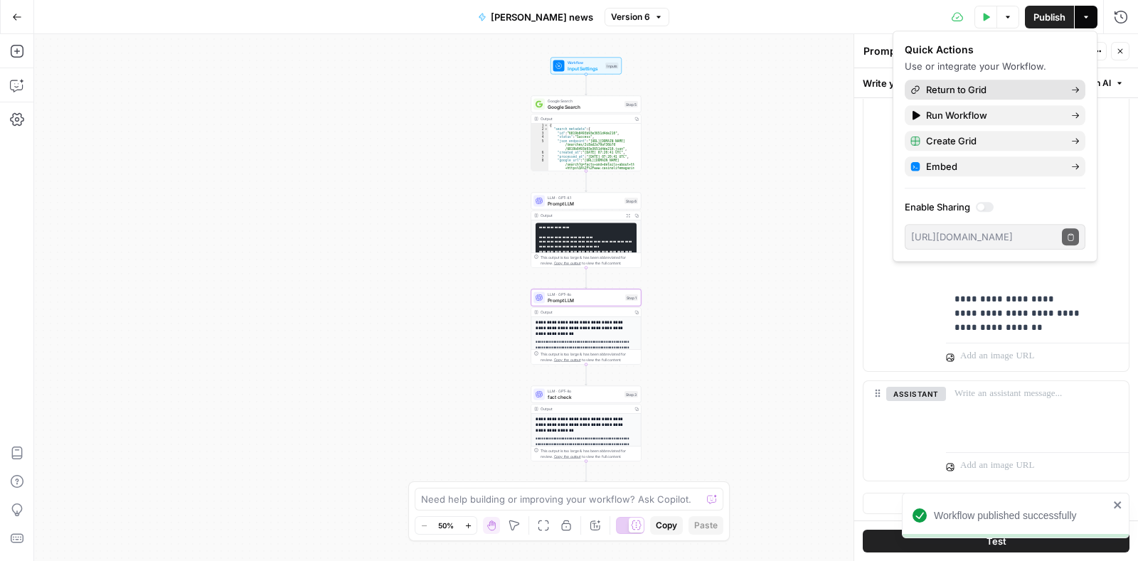
click at [974, 83] on span "Return to Grid" at bounding box center [993, 89] width 134 height 14
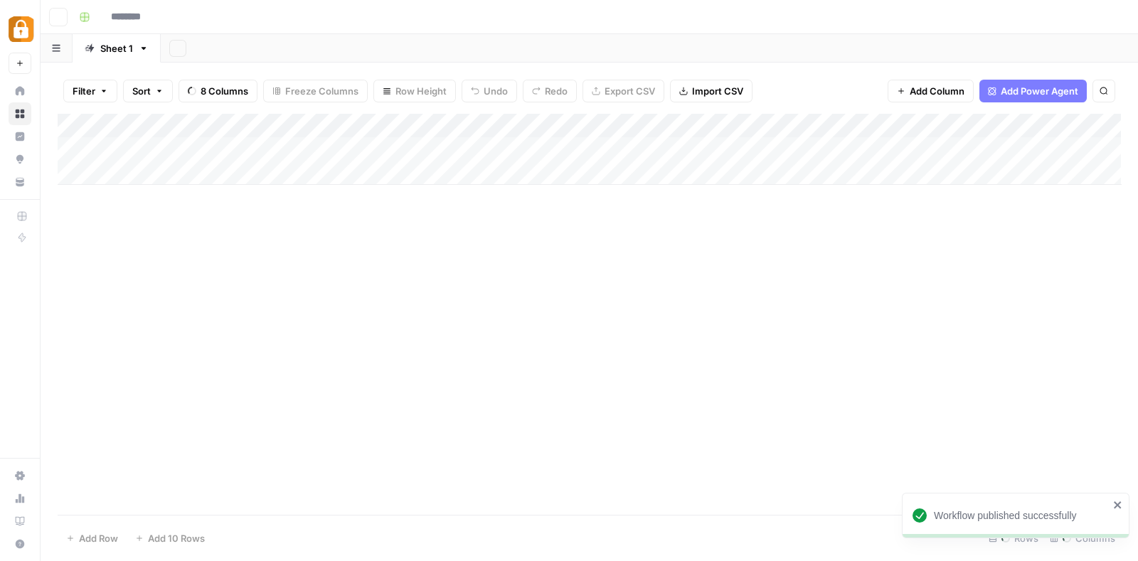
type input "**********"
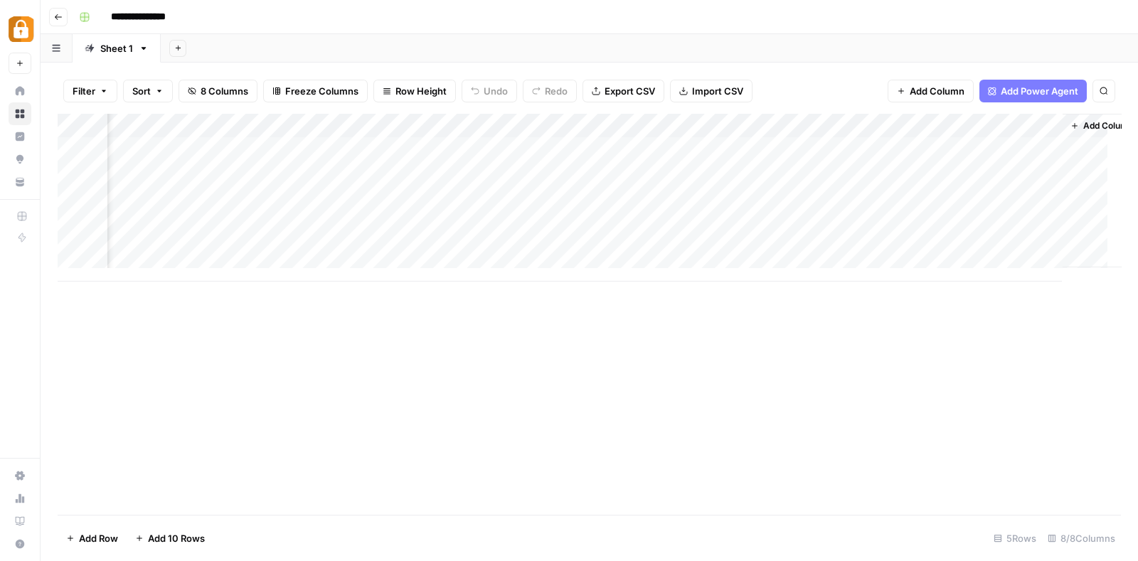
scroll to position [0, 435]
click at [887, 148] on div "Add Column" at bounding box center [589, 198] width 1063 height 168
click at [889, 170] on div "Add Column" at bounding box center [589, 198] width 1063 height 168
click at [885, 146] on div "Add Column" at bounding box center [589, 198] width 1063 height 168
click at [886, 166] on div "Add Column" at bounding box center [589, 198] width 1063 height 168
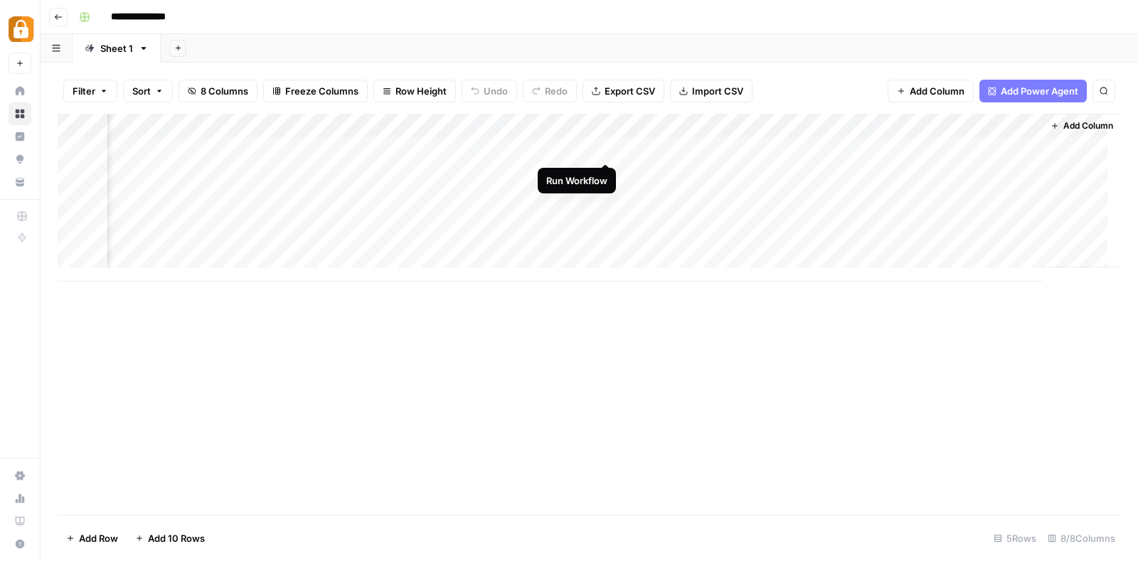
click at [604, 146] on div "Add Column" at bounding box center [589, 198] width 1063 height 168
click at [604, 165] on div "Add Column" at bounding box center [589, 198] width 1063 height 168
click at [638, 12] on div "**********" at bounding box center [598, 17] width 1050 height 23
click at [685, 142] on div "Add Column" at bounding box center [589, 198] width 1063 height 168
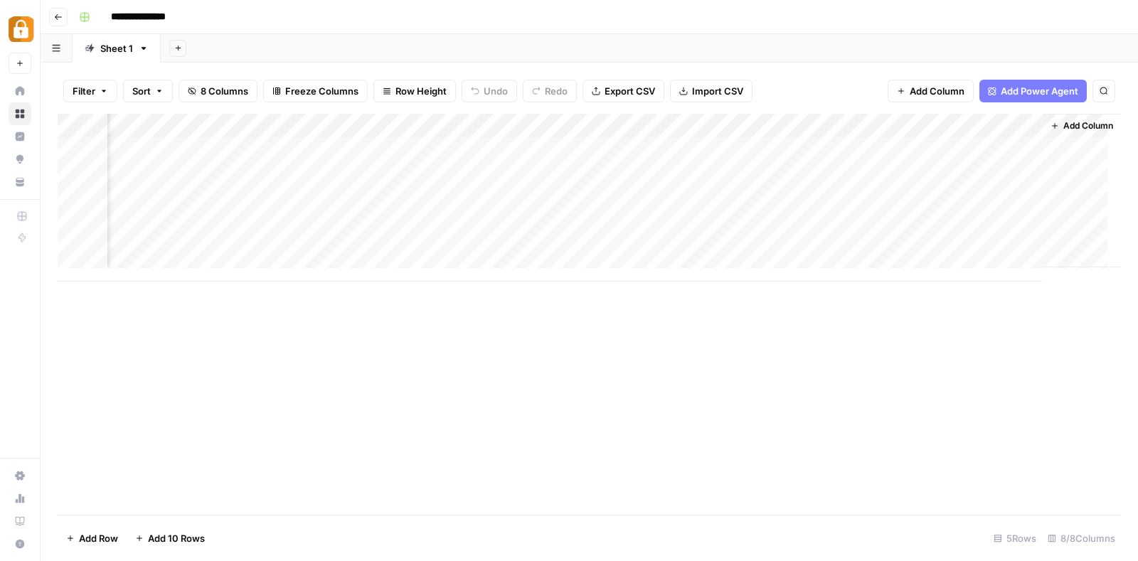
click at [685, 142] on div "Add Column" at bounding box center [589, 198] width 1063 height 168
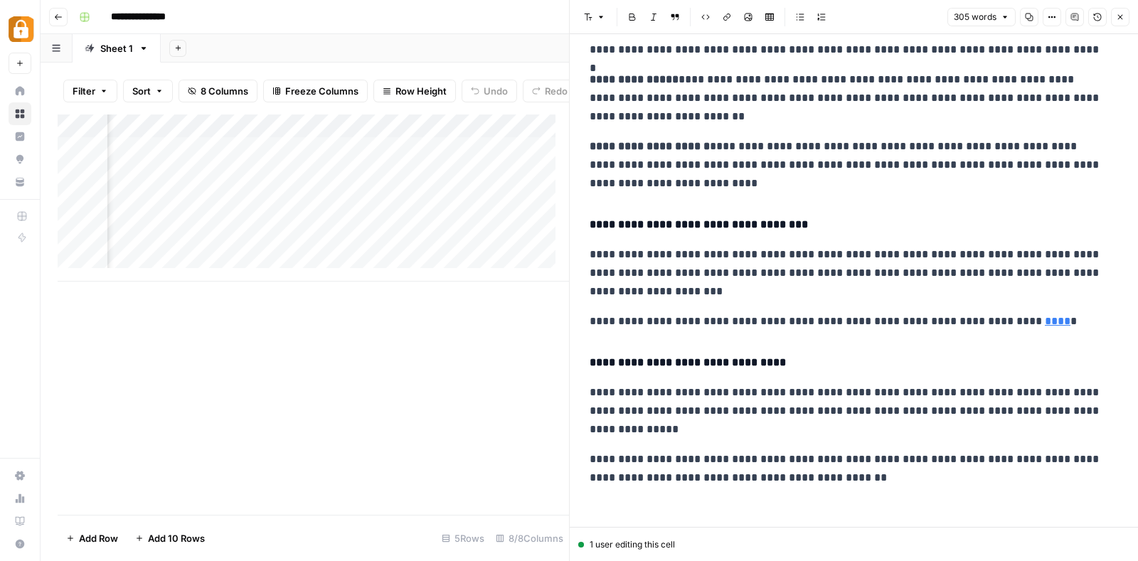
scroll to position [337, 0]
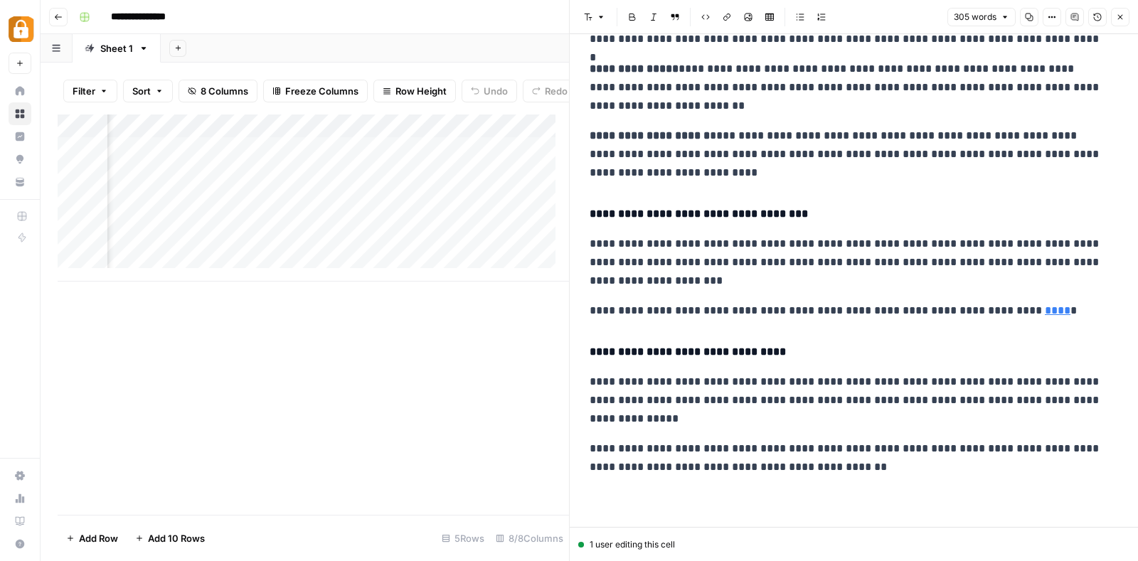
click at [1116, 16] on icon "button" at bounding box center [1119, 17] width 9 height 9
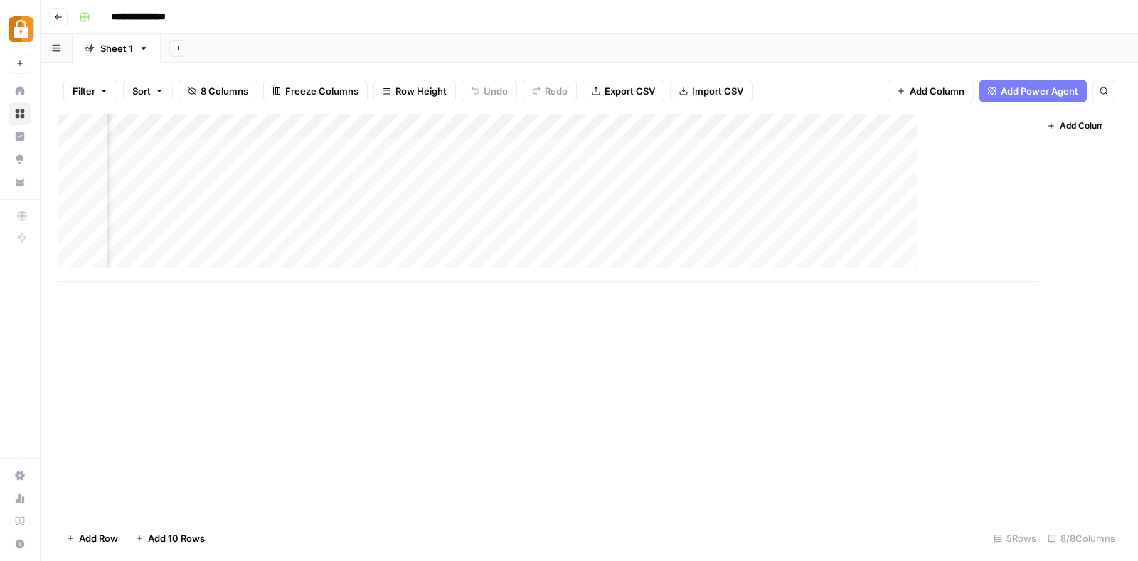
scroll to position [0, 418]
click at [897, 144] on div "Add Column" at bounding box center [589, 198] width 1063 height 168
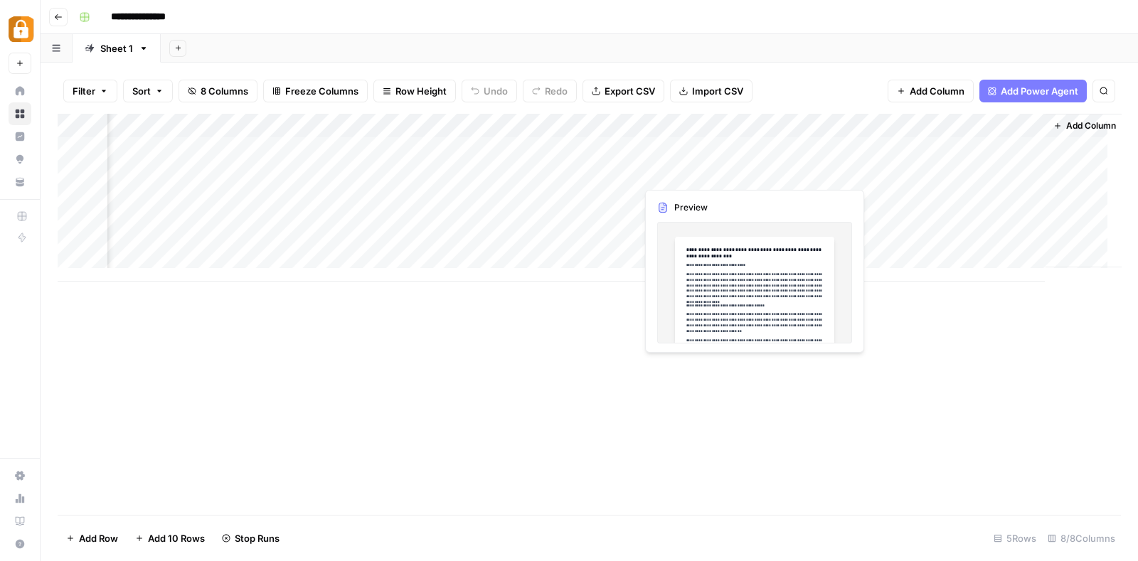
click at [687, 172] on div "Add Column" at bounding box center [589, 198] width 1063 height 168
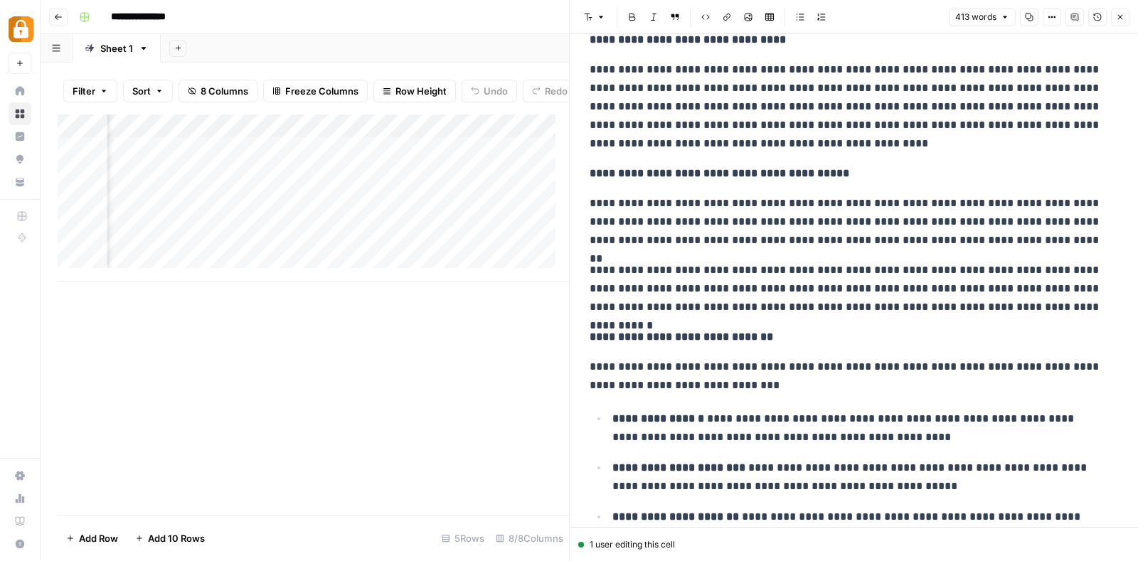
scroll to position [56, 0]
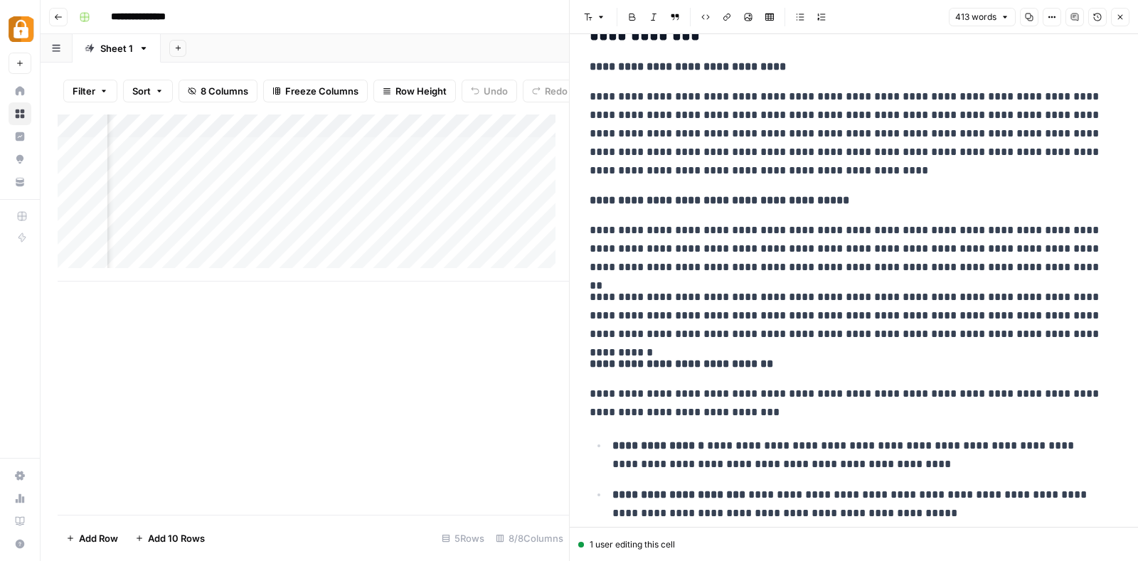
click at [1122, 14] on icon "button" at bounding box center [1119, 17] width 9 height 9
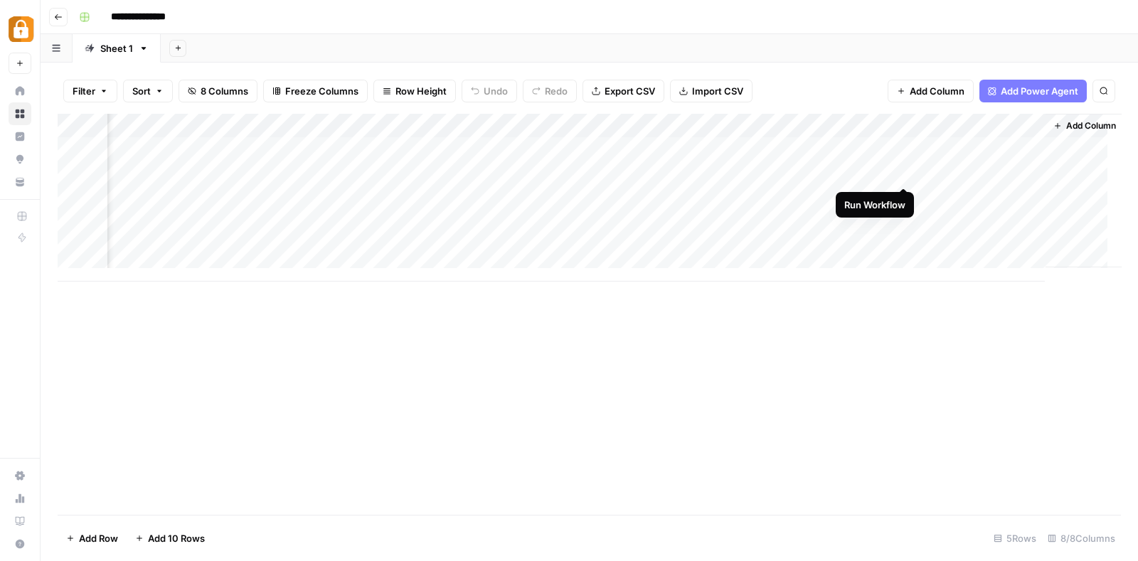
click at [906, 171] on div "Add Column" at bounding box center [589, 198] width 1063 height 168
click at [971, 147] on div "Add Column" at bounding box center [589, 198] width 1063 height 168
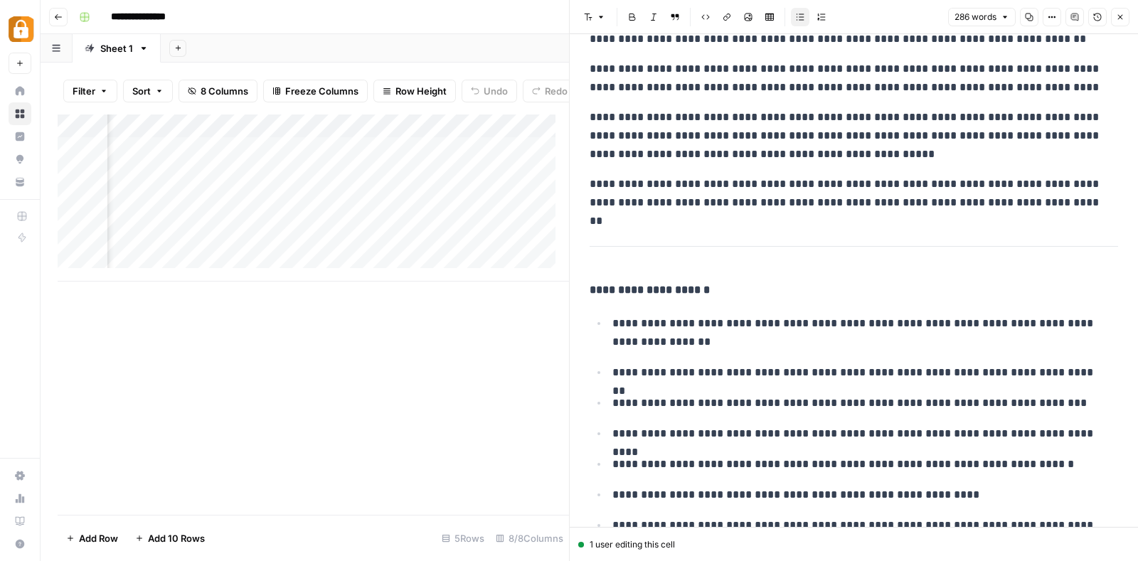
scroll to position [286, 0]
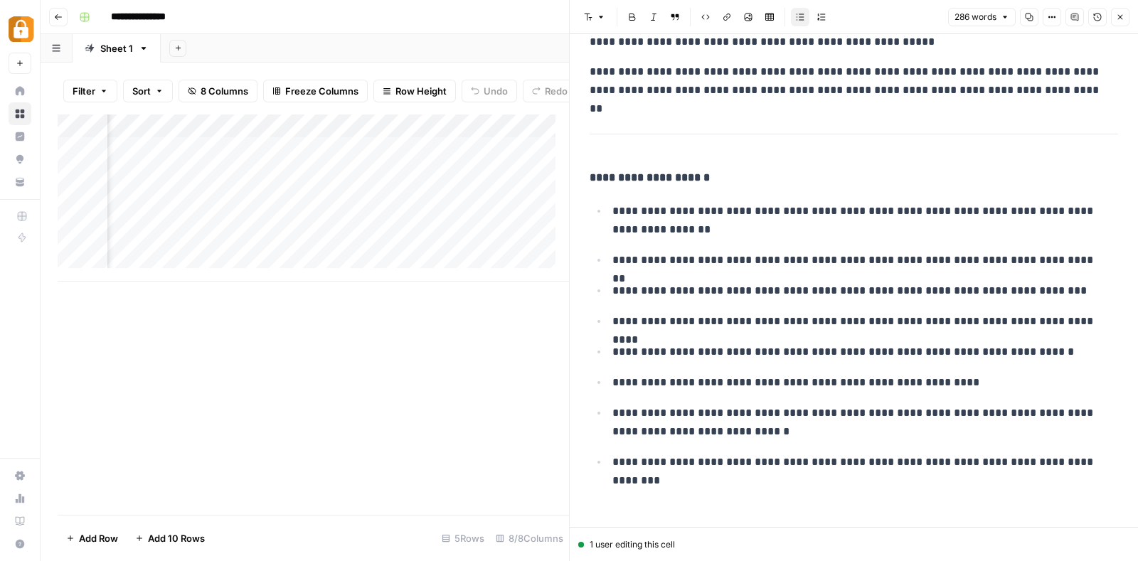
click at [1024, 137] on div at bounding box center [981, 149] width 130 height 26
